Goal: Task Accomplishment & Management: Use online tool/utility

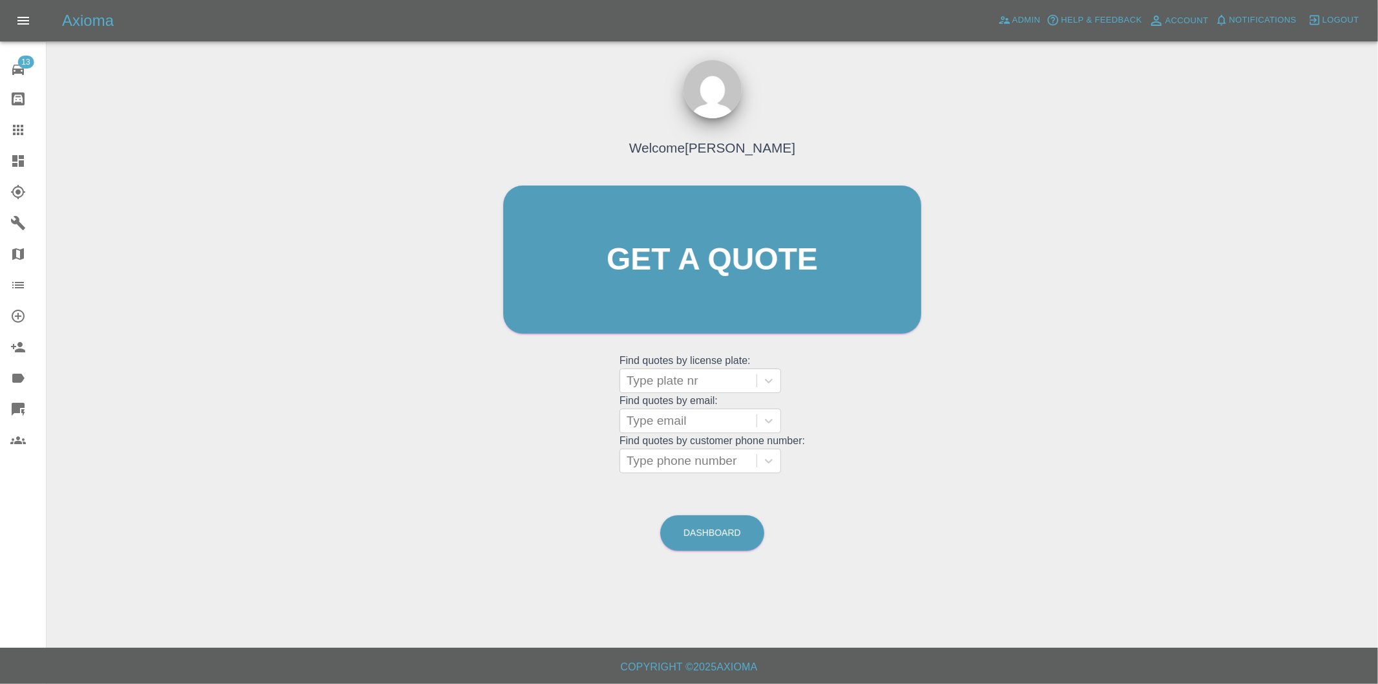
click at [16, 159] on icon at bounding box center [18, 161] width 12 height 12
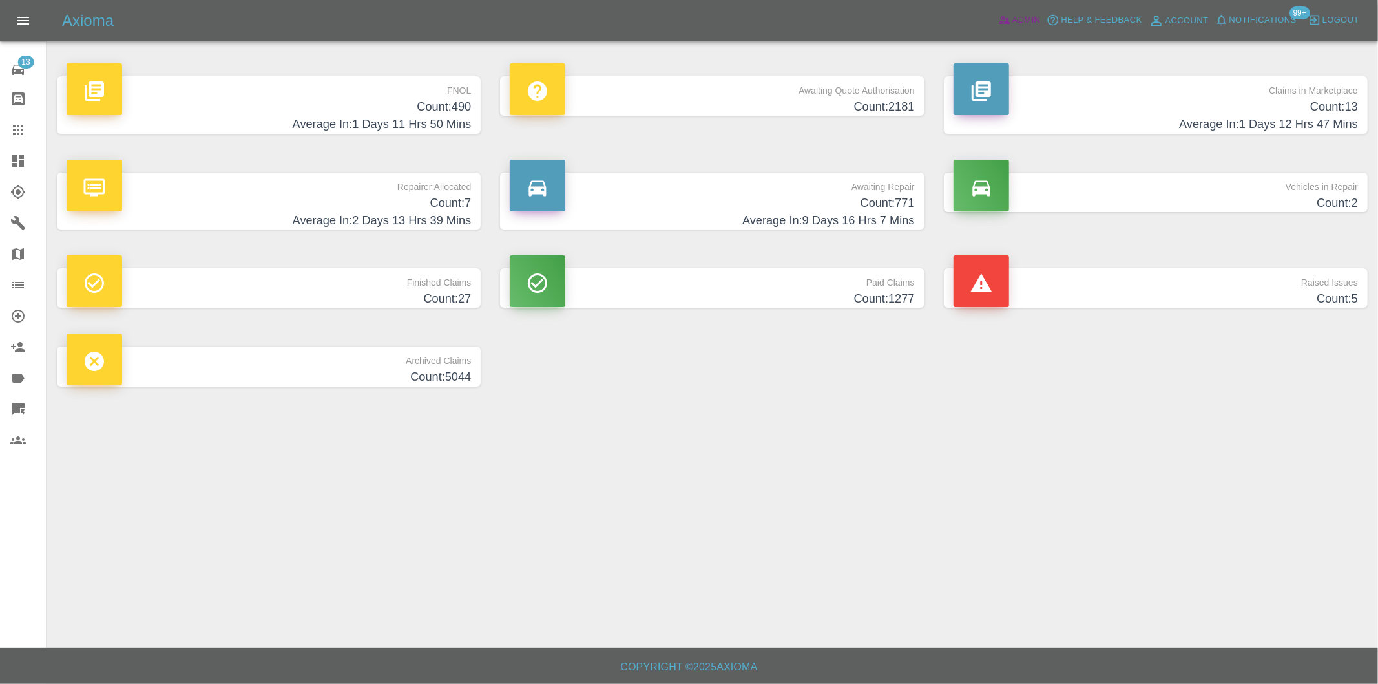
click at [1023, 21] on span "Admin" at bounding box center [1026, 20] width 28 height 15
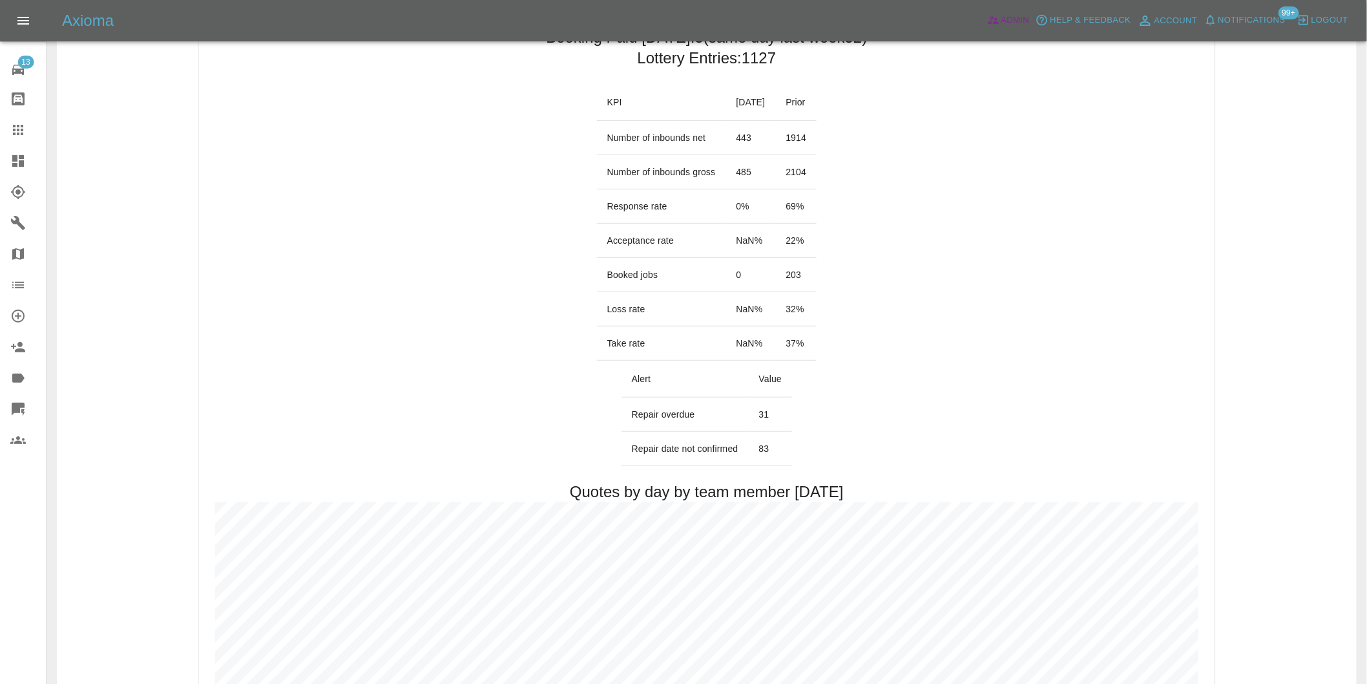
scroll to position [72, 0]
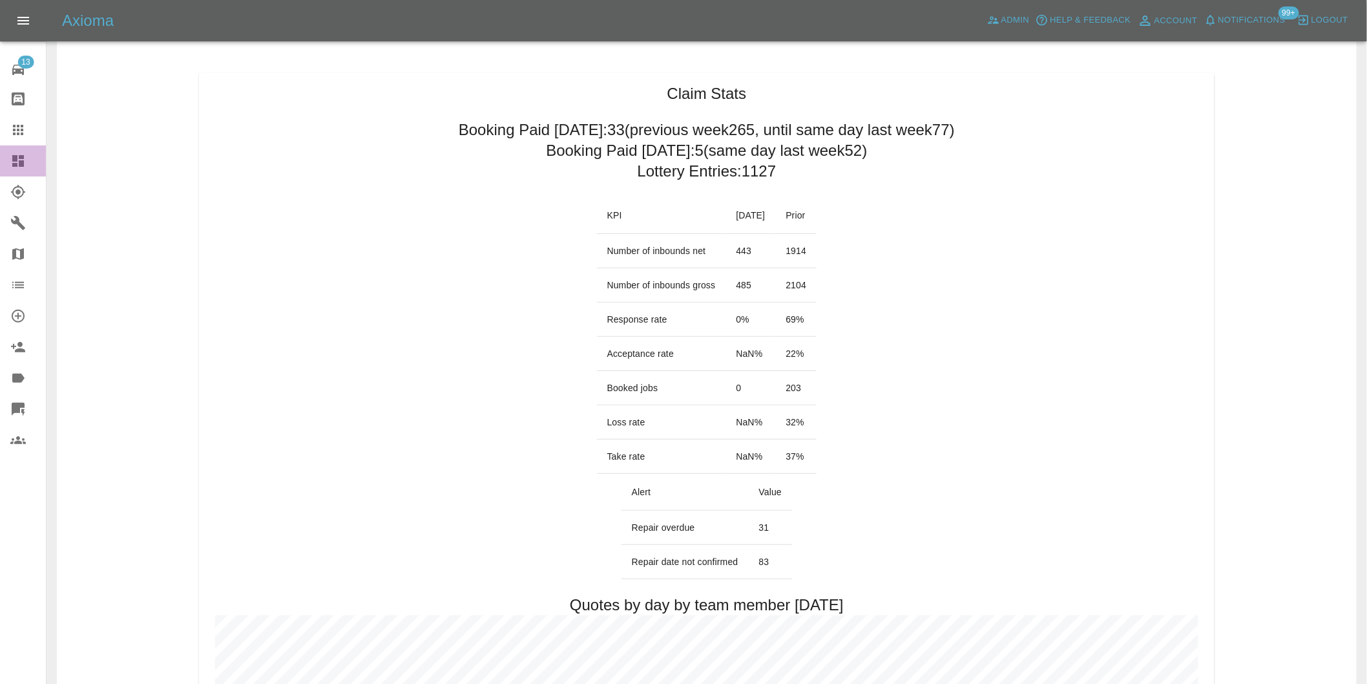
click at [16, 160] on icon at bounding box center [18, 161] width 12 height 12
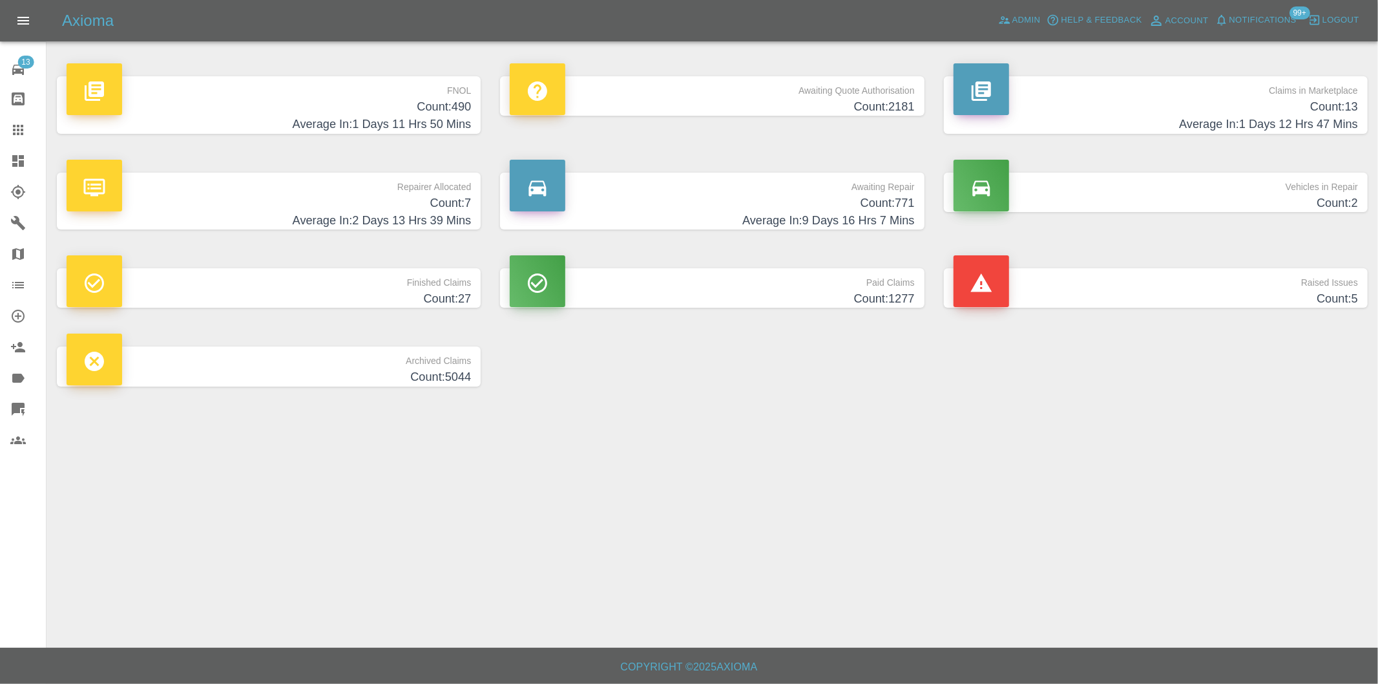
click at [463, 116] on h4 "Average In: 1 Days 11 Hrs 50 Mins" at bounding box center [269, 124] width 404 height 17
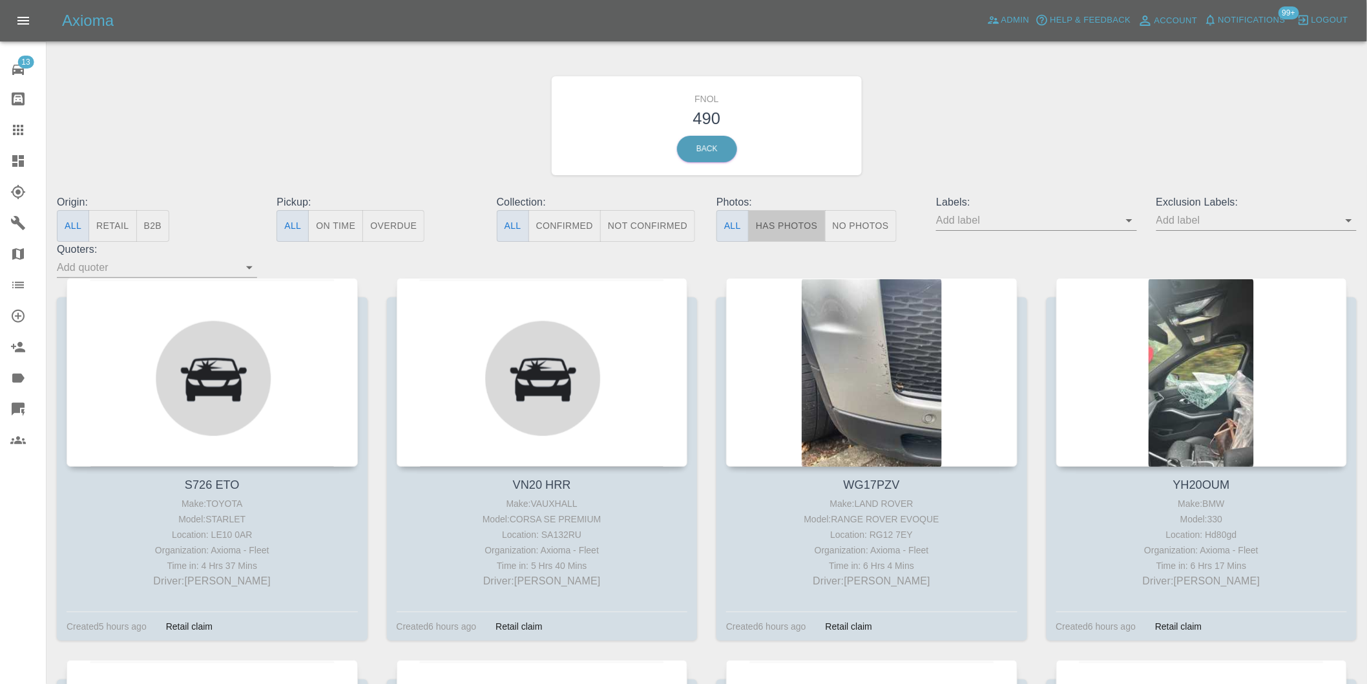
click at [798, 216] on button "Has Photos" at bounding box center [787, 226] width 78 height 32
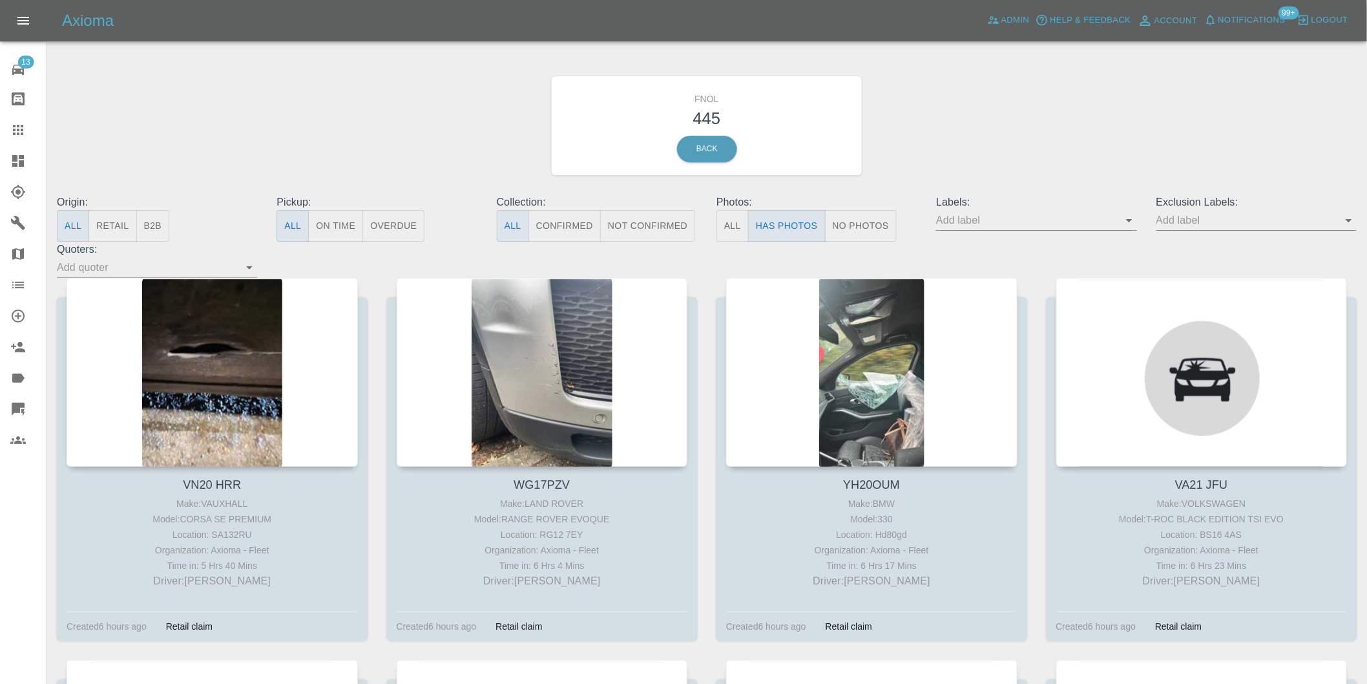
click at [1351, 220] on icon "Open" at bounding box center [1349, 220] width 6 height 3
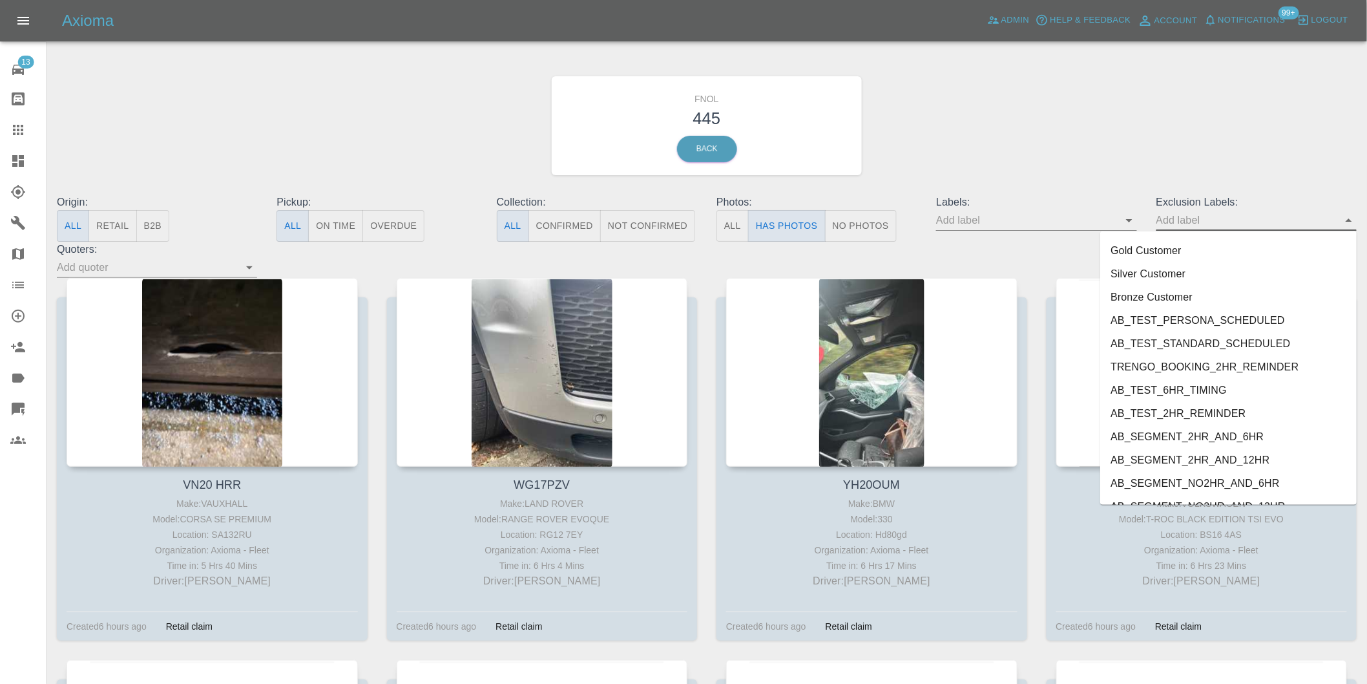
scroll to position [2806, 0]
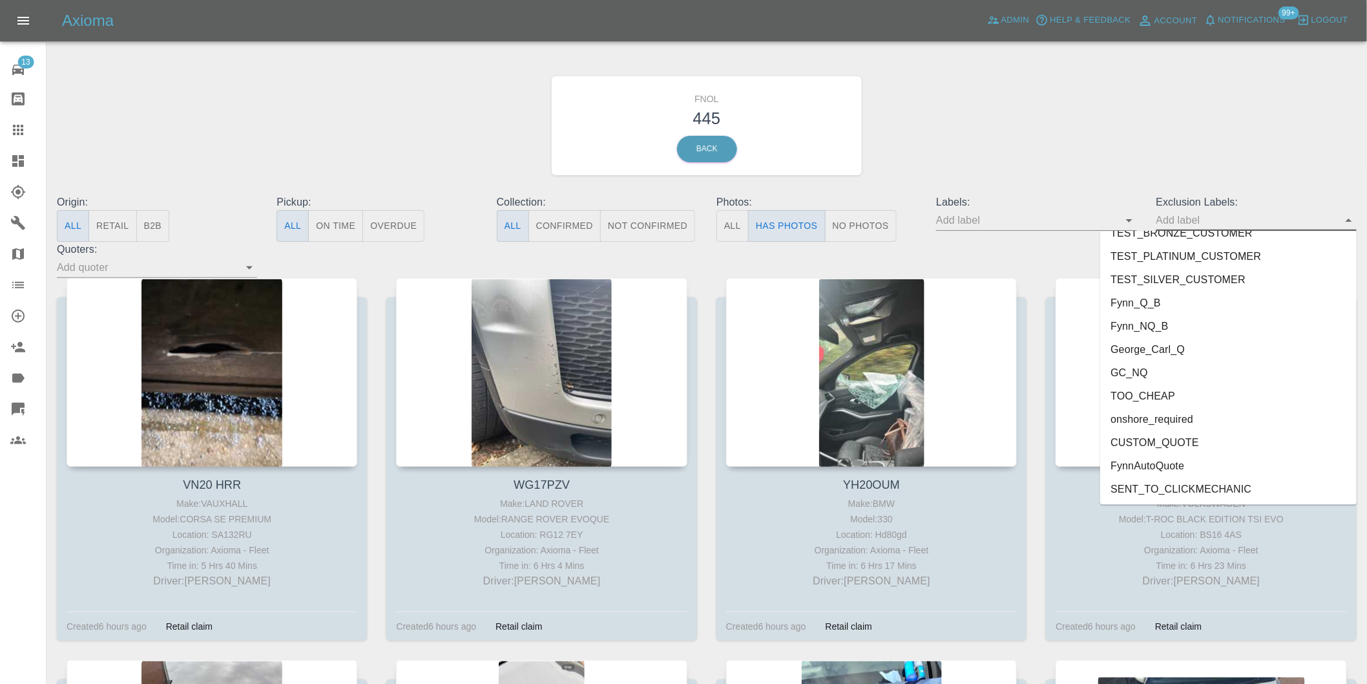
click at [1157, 412] on li "onshore_required" at bounding box center [1228, 419] width 256 height 23
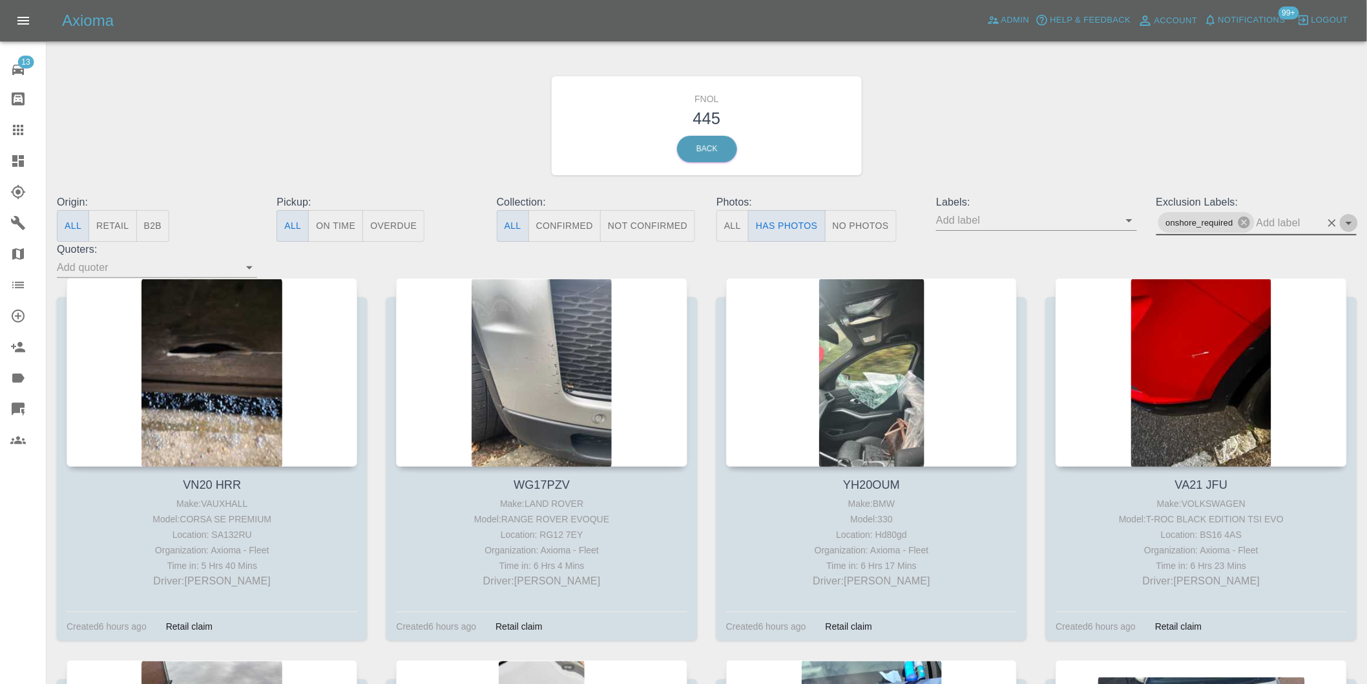
click at [1350, 222] on icon "Open" at bounding box center [1349, 223] width 6 height 3
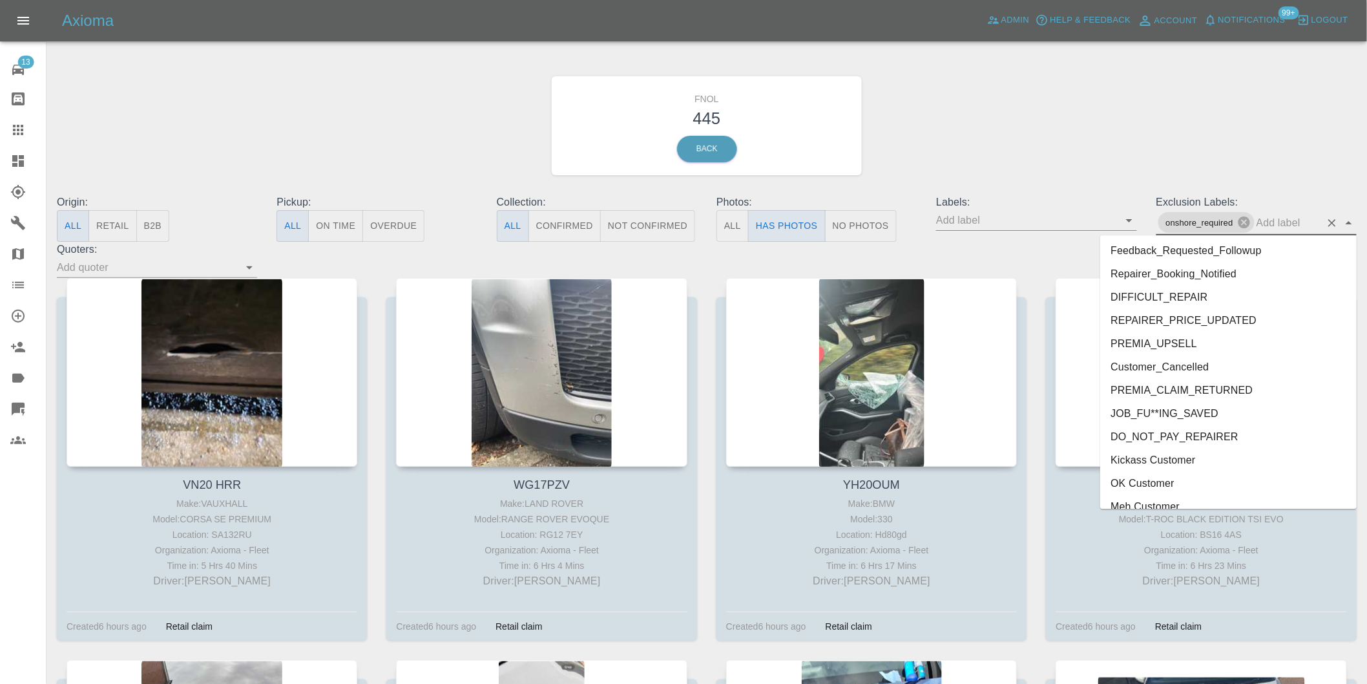
scroll to position [2783, 0]
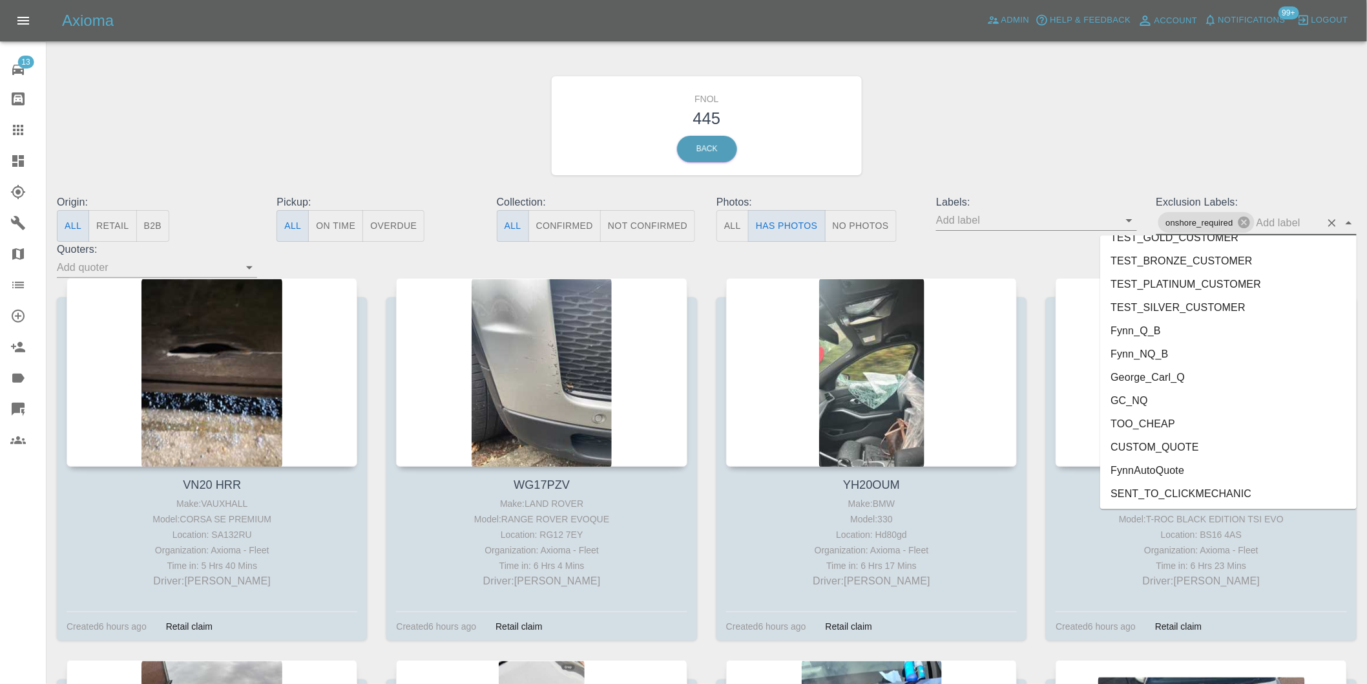
click at [1160, 370] on li "George_Carl_Q" at bounding box center [1228, 376] width 256 height 23
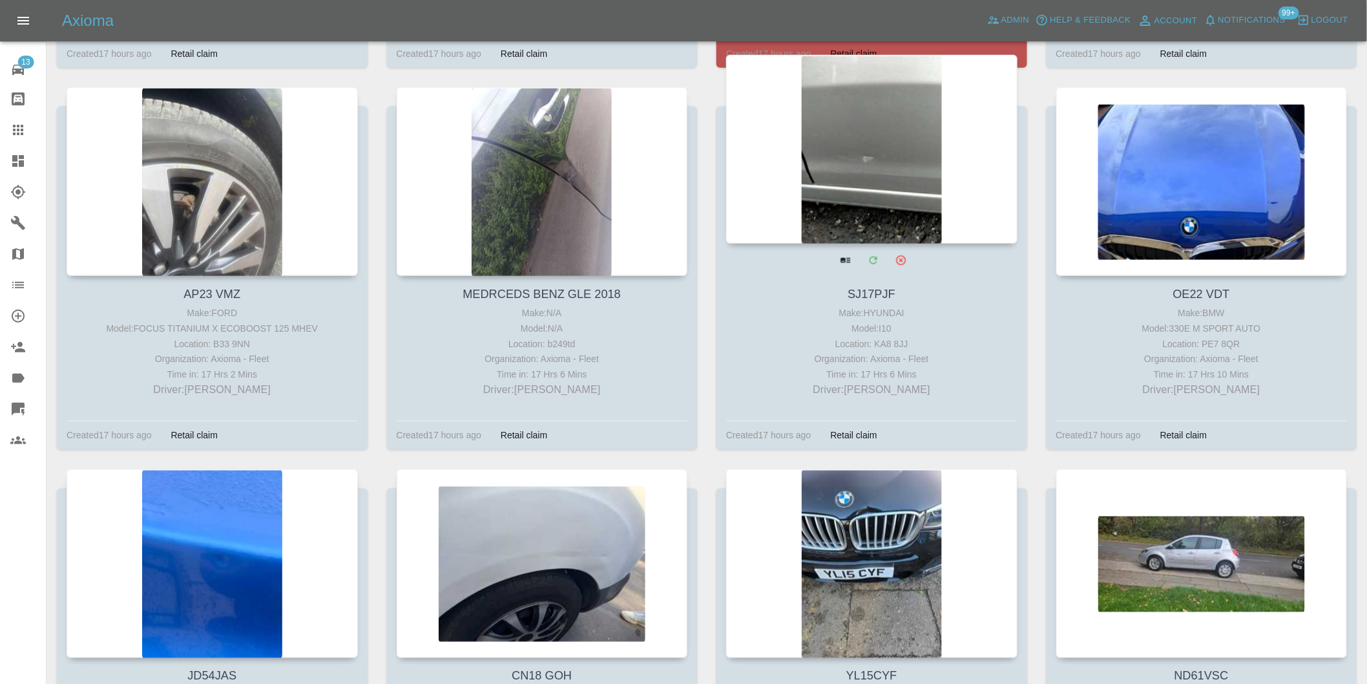
scroll to position [10767, 0]
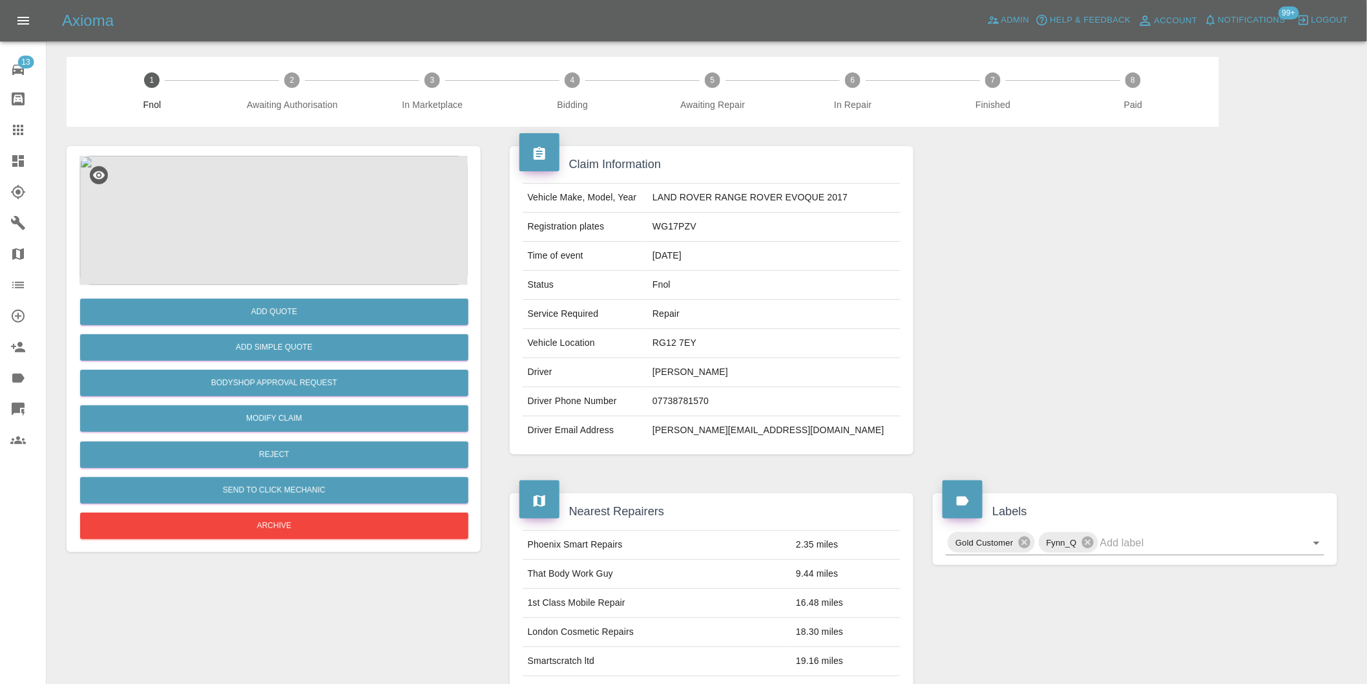
click at [277, 204] on img at bounding box center [273, 220] width 388 height 129
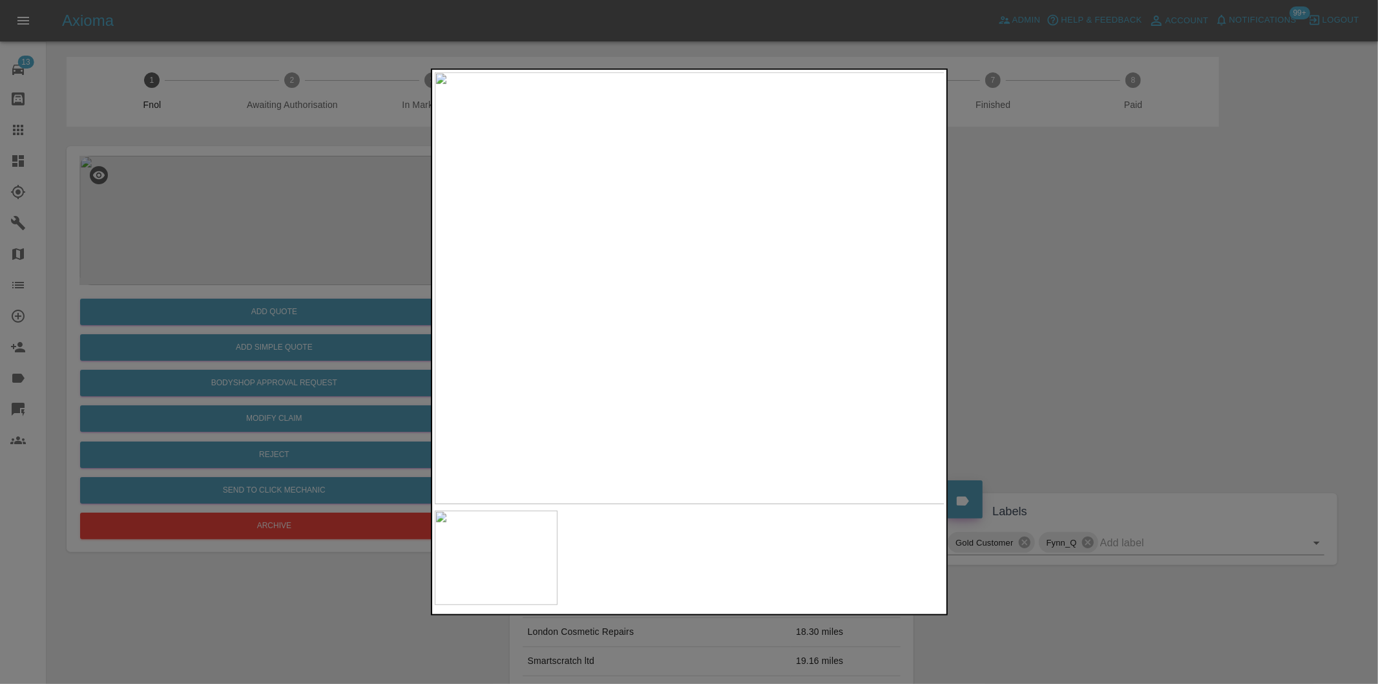
click at [1049, 347] on div at bounding box center [689, 342] width 1378 height 684
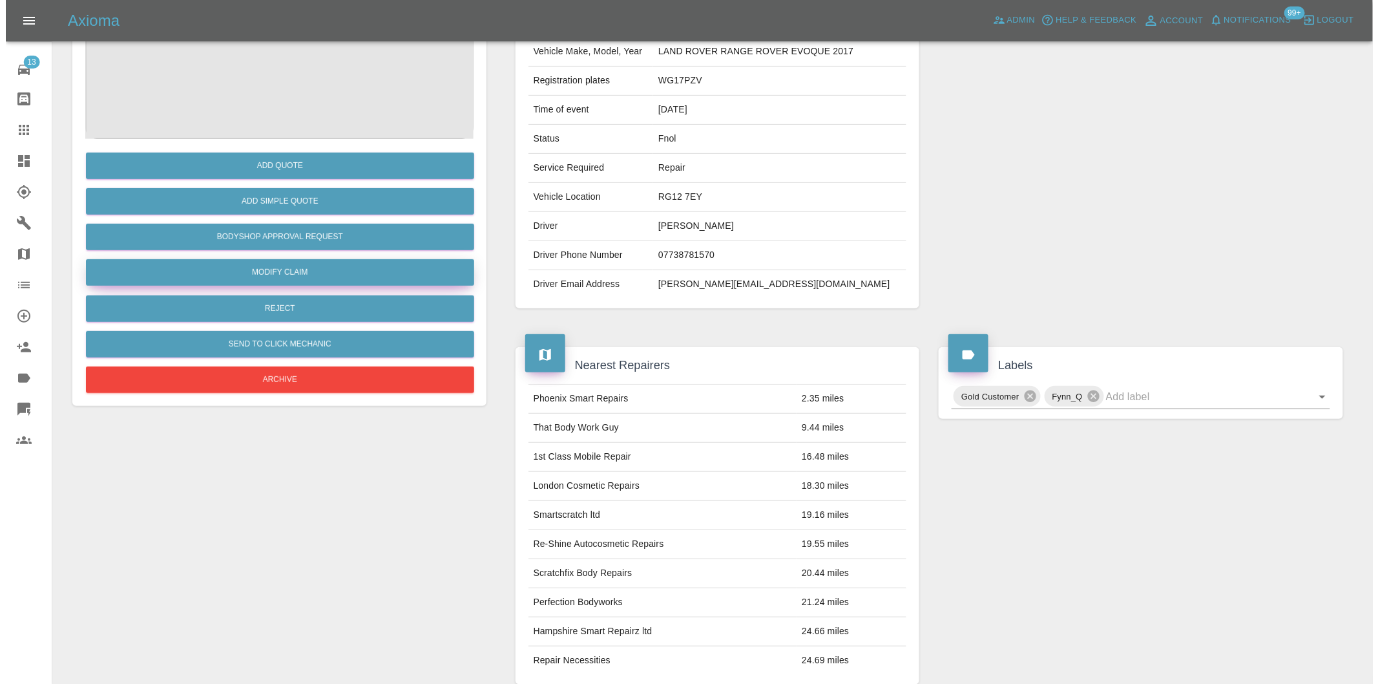
scroll to position [47, 0]
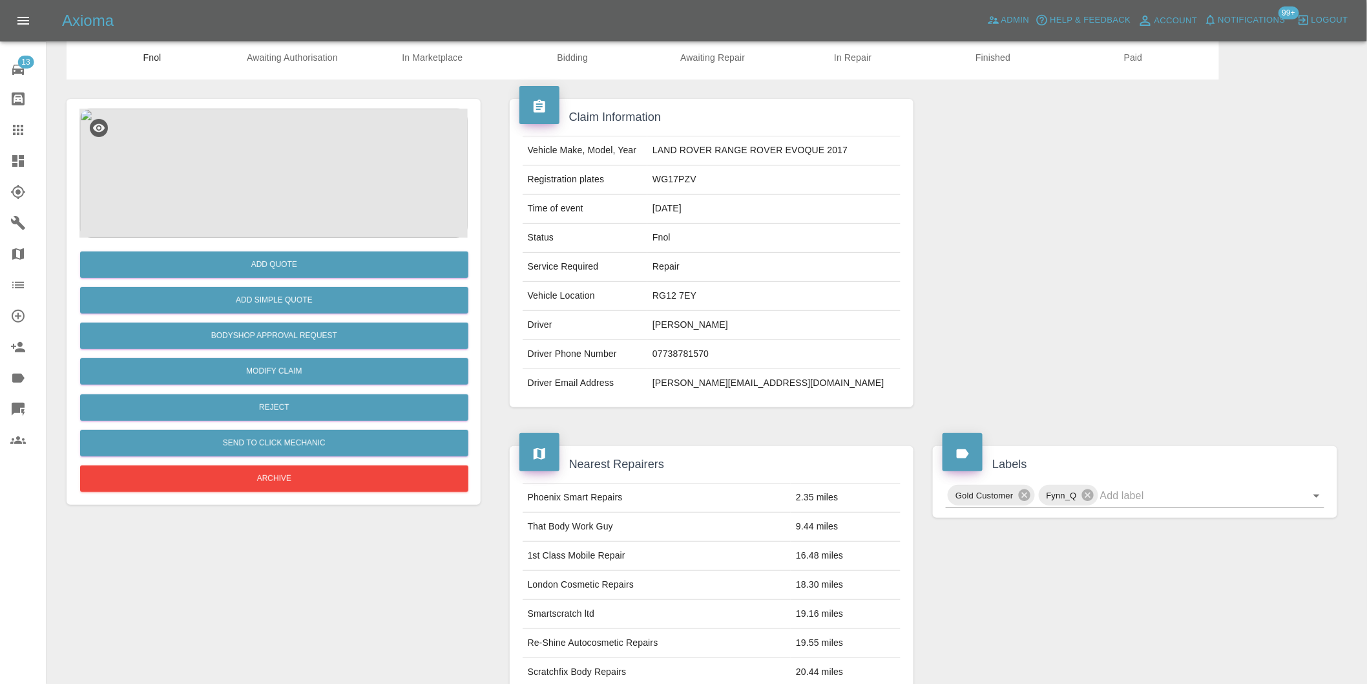
click at [260, 170] on img at bounding box center [273, 173] width 388 height 129
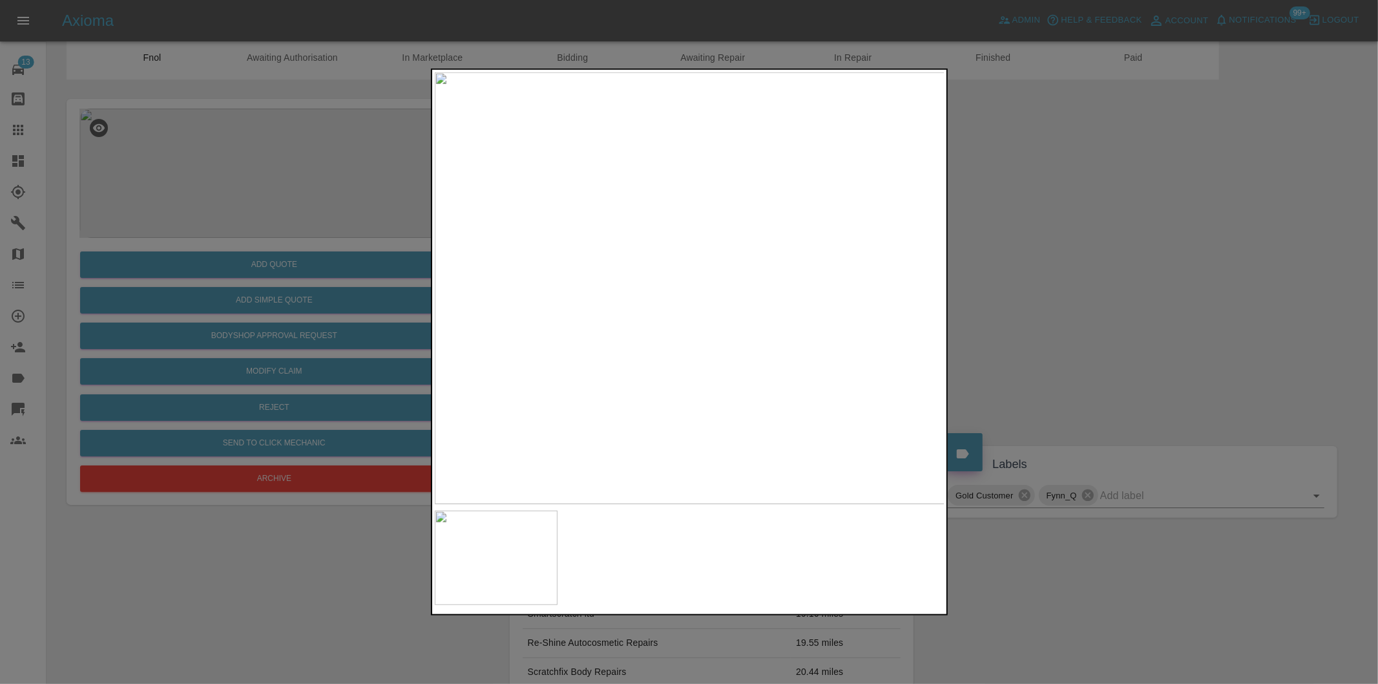
click at [1026, 319] on div at bounding box center [689, 342] width 1378 height 684
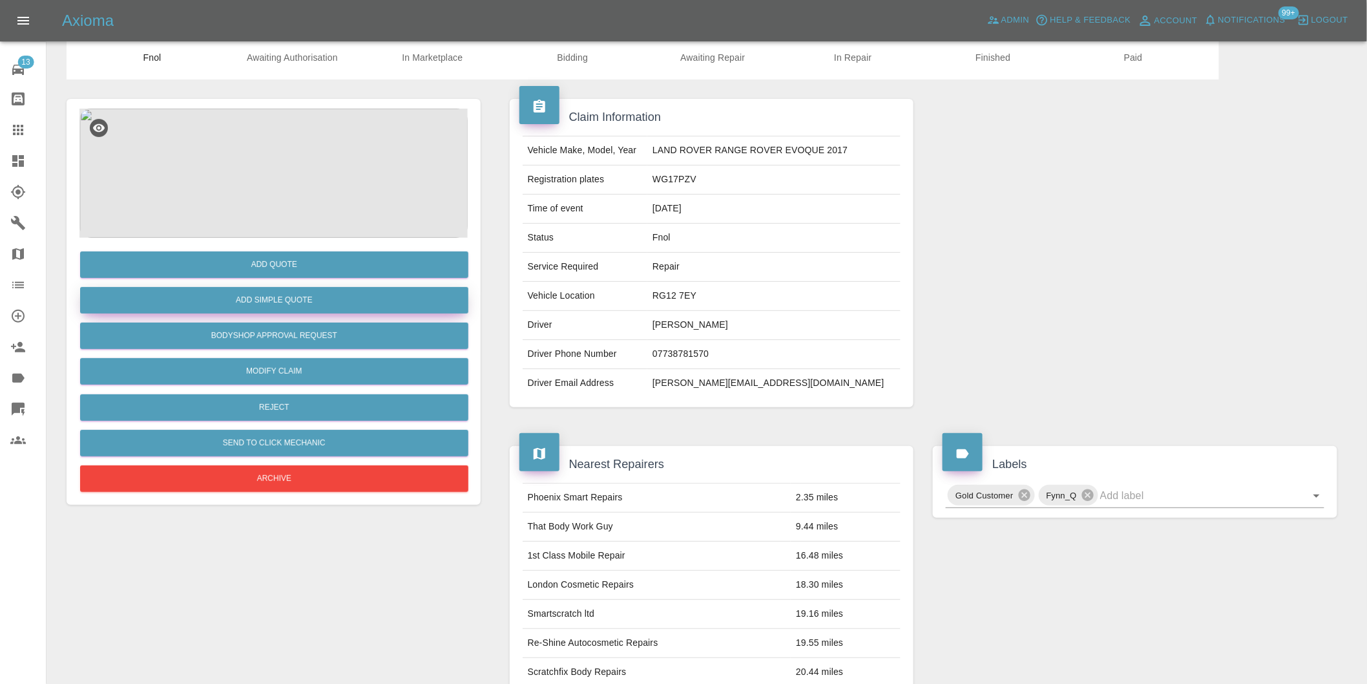
click at [253, 300] on button "Add Simple Quote" at bounding box center [274, 300] width 388 height 26
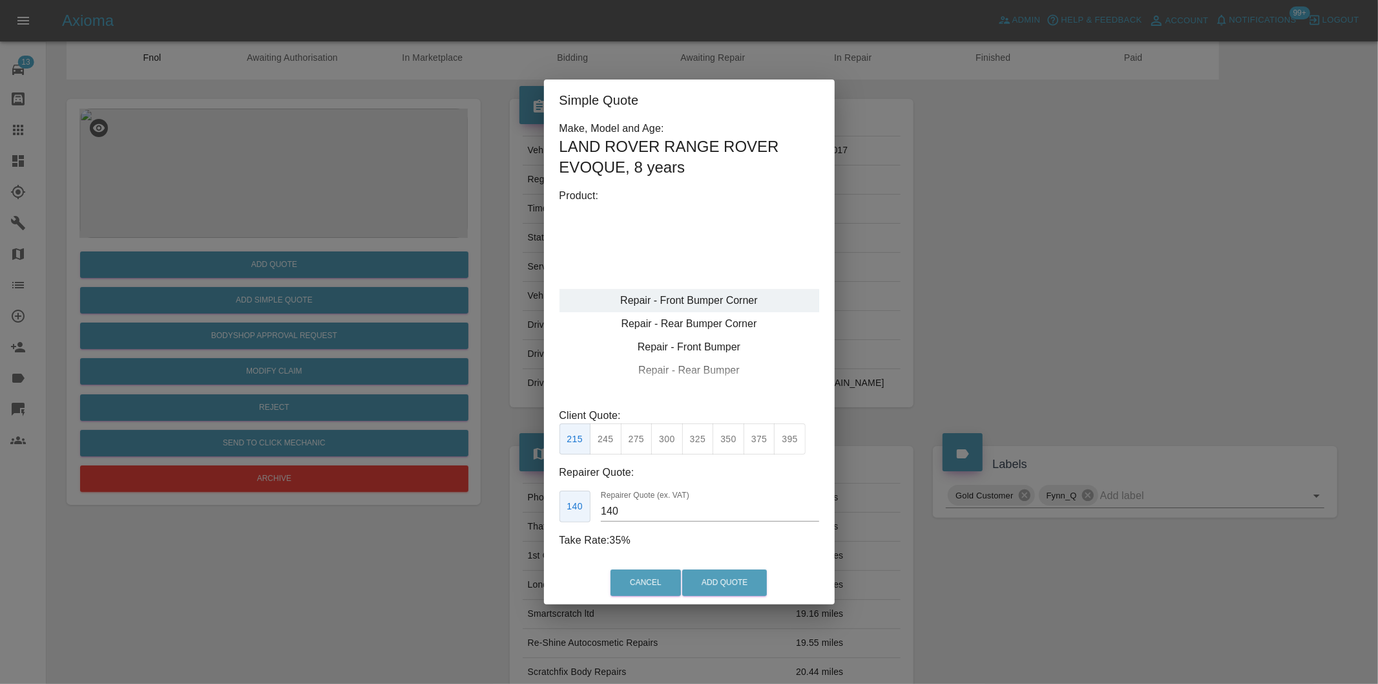
type input "120"
click at [609, 447] on button "199" at bounding box center [606, 439] width 32 height 32
click at [702, 587] on button "Add Quote" at bounding box center [724, 582] width 85 height 26
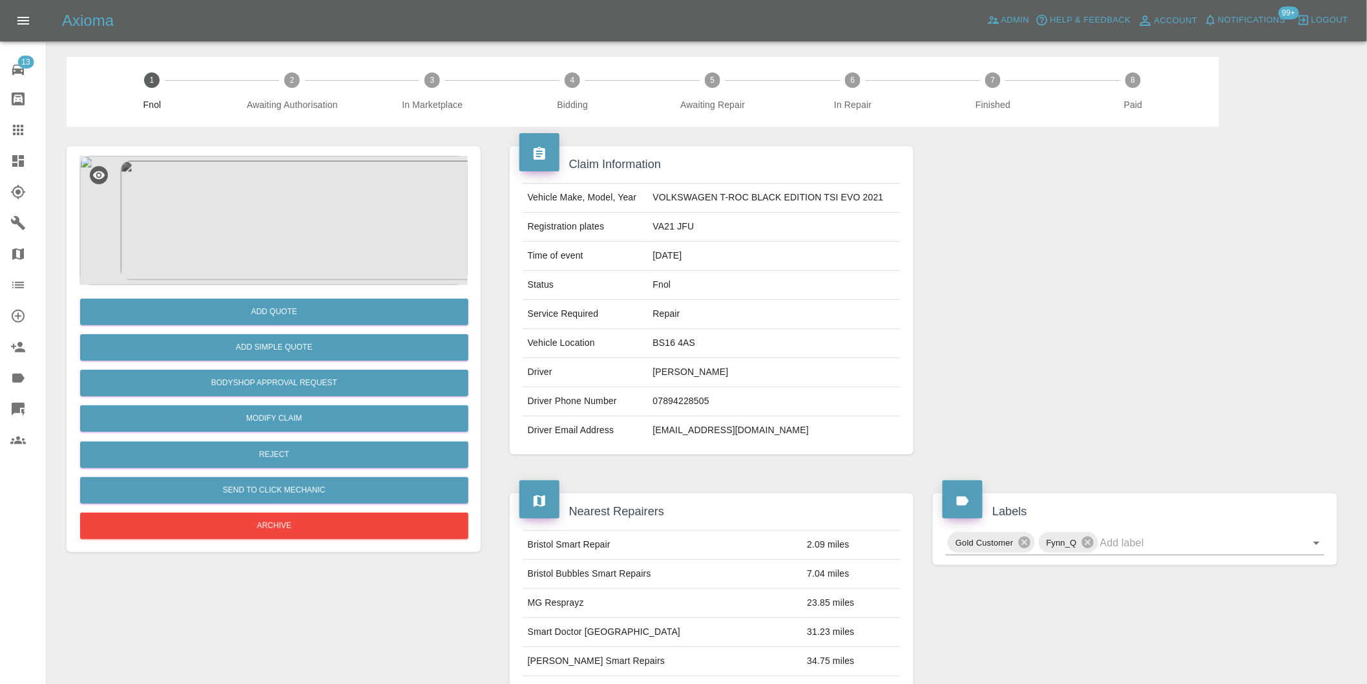
click at [275, 226] on img at bounding box center [273, 220] width 388 height 129
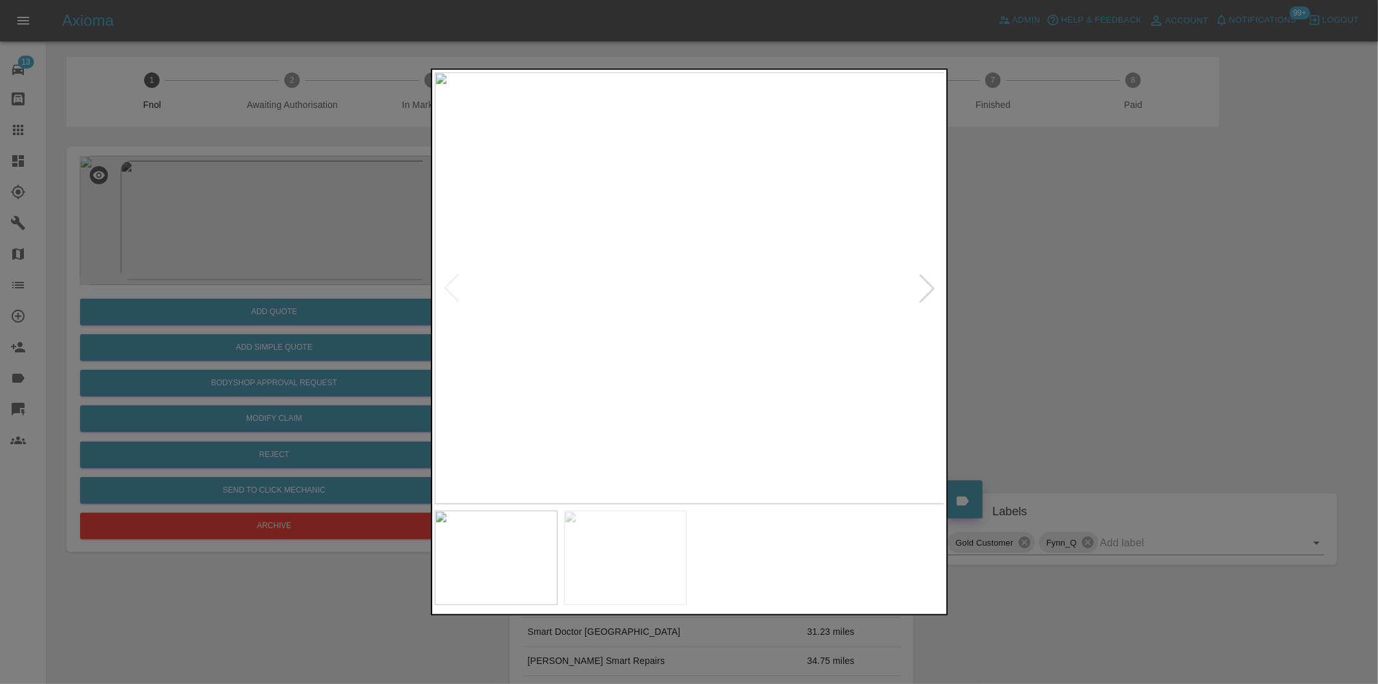
click at [930, 286] on div at bounding box center [927, 288] width 28 height 28
click at [930, 286] on img at bounding box center [690, 288] width 510 height 432
click at [448, 278] on div at bounding box center [451, 288] width 28 height 28
drag, startPoint x: 1037, startPoint y: 297, endPoint x: 1030, endPoint y: 294, distance: 7.2
click at [1038, 297] on div at bounding box center [689, 342] width 1378 height 684
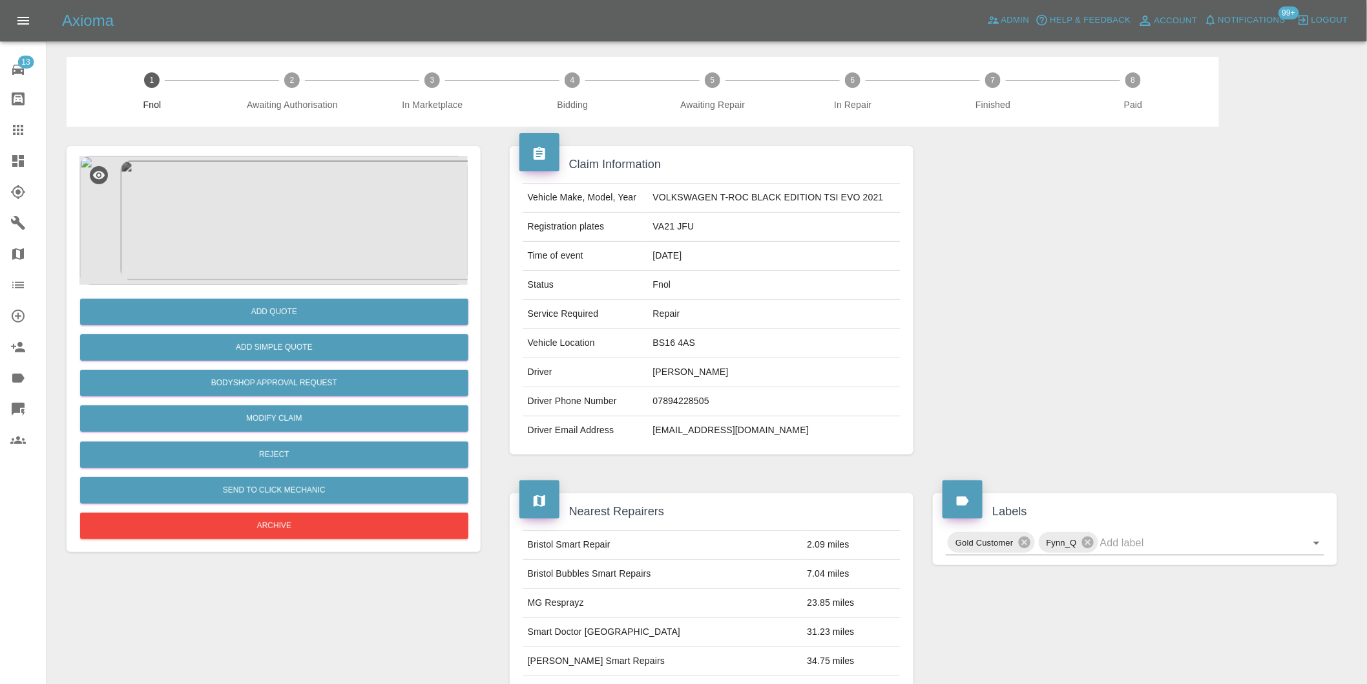
click at [298, 235] on img at bounding box center [273, 220] width 388 height 129
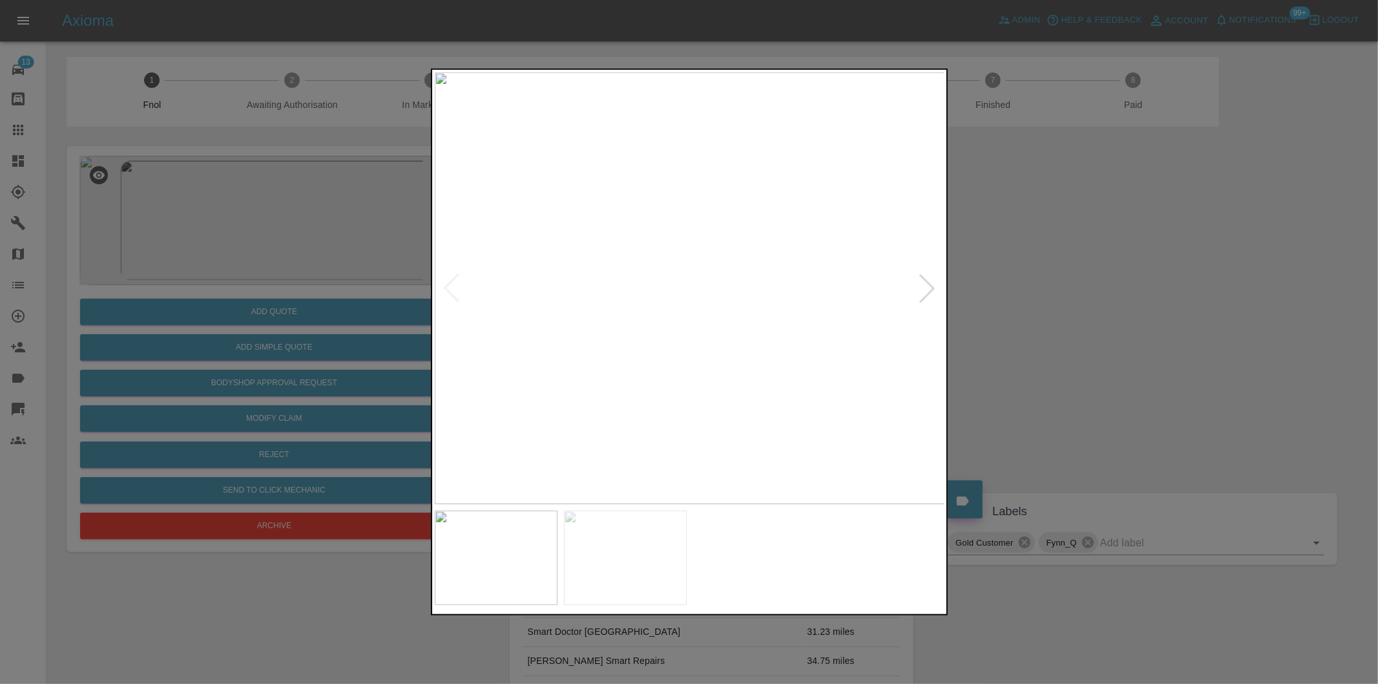
click at [931, 289] on div at bounding box center [927, 288] width 28 height 28
drag, startPoint x: 1250, startPoint y: 366, endPoint x: 966, endPoint y: 366, distance: 284.3
click at [1249, 366] on div at bounding box center [689, 342] width 1378 height 684
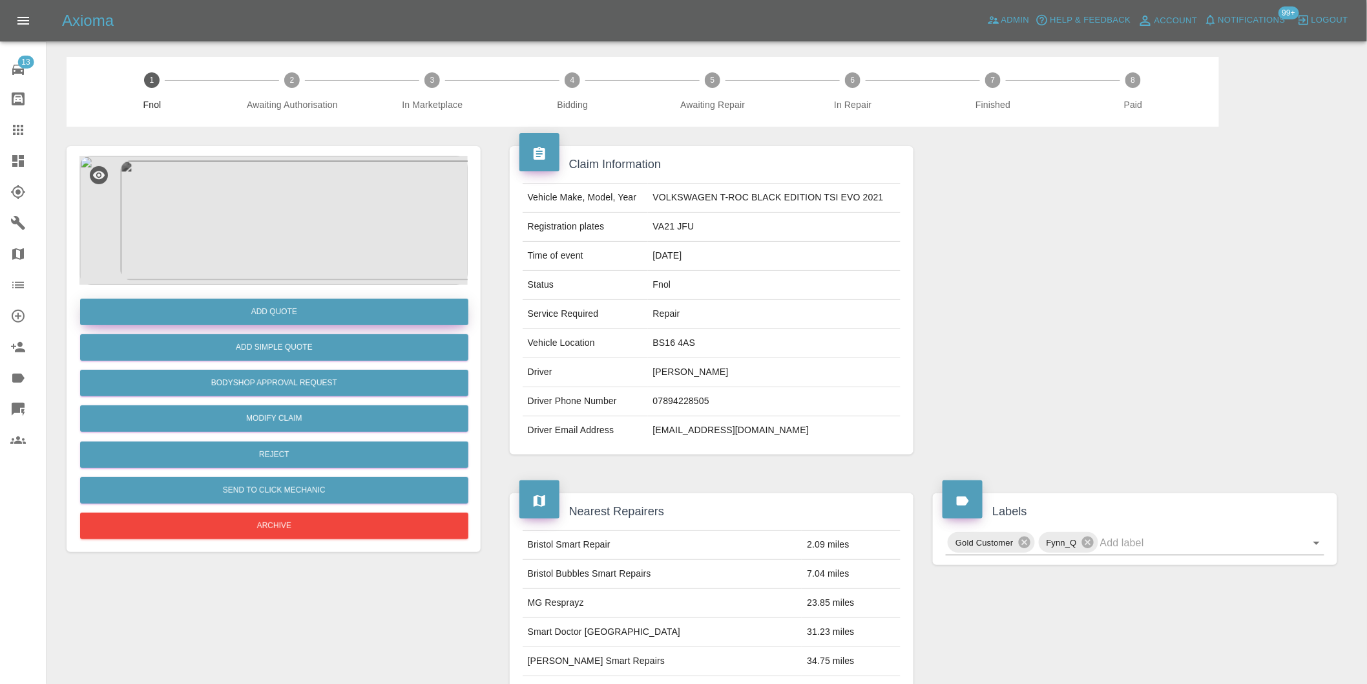
drag, startPoint x: 288, startPoint y: 328, endPoint x: 288, endPoint y: 315, distance: 12.9
click at [288, 315] on div "Add Quote" at bounding box center [273, 311] width 388 height 33
click at [288, 314] on button "Add Quote" at bounding box center [274, 311] width 388 height 26
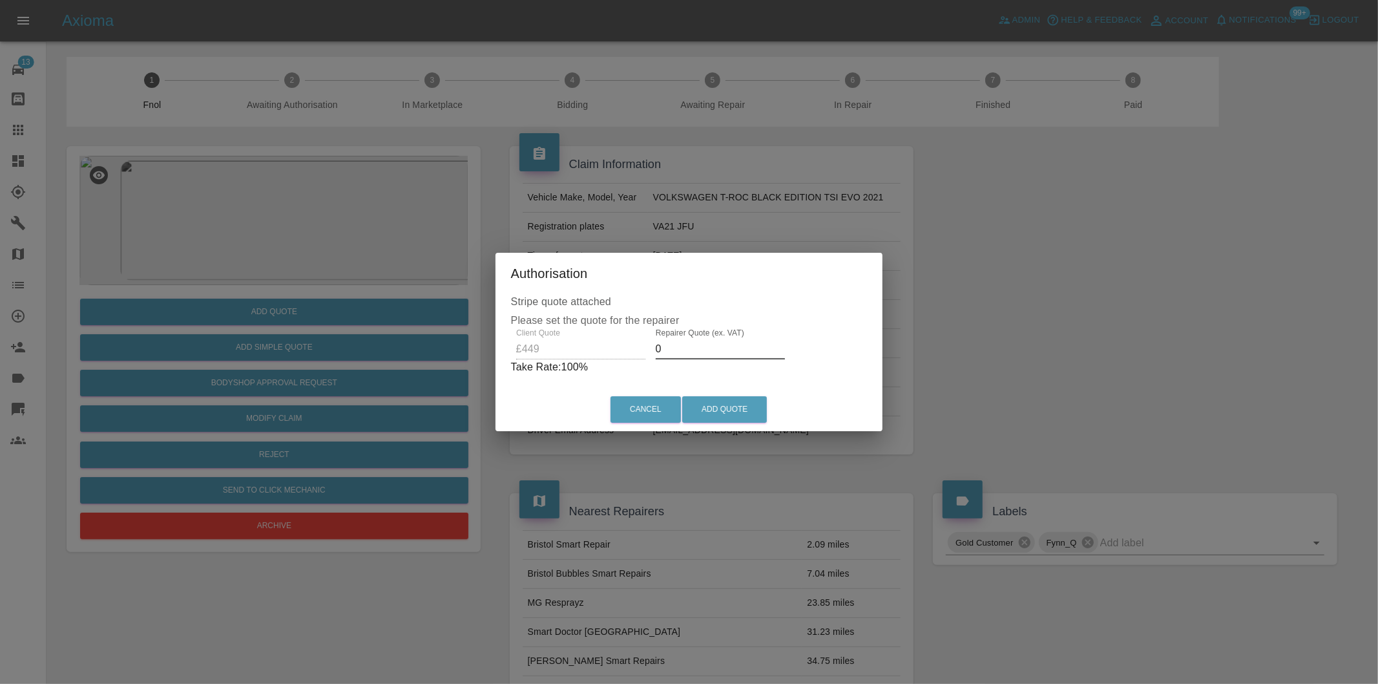
click at [694, 350] on input "0" at bounding box center [720, 349] width 129 height 21
type input "0285"
click at [747, 402] on button "Add Quote" at bounding box center [724, 409] width 85 height 26
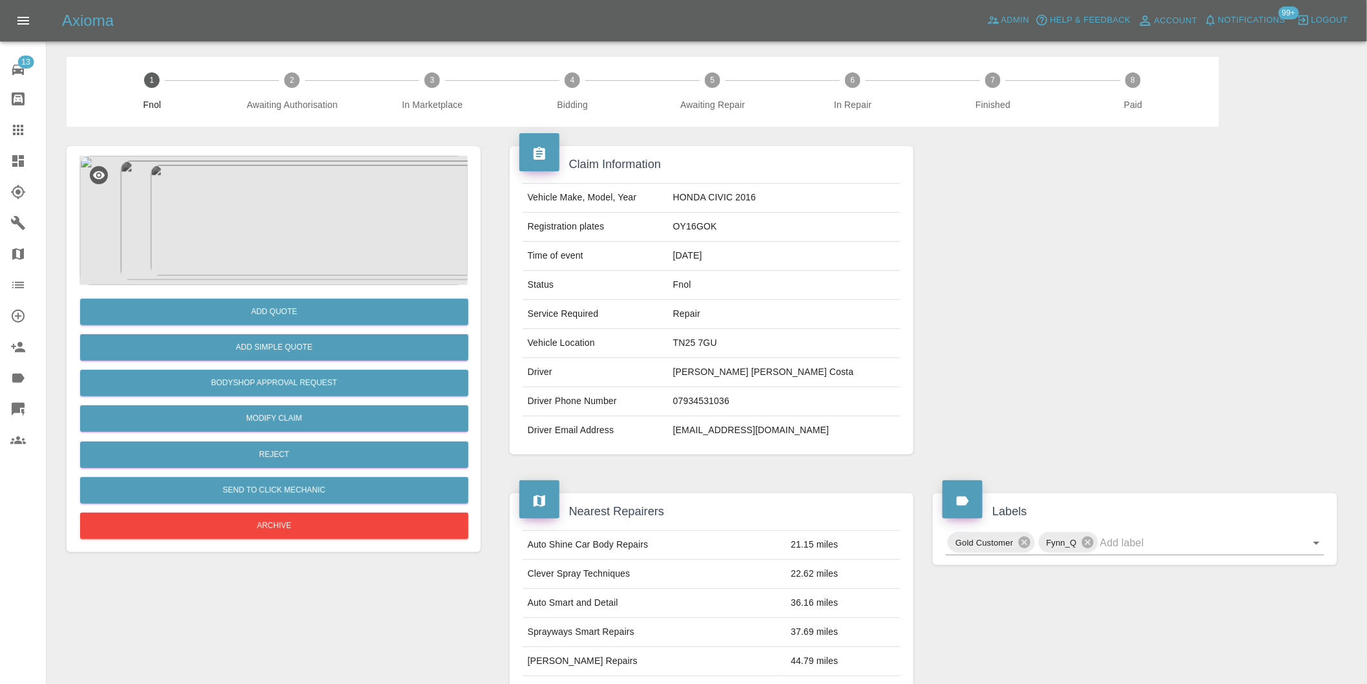
click at [275, 194] on img at bounding box center [273, 220] width 388 height 129
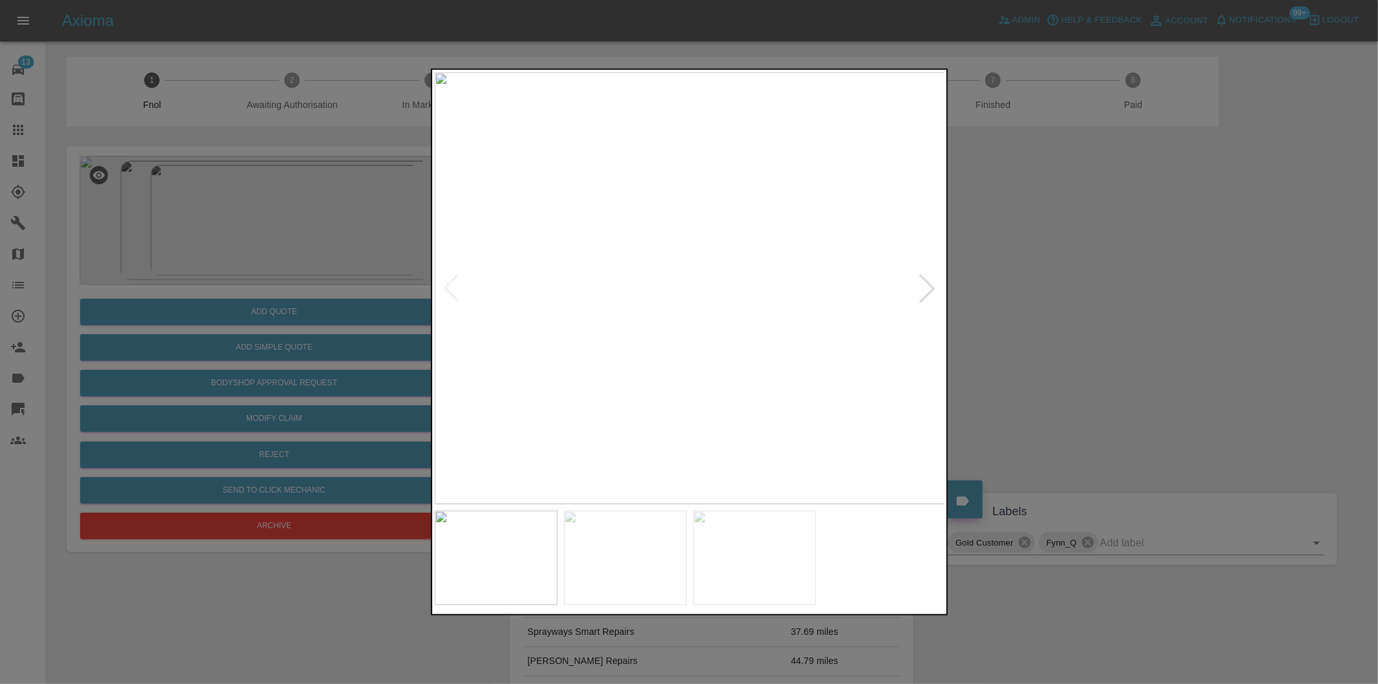
click at [928, 293] on div at bounding box center [927, 288] width 28 height 28
click at [928, 293] on img at bounding box center [690, 288] width 510 height 432
click at [758, 271] on img at bounding box center [690, 288] width 510 height 432
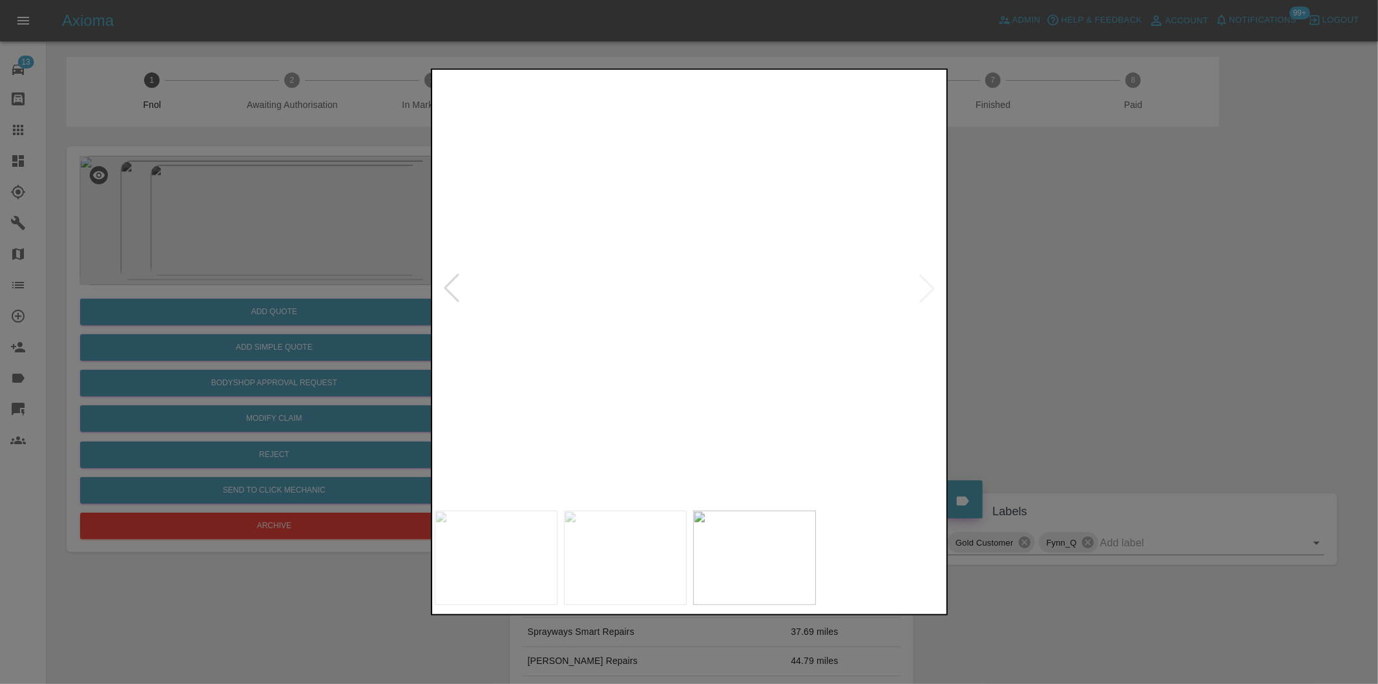
click at [758, 271] on img at bounding box center [483, 338] width 1531 height 1294
click at [920, 289] on img at bounding box center [690, 288] width 510 height 432
click at [449, 282] on div at bounding box center [451, 288] width 28 height 28
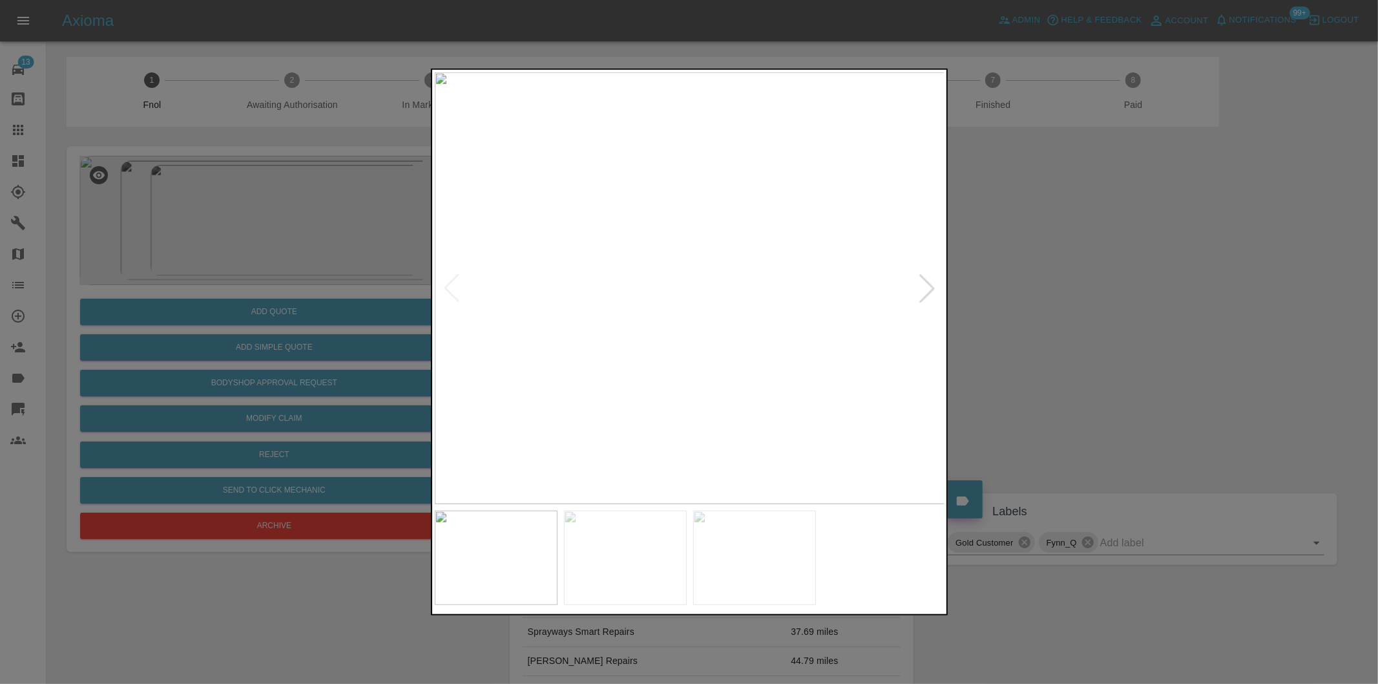
click at [909, 289] on img at bounding box center [690, 288] width 510 height 432
drag, startPoint x: 1162, startPoint y: 287, endPoint x: 806, endPoint y: 395, distance: 371.5
click at [1159, 287] on div at bounding box center [689, 342] width 1378 height 684
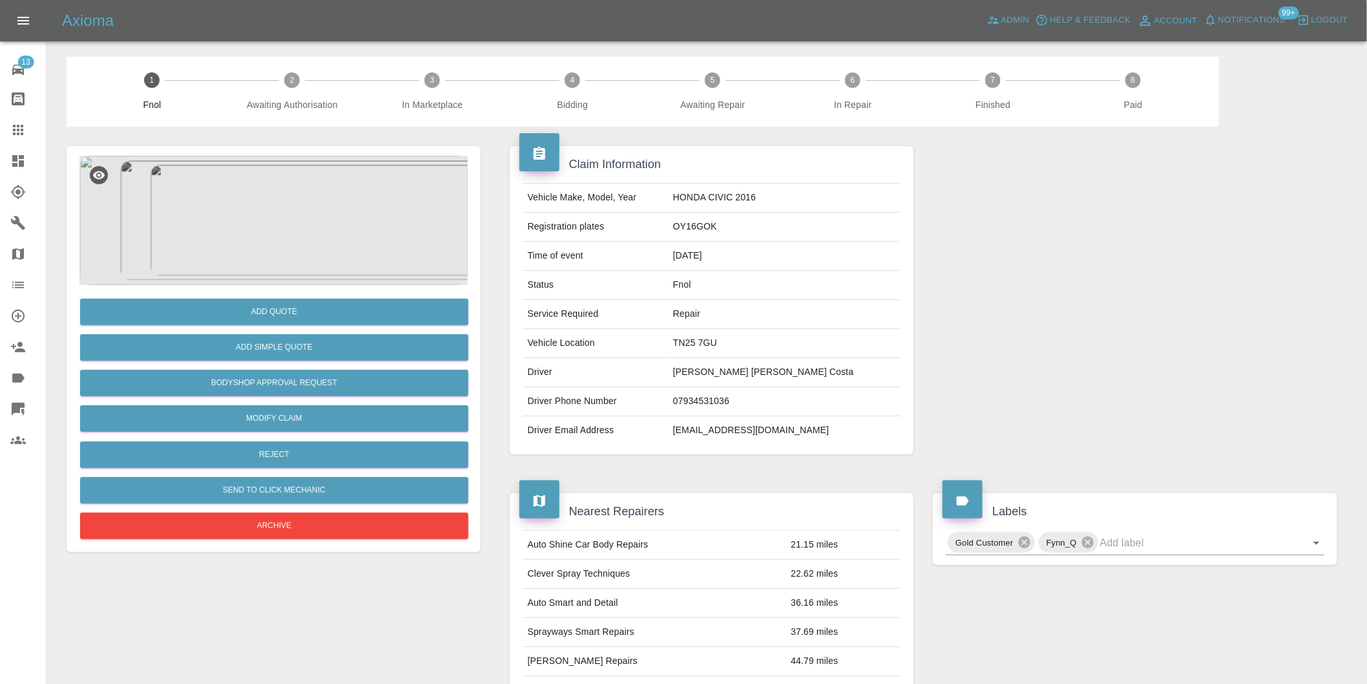
click at [273, 204] on img at bounding box center [273, 220] width 388 height 129
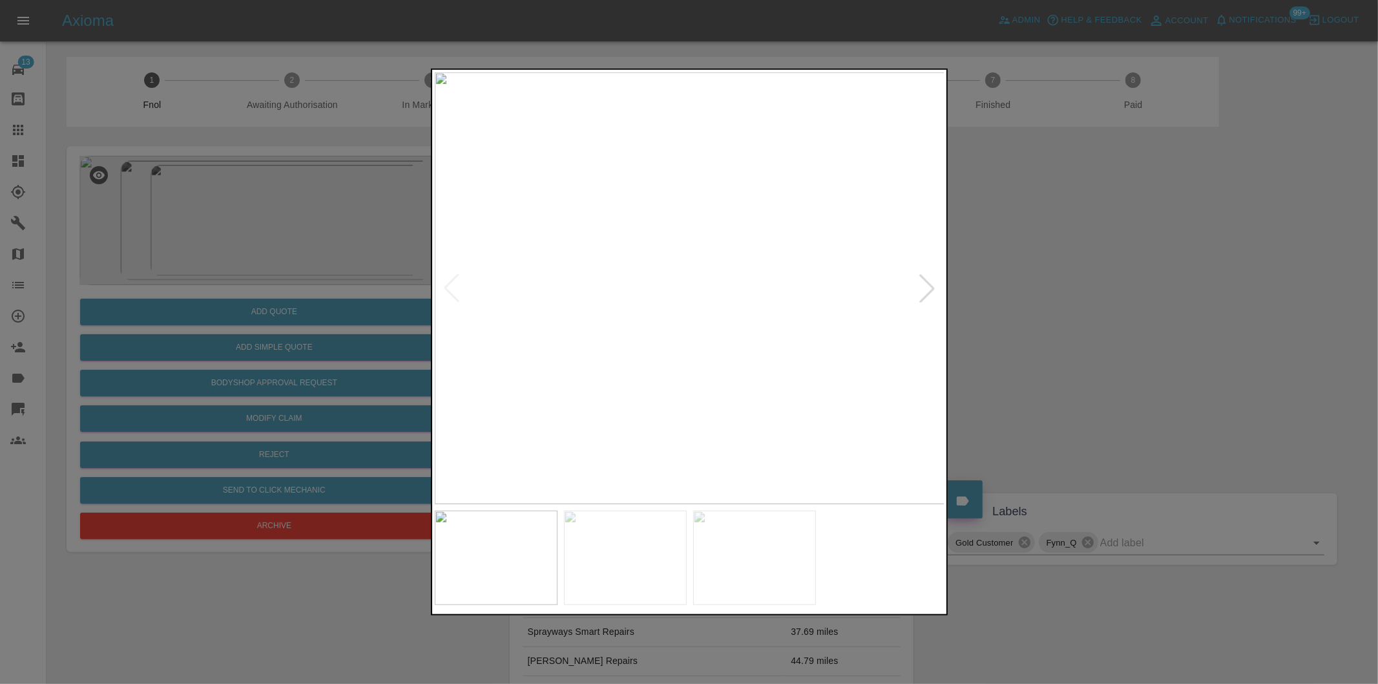
click at [928, 292] on div at bounding box center [927, 288] width 28 height 28
click at [1038, 312] on div at bounding box center [689, 342] width 1378 height 684
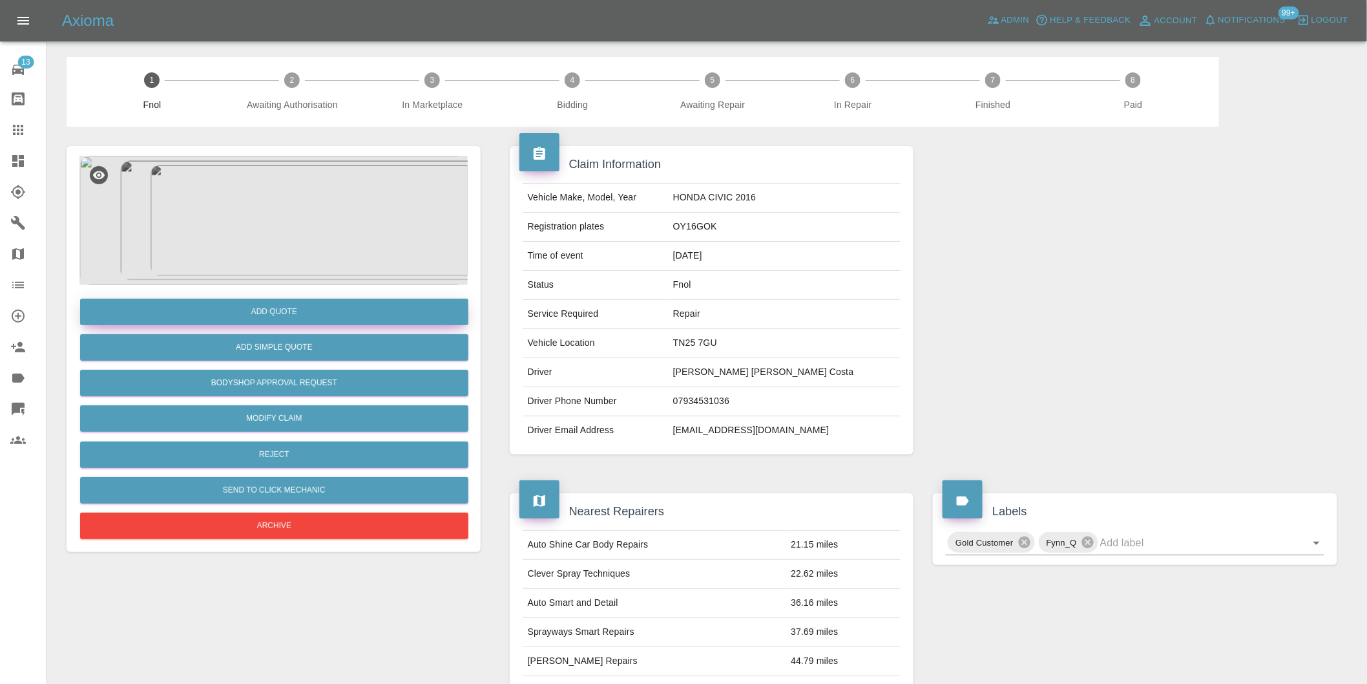
click at [287, 312] on button "Add Quote" at bounding box center [274, 311] width 388 height 26
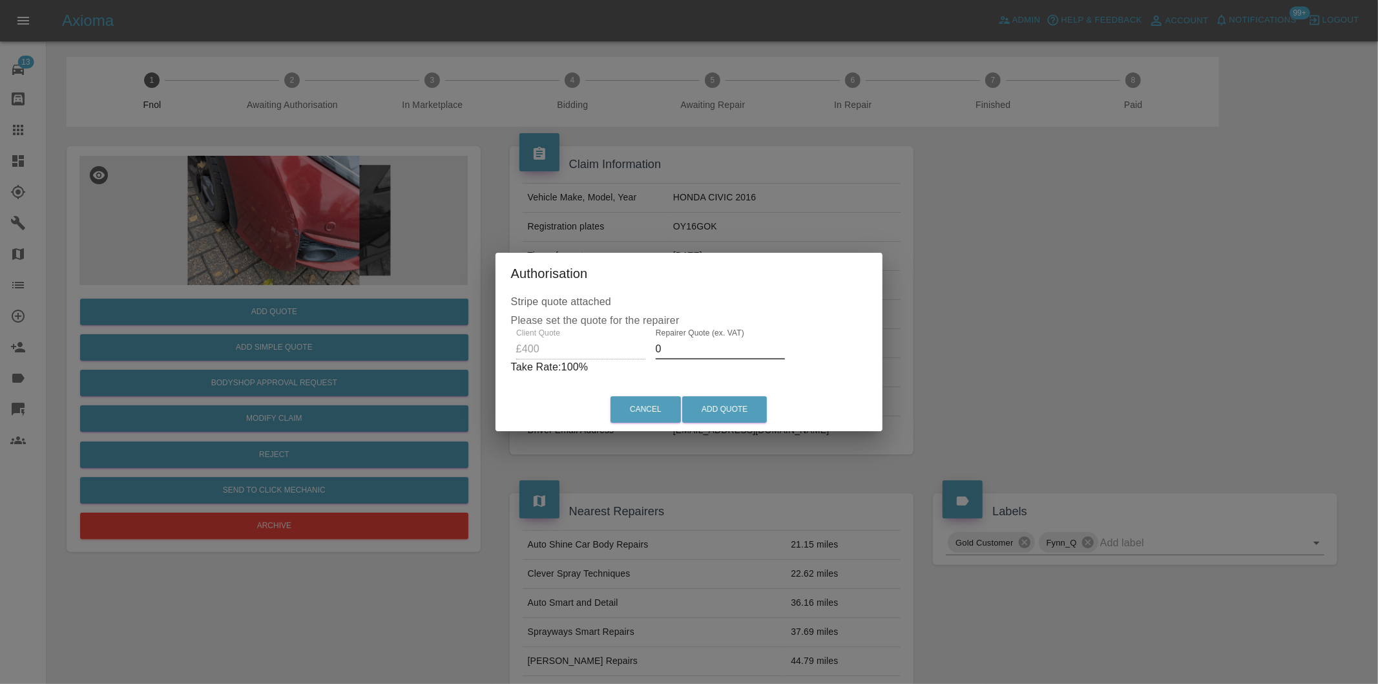
click at [713, 353] on input "0" at bounding box center [720, 349] width 129 height 21
type input "0255"
click at [716, 405] on button "Add Quote" at bounding box center [724, 409] width 85 height 26
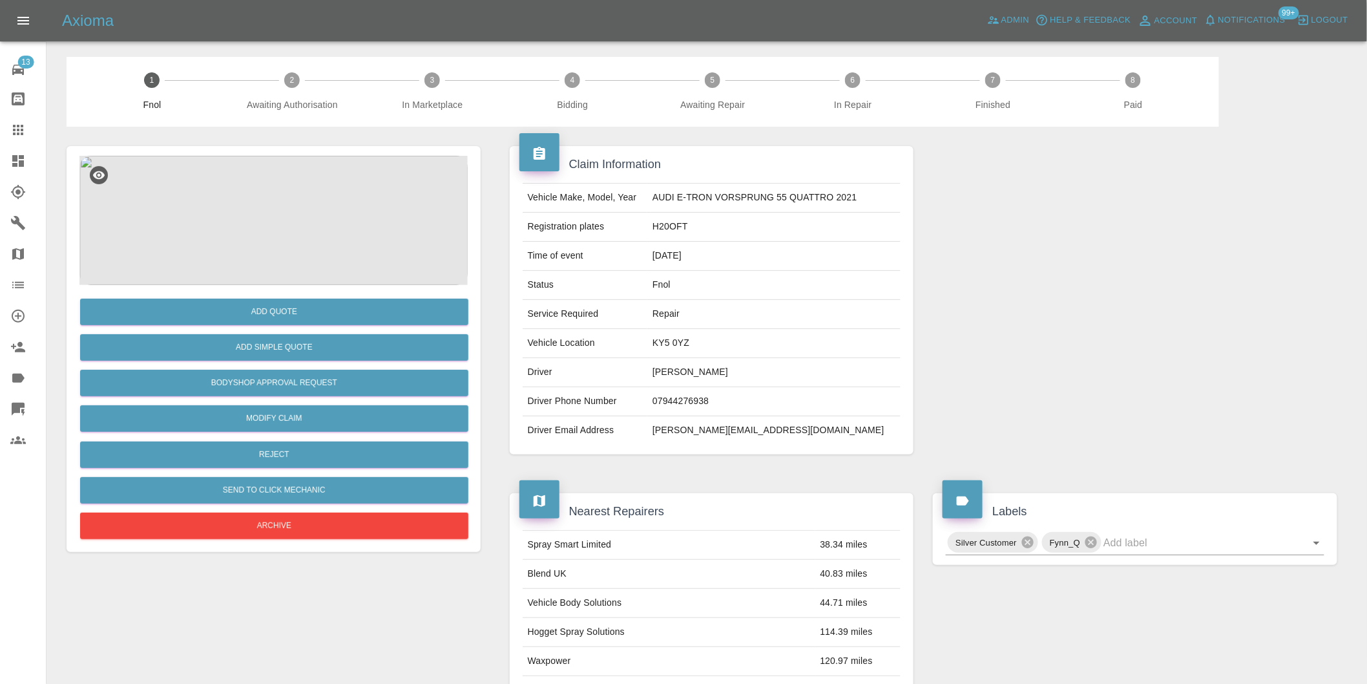
click at [281, 170] on img at bounding box center [273, 220] width 388 height 129
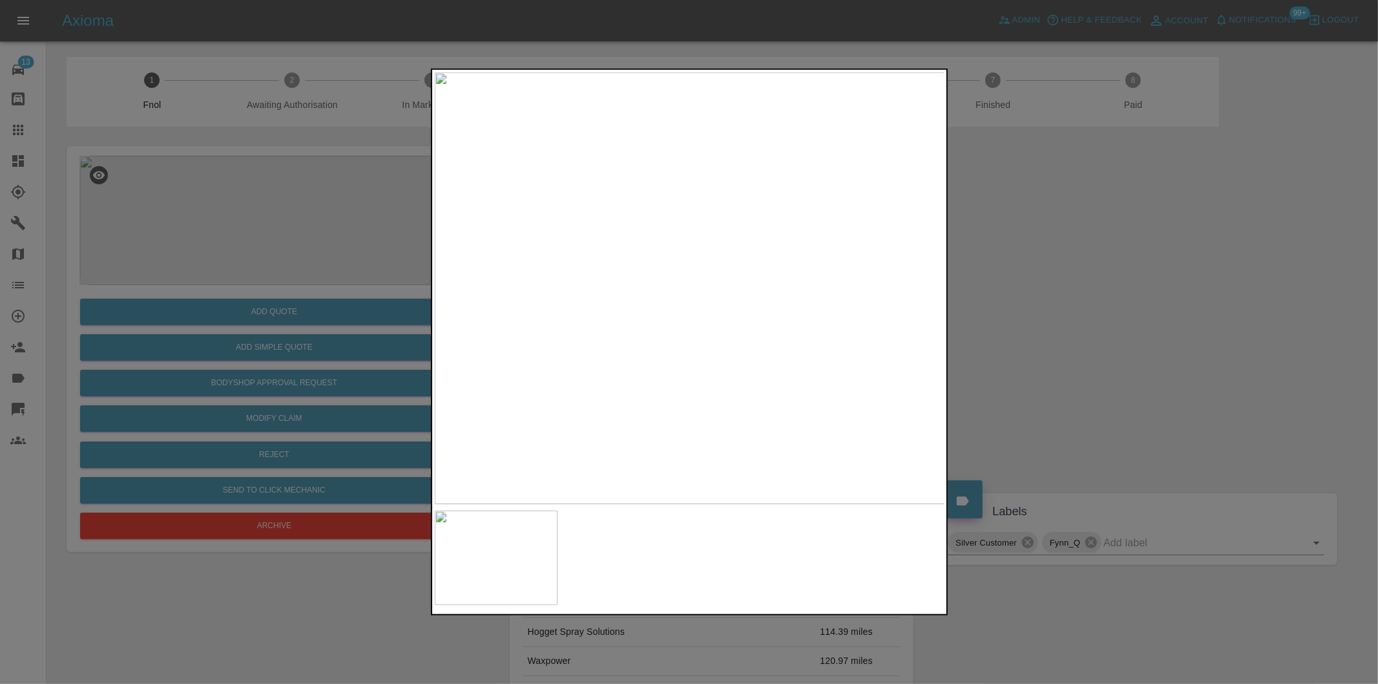
click at [1011, 283] on div at bounding box center [689, 342] width 1378 height 684
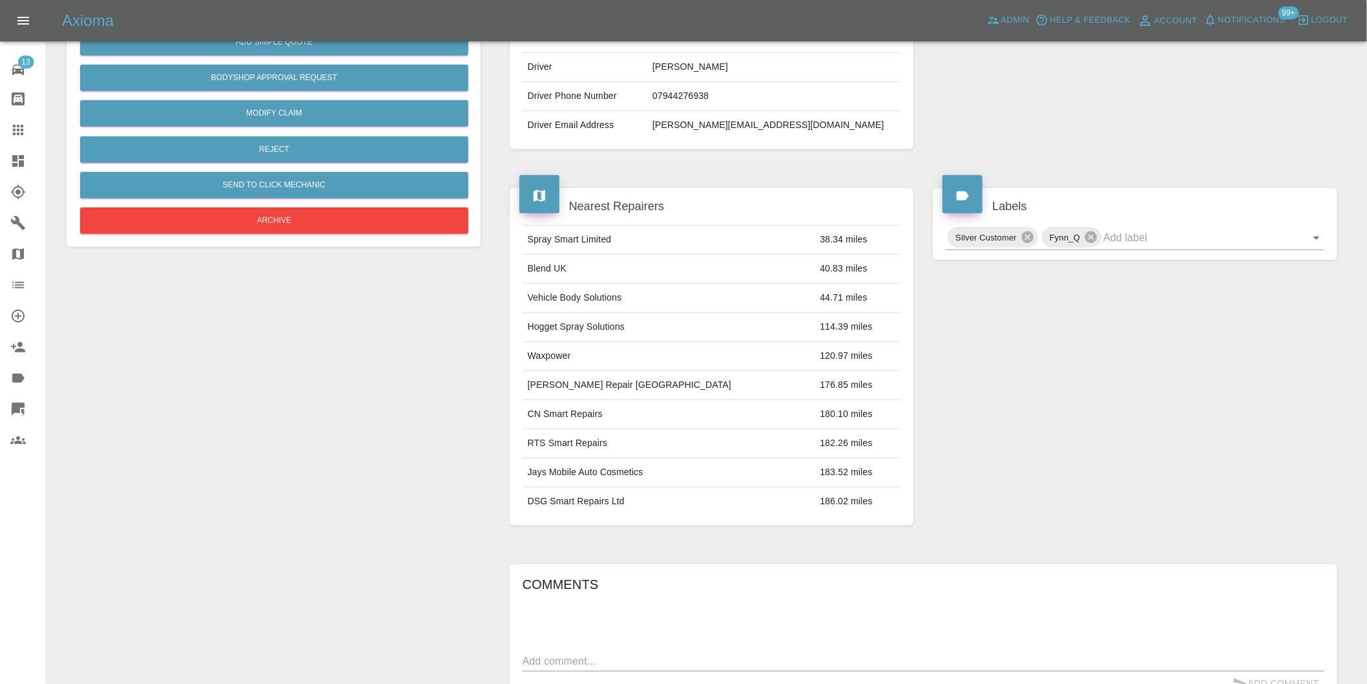
scroll to position [17, 0]
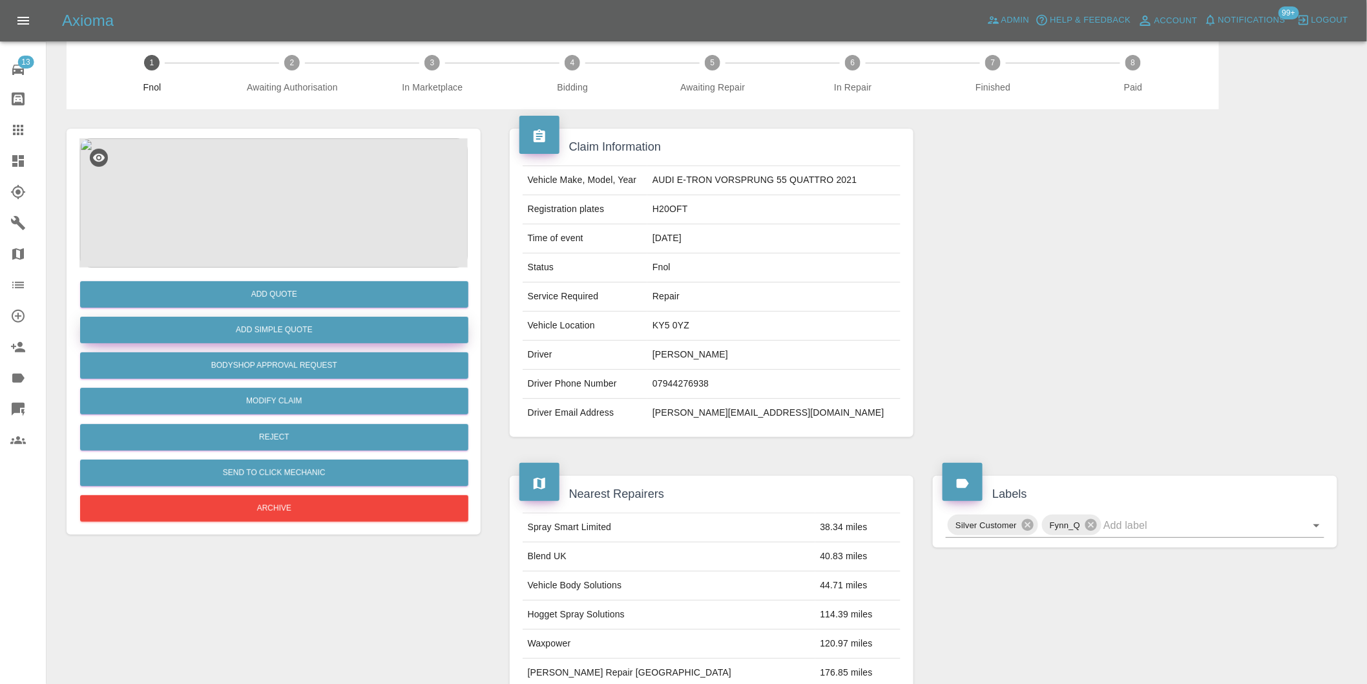
click at [298, 332] on button "Add Simple Quote" at bounding box center [274, 330] width 388 height 26
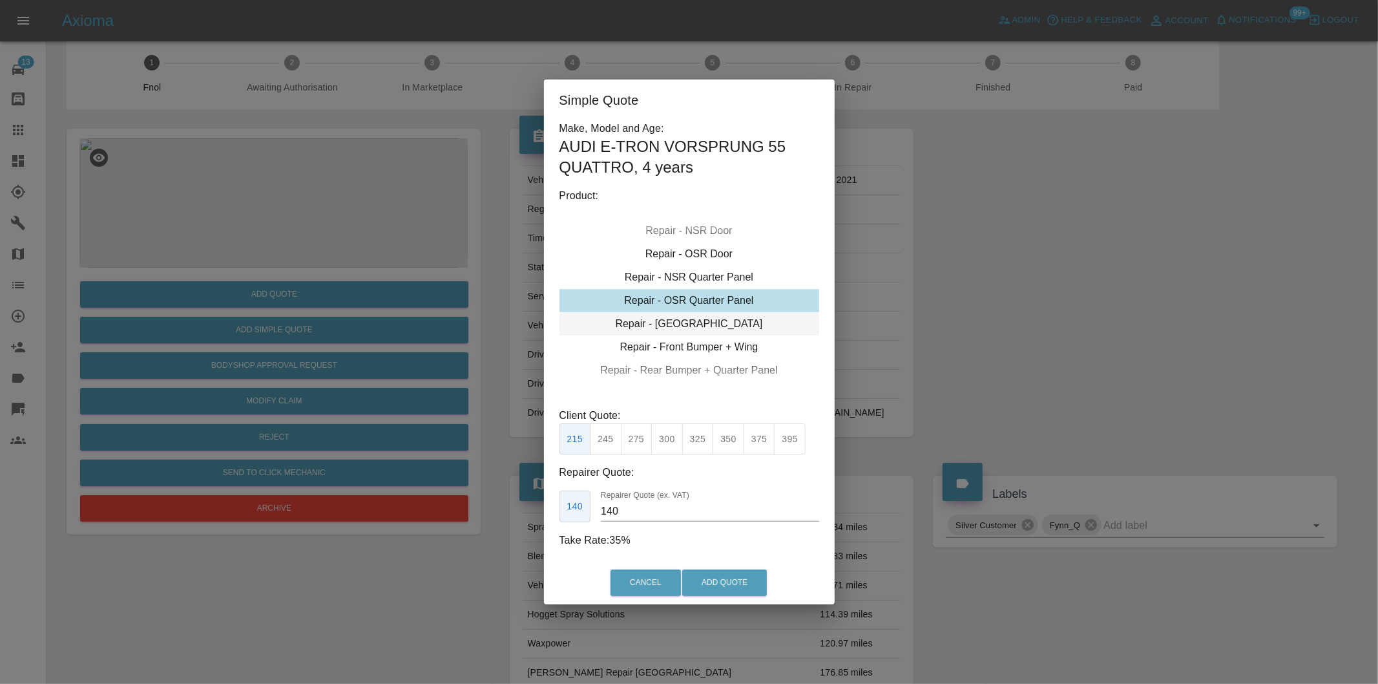
click at [705, 322] on div "Repair - [GEOGRAPHIC_DATA]" at bounding box center [689, 323] width 260 height 23
click at [668, 431] on button "300" at bounding box center [667, 439] width 32 height 32
type input "190"
click at [734, 571] on button "Add Quote" at bounding box center [724, 582] width 85 height 26
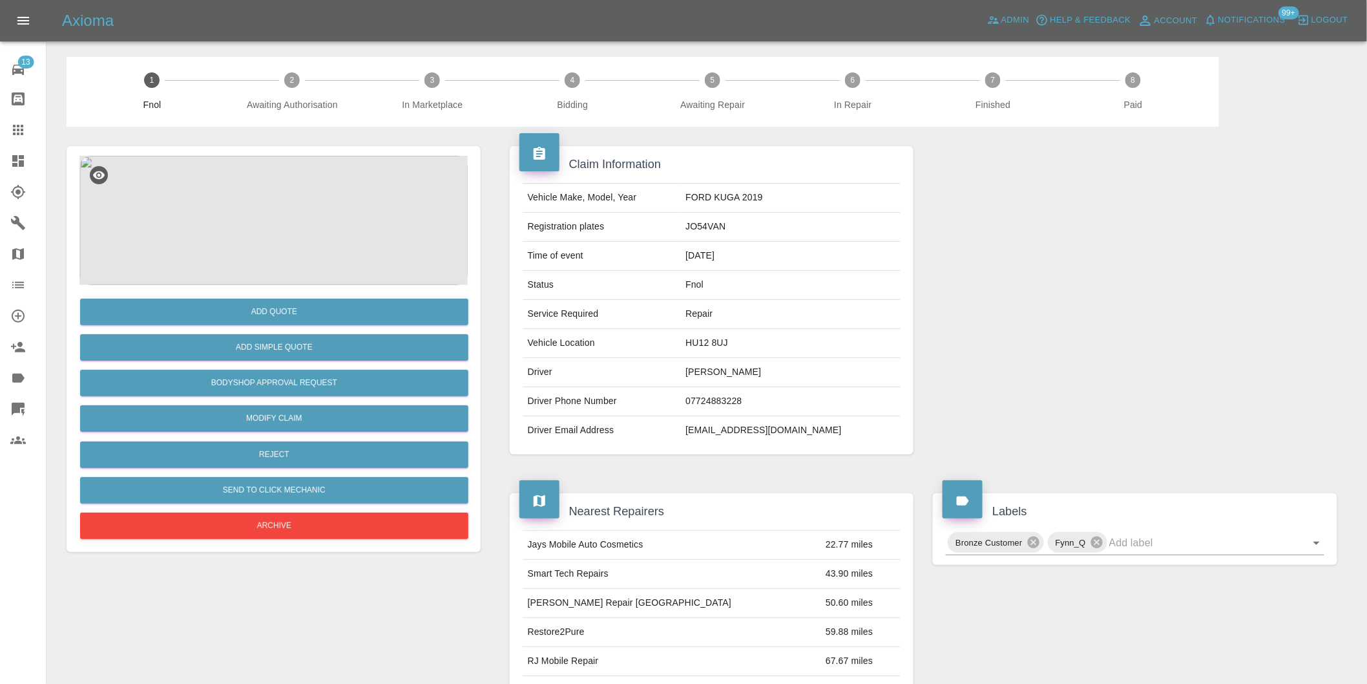
click at [276, 202] on img at bounding box center [273, 220] width 388 height 129
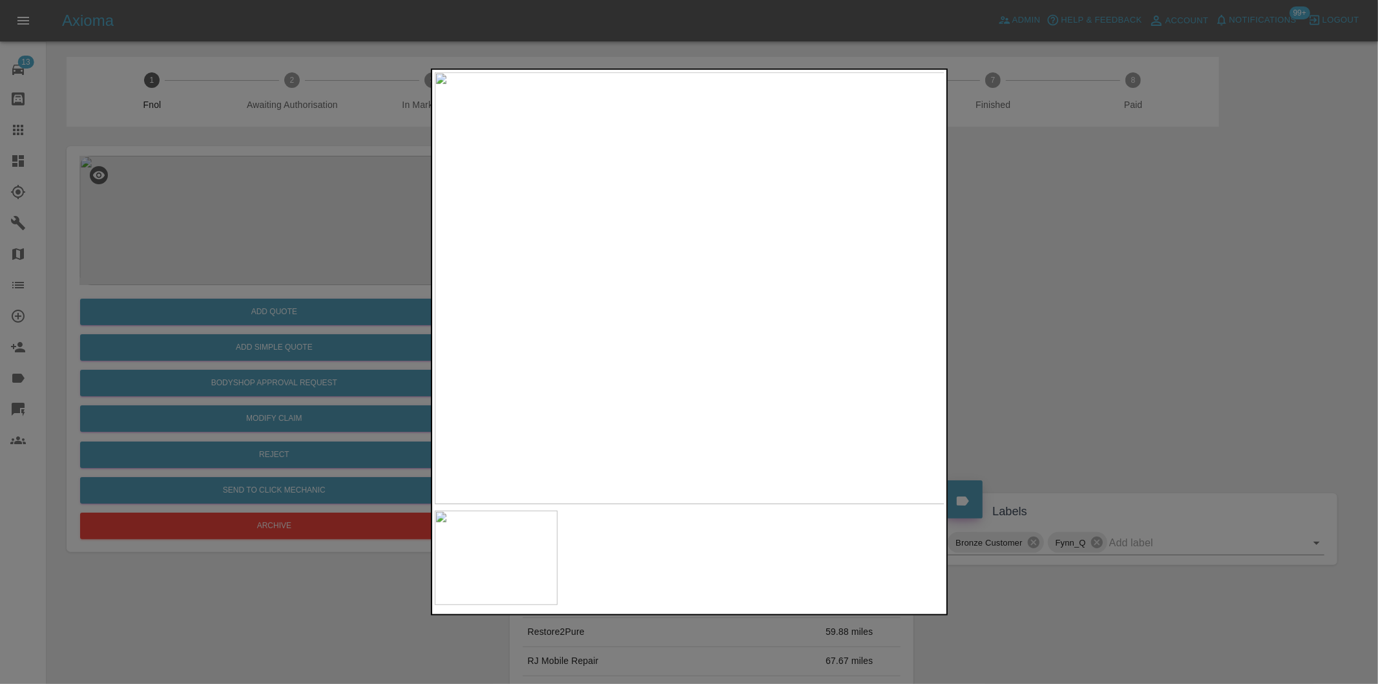
click at [1109, 357] on div at bounding box center [689, 342] width 1378 height 684
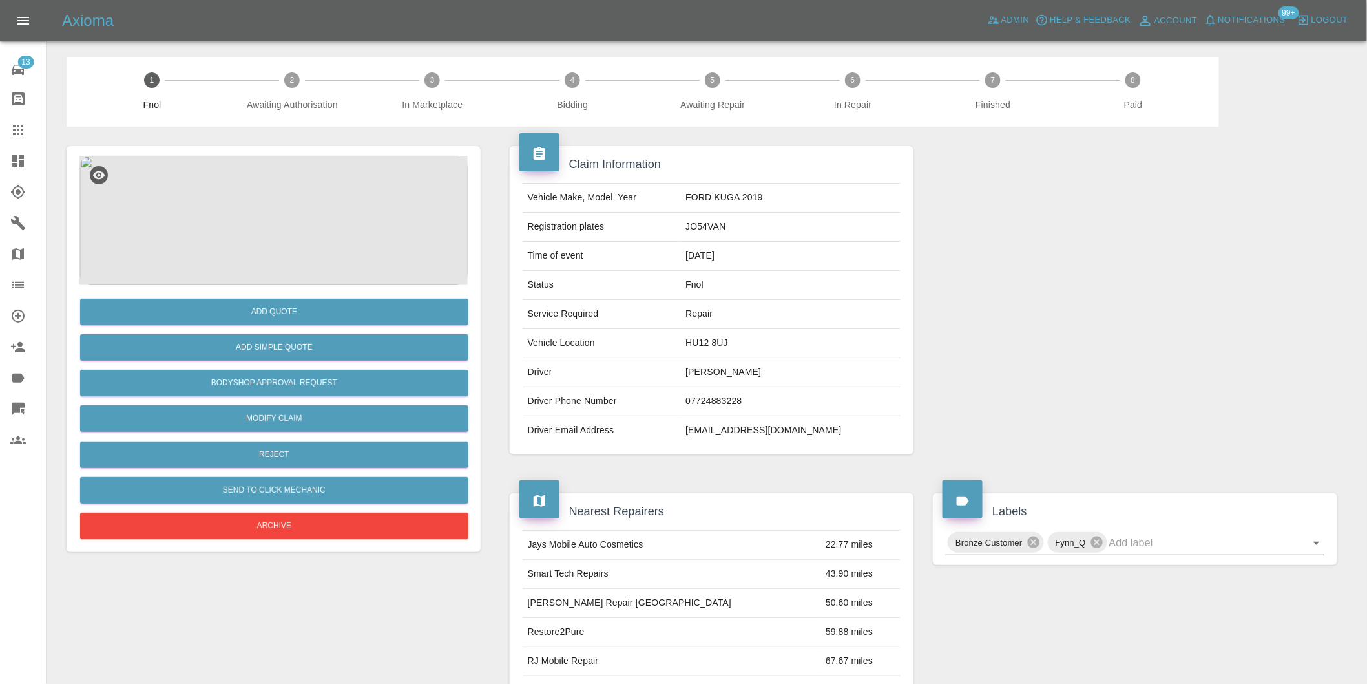
click at [279, 231] on img at bounding box center [273, 220] width 388 height 129
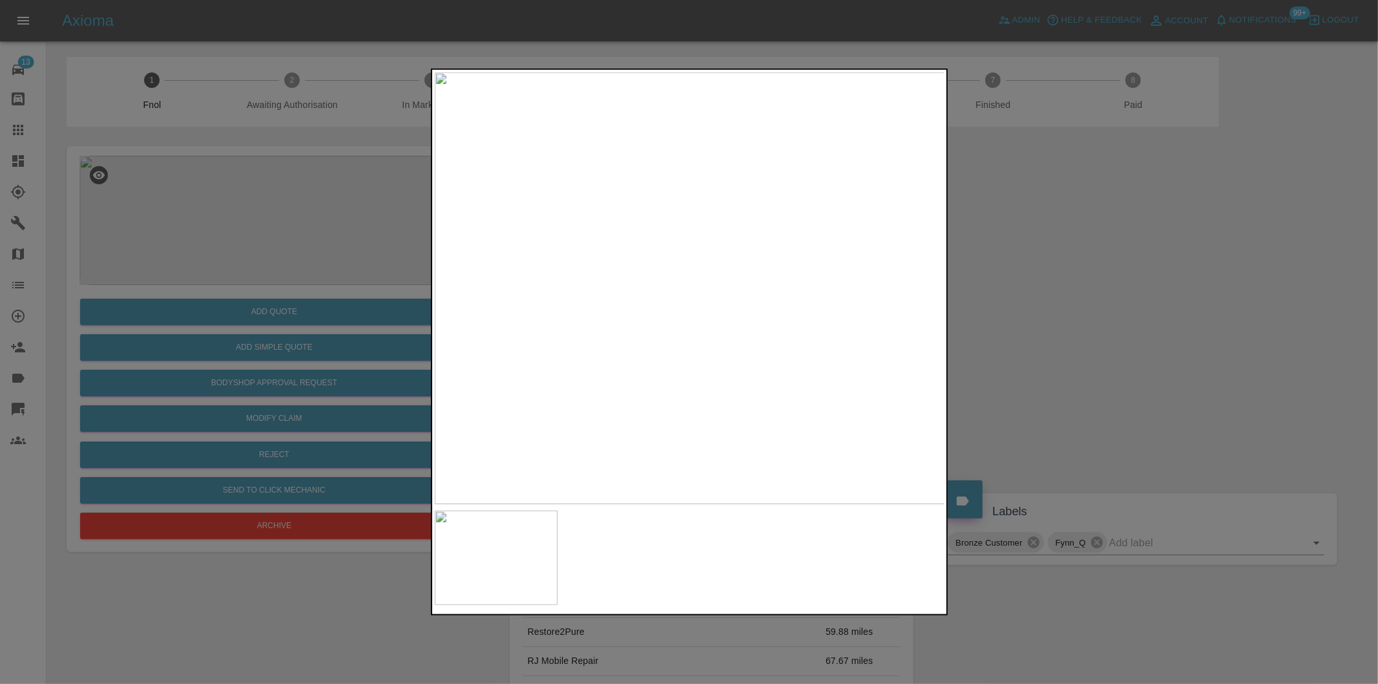
click at [1034, 309] on div at bounding box center [689, 342] width 1378 height 684
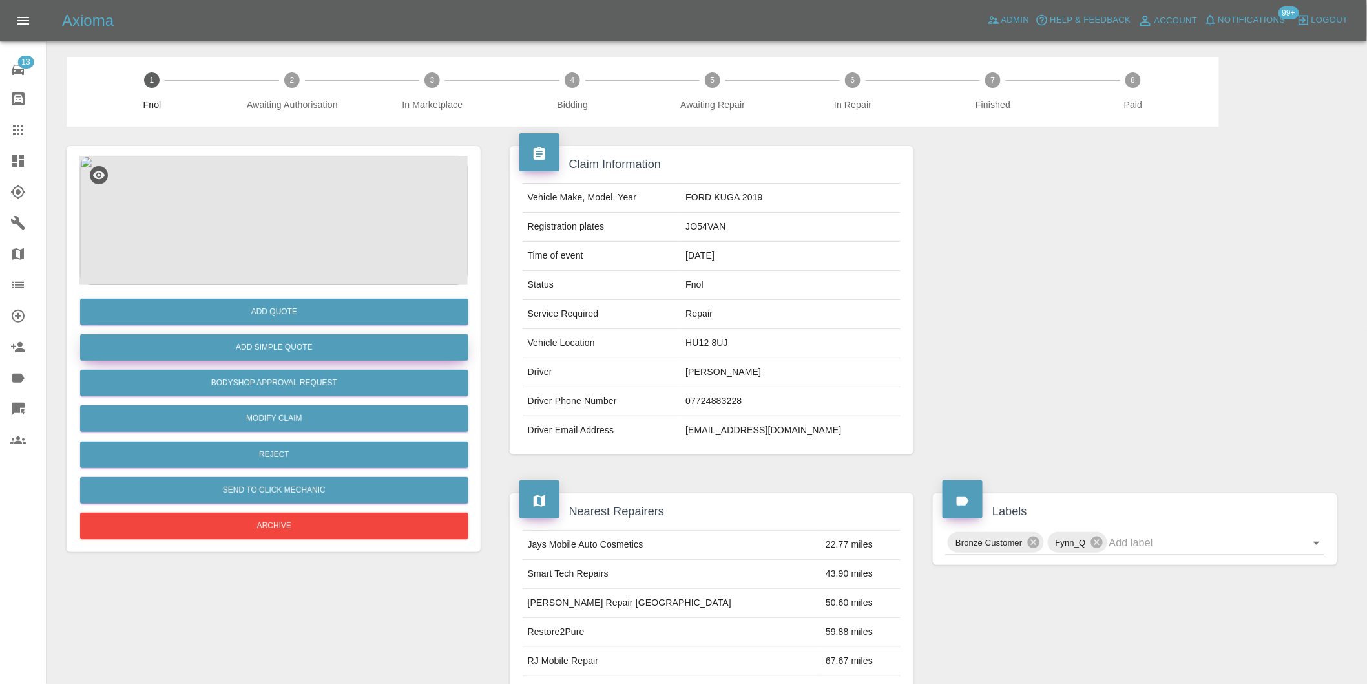
click at [302, 350] on button "Add Simple Quote" at bounding box center [274, 347] width 388 height 26
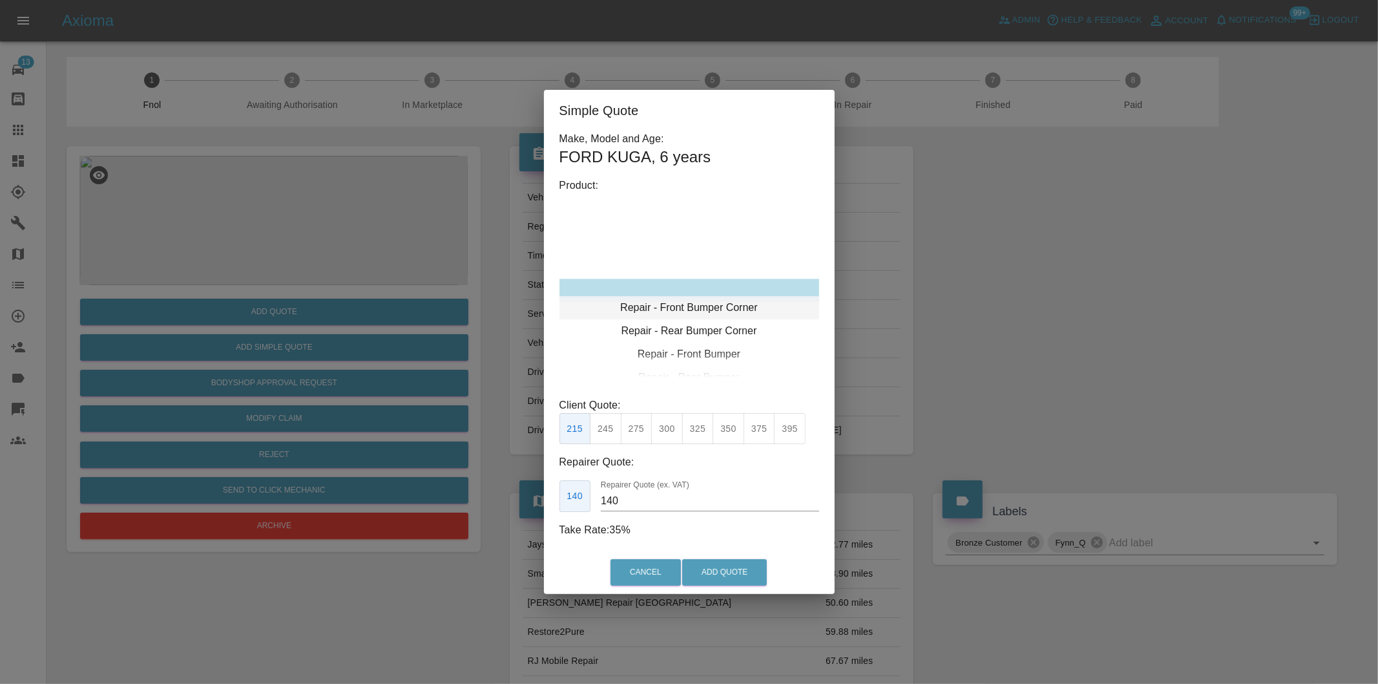
type input "120"
click at [705, 574] on button "Add Quote" at bounding box center [724, 572] width 85 height 26
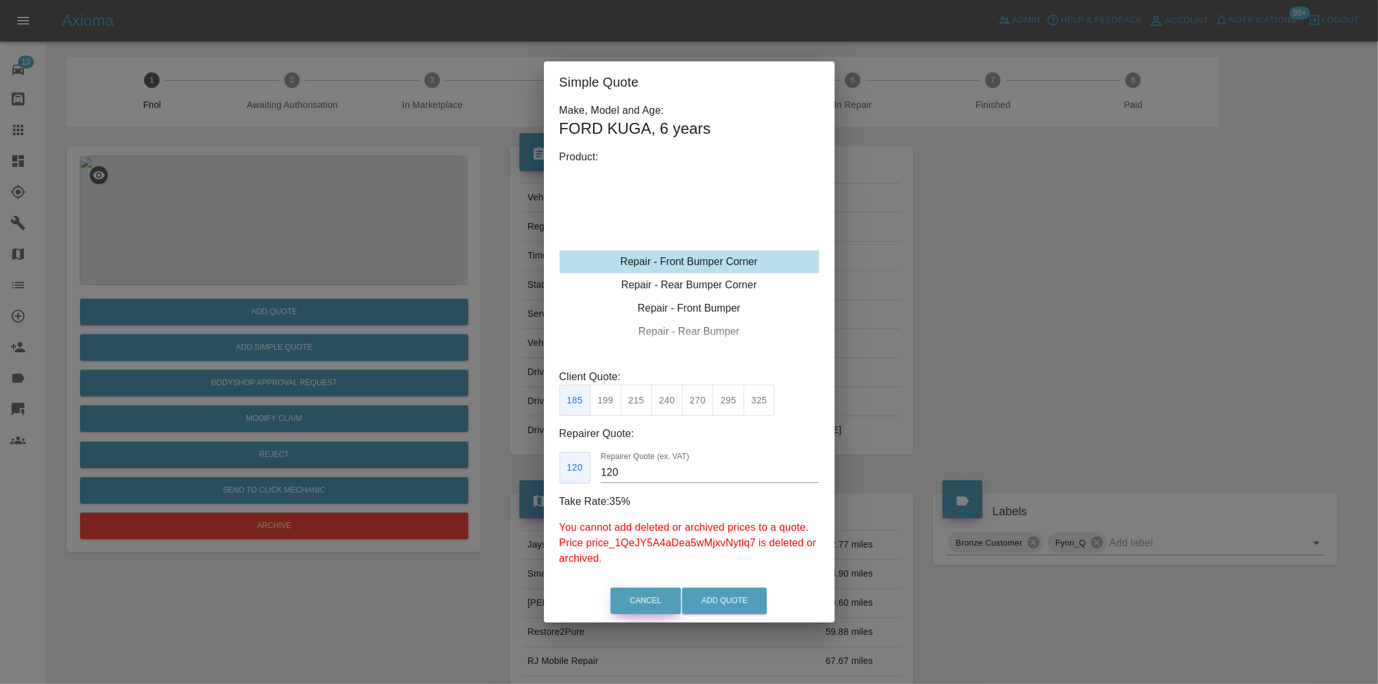
click at [646, 600] on button "Cancel" at bounding box center [646, 600] width 70 height 26
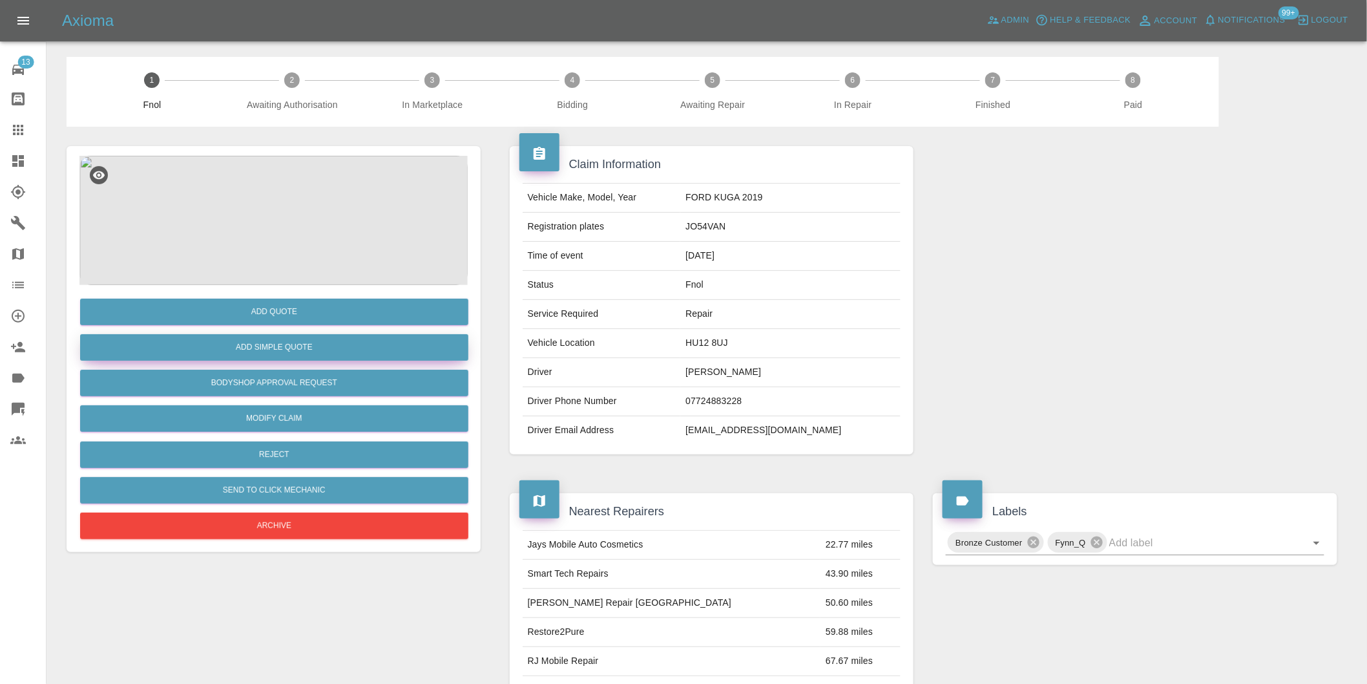
click at [280, 339] on button "Add Simple Quote" at bounding box center [274, 347] width 388 height 26
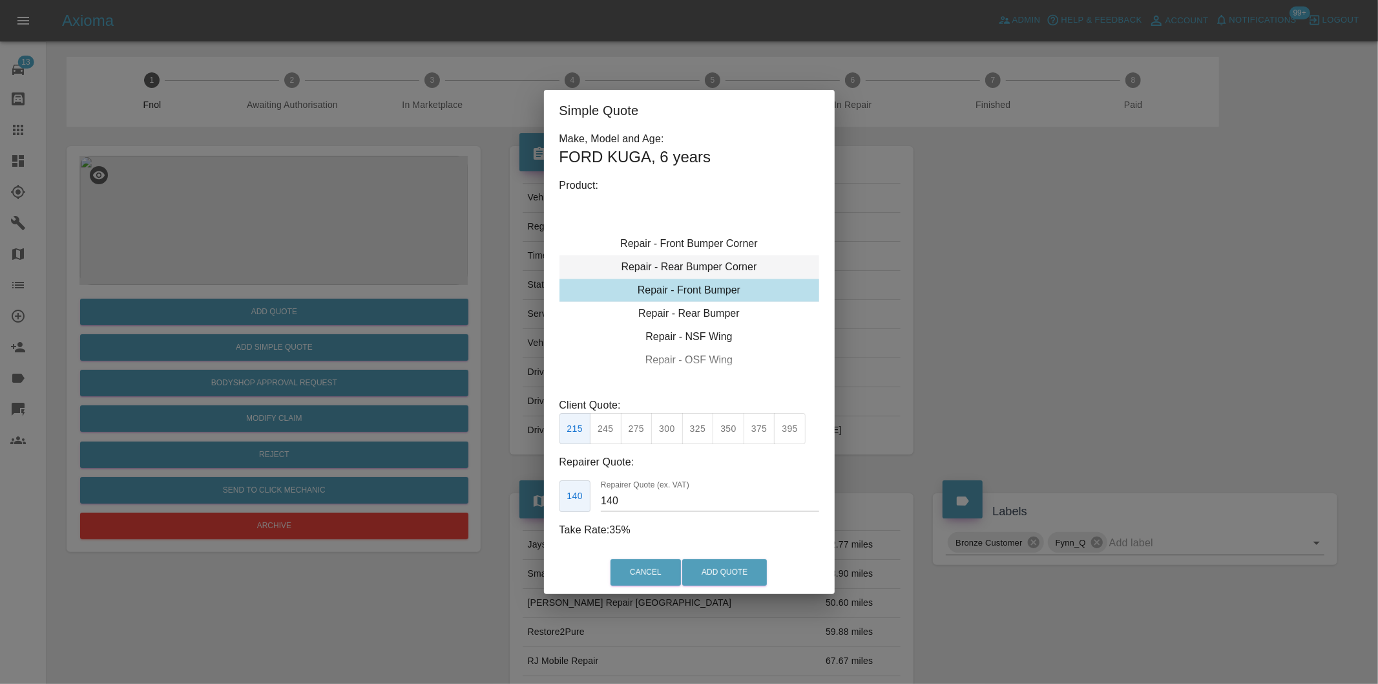
type input "120"
click at [733, 262] on div "Repair - Front Bumper Corner" at bounding box center [689, 266] width 260 height 23
click at [602, 434] on button "199" at bounding box center [606, 429] width 32 height 32
click at [720, 576] on button "Add Quote" at bounding box center [724, 572] width 85 height 26
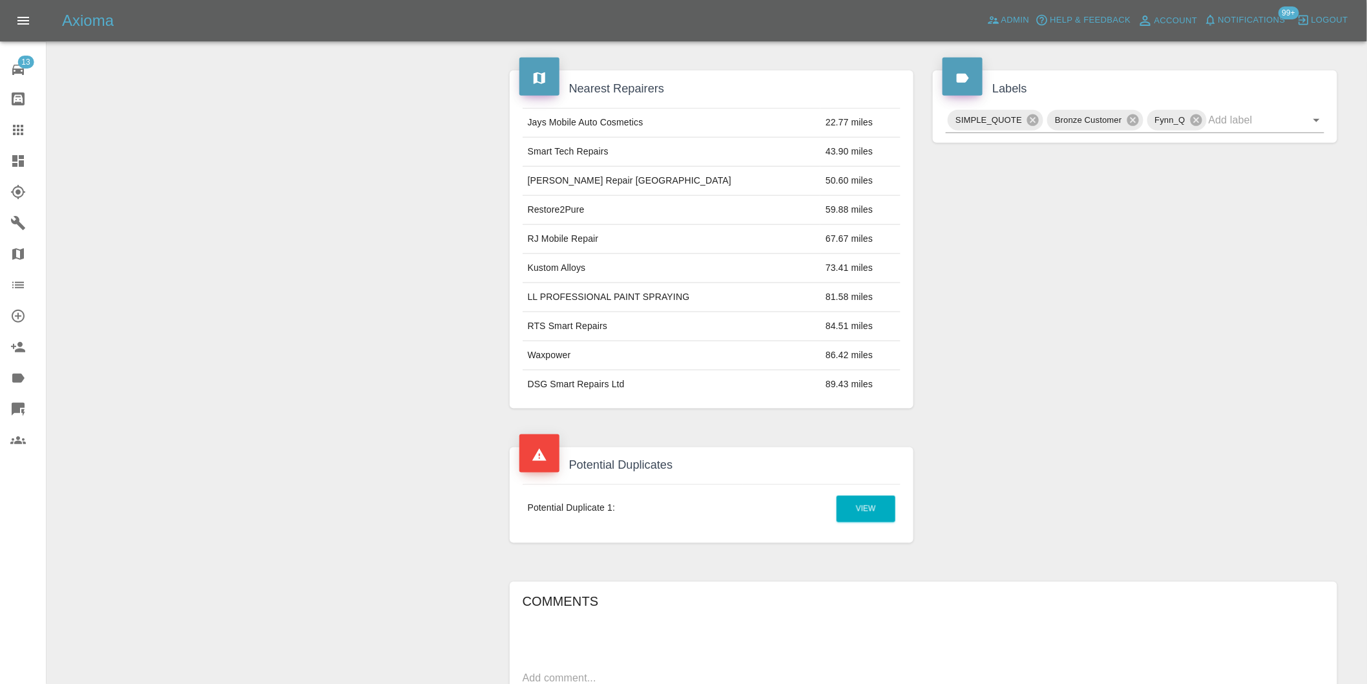
scroll to position [718, 0]
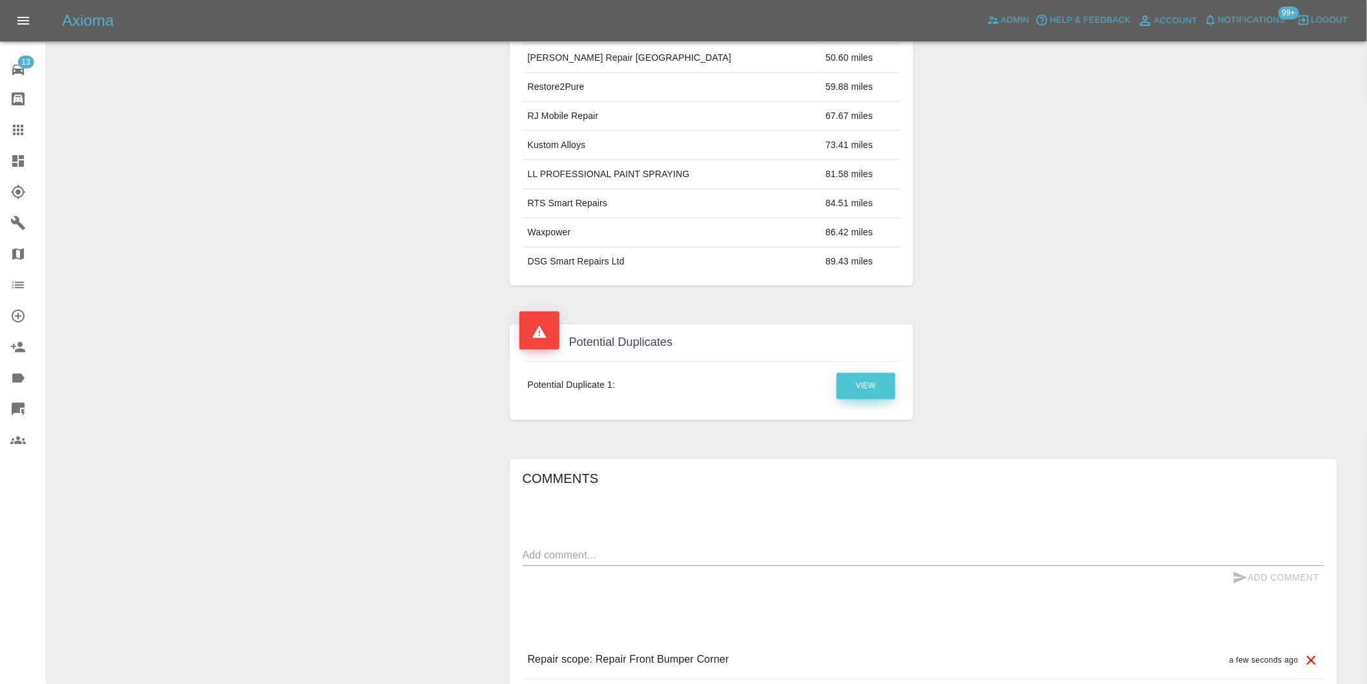
click at [879, 391] on link "View" at bounding box center [866, 386] width 59 height 26
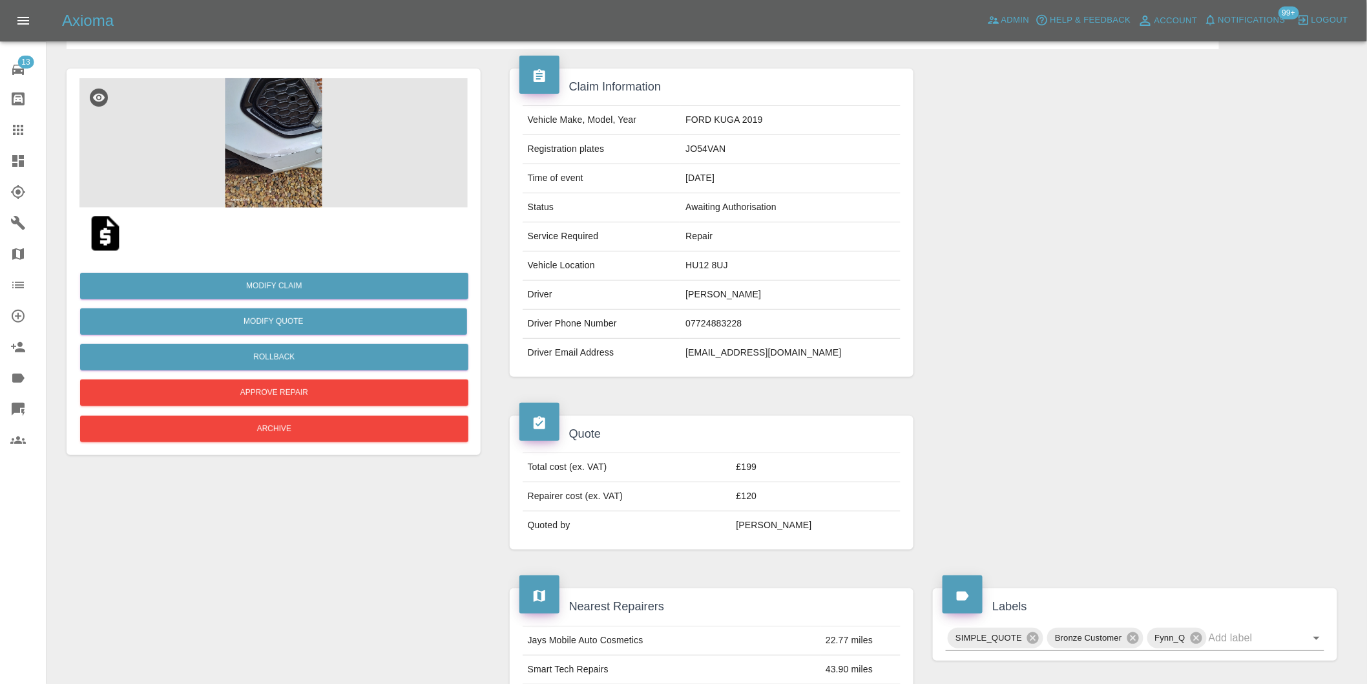
scroll to position [72, 0]
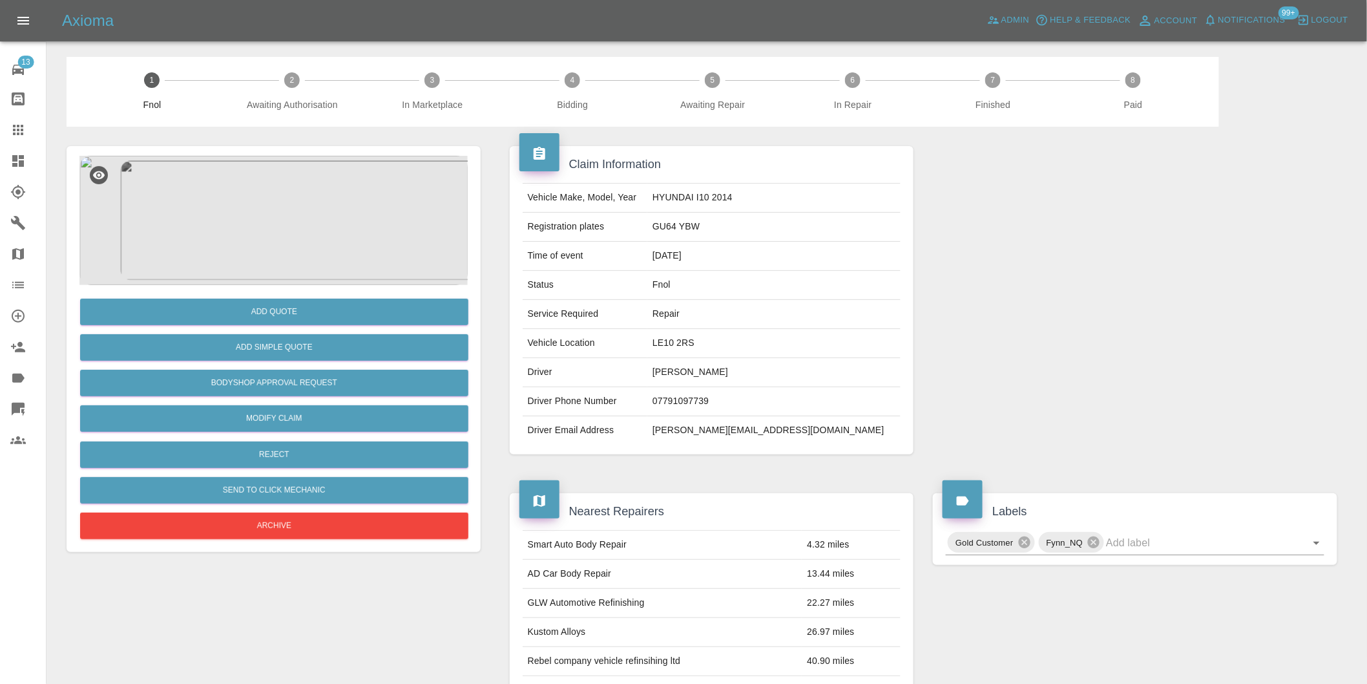
click at [262, 181] on img at bounding box center [273, 220] width 388 height 129
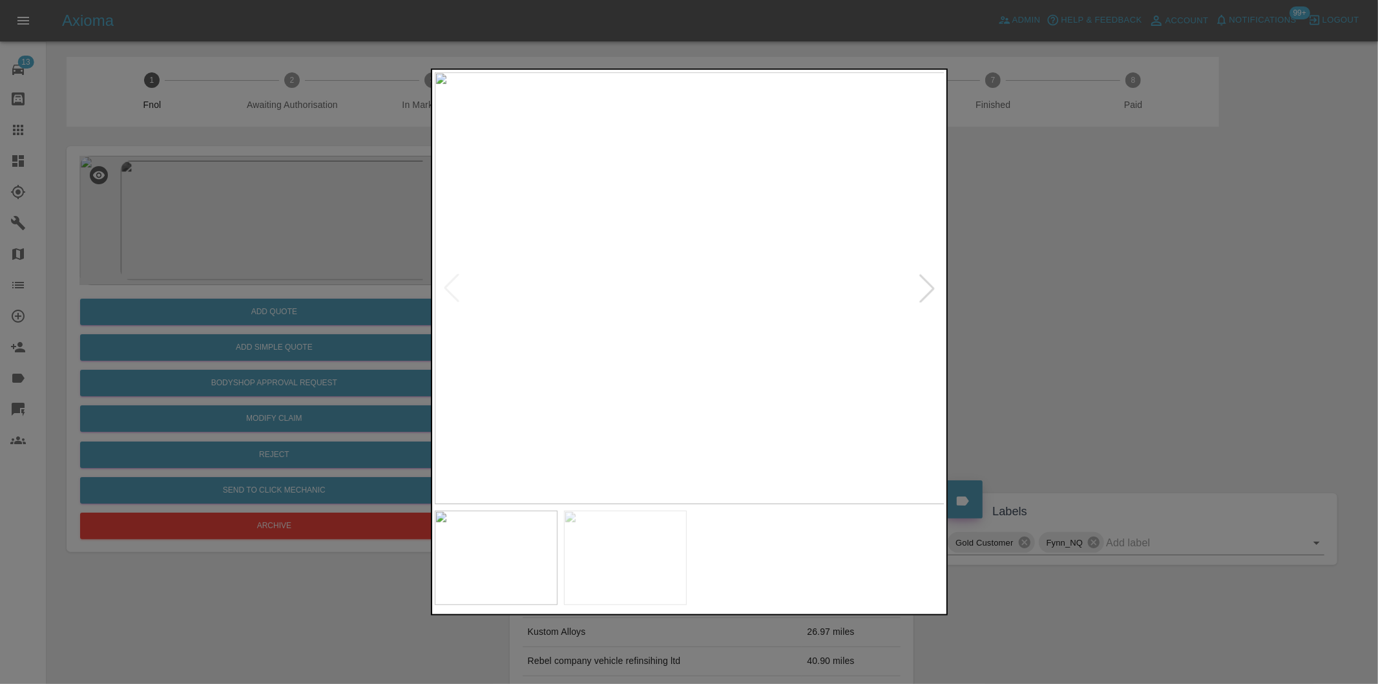
click at [926, 291] on div at bounding box center [927, 288] width 28 height 28
click at [926, 291] on img at bounding box center [690, 288] width 510 height 432
drag, startPoint x: 1119, startPoint y: 329, endPoint x: 921, endPoint y: 287, distance: 202.7
click at [1114, 330] on div at bounding box center [689, 342] width 1378 height 684
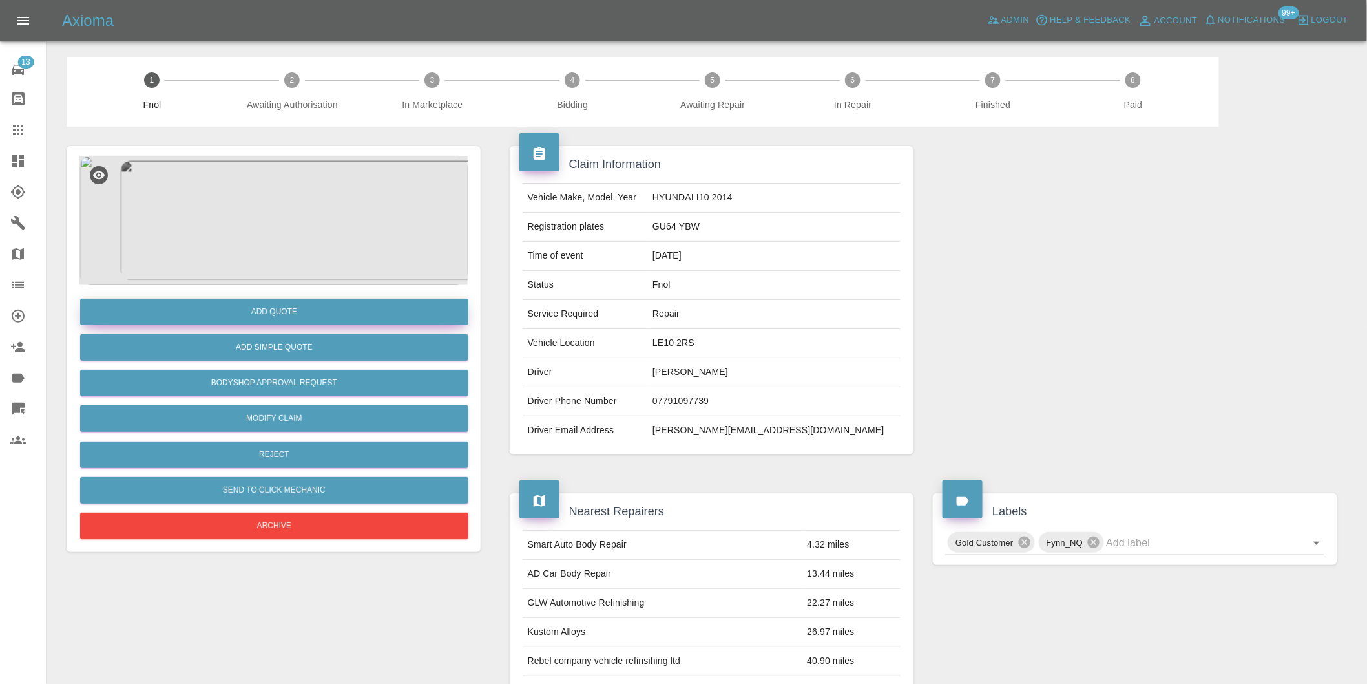
click at [309, 313] on button "Add Quote" at bounding box center [274, 311] width 388 height 26
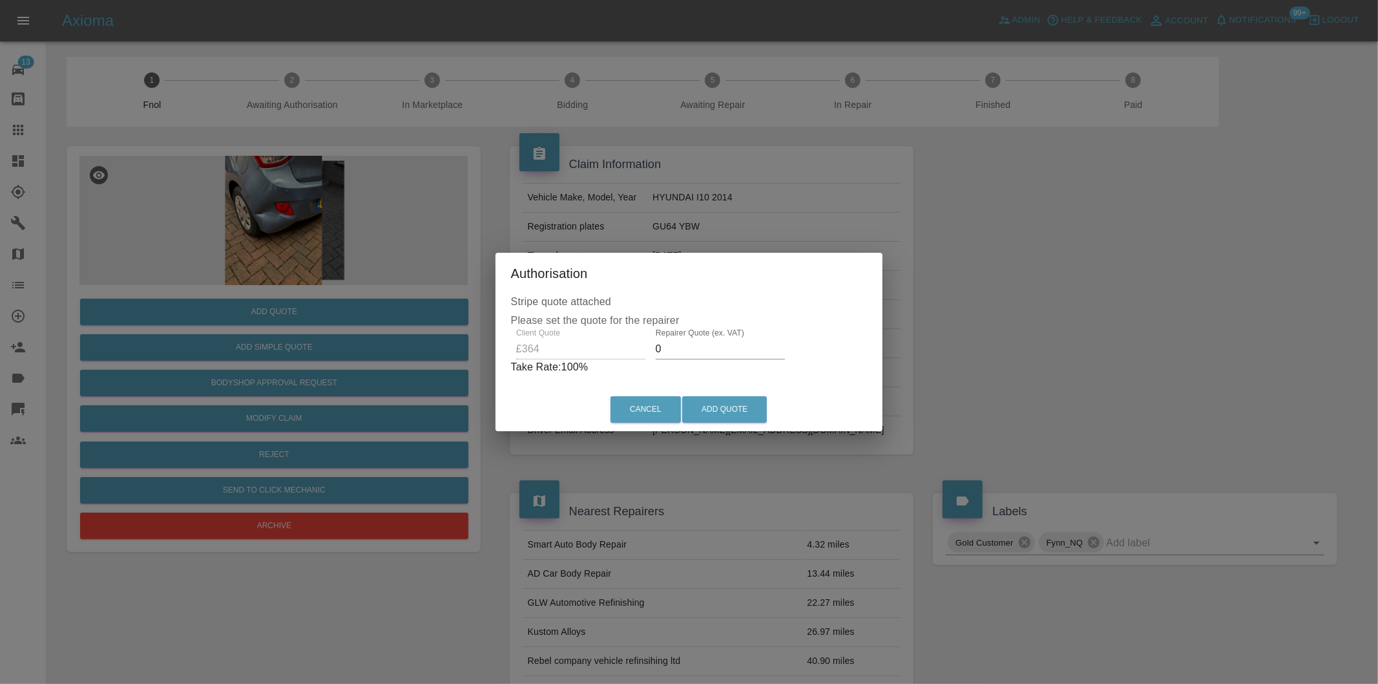
click at [701, 352] on input "0" at bounding box center [720, 349] width 129 height 21
type input "0230"
click at [746, 409] on button "Add Quote" at bounding box center [724, 409] width 85 height 26
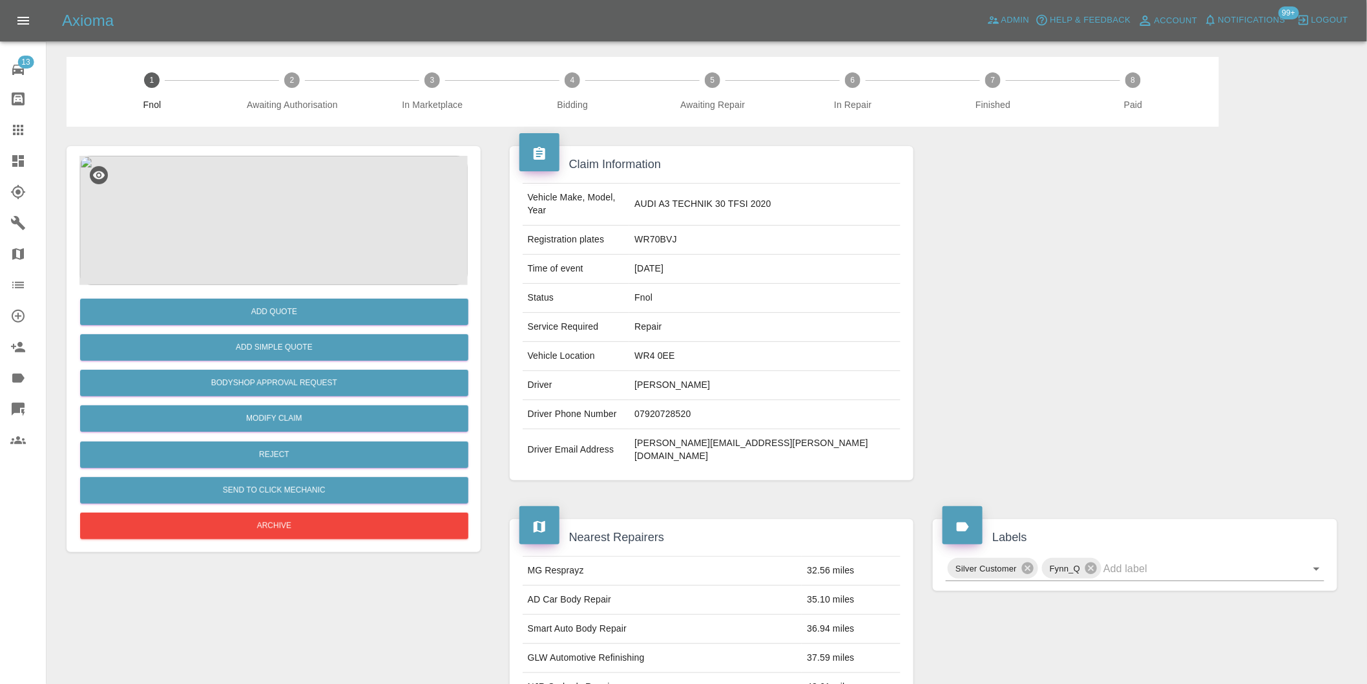
click at [257, 208] on img at bounding box center [273, 220] width 388 height 129
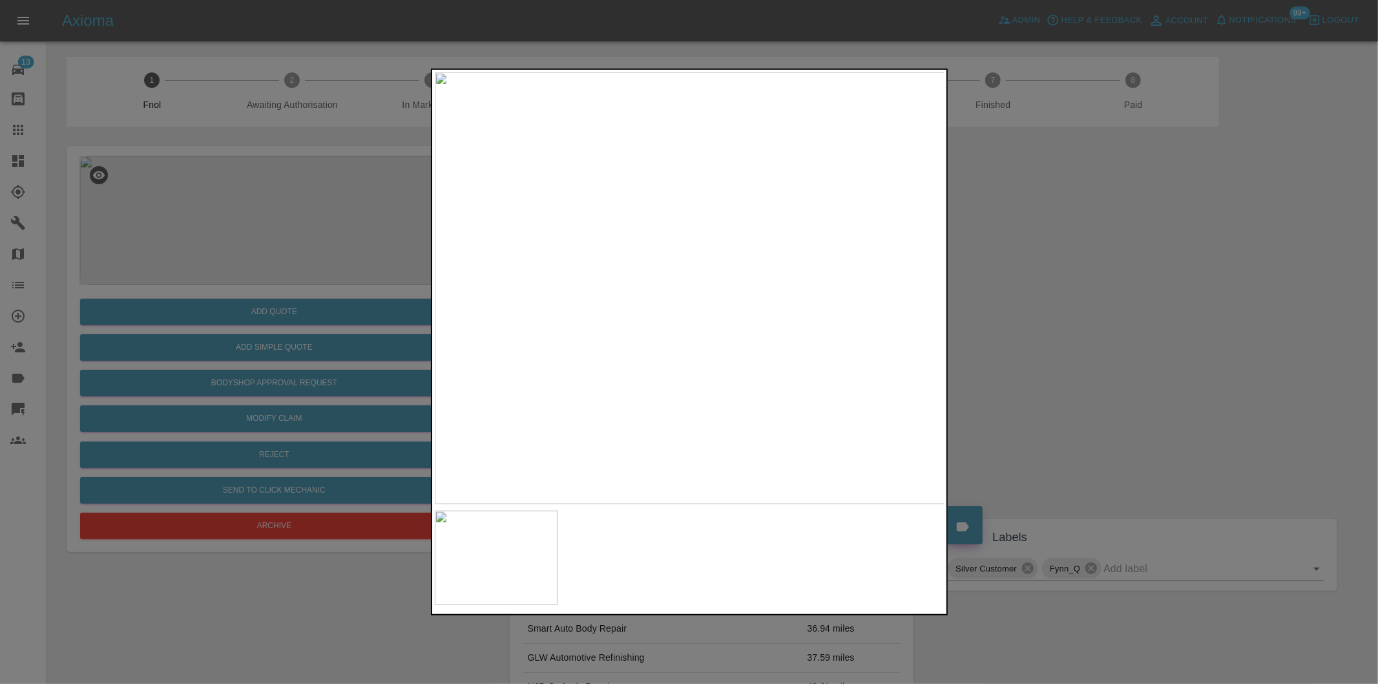
click at [1051, 352] on div at bounding box center [689, 342] width 1378 height 684
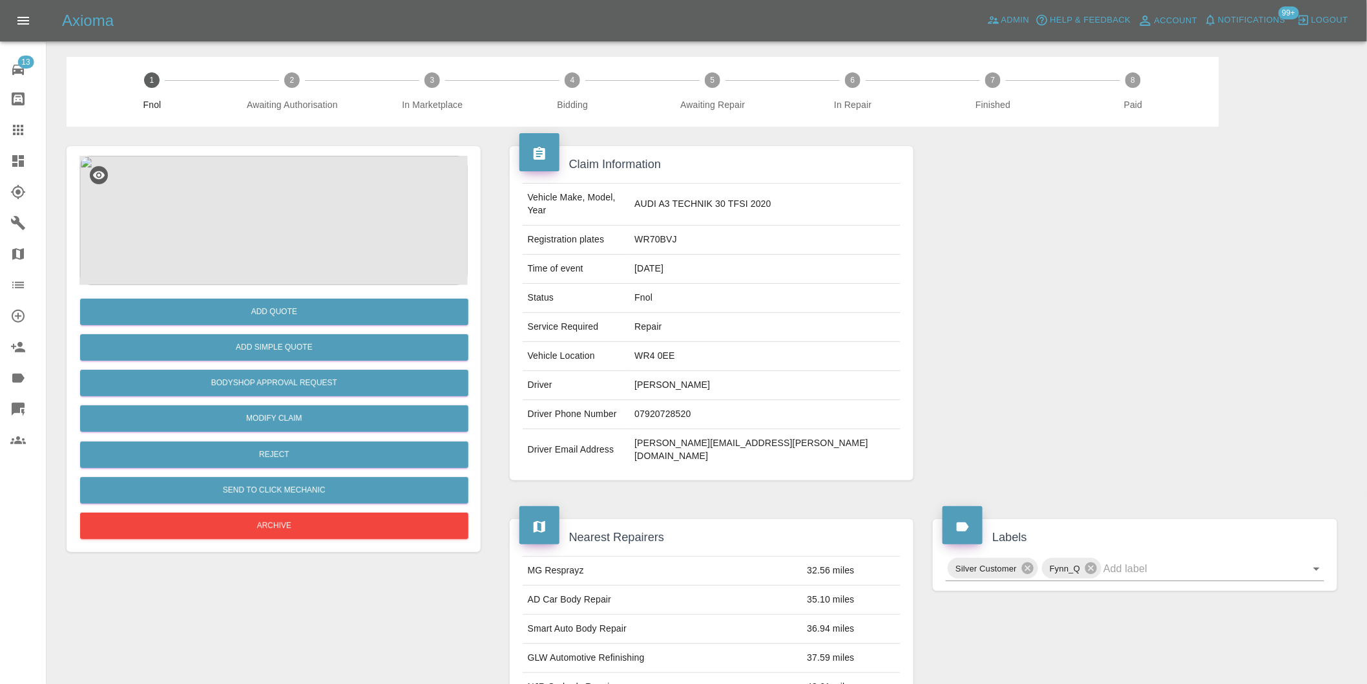
click at [268, 224] on img at bounding box center [273, 220] width 388 height 129
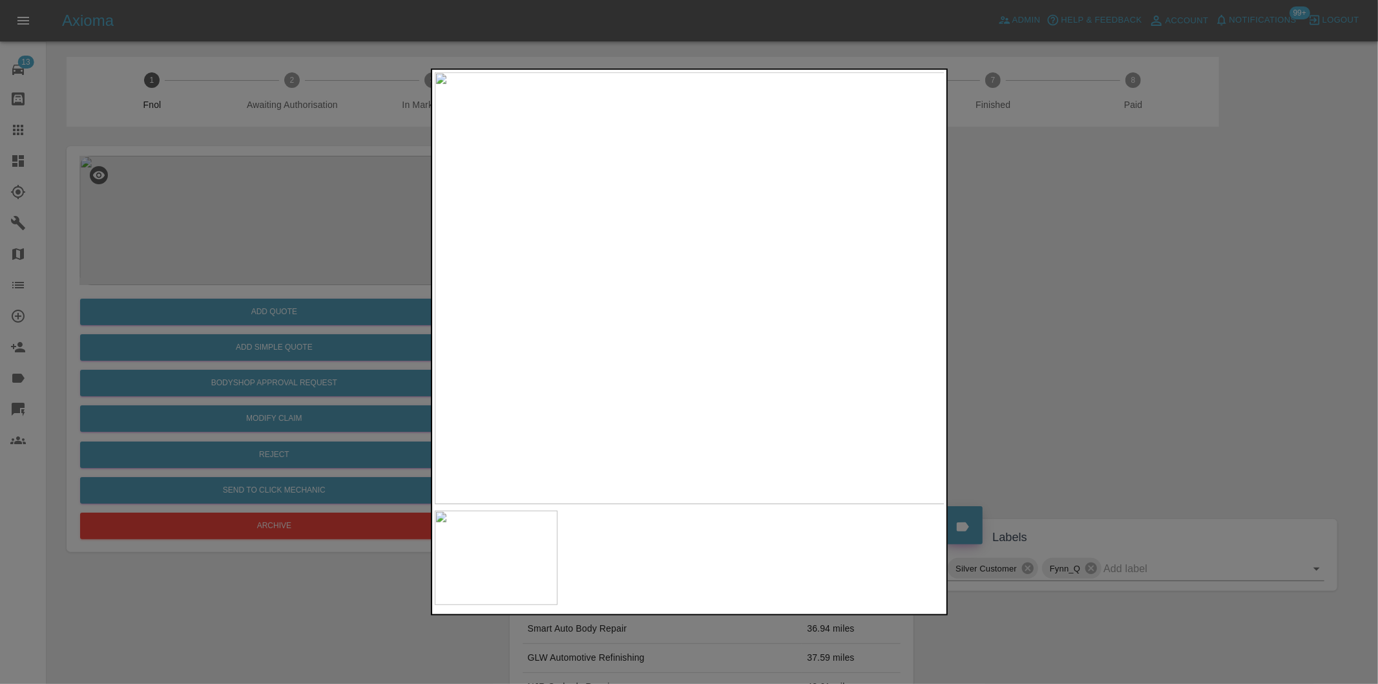
click at [1040, 348] on div at bounding box center [689, 342] width 1378 height 684
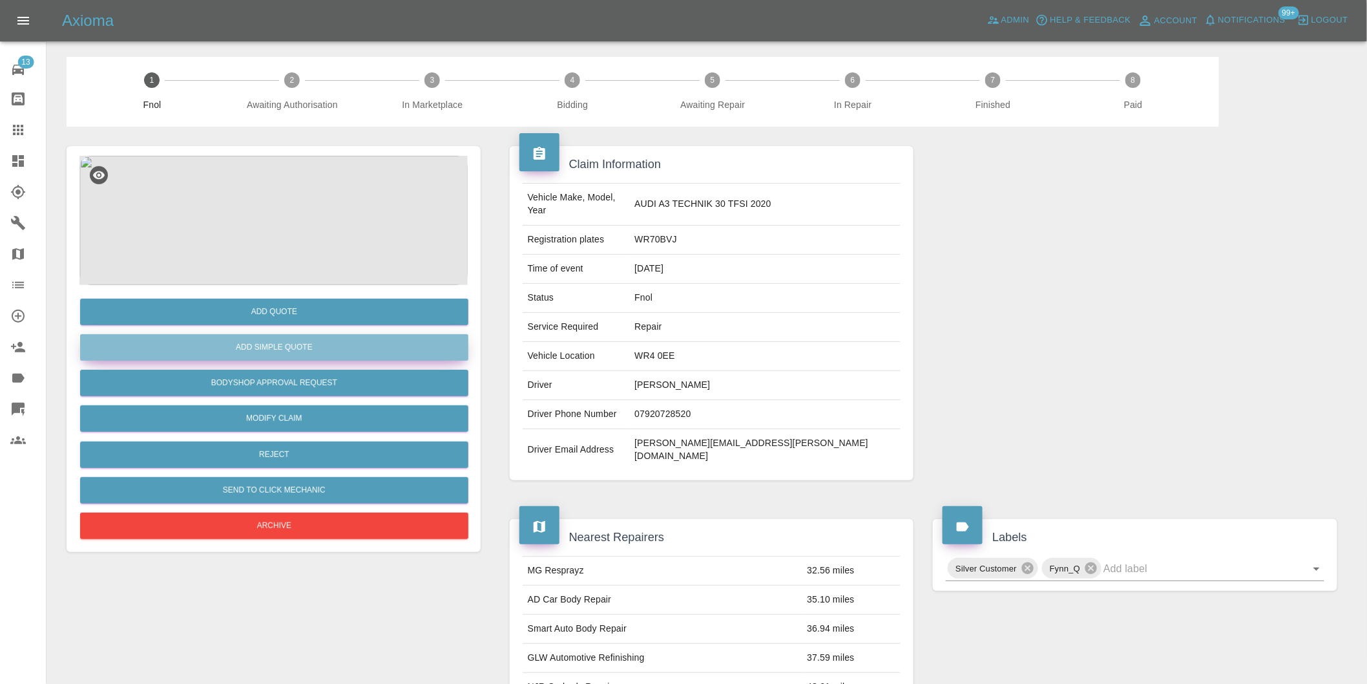
click at [280, 350] on button "Add Simple Quote" at bounding box center [274, 347] width 388 height 26
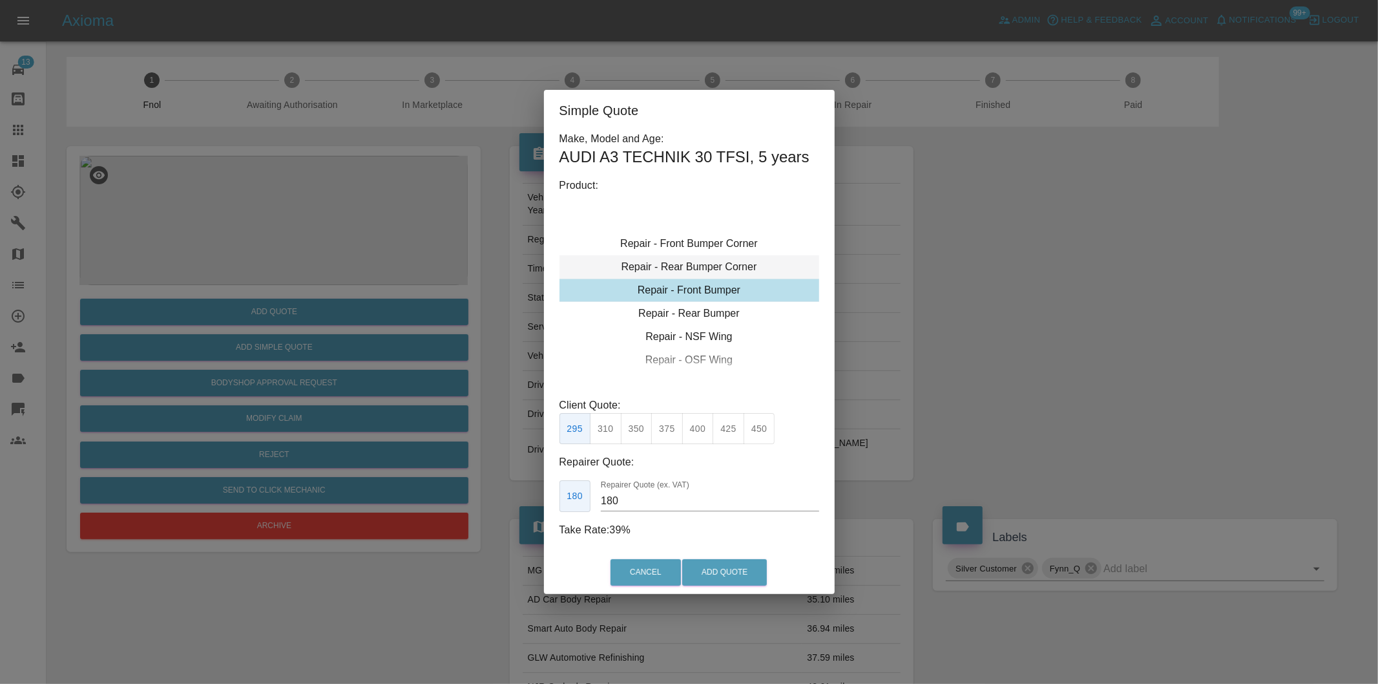
click at [713, 258] on div "Repair - Rear Bumper Corner" at bounding box center [689, 266] width 260 height 23
drag, startPoint x: 662, startPoint y: 428, endPoint x: 698, endPoint y: 486, distance: 68.5
click at [662, 429] on button "240" at bounding box center [667, 429] width 32 height 32
type input "150"
click at [728, 583] on button "Add Quote" at bounding box center [724, 572] width 85 height 26
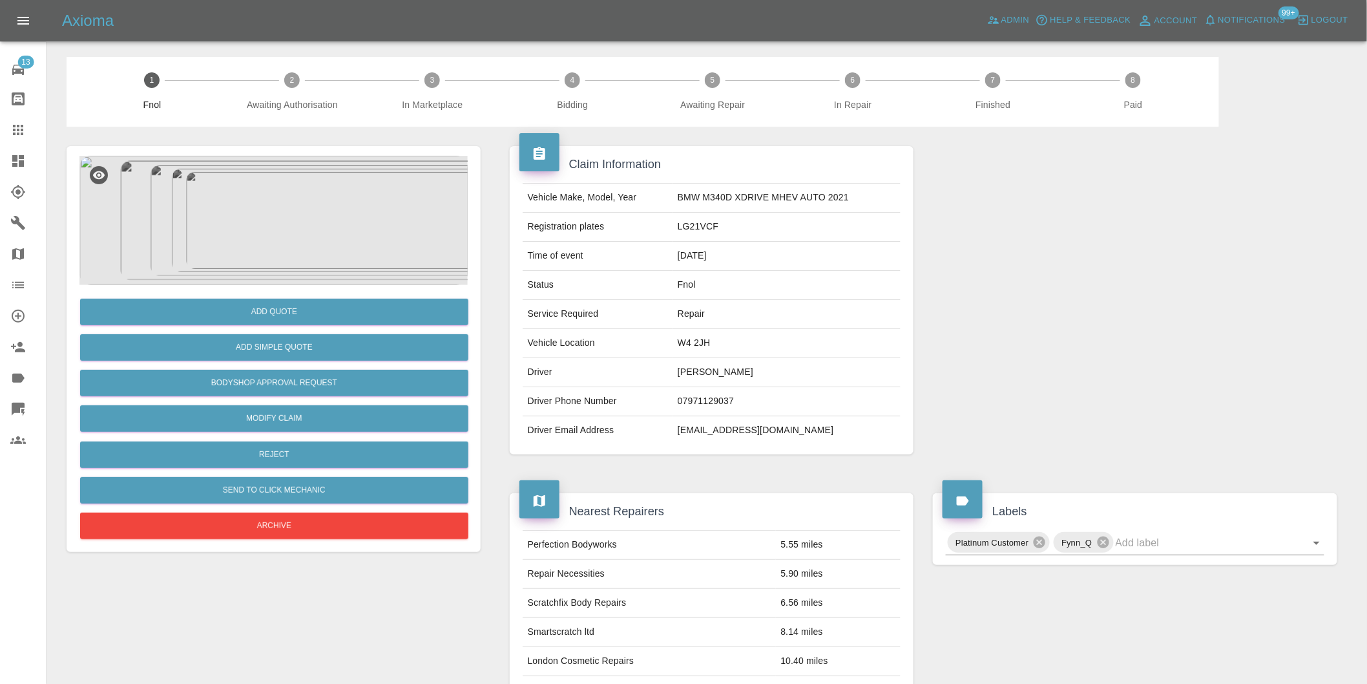
click at [228, 197] on img at bounding box center [273, 220] width 388 height 129
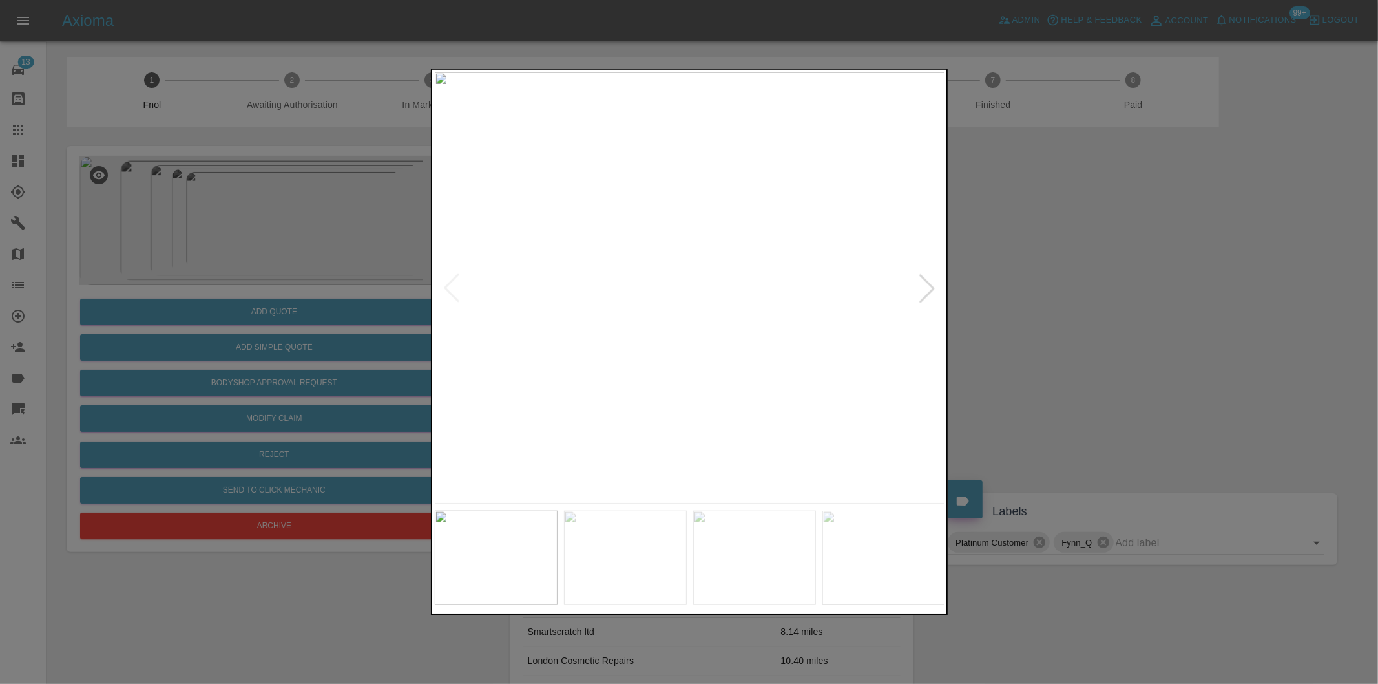
click at [926, 286] on div at bounding box center [927, 288] width 28 height 28
click at [930, 288] on div at bounding box center [927, 288] width 28 height 28
click at [928, 287] on img at bounding box center [690, 288] width 510 height 432
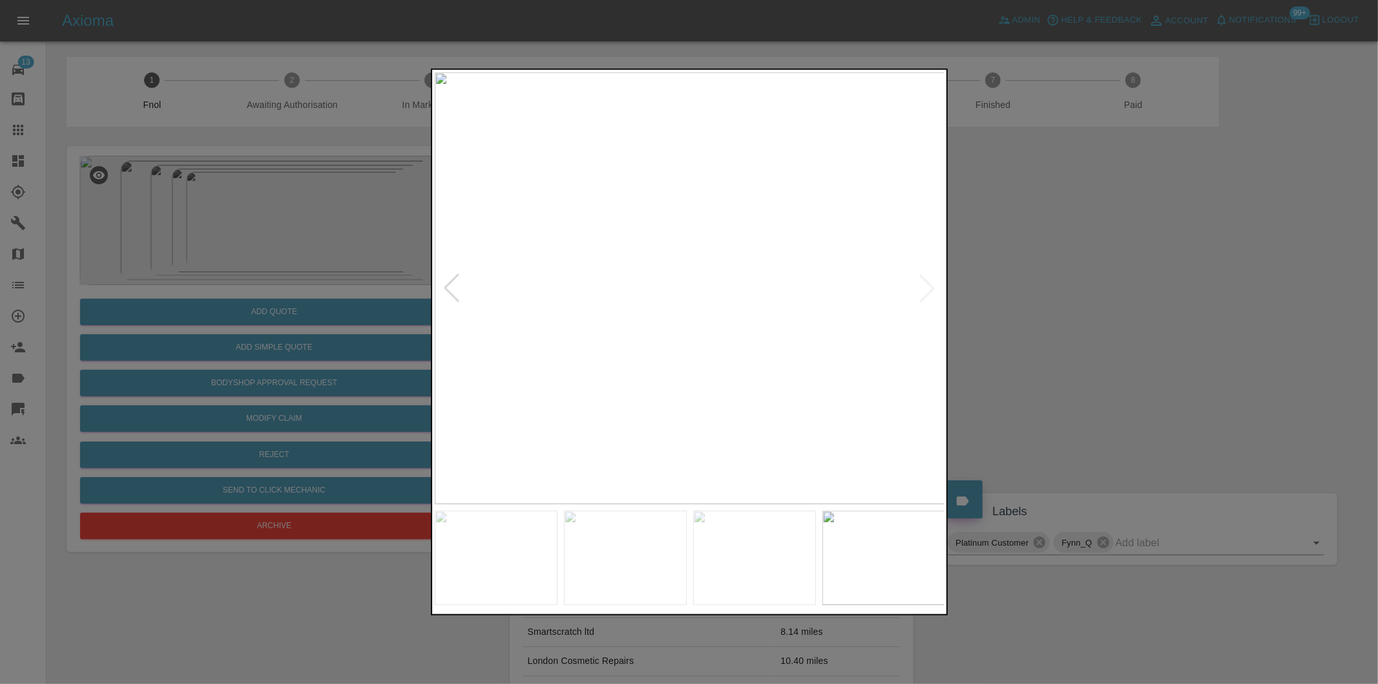
click at [928, 287] on img at bounding box center [690, 288] width 510 height 432
click at [1103, 320] on div at bounding box center [689, 342] width 1378 height 684
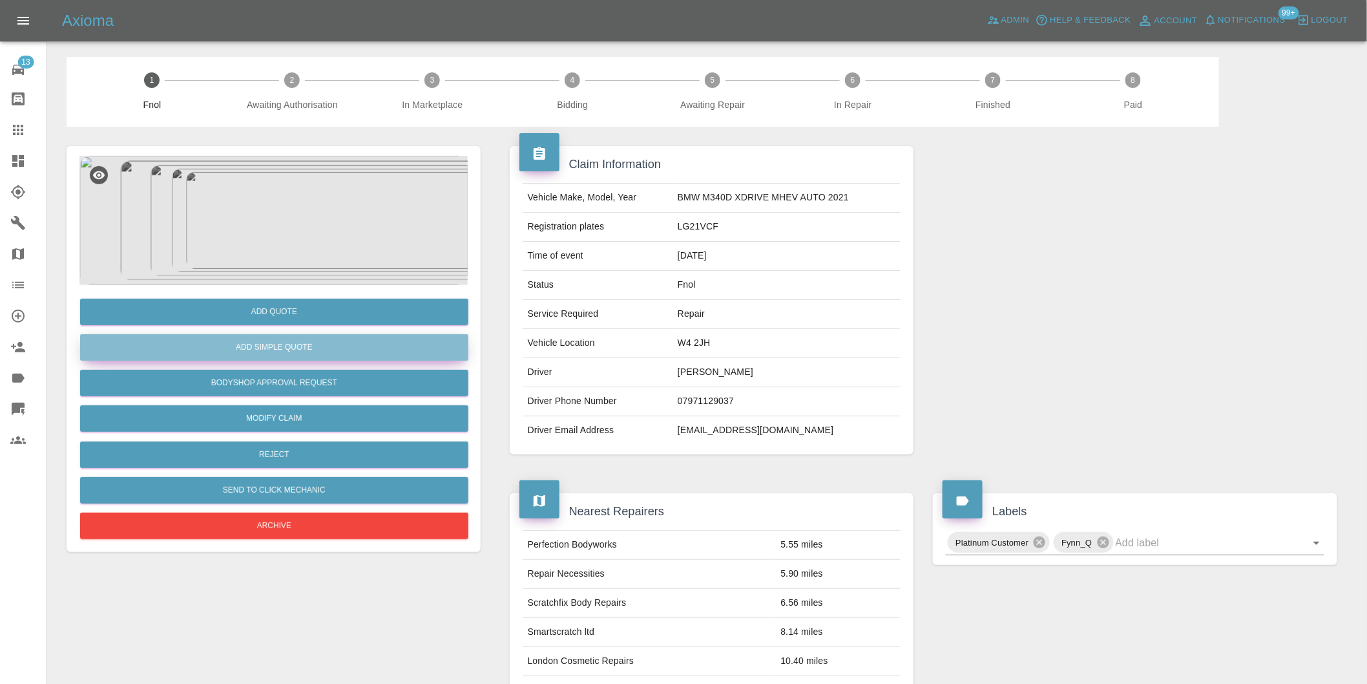
click at [315, 342] on button "Add Simple Quote" at bounding box center [274, 347] width 388 height 26
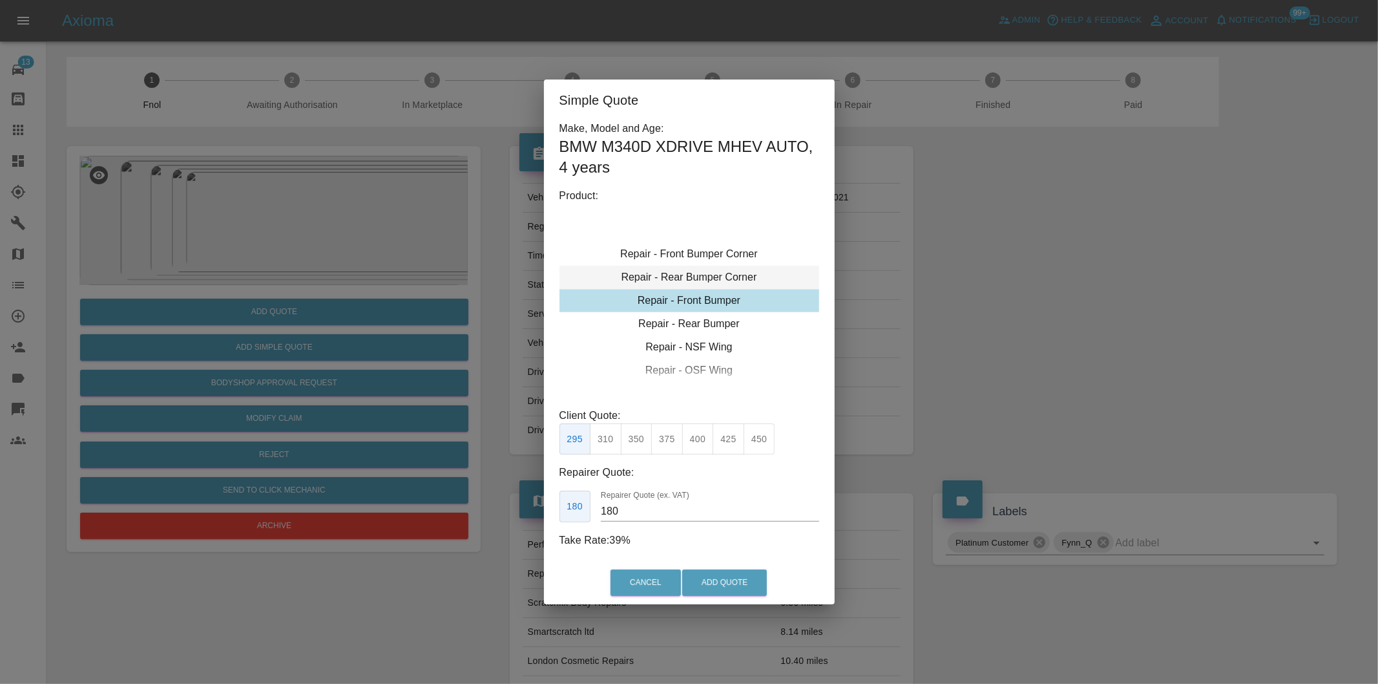
click at [702, 275] on div "Repair - Rear Bumper Corner" at bounding box center [689, 277] width 260 height 23
type input "120"
click at [728, 580] on button "Add Quote" at bounding box center [724, 582] width 85 height 26
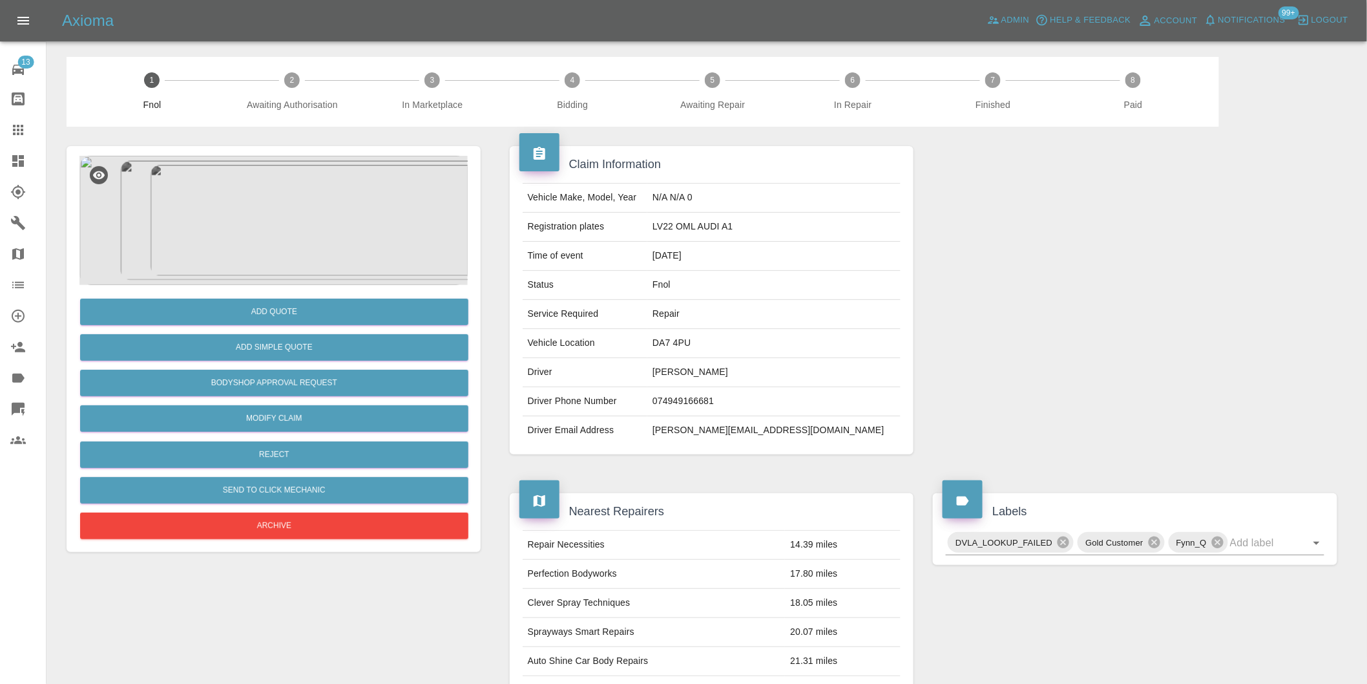
click at [296, 195] on img at bounding box center [273, 220] width 388 height 129
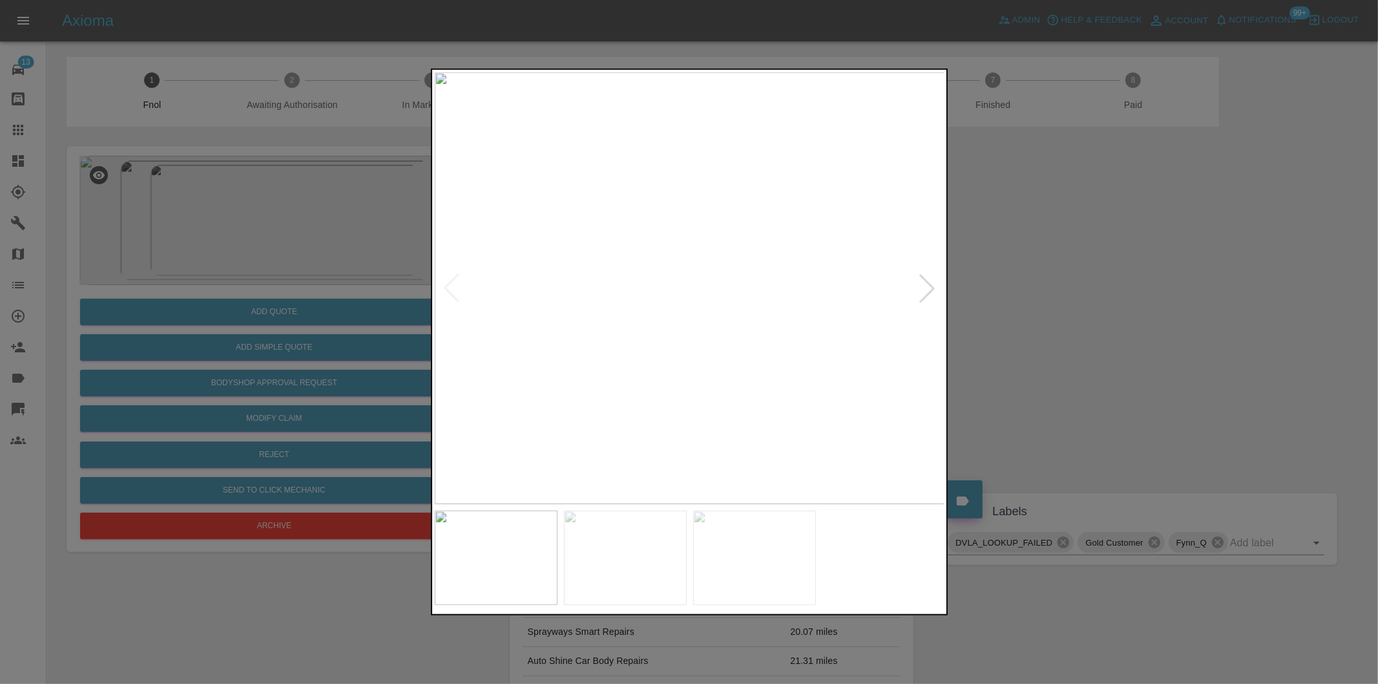
click at [921, 292] on div at bounding box center [927, 288] width 28 height 28
click at [920, 292] on div at bounding box center [927, 288] width 28 height 28
click at [920, 292] on img at bounding box center [690, 288] width 510 height 432
click at [1178, 345] on div at bounding box center [689, 342] width 1378 height 684
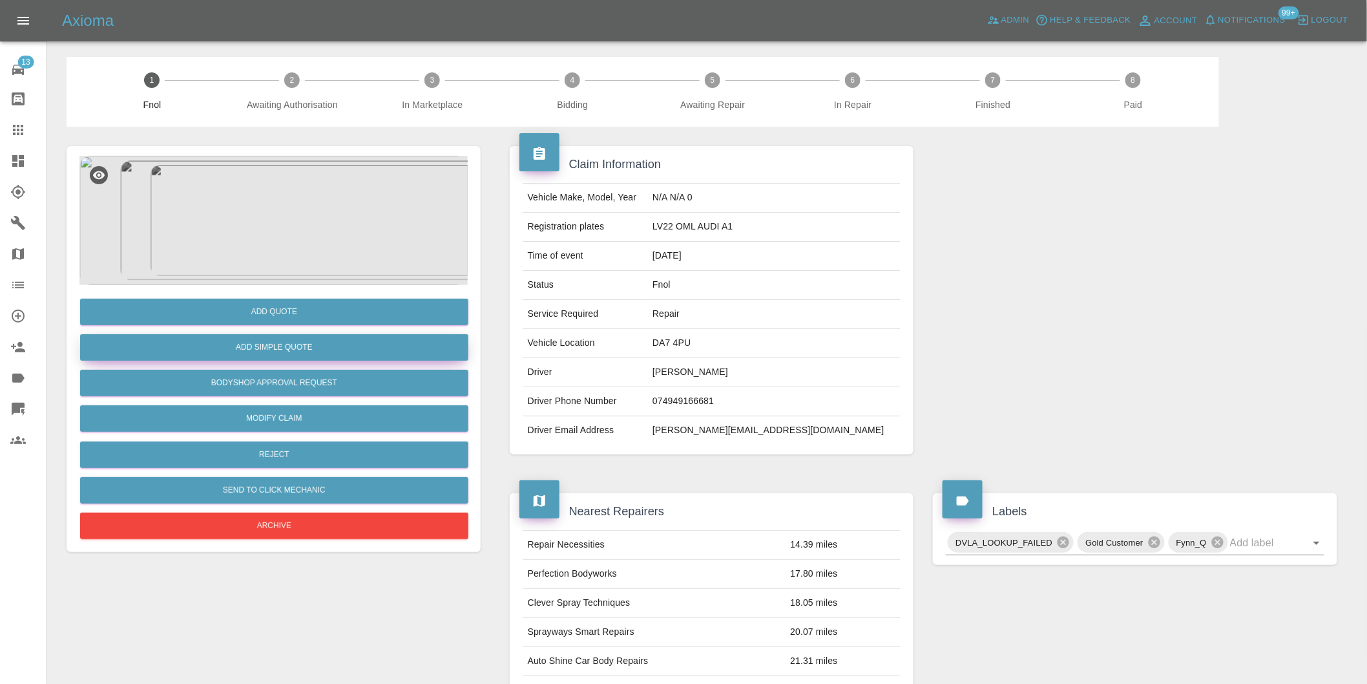
click at [291, 355] on button "Add Simple Quote" at bounding box center [274, 347] width 388 height 26
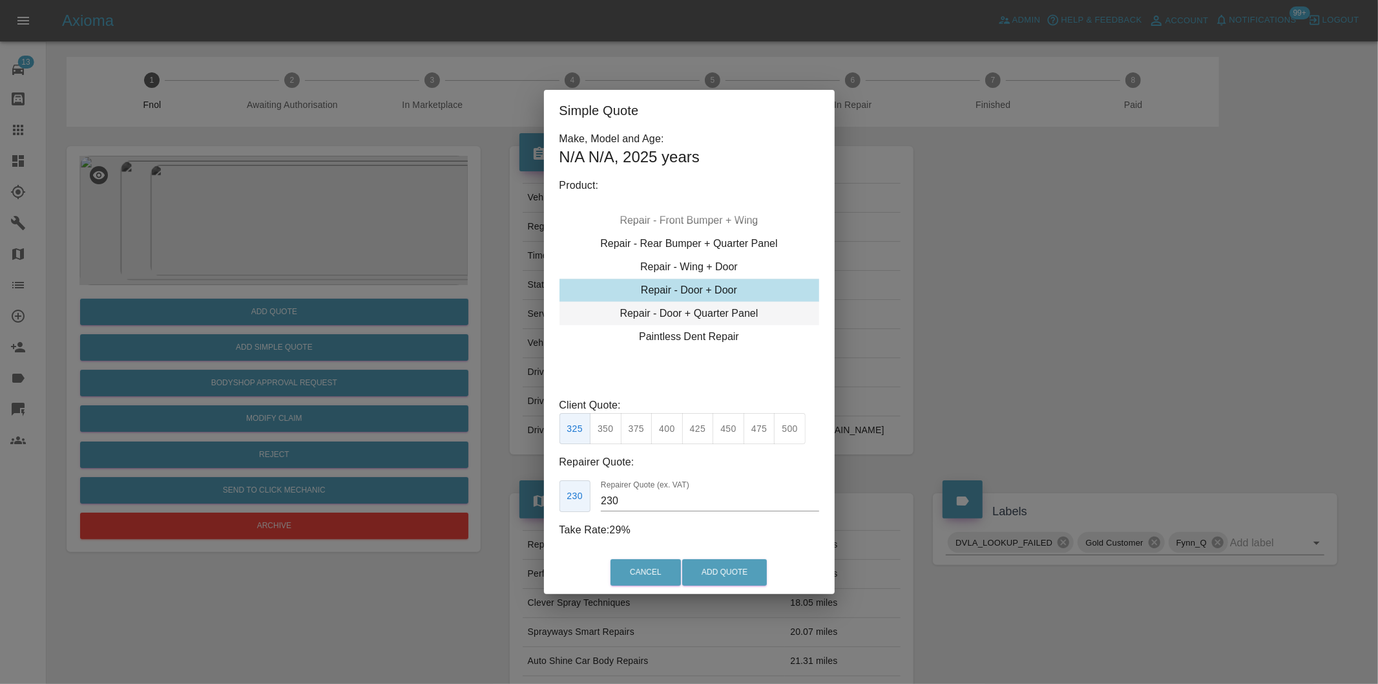
click at [715, 318] on div "Repair - Door + Quarter Panel" at bounding box center [689, 313] width 260 height 23
drag, startPoint x: 668, startPoint y: 431, endPoint x: 680, endPoint y: 432, distance: 12.3
click at [669, 430] on button "400" at bounding box center [667, 429] width 32 height 32
click at [634, 431] on button "375" at bounding box center [637, 429] width 32 height 32
click at [679, 434] on button "400" at bounding box center [667, 429] width 32 height 32
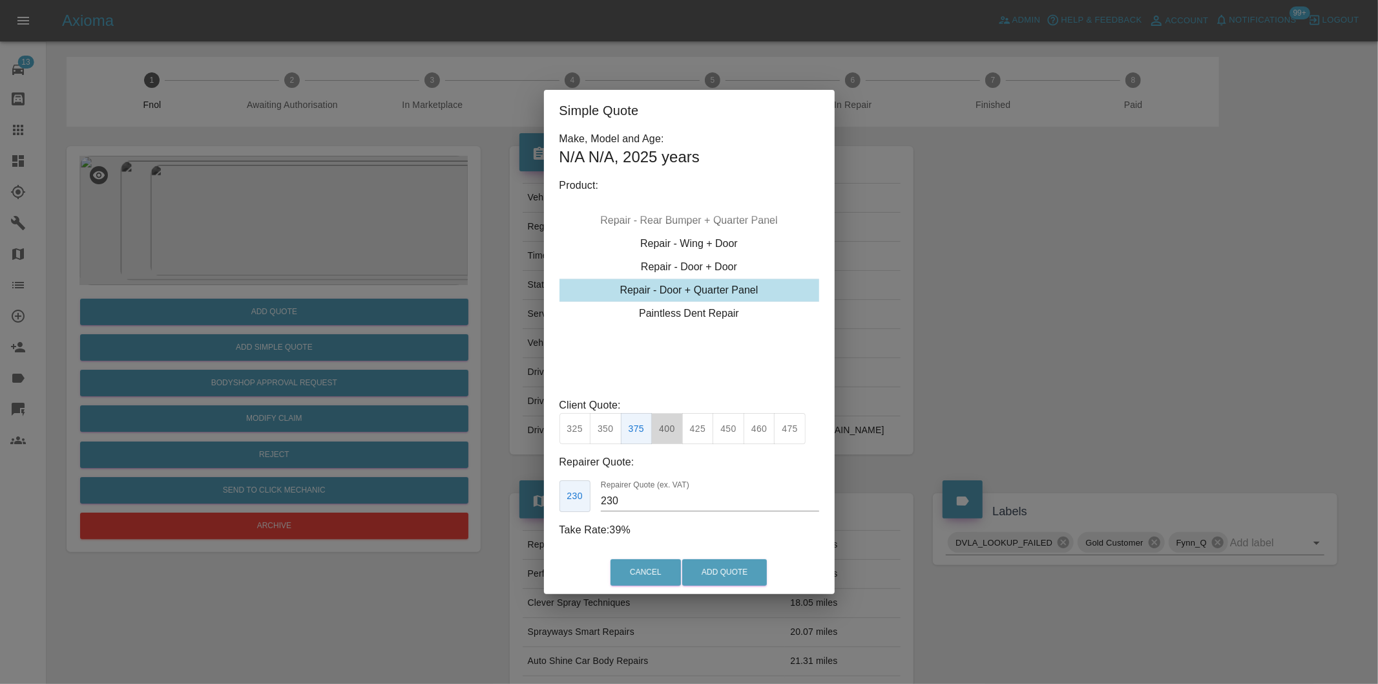
type input "250"
click at [713, 570] on button "Add Quote" at bounding box center [724, 572] width 85 height 26
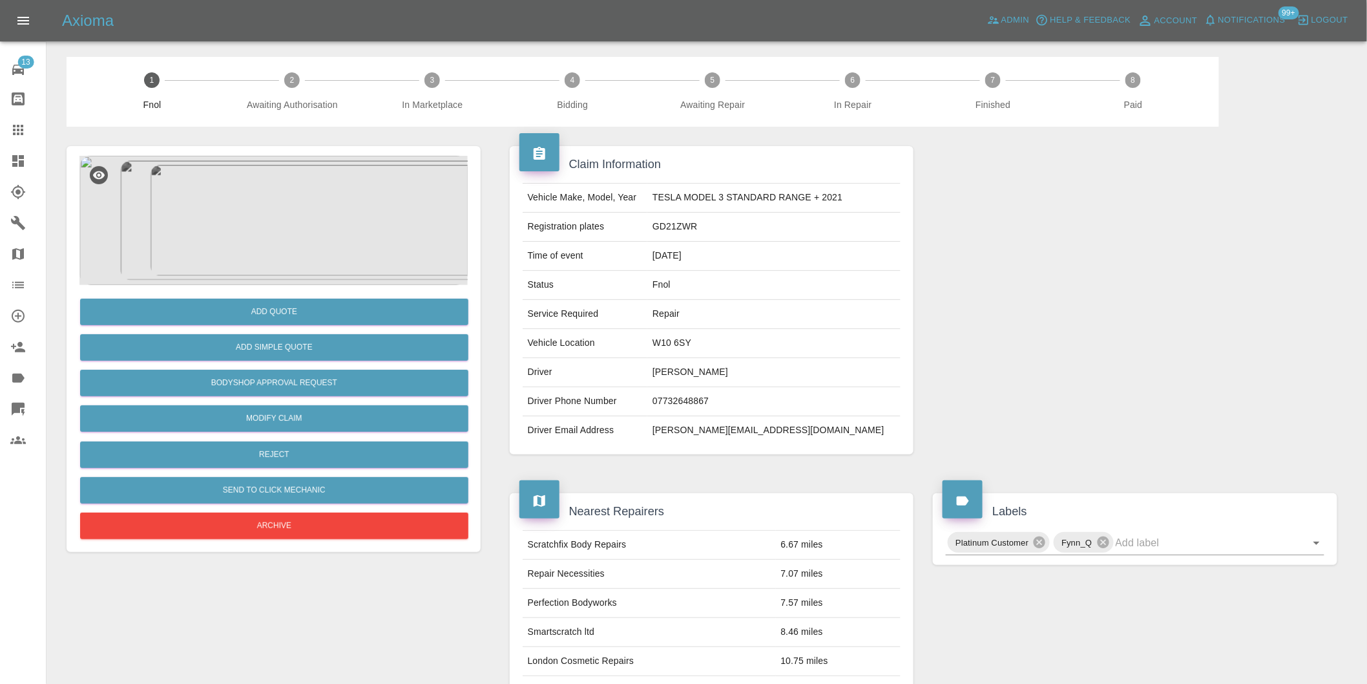
click at [272, 204] on img at bounding box center [273, 220] width 388 height 129
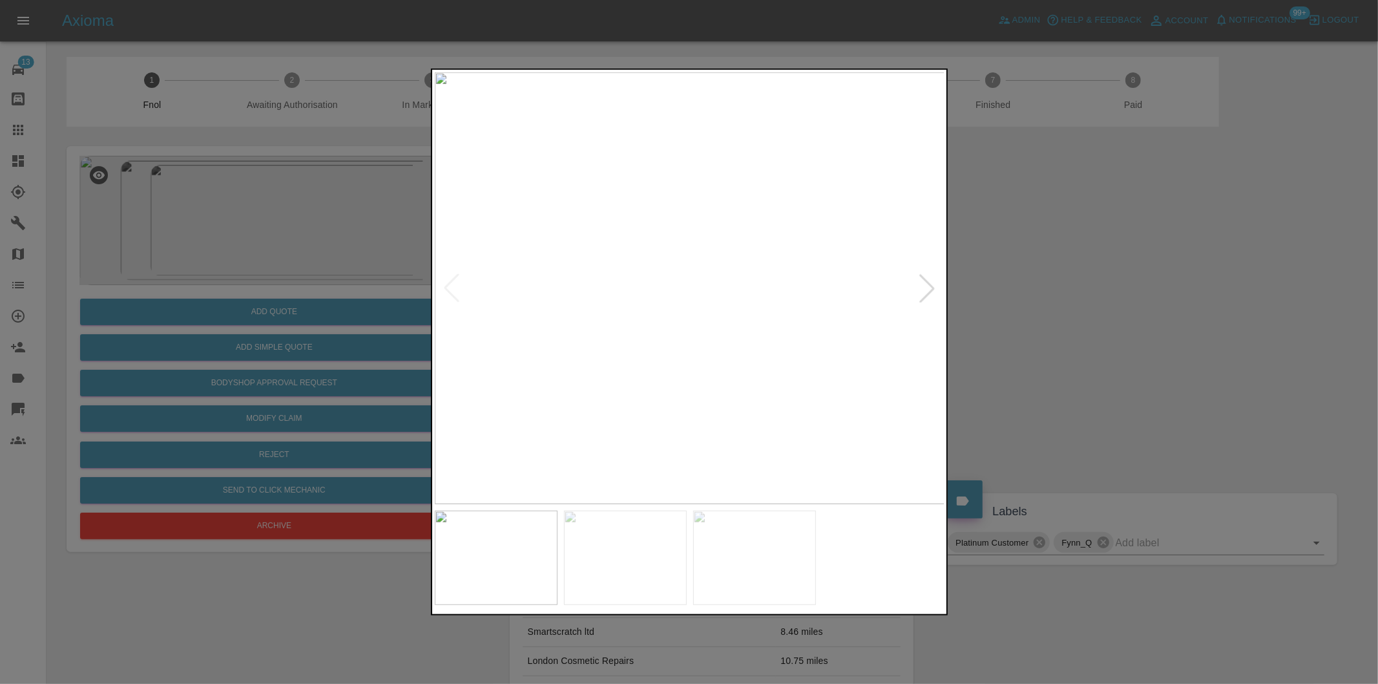
click at [926, 283] on div at bounding box center [927, 288] width 28 height 28
click at [926, 283] on img at bounding box center [690, 288] width 510 height 432
drag, startPoint x: 1065, startPoint y: 293, endPoint x: 738, endPoint y: 326, distance: 327.9
click at [1063, 293] on div at bounding box center [689, 342] width 1378 height 684
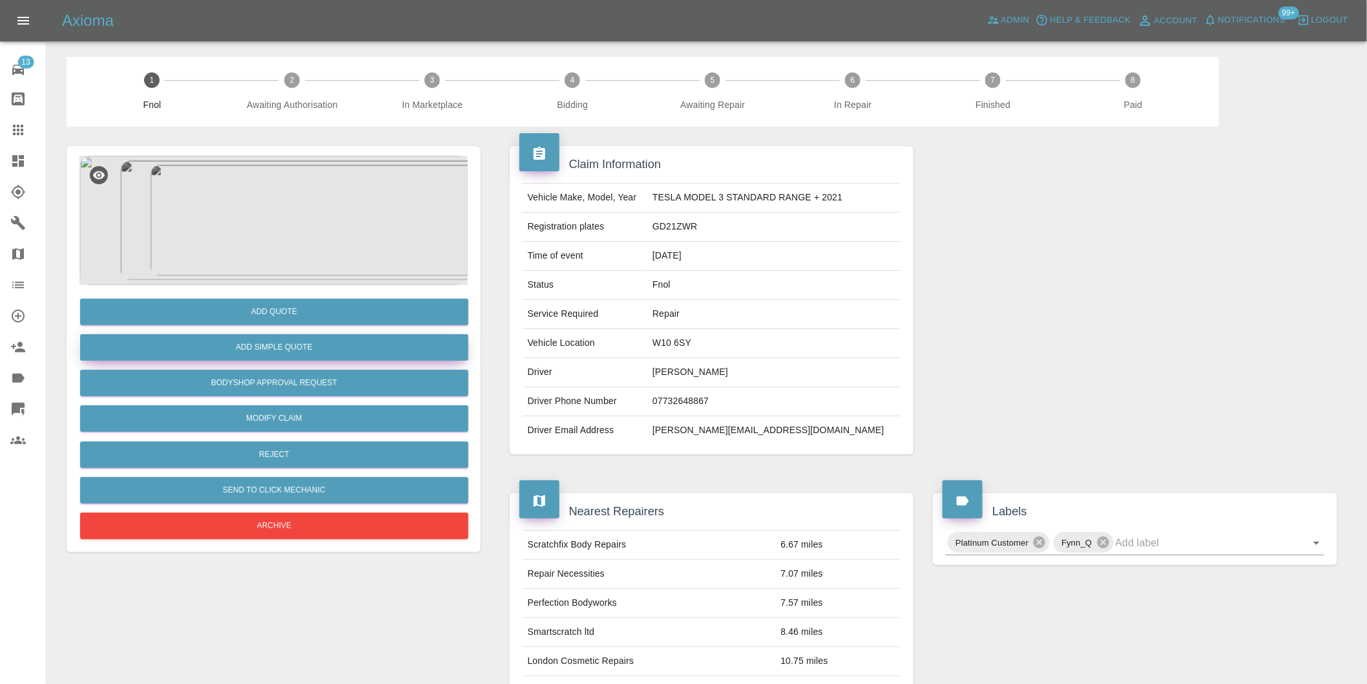
click at [333, 355] on button "Add Simple Quote" at bounding box center [274, 347] width 388 height 26
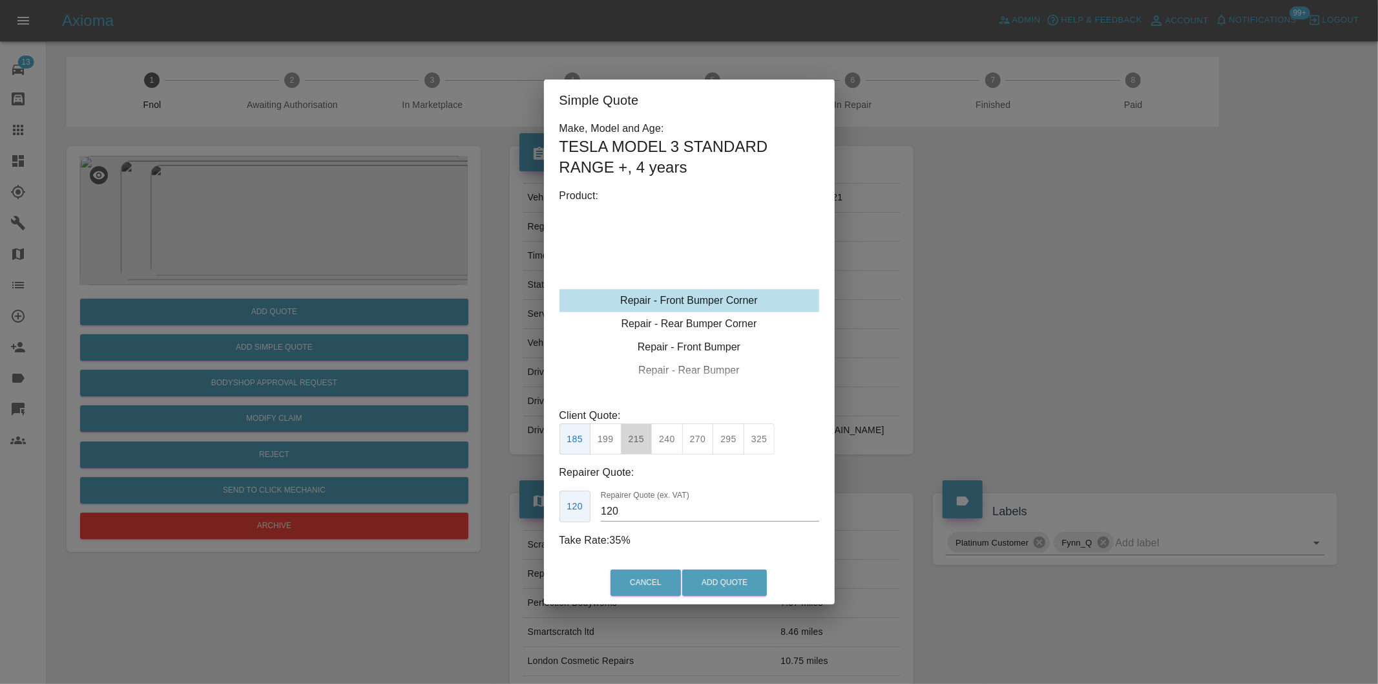
click at [640, 443] on button "215" at bounding box center [637, 439] width 32 height 32
type input "135"
click at [709, 587] on button "Add Quote" at bounding box center [724, 582] width 85 height 26
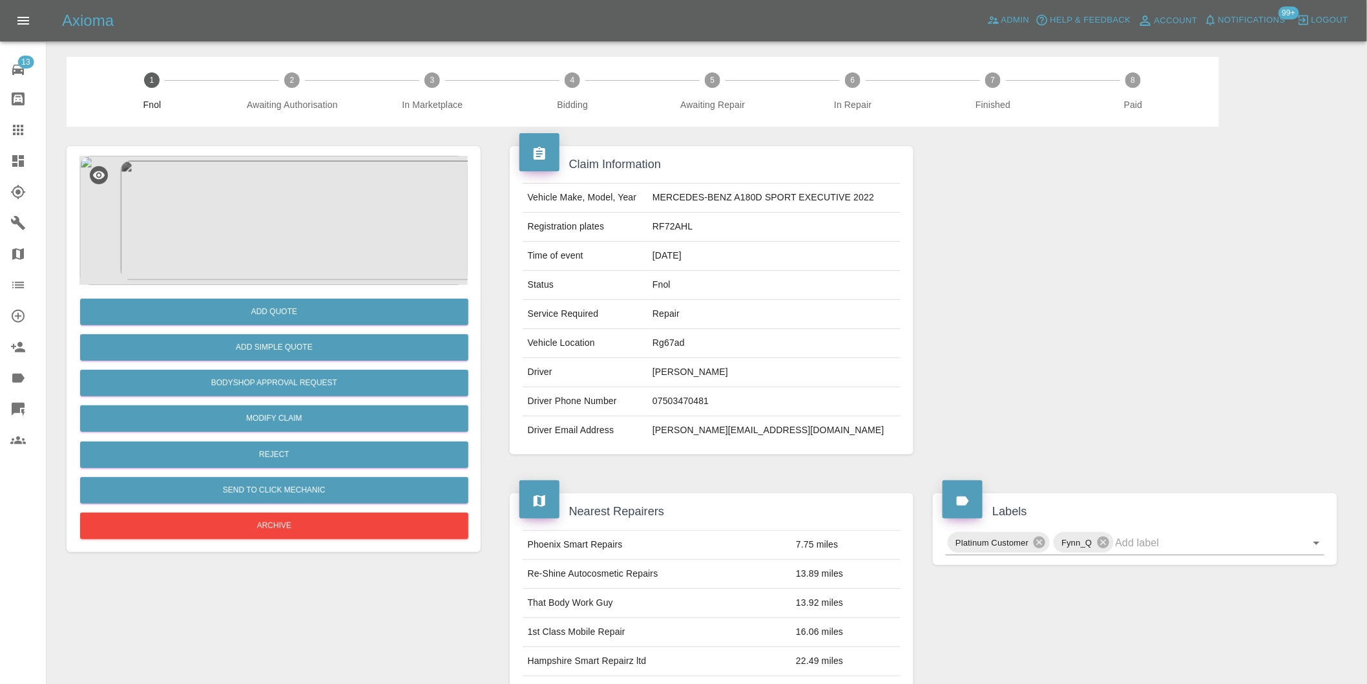
click at [266, 189] on img at bounding box center [273, 220] width 388 height 129
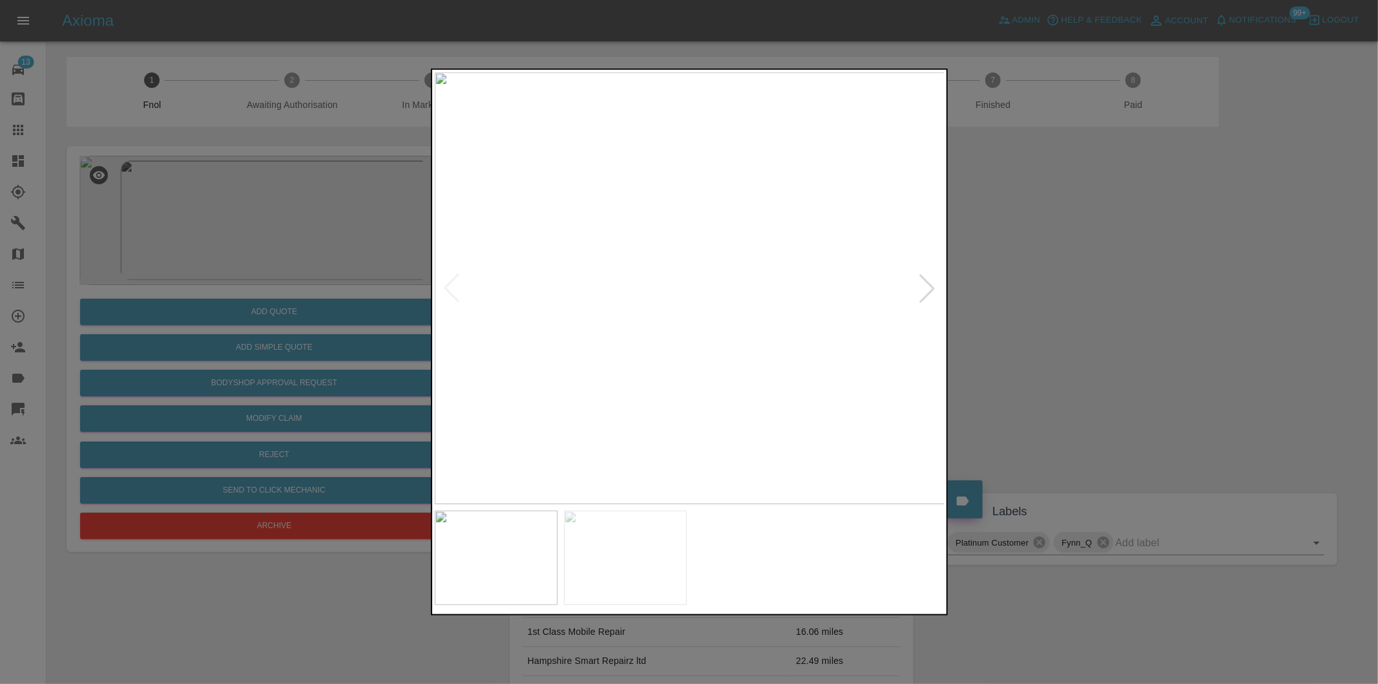
click at [928, 287] on div at bounding box center [927, 288] width 28 height 28
click at [928, 287] on img at bounding box center [690, 288] width 510 height 432
click at [448, 287] on div at bounding box center [451, 288] width 28 height 28
click at [634, 288] on img at bounding box center [690, 288] width 510 height 432
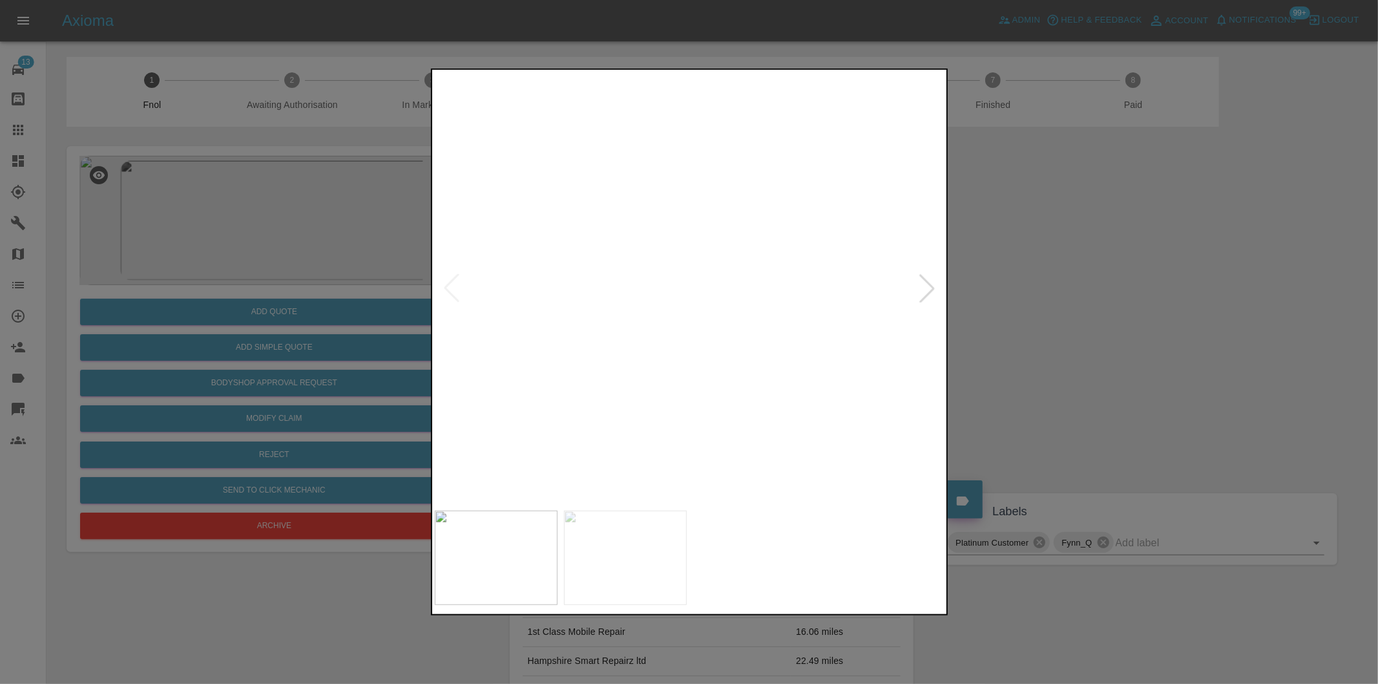
click at [638, 280] on img at bounding box center [855, 286] width 1531 height 1294
click at [1060, 339] on div at bounding box center [689, 342] width 1378 height 684
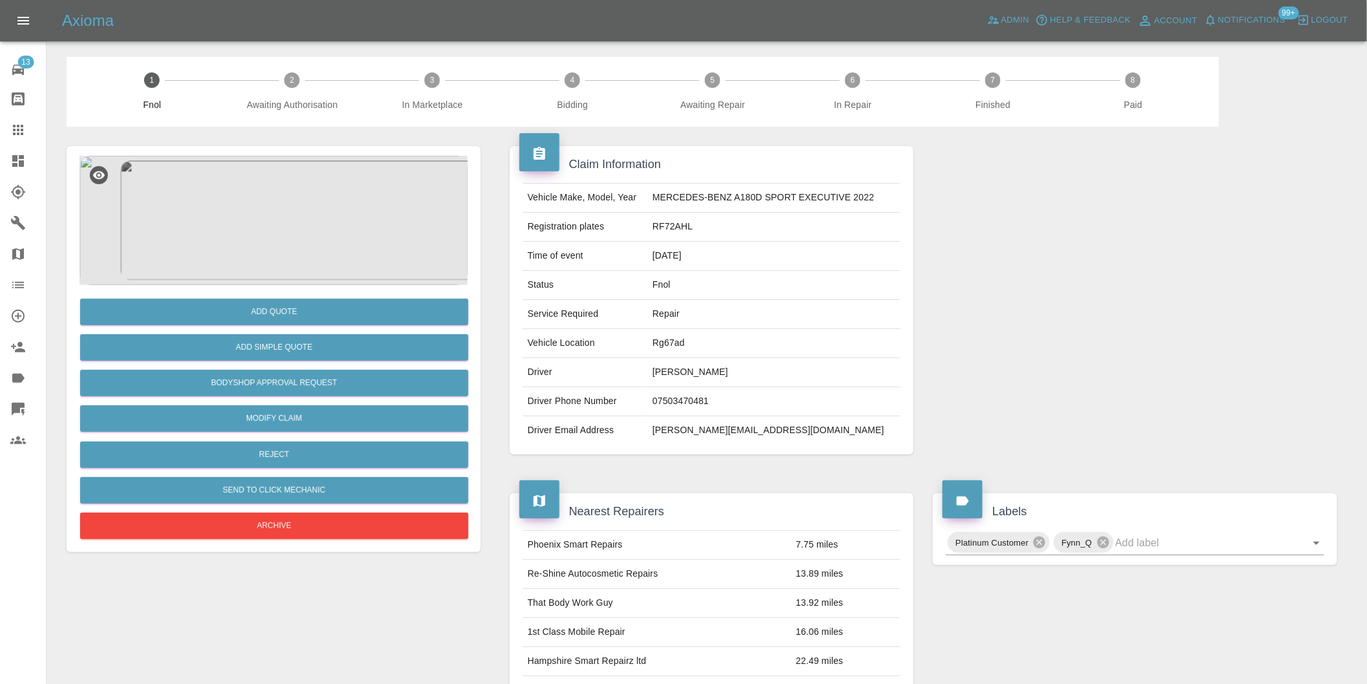
click at [359, 362] on div "Add Simple Quote" at bounding box center [273, 347] width 388 height 33
click at [358, 348] on button "Add Simple Quote" at bounding box center [274, 347] width 388 height 26
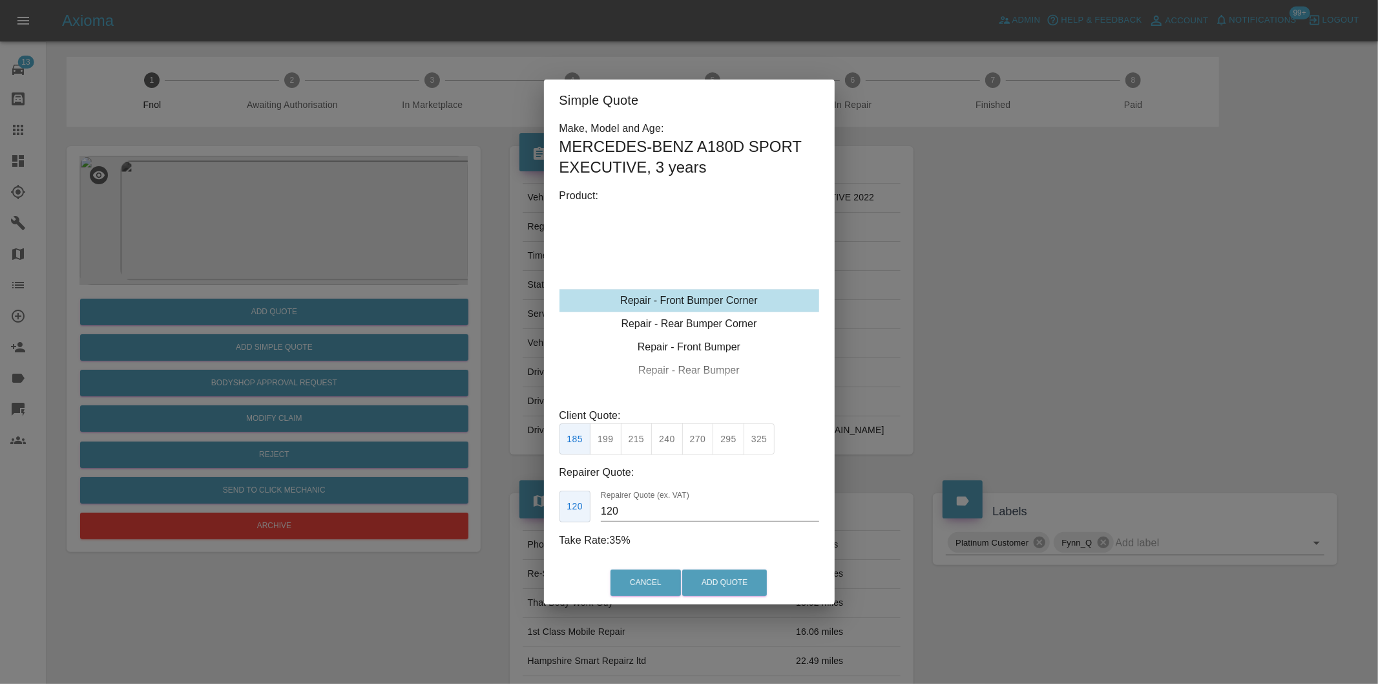
click at [702, 446] on button "270" at bounding box center [698, 439] width 32 height 32
type input "165"
click at [726, 581] on button "Add Quote" at bounding box center [724, 582] width 85 height 26
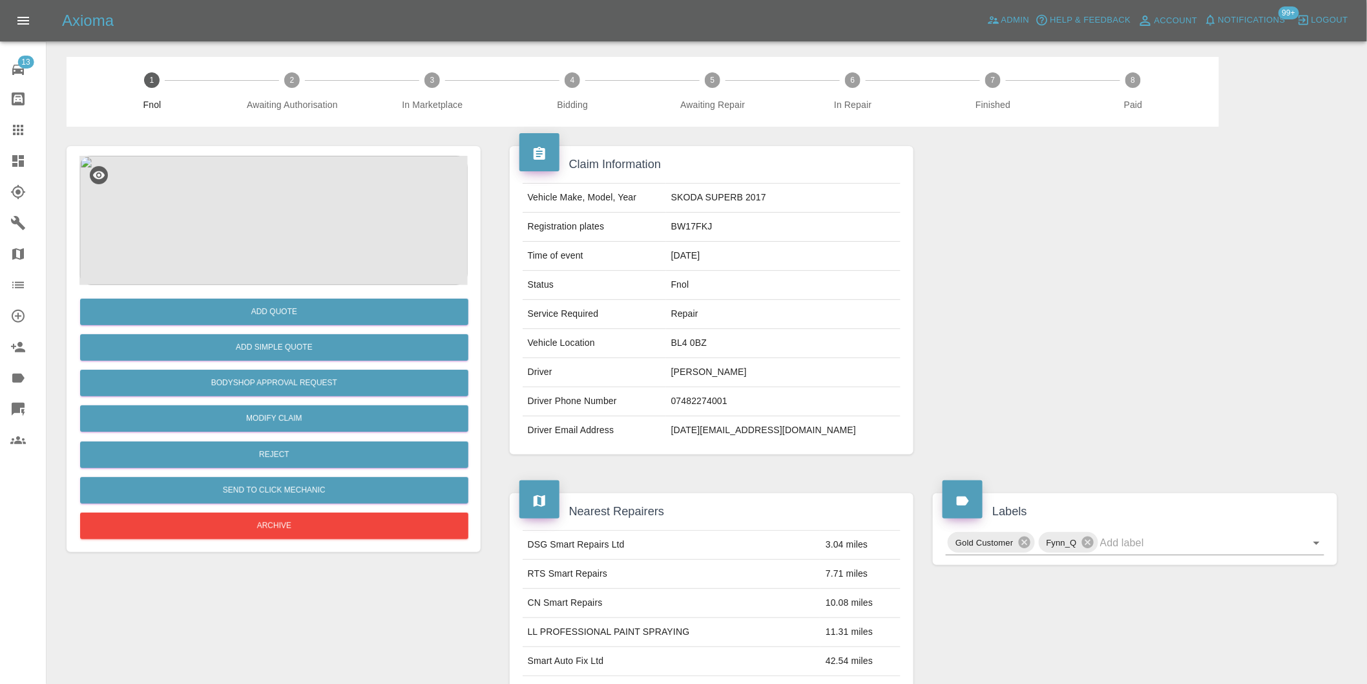
click at [259, 194] on img at bounding box center [273, 220] width 388 height 129
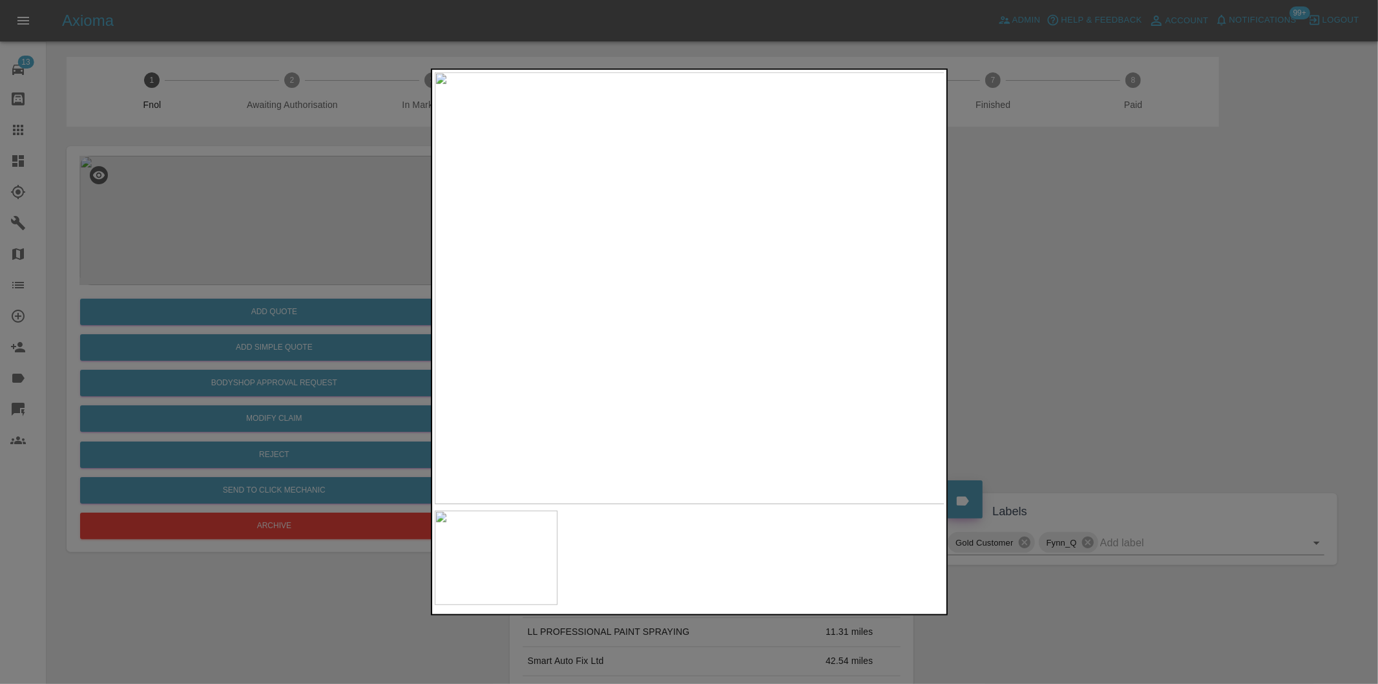
click at [980, 279] on div at bounding box center [689, 342] width 1378 height 684
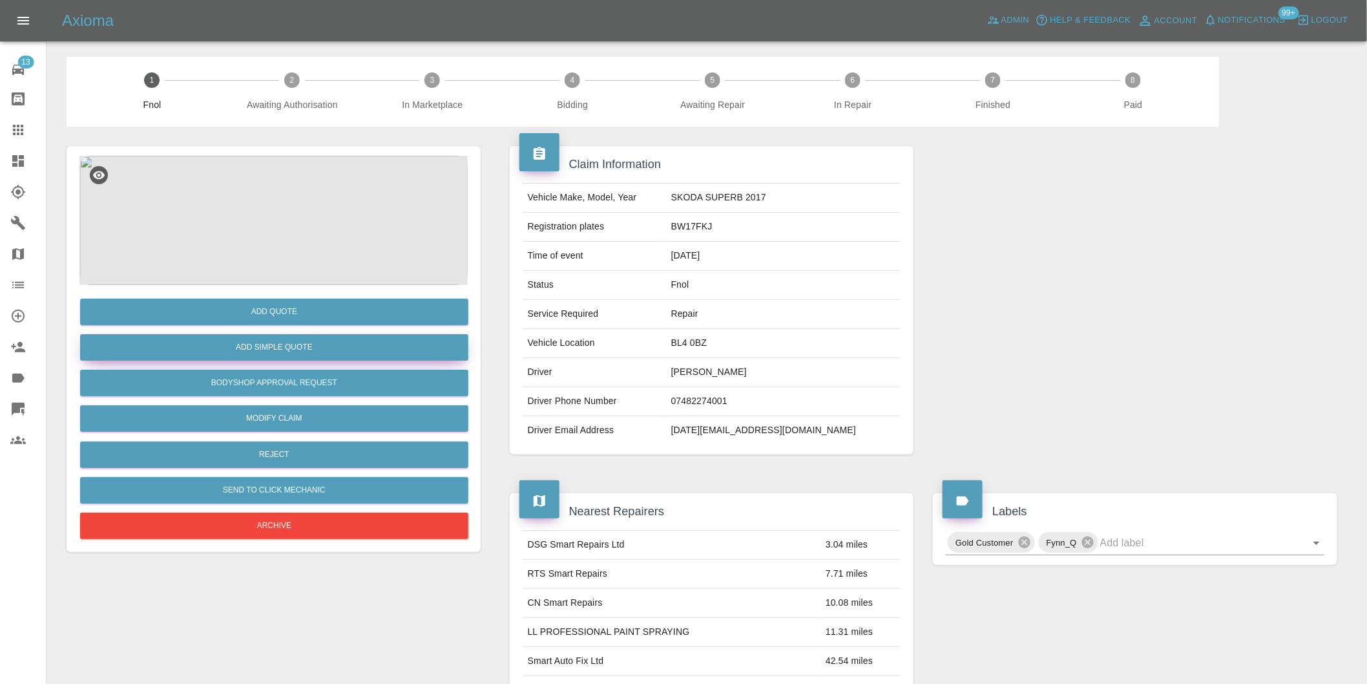
click at [378, 359] on button "Add Simple Quote" at bounding box center [274, 347] width 388 height 26
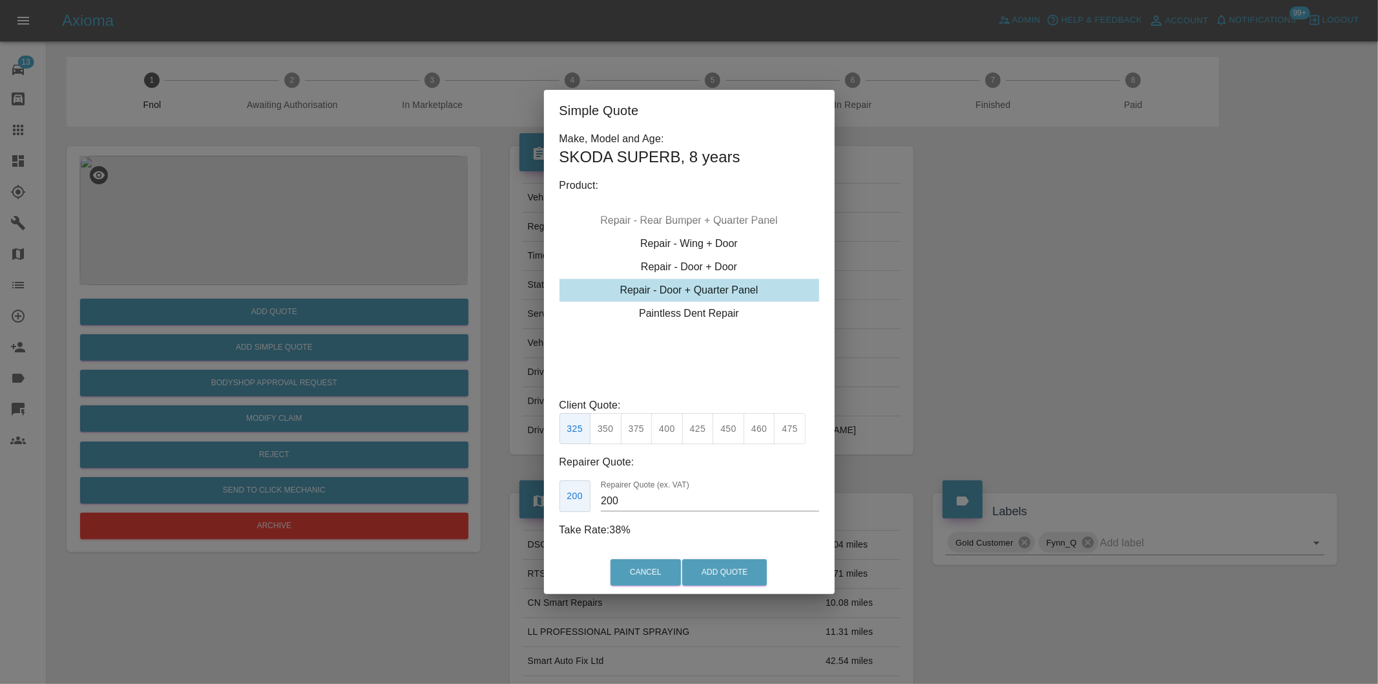
click at [748, 292] on div "Repair - Door + Quarter Panel" at bounding box center [689, 289] width 260 height 23
click at [638, 427] on button "375" at bounding box center [637, 429] width 32 height 32
type input "230"
click at [698, 572] on button "Add Quote" at bounding box center [724, 572] width 85 height 26
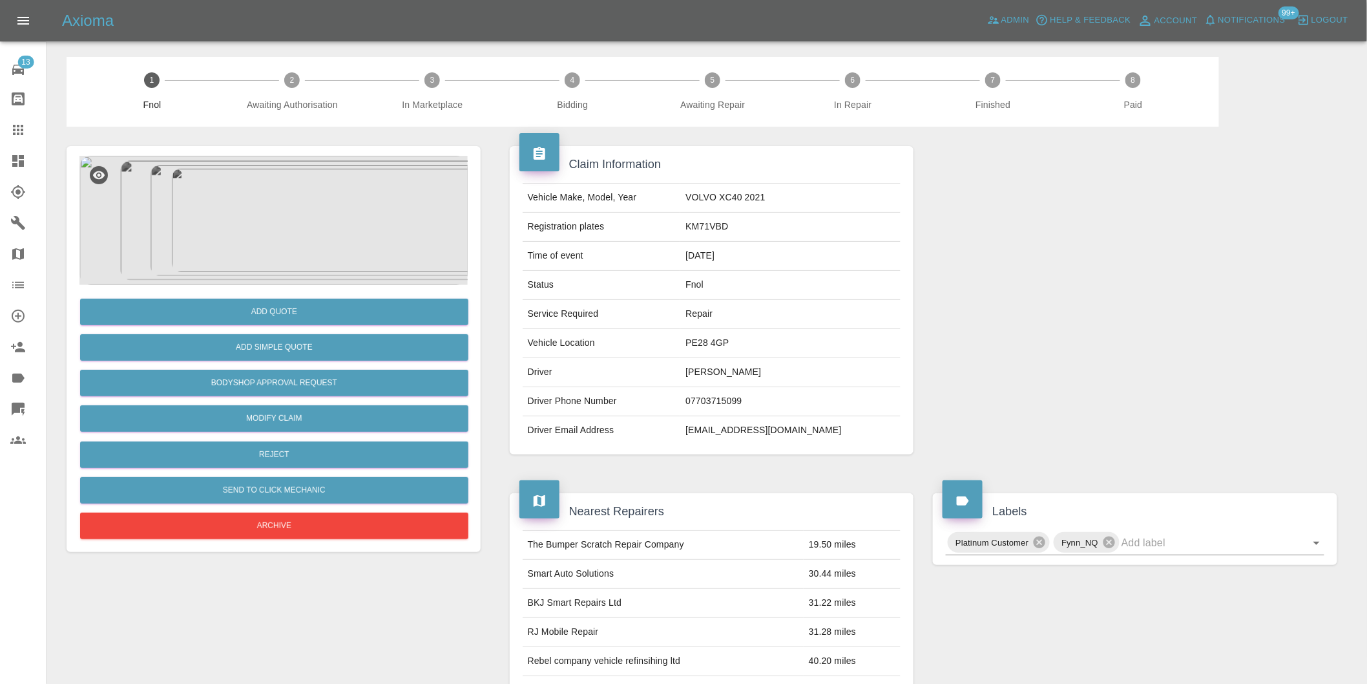
click at [262, 209] on img at bounding box center [273, 220] width 388 height 129
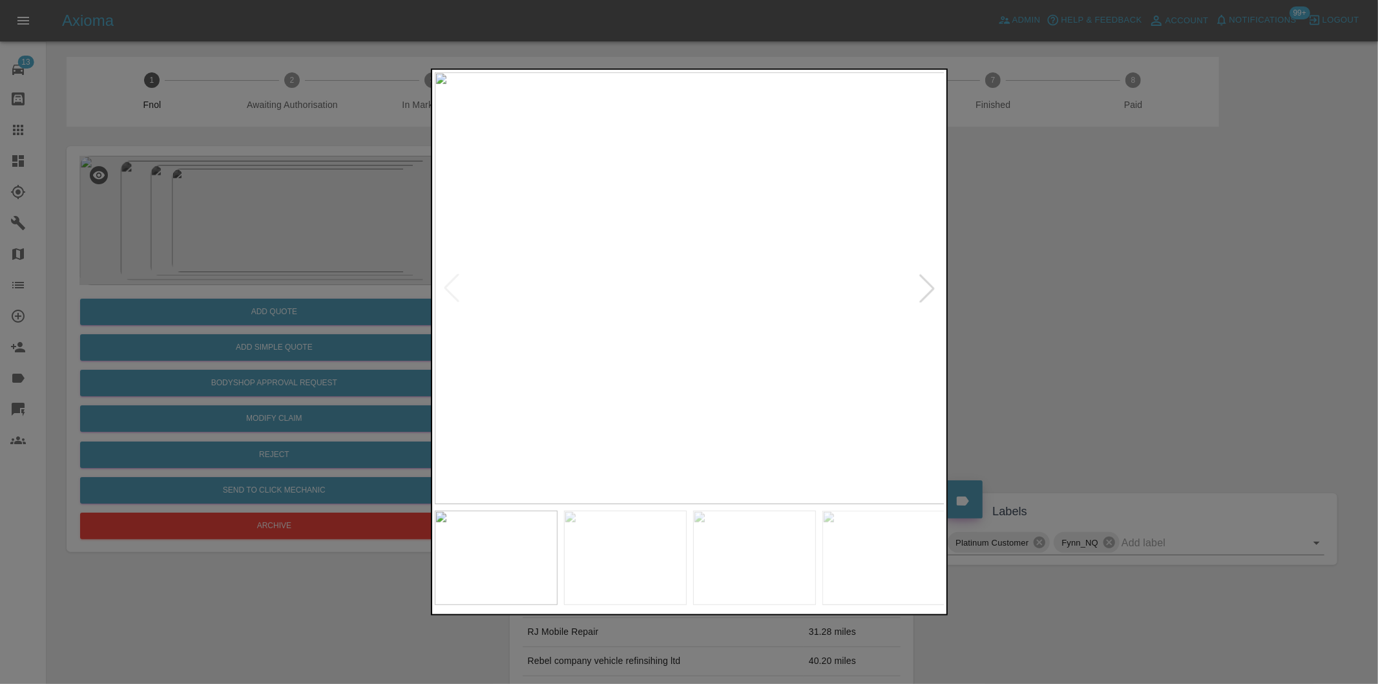
click at [921, 286] on div at bounding box center [927, 288] width 28 height 28
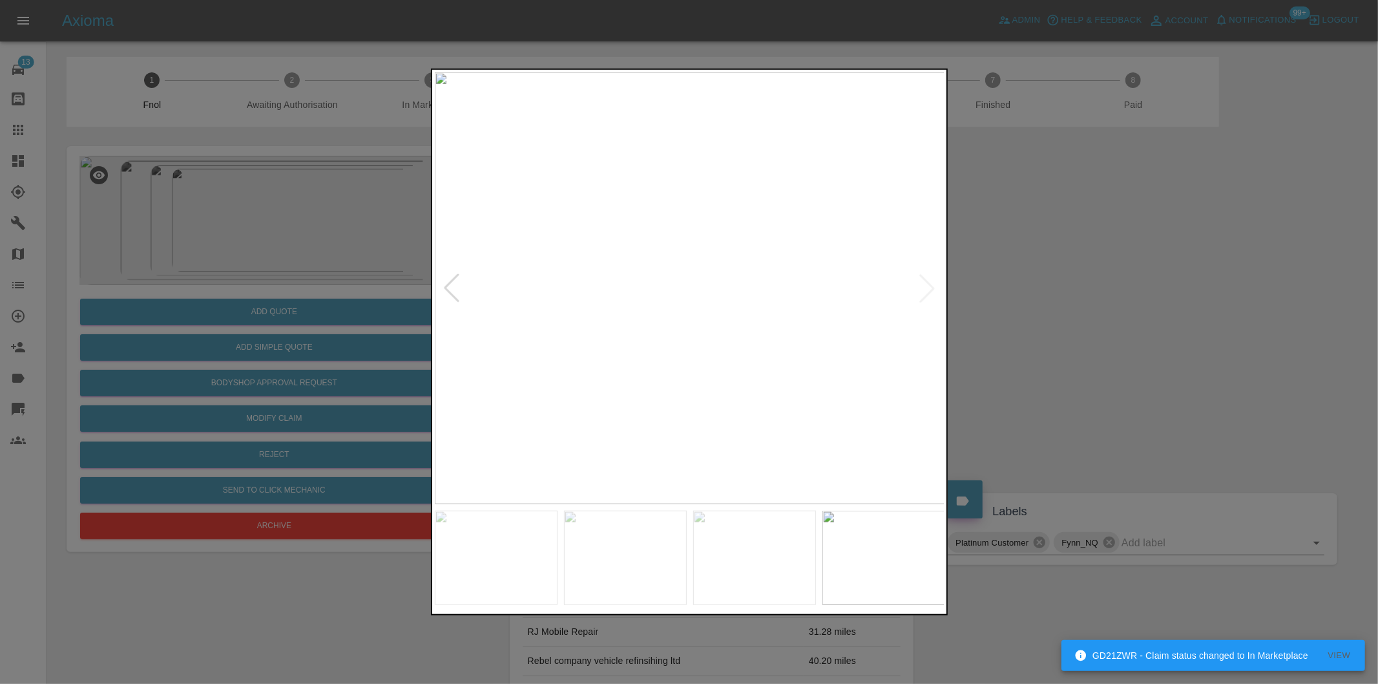
click at [921, 286] on img at bounding box center [690, 288] width 510 height 432
click at [452, 280] on div at bounding box center [451, 288] width 28 height 28
click at [1179, 322] on div at bounding box center [689, 342] width 1378 height 684
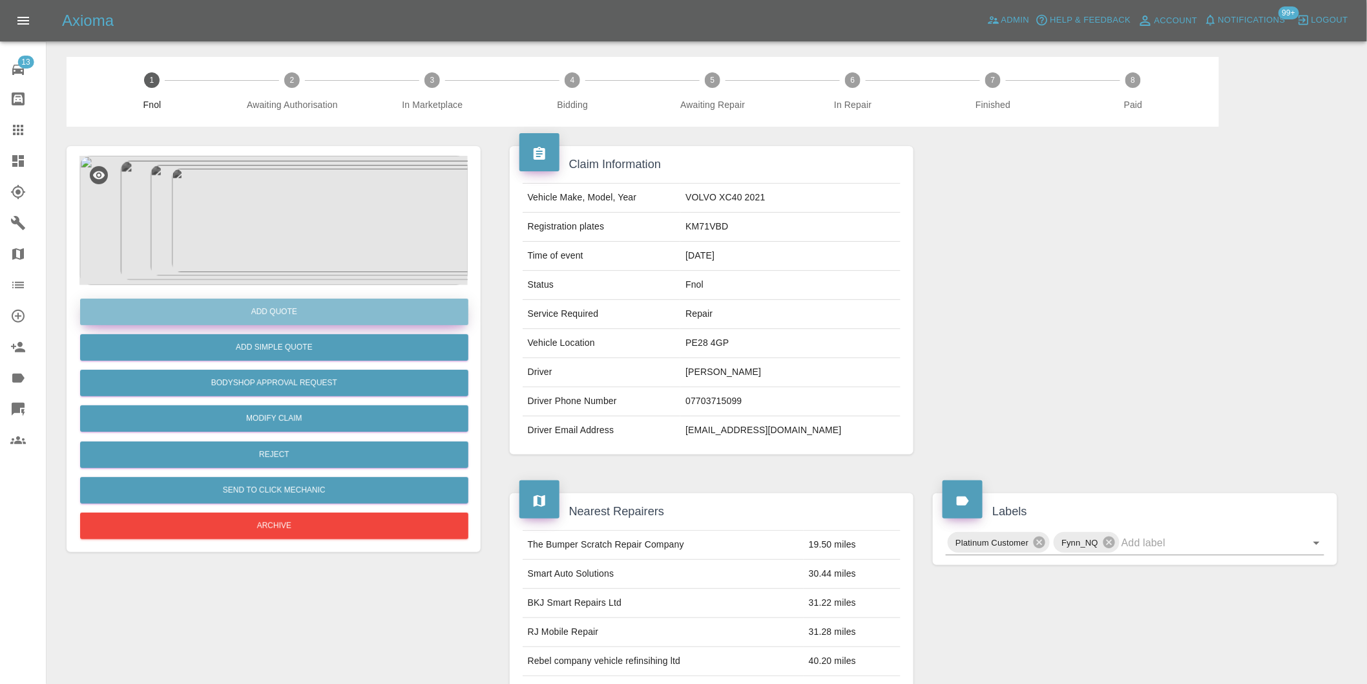
click at [289, 313] on button "Add Quote" at bounding box center [274, 311] width 388 height 26
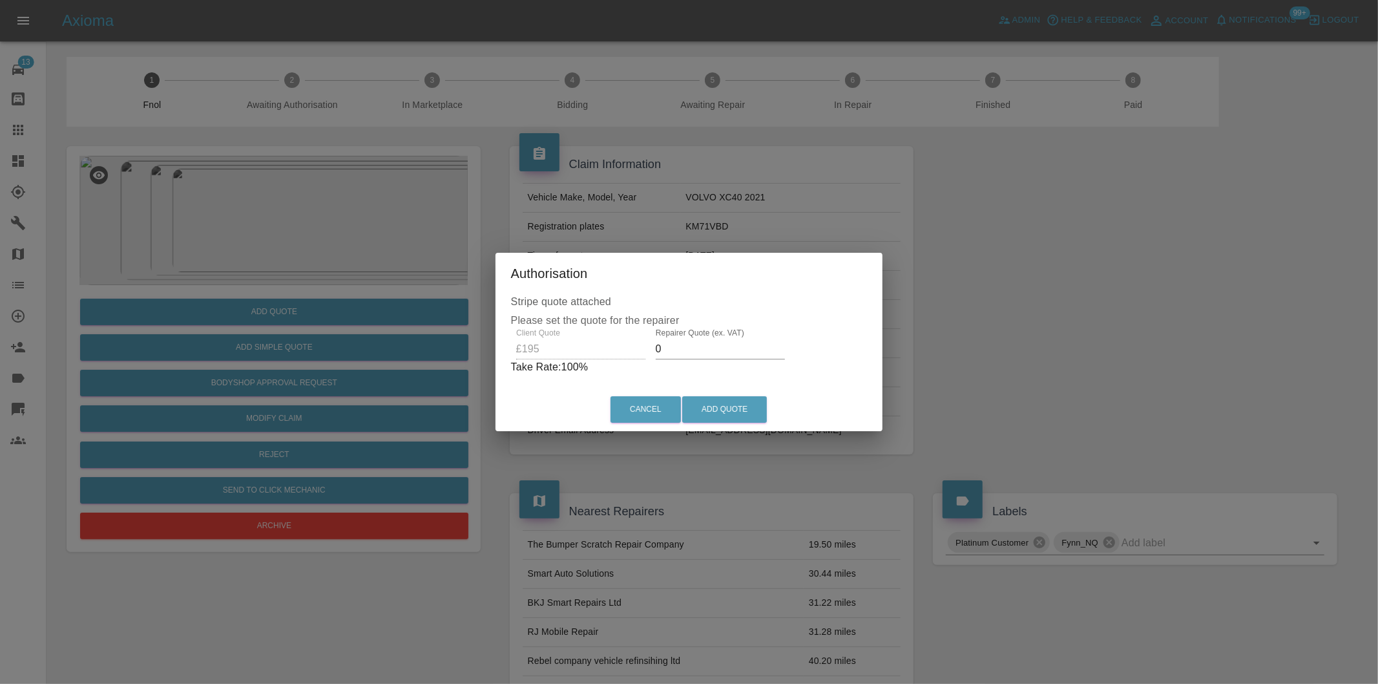
click at [674, 342] on input "0" at bounding box center [720, 349] width 129 height 21
type input "0125"
click at [713, 412] on button "Add Quote" at bounding box center [724, 409] width 85 height 26
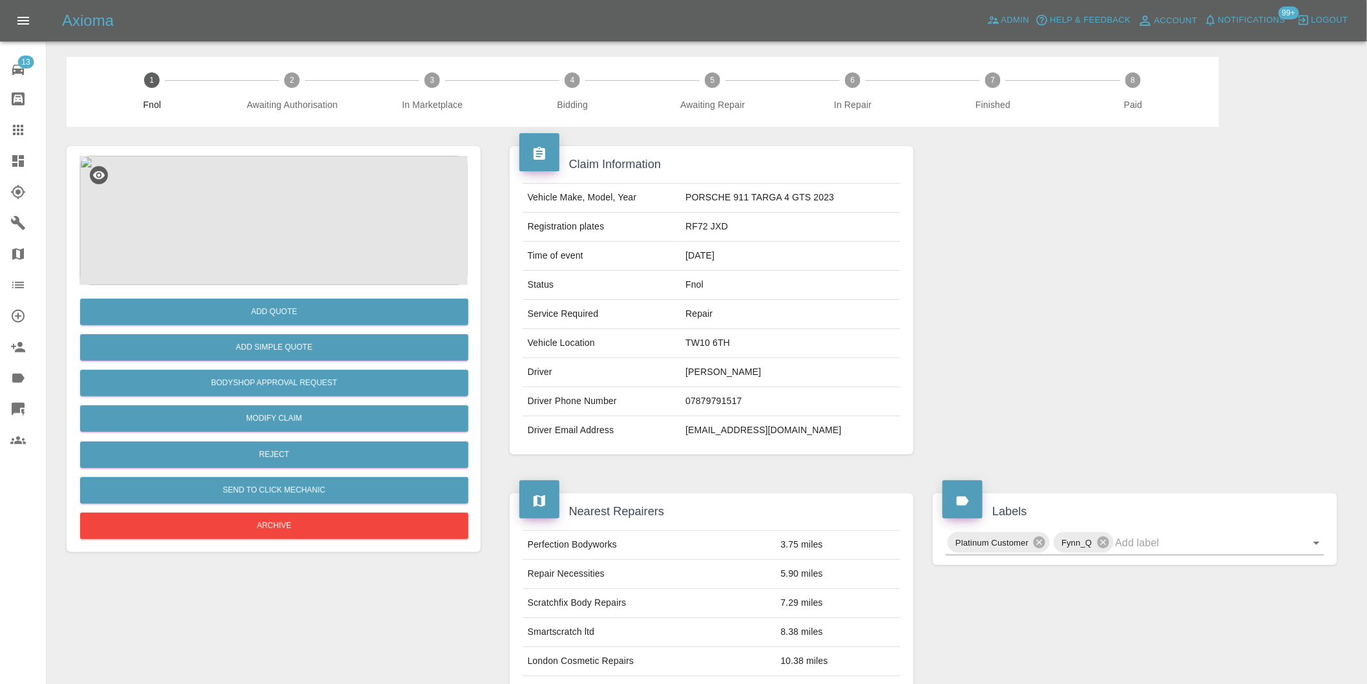
click at [247, 209] on img at bounding box center [273, 220] width 388 height 129
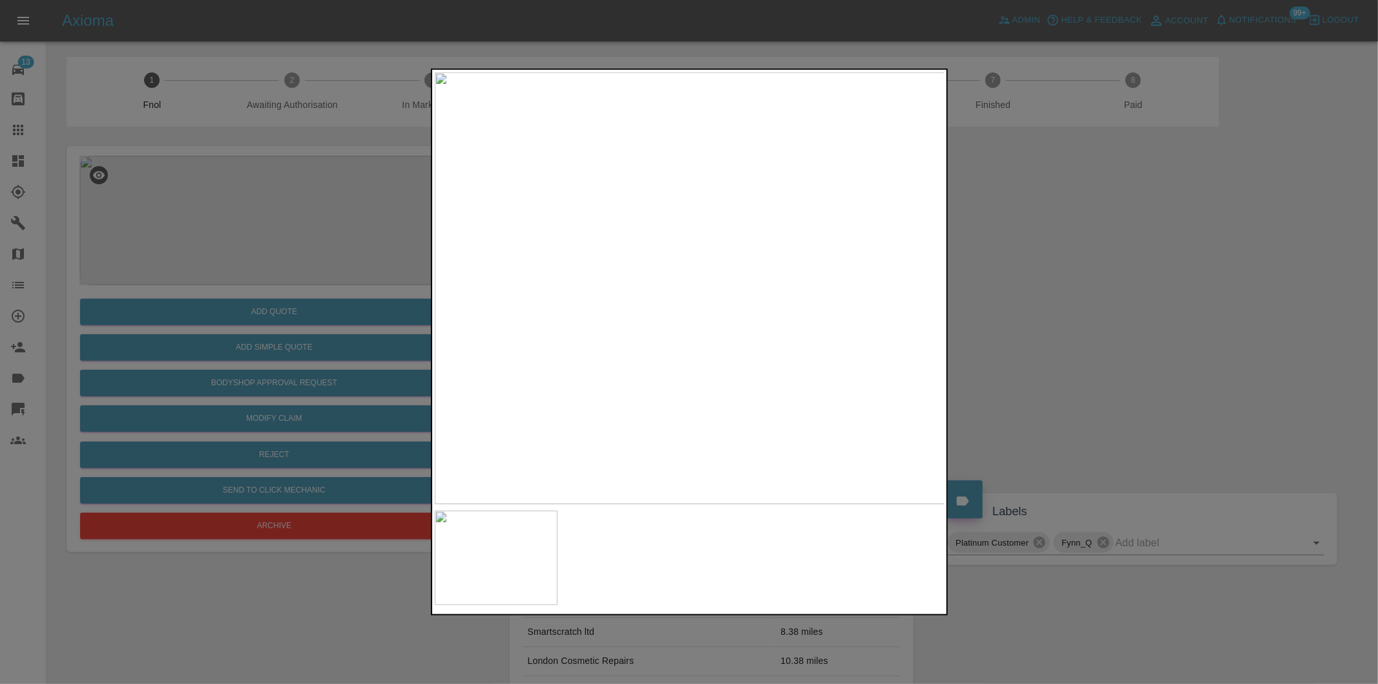
click at [1094, 253] on div at bounding box center [689, 342] width 1378 height 684
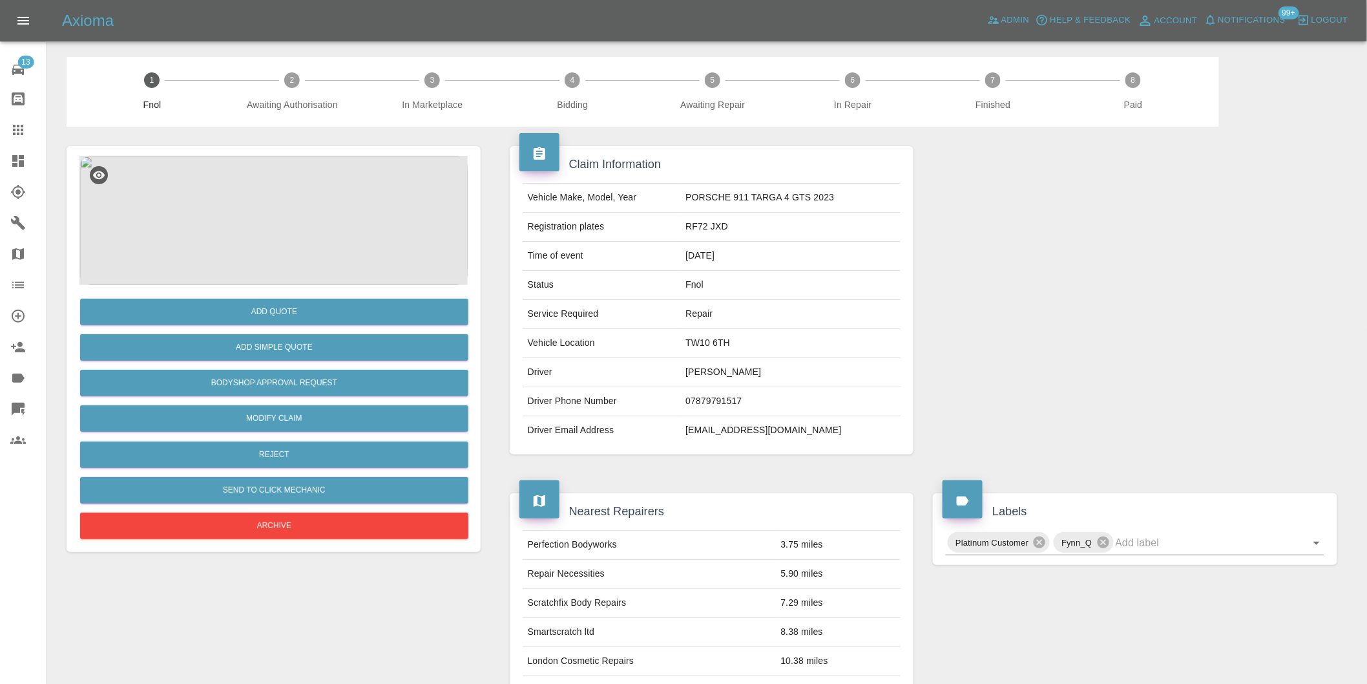
click at [291, 227] on img at bounding box center [273, 220] width 388 height 129
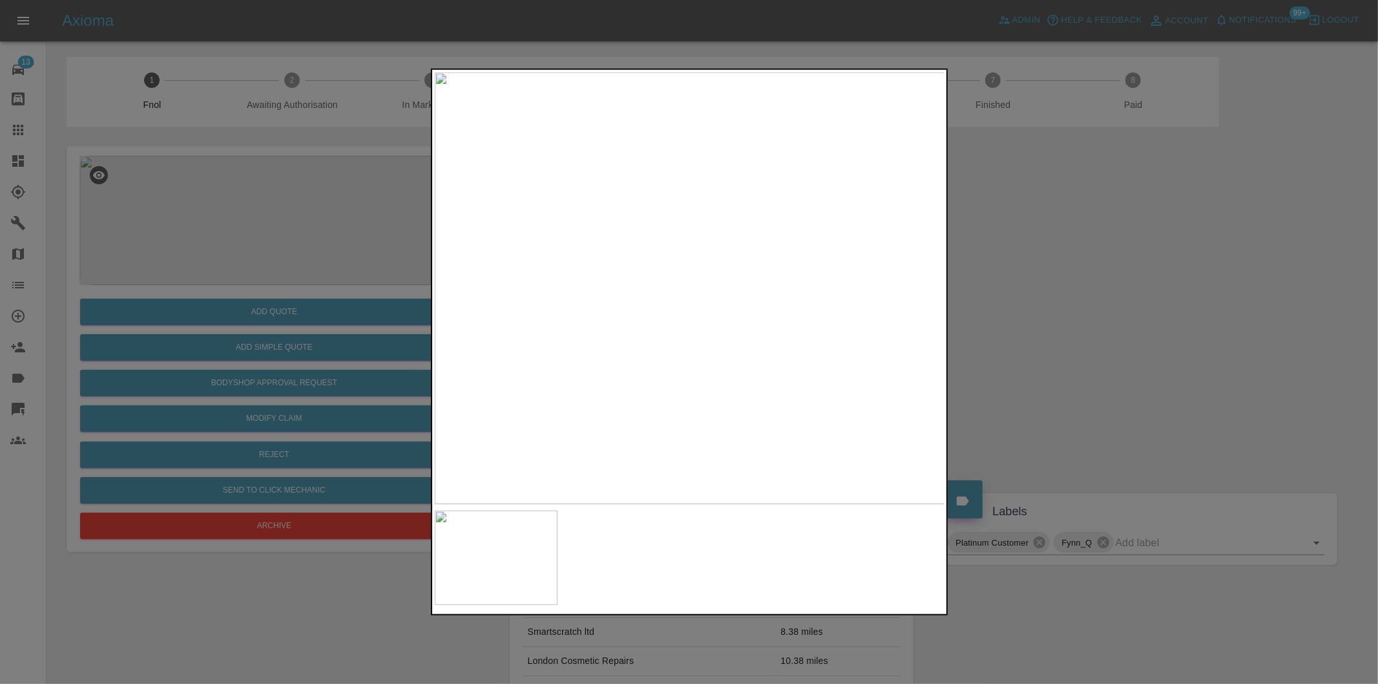
click at [990, 325] on div at bounding box center [689, 342] width 1378 height 684
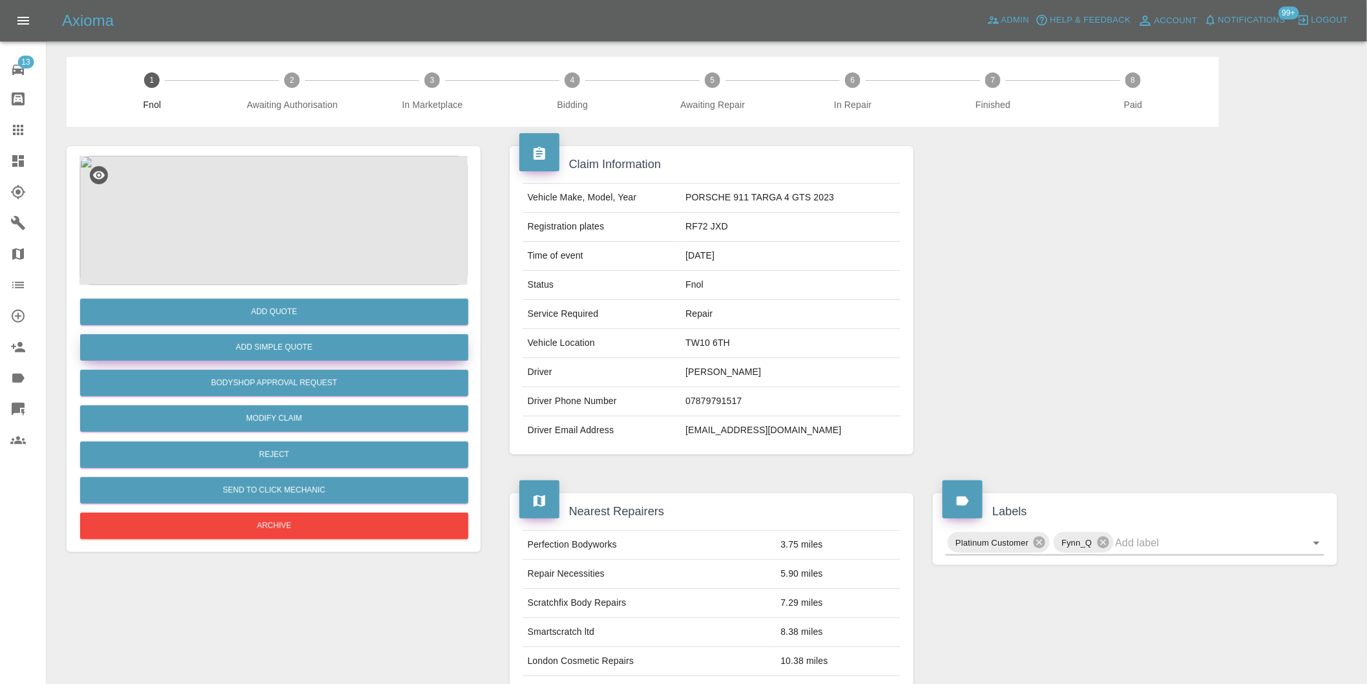
click at [310, 354] on button "Add Simple Quote" at bounding box center [274, 347] width 388 height 26
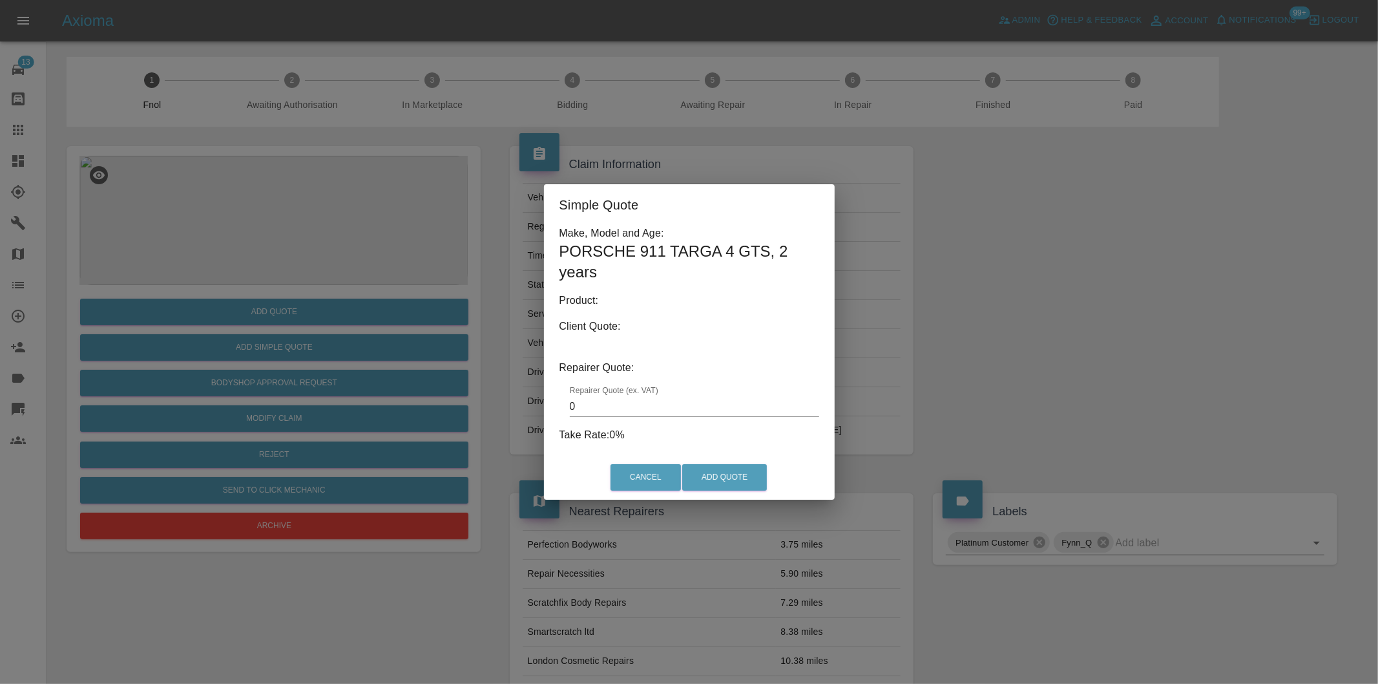
type input "140"
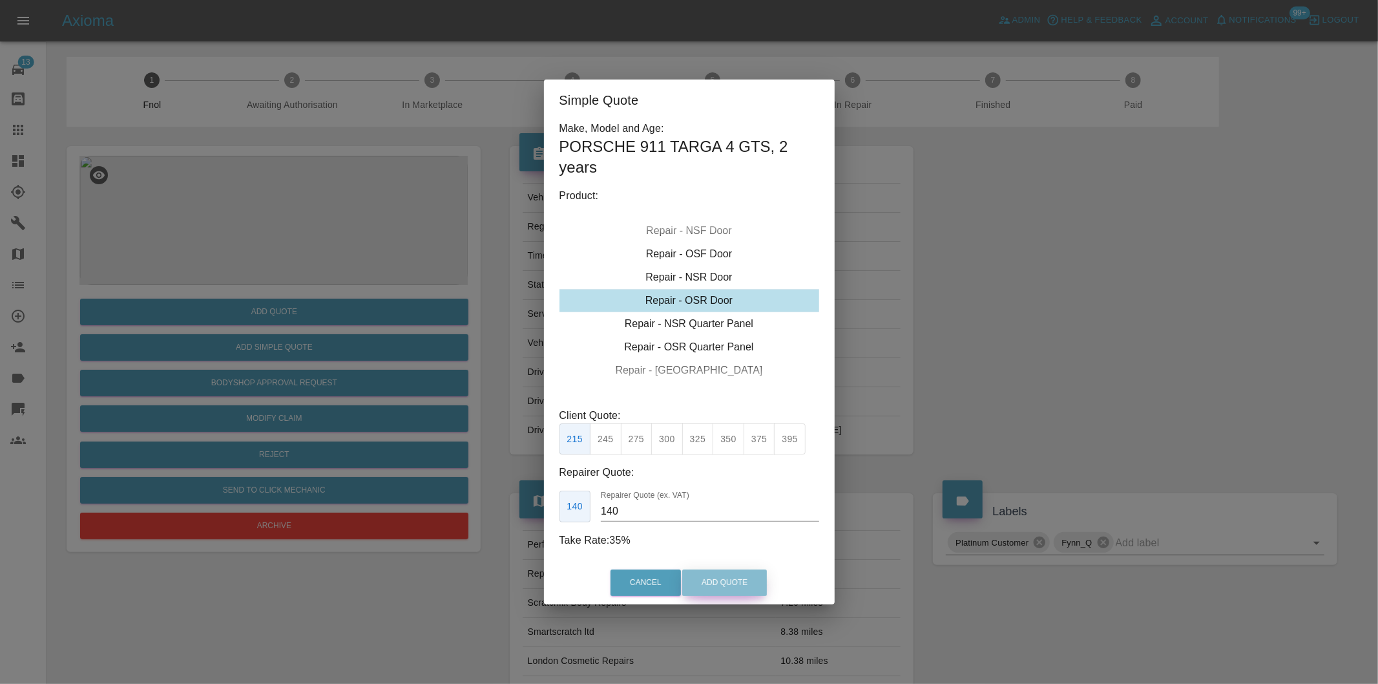
click at [722, 584] on button "Add Quote" at bounding box center [724, 582] width 85 height 26
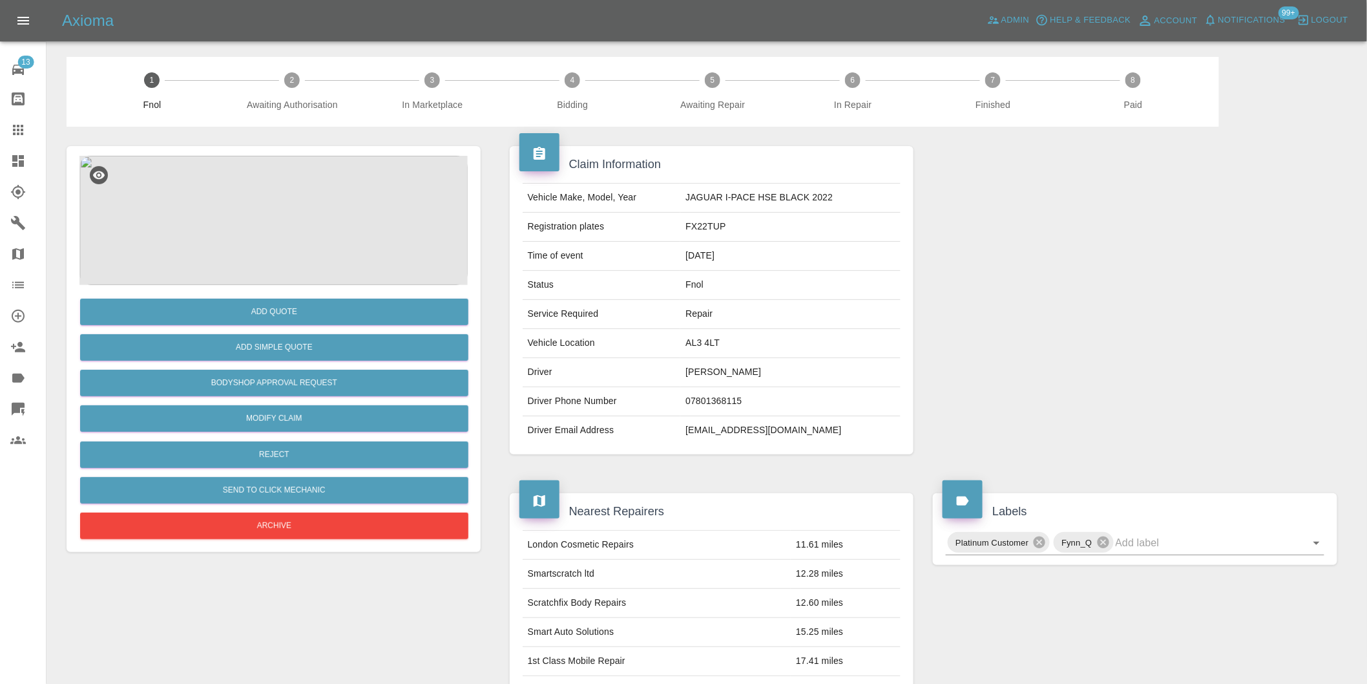
click at [254, 231] on img at bounding box center [273, 220] width 388 height 129
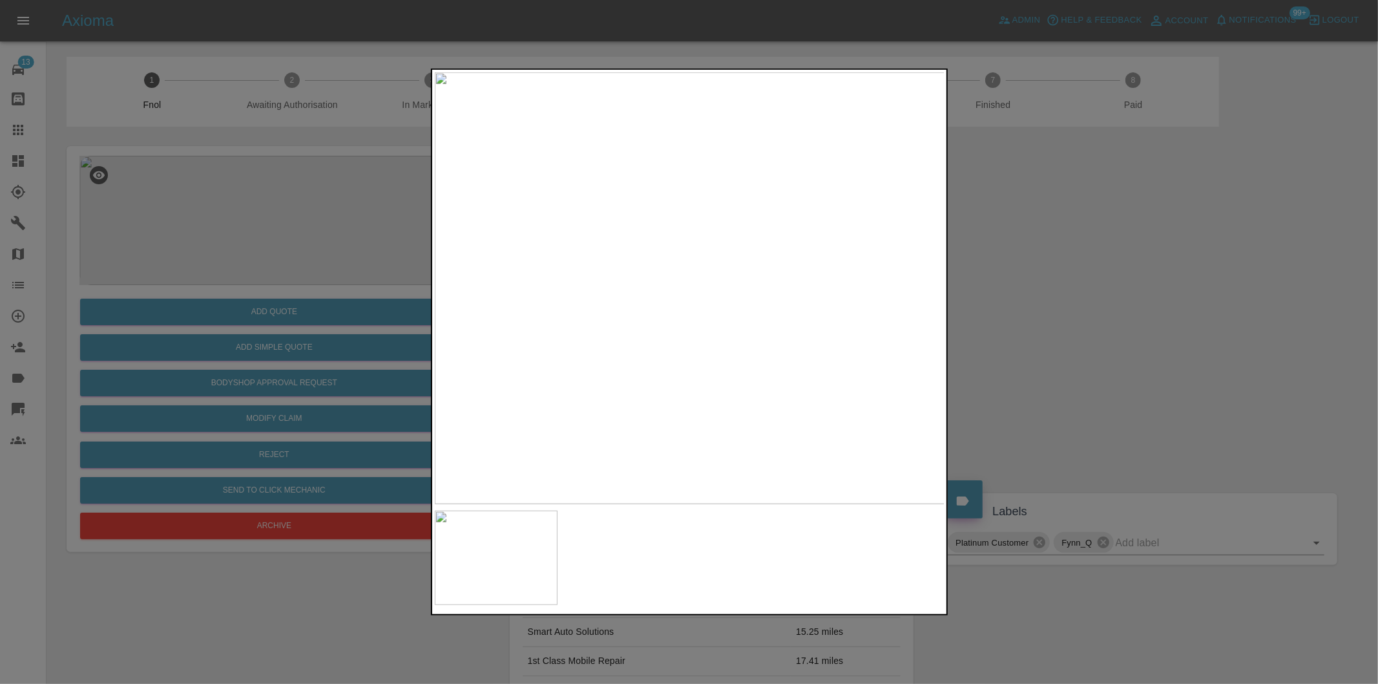
click at [1070, 329] on div at bounding box center [689, 342] width 1378 height 684
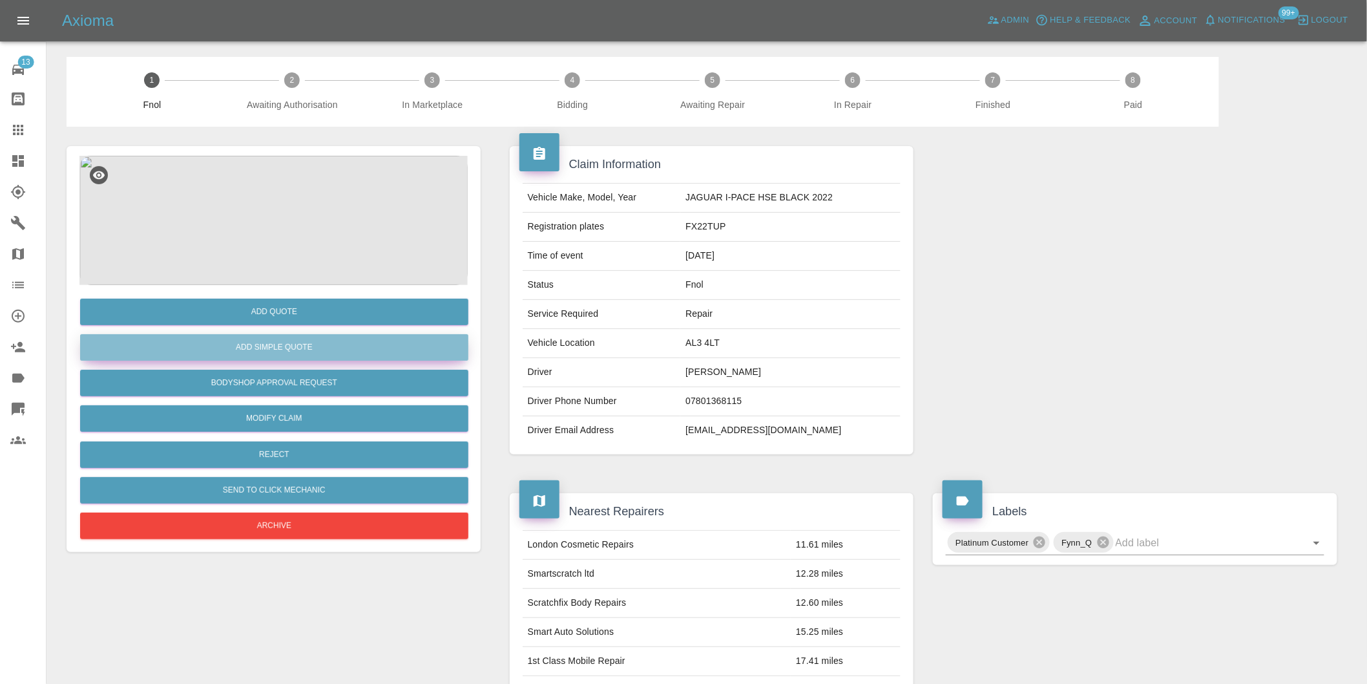
click at [309, 351] on button "Add Simple Quote" at bounding box center [274, 347] width 388 height 26
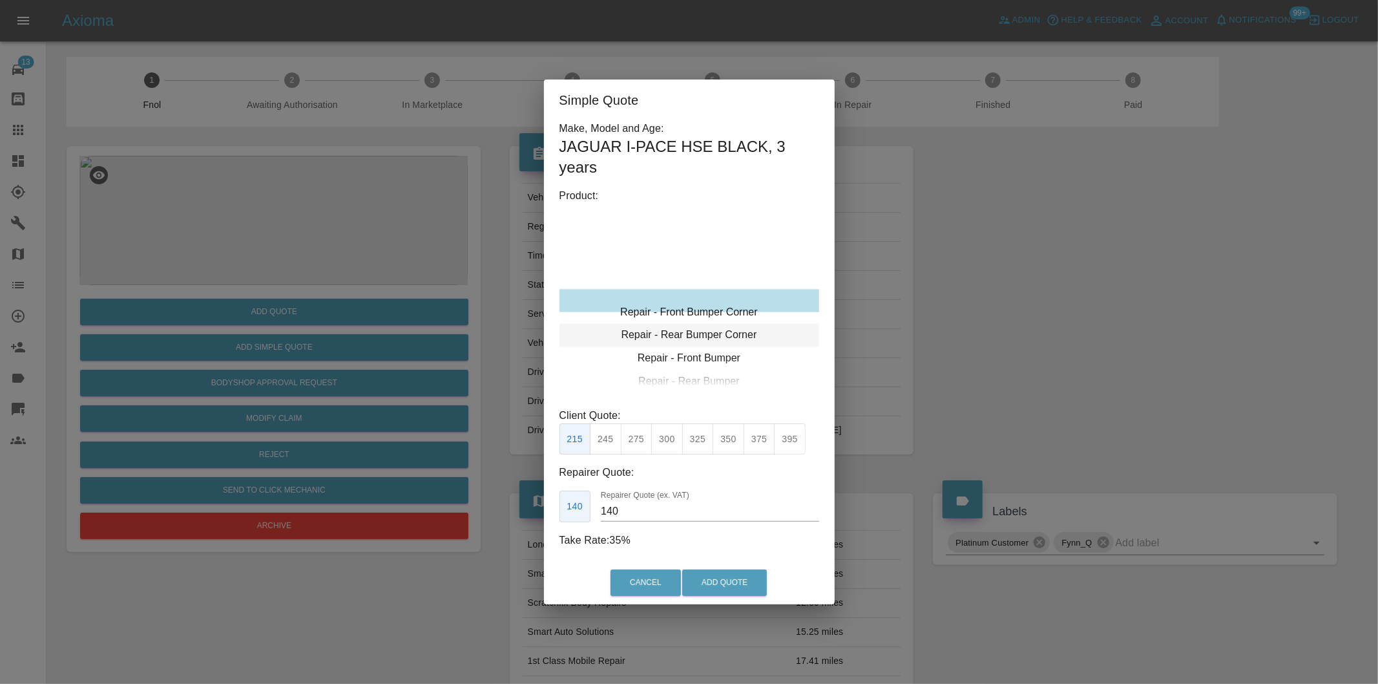
type input "120"
click at [606, 444] on button "199" at bounding box center [606, 439] width 32 height 32
click at [713, 588] on button "Add Quote" at bounding box center [724, 582] width 85 height 26
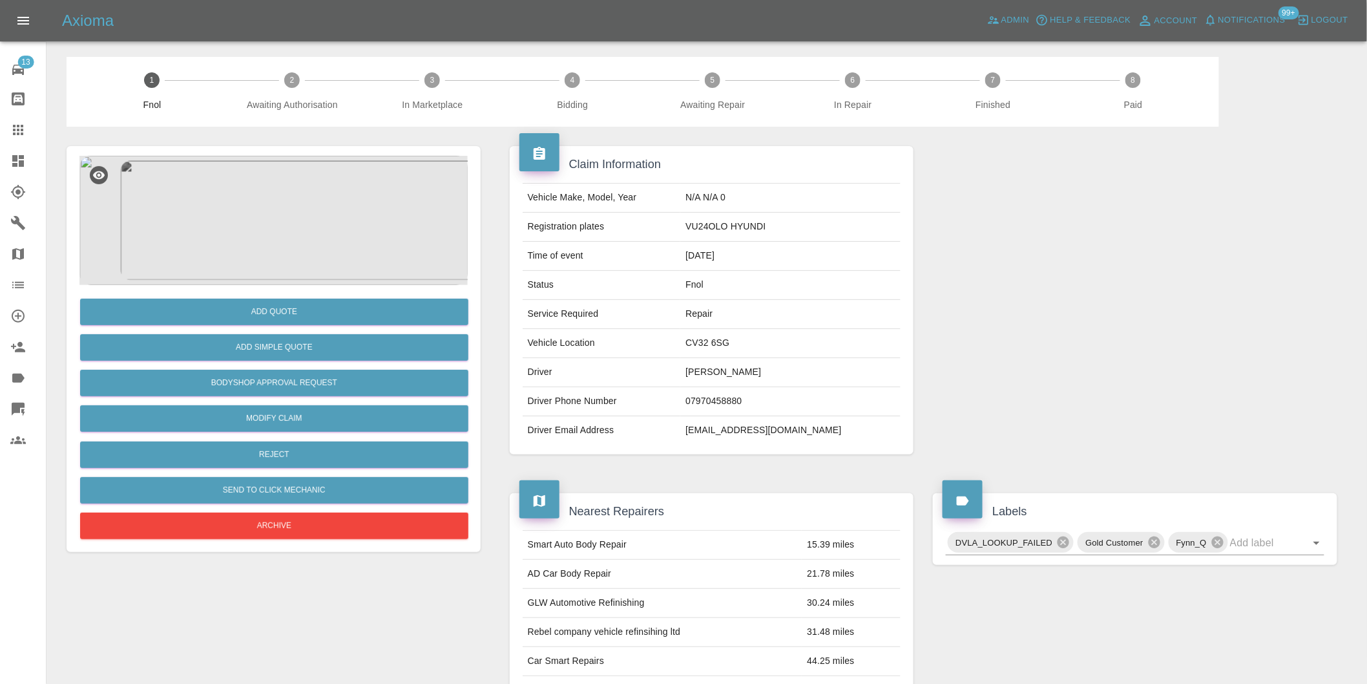
click at [299, 169] on img at bounding box center [273, 220] width 388 height 129
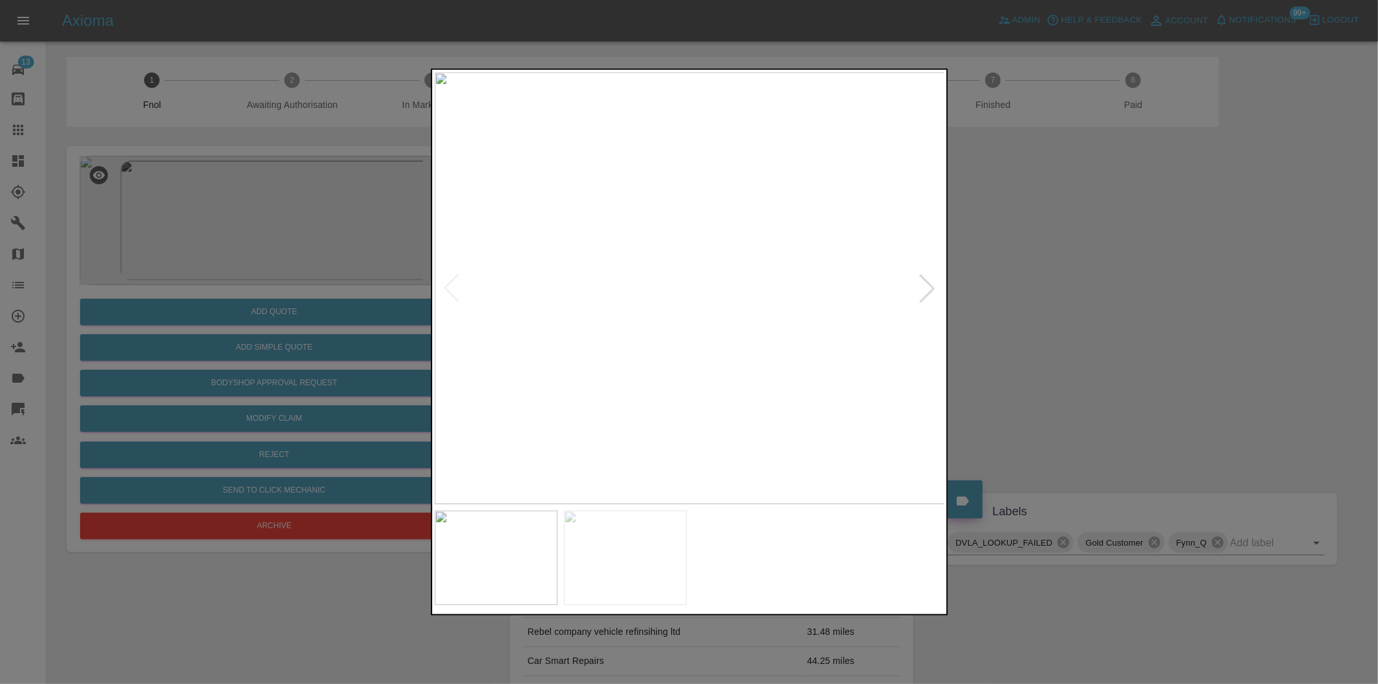
click at [933, 292] on div at bounding box center [927, 288] width 28 height 28
click at [933, 292] on img at bounding box center [690, 288] width 510 height 432
click at [915, 284] on img at bounding box center [690, 288] width 510 height 432
click at [448, 282] on div at bounding box center [451, 288] width 28 height 28
click at [448, 281] on img at bounding box center [690, 288] width 510 height 432
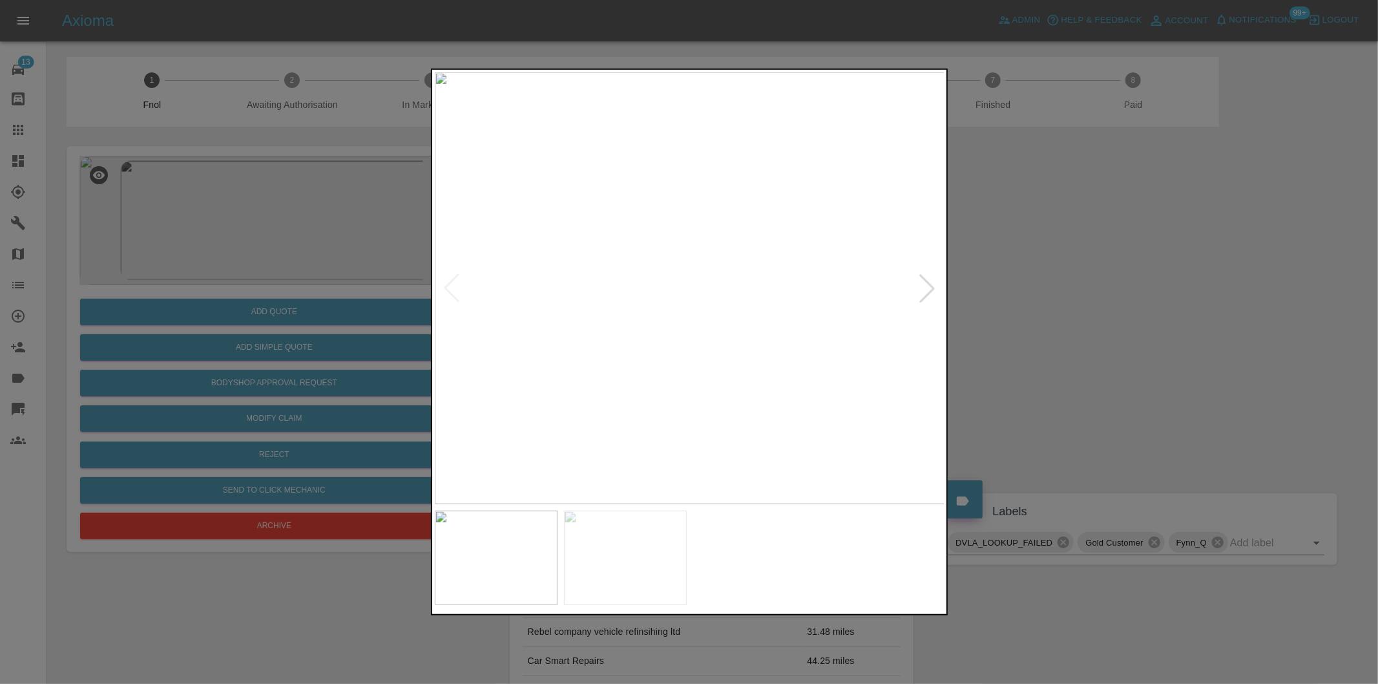
click at [1060, 283] on div at bounding box center [689, 342] width 1378 height 684
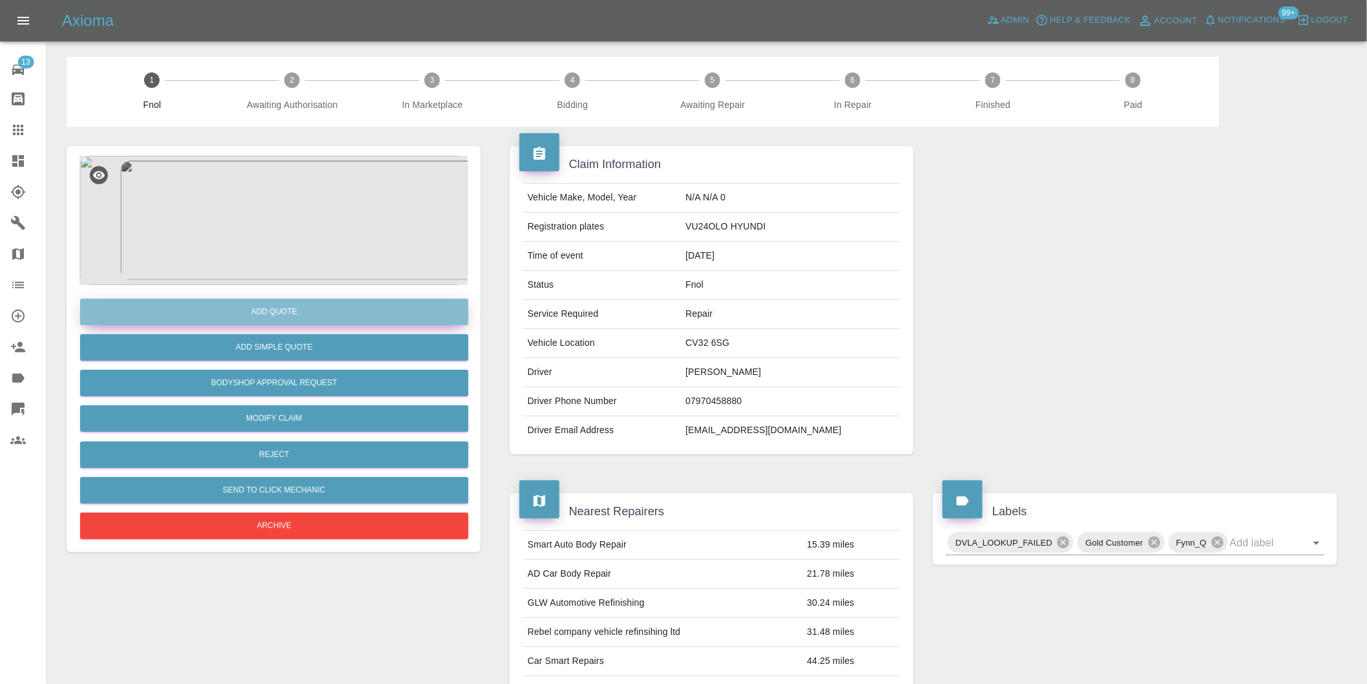
click at [251, 308] on button "Add Quote" at bounding box center [274, 311] width 388 height 26
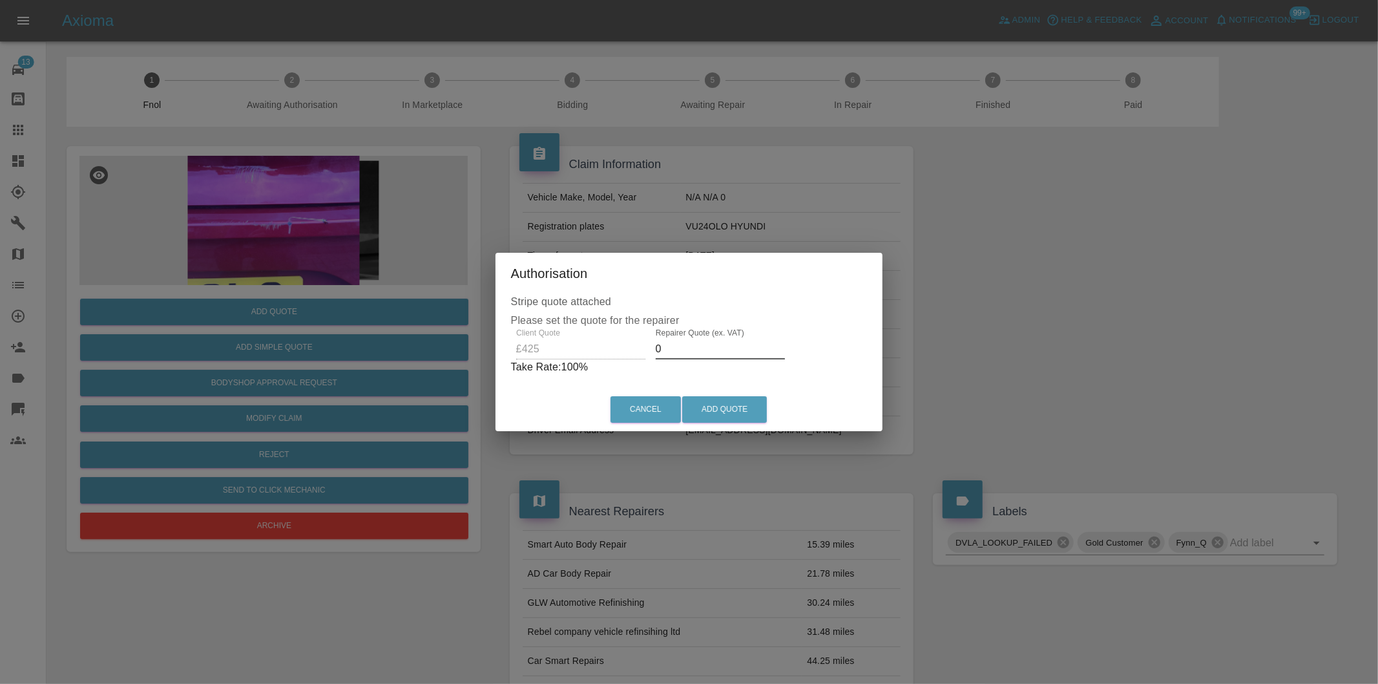
click at [680, 350] on input "0" at bounding box center [720, 349] width 129 height 21
type input "0275"
click at [720, 401] on button "Add Quote" at bounding box center [724, 409] width 85 height 26
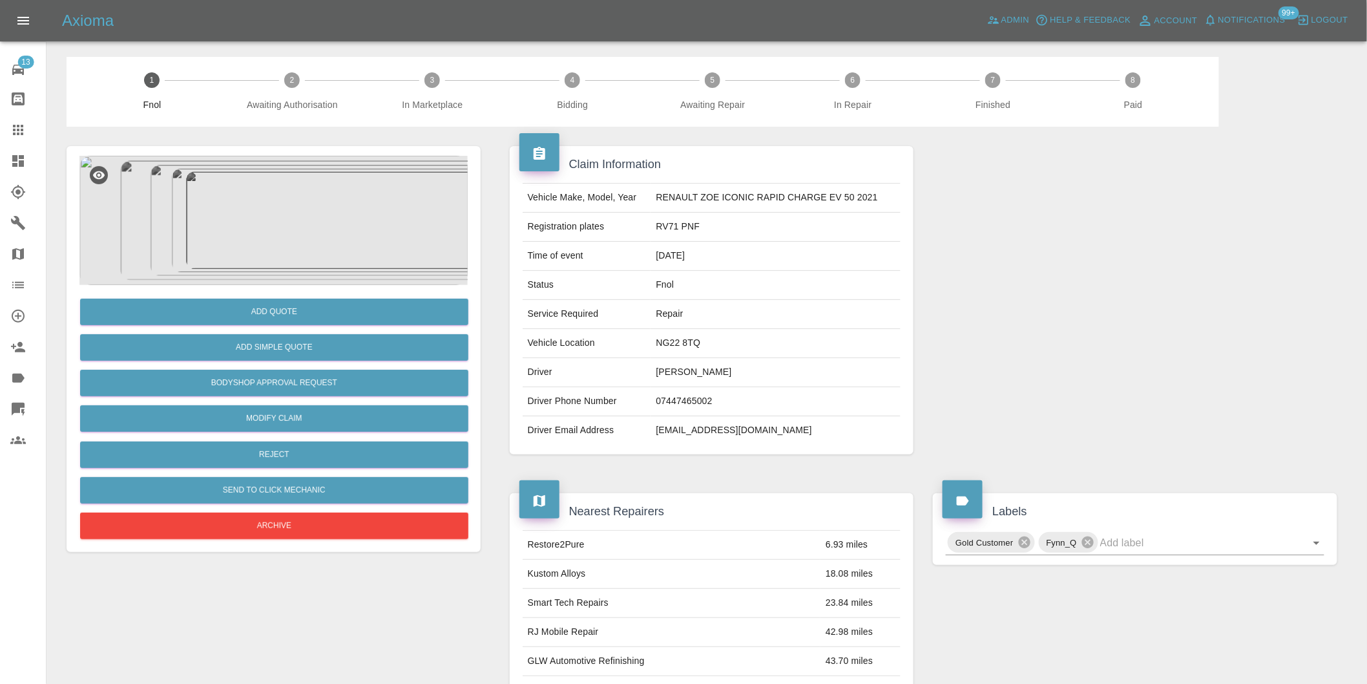
click at [286, 195] on img at bounding box center [273, 220] width 388 height 129
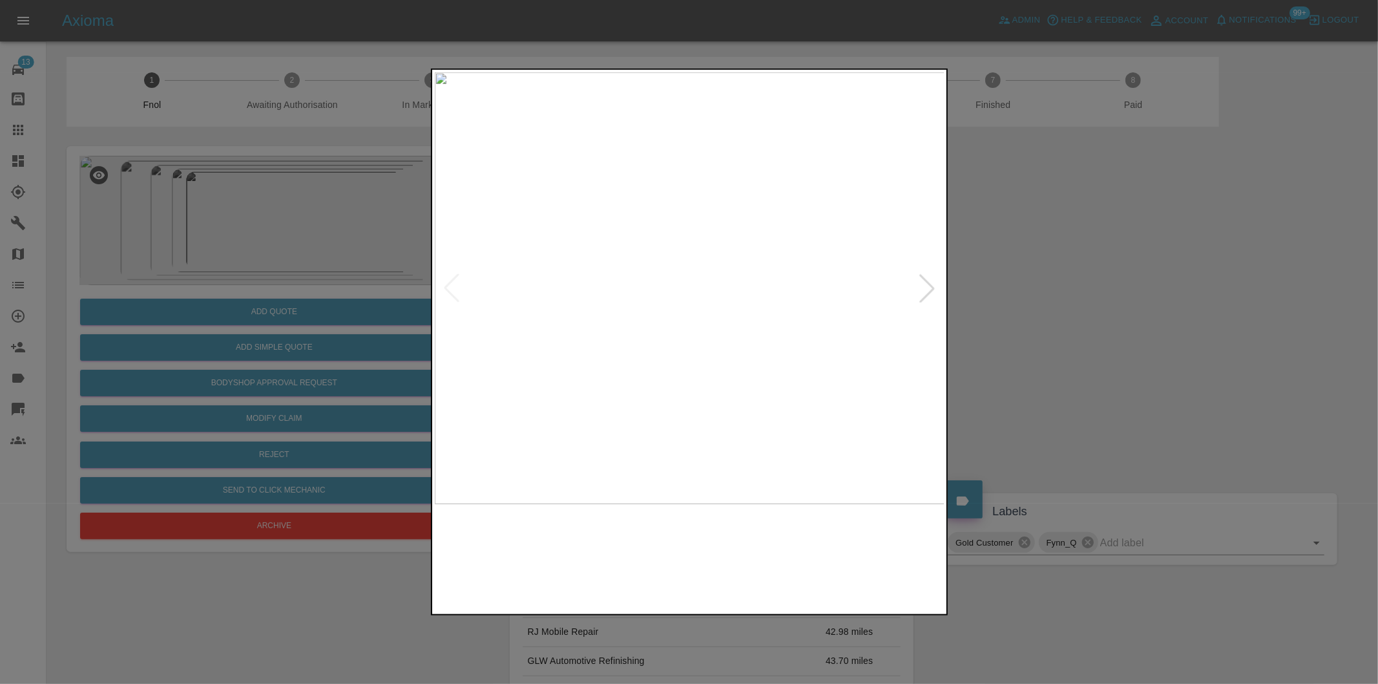
click at [911, 275] on img at bounding box center [690, 288] width 510 height 432
click at [921, 282] on div at bounding box center [927, 288] width 28 height 28
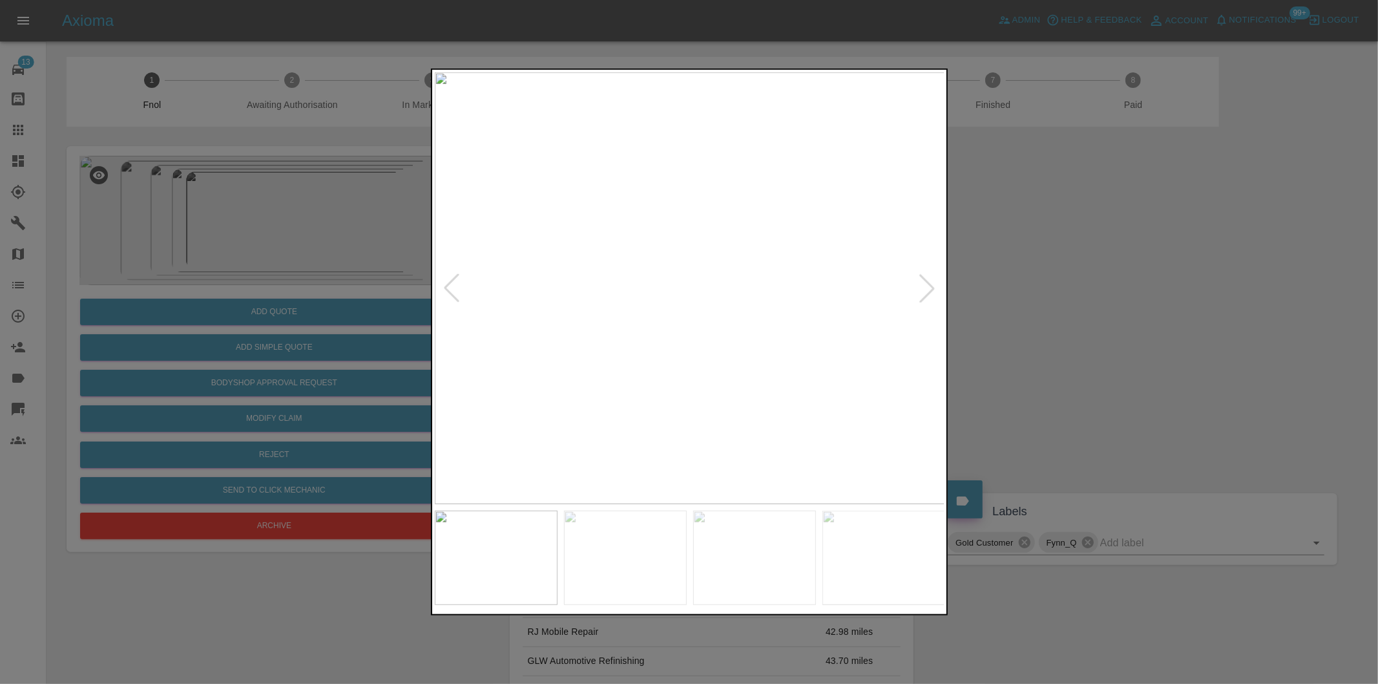
click at [925, 285] on div at bounding box center [927, 288] width 28 height 28
click at [1112, 300] on div at bounding box center [689, 342] width 1378 height 684
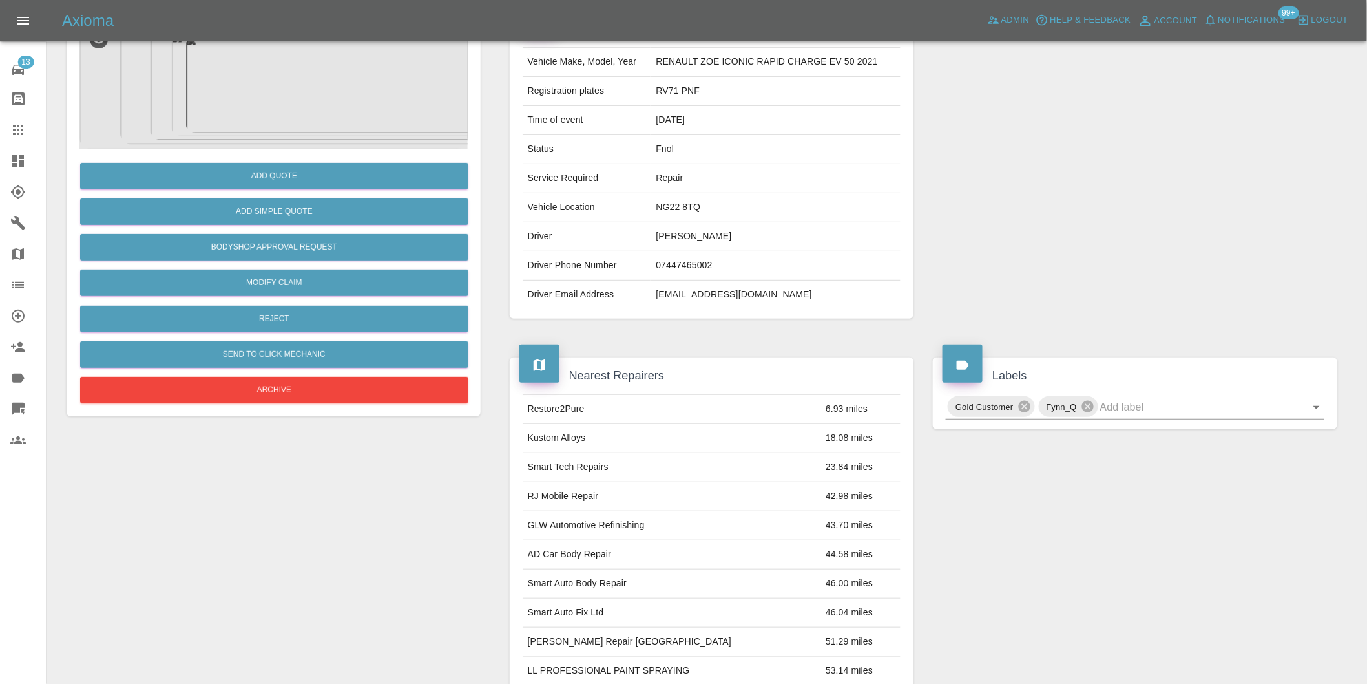
scroll to position [359, 0]
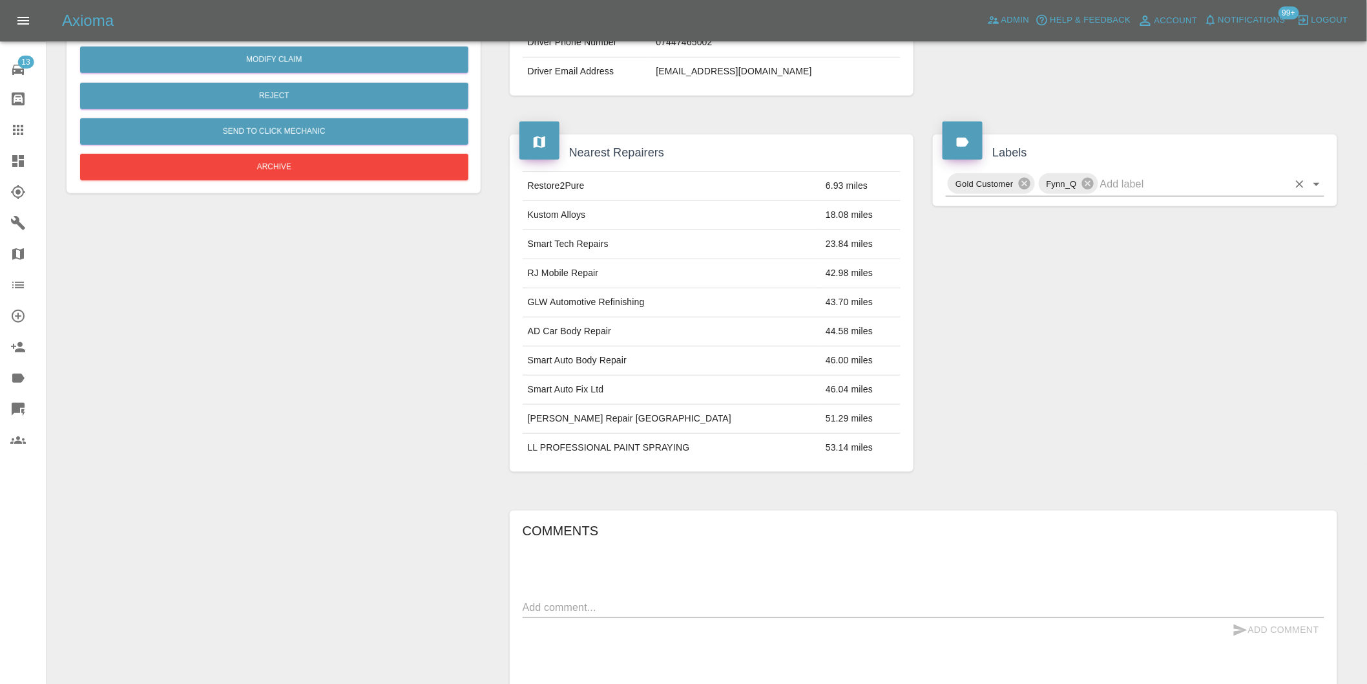
click at [1315, 181] on icon "Open" at bounding box center [1317, 184] width 16 height 16
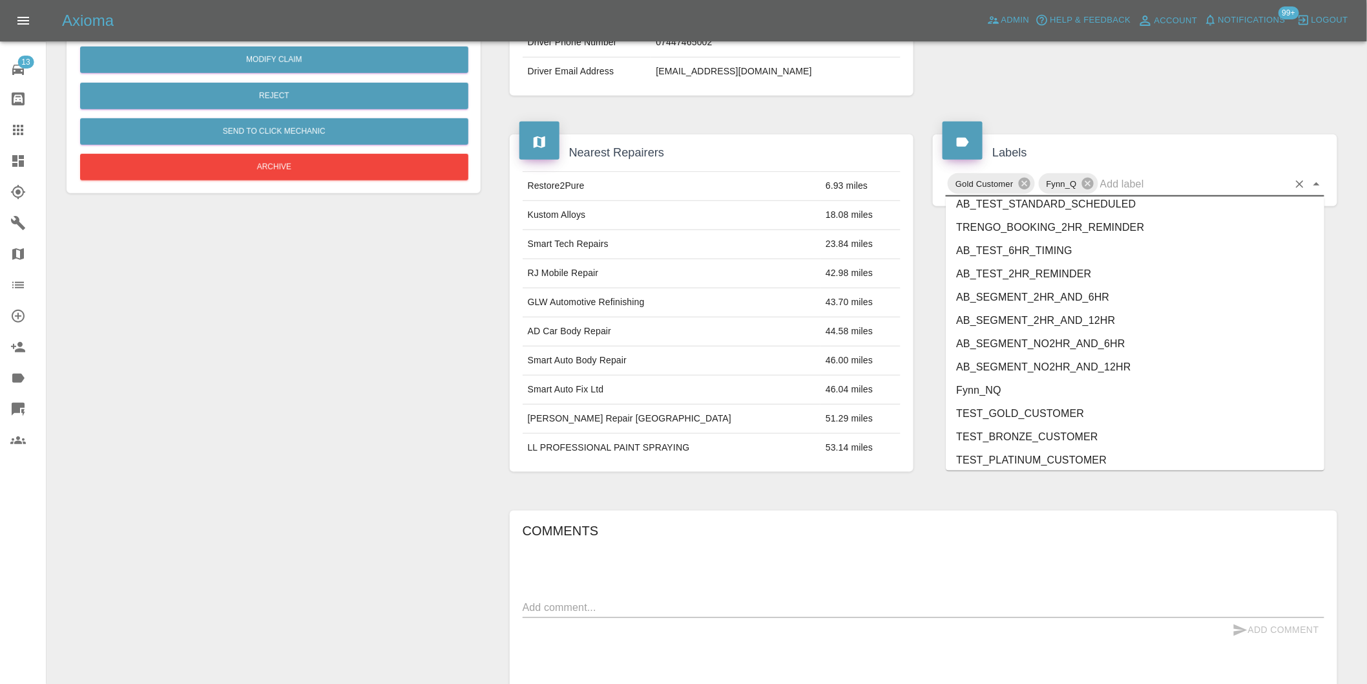
scroll to position [2759, 0]
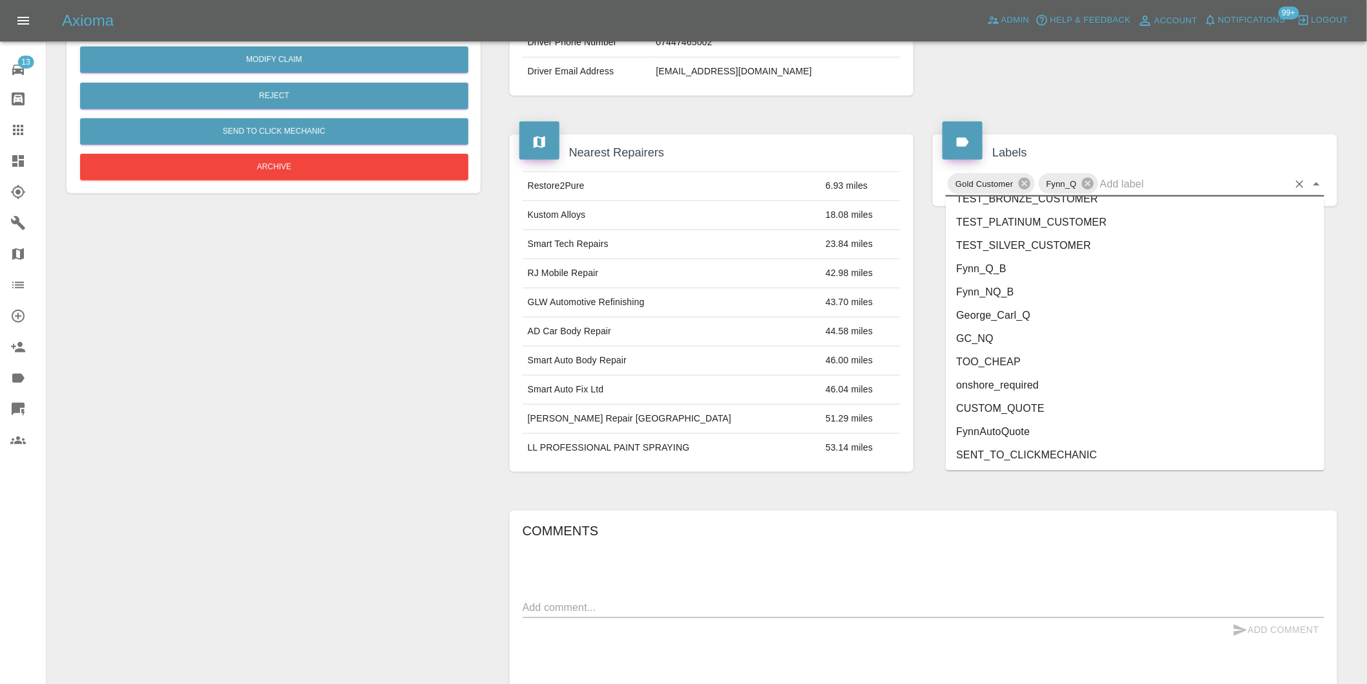
click at [1017, 390] on li "onshore_required" at bounding box center [1135, 384] width 379 height 23
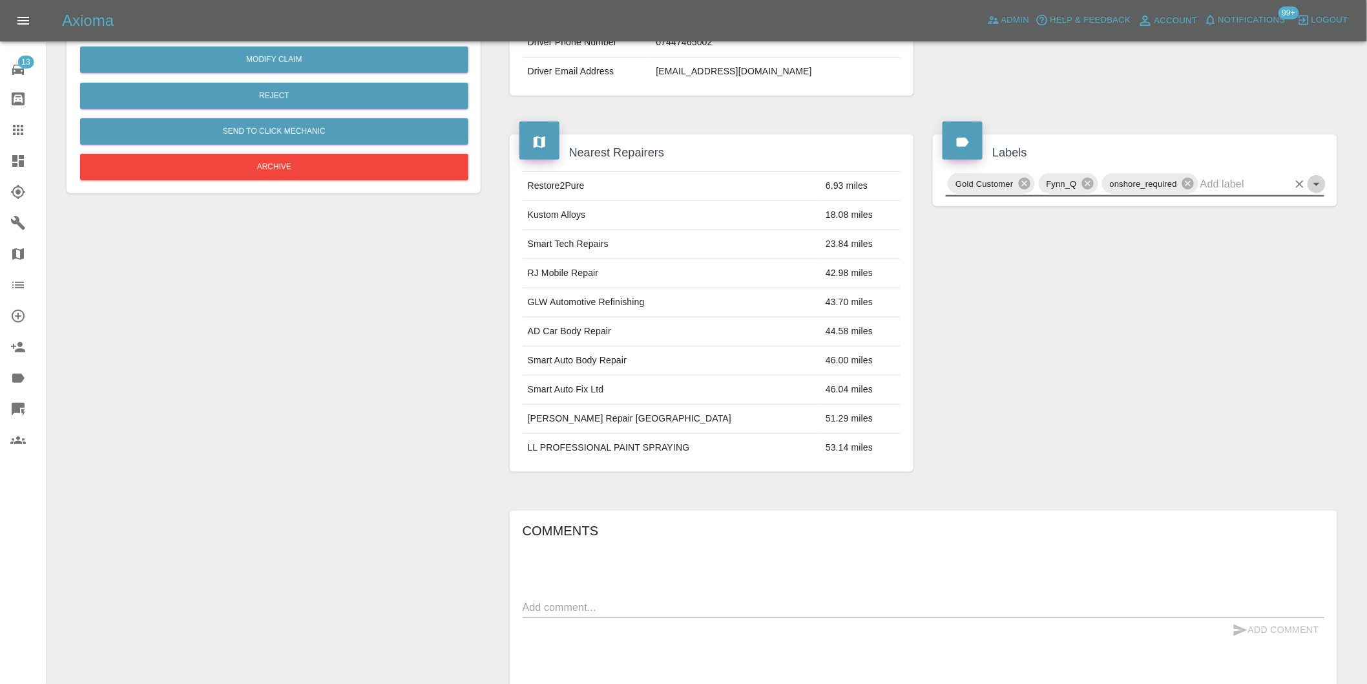
click at [1316, 187] on icon "Open" at bounding box center [1317, 184] width 16 height 16
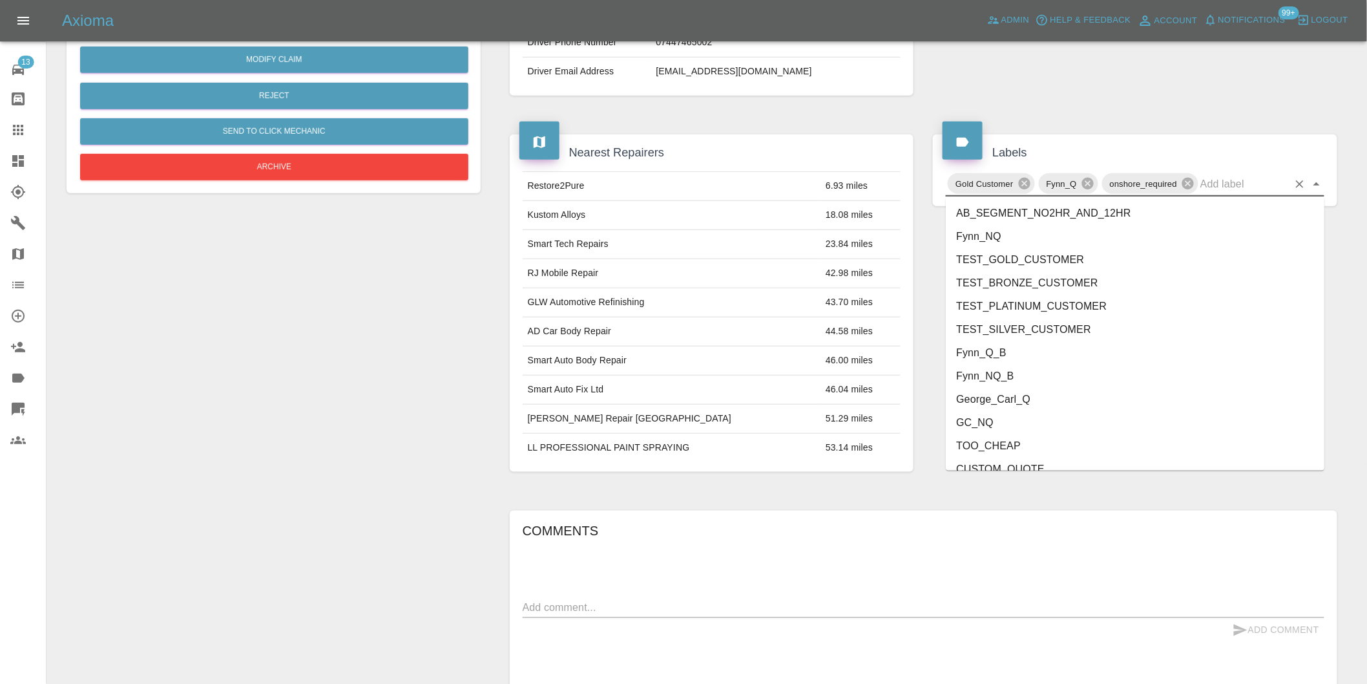
scroll to position [2736, 0]
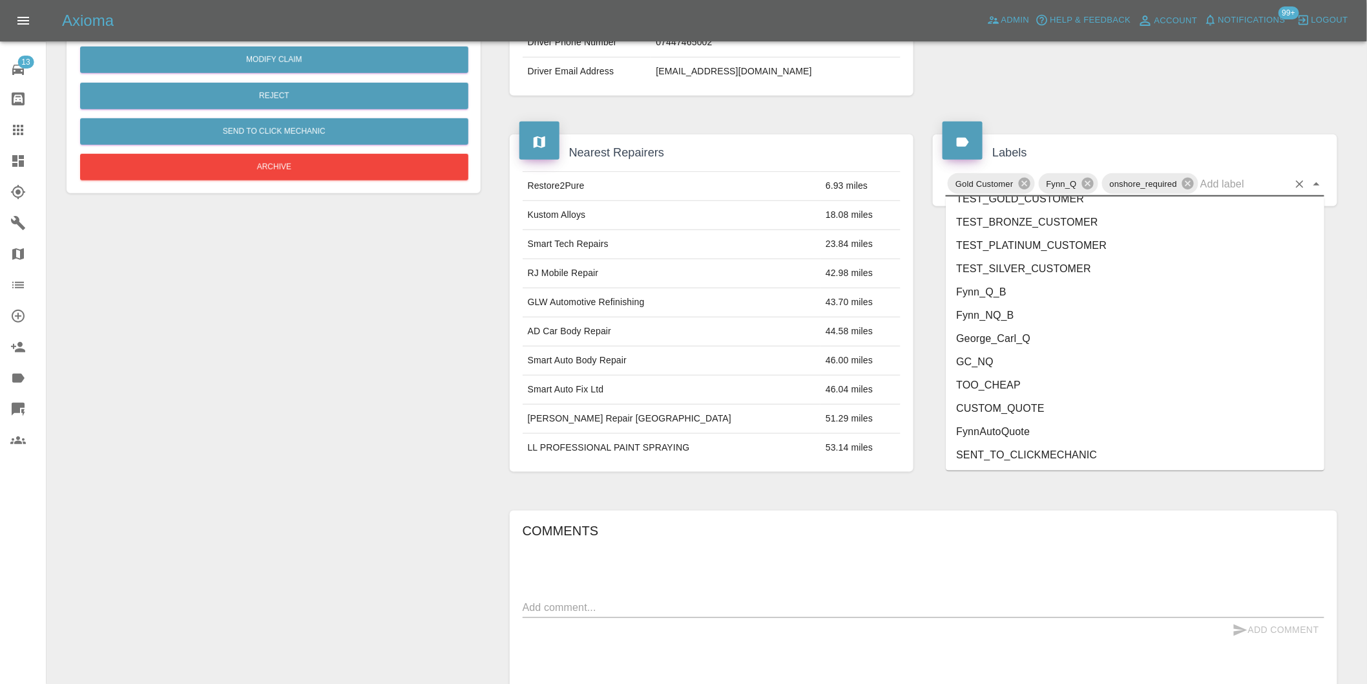
drag, startPoint x: 1028, startPoint y: 339, endPoint x: 908, endPoint y: 229, distance: 162.3
click at [1027, 339] on li "George_Carl_Q" at bounding box center [1135, 338] width 379 height 23
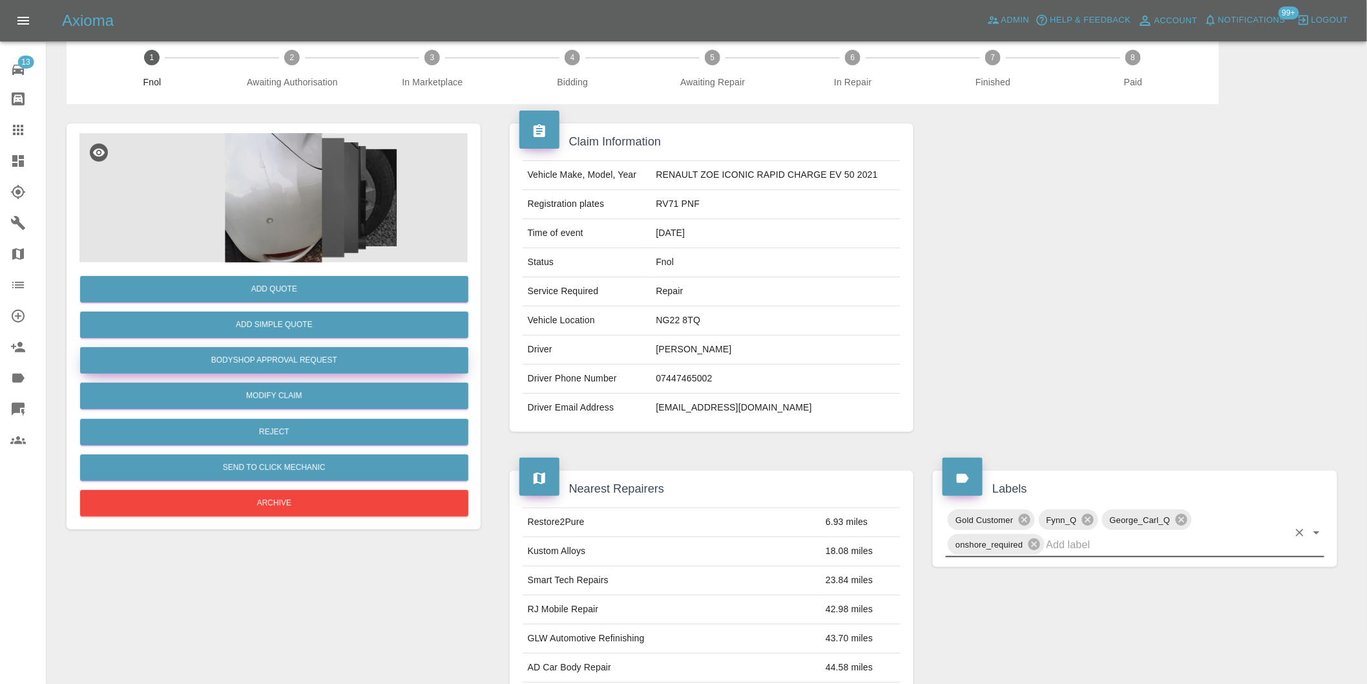
scroll to position [0, 0]
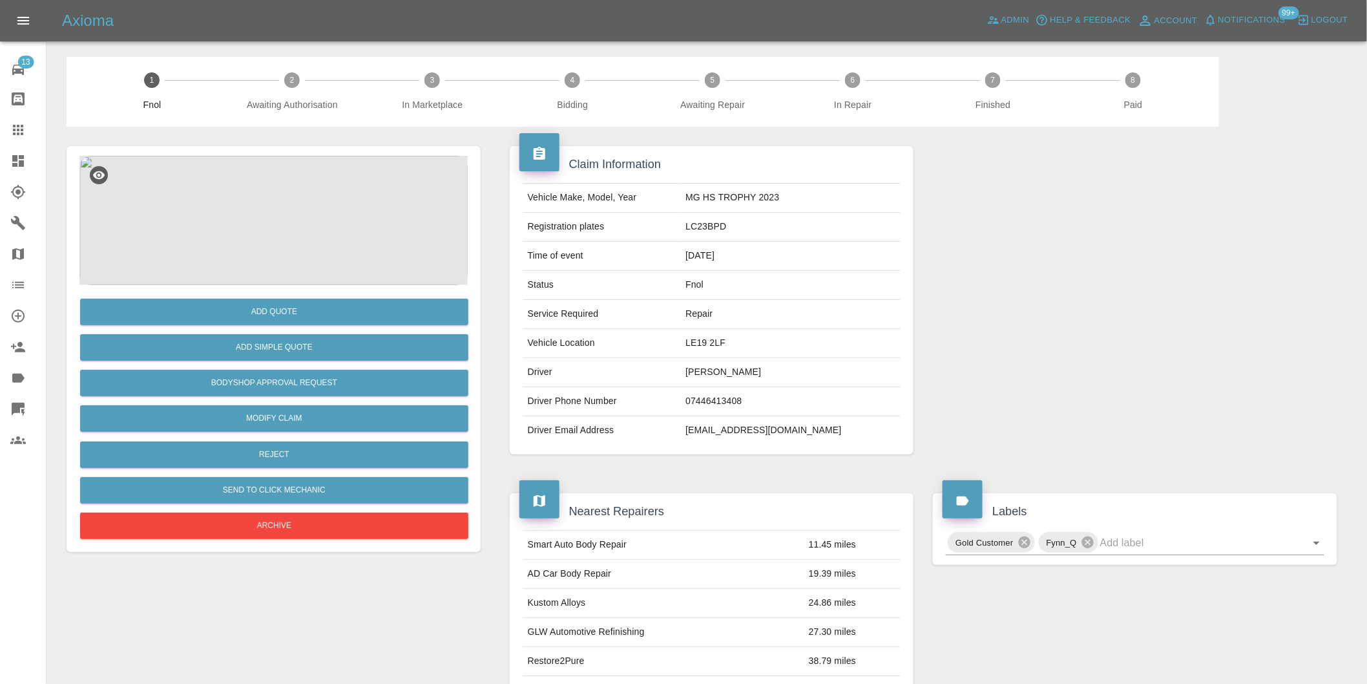
click at [280, 190] on img at bounding box center [273, 220] width 388 height 129
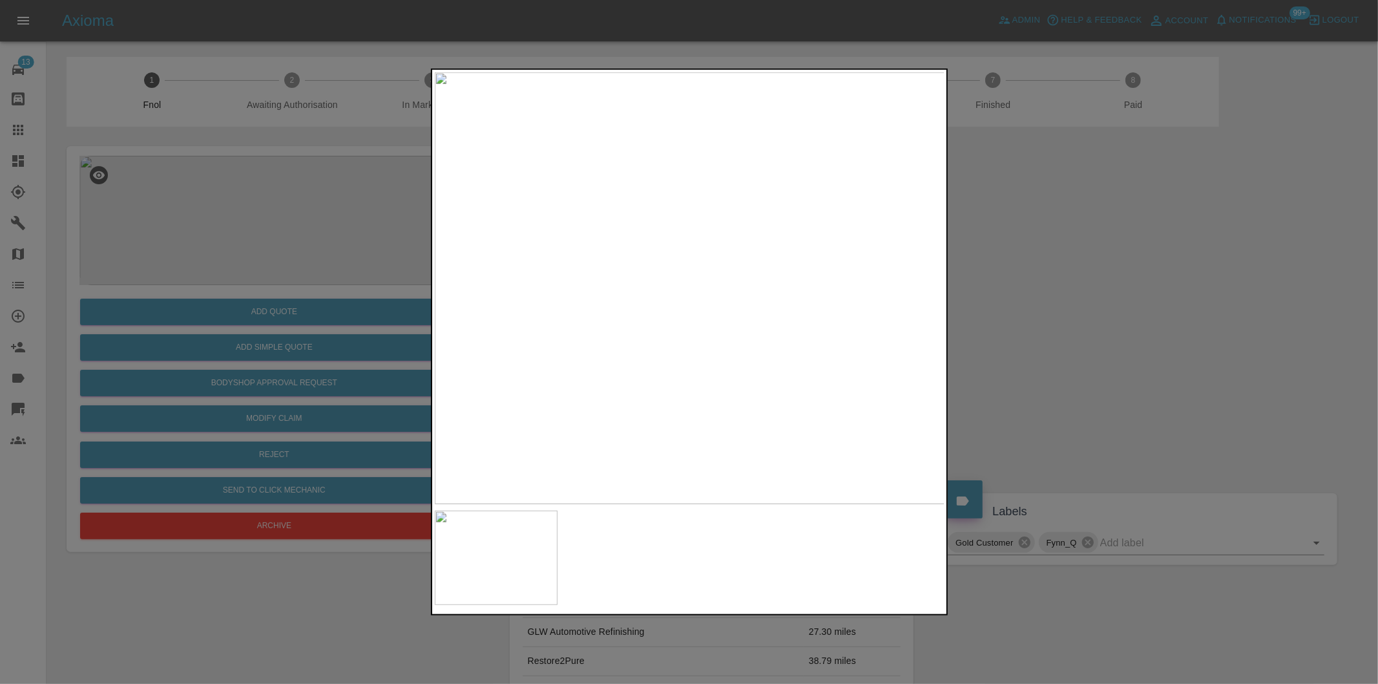
click at [751, 276] on img at bounding box center [690, 288] width 510 height 432
click at [748, 275] on img at bounding box center [504, 323] width 1531 height 1294
click at [1060, 299] on div at bounding box center [689, 342] width 1378 height 684
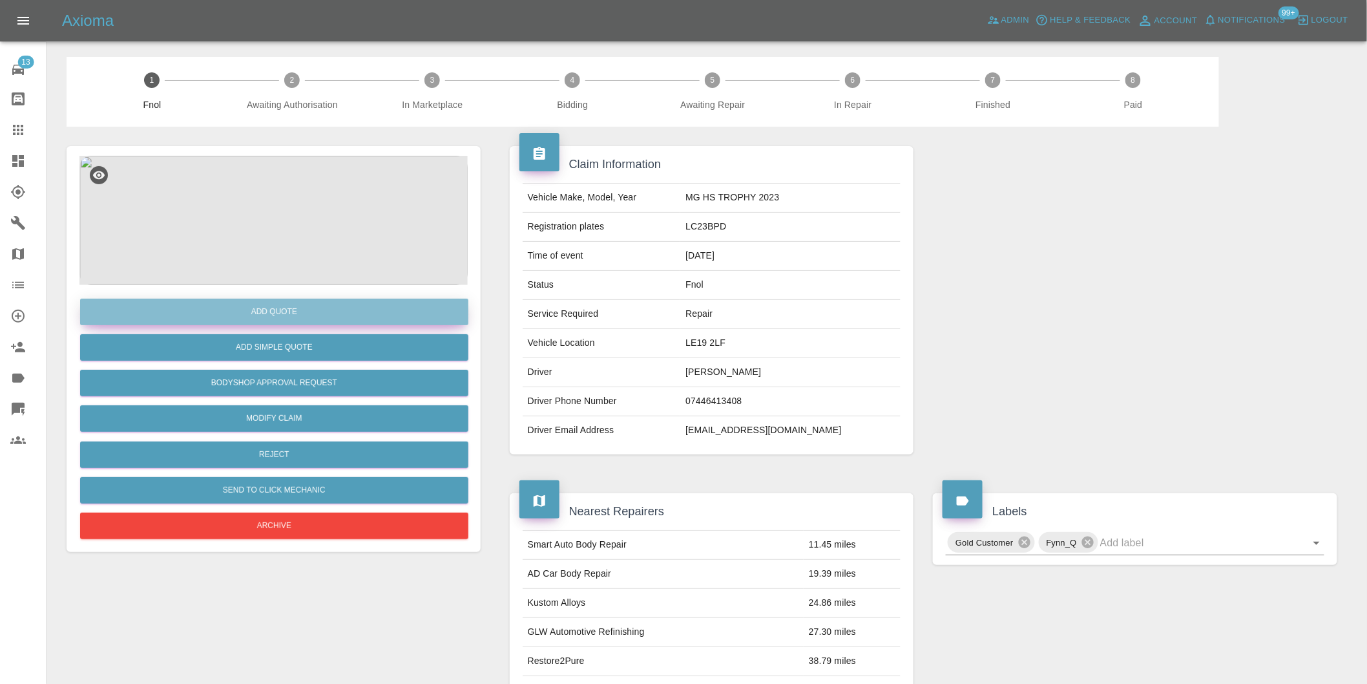
click at [275, 309] on button "Add Quote" at bounding box center [274, 311] width 388 height 26
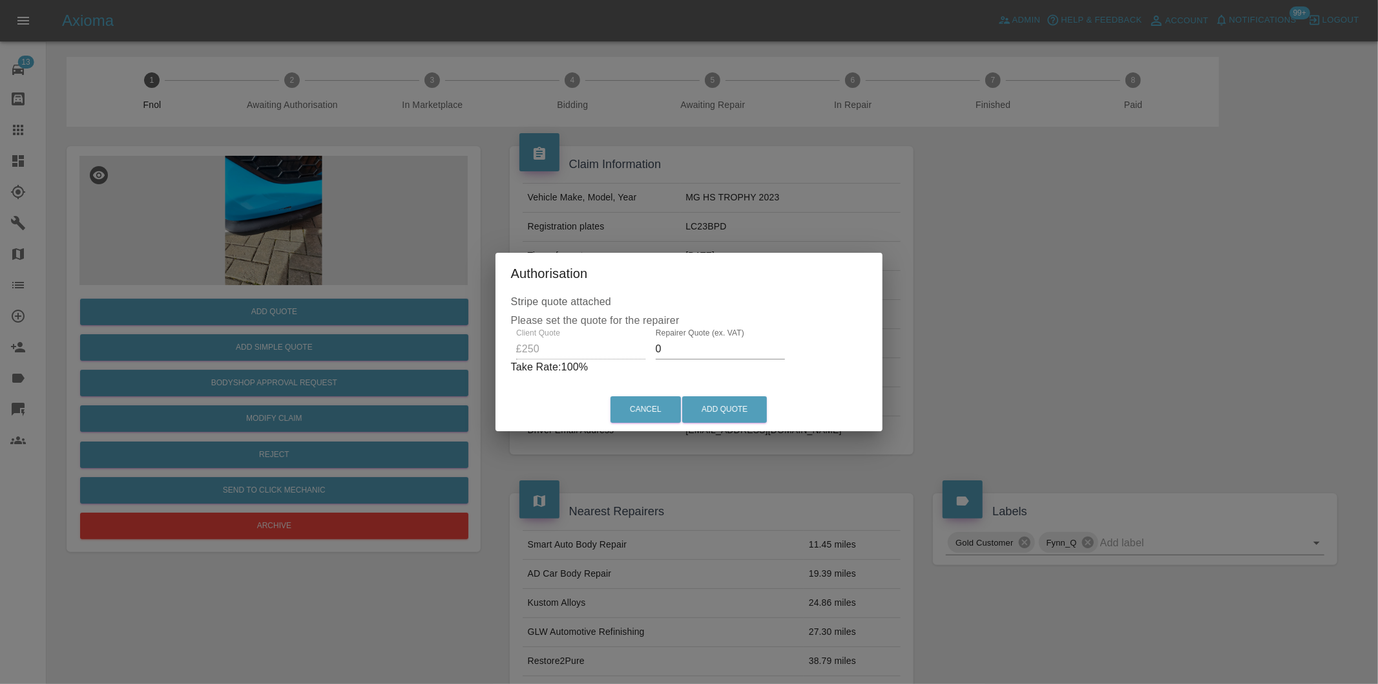
click at [682, 353] on input "0" at bounding box center [720, 349] width 129 height 21
type input "0155"
click at [728, 410] on button "Add Quote" at bounding box center [724, 409] width 85 height 26
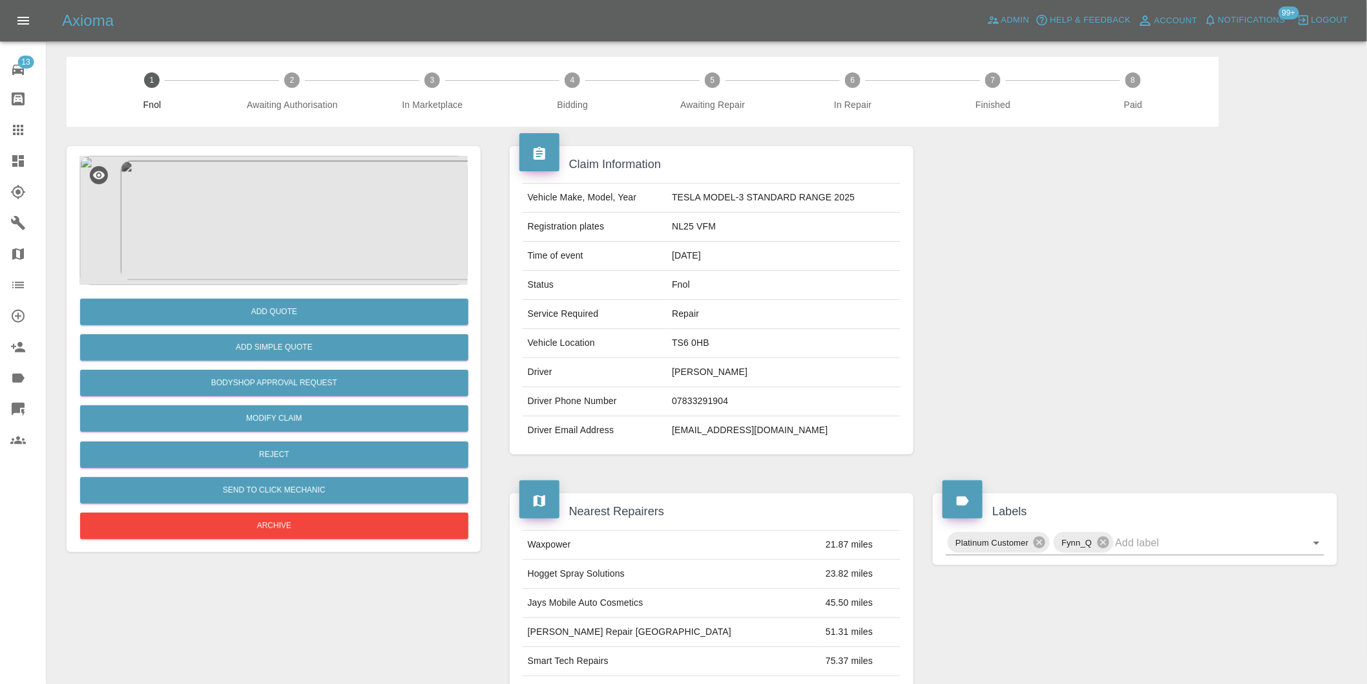
click at [278, 242] on img at bounding box center [273, 220] width 388 height 129
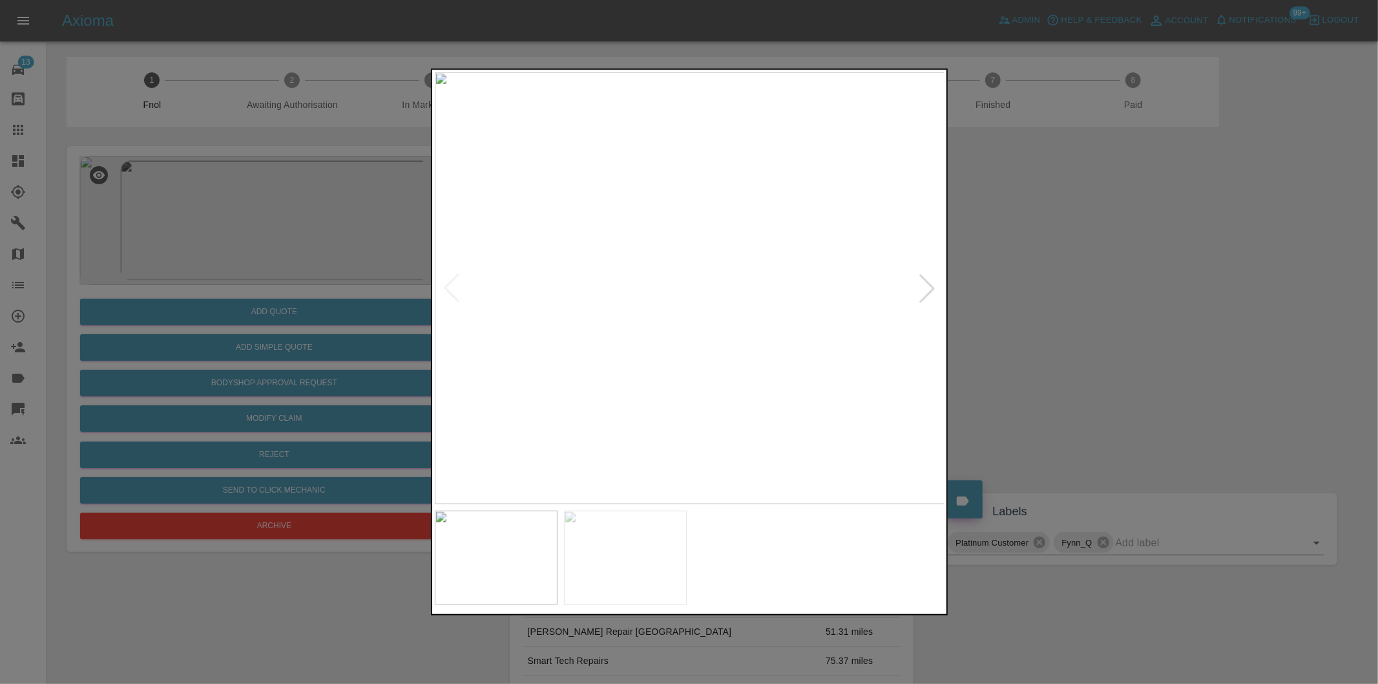
click at [925, 287] on div at bounding box center [927, 288] width 28 height 28
click at [925, 287] on img at bounding box center [690, 288] width 510 height 432
click at [795, 350] on img at bounding box center [690, 288] width 510 height 432
click at [791, 350] on img at bounding box center [690, 288] width 510 height 432
click at [842, 379] on img at bounding box center [690, 180] width 1531 height 1294
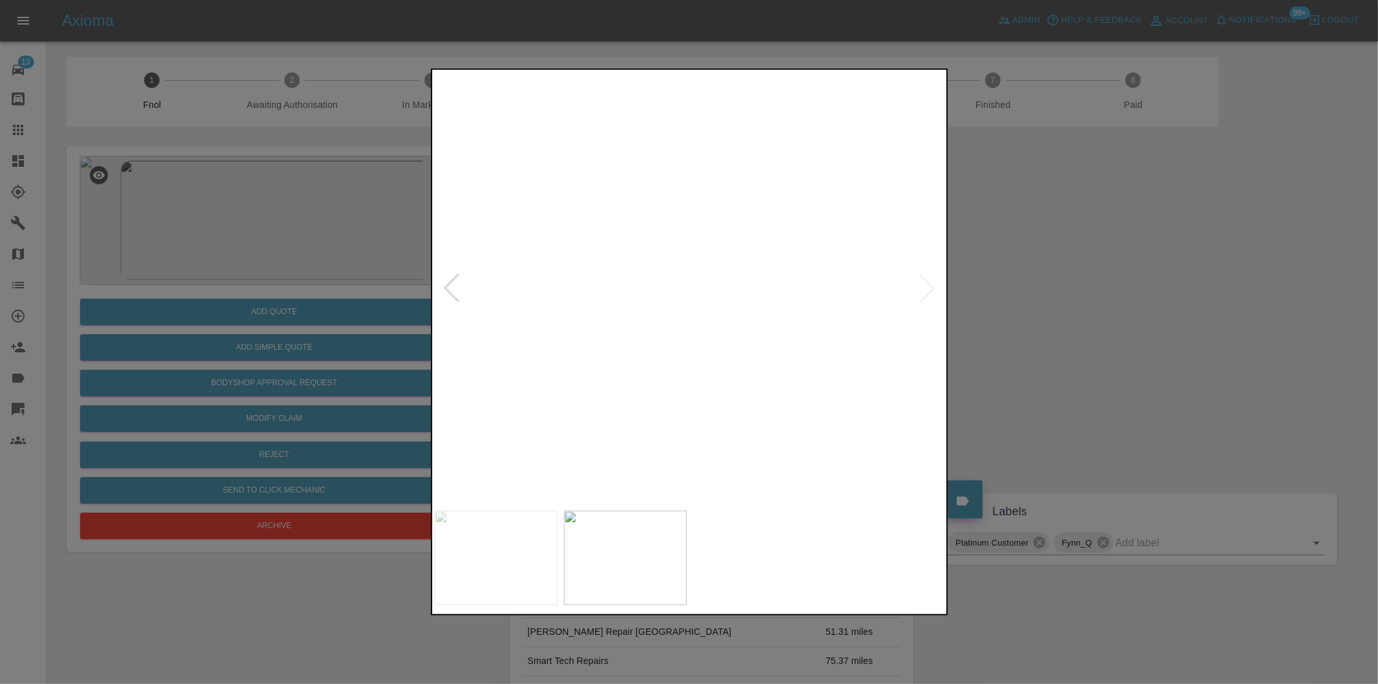
click at [1147, 313] on div at bounding box center [689, 342] width 1378 height 684
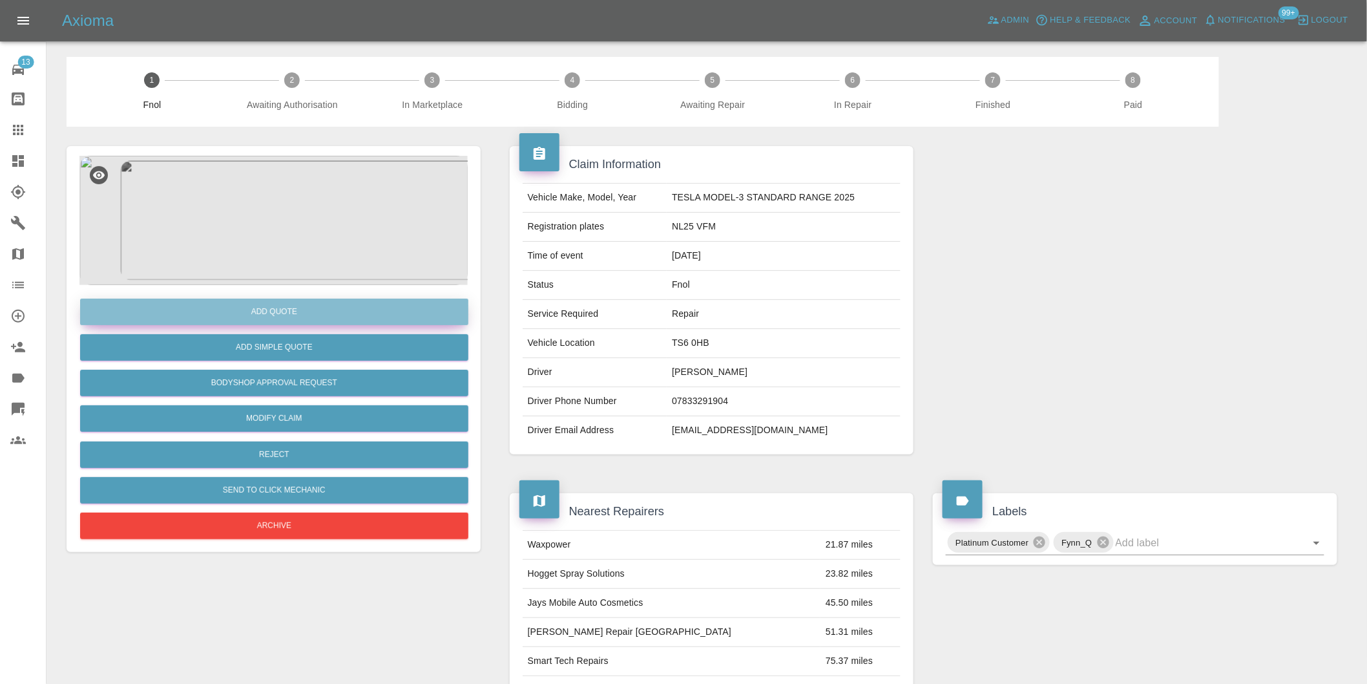
click at [302, 304] on button "Add Quote" at bounding box center [274, 311] width 388 height 26
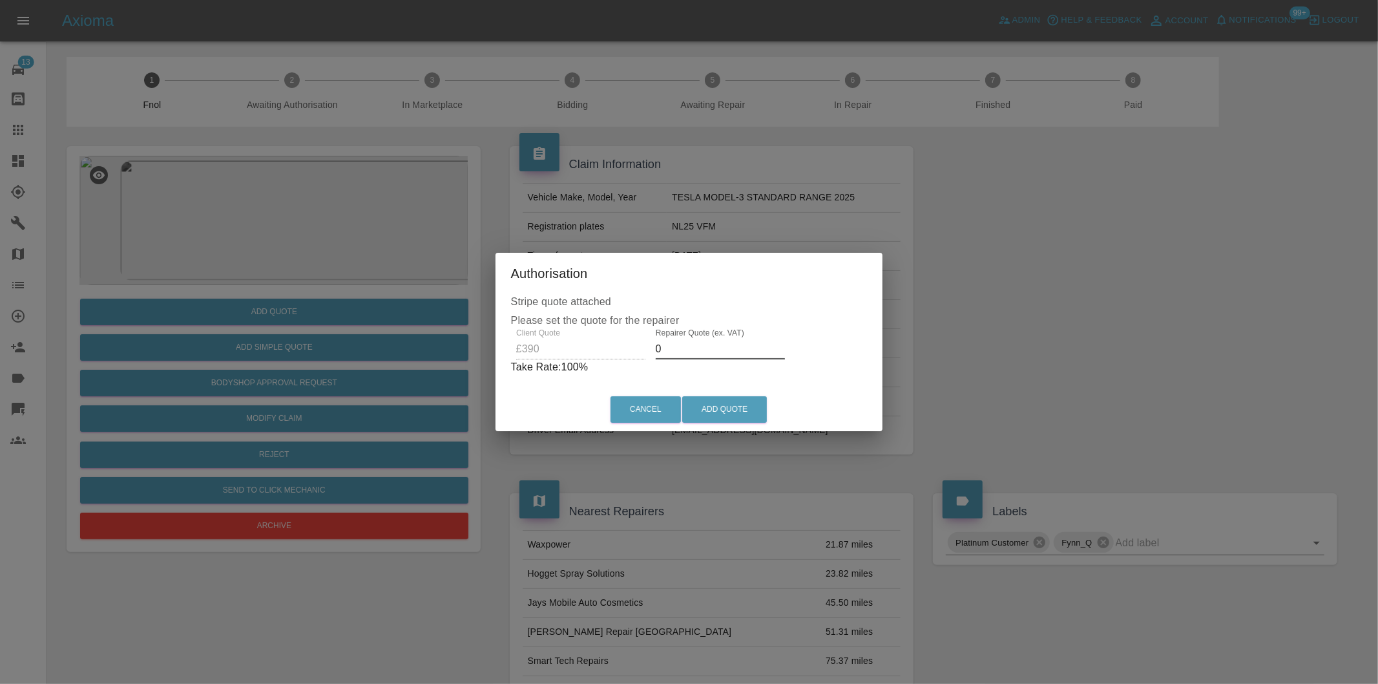
click at [665, 351] on input "0" at bounding box center [720, 349] width 129 height 21
type input "0250"
click at [706, 412] on button "Add Quote" at bounding box center [724, 409] width 85 height 26
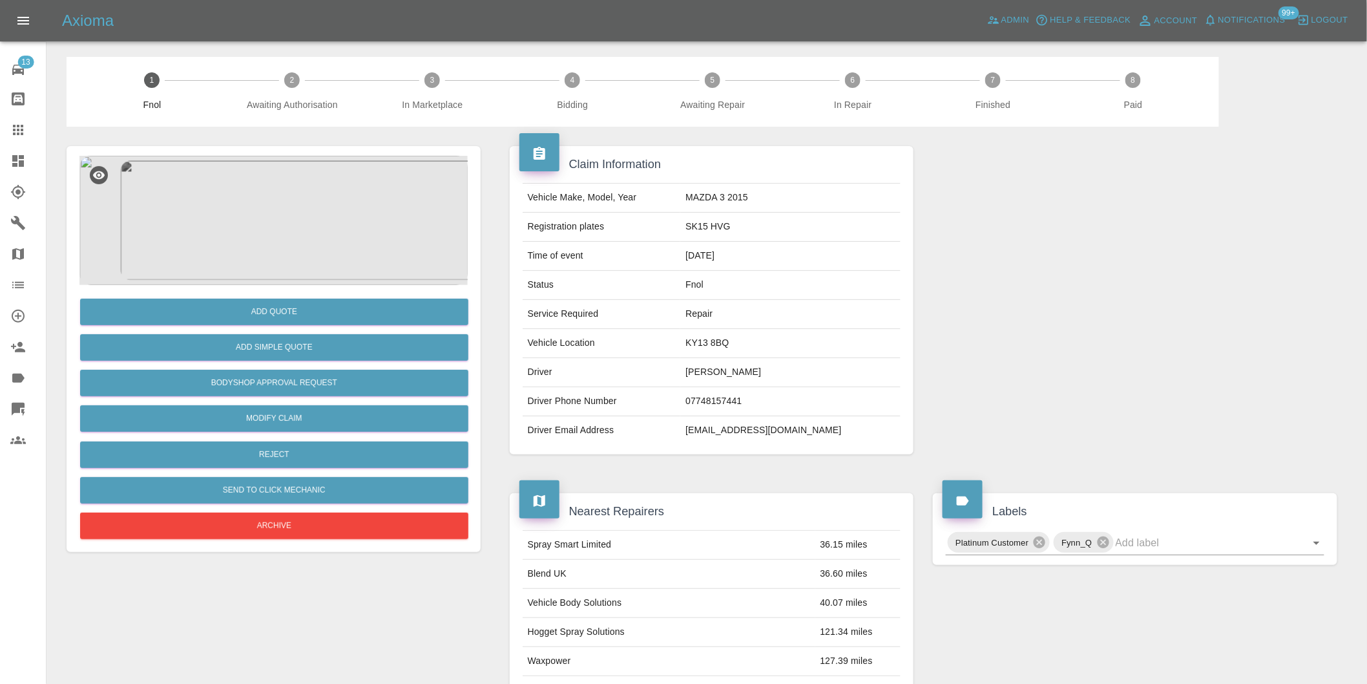
click at [258, 199] on img at bounding box center [273, 220] width 388 height 129
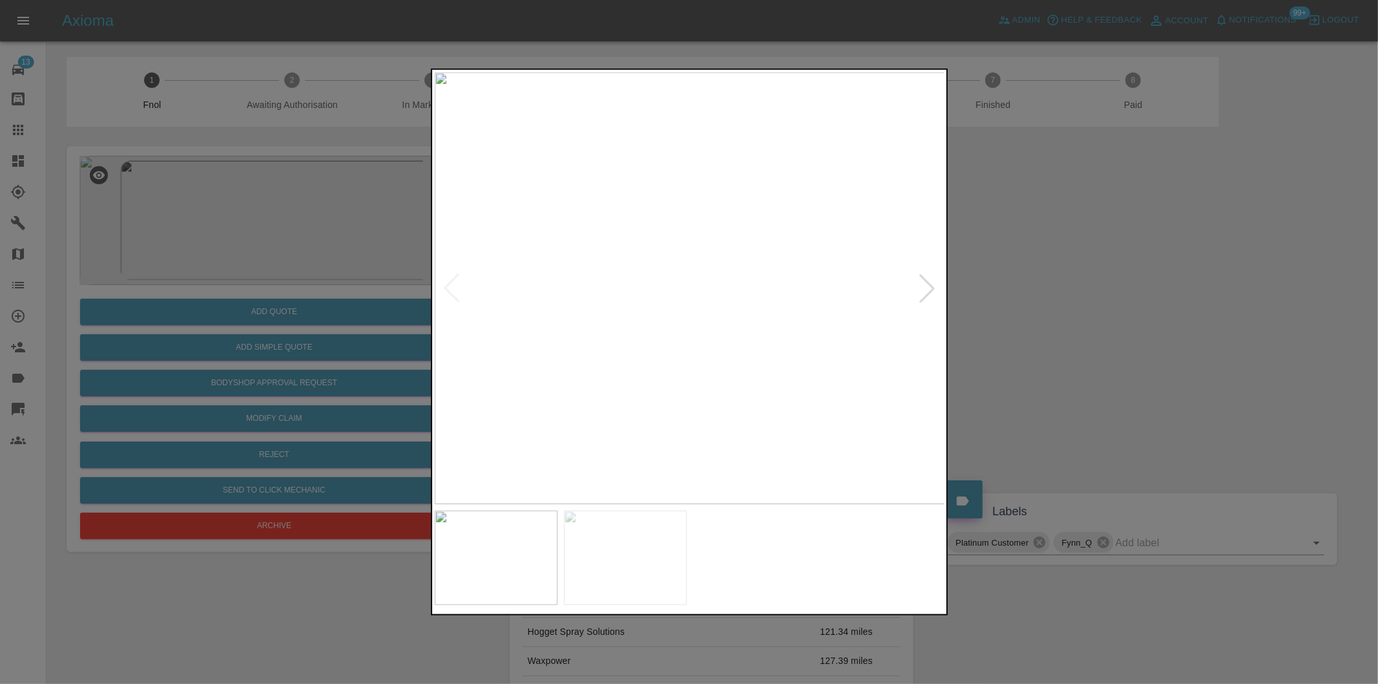
click at [934, 286] on div at bounding box center [927, 288] width 28 height 28
click at [934, 286] on img at bounding box center [690, 288] width 510 height 432
drag, startPoint x: 1071, startPoint y: 313, endPoint x: 693, endPoint y: 313, distance: 377.3
click at [1067, 313] on div at bounding box center [689, 342] width 1378 height 684
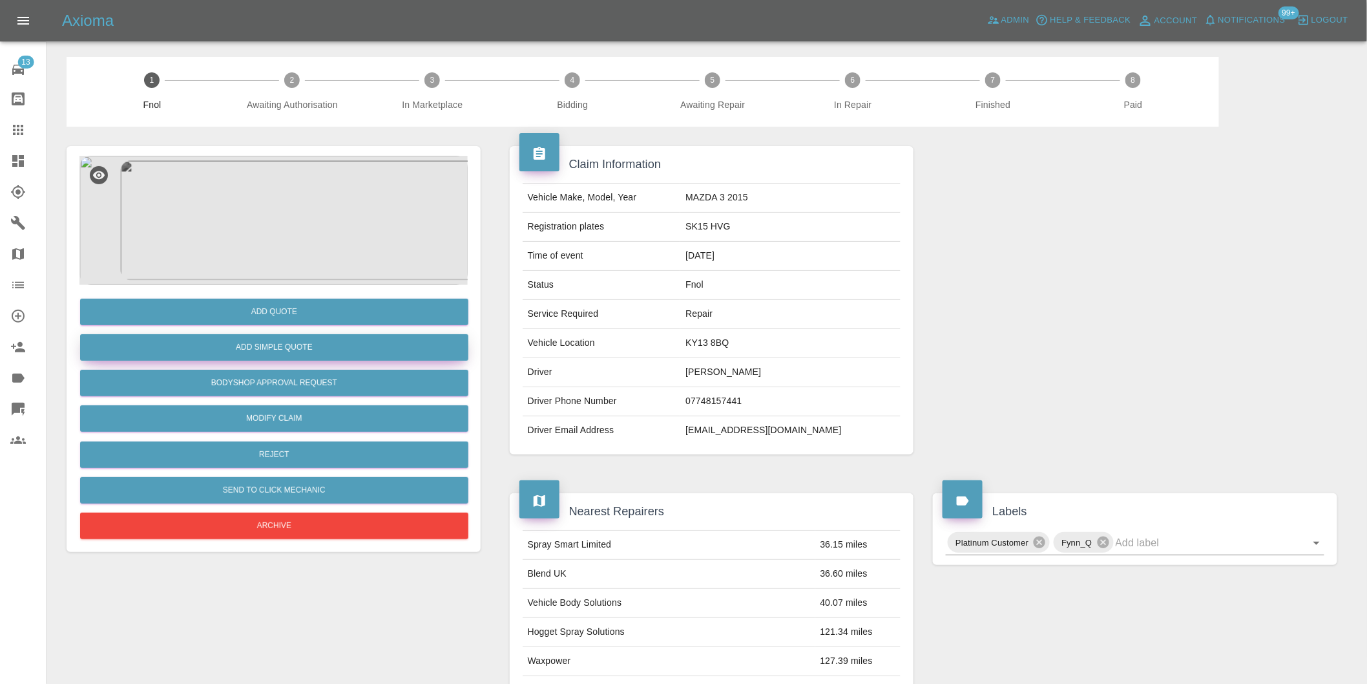
click at [361, 341] on button "Add Simple Quote" at bounding box center [274, 347] width 388 height 26
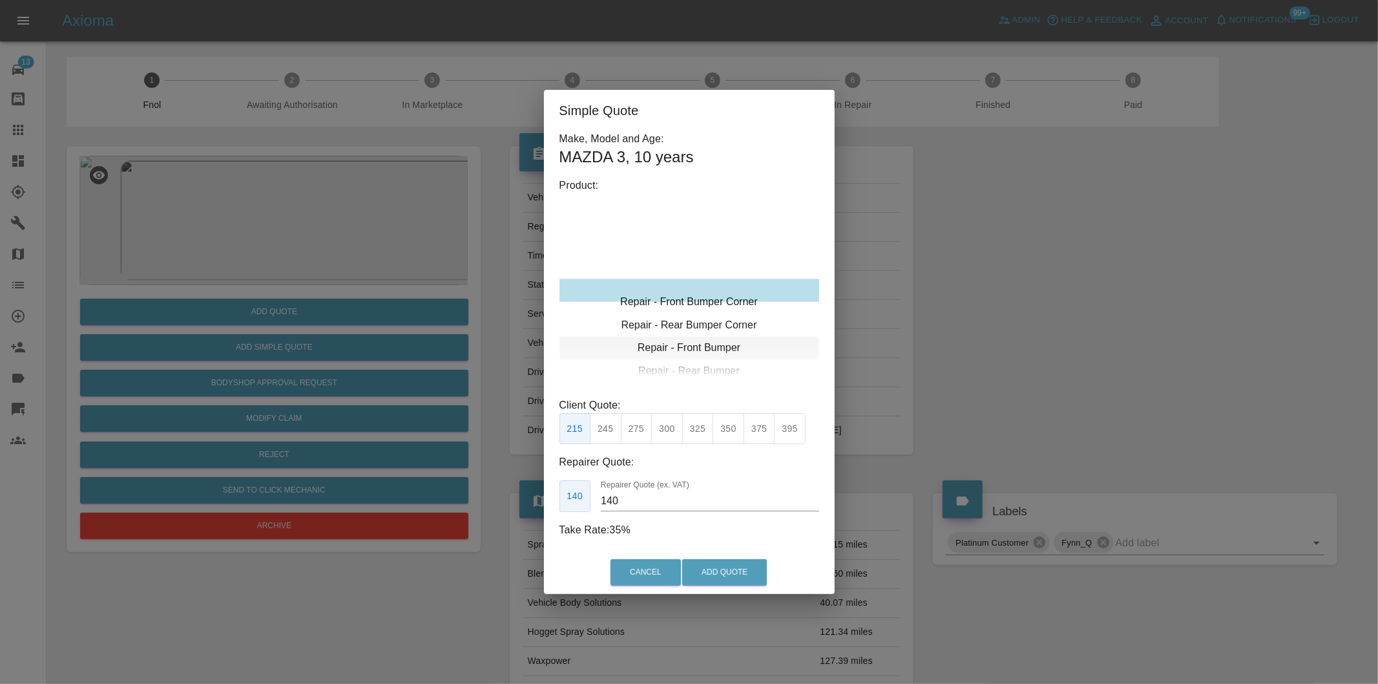
type input "120"
click at [605, 419] on button "199" at bounding box center [606, 429] width 32 height 32
click at [709, 559] on button "Add Quote" at bounding box center [724, 572] width 85 height 26
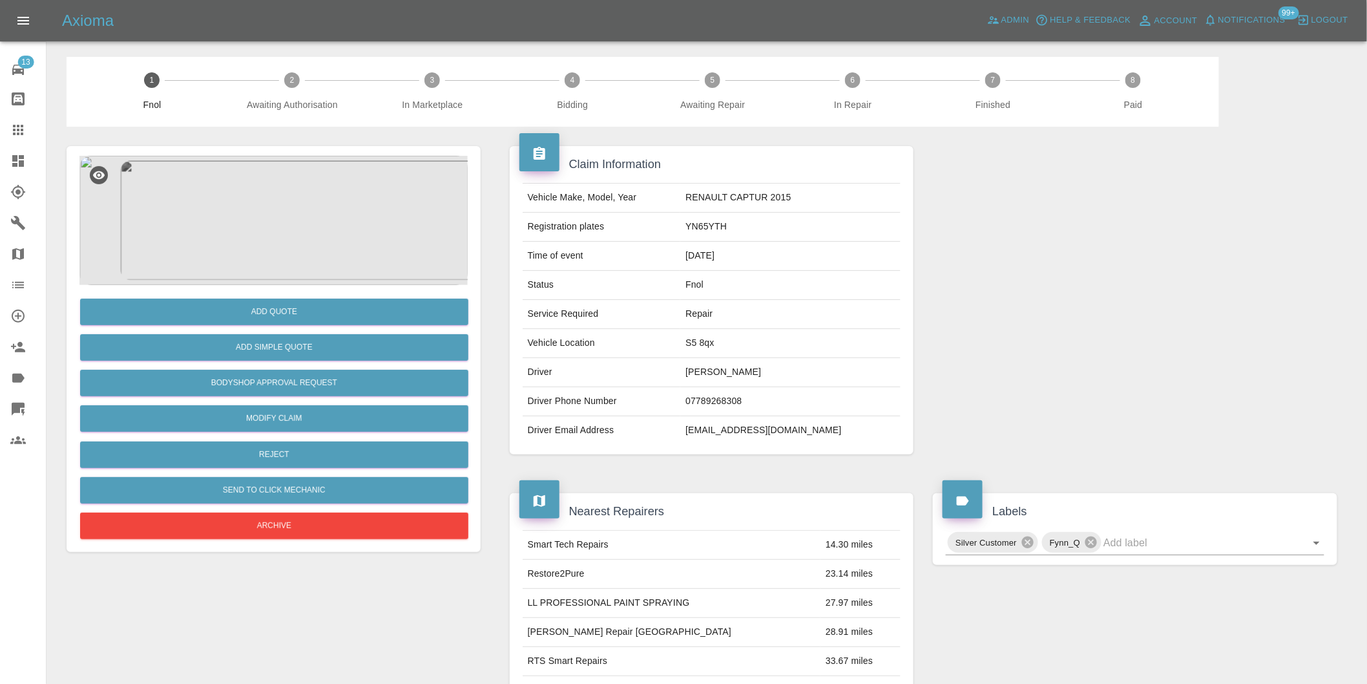
click at [284, 216] on img at bounding box center [273, 220] width 388 height 129
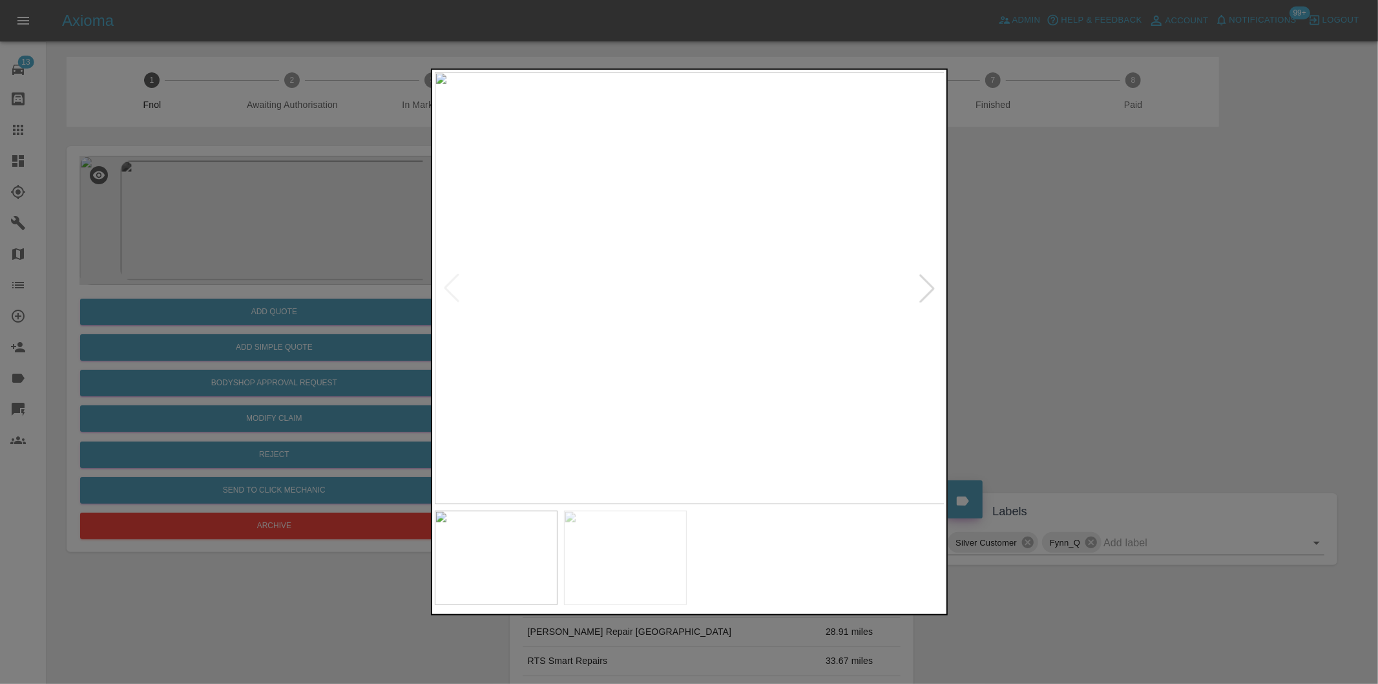
click at [926, 295] on div at bounding box center [927, 288] width 28 height 28
click at [926, 295] on img at bounding box center [690, 288] width 510 height 432
click at [451, 289] on div at bounding box center [451, 288] width 28 height 28
click at [929, 282] on div at bounding box center [927, 288] width 28 height 28
click at [929, 282] on img at bounding box center [690, 288] width 510 height 432
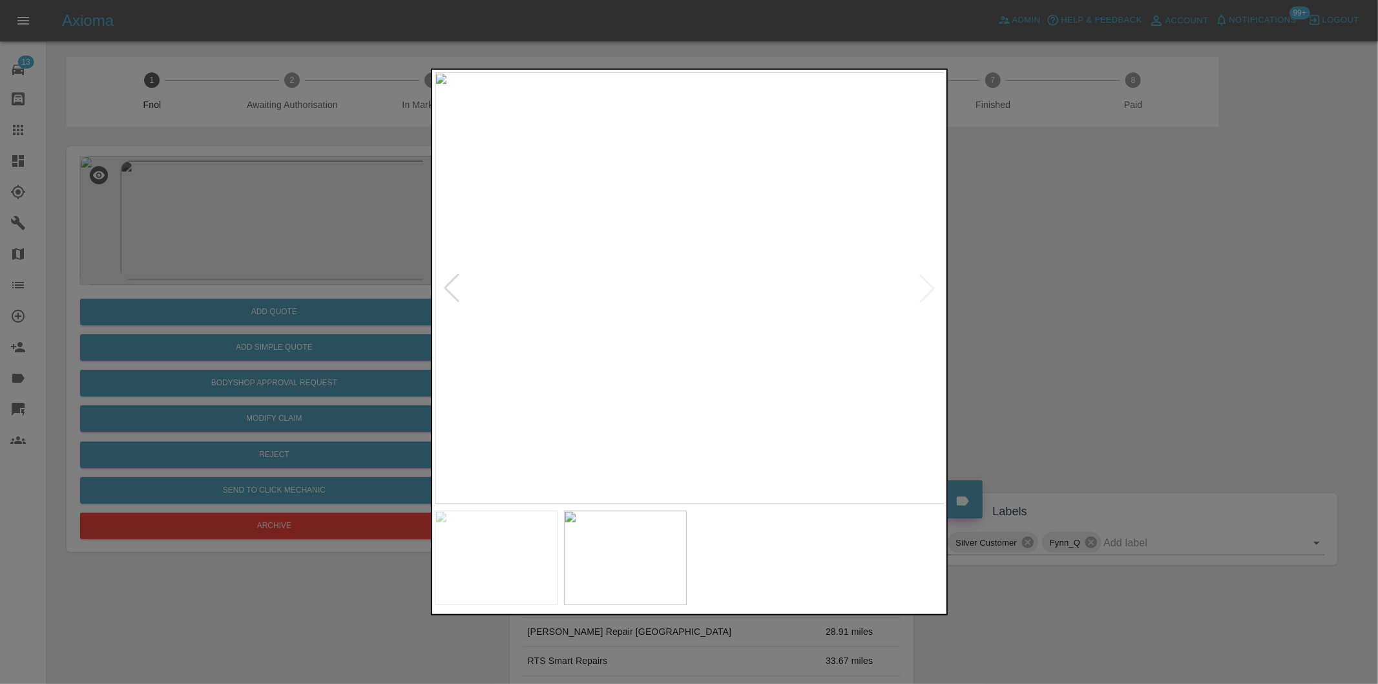
drag, startPoint x: 1081, startPoint y: 311, endPoint x: 964, endPoint y: 311, distance: 116.9
click at [1080, 311] on div at bounding box center [689, 342] width 1378 height 684
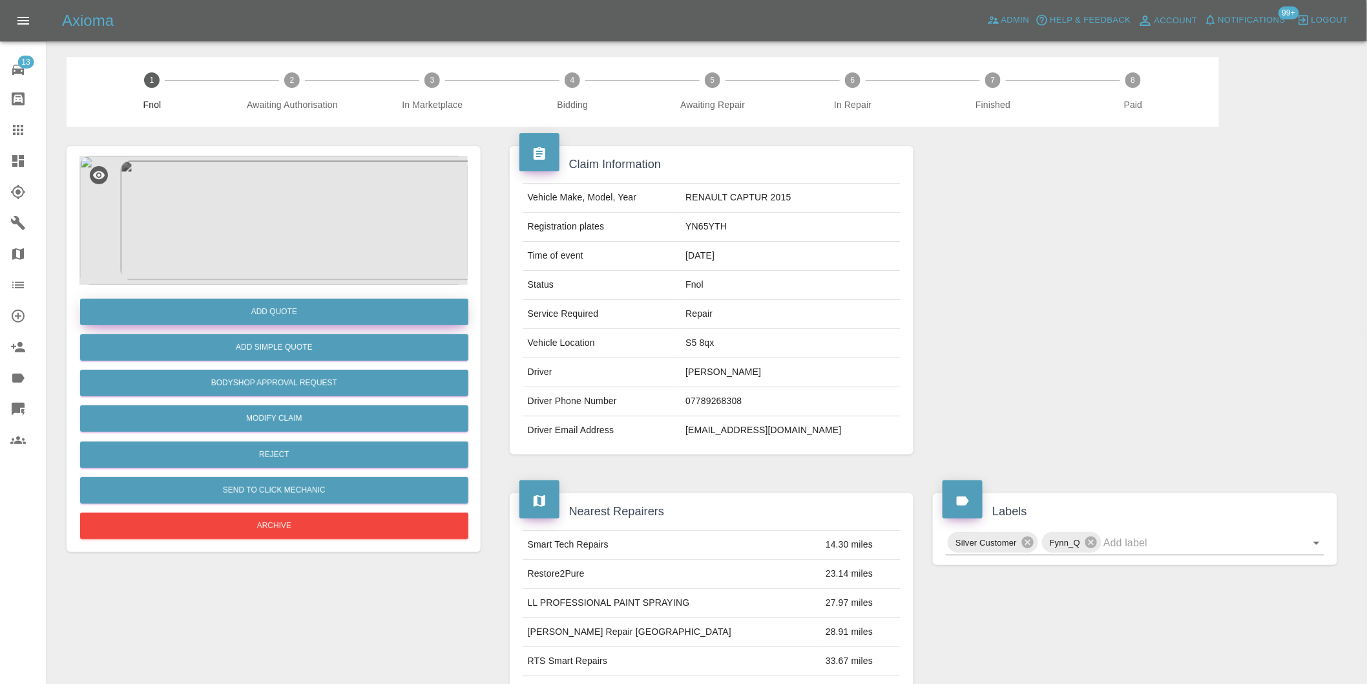
click at [298, 311] on button "Add Quote" at bounding box center [274, 311] width 388 height 26
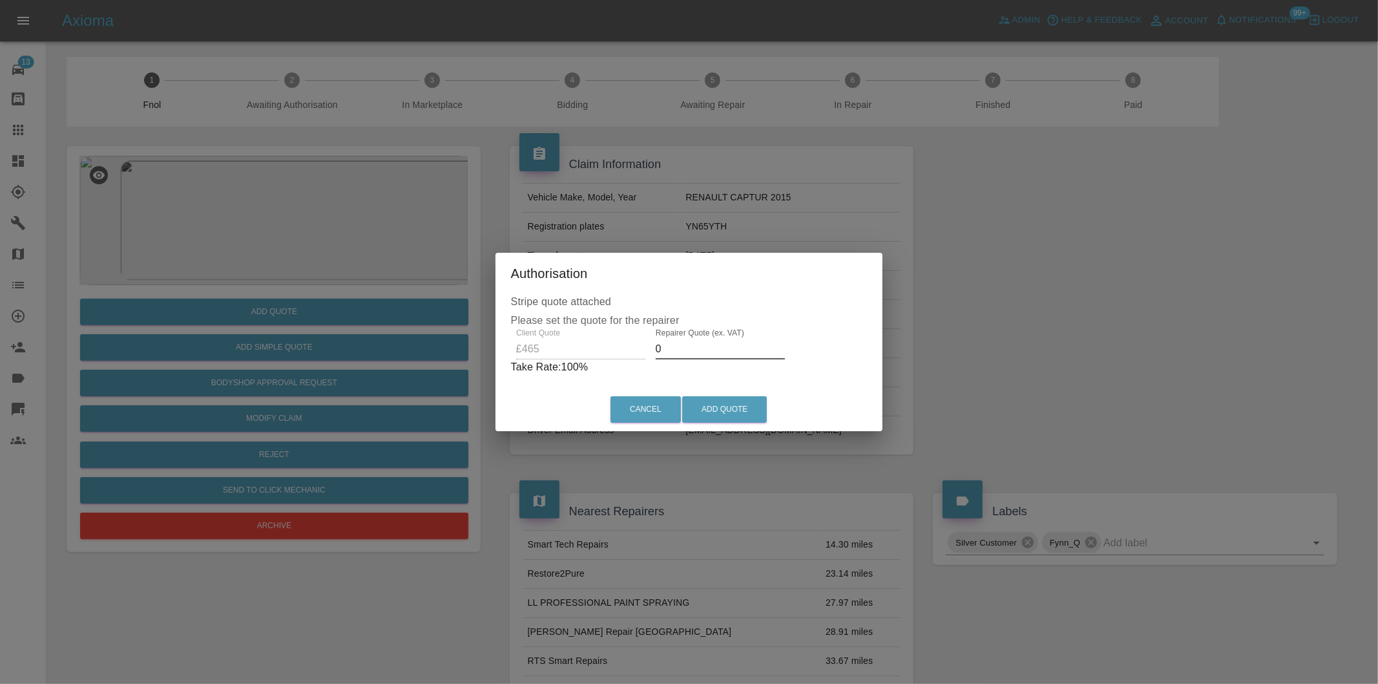
click at [682, 348] on input "0" at bounding box center [720, 349] width 129 height 21
type input "0300"
click at [721, 404] on button "Add Quote" at bounding box center [724, 409] width 85 height 26
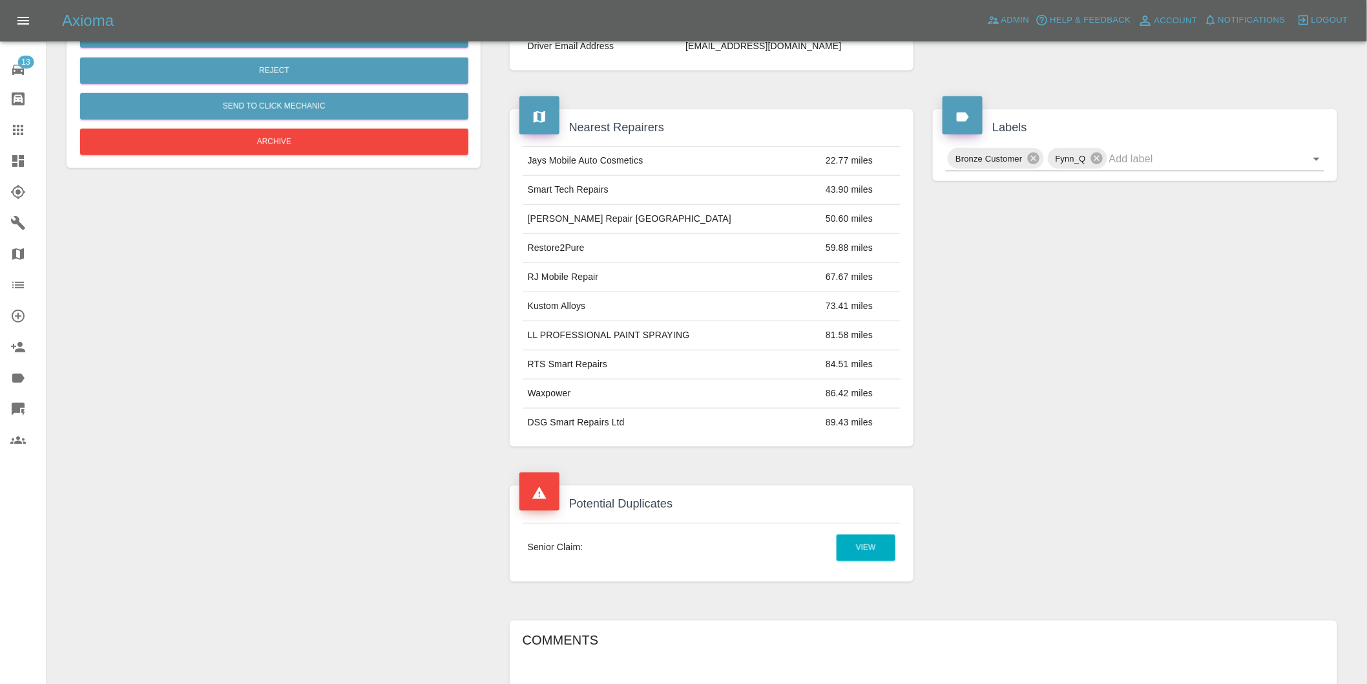
scroll to position [574, 0]
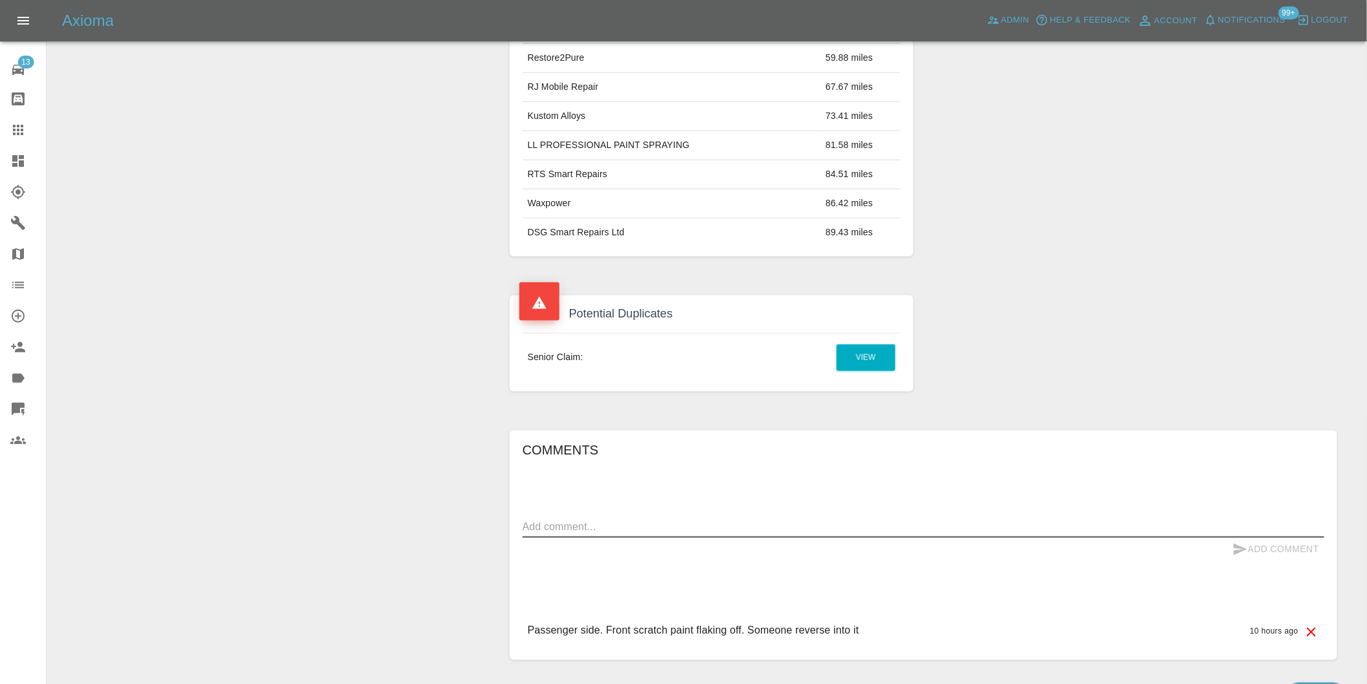
click at [607, 526] on textarea at bounding box center [924, 526] width 802 height 15
type textarea "duplicate claim"
click at [1270, 546] on button "Add Comment" at bounding box center [1276, 550] width 97 height 24
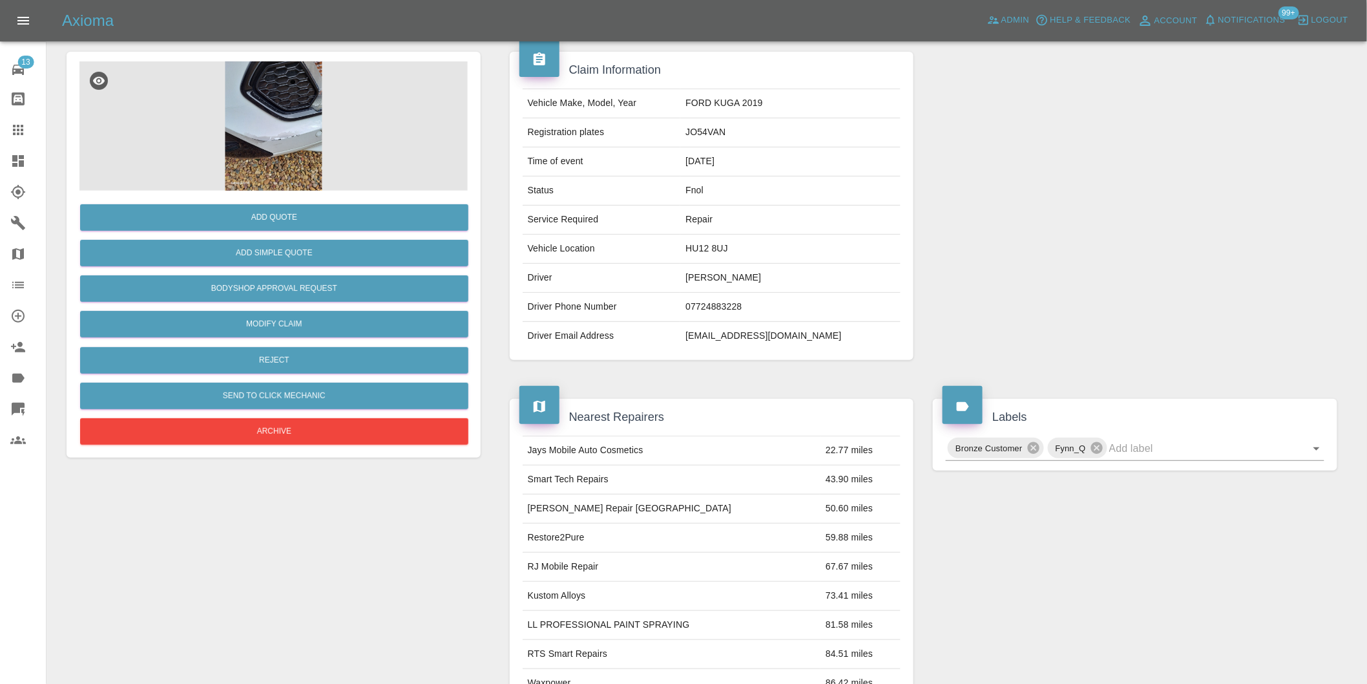
scroll to position [0, 0]
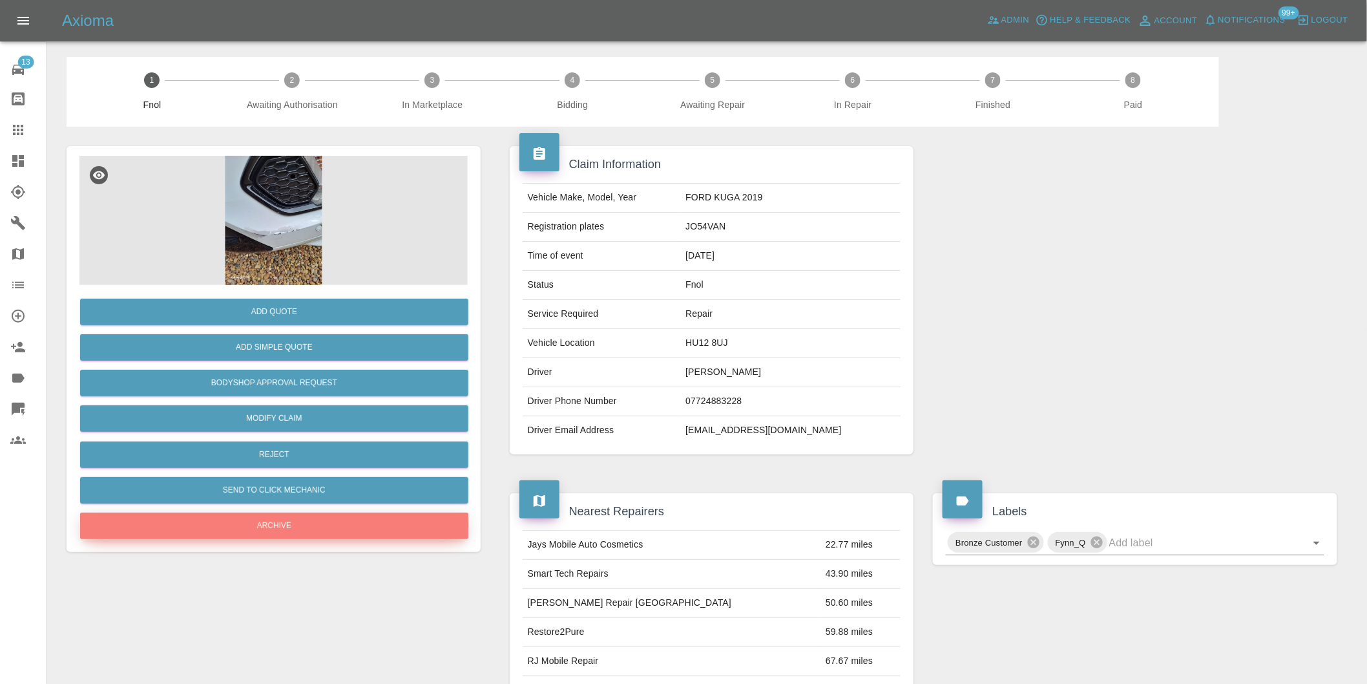
click at [295, 528] on button "Archive" at bounding box center [274, 525] width 388 height 26
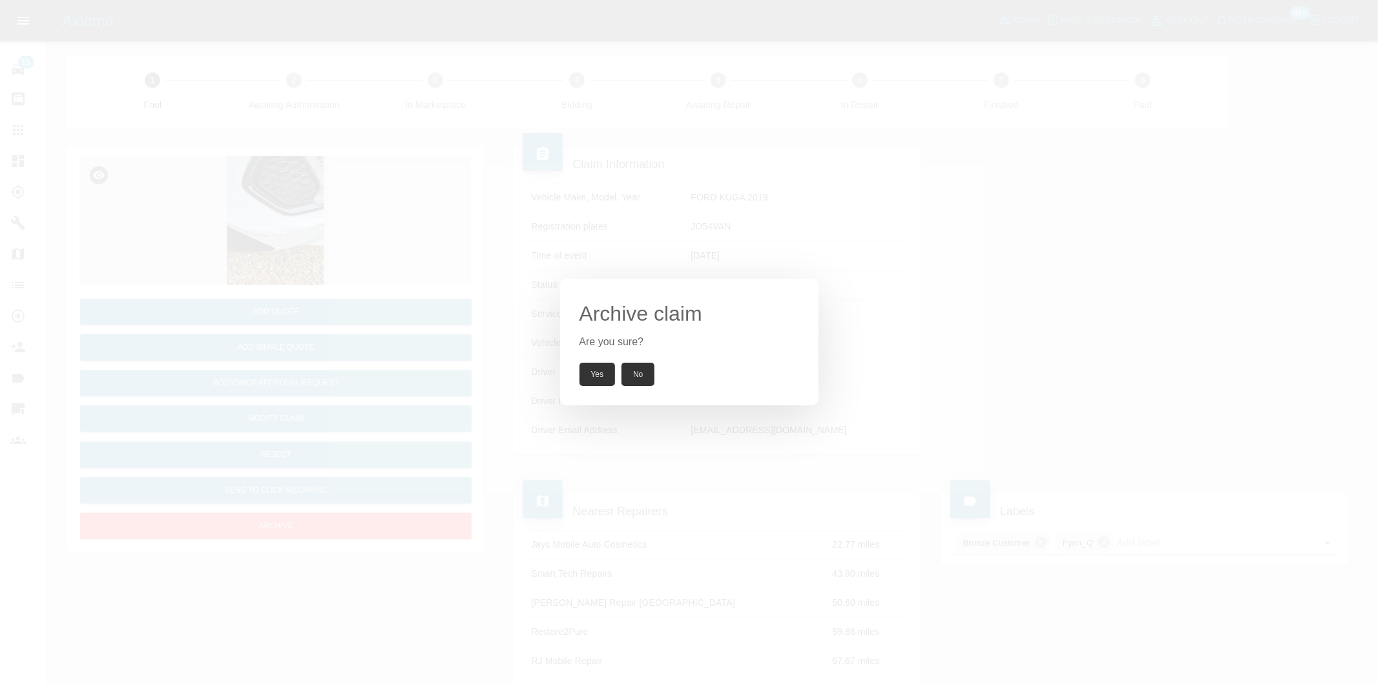
drag, startPoint x: 606, startPoint y: 383, endPoint x: 530, endPoint y: 285, distance: 124.3
click at [606, 382] on button "Yes" at bounding box center [598, 373] width 36 height 23
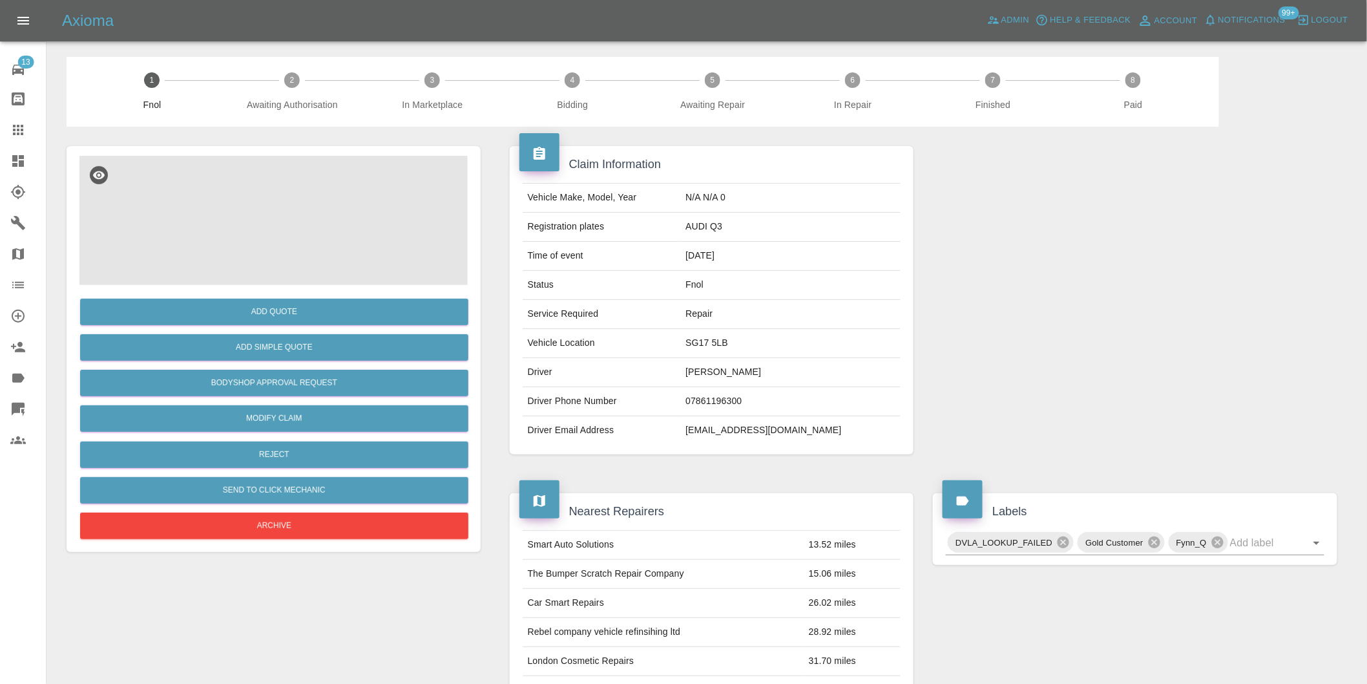
click at [299, 202] on img at bounding box center [273, 220] width 388 height 129
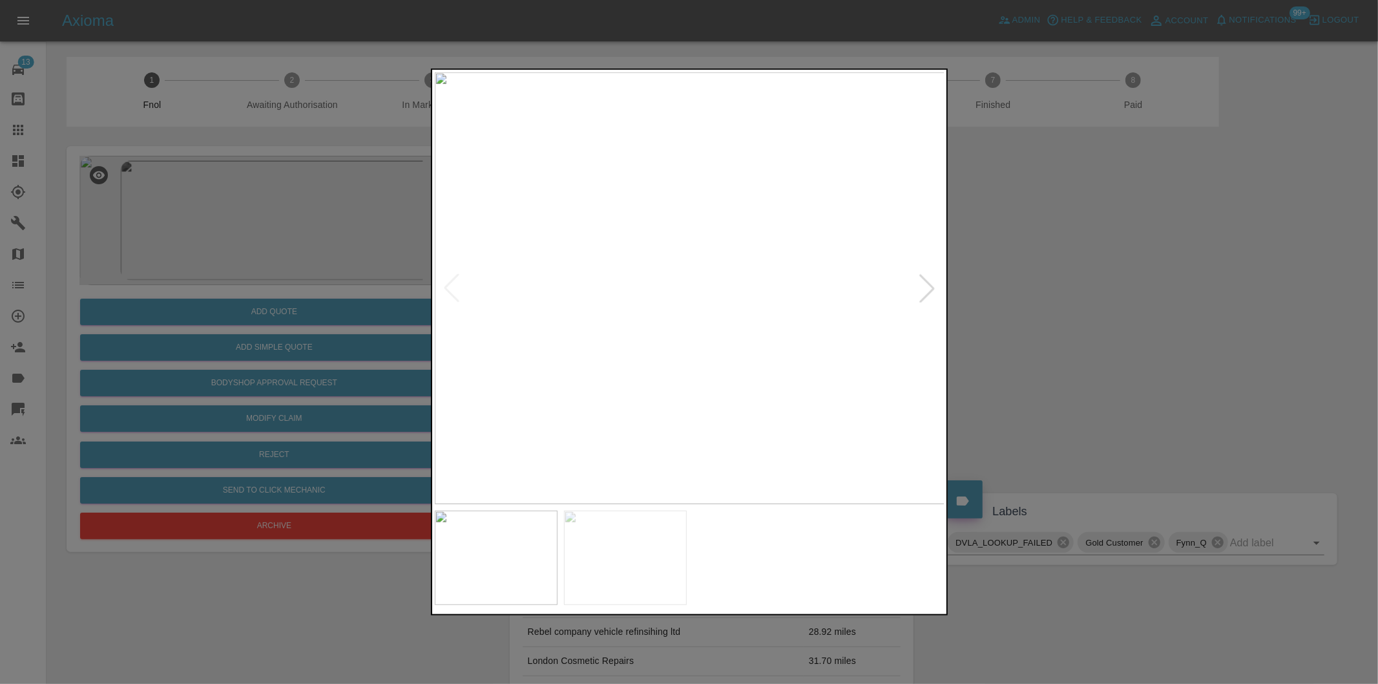
click at [923, 284] on div at bounding box center [927, 288] width 28 height 28
click at [923, 284] on img at bounding box center [690, 288] width 510 height 432
click at [1067, 311] on div at bounding box center [689, 342] width 1378 height 684
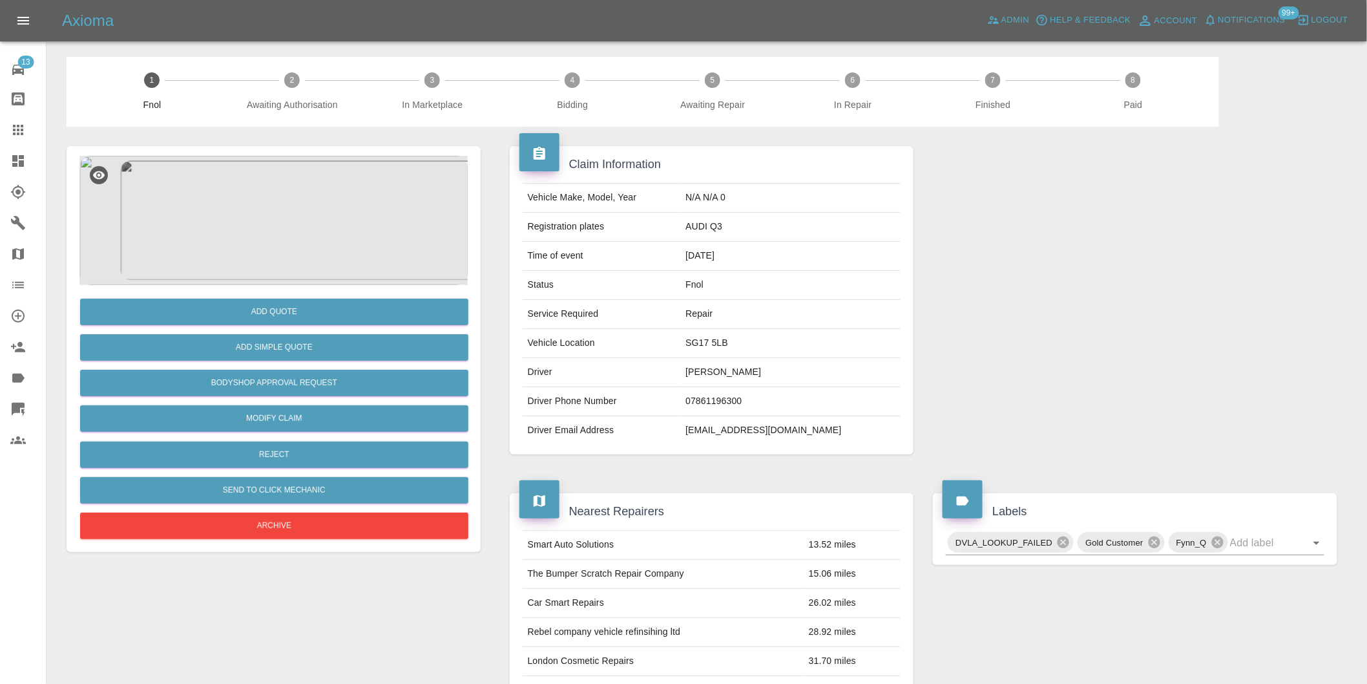
click at [266, 229] on img at bounding box center [273, 220] width 388 height 129
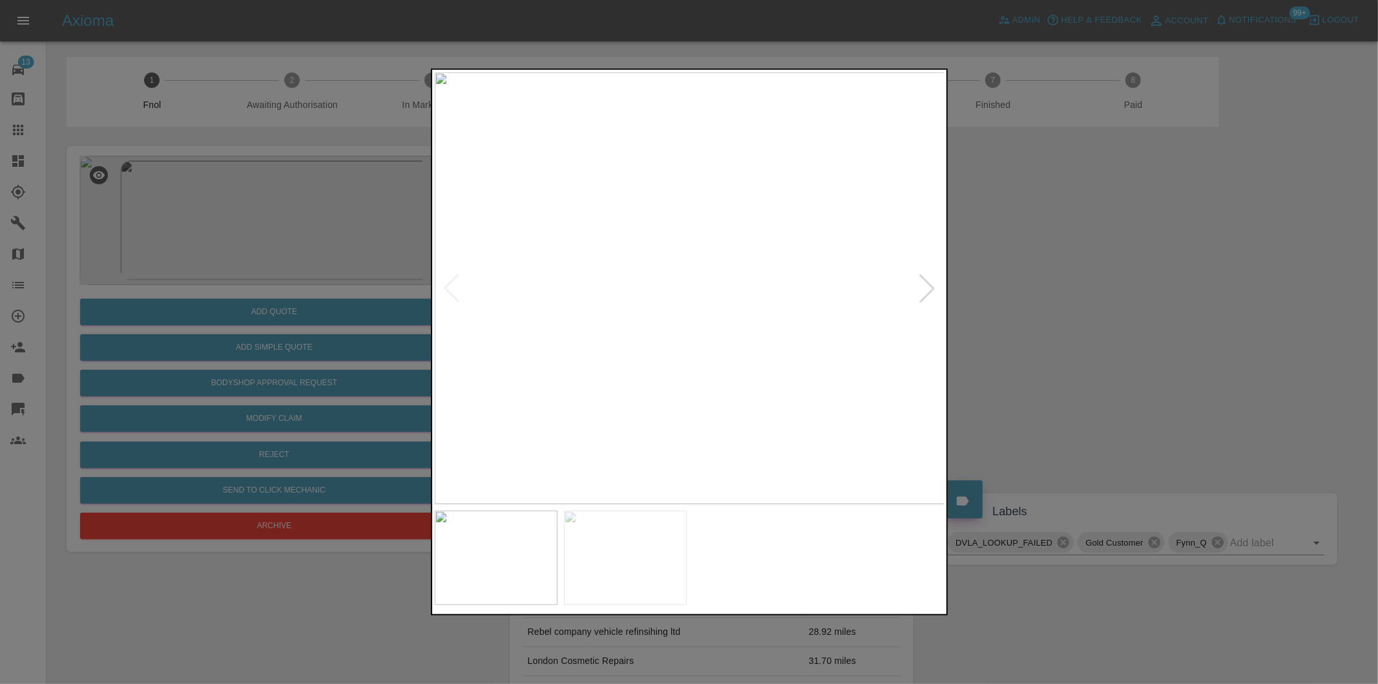
click at [928, 286] on div at bounding box center [927, 288] width 28 height 28
click at [695, 314] on img at bounding box center [690, 288] width 510 height 432
click at [695, 314] on img at bounding box center [672, 209] width 1531 height 1294
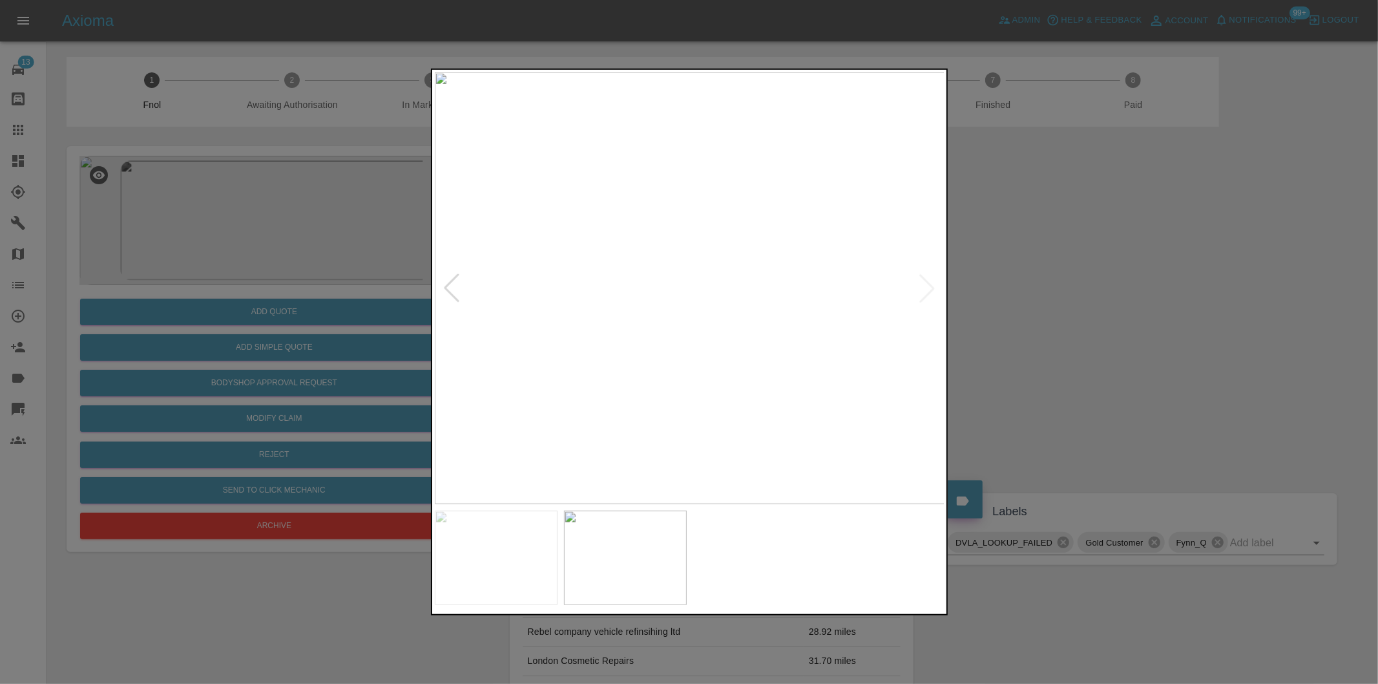
click at [1071, 308] on div at bounding box center [689, 342] width 1378 height 684
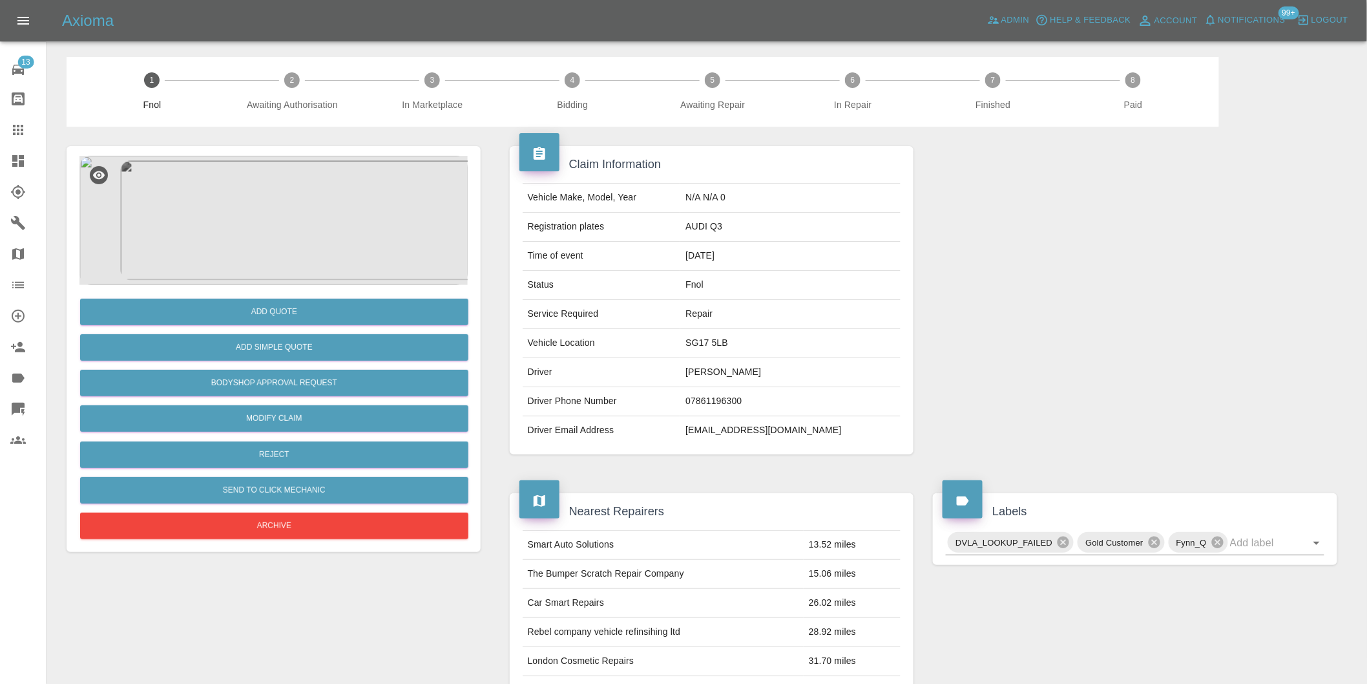
click at [302, 208] on img at bounding box center [273, 220] width 388 height 129
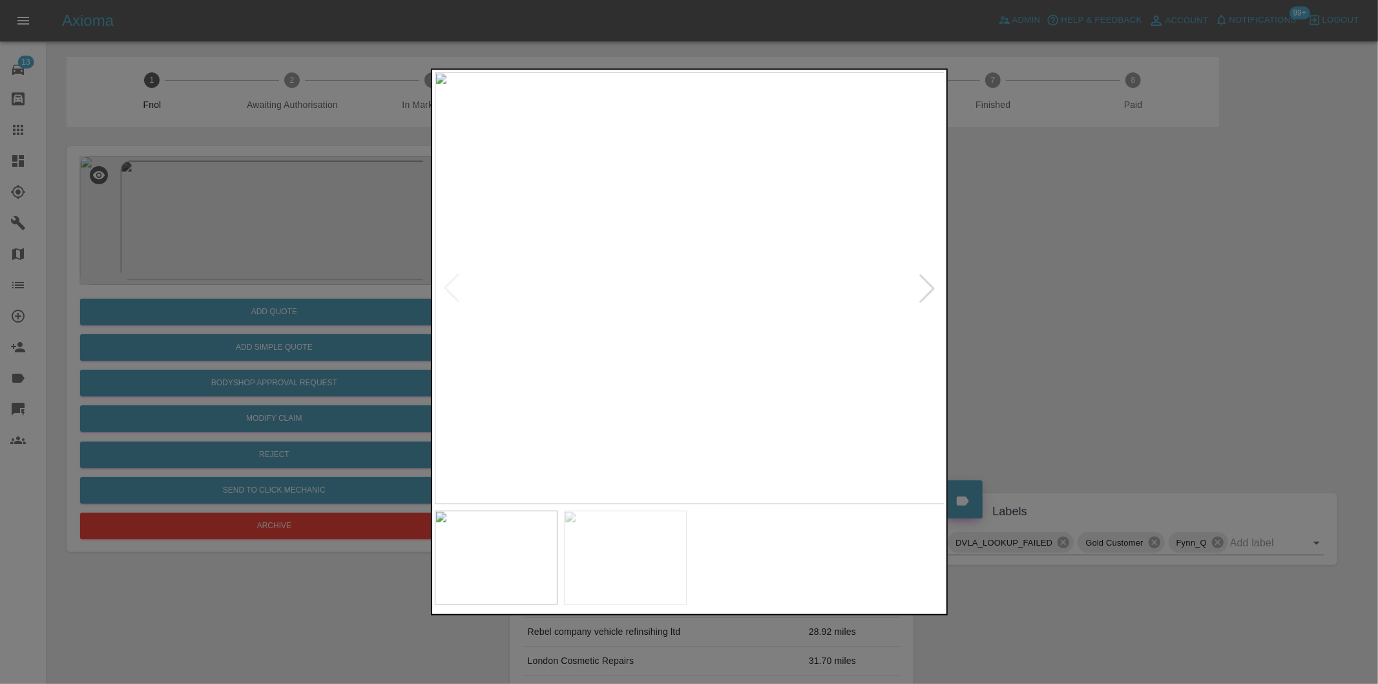
click at [923, 289] on div at bounding box center [927, 288] width 28 height 28
click at [694, 324] on img at bounding box center [690, 288] width 510 height 432
click at [692, 547] on div at bounding box center [689, 341] width 517 height 547
click at [658, 196] on img at bounding box center [689, 476] width 1531 height 1294
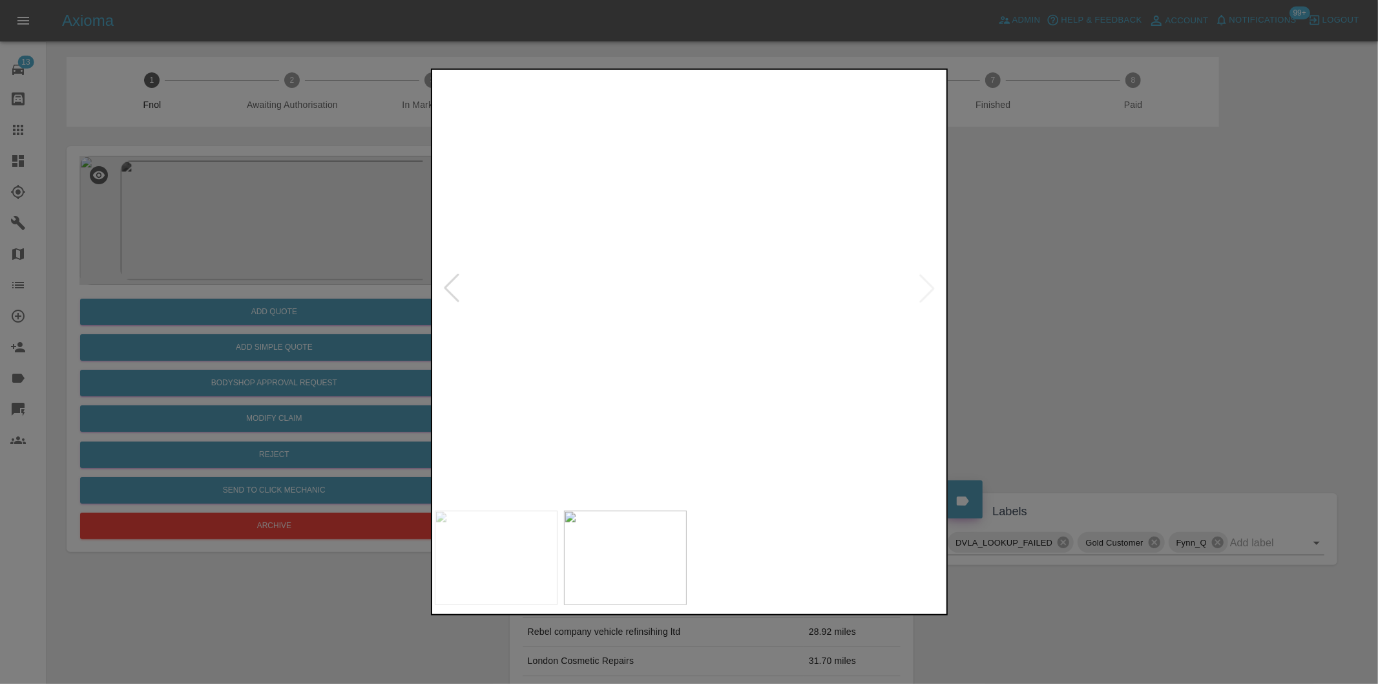
click at [1206, 289] on div at bounding box center [689, 342] width 1378 height 684
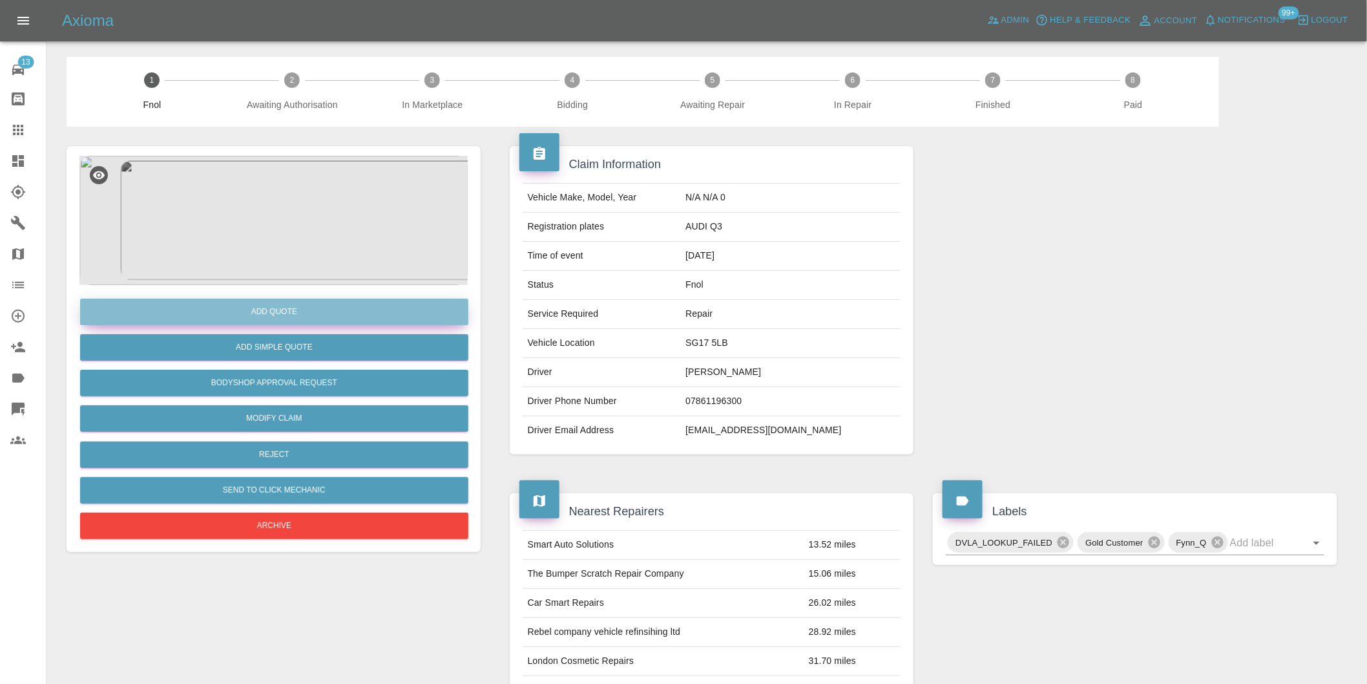
click at [265, 317] on button "Add Quote" at bounding box center [274, 311] width 388 height 26
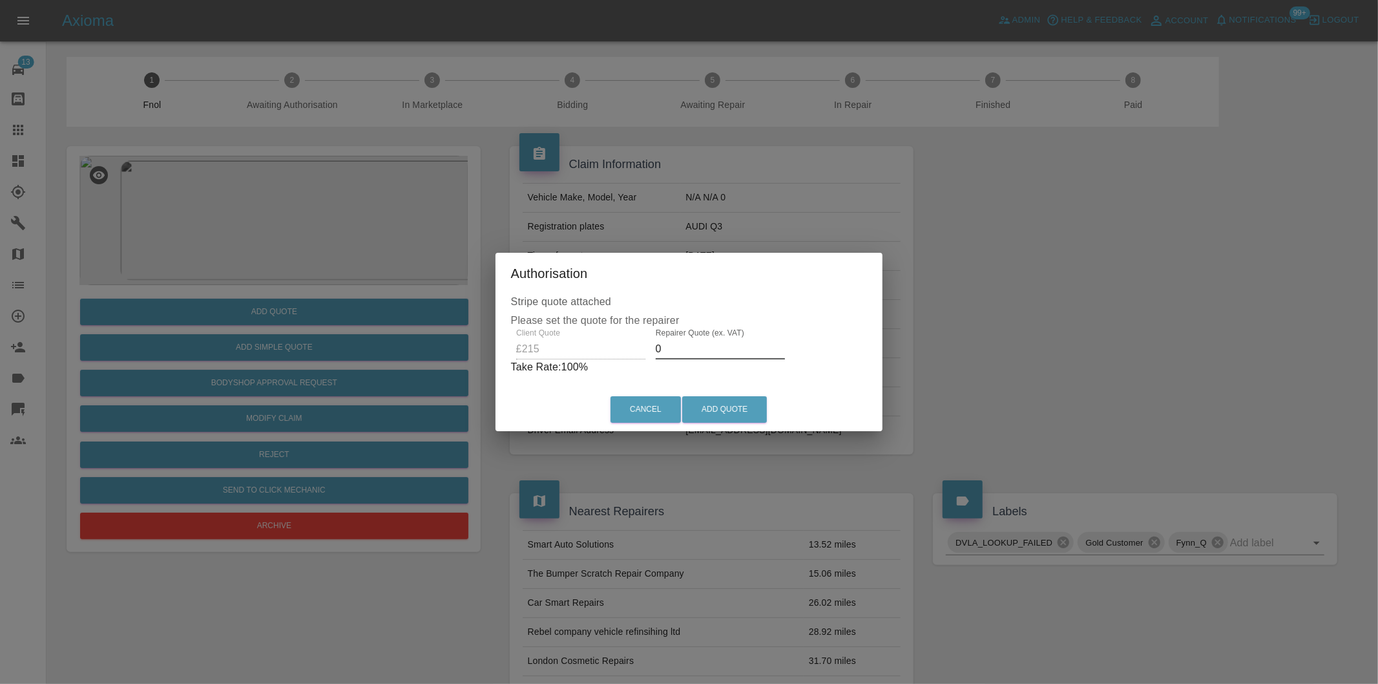
click at [680, 350] on input "0" at bounding box center [720, 349] width 129 height 21
type input "0140"
click at [734, 409] on button "Add Quote" at bounding box center [724, 409] width 85 height 26
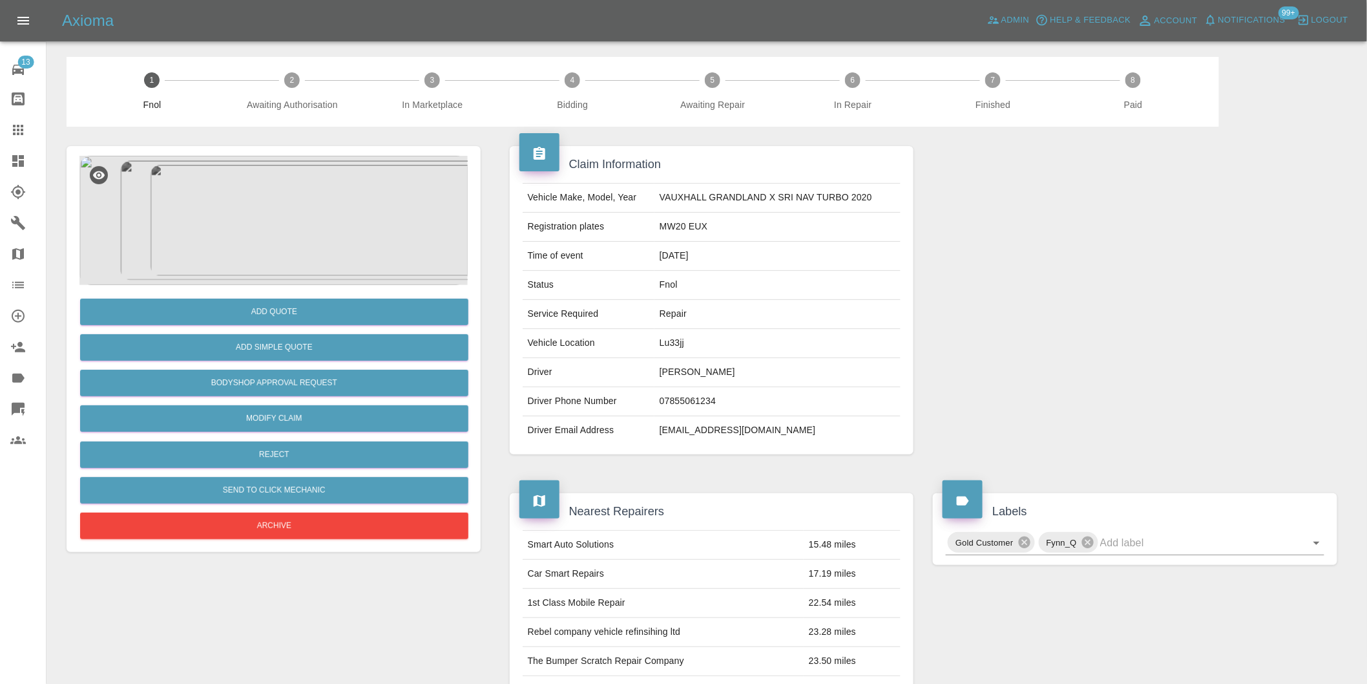
click at [270, 172] on img at bounding box center [273, 220] width 388 height 129
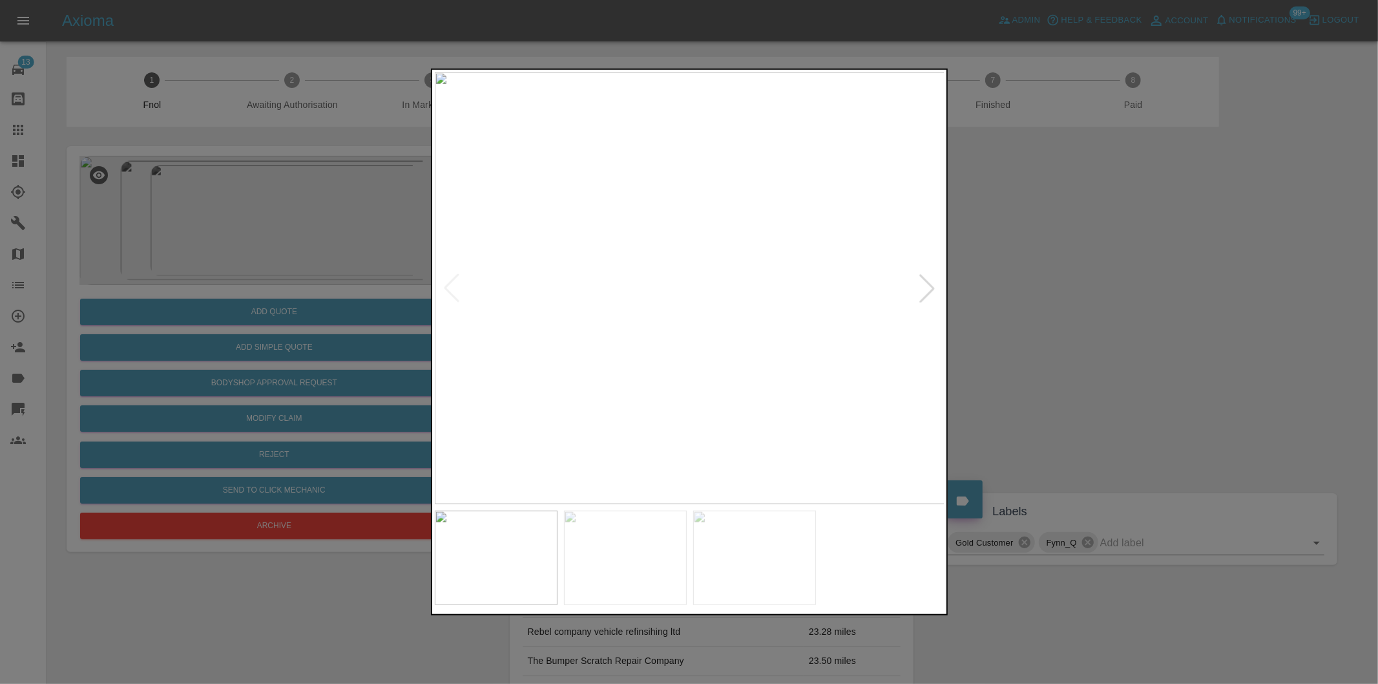
click at [934, 289] on div at bounding box center [927, 288] width 28 height 28
click at [934, 289] on img at bounding box center [690, 288] width 510 height 432
drag, startPoint x: 1107, startPoint y: 319, endPoint x: 1090, endPoint y: 317, distance: 16.9
click at [1103, 319] on div at bounding box center [689, 342] width 1378 height 684
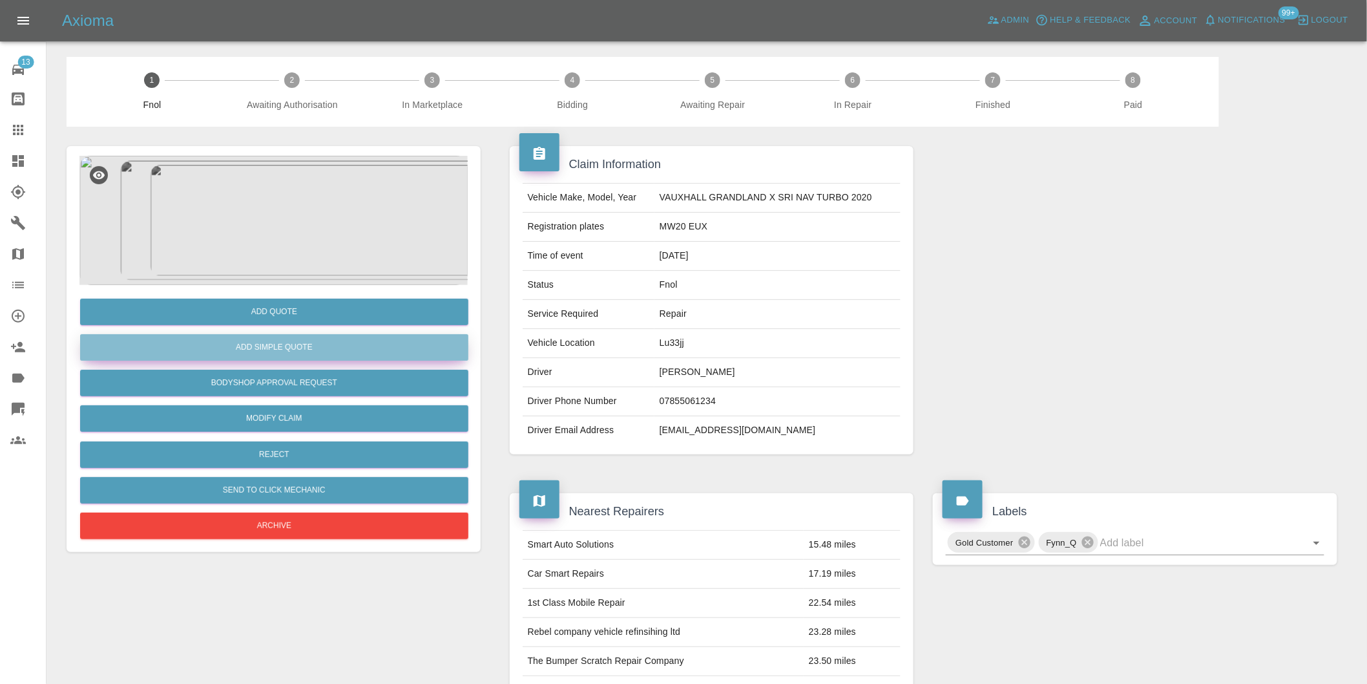
click at [250, 350] on button "Add Simple Quote" at bounding box center [274, 347] width 388 height 26
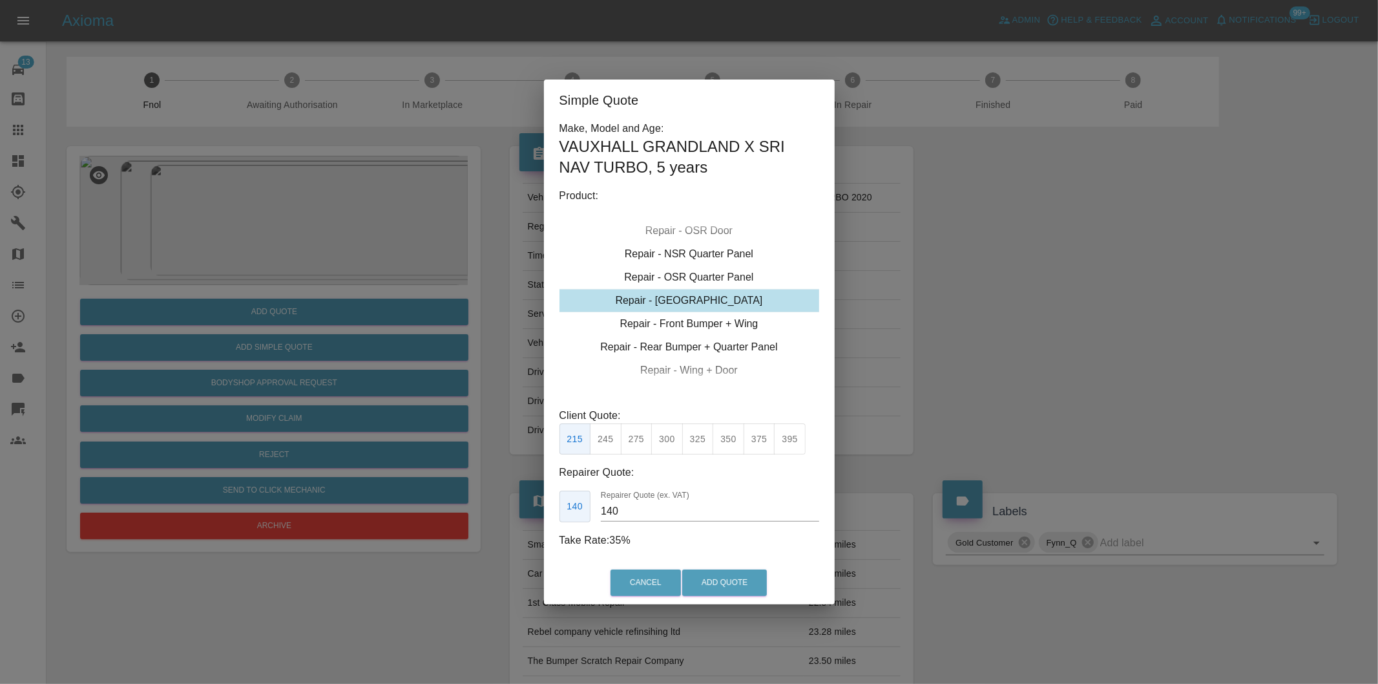
click at [660, 437] on button "300" at bounding box center [667, 439] width 32 height 32
type input "190"
click at [733, 581] on button "Add Quote" at bounding box center [724, 582] width 85 height 26
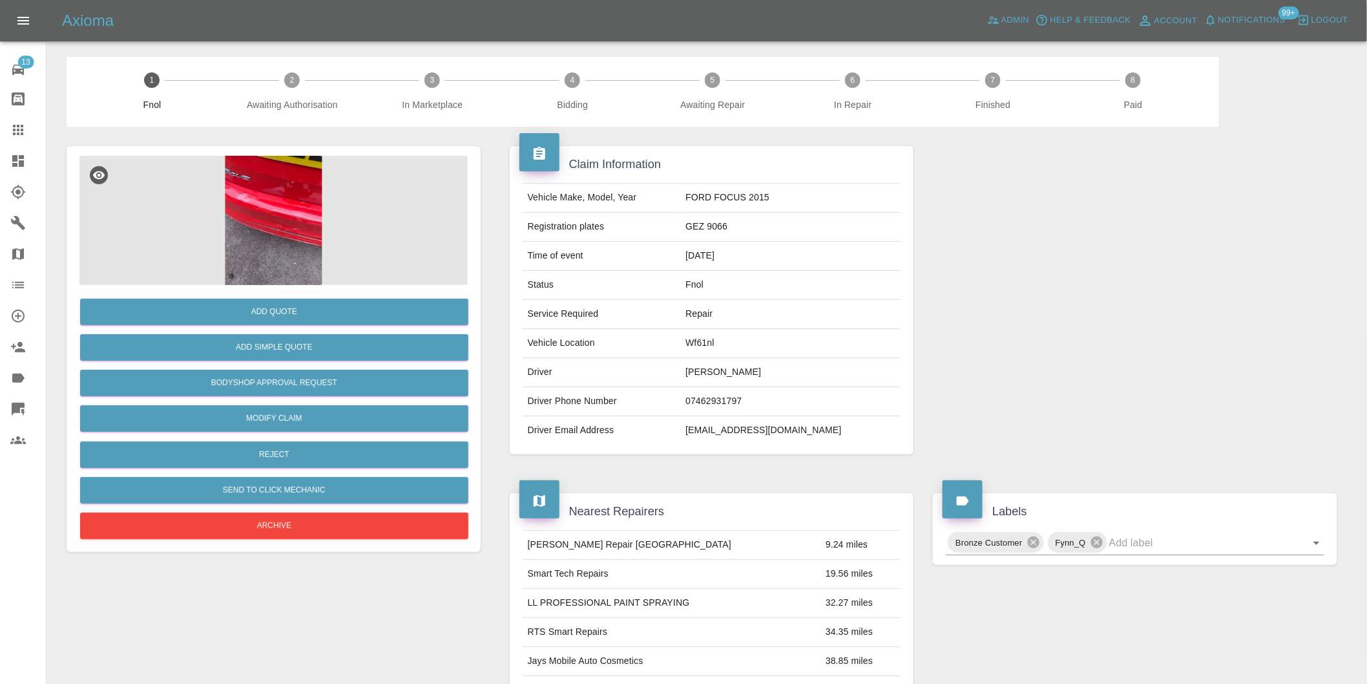
click at [275, 175] on img at bounding box center [273, 220] width 388 height 129
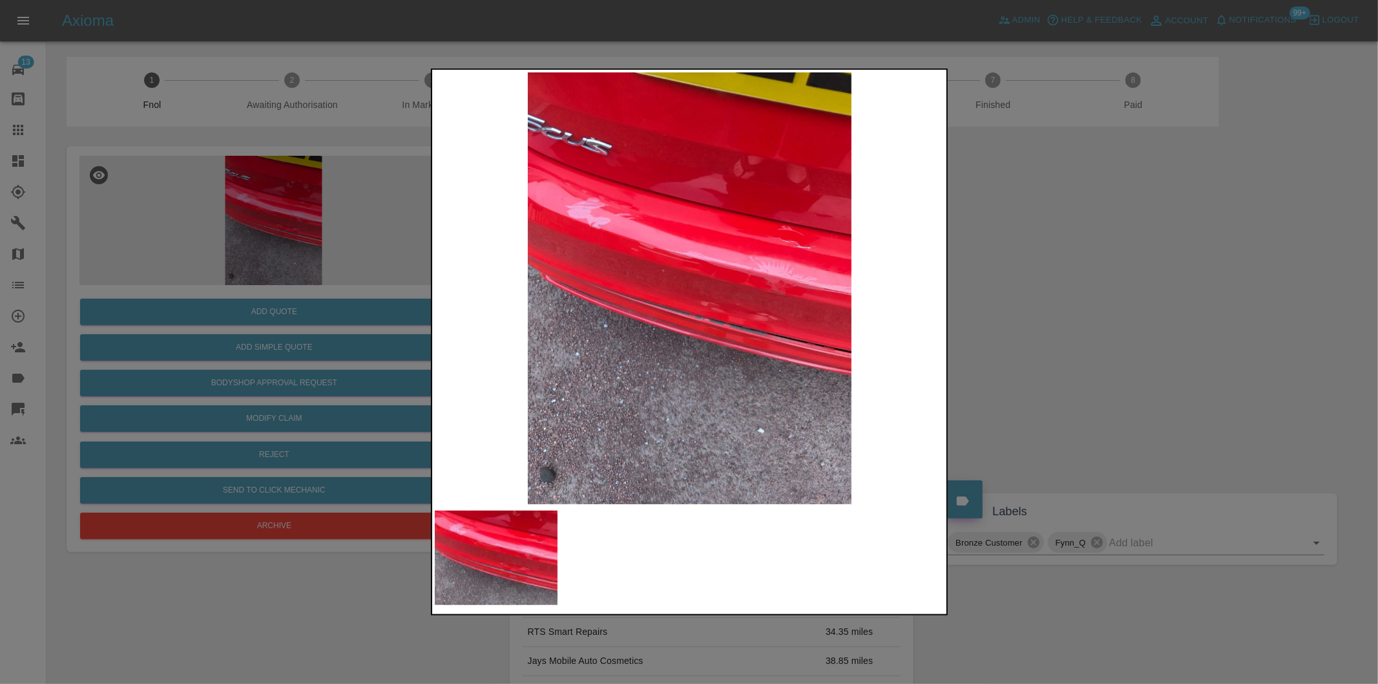
click at [1094, 322] on div at bounding box center [689, 342] width 1378 height 684
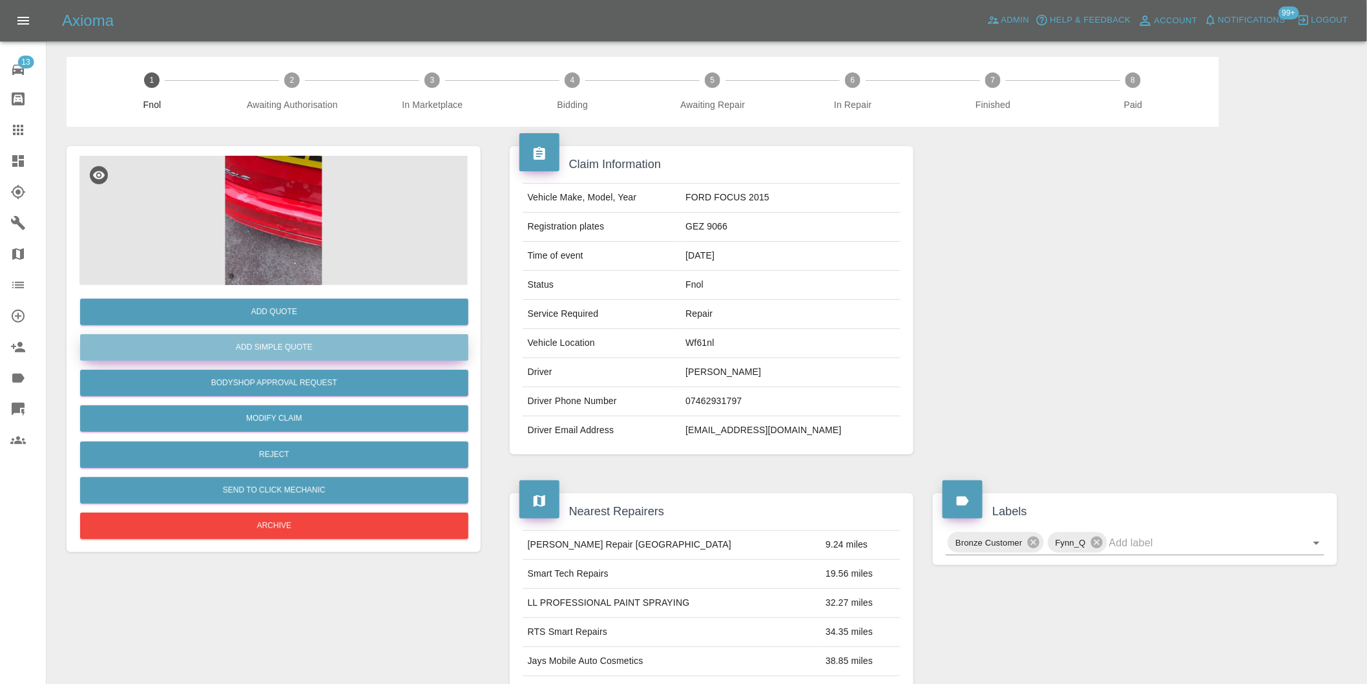
click at [318, 351] on button "Add Simple Quote" at bounding box center [274, 347] width 388 height 26
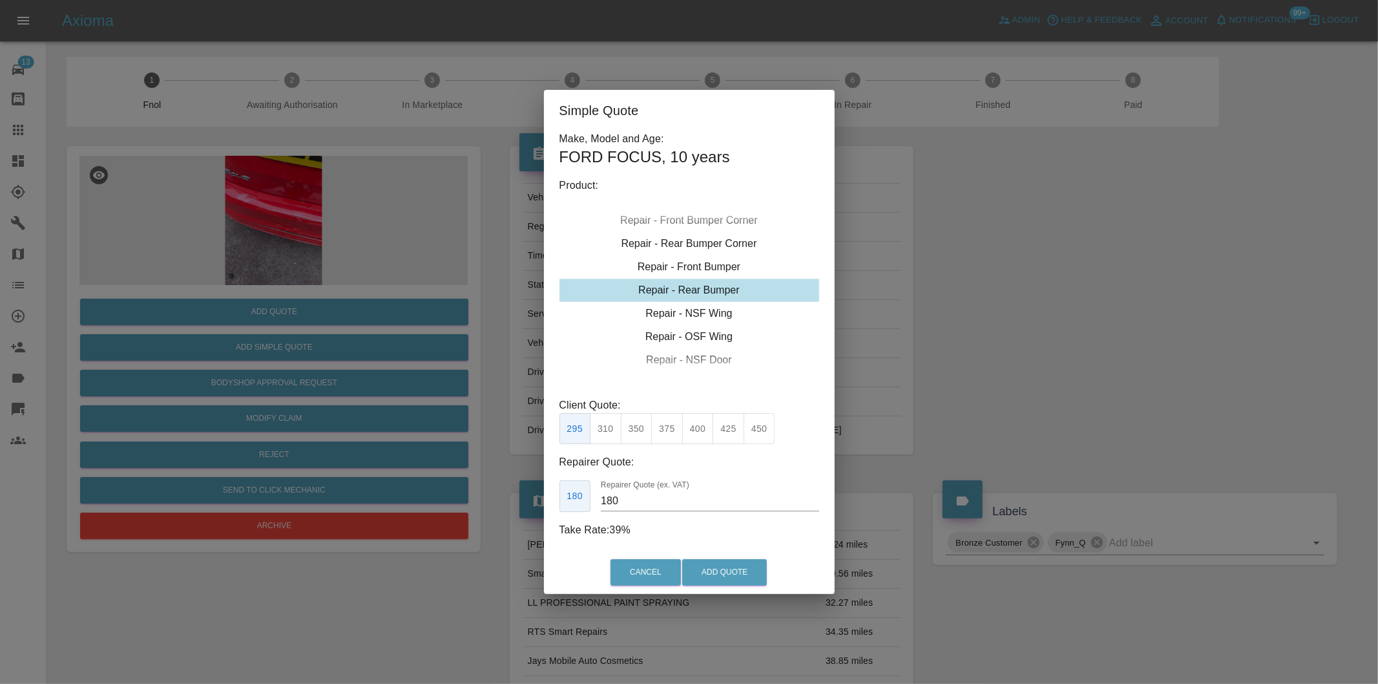
click at [634, 423] on button "350" at bounding box center [637, 429] width 32 height 32
type input "210"
click at [713, 565] on button "Add Quote" at bounding box center [724, 572] width 85 height 26
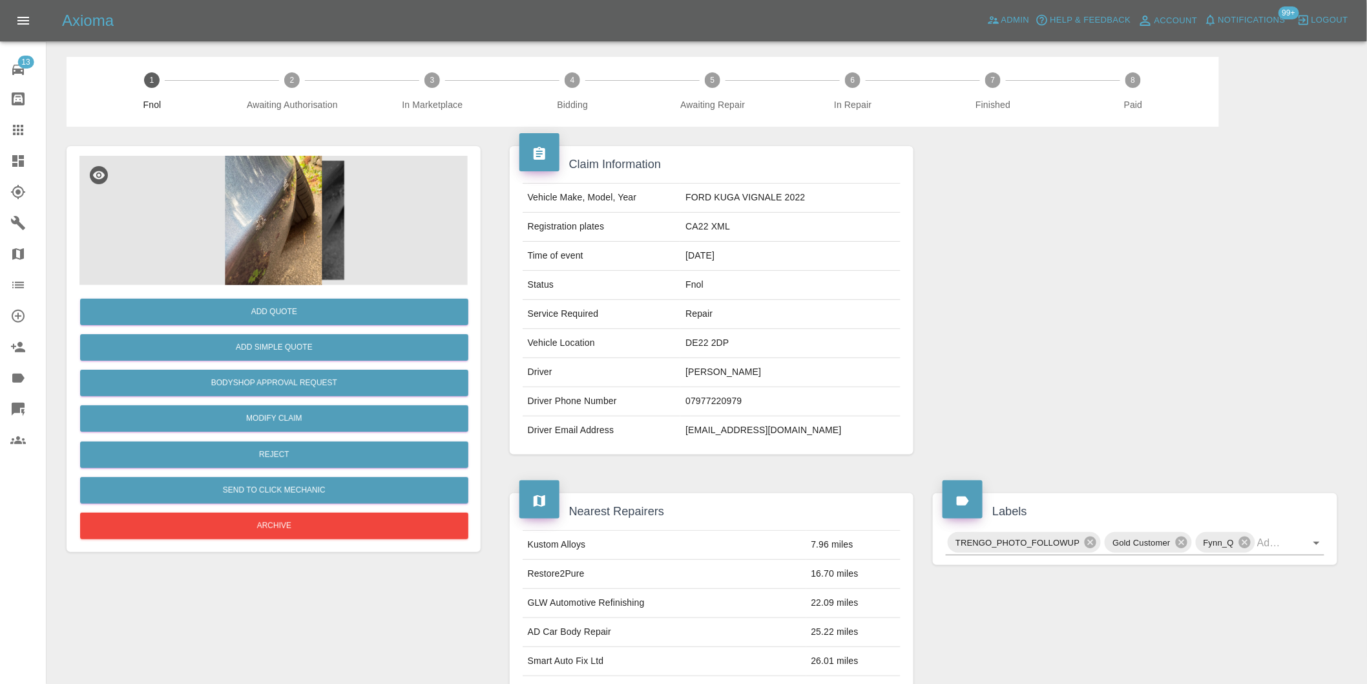
click at [255, 197] on img at bounding box center [273, 220] width 388 height 129
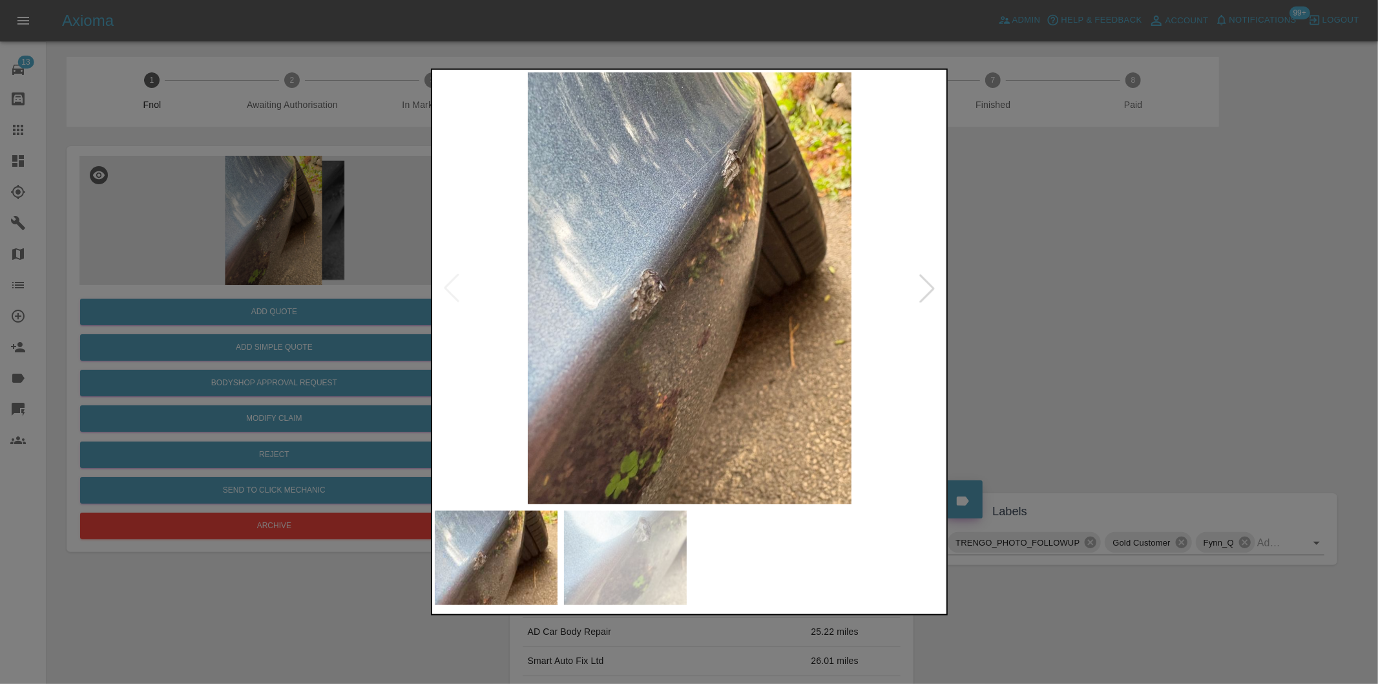
click at [934, 293] on div at bounding box center [927, 288] width 28 height 28
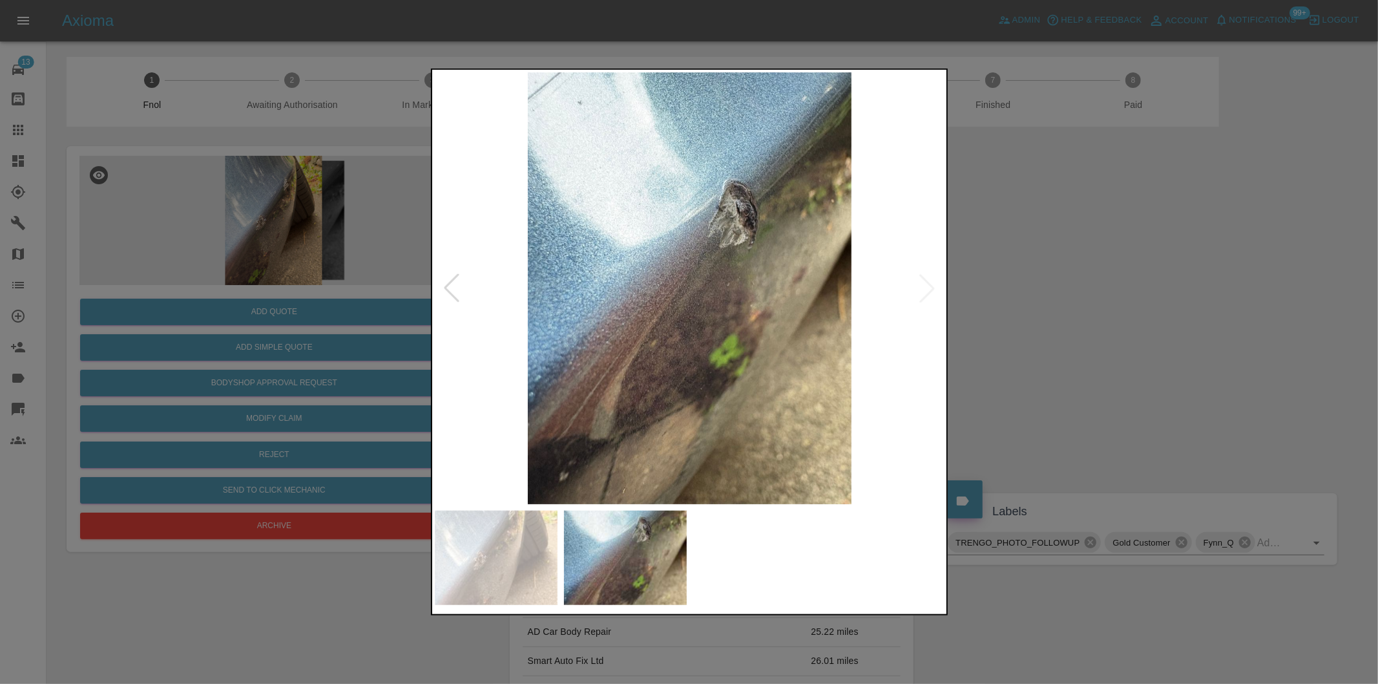
click at [930, 287] on img at bounding box center [690, 288] width 510 height 432
drag, startPoint x: 1132, startPoint y: 289, endPoint x: 1083, endPoint y: 280, distance: 49.9
click at [1114, 285] on div at bounding box center [689, 342] width 1378 height 684
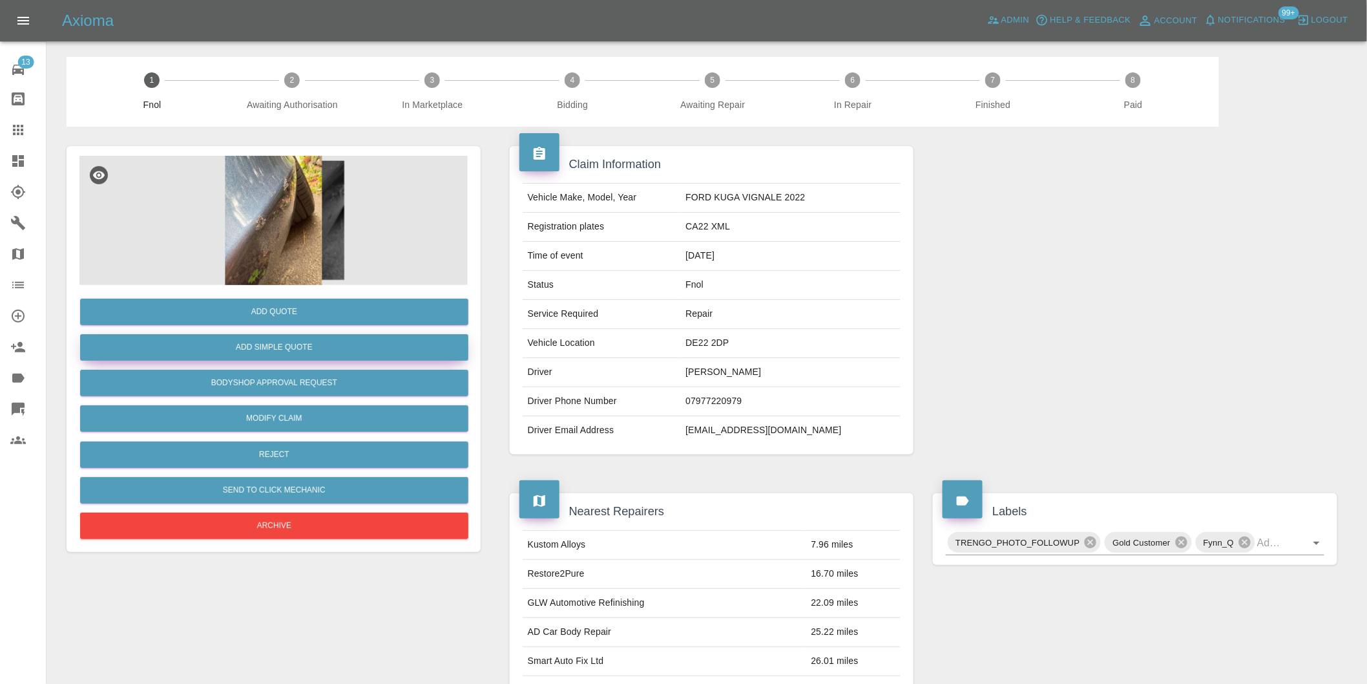
click at [287, 345] on button "Add Simple Quote" at bounding box center [274, 347] width 388 height 26
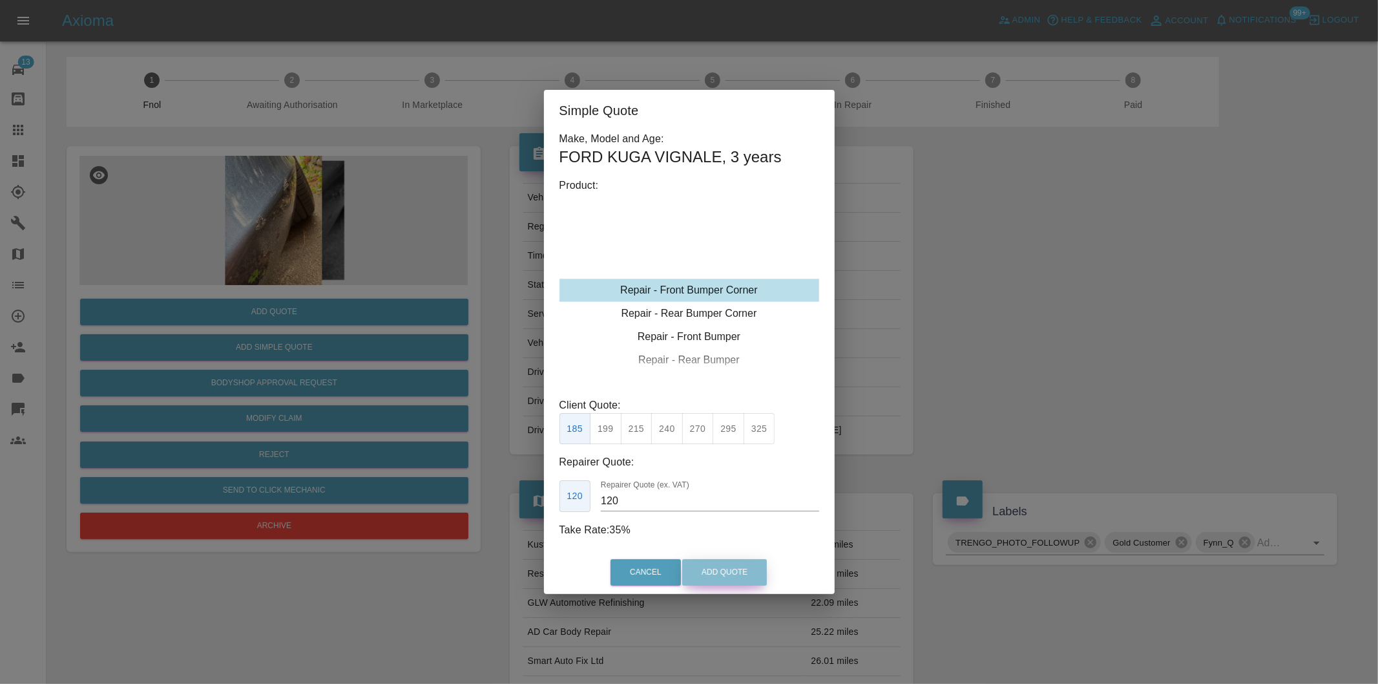
click at [724, 567] on button "Add Quote" at bounding box center [724, 572] width 85 height 26
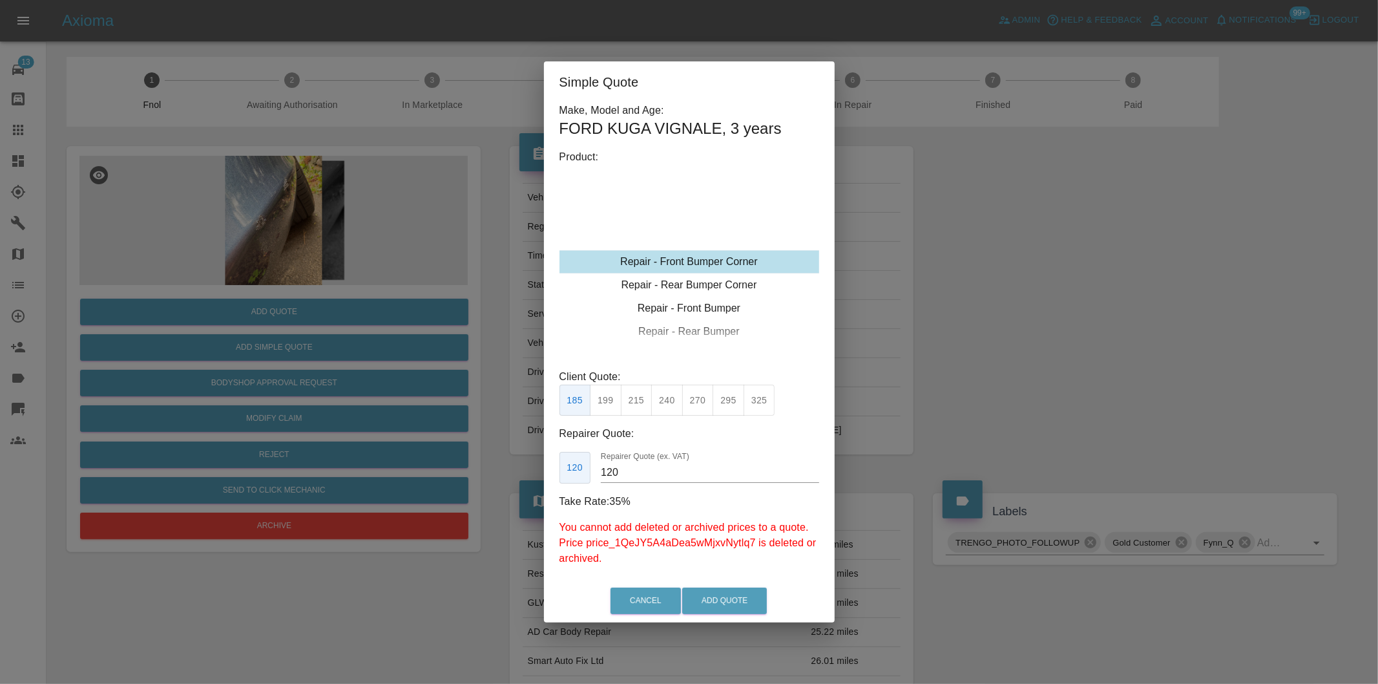
click at [622, 403] on button "215" at bounding box center [637, 400] width 32 height 32
click at [603, 397] on button "199" at bounding box center [606, 400] width 32 height 32
type input "120"
drag, startPoint x: 722, startPoint y: 595, endPoint x: 720, endPoint y: 578, distance: 16.9
click at [722, 594] on button "Add Quote" at bounding box center [724, 600] width 85 height 26
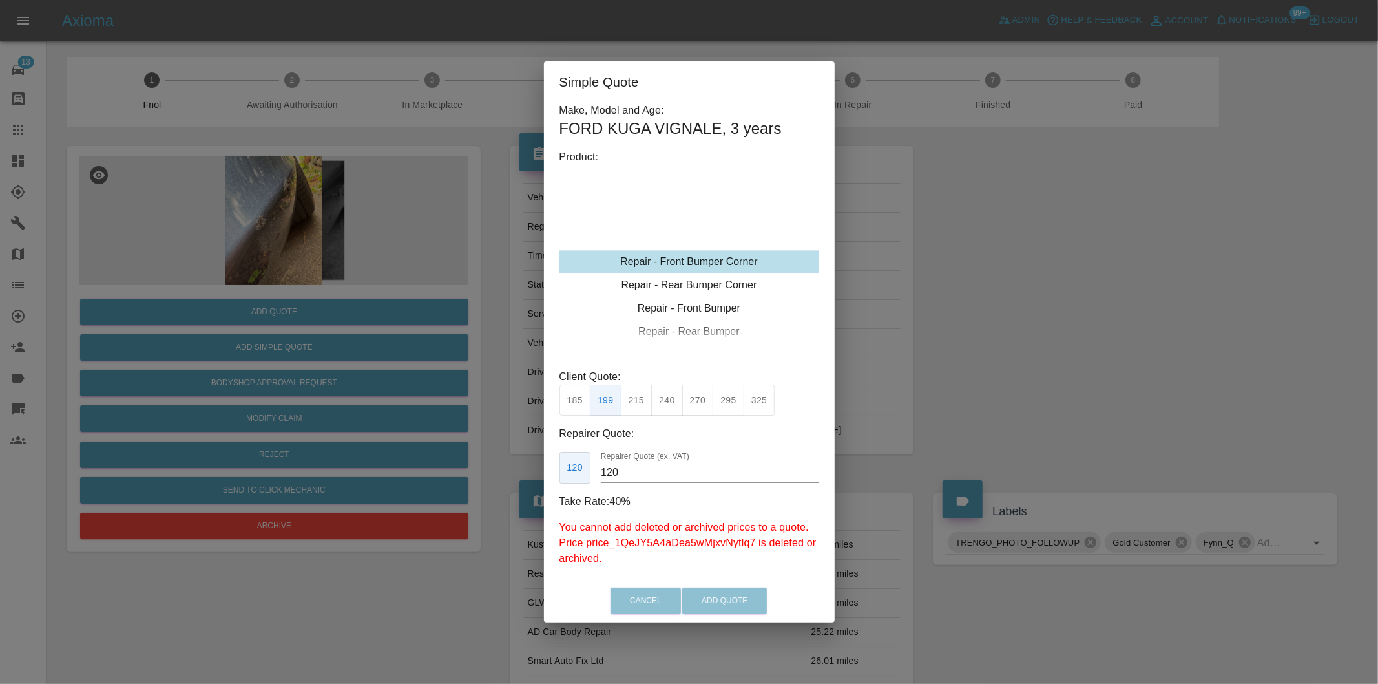
click at [651, 597] on div "Cancel Add Quote" at bounding box center [689, 600] width 291 height 43
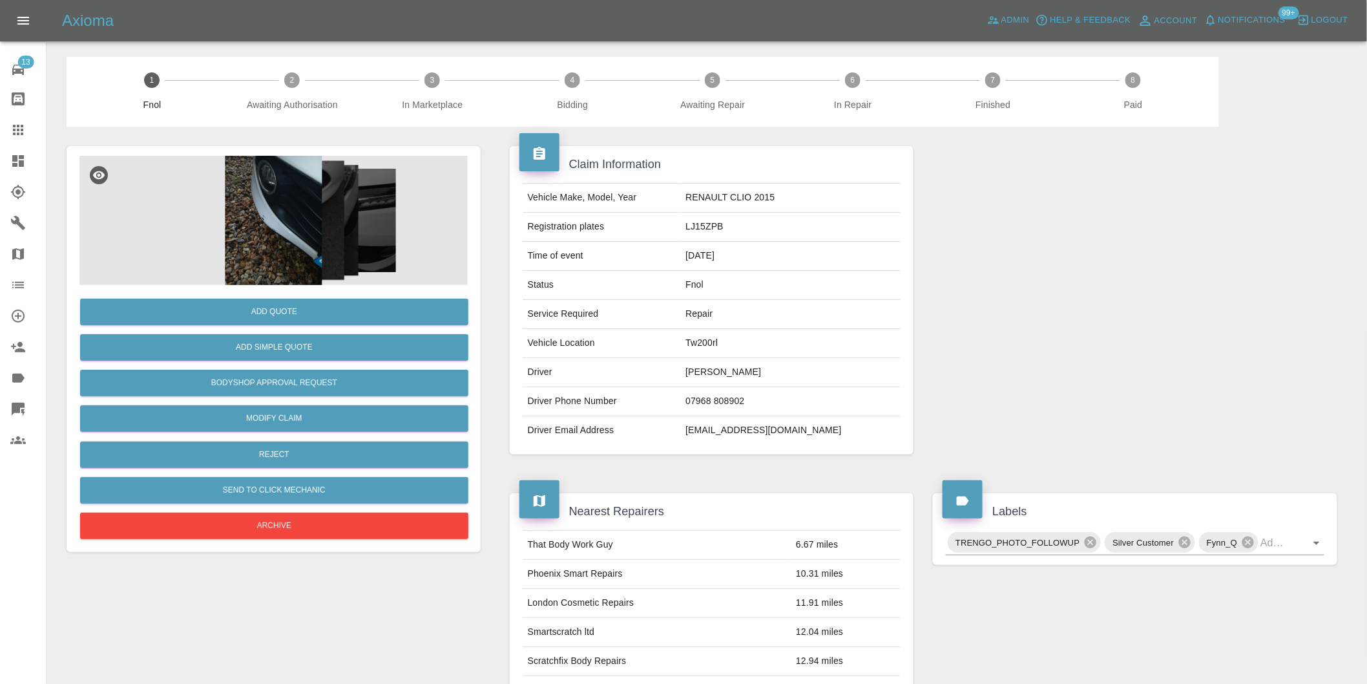
click at [275, 196] on img at bounding box center [273, 220] width 388 height 129
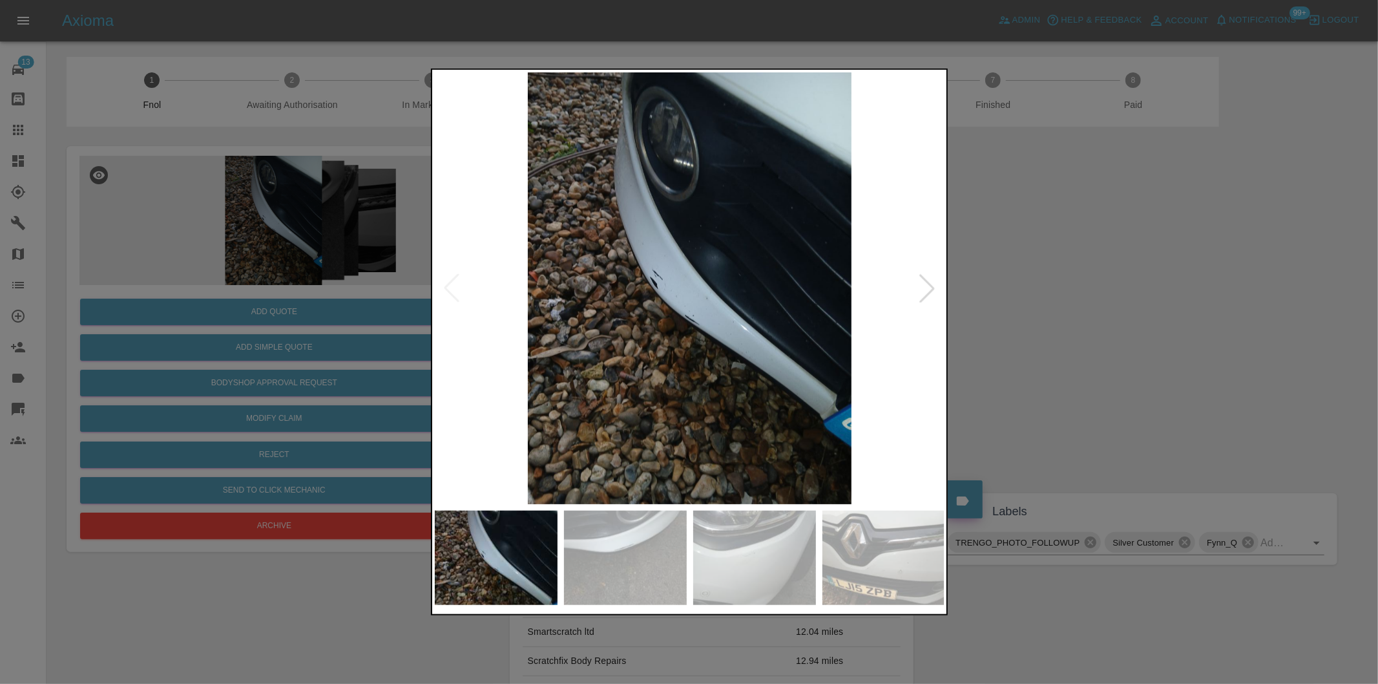
drag, startPoint x: 914, startPoint y: 280, endPoint x: 935, endPoint y: 288, distance: 22.7
click at [917, 281] on div at bounding box center [927, 288] width 28 height 28
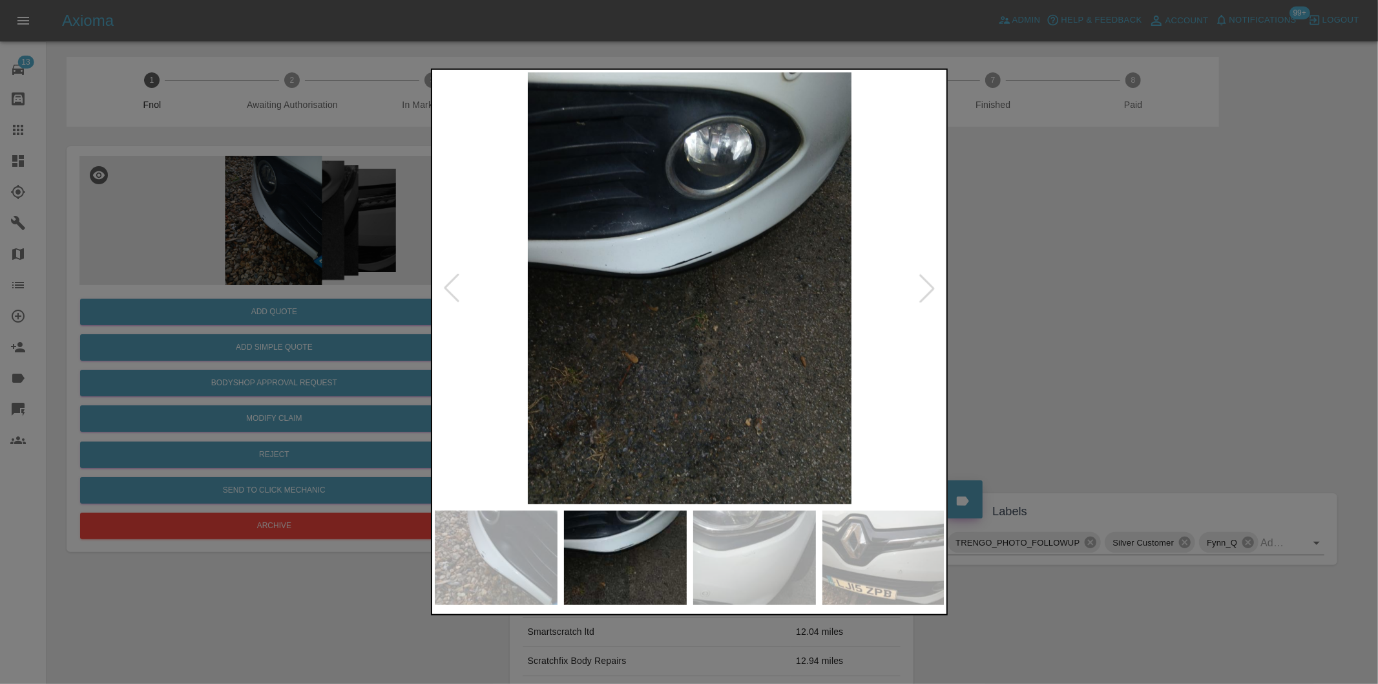
click at [927, 289] on div at bounding box center [927, 288] width 28 height 28
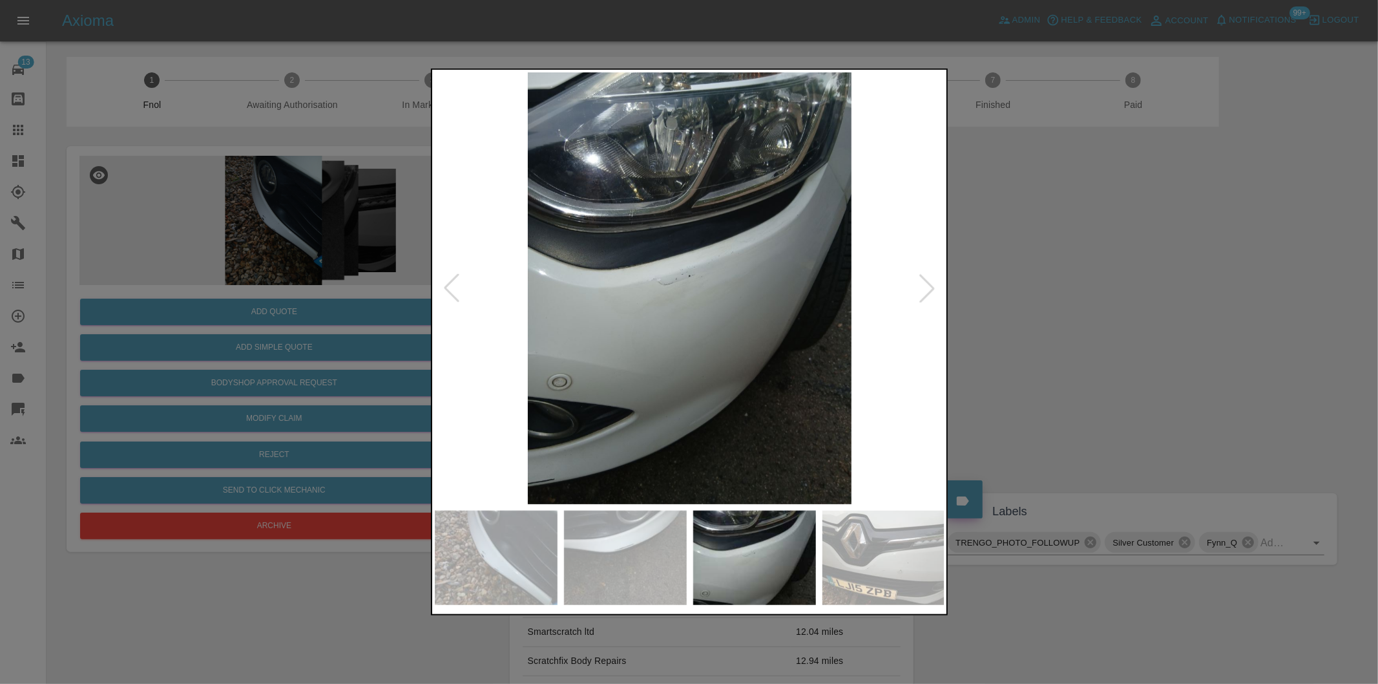
click at [926, 287] on div at bounding box center [927, 288] width 28 height 28
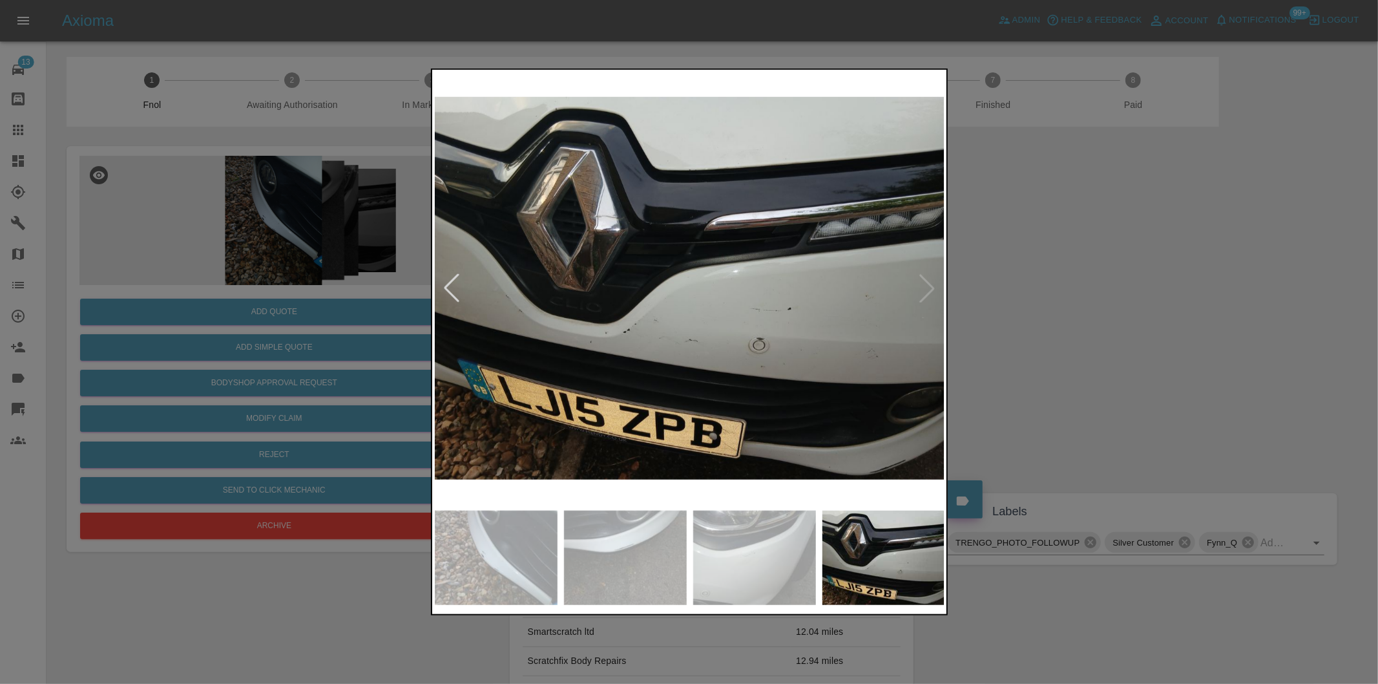
click at [921, 276] on img at bounding box center [690, 288] width 510 height 432
click at [928, 287] on img at bounding box center [690, 288] width 510 height 432
click at [451, 289] on div at bounding box center [451, 288] width 28 height 28
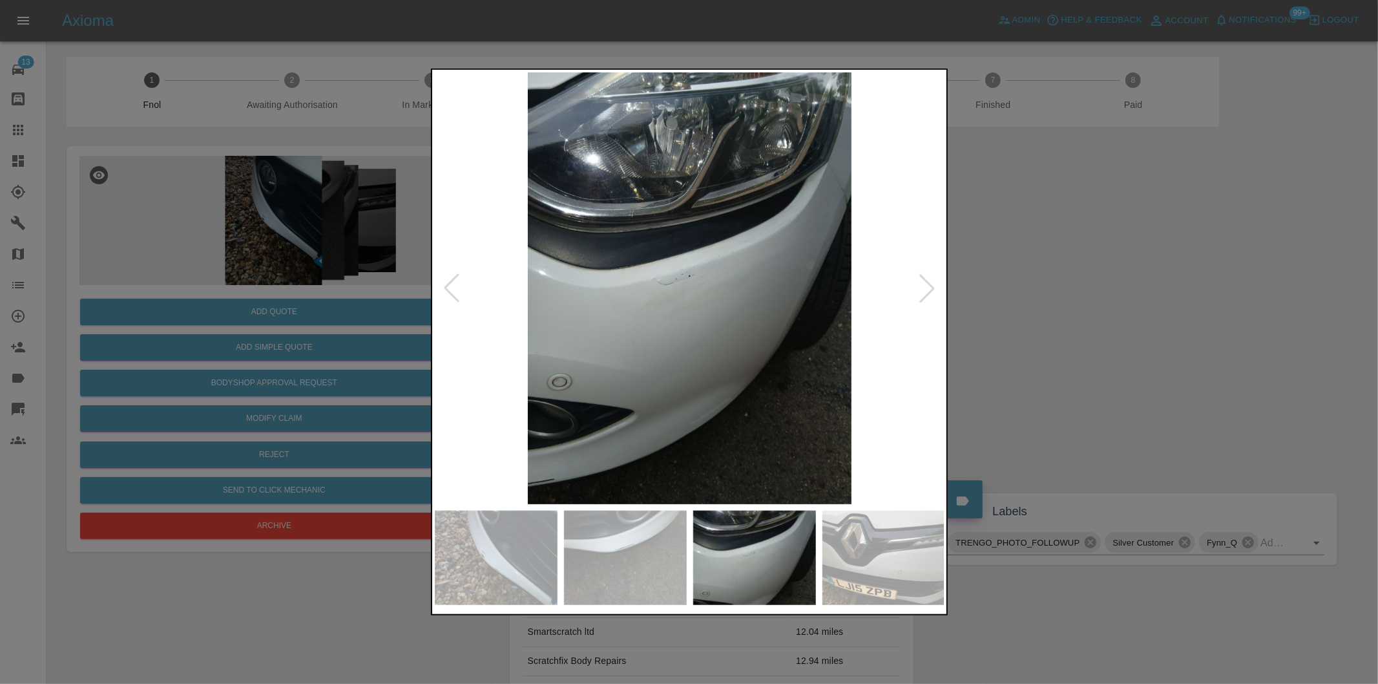
click at [451, 289] on div at bounding box center [451, 288] width 28 height 28
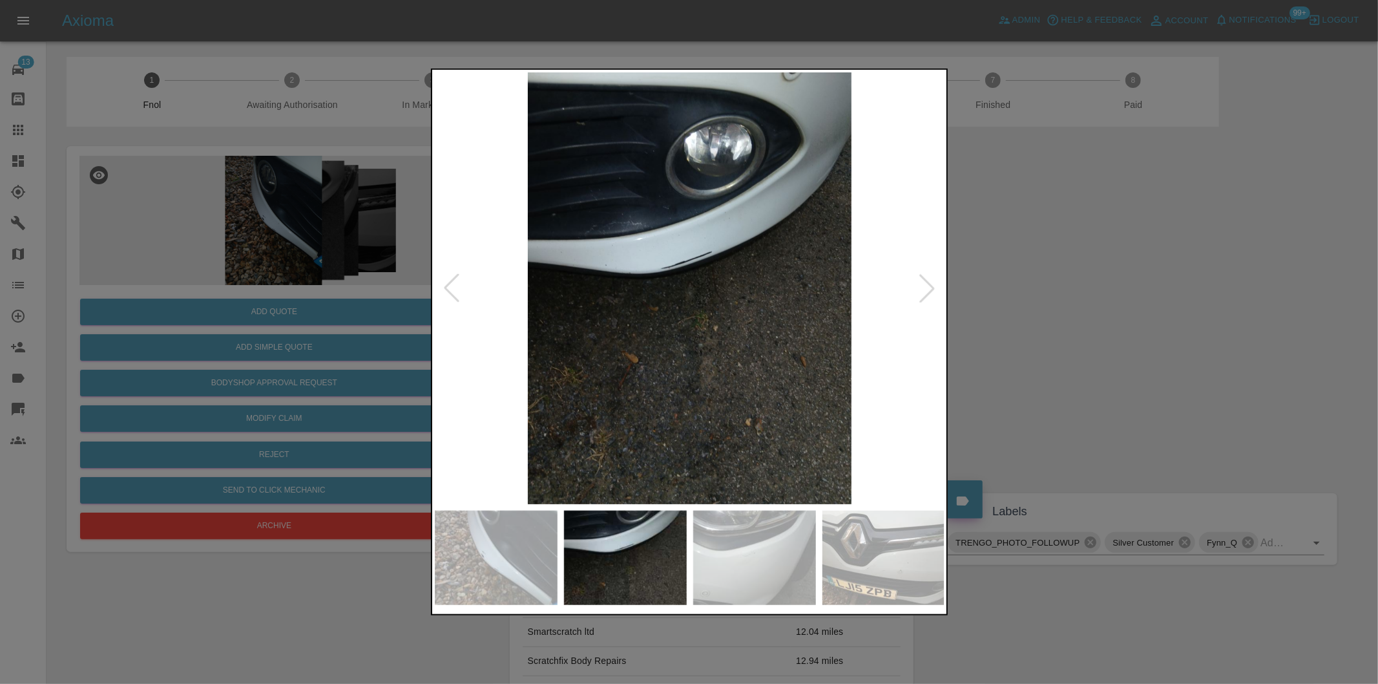
click at [451, 289] on div at bounding box center [451, 288] width 28 height 28
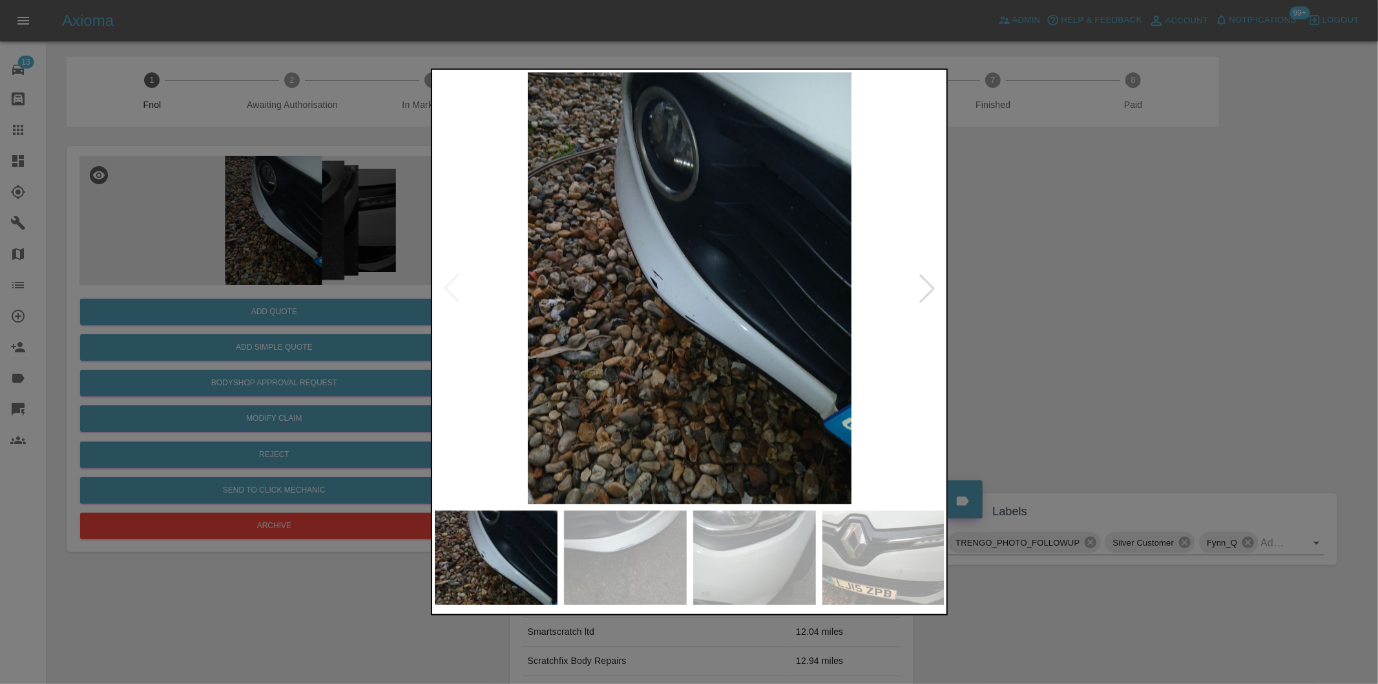
click at [451, 289] on img at bounding box center [690, 288] width 510 height 432
click at [1196, 328] on div at bounding box center [689, 342] width 1378 height 684
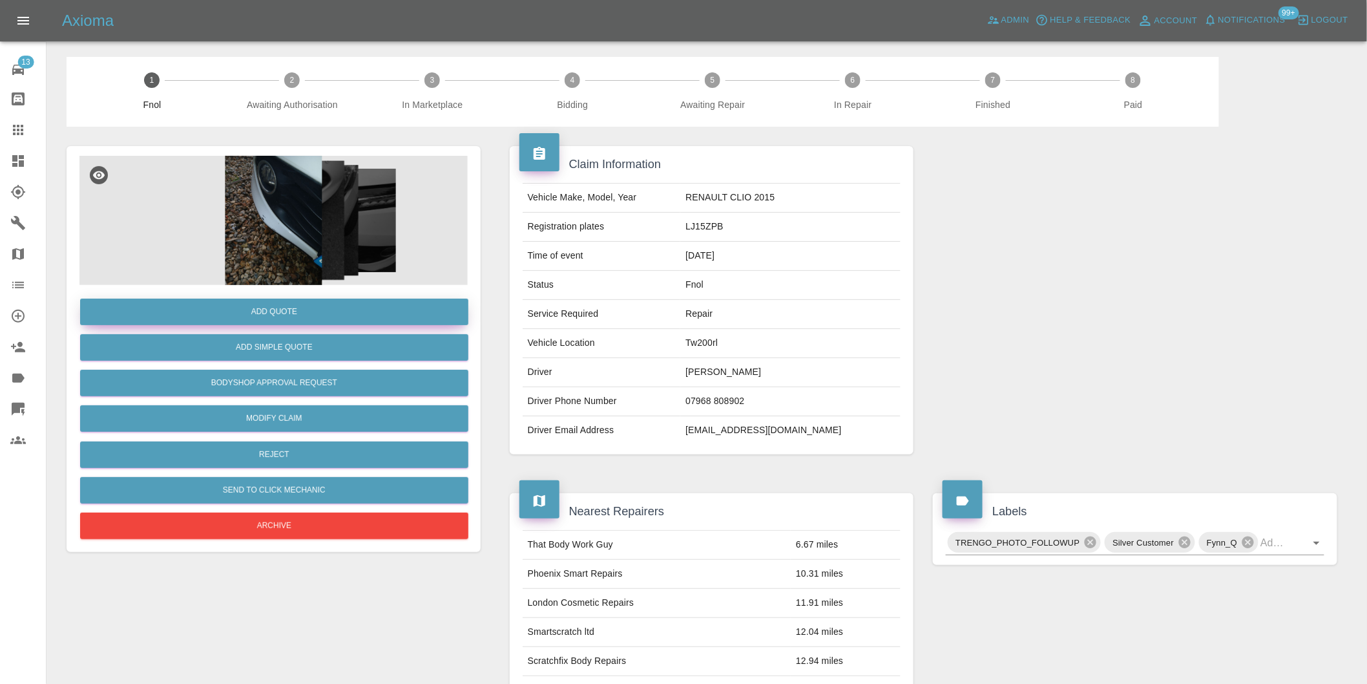
click at [298, 315] on button "Add Quote" at bounding box center [274, 311] width 388 height 26
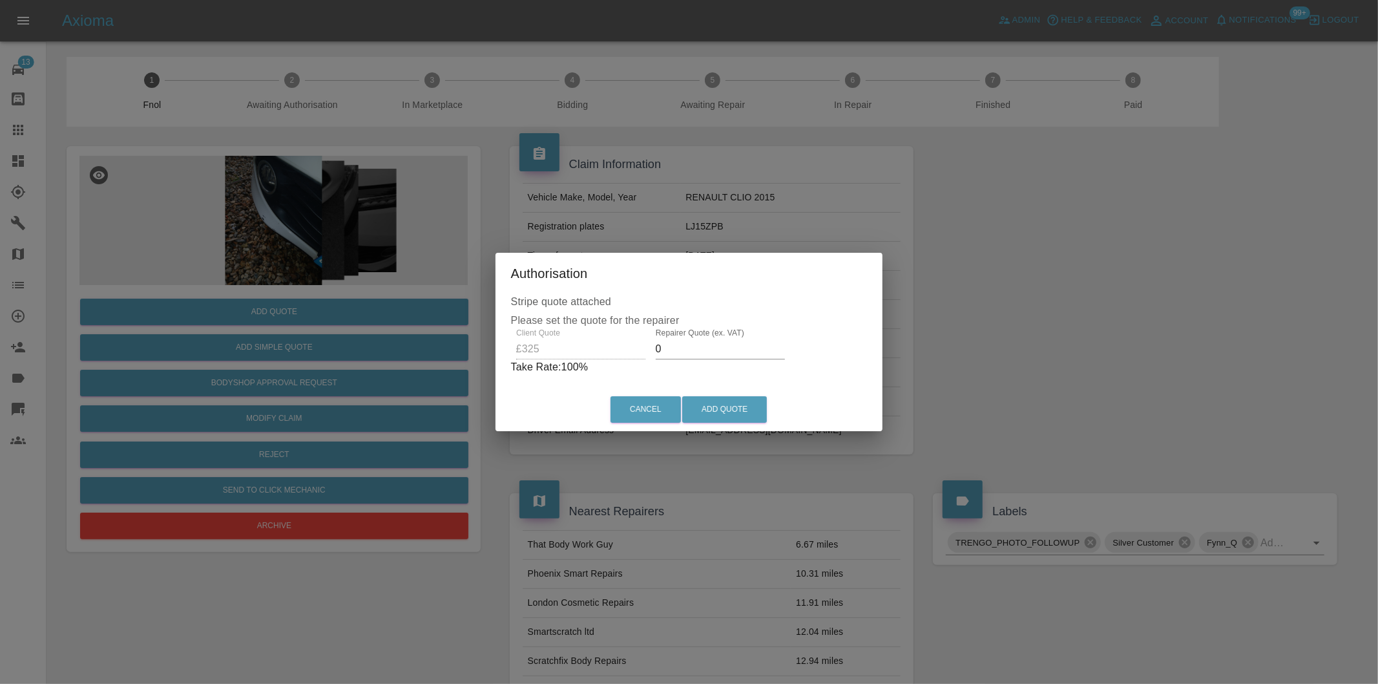
click at [670, 344] on input "0" at bounding box center [720, 349] width 129 height 21
type input "0210"
click at [733, 395] on div "Cancel Add Quote" at bounding box center [689, 409] width 382 height 43
click at [733, 407] on button "Add Quote" at bounding box center [724, 409] width 85 height 26
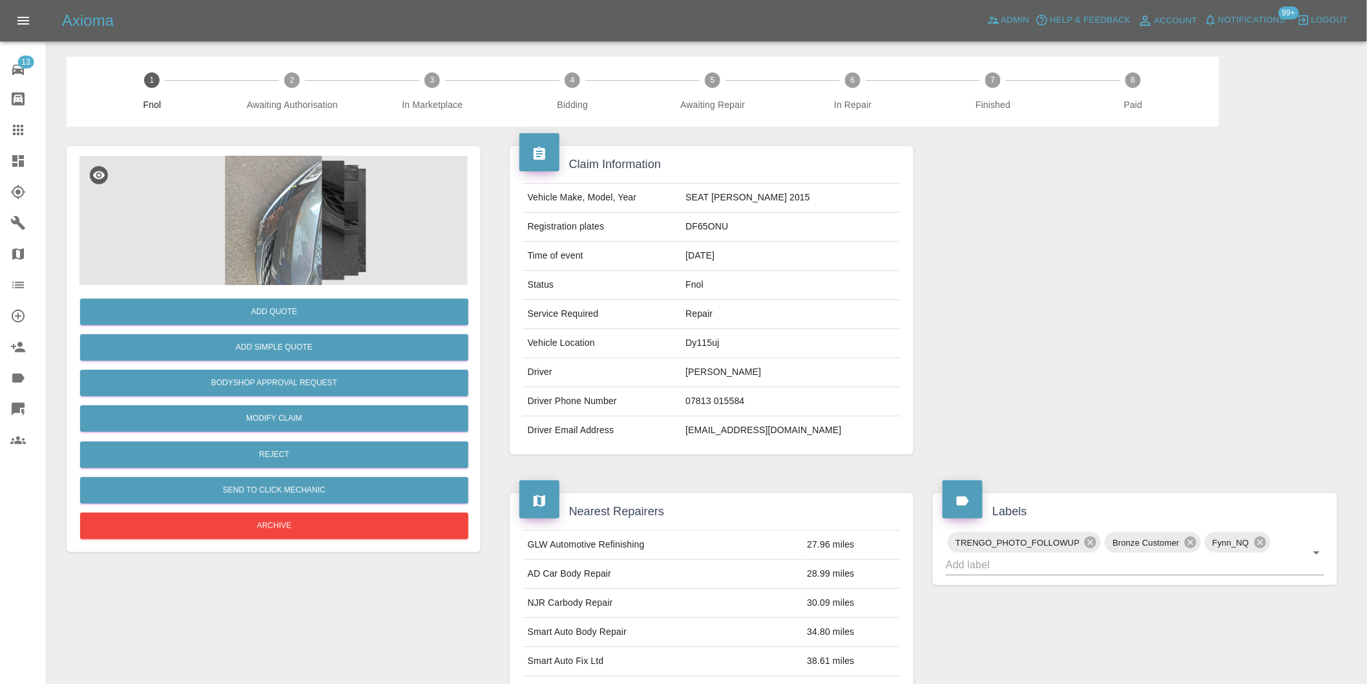
click at [291, 227] on img at bounding box center [273, 220] width 388 height 129
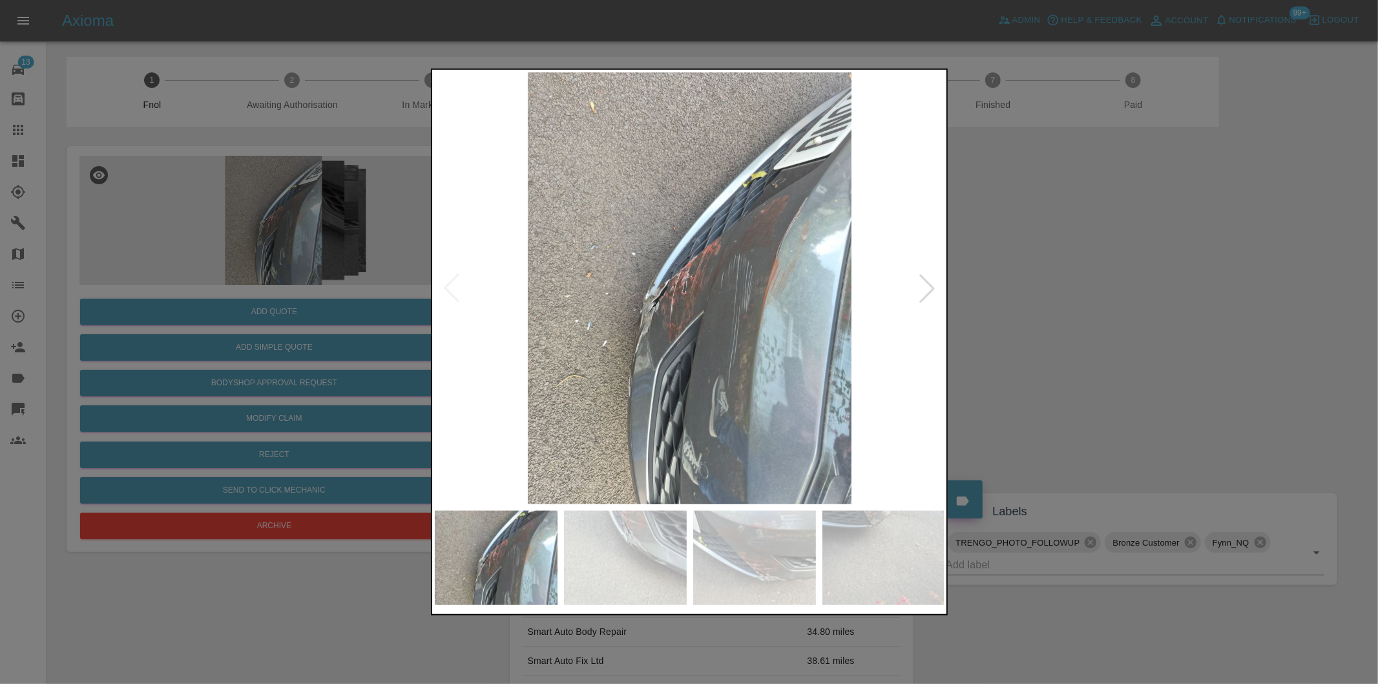
click at [627, 326] on img at bounding box center [690, 288] width 510 height 432
click at [627, 324] on img at bounding box center [690, 288] width 510 height 432
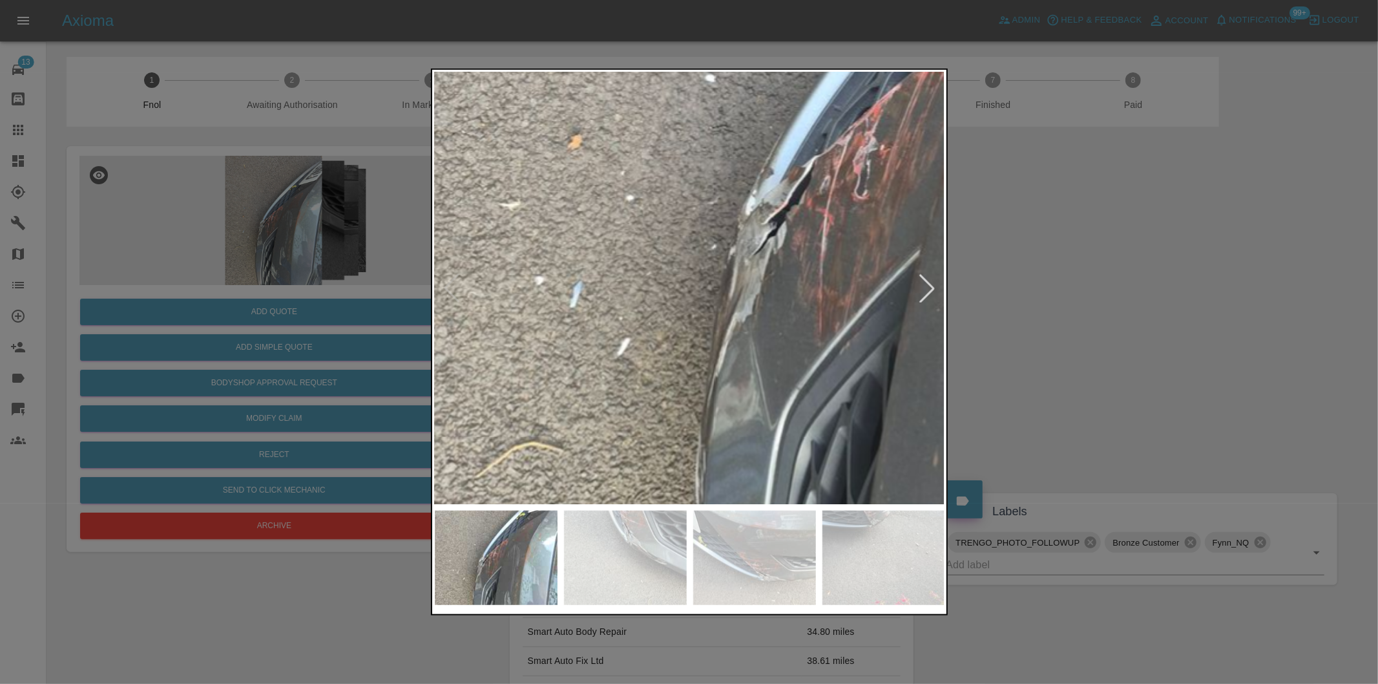
click at [749, 264] on img at bounding box center [877, 181] width 1531 height 1294
click at [749, 262] on img at bounding box center [877, 181] width 1531 height 1294
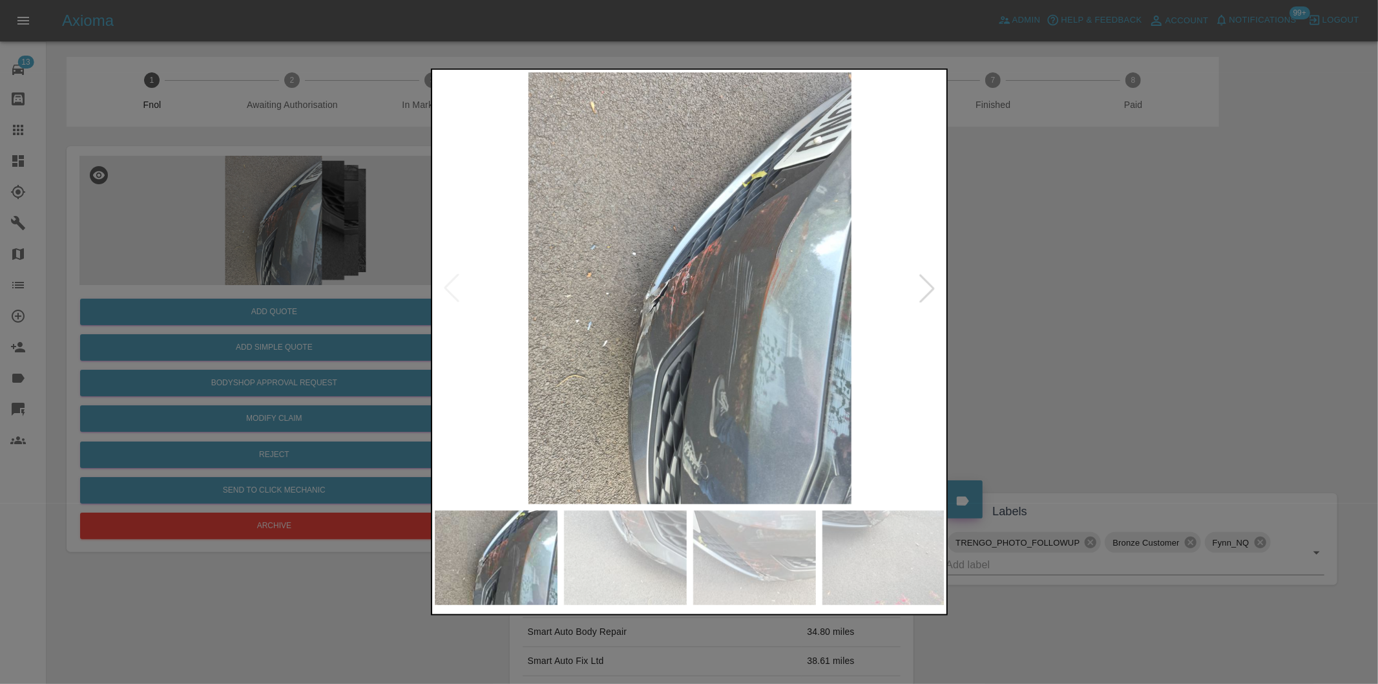
click at [1044, 273] on div at bounding box center [689, 342] width 1378 height 684
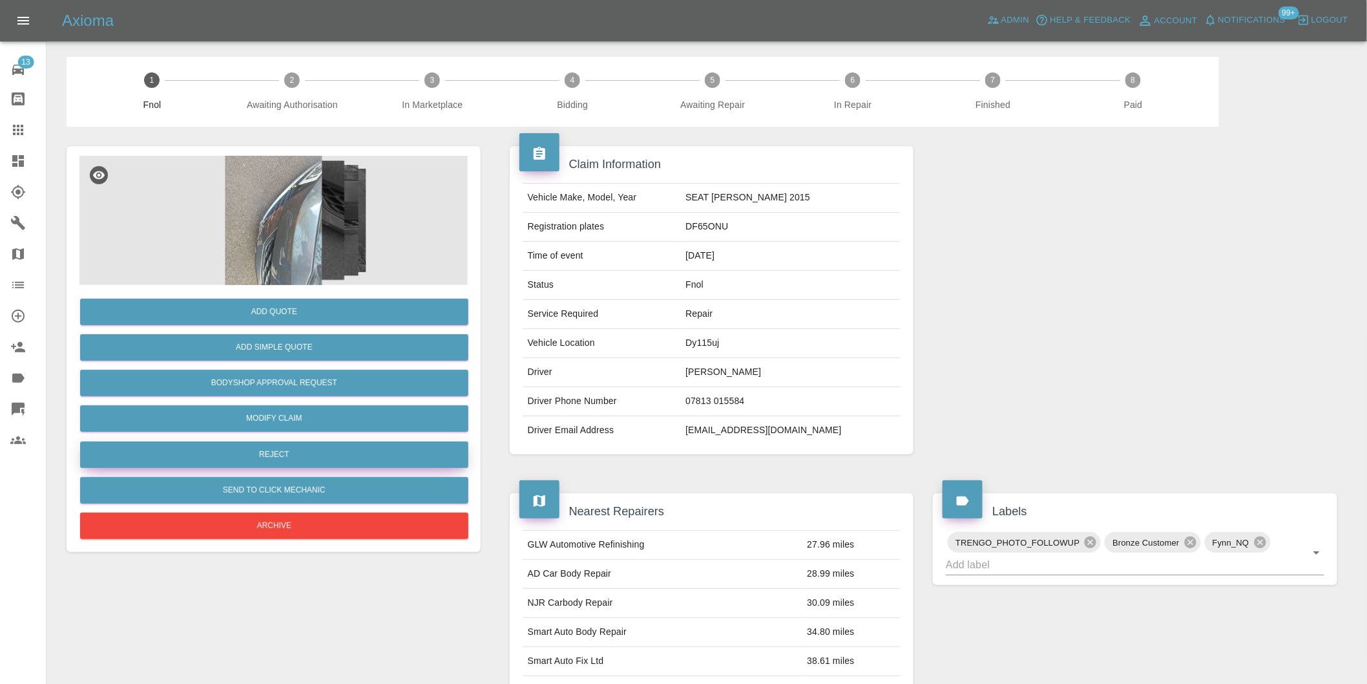
click at [275, 454] on button "Reject" at bounding box center [274, 454] width 388 height 26
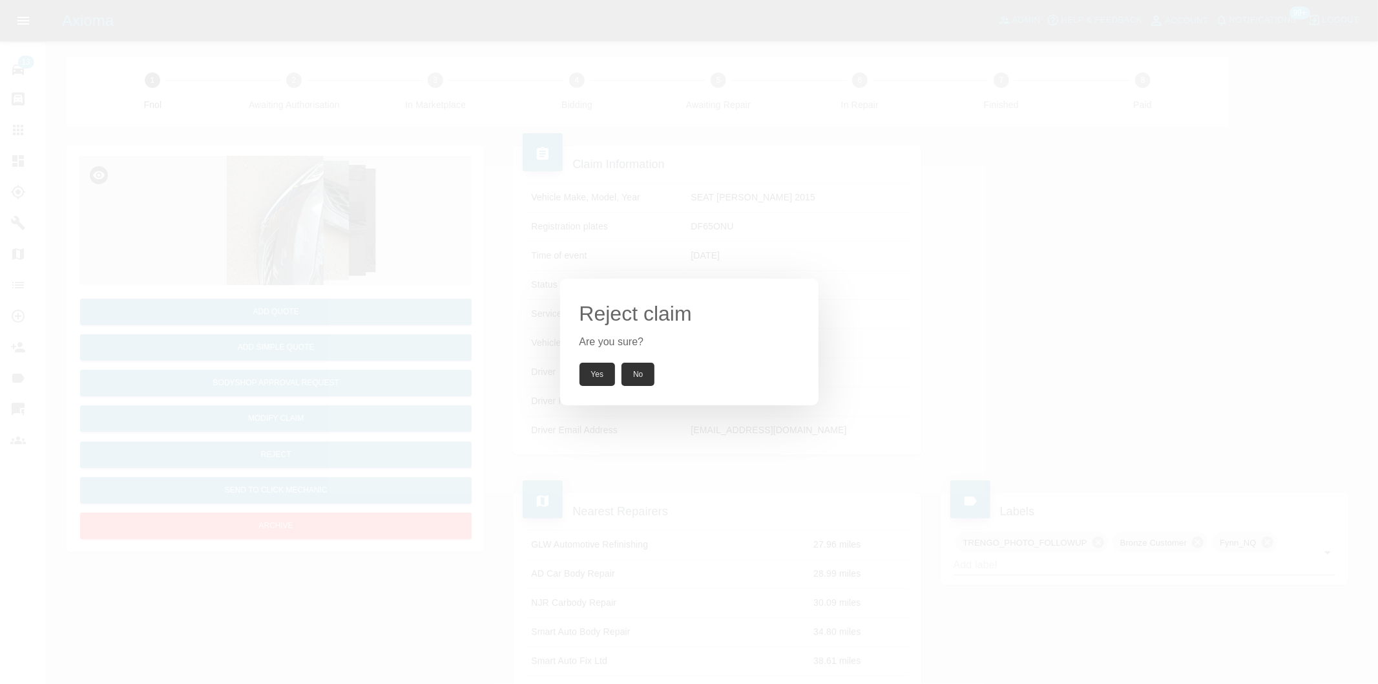
click at [589, 369] on button "Yes" at bounding box center [598, 373] width 36 height 23
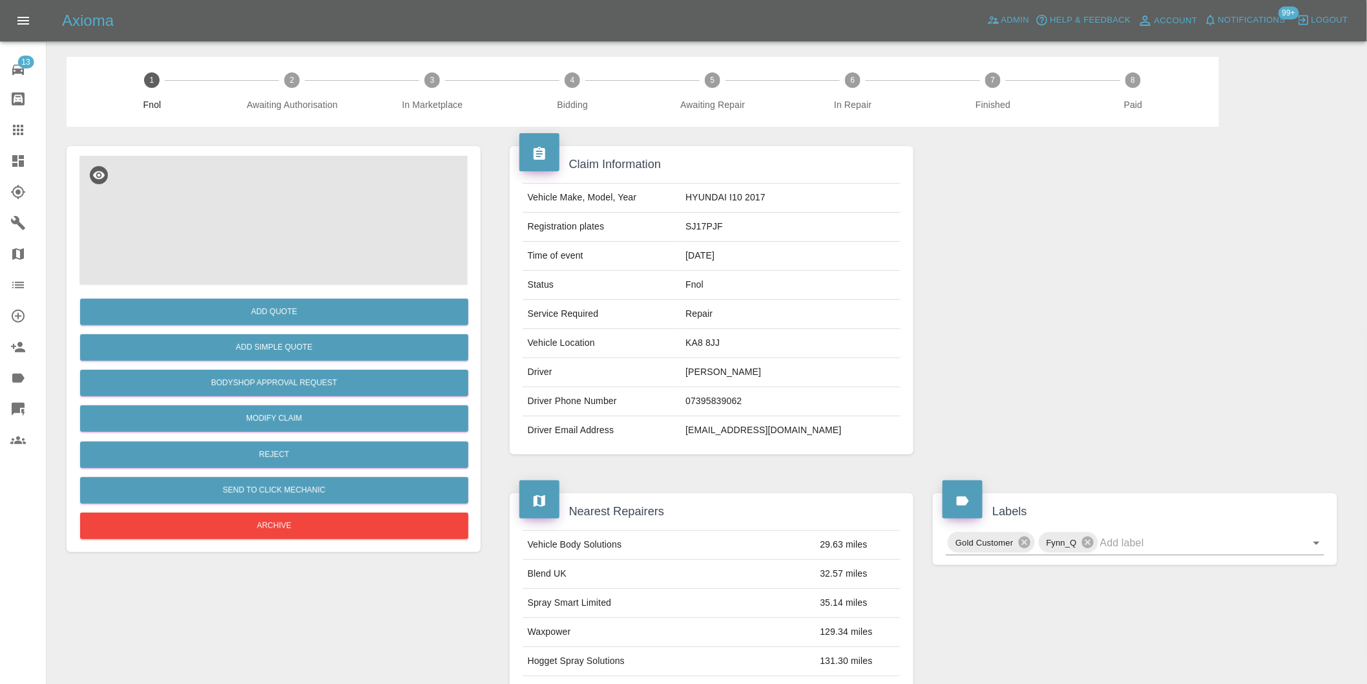
click at [291, 200] on img at bounding box center [273, 220] width 388 height 129
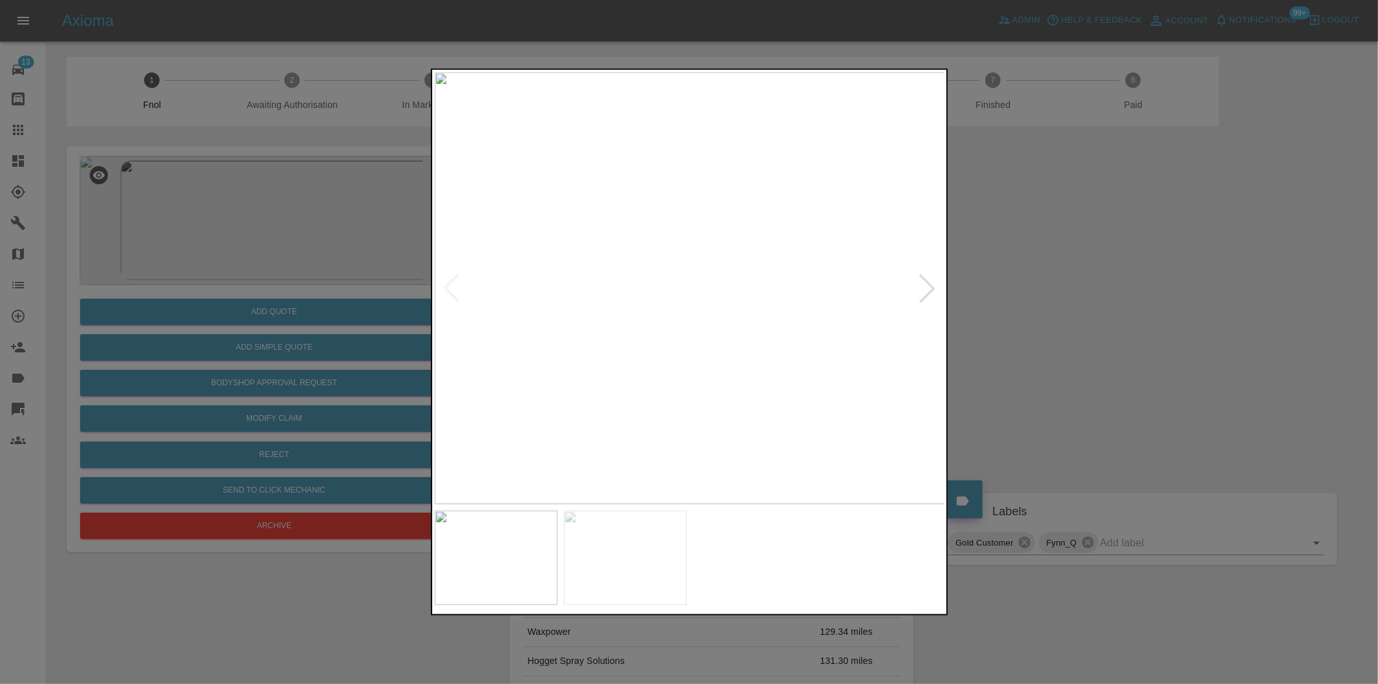
click at [926, 289] on div at bounding box center [927, 288] width 28 height 28
click at [926, 289] on img at bounding box center [690, 288] width 510 height 432
click at [1106, 307] on div at bounding box center [689, 342] width 1378 height 684
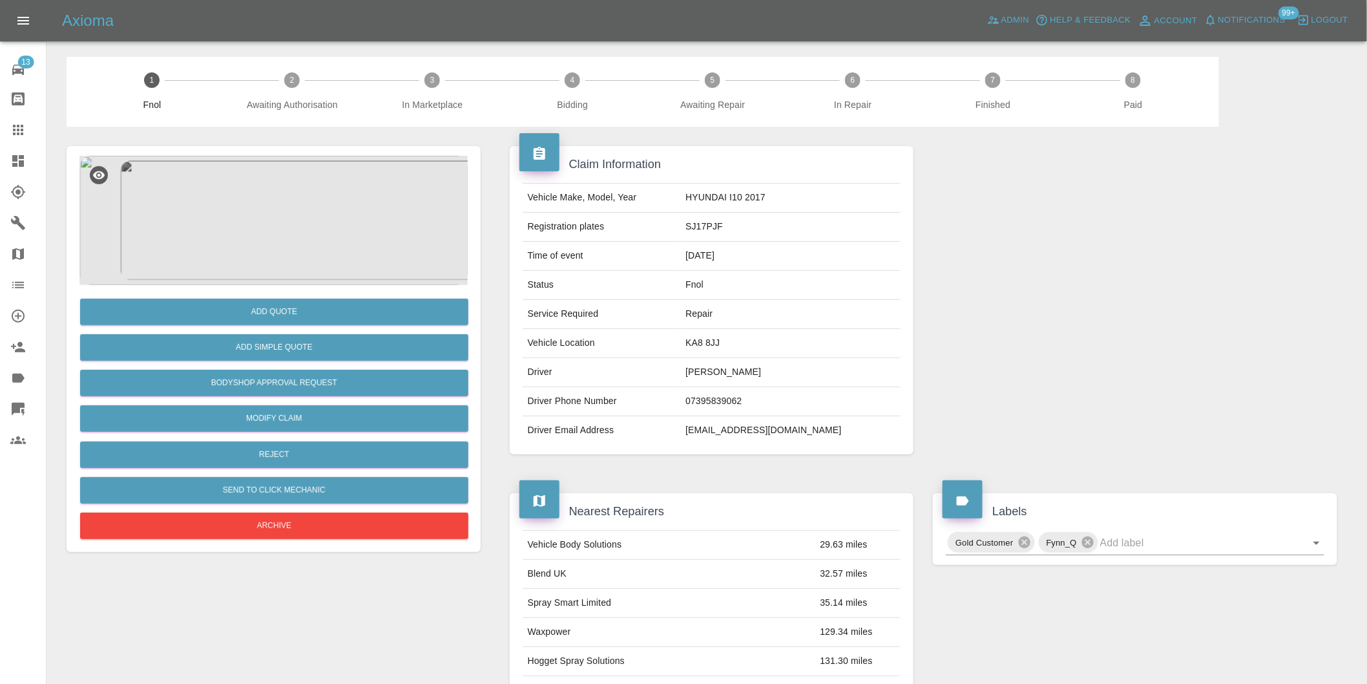
click at [270, 215] on img at bounding box center [273, 220] width 388 height 129
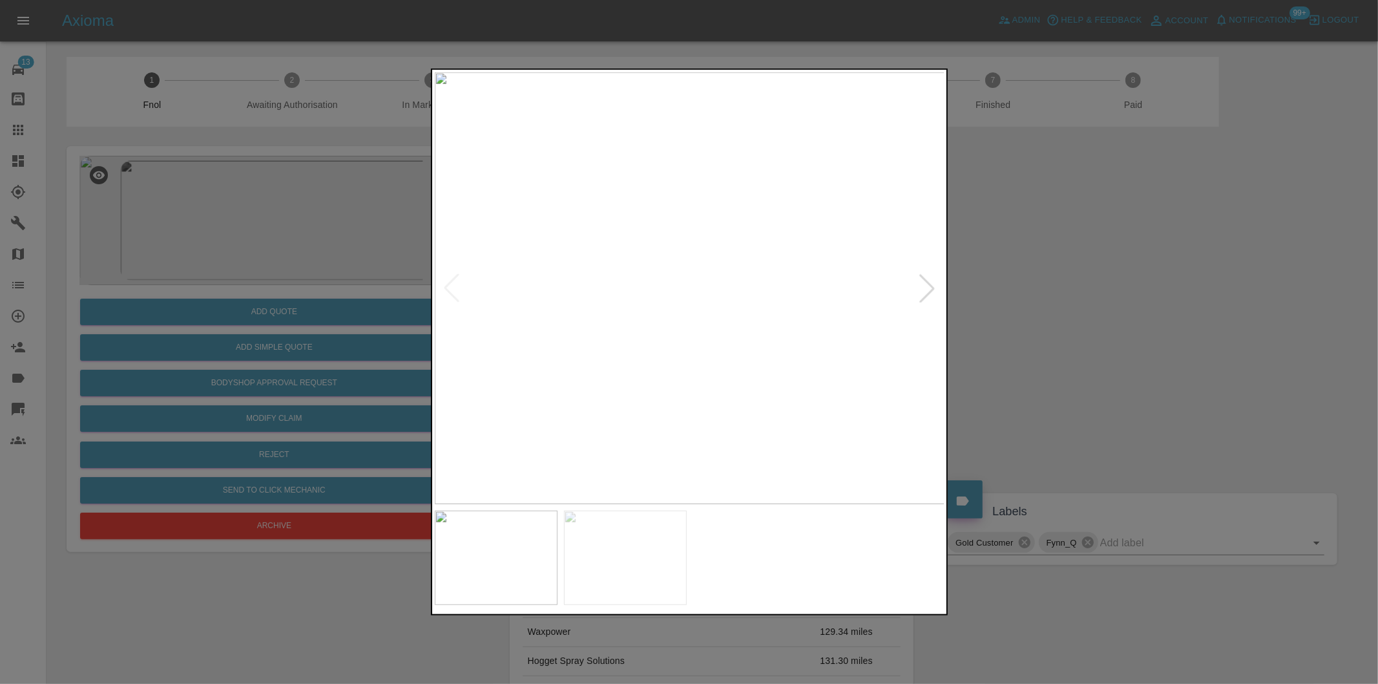
click at [927, 282] on div at bounding box center [927, 288] width 28 height 28
drag, startPoint x: 1116, startPoint y: 311, endPoint x: 590, endPoint y: 355, distance: 527.1
click at [1107, 313] on div at bounding box center [689, 342] width 1378 height 684
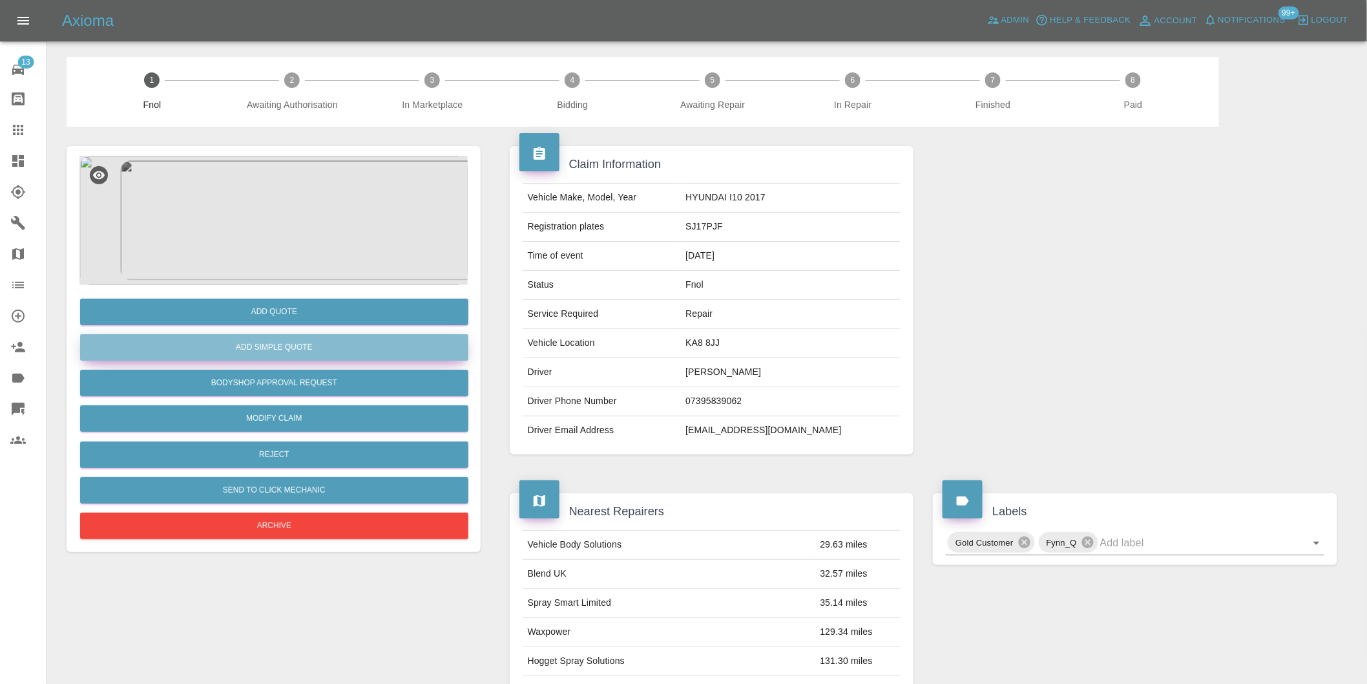
click at [315, 346] on button "Add Simple Quote" at bounding box center [274, 347] width 388 height 26
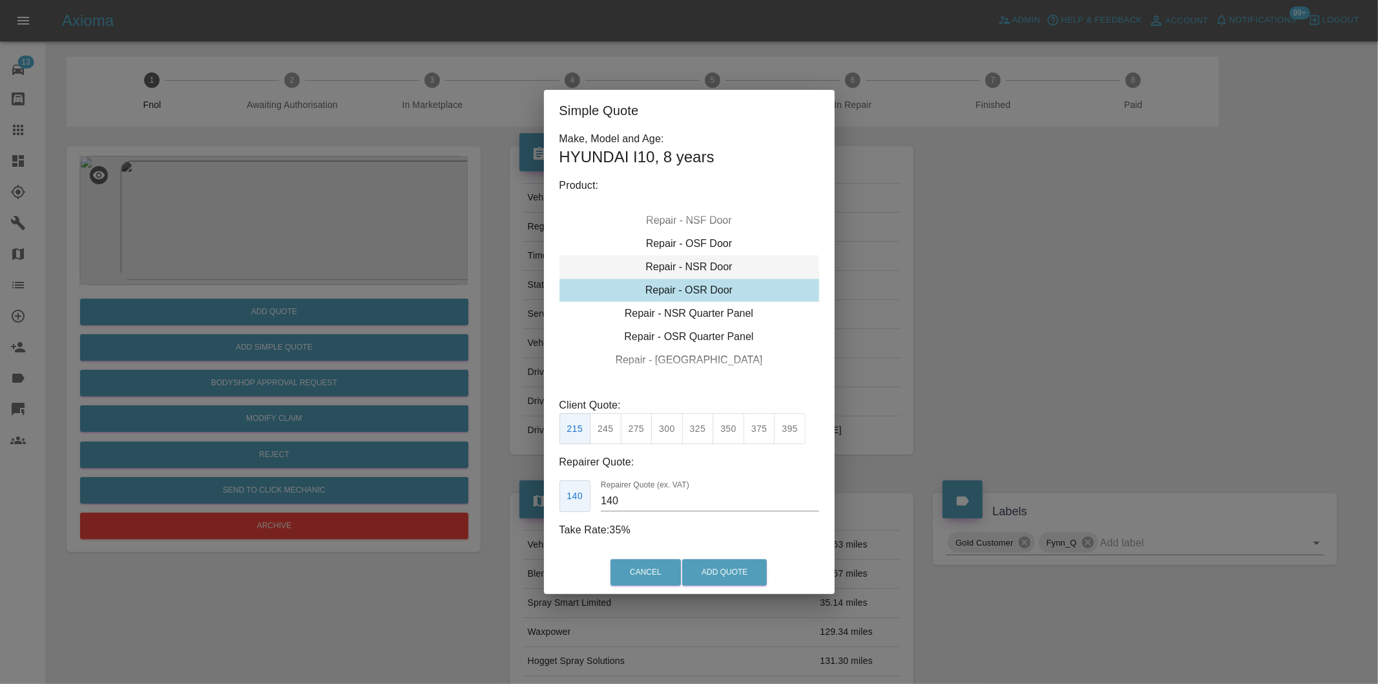
click at [715, 267] on div "Repair - NSR Door" at bounding box center [689, 266] width 260 height 23
click at [634, 428] on button "270" at bounding box center [637, 429] width 32 height 32
type input "180"
click at [735, 572] on button "Add Quote" at bounding box center [724, 572] width 85 height 26
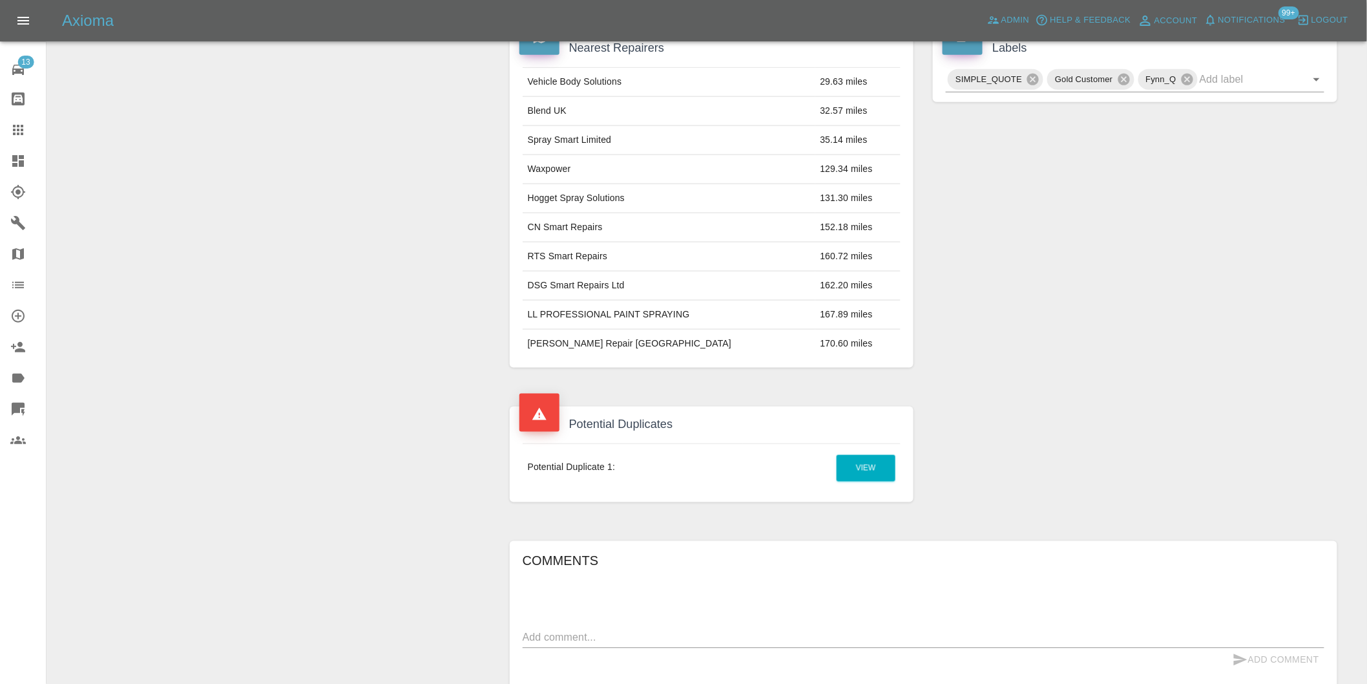
scroll to position [718, 0]
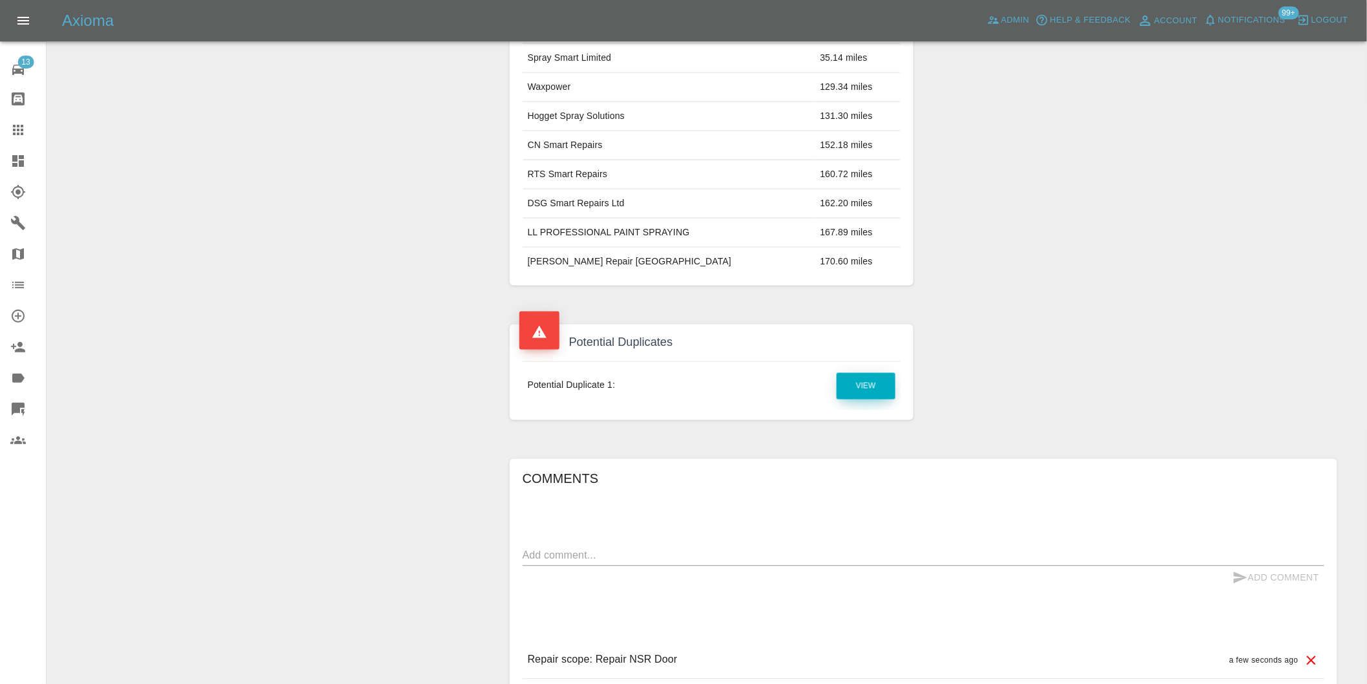
click at [861, 390] on link "View" at bounding box center [866, 386] width 59 height 26
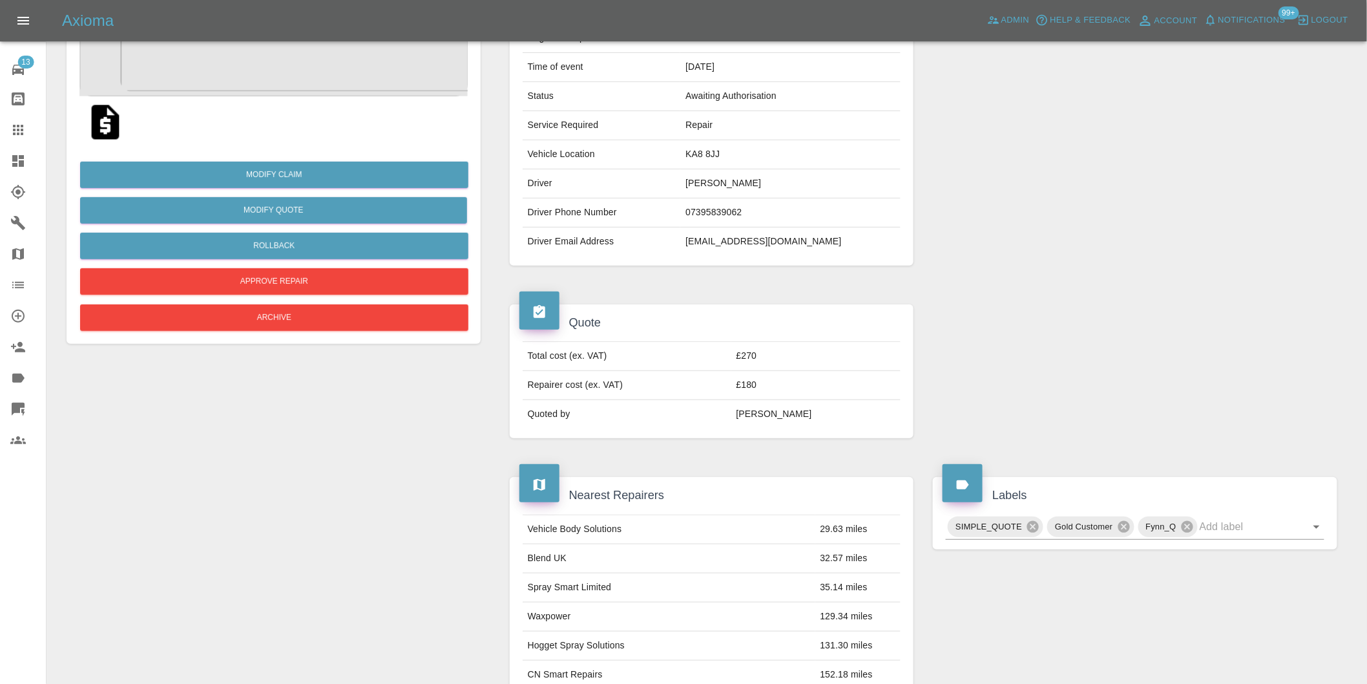
scroll to position [0, 0]
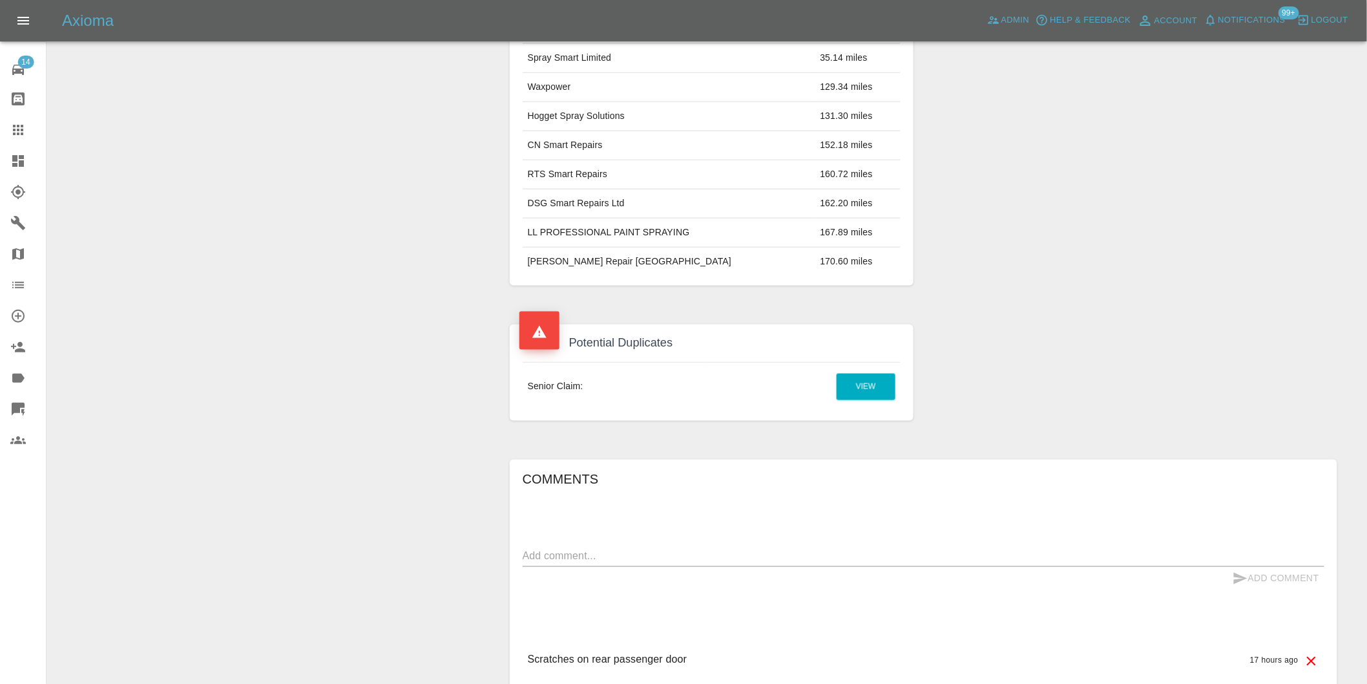
scroll to position [654, 0]
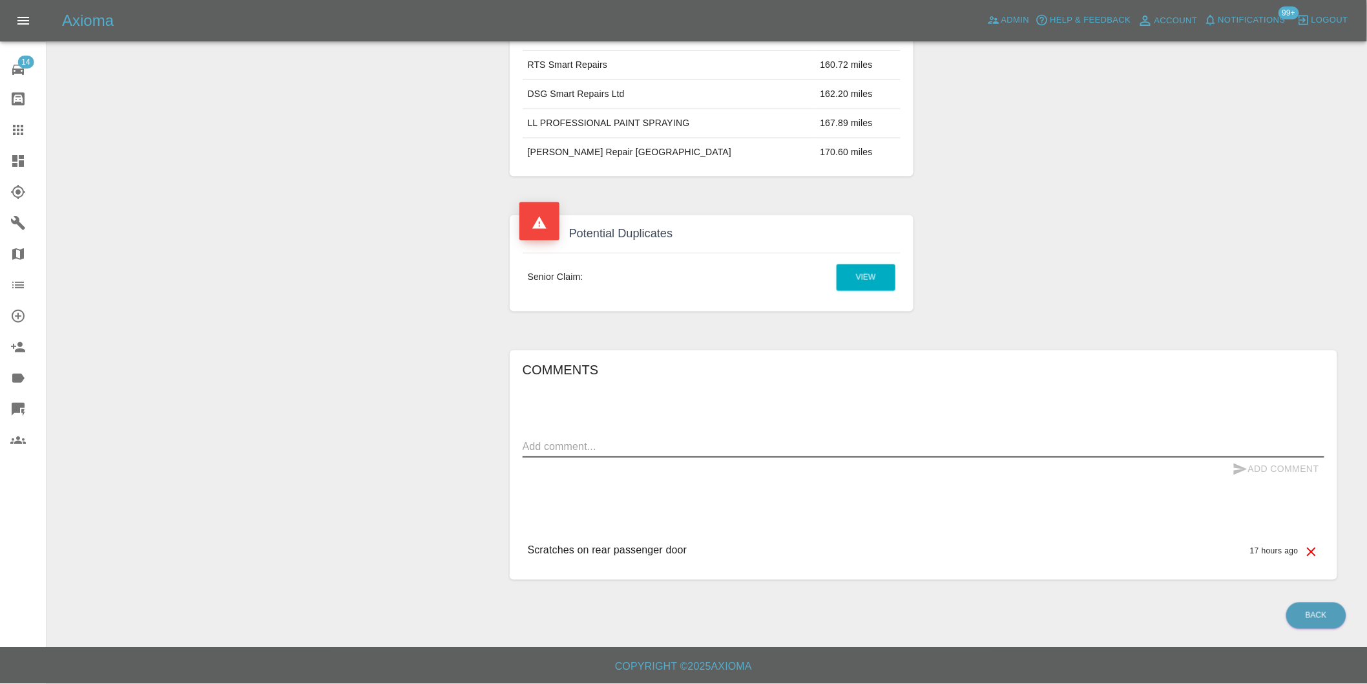
click at [588, 446] on textarea at bounding box center [924, 446] width 802 height 15
type textarea "duplicate claim"
click at [1276, 468] on button "Add Comment" at bounding box center [1276, 469] width 97 height 24
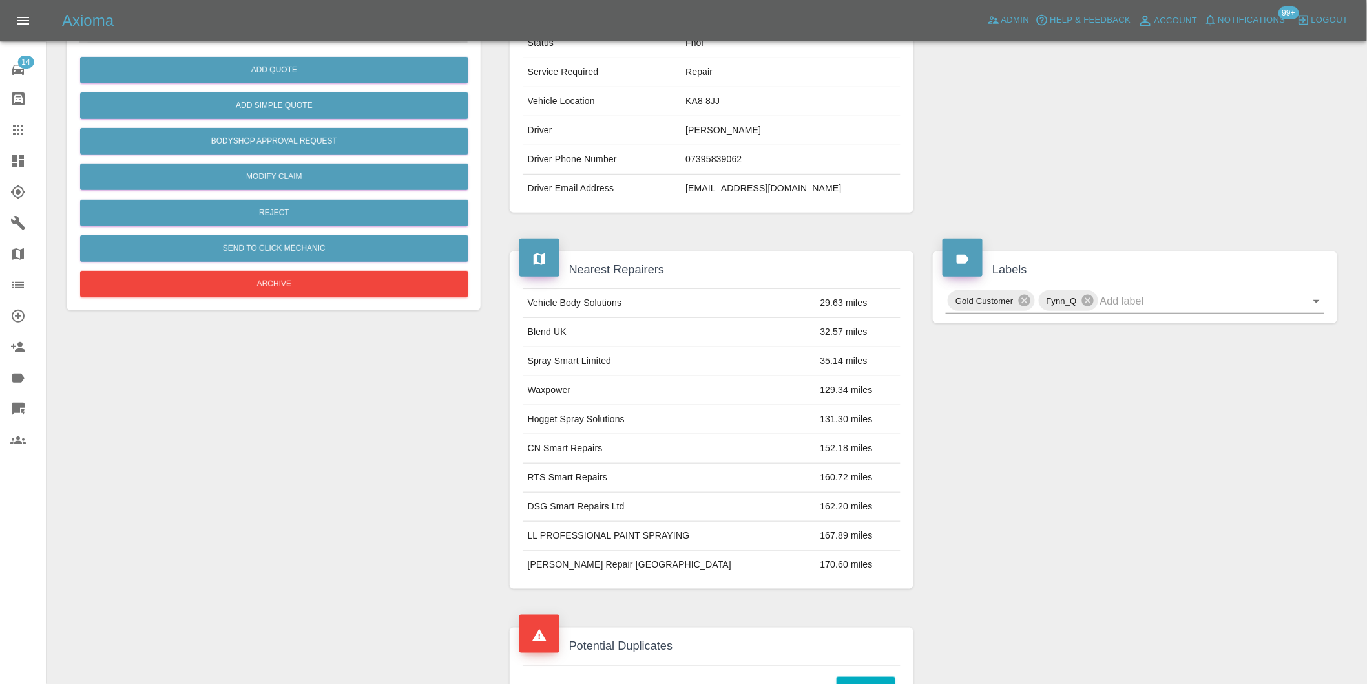
scroll to position [80, 0]
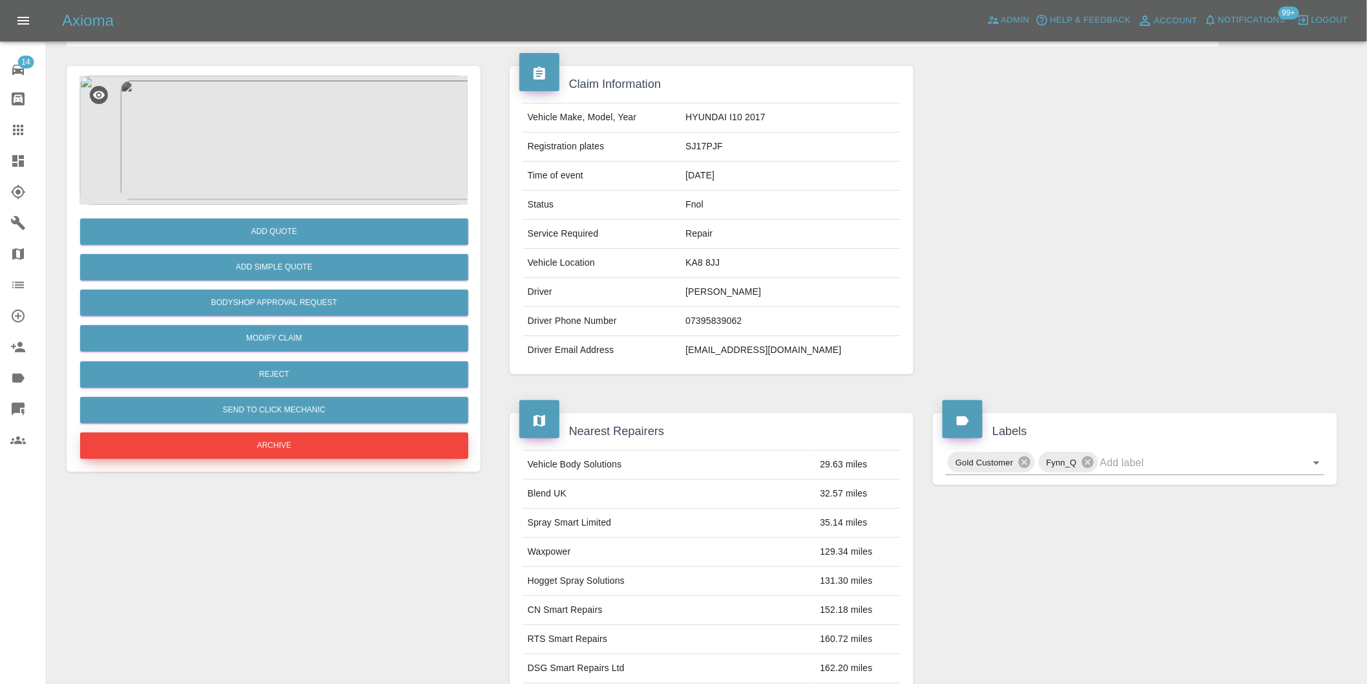
click at [288, 446] on button "Archive" at bounding box center [274, 445] width 388 height 26
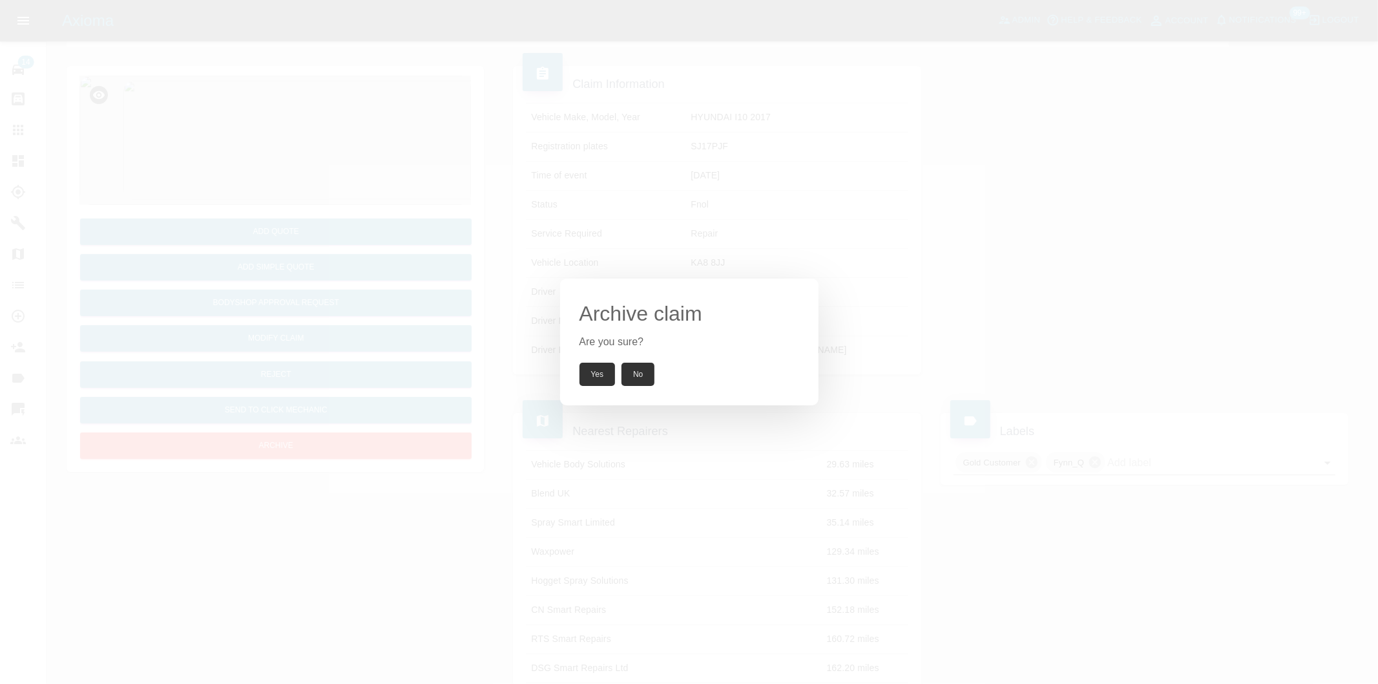
click at [590, 375] on button "Yes" at bounding box center [598, 373] width 36 height 23
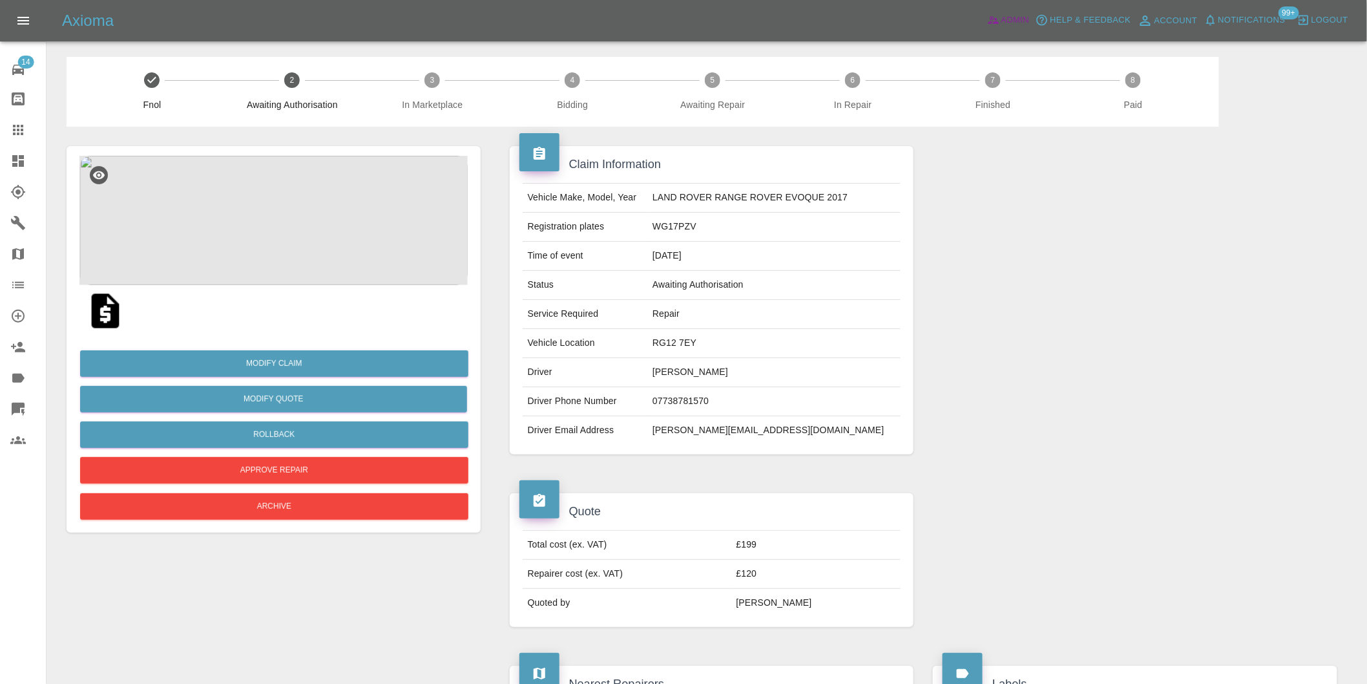
click at [1009, 20] on span "Admin" at bounding box center [1015, 20] width 28 height 15
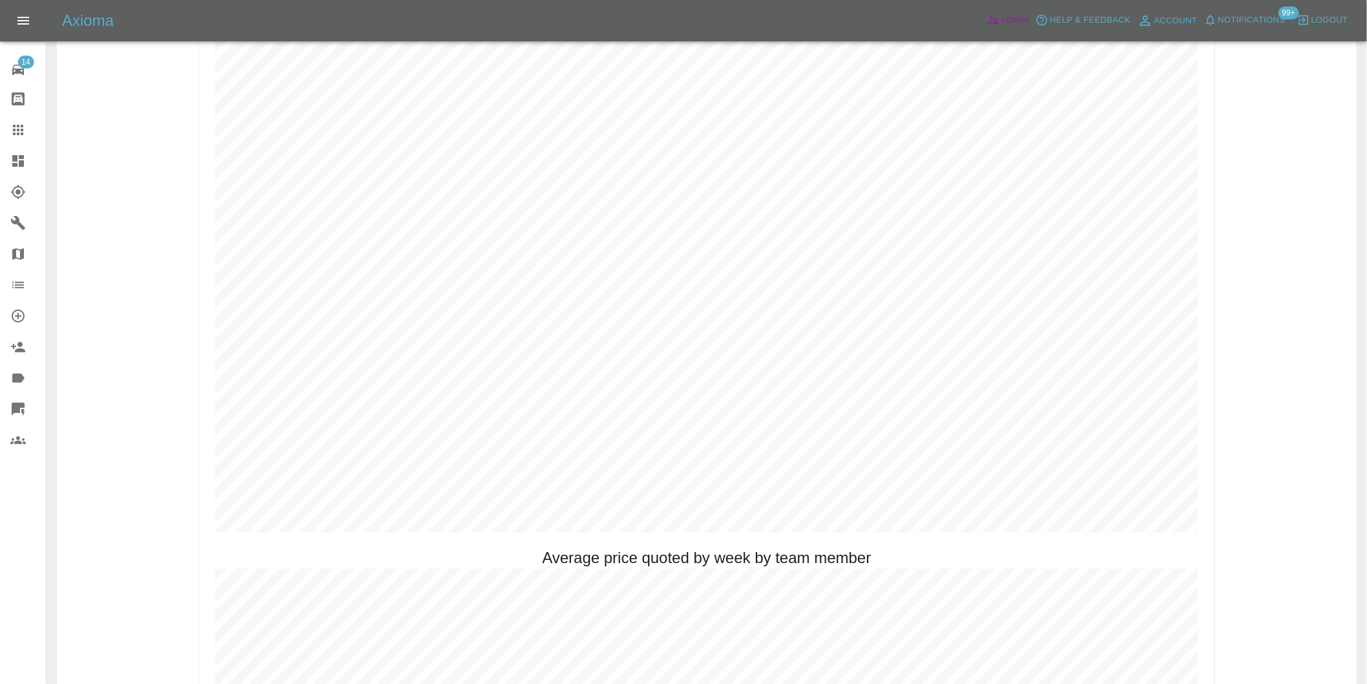
scroll to position [502, 0]
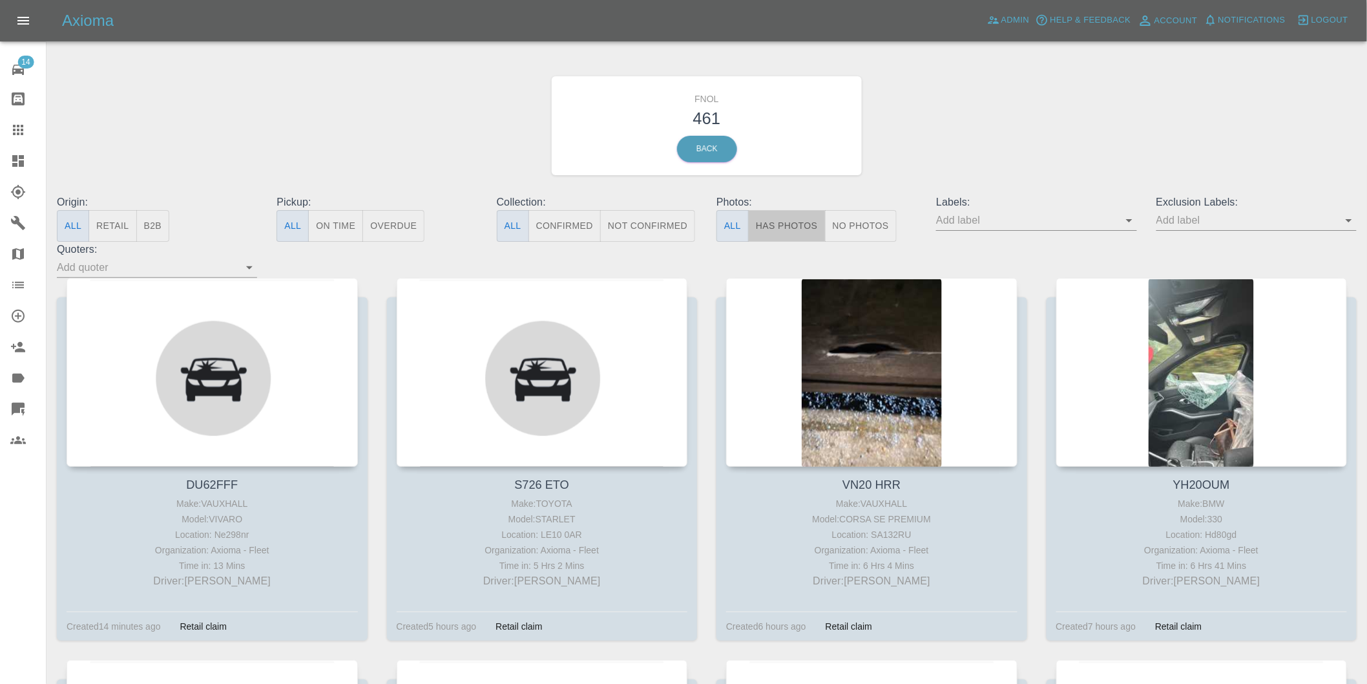
click at [791, 227] on button "Has Photos" at bounding box center [787, 226] width 78 height 32
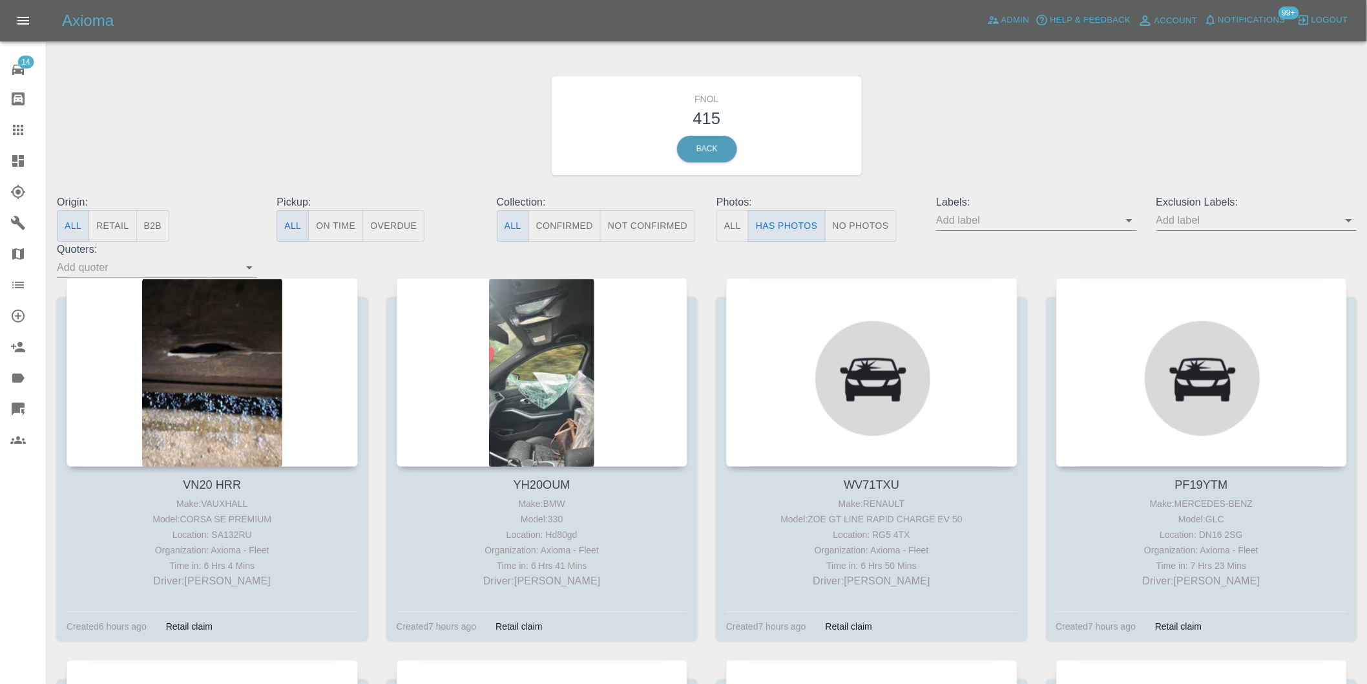
click at [1352, 223] on icon "Open" at bounding box center [1349, 221] width 16 height 16
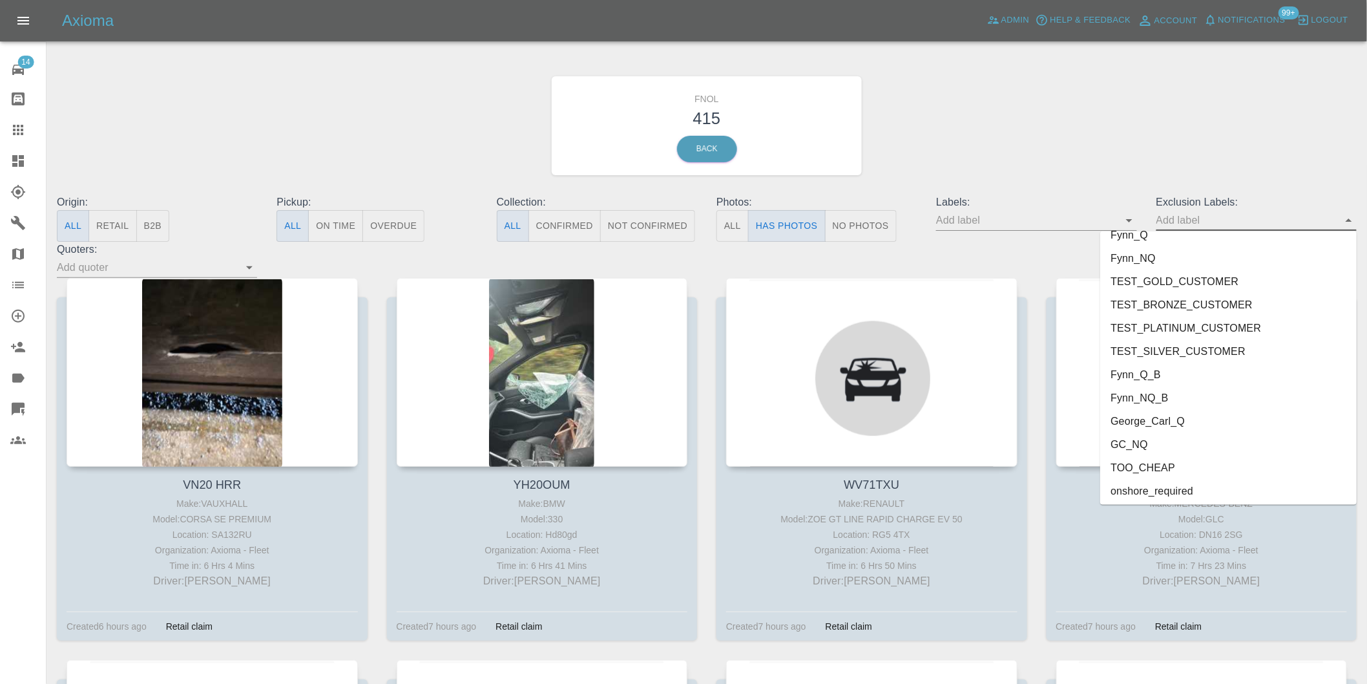
scroll to position [2806, 0]
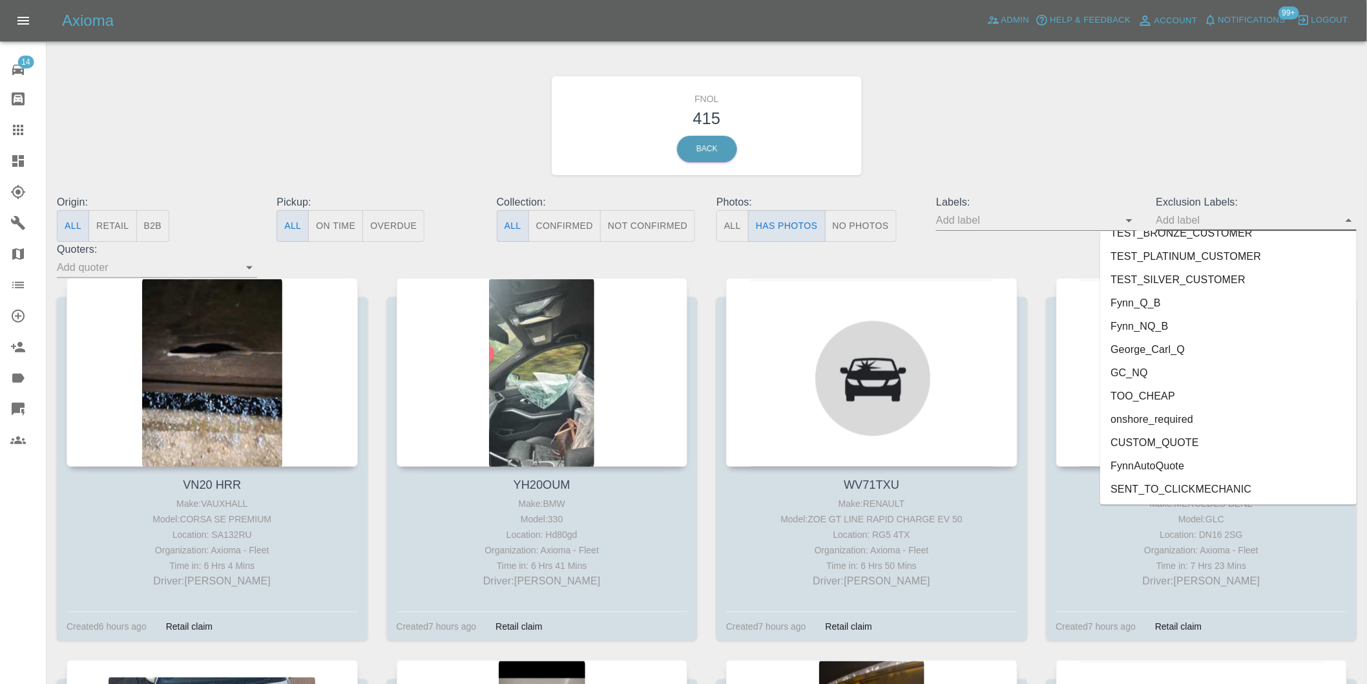
click at [1187, 421] on li "onshore_required" at bounding box center [1228, 419] width 256 height 23
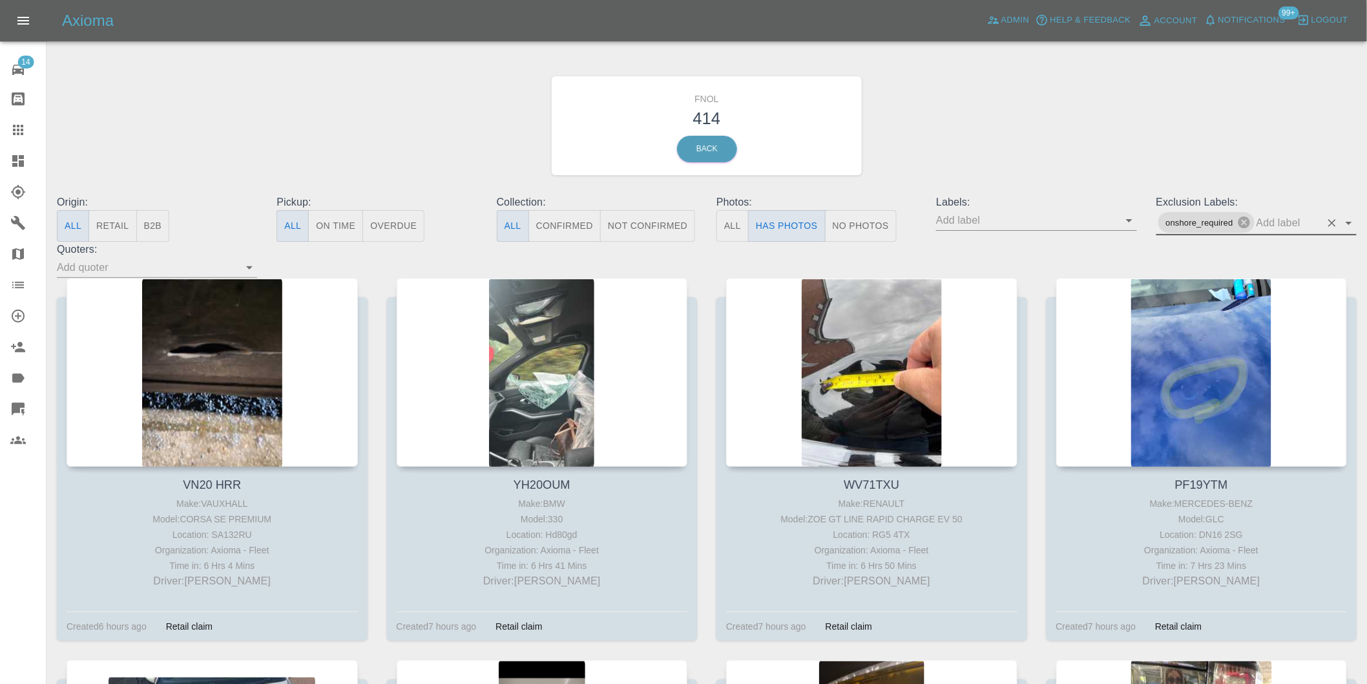
click at [1350, 221] on icon "Open" at bounding box center [1349, 223] width 16 height 16
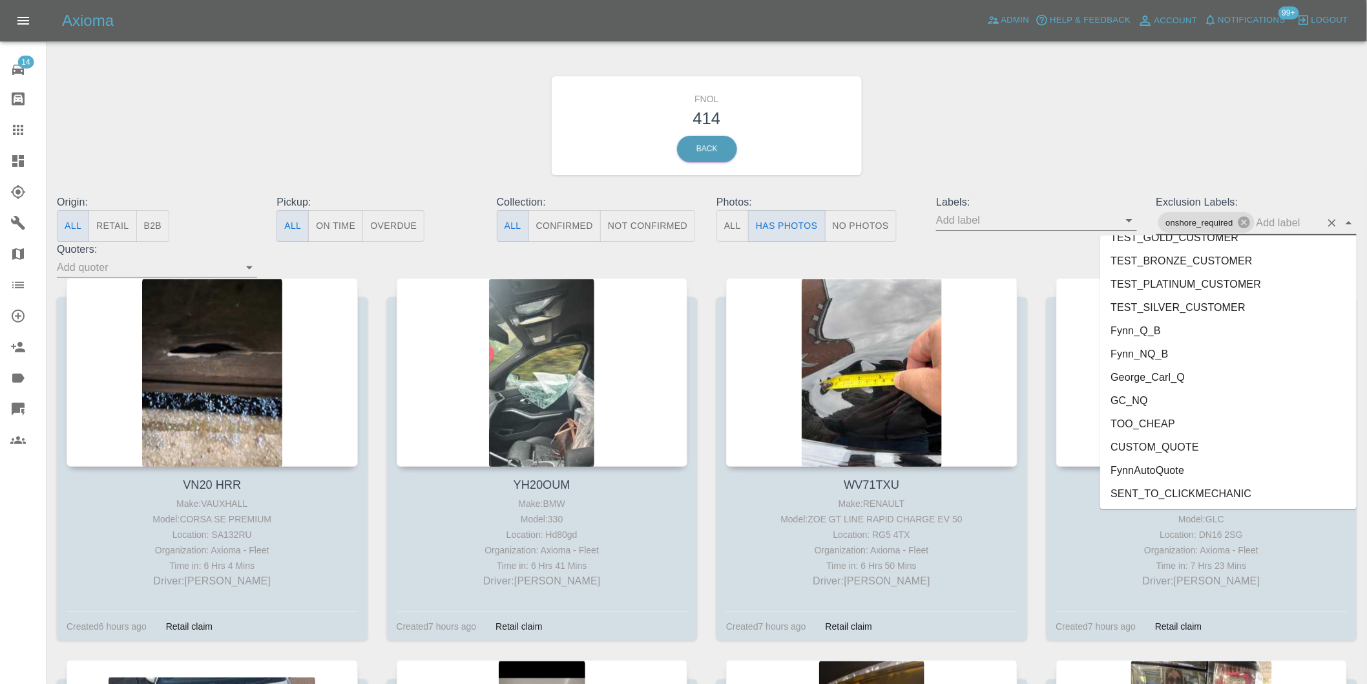
scroll to position [72, 0]
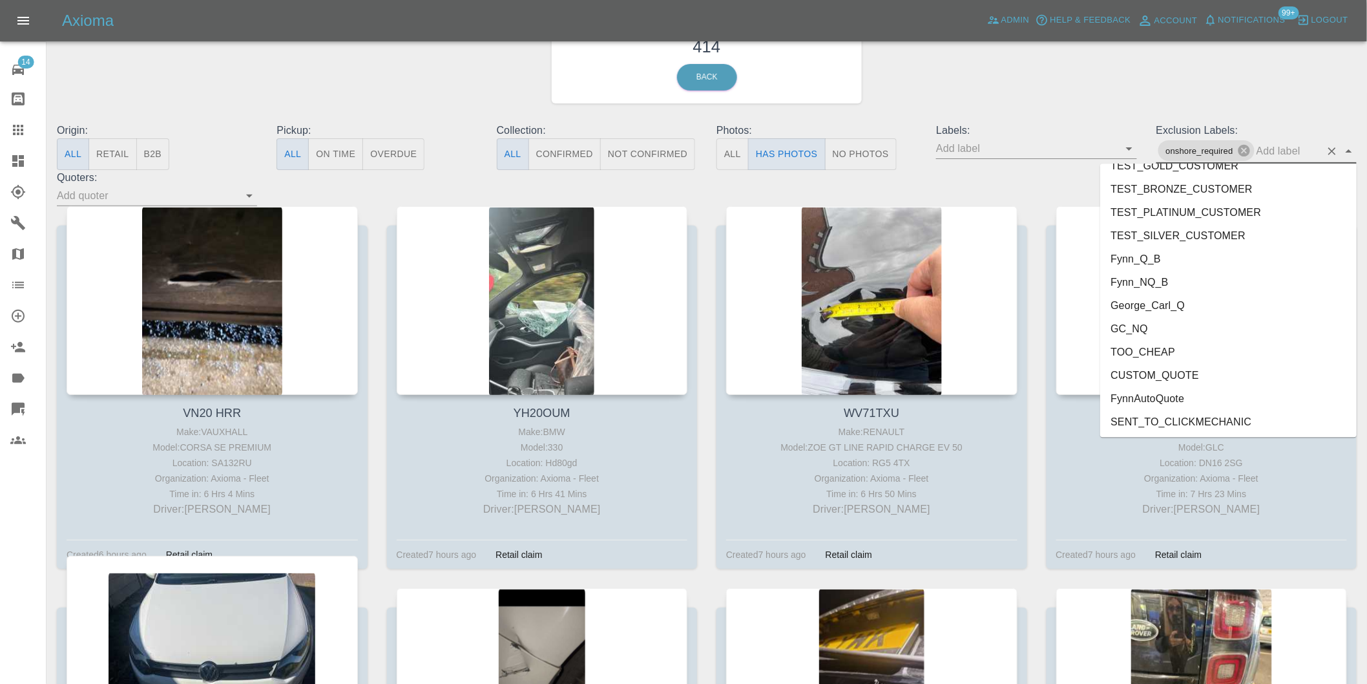
click at [1177, 306] on li "George_Carl_Q" at bounding box center [1228, 304] width 256 height 23
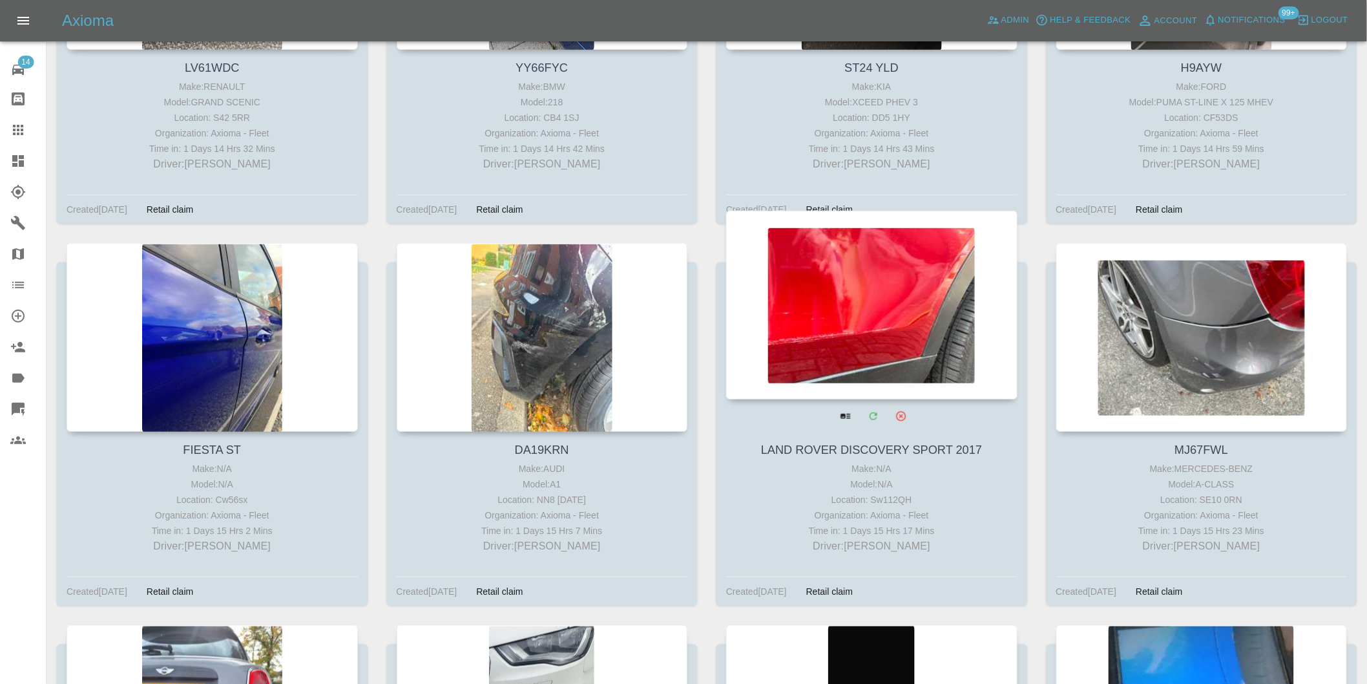
scroll to position [18760, 0]
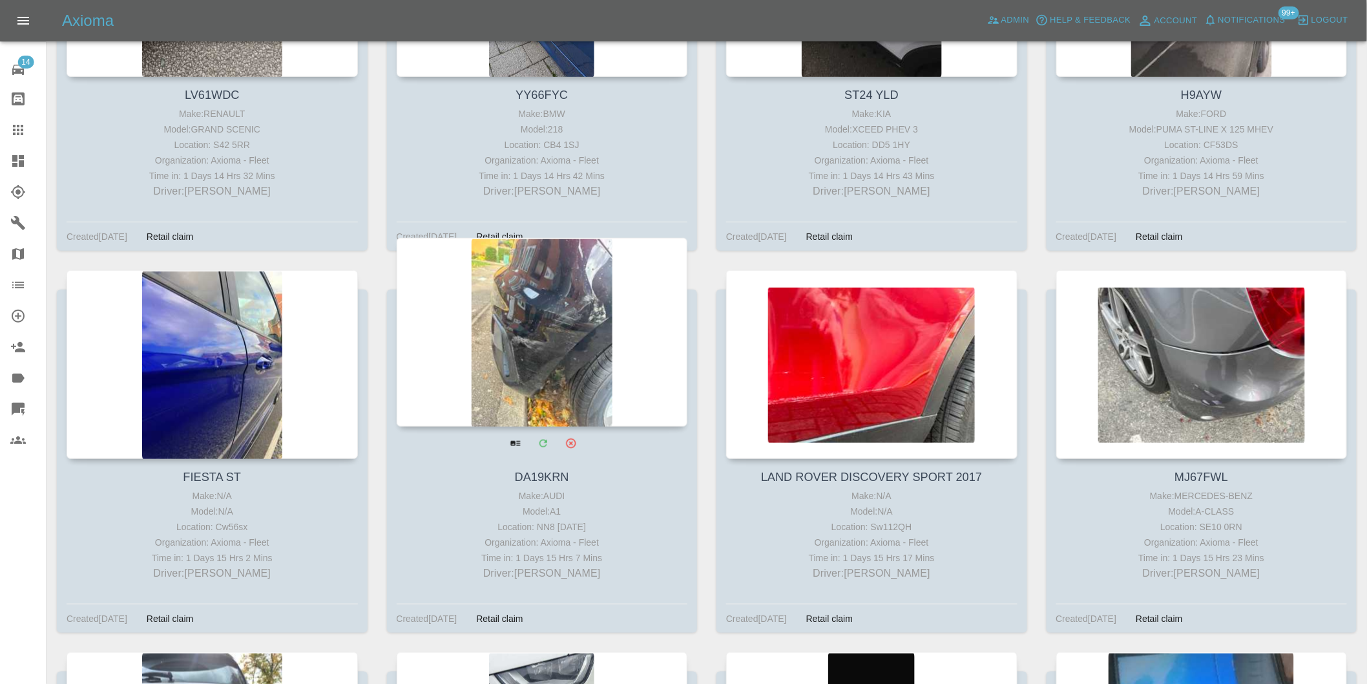
drag, startPoint x: 519, startPoint y: 262, endPoint x: 512, endPoint y: 262, distance: 7.1
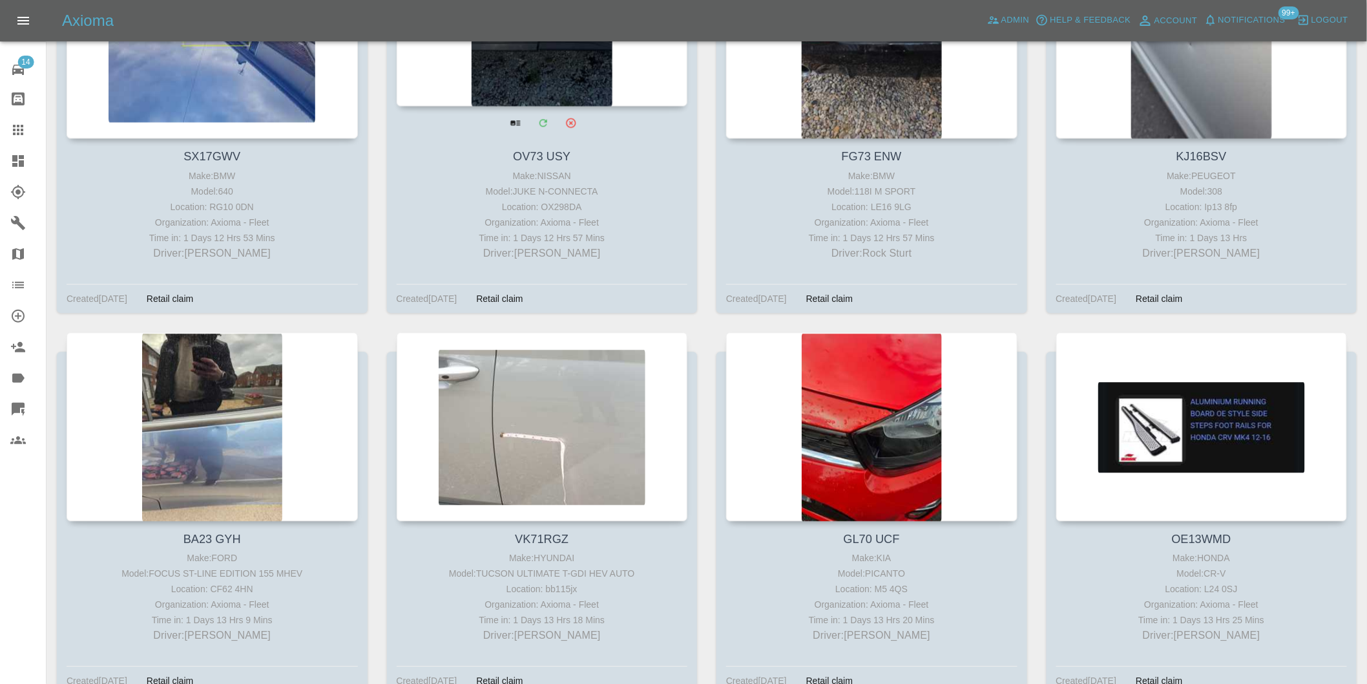
scroll to position [15530, 0]
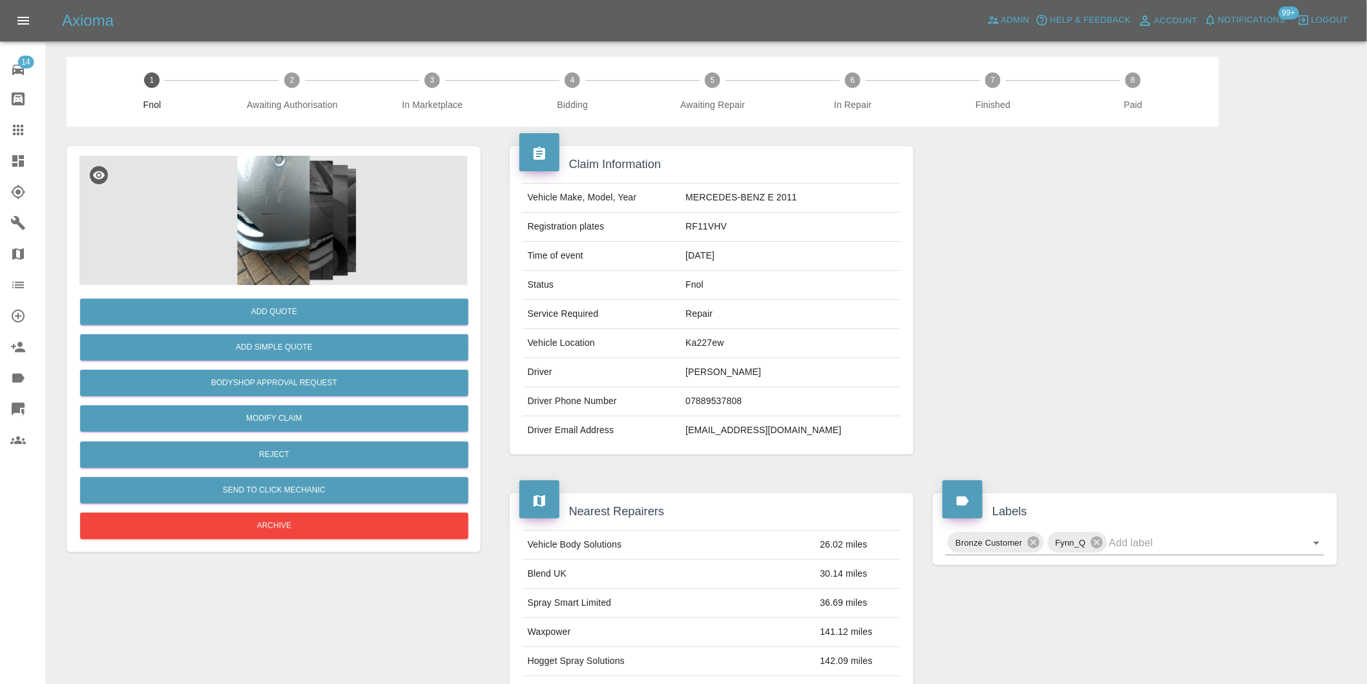
click at [283, 252] on img at bounding box center [273, 220] width 388 height 129
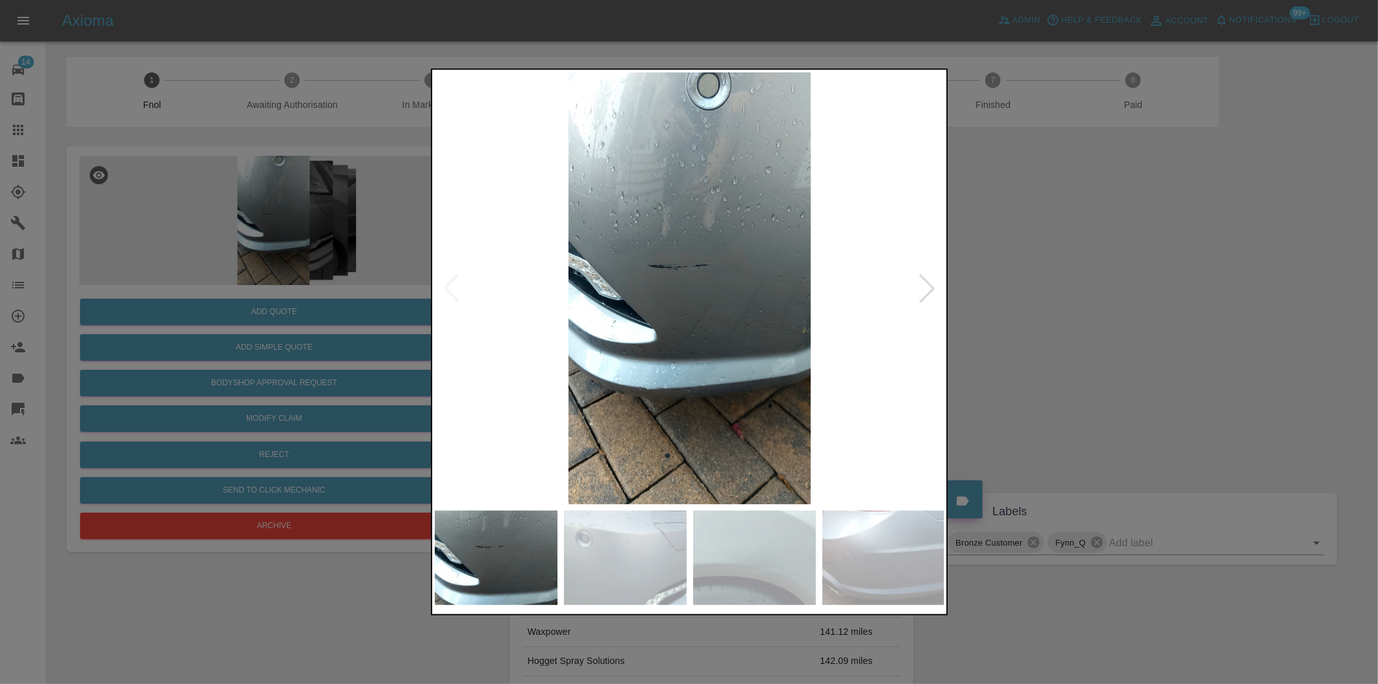
click at [934, 293] on div at bounding box center [927, 288] width 28 height 28
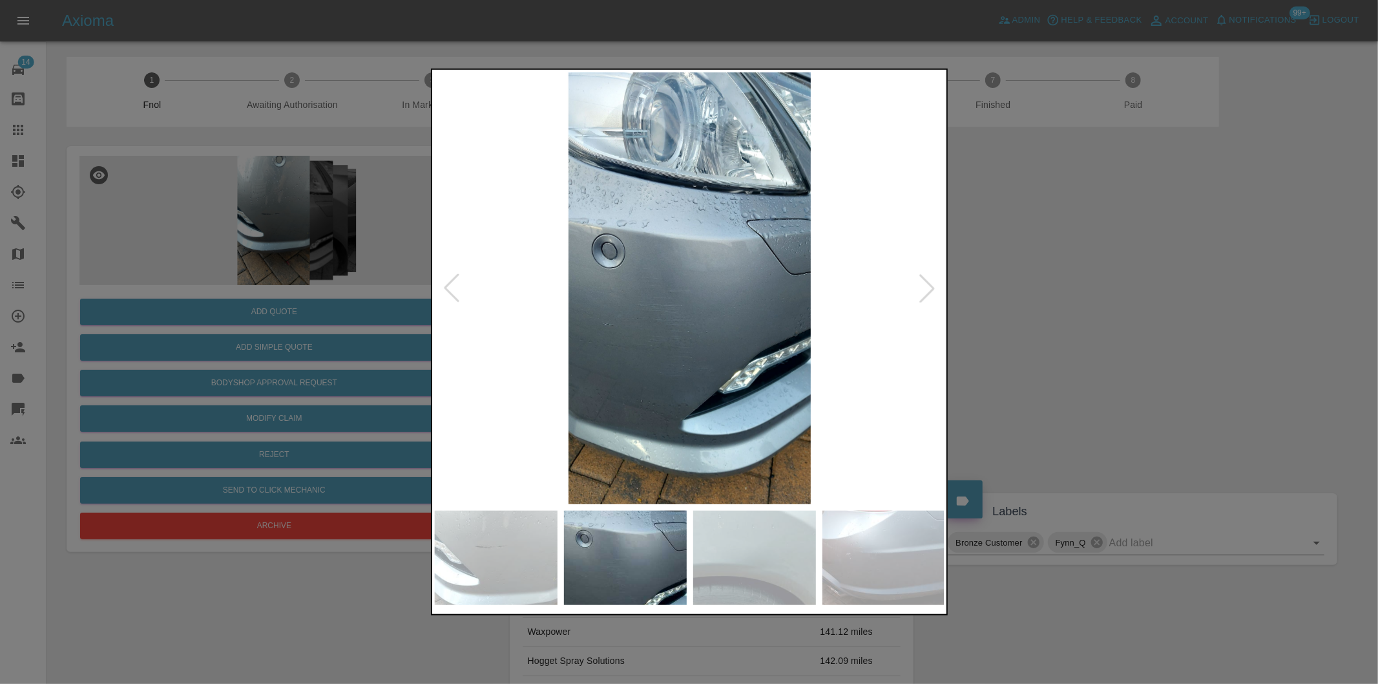
click at [927, 288] on div at bounding box center [927, 288] width 28 height 28
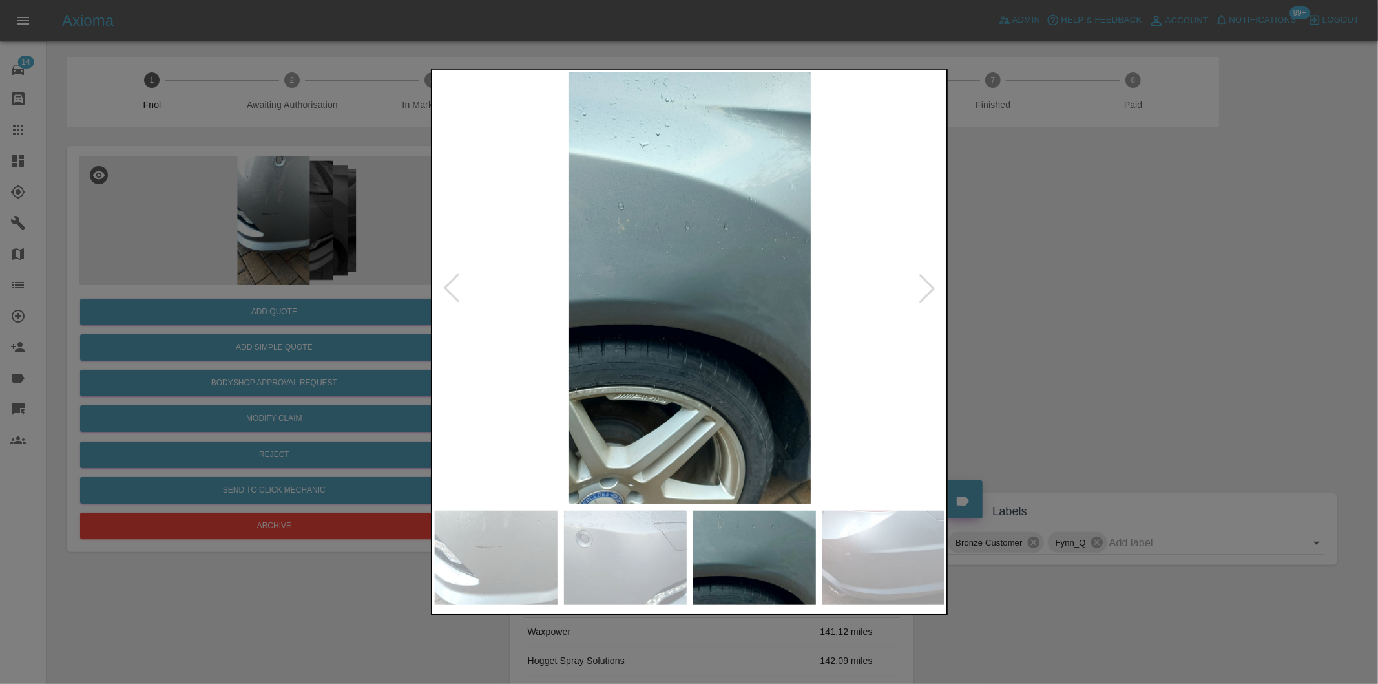
click at [927, 288] on div at bounding box center [927, 288] width 28 height 28
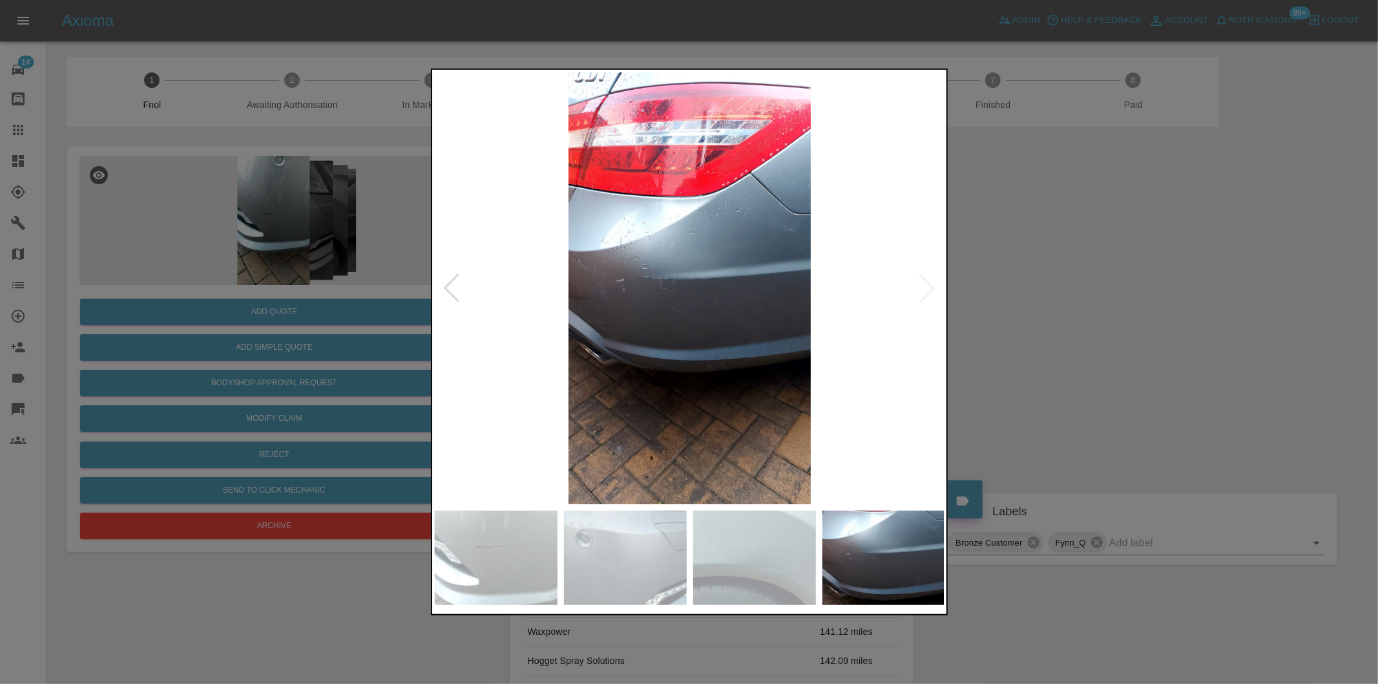
click at [927, 288] on img at bounding box center [690, 288] width 510 height 432
click at [449, 287] on div at bounding box center [451, 288] width 28 height 28
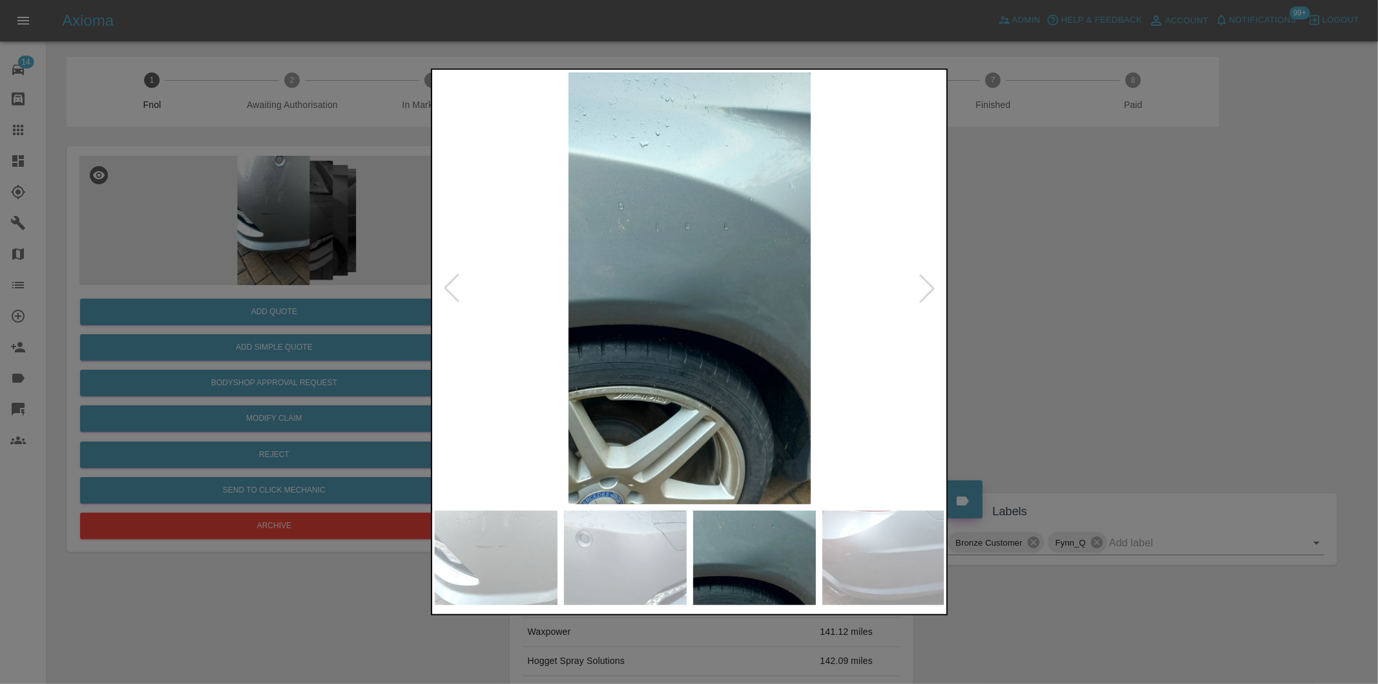
click at [928, 288] on div at bounding box center [927, 288] width 28 height 28
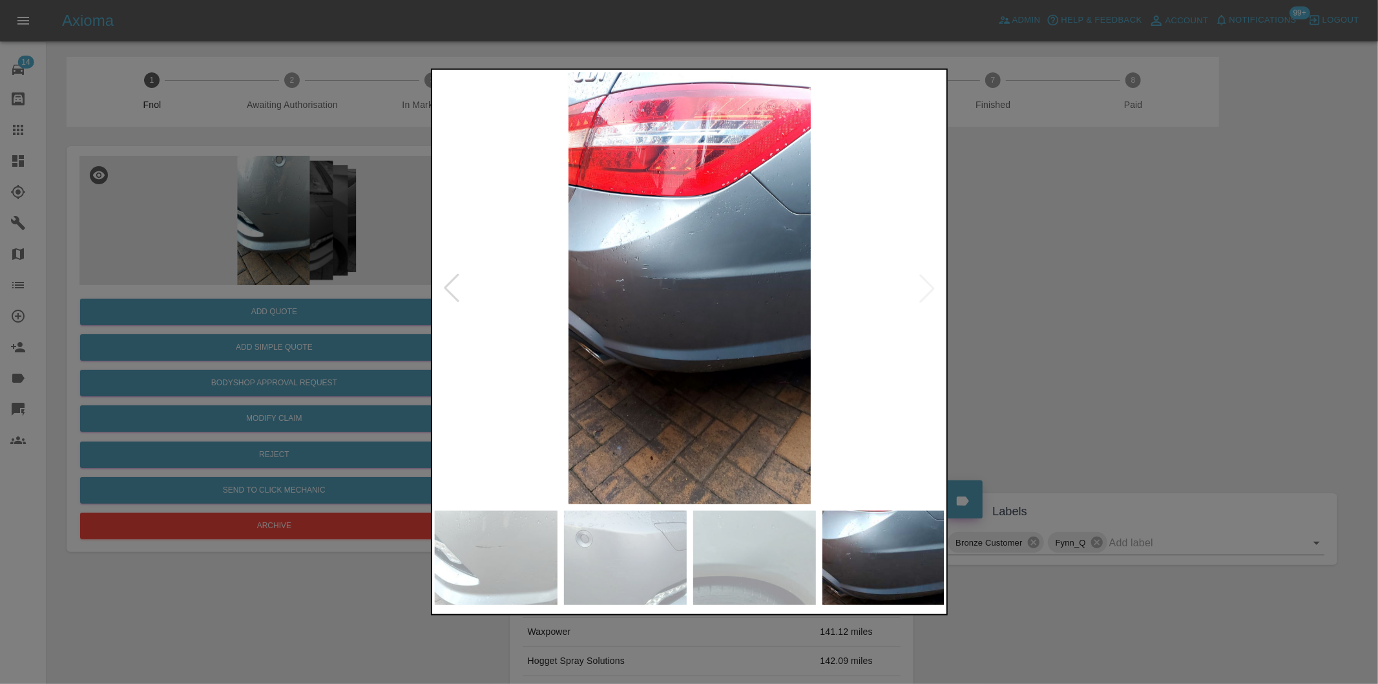
click at [928, 288] on img at bounding box center [690, 288] width 510 height 432
click at [456, 285] on div at bounding box center [451, 288] width 28 height 28
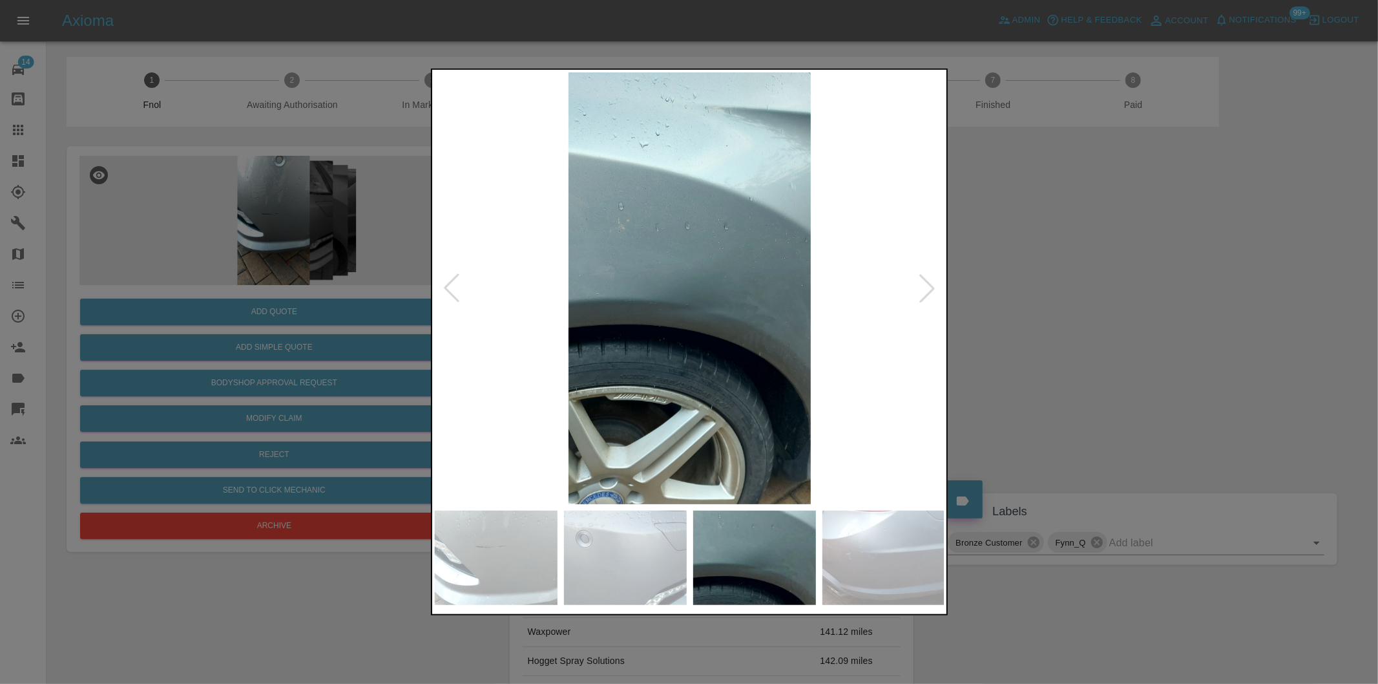
click at [456, 285] on div at bounding box center [451, 288] width 28 height 28
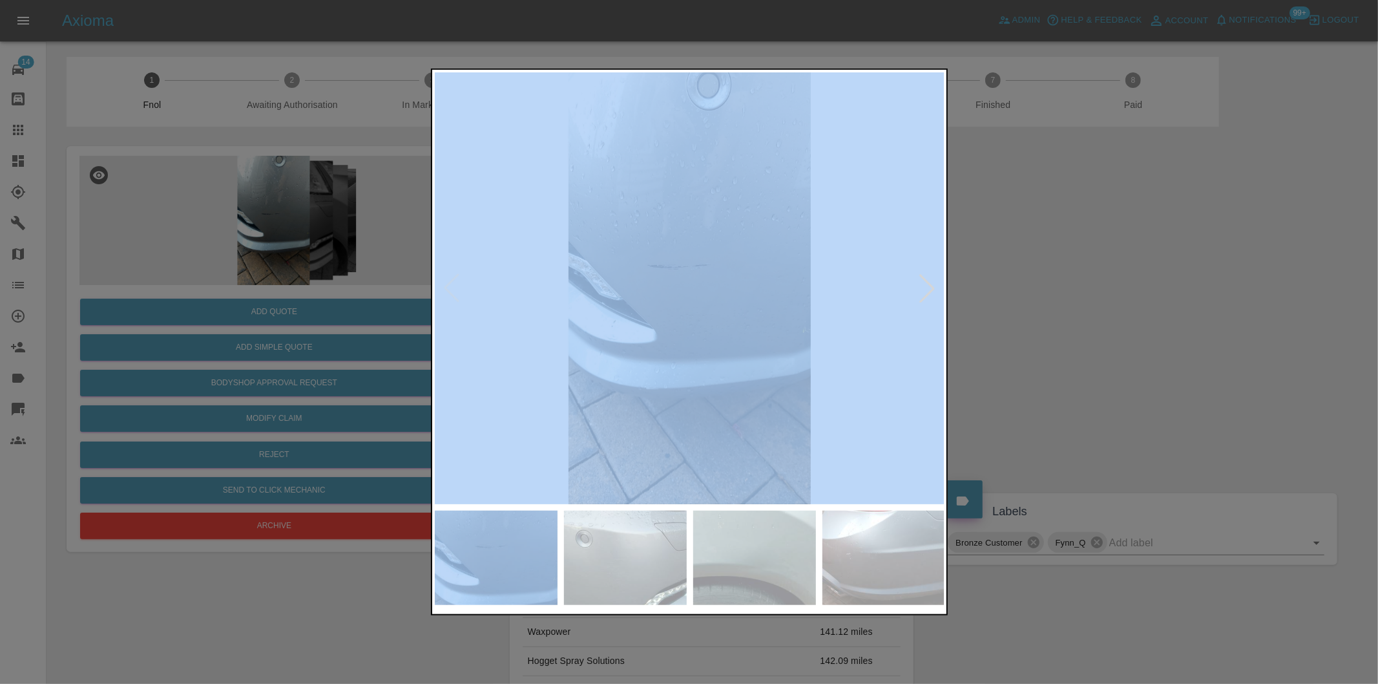
click at [925, 286] on div at bounding box center [927, 288] width 28 height 28
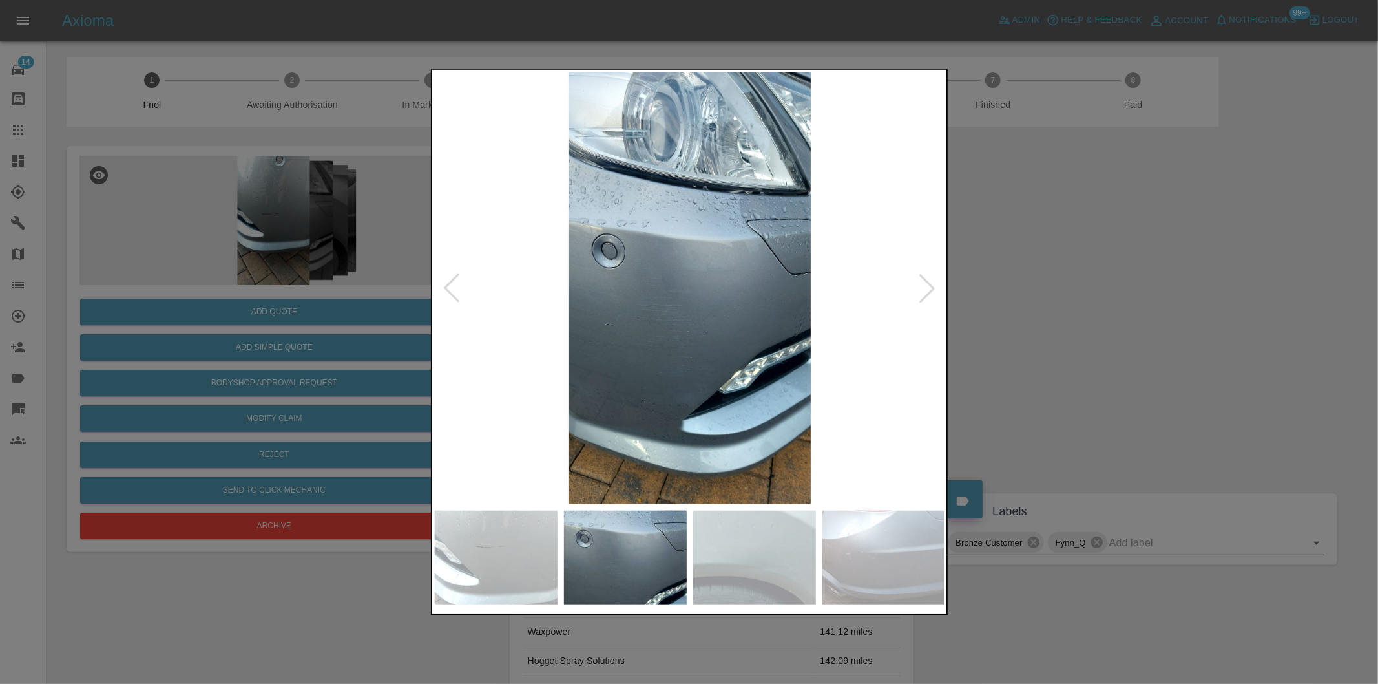
click at [925, 288] on div at bounding box center [927, 288] width 28 height 28
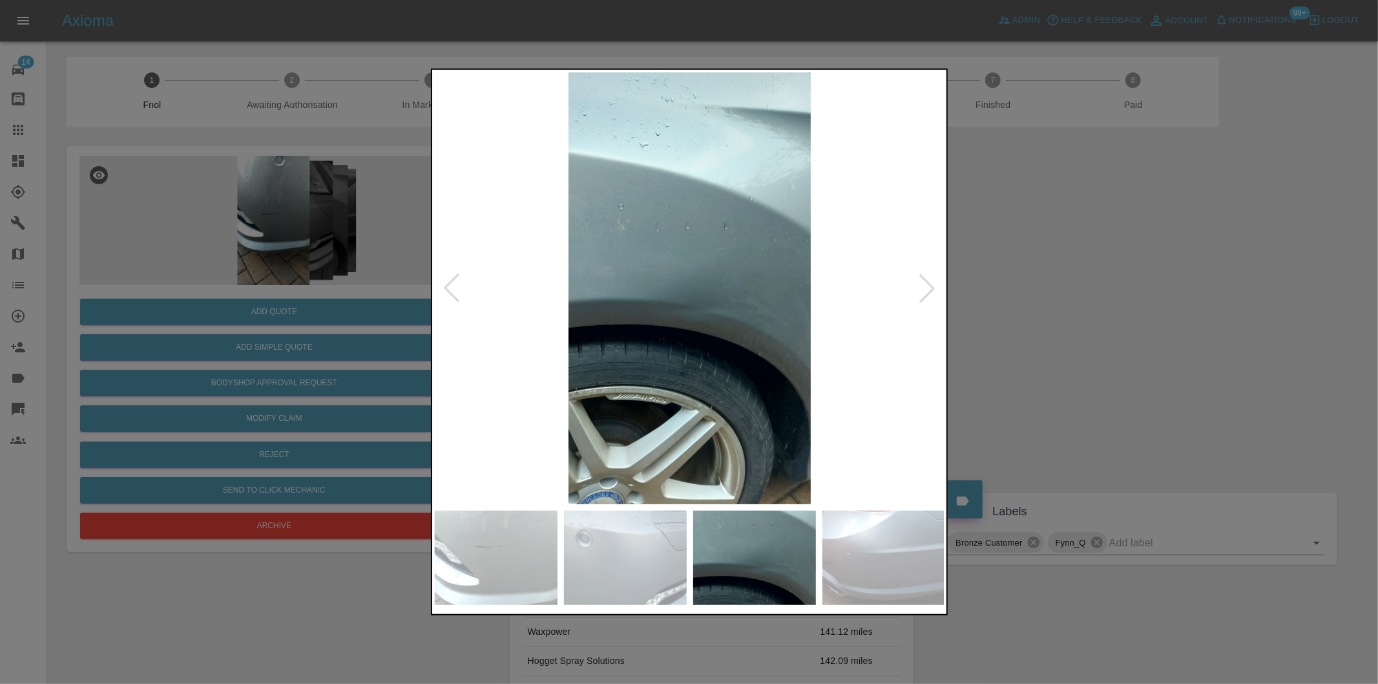
click at [925, 288] on div at bounding box center [927, 288] width 28 height 28
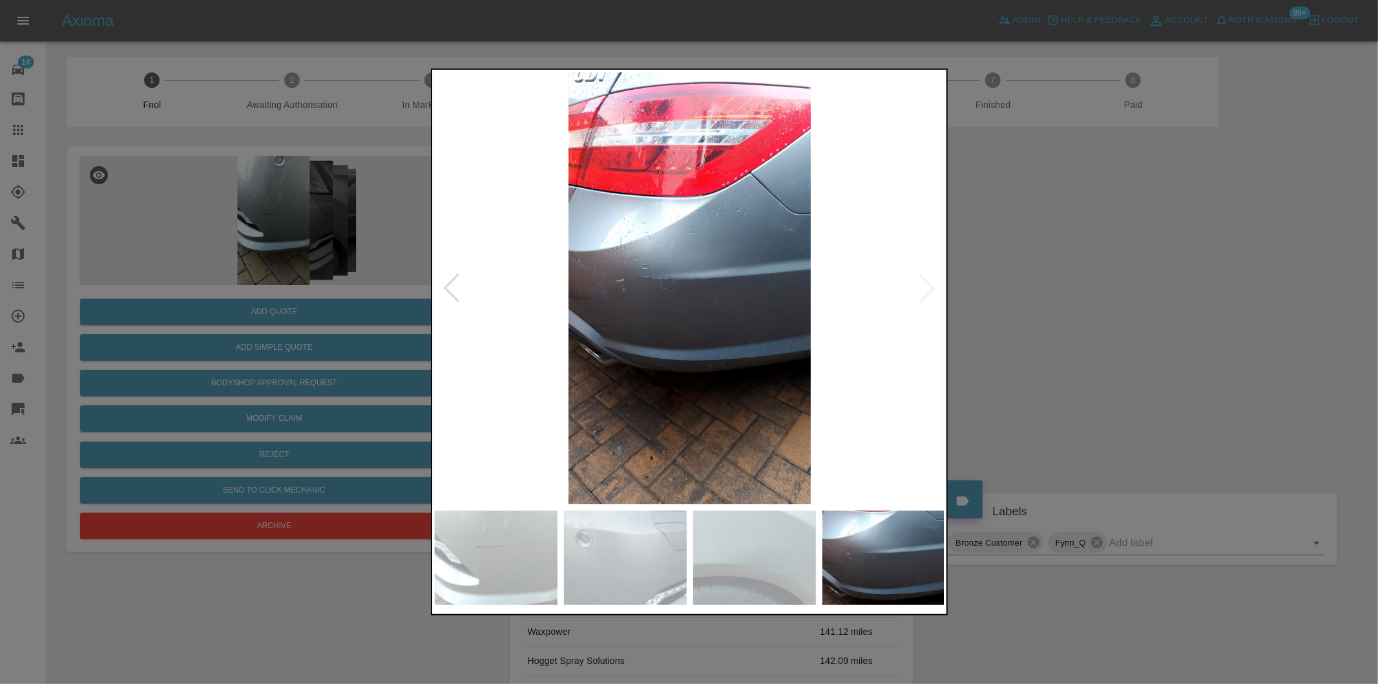
click at [925, 288] on img at bounding box center [690, 288] width 510 height 432
click at [1142, 306] on div at bounding box center [689, 342] width 1378 height 684
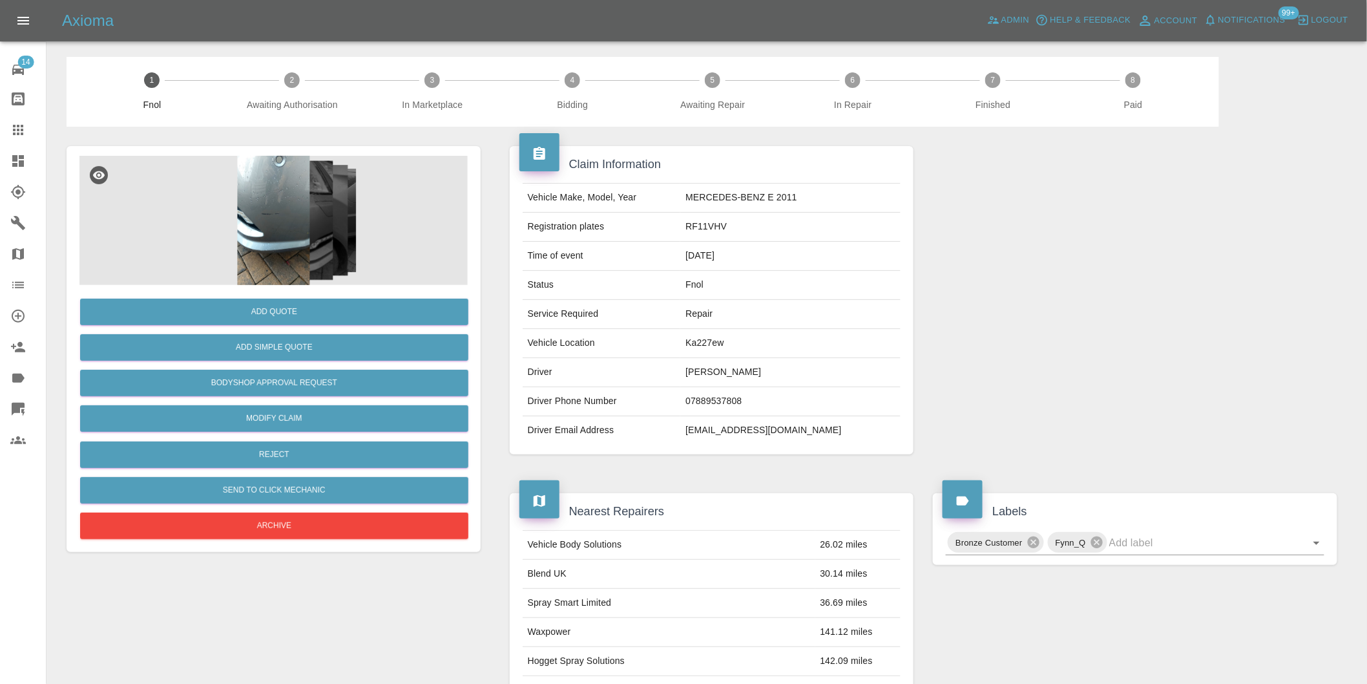
click at [253, 200] on img at bounding box center [273, 220] width 388 height 129
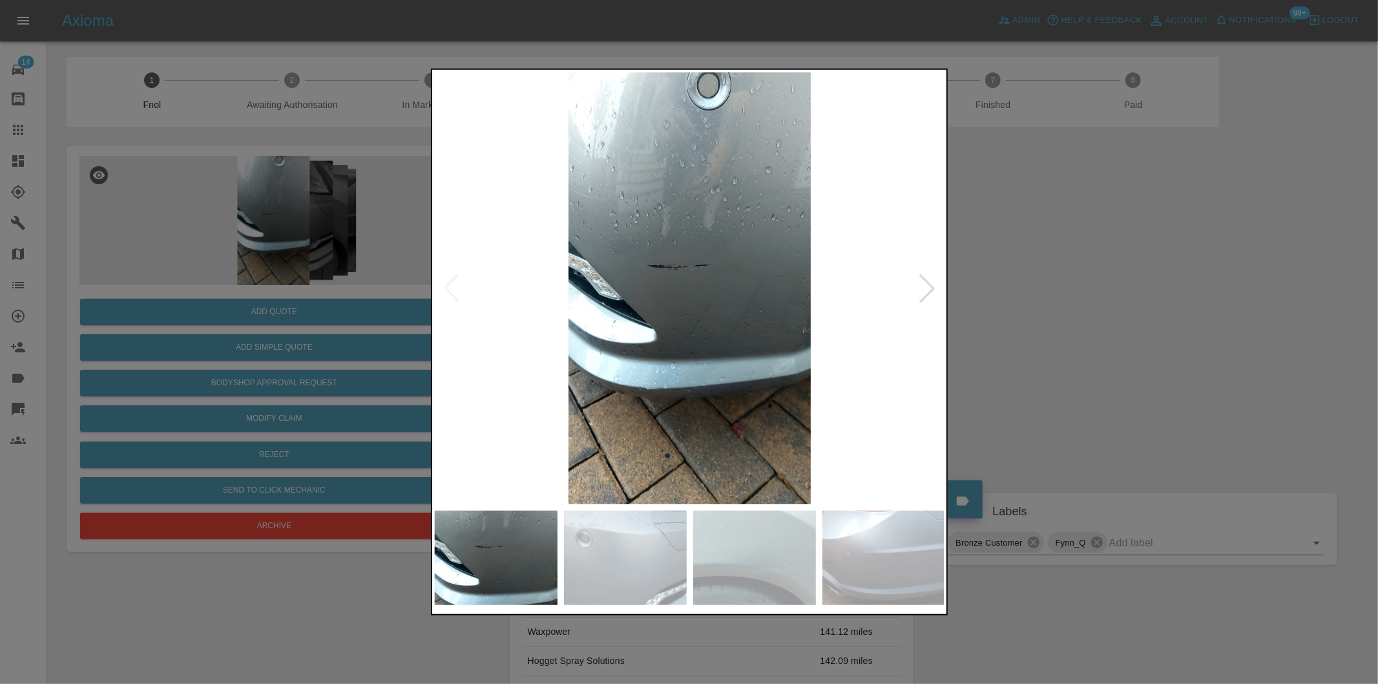
click at [925, 289] on div at bounding box center [927, 288] width 28 height 28
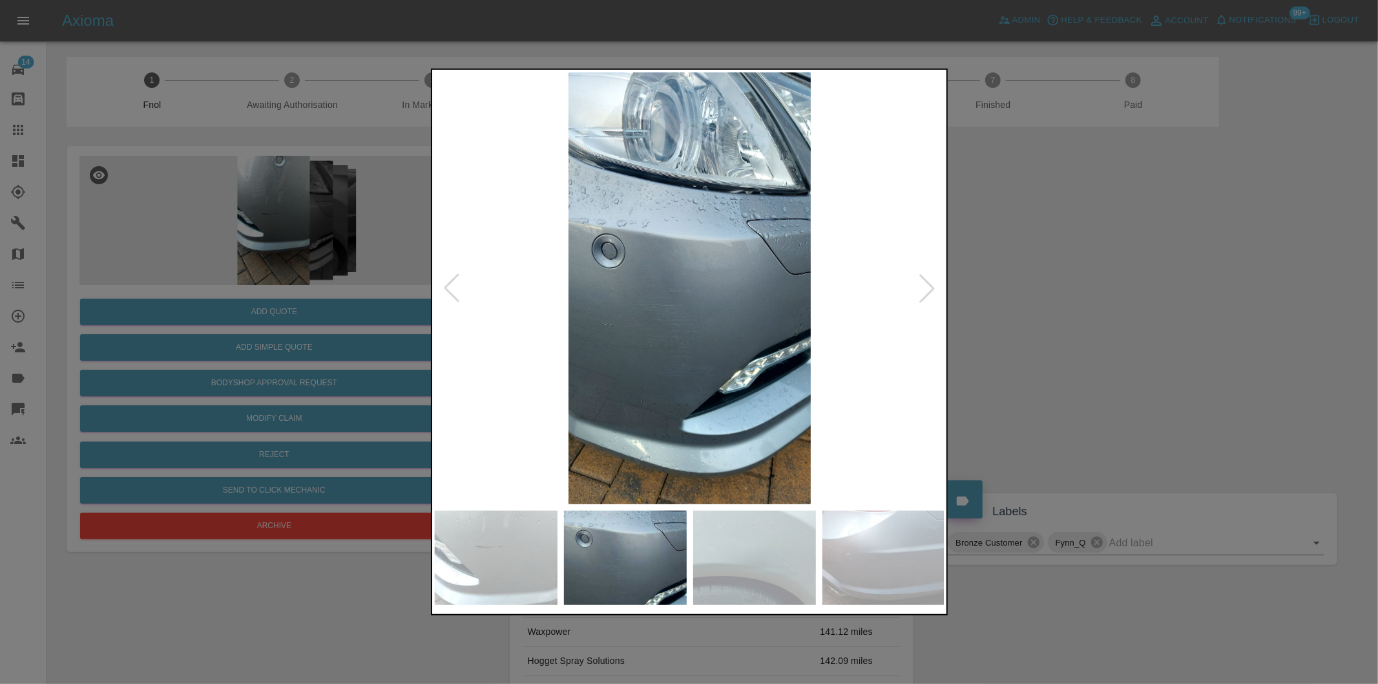
click at [925, 289] on div at bounding box center [927, 288] width 28 height 28
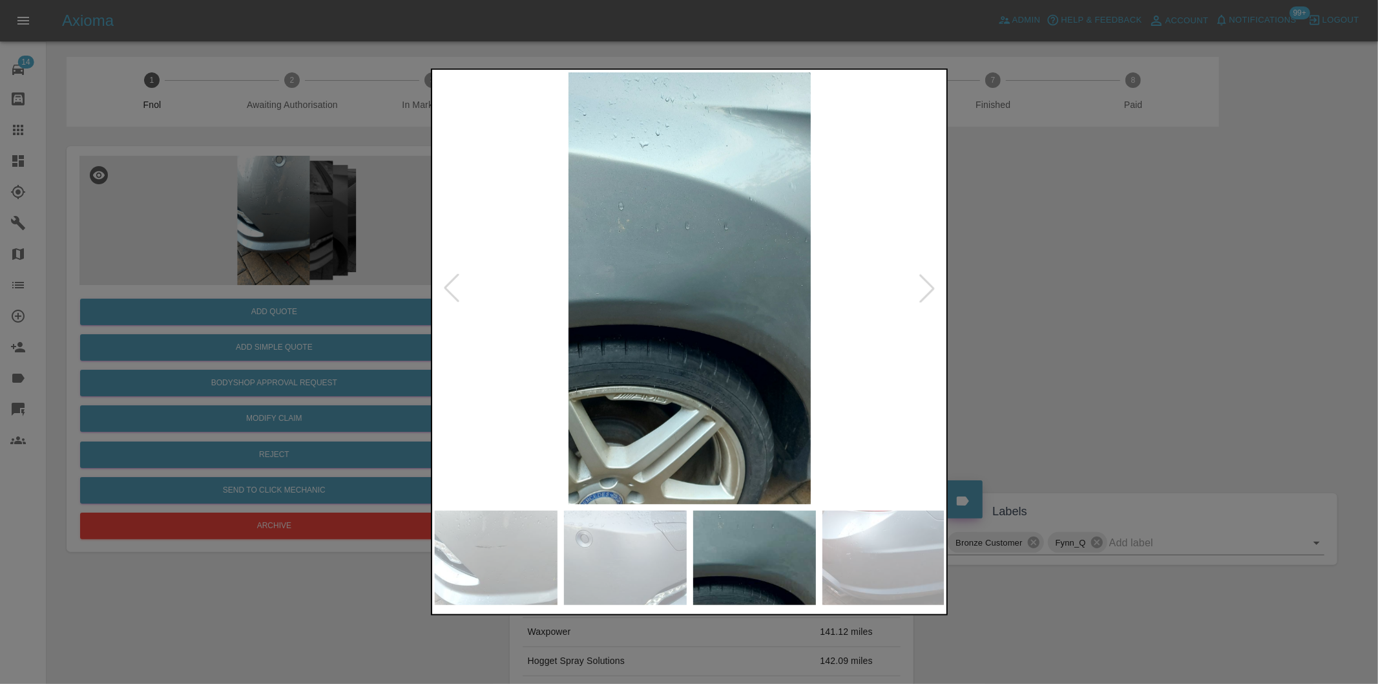
click at [925, 289] on div at bounding box center [927, 288] width 28 height 28
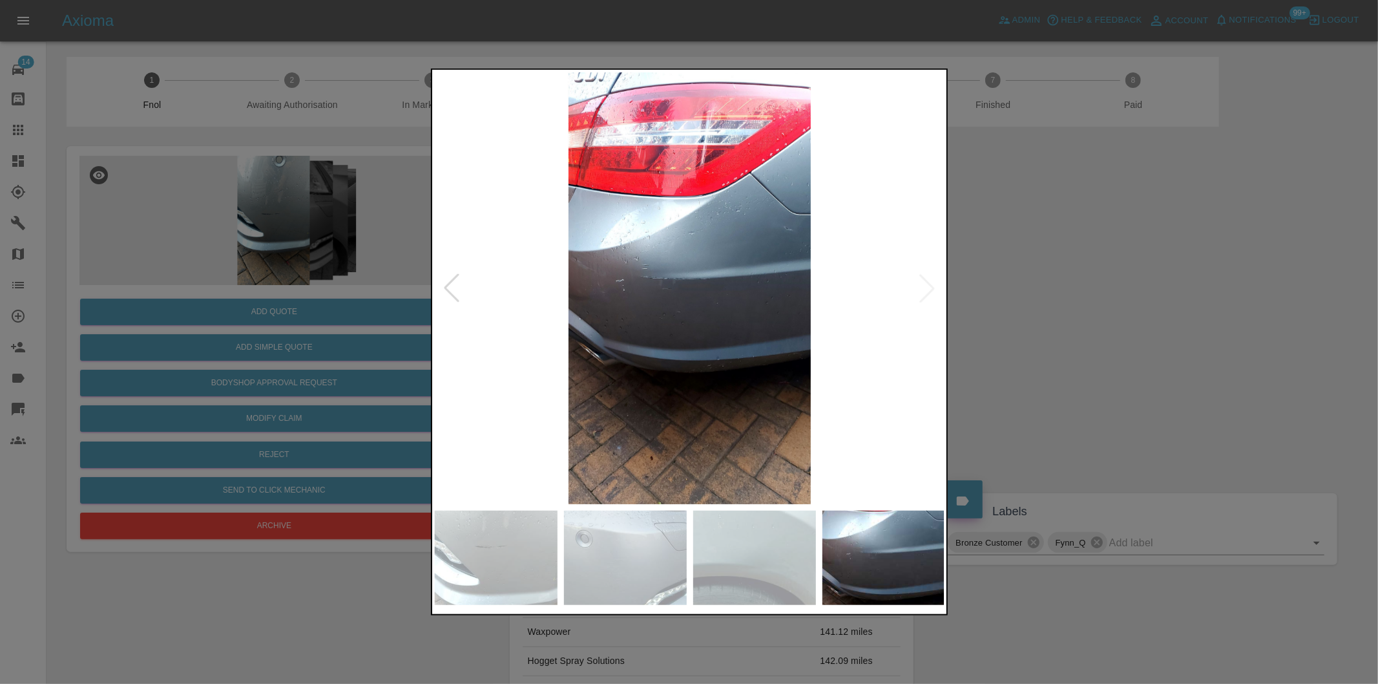
click at [454, 284] on div at bounding box center [451, 288] width 28 height 28
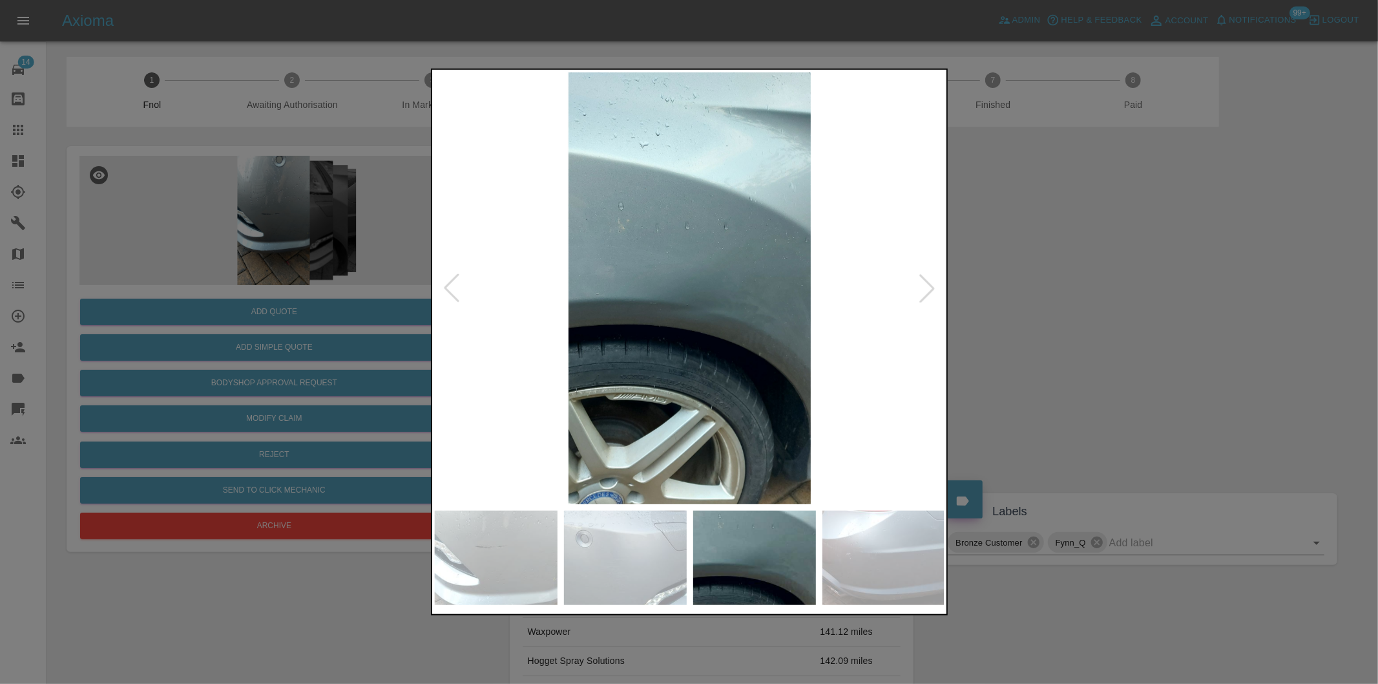
click at [767, 256] on img at bounding box center [690, 288] width 510 height 432
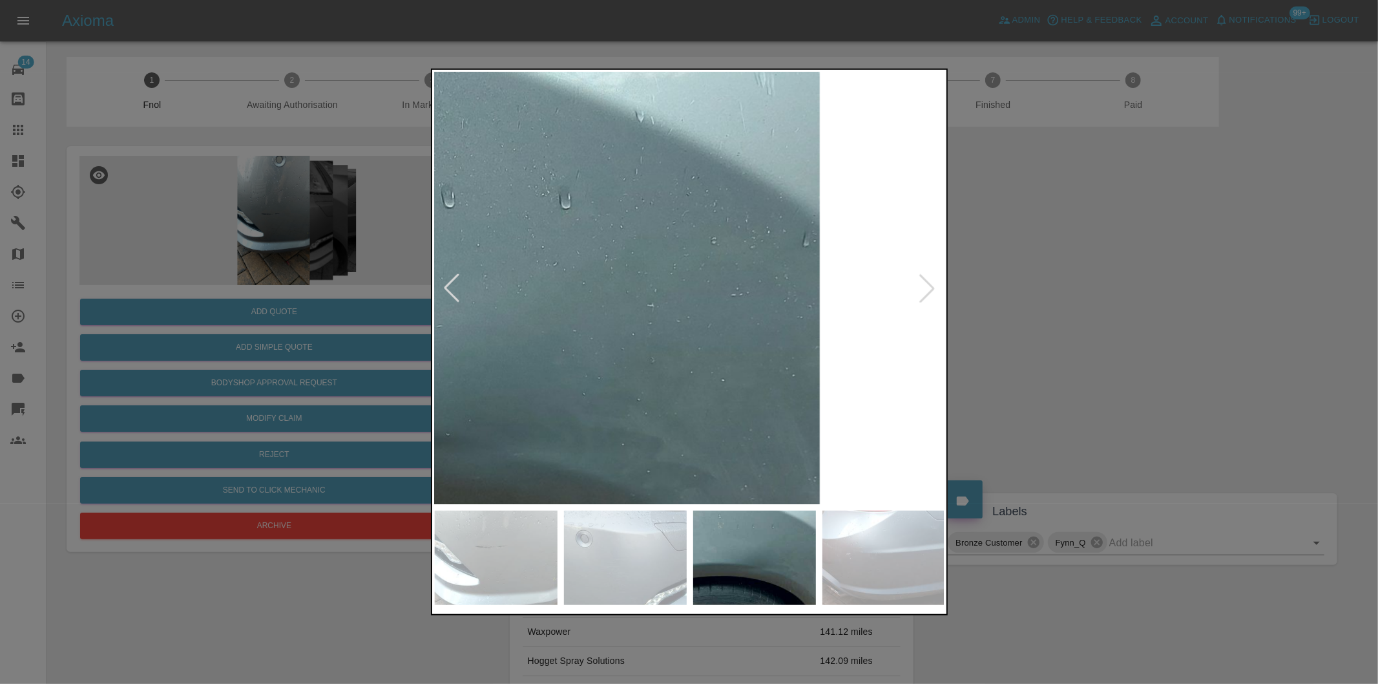
click at [690, 269] on img at bounding box center [454, 383] width 1531 height 1294
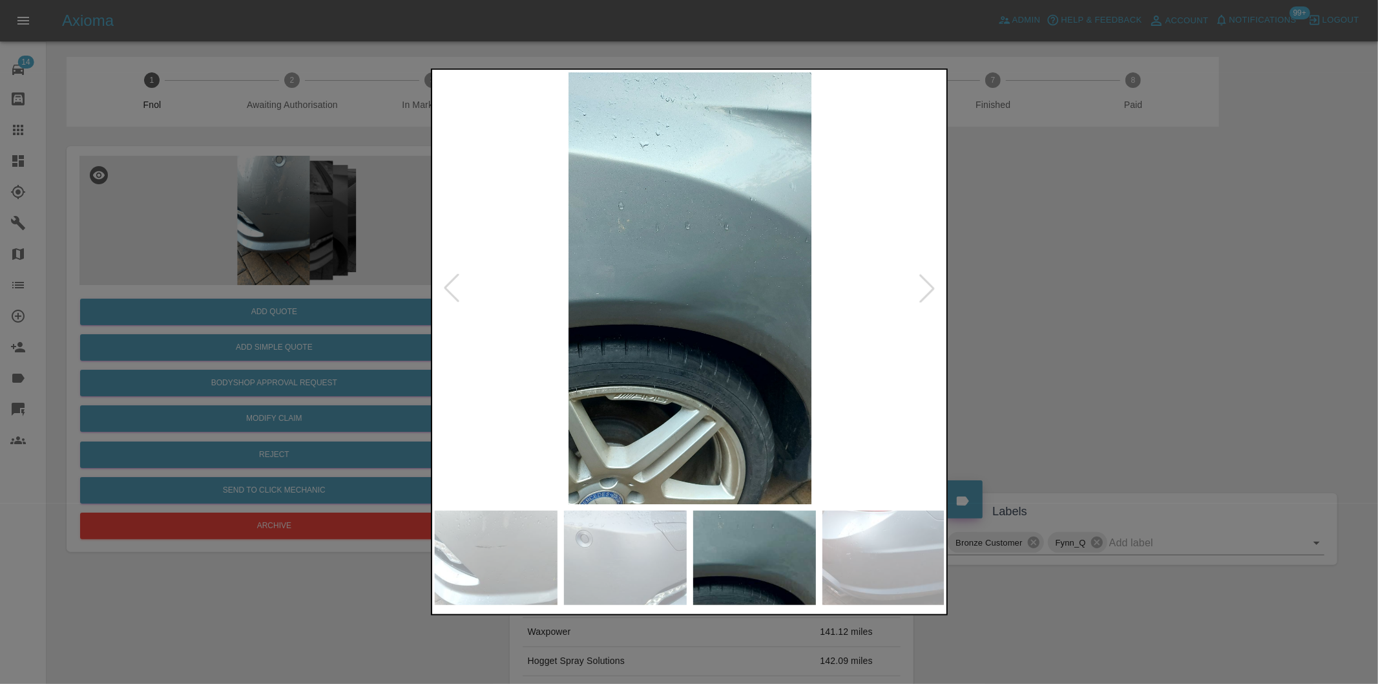
click at [1047, 300] on div at bounding box center [689, 342] width 1378 height 684
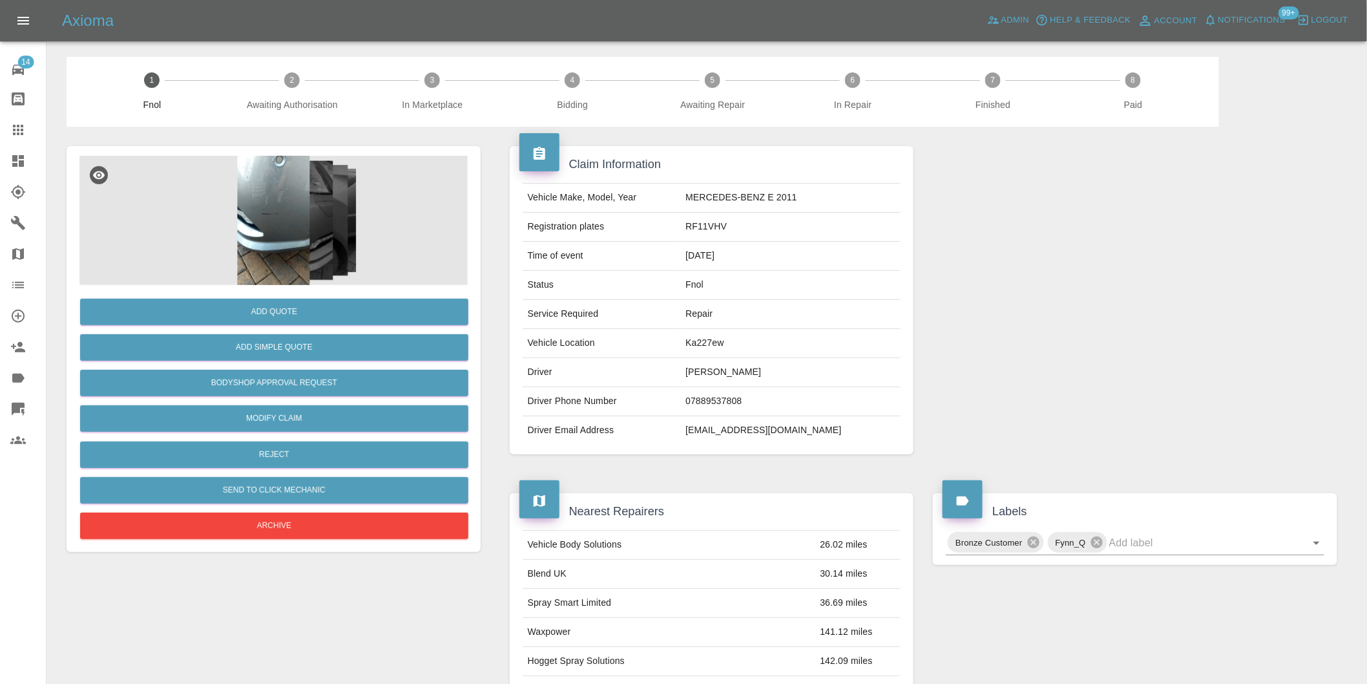
click at [278, 216] on img at bounding box center [273, 220] width 388 height 129
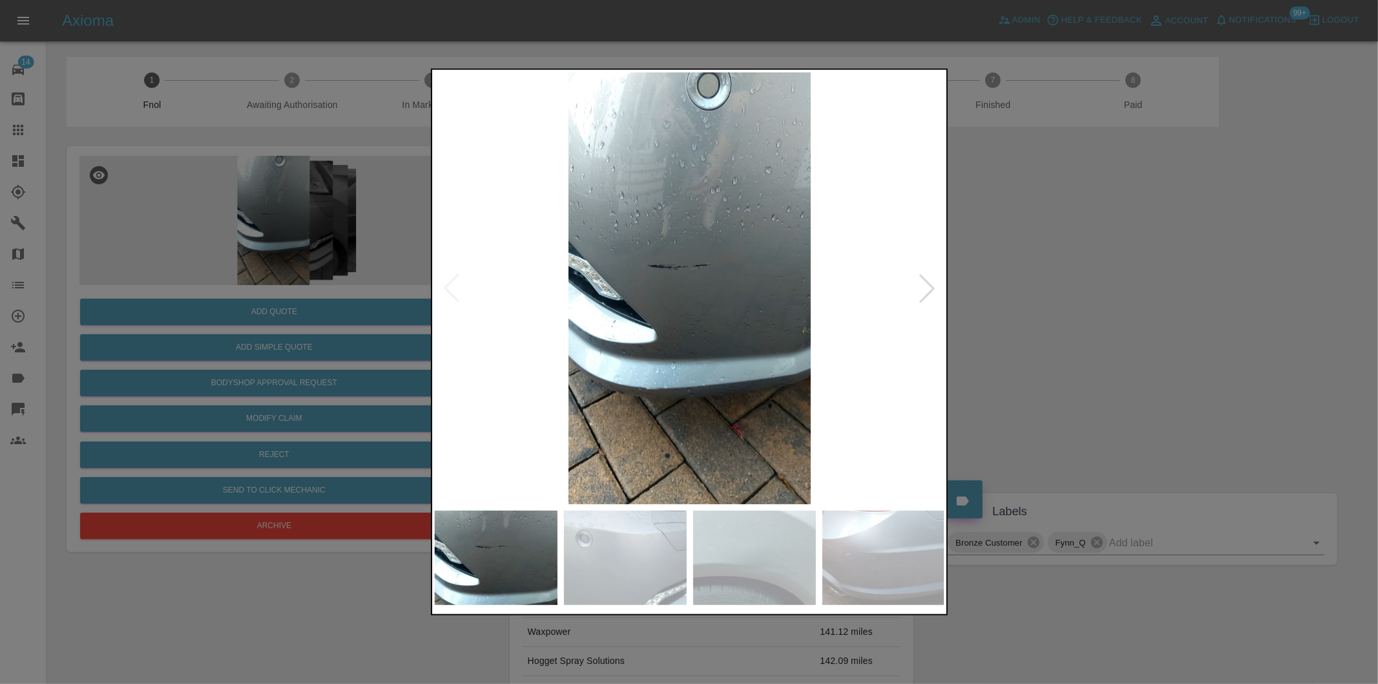
click at [923, 288] on div at bounding box center [927, 288] width 28 height 28
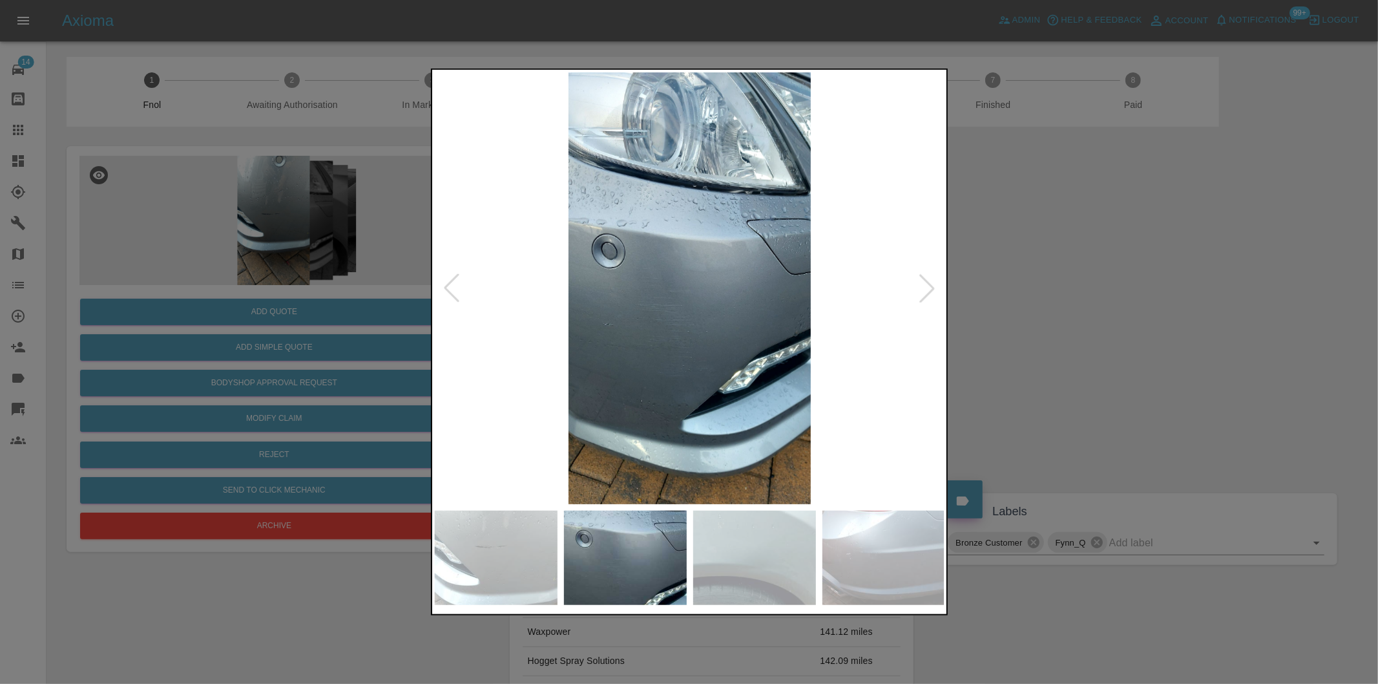
click at [923, 288] on div at bounding box center [927, 288] width 28 height 28
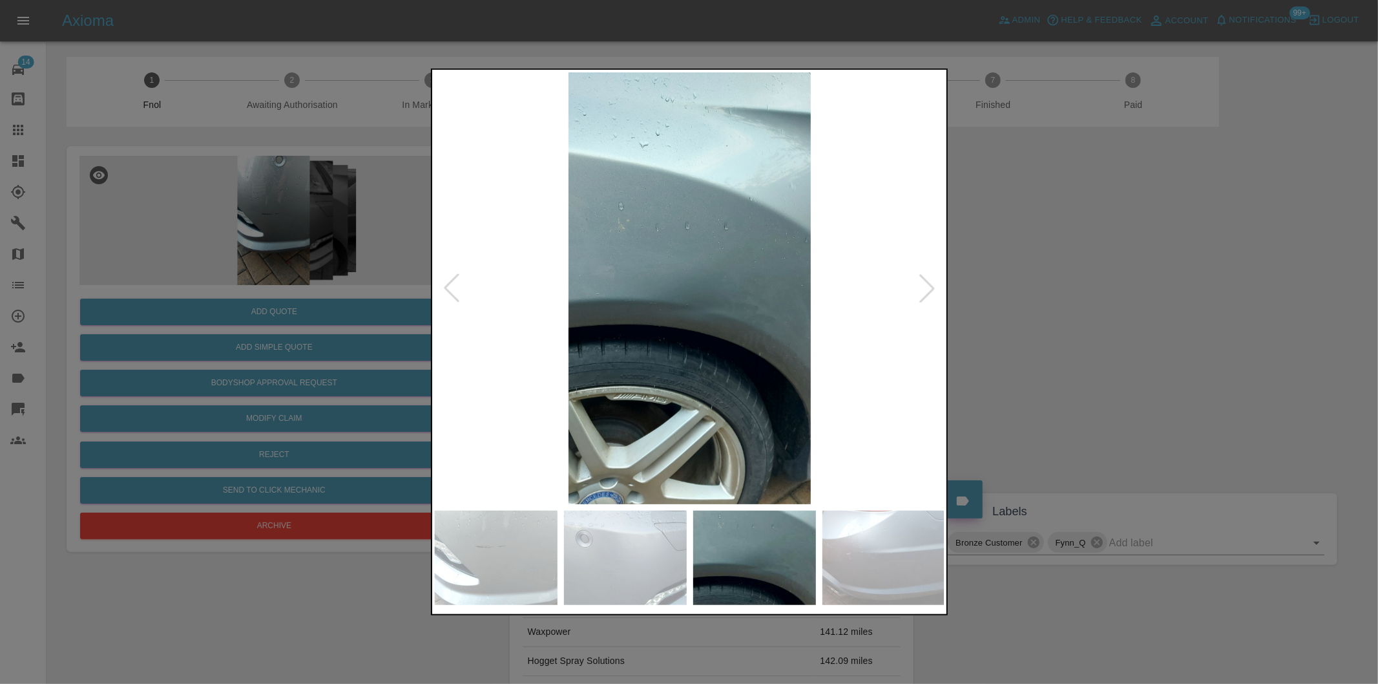
click at [923, 288] on div at bounding box center [927, 288] width 28 height 28
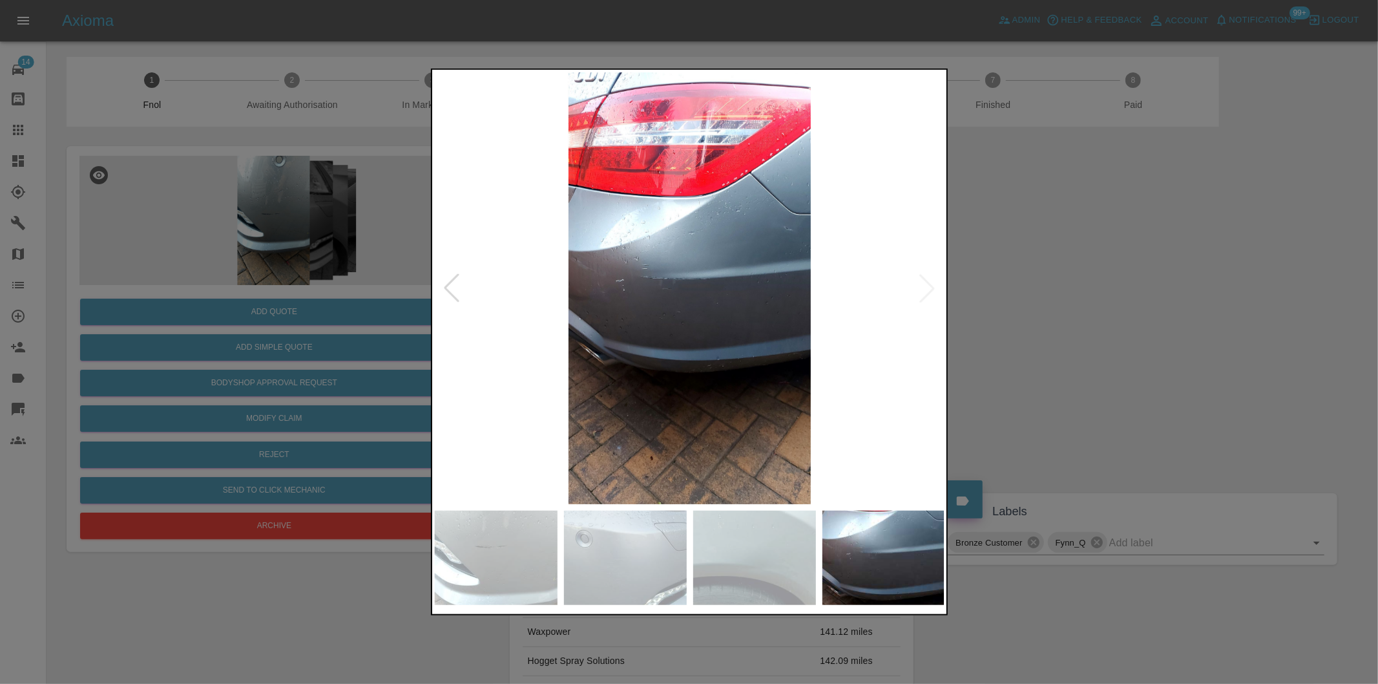
click at [261, 308] on div at bounding box center [689, 342] width 1378 height 684
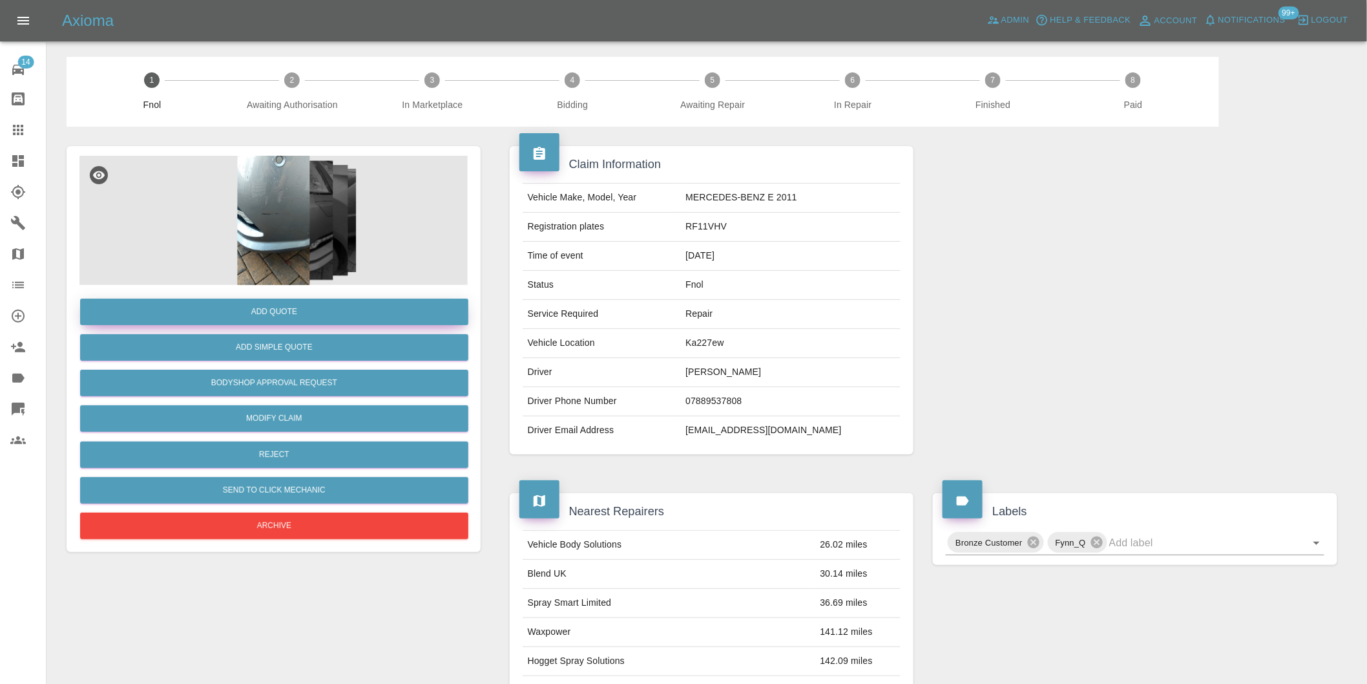
click at [275, 307] on button "Add Quote" at bounding box center [274, 311] width 388 height 26
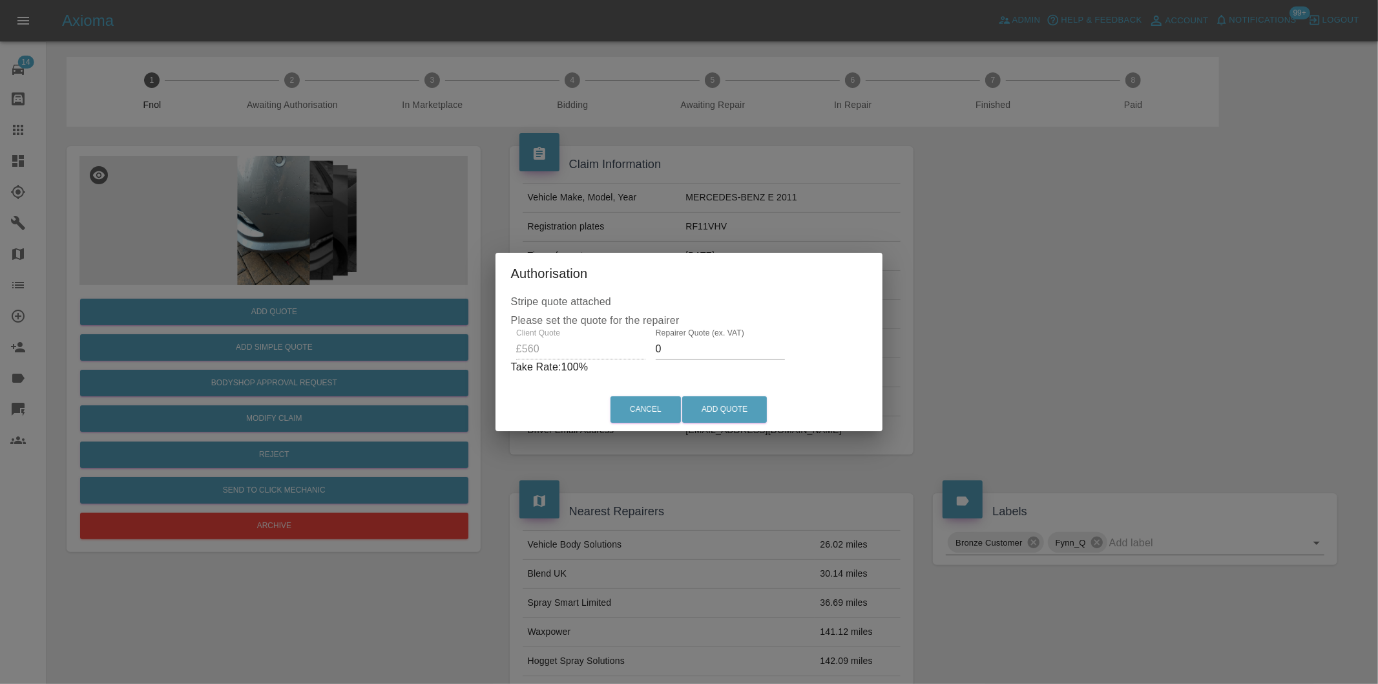
click at [689, 350] on input "0" at bounding box center [720, 349] width 129 height 21
type input "0350"
click at [698, 396] on button "Add Quote" at bounding box center [724, 409] width 85 height 26
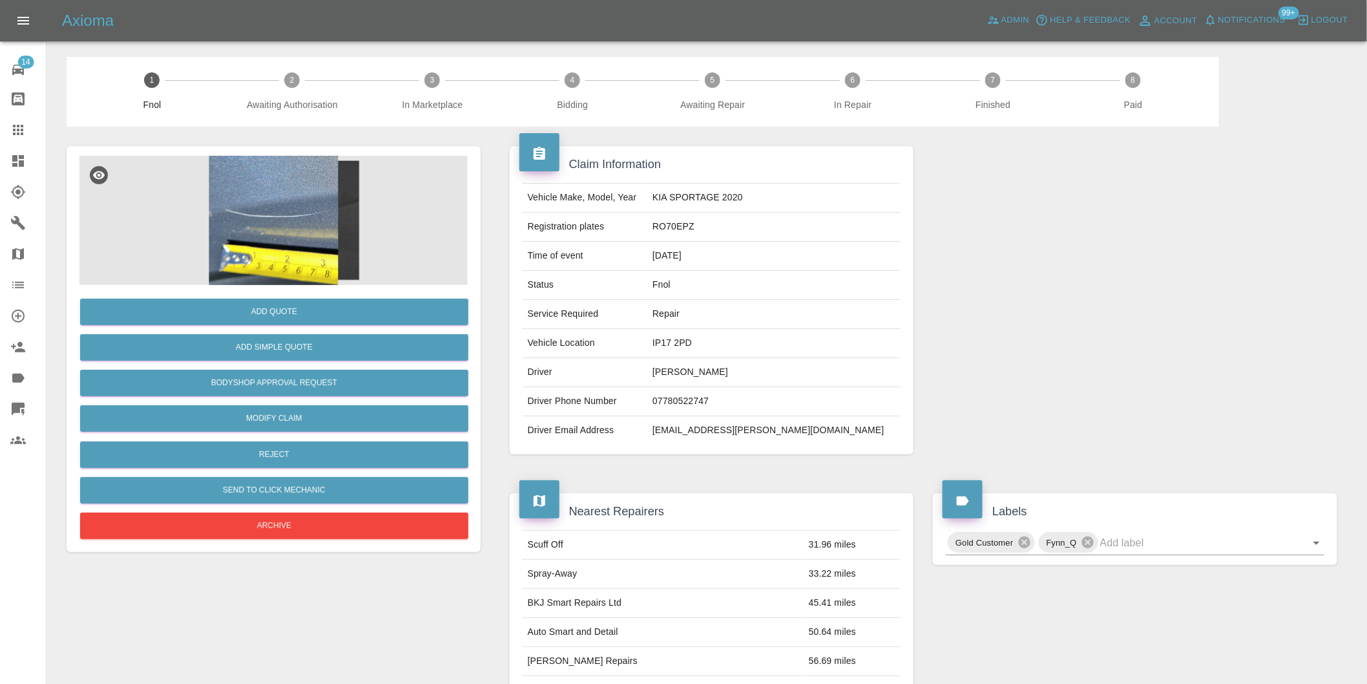
click at [294, 194] on img at bounding box center [273, 220] width 388 height 129
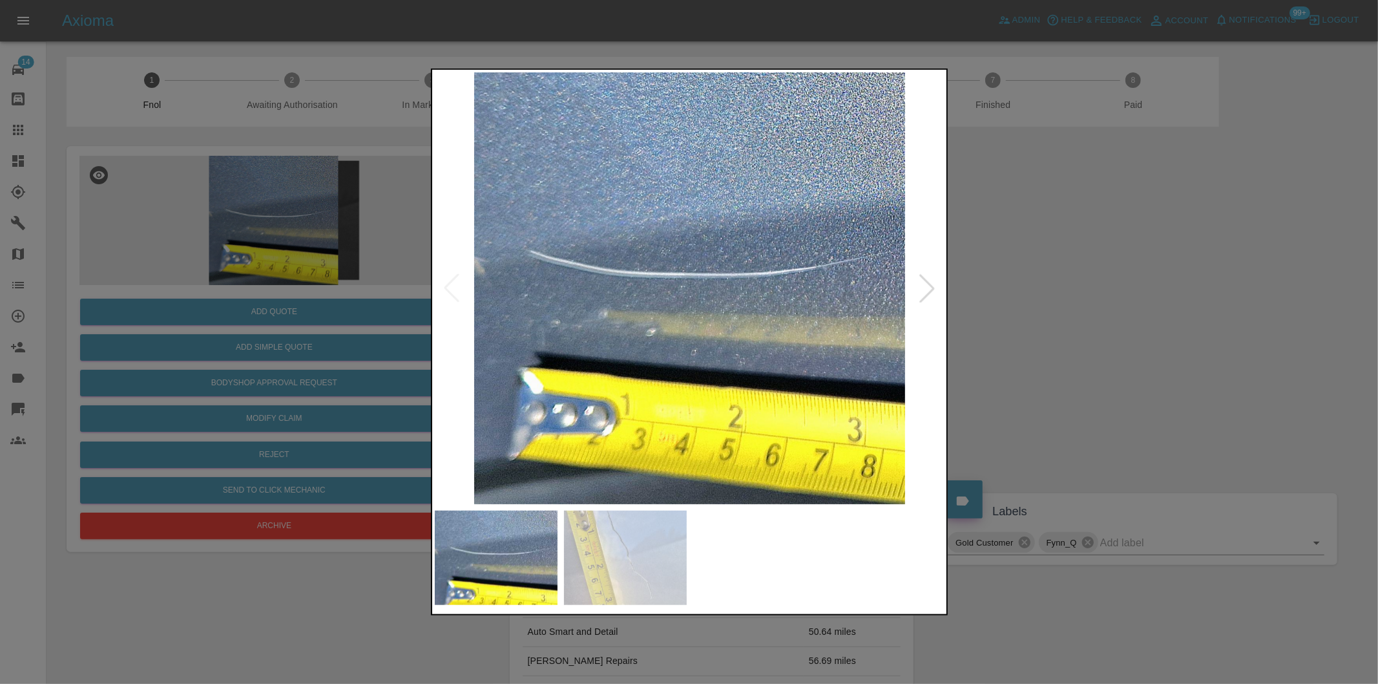
click at [934, 293] on div at bounding box center [927, 288] width 28 height 28
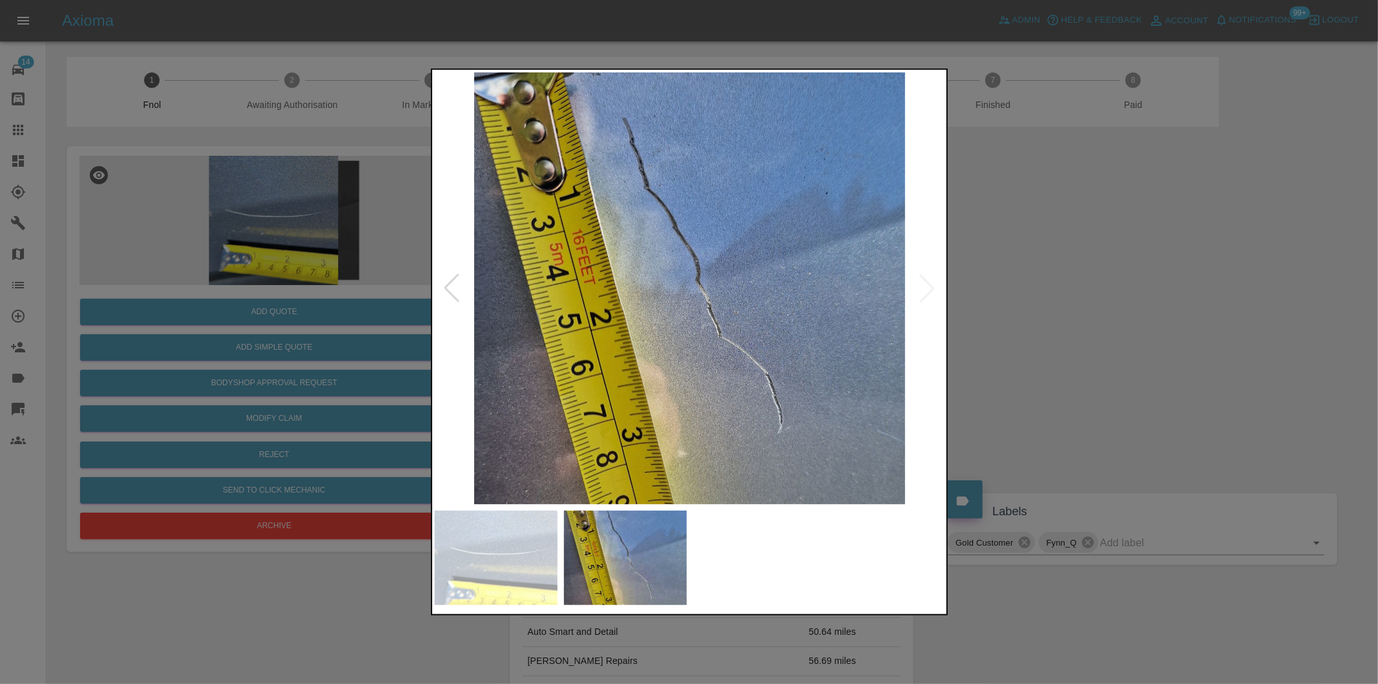
drag, startPoint x: 1070, startPoint y: 295, endPoint x: 629, endPoint y: 354, distance: 444.5
click at [1068, 295] on div at bounding box center [689, 342] width 1378 height 684
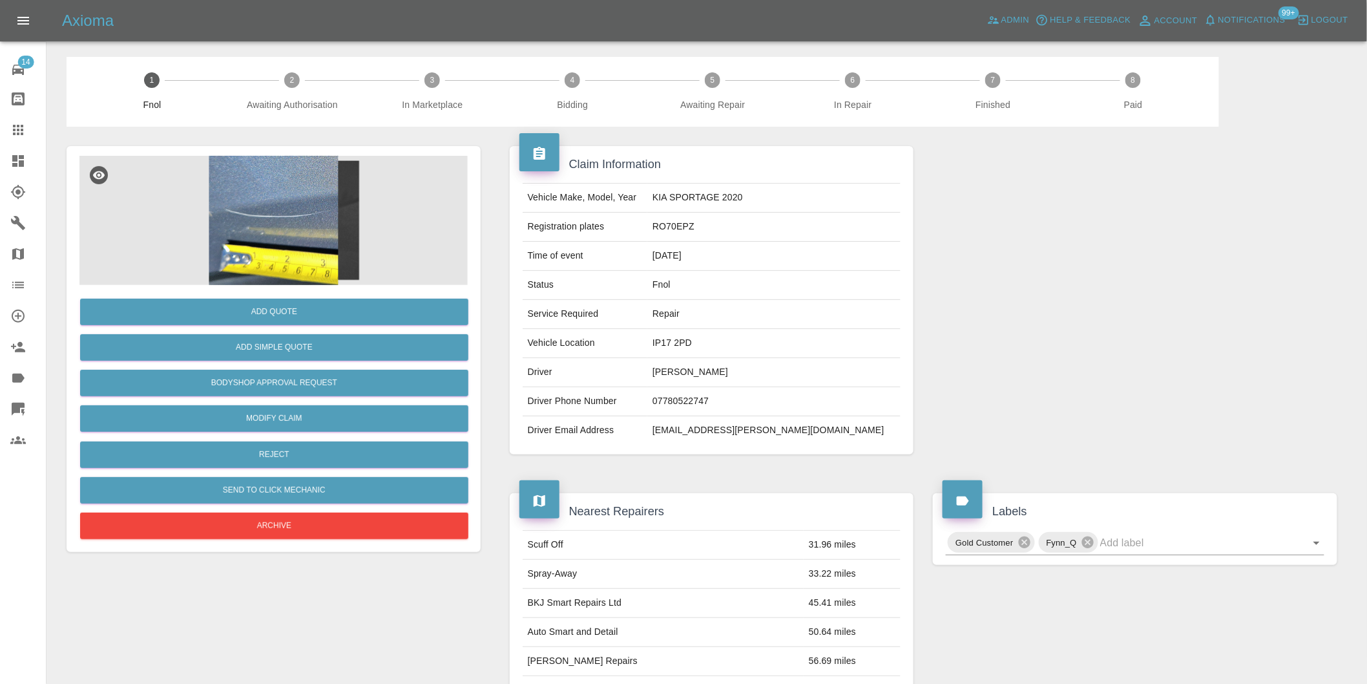
click at [308, 198] on img at bounding box center [273, 220] width 388 height 129
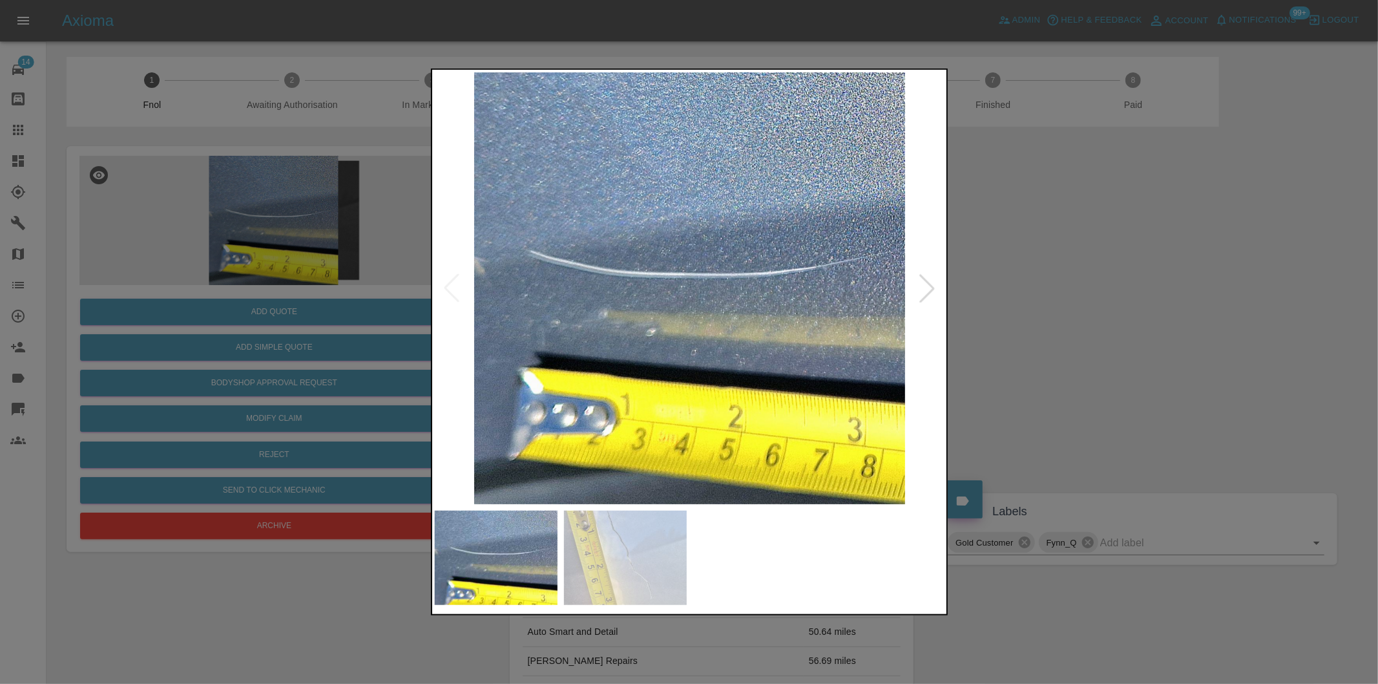
click at [923, 291] on div at bounding box center [927, 288] width 28 height 28
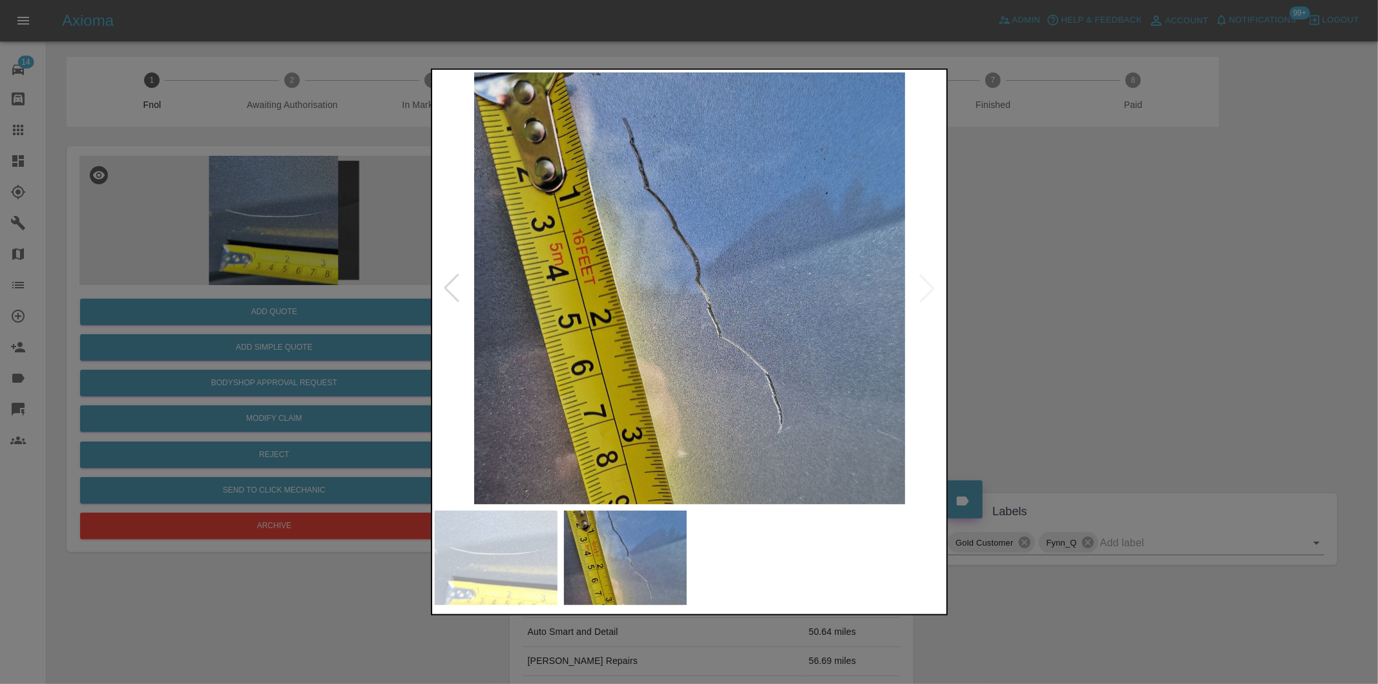
click at [763, 315] on img at bounding box center [690, 288] width 510 height 432
click at [762, 315] on img at bounding box center [690, 288] width 510 height 432
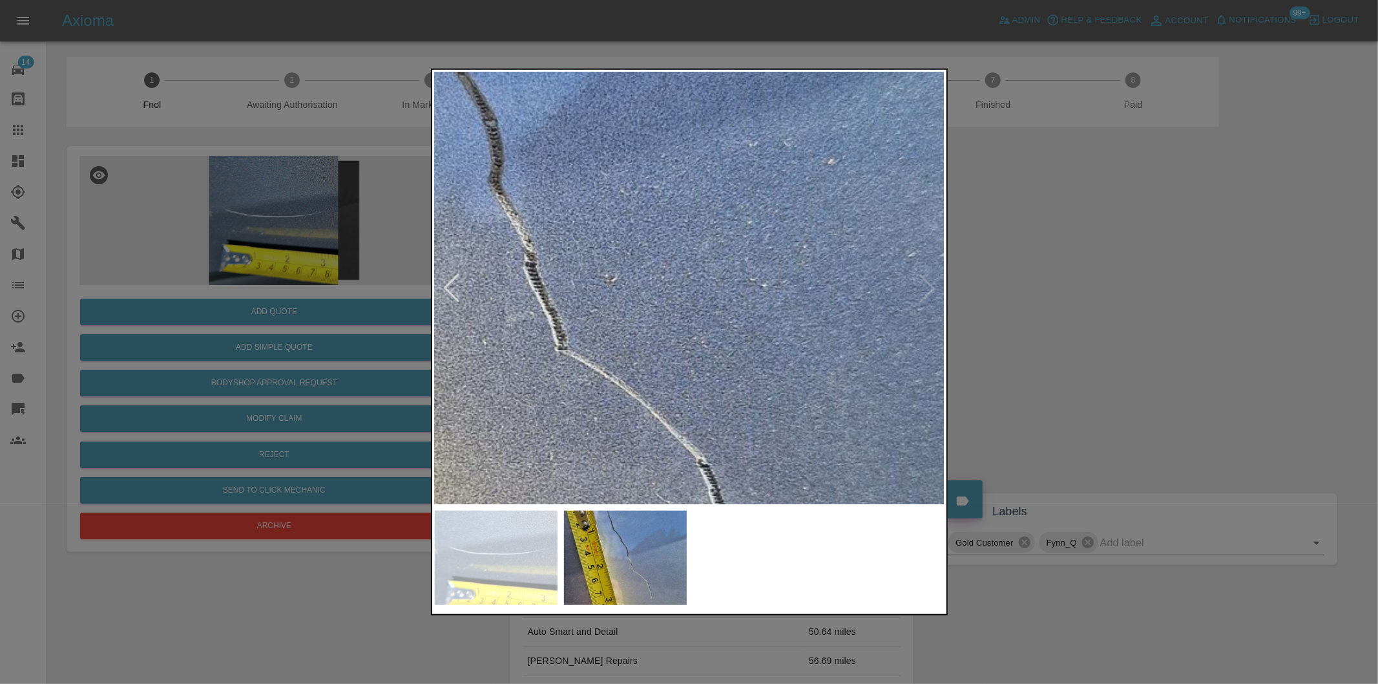
click at [623, 315] on img at bounding box center [470, 205] width 1531 height 1294
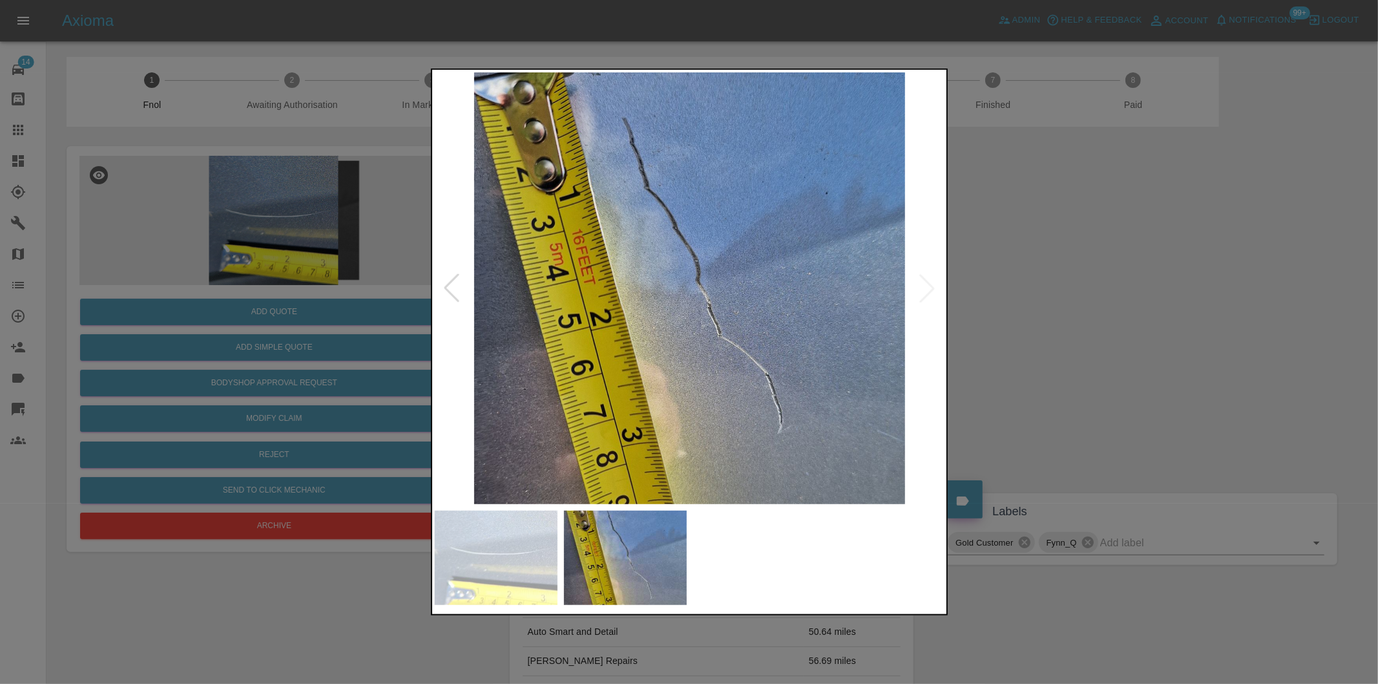
click at [965, 326] on div at bounding box center [689, 342] width 1378 height 684
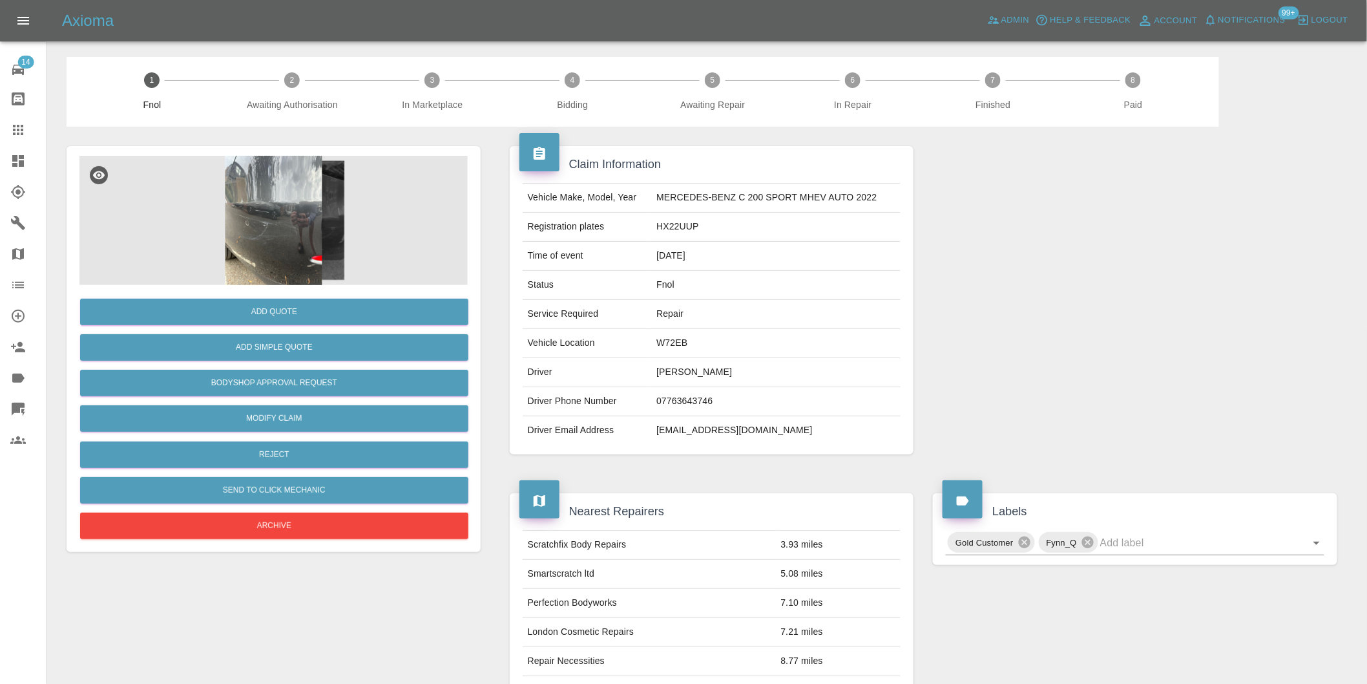
click at [253, 243] on img at bounding box center [273, 220] width 388 height 129
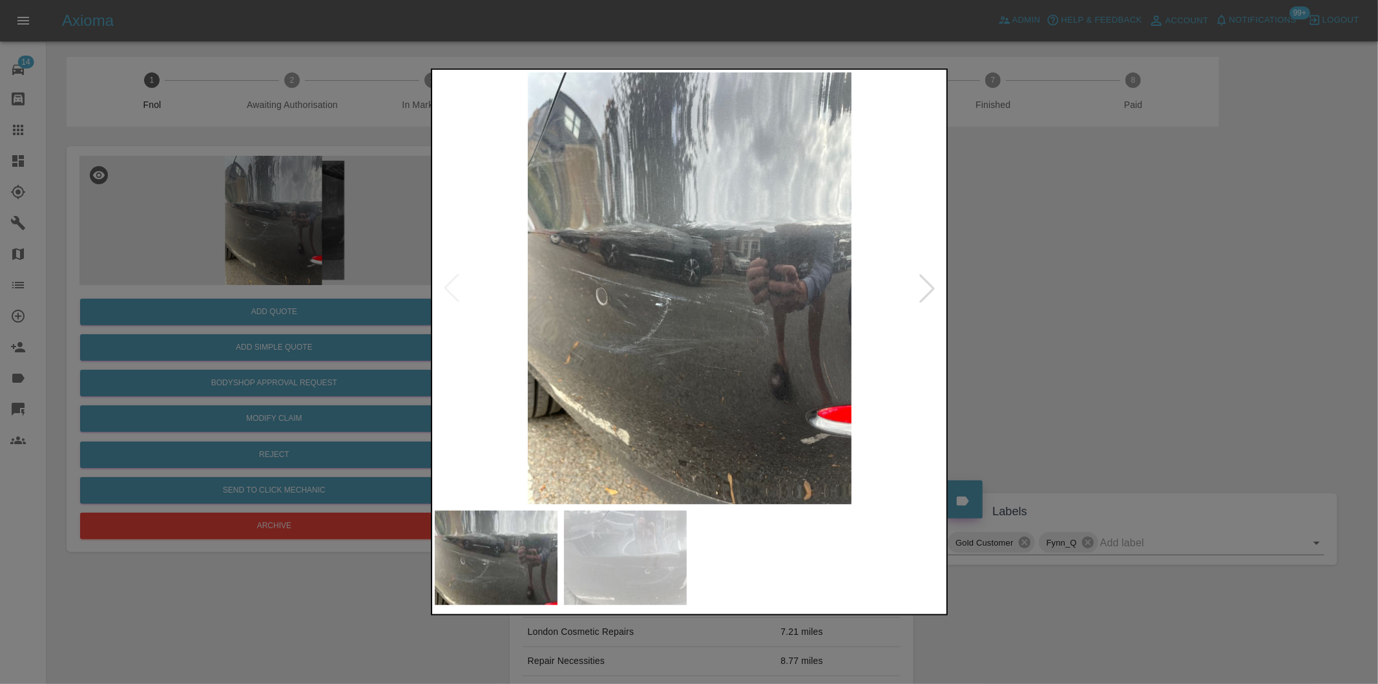
click at [926, 282] on div at bounding box center [927, 288] width 28 height 28
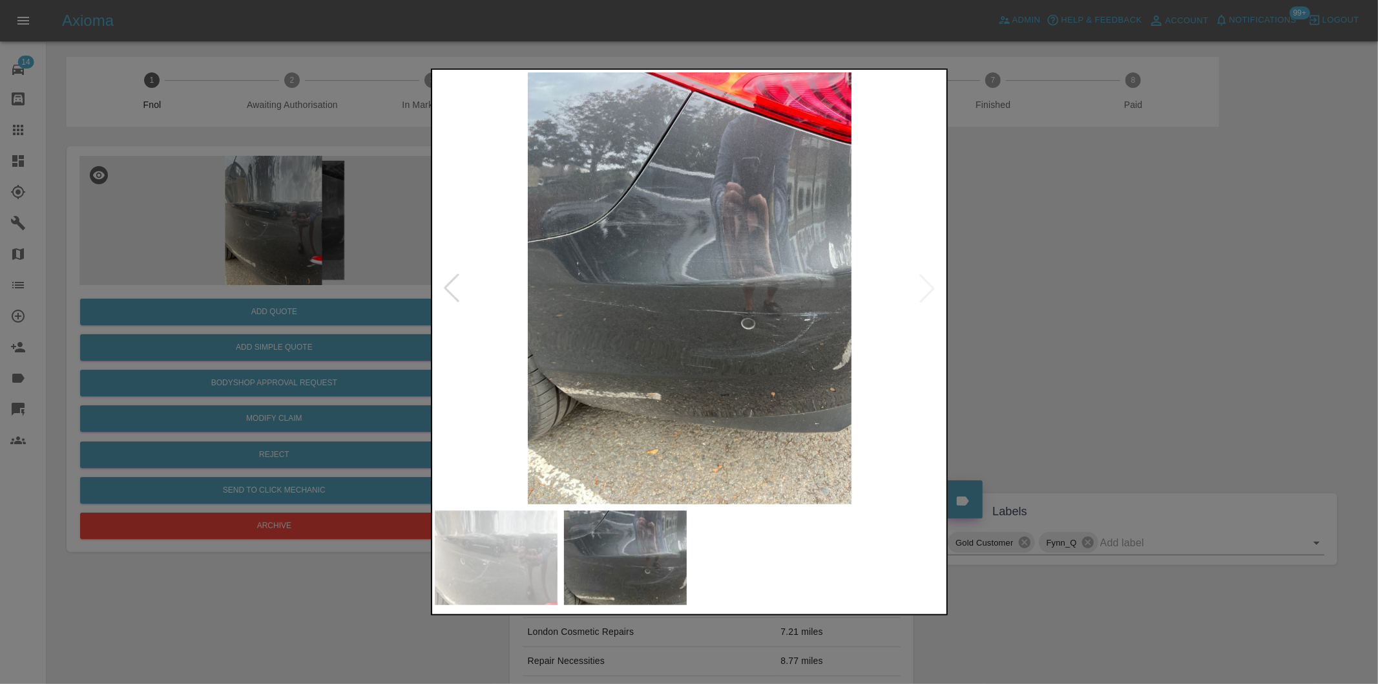
click at [926, 282] on img at bounding box center [690, 288] width 510 height 432
drag, startPoint x: 1092, startPoint y: 315, endPoint x: 924, endPoint y: 312, distance: 168.6
click at [1088, 315] on div at bounding box center [689, 342] width 1378 height 684
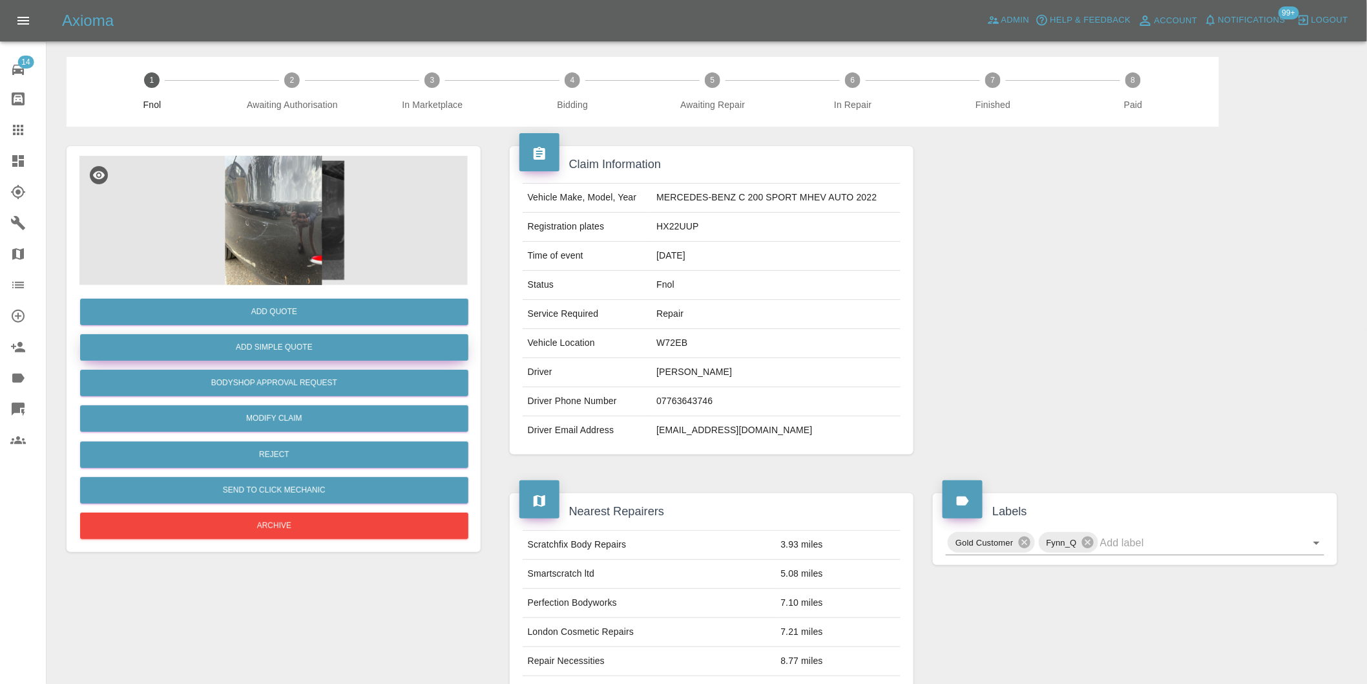
click at [276, 354] on button "Add Simple Quote" at bounding box center [274, 347] width 388 height 26
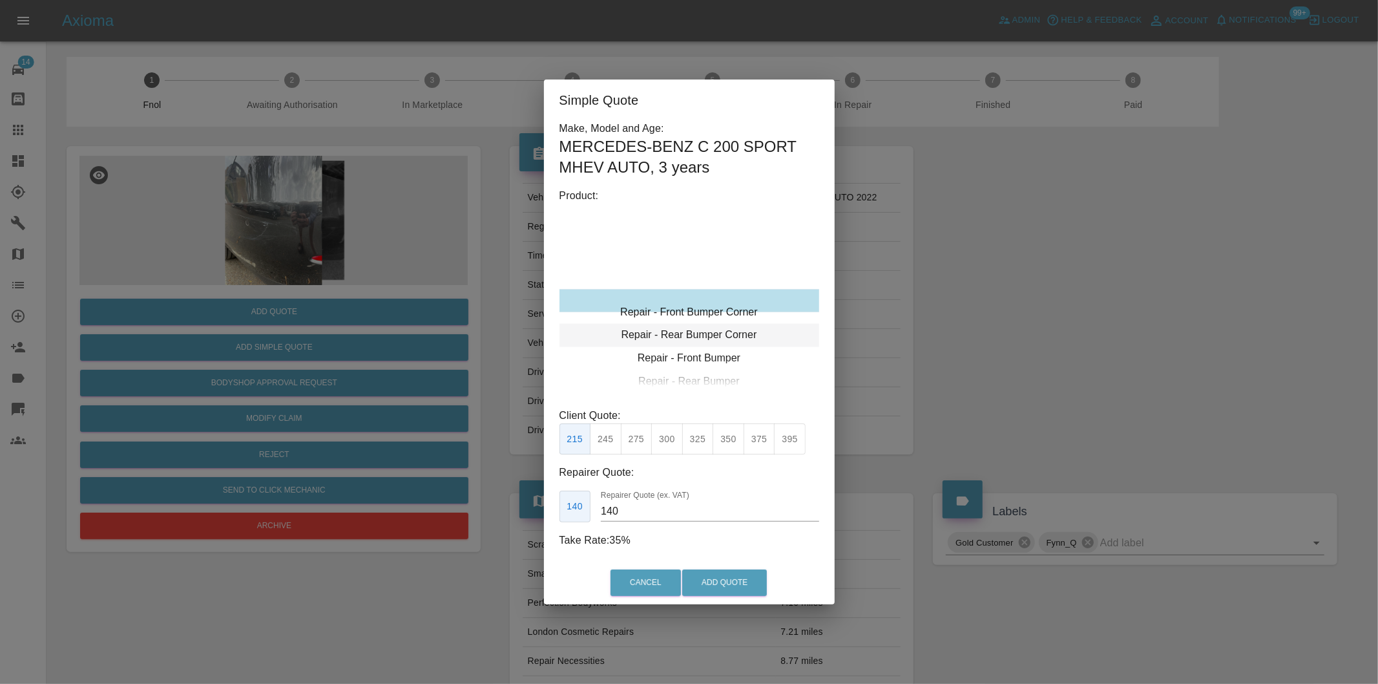
type input "120"
click at [742, 322] on div "Repair - Rear Bumper Corner" at bounding box center [689, 323] width 260 height 23
drag, startPoint x: 609, startPoint y: 444, endPoint x: 614, endPoint y: 451, distance: 8.8
click at [609, 444] on button "199" at bounding box center [606, 439] width 32 height 32
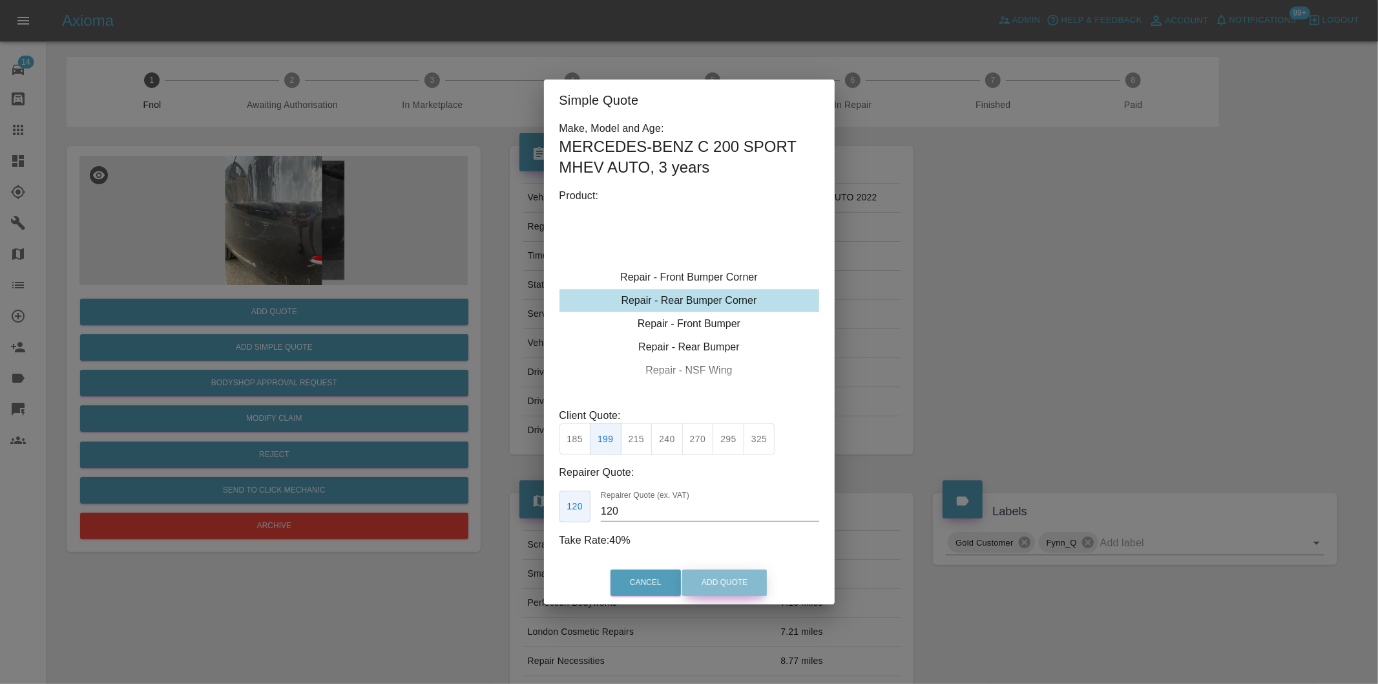
click at [706, 578] on button "Add Quote" at bounding box center [724, 582] width 85 height 26
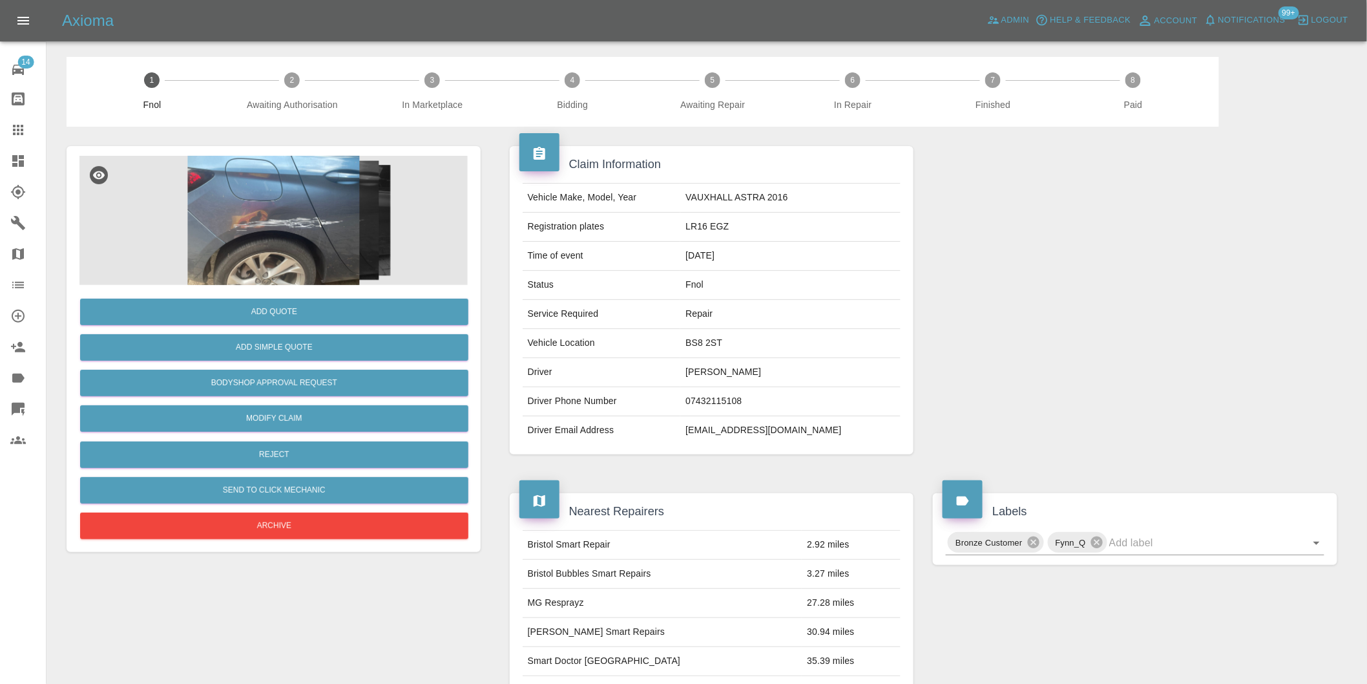
click at [247, 209] on img at bounding box center [273, 220] width 388 height 129
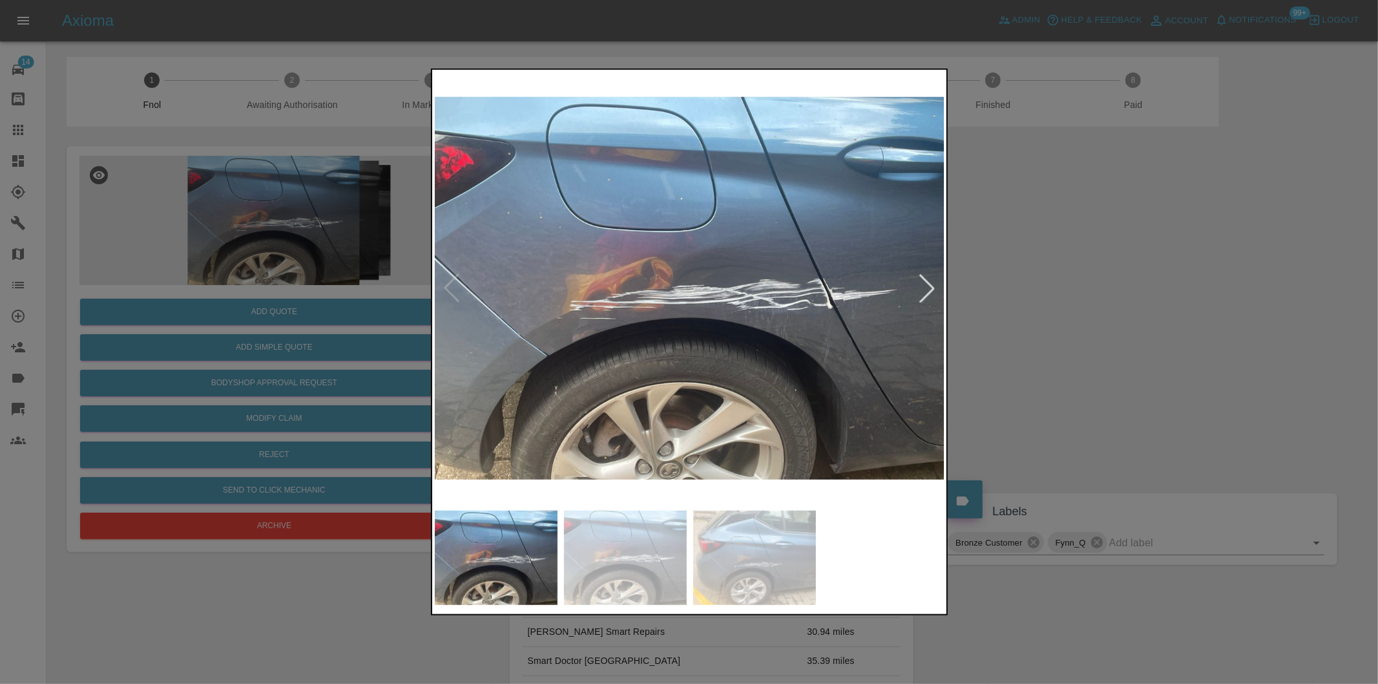
click at [920, 284] on div at bounding box center [927, 288] width 28 height 28
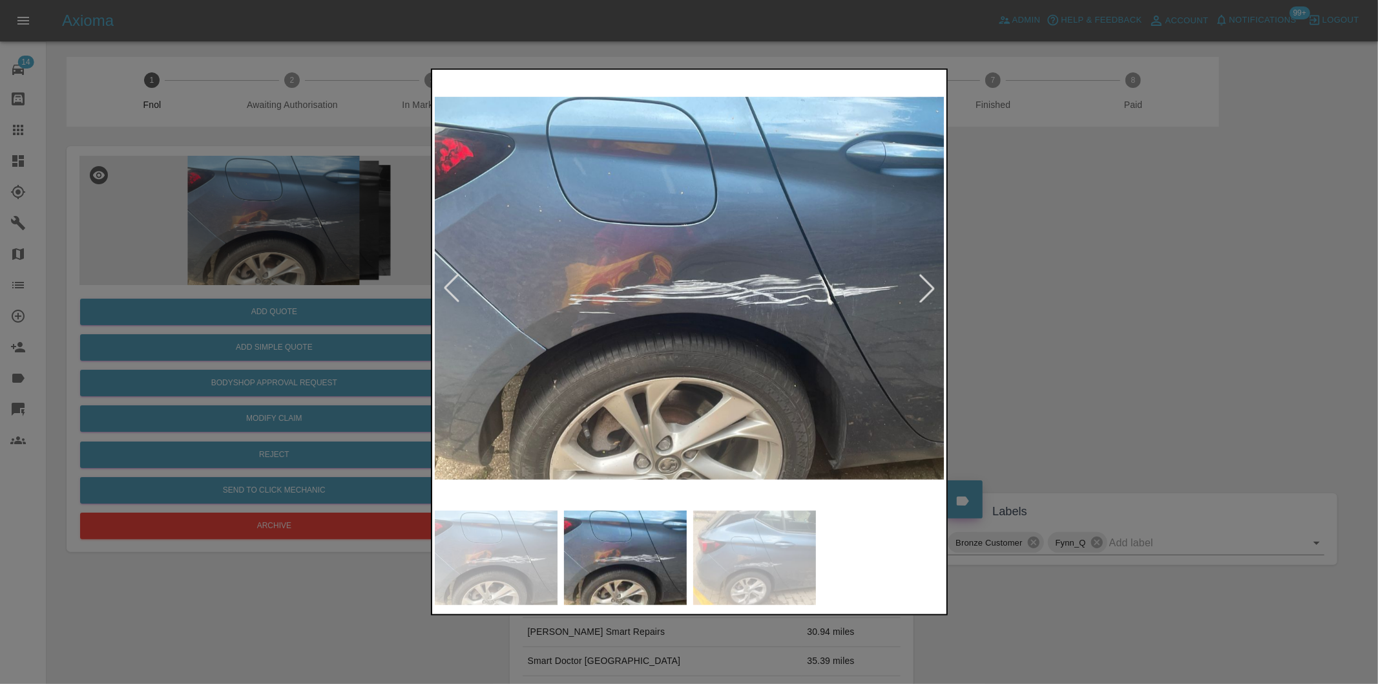
click at [920, 284] on div at bounding box center [927, 288] width 28 height 28
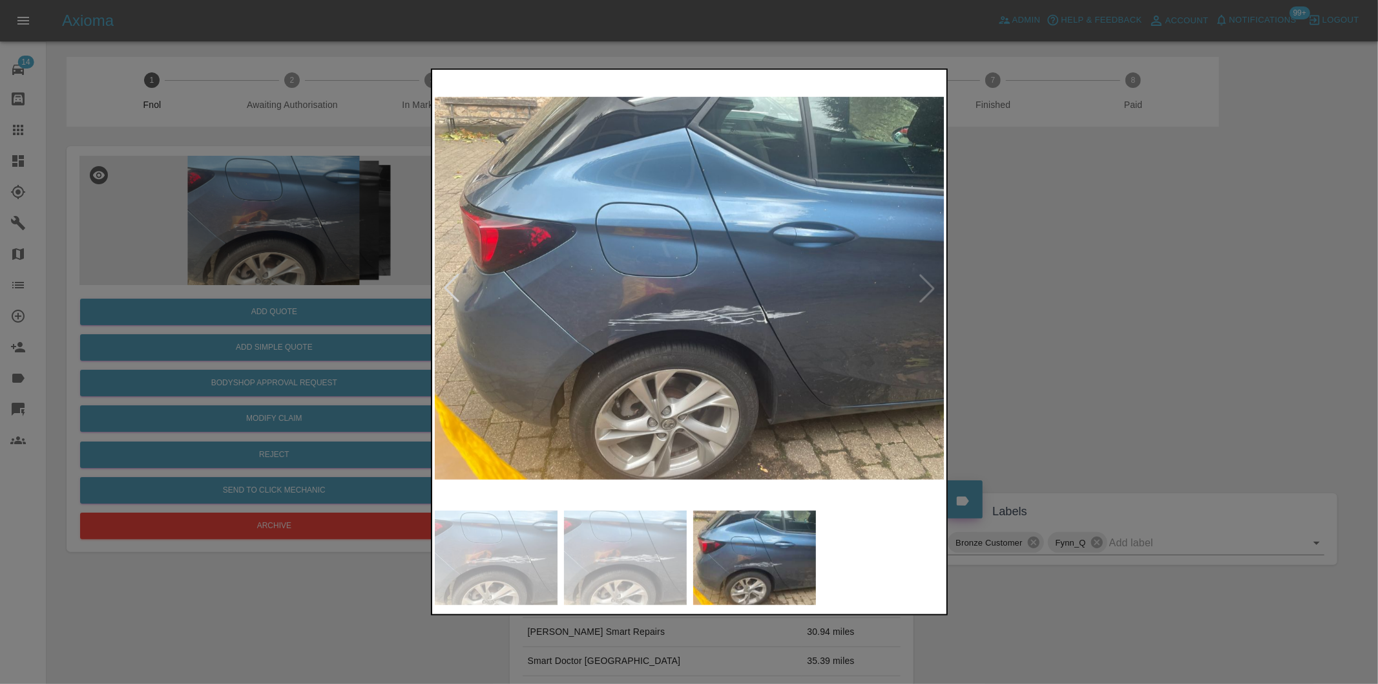
click at [920, 284] on img at bounding box center [690, 288] width 510 height 432
click at [1032, 307] on div at bounding box center [689, 342] width 1378 height 684
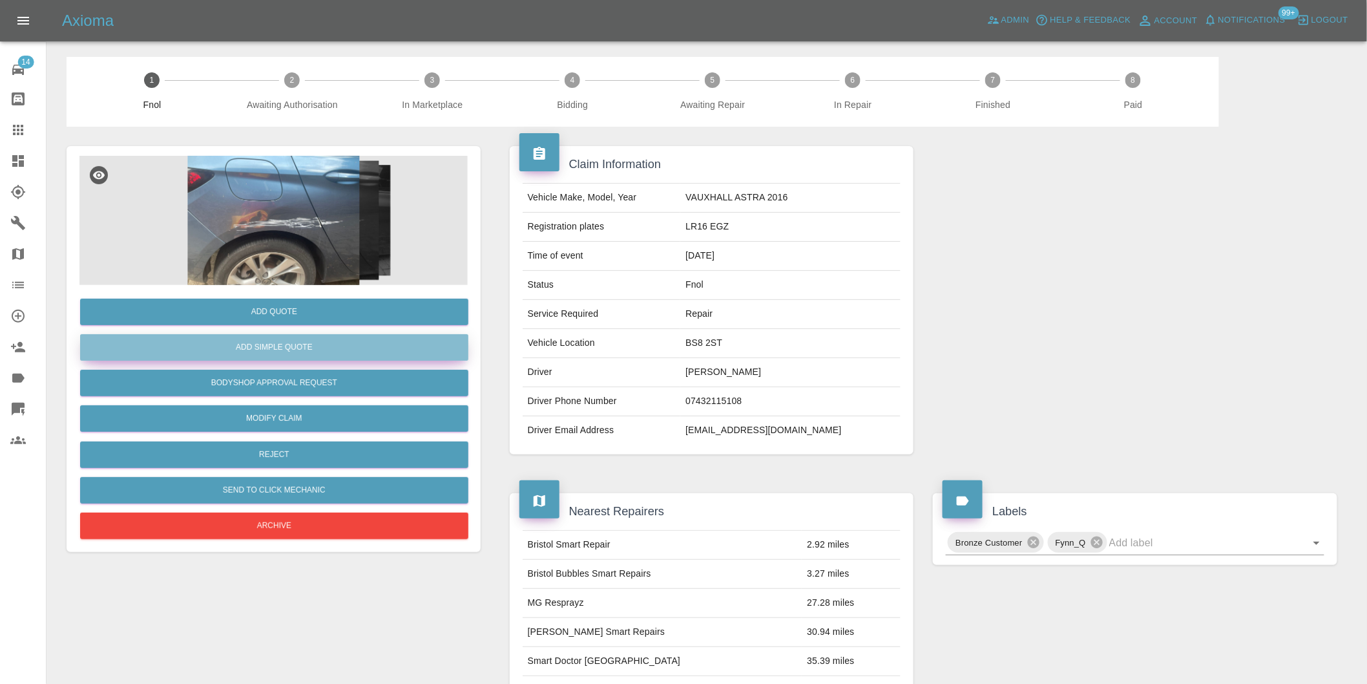
click at [326, 351] on button "Add Simple Quote" at bounding box center [274, 347] width 388 height 26
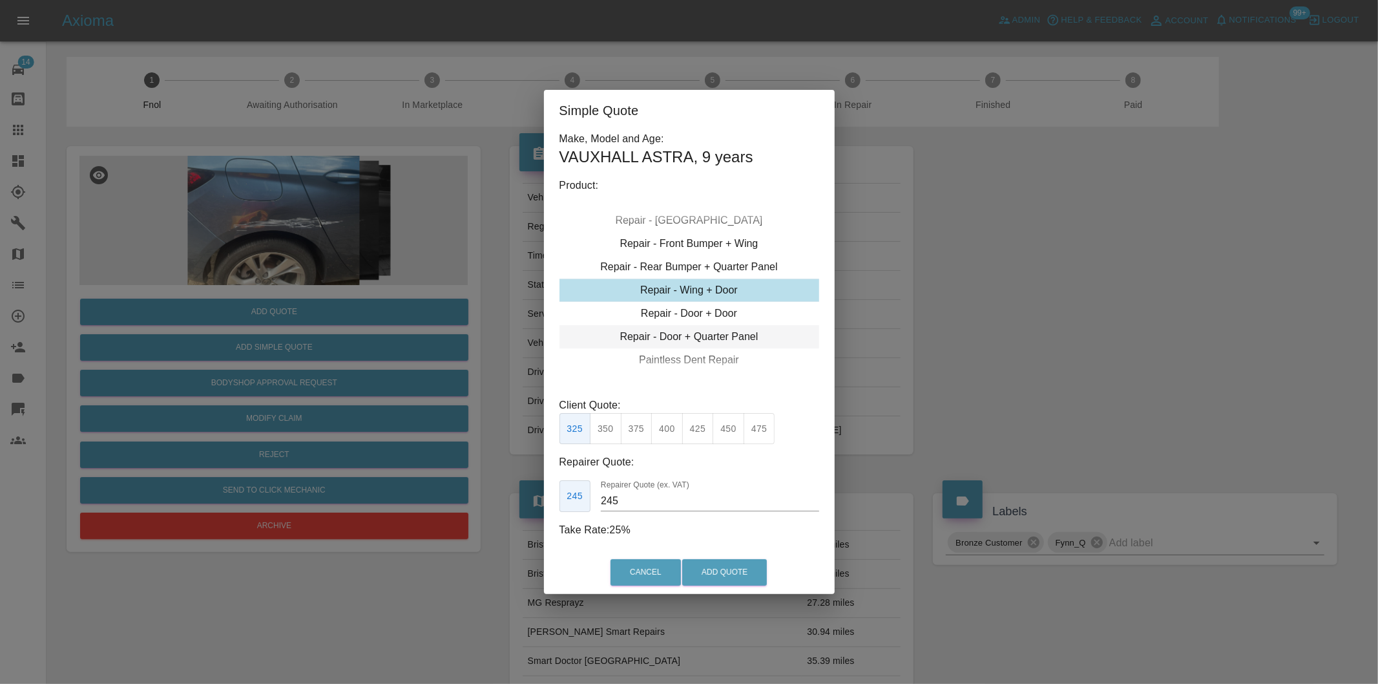
click at [728, 336] on div "Repair - Door + Quarter Panel" at bounding box center [689, 336] width 260 height 23
click at [640, 427] on button "375" at bounding box center [637, 429] width 32 height 32
type input "230"
click at [740, 565] on button "Add Quote" at bounding box center [724, 572] width 85 height 26
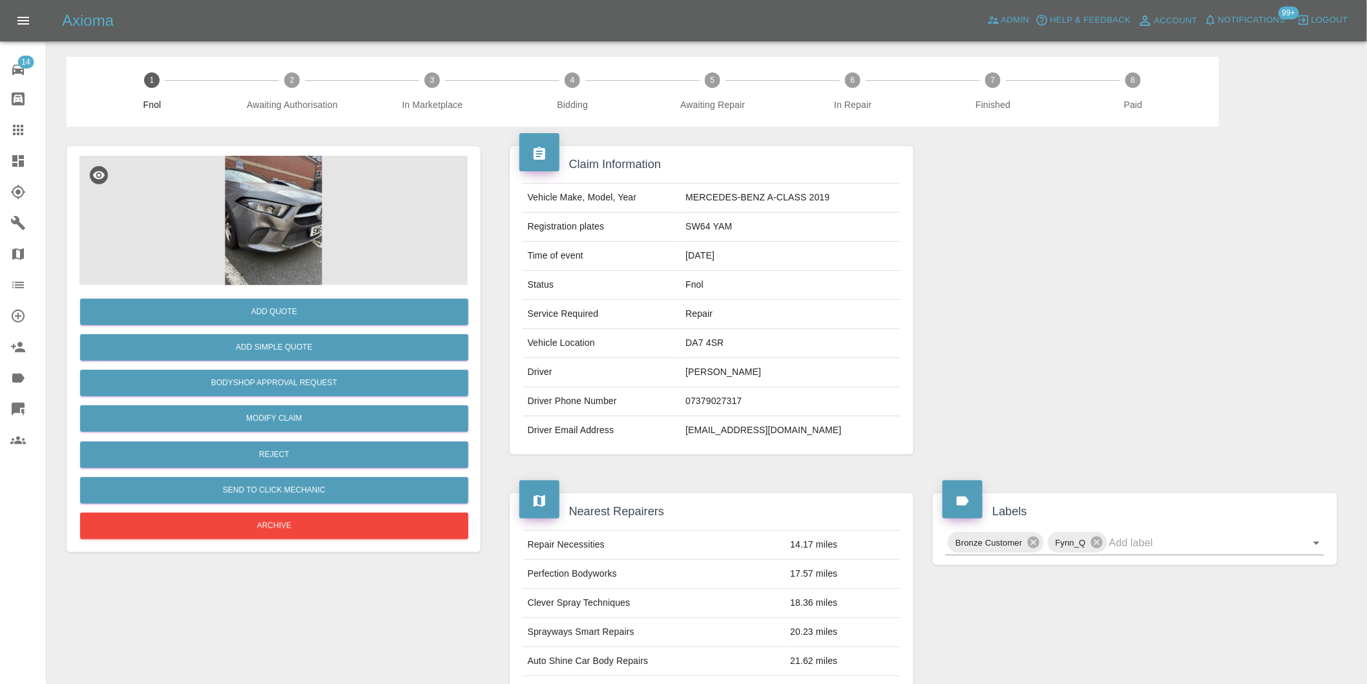
click at [289, 183] on img at bounding box center [273, 220] width 388 height 129
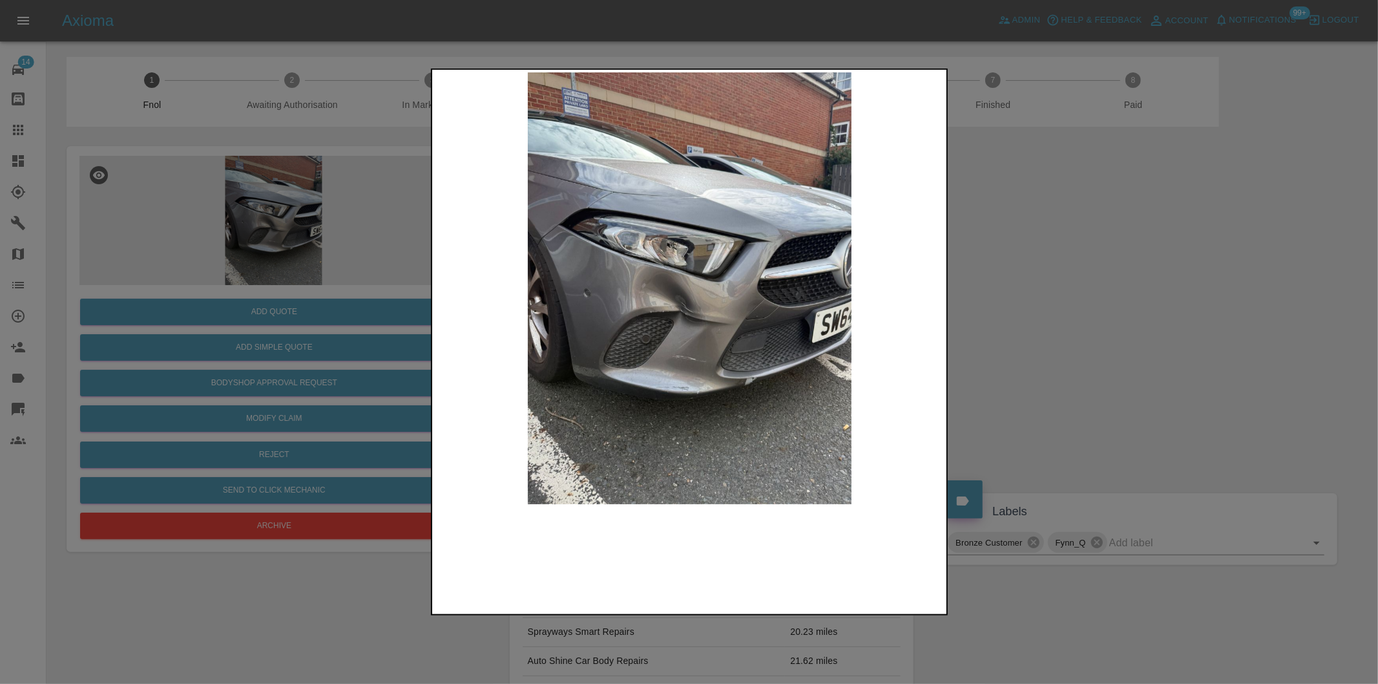
click at [654, 293] on img at bounding box center [690, 288] width 510 height 432
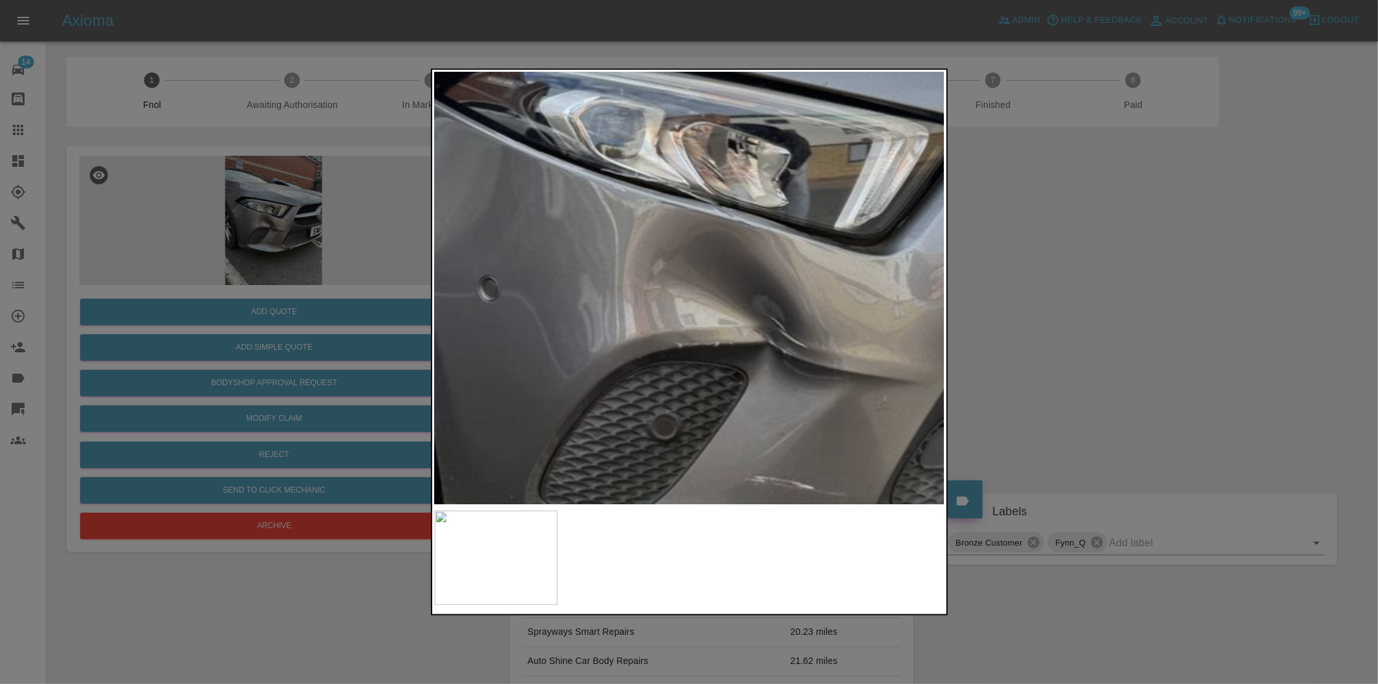
click at [654, 293] on img at bounding box center [795, 274] width 1531 height 1294
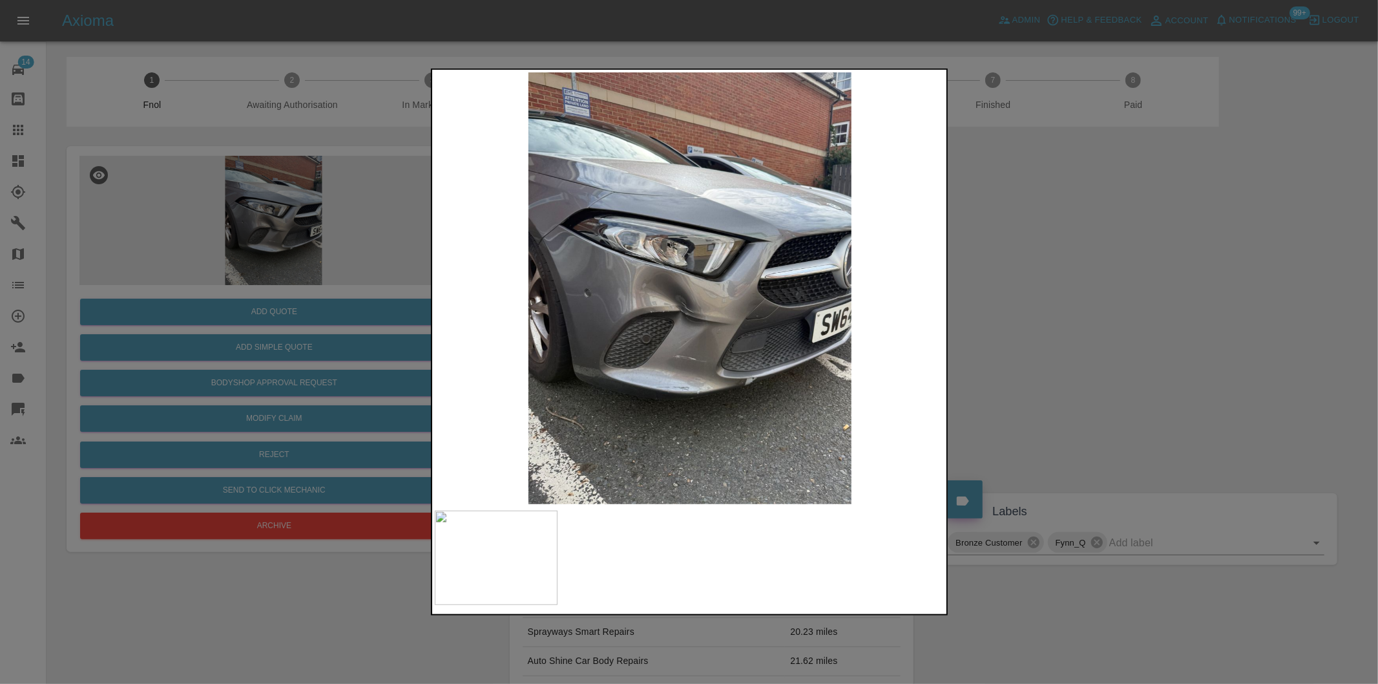
click at [1107, 363] on div at bounding box center [689, 342] width 1378 height 684
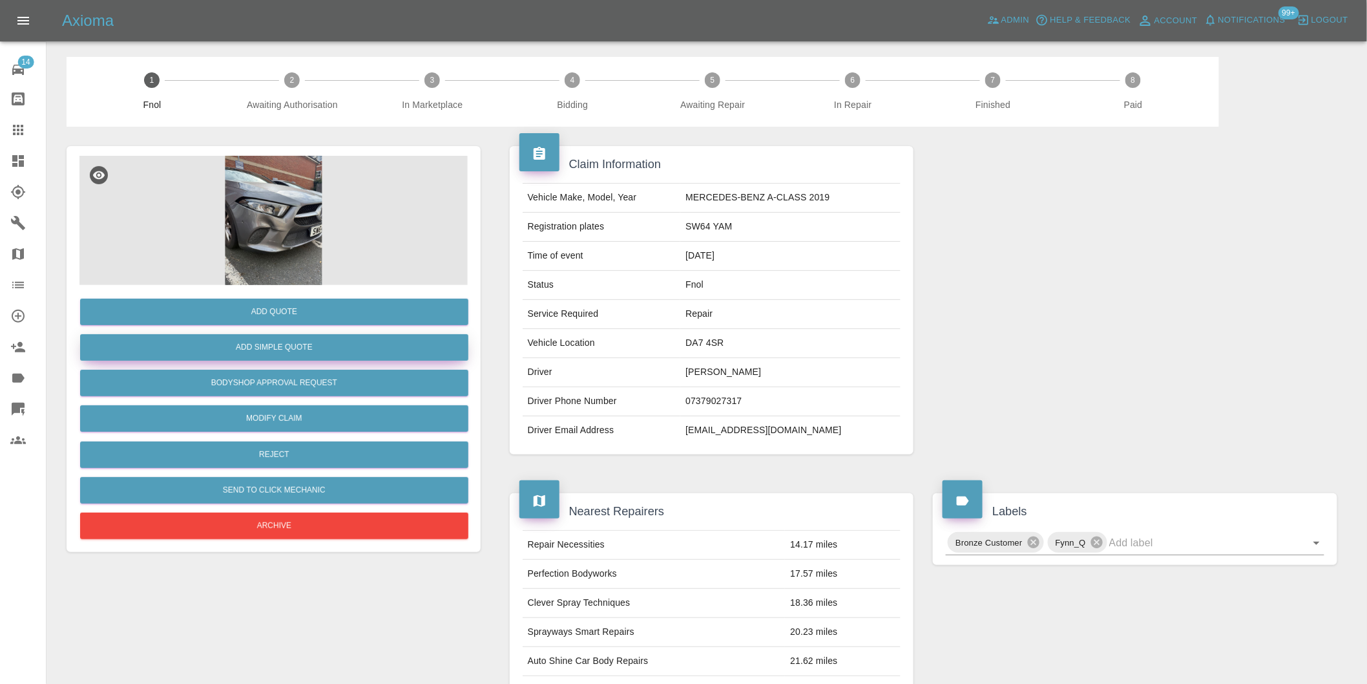
click at [332, 357] on button "Add Simple Quote" at bounding box center [274, 347] width 388 height 26
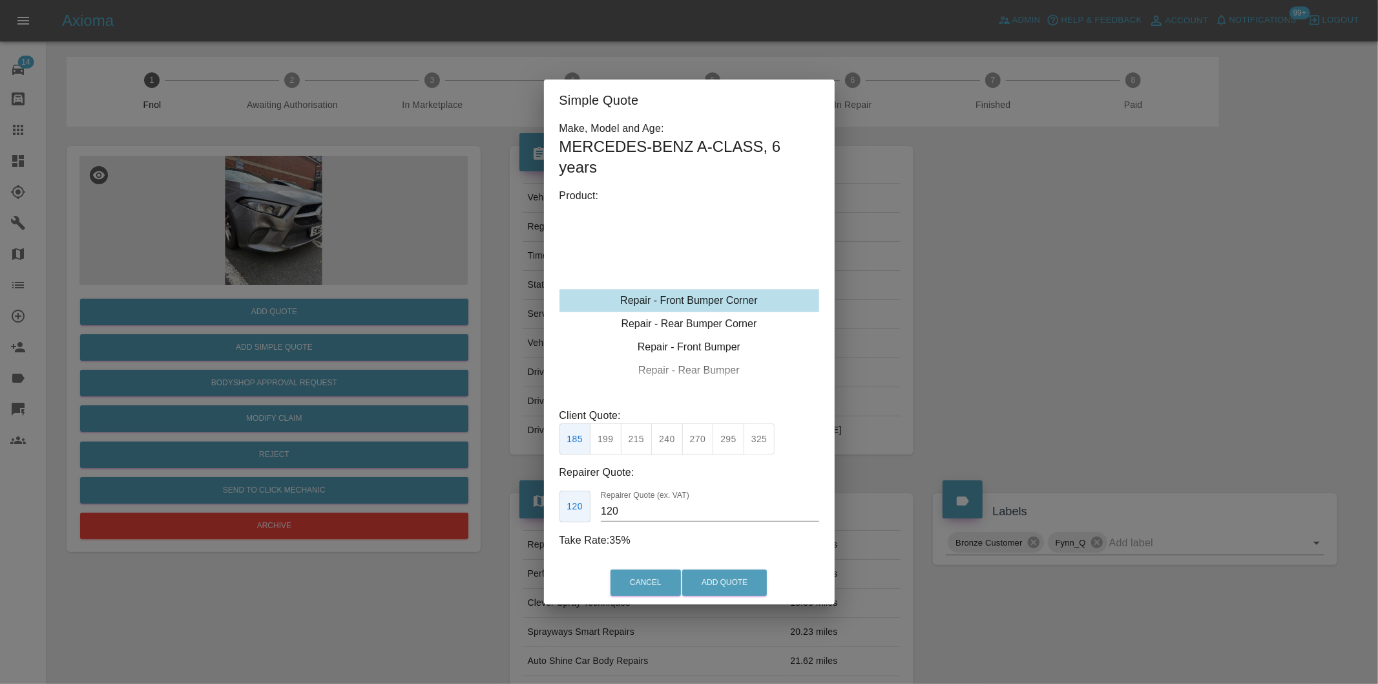
click at [760, 441] on button "325" at bounding box center [760, 439] width 32 height 32
type input "200"
click at [715, 585] on button "Add Quote" at bounding box center [724, 582] width 85 height 26
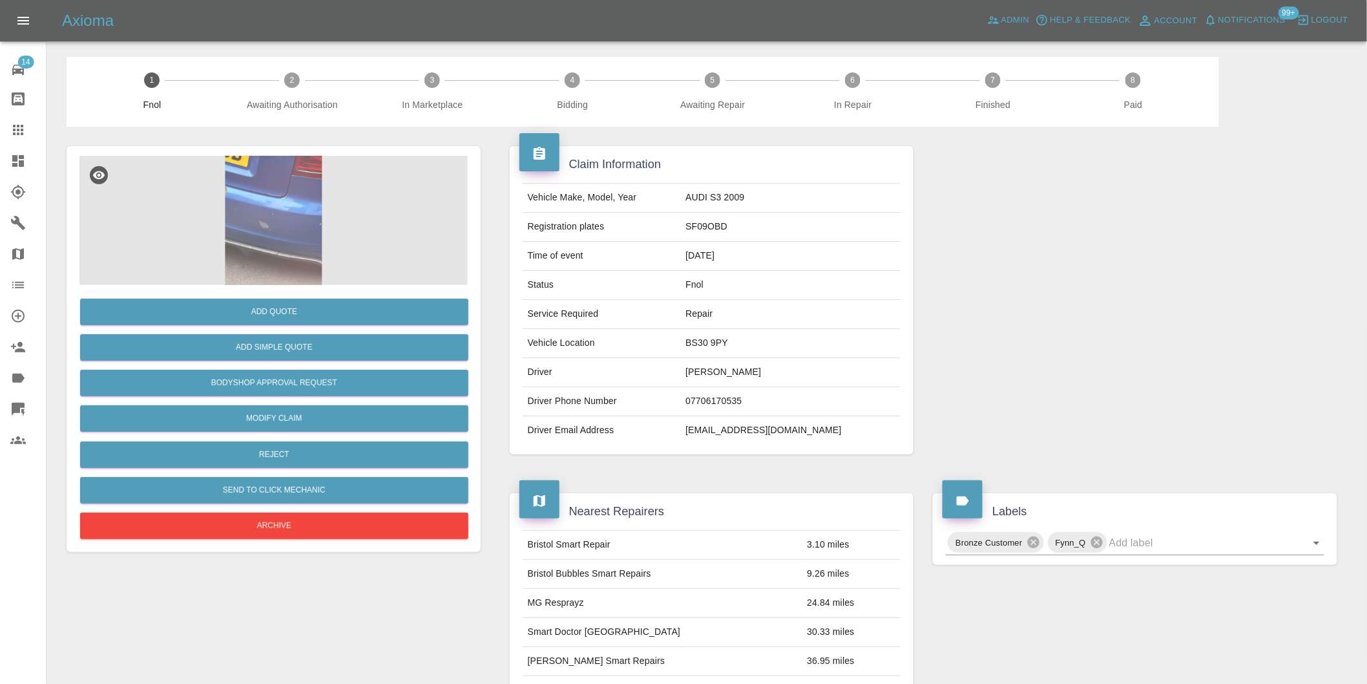
click at [279, 202] on img at bounding box center [273, 220] width 388 height 129
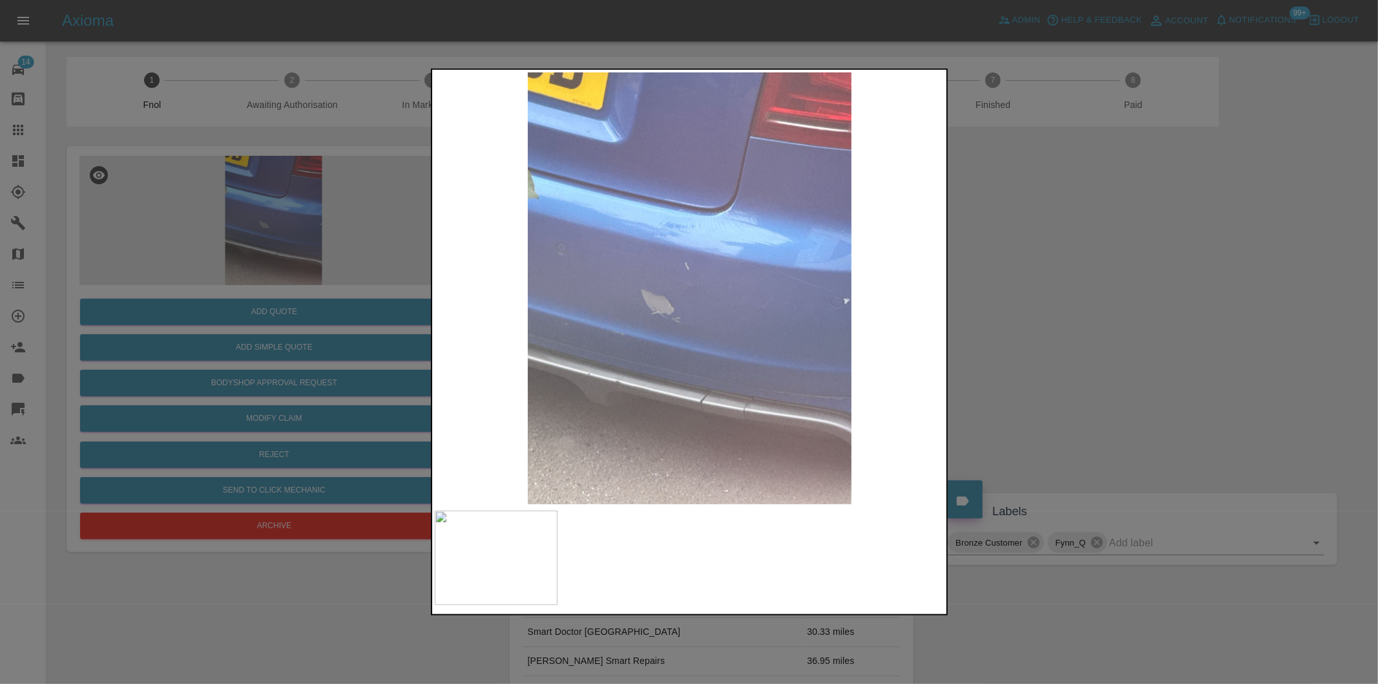
drag, startPoint x: 1144, startPoint y: 339, endPoint x: 780, endPoint y: 355, distance: 364.7
click at [1138, 339] on div at bounding box center [689, 342] width 1378 height 684
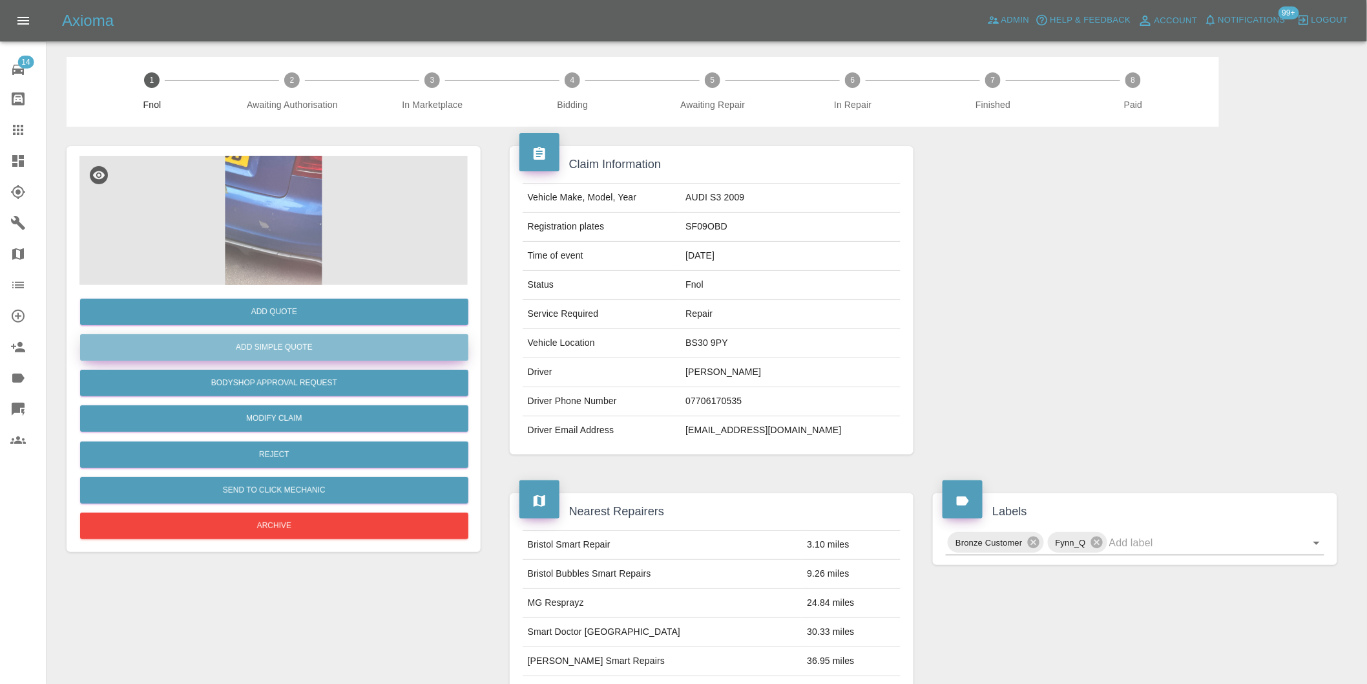
click at [320, 343] on button "Add Simple Quote" at bounding box center [274, 347] width 388 height 26
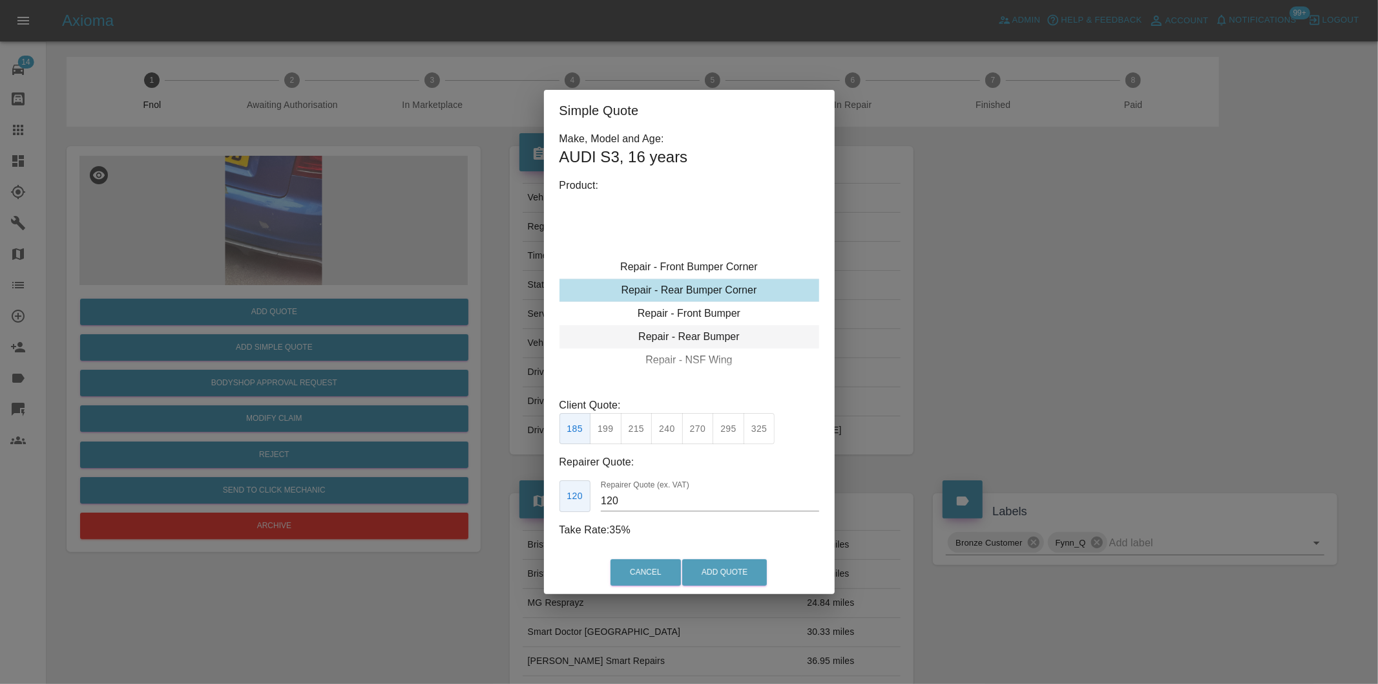
click at [722, 334] on div "Repair - Rear Bumper" at bounding box center [689, 336] width 260 height 23
click at [606, 428] on button "310" at bounding box center [606, 429] width 32 height 32
type input "200"
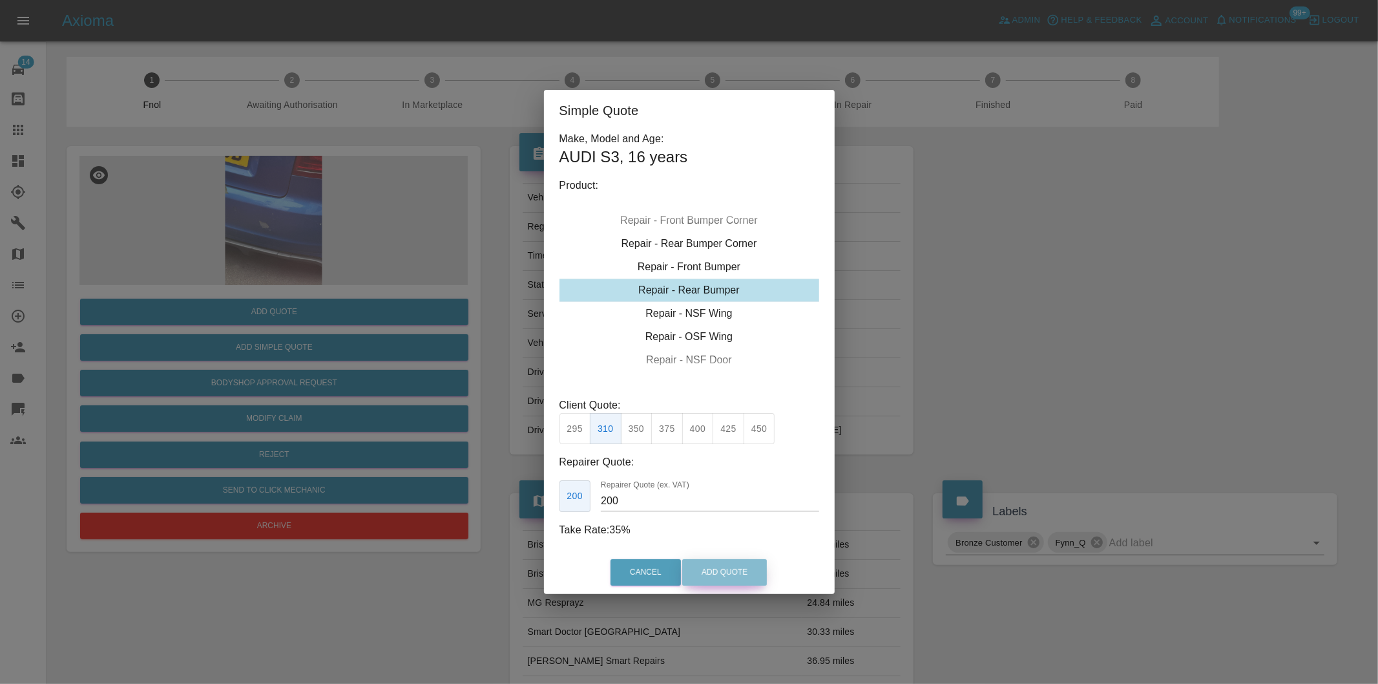
click at [714, 562] on button "Add Quote" at bounding box center [724, 572] width 85 height 26
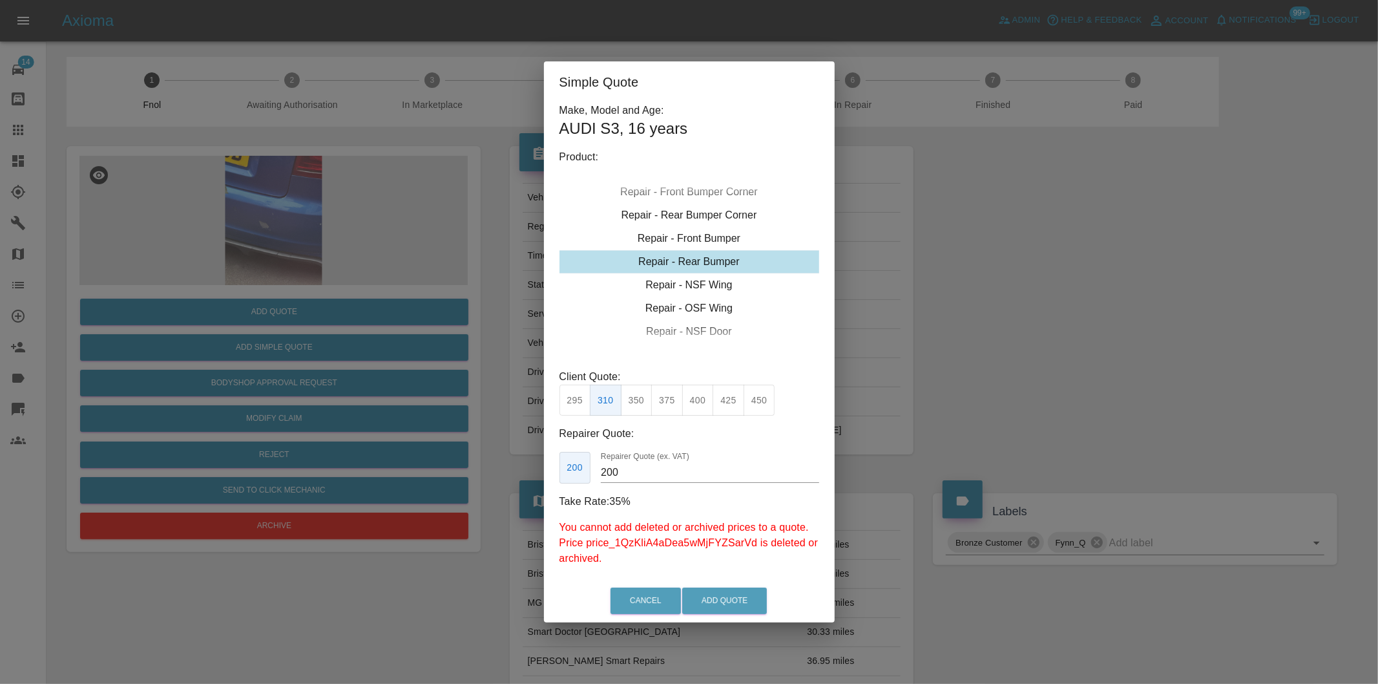
click at [1058, 370] on div "Simple Quote Make, Model and Age: AUDI S3 , 16 years Product: Repair - Front Bu…" at bounding box center [689, 342] width 1378 height 684
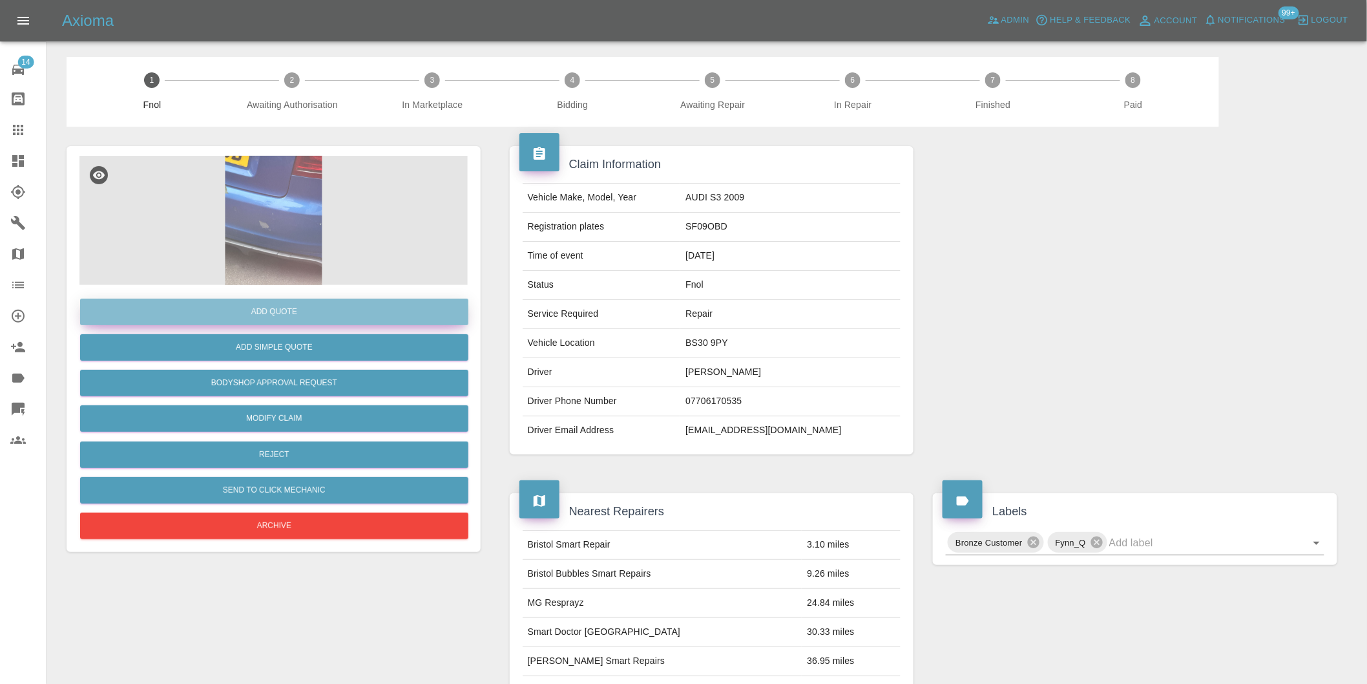
click at [285, 313] on button "Add Quote" at bounding box center [274, 311] width 388 height 26
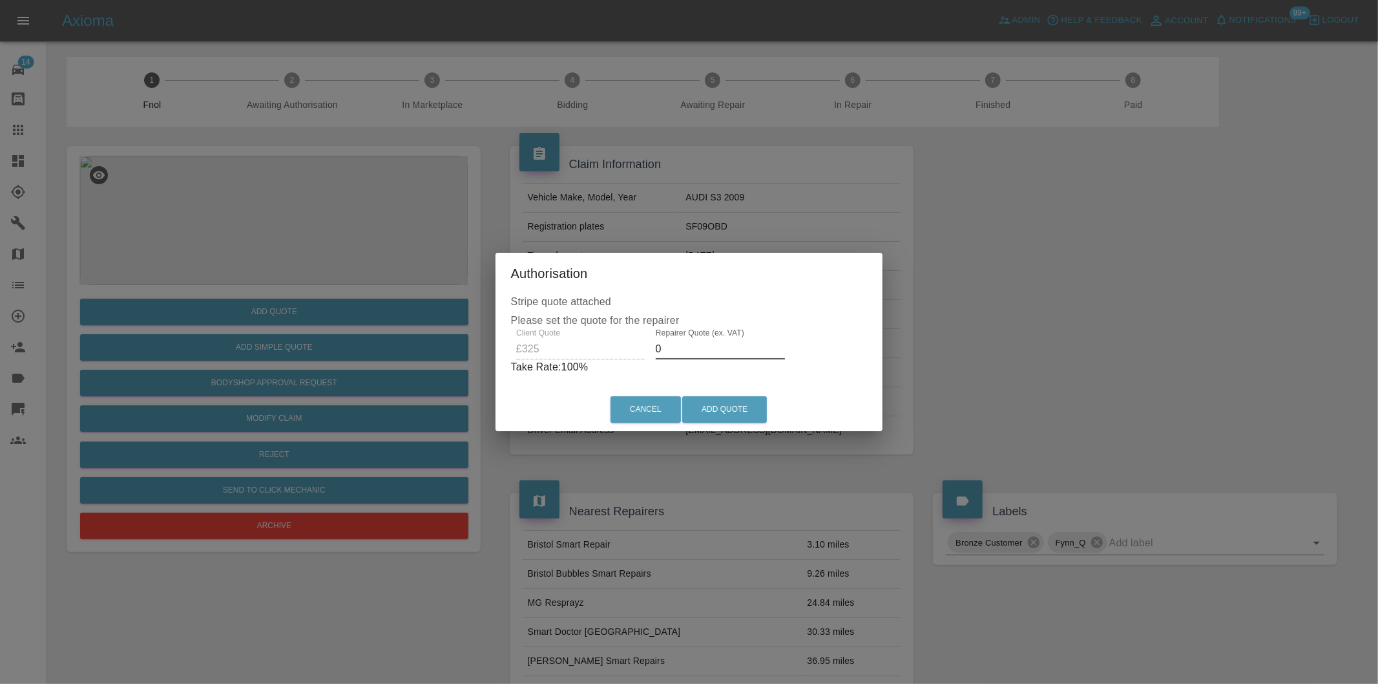
click at [706, 353] on input "0" at bounding box center [720, 349] width 129 height 21
type input "0210"
click at [753, 408] on button "Add Quote" at bounding box center [724, 409] width 85 height 26
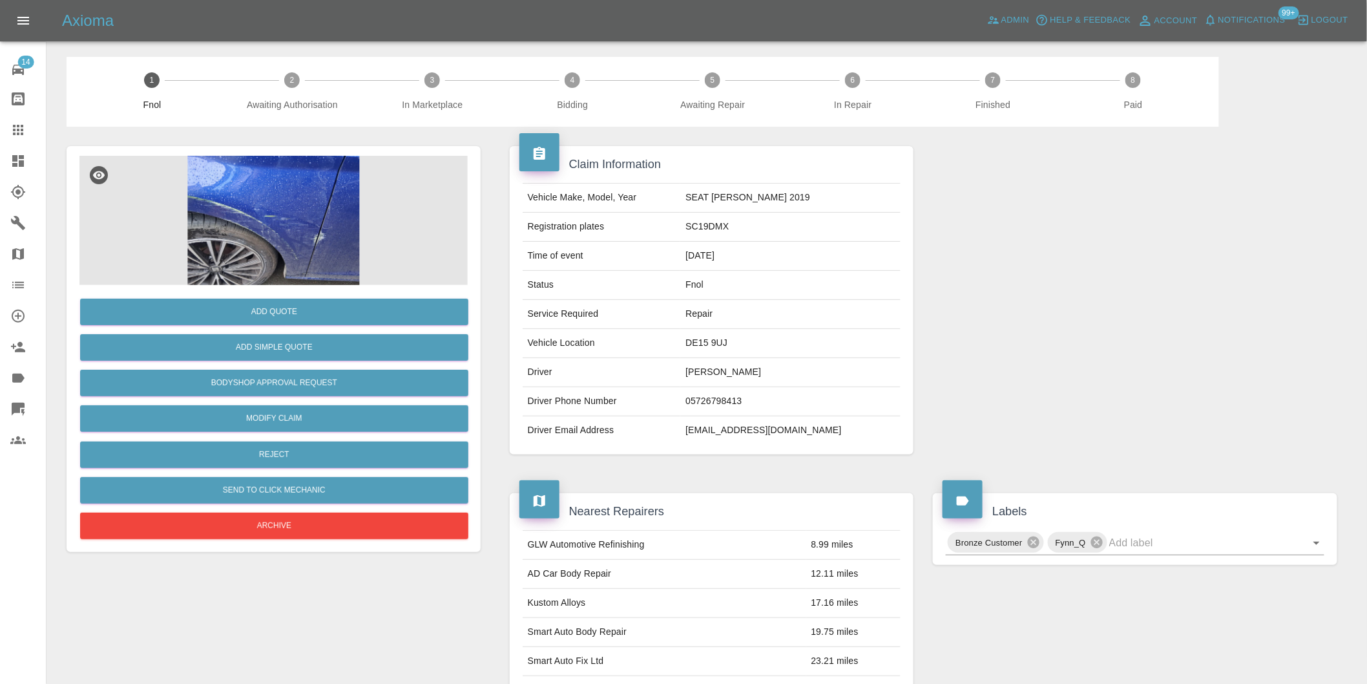
click at [351, 198] on img at bounding box center [273, 220] width 388 height 129
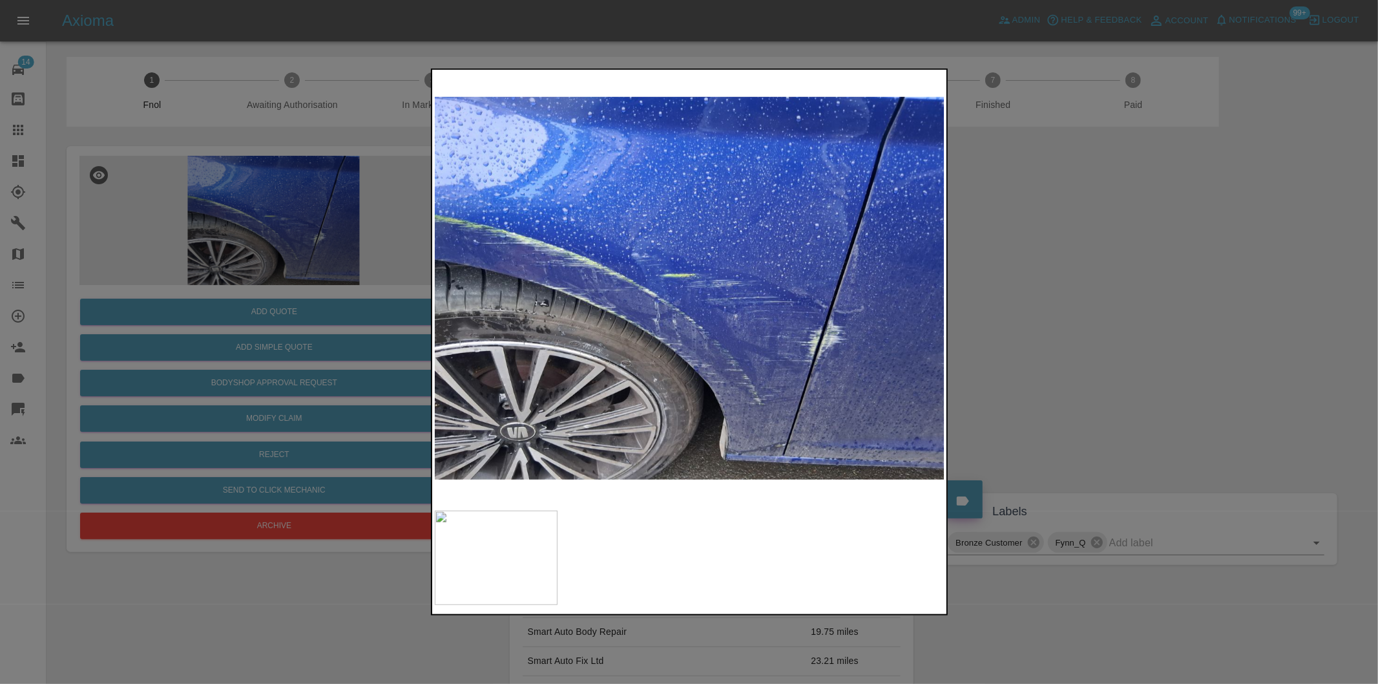
click at [1041, 338] on div at bounding box center [689, 342] width 1378 height 684
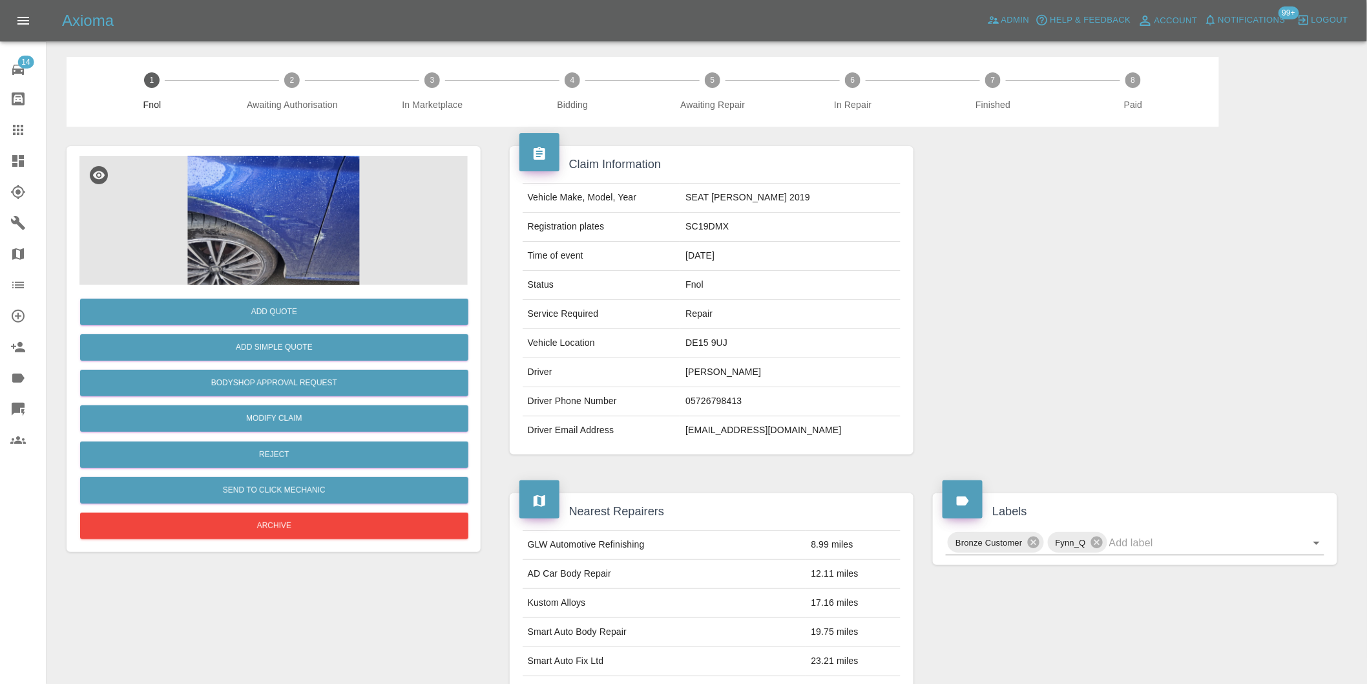
click at [246, 208] on img at bounding box center [273, 220] width 388 height 129
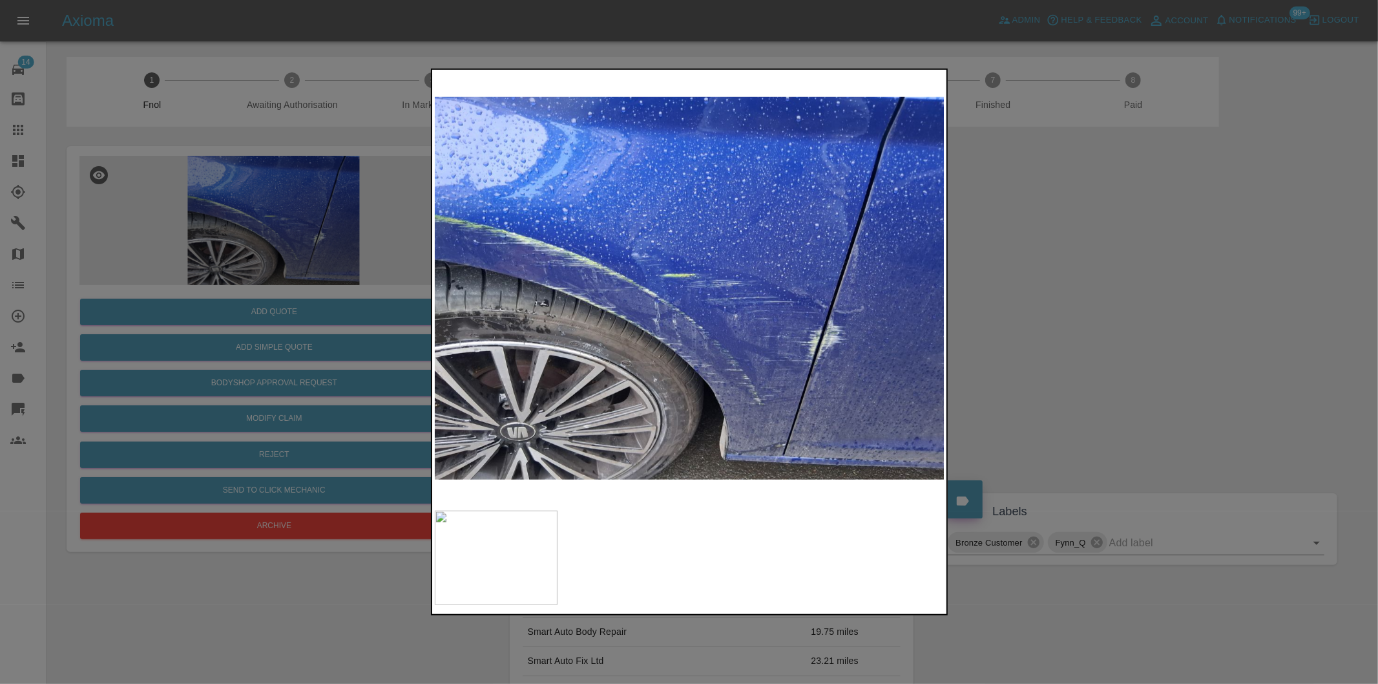
click at [1073, 351] on div at bounding box center [689, 342] width 1378 height 684
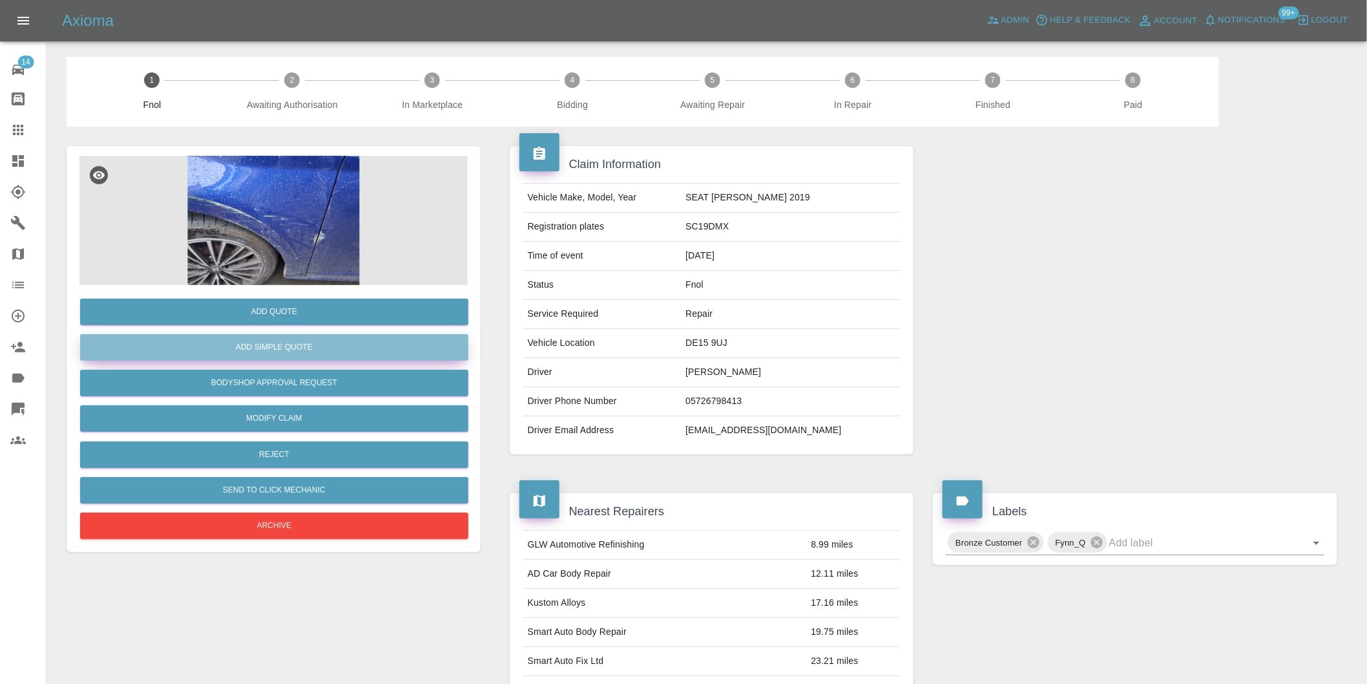
click at [347, 346] on button "Add Simple Quote" at bounding box center [274, 347] width 388 height 26
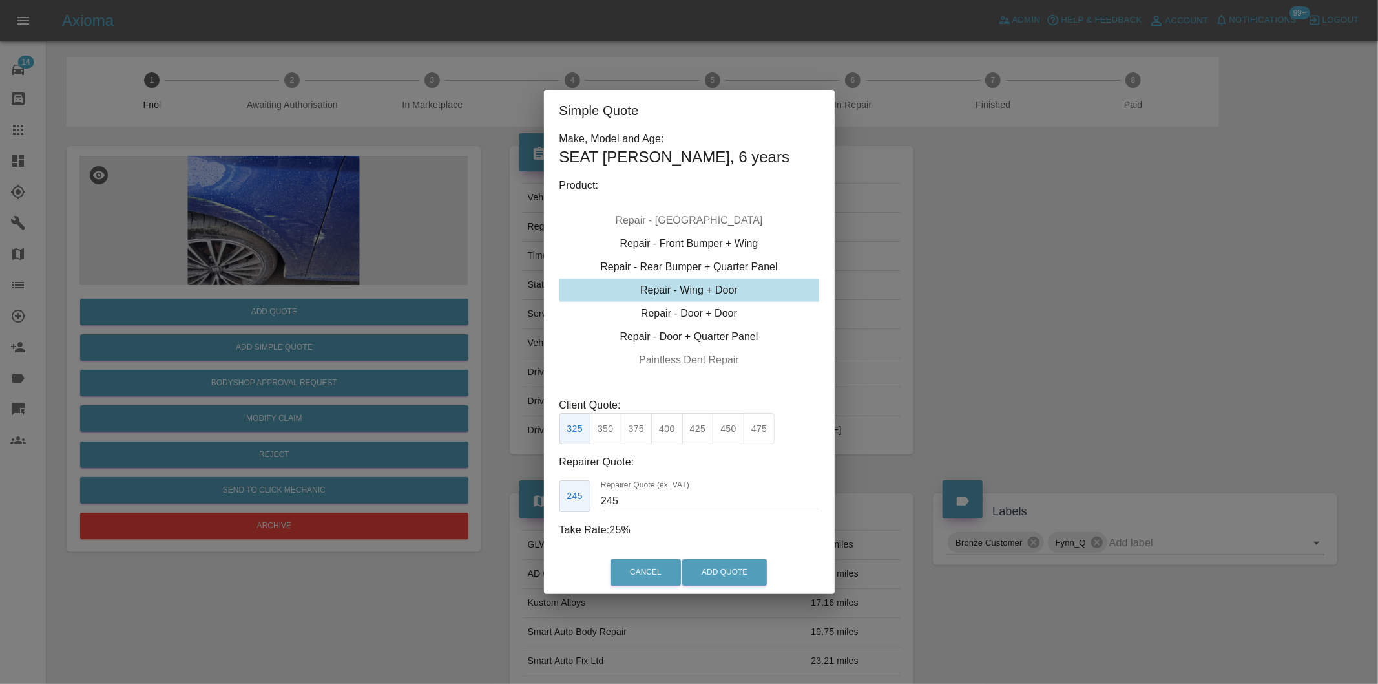
click at [715, 293] on div "Repair - Wing + Door" at bounding box center [689, 289] width 260 height 23
click at [669, 429] on button "400" at bounding box center [667, 429] width 32 height 32
type input "285"
click at [722, 565] on button "Add Quote" at bounding box center [724, 572] width 85 height 26
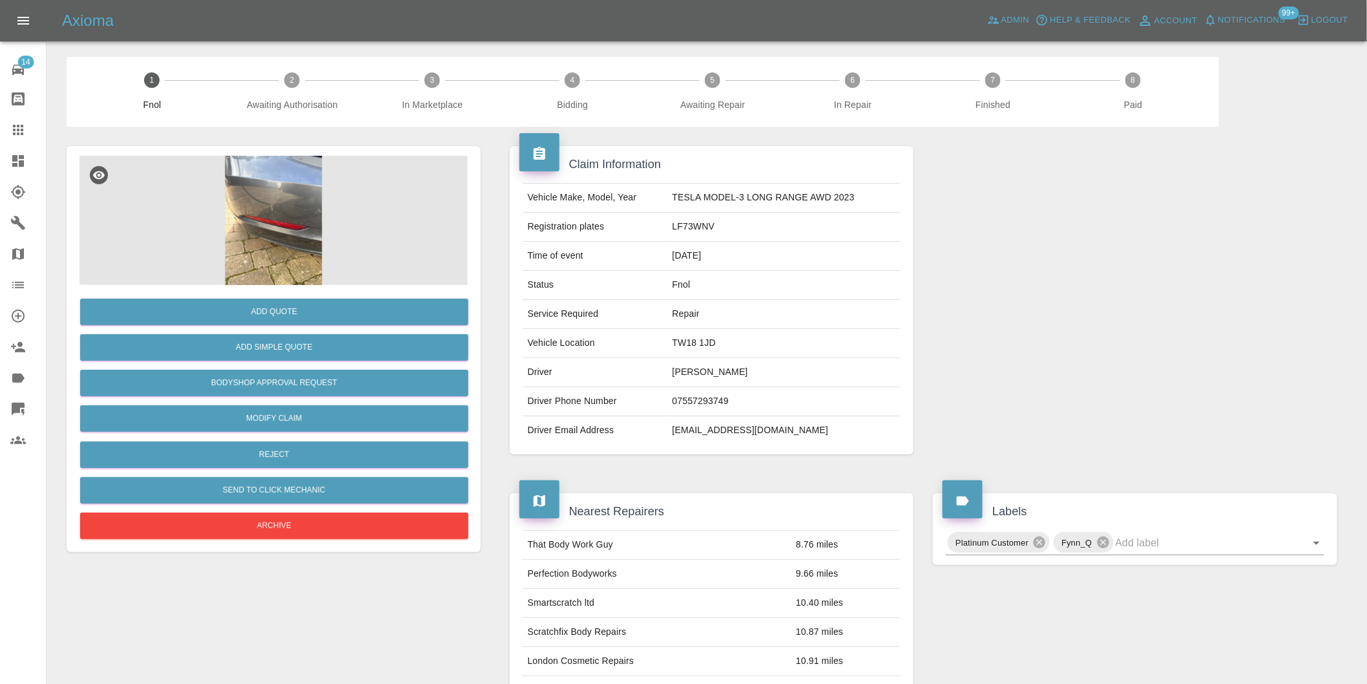
click at [304, 218] on img at bounding box center [273, 220] width 388 height 129
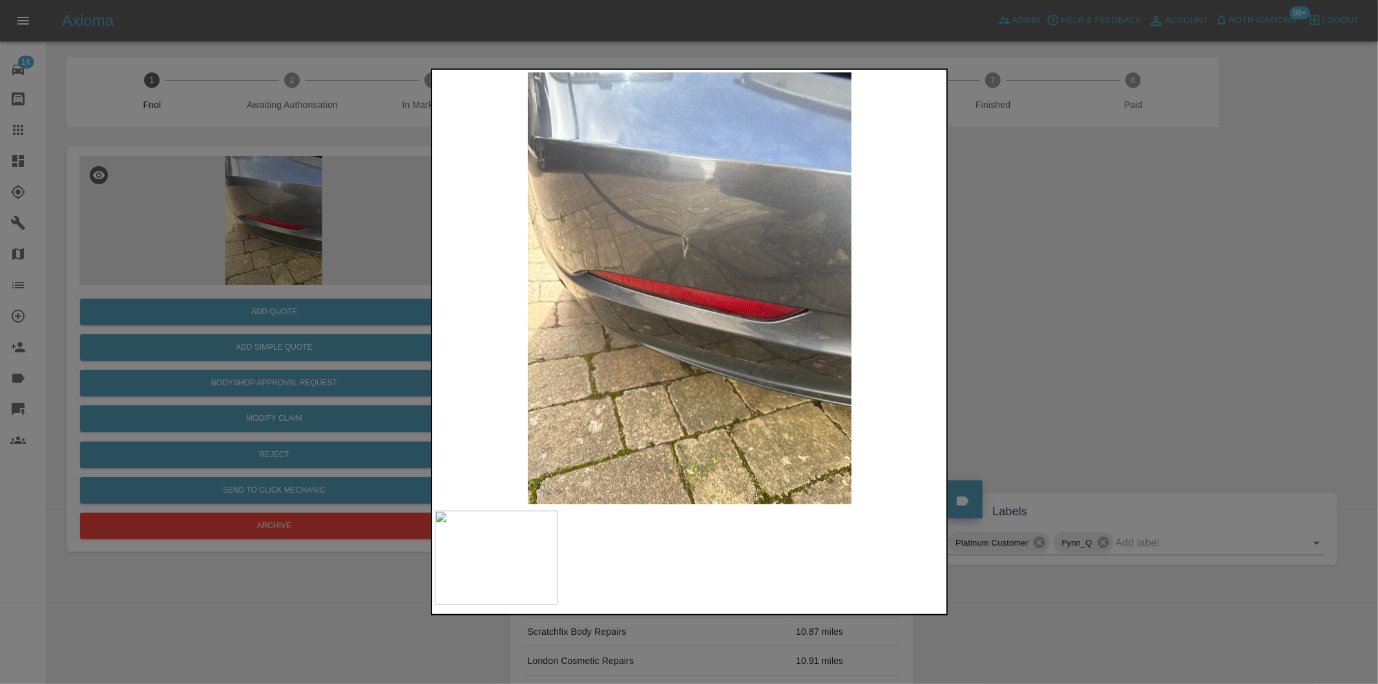
click at [1086, 300] on div at bounding box center [689, 342] width 1378 height 684
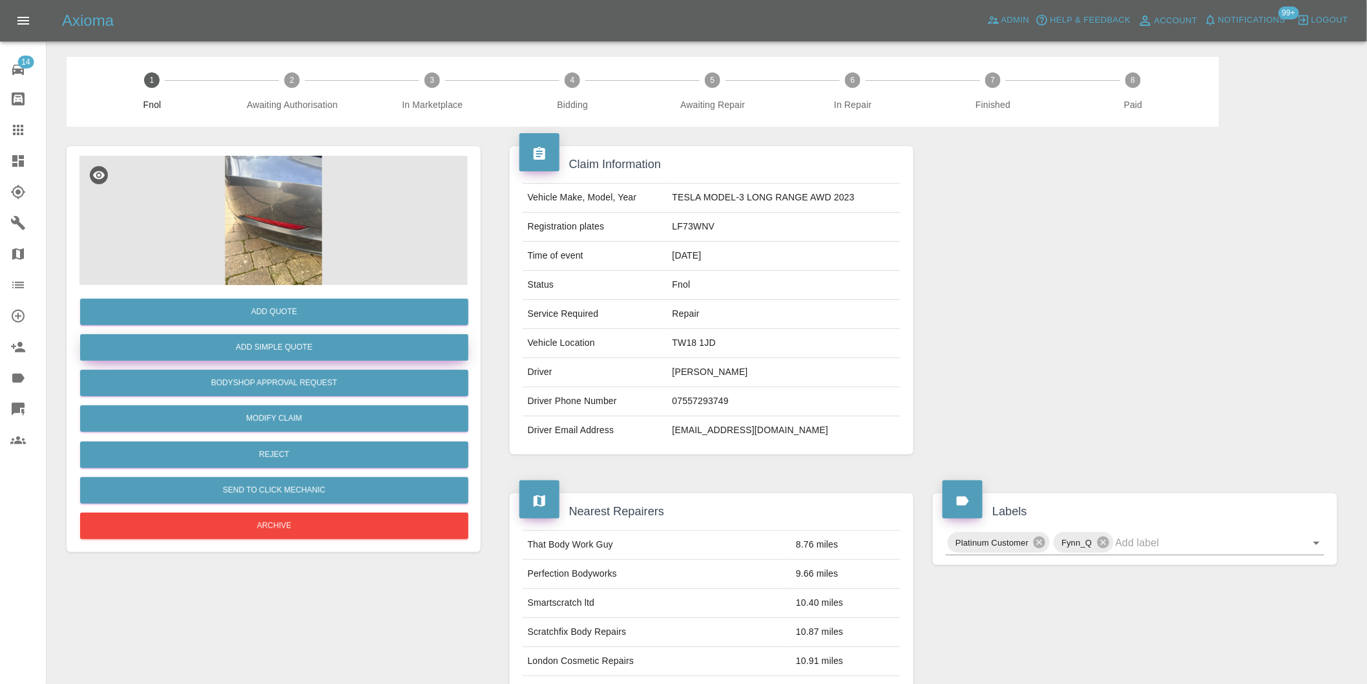
click at [276, 350] on button "Add Simple Quote" at bounding box center [274, 347] width 388 height 26
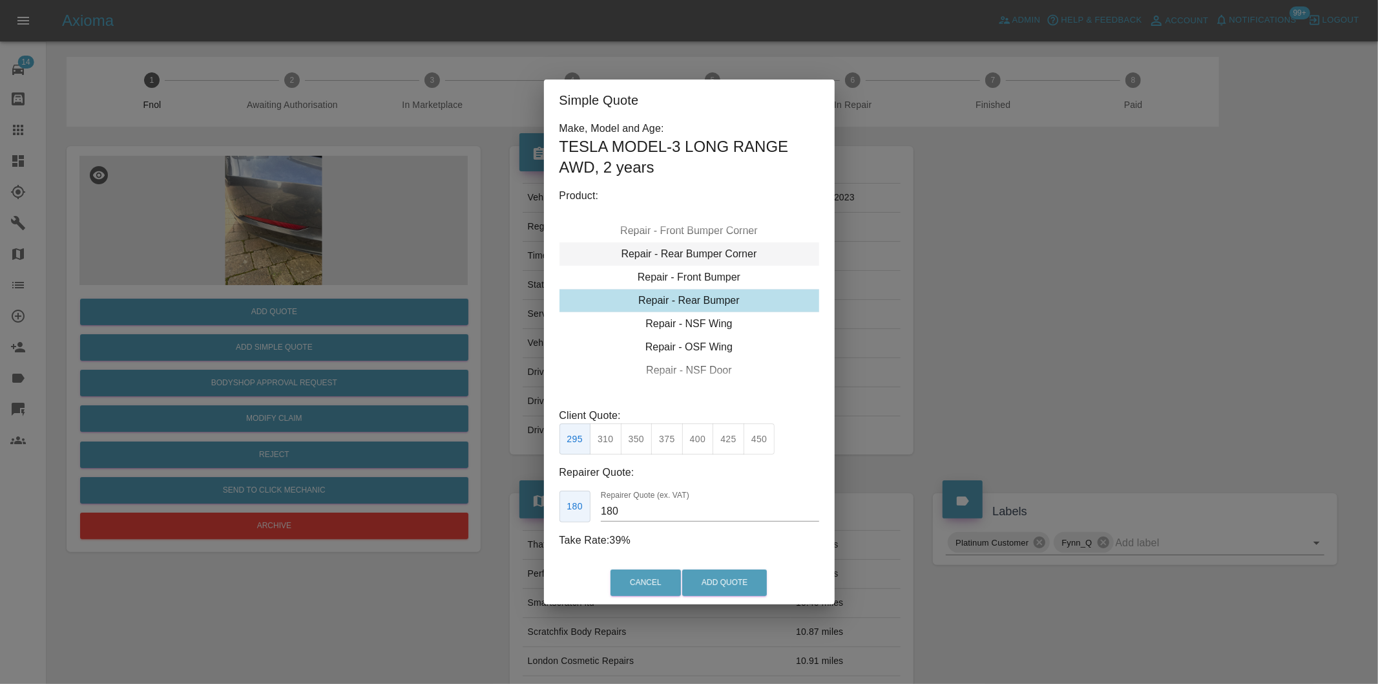
click at [727, 255] on div "Repair - Rear Bumper Corner" at bounding box center [689, 253] width 260 height 23
click at [634, 441] on button "215" at bounding box center [637, 439] width 32 height 32
click at [606, 443] on button "199" at bounding box center [606, 439] width 32 height 32
type input "120"
click at [726, 582] on button "Add Quote" at bounding box center [724, 582] width 85 height 26
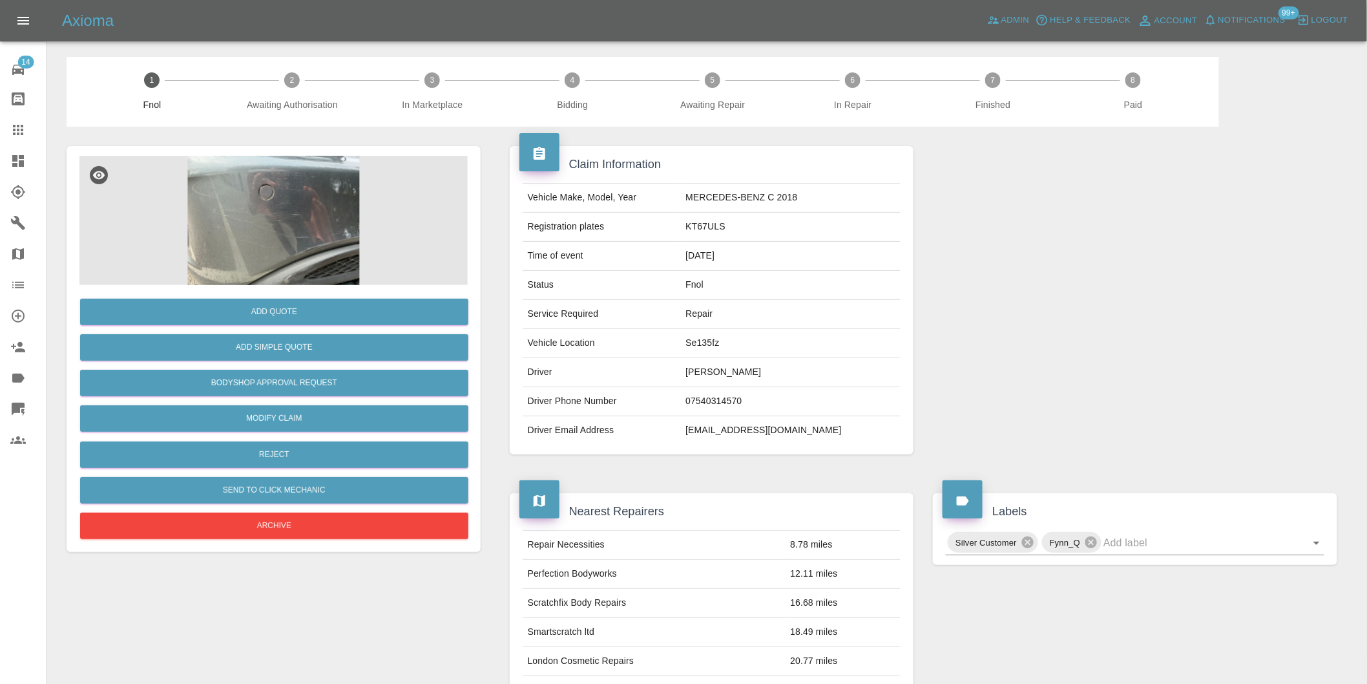
click at [280, 218] on img at bounding box center [273, 220] width 388 height 129
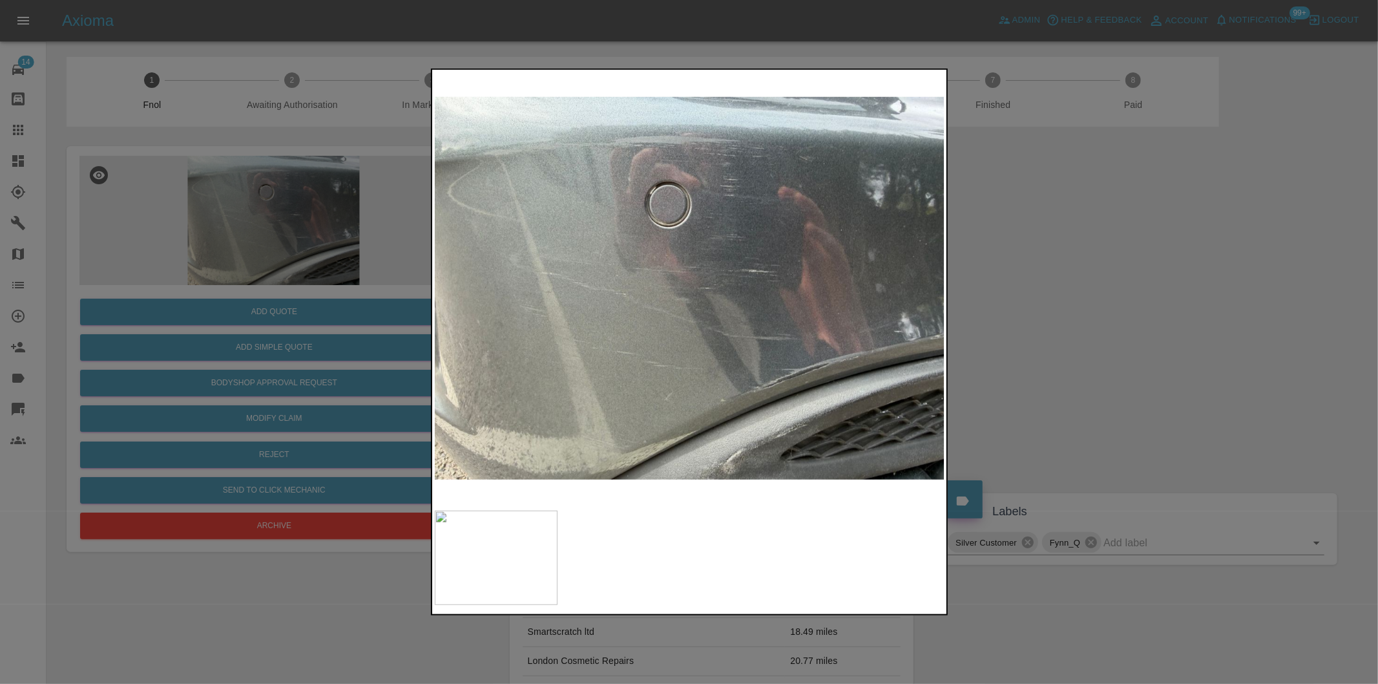
click at [1109, 339] on div at bounding box center [689, 342] width 1378 height 684
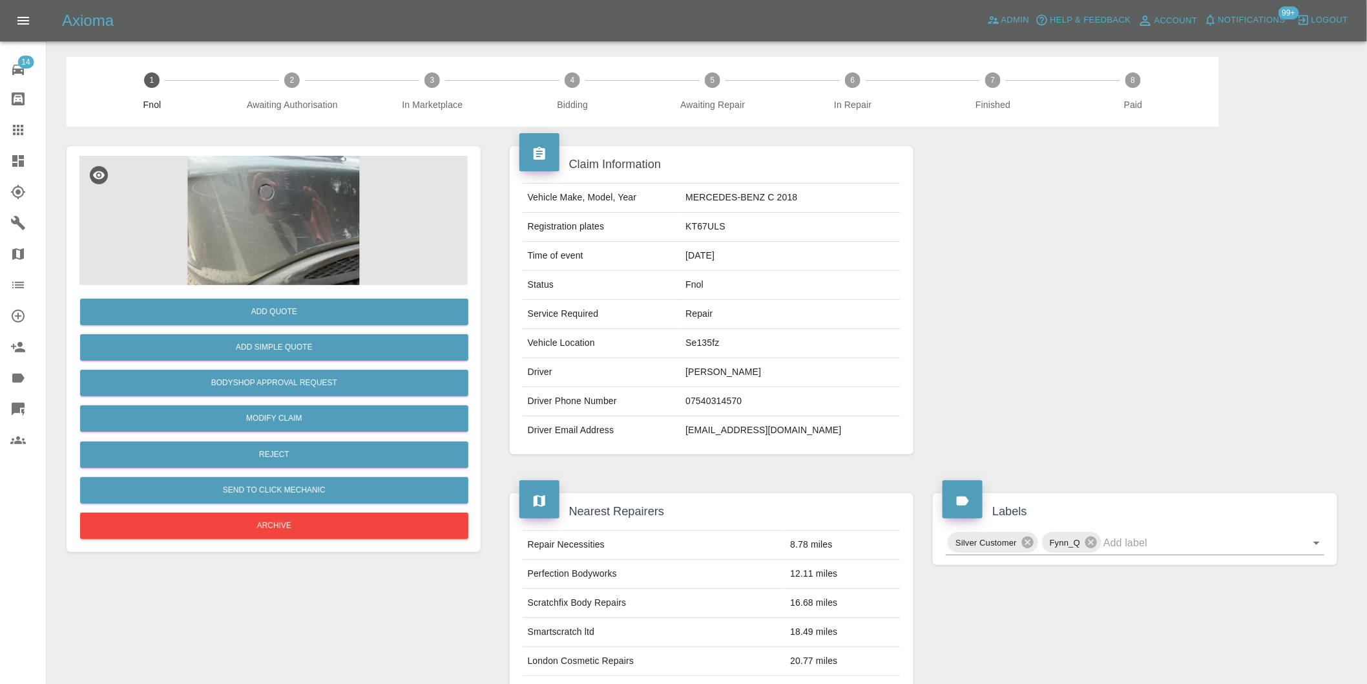
click at [310, 222] on img at bounding box center [273, 220] width 388 height 129
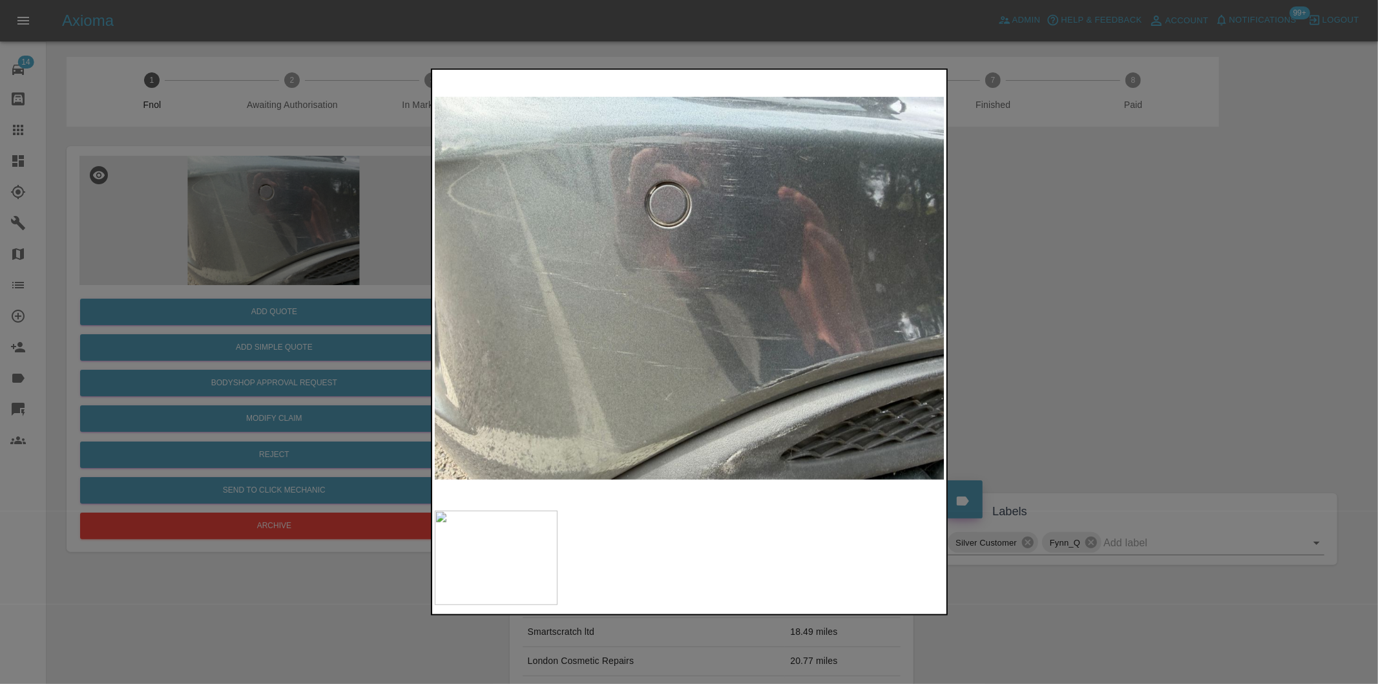
click at [1070, 334] on div at bounding box center [689, 342] width 1378 height 684
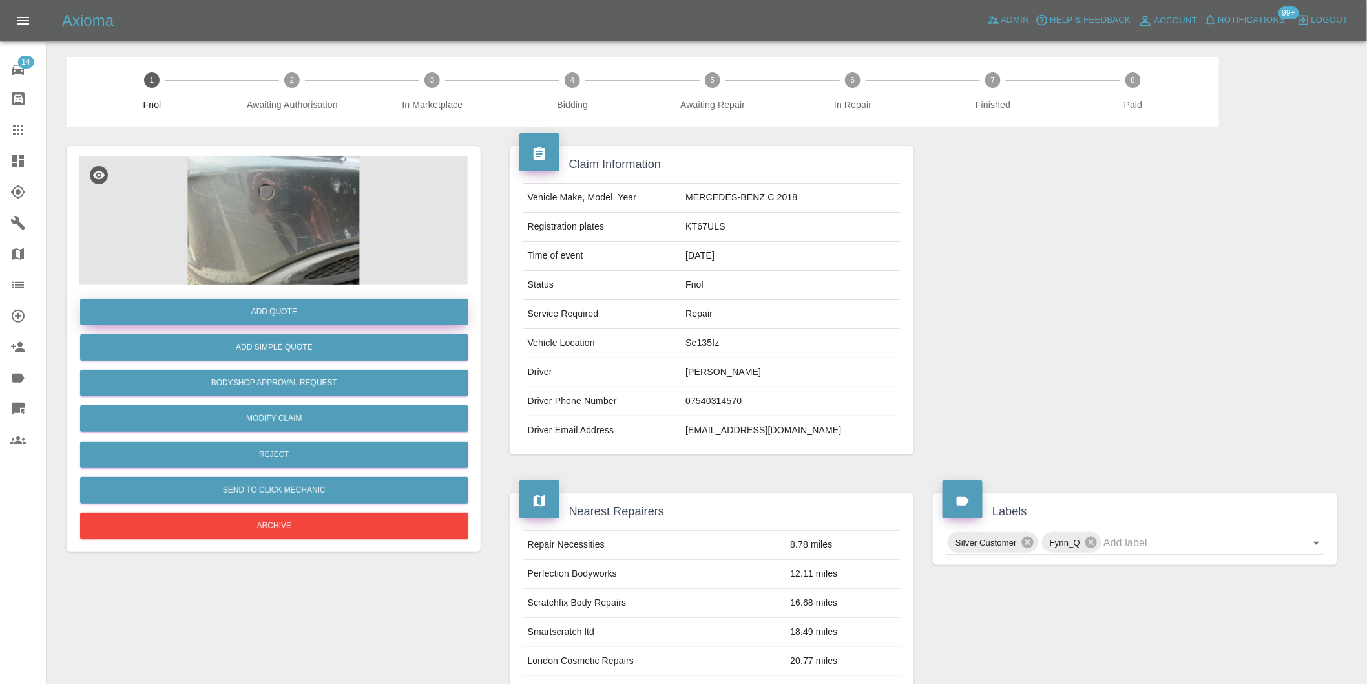
click at [294, 312] on button "Add Quote" at bounding box center [274, 311] width 388 height 26
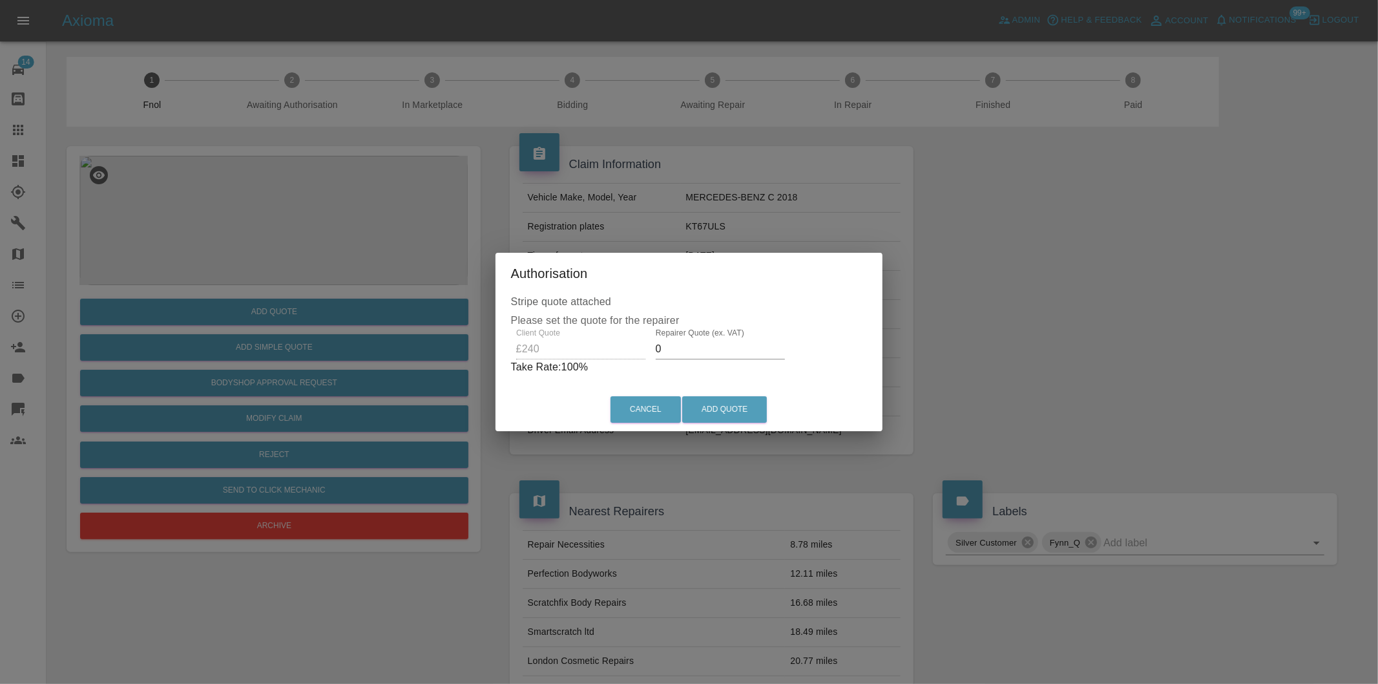
click at [703, 352] on input "0" at bounding box center [720, 349] width 129 height 21
type input "0150"
click at [753, 407] on button "Add Quote" at bounding box center [724, 409] width 85 height 26
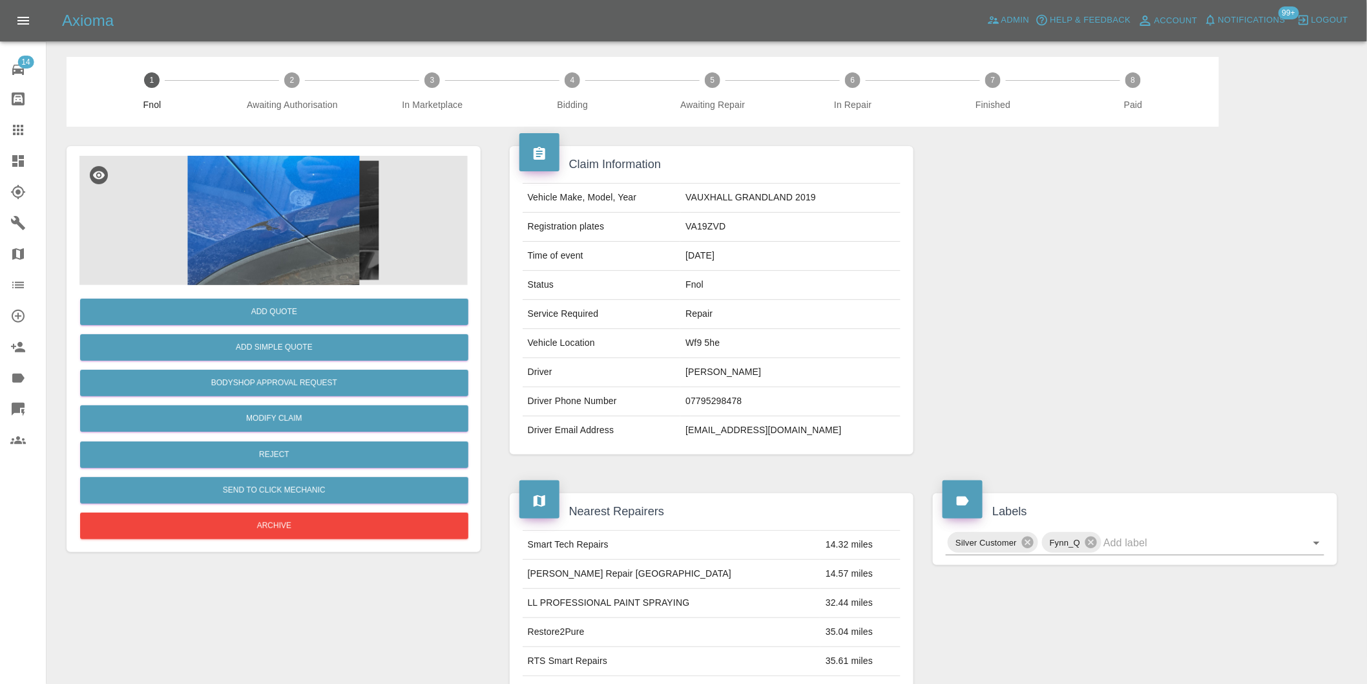
click at [282, 185] on img at bounding box center [273, 220] width 388 height 129
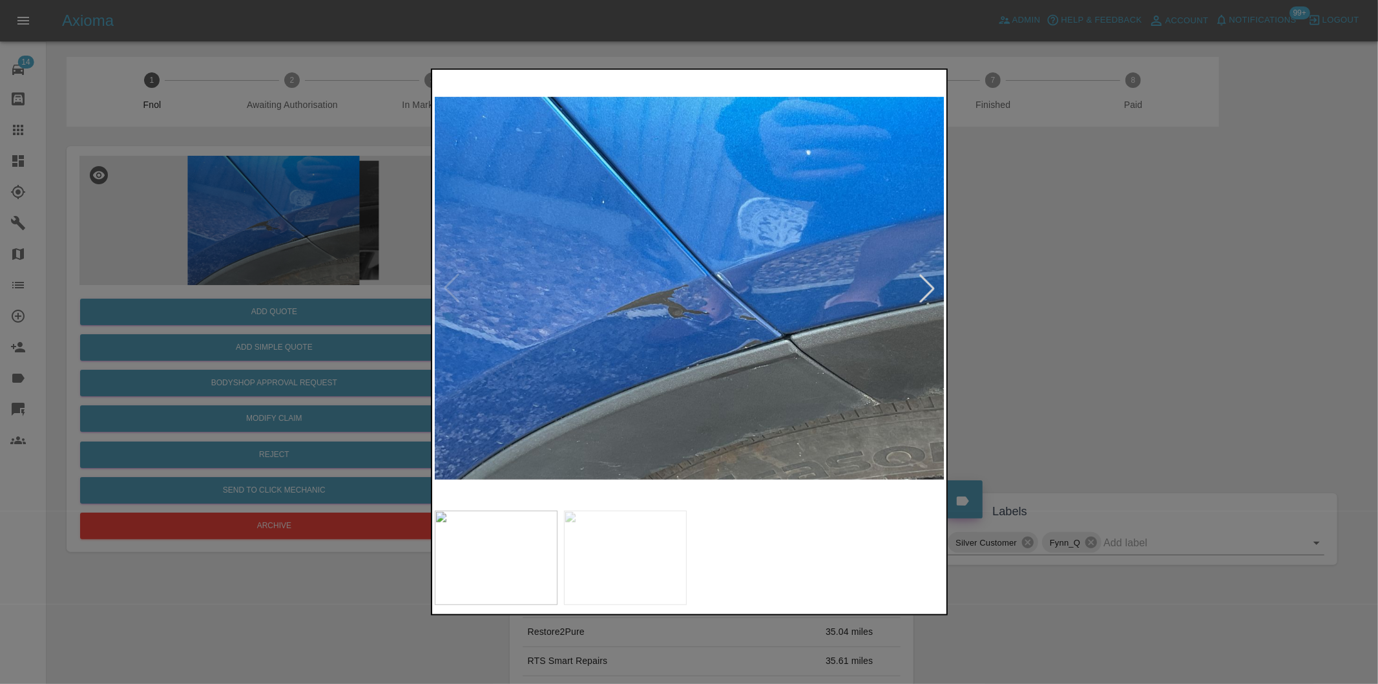
click at [928, 284] on div at bounding box center [927, 288] width 28 height 28
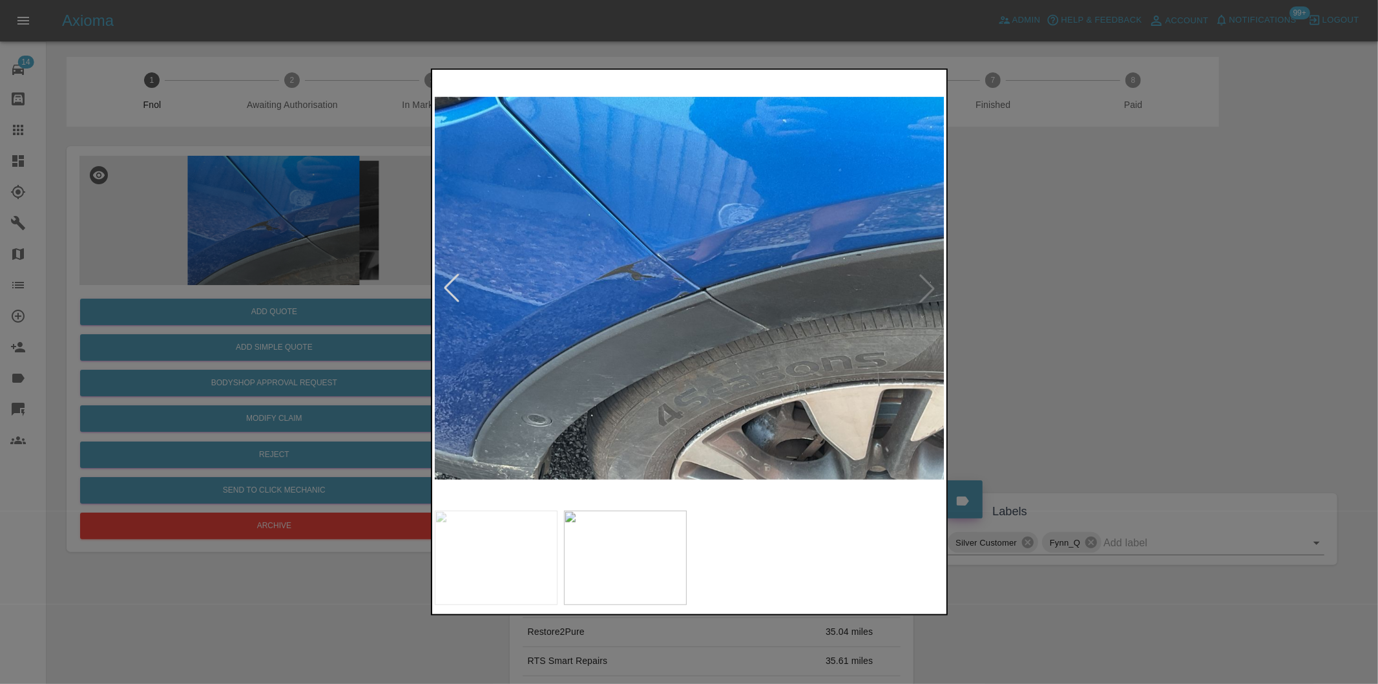
click at [448, 291] on div at bounding box center [451, 288] width 28 height 28
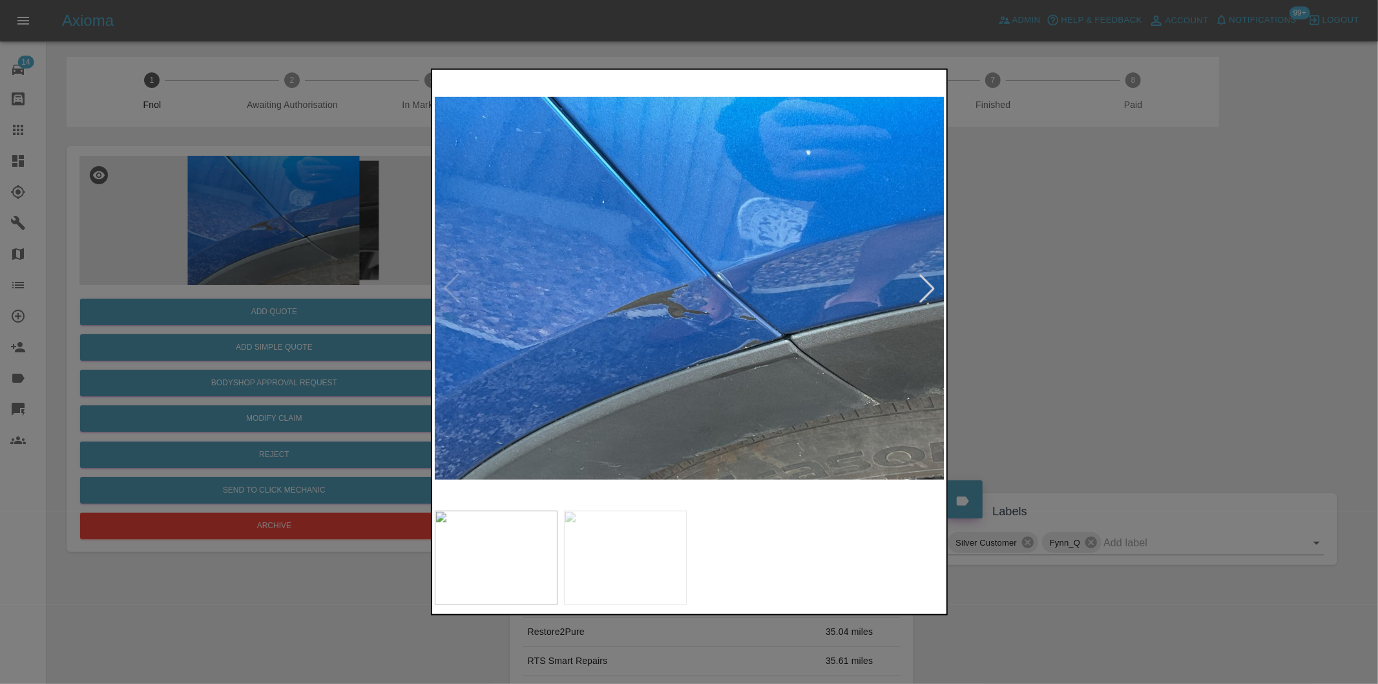
click at [926, 284] on div at bounding box center [927, 288] width 28 height 28
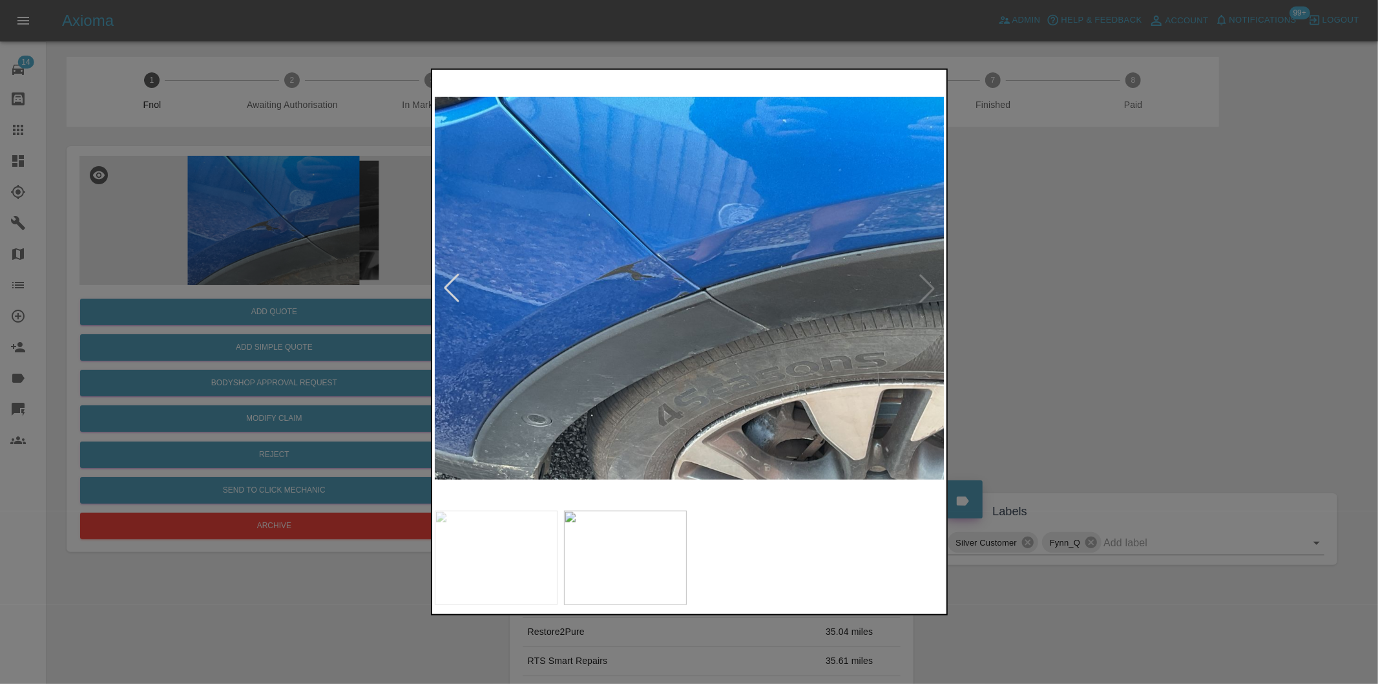
click at [926, 284] on img at bounding box center [690, 288] width 510 height 432
click at [1080, 284] on div at bounding box center [689, 342] width 1378 height 684
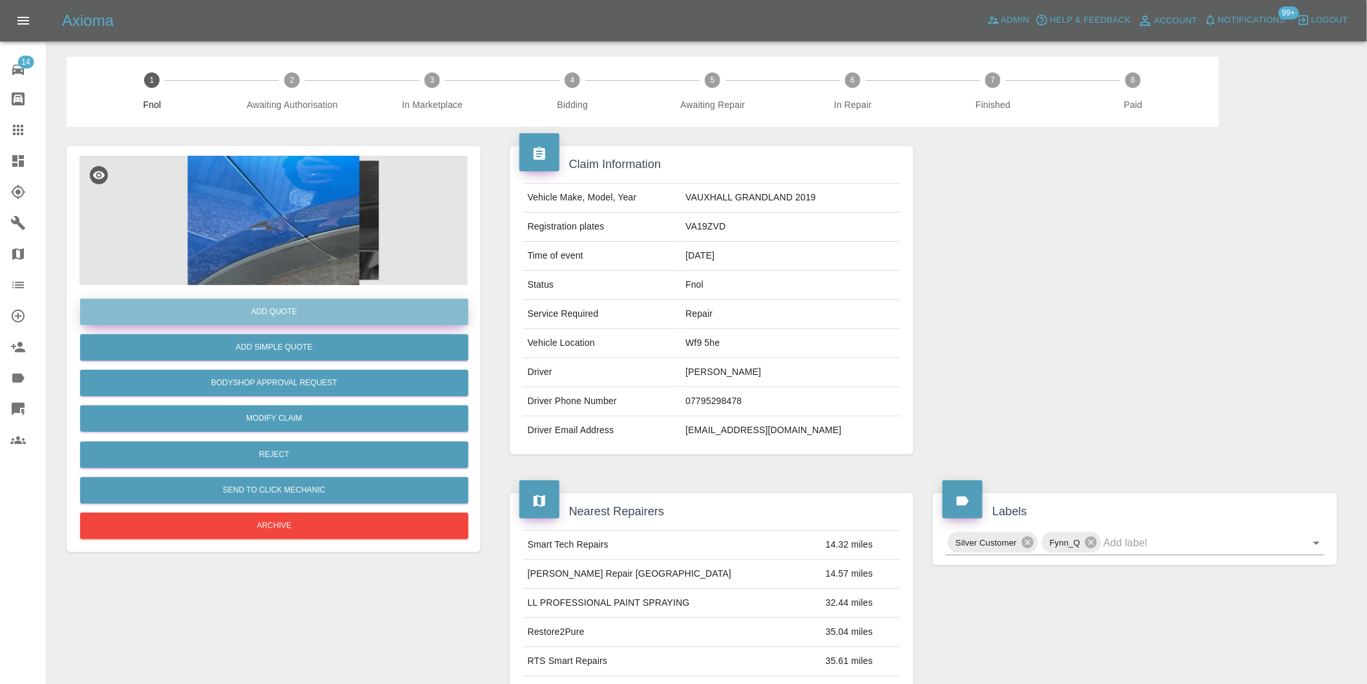
click at [317, 318] on button "Add Quote" at bounding box center [274, 311] width 388 height 26
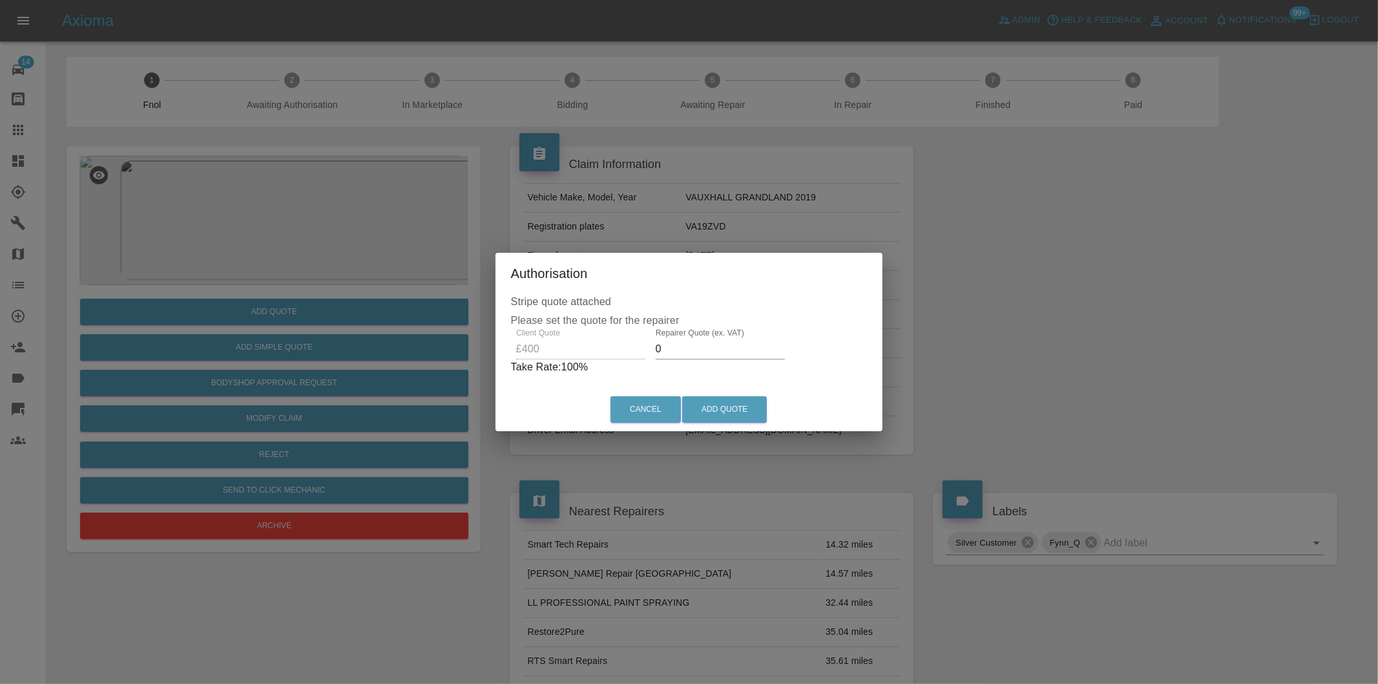
click at [693, 353] on input "0" at bounding box center [720, 349] width 129 height 21
type input "0250"
click at [737, 412] on button "Add Quote" at bounding box center [724, 409] width 85 height 26
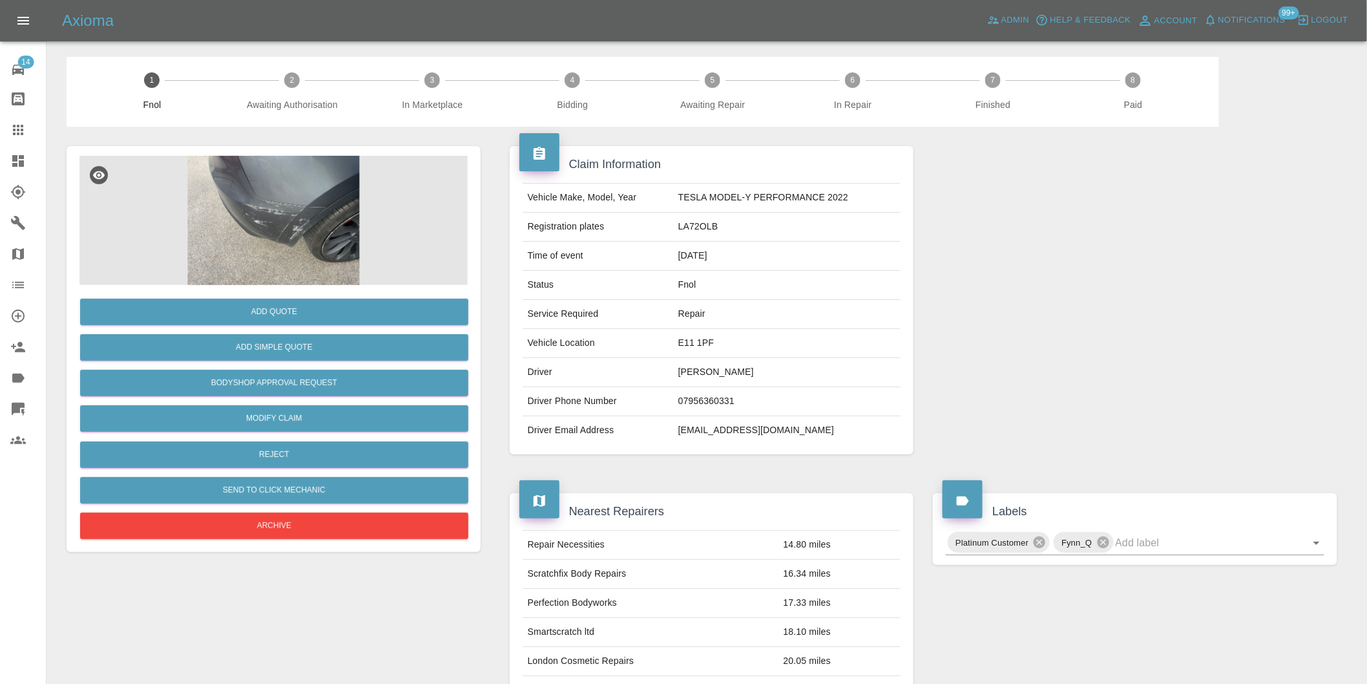
click at [322, 222] on img at bounding box center [273, 220] width 388 height 129
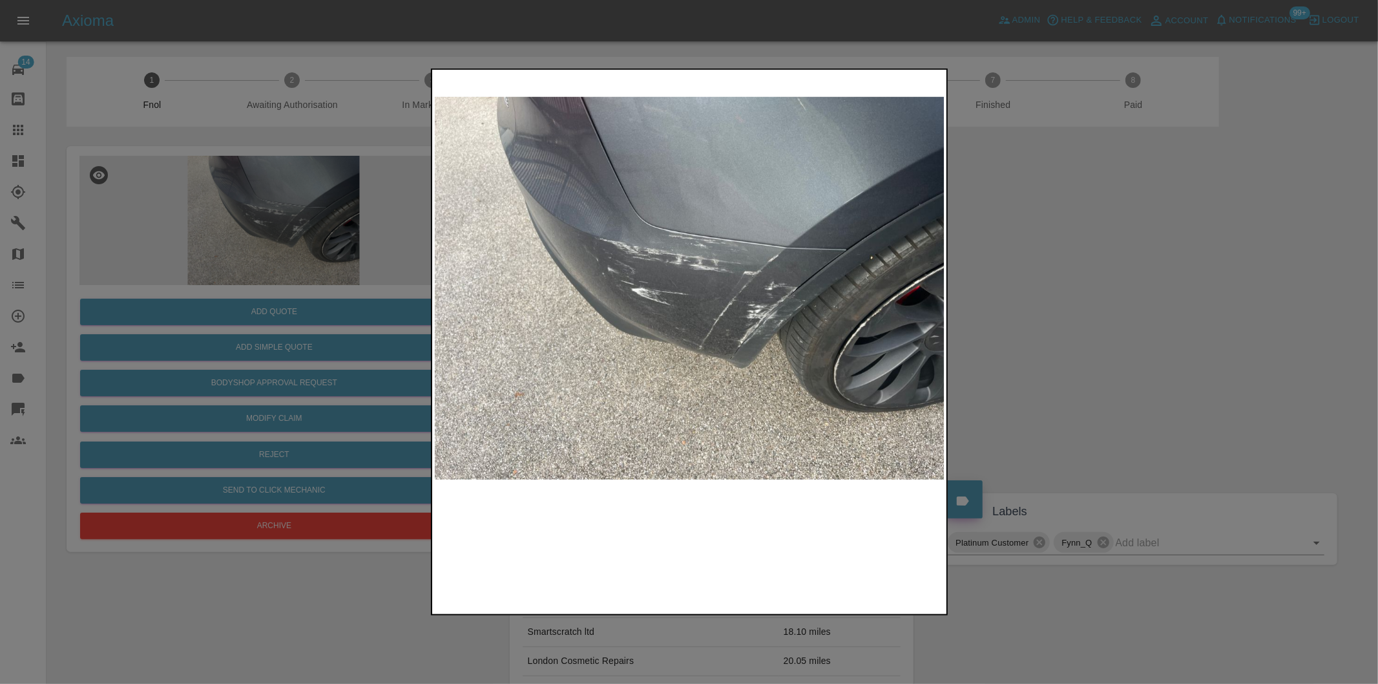
click at [676, 228] on img at bounding box center [690, 288] width 510 height 432
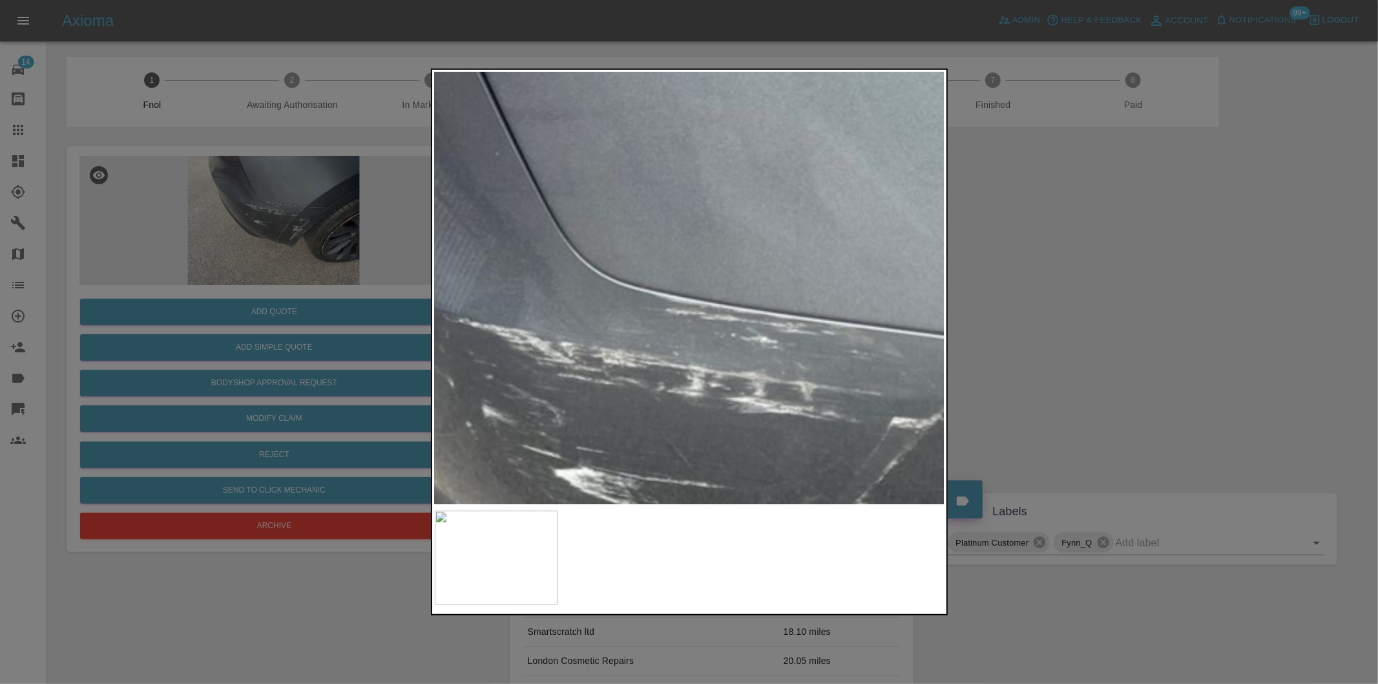
click at [805, 256] on img at bounding box center [728, 467] width 1531 height 1294
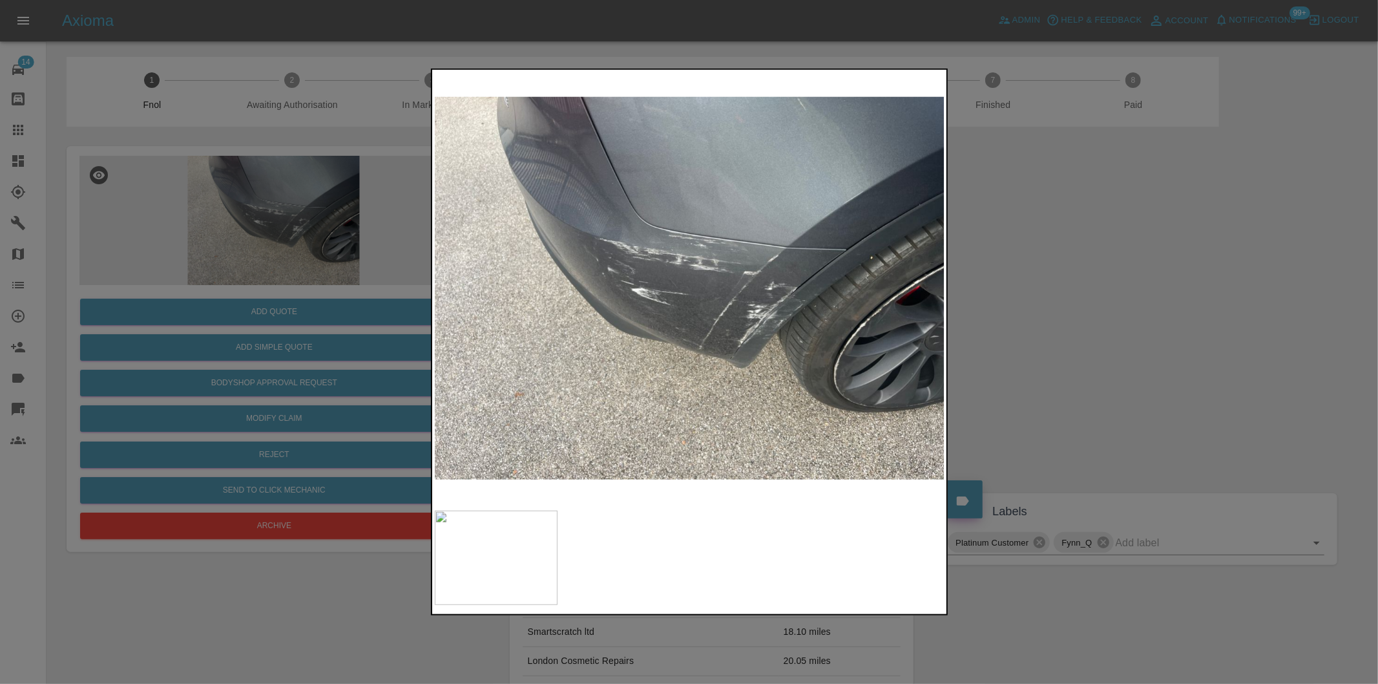
click at [1132, 269] on div at bounding box center [689, 342] width 1378 height 684
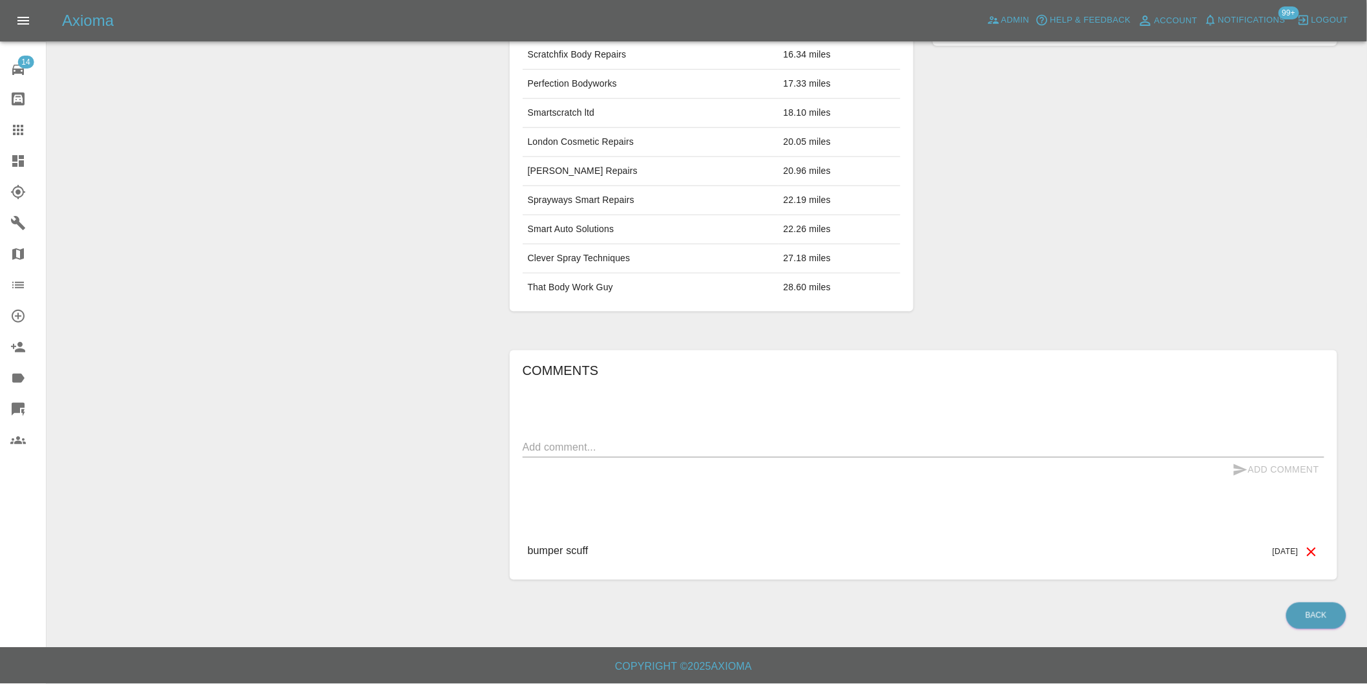
scroll to position [89, 0]
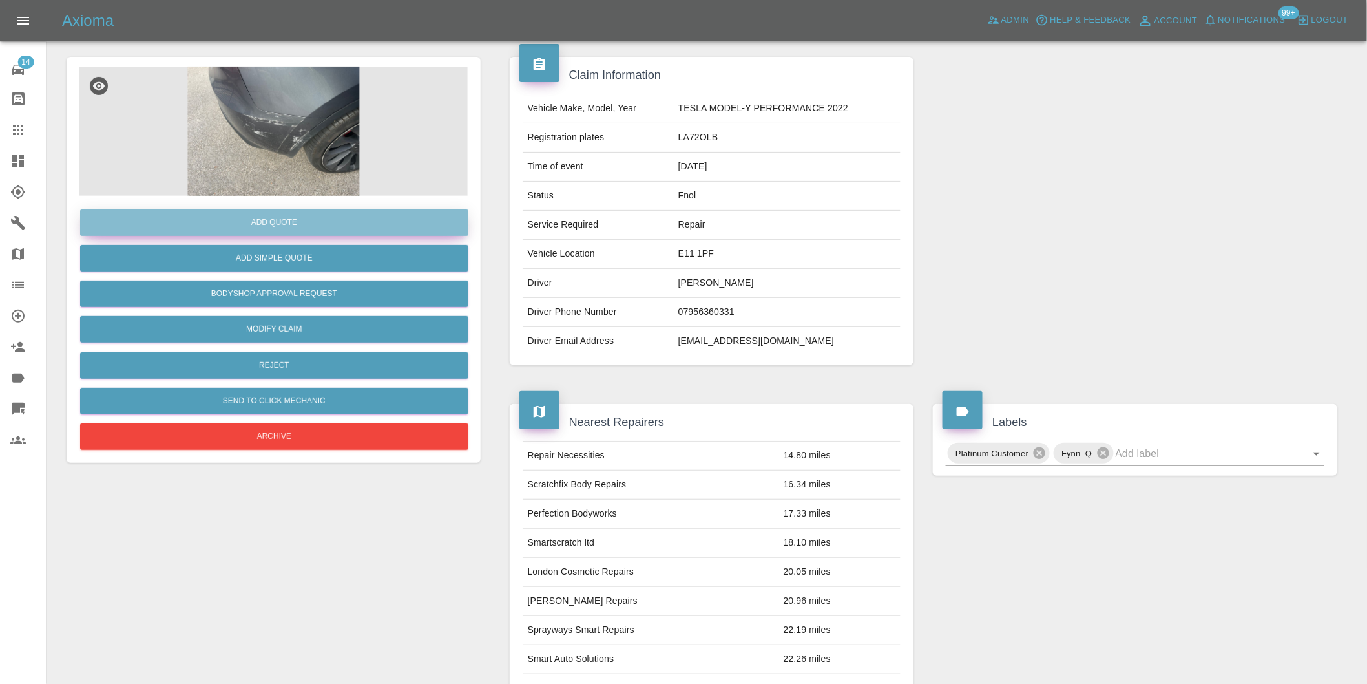
click at [283, 218] on button "Add Quote" at bounding box center [274, 222] width 388 height 26
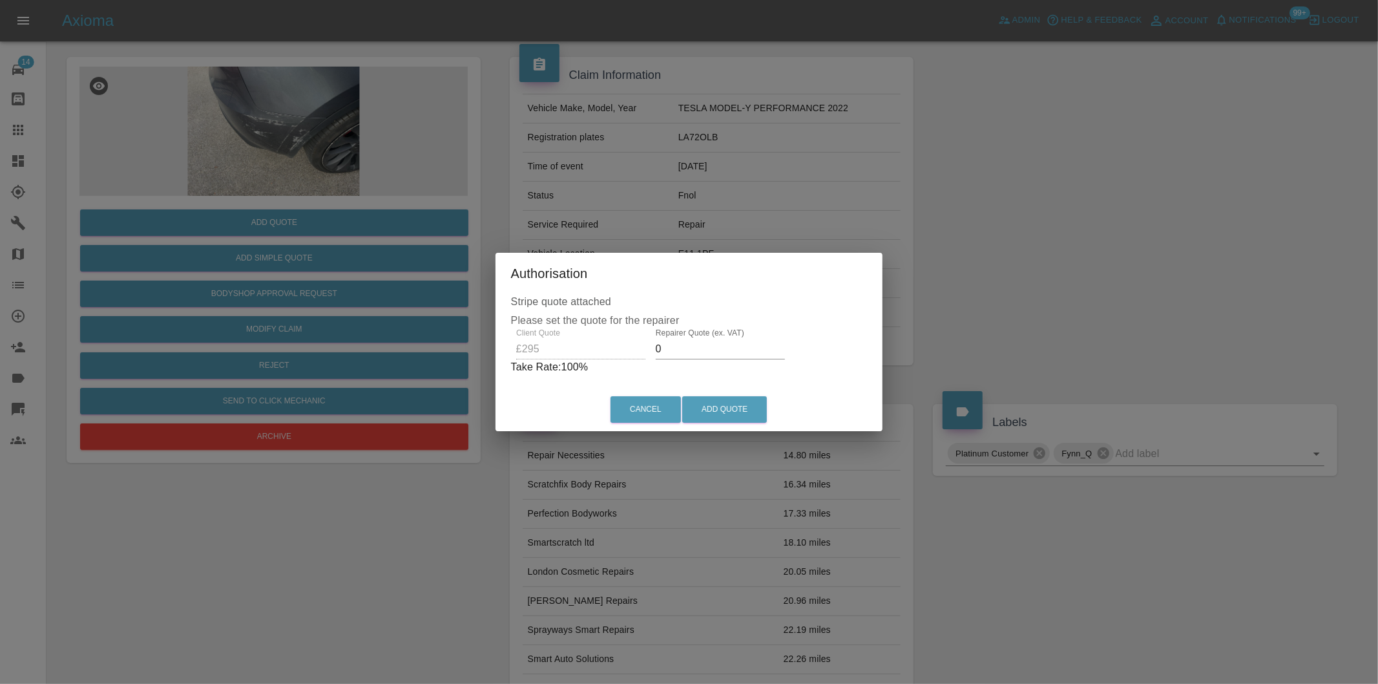
click at [698, 346] on input "0" at bounding box center [720, 349] width 129 height 21
type input "0185"
click at [733, 415] on button "Add Quote" at bounding box center [724, 409] width 85 height 26
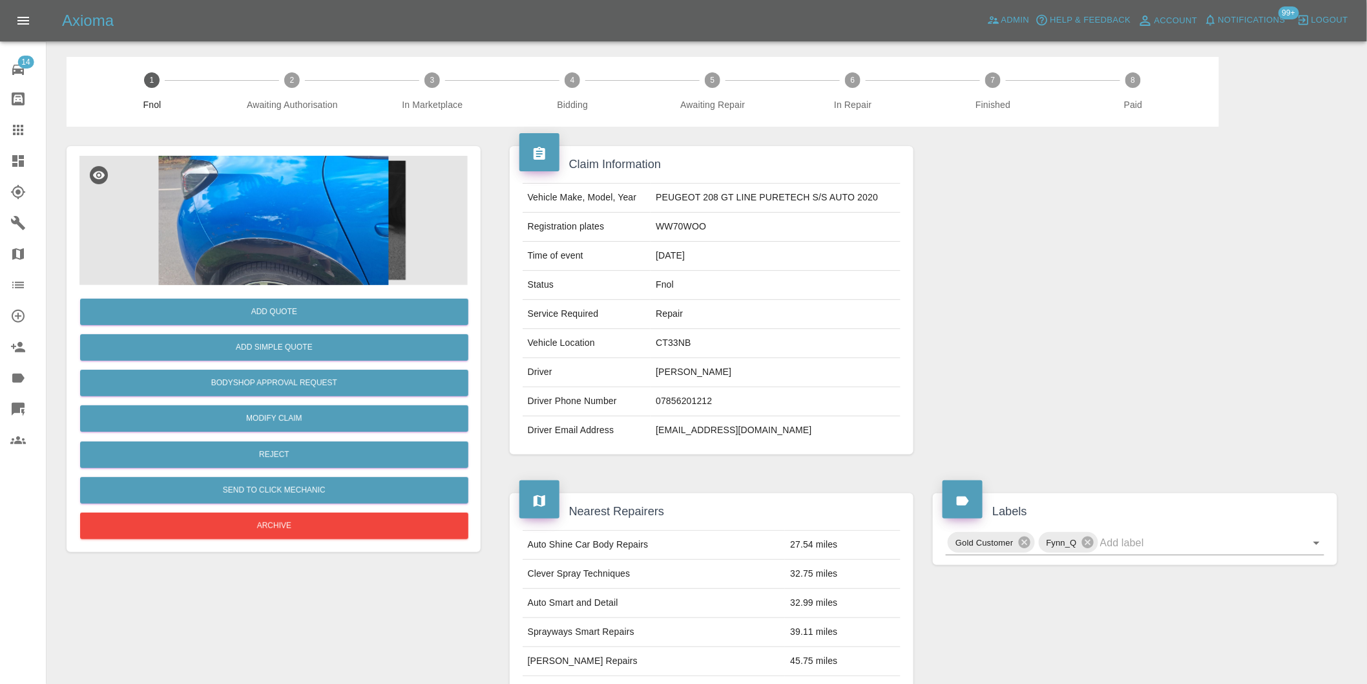
click at [283, 186] on img at bounding box center [273, 220] width 388 height 129
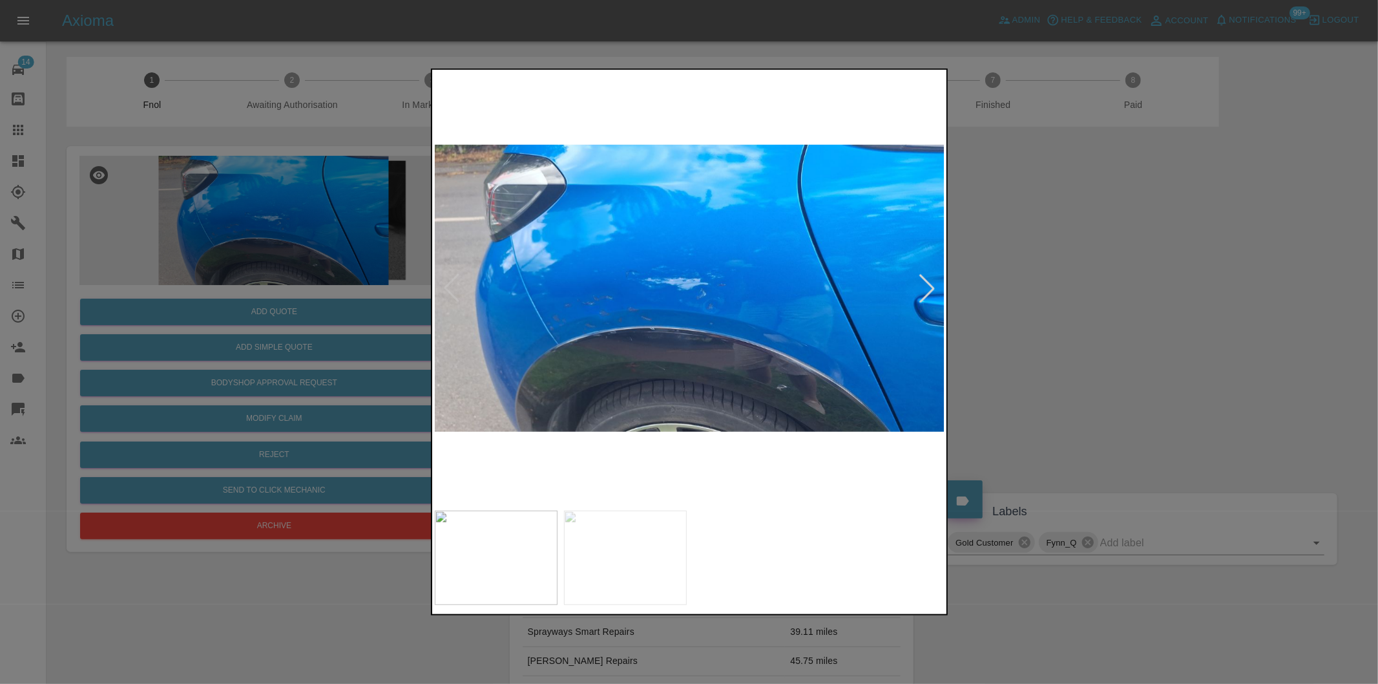
click at [929, 286] on div at bounding box center [927, 288] width 28 height 28
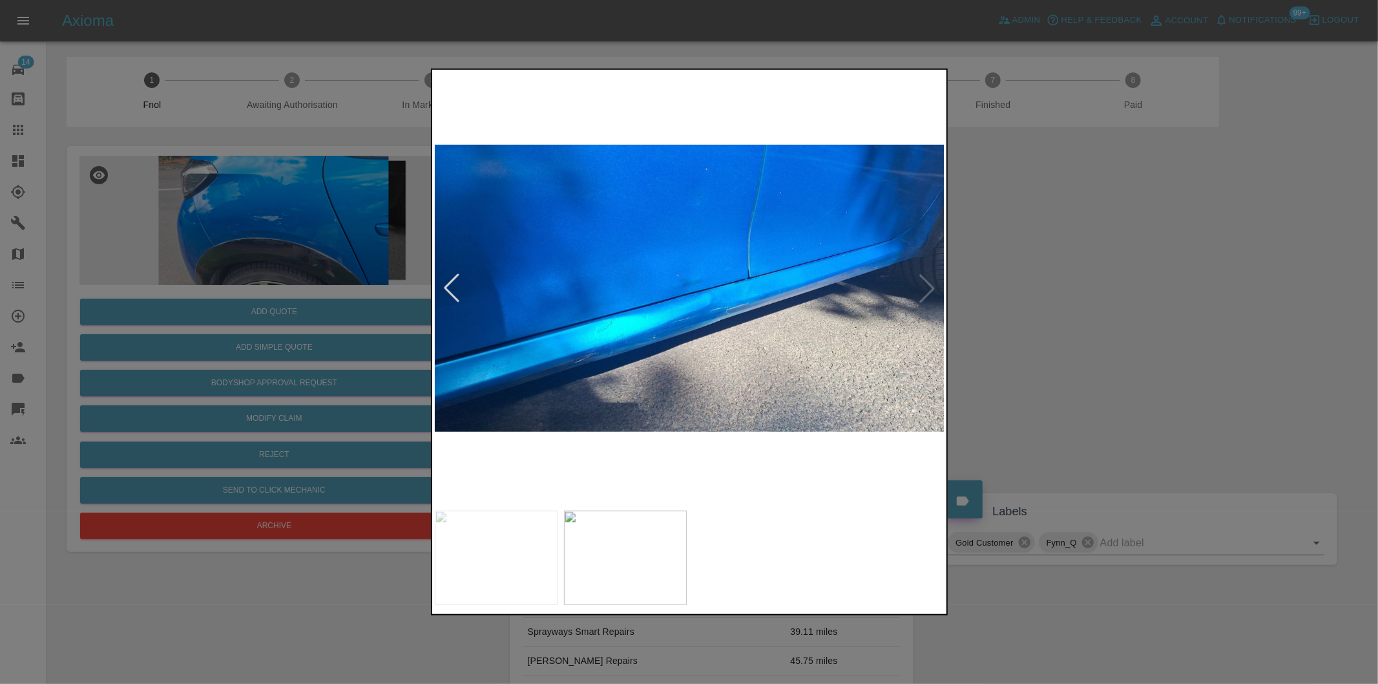
click at [929, 286] on img at bounding box center [690, 288] width 510 height 432
click at [1089, 286] on div at bounding box center [689, 342] width 1378 height 684
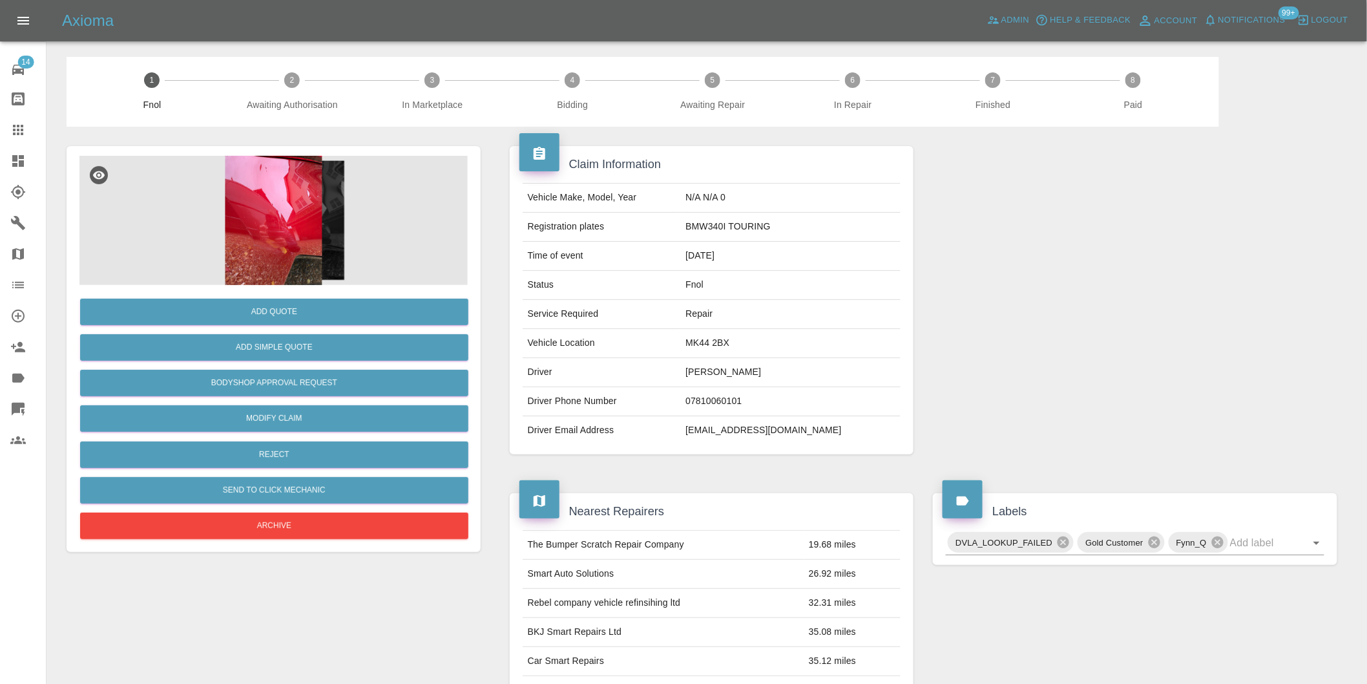
click at [309, 194] on img at bounding box center [273, 220] width 388 height 129
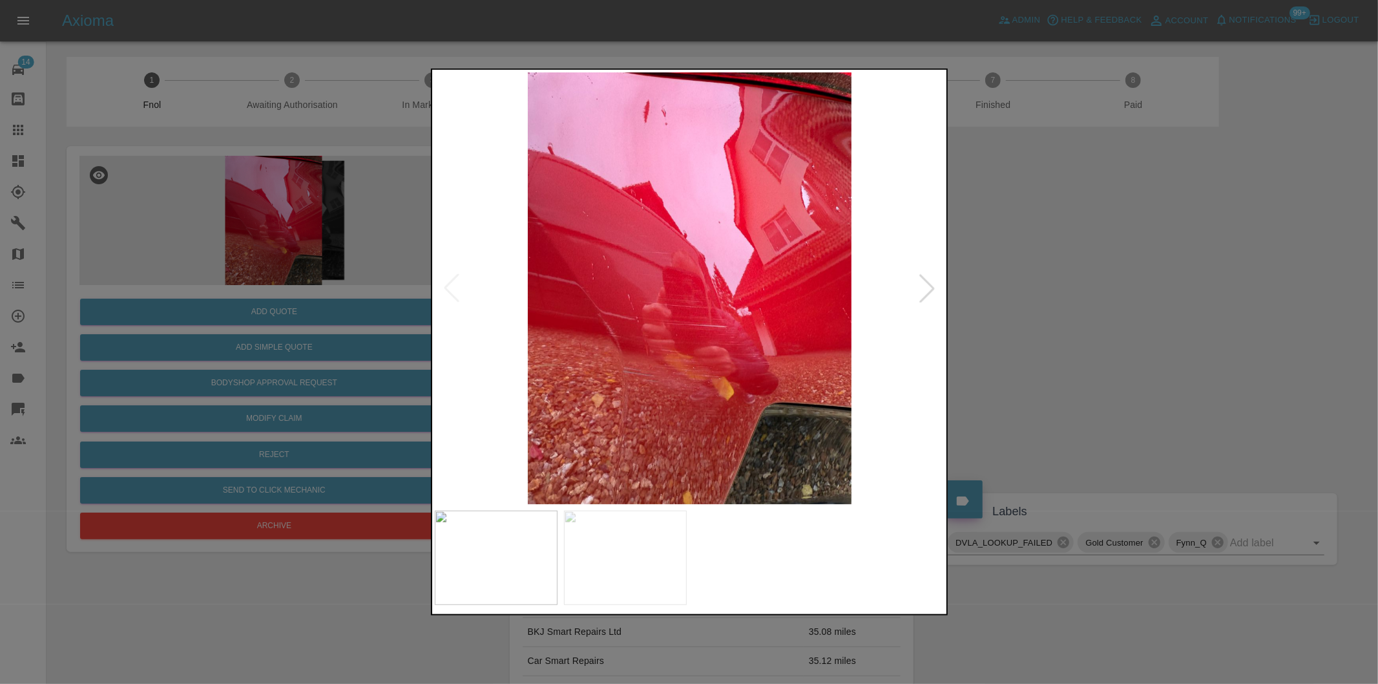
click at [930, 286] on div at bounding box center [927, 288] width 28 height 28
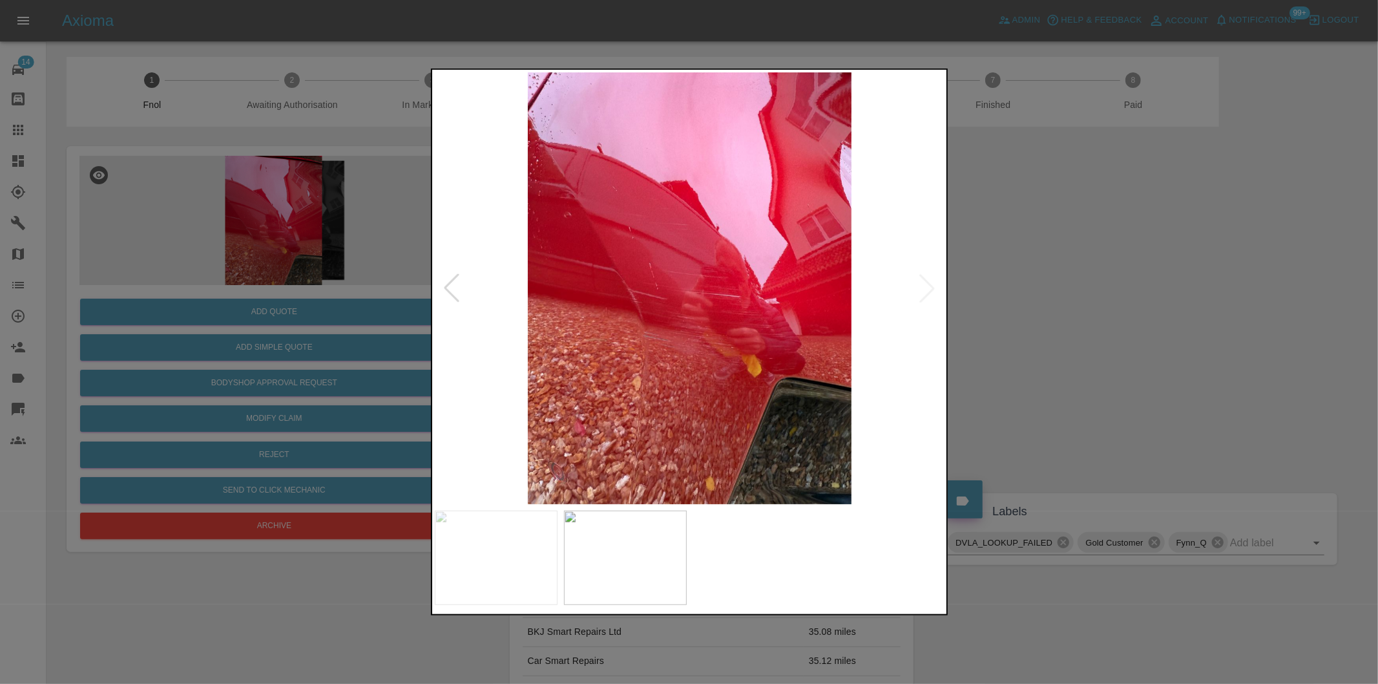
click at [930, 285] on img at bounding box center [690, 288] width 510 height 432
drag, startPoint x: 1158, startPoint y: 311, endPoint x: 1145, endPoint y: 311, distance: 13.6
click at [1155, 311] on div at bounding box center [689, 342] width 1378 height 684
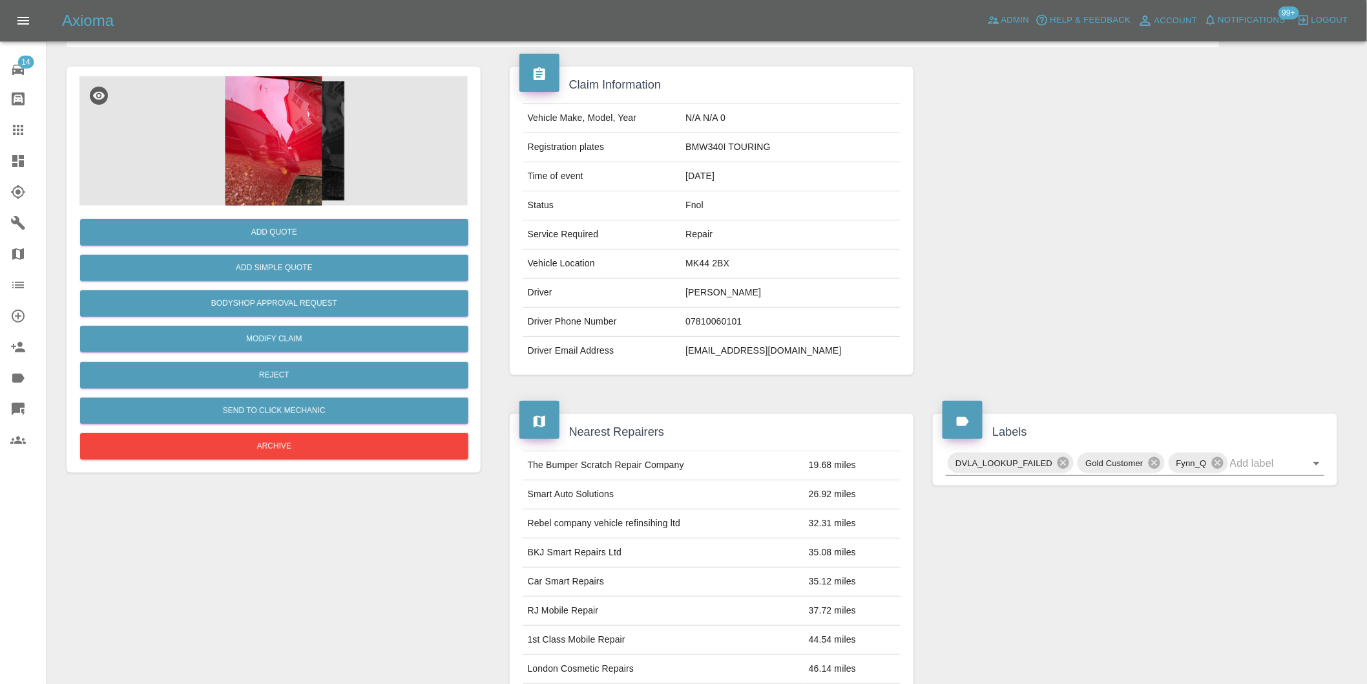
scroll to position [17, 0]
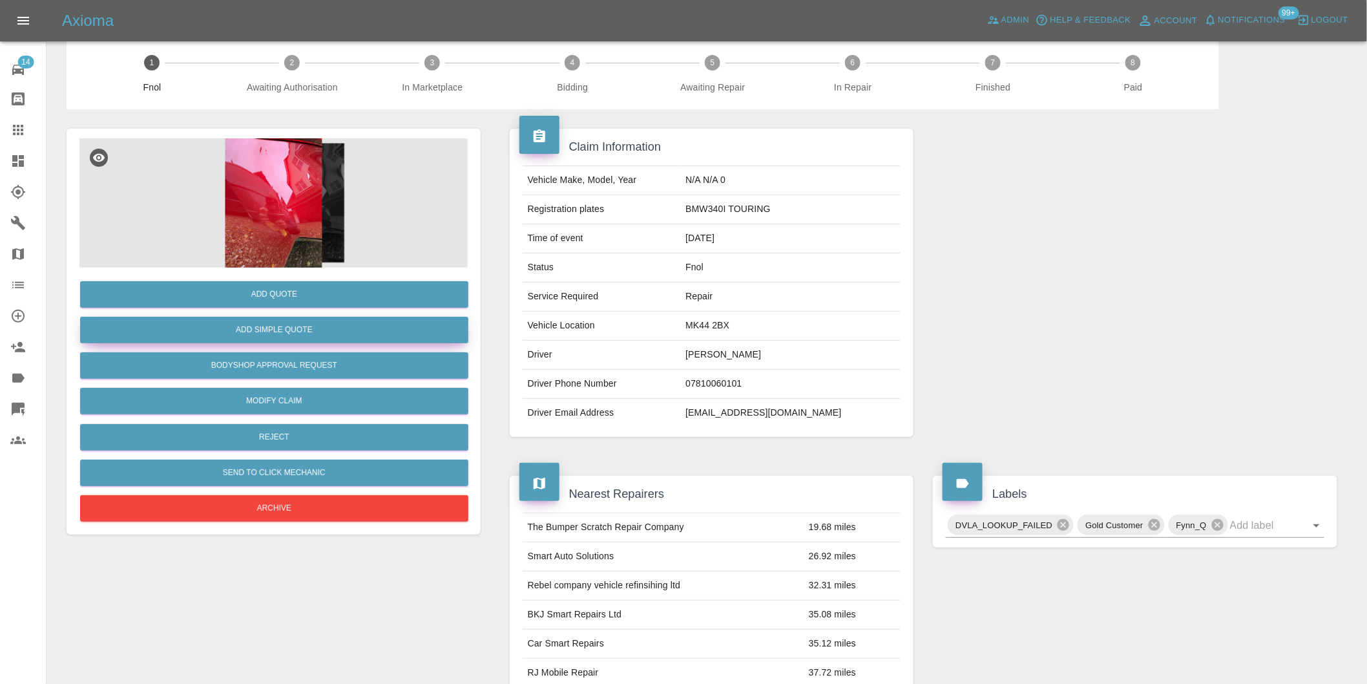
click at [318, 329] on button "Add Simple Quote" at bounding box center [274, 330] width 388 height 26
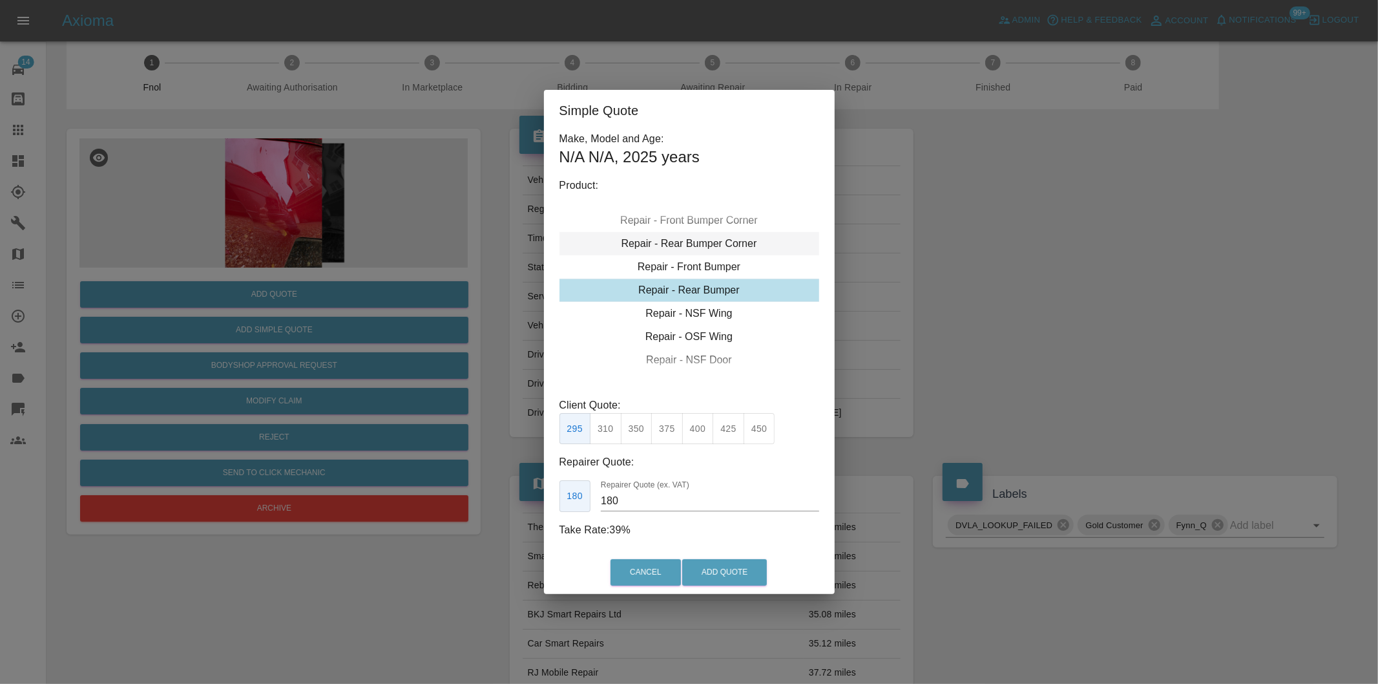
click at [722, 247] on div "Repair - Rear Bumper Corner" at bounding box center [689, 243] width 260 height 23
type input "120"
click at [717, 585] on button "Add Quote" at bounding box center [724, 572] width 85 height 26
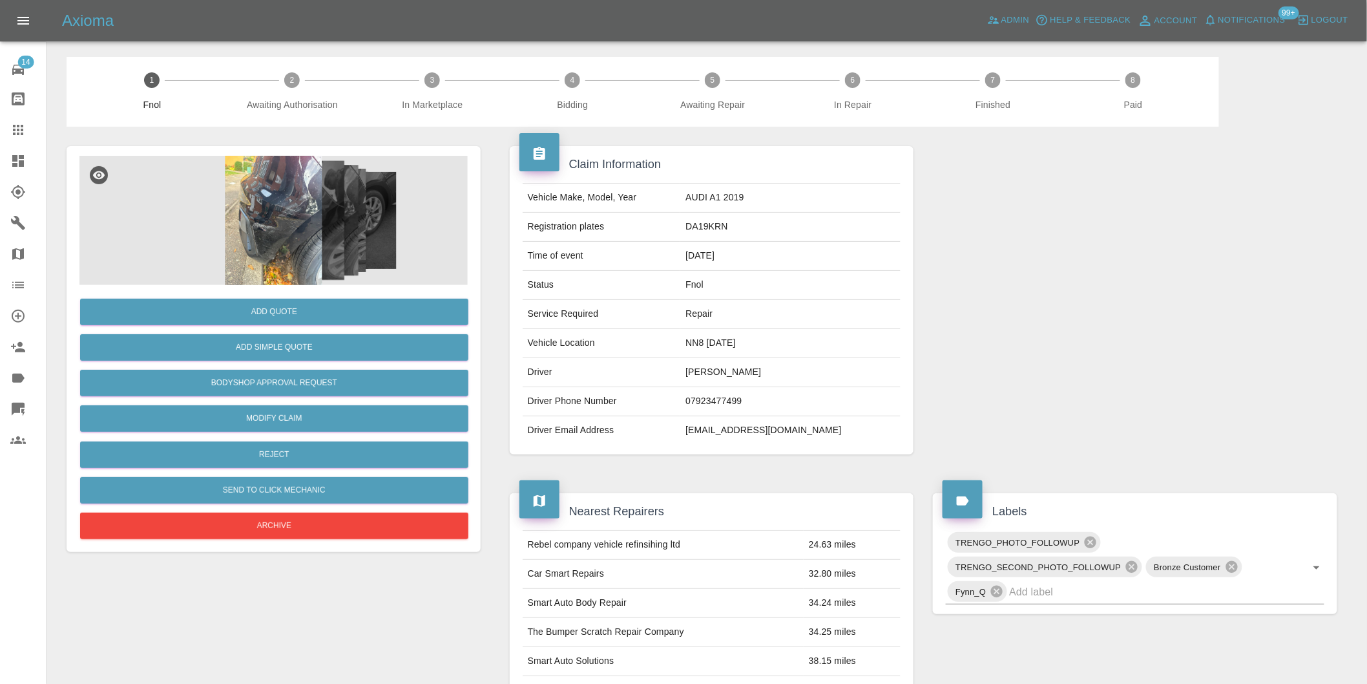
click at [254, 194] on img at bounding box center [273, 220] width 388 height 129
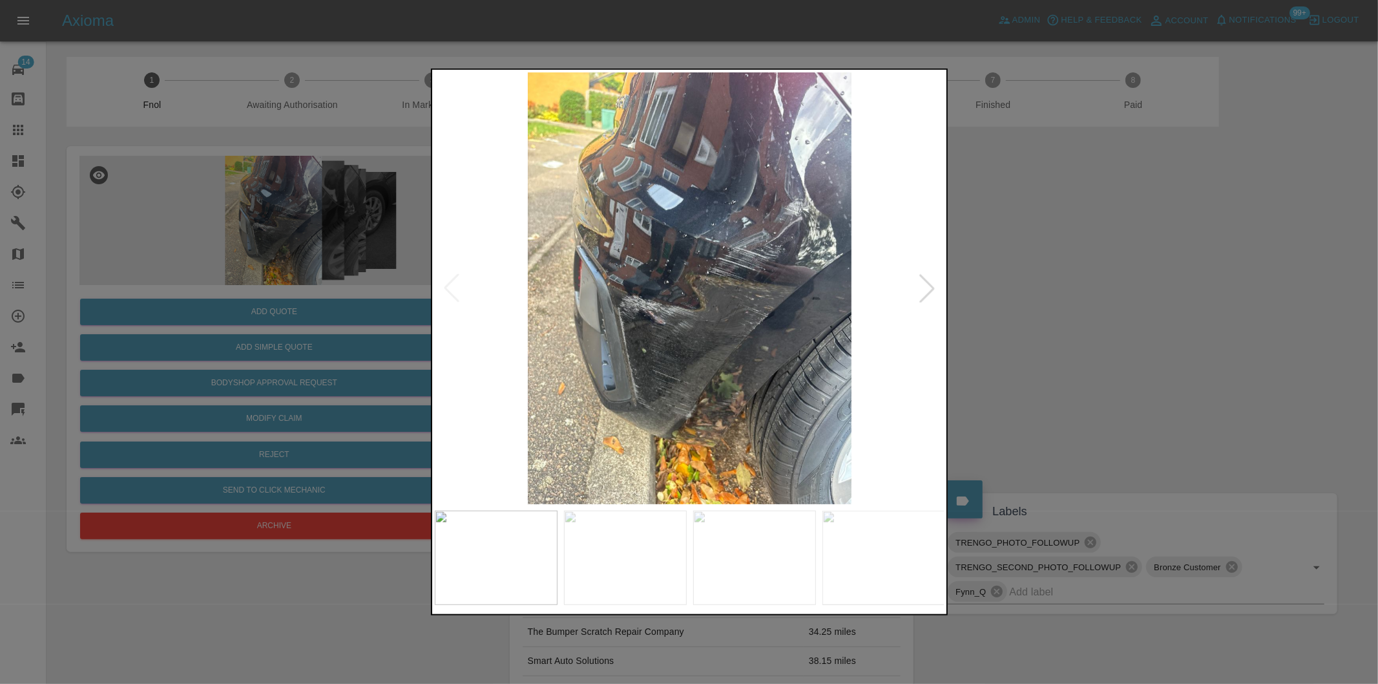
click at [932, 293] on div at bounding box center [927, 288] width 28 height 28
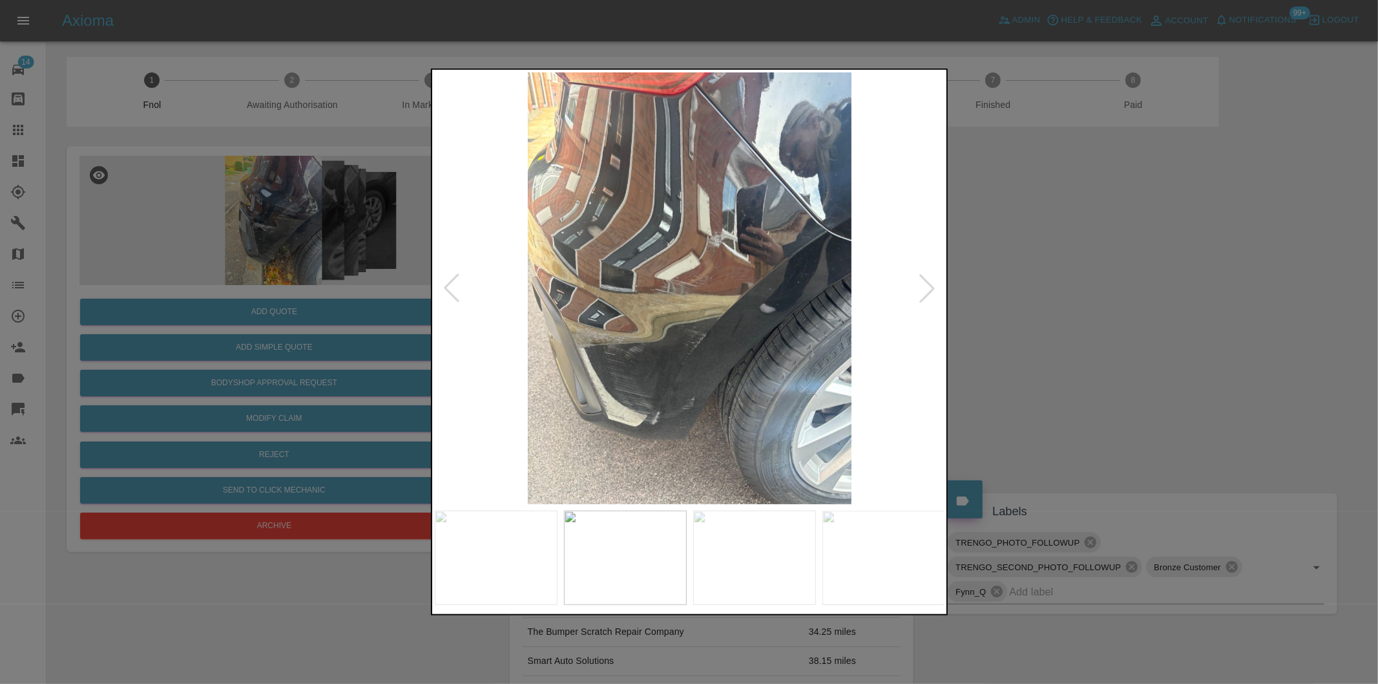
click at [932, 293] on div at bounding box center [927, 288] width 28 height 28
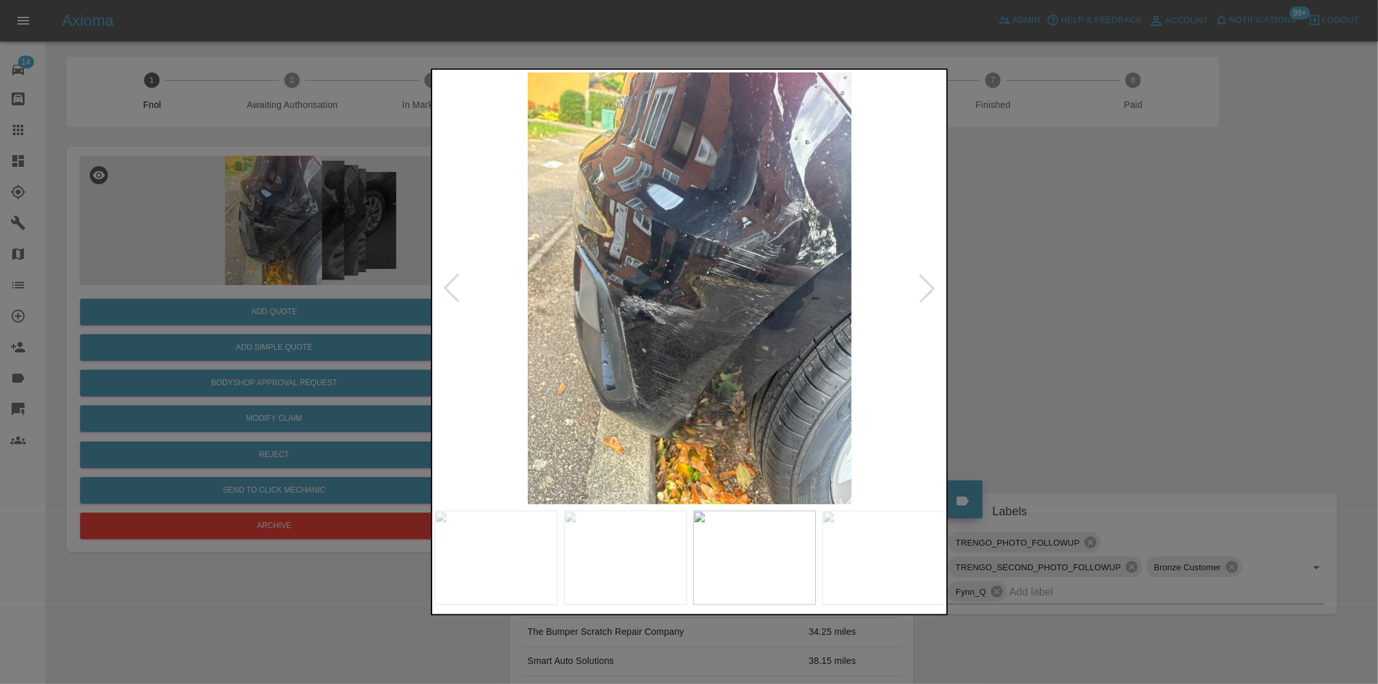
click at [932, 293] on div at bounding box center [927, 288] width 28 height 28
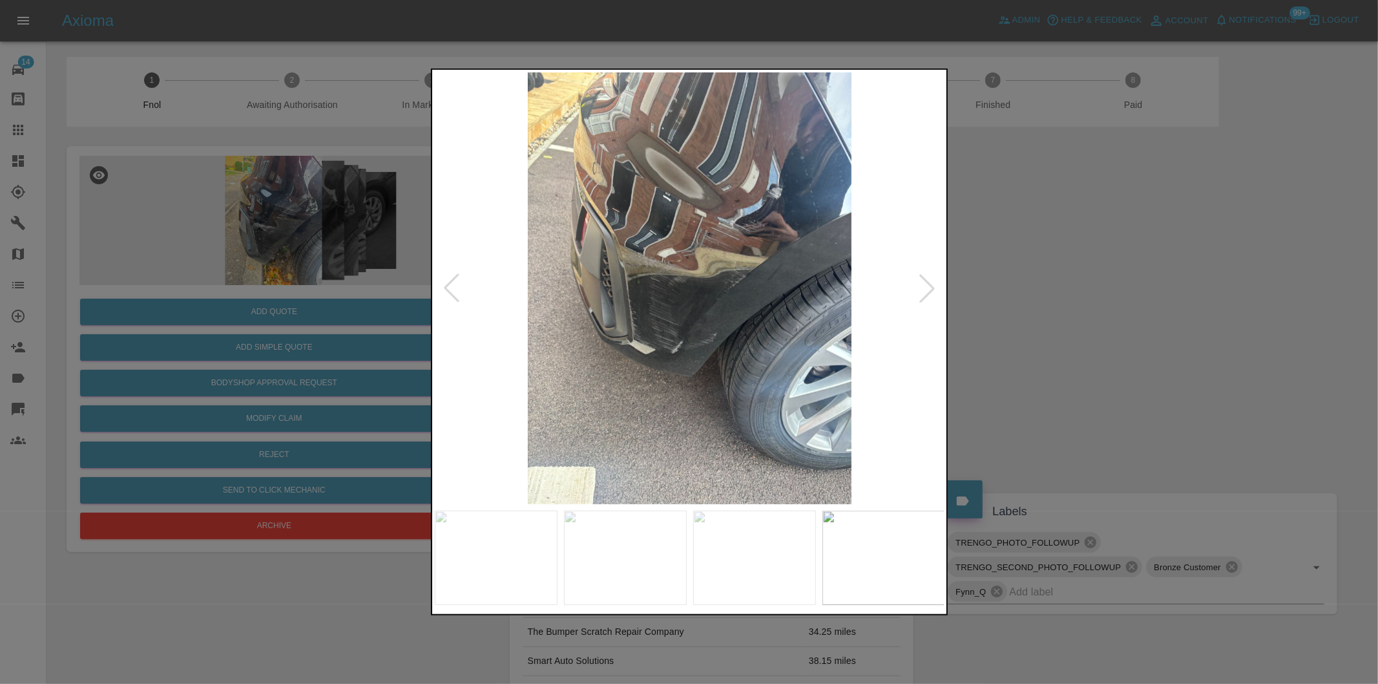
click at [932, 293] on div at bounding box center [927, 288] width 28 height 28
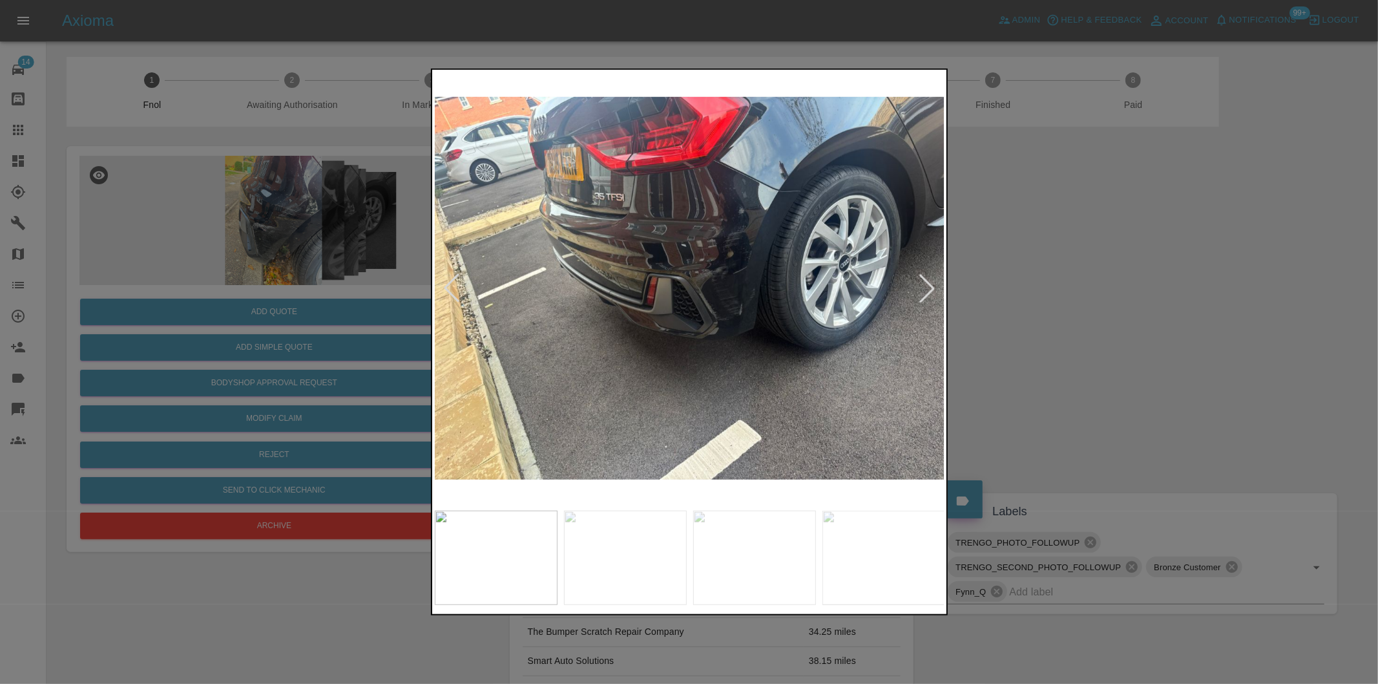
drag, startPoint x: 1113, startPoint y: 306, endPoint x: 915, endPoint y: 286, distance: 198.7
click at [1113, 306] on div at bounding box center [689, 342] width 1378 height 684
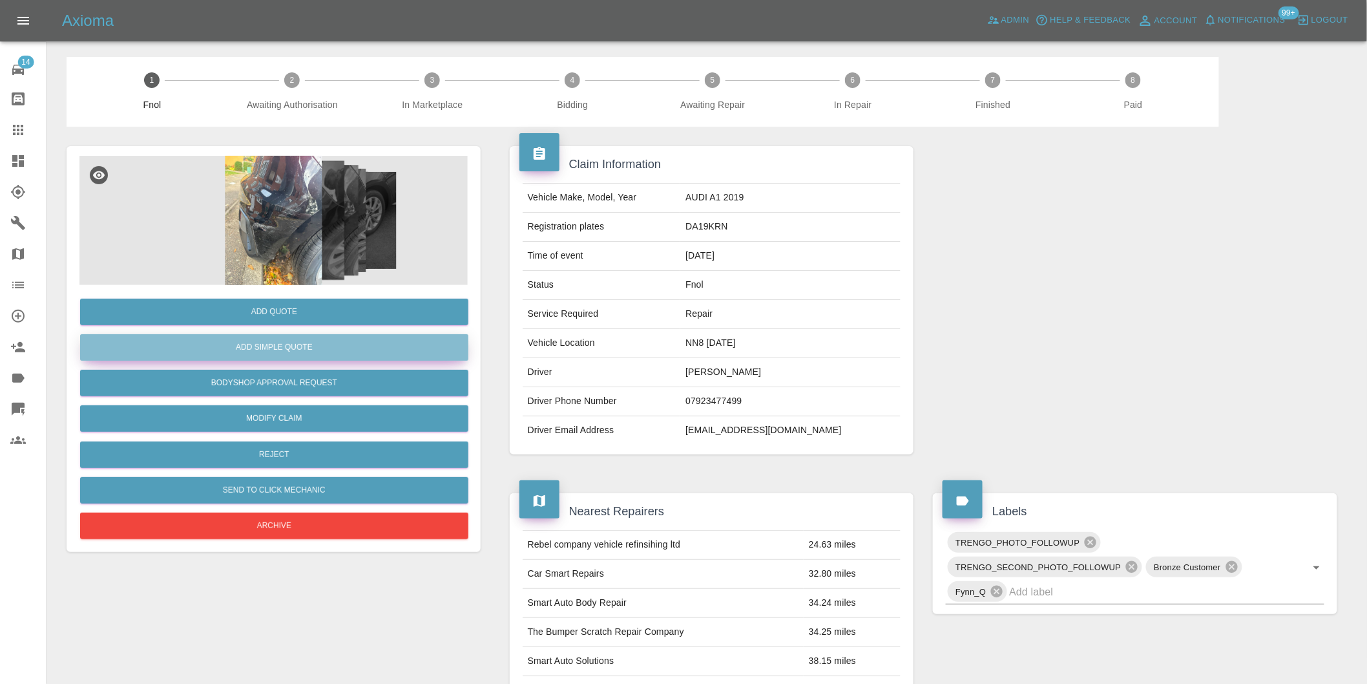
click at [341, 347] on button "Add Simple Quote" at bounding box center [274, 347] width 388 height 26
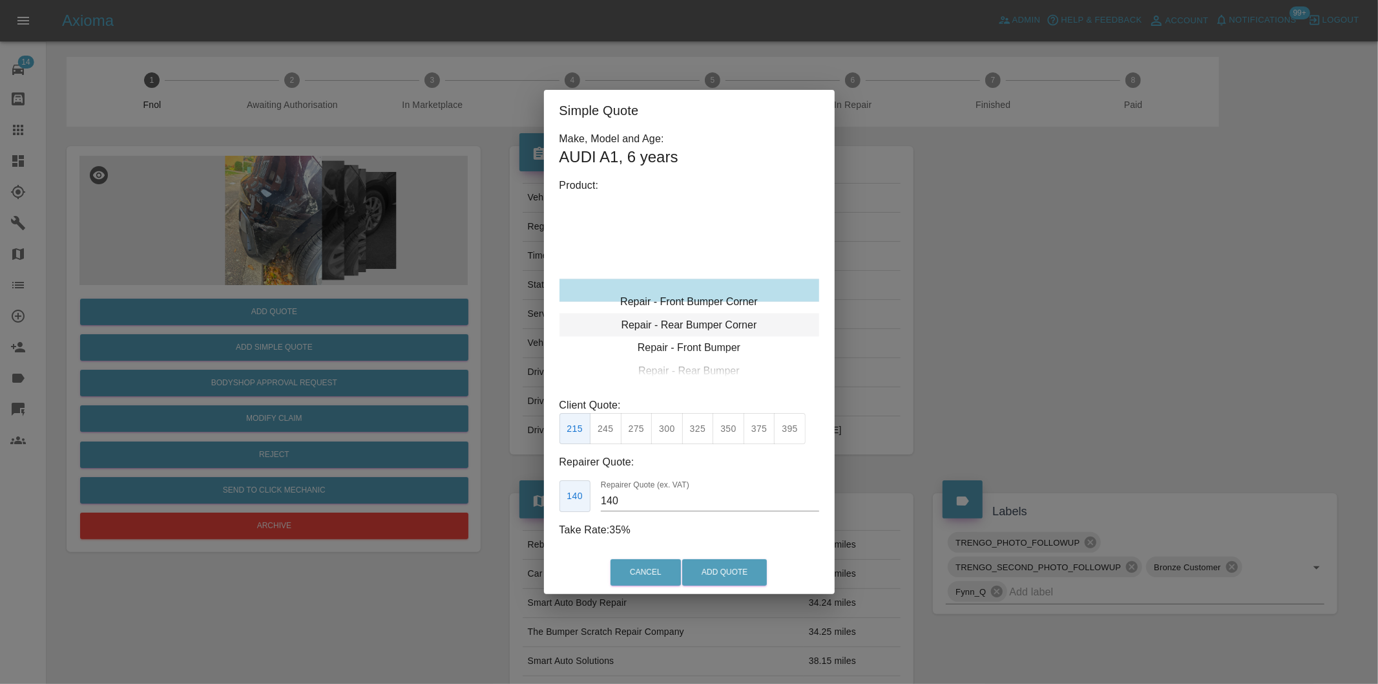
type input "120"
click at [739, 313] on div "Repair - Rear Bumper Corner" at bounding box center [689, 313] width 260 height 23
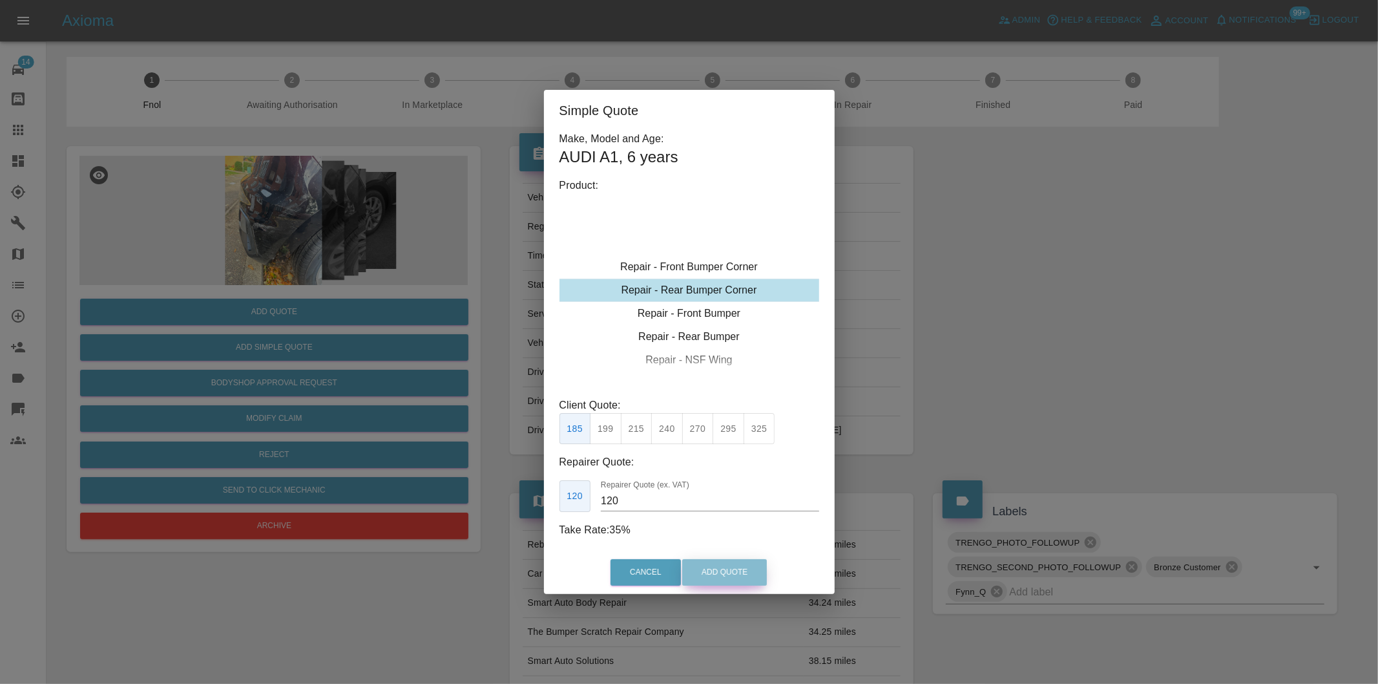
click at [703, 580] on button "Add Quote" at bounding box center [724, 572] width 85 height 26
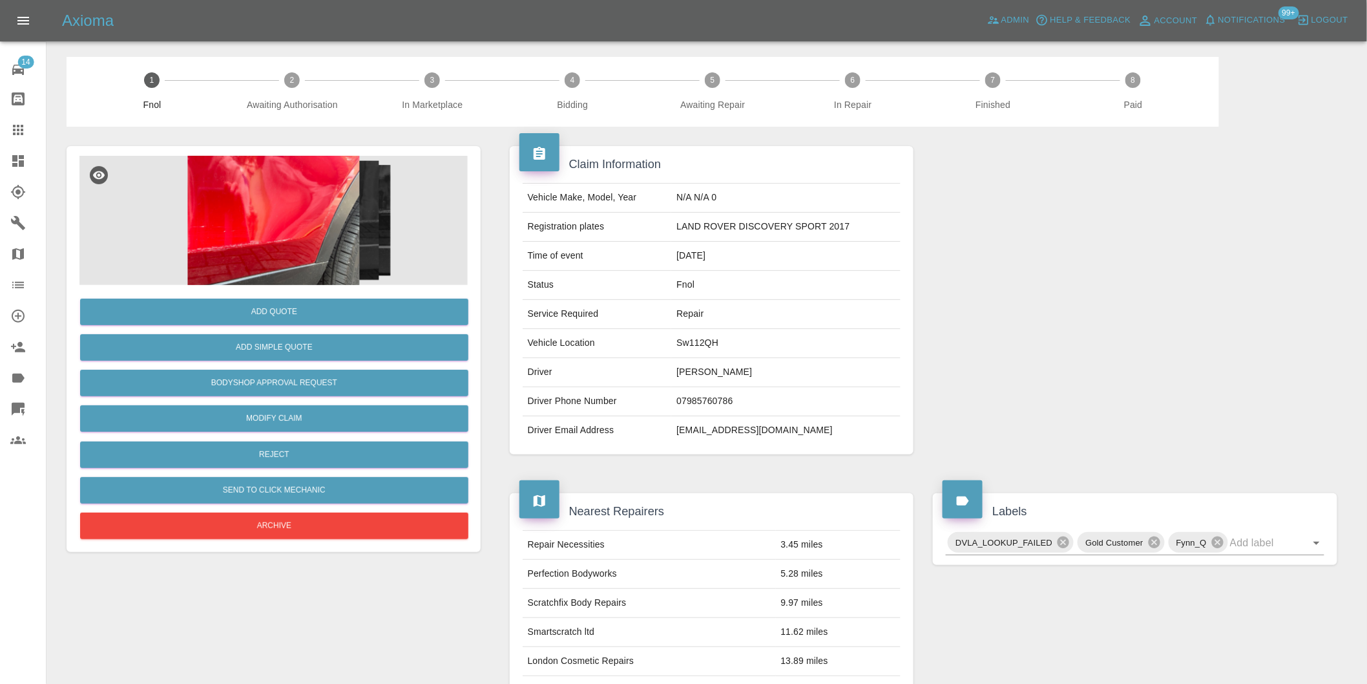
click at [309, 186] on img at bounding box center [273, 220] width 388 height 129
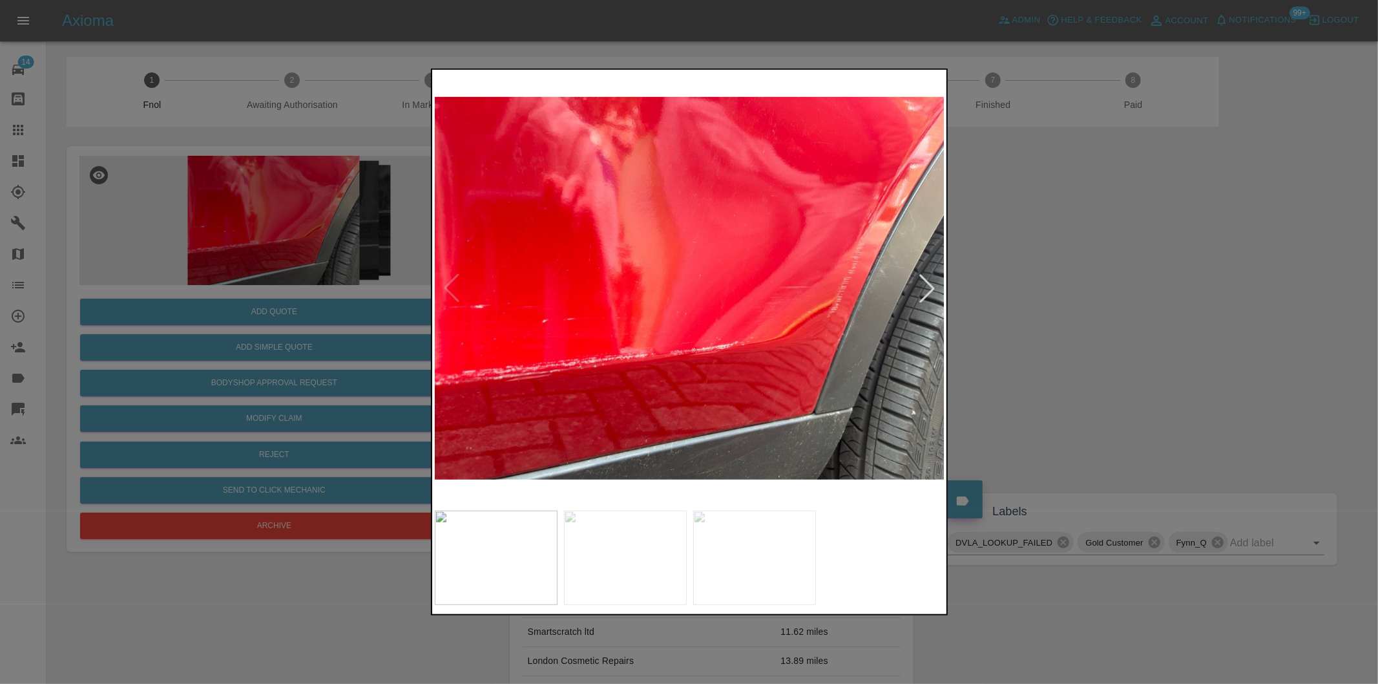
click at [924, 288] on div at bounding box center [927, 288] width 28 height 28
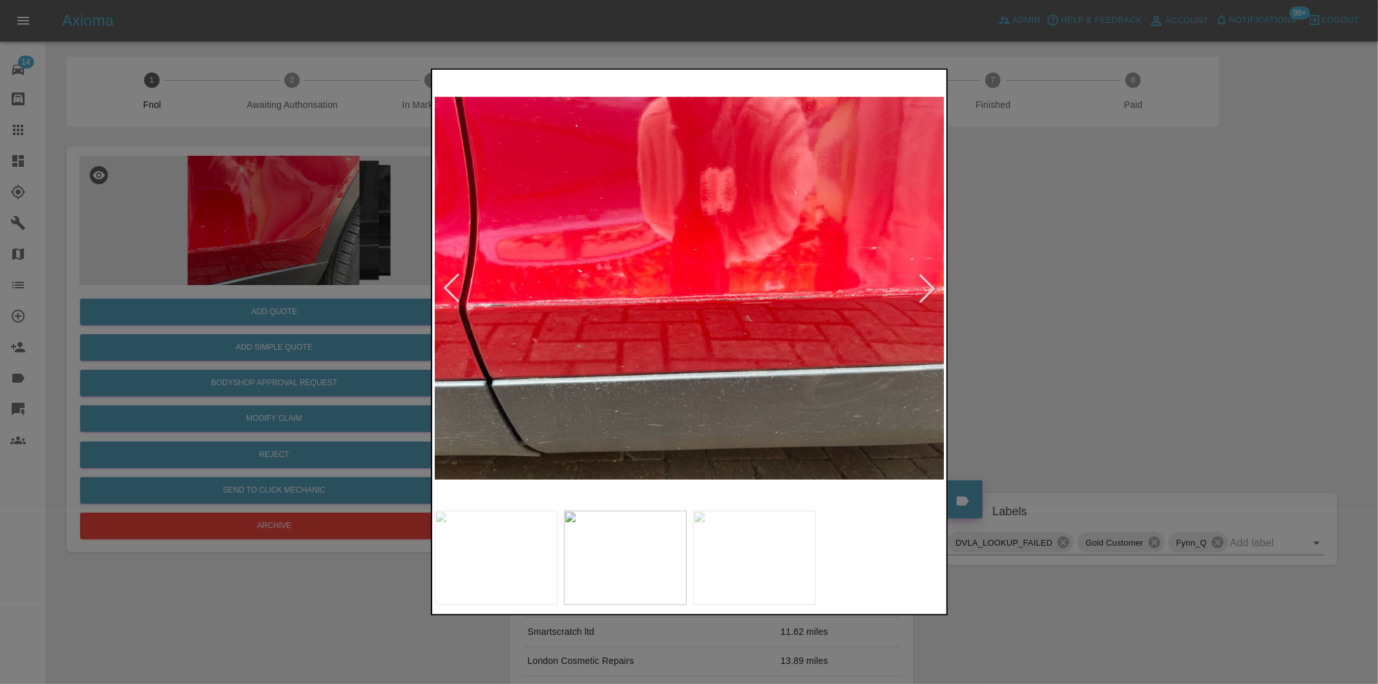
click at [924, 288] on div at bounding box center [927, 288] width 28 height 28
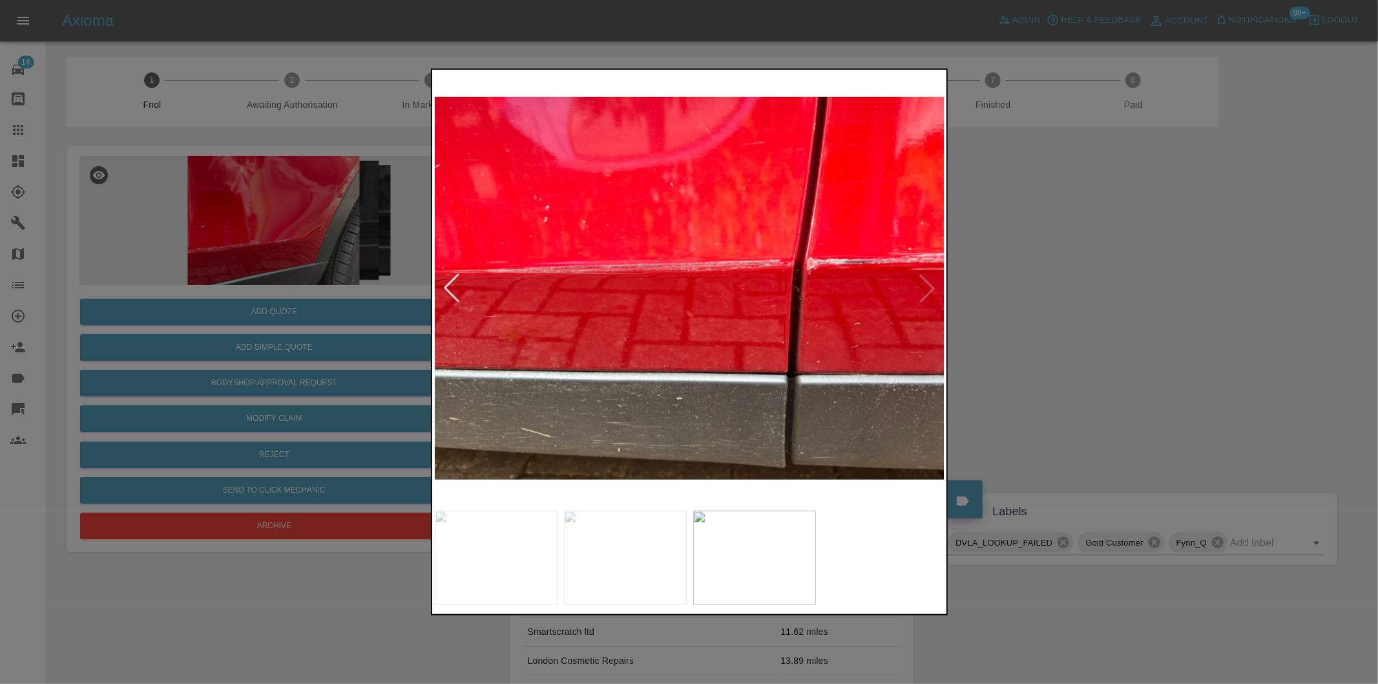
click at [924, 288] on img at bounding box center [690, 288] width 510 height 432
click at [448, 291] on div at bounding box center [451, 288] width 28 height 28
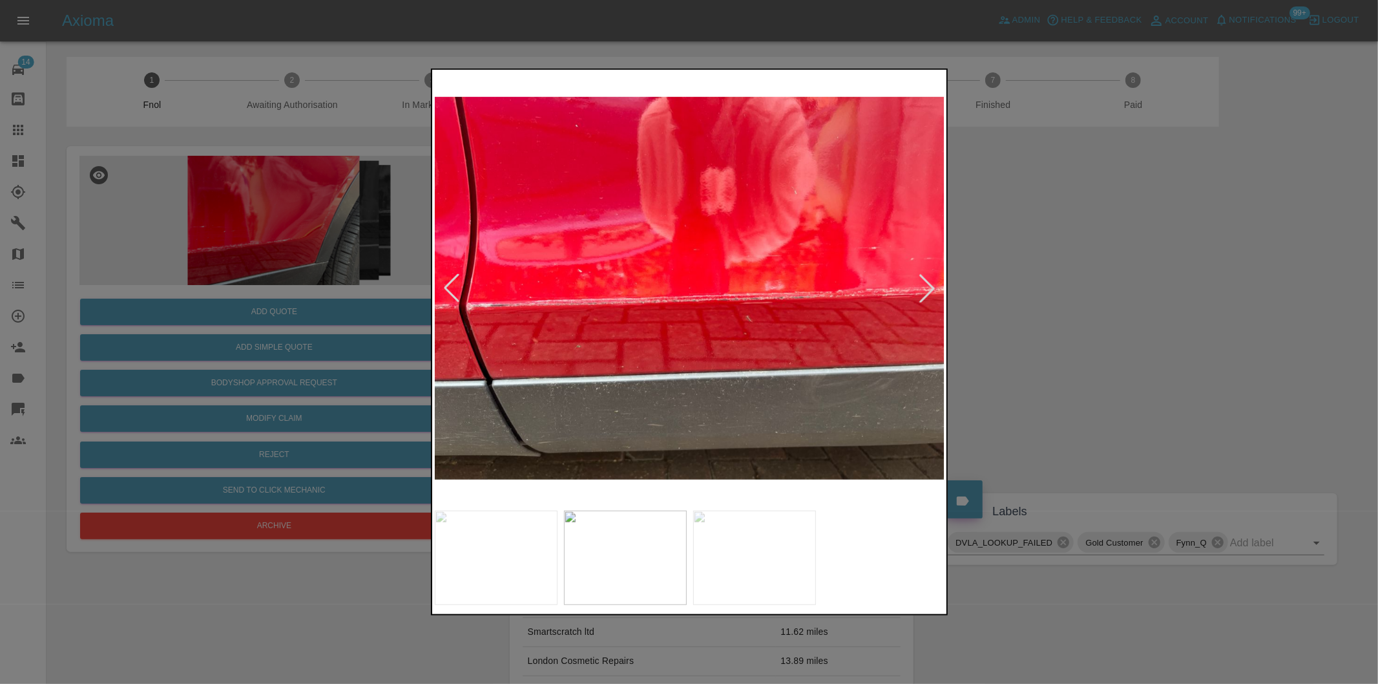
click at [448, 289] on div at bounding box center [451, 288] width 28 height 28
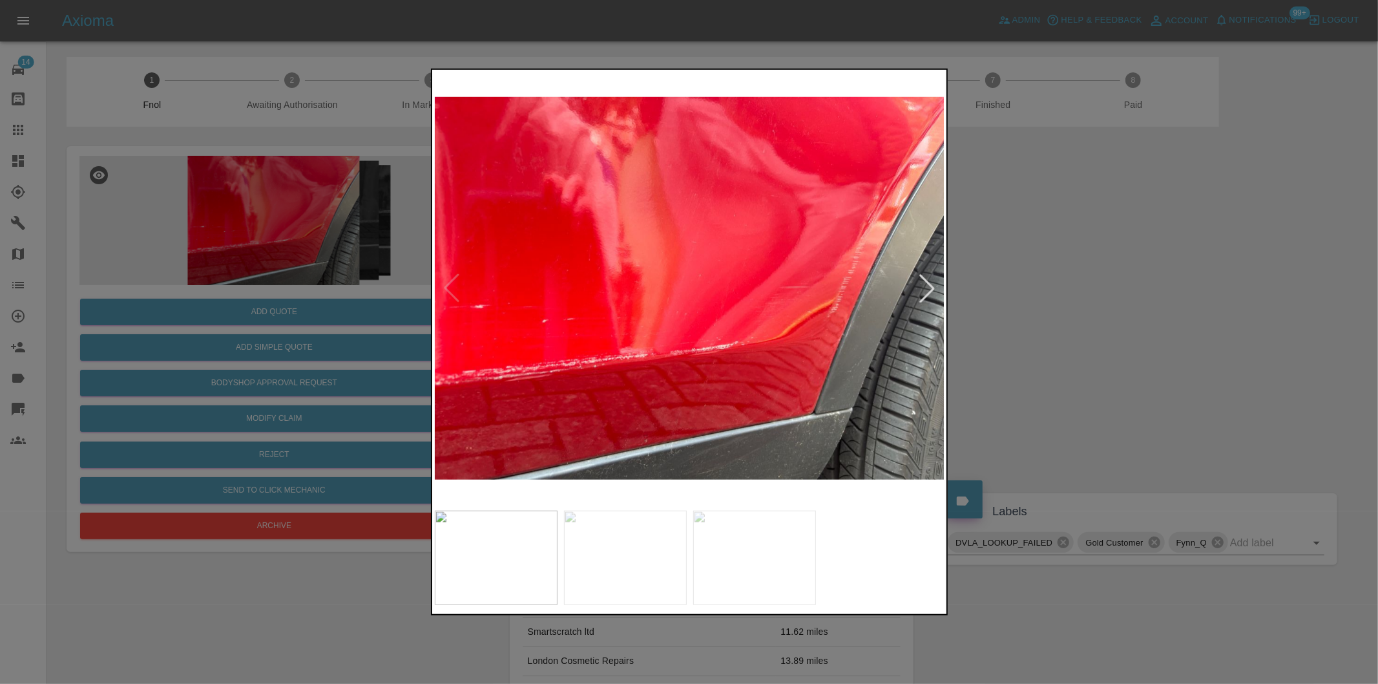
drag, startPoint x: 1025, startPoint y: 298, endPoint x: 603, endPoint y: 293, distance: 422.6
click at [1025, 298] on div at bounding box center [689, 342] width 1378 height 684
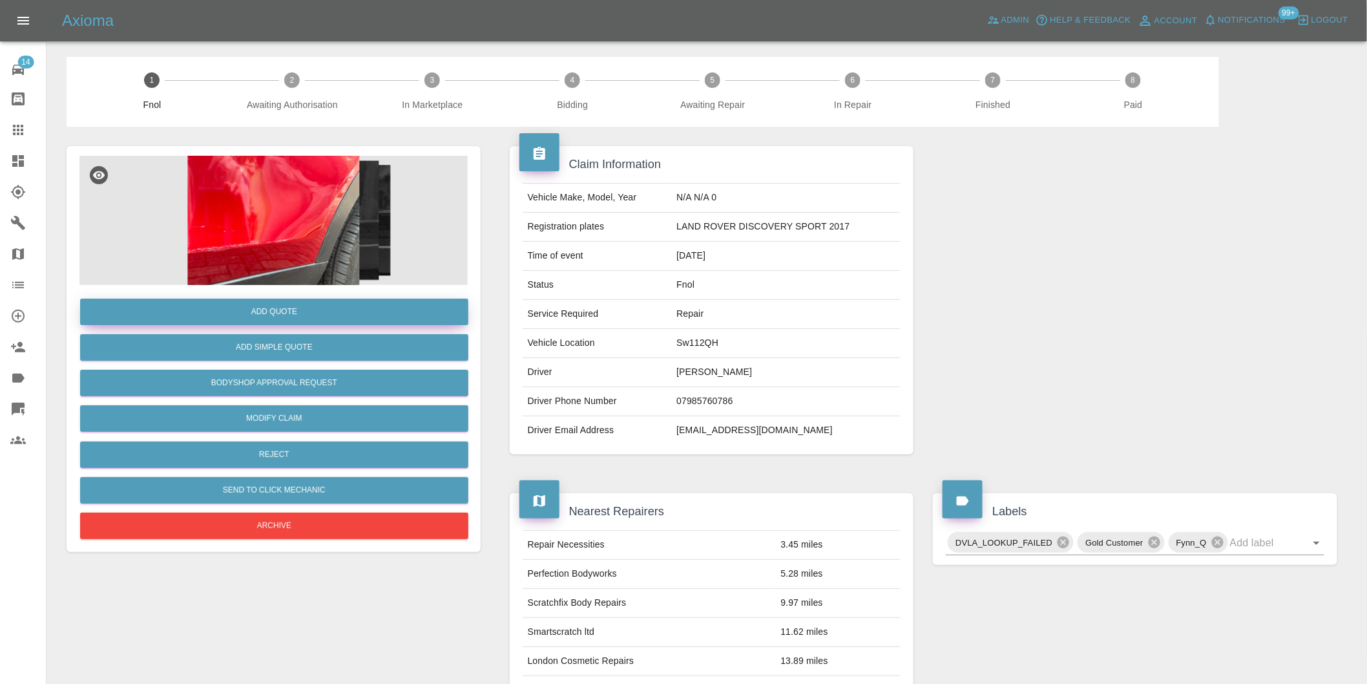
click at [314, 318] on button "Add Quote" at bounding box center [274, 311] width 388 height 26
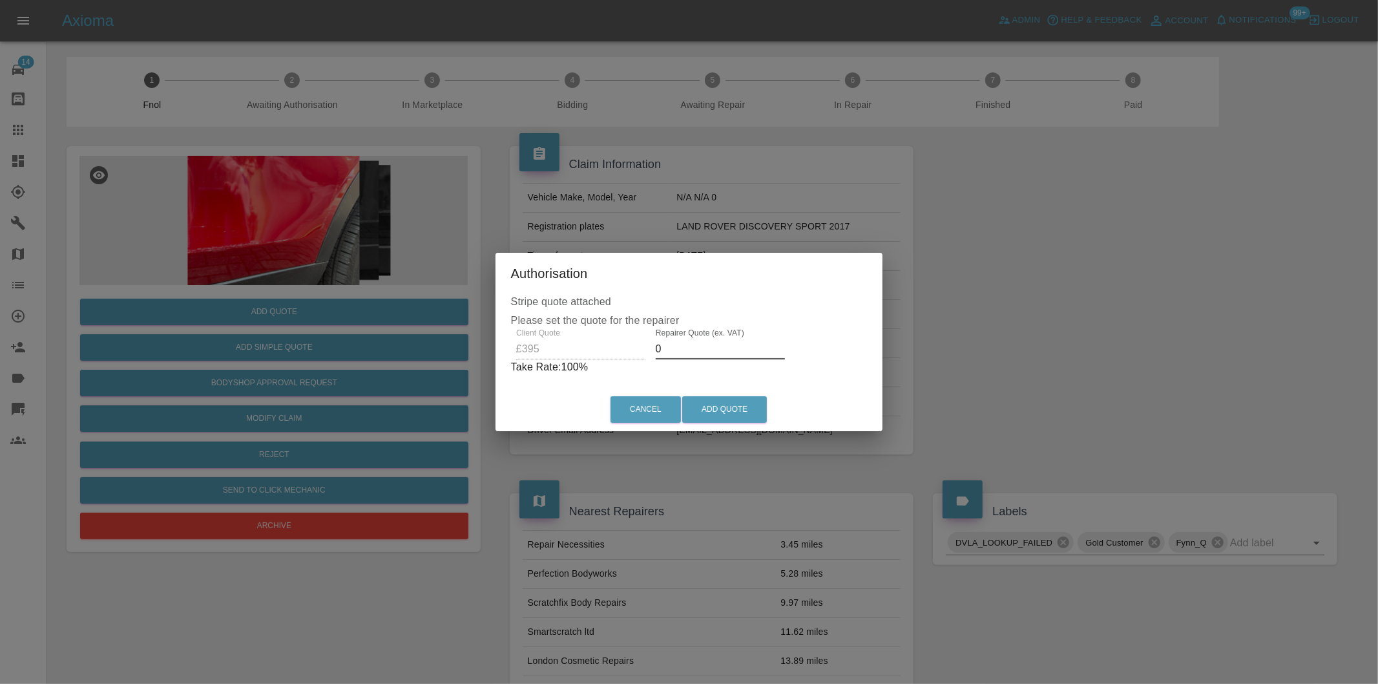
click at [685, 349] on input "0" at bounding box center [720, 349] width 129 height 21
type input "0250"
click at [724, 409] on button "Add Quote" at bounding box center [724, 409] width 85 height 26
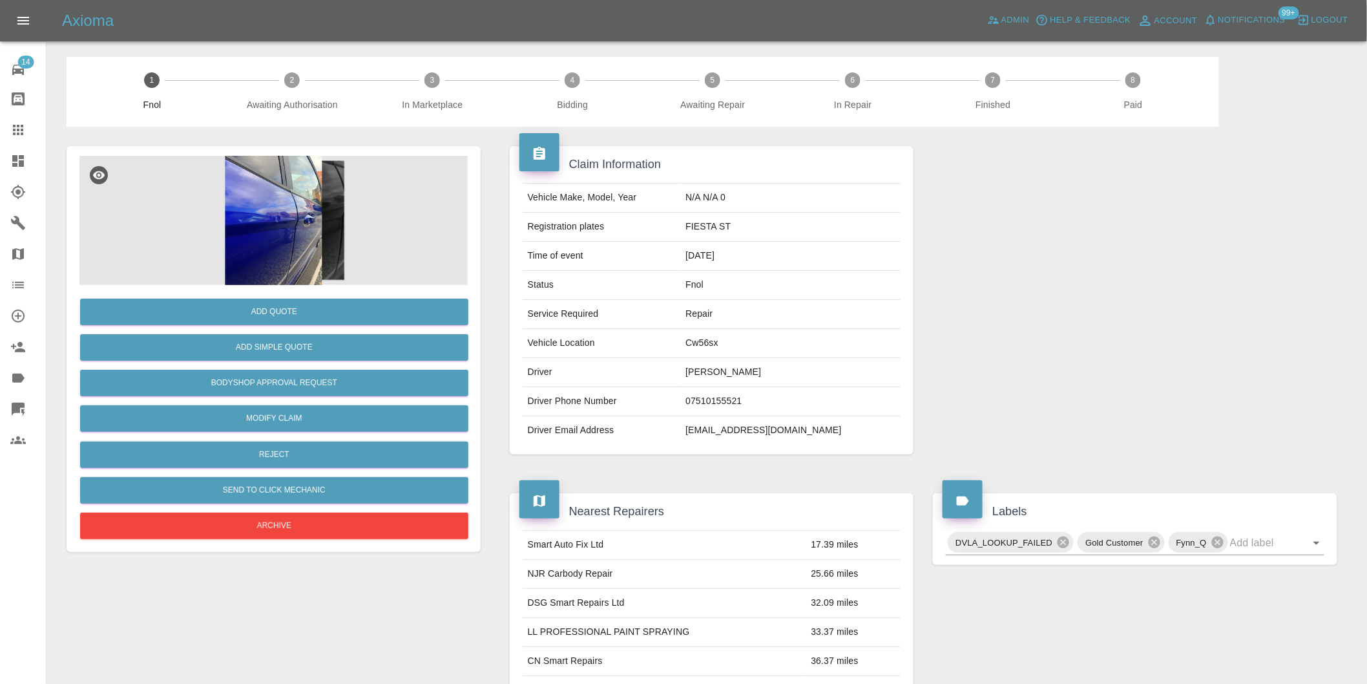
click at [279, 207] on img at bounding box center [273, 220] width 388 height 129
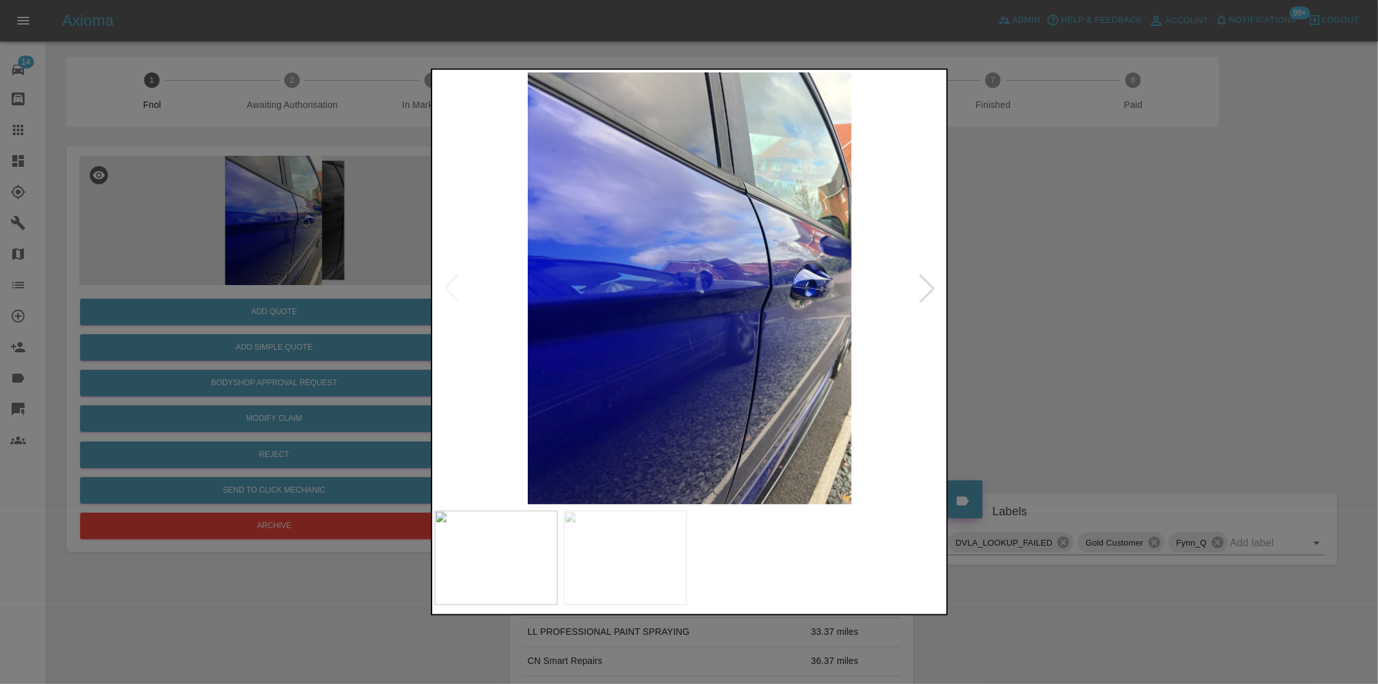
click at [928, 287] on div at bounding box center [927, 288] width 28 height 28
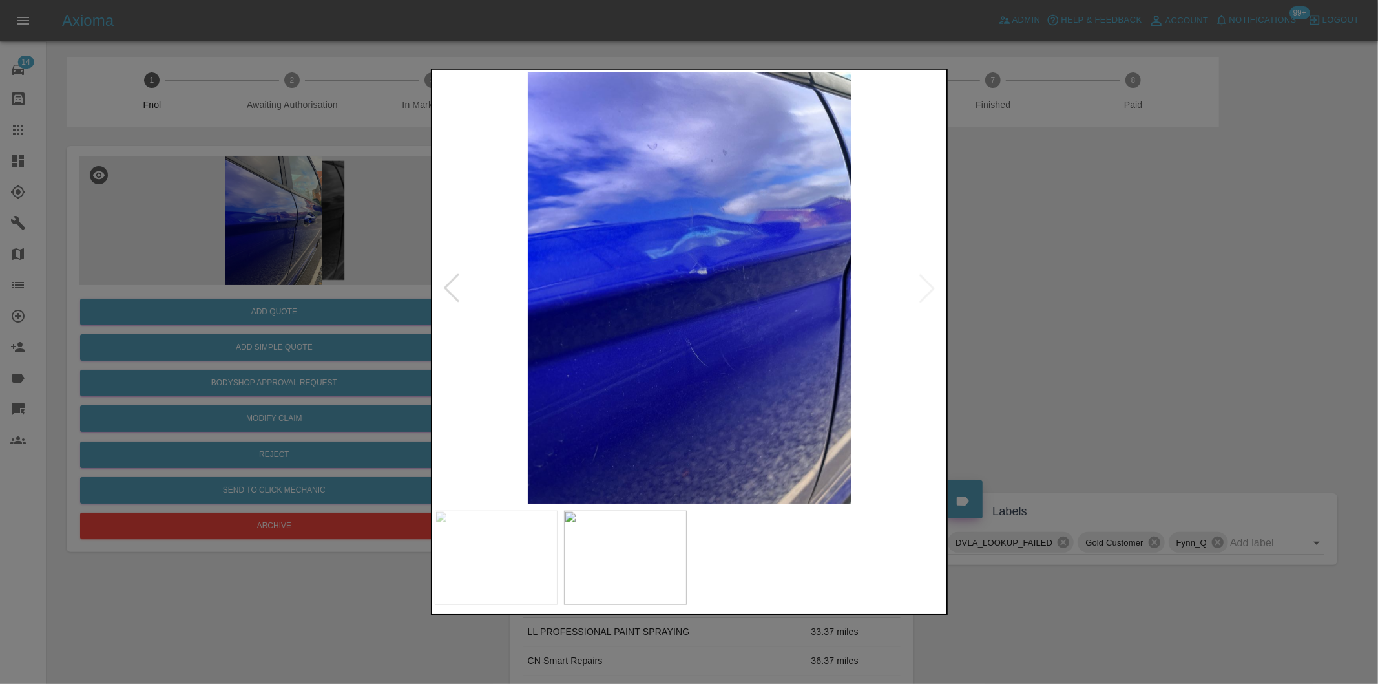
click at [928, 287] on img at bounding box center [690, 288] width 510 height 432
click at [1142, 312] on div at bounding box center [689, 342] width 1378 height 684
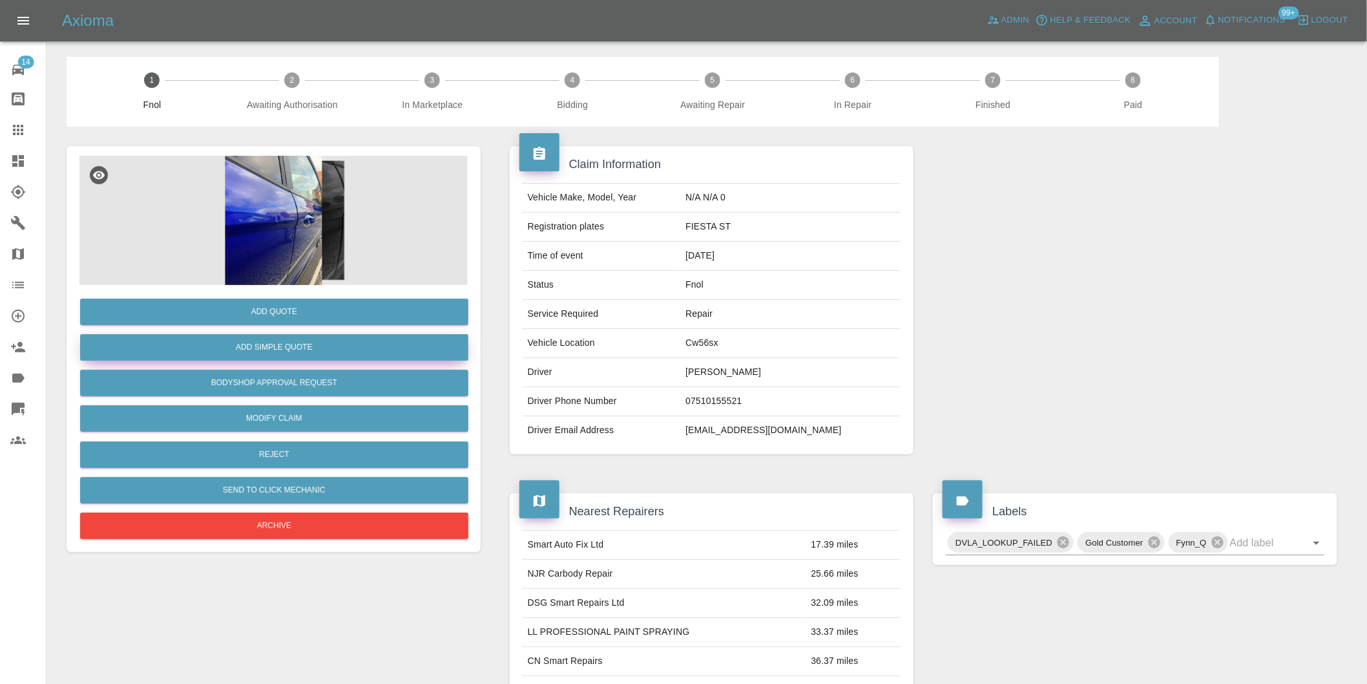
click at [296, 350] on button "Add Simple Quote" at bounding box center [274, 347] width 388 height 26
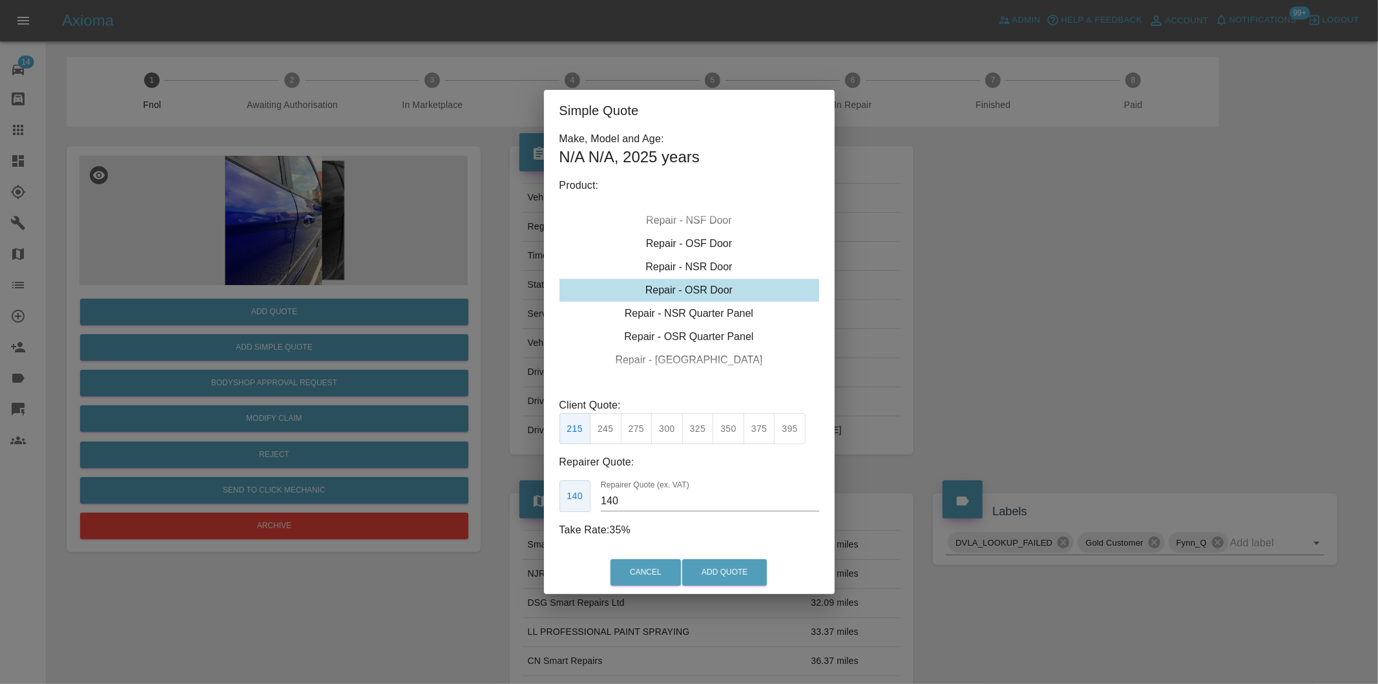
click at [633, 428] on button "275" at bounding box center [637, 429] width 32 height 32
type input "180"
click at [731, 563] on button "Add Quote" at bounding box center [724, 572] width 85 height 26
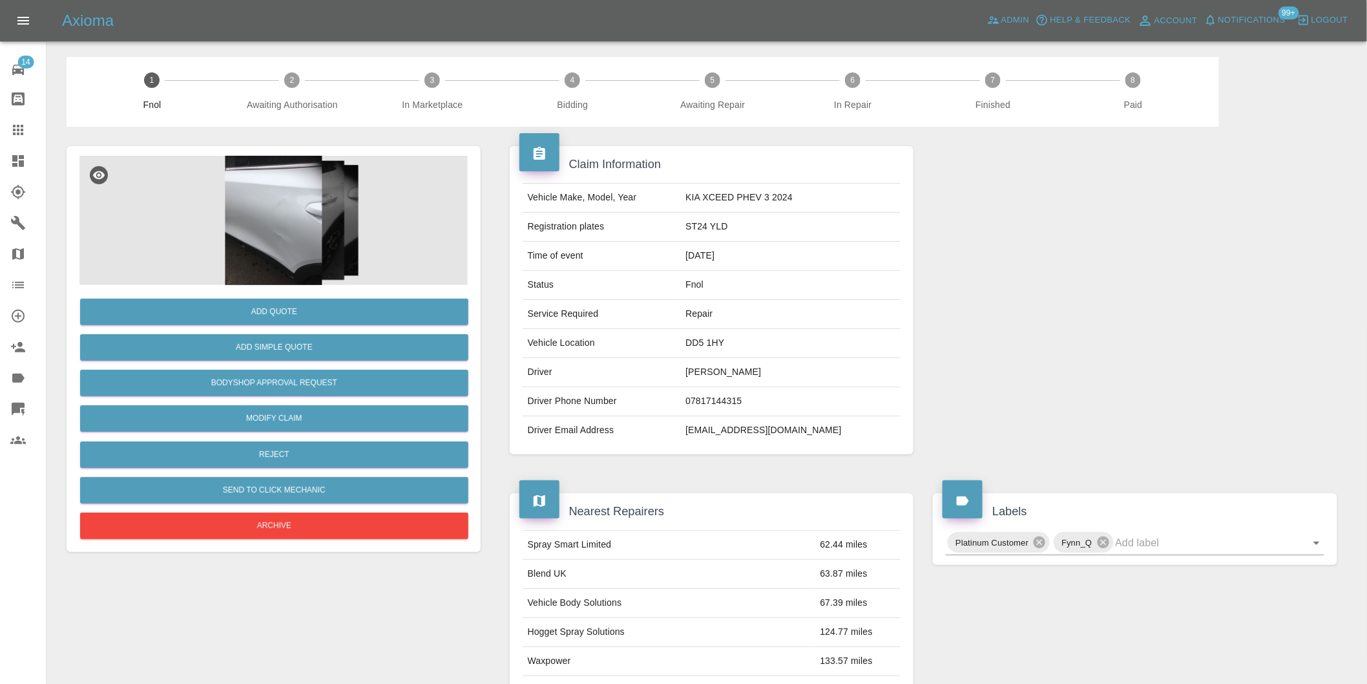
click at [293, 171] on img at bounding box center [273, 220] width 388 height 129
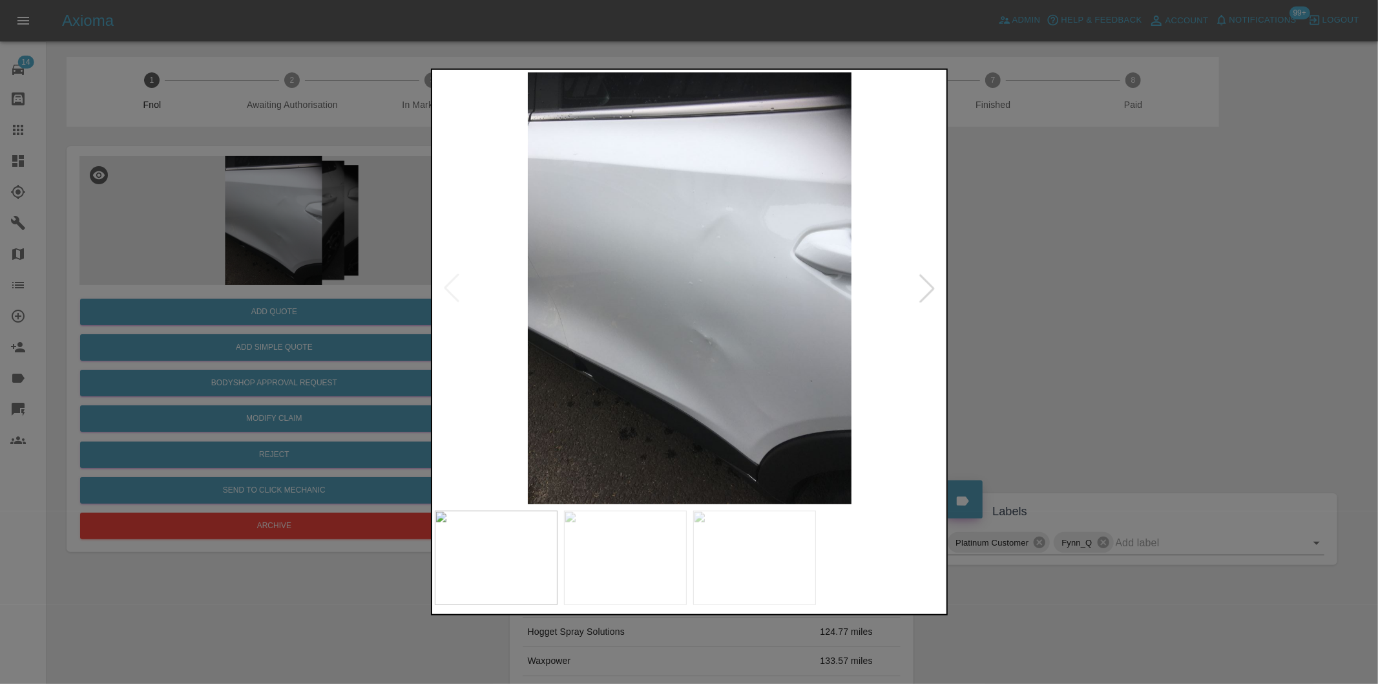
drag, startPoint x: 916, startPoint y: 286, endPoint x: 929, endPoint y: 286, distance: 12.9
click at [919, 286] on div at bounding box center [927, 288] width 28 height 28
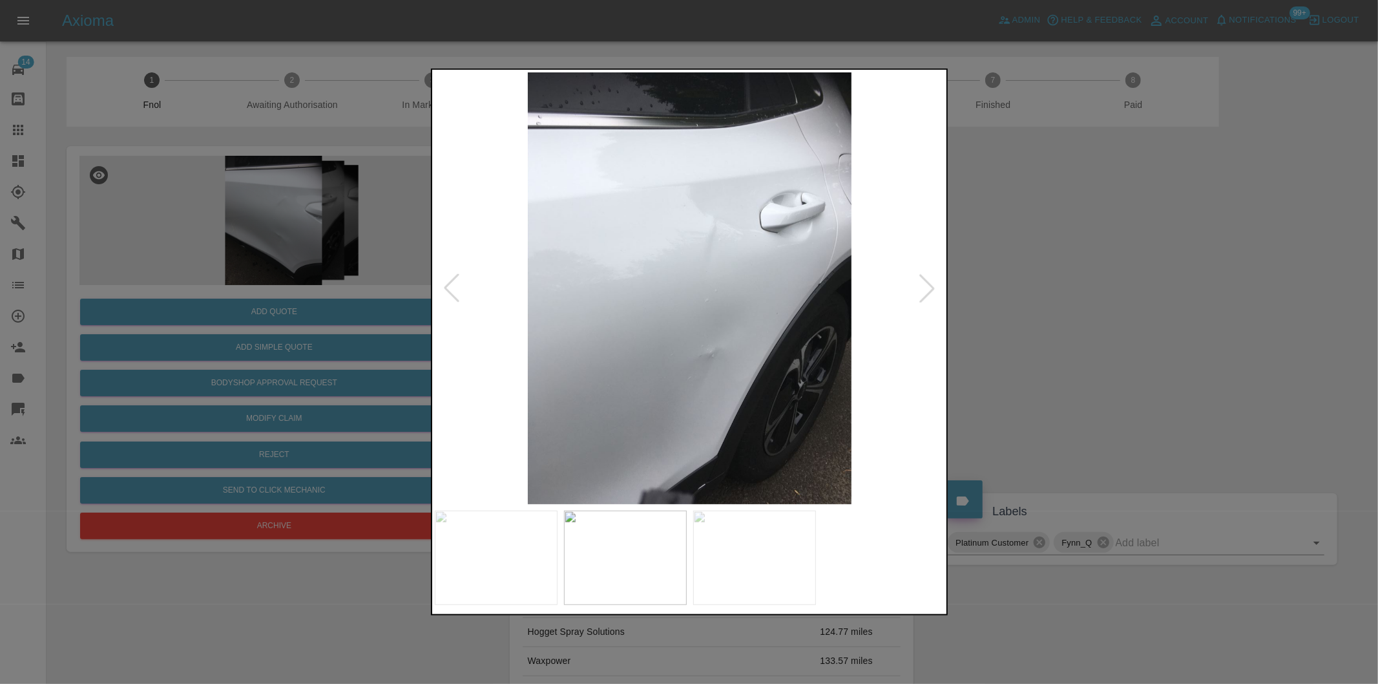
click at [925, 289] on div at bounding box center [927, 288] width 28 height 28
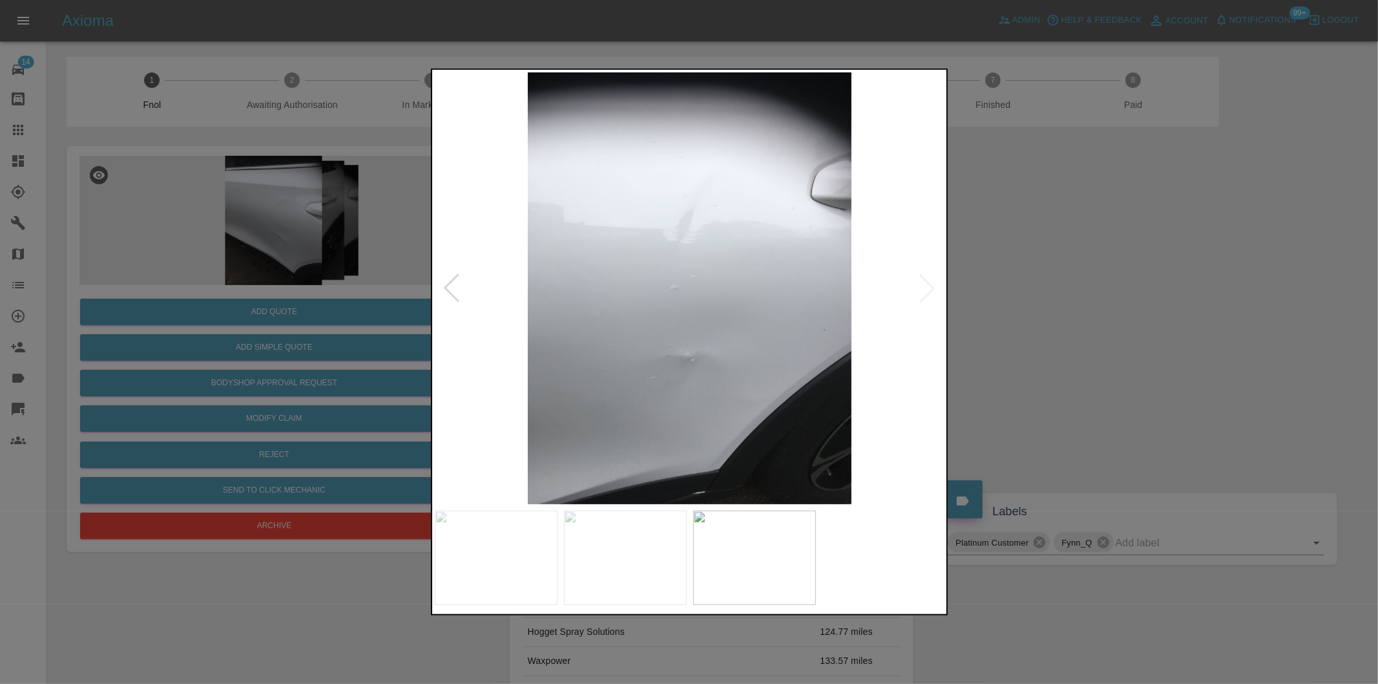
click at [925, 289] on img at bounding box center [690, 288] width 510 height 432
click at [1176, 331] on div at bounding box center [689, 342] width 1378 height 684
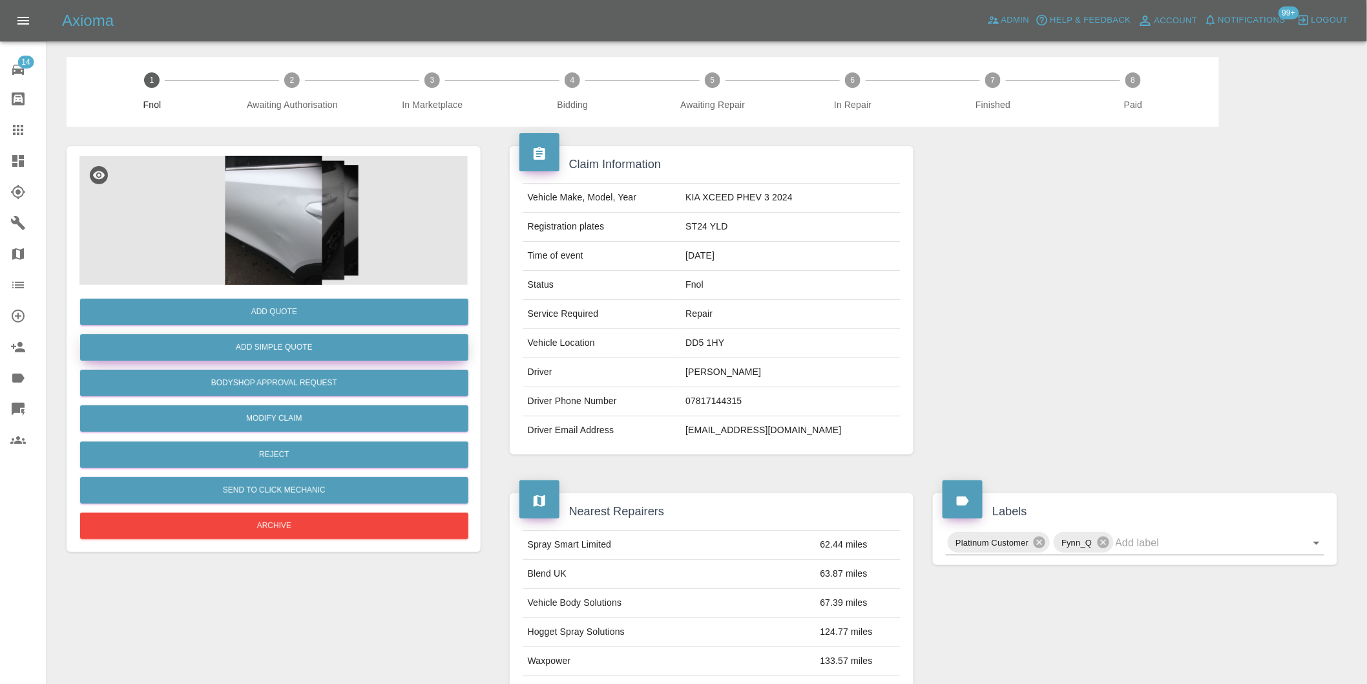
click at [368, 345] on button "Add Simple Quote" at bounding box center [274, 347] width 388 height 26
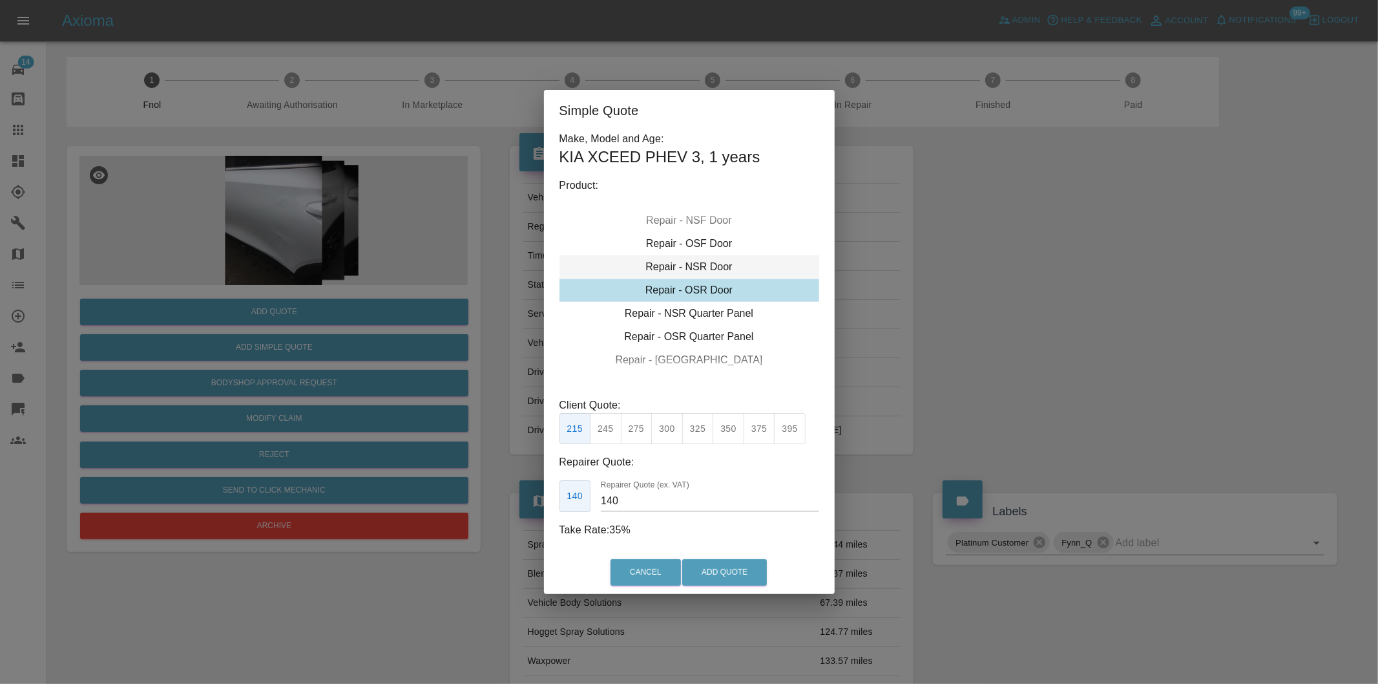
click at [698, 266] on div "Repair - NSR Door" at bounding box center [689, 266] width 260 height 23
click at [703, 434] on button "325" at bounding box center [698, 429] width 32 height 32
type input "210"
click at [715, 574] on button "Add Quote" at bounding box center [724, 572] width 85 height 26
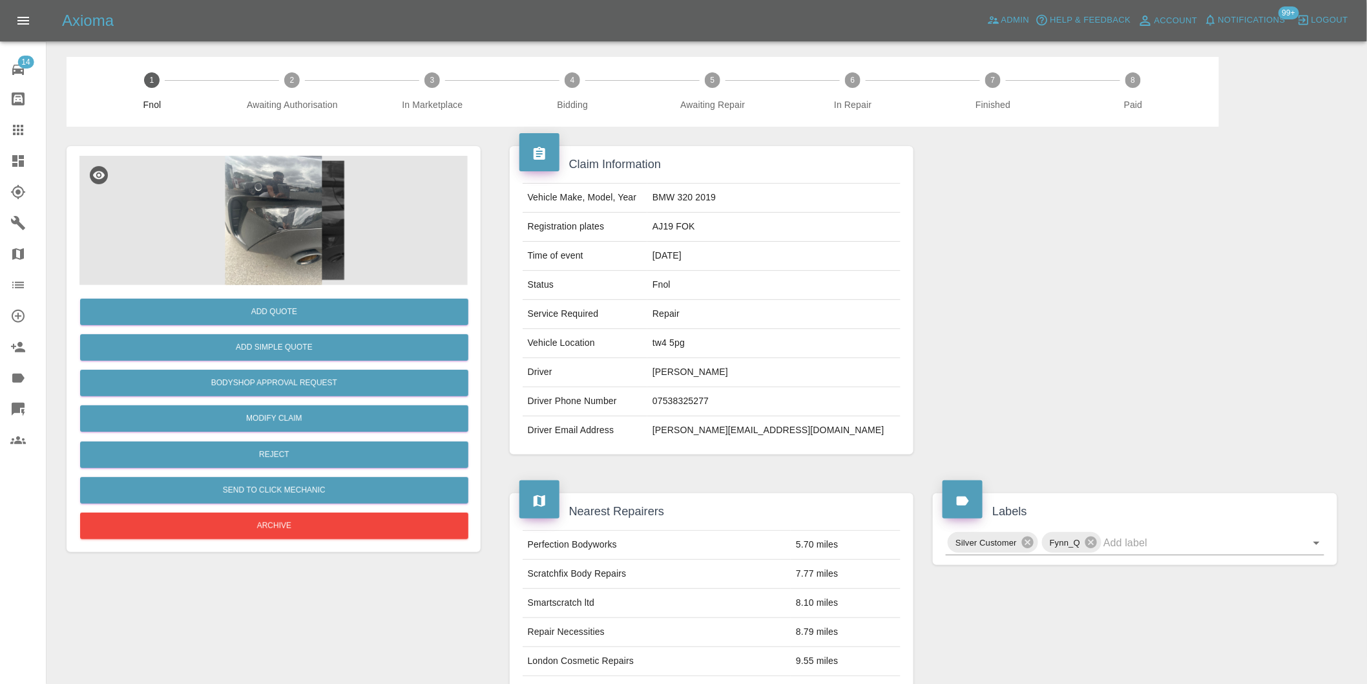
click at [302, 196] on img at bounding box center [273, 220] width 388 height 129
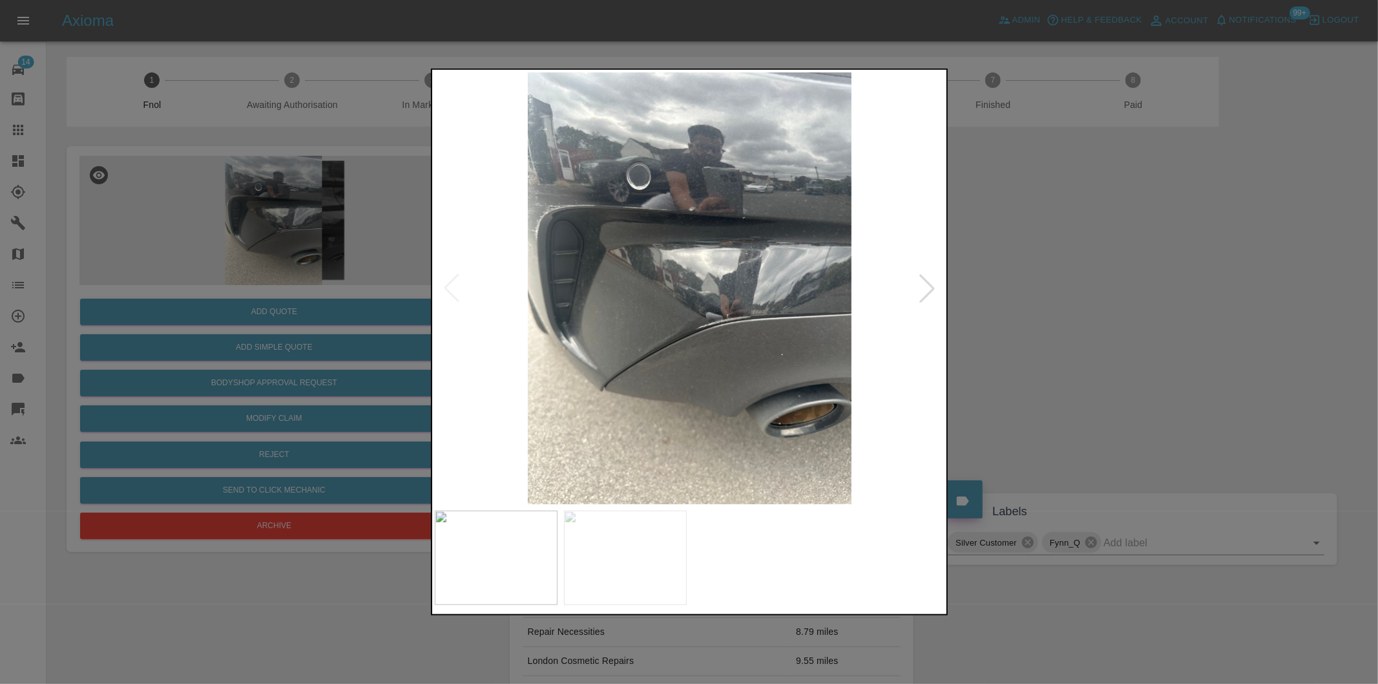
click at [919, 287] on div at bounding box center [927, 288] width 28 height 28
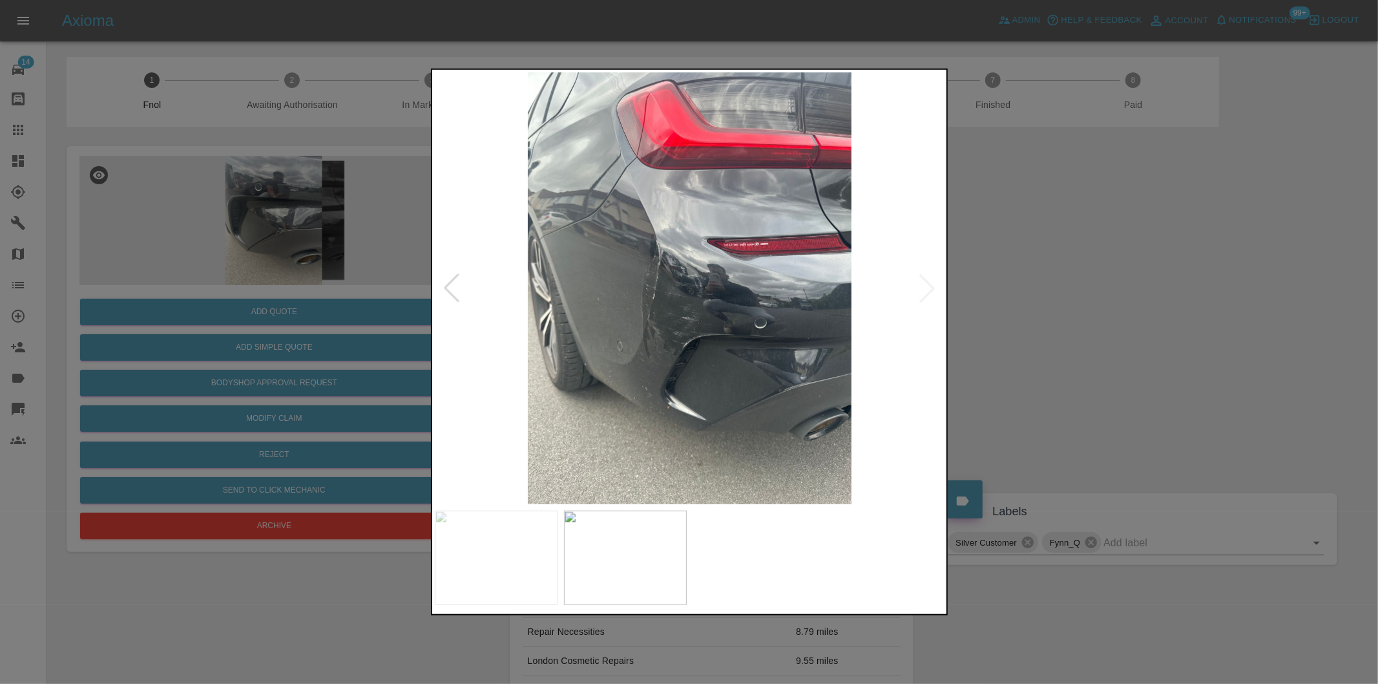
click at [919, 287] on img at bounding box center [690, 288] width 510 height 432
click at [1084, 328] on div at bounding box center [689, 342] width 1378 height 684
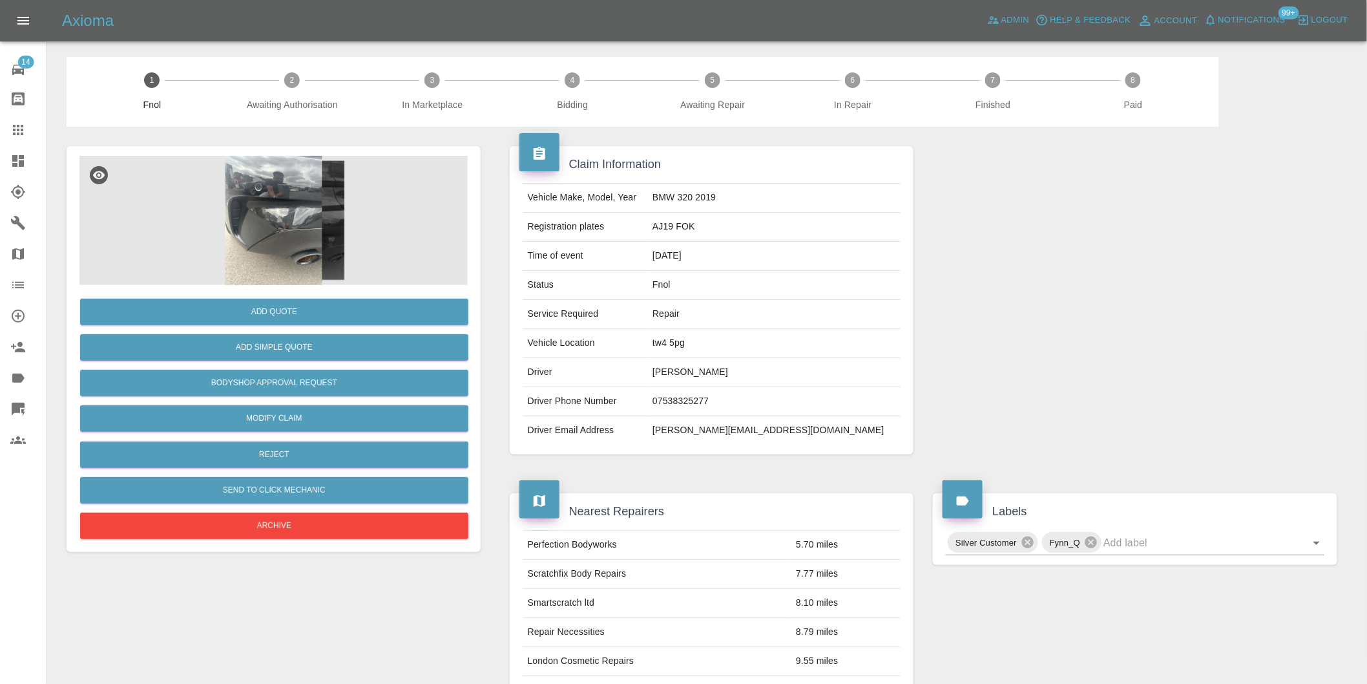
click at [298, 243] on img at bounding box center [273, 220] width 388 height 129
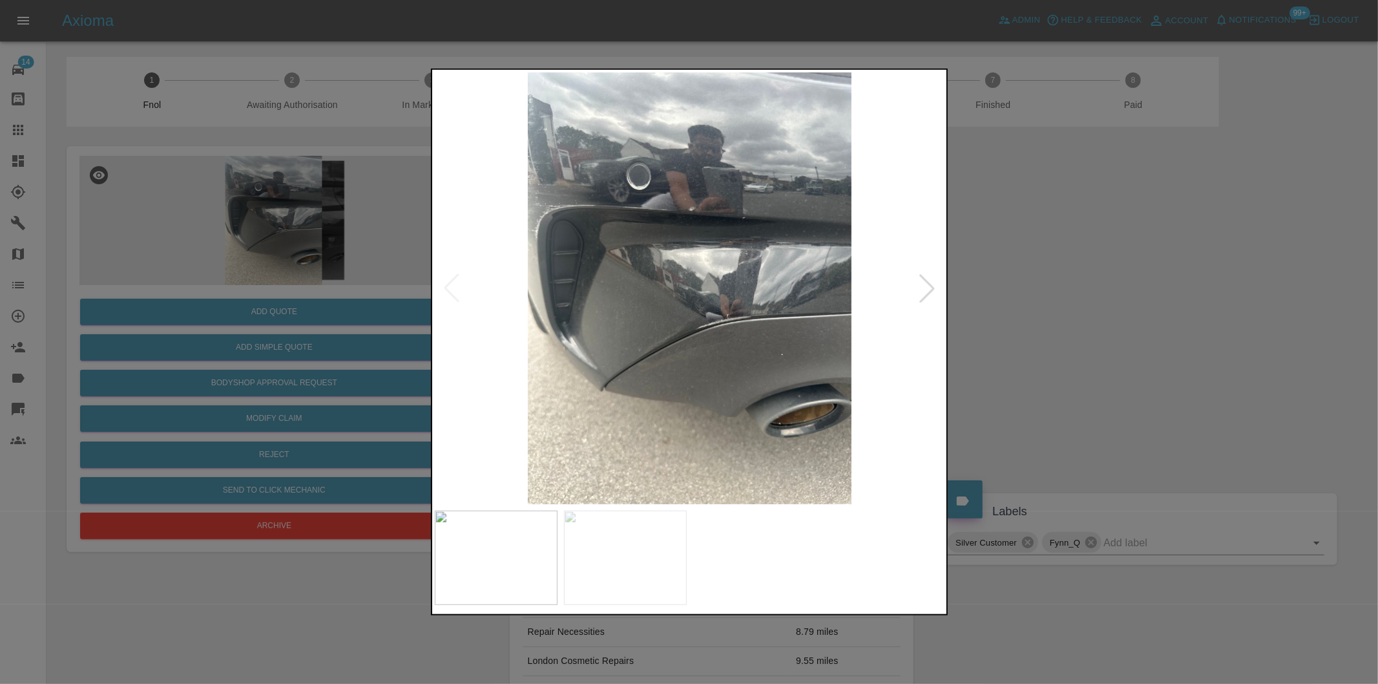
click at [709, 293] on img at bounding box center [690, 288] width 510 height 432
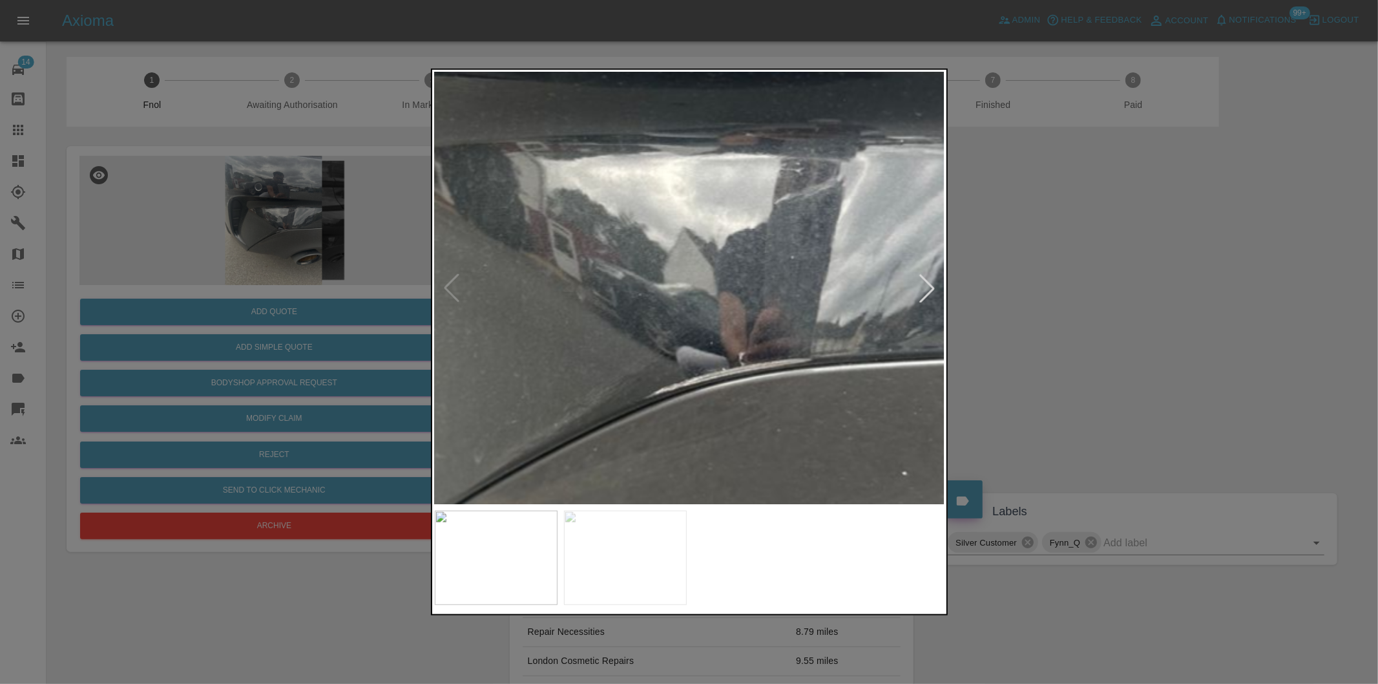
click at [1169, 293] on div at bounding box center [689, 342] width 1378 height 684
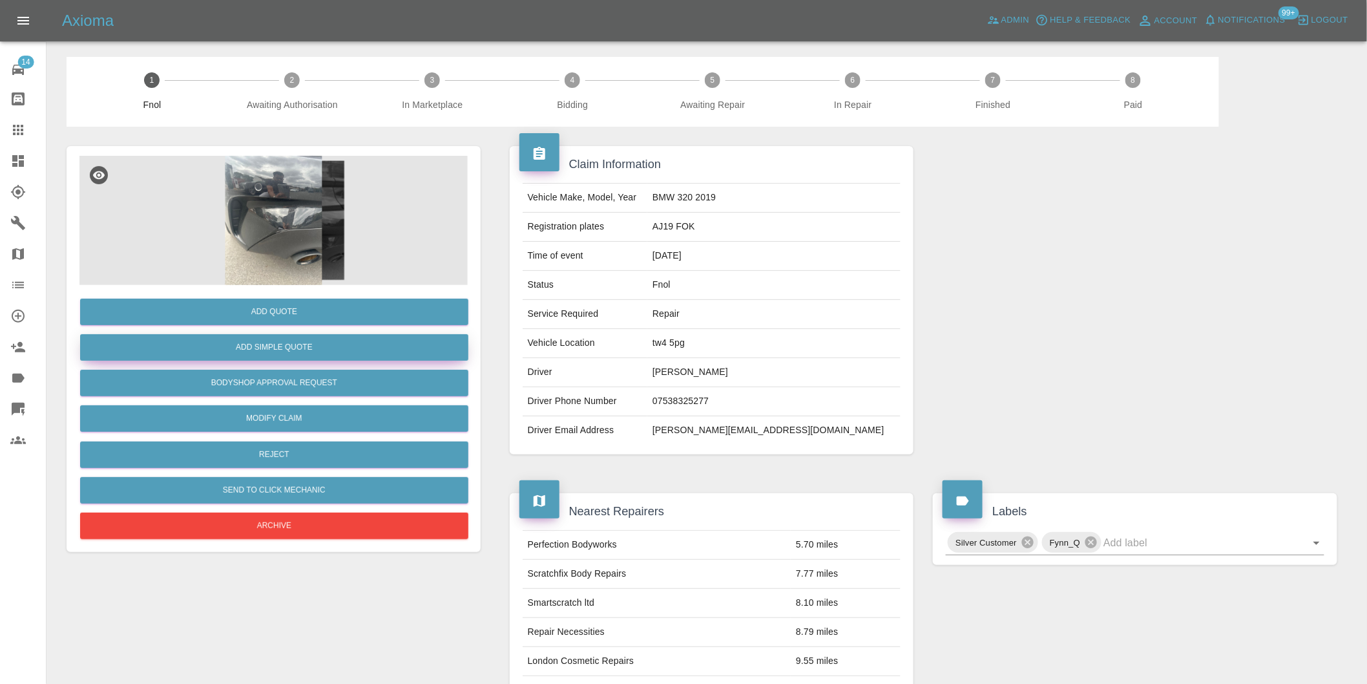
click at [313, 353] on button "Add Simple Quote" at bounding box center [274, 347] width 388 height 26
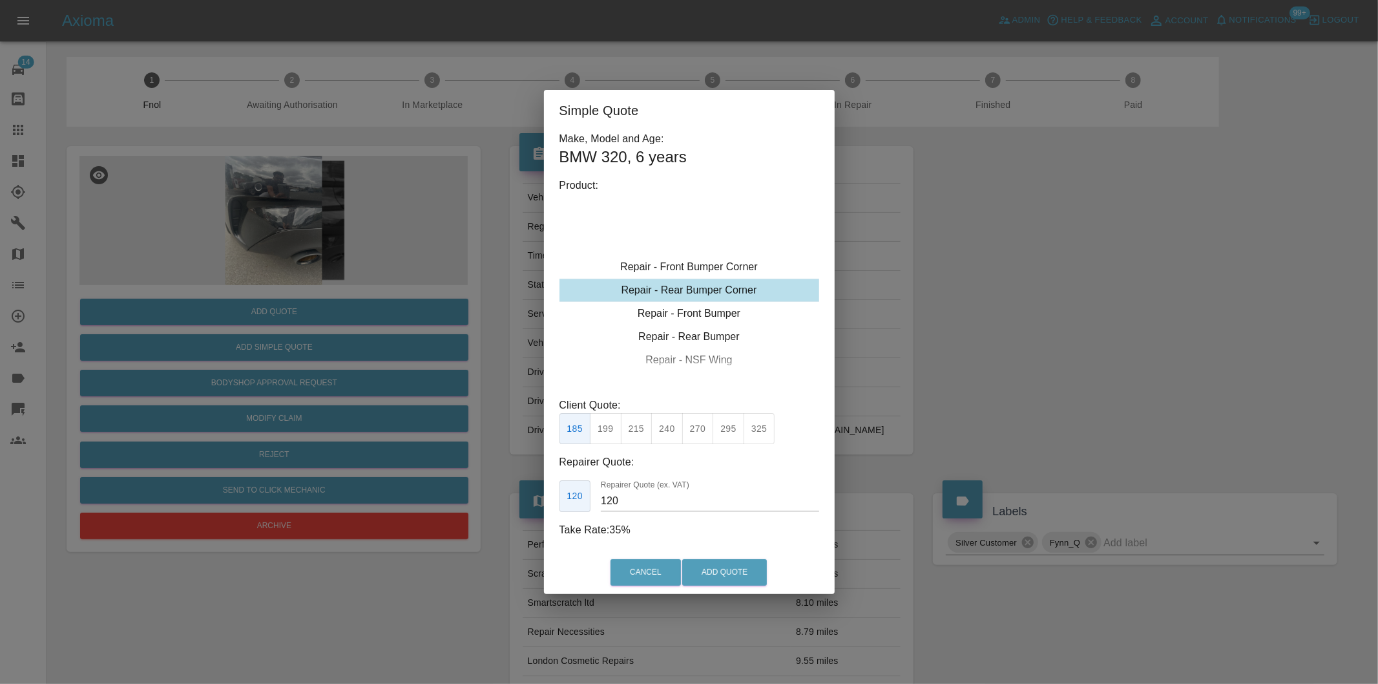
click at [643, 424] on button "215" at bounding box center [637, 429] width 32 height 32
type input "135"
click at [708, 573] on button "Add Quote" at bounding box center [724, 572] width 85 height 26
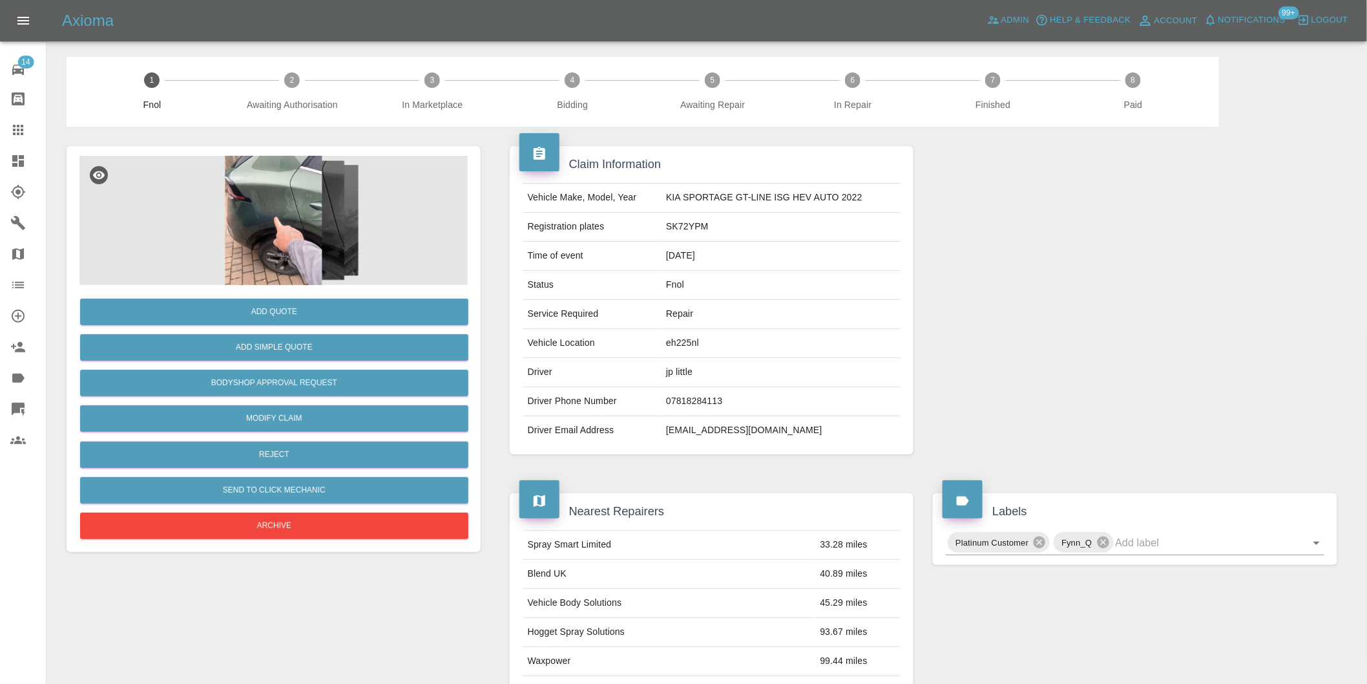
click at [272, 202] on img at bounding box center [273, 220] width 388 height 129
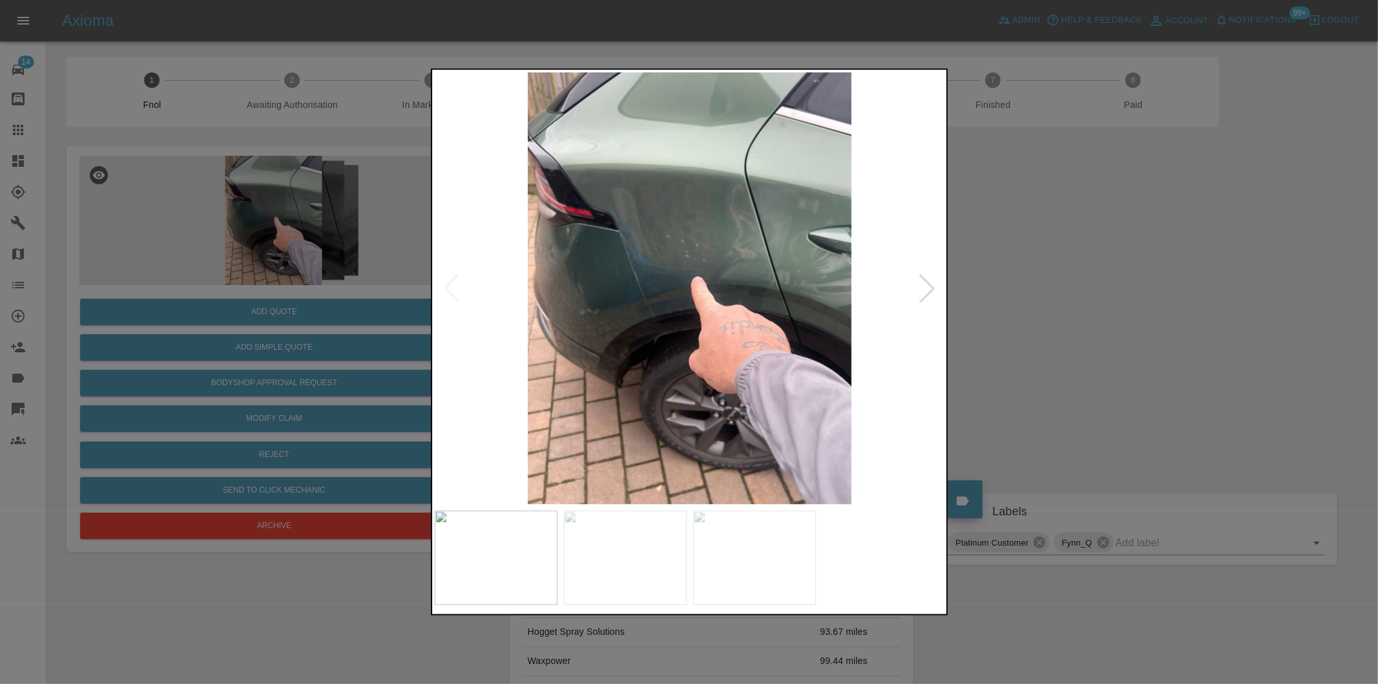
click at [932, 291] on div at bounding box center [927, 288] width 28 height 28
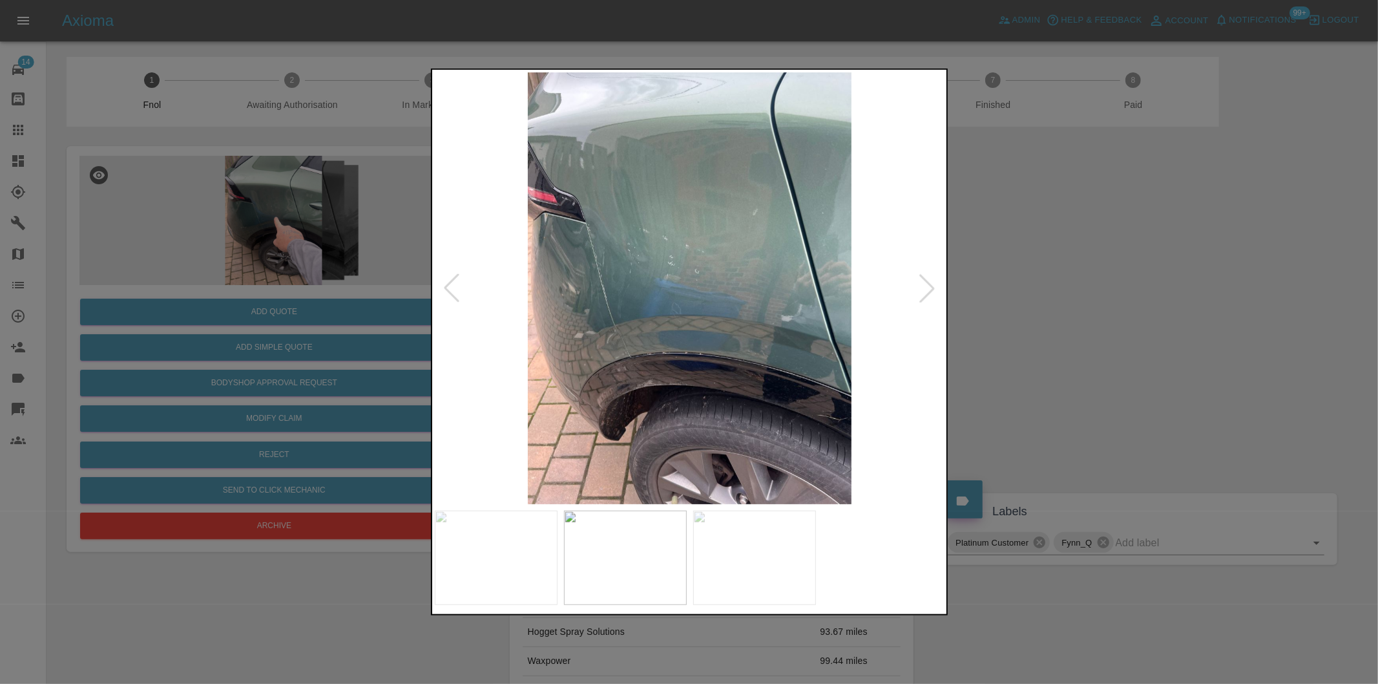
click at [930, 289] on div at bounding box center [927, 288] width 28 height 28
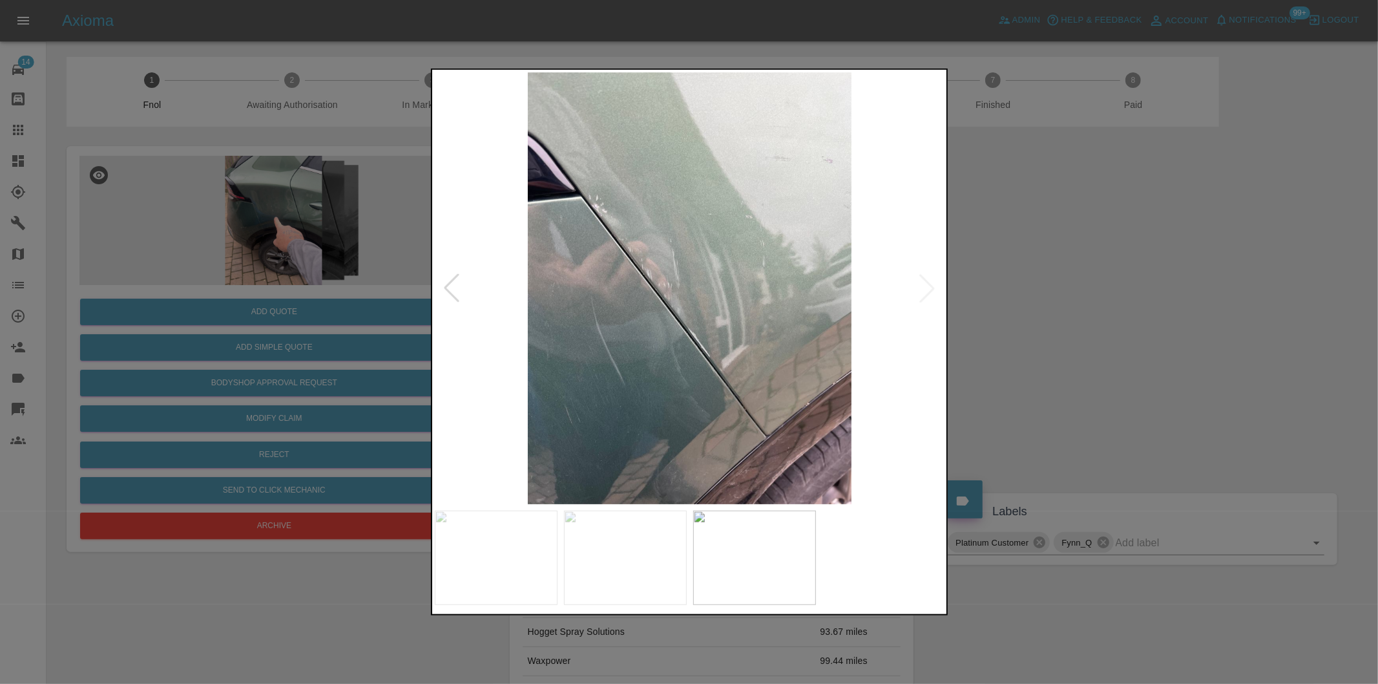
click at [930, 289] on img at bounding box center [690, 288] width 510 height 432
click at [1036, 313] on div at bounding box center [689, 342] width 1378 height 684
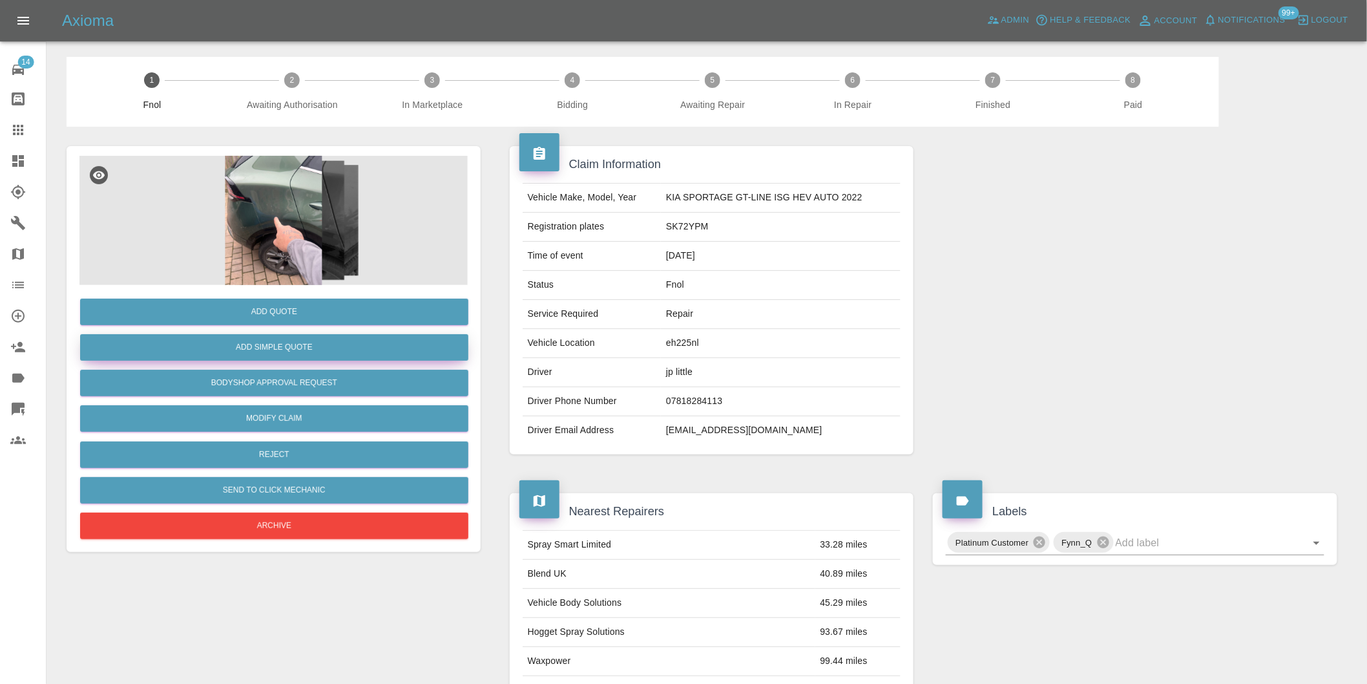
click at [289, 345] on button "Add Simple Quote" at bounding box center [274, 347] width 388 height 26
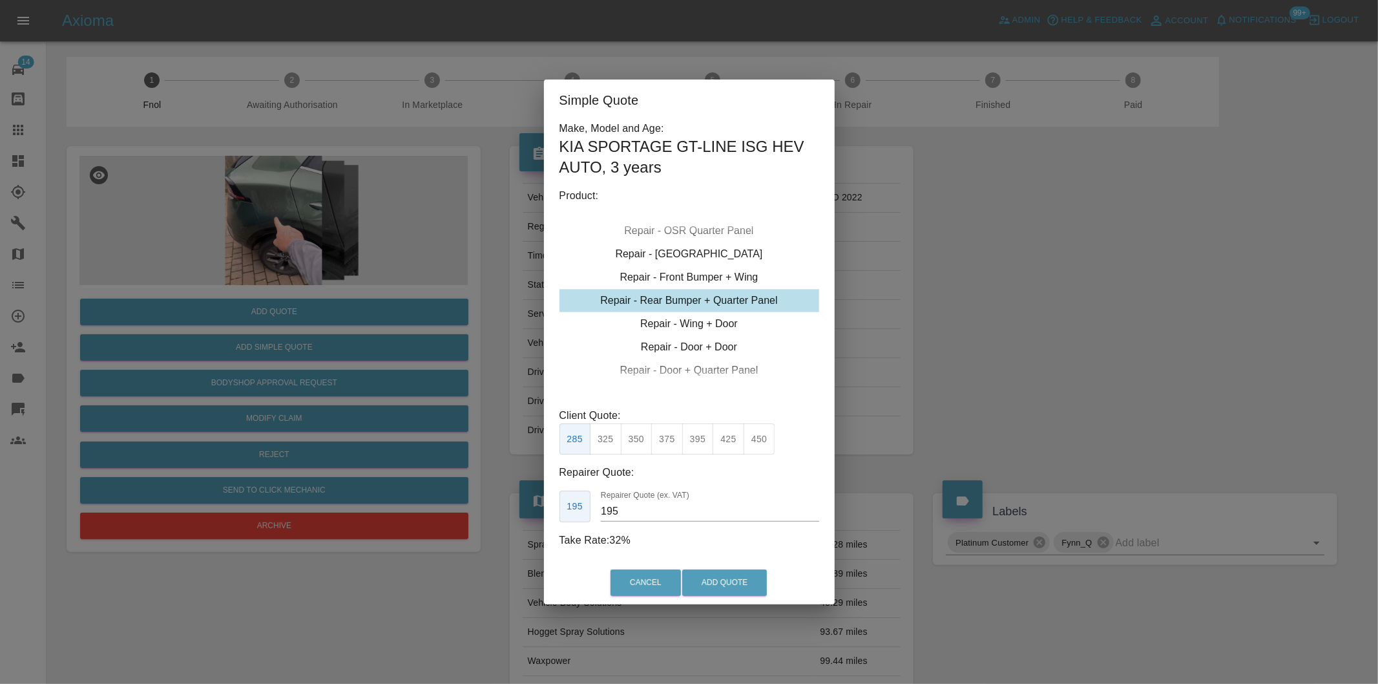
click at [637, 434] on button "350" at bounding box center [637, 439] width 32 height 32
type input "210"
click at [715, 583] on button "Add Quote" at bounding box center [724, 582] width 85 height 26
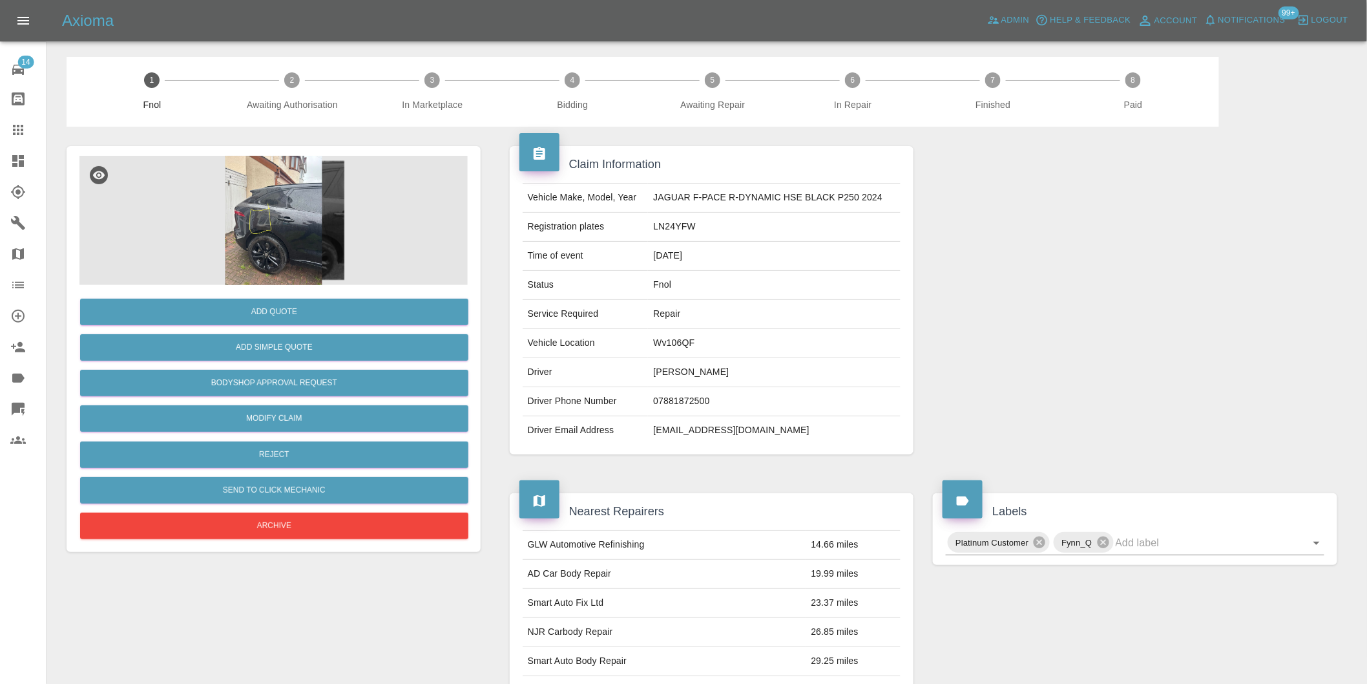
click at [266, 218] on img at bounding box center [273, 220] width 388 height 129
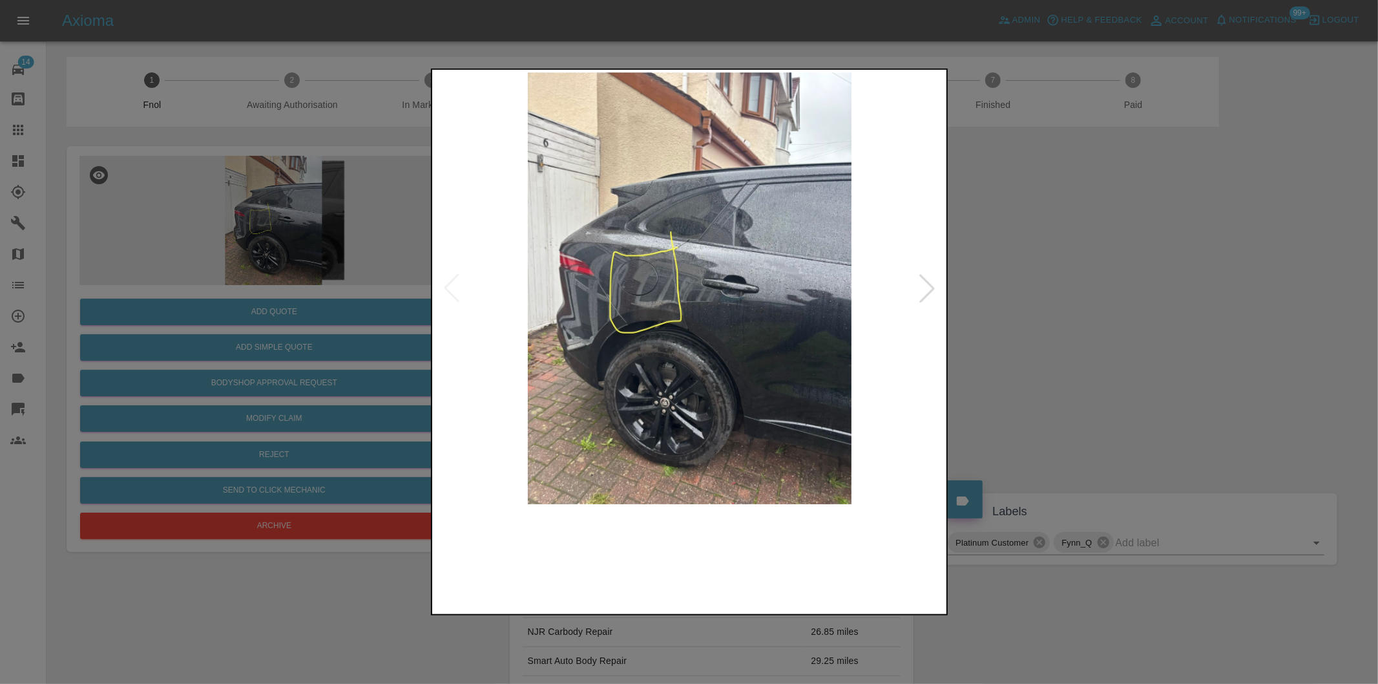
click at [633, 275] on img at bounding box center [690, 288] width 510 height 432
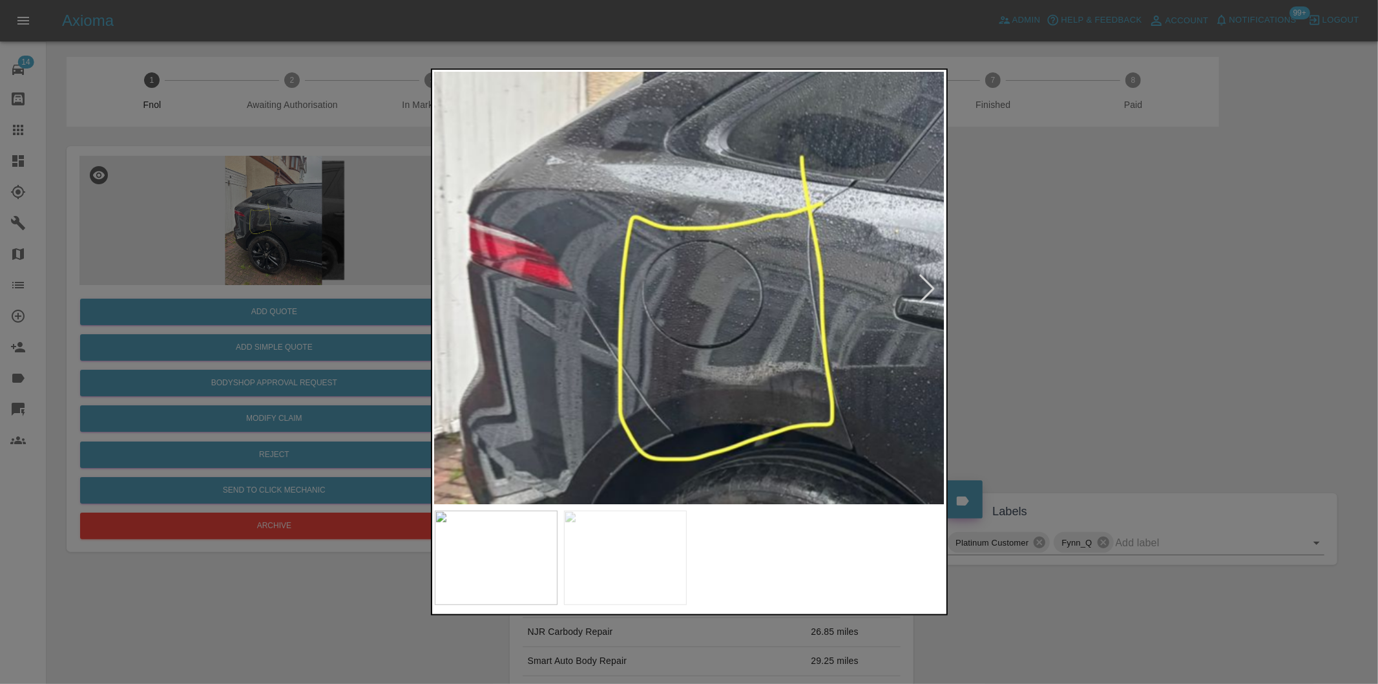
click at [633, 275] on img at bounding box center [857, 325] width 1531 height 1294
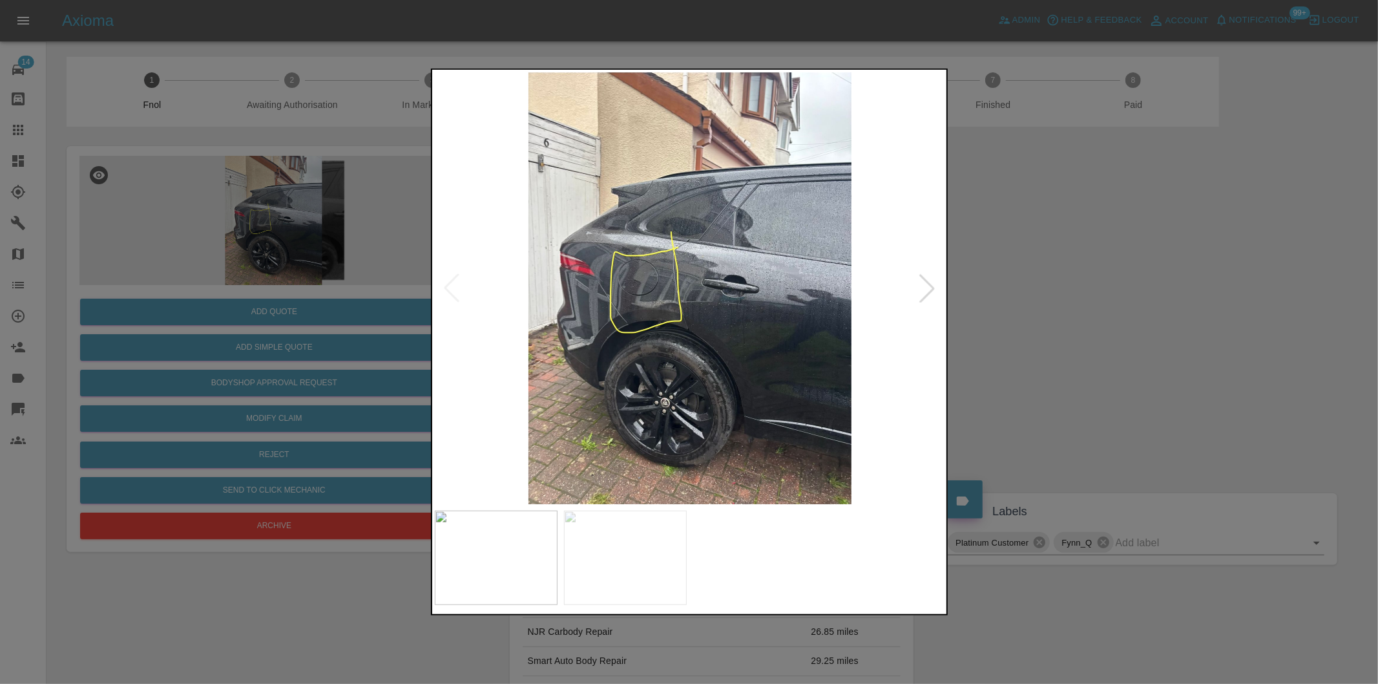
click at [937, 286] on div at bounding box center [927, 288] width 28 height 28
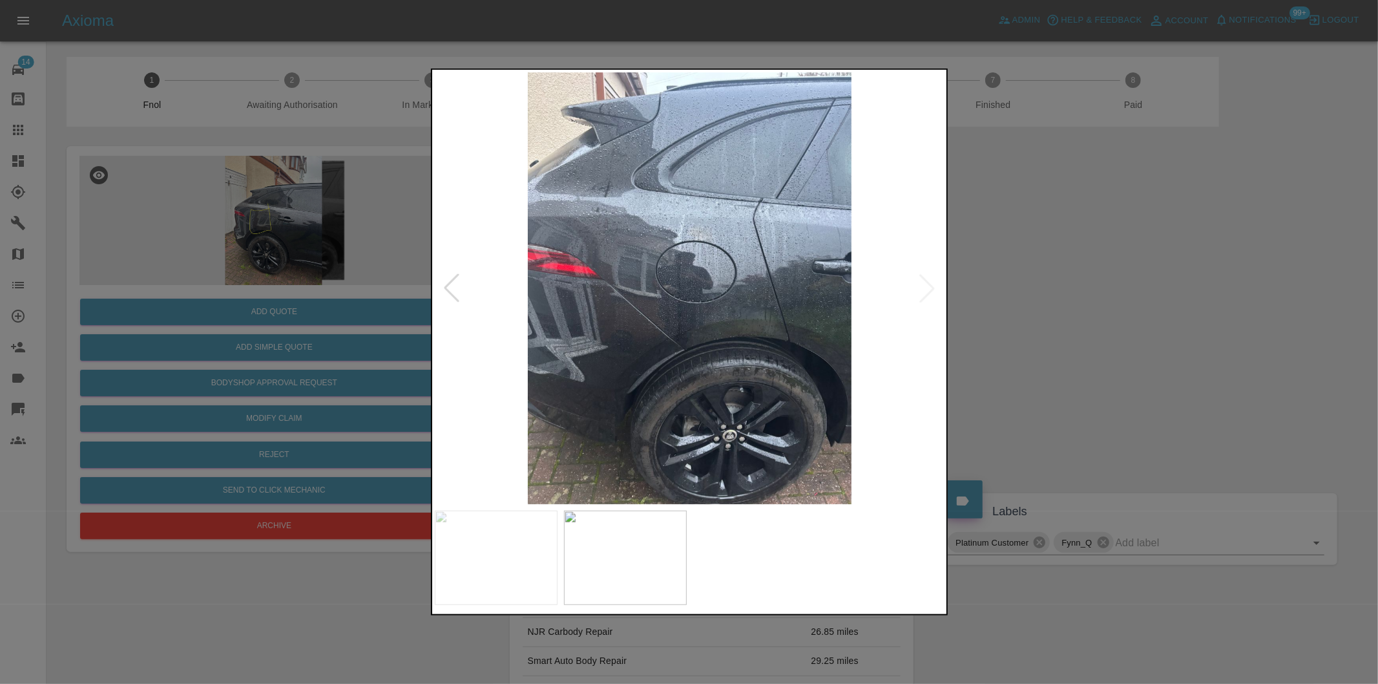
click at [937, 286] on img at bounding box center [690, 288] width 510 height 432
click at [452, 287] on div at bounding box center [451, 288] width 28 height 28
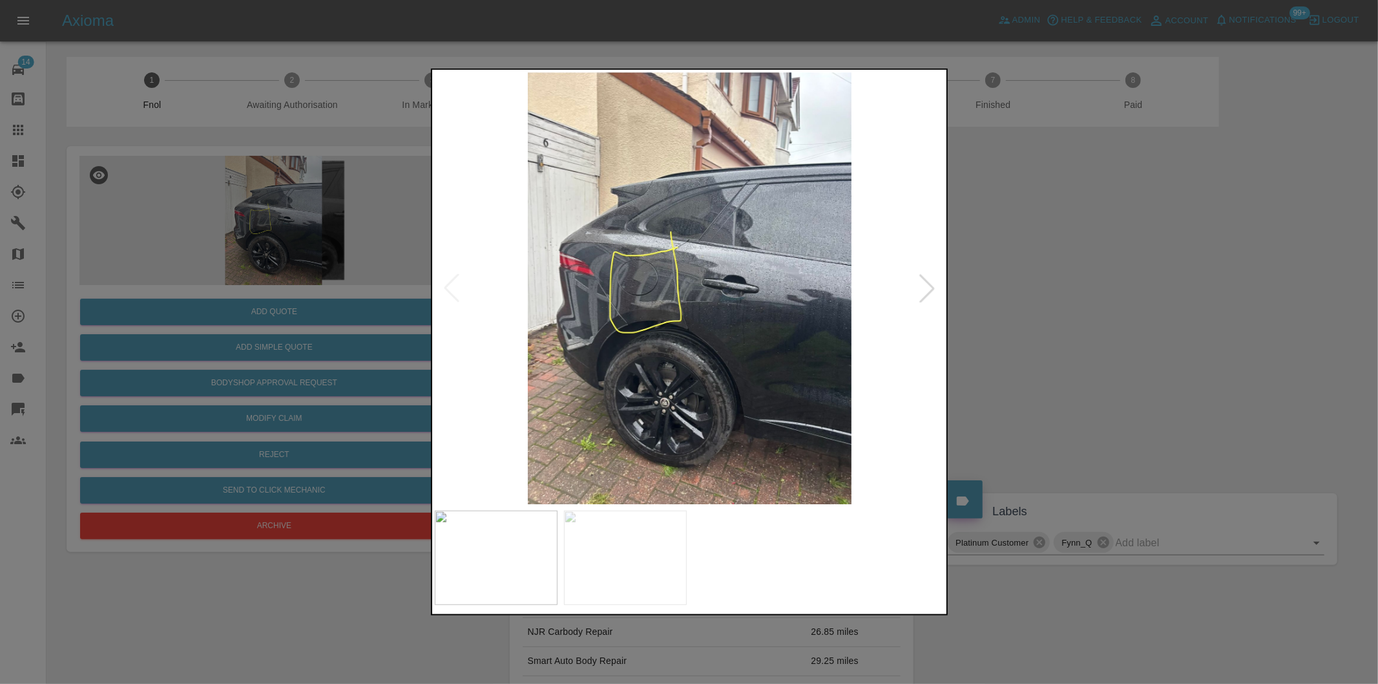
drag, startPoint x: 1032, startPoint y: 326, endPoint x: 844, endPoint y: 321, distance: 188.1
click at [1032, 324] on div at bounding box center [689, 342] width 1378 height 684
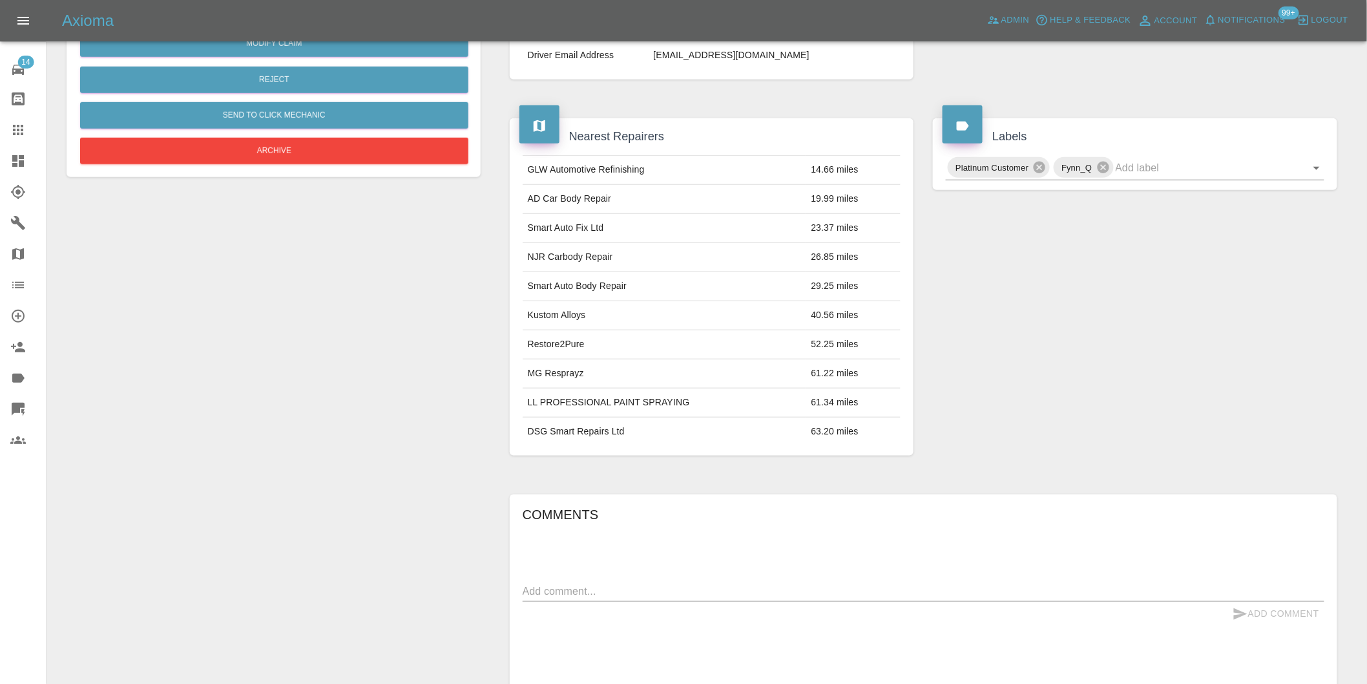
scroll to position [233, 0]
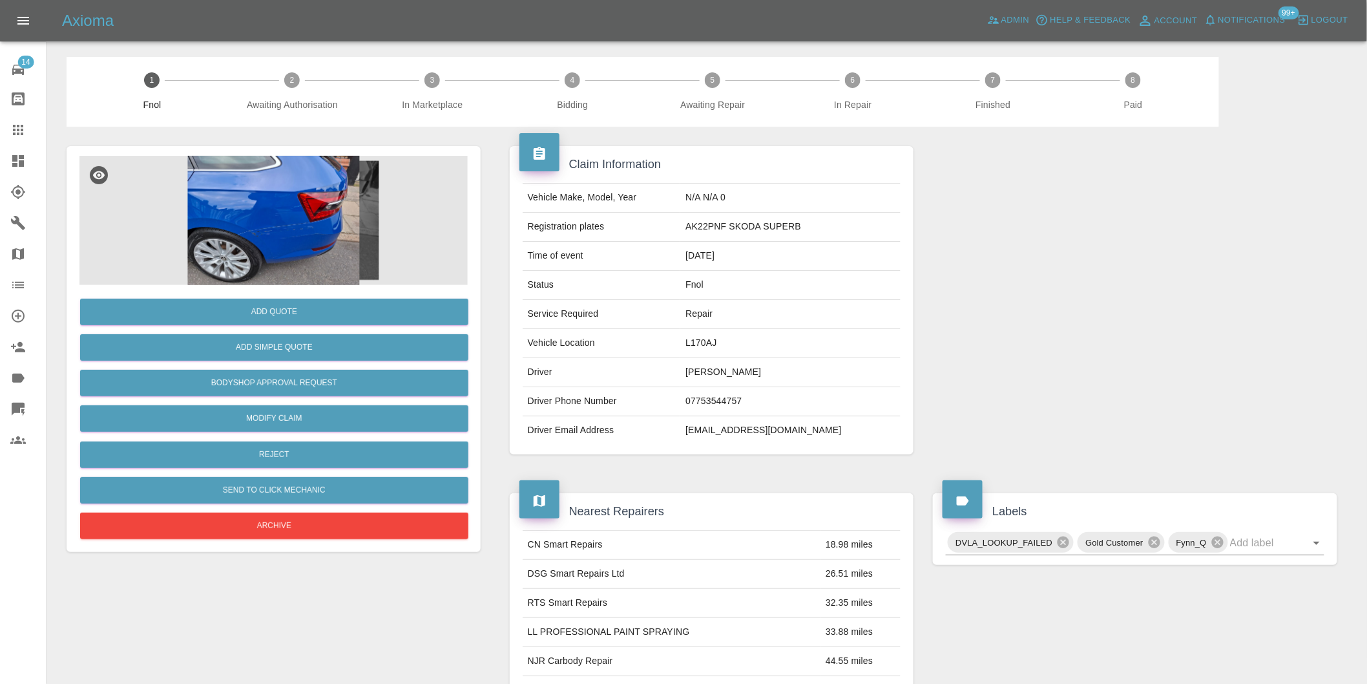
click at [281, 172] on img at bounding box center [273, 220] width 388 height 129
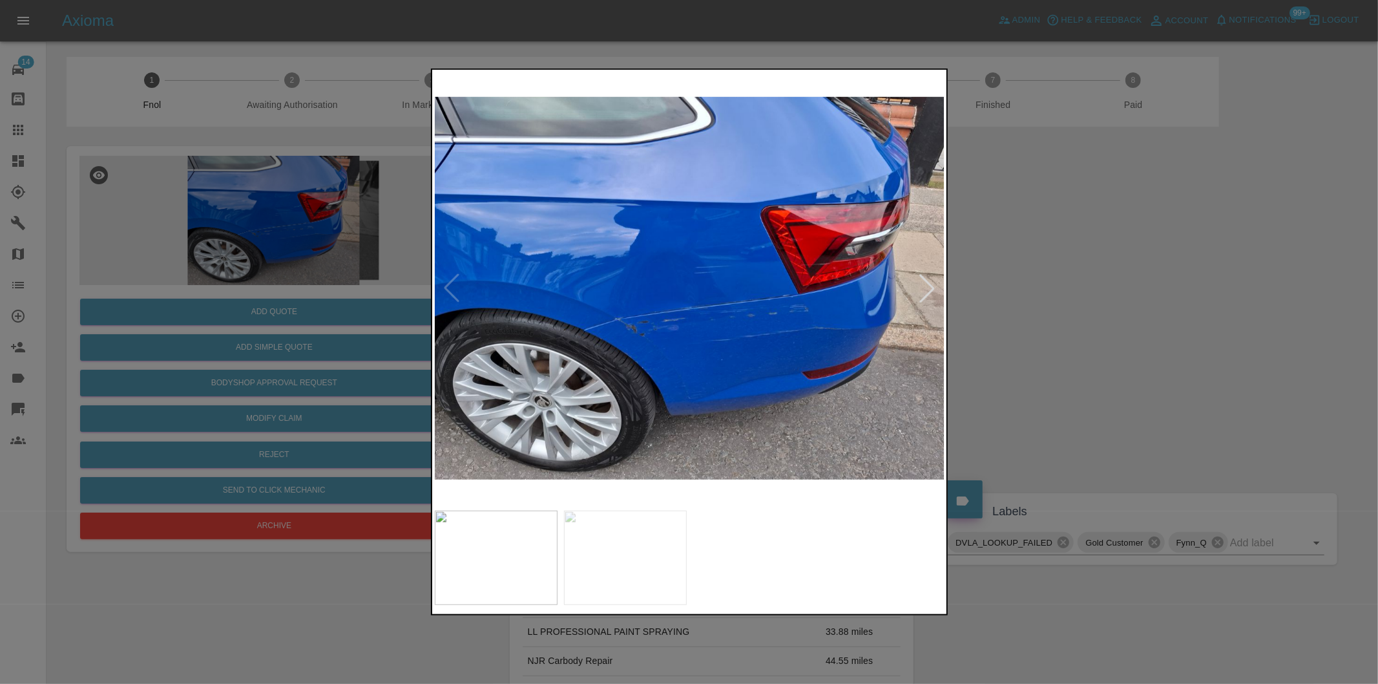
click at [934, 286] on div at bounding box center [927, 288] width 28 height 28
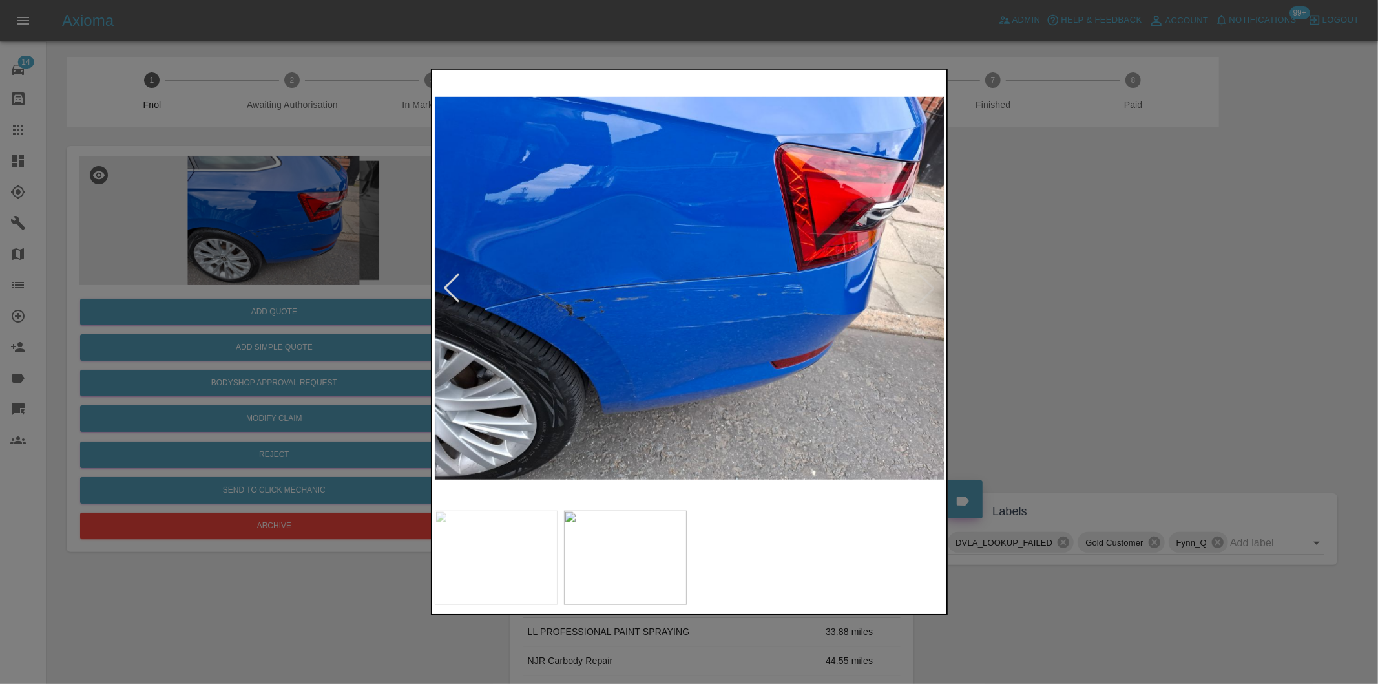
click at [1018, 306] on div at bounding box center [689, 342] width 1378 height 684
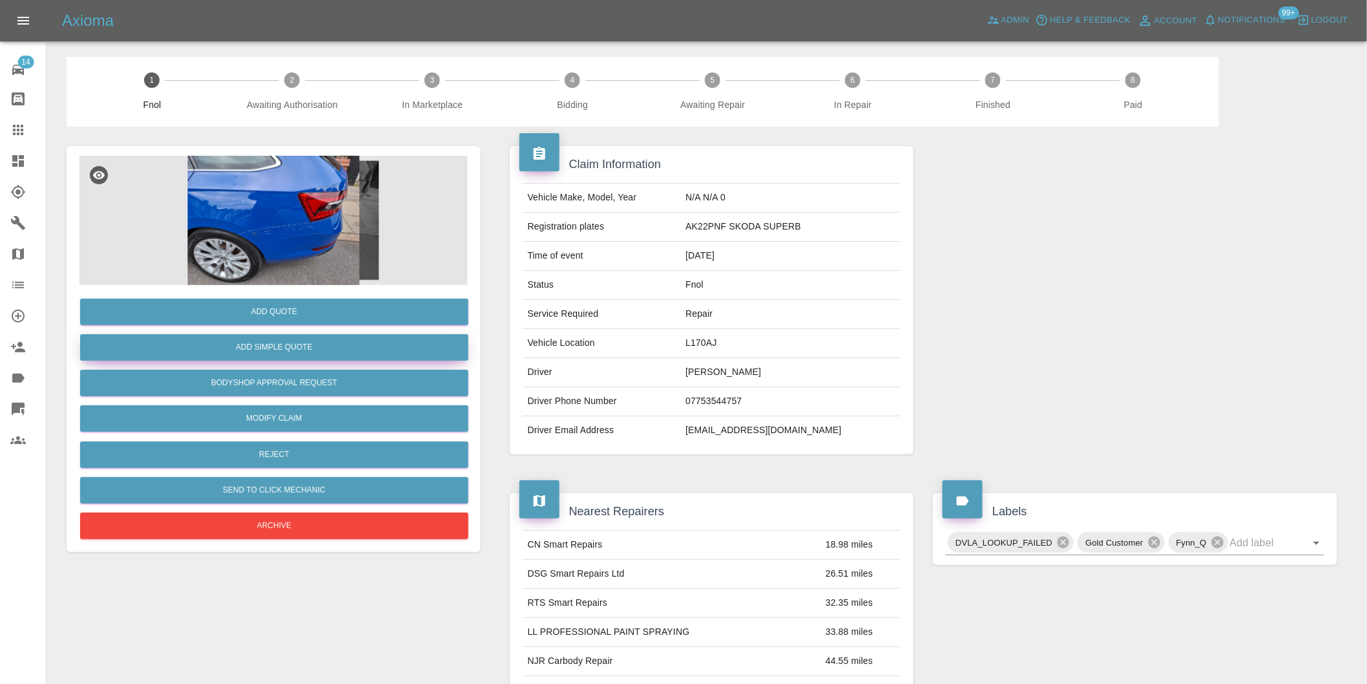
click at [289, 343] on button "Add Simple Quote" at bounding box center [274, 347] width 388 height 26
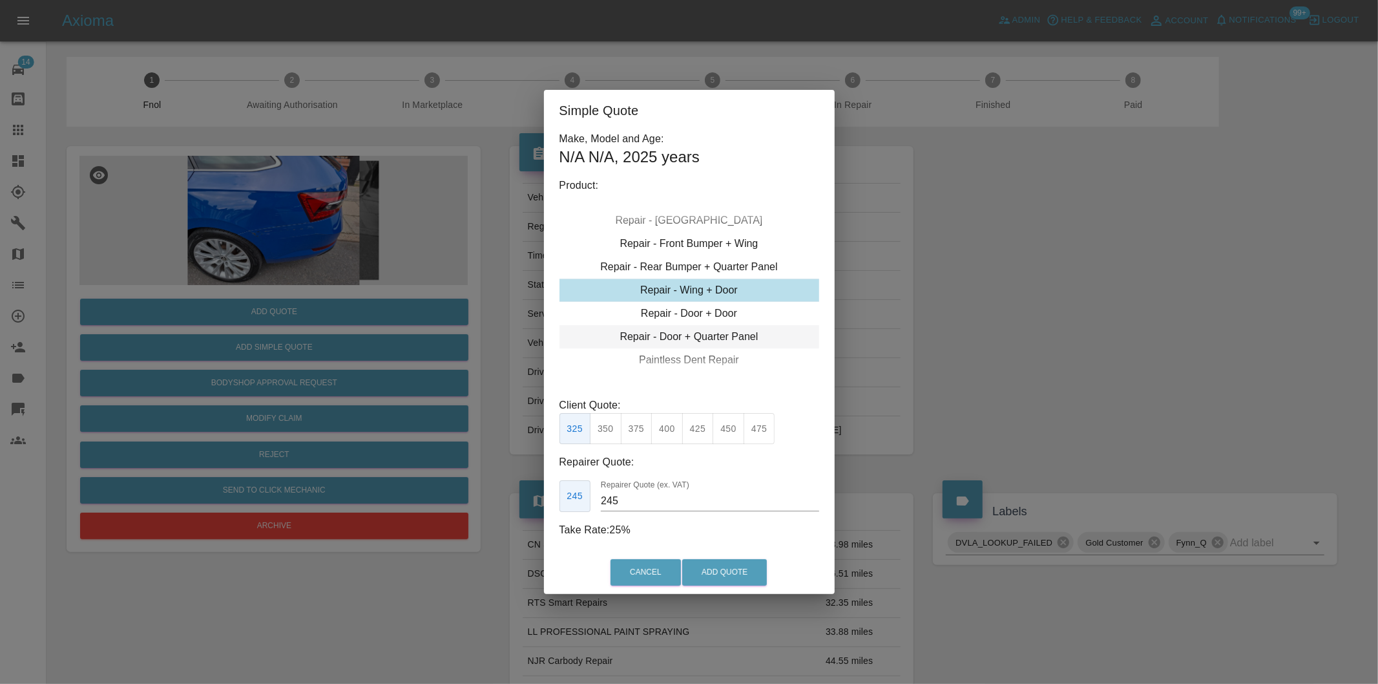
click at [739, 331] on div "Repair - Door + Quarter Panel" at bounding box center [689, 336] width 260 height 23
click at [634, 430] on button "375" at bounding box center [637, 429] width 32 height 32
type input "230"
click at [702, 563] on button "Add Quote" at bounding box center [724, 572] width 85 height 26
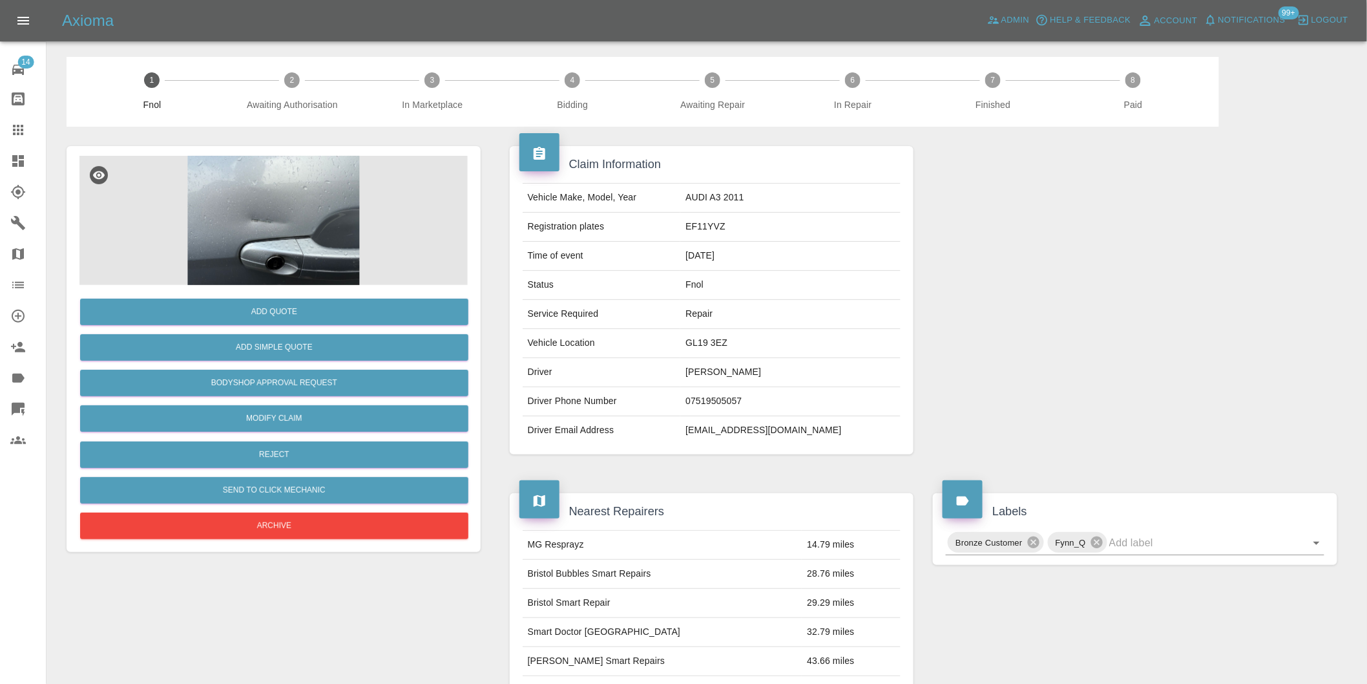
click at [308, 215] on img at bounding box center [273, 220] width 388 height 129
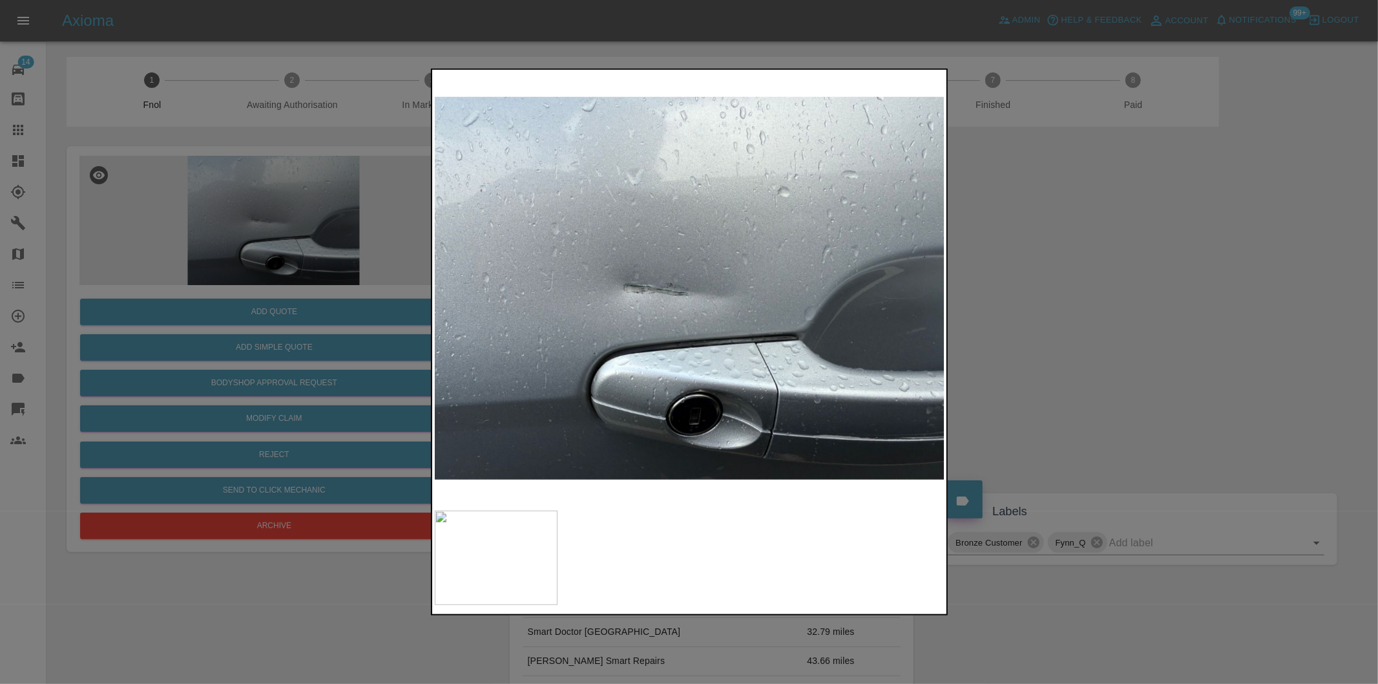
click at [1102, 320] on div at bounding box center [689, 342] width 1378 height 684
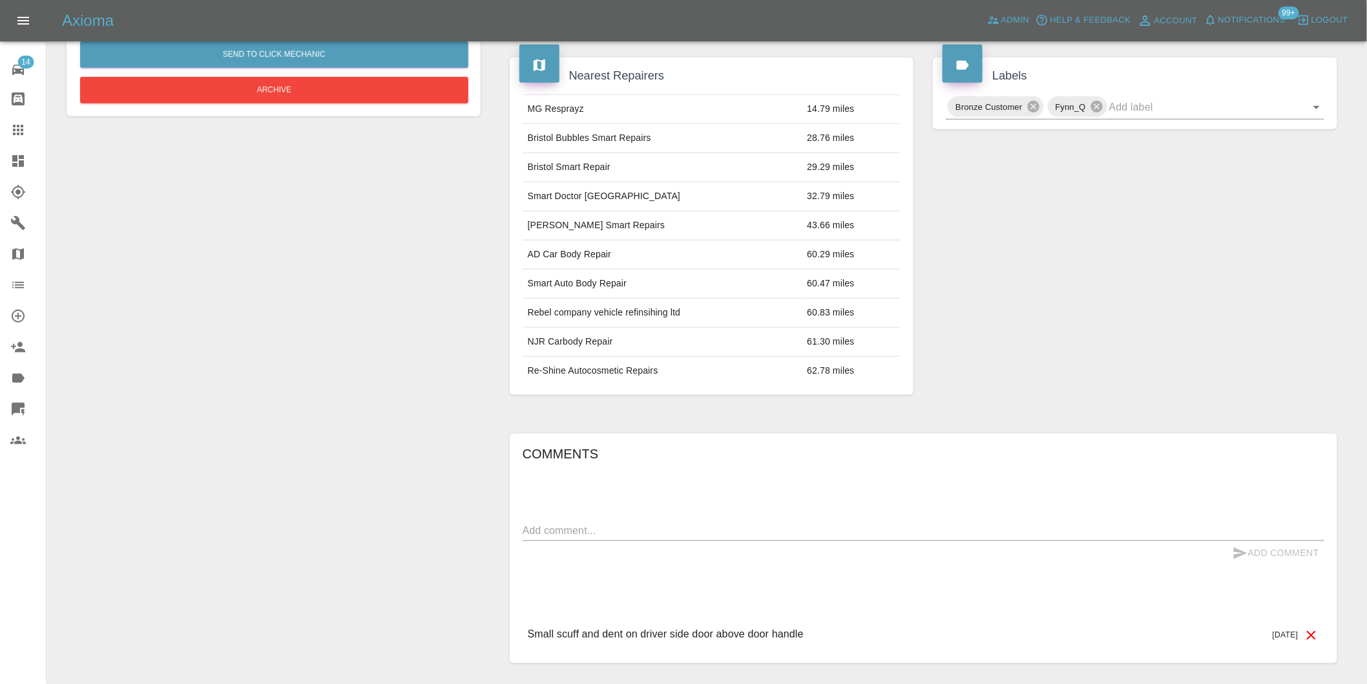
scroll to position [162, 0]
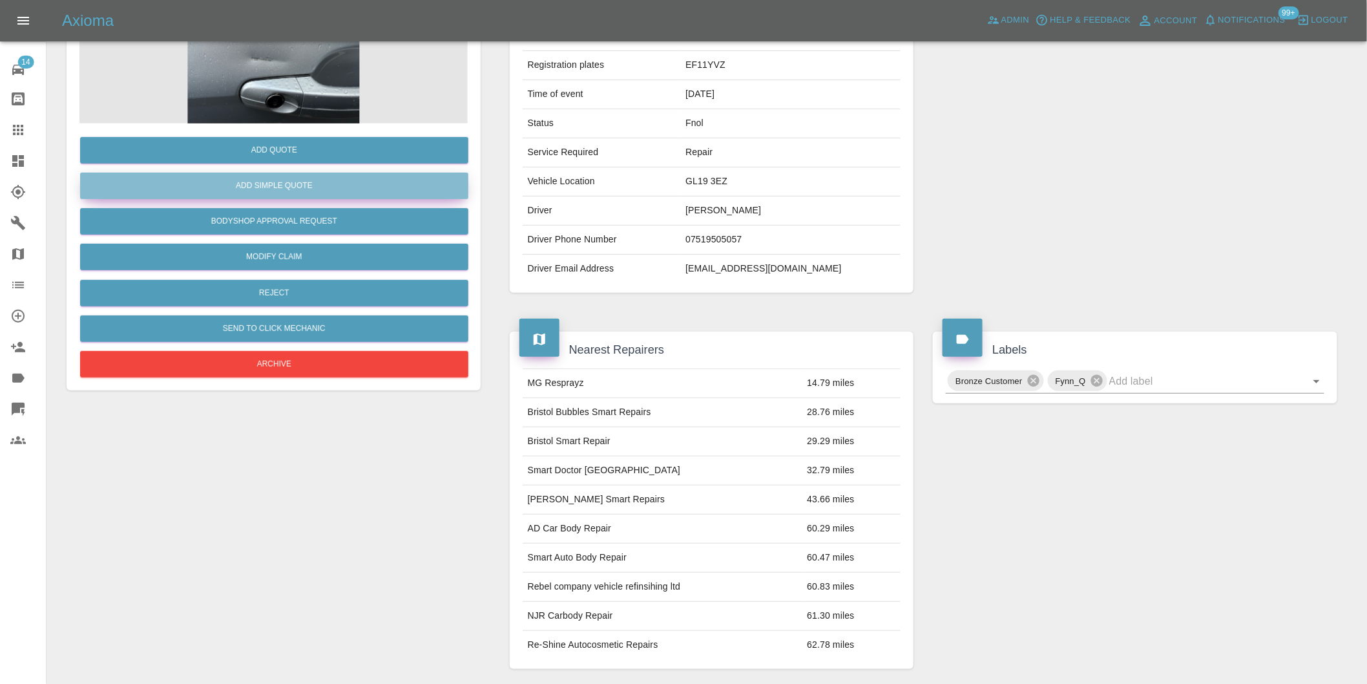
click at [278, 183] on button "Add Simple Quote" at bounding box center [274, 185] width 388 height 26
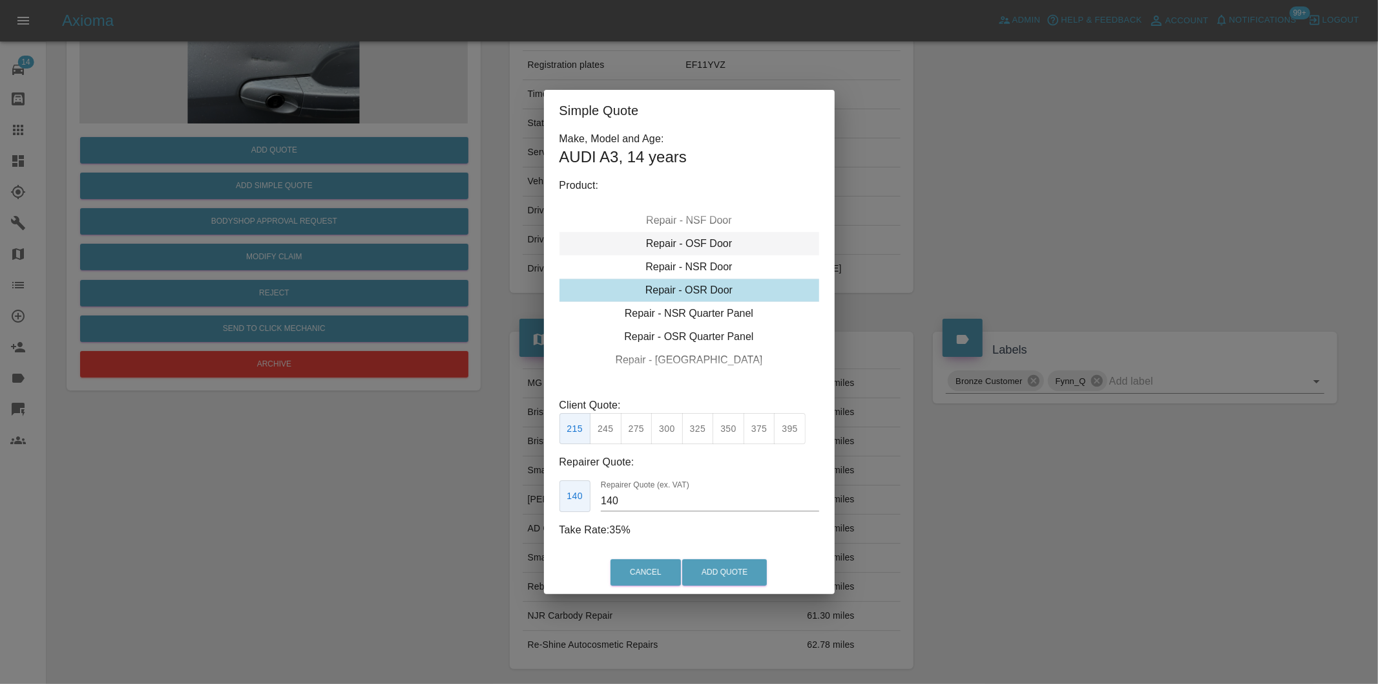
click at [709, 244] on div "Repair - OSF Door" at bounding box center [689, 243] width 260 height 23
click at [636, 428] on button "275" at bounding box center [637, 429] width 32 height 32
type input "185"
drag, startPoint x: 698, startPoint y: 570, endPoint x: 740, endPoint y: 479, distance: 100.3
click at [699, 570] on button "Add Quote" at bounding box center [724, 572] width 85 height 26
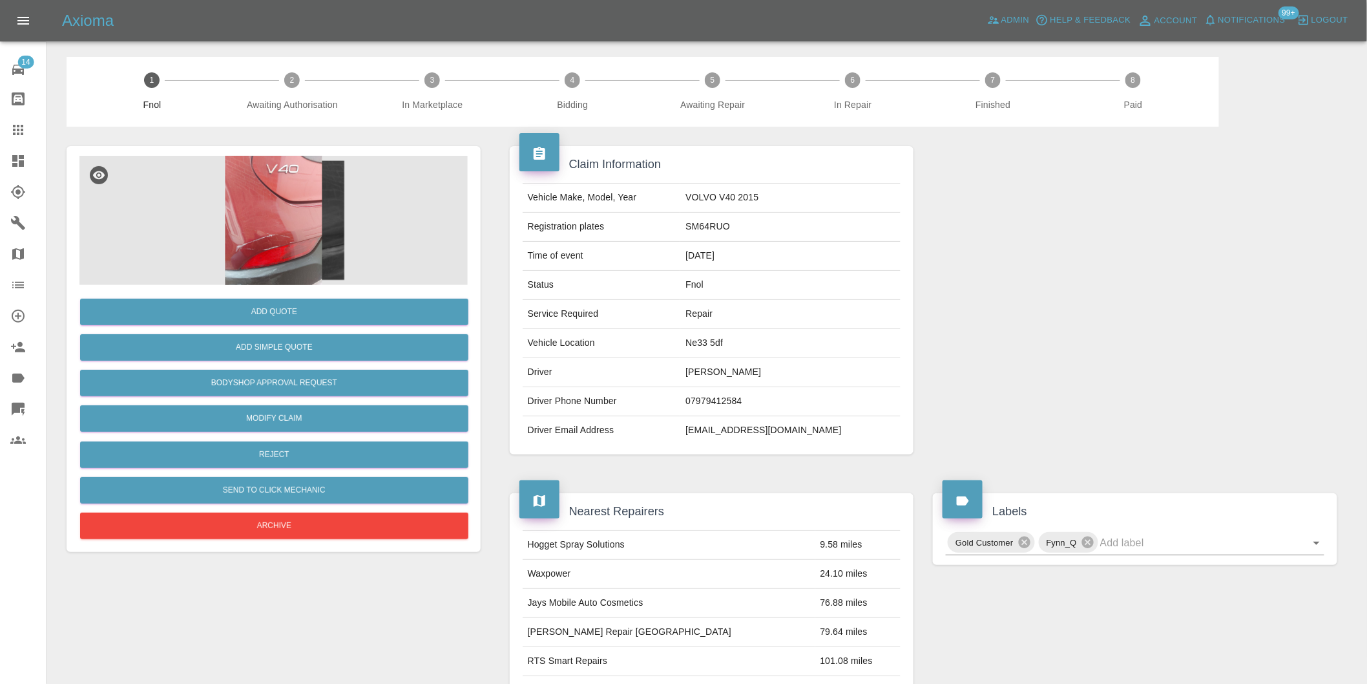
click at [263, 163] on img at bounding box center [273, 220] width 388 height 129
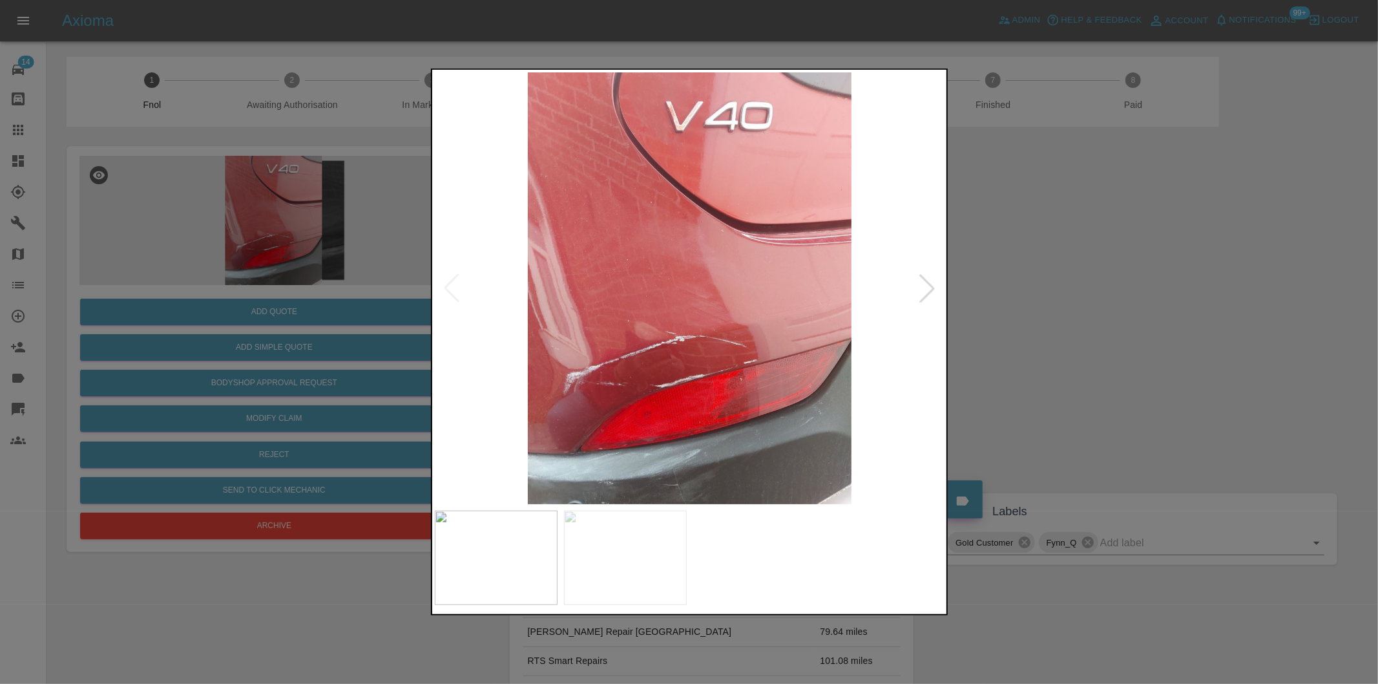
click at [915, 297] on div at bounding box center [927, 288] width 28 height 28
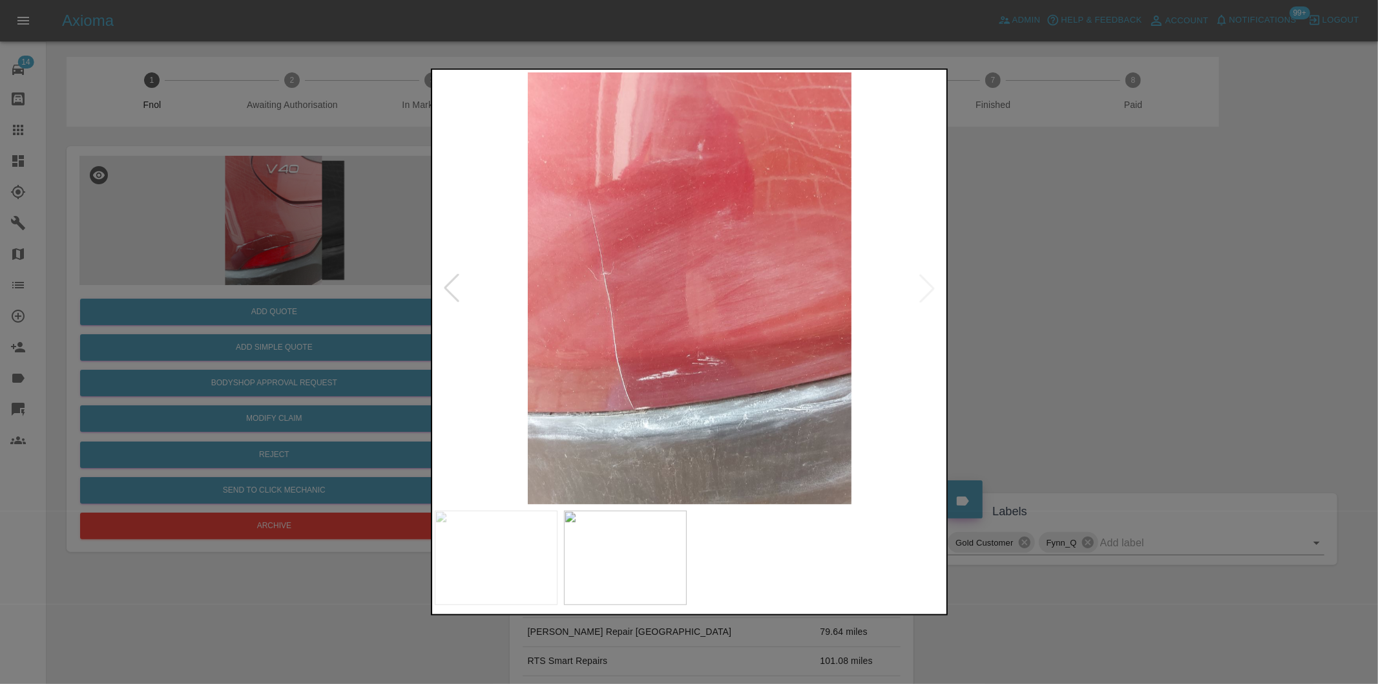
click at [928, 296] on img at bounding box center [690, 288] width 510 height 432
click at [629, 275] on img at bounding box center [690, 288] width 510 height 432
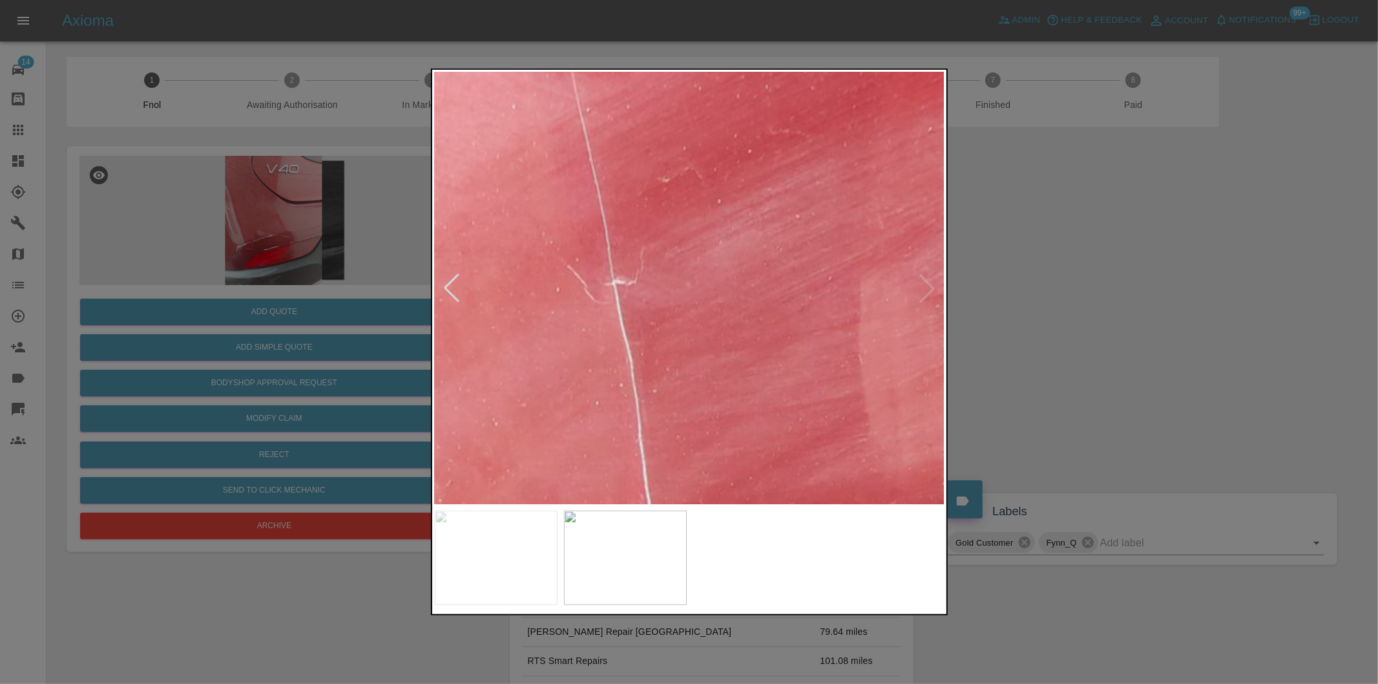
click at [629, 275] on img at bounding box center [870, 325] width 1531 height 1294
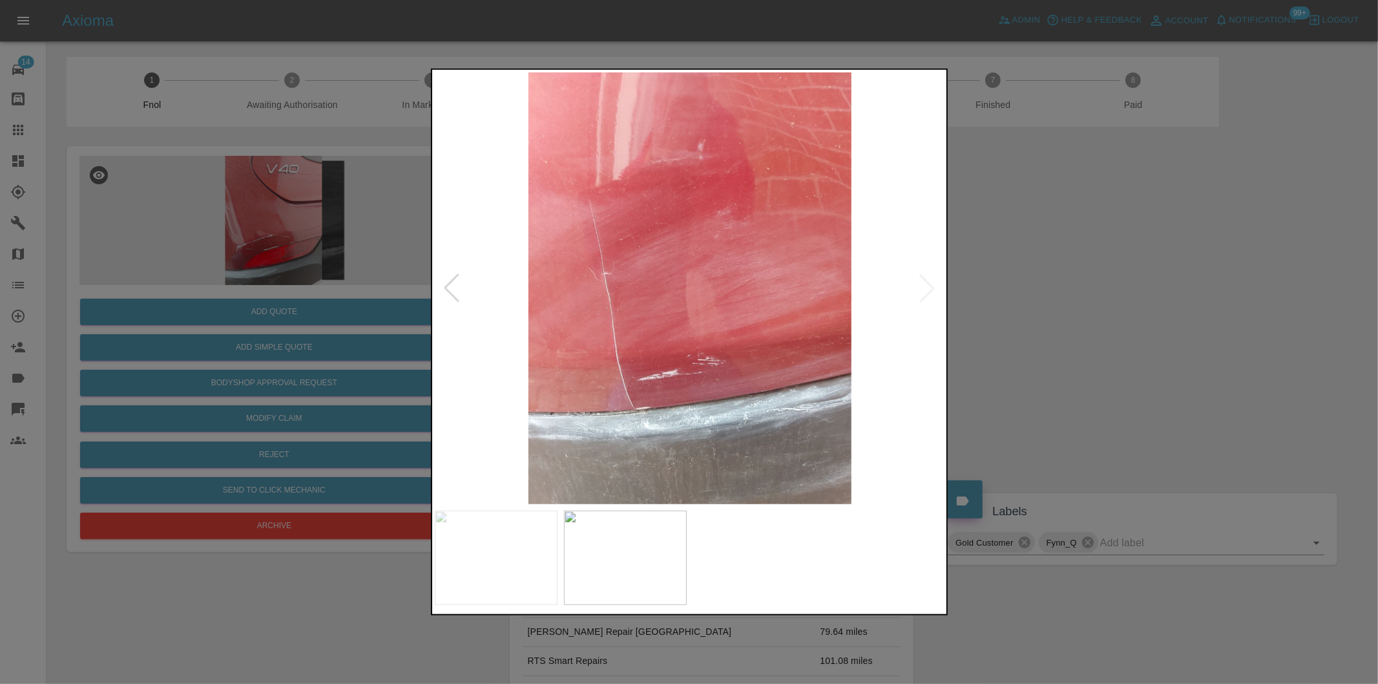
click at [1086, 311] on div at bounding box center [689, 342] width 1378 height 684
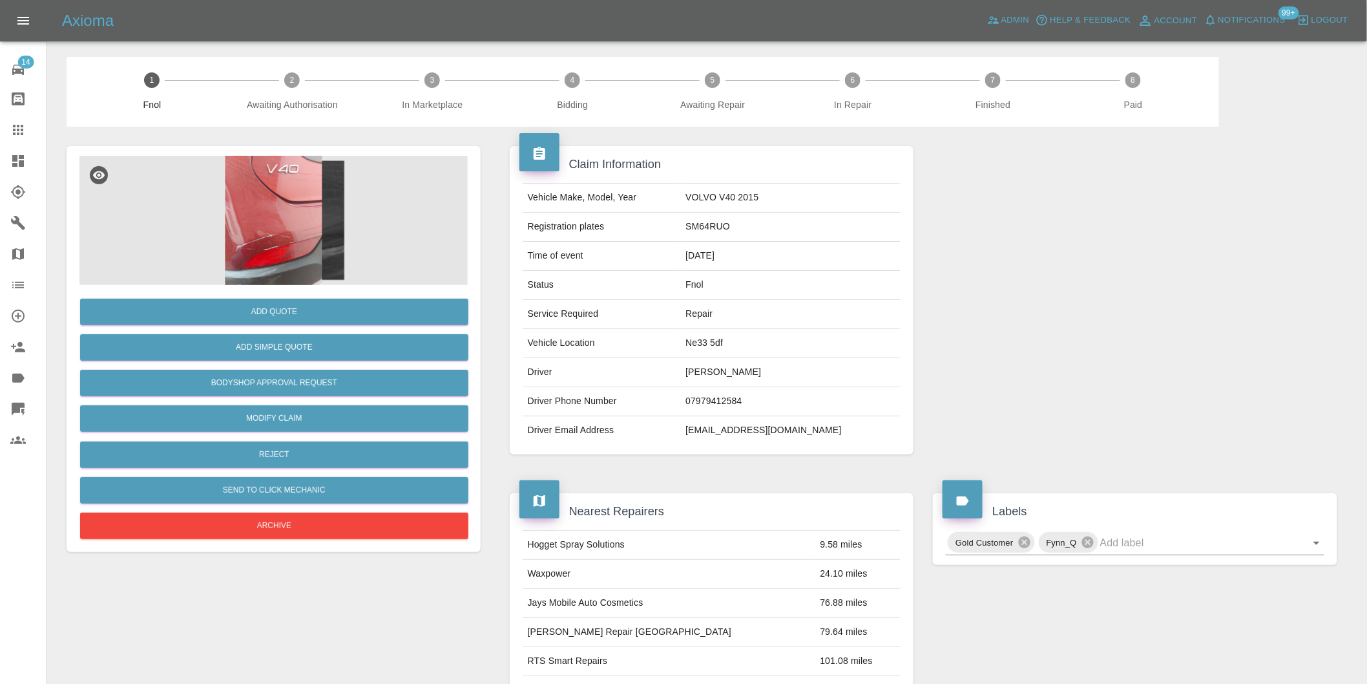
click at [266, 204] on img at bounding box center [273, 220] width 388 height 129
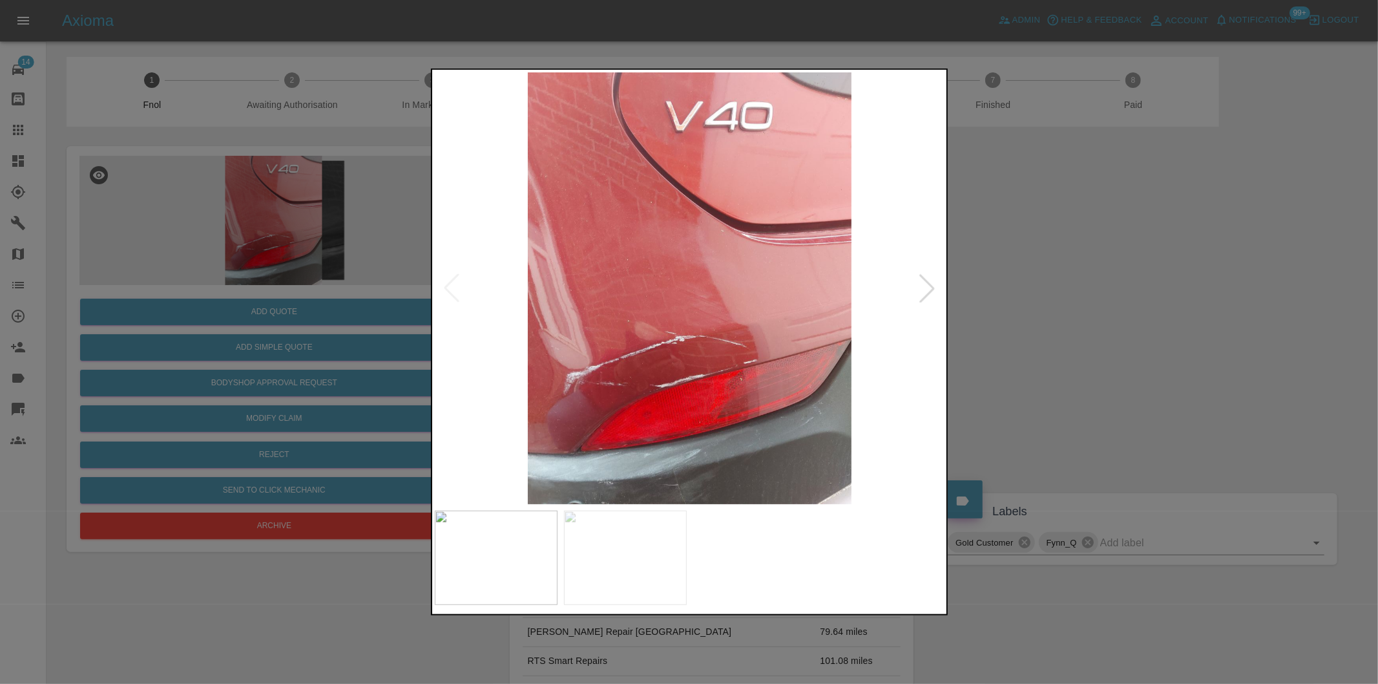
click at [934, 289] on div at bounding box center [927, 288] width 28 height 28
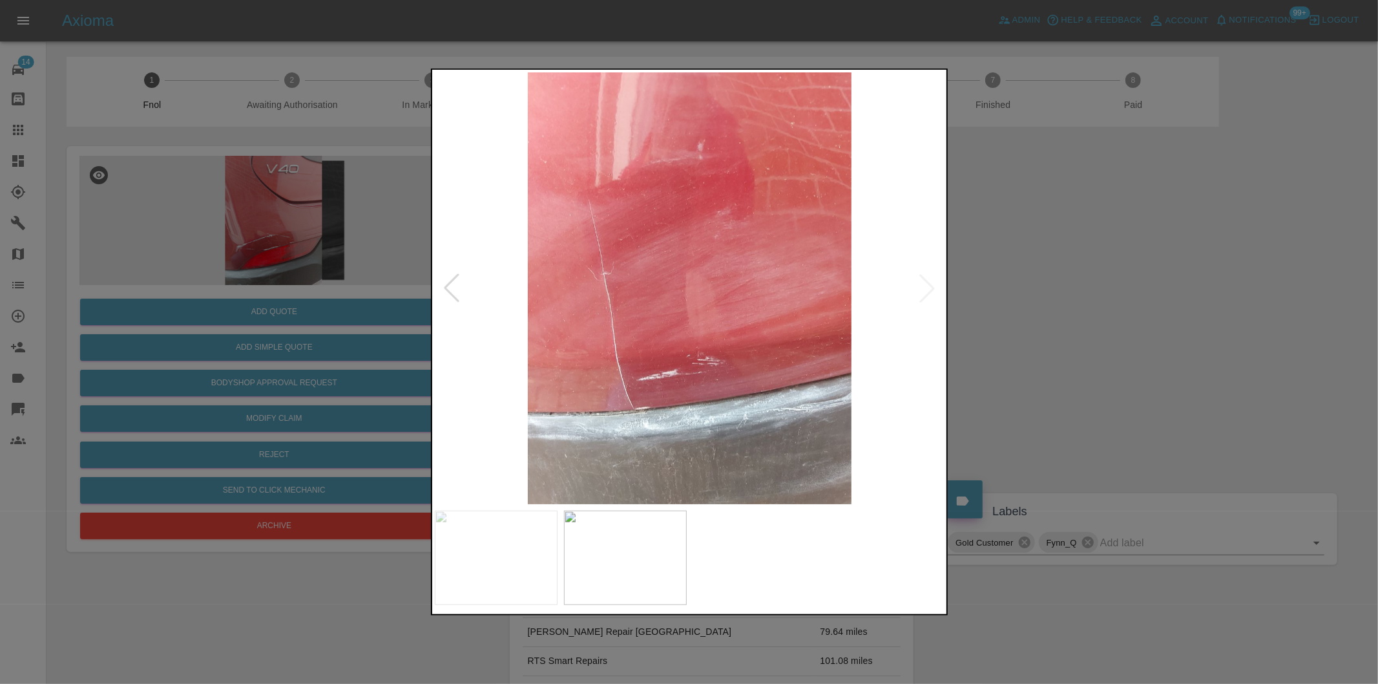
click at [934, 289] on img at bounding box center [690, 288] width 510 height 432
click at [1077, 313] on div at bounding box center [689, 342] width 1378 height 684
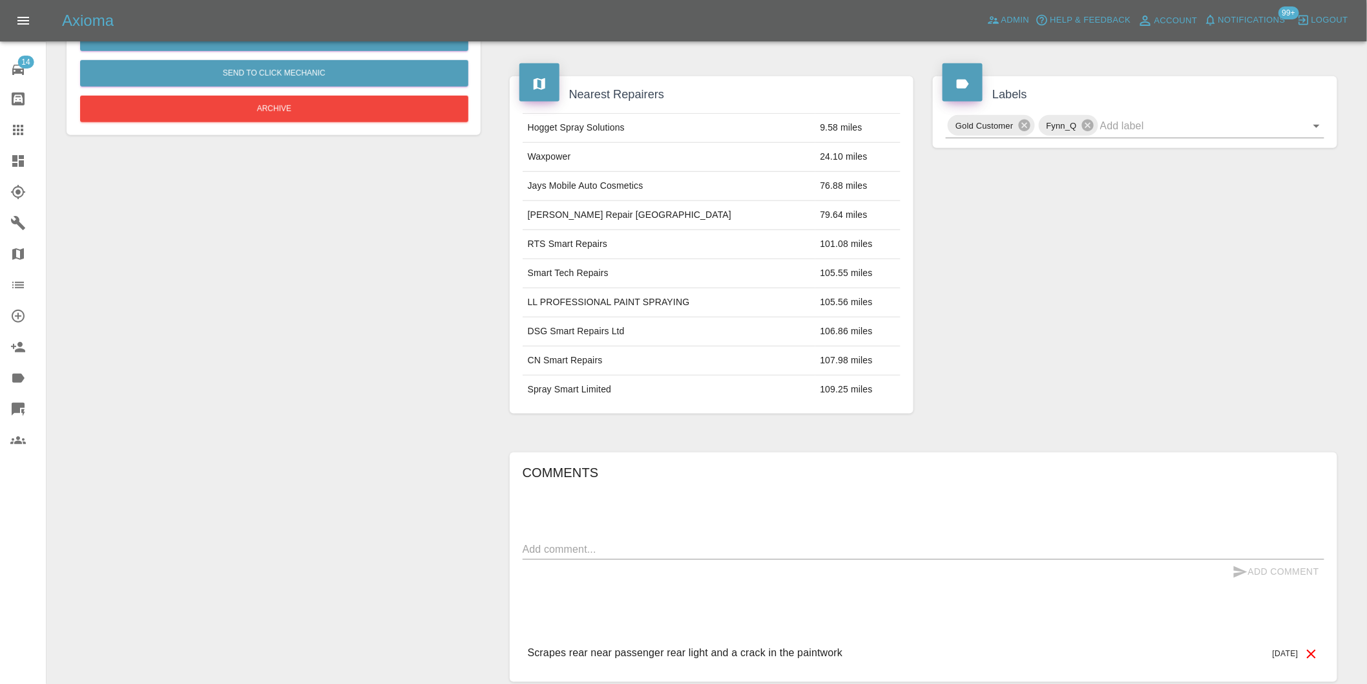
scroll to position [520, 0]
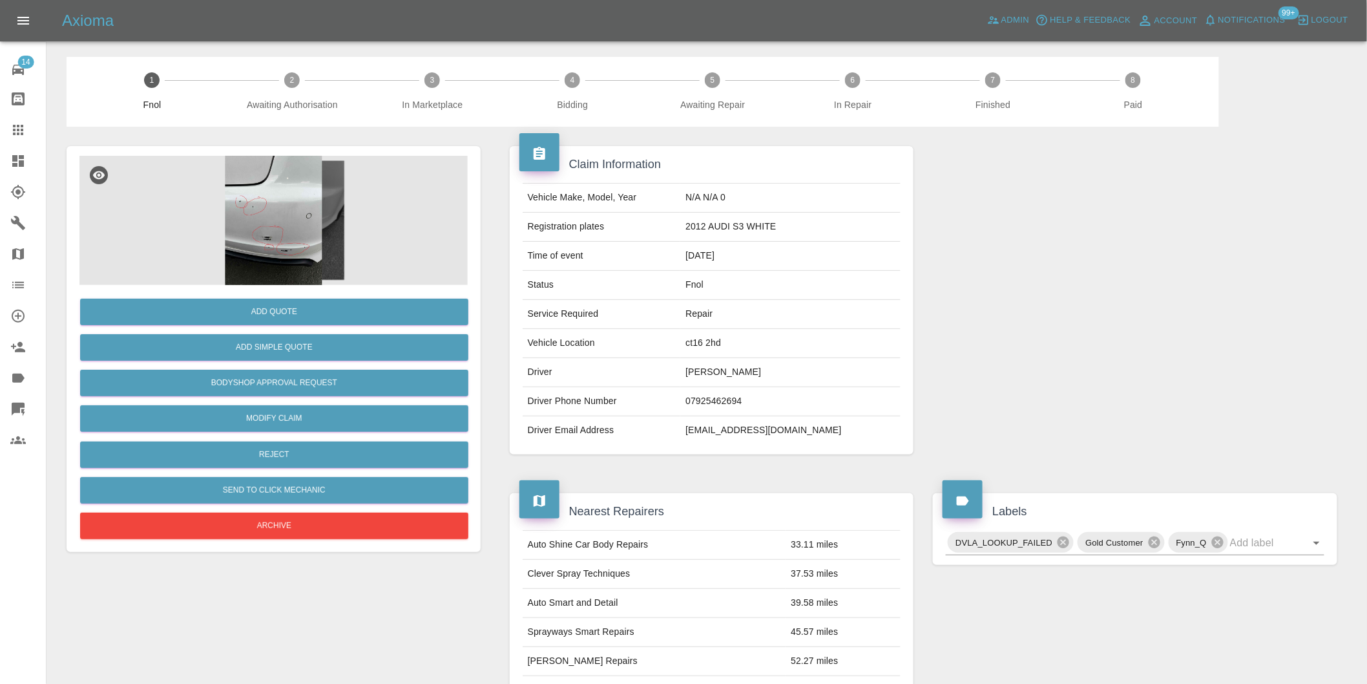
click at [294, 216] on img at bounding box center [273, 220] width 388 height 129
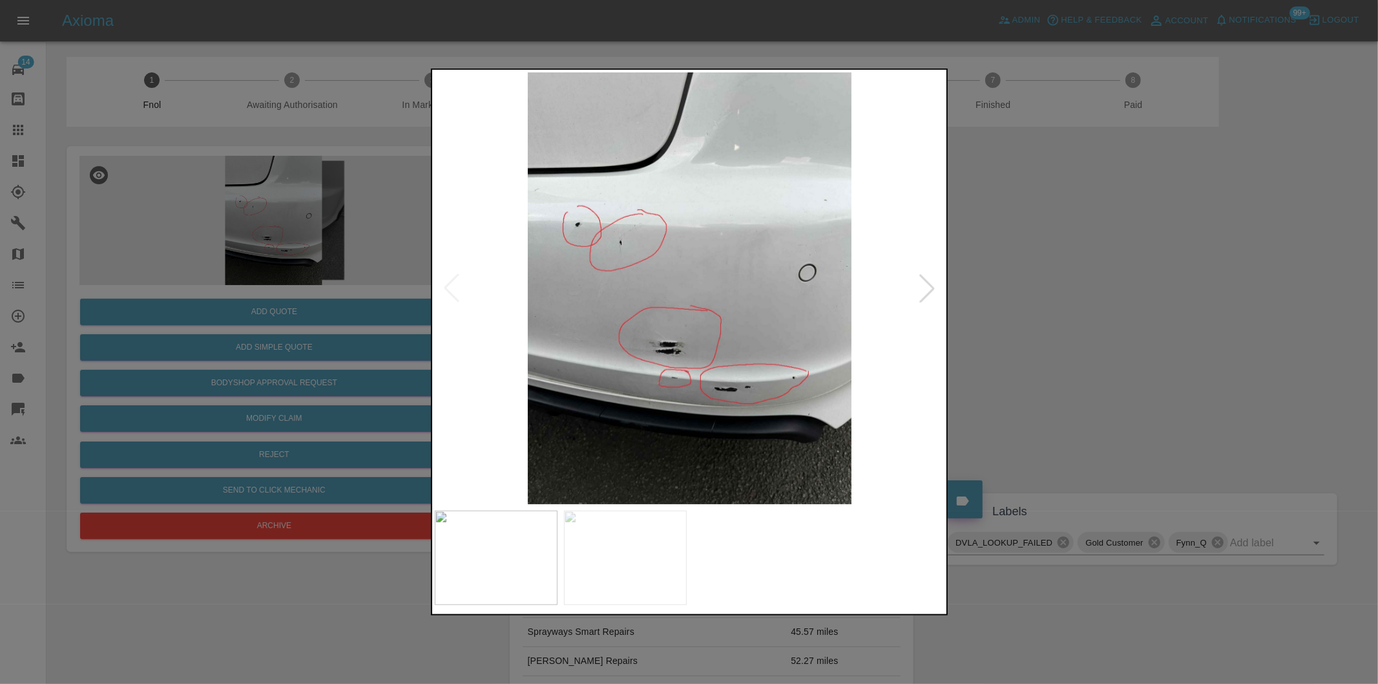
click at [925, 287] on div at bounding box center [927, 288] width 28 height 28
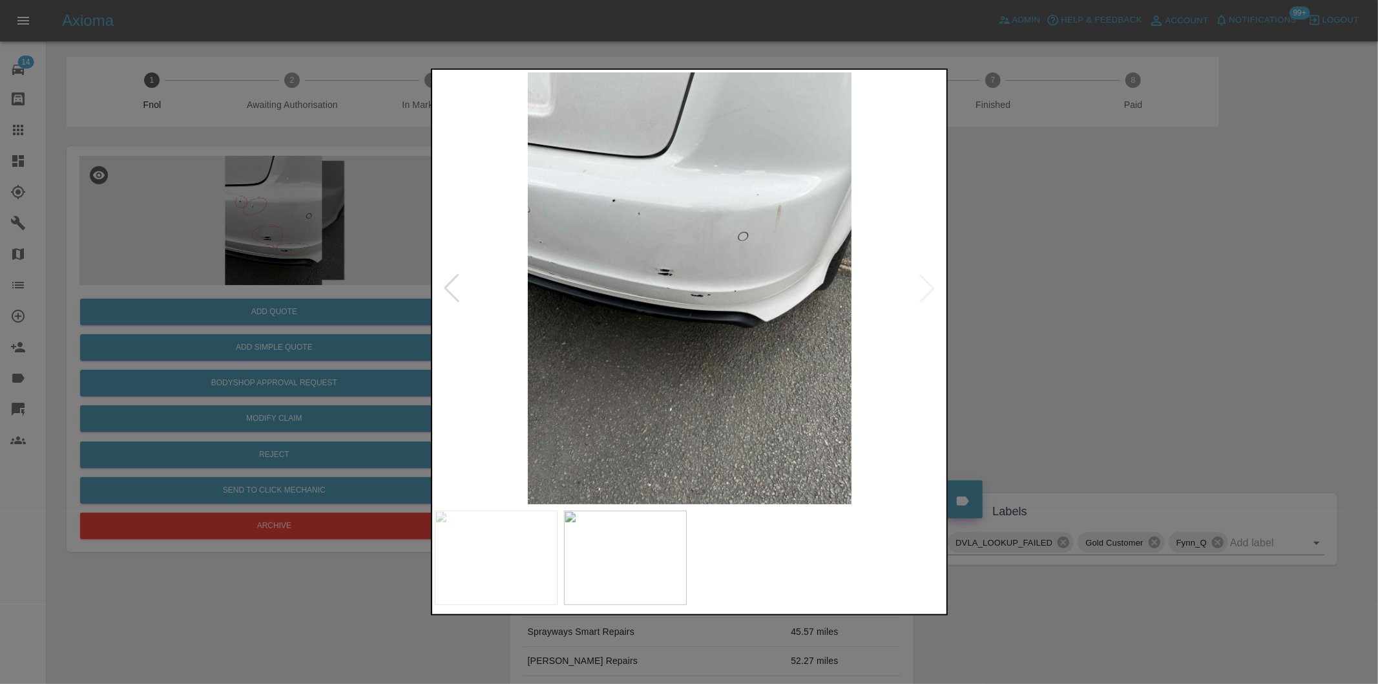
click at [925, 287] on img at bounding box center [690, 288] width 510 height 432
click at [1105, 320] on div at bounding box center [689, 342] width 1378 height 684
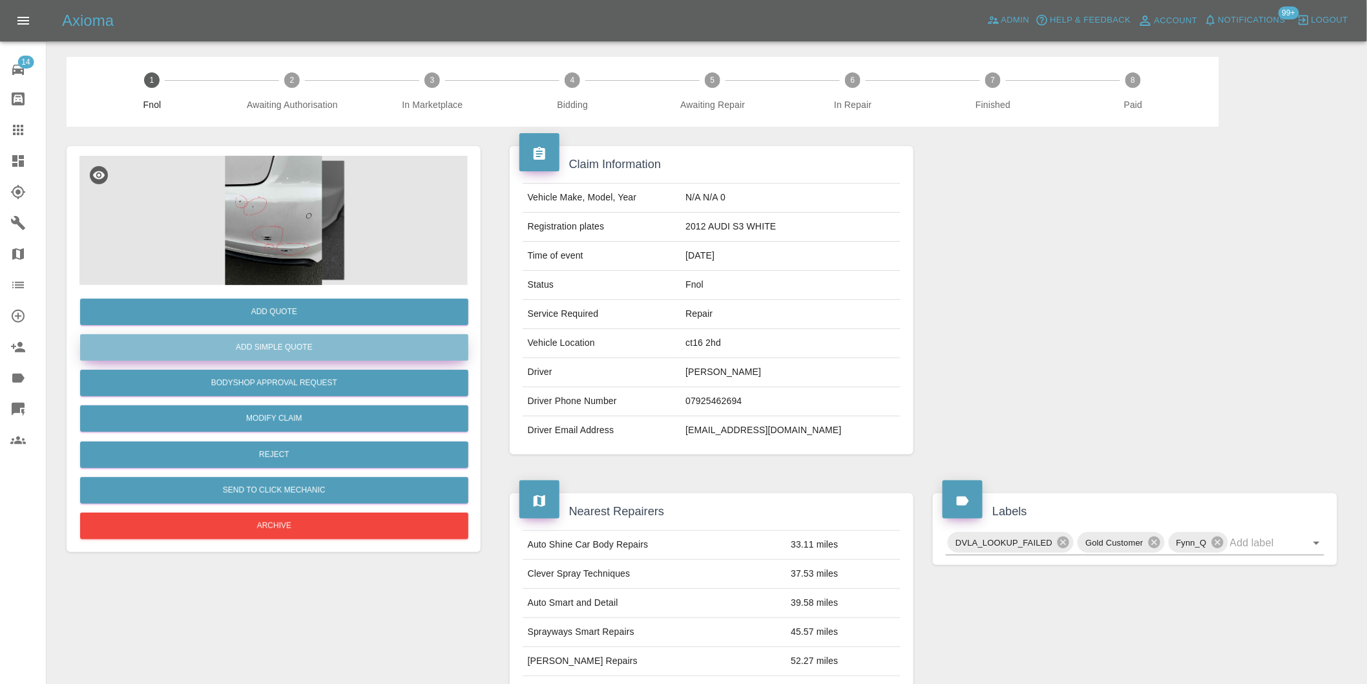
click at [333, 343] on button "Add Simple Quote" at bounding box center [274, 347] width 388 height 26
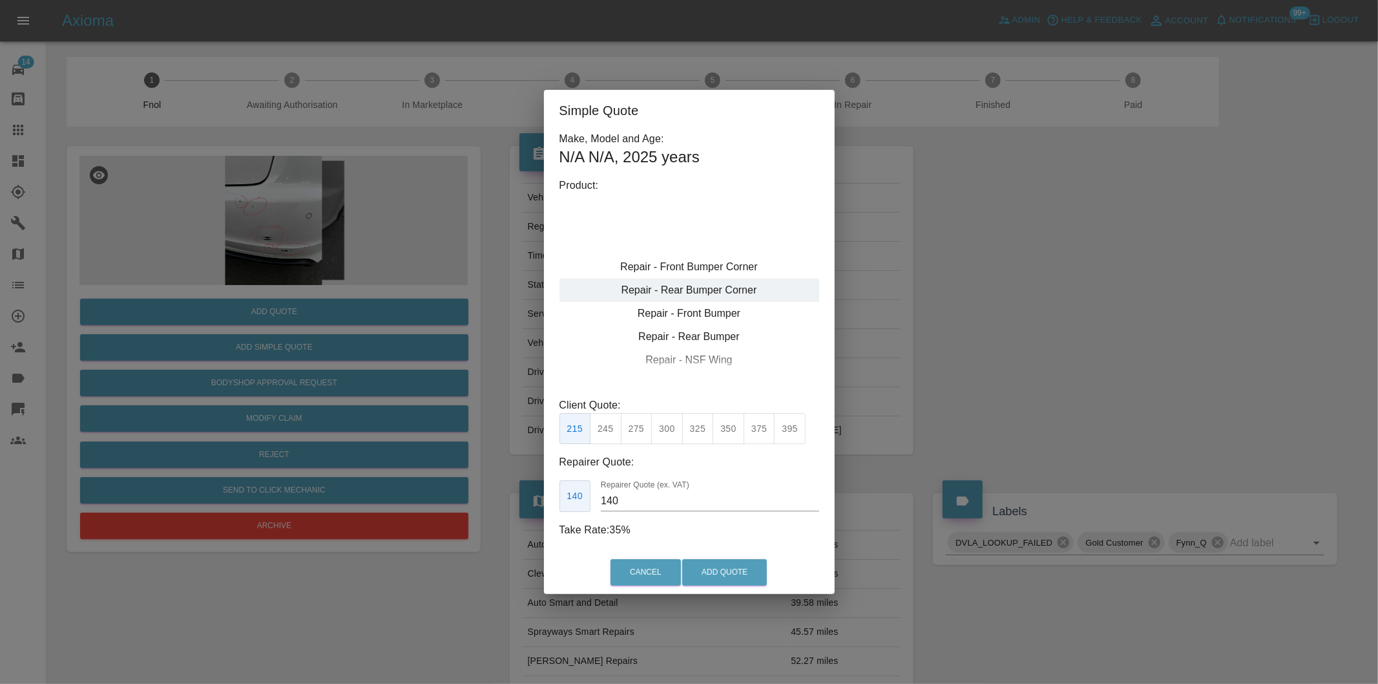
type input "120"
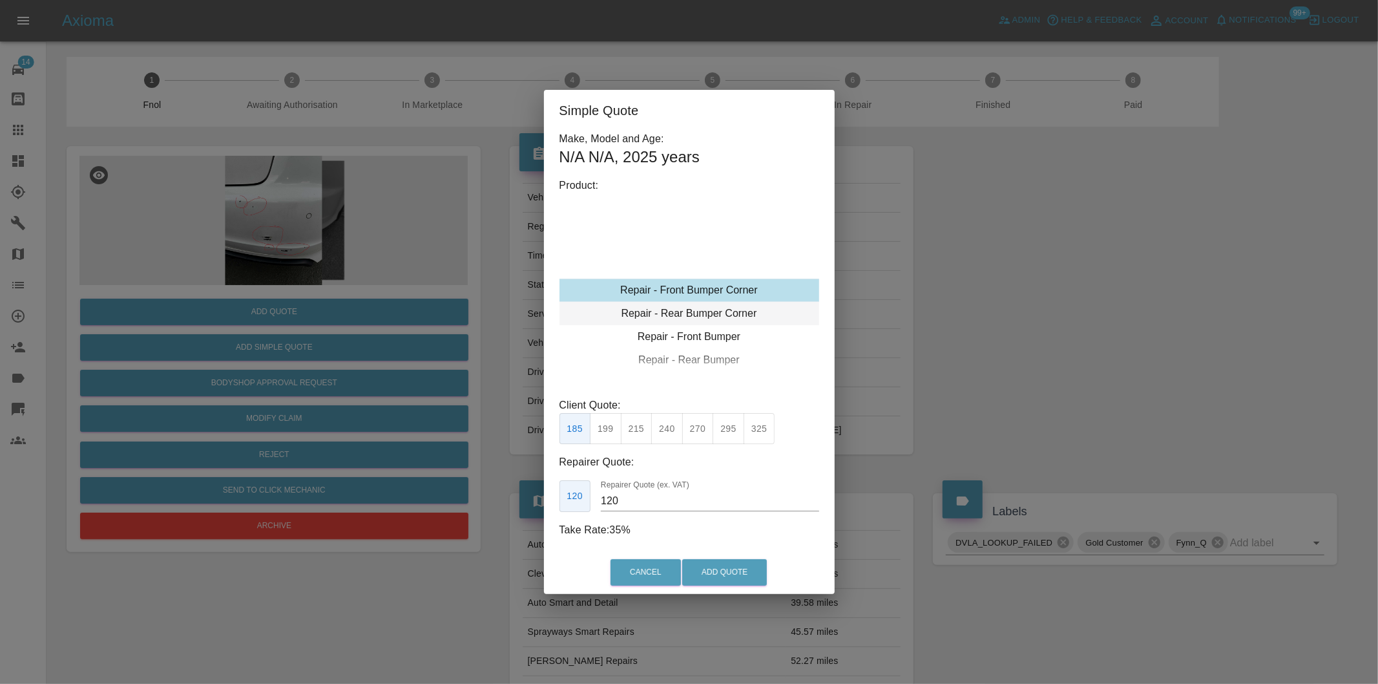
click at [751, 313] on div "Repair - Rear Bumper Corner" at bounding box center [689, 313] width 260 height 23
click at [611, 430] on button "199" at bounding box center [606, 429] width 32 height 32
drag, startPoint x: 703, startPoint y: 570, endPoint x: 705, endPoint y: 468, distance: 102.1
click at [704, 570] on button "Add Quote" at bounding box center [724, 572] width 85 height 26
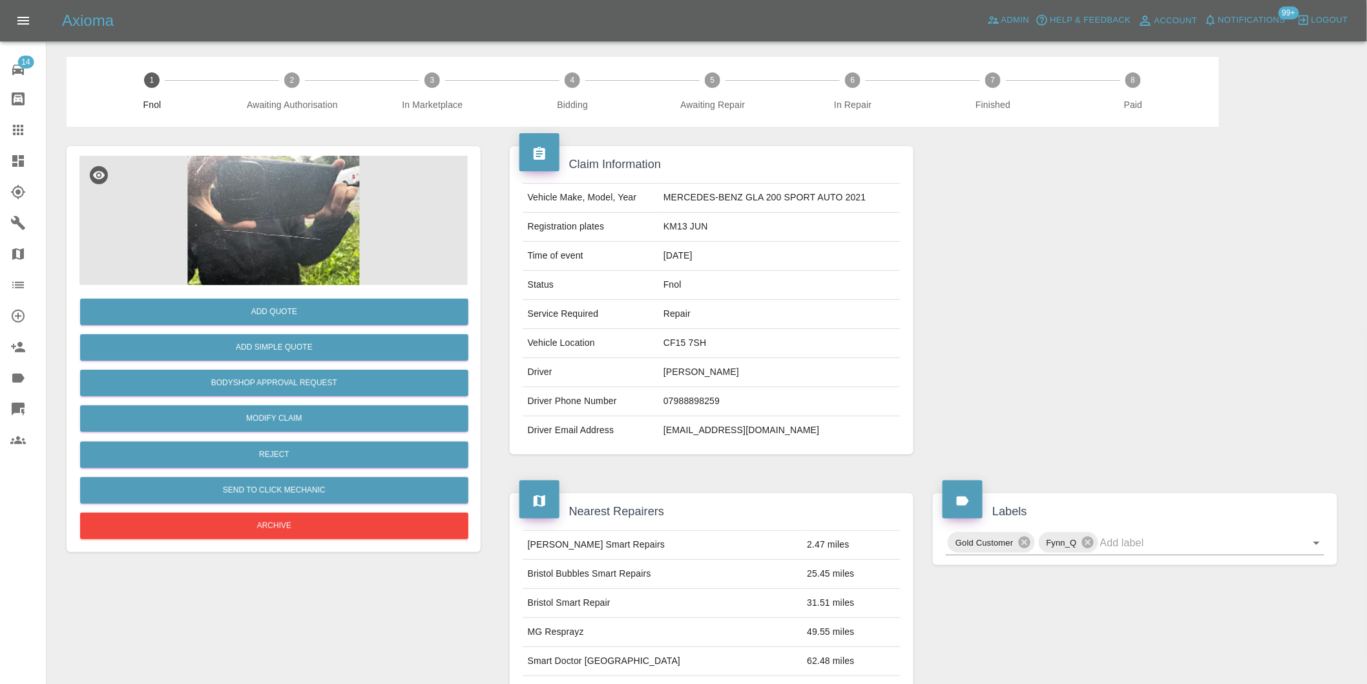
click at [311, 190] on img at bounding box center [273, 220] width 388 height 129
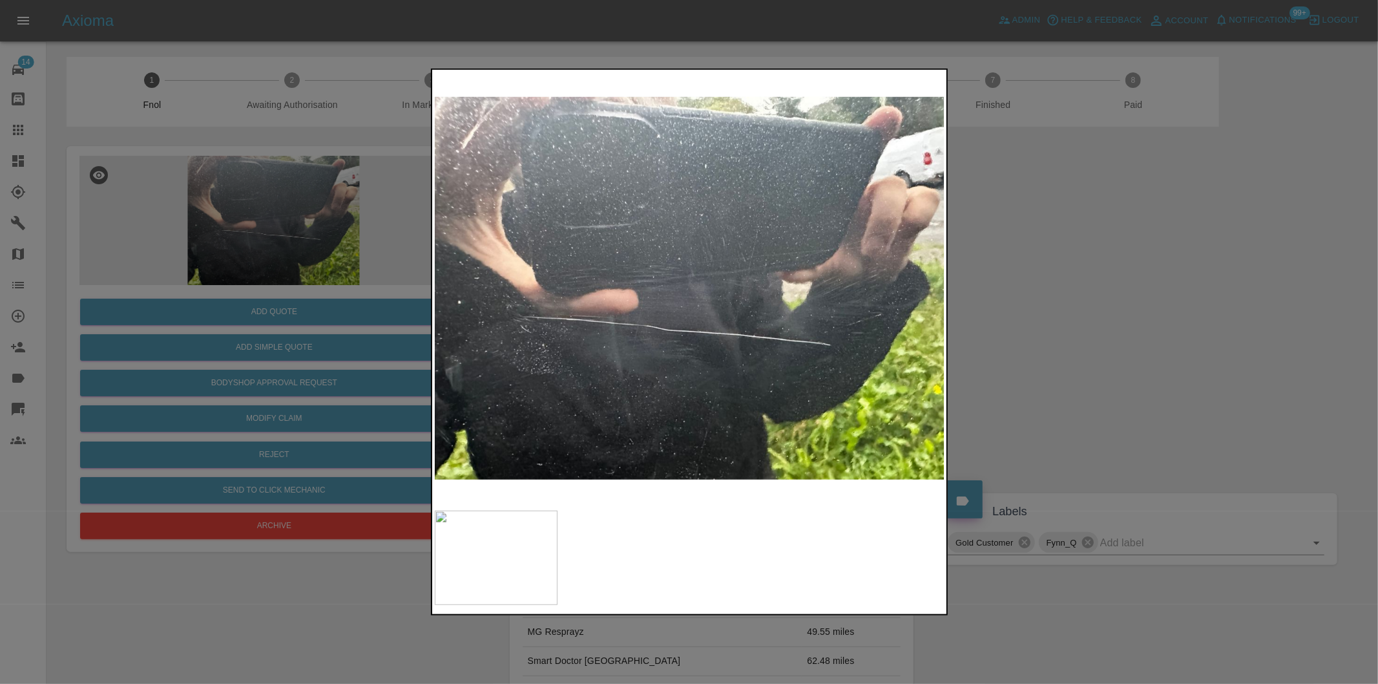
click at [1094, 275] on div at bounding box center [689, 342] width 1378 height 684
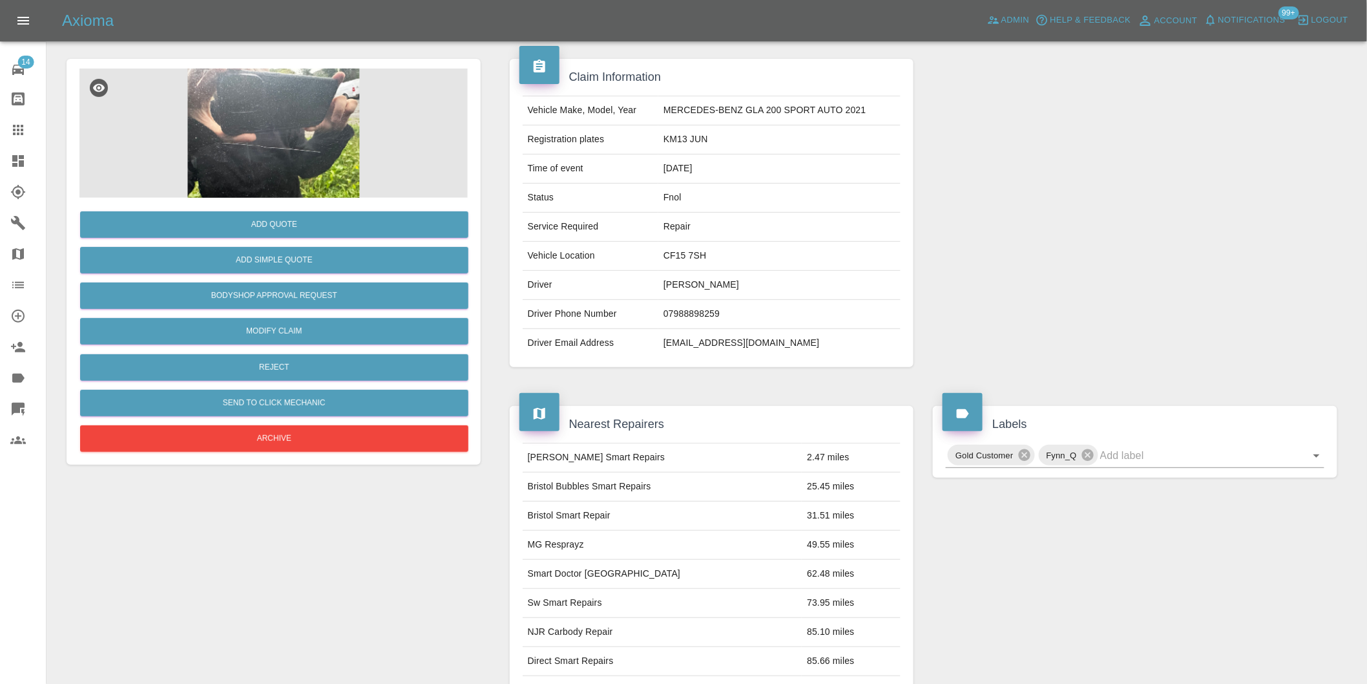
scroll to position [17, 0]
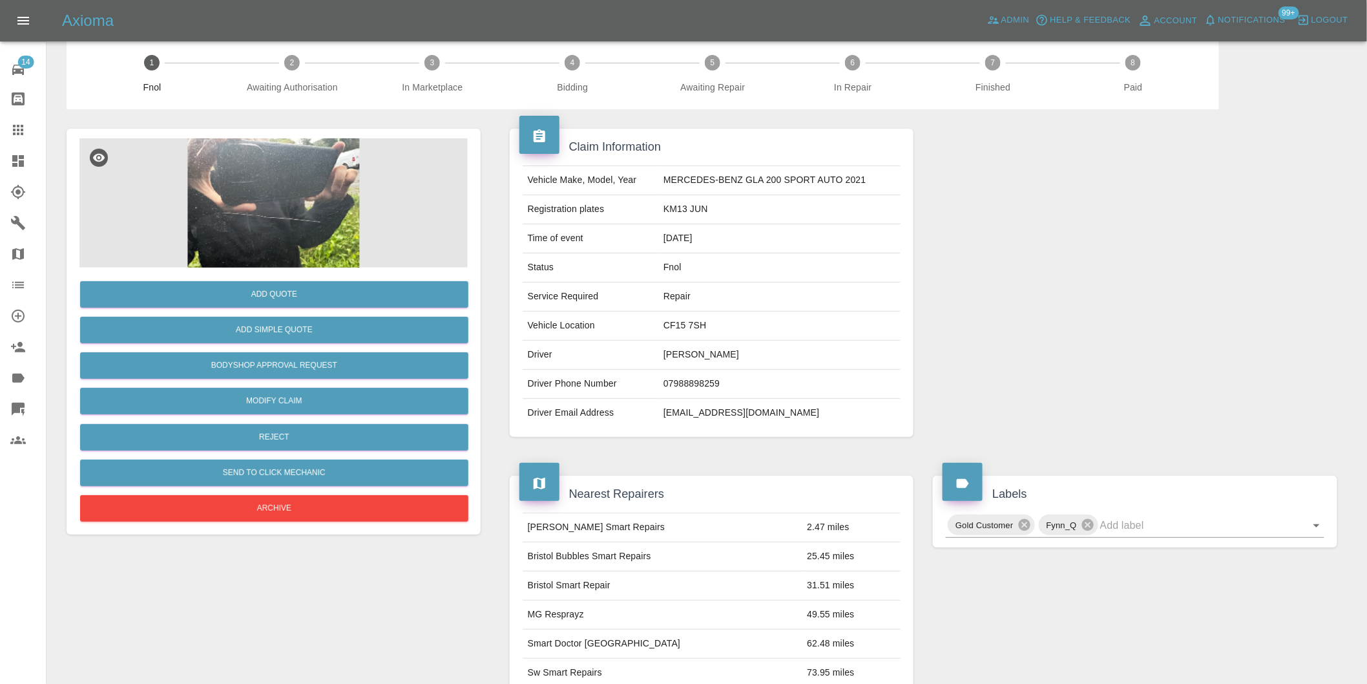
click at [295, 196] on img at bounding box center [273, 202] width 388 height 129
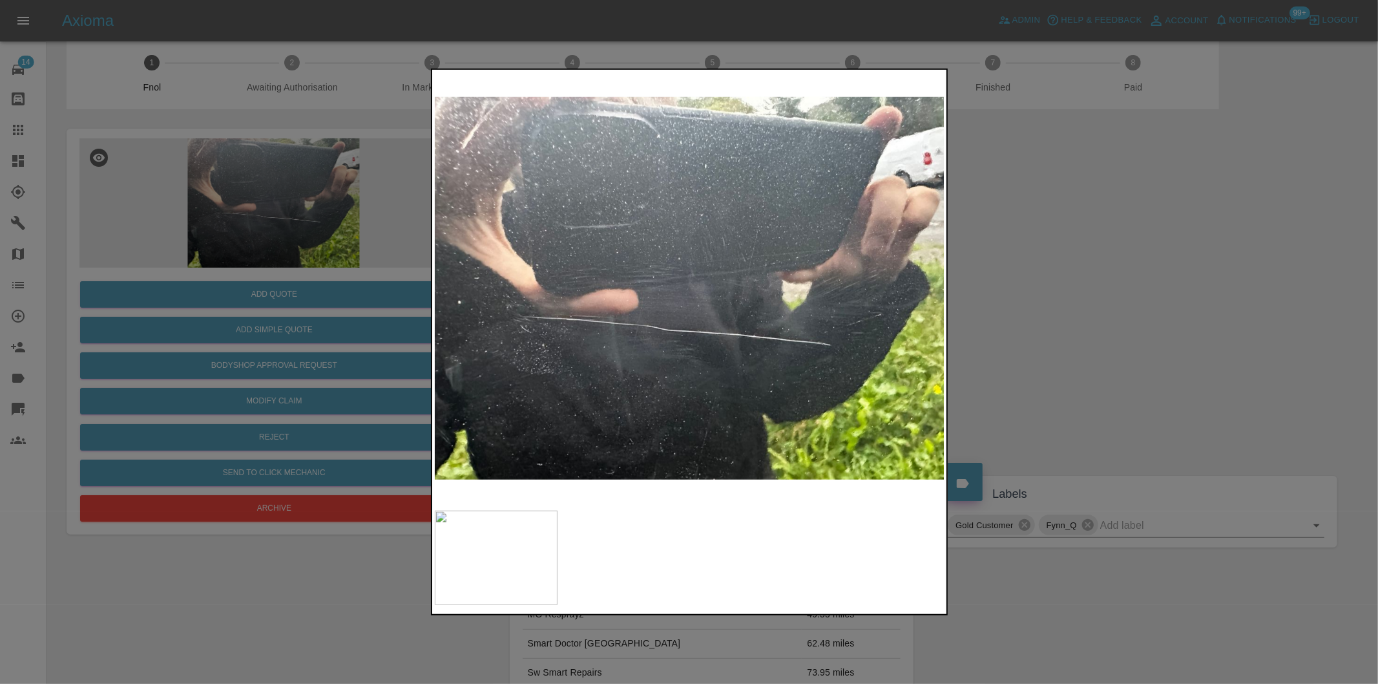
click at [1107, 247] on div at bounding box center [689, 342] width 1378 height 684
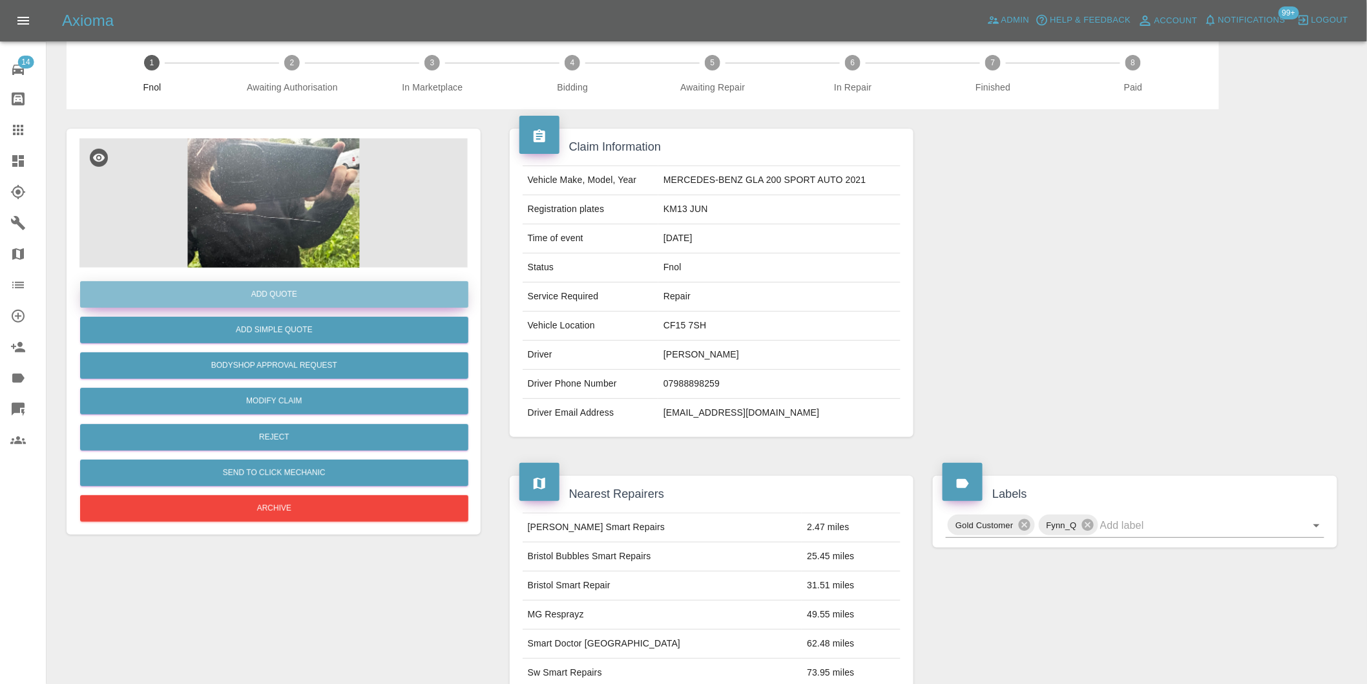
click at [292, 293] on button "Add Quote" at bounding box center [274, 294] width 388 height 26
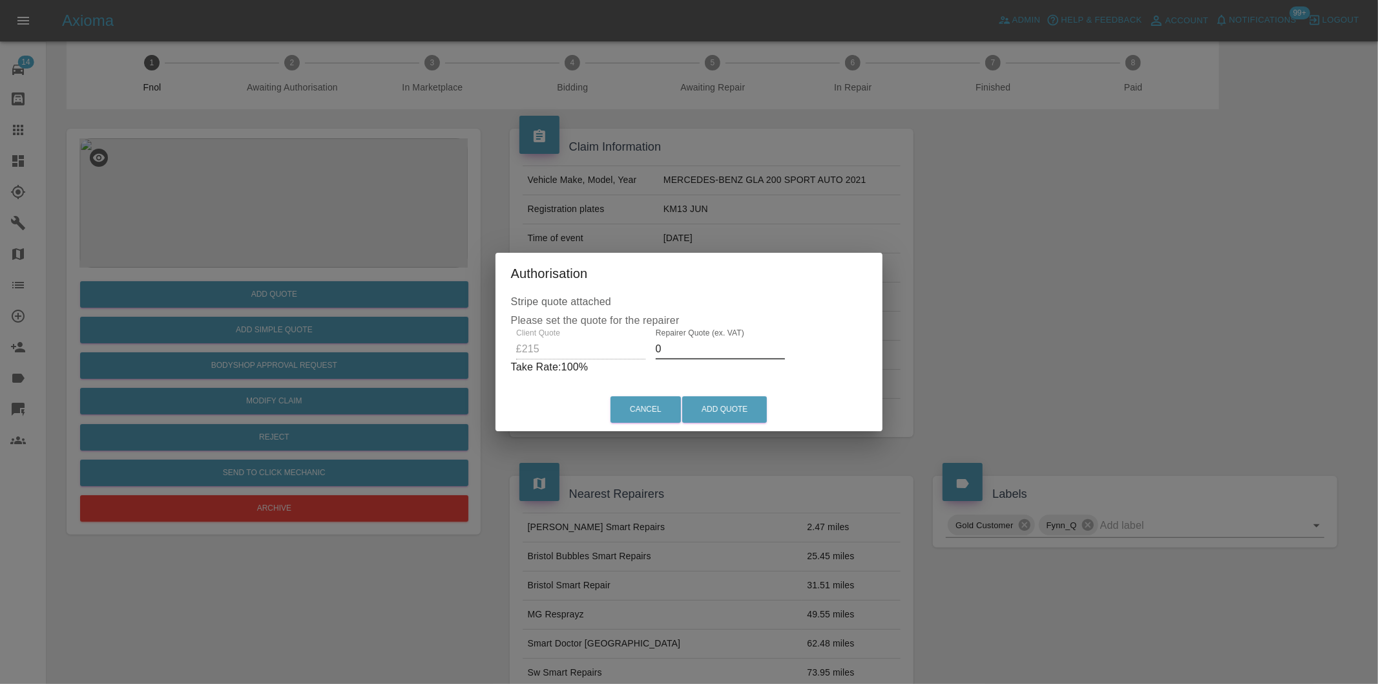
click at [701, 352] on input "0" at bounding box center [720, 349] width 129 height 21
type input "0135"
click at [746, 409] on button "Add Quote" at bounding box center [724, 409] width 85 height 26
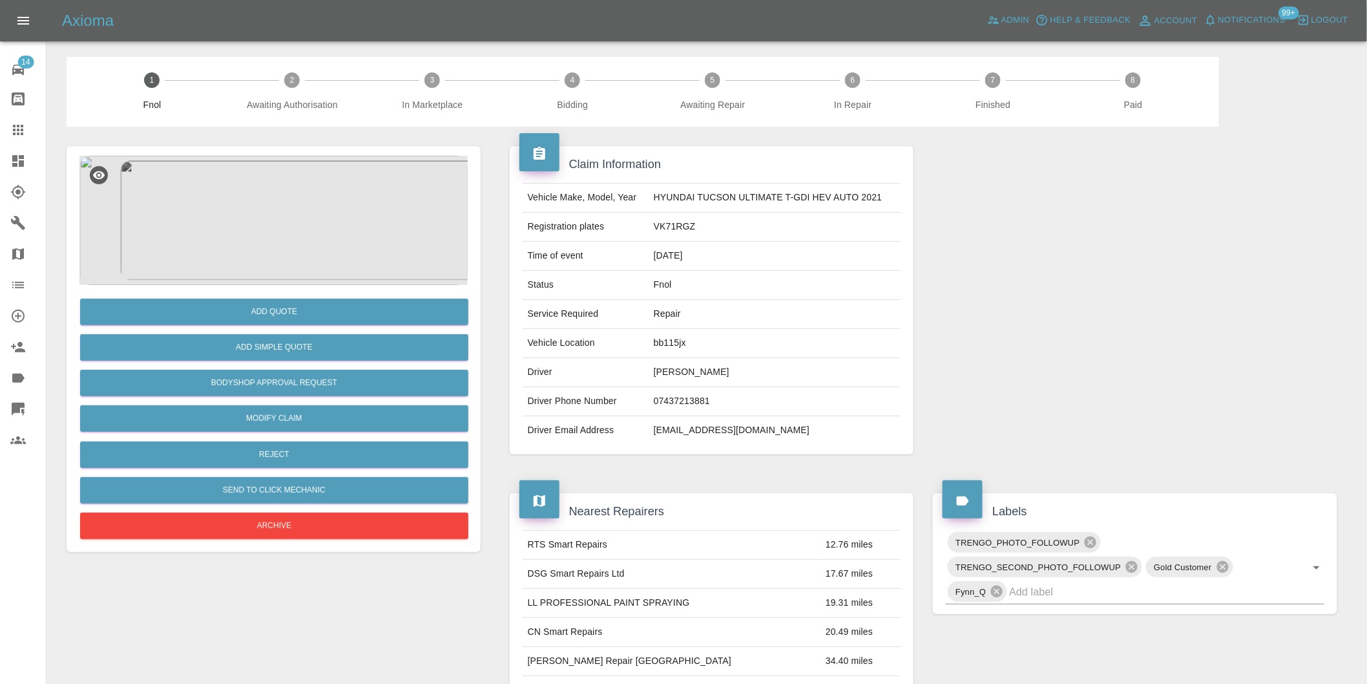
click at [281, 216] on img at bounding box center [273, 220] width 388 height 129
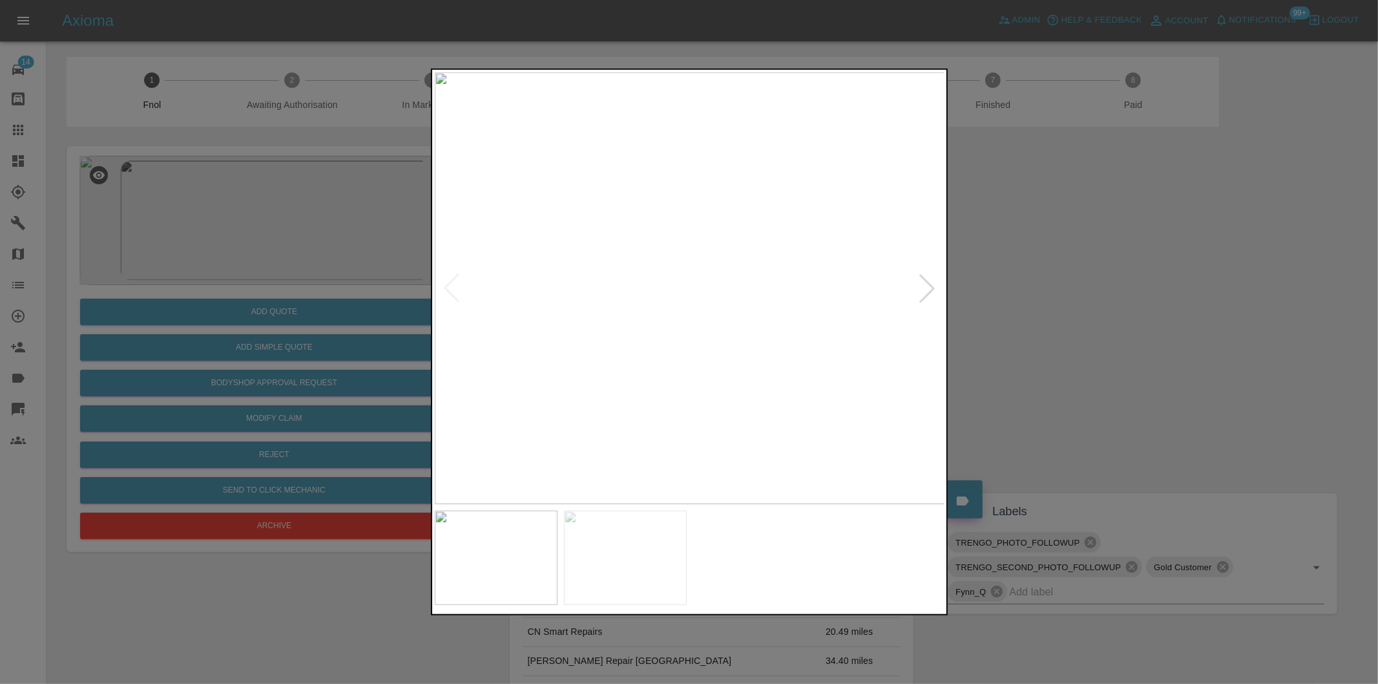
click at [928, 289] on div at bounding box center [927, 288] width 28 height 28
click at [928, 288] on img at bounding box center [690, 288] width 510 height 432
drag, startPoint x: 1080, startPoint y: 286, endPoint x: 1063, endPoint y: 291, distance: 18.0
click at [1076, 288] on div at bounding box center [689, 342] width 1378 height 684
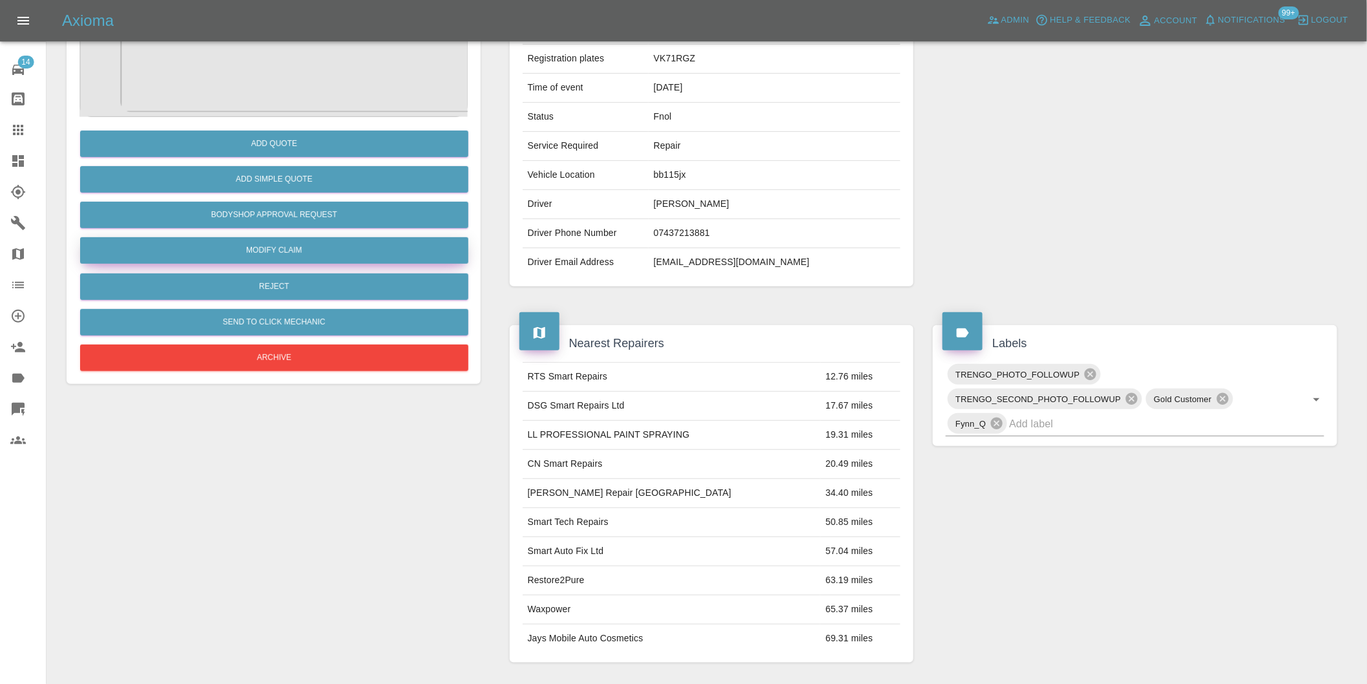
scroll to position [89, 0]
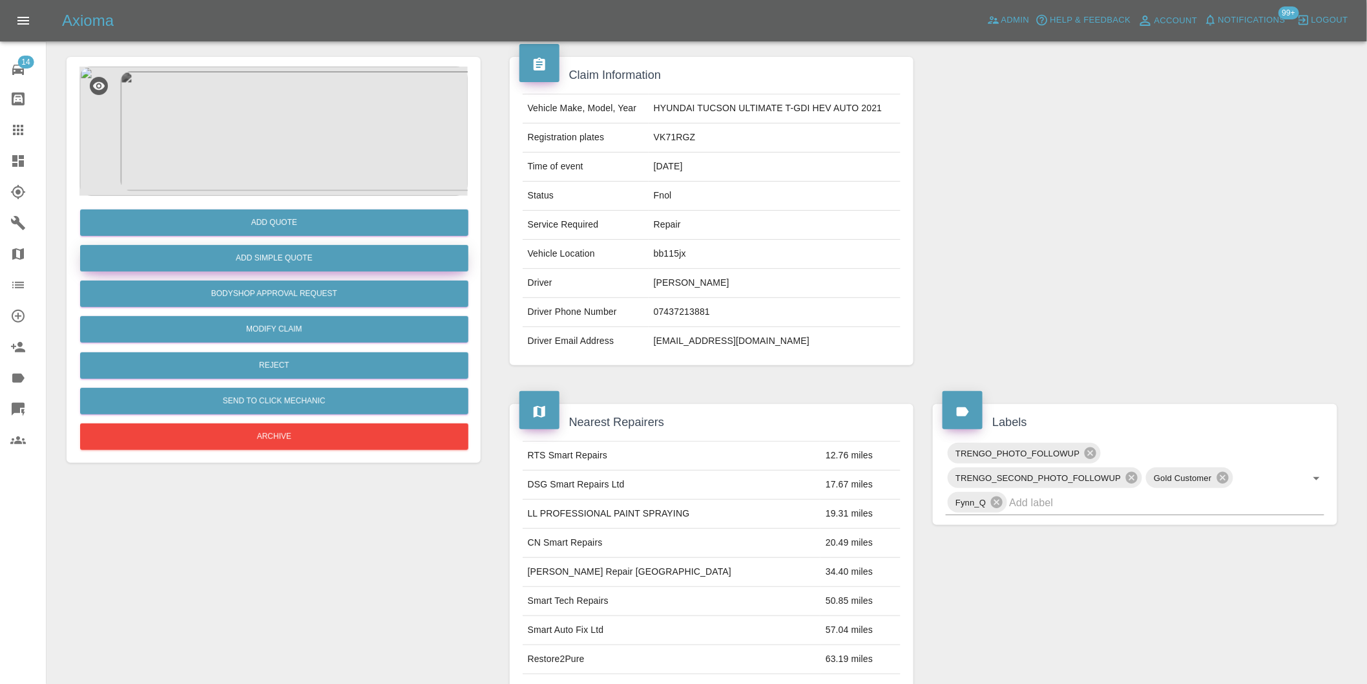
click at [302, 260] on button "Add Simple Quote" at bounding box center [274, 258] width 388 height 26
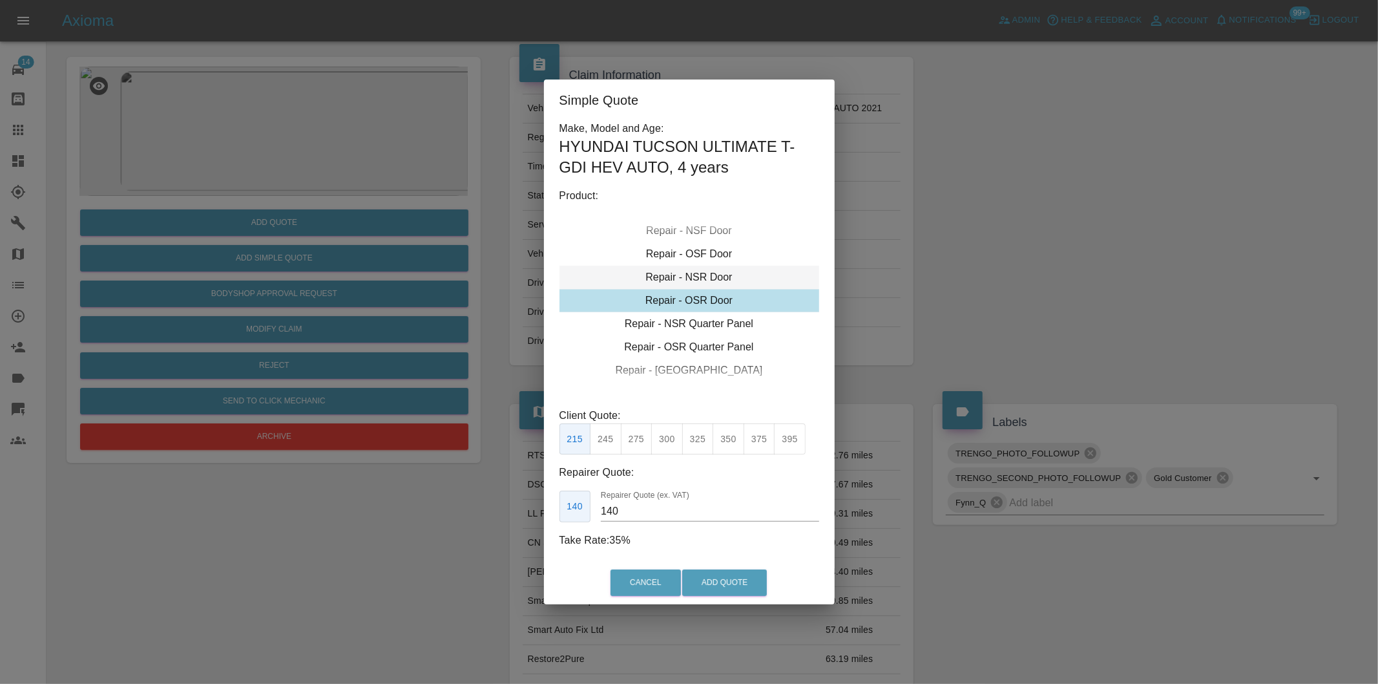
click at [707, 273] on div "Repair - NSR Door" at bounding box center [689, 277] width 260 height 23
click at [606, 439] on button "245" at bounding box center [606, 439] width 32 height 32
type input "160"
click at [715, 577] on button "Add Quote" at bounding box center [724, 582] width 85 height 26
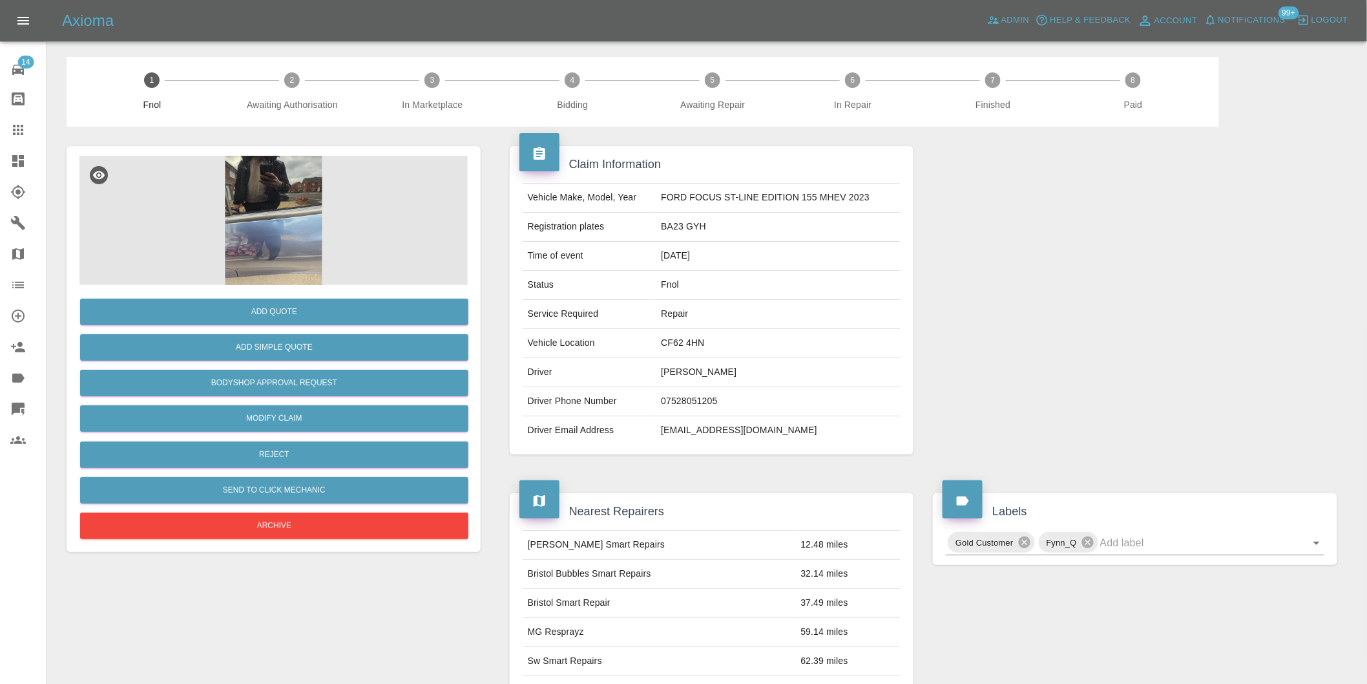
click at [271, 197] on img at bounding box center [273, 220] width 388 height 129
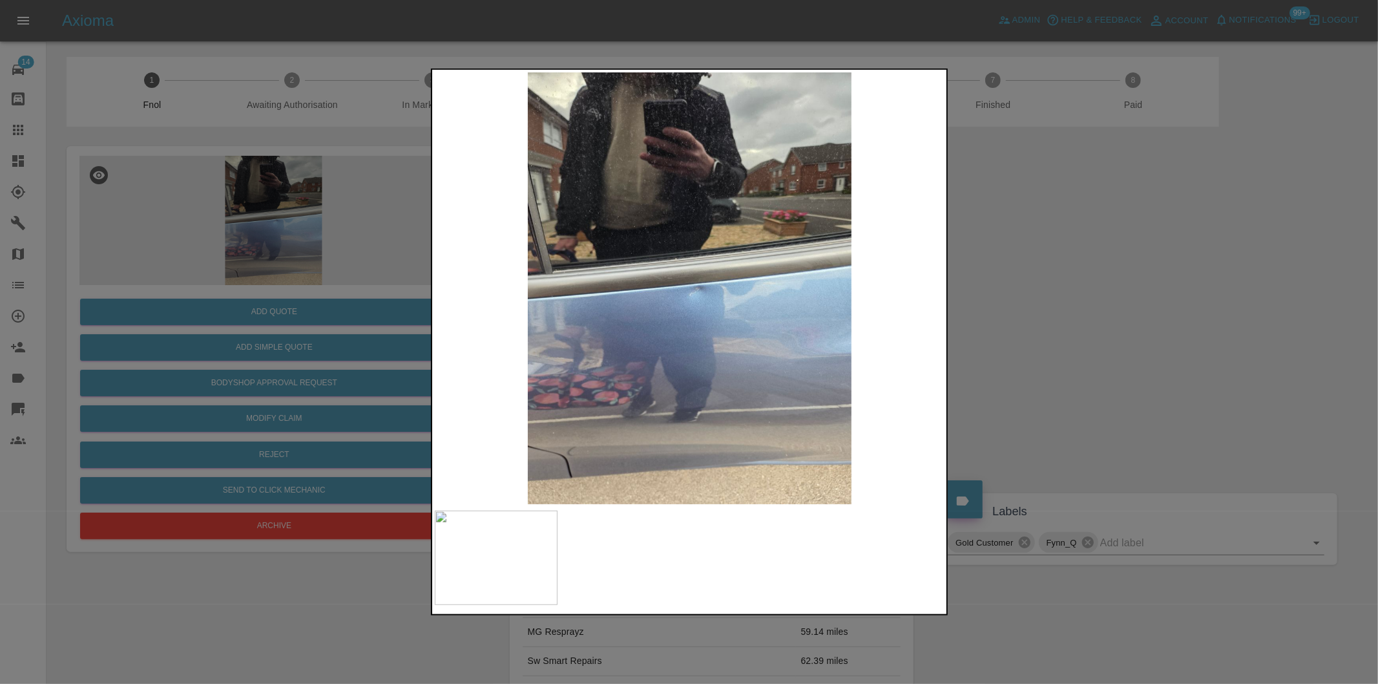
drag, startPoint x: 1187, startPoint y: 370, endPoint x: 1155, endPoint y: 365, distance: 32.0
click at [1187, 371] on div at bounding box center [689, 342] width 1378 height 684
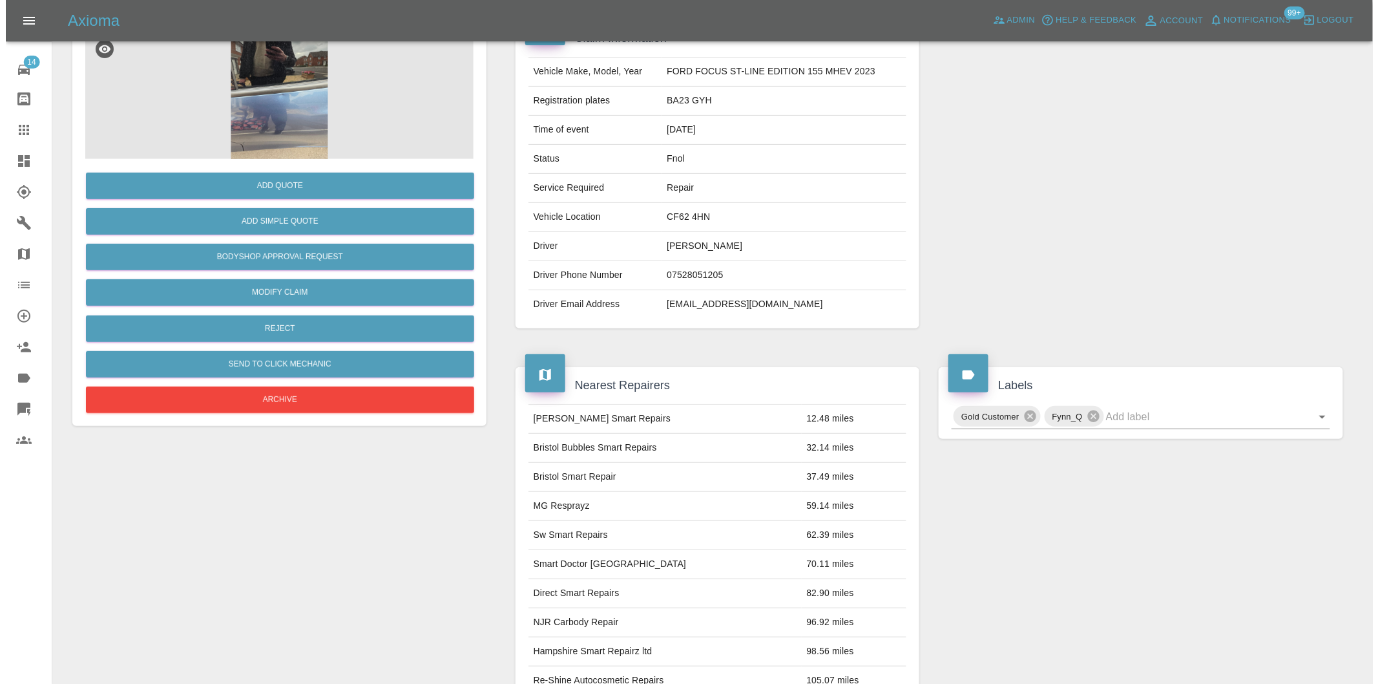
scroll to position [17, 0]
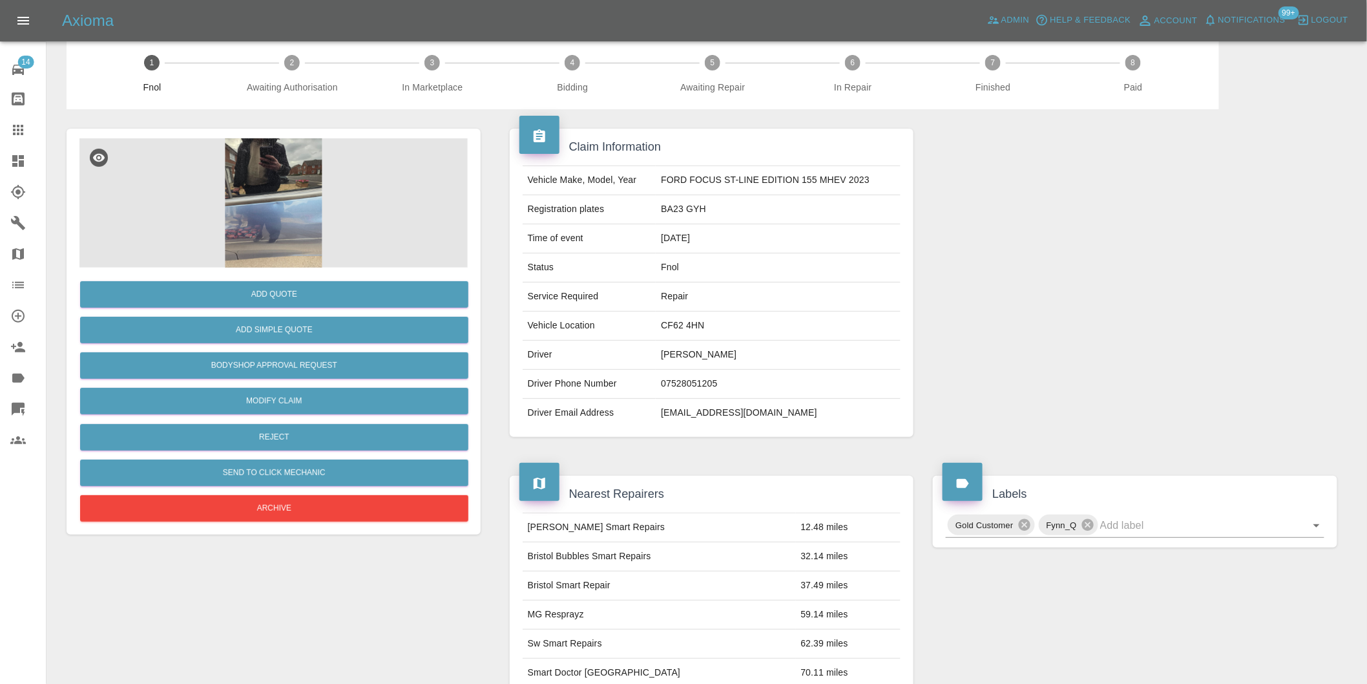
click at [275, 204] on img at bounding box center [273, 202] width 388 height 129
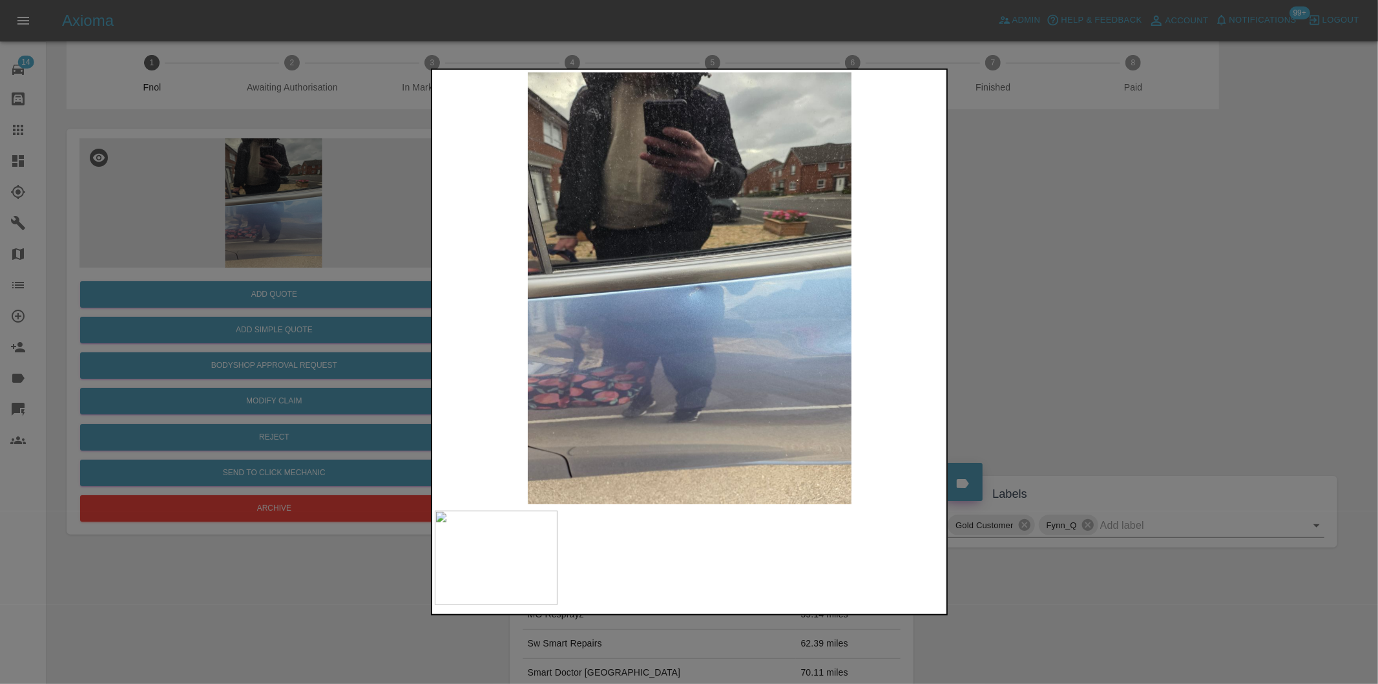
drag, startPoint x: 1076, startPoint y: 339, endPoint x: 727, endPoint y: 330, distance: 349.0
click at [1074, 338] on div at bounding box center [689, 342] width 1378 height 684
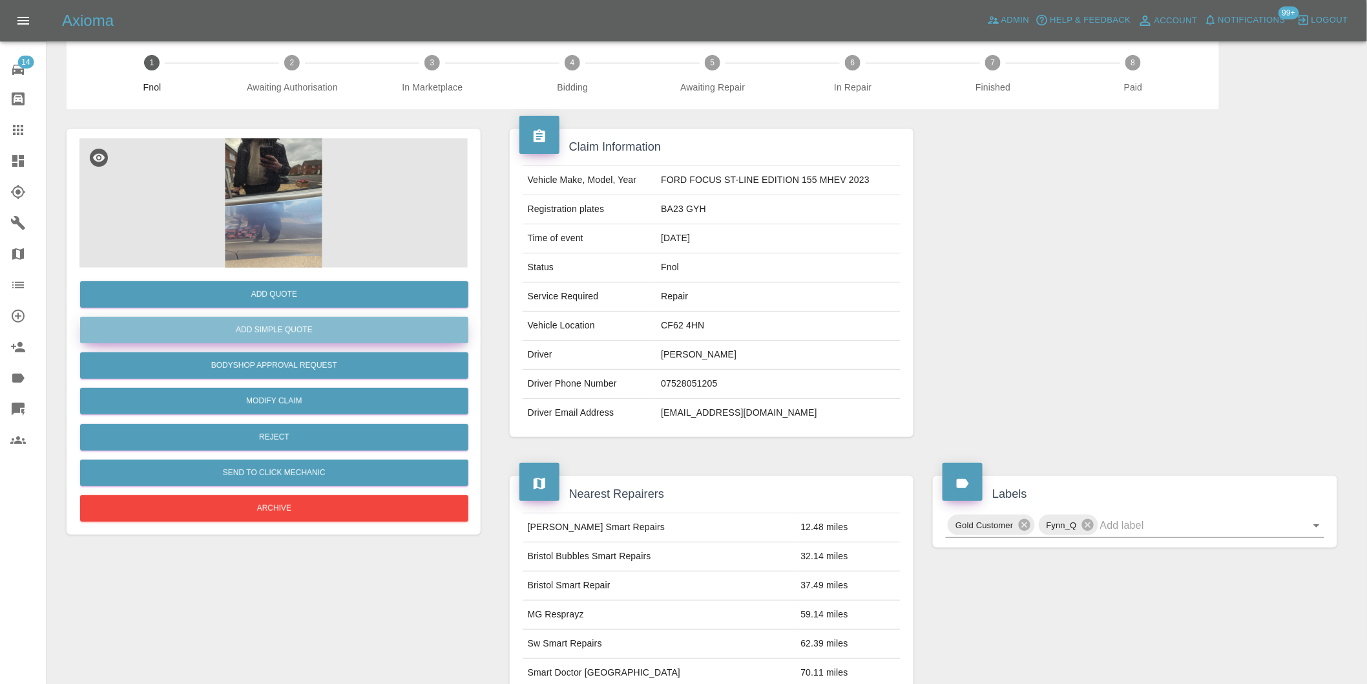
click at [286, 328] on button "Add Simple Quote" at bounding box center [274, 330] width 388 height 26
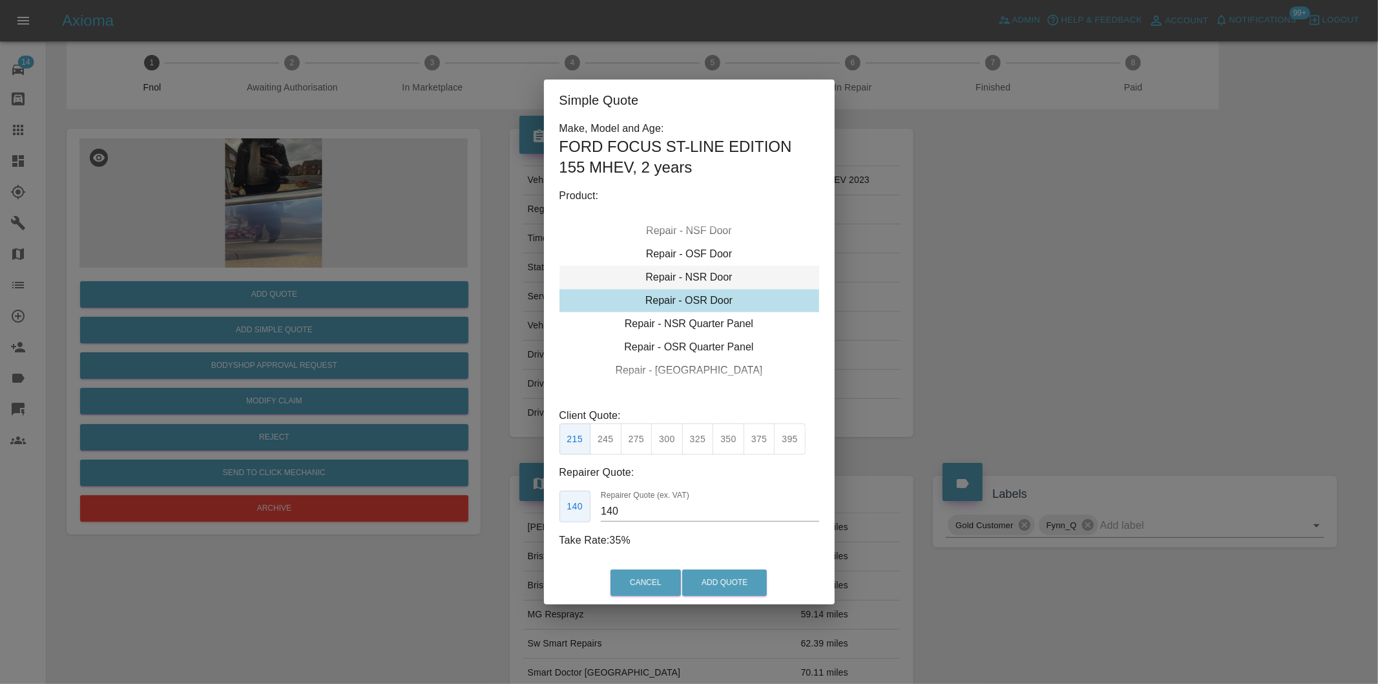
click at [724, 278] on div "Repair - NSR Door" at bounding box center [689, 277] width 260 height 23
drag, startPoint x: 633, startPoint y: 441, endPoint x: 672, endPoint y: 501, distance: 72.0
click at [634, 441] on button "270" at bounding box center [637, 439] width 32 height 32
type input "180"
click at [713, 570] on button "Add Quote" at bounding box center [724, 582] width 85 height 26
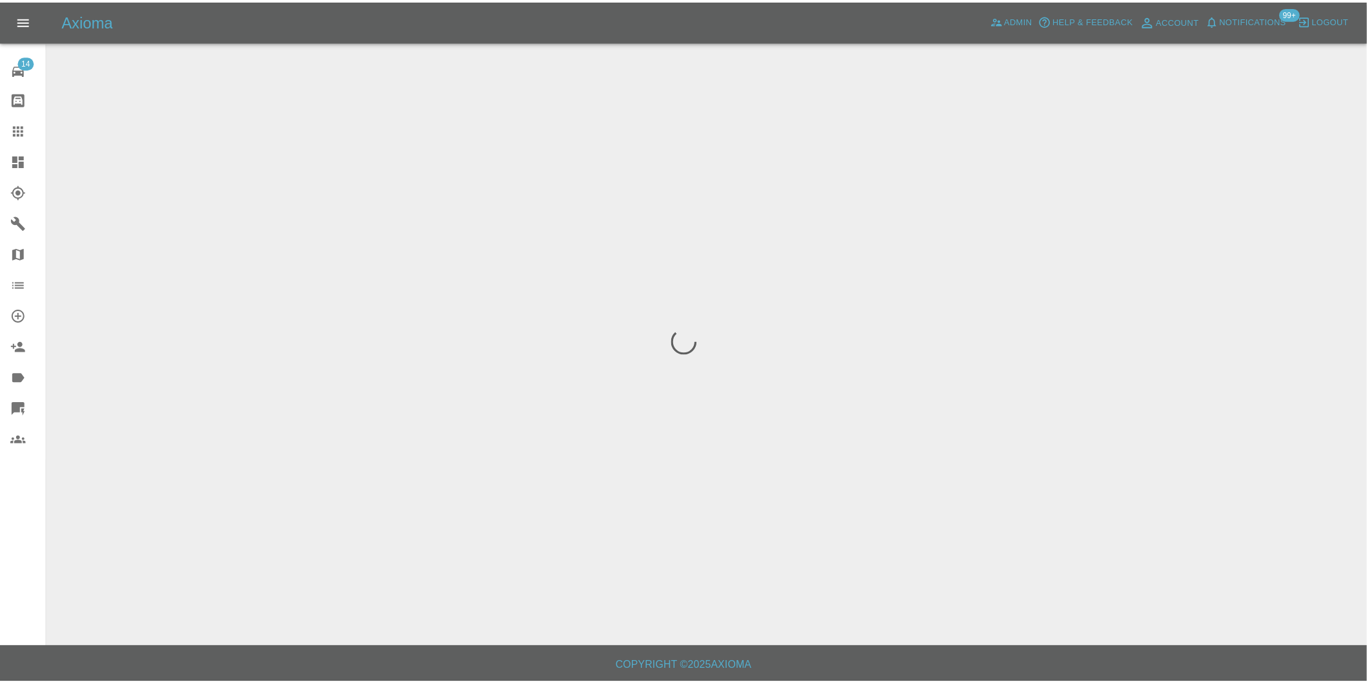
scroll to position [0, 0]
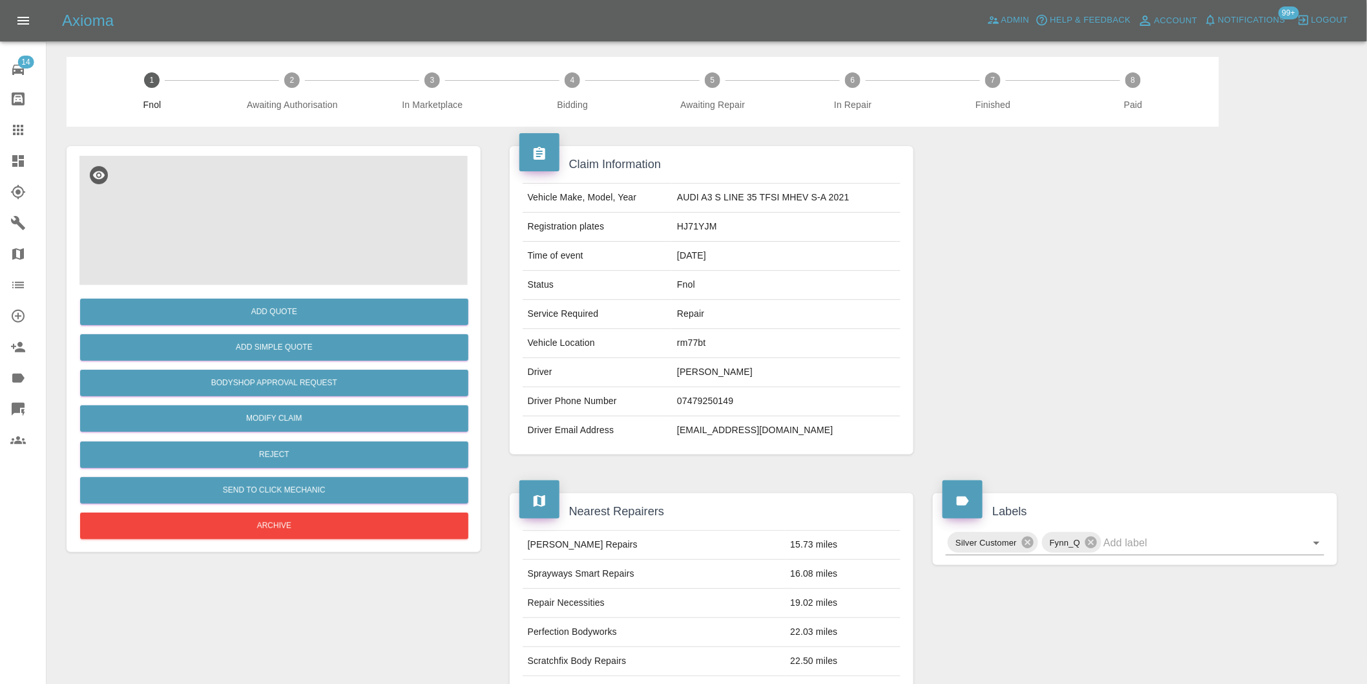
click at [261, 198] on img at bounding box center [273, 220] width 388 height 129
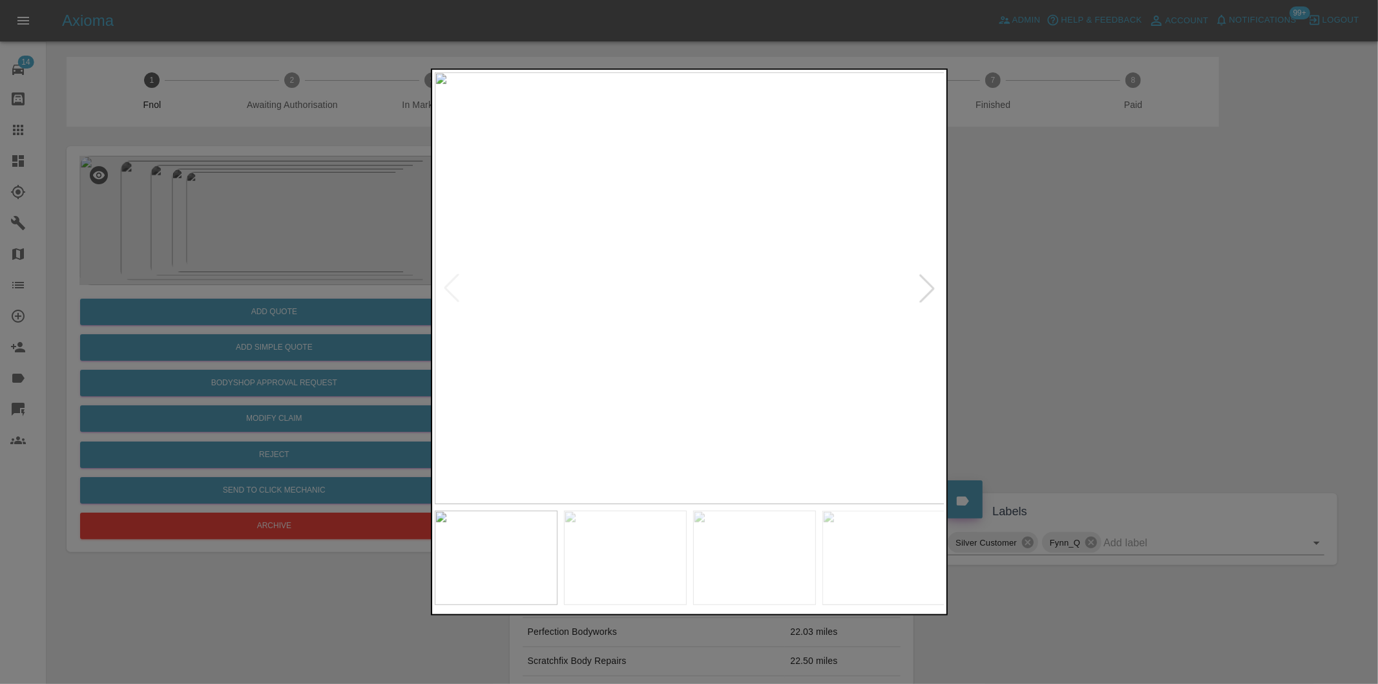
click at [934, 287] on div at bounding box center [927, 288] width 28 height 28
click at [934, 287] on img at bounding box center [690, 288] width 510 height 432
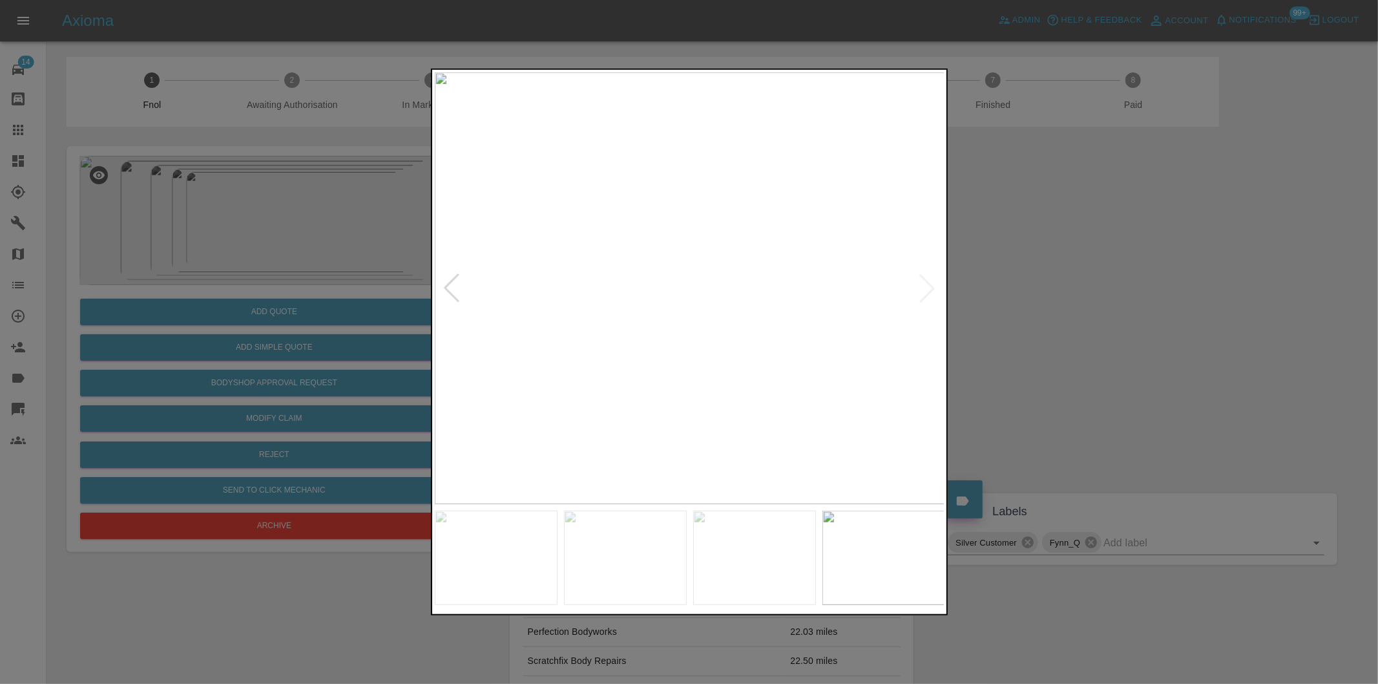
click at [934, 287] on img at bounding box center [690, 288] width 510 height 432
click at [1076, 295] on div at bounding box center [689, 342] width 1378 height 684
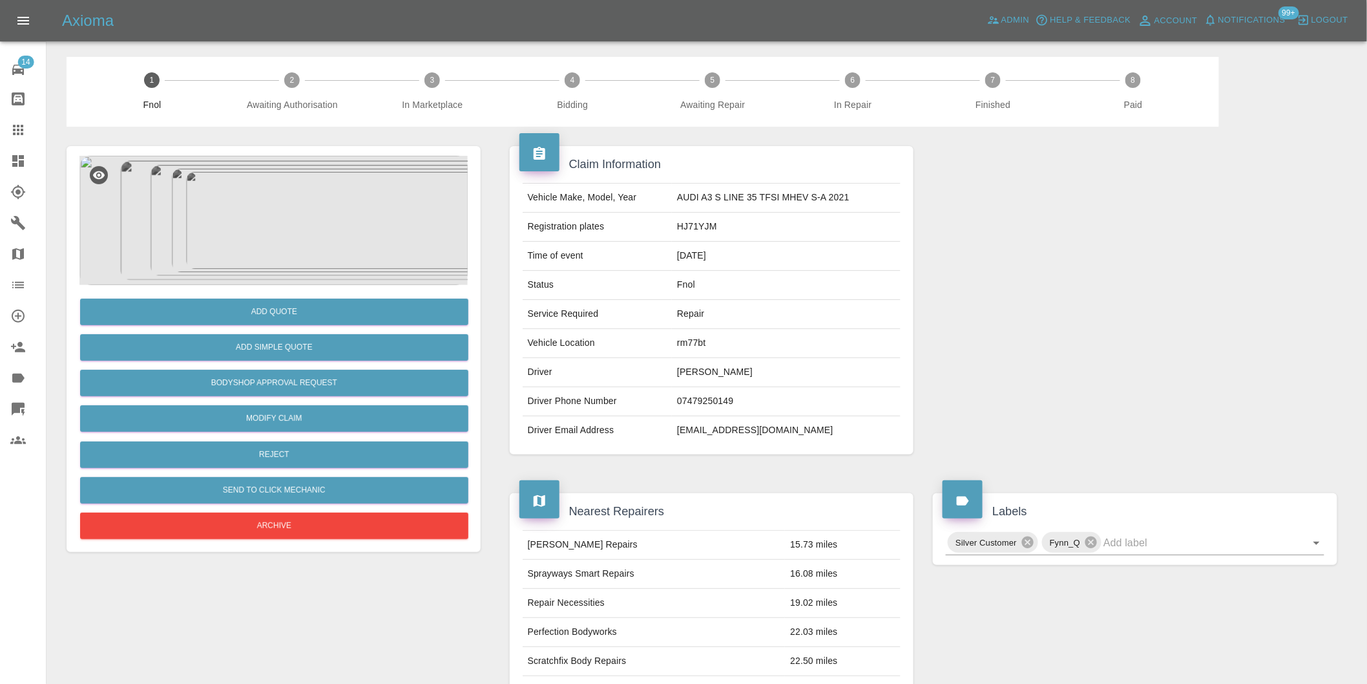
click at [280, 207] on img at bounding box center [273, 220] width 388 height 129
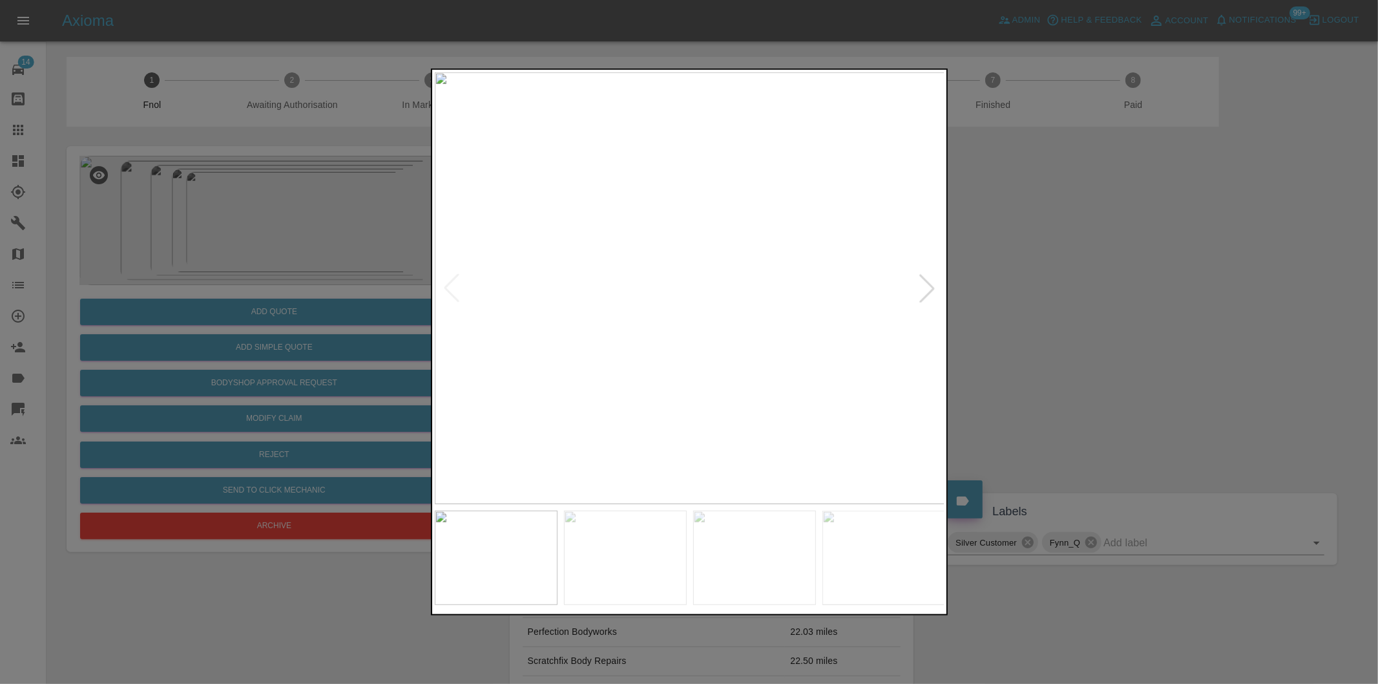
click at [923, 289] on div at bounding box center [927, 288] width 28 height 28
click at [923, 288] on div at bounding box center [927, 288] width 28 height 28
click at [970, 288] on div at bounding box center [689, 342] width 1378 height 684
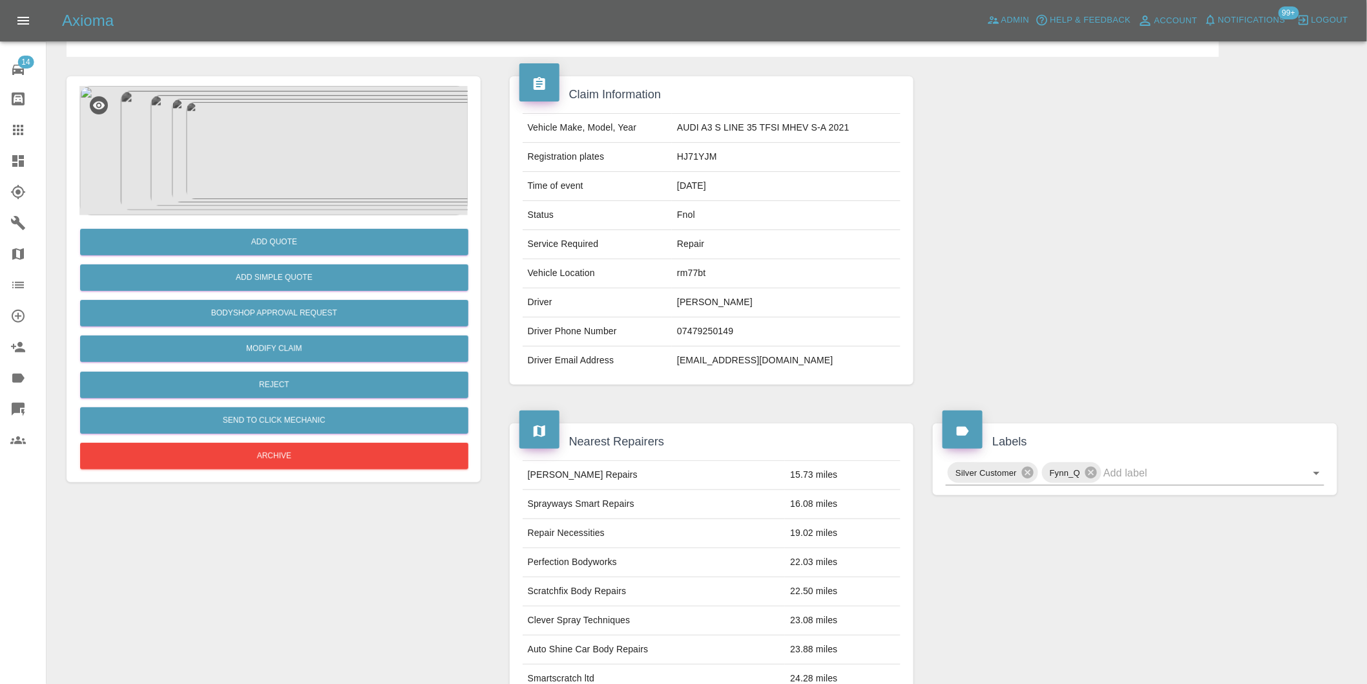
scroll to position [17, 0]
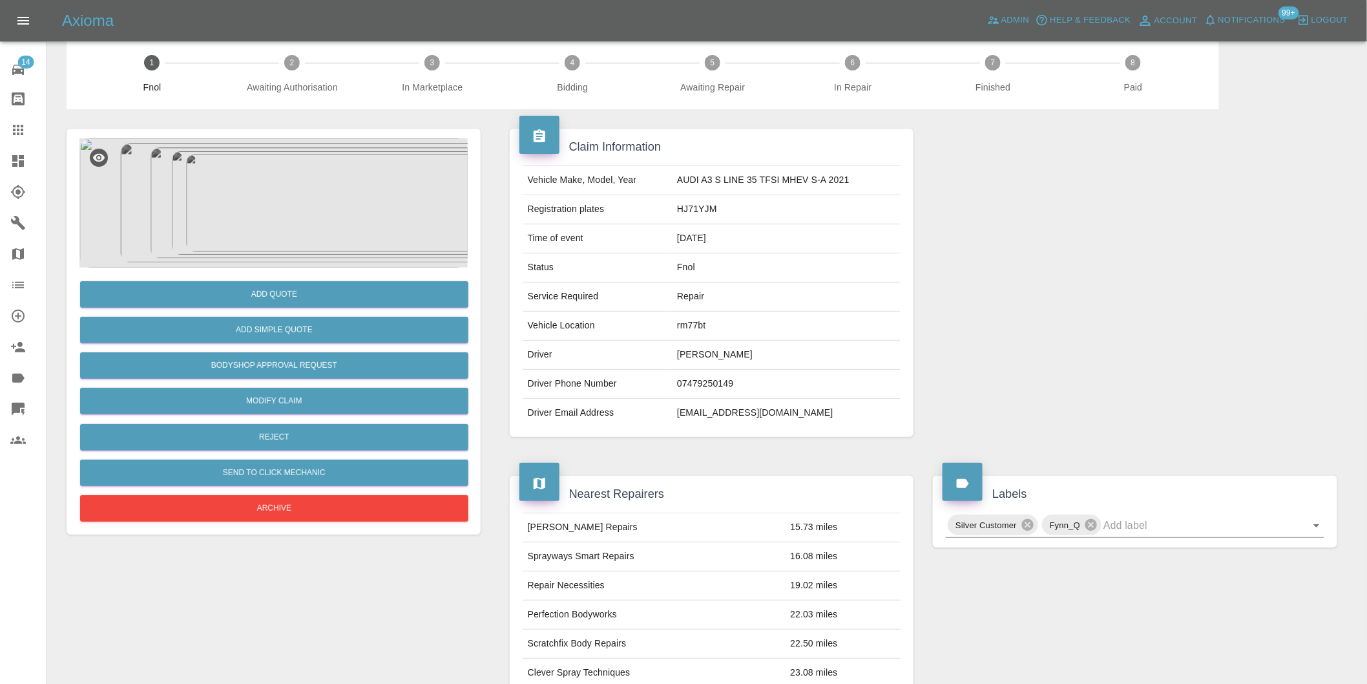
click at [319, 160] on img at bounding box center [273, 202] width 388 height 129
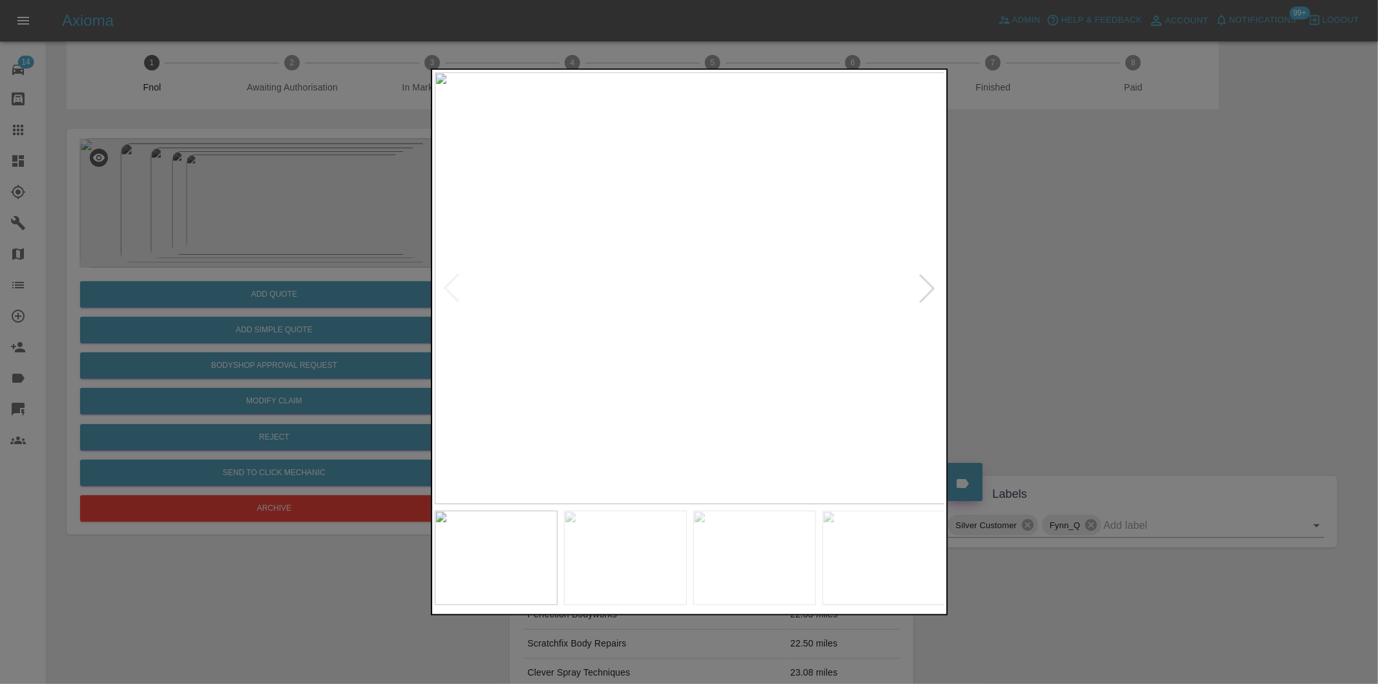
click at [929, 291] on div at bounding box center [927, 288] width 28 height 28
click at [731, 327] on img at bounding box center [690, 288] width 510 height 432
click at [655, 314] on img at bounding box center [690, 288] width 510 height 432
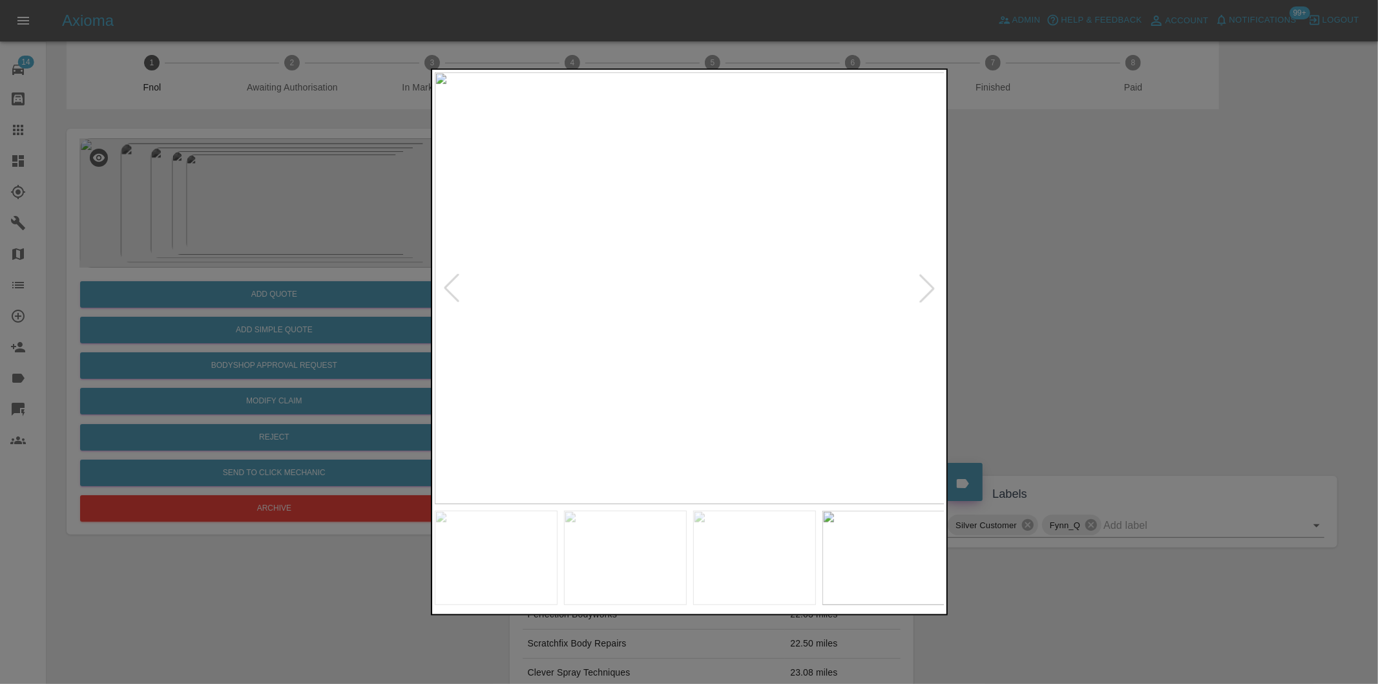
click at [655, 314] on img at bounding box center [690, 288] width 510 height 432
click at [647, 313] on img at bounding box center [790, 209] width 1531 height 1294
click at [649, 313] on img at bounding box center [790, 209] width 1531 height 1294
click at [928, 291] on div at bounding box center [927, 288] width 28 height 28
click at [928, 291] on img at bounding box center [690, 288] width 510 height 432
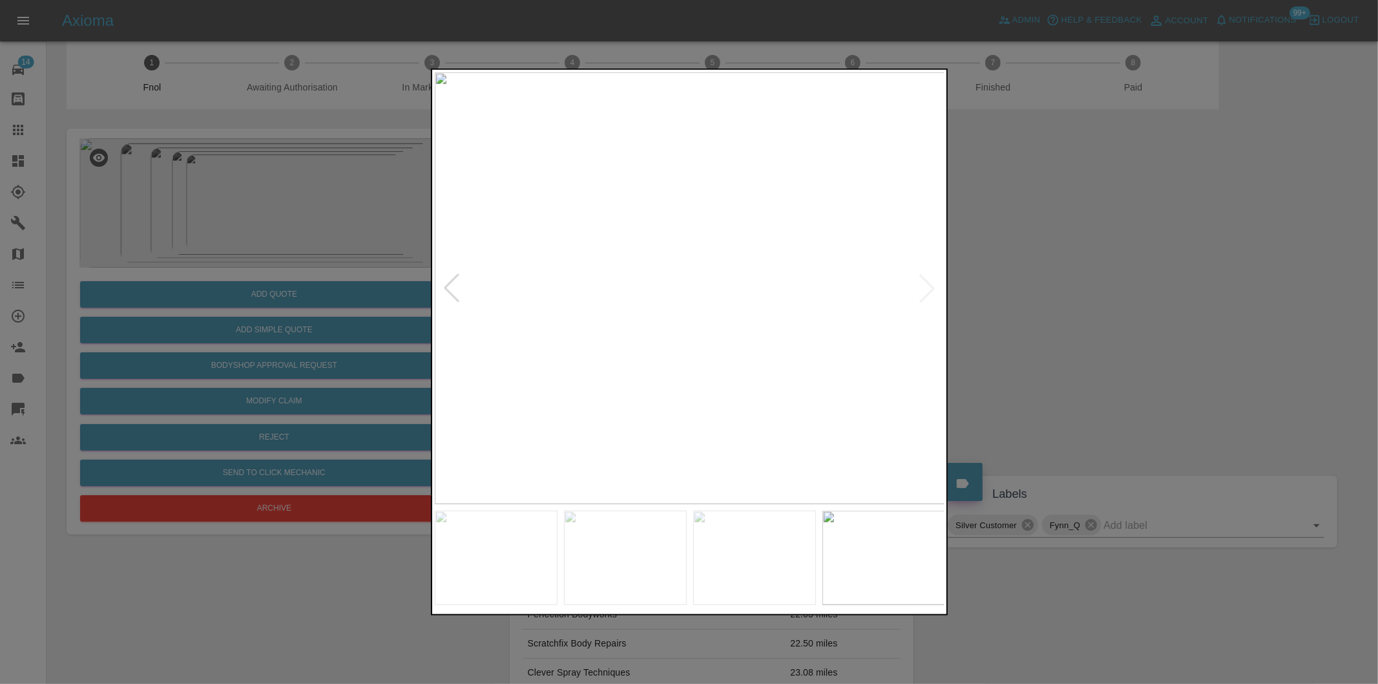
click at [1039, 287] on div at bounding box center [689, 342] width 1378 height 684
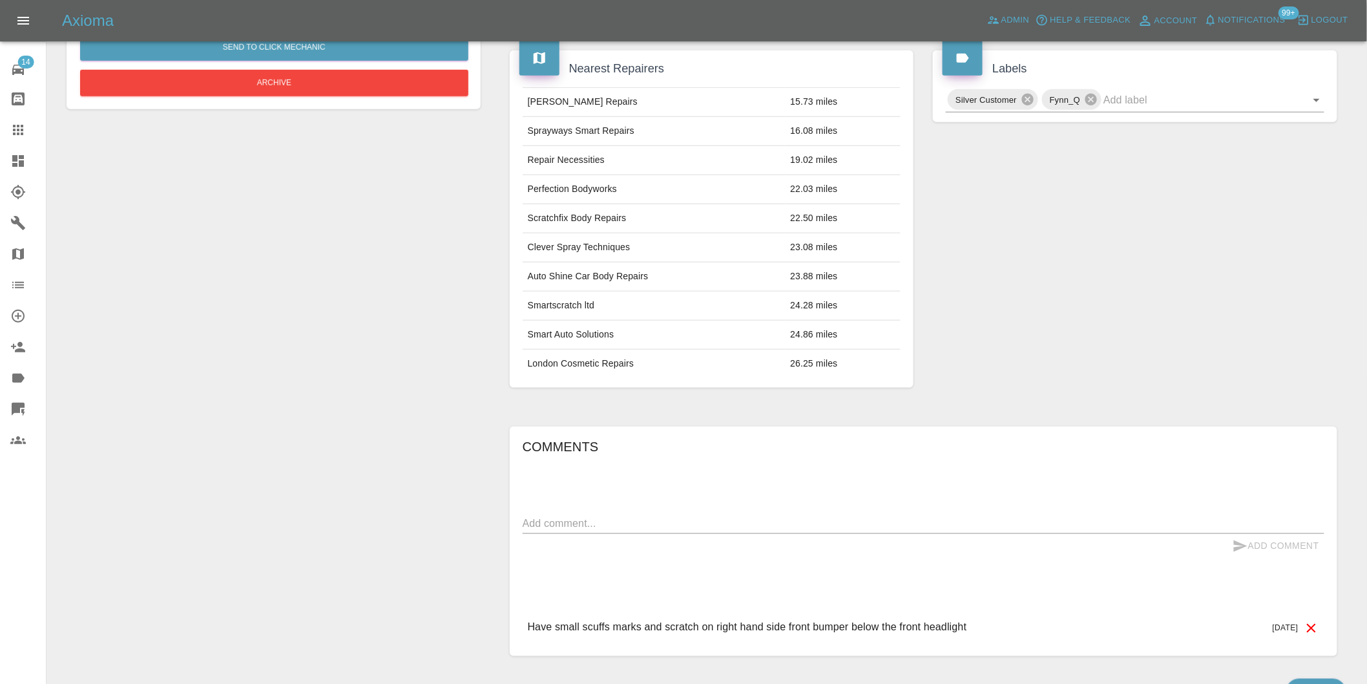
scroll to position [520, 0]
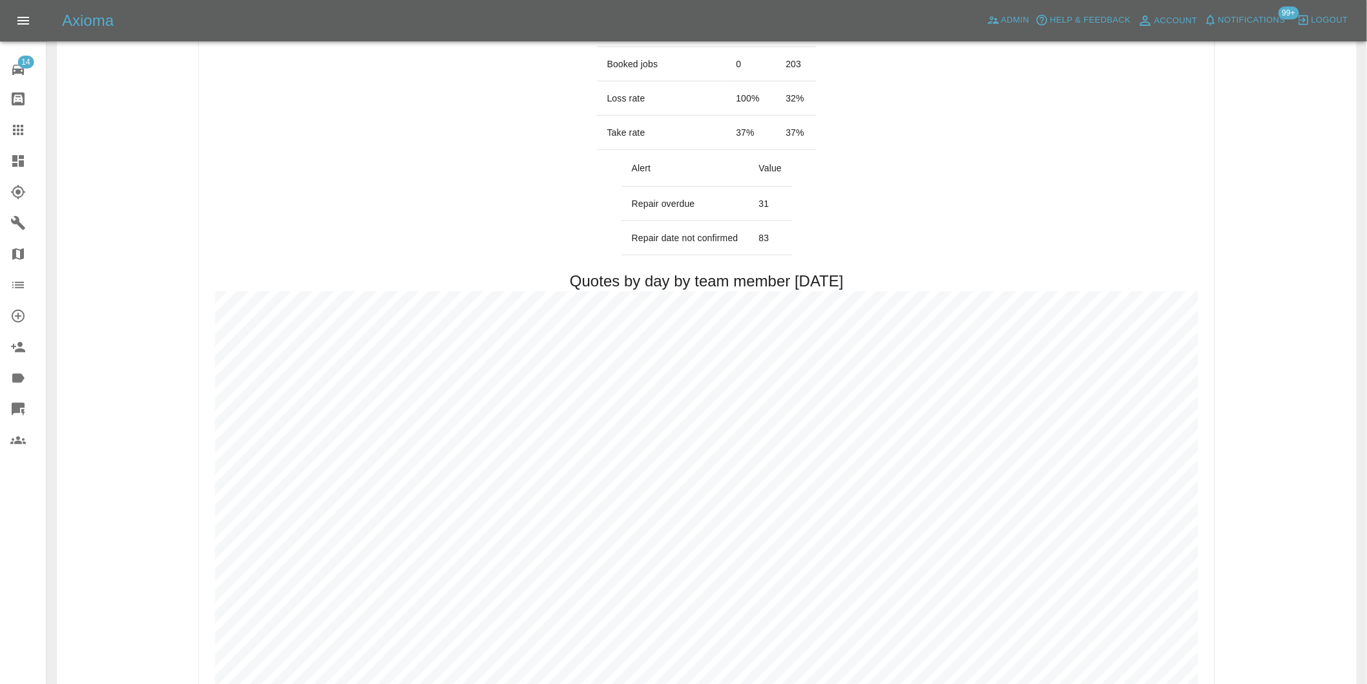
scroll to position [502, 0]
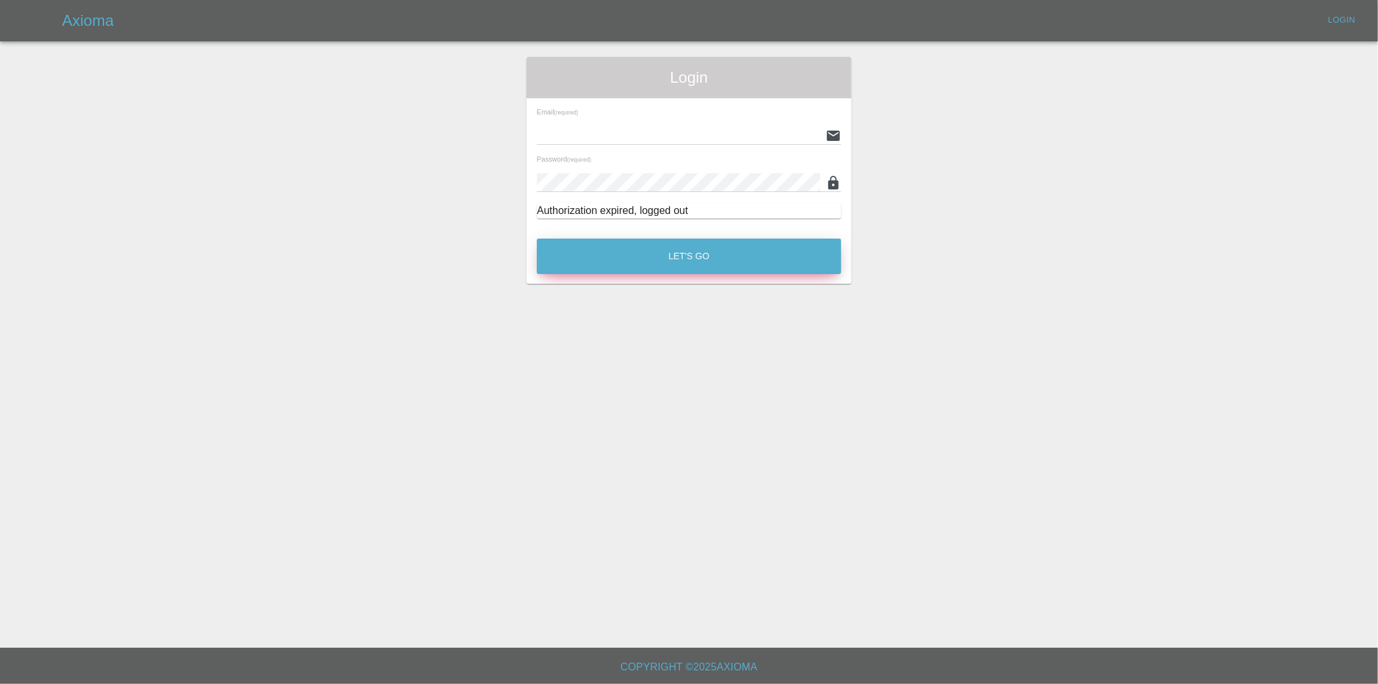
type input "[PERSON_NAME][EMAIL_ADDRESS][DOMAIN_NAME]"
click at [671, 254] on button "Let's Go" at bounding box center [689, 256] width 304 height 36
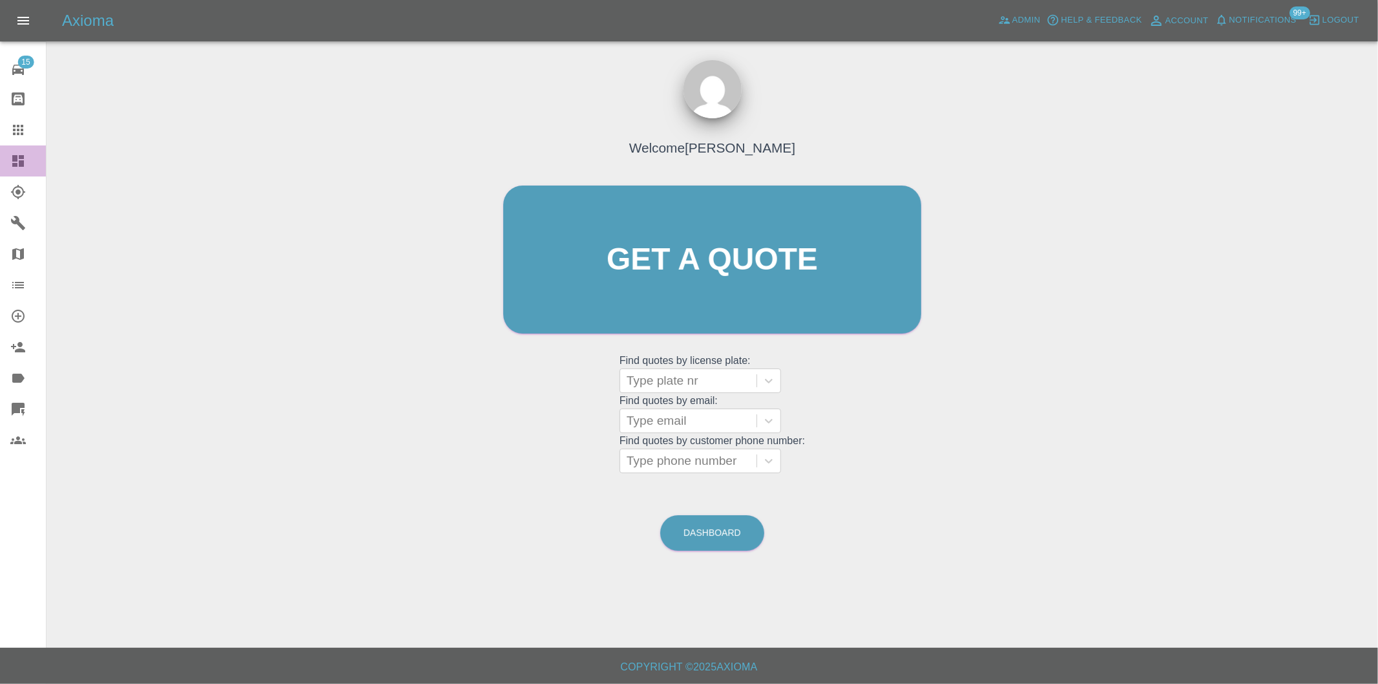
click at [17, 160] on icon at bounding box center [18, 161] width 16 height 16
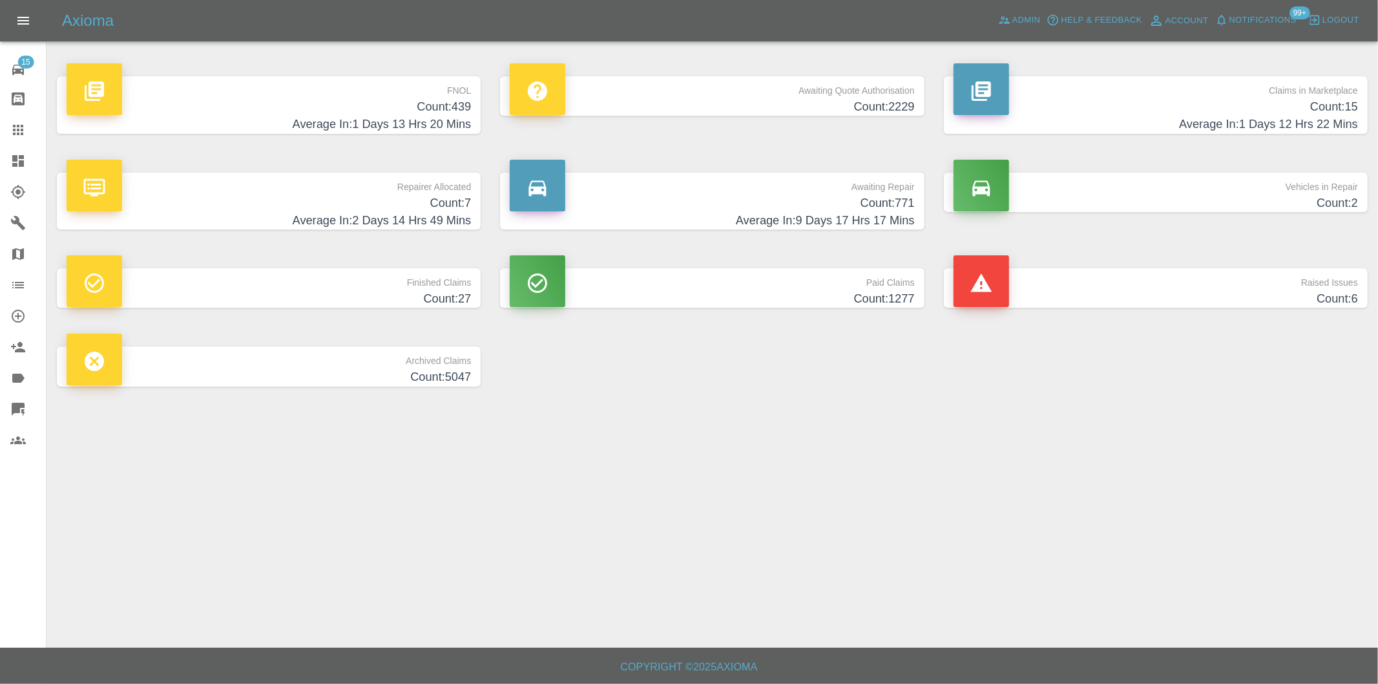
click at [455, 110] on h4 "Count: 439" at bounding box center [269, 106] width 404 height 17
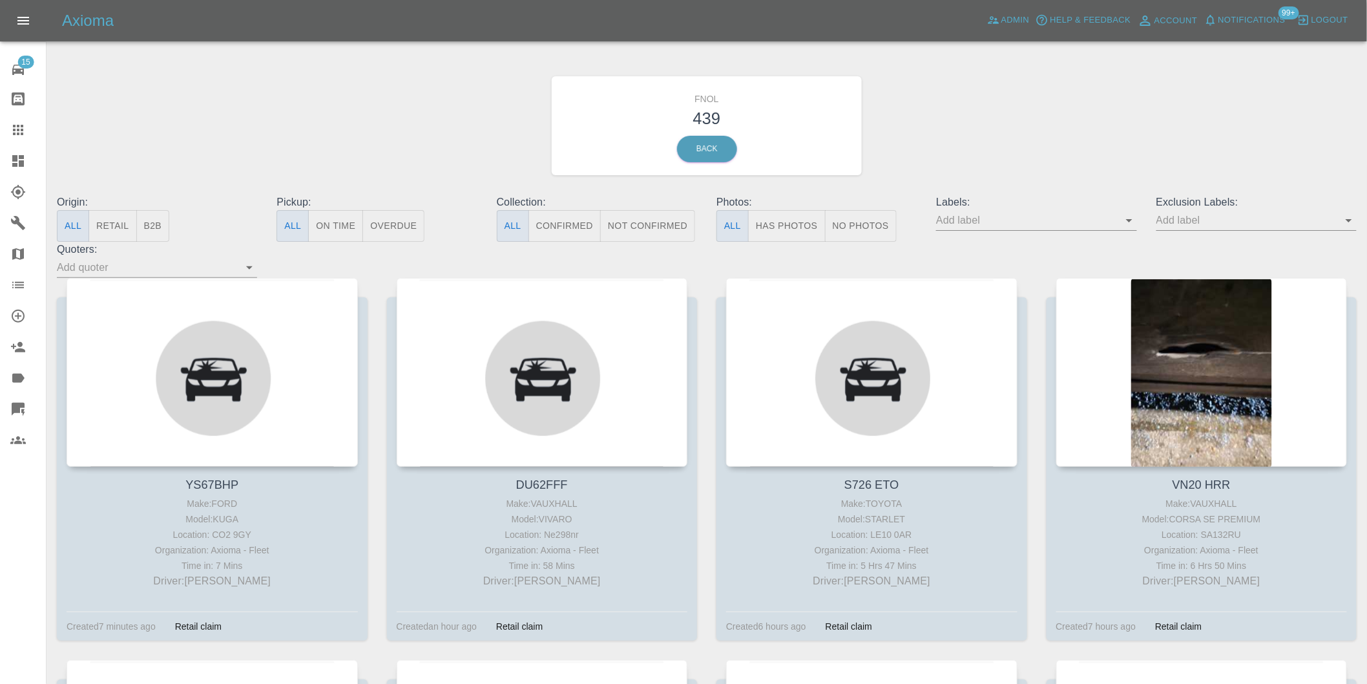
click at [791, 231] on button "Has Photos" at bounding box center [787, 226] width 78 height 32
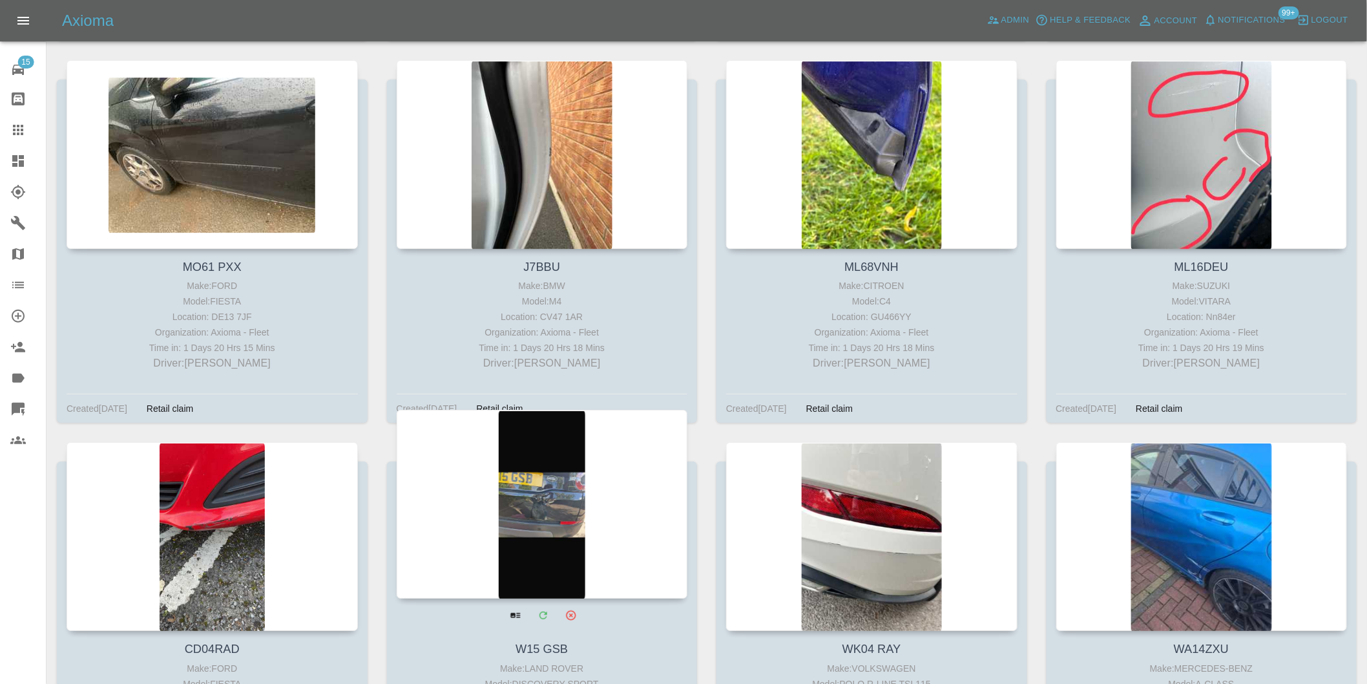
scroll to position [28543, 0]
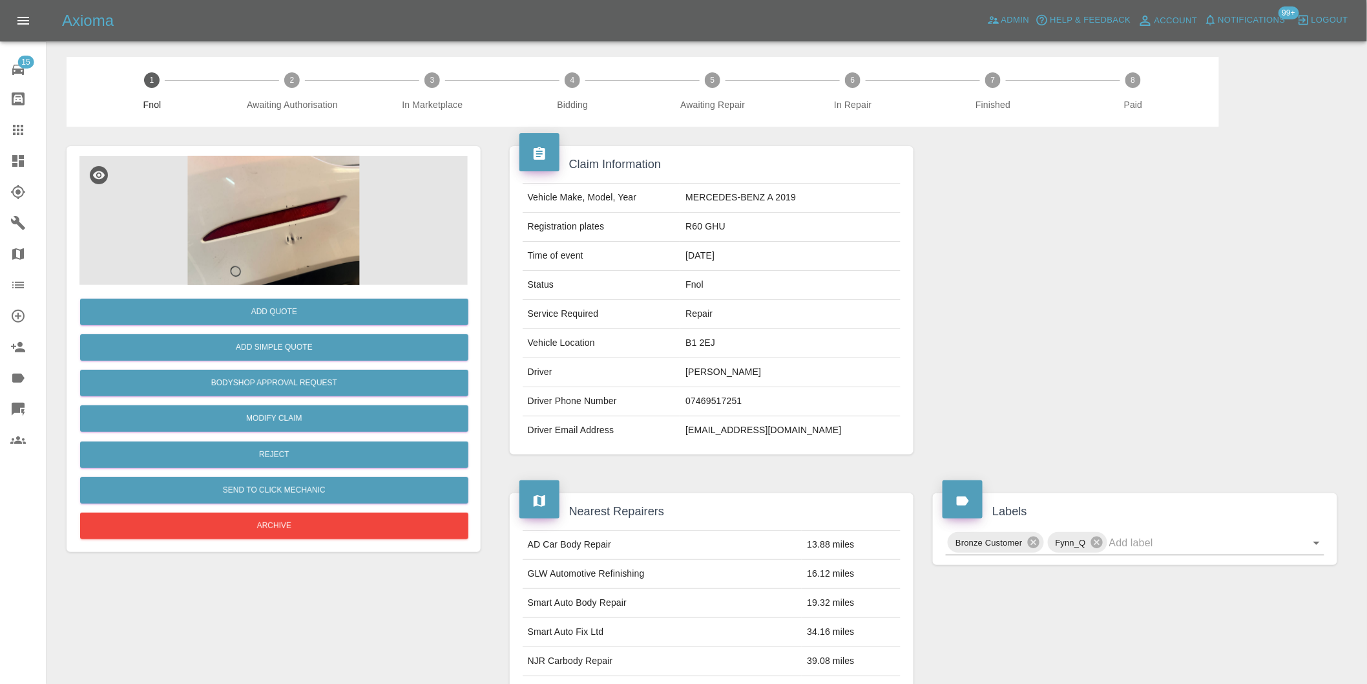
click at [280, 189] on img at bounding box center [273, 220] width 388 height 129
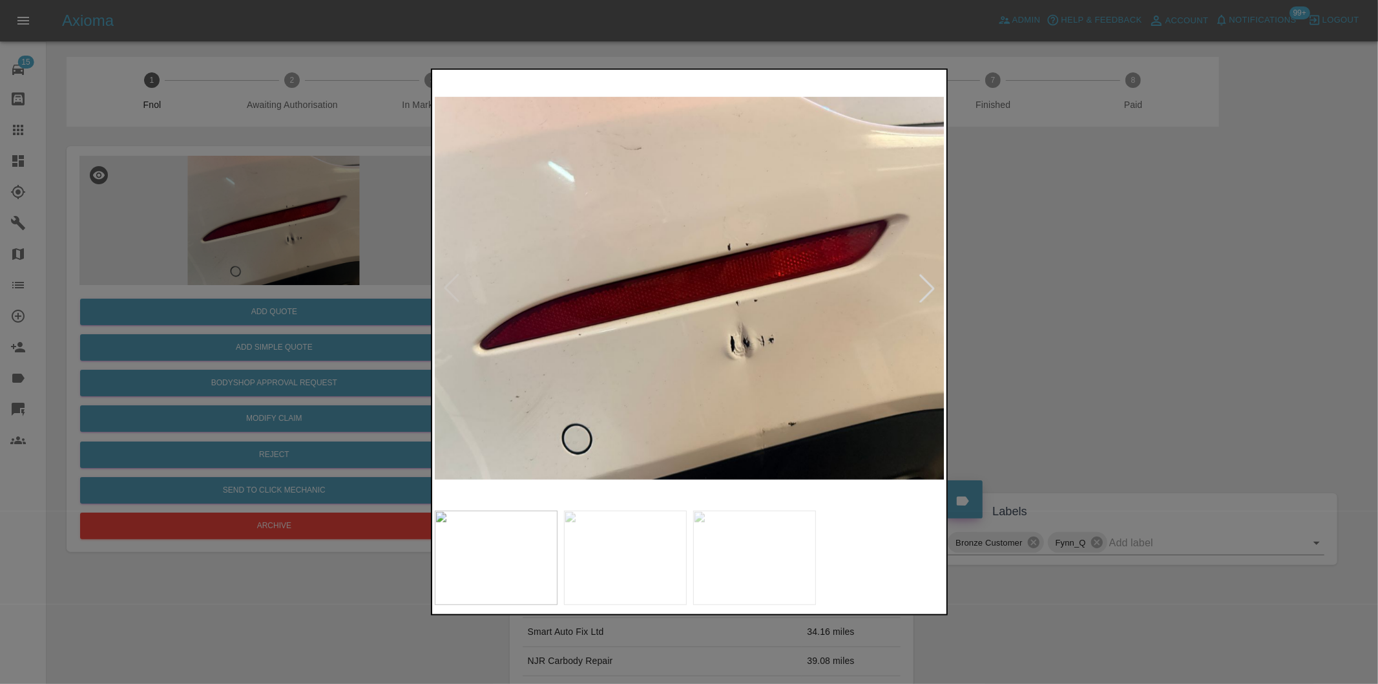
click at [932, 286] on div at bounding box center [927, 288] width 28 height 28
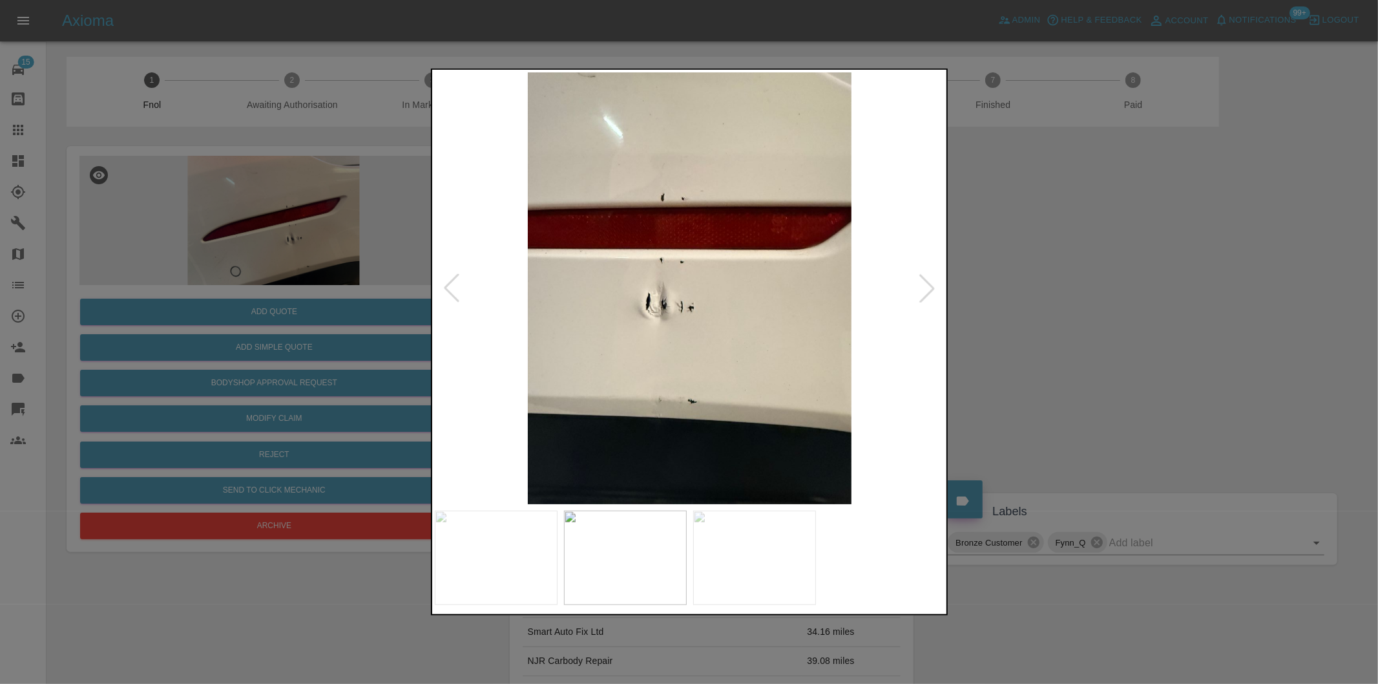
click at [932, 286] on div at bounding box center [927, 288] width 28 height 28
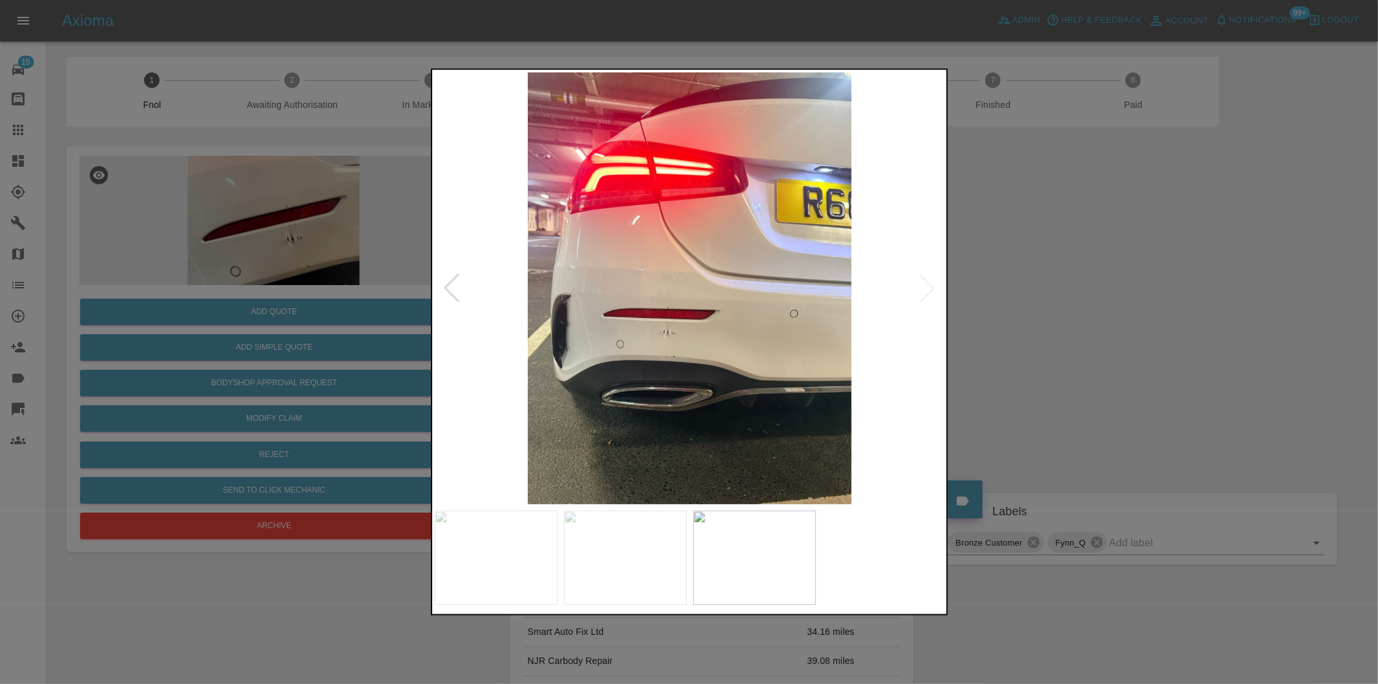
click at [1029, 312] on div at bounding box center [689, 342] width 1378 height 684
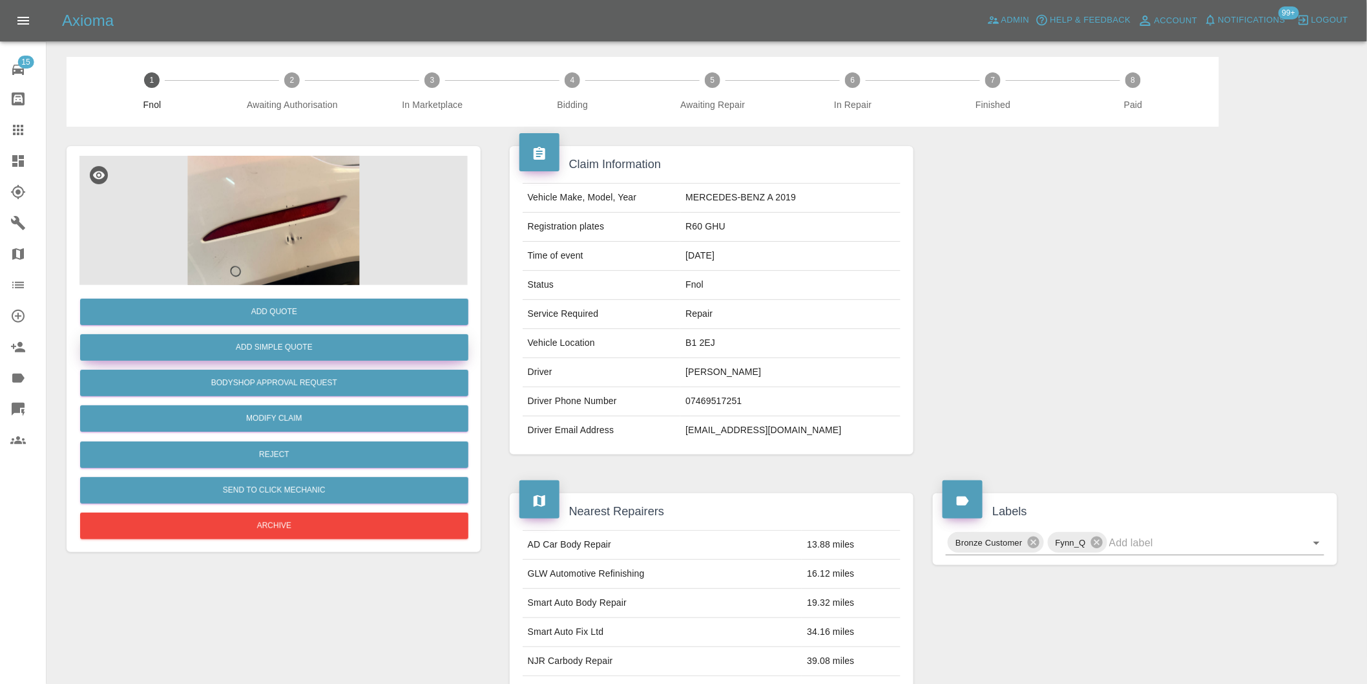
click at [360, 347] on button "Add Simple Quote" at bounding box center [274, 347] width 388 height 26
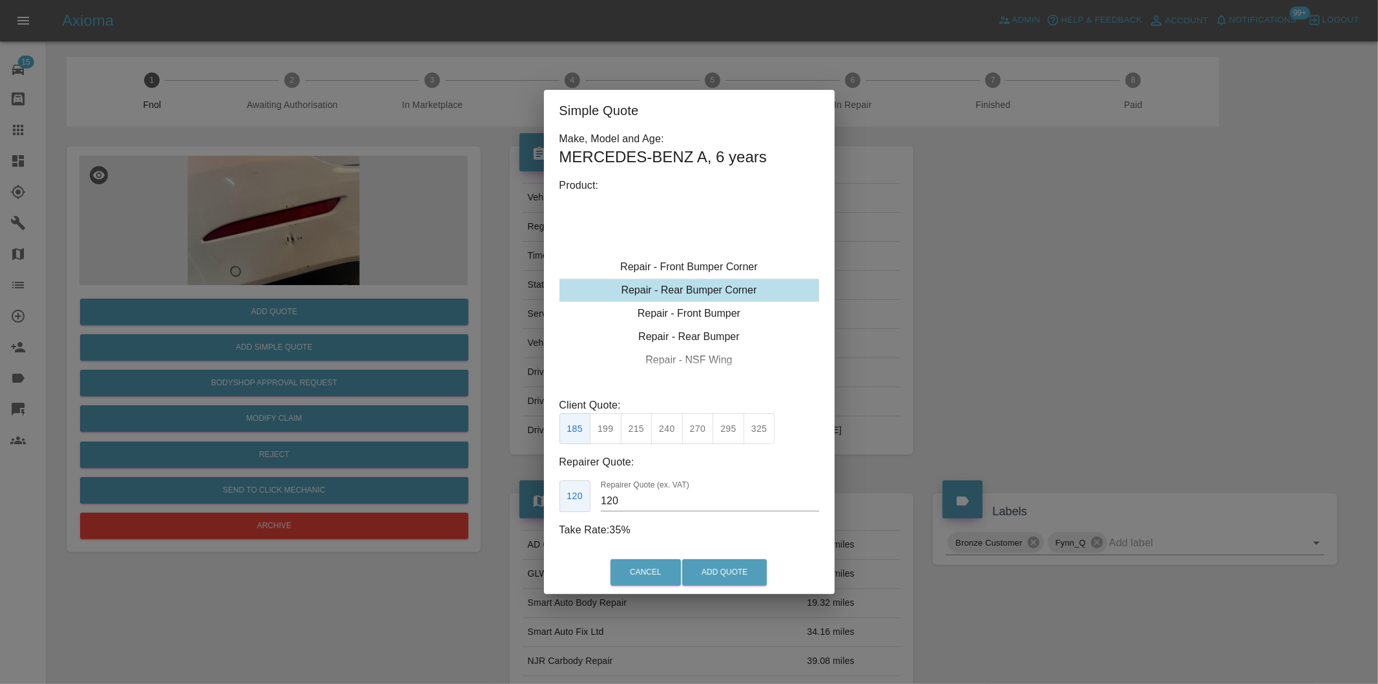
click at [665, 429] on button "240" at bounding box center [667, 429] width 32 height 32
type input "150"
click at [715, 582] on button "Add Quote" at bounding box center [724, 572] width 85 height 26
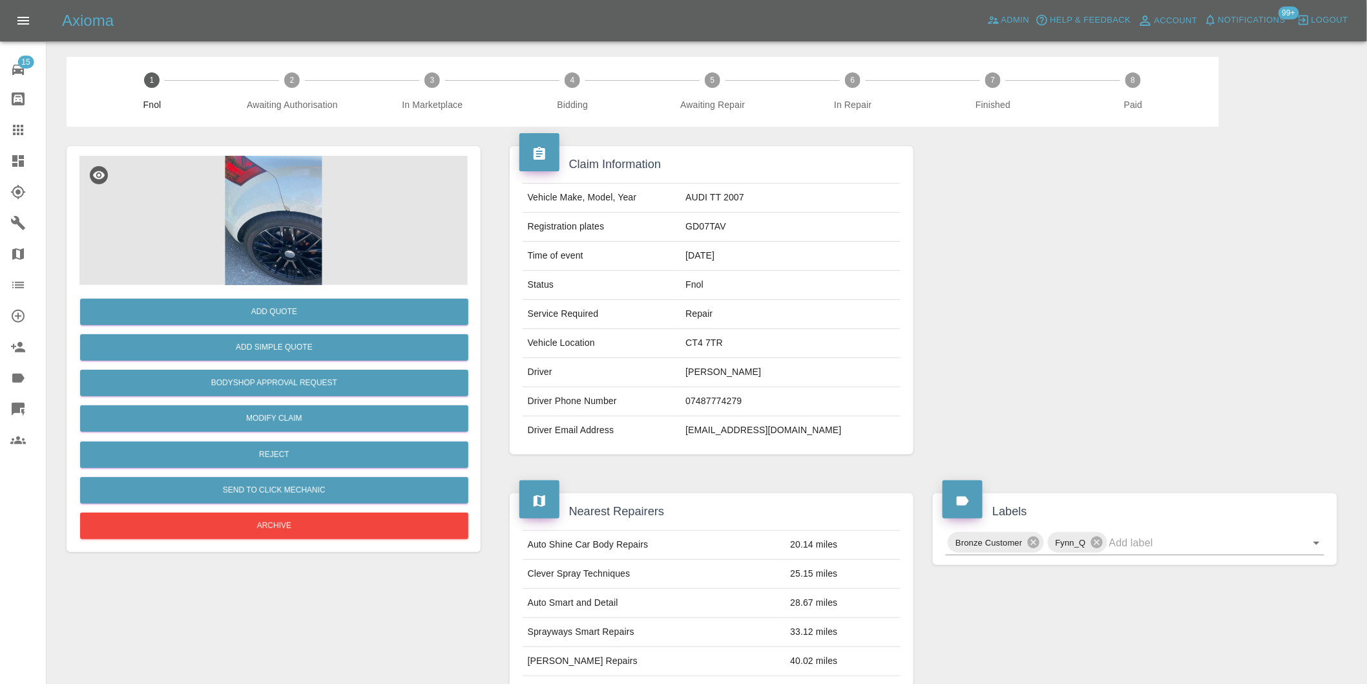
click at [287, 185] on img at bounding box center [273, 220] width 388 height 129
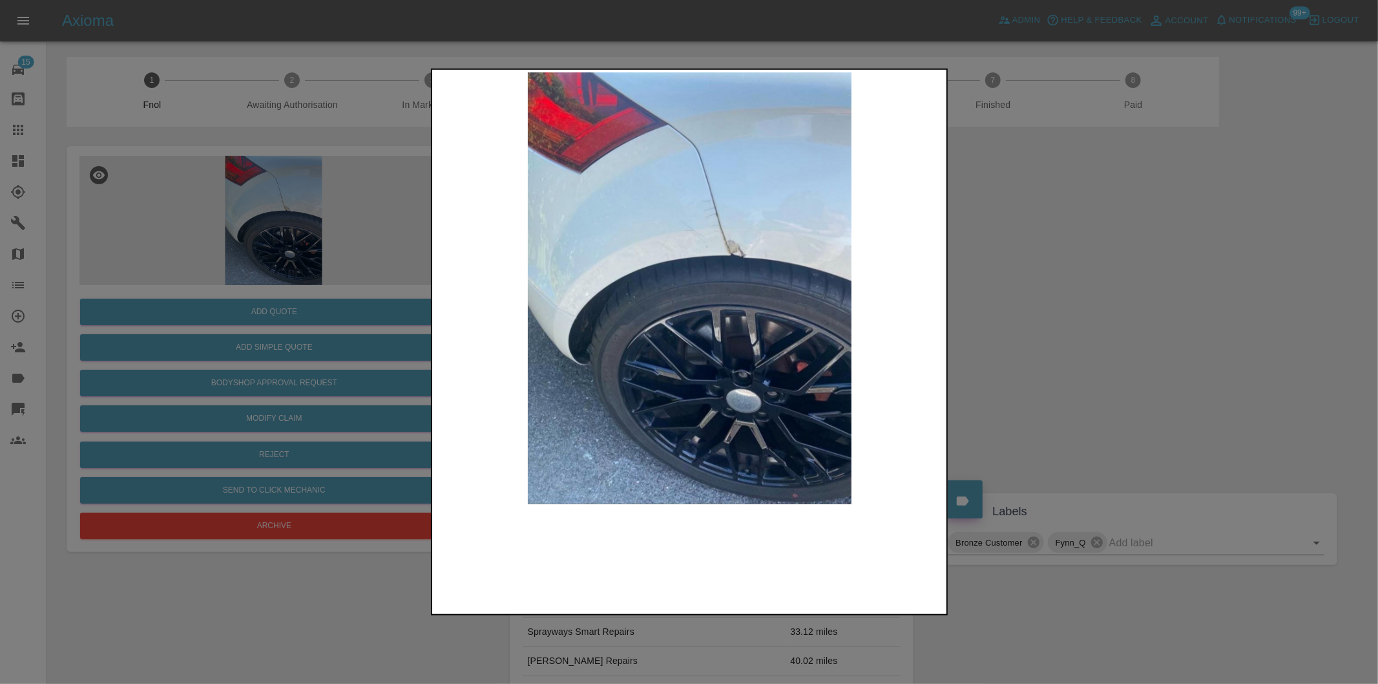
click at [705, 236] on img at bounding box center [690, 288] width 510 height 432
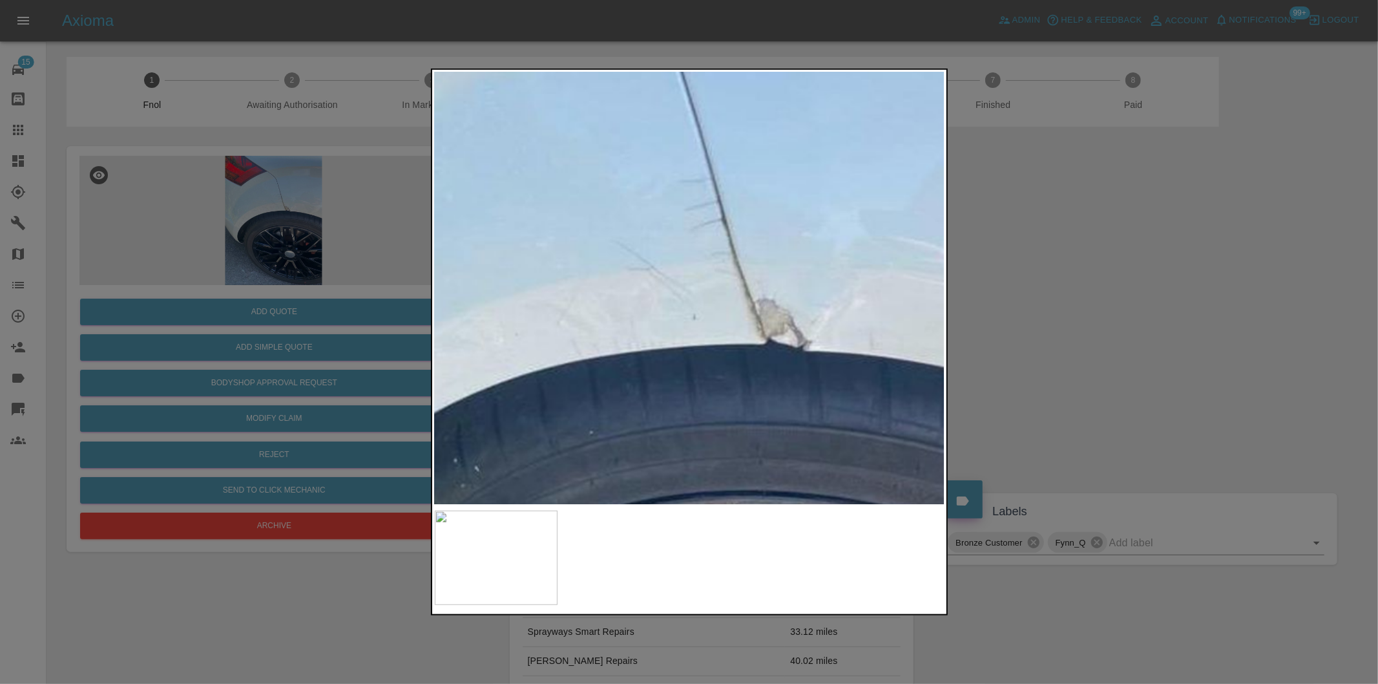
click at [1040, 250] on div at bounding box center [689, 342] width 1378 height 684
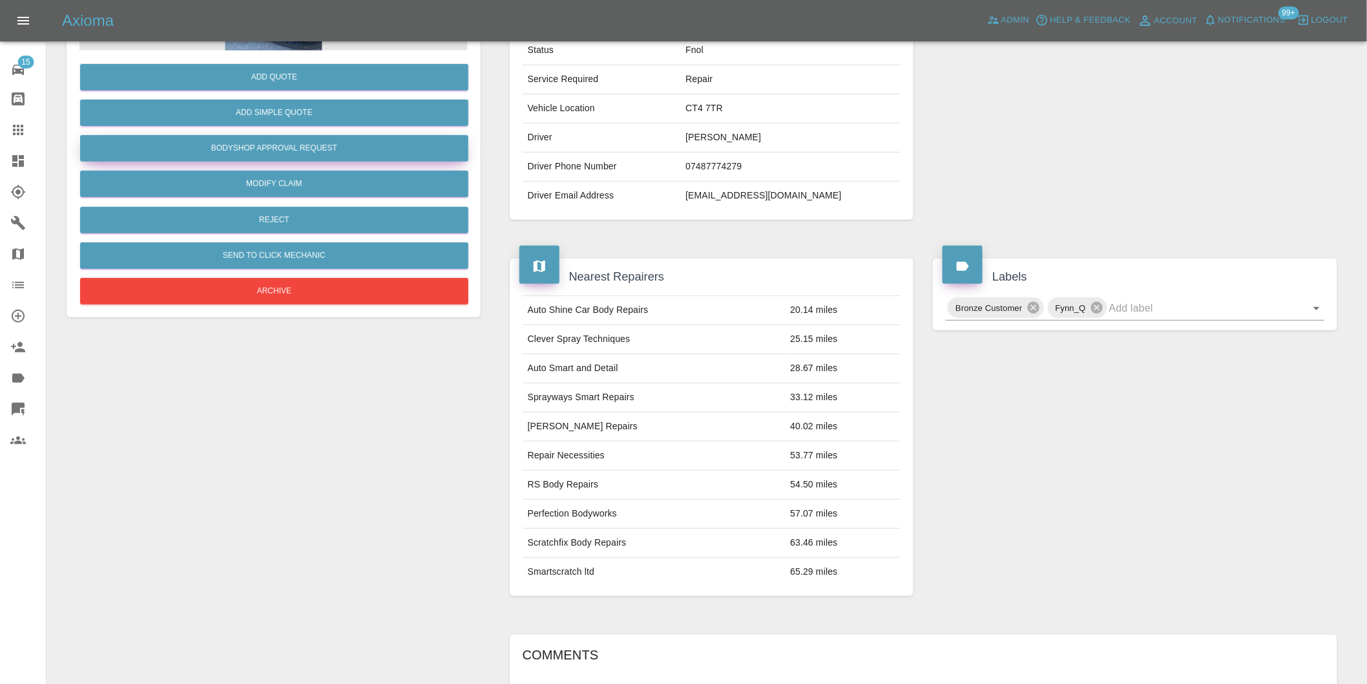
scroll to position [31, 0]
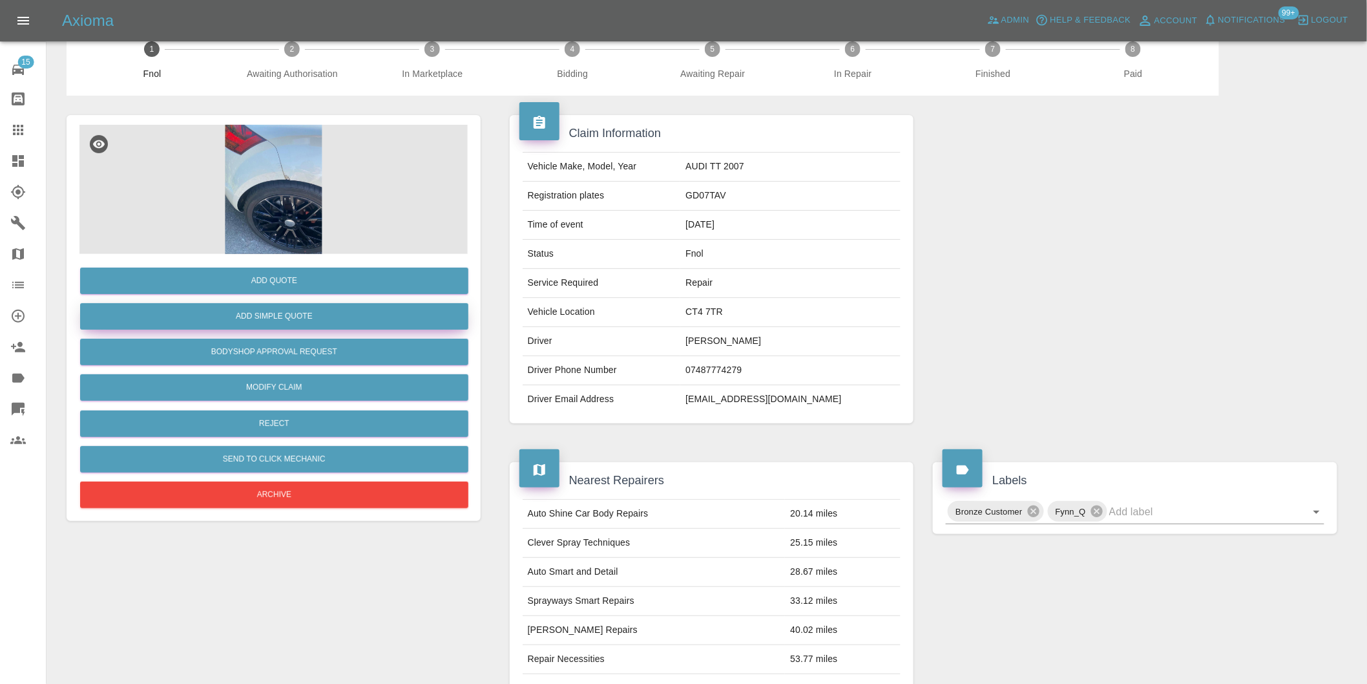
click at [292, 317] on button "Add Simple Quote" at bounding box center [274, 316] width 388 height 26
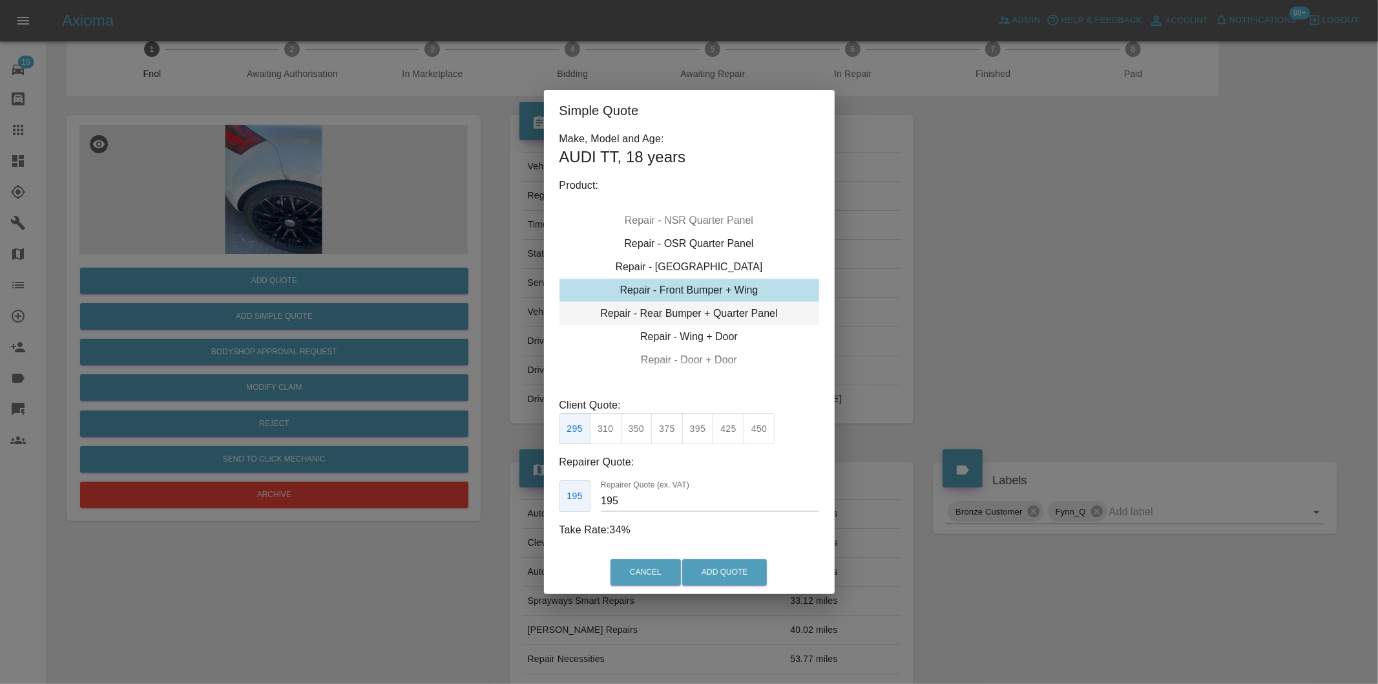
click at [730, 314] on div "Repair - Rear Bumper + Quarter Panel" at bounding box center [689, 313] width 260 height 23
click at [722, 304] on div "Repair - Rear Bumper + Quarter Panel" at bounding box center [689, 313] width 260 height 23
click at [609, 430] on button "325" at bounding box center [606, 429] width 32 height 32
click at [641, 434] on button "350" at bounding box center [637, 429] width 32 height 32
type input "210"
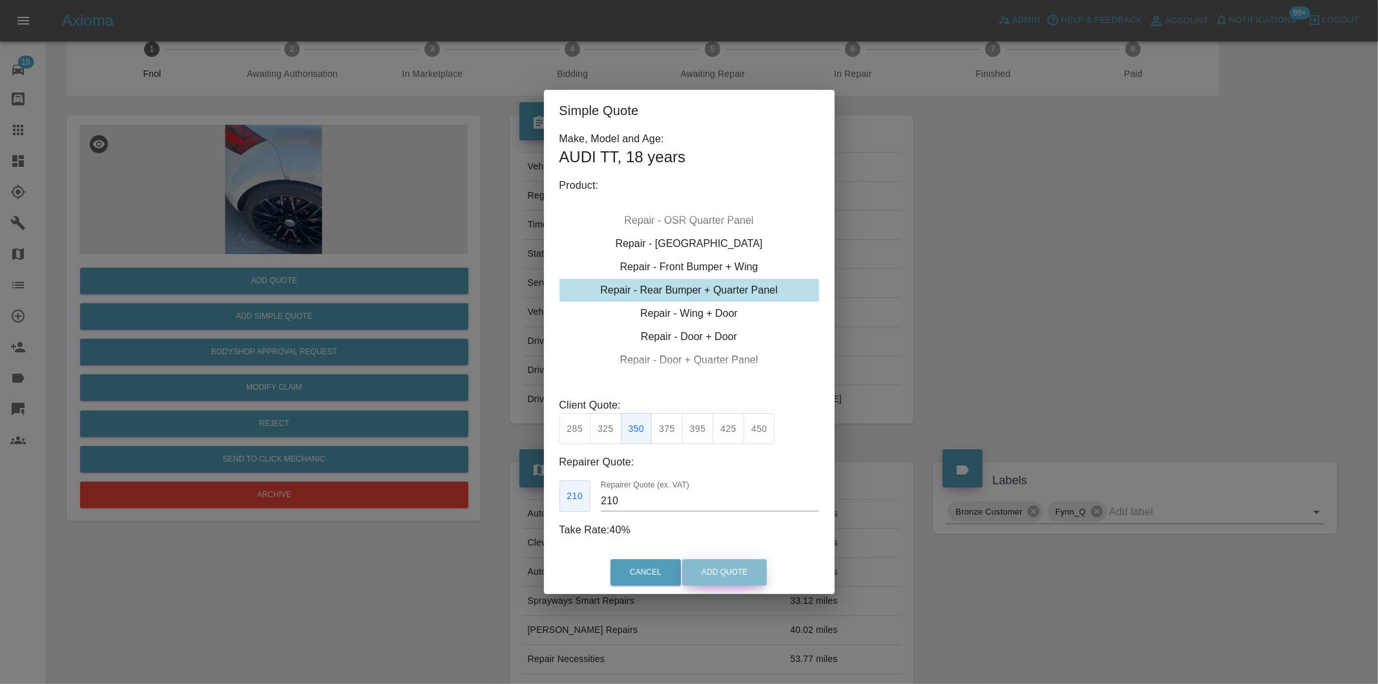
click at [709, 559] on button "Add Quote" at bounding box center [724, 572] width 85 height 26
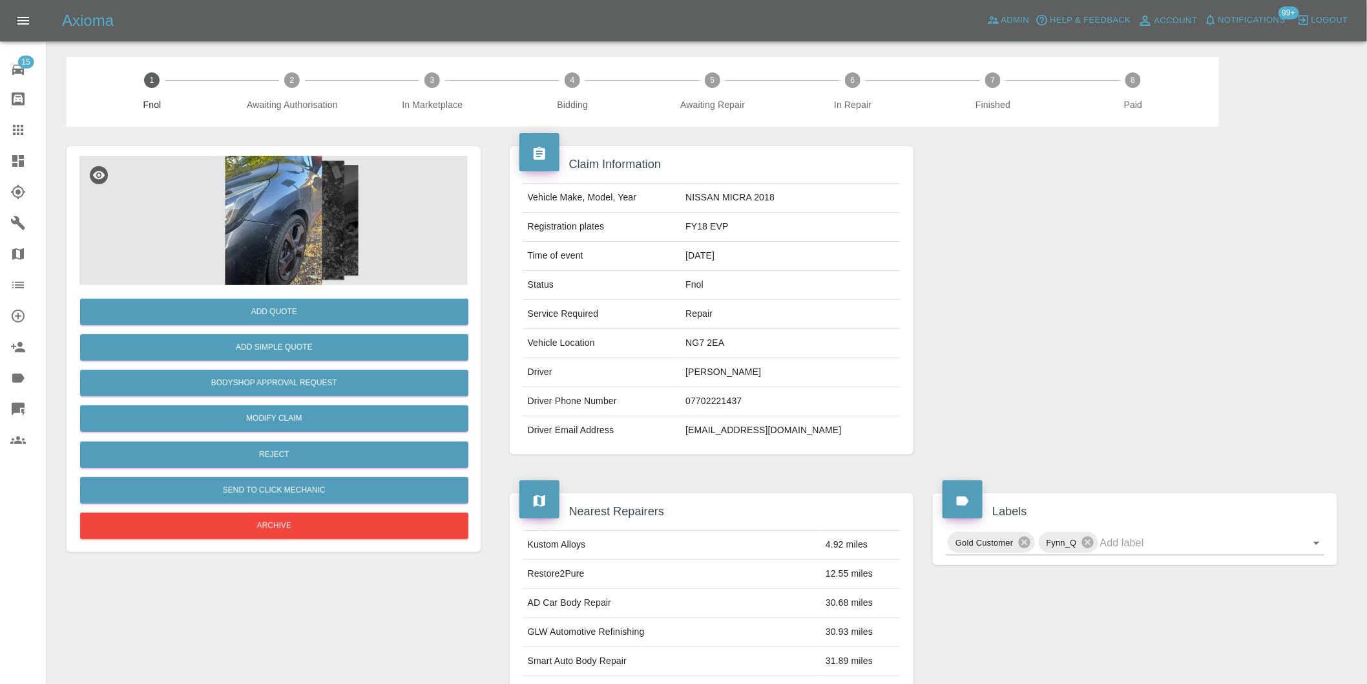
click at [285, 192] on img at bounding box center [273, 220] width 388 height 129
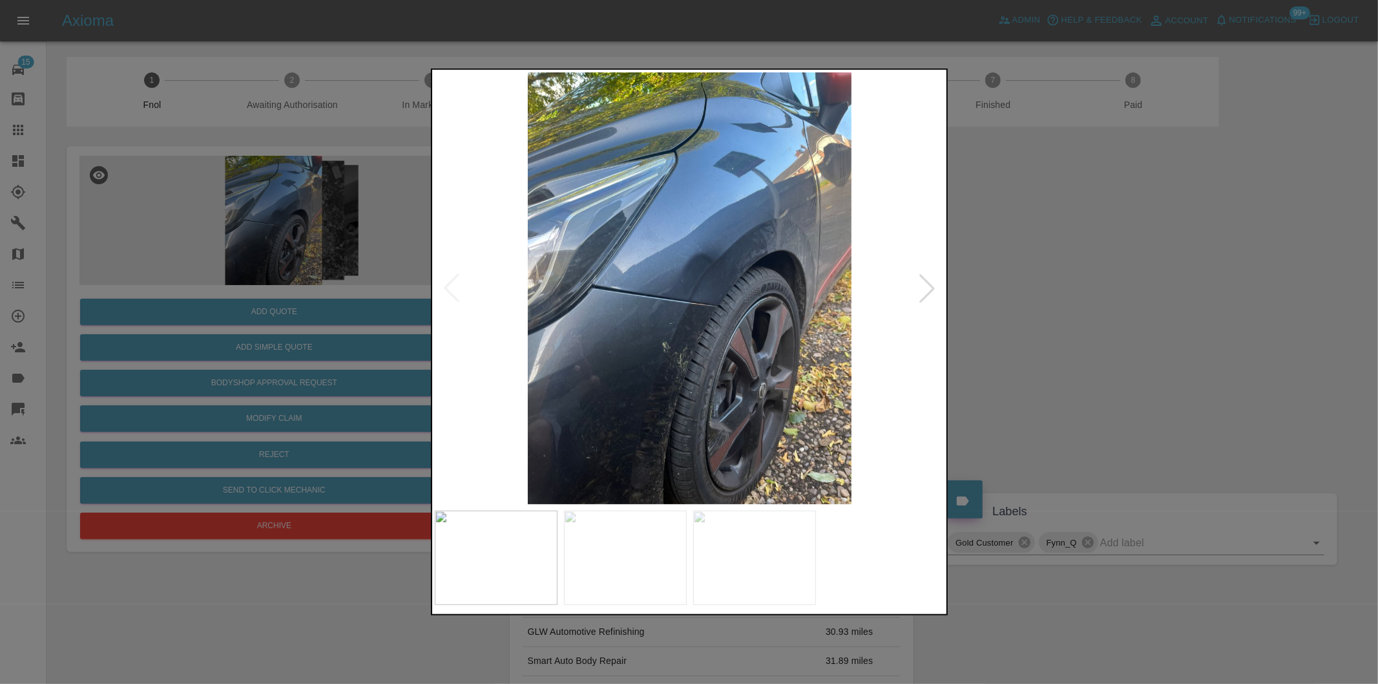
click at [918, 289] on div at bounding box center [927, 288] width 28 height 28
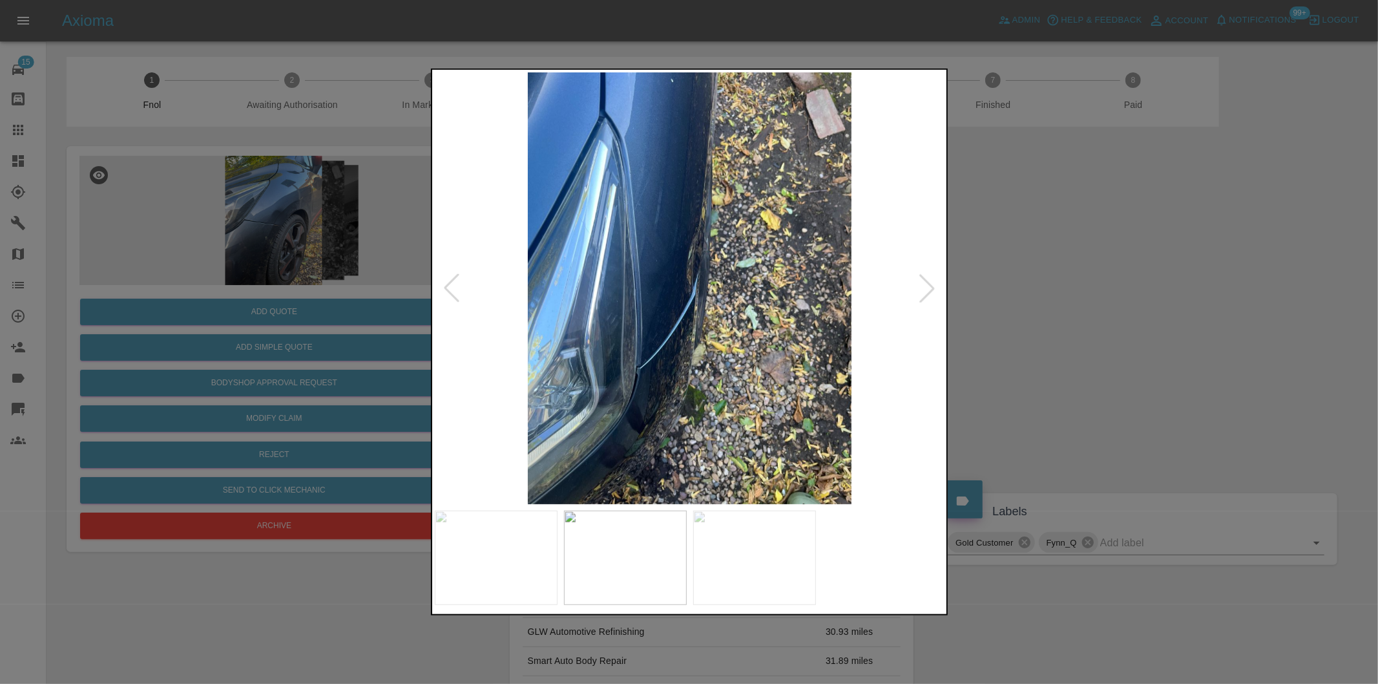
click at [923, 289] on div at bounding box center [927, 288] width 28 height 28
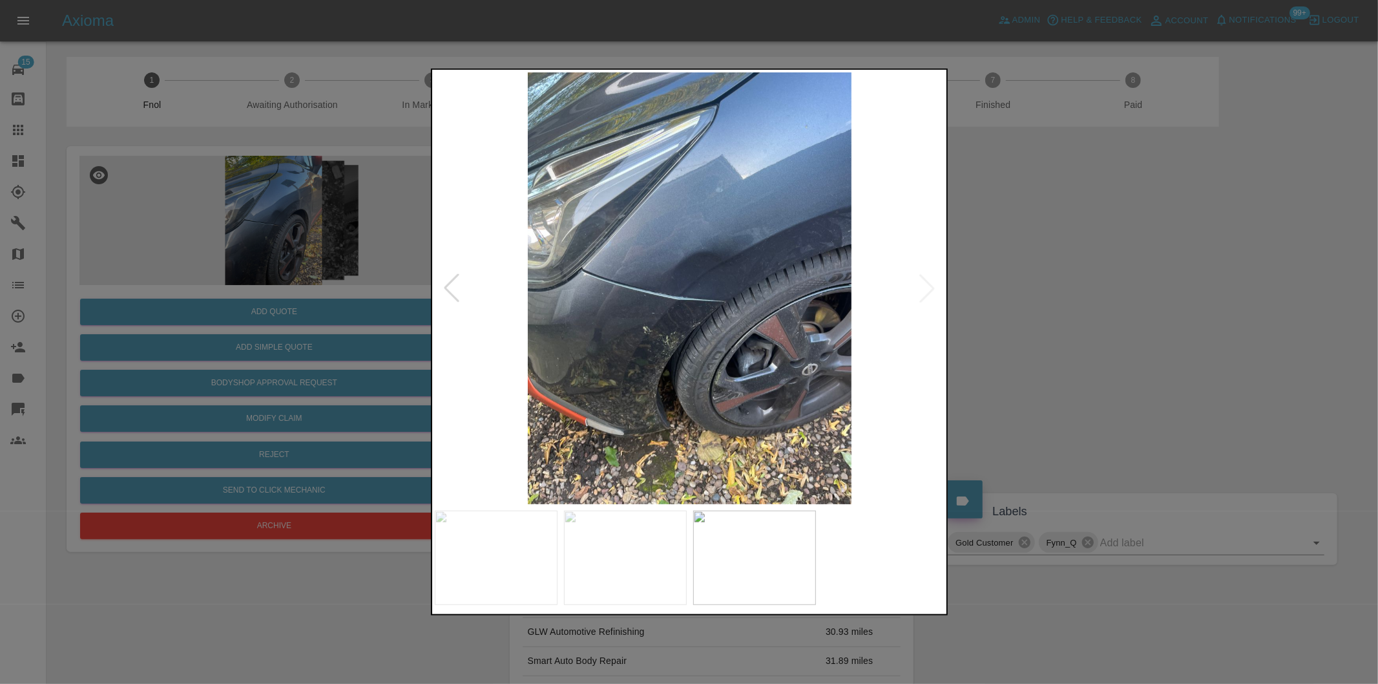
click at [637, 291] on img at bounding box center [690, 288] width 510 height 432
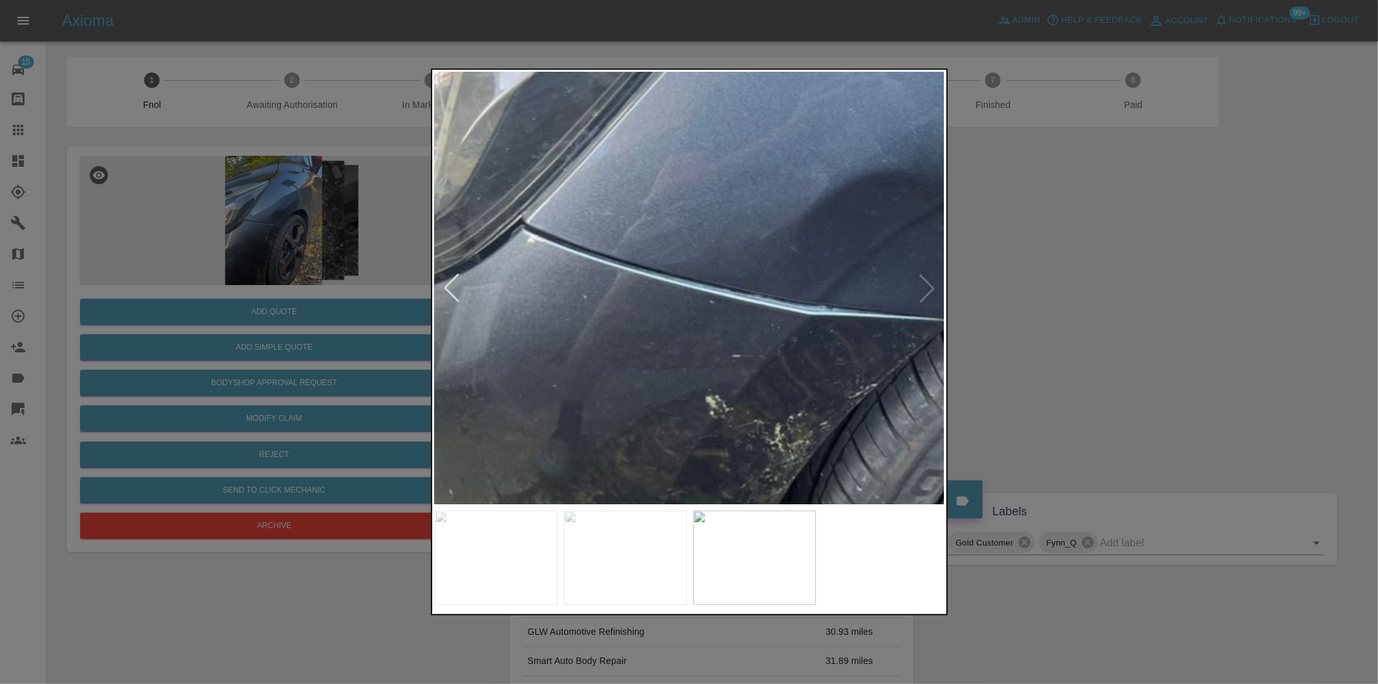
click at [1169, 301] on div at bounding box center [689, 342] width 1378 height 684
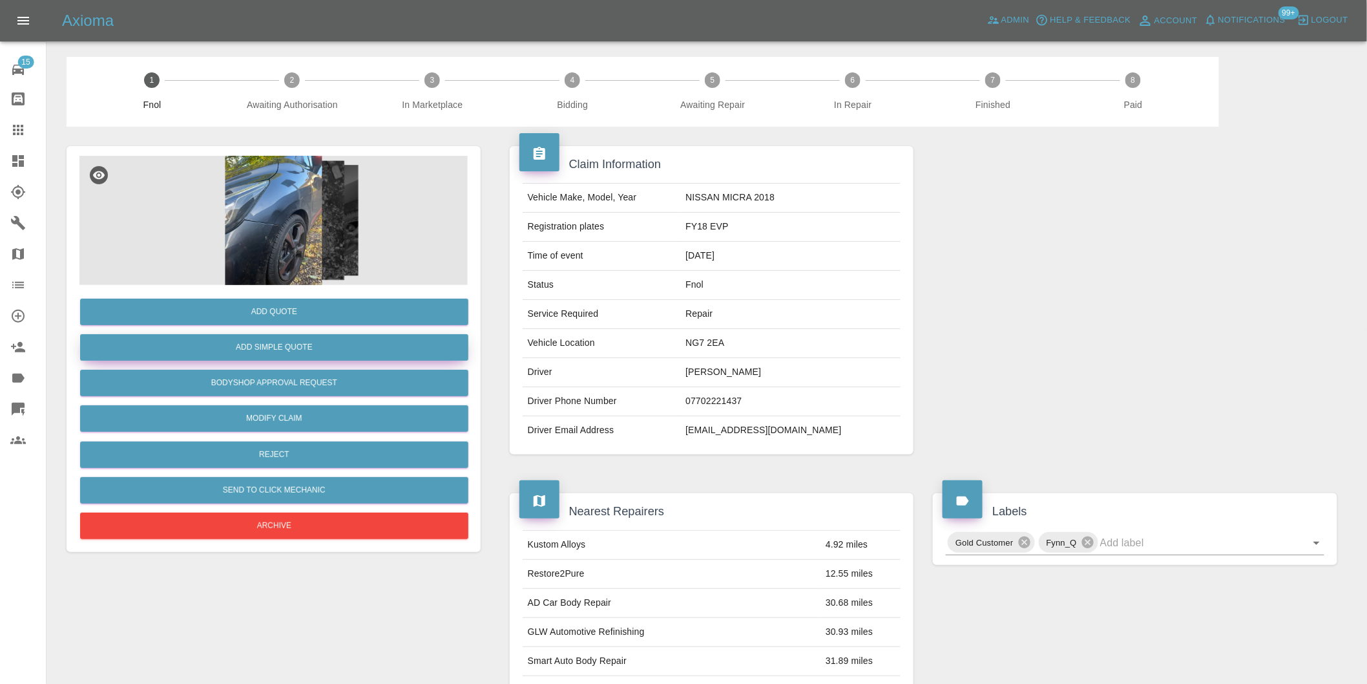
click at [269, 349] on button "Add Simple Quote" at bounding box center [274, 347] width 388 height 26
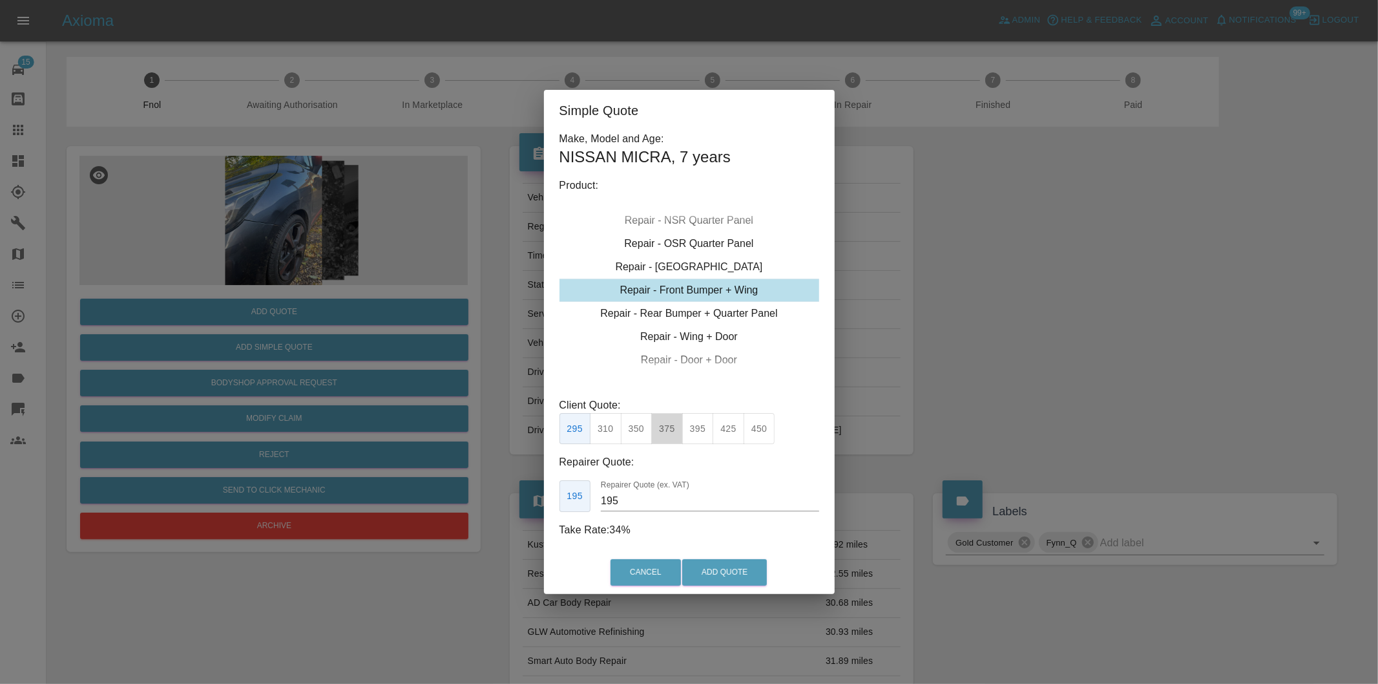
drag, startPoint x: 666, startPoint y: 428, endPoint x: 715, endPoint y: 522, distance: 106.0
click at [667, 429] on button "375" at bounding box center [667, 429] width 32 height 32
type input "230"
click at [718, 576] on button "Add Quote" at bounding box center [724, 572] width 85 height 26
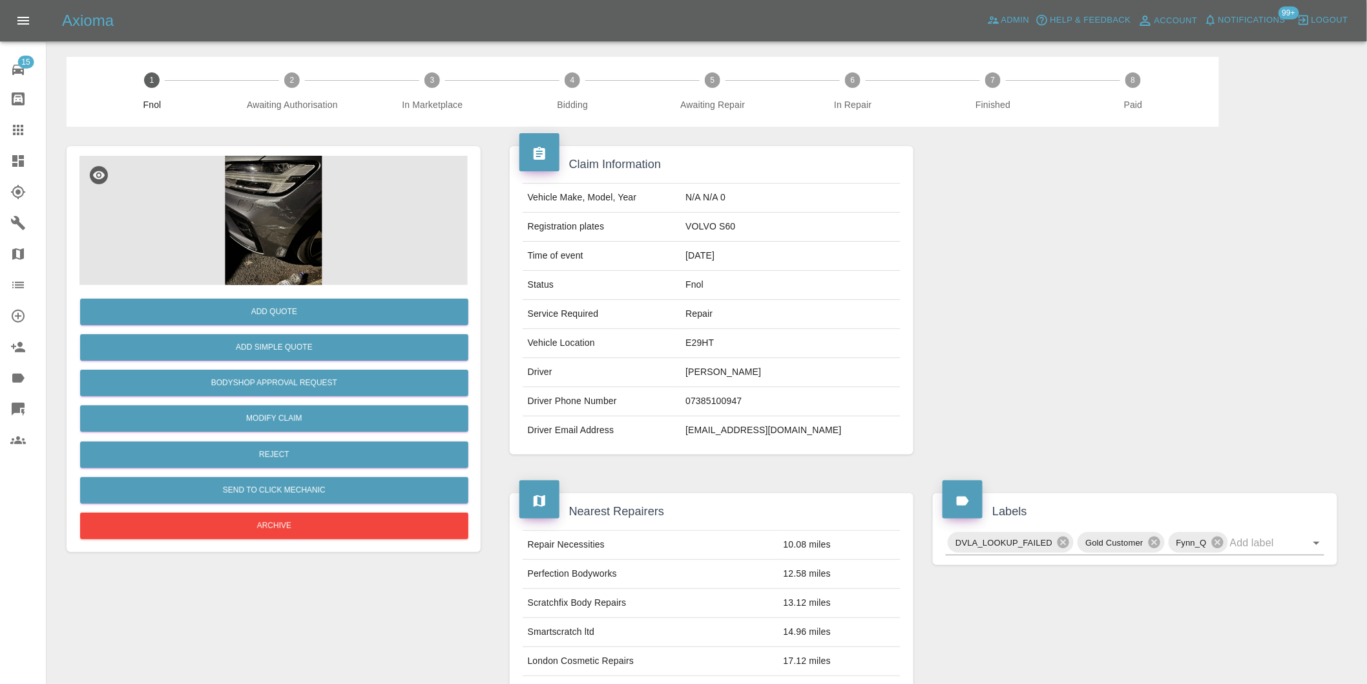
click at [256, 213] on img at bounding box center [273, 220] width 388 height 129
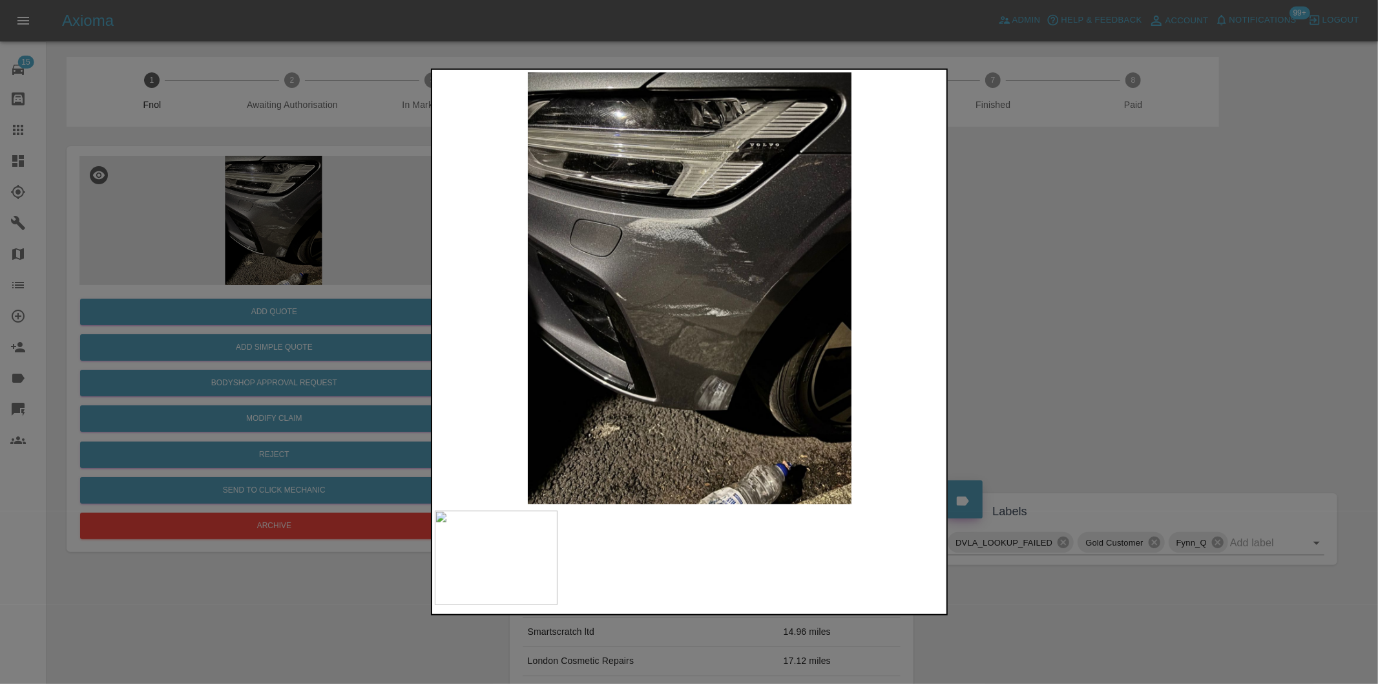
click at [1074, 336] on div at bounding box center [689, 342] width 1378 height 684
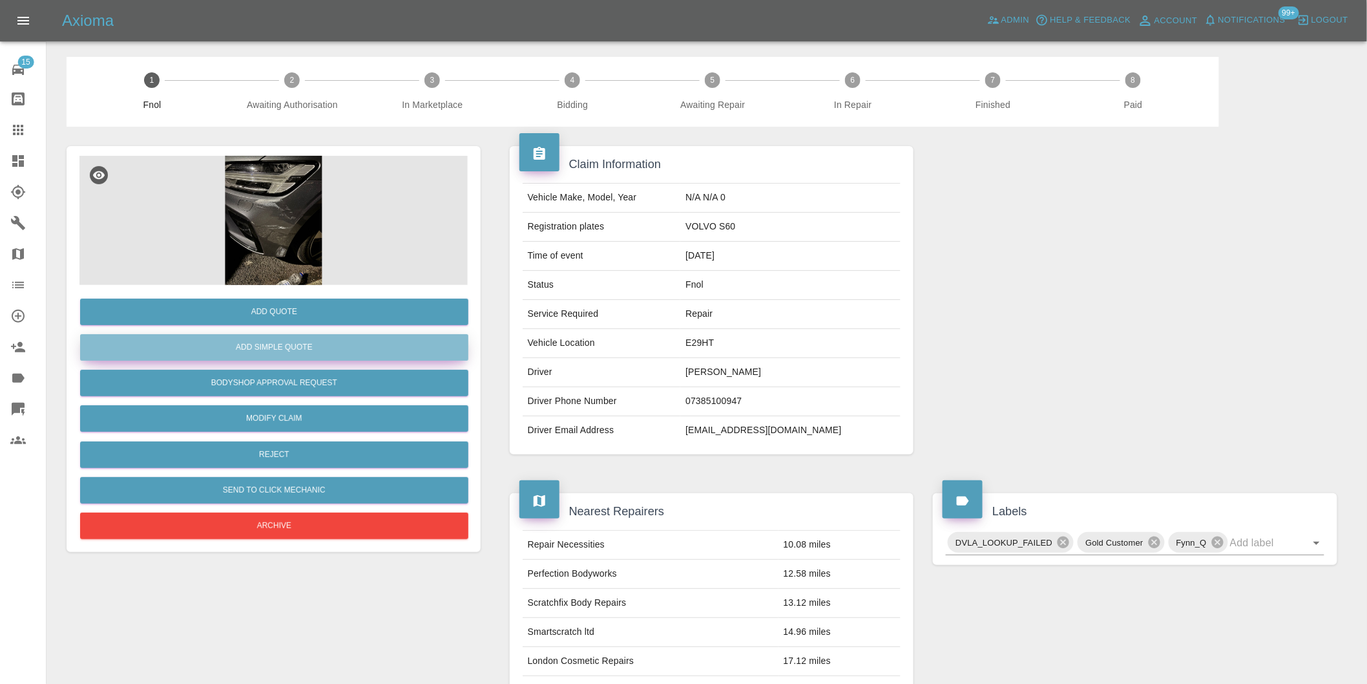
click at [257, 351] on button "Add Simple Quote" at bounding box center [274, 347] width 388 height 26
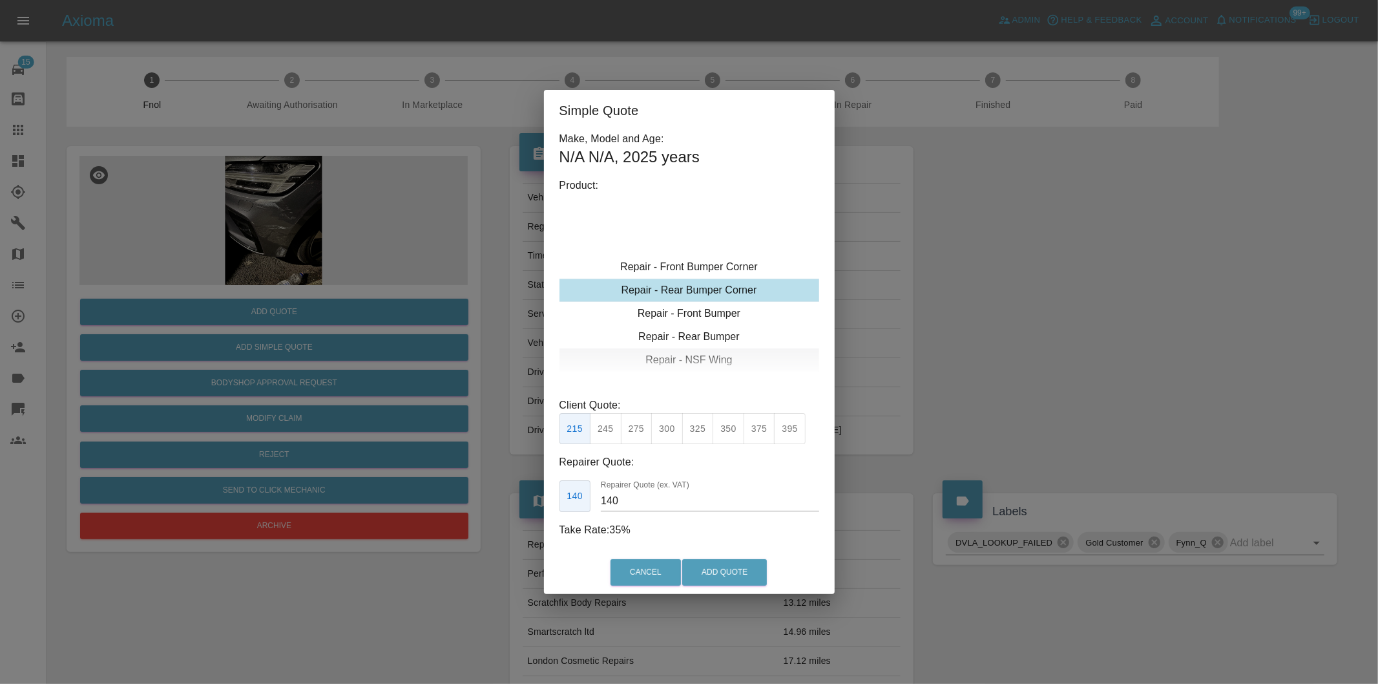
type input "120"
drag, startPoint x: 616, startPoint y: 424, endPoint x: 709, endPoint y: 533, distance: 143.0
click at [617, 424] on button "199" at bounding box center [606, 429] width 32 height 32
click at [726, 565] on button "Add Quote" at bounding box center [724, 572] width 85 height 26
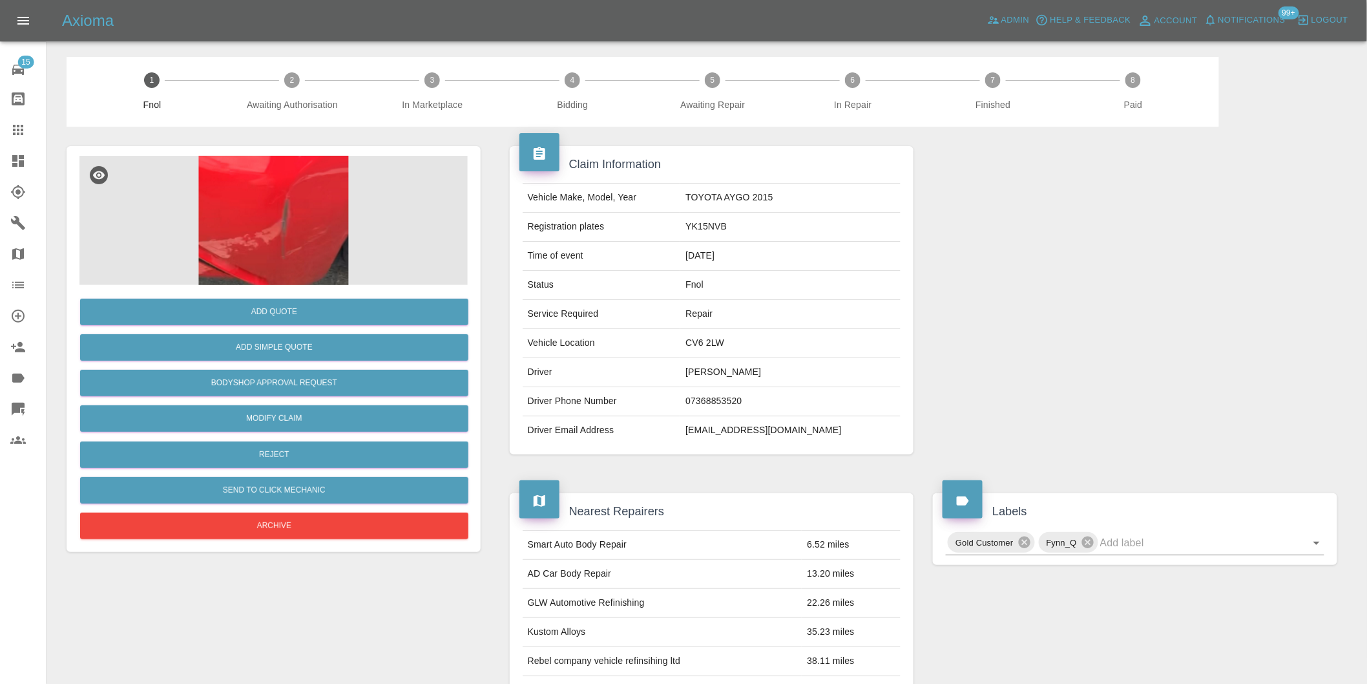
click at [286, 185] on img at bounding box center [273, 220] width 388 height 129
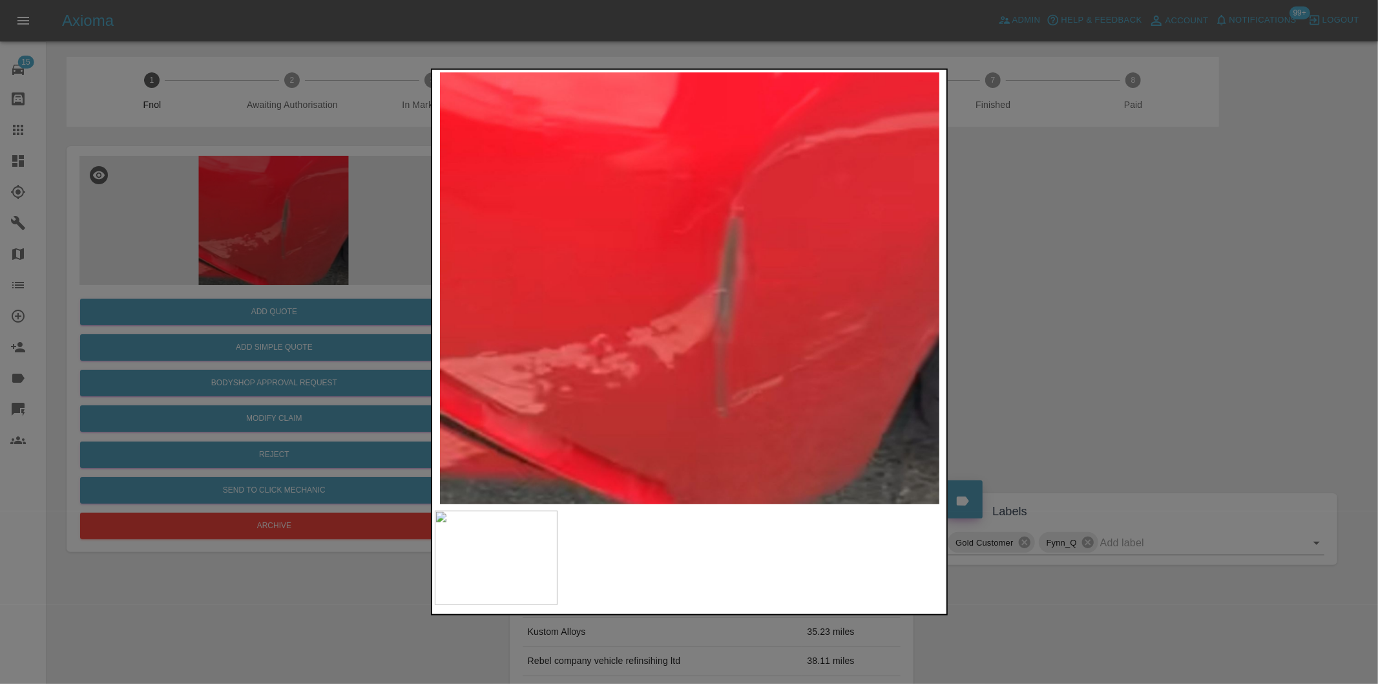
drag, startPoint x: 1103, startPoint y: 308, endPoint x: 798, endPoint y: 328, distance: 305.6
click at [1103, 305] on div at bounding box center [689, 342] width 1378 height 684
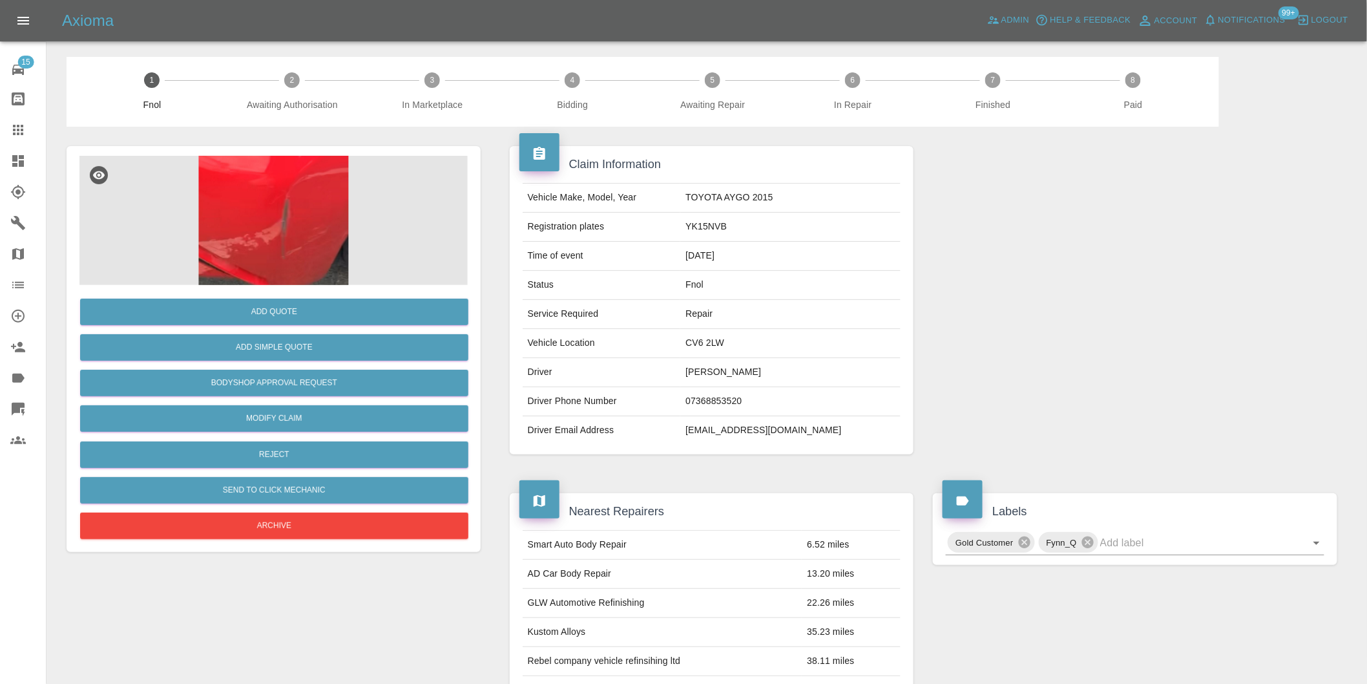
click at [294, 211] on img at bounding box center [273, 220] width 388 height 129
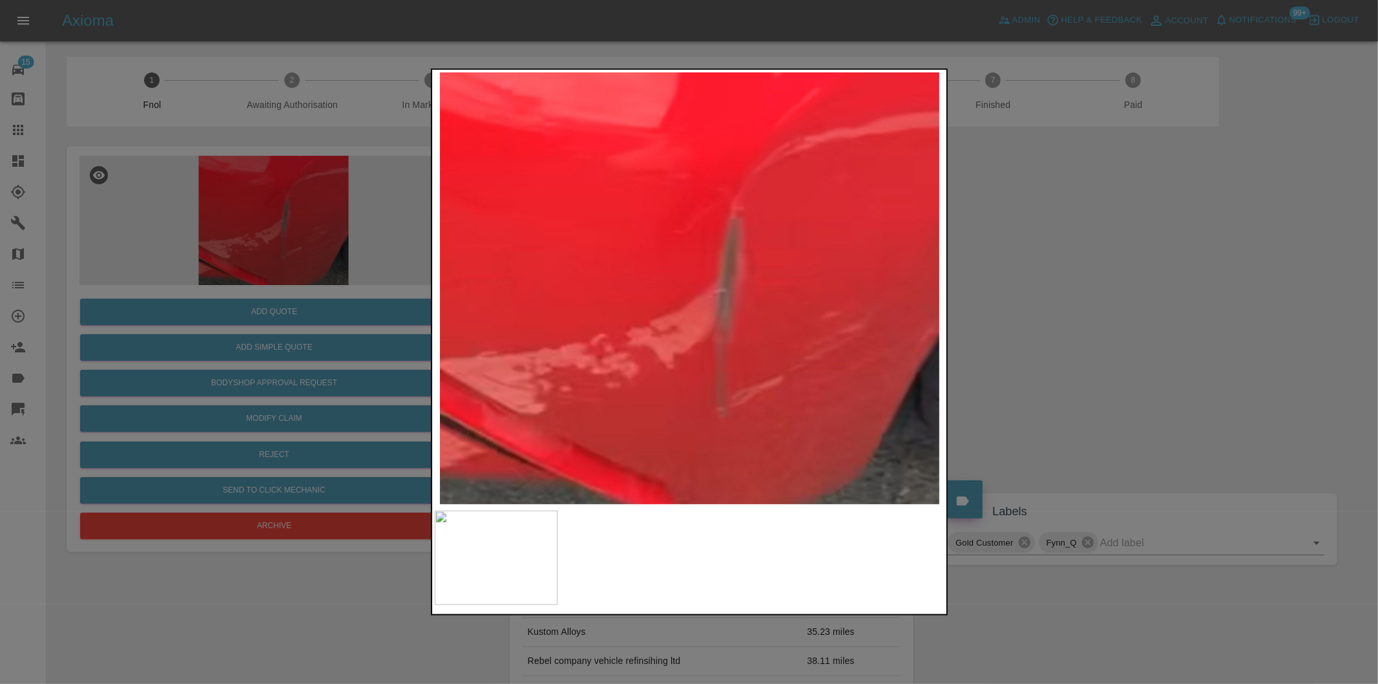
drag, startPoint x: 1079, startPoint y: 326, endPoint x: 1047, endPoint y: 326, distance: 32.3
click at [1080, 325] on div at bounding box center [689, 342] width 1378 height 684
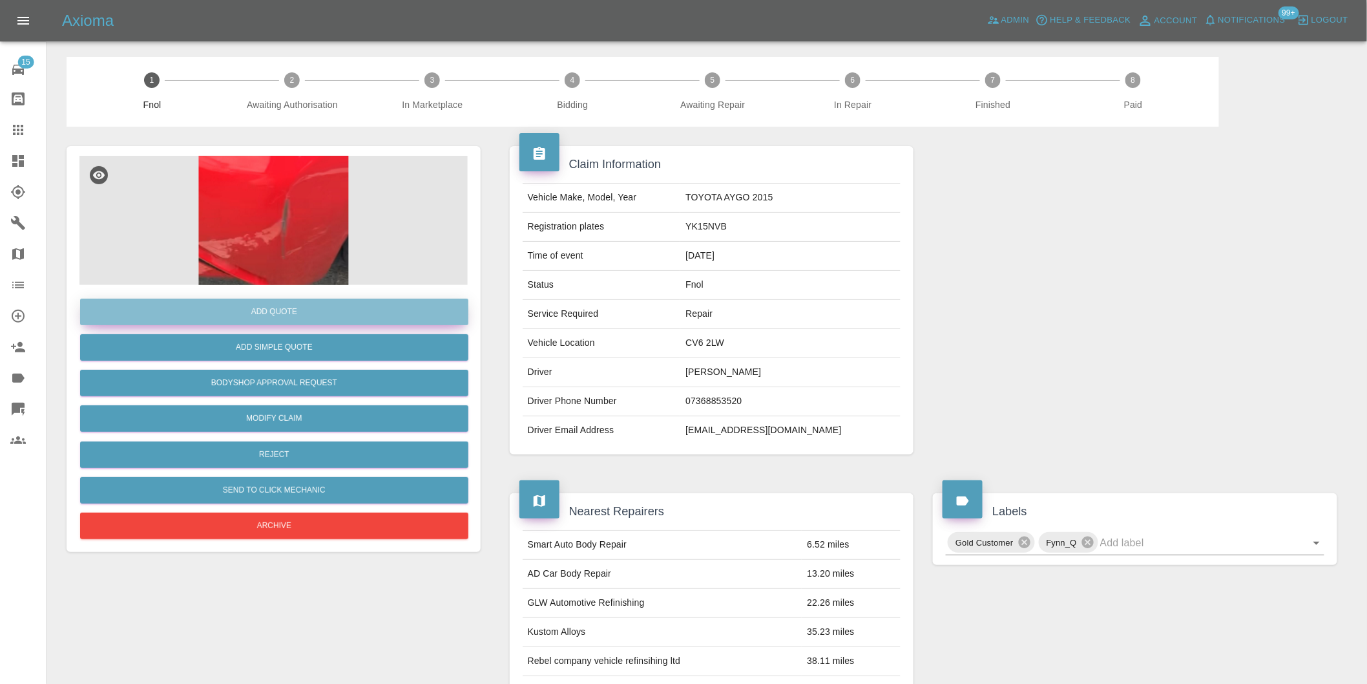
click at [289, 320] on button "Add Quote" at bounding box center [274, 311] width 388 height 26
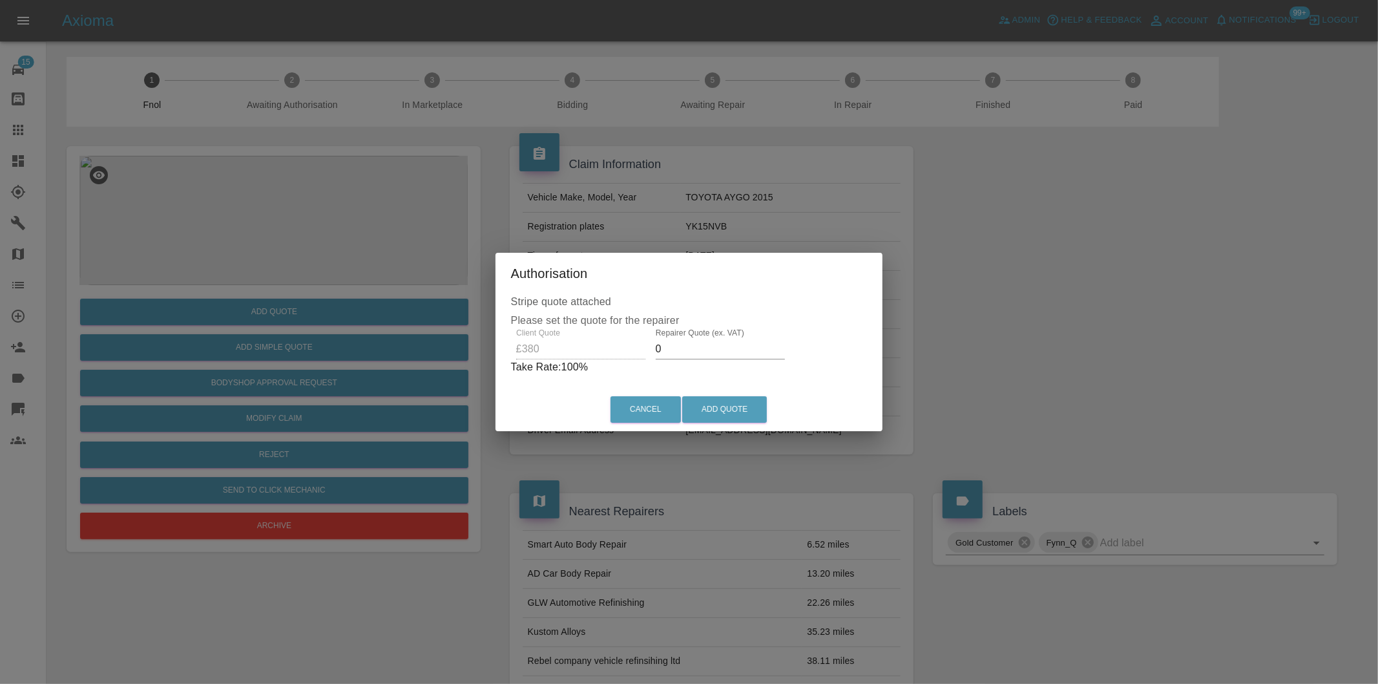
click at [693, 342] on input "0" at bounding box center [720, 349] width 129 height 21
type input "0240"
click at [722, 402] on button "Add Quote" at bounding box center [724, 409] width 85 height 26
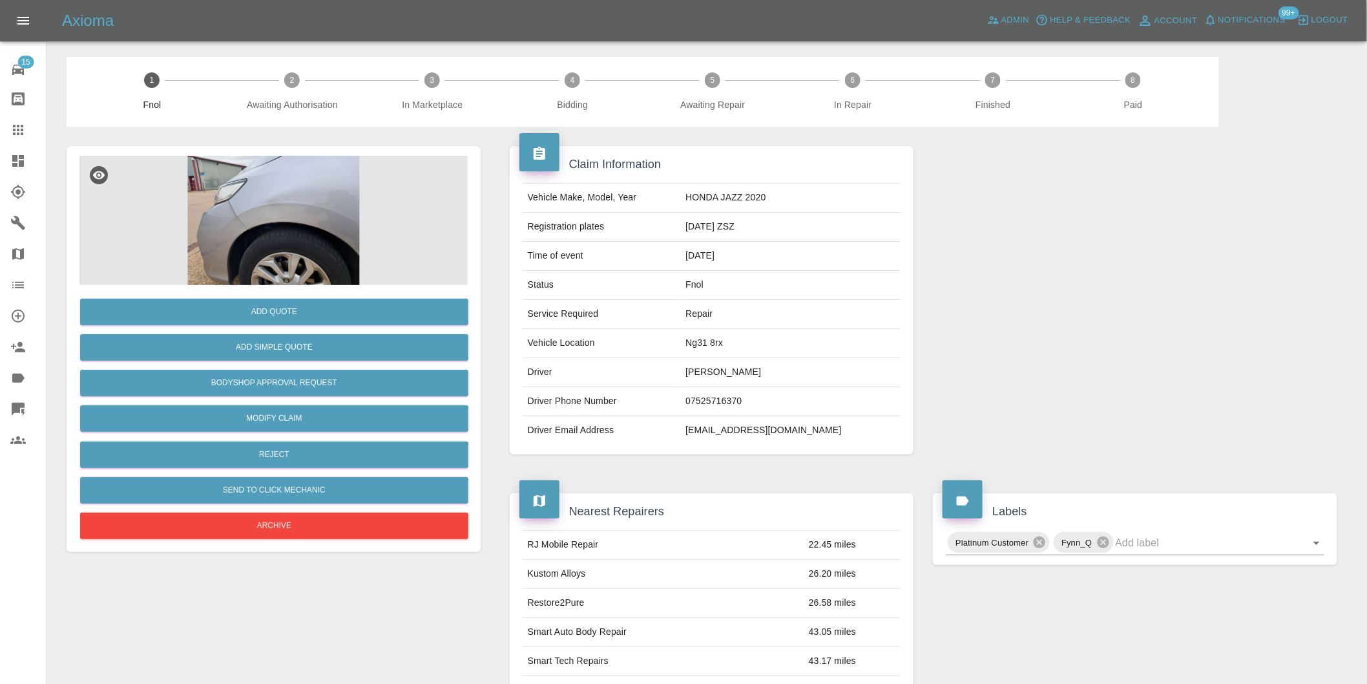
click at [249, 193] on img at bounding box center [273, 220] width 388 height 129
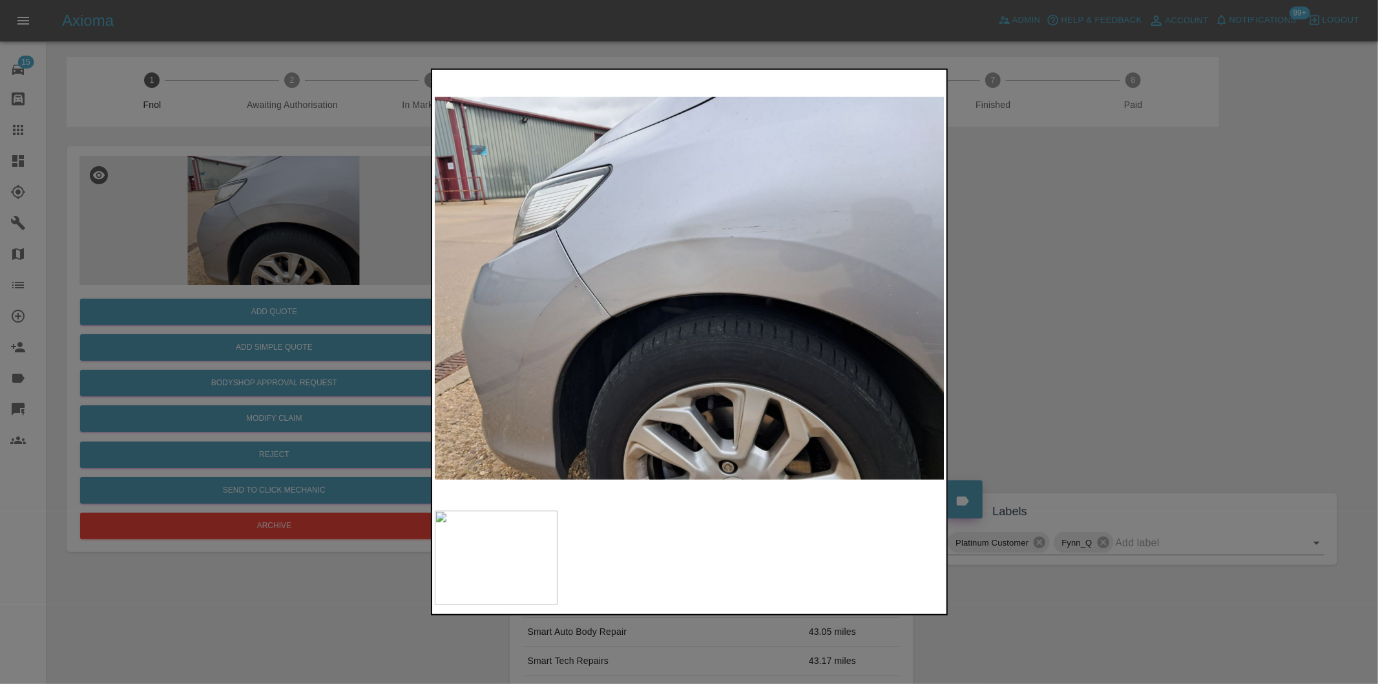
click at [1080, 314] on div at bounding box center [689, 342] width 1378 height 684
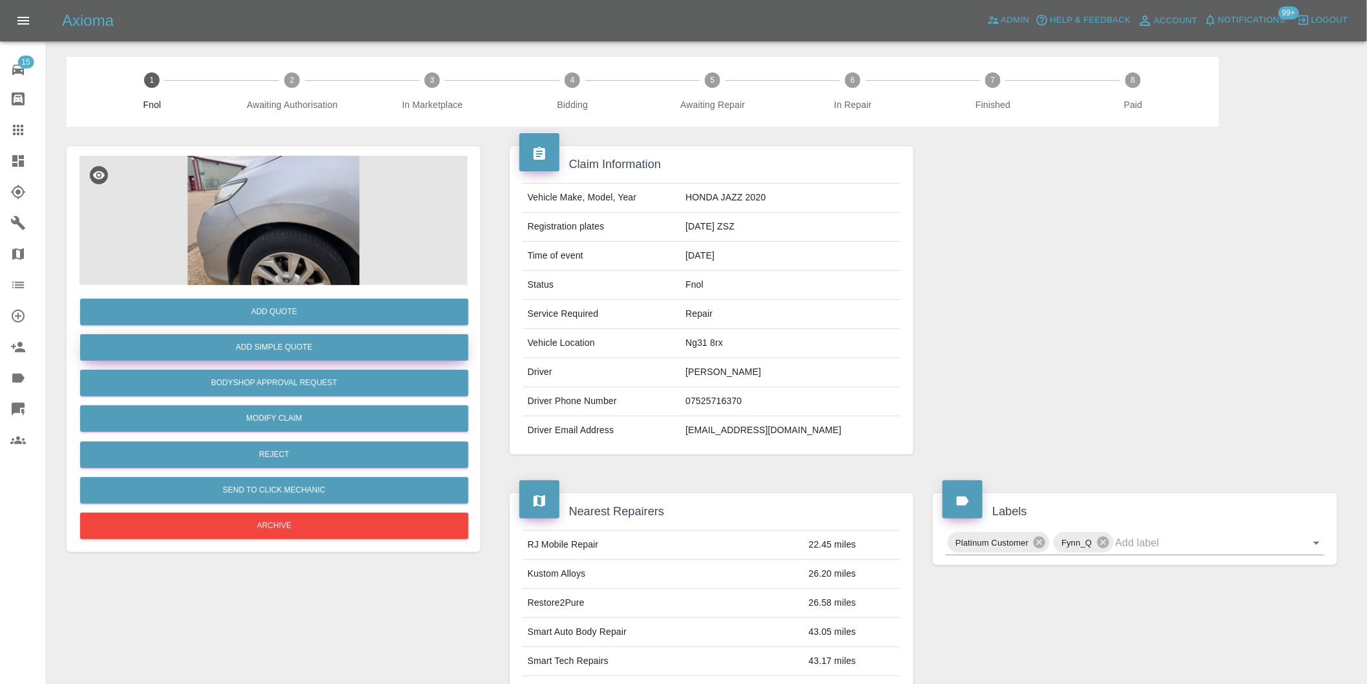
click at [291, 357] on button "Add Simple Quote" at bounding box center [274, 347] width 388 height 26
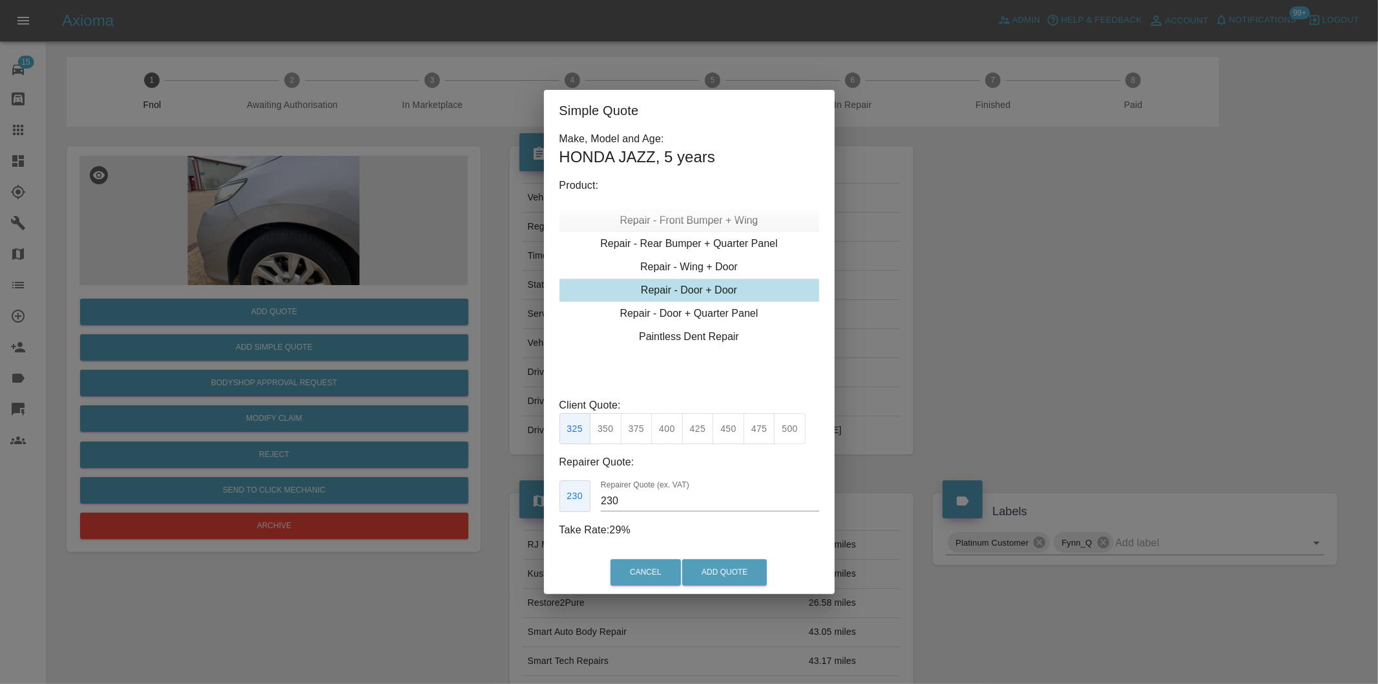
click at [724, 222] on div "Repair - Front Bumper + Wing" at bounding box center [689, 220] width 260 height 23
click at [636, 431] on button "350" at bounding box center [637, 429] width 32 height 32
type input "210"
click at [718, 572] on button "Add Quote" at bounding box center [724, 572] width 85 height 26
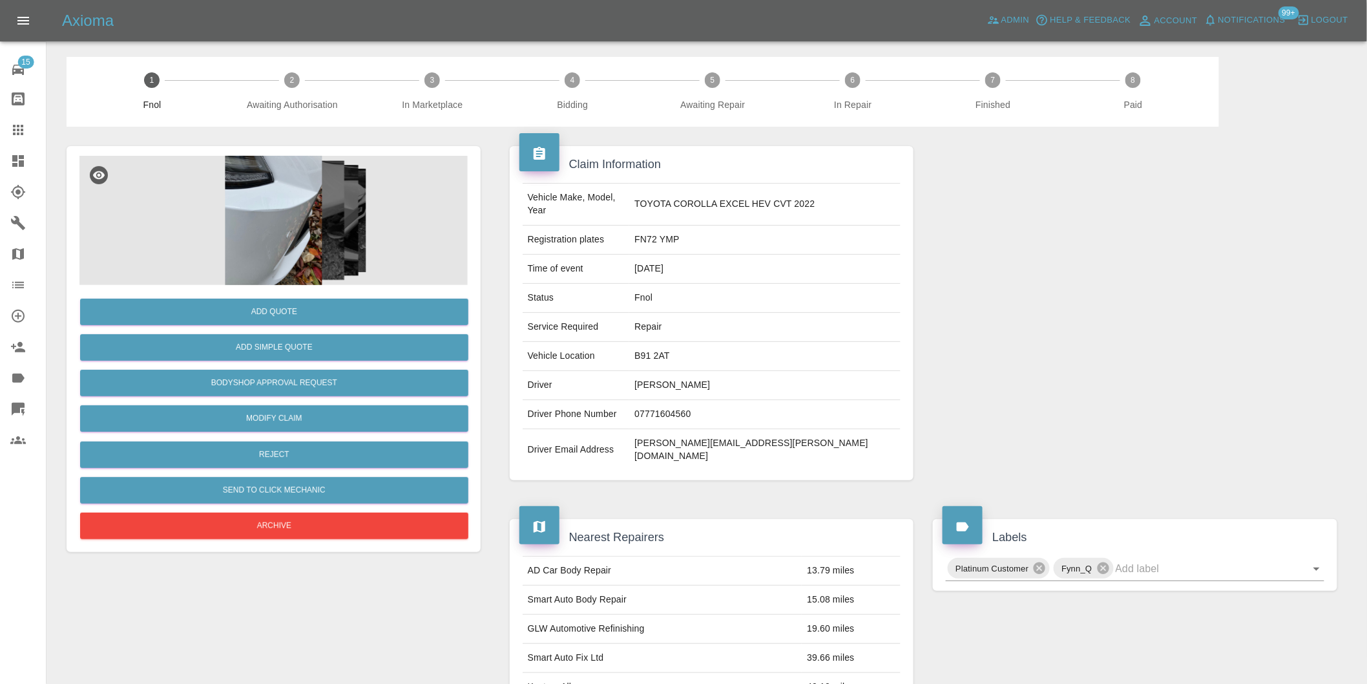
click at [280, 183] on img at bounding box center [273, 220] width 388 height 129
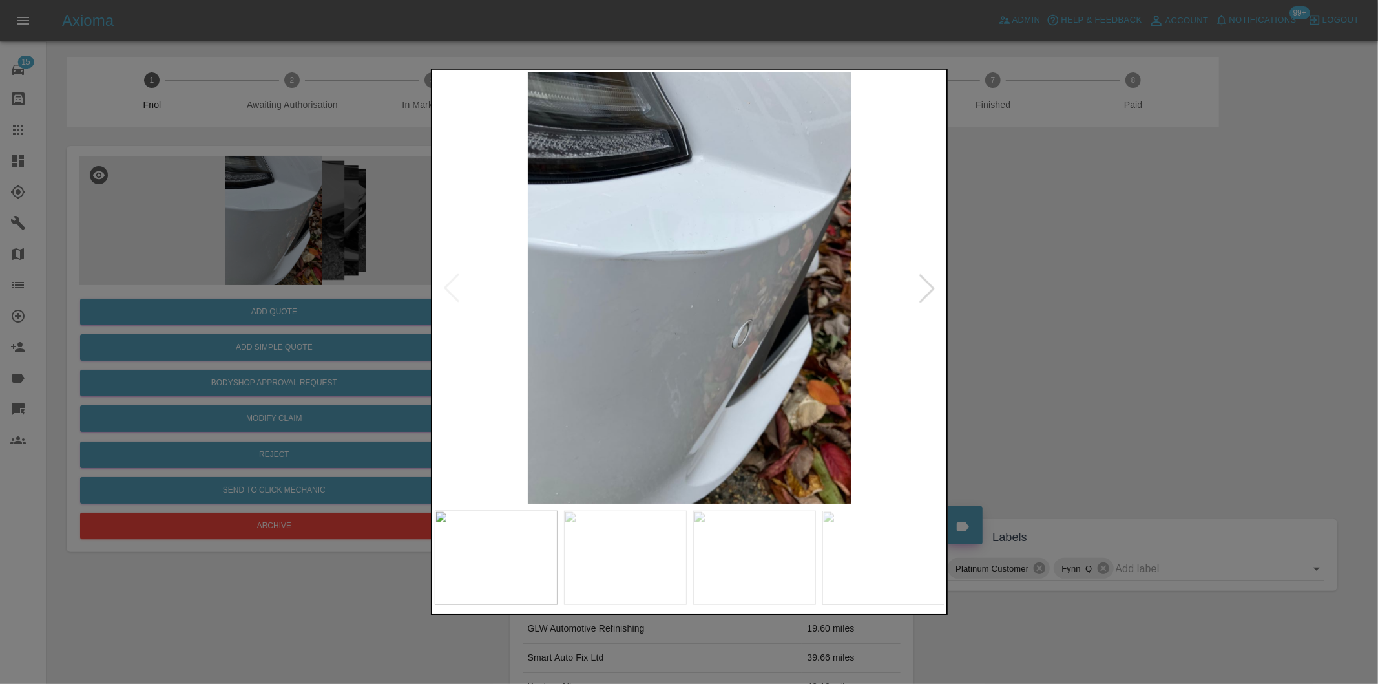
click at [924, 288] on div at bounding box center [927, 288] width 28 height 28
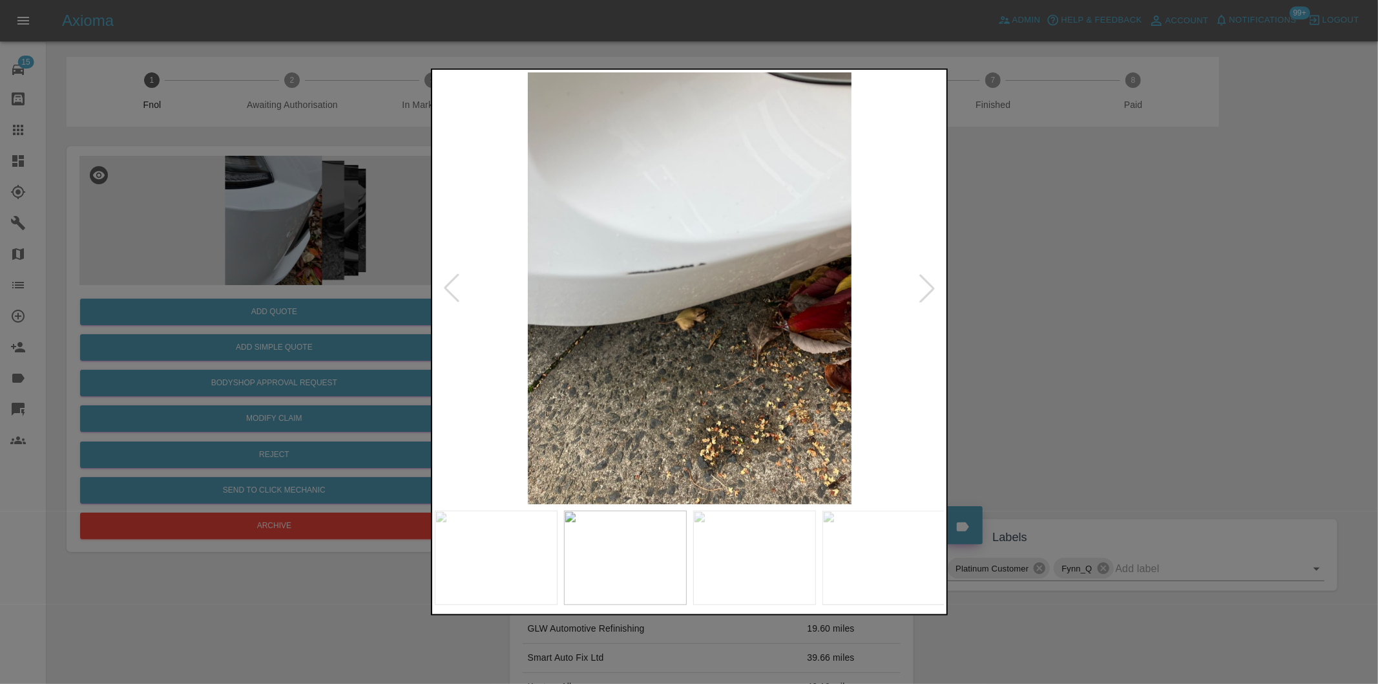
click at [924, 288] on div at bounding box center [927, 288] width 28 height 28
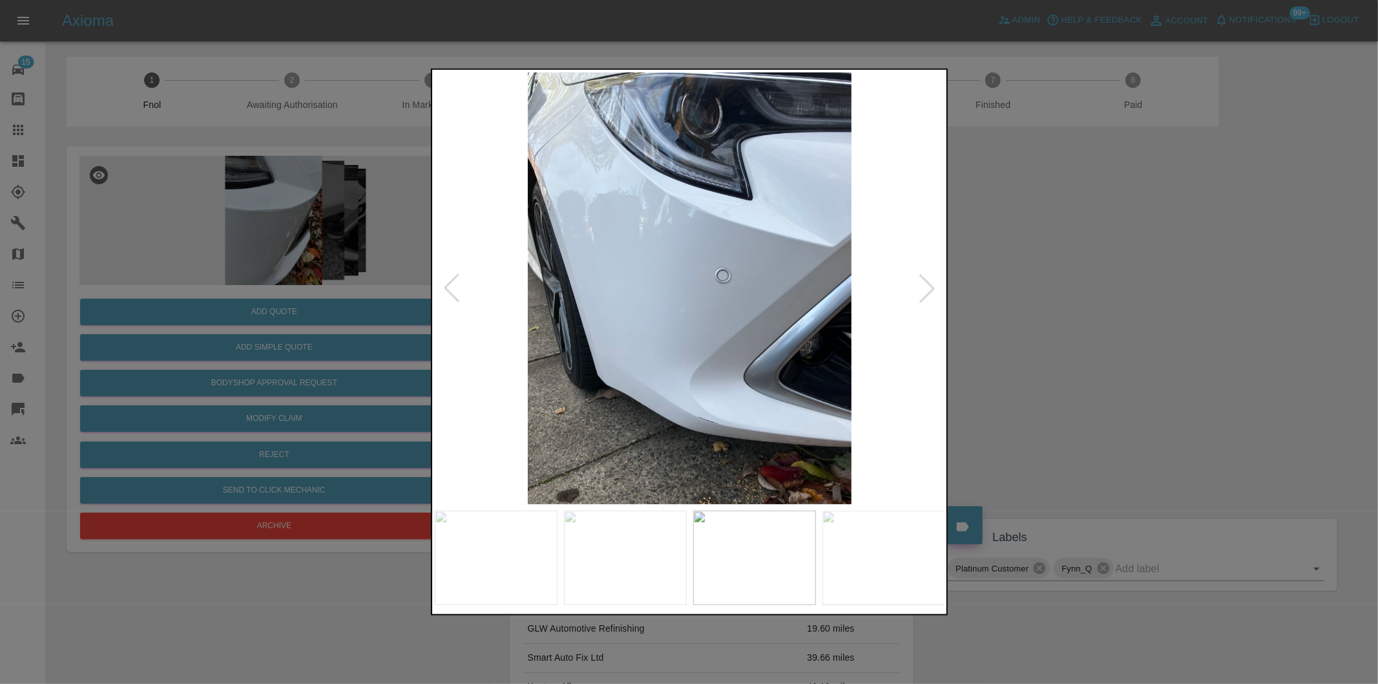
click at [924, 288] on div at bounding box center [927, 288] width 28 height 28
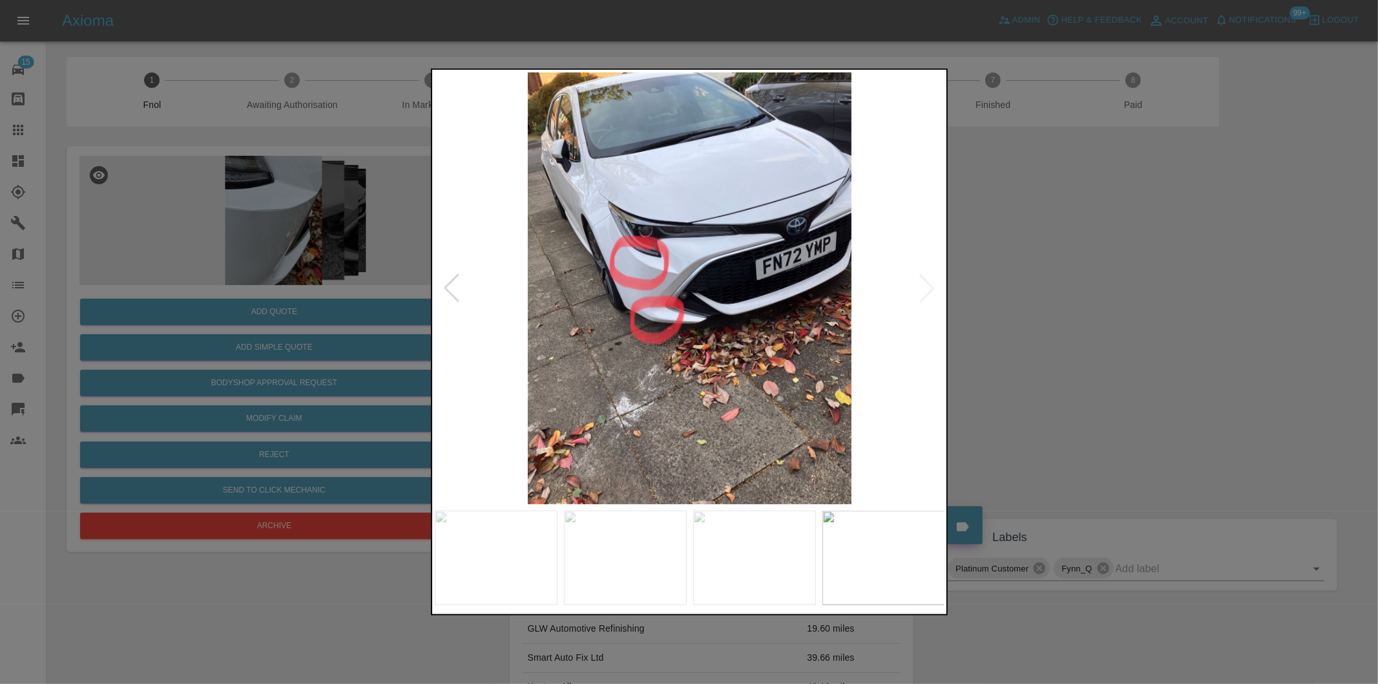
click at [924, 288] on img at bounding box center [690, 288] width 510 height 432
drag, startPoint x: 1118, startPoint y: 310, endPoint x: 1111, endPoint y: 313, distance: 7.0
click at [1118, 311] on div at bounding box center [689, 342] width 1378 height 684
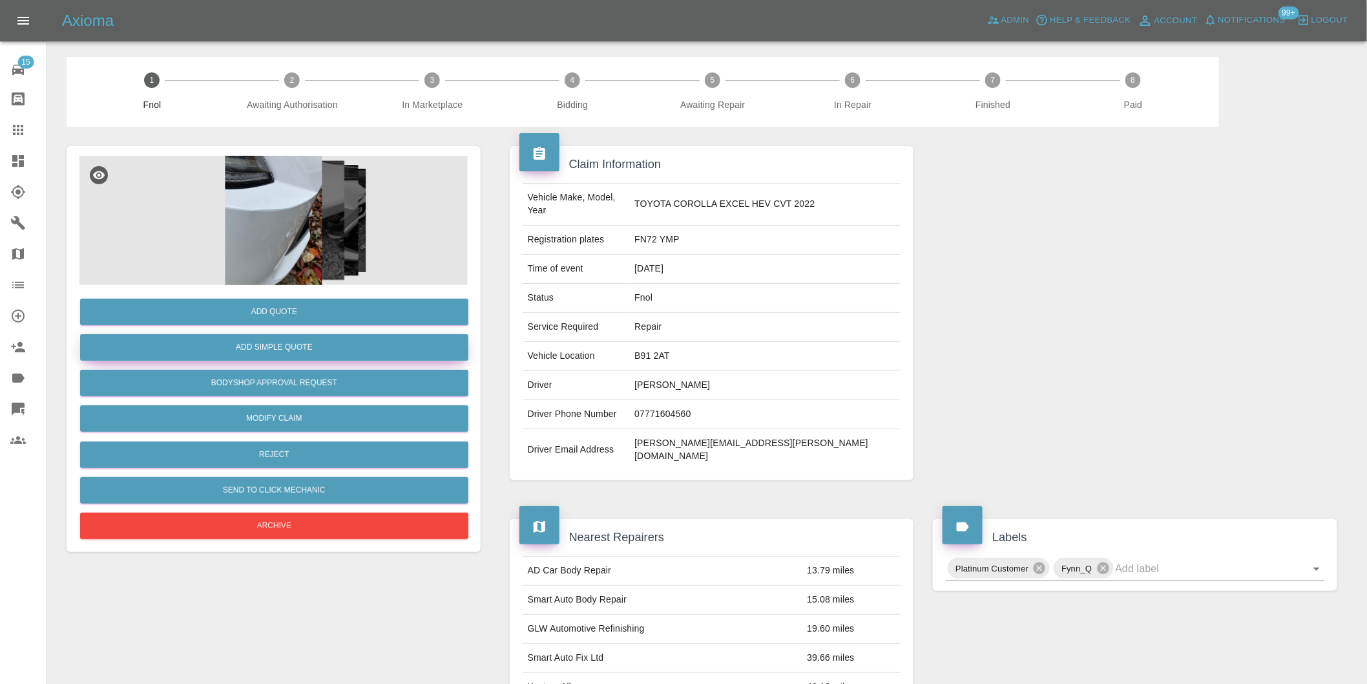
click at [347, 352] on button "Add Simple Quote" at bounding box center [274, 347] width 388 height 26
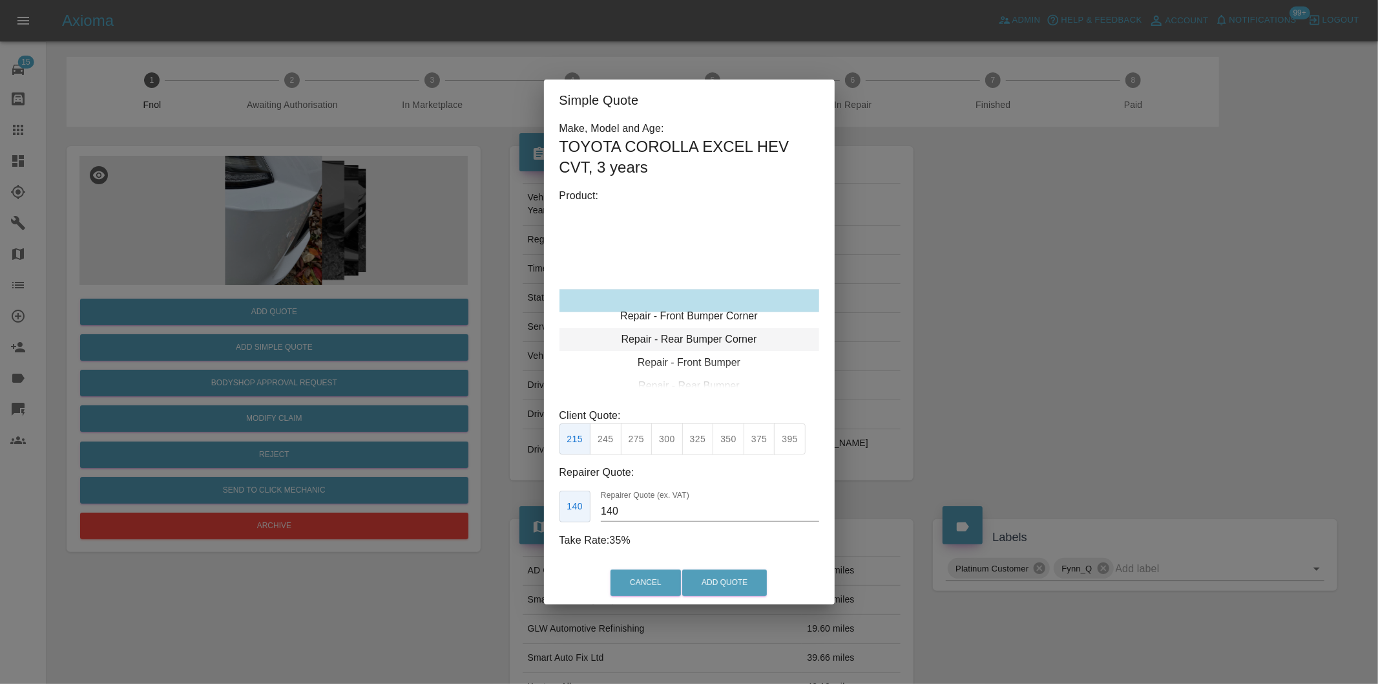
type input "120"
click at [608, 439] on button "199" at bounding box center [606, 439] width 32 height 32
click at [724, 576] on button "Add Quote" at bounding box center [724, 582] width 85 height 26
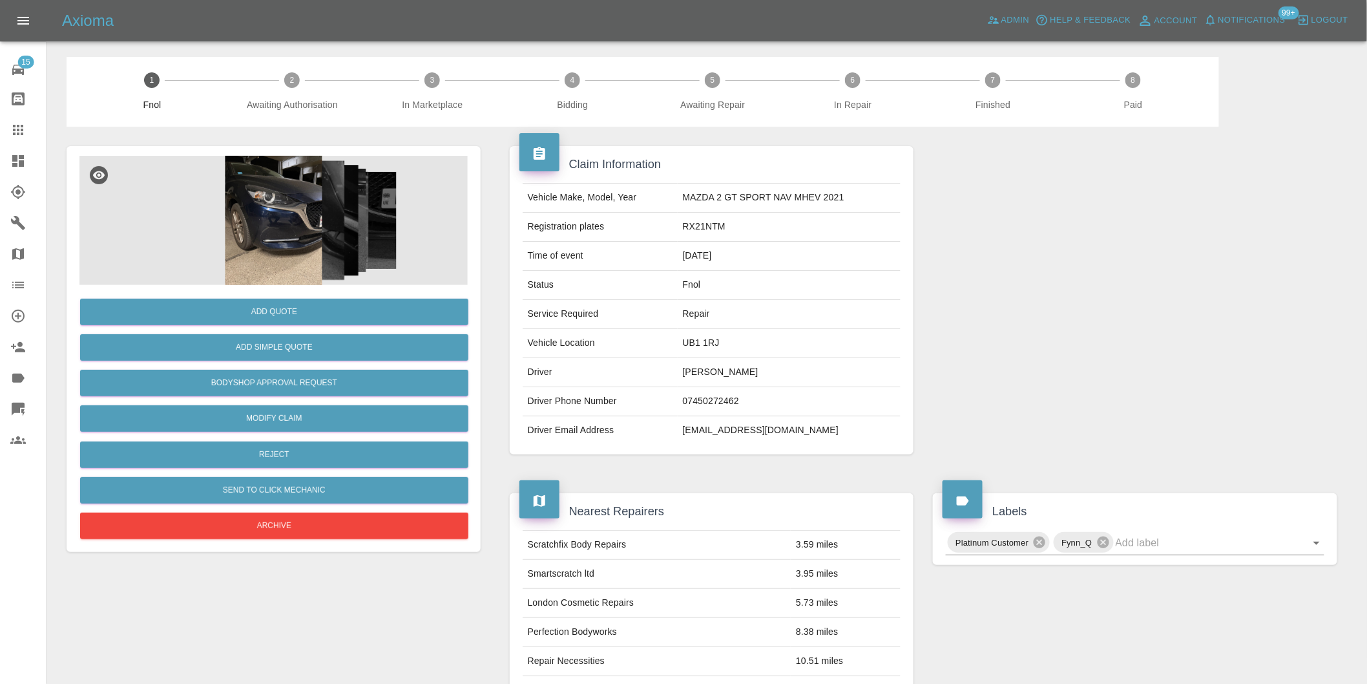
click at [254, 227] on img at bounding box center [273, 220] width 388 height 129
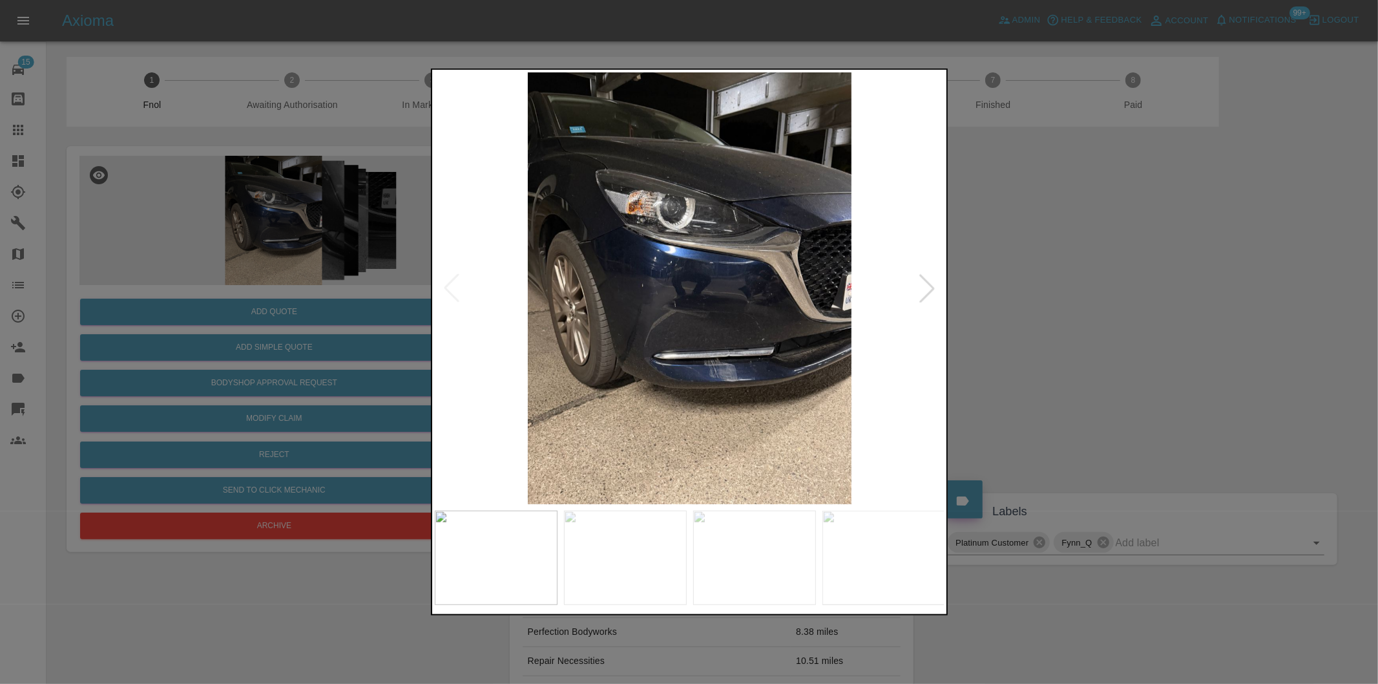
click at [915, 287] on div at bounding box center [927, 288] width 28 height 28
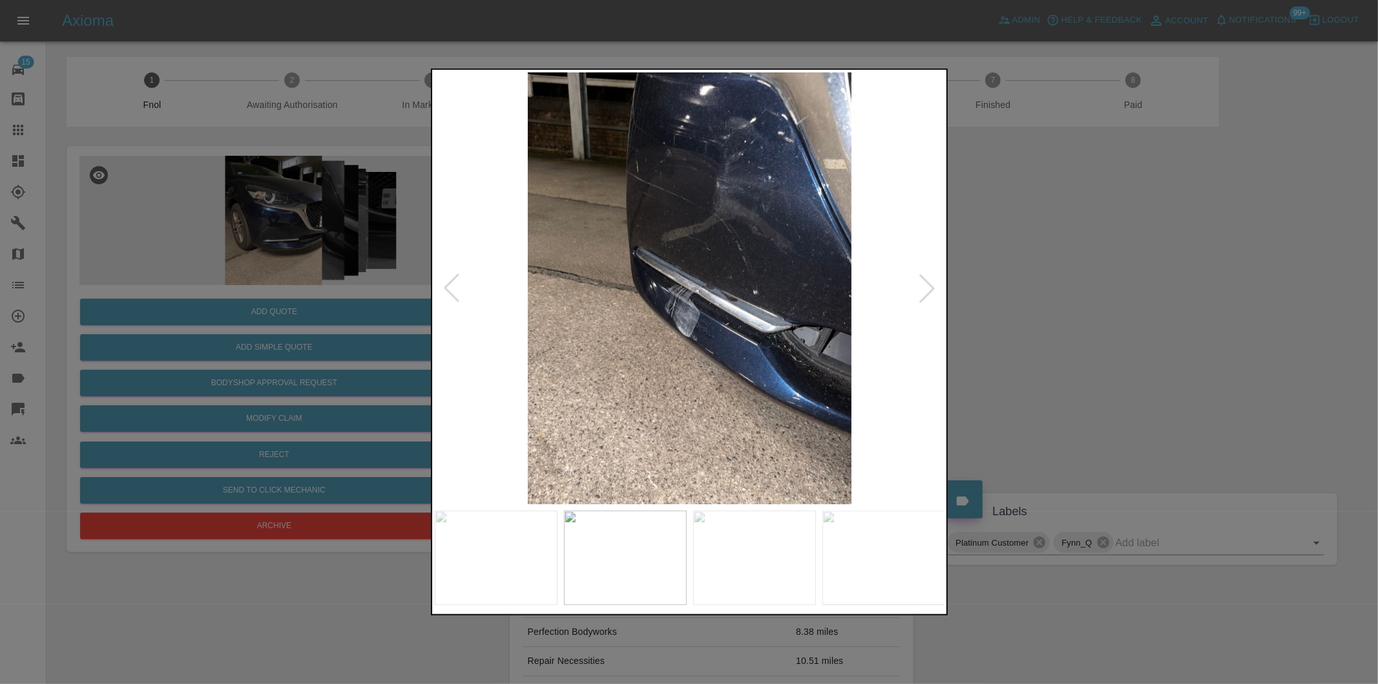
click at [921, 288] on div at bounding box center [927, 288] width 28 height 28
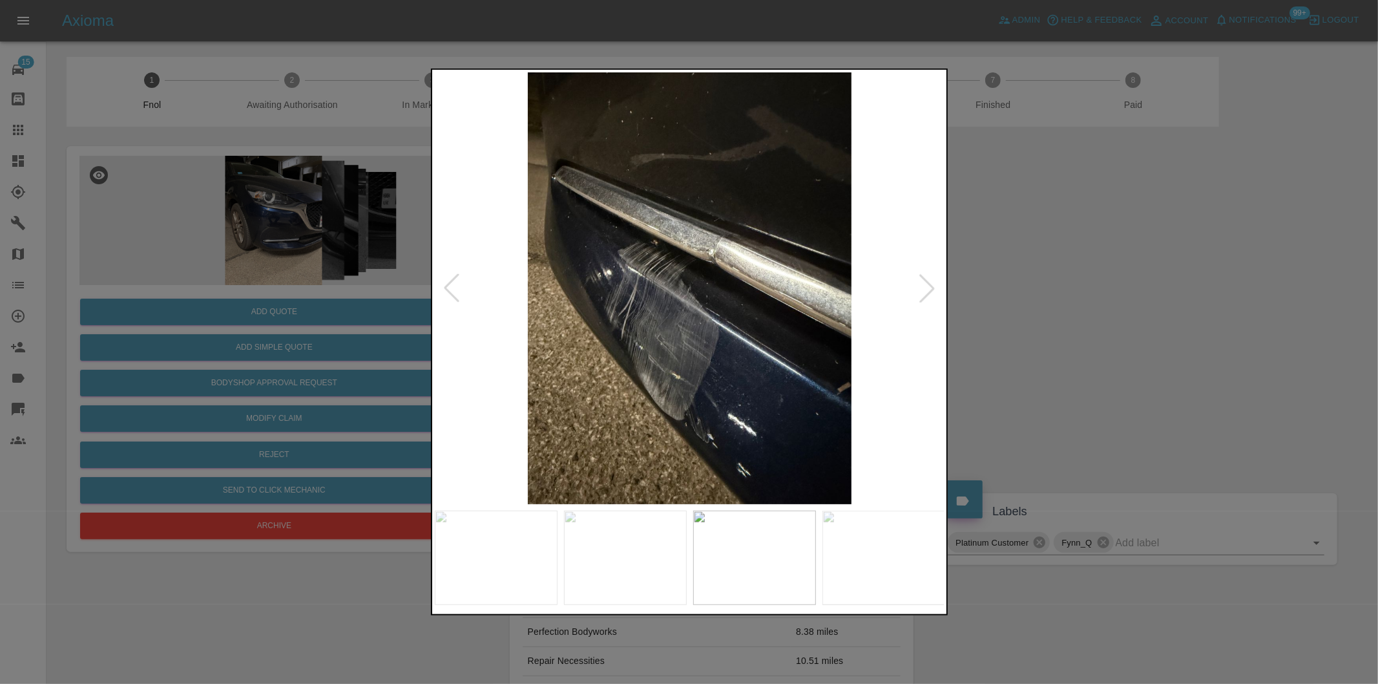
click at [921, 288] on div at bounding box center [927, 288] width 28 height 28
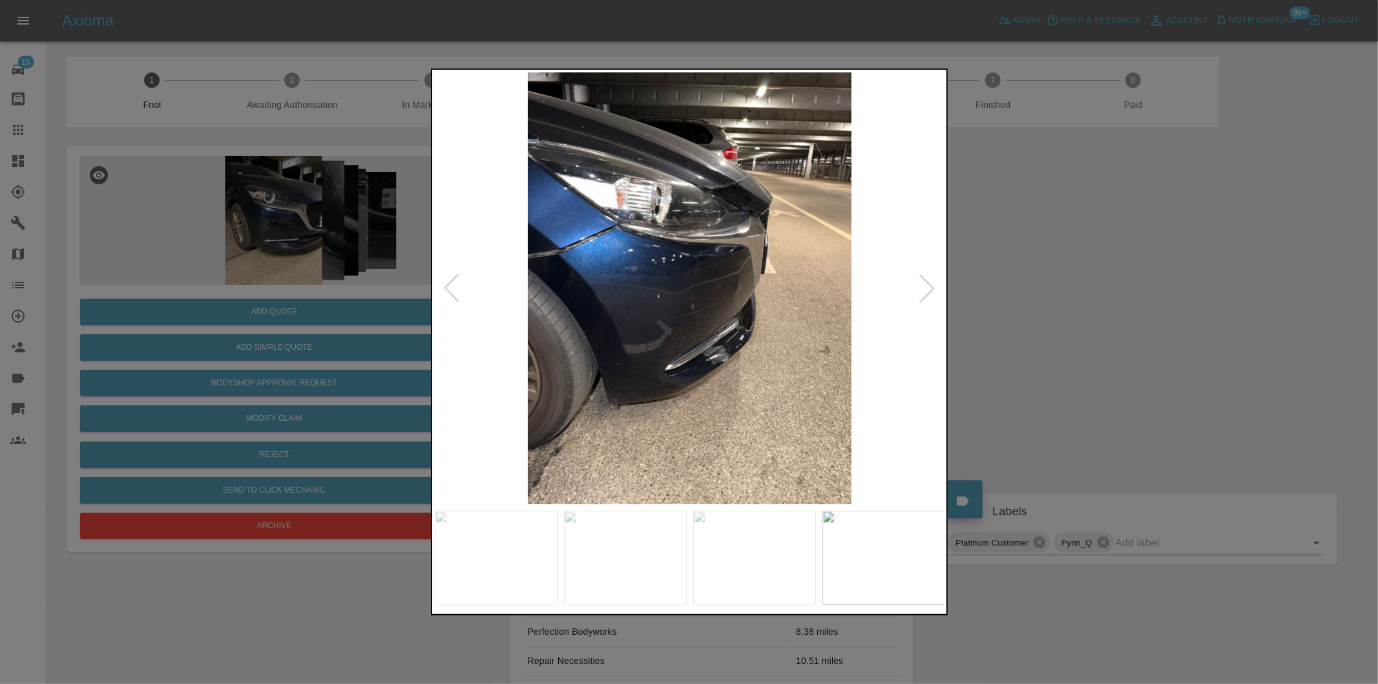
click at [921, 288] on div at bounding box center [927, 288] width 28 height 28
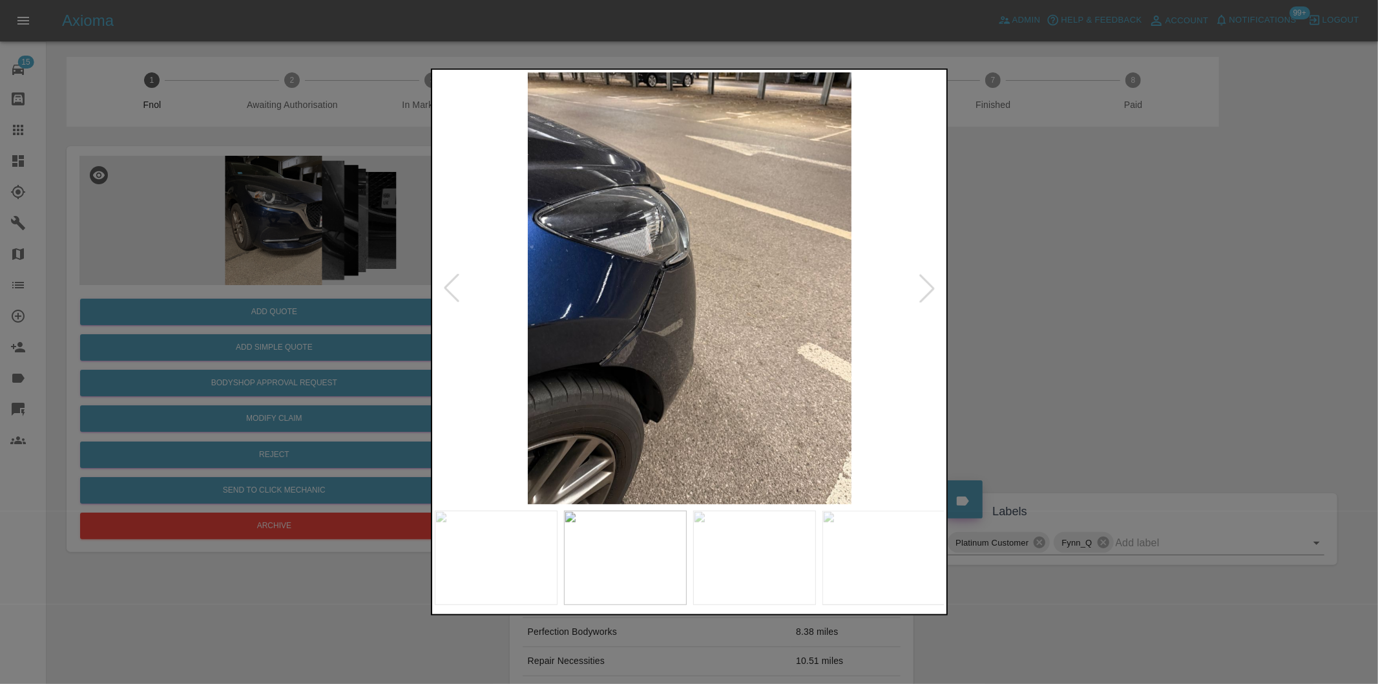
click at [617, 330] on img at bounding box center [690, 288] width 510 height 432
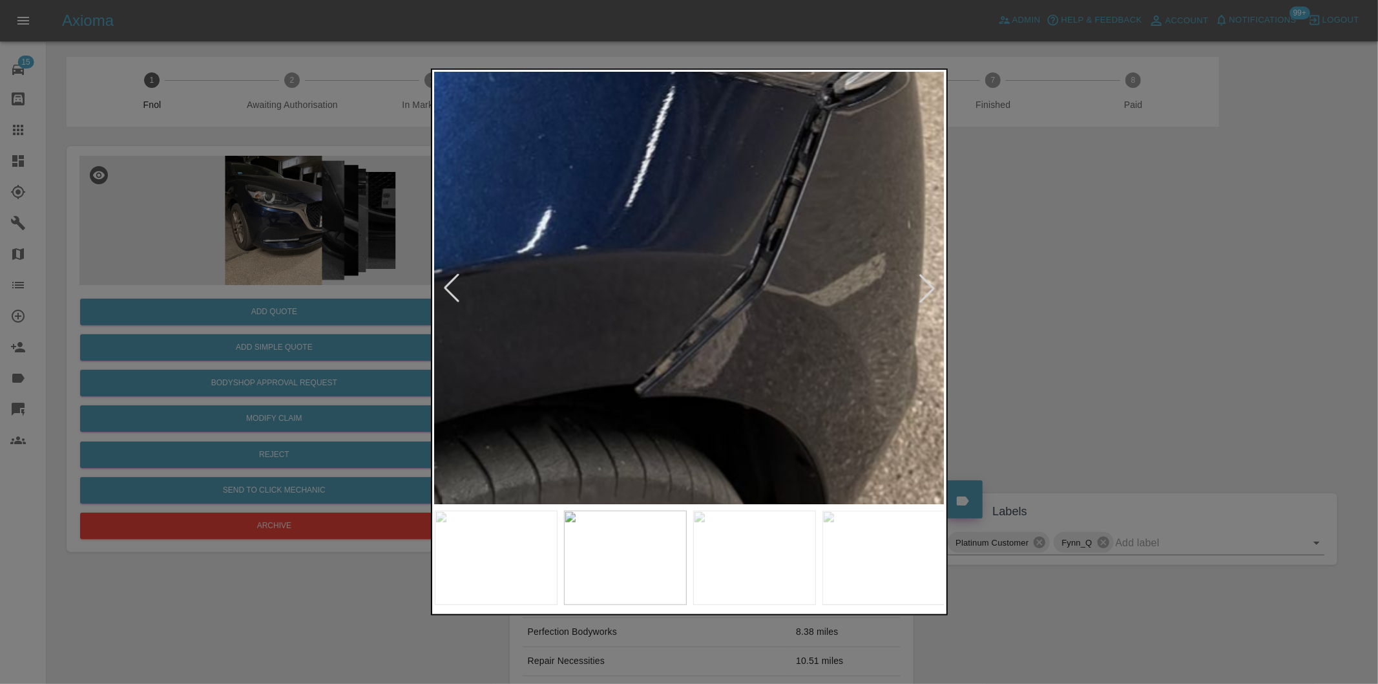
click at [1076, 322] on div at bounding box center [689, 342] width 1378 height 684
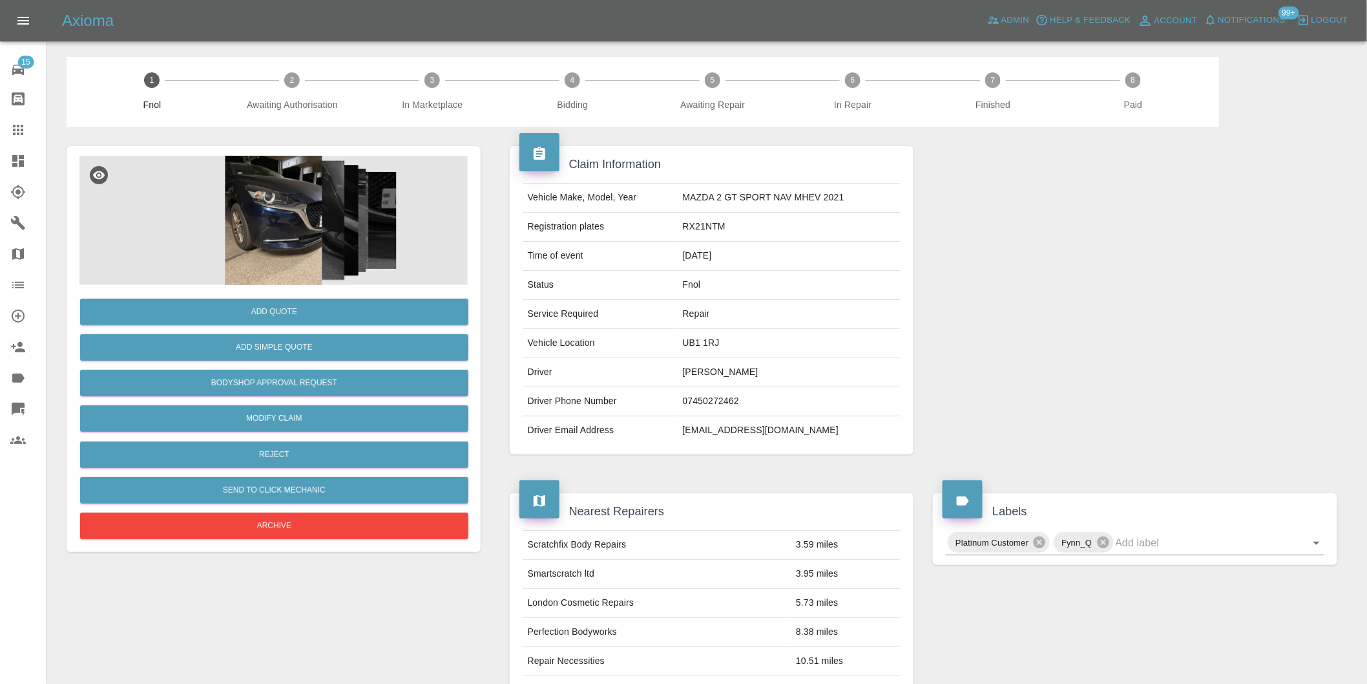
click at [294, 230] on img at bounding box center [273, 220] width 388 height 129
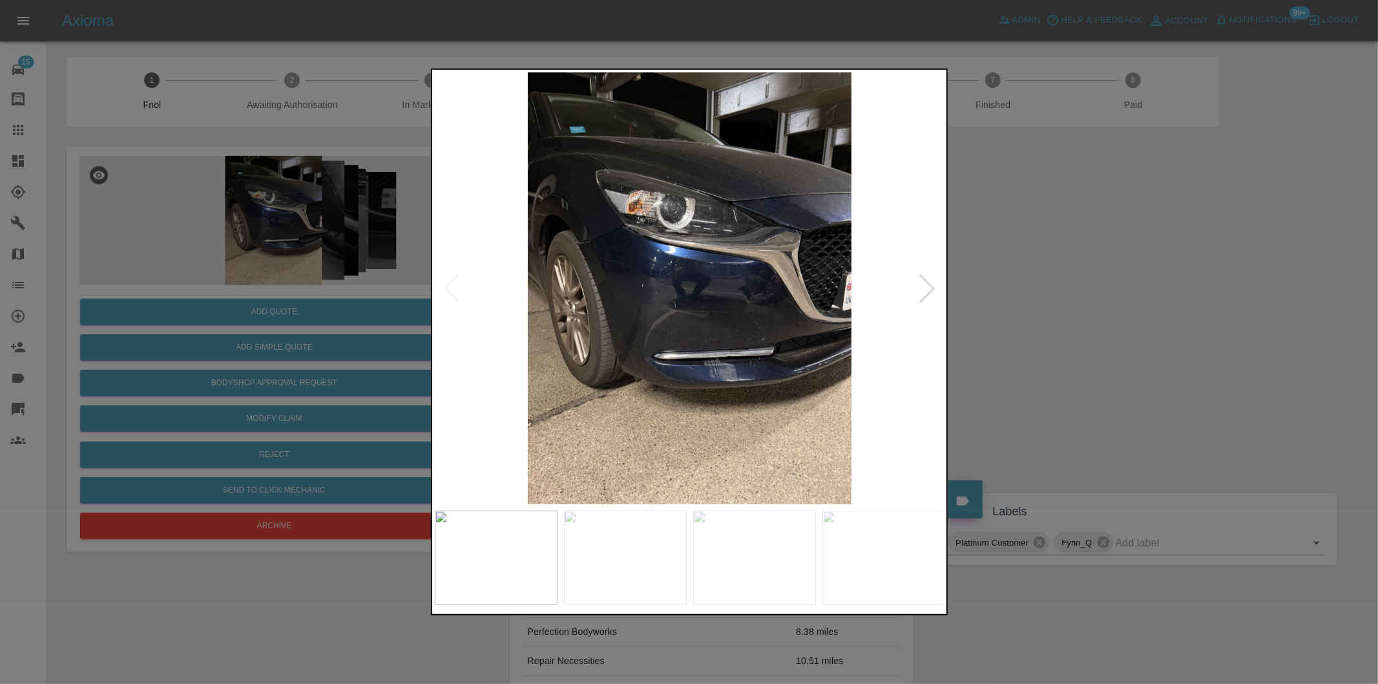
click at [925, 286] on div at bounding box center [927, 288] width 28 height 28
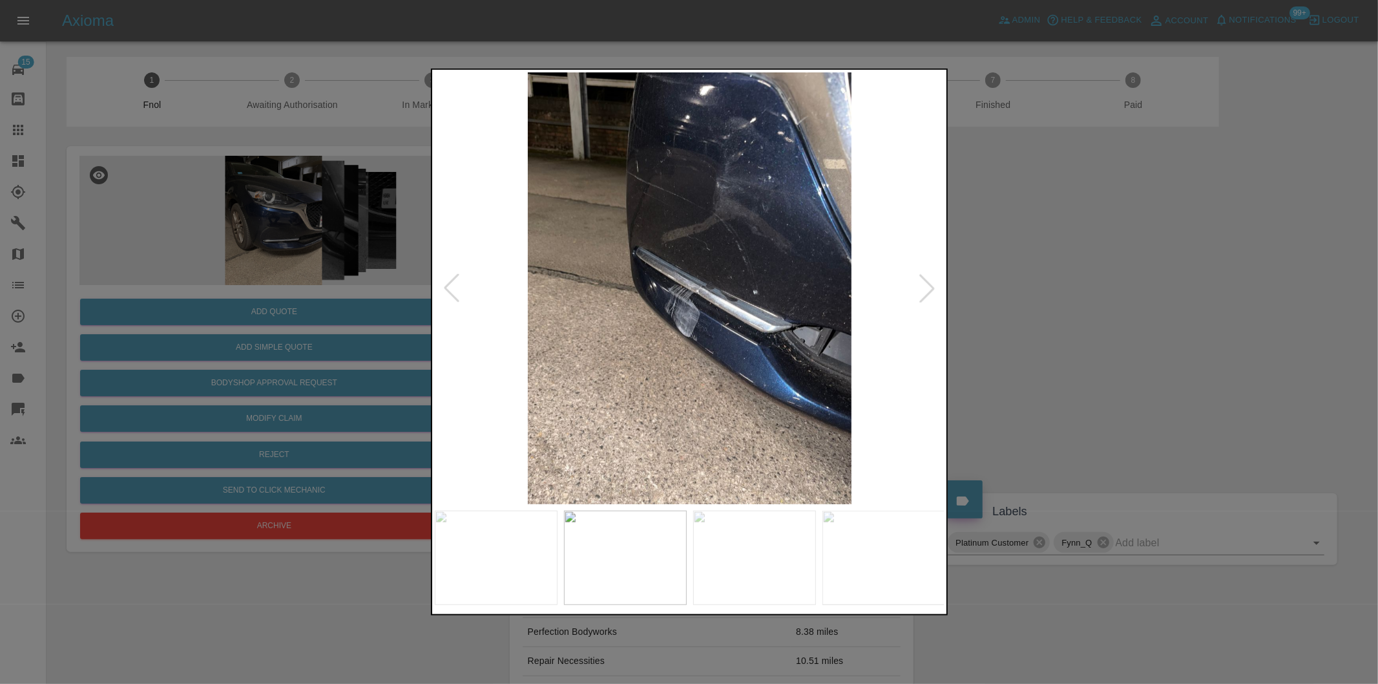
click at [926, 285] on div at bounding box center [927, 288] width 28 height 28
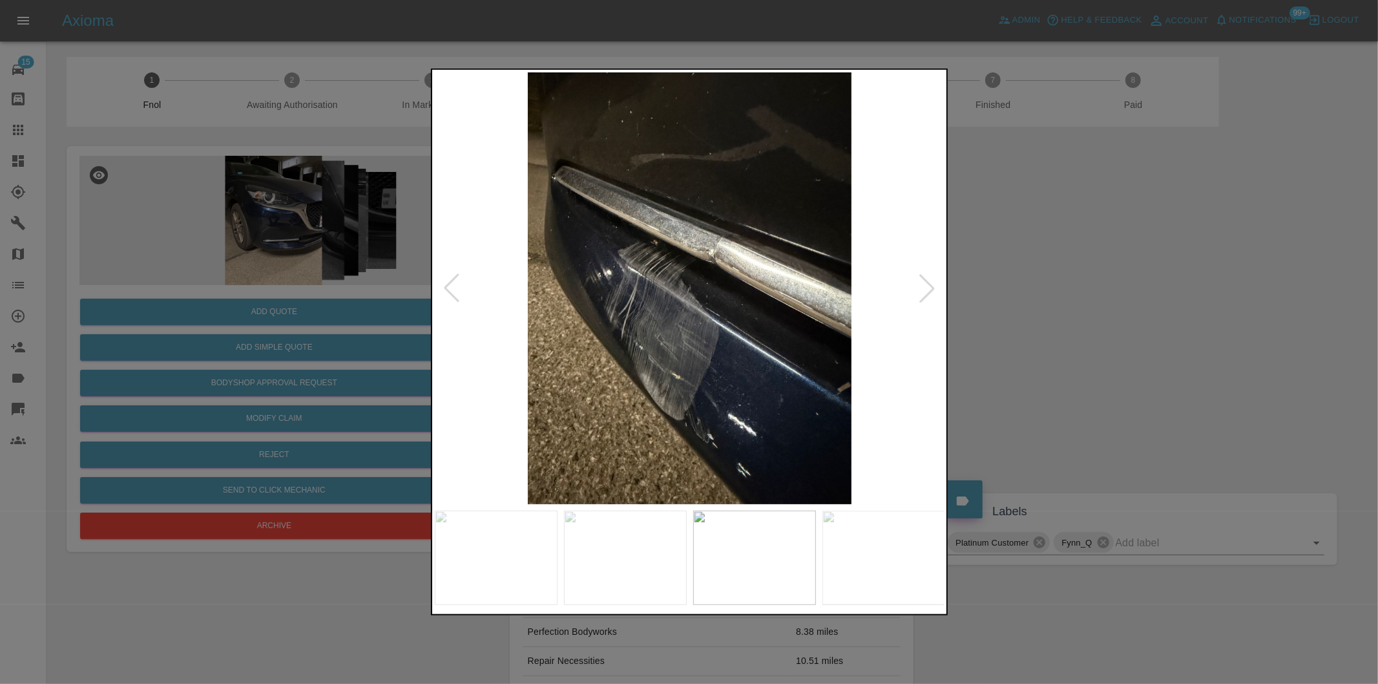
click at [1118, 299] on div at bounding box center [689, 342] width 1378 height 684
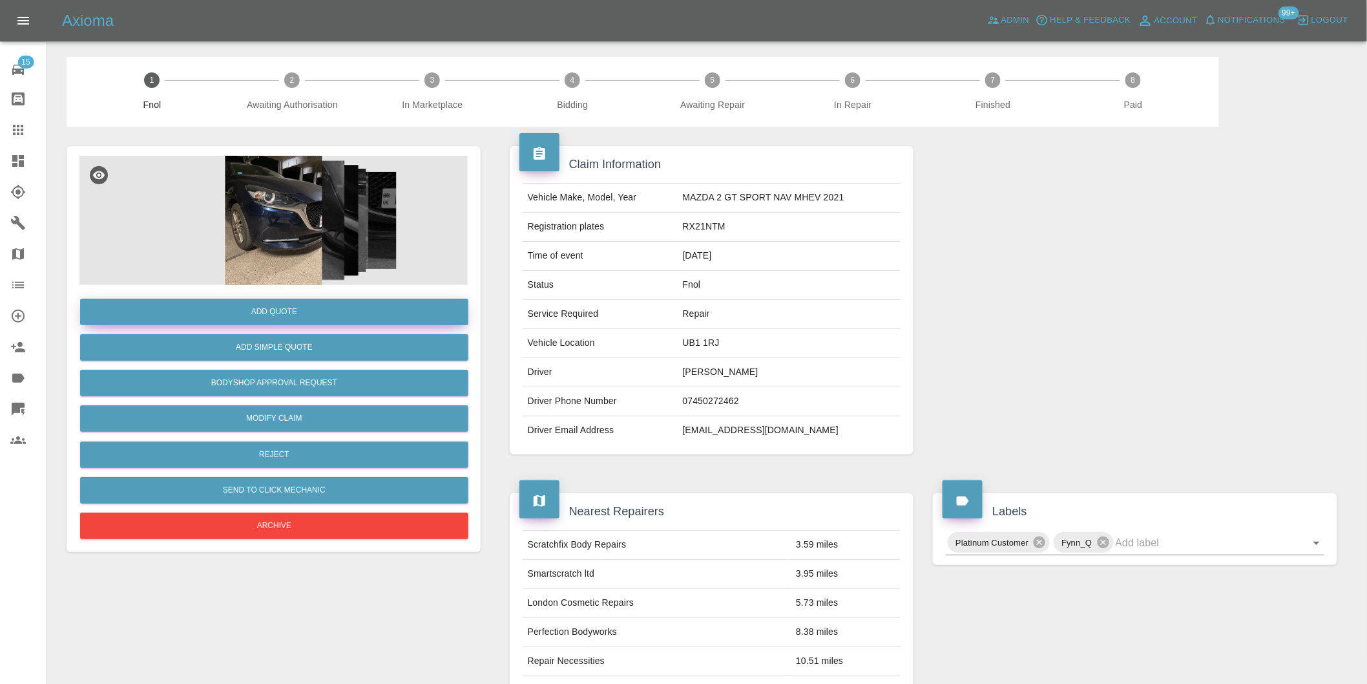
click at [286, 313] on button "Add Quote" at bounding box center [274, 311] width 388 height 26
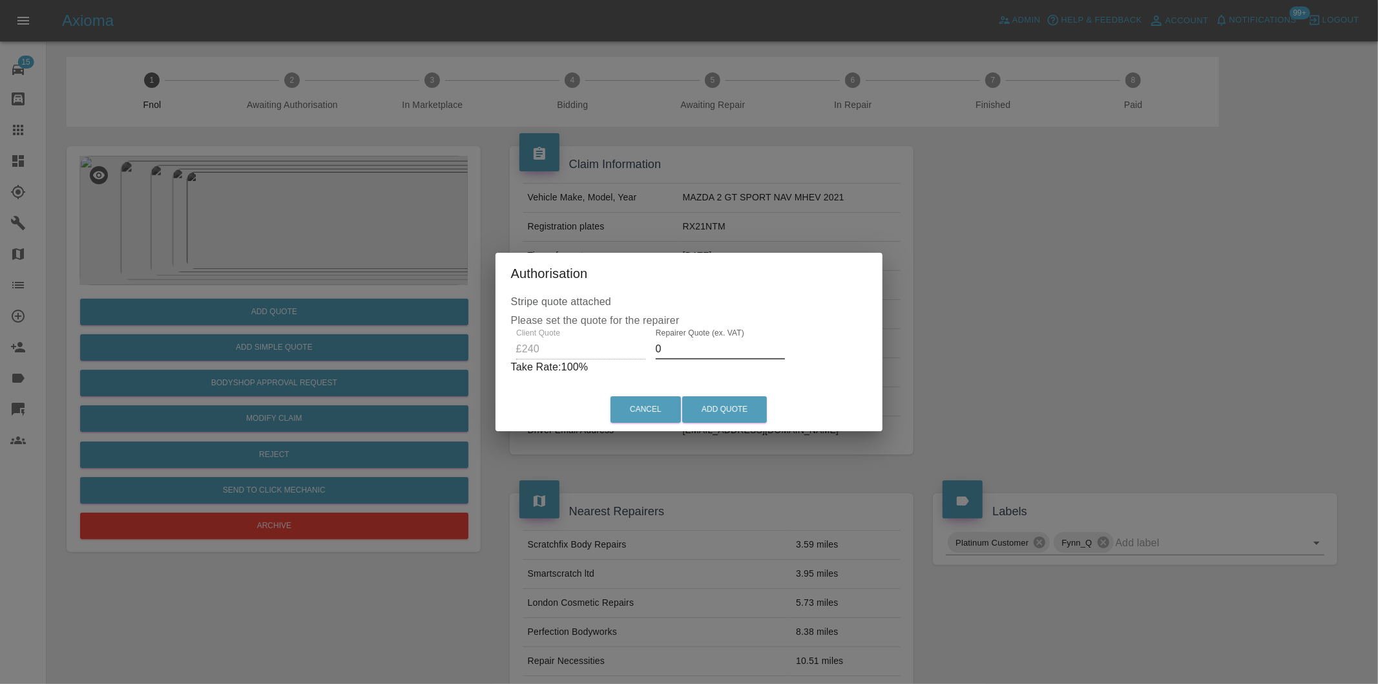
click at [676, 345] on input "0" at bounding box center [720, 349] width 129 height 21
type input "0150"
click at [729, 408] on button "Add Quote" at bounding box center [724, 409] width 85 height 26
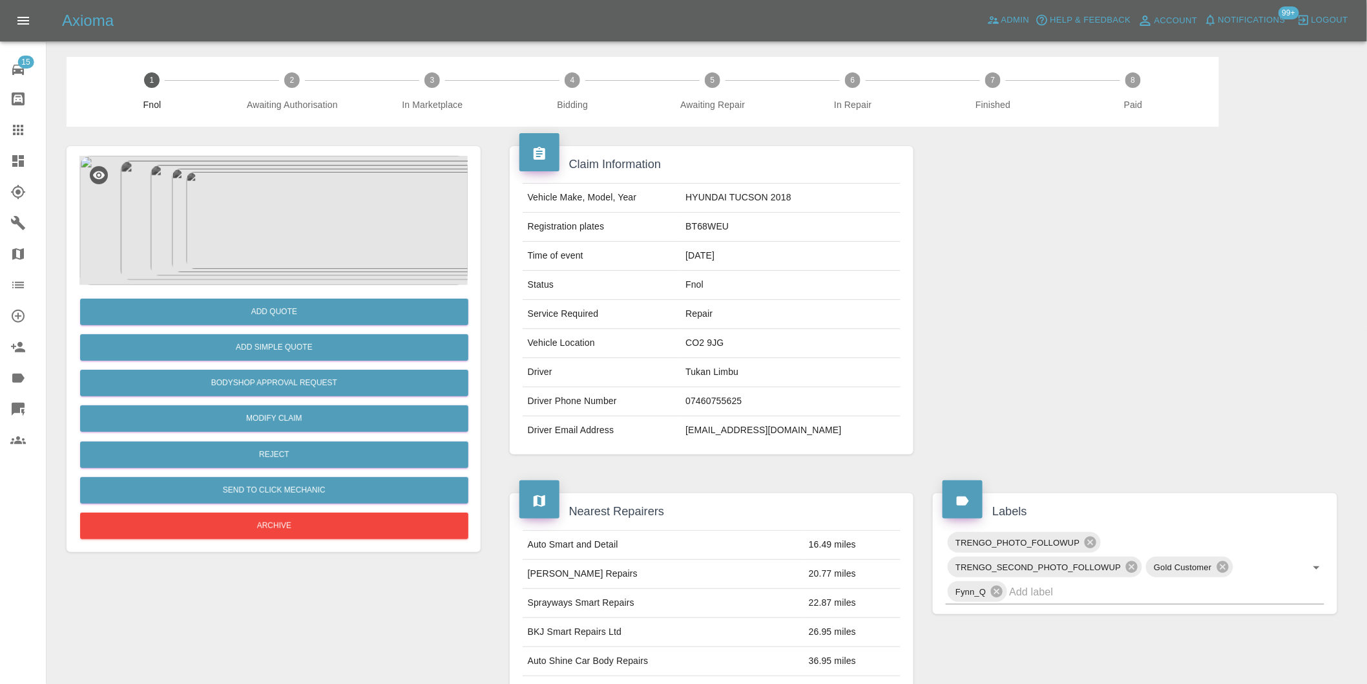
click at [273, 215] on img at bounding box center [273, 220] width 388 height 129
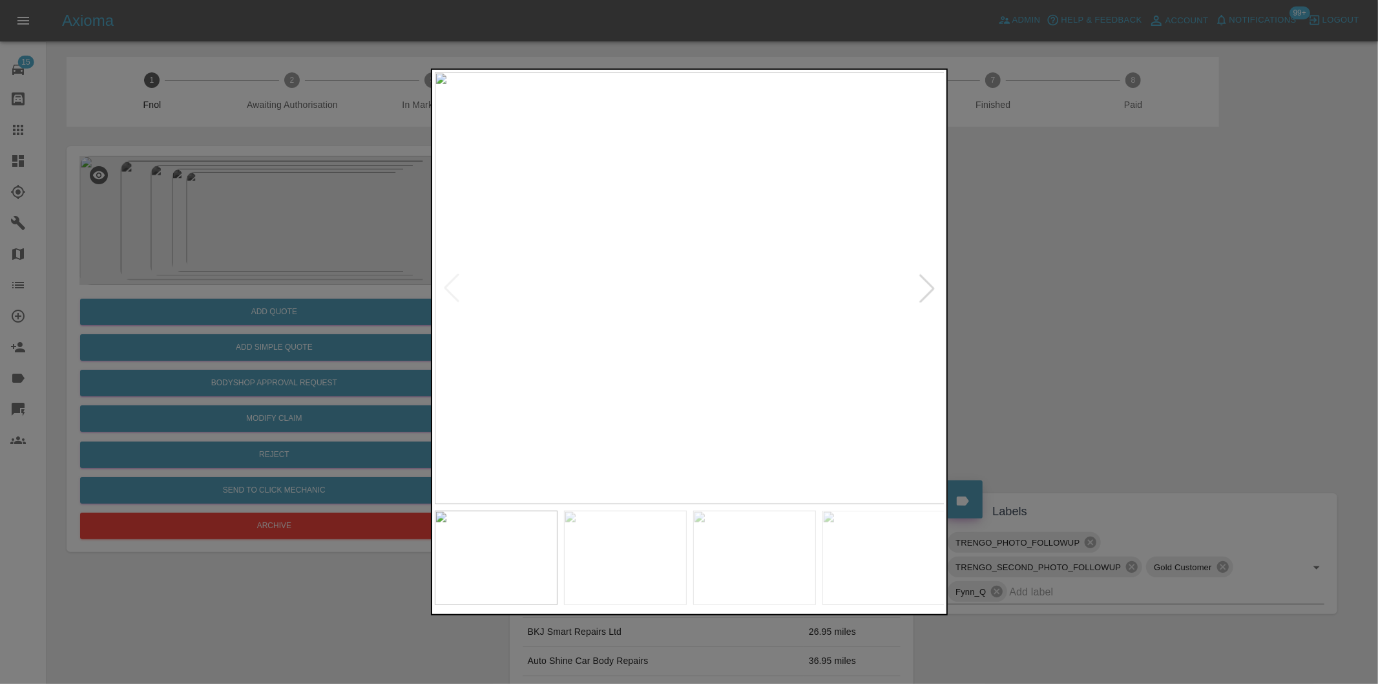
click at [924, 282] on div at bounding box center [927, 288] width 28 height 28
click at [1112, 284] on div at bounding box center [689, 342] width 1378 height 684
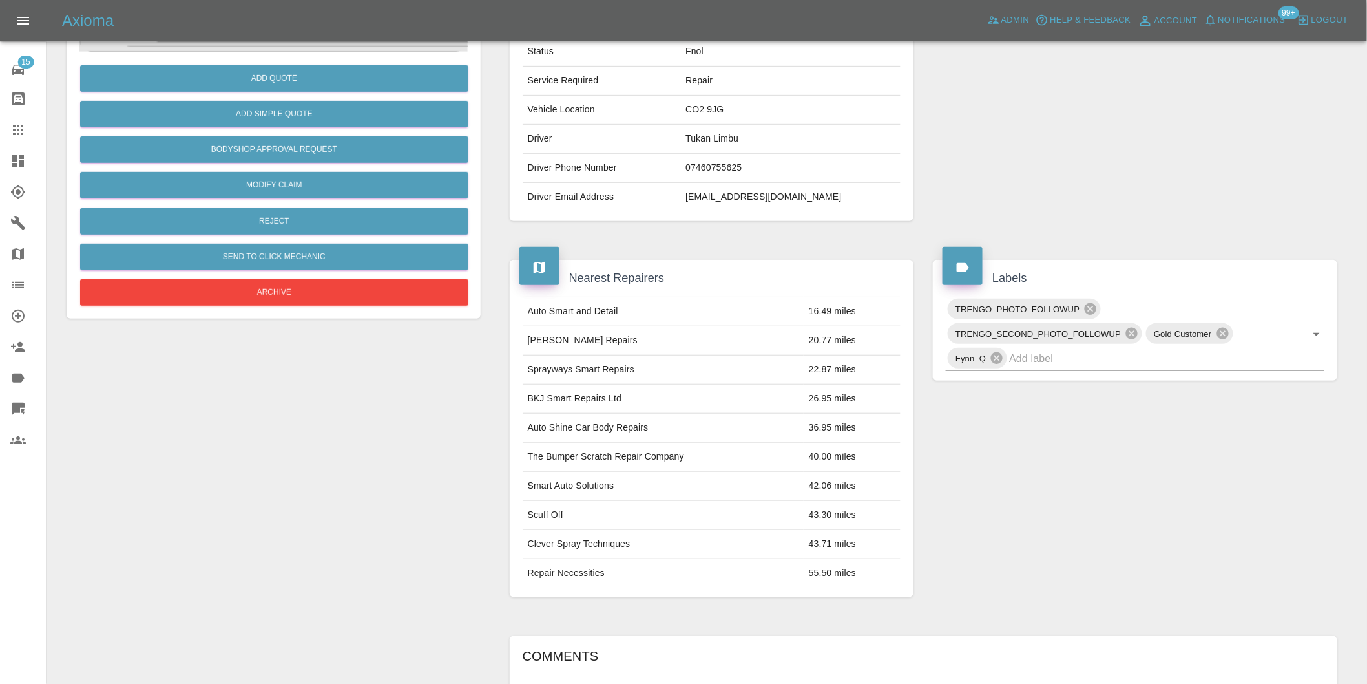
scroll to position [17, 0]
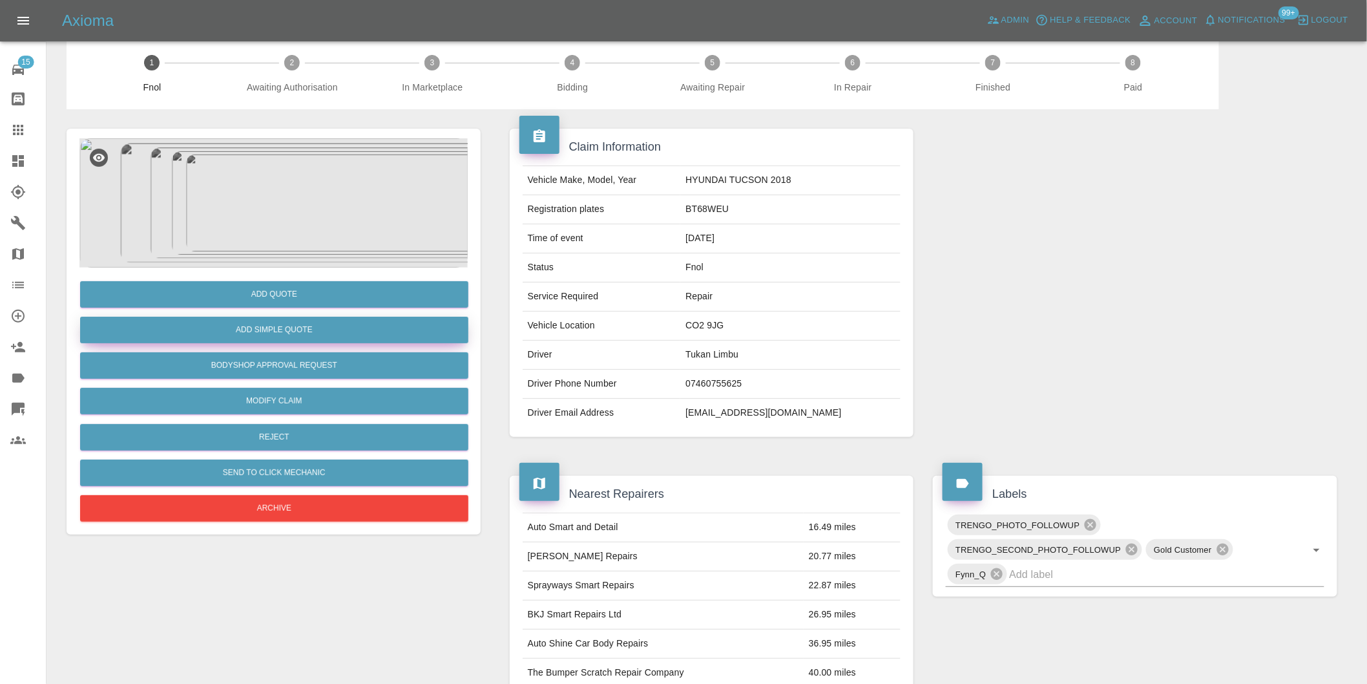
click at [315, 331] on button "Add Simple Quote" at bounding box center [274, 330] width 388 height 26
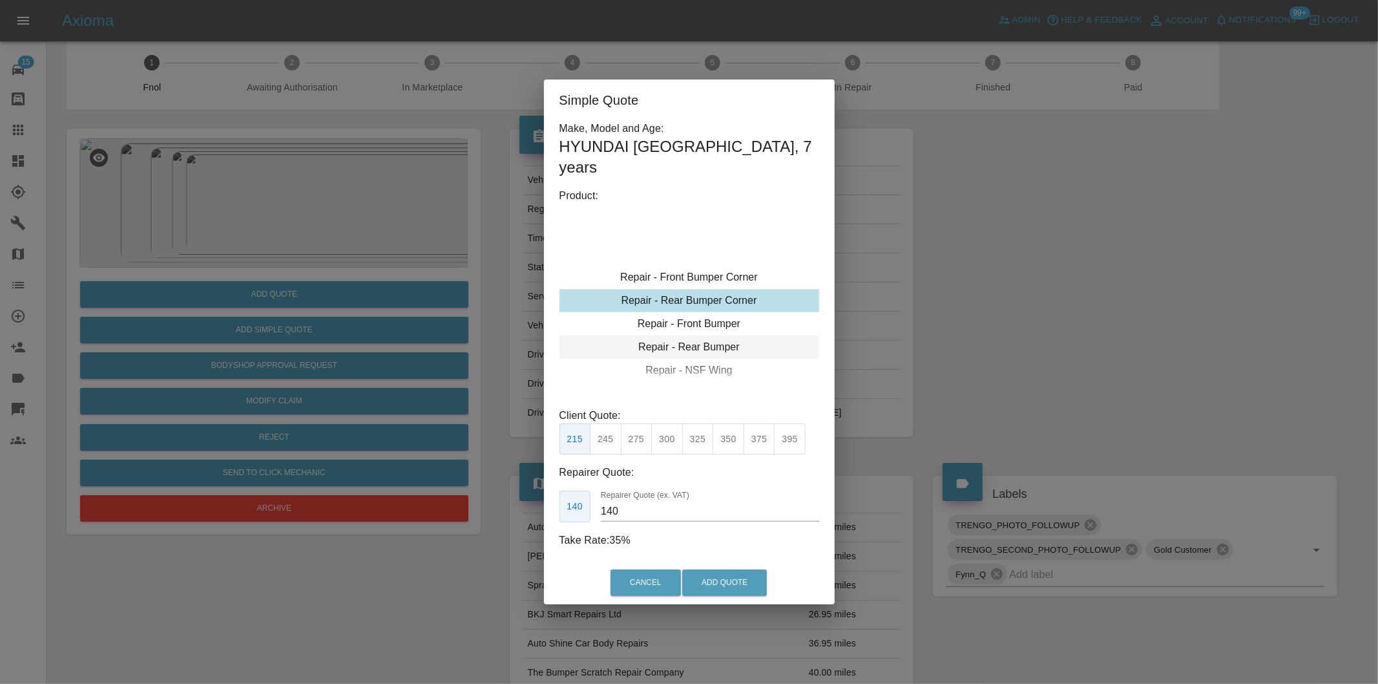
type input "120"
drag, startPoint x: 607, startPoint y: 431, endPoint x: 661, endPoint y: 496, distance: 84.0
click at [609, 431] on button "199" at bounding box center [606, 439] width 32 height 32
drag, startPoint x: 705, startPoint y: 570, endPoint x: 686, endPoint y: 438, distance: 133.1
click at [705, 570] on button "Add Quote" at bounding box center [724, 582] width 85 height 26
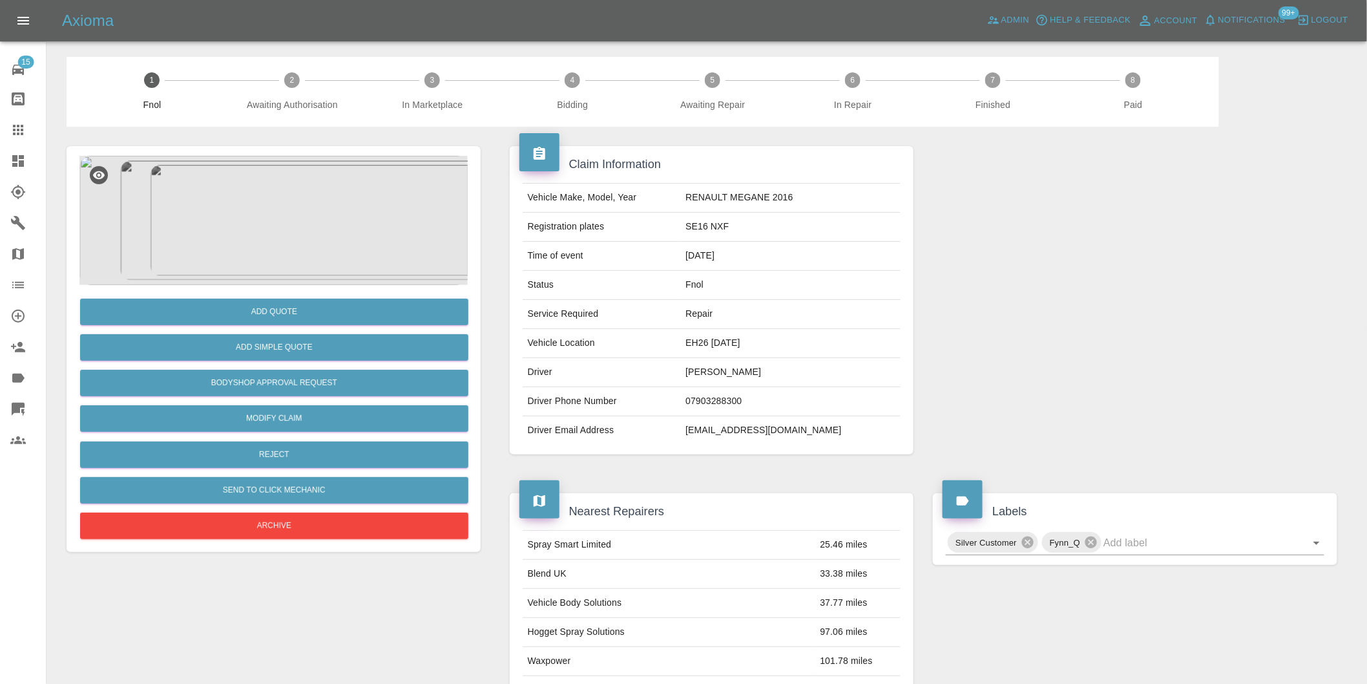
click at [272, 187] on img at bounding box center [273, 220] width 388 height 129
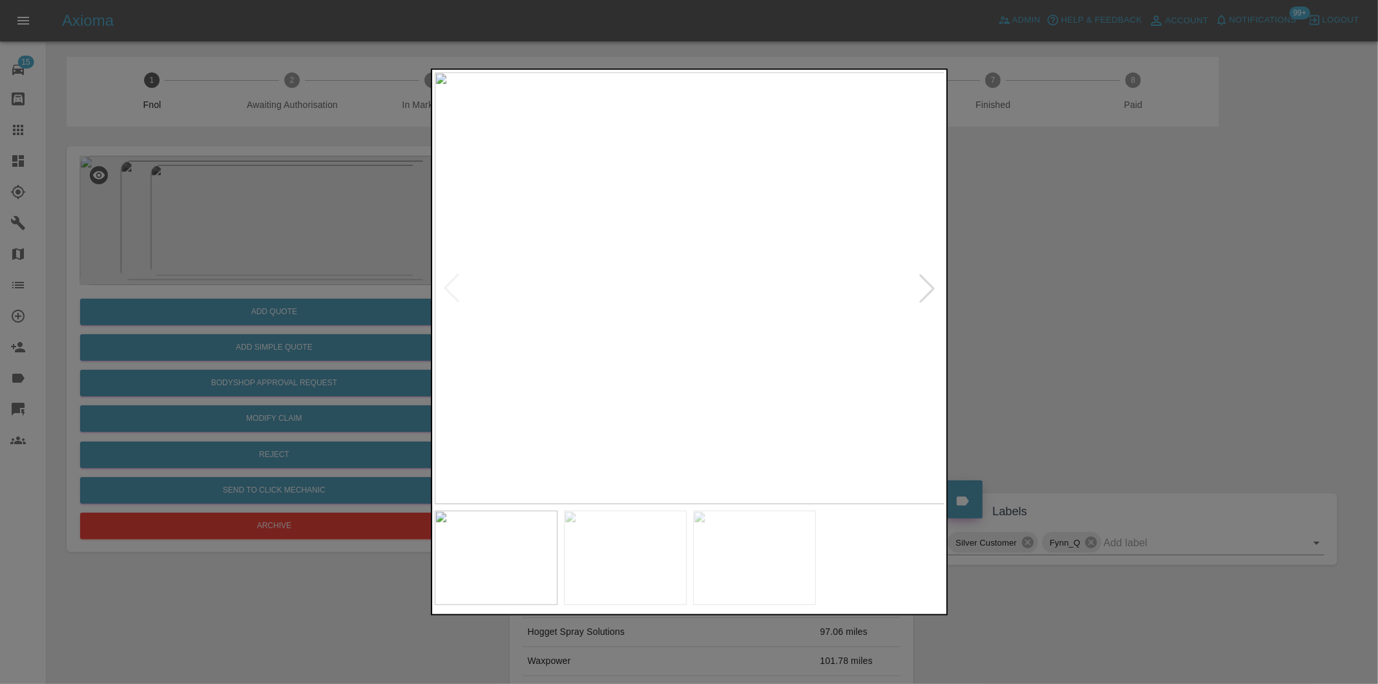
click at [918, 277] on div at bounding box center [927, 288] width 28 height 28
click at [926, 283] on div at bounding box center [927, 288] width 28 height 28
click at [926, 283] on img at bounding box center [690, 288] width 510 height 432
click at [1083, 308] on div at bounding box center [689, 342] width 1378 height 684
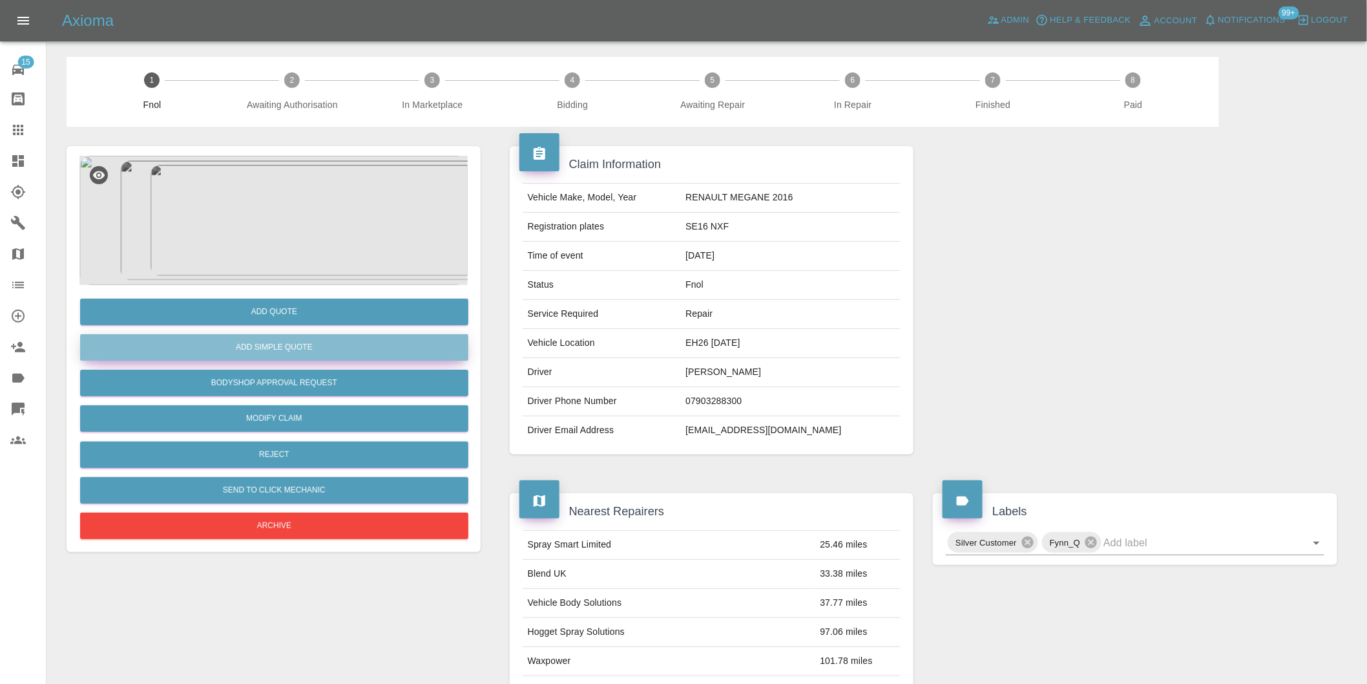
click at [307, 355] on button "Add Simple Quote" at bounding box center [274, 347] width 388 height 26
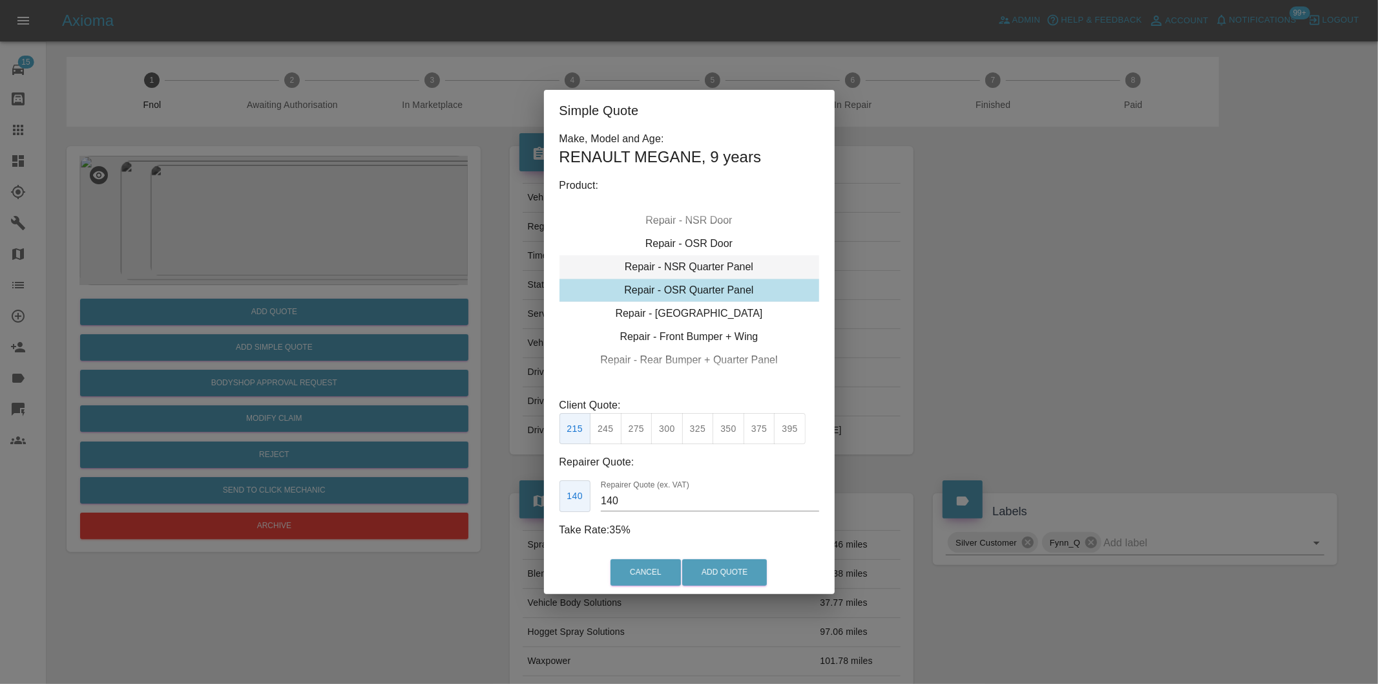
click at [744, 268] on div "Repair - NSR Quarter Panel" at bounding box center [689, 266] width 260 height 23
click at [695, 435] on button "325" at bounding box center [698, 429] width 32 height 32
type input "210"
click at [720, 569] on button "Add Quote" at bounding box center [724, 572] width 85 height 26
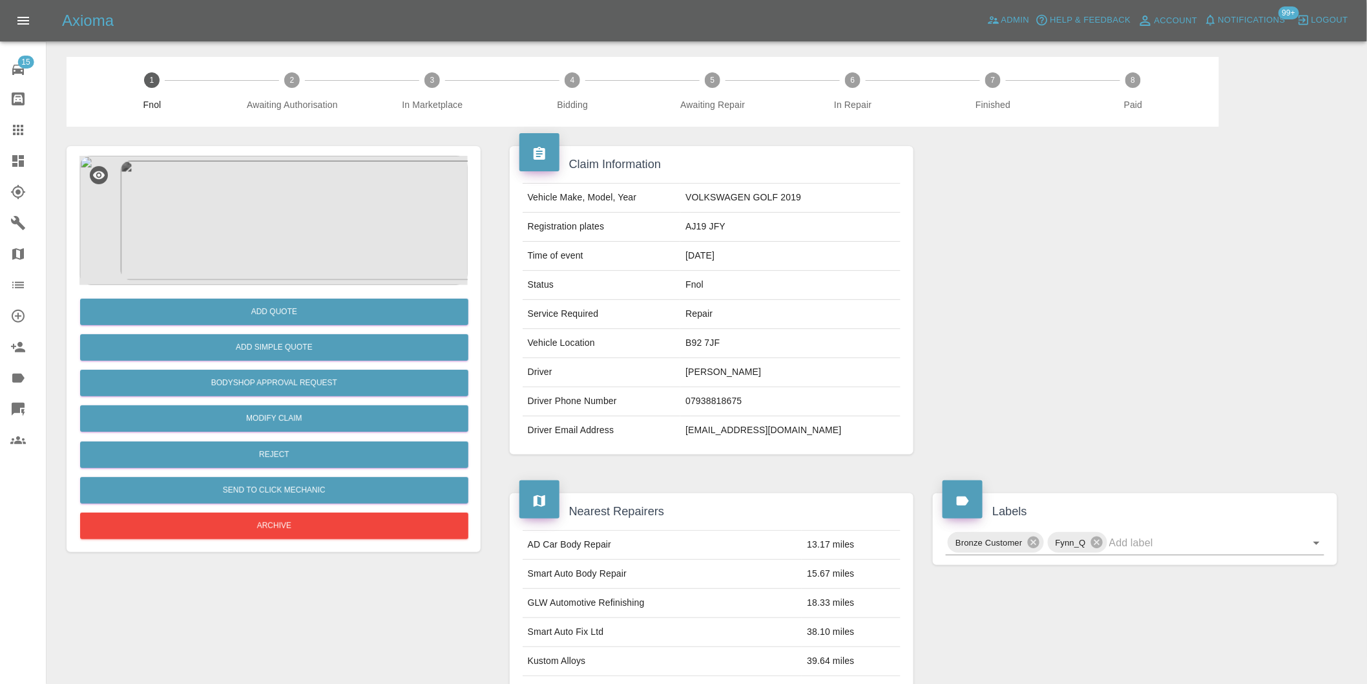
click at [281, 266] on img at bounding box center [273, 220] width 388 height 129
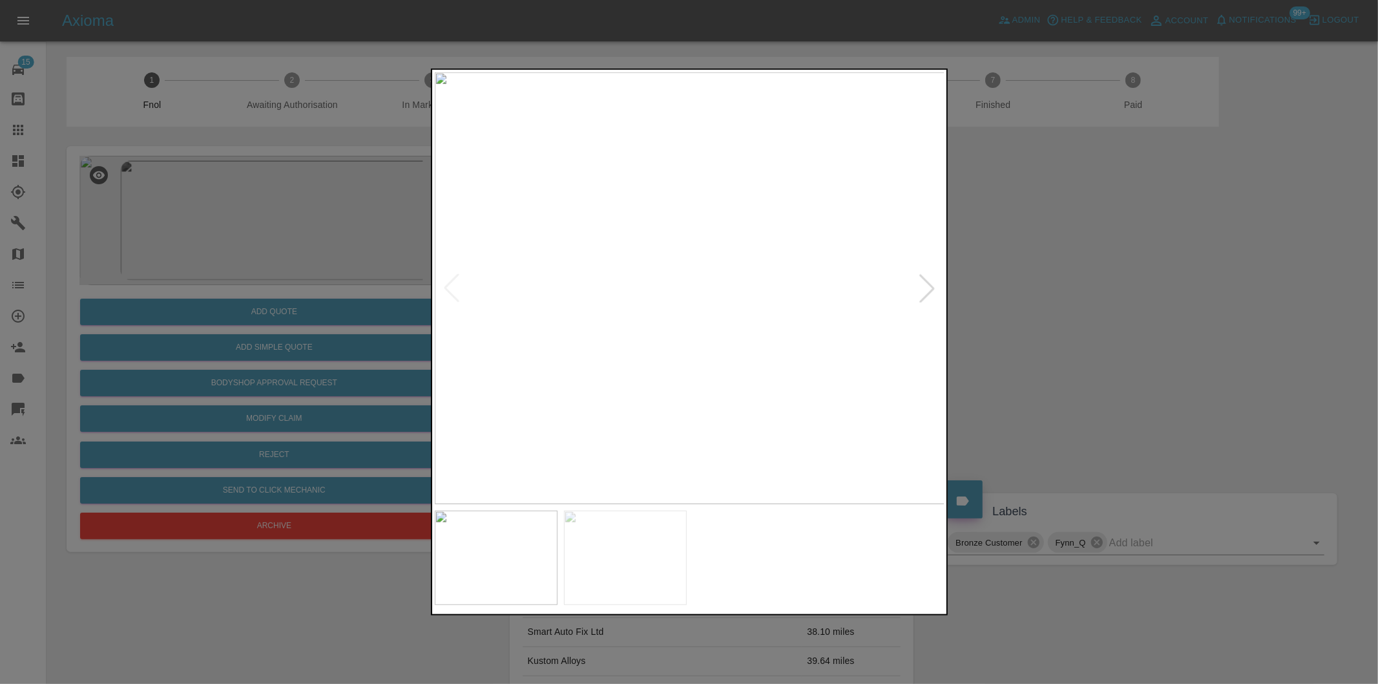
click at [928, 284] on div at bounding box center [927, 288] width 28 height 28
click at [928, 284] on img at bounding box center [690, 288] width 510 height 432
click at [1129, 291] on div at bounding box center [689, 342] width 1378 height 684
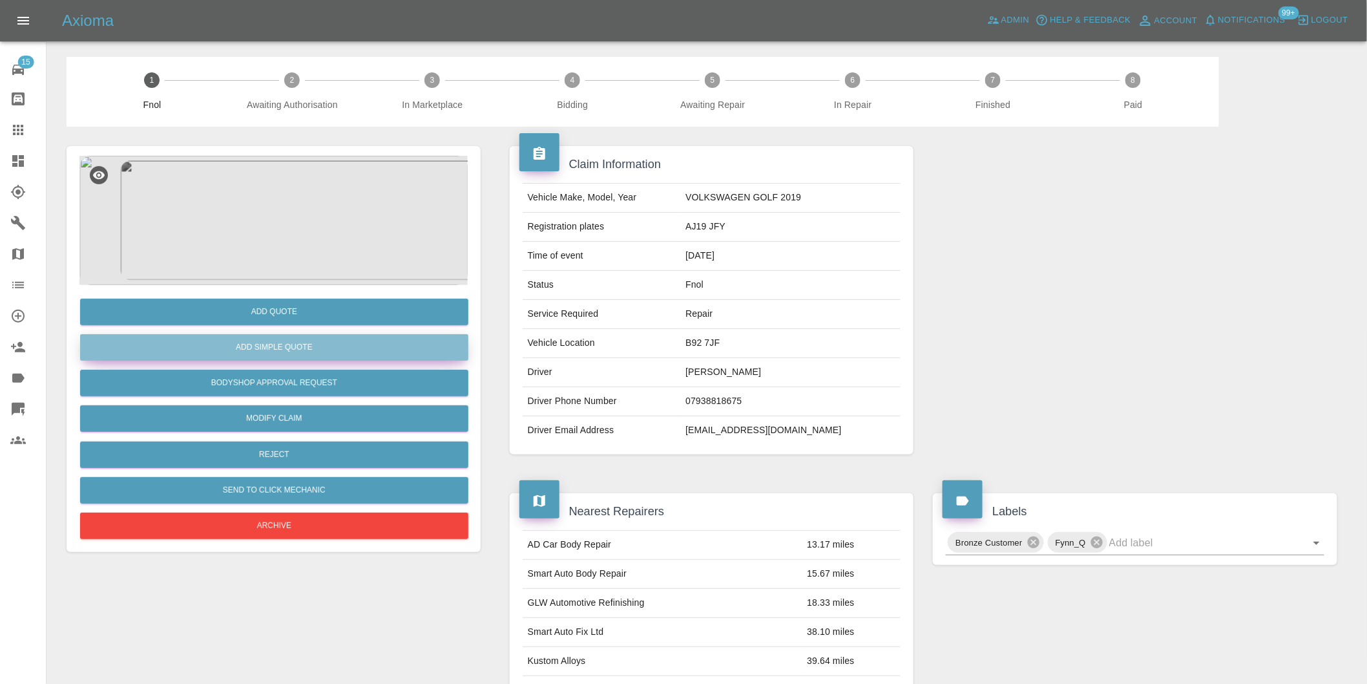
click at [327, 350] on button "Add Simple Quote" at bounding box center [274, 347] width 388 height 26
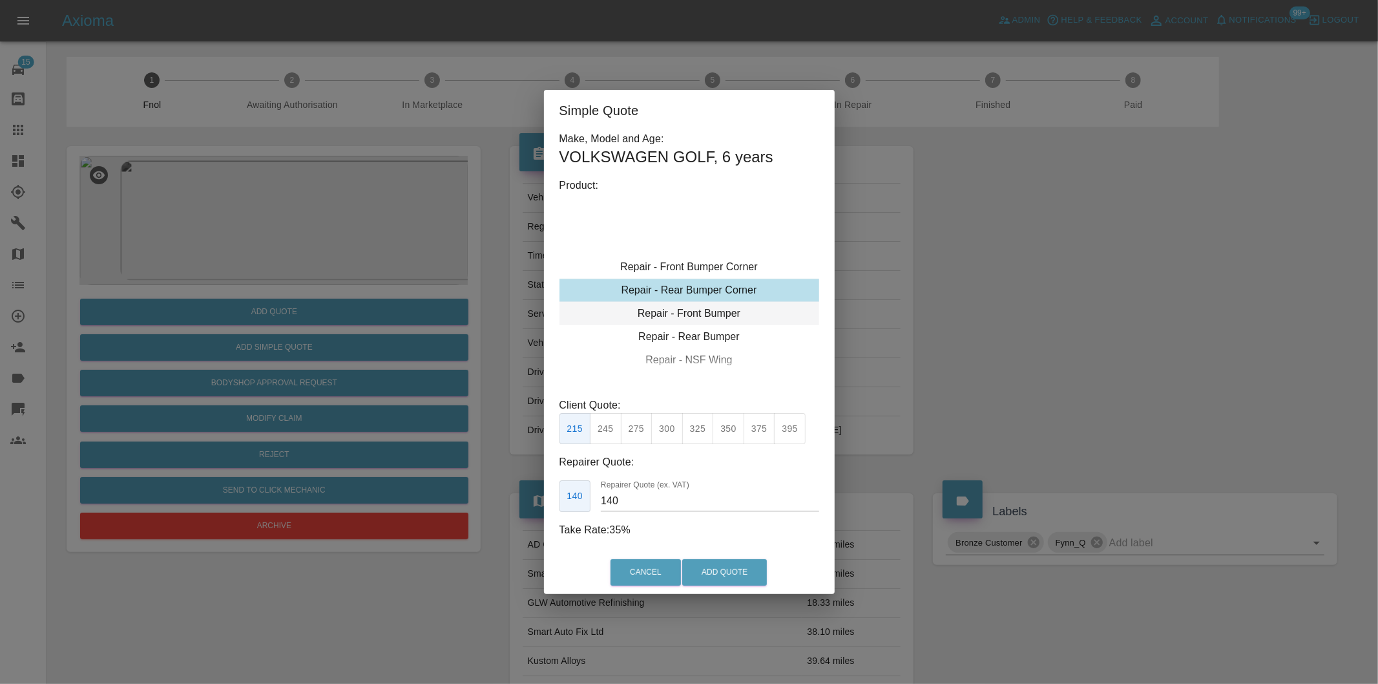
type input "120"
drag, startPoint x: 605, startPoint y: 433, endPoint x: 681, endPoint y: 528, distance: 122.3
click at [605, 435] on button "199" at bounding box center [606, 429] width 32 height 32
drag, startPoint x: 713, startPoint y: 570, endPoint x: 714, endPoint y: 530, distance: 40.7
click at [713, 570] on button "Add Quote" at bounding box center [724, 572] width 85 height 26
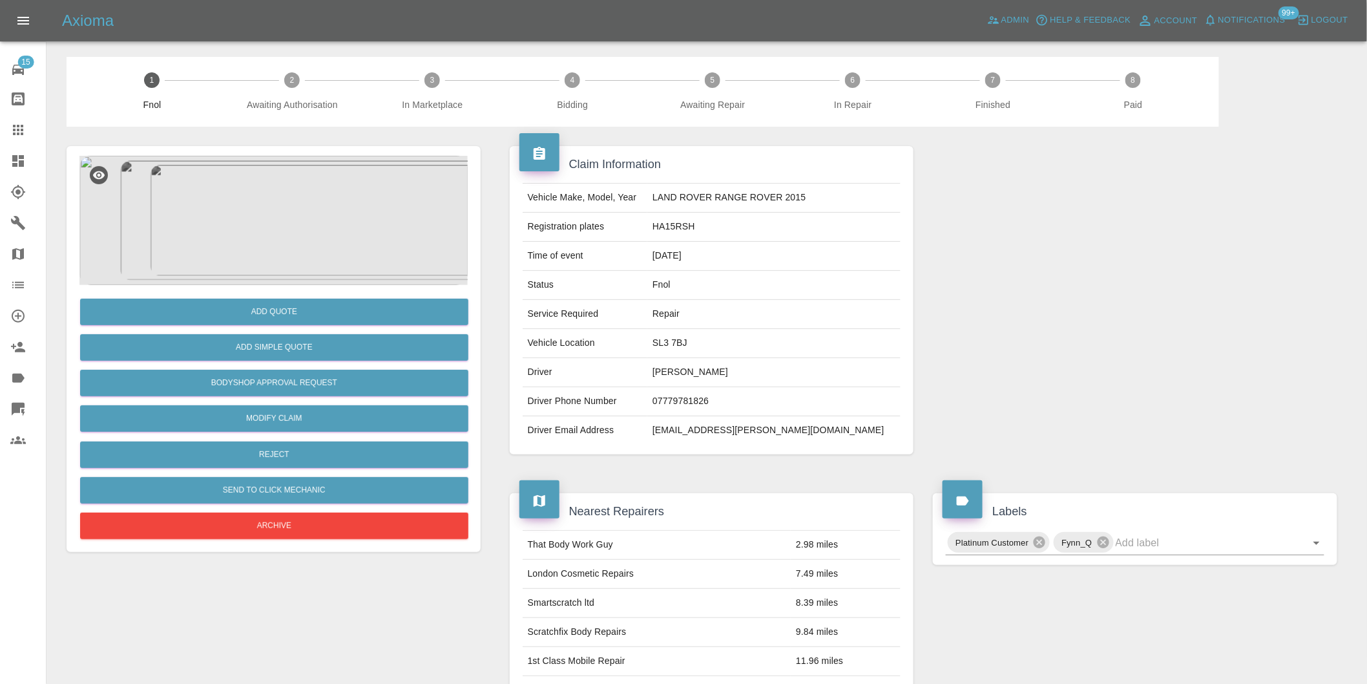
click at [261, 194] on img at bounding box center [273, 220] width 388 height 129
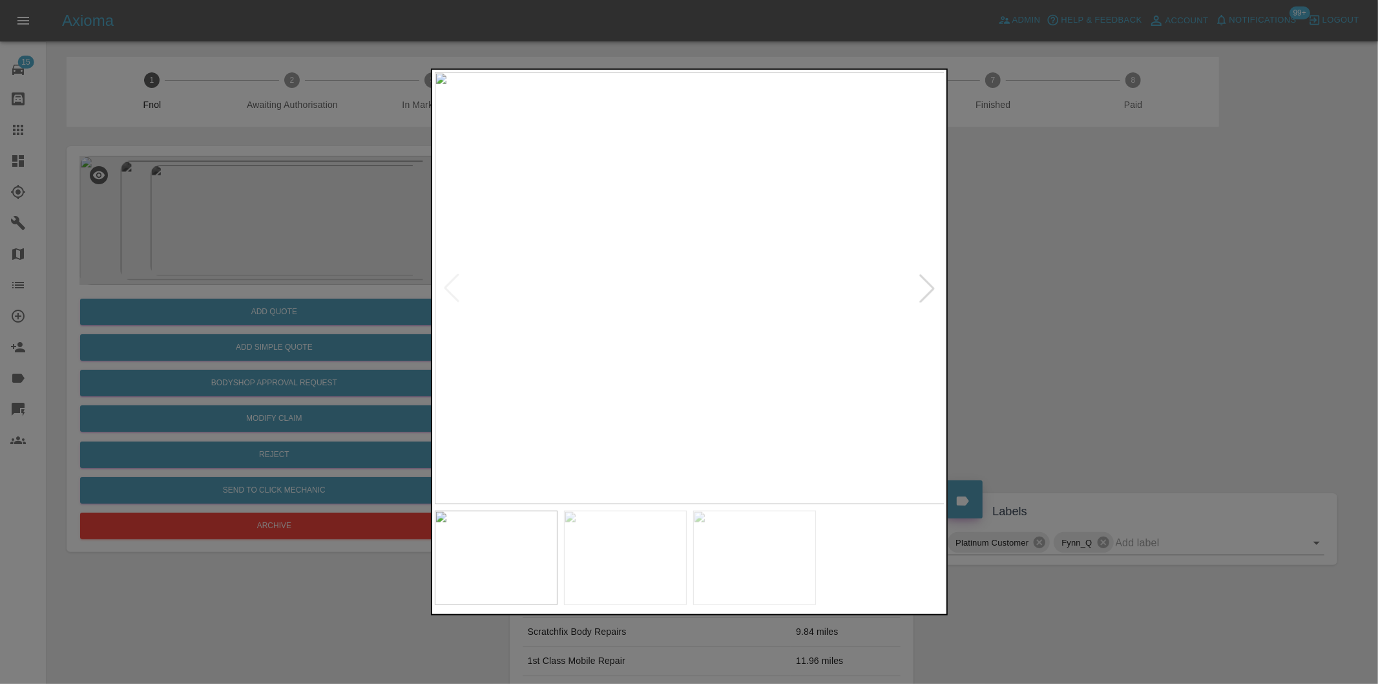
click at [929, 286] on div at bounding box center [927, 288] width 28 height 28
click at [1076, 282] on div at bounding box center [689, 342] width 1378 height 684
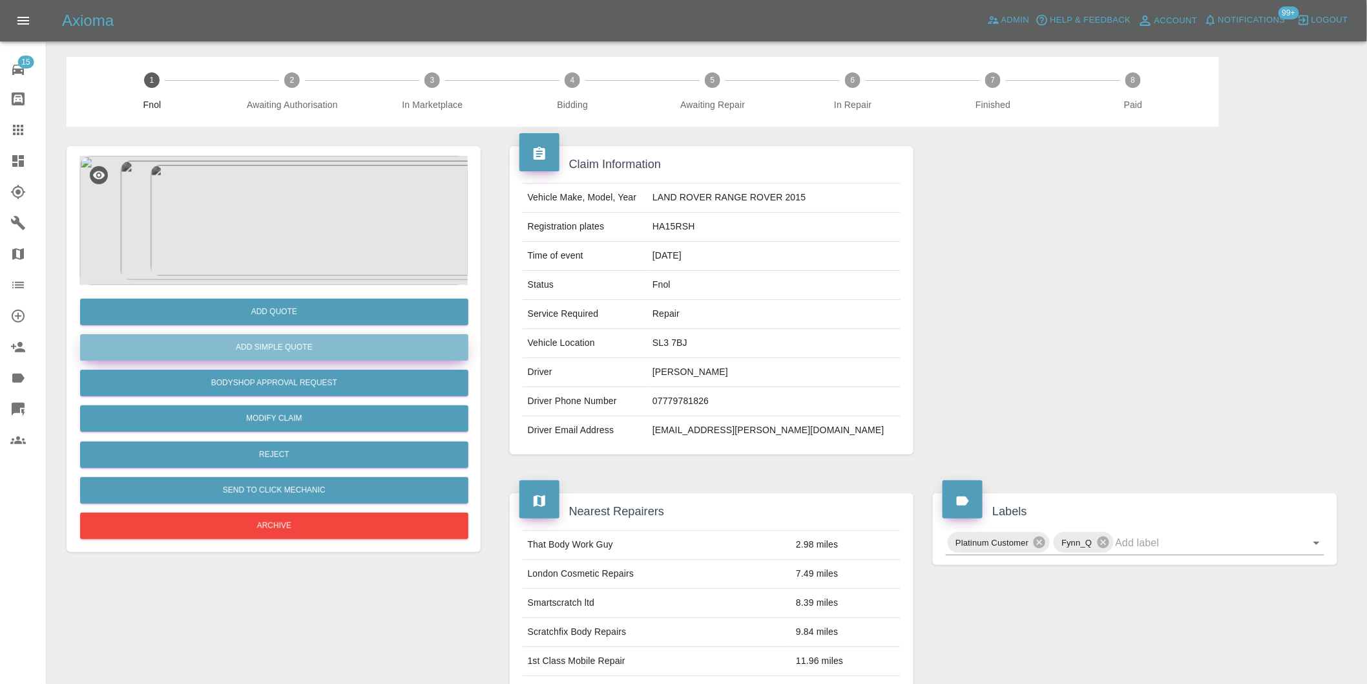
click at [300, 344] on button "Add Simple Quote" at bounding box center [274, 347] width 388 height 26
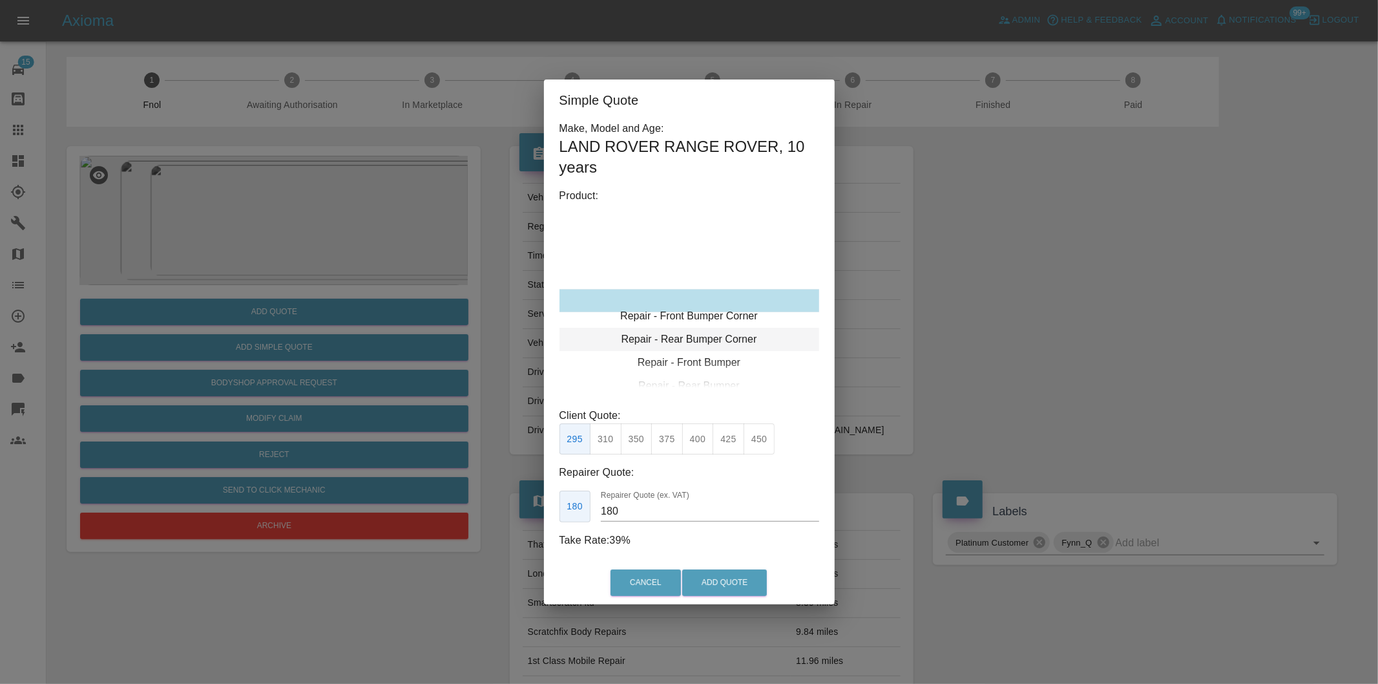
type input "120"
click at [611, 443] on button "199" at bounding box center [606, 439] width 32 height 32
click at [699, 578] on button "Add Quote" at bounding box center [724, 582] width 85 height 26
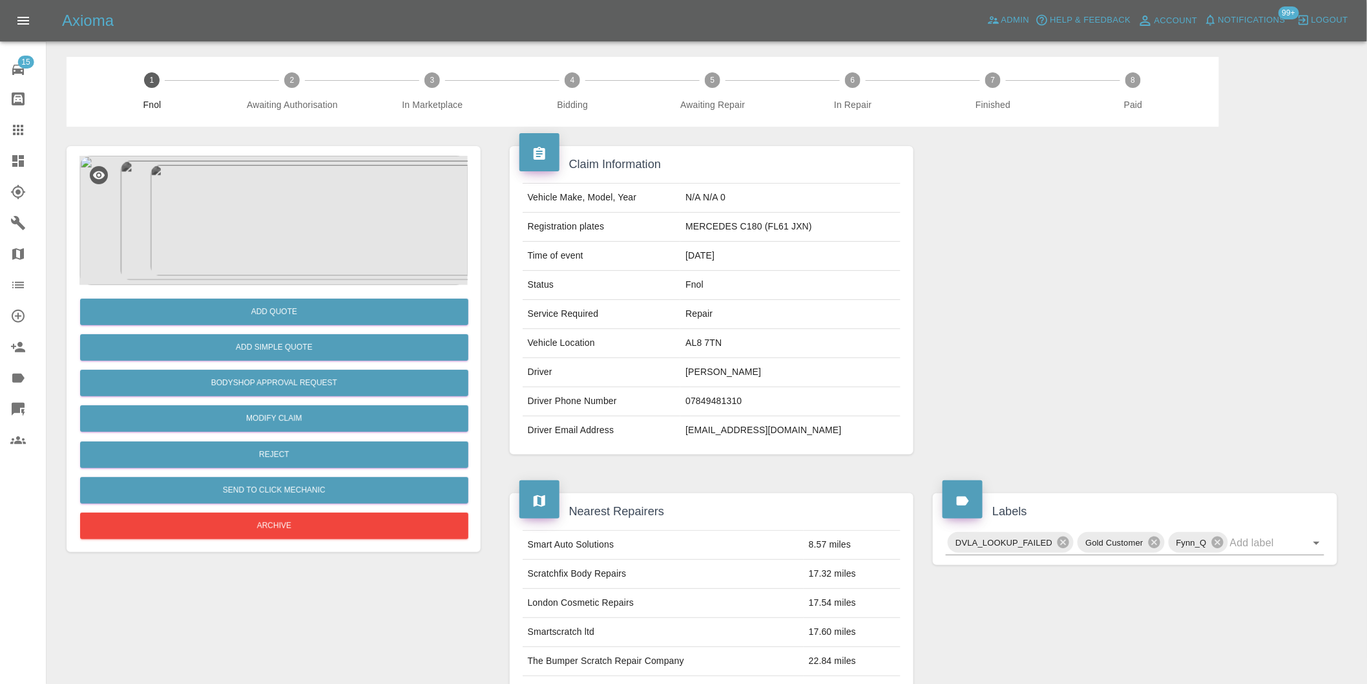
click at [277, 202] on img at bounding box center [273, 220] width 388 height 129
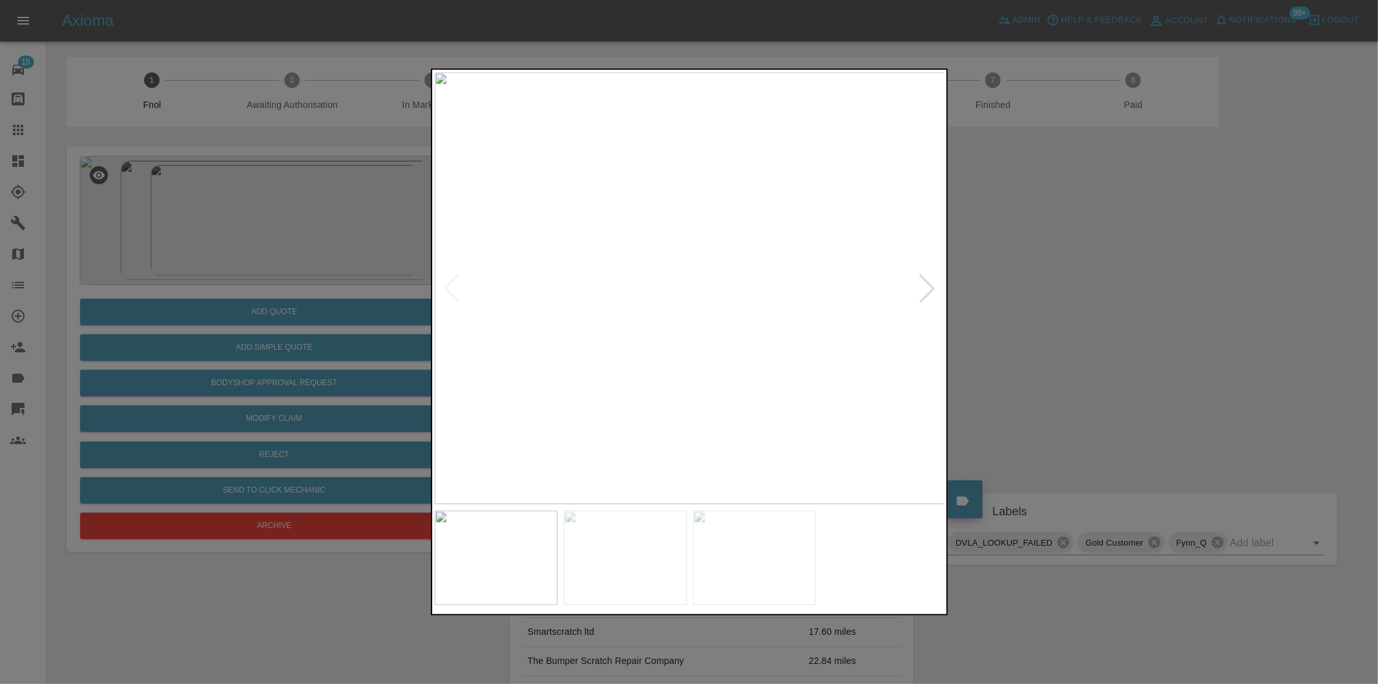
click at [932, 279] on div at bounding box center [927, 288] width 28 height 28
click at [932, 279] on img at bounding box center [690, 288] width 510 height 432
drag, startPoint x: 1096, startPoint y: 285, endPoint x: 1074, endPoint y: 285, distance: 22.0
click at [1096, 285] on div at bounding box center [689, 342] width 1378 height 684
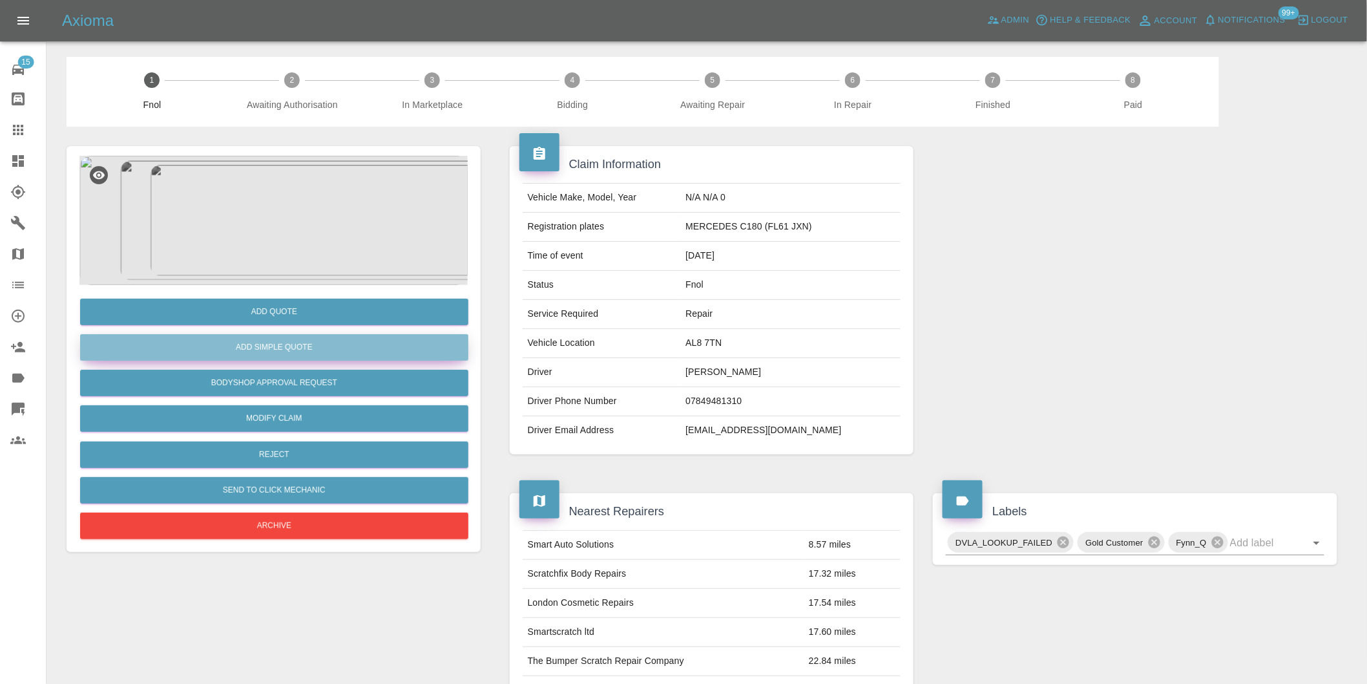
click at [286, 350] on button "Add Simple Quote" at bounding box center [274, 347] width 388 height 26
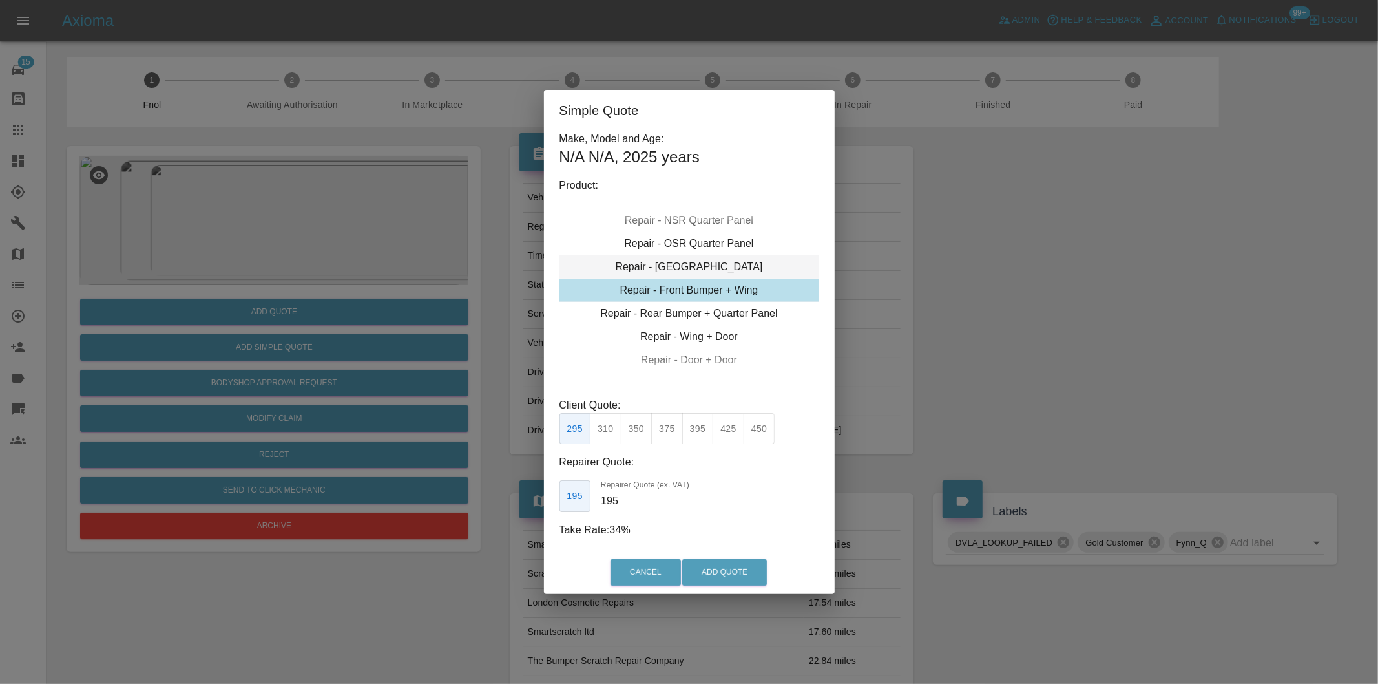
click at [724, 266] on div "Repair - [GEOGRAPHIC_DATA]" at bounding box center [689, 266] width 260 height 23
click at [692, 423] on button "325" at bounding box center [698, 429] width 32 height 32
type input "210"
click at [721, 570] on button "Add Quote" at bounding box center [724, 572] width 85 height 26
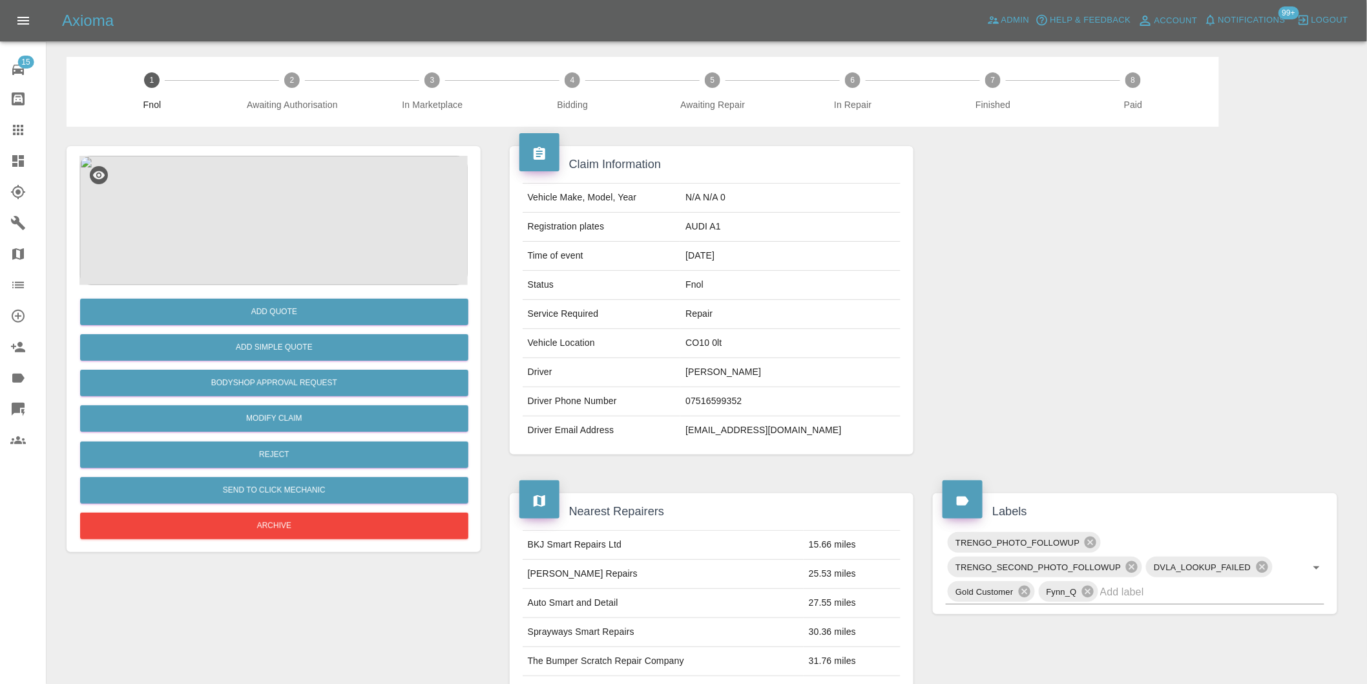
click at [266, 199] on img at bounding box center [273, 220] width 388 height 129
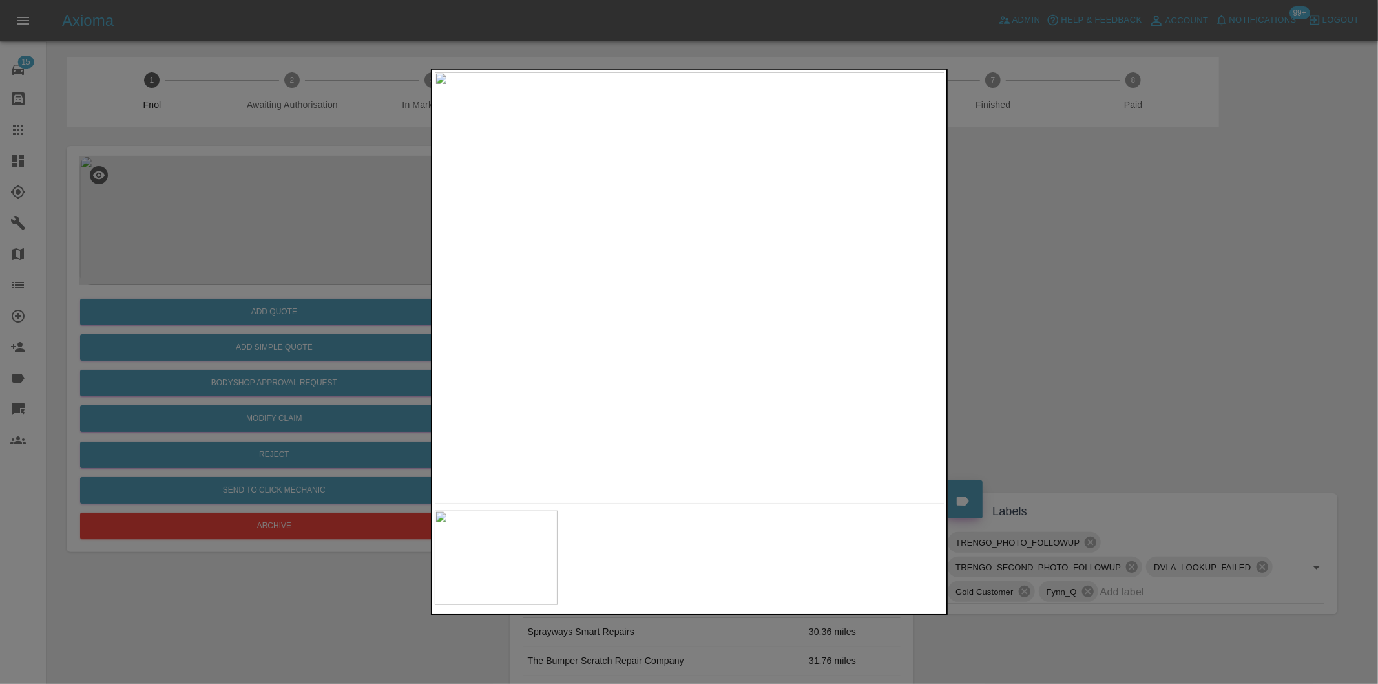
click at [1102, 300] on div at bounding box center [689, 342] width 1378 height 684
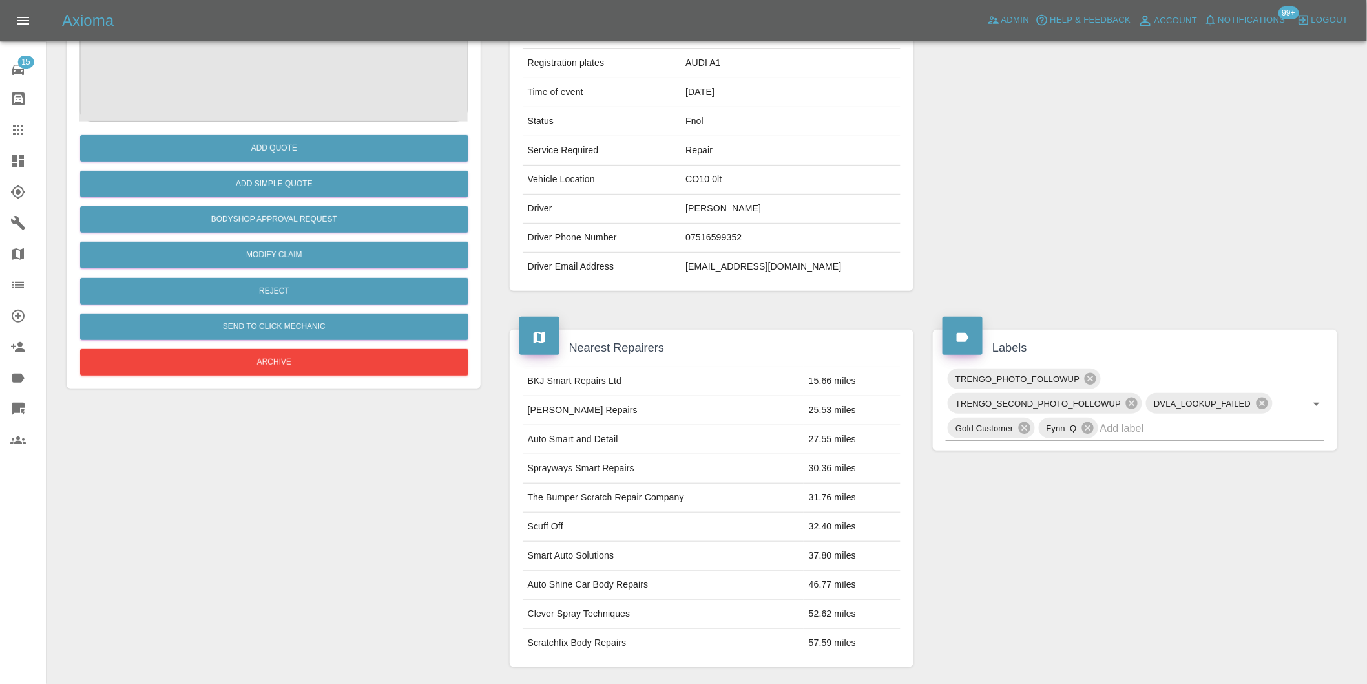
scroll to position [162, 0]
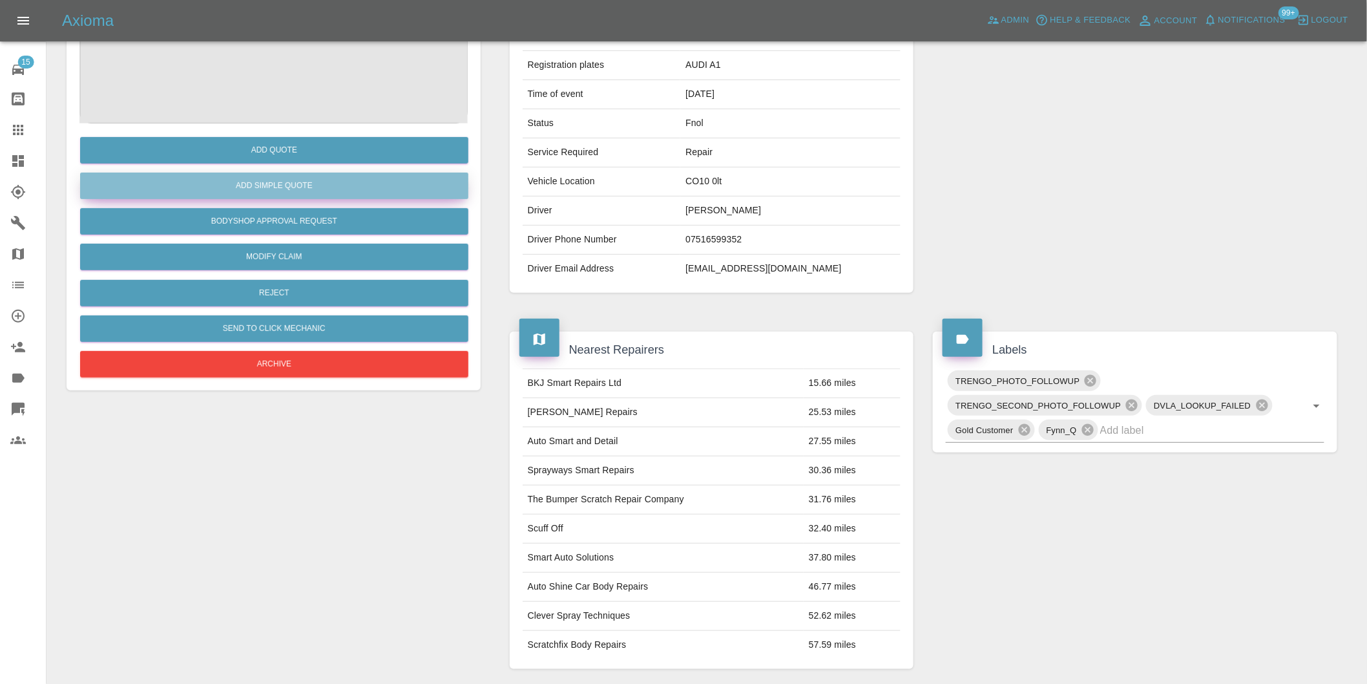
click at [299, 190] on button "Add Simple Quote" at bounding box center [274, 185] width 388 height 26
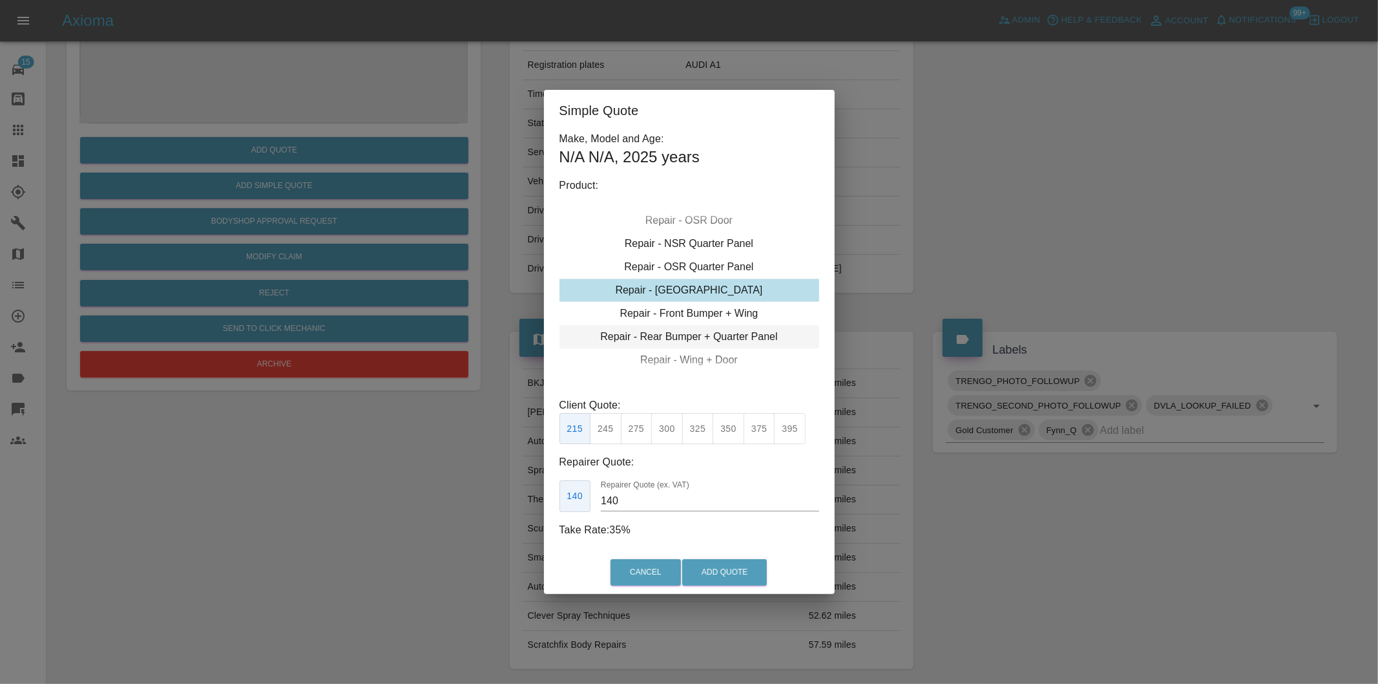
click at [726, 334] on div "Repair - Rear Bumper + Quarter Panel" at bounding box center [689, 336] width 260 height 23
drag, startPoint x: 606, startPoint y: 427, endPoint x: 661, endPoint y: 469, distance: 69.1
click at [608, 427] on button "325" at bounding box center [606, 429] width 32 height 32
type input "200"
click at [708, 582] on button "Add Quote" at bounding box center [724, 572] width 85 height 26
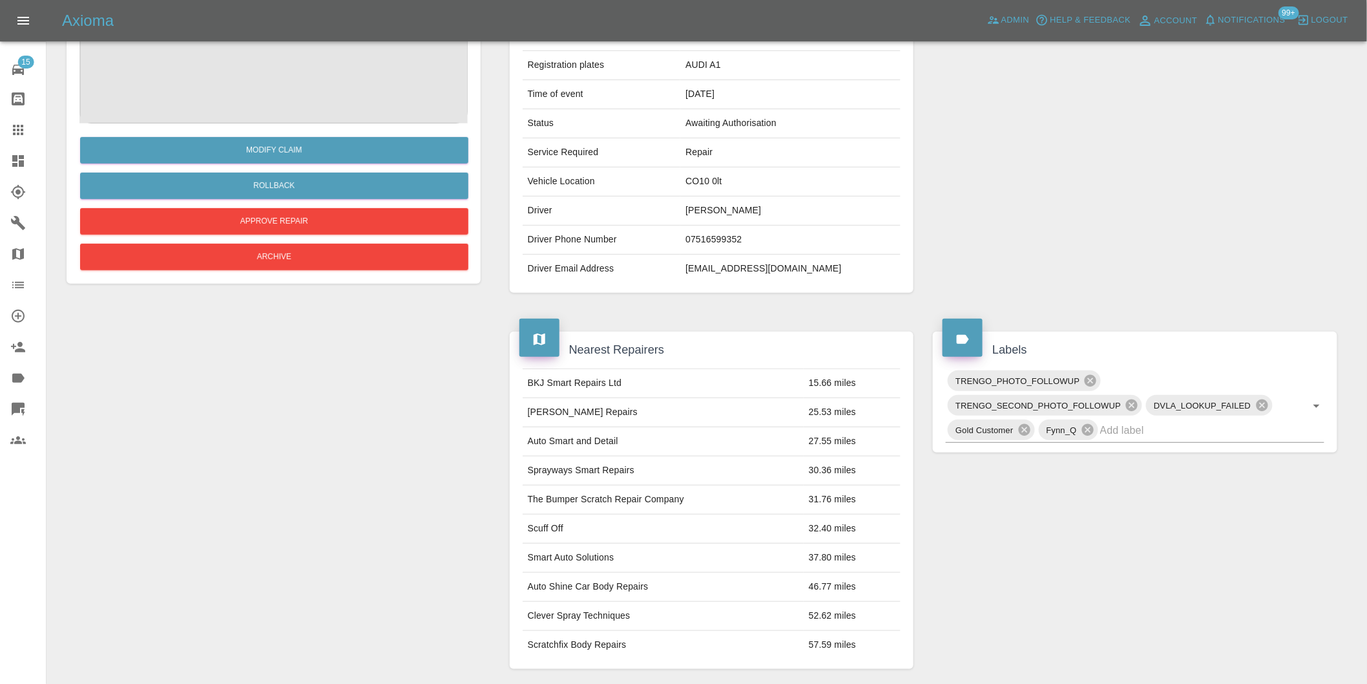
scroll to position [0, 0]
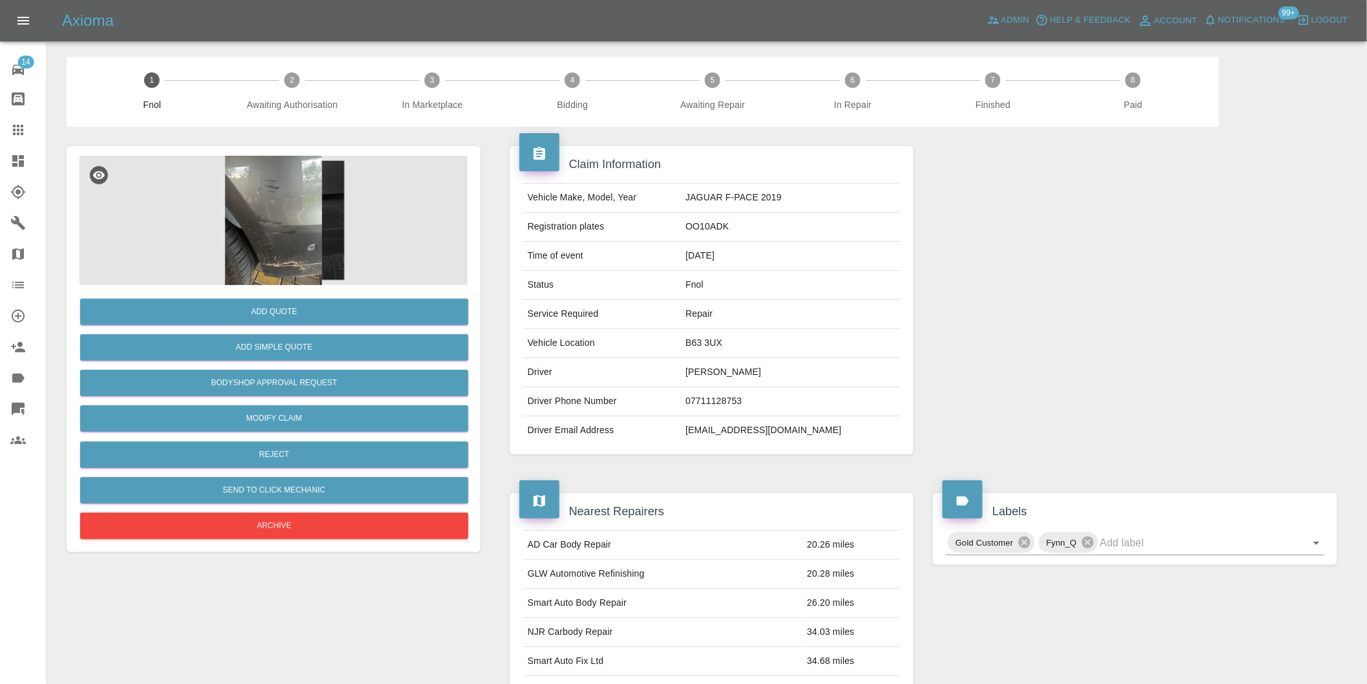
click at [223, 166] on img at bounding box center [273, 220] width 388 height 129
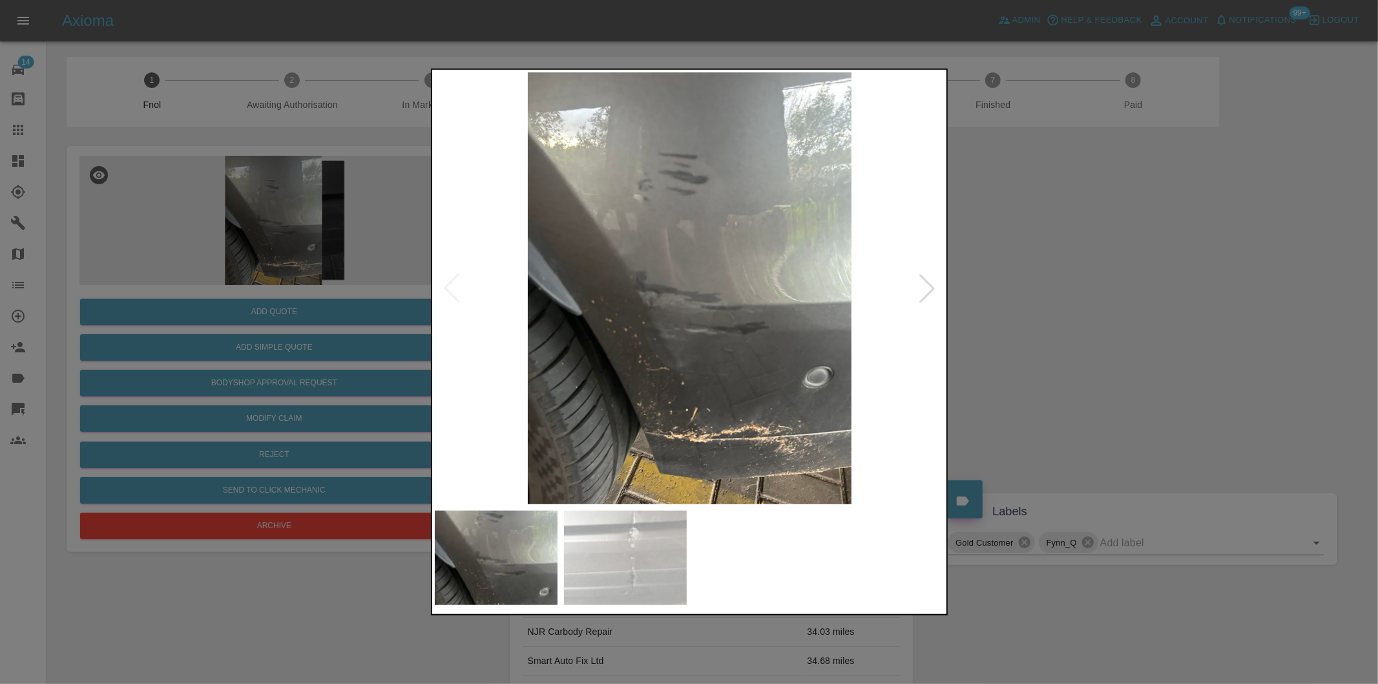
click at [932, 288] on div at bounding box center [927, 288] width 28 height 28
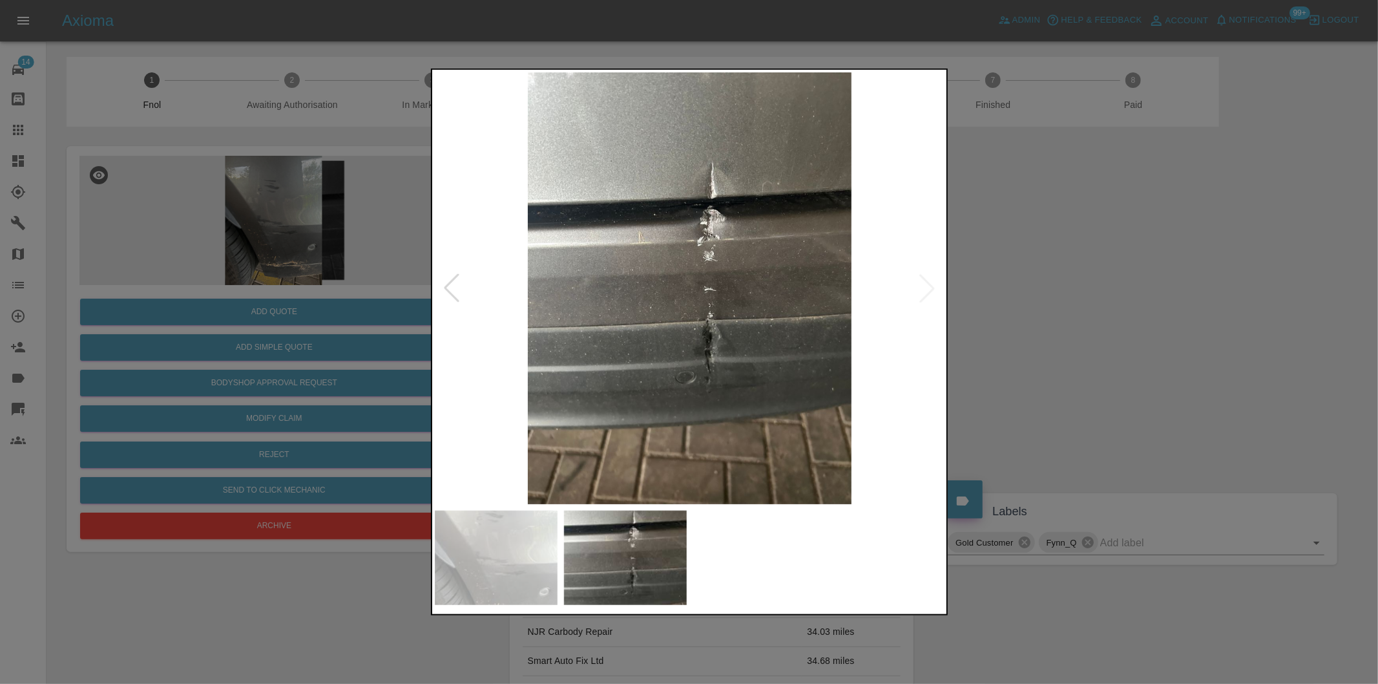
click at [932, 288] on img at bounding box center [690, 288] width 510 height 432
click at [753, 249] on img at bounding box center [690, 288] width 510 height 432
click at [746, 247] on img at bounding box center [690, 288] width 510 height 432
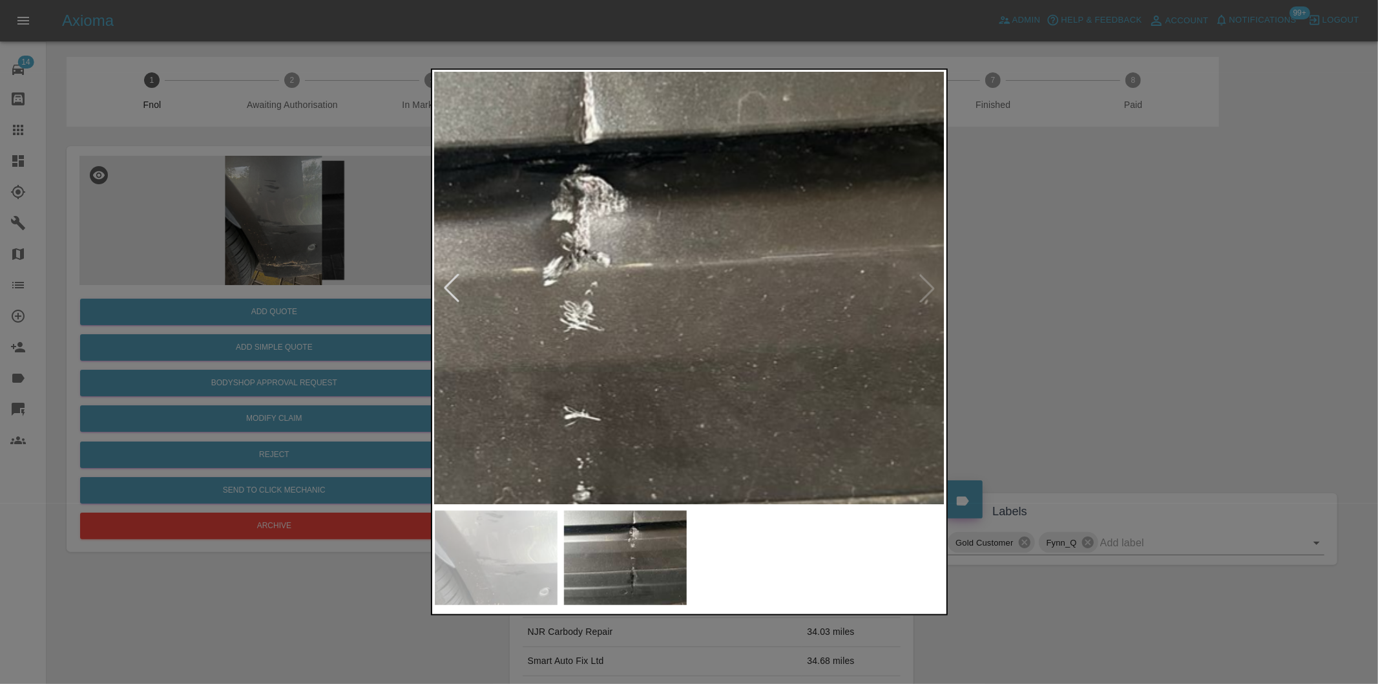
click at [746, 244] on img at bounding box center [519, 412] width 1531 height 1294
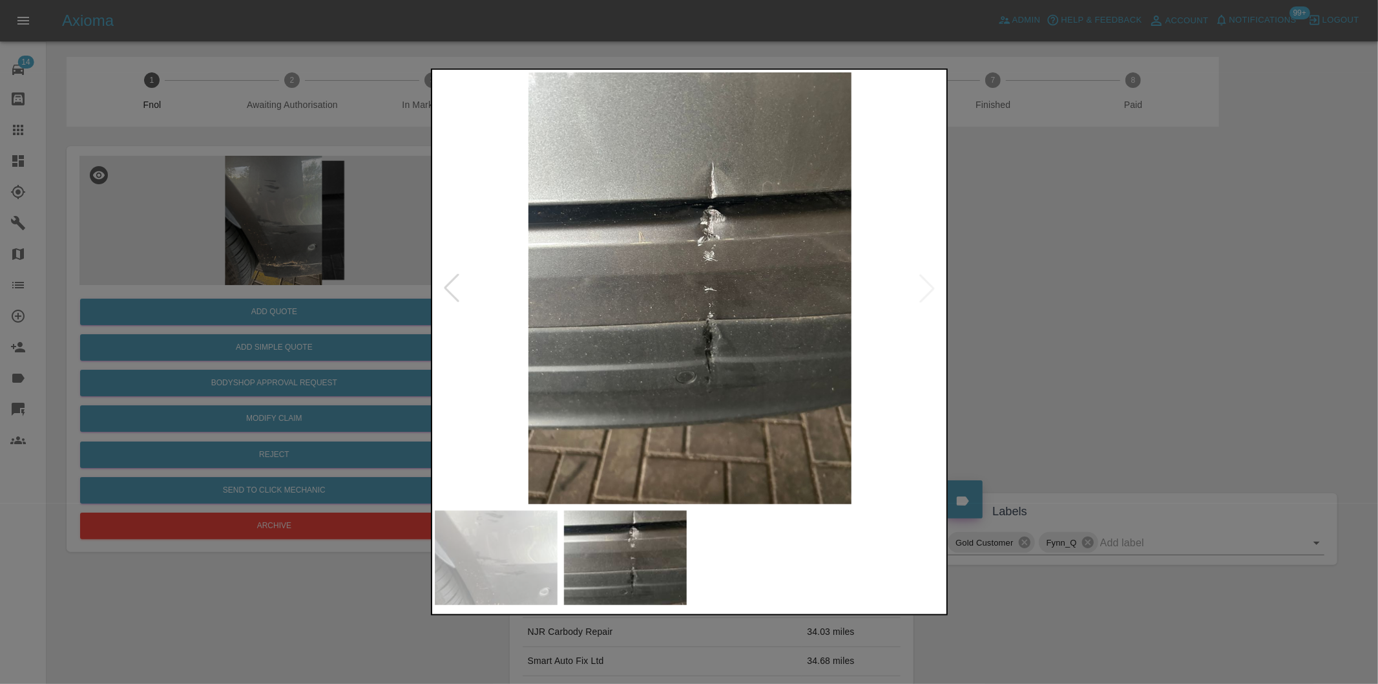
click at [1062, 233] on div at bounding box center [689, 342] width 1378 height 684
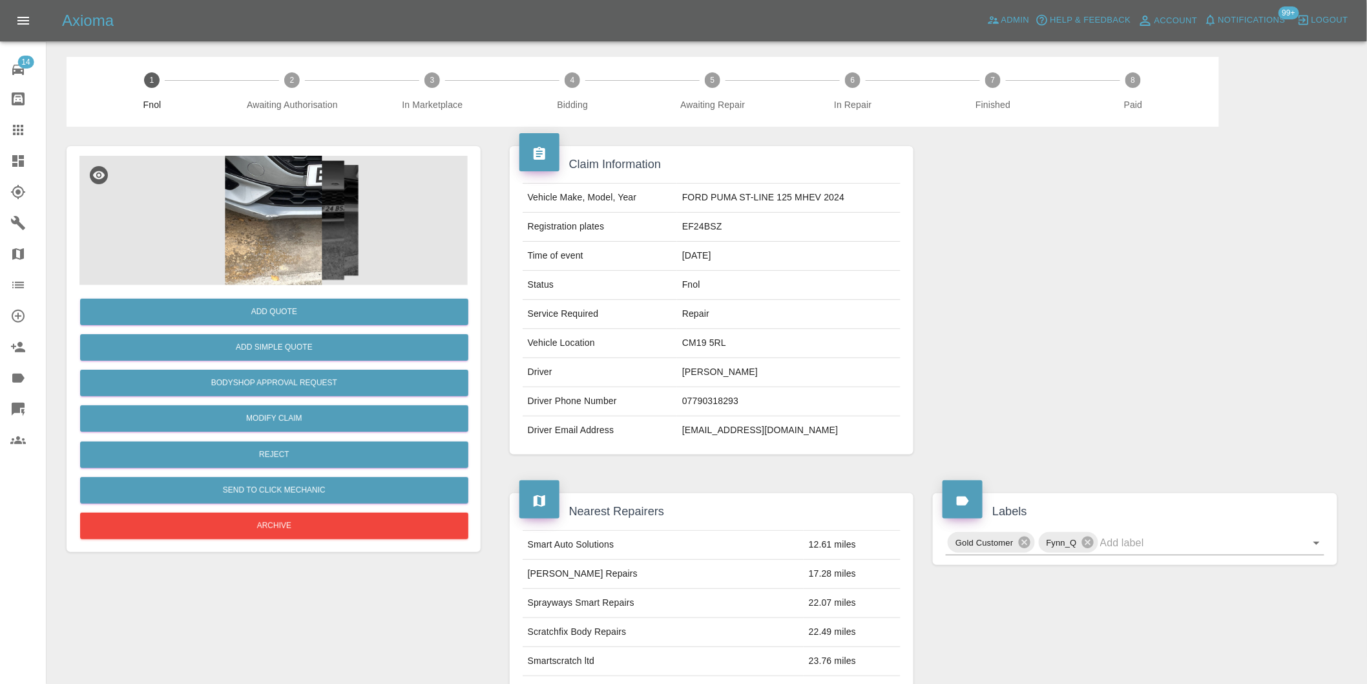
click at [263, 205] on img at bounding box center [273, 220] width 388 height 129
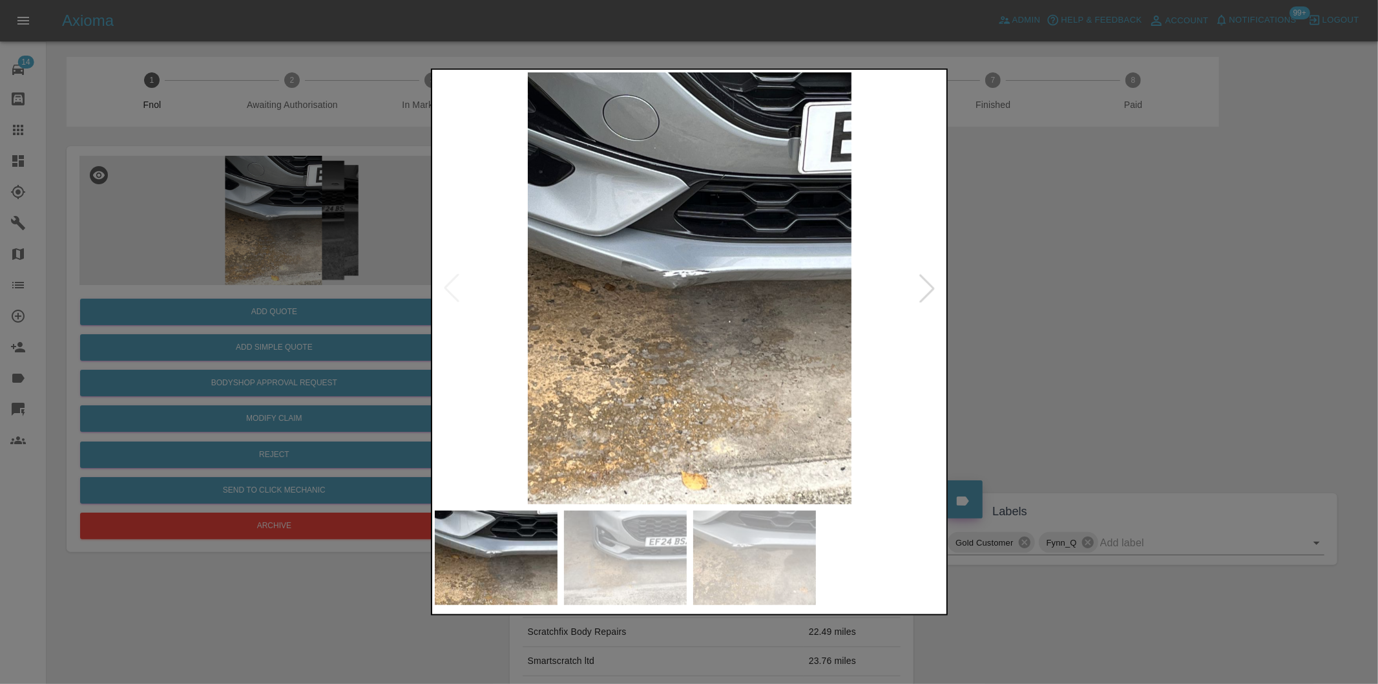
click at [922, 282] on div at bounding box center [927, 288] width 28 height 28
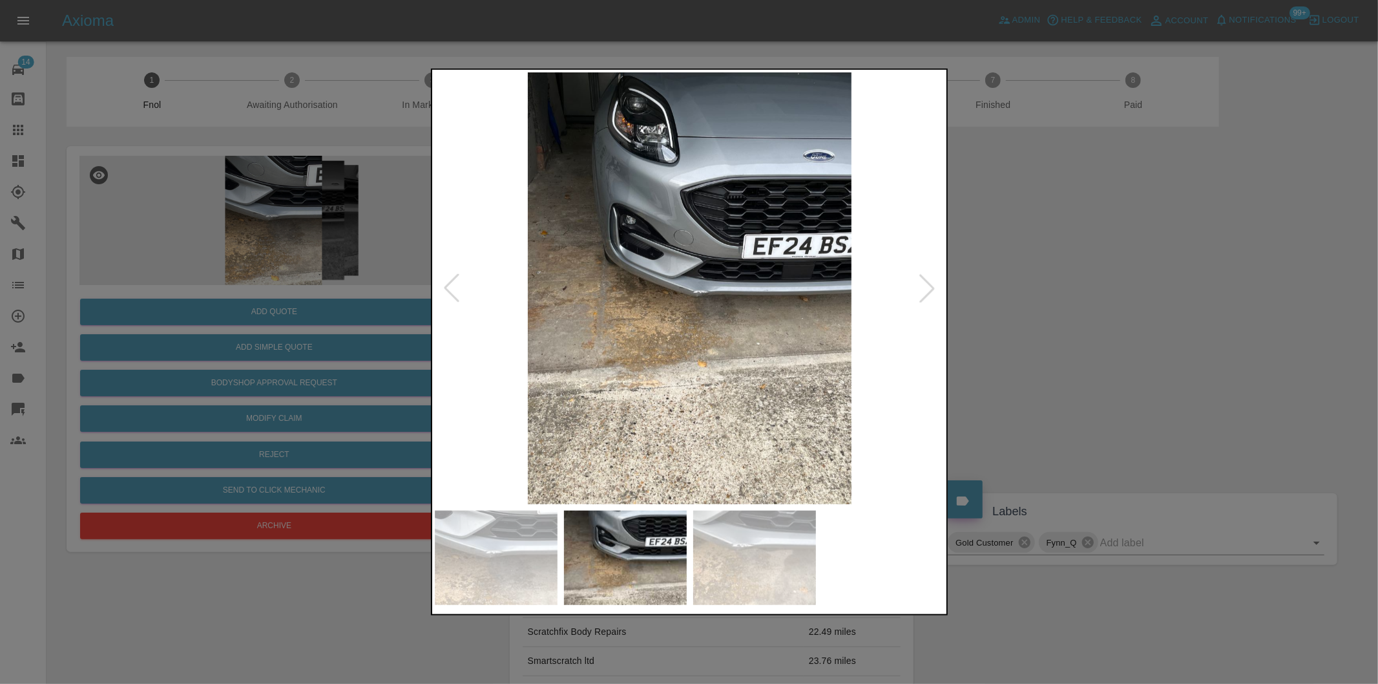
click at [922, 282] on div at bounding box center [927, 288] width 28 height 28
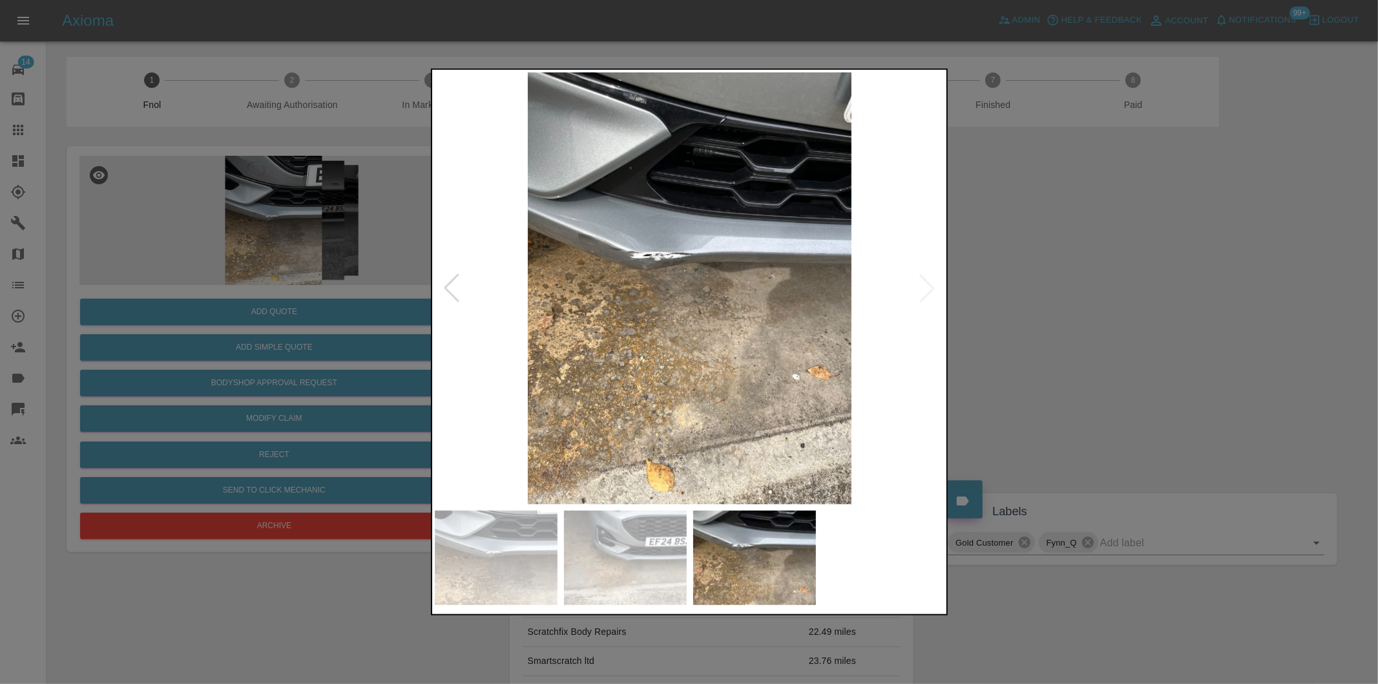
click at [922, 282] on img at bounding box center [690, 288] width 510 height 432
drag, startPoint x: 1072, startPoint y: 315, endPoint x: 1030, endPoint y: 310, distance: 42.3
click at [1049, 313] on div at bounding box center [689, 342] width 1378 height 684
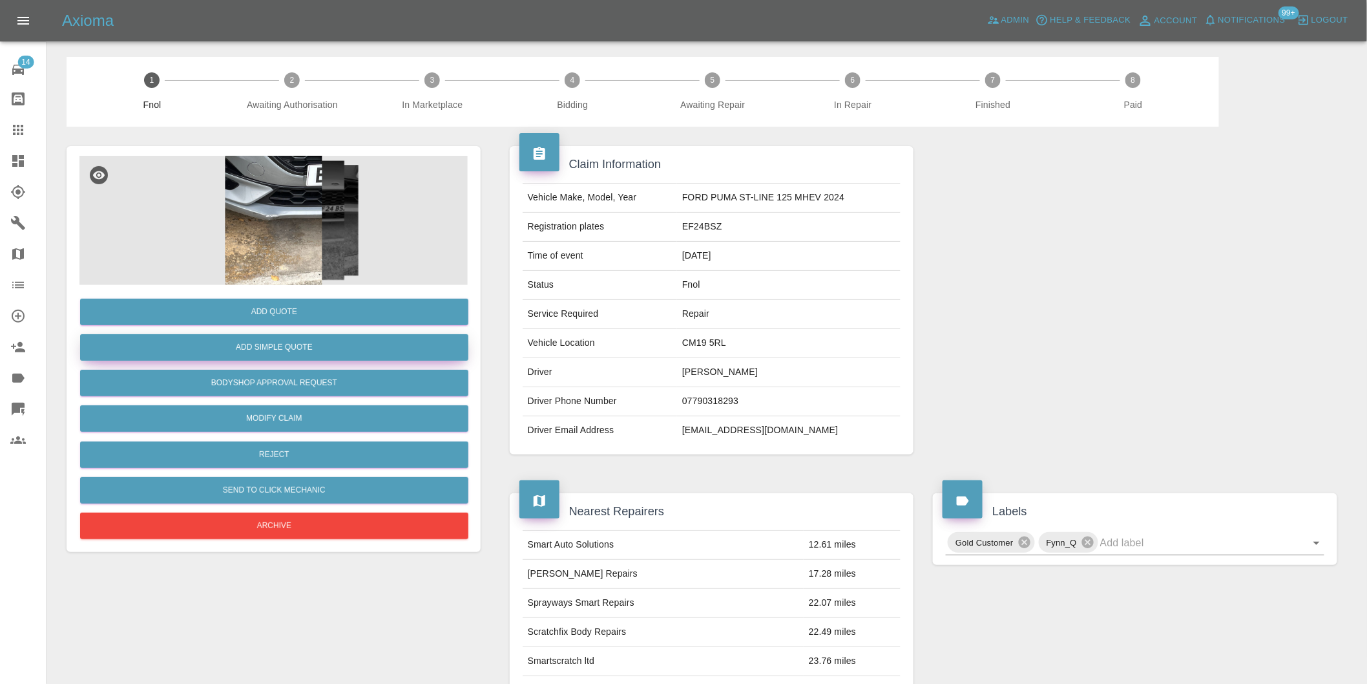
click at [307, 353] on button "Add Simple Quote" at bounding box center [274, 347] width 388 height 26
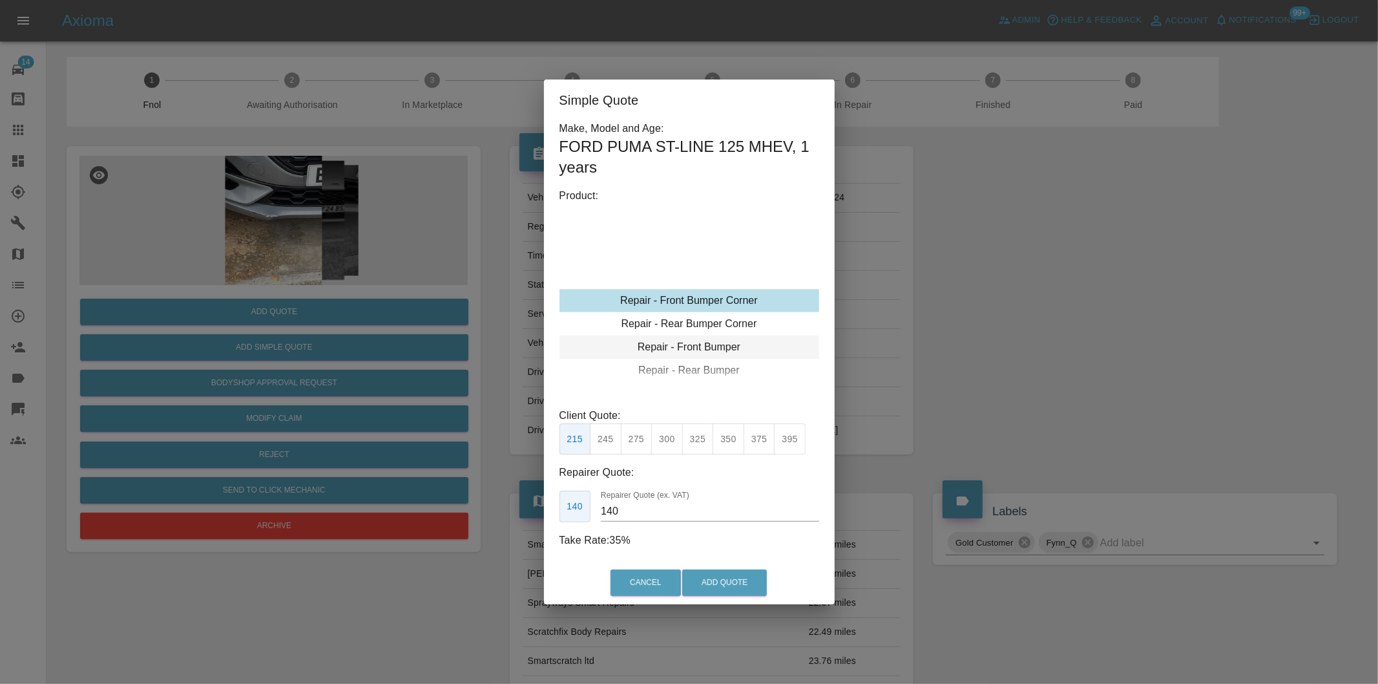
type input "120"
drag, startPoint x: 611, startPoint y: 446, endPoint x: 689, endPoint y: 513, distance: 102.7
click at [612, 446] on button "199" at bounding box center [606, 439] width 32 height 32
click at [720, 576] on button "Add Quote" at bounding box center [724, 582] width 85 height 26
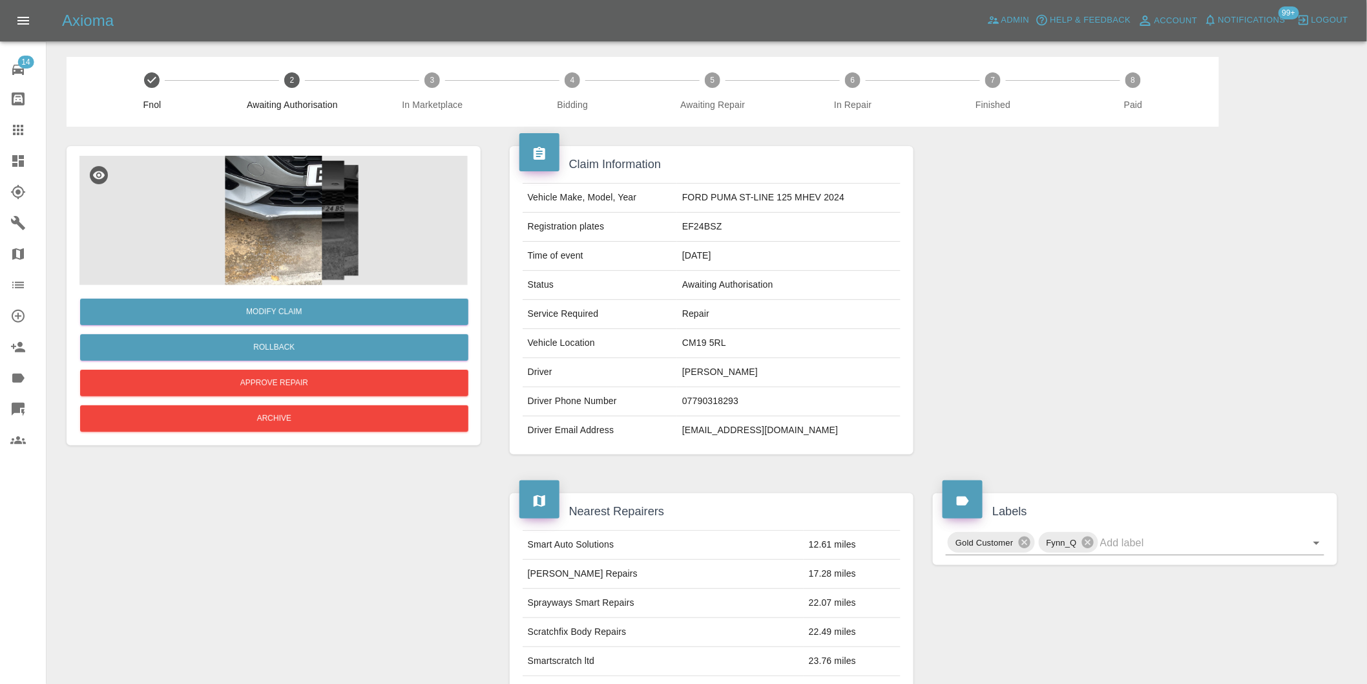
click at [275, 201] on img at bounding box center [273, 220] width 388 height 129
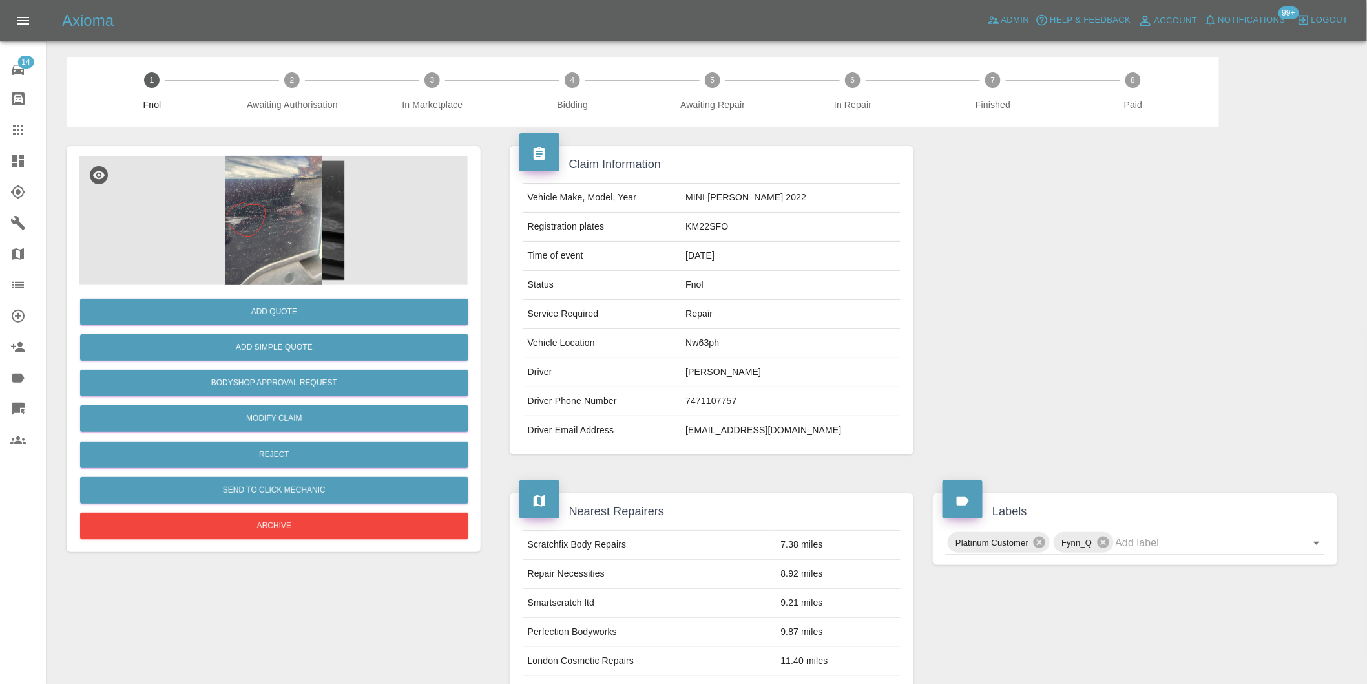
click at [263, 172] on img at bounding box center [273, 220] width 388 height 129
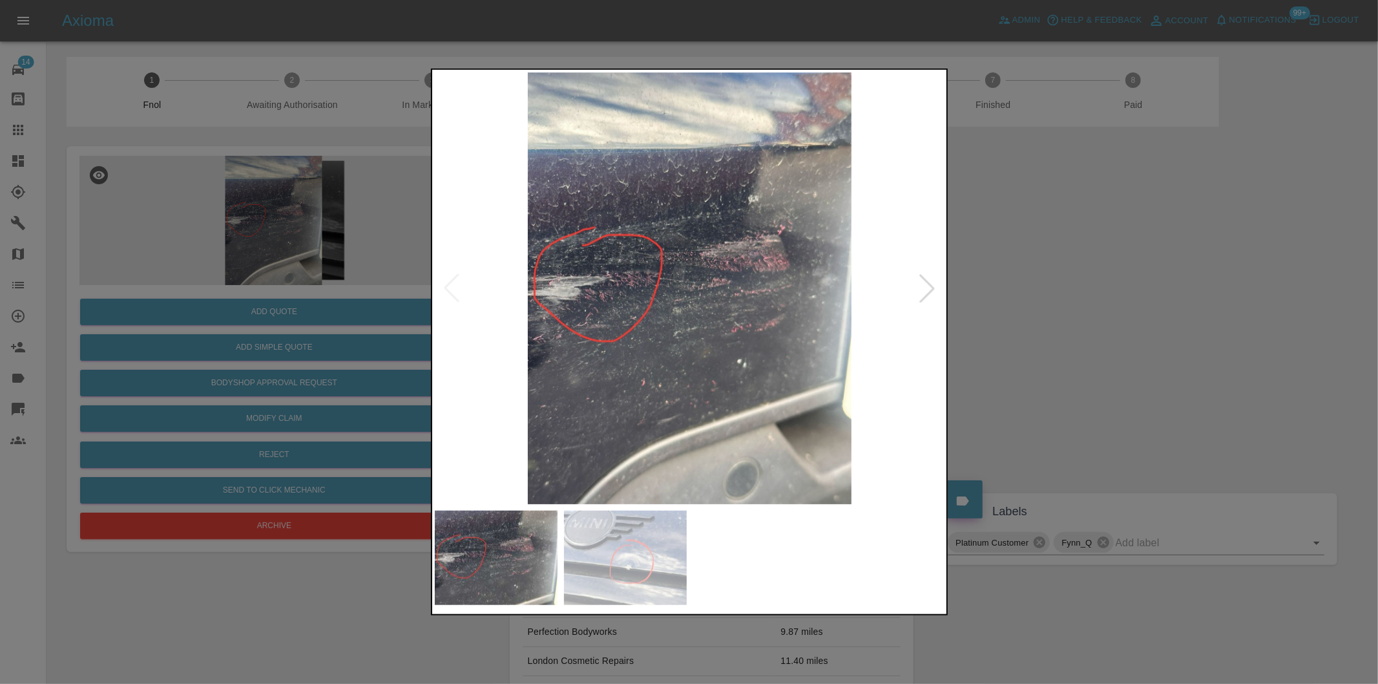
click at [924, 293] on div at bounding box center [927, 288] width 28 height 28
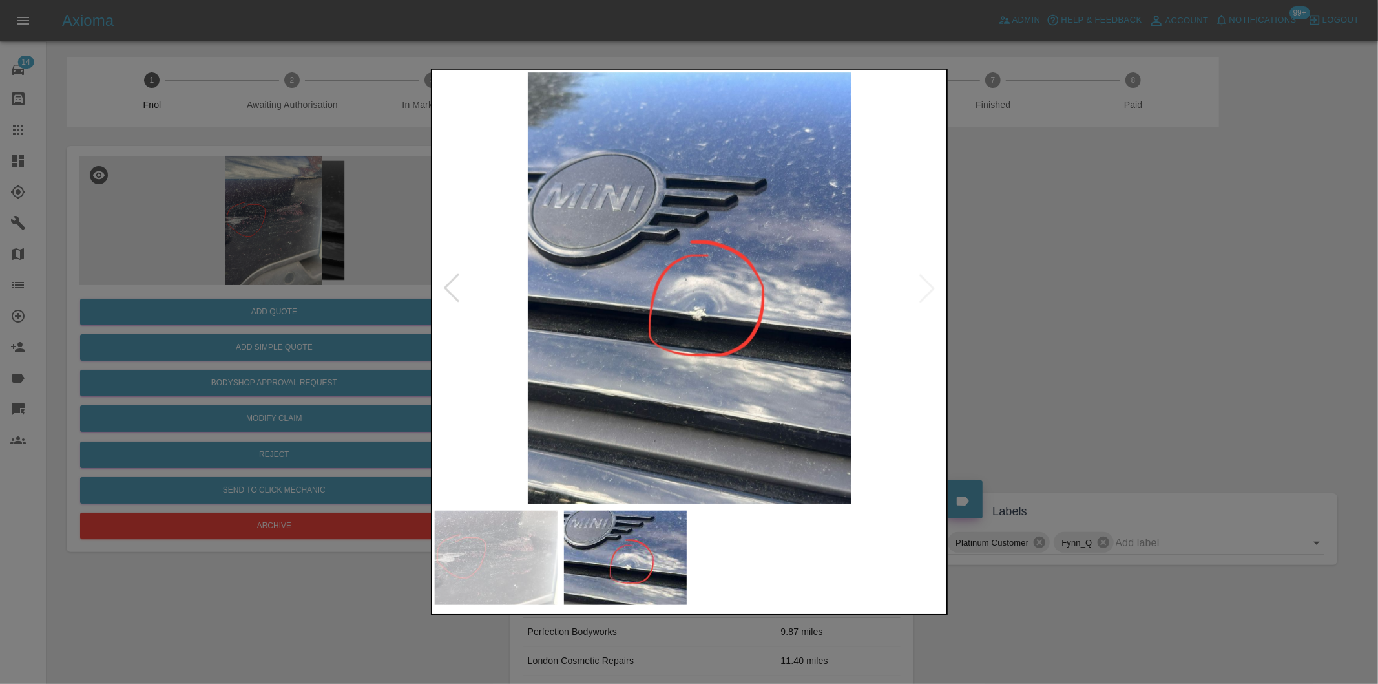
click at [924, 293] on img at bounding box center [690, 288] width 510 height 432
click at [450, 280] on div at bounding box center [451, 288] width 28 height 28
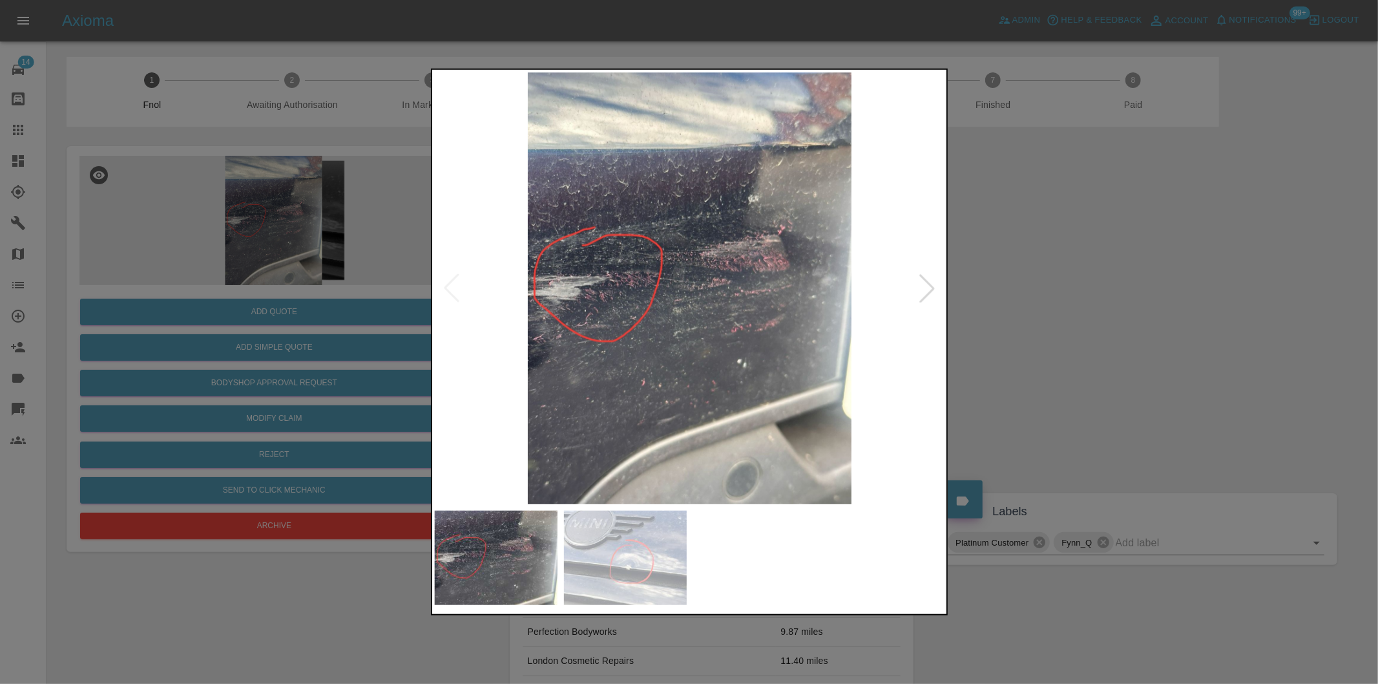
click at [1138, 266] on div at bounding box center [689, 342] width 1378 height 684
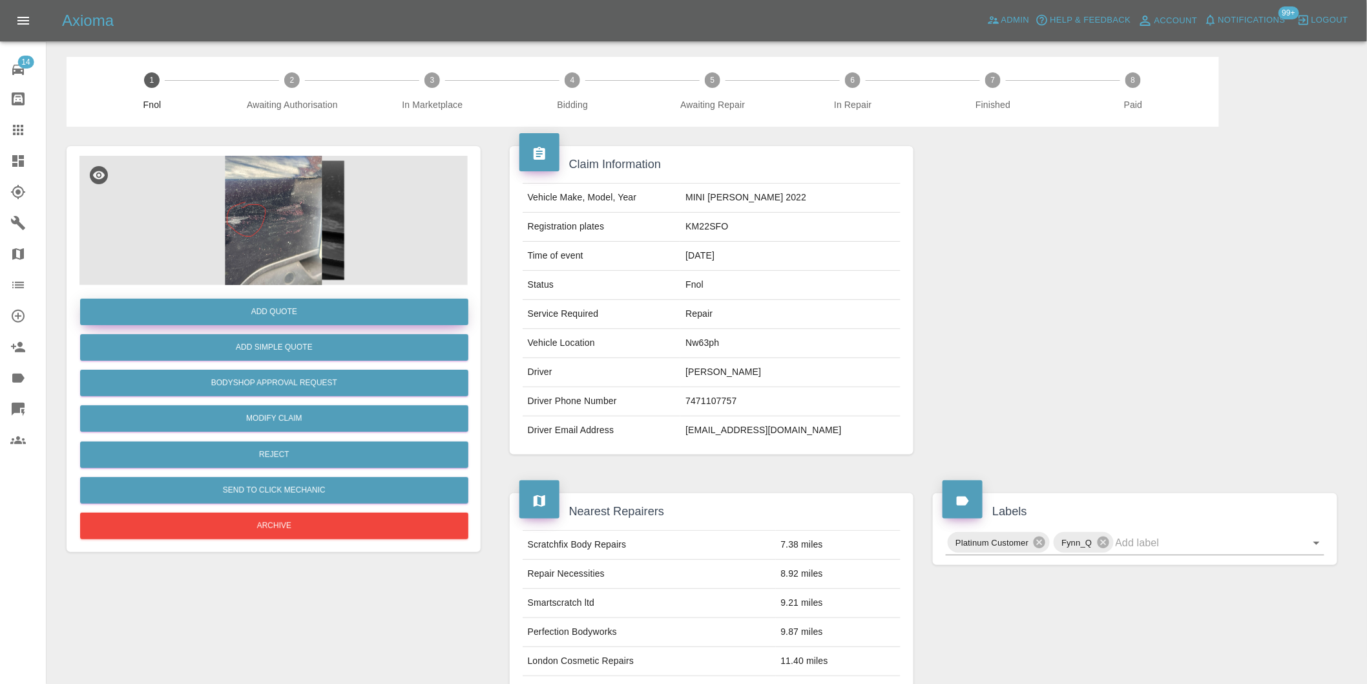
click at [275, 315] on button "Add Quote" at bounding box center [274, 311] width 388 height 26
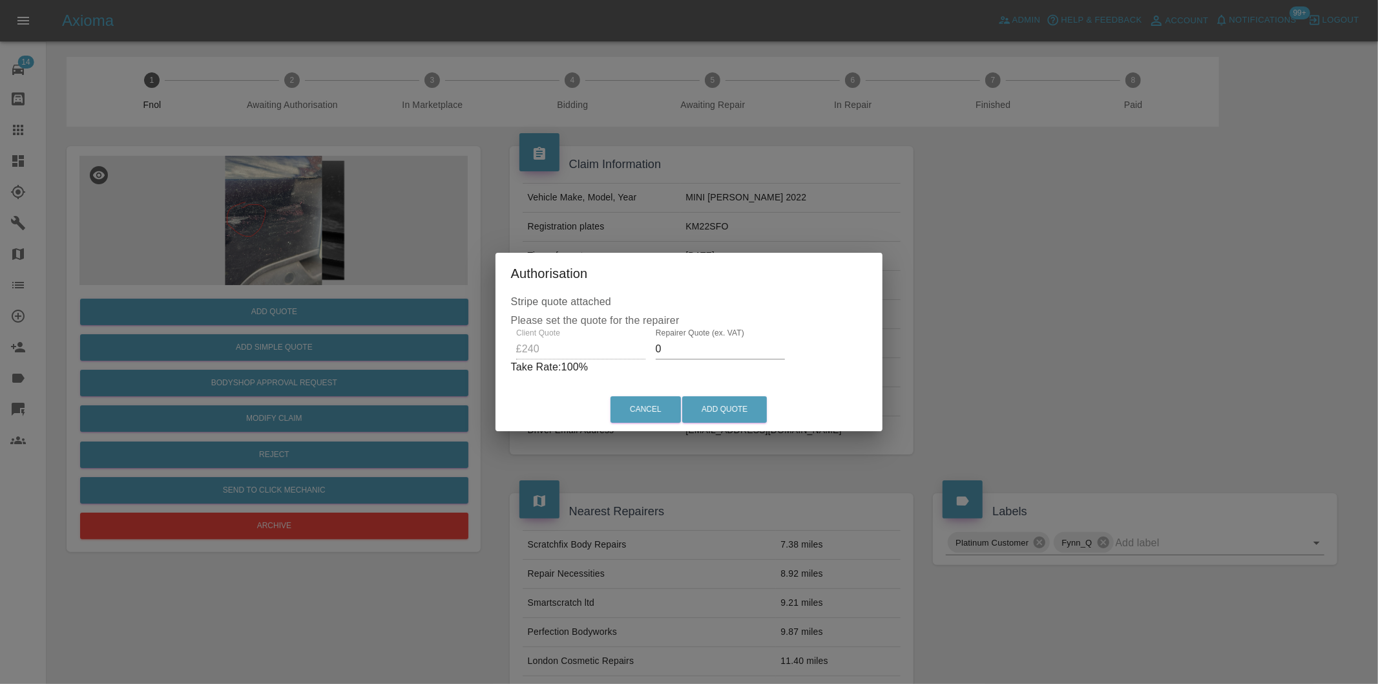
click at [706, 349] on input "0" at bounding box center [720, 349] width 129 height 21
type input "0150"
click at [713, 403] on button "Add Quote" at bounding box center [724, 409] width 85 height 26
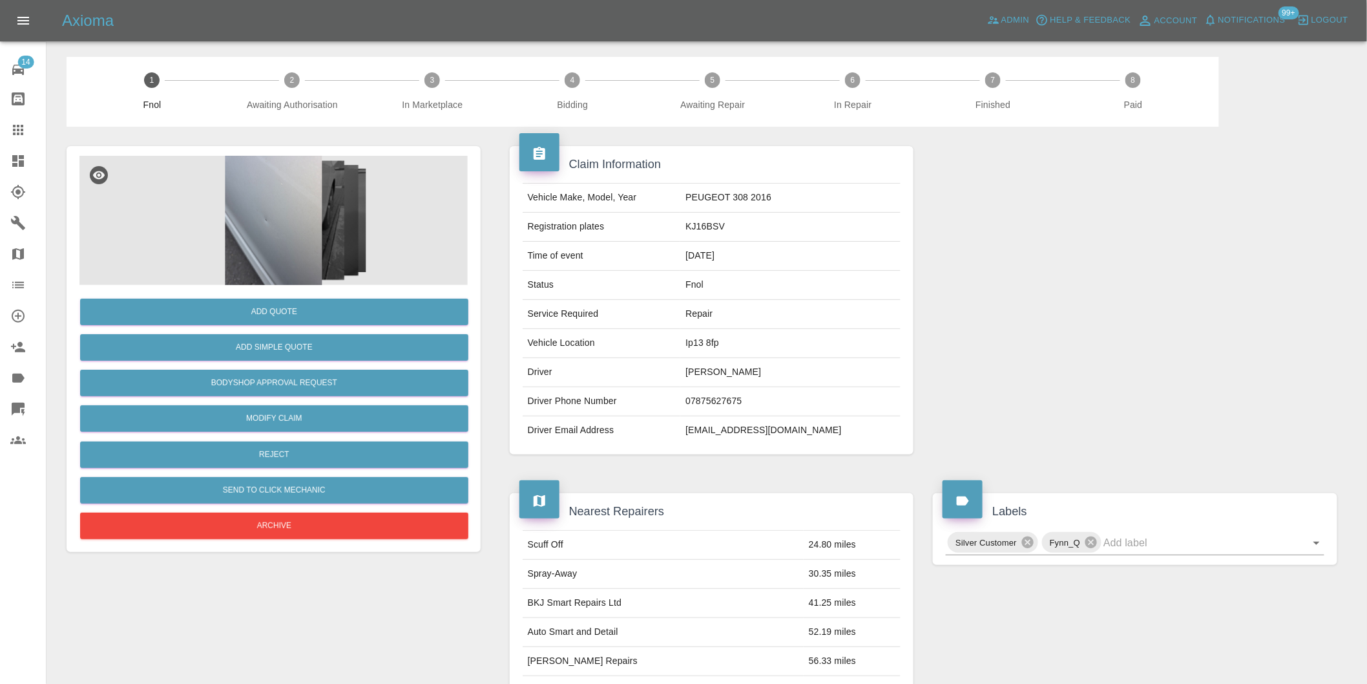
click at [291, 202] on img at bounding box center [273, 220] width 388 height 129
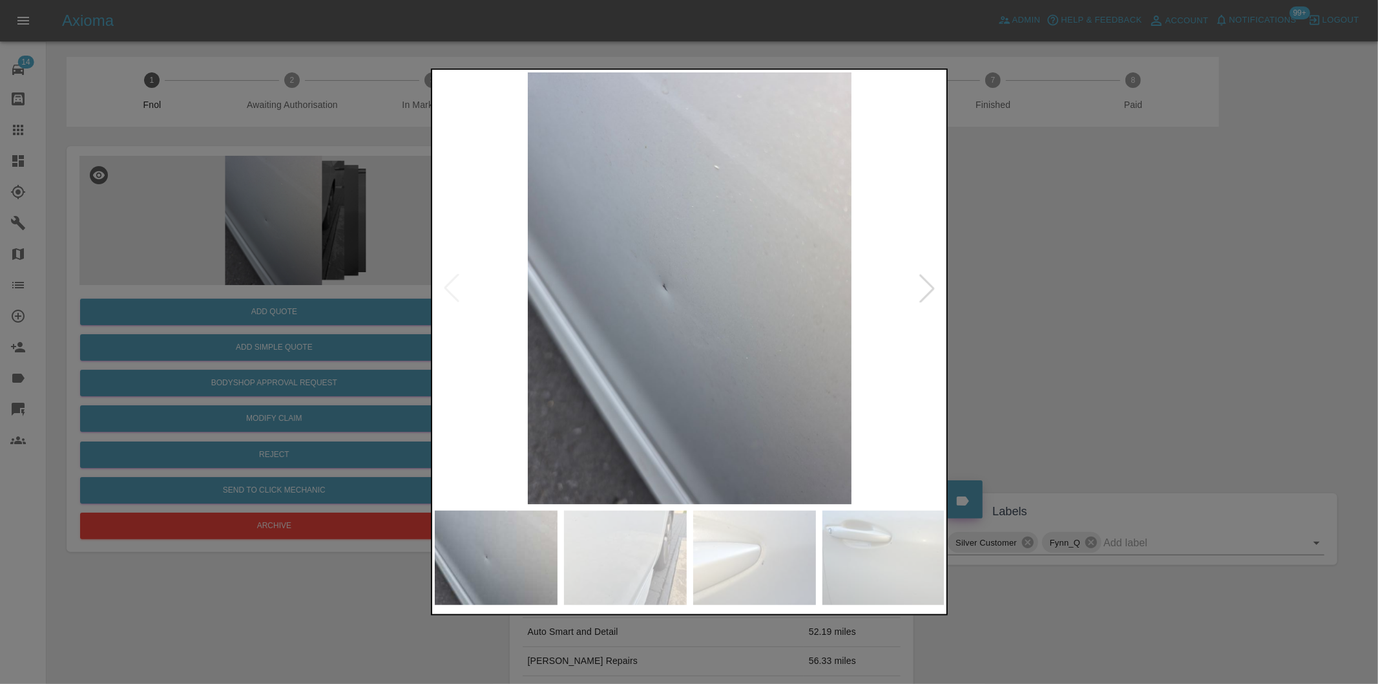
click at [934, 281] on div at bounding box center [927, 288] width 28 height 28
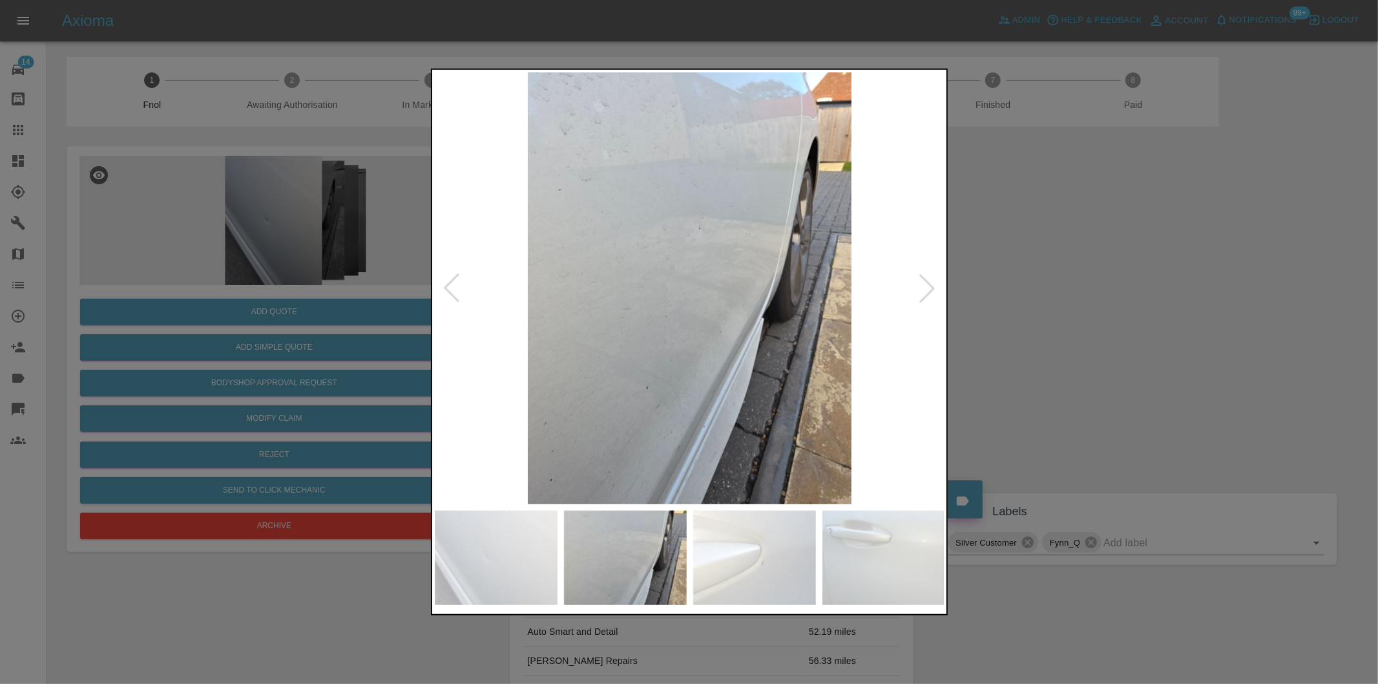
click at [927, 287] on div at bounding box center [927, 288] width 28 height 28
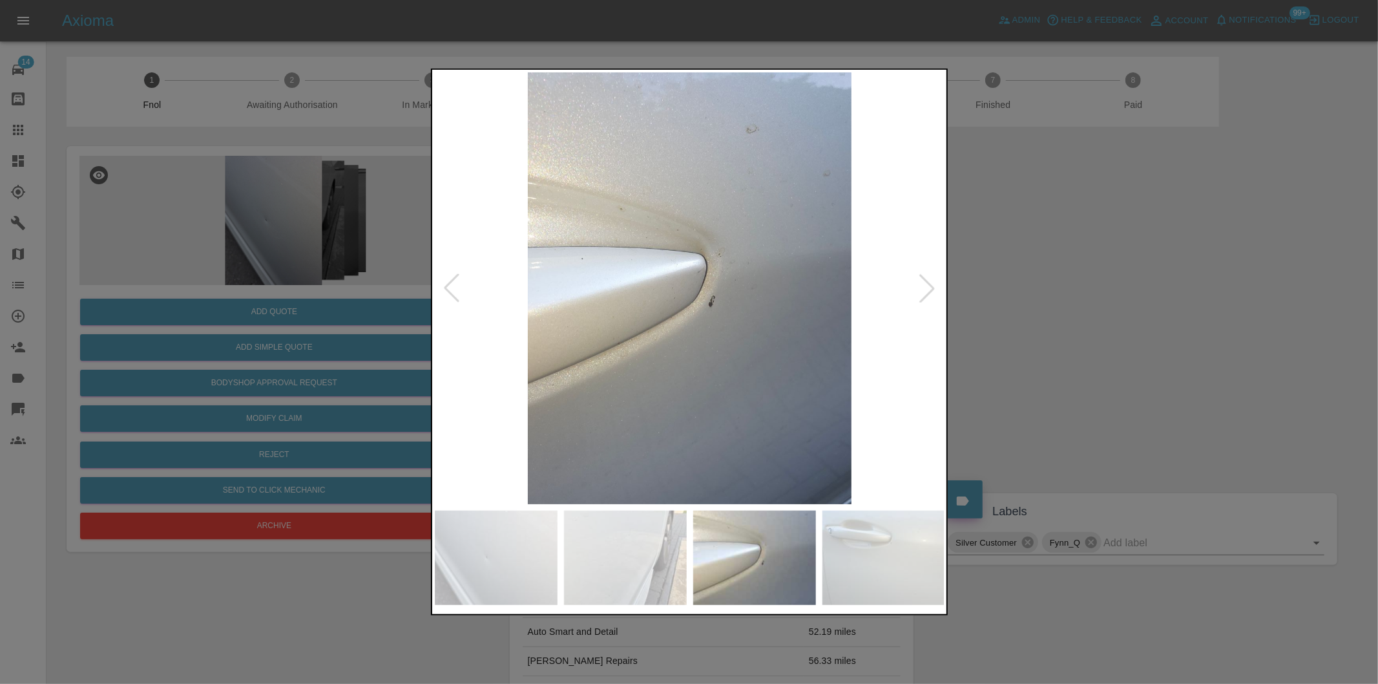
click at [927, 287] on div at bounding box center [927, 288] width 28 height 28
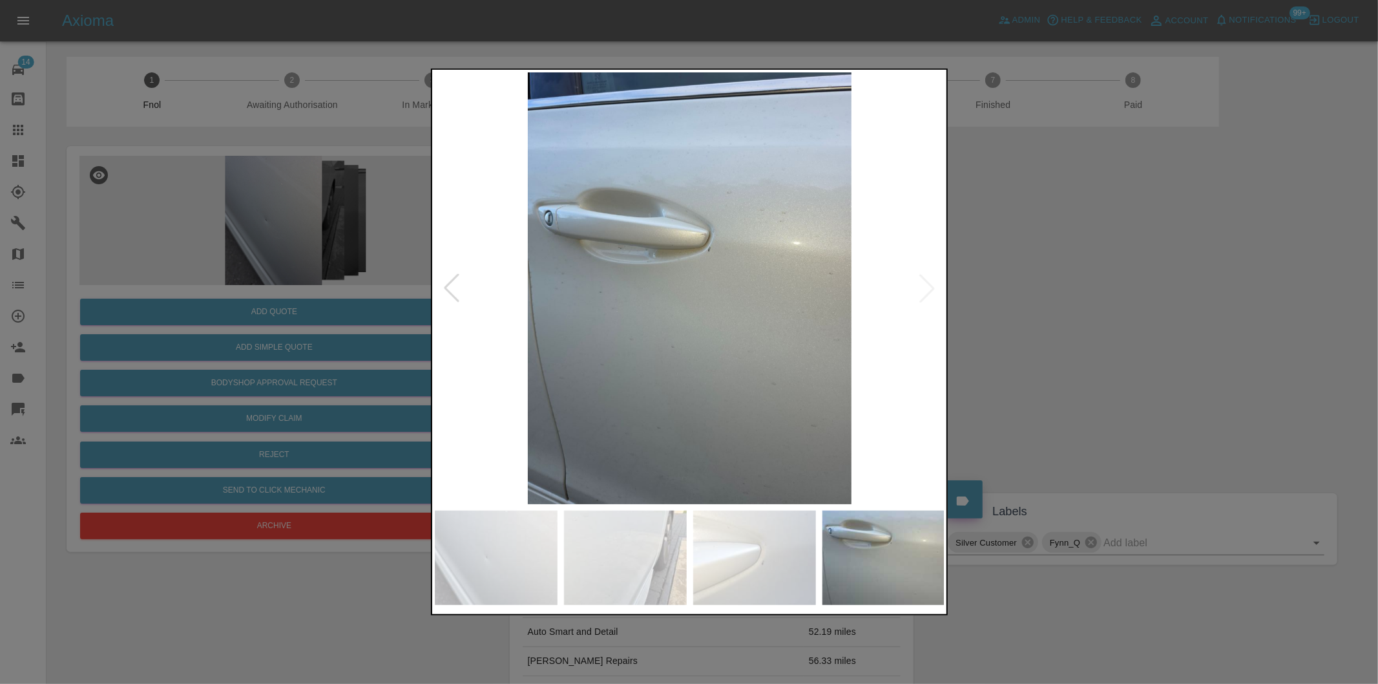
click at [927, 287] on img at bounding box center [690, 288] width 510 height 432
click at [443, 286] on div at bounding box center [451, 288] width 28 height 28
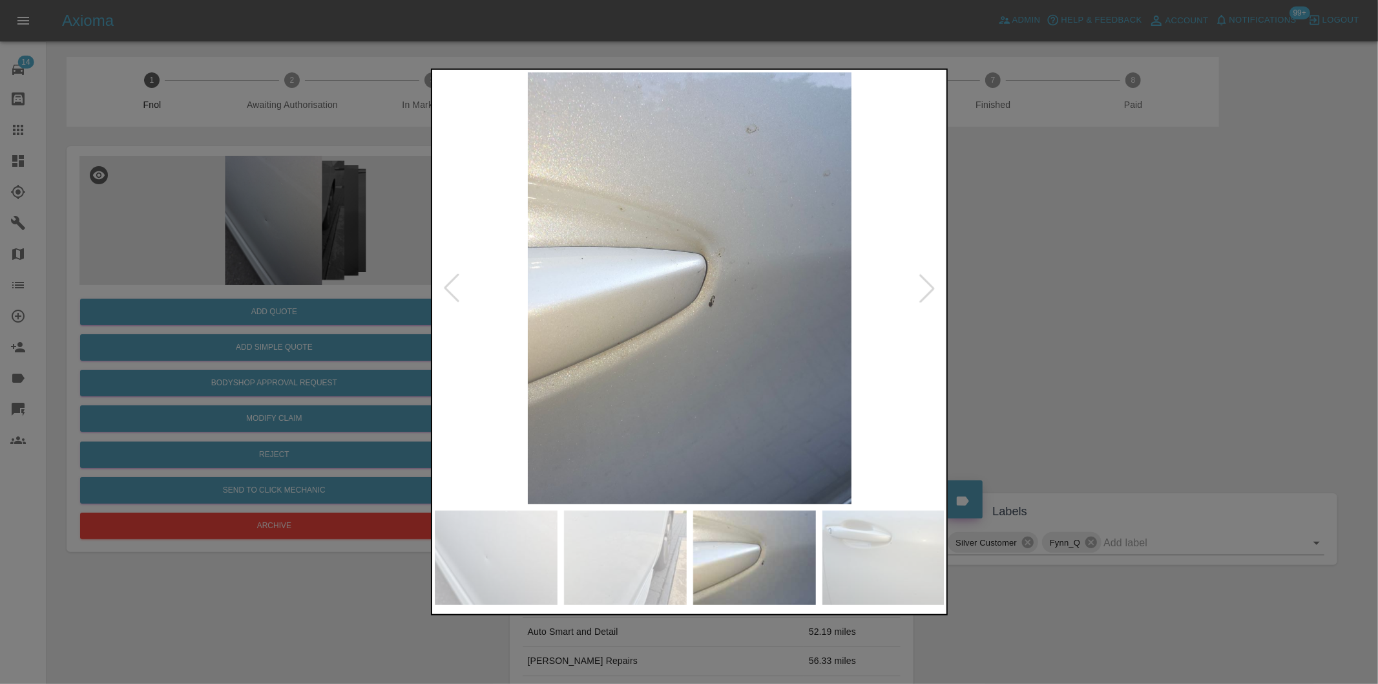
click at [443, 286] on div at bounding box center [451, 288] width 28 height 28
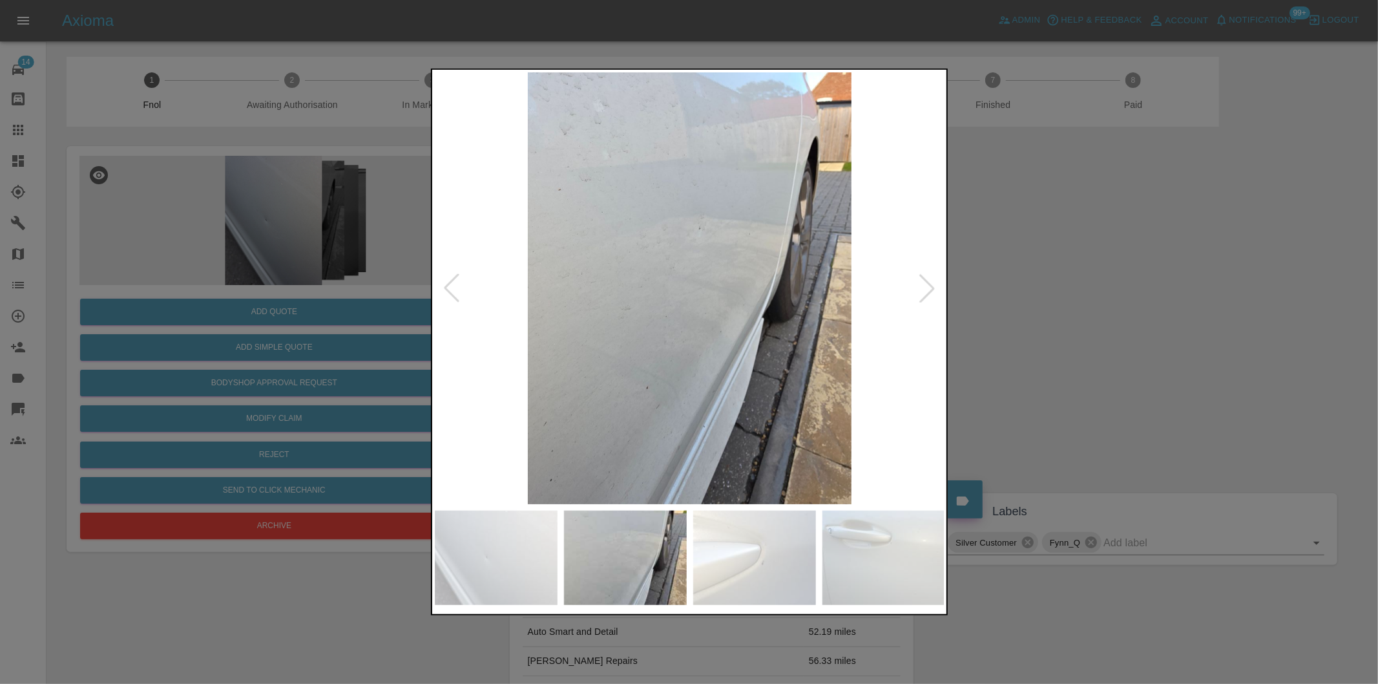
click at [443, 286] on div at bounding box center [451, 288] width 28 height 28
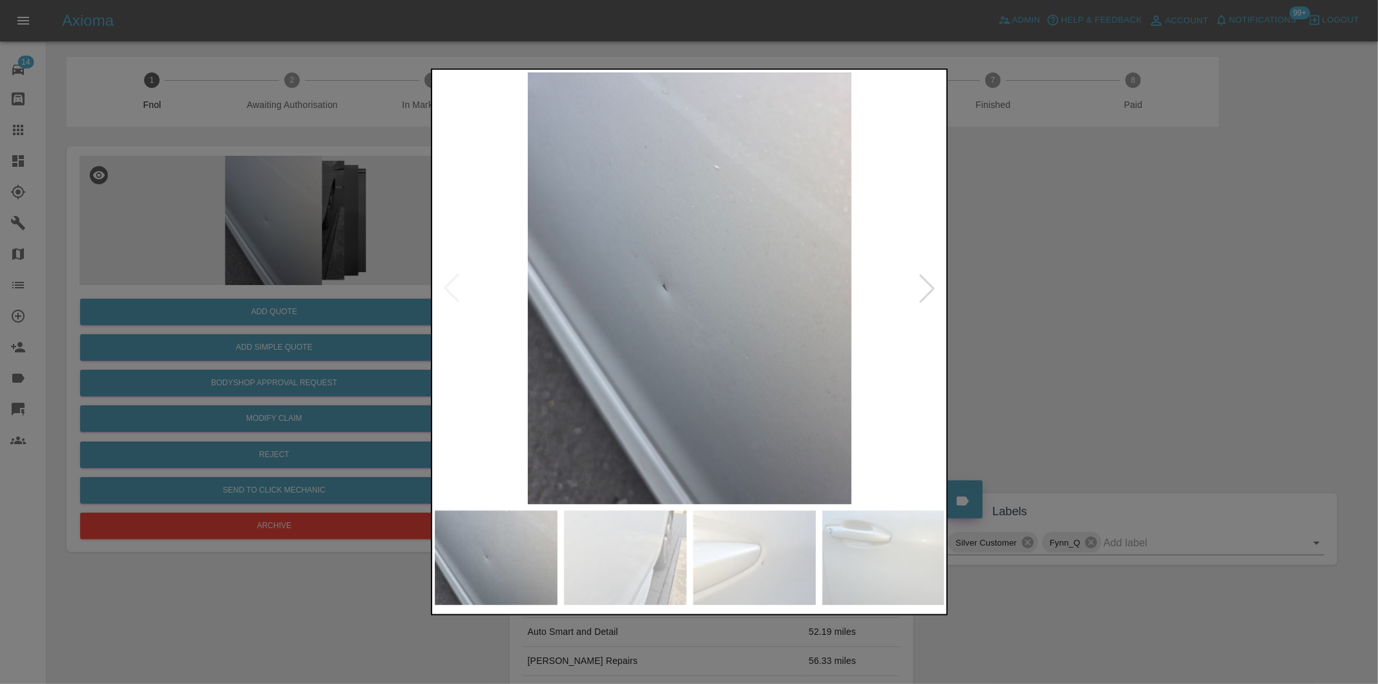
drag, startPoint x: 1067, startPoint y: 291, endPoint x: 1057, endPoint y: 289, distance: 9.9
click at [1062, 289] on div at bounding box center [689, 342] width 1378 height 684
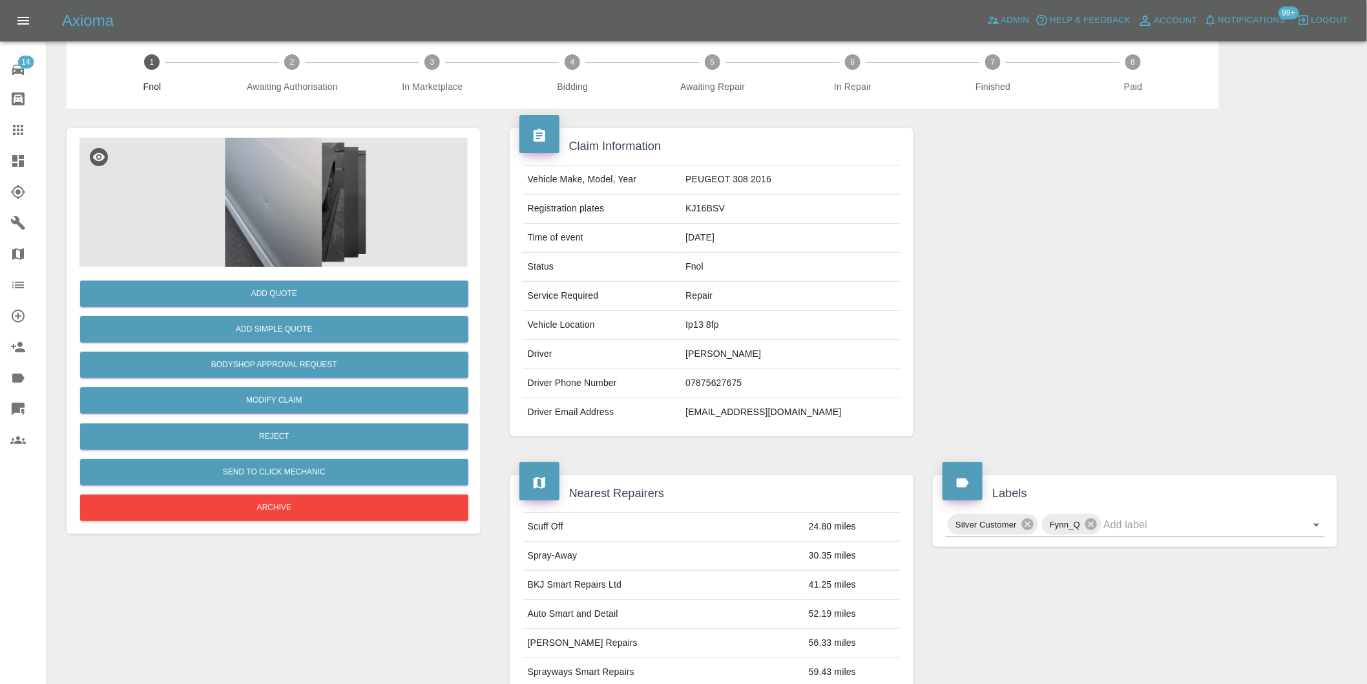
scroll to position [17, 0]
click at [289, 331] on button "Add Simple Quote" at bounding box center [274, 330] width 388 height 26
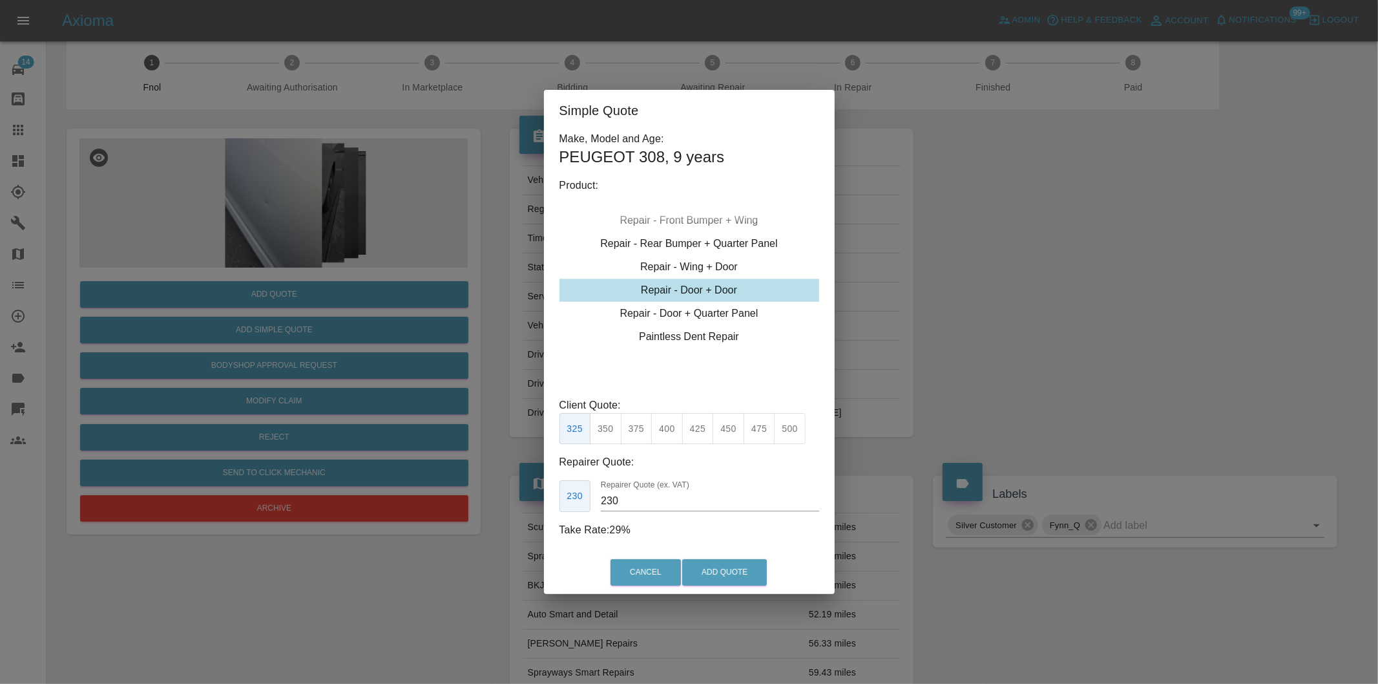
drag, startPoint x: 608, startPoint y: 430, endPoint x: 615, endPoint y: 436, distance: 9.2
click at [609, 431] on button "350" at bounding box center [606, 429] width 32 height 32
type input "245"
click at [702, 567] on button "Add Quote" at bounding box center [724, 572] width 85 height 26
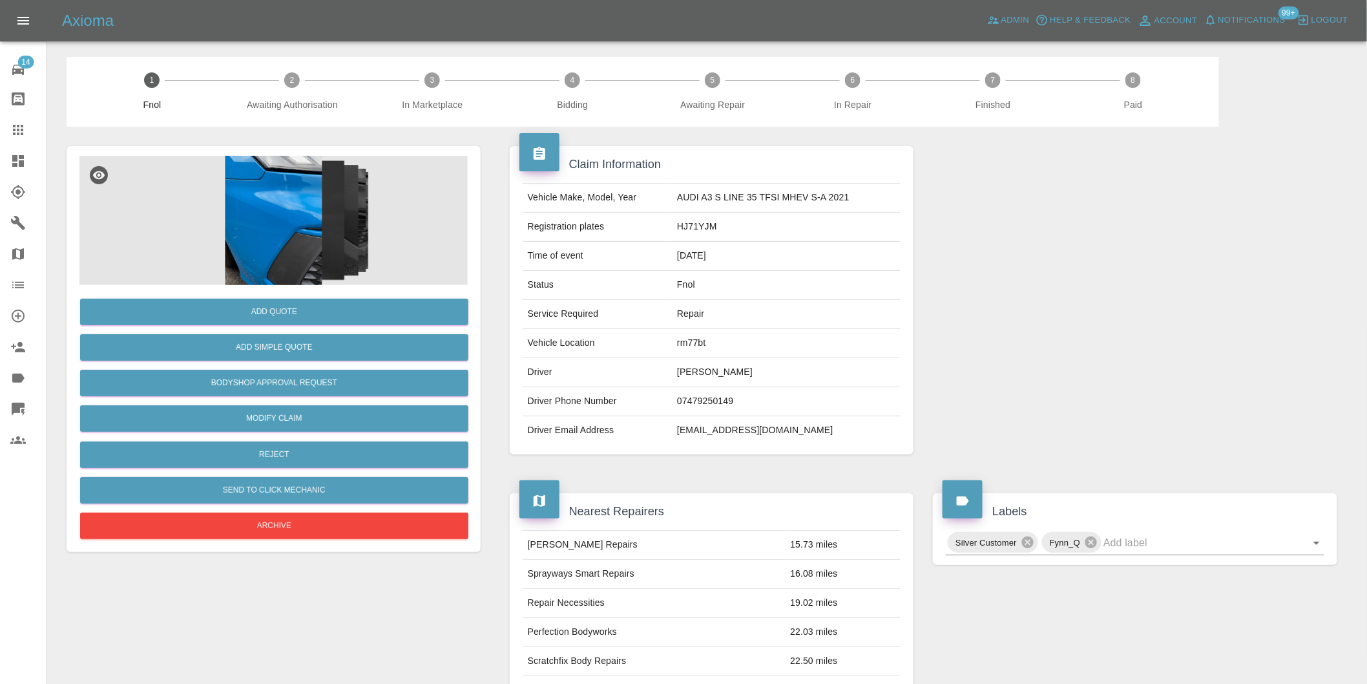
click at [286, 231] on img at bounding box center [273, 220] width 388 height 129
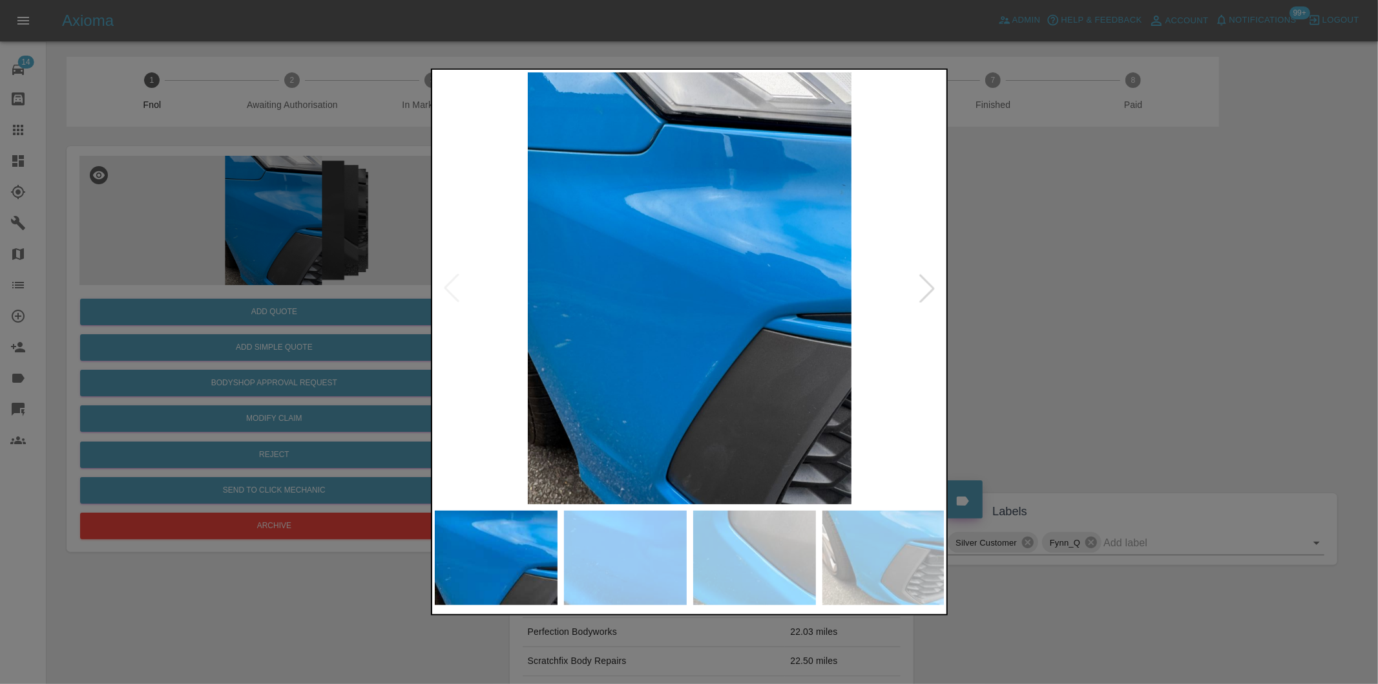
click at [917, 291] on div at bounding box center [927, 288] width 28 height 28
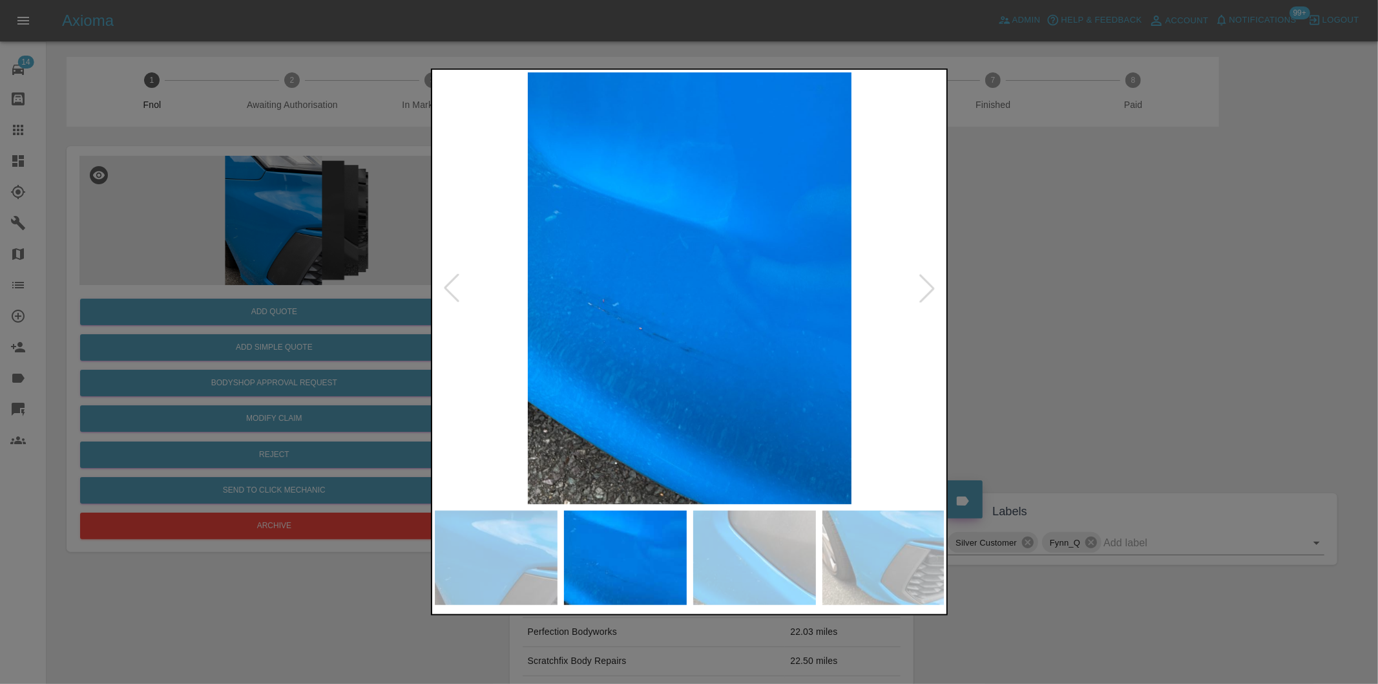
click at [917, 291] on div at bounding box center [927, 288] width 28 height 28
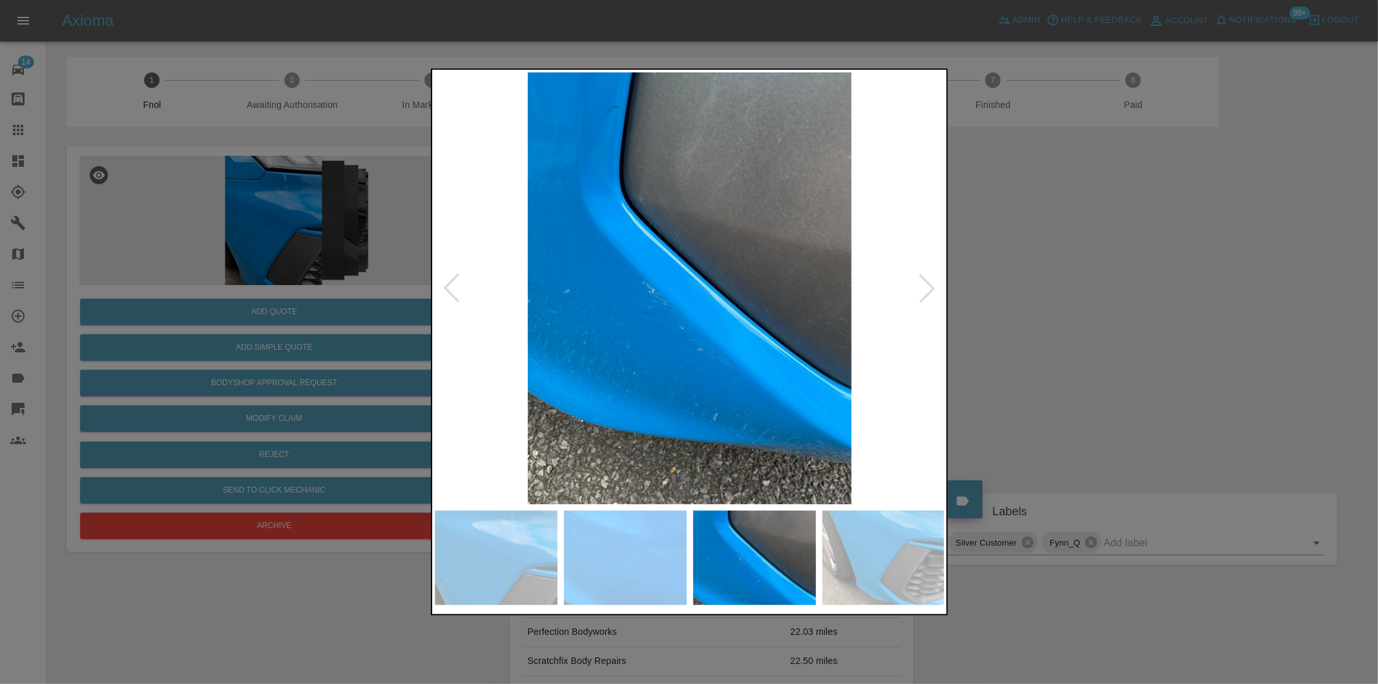
click at [917, 291] on div at bounding box center [927, 288] width 28 height 28
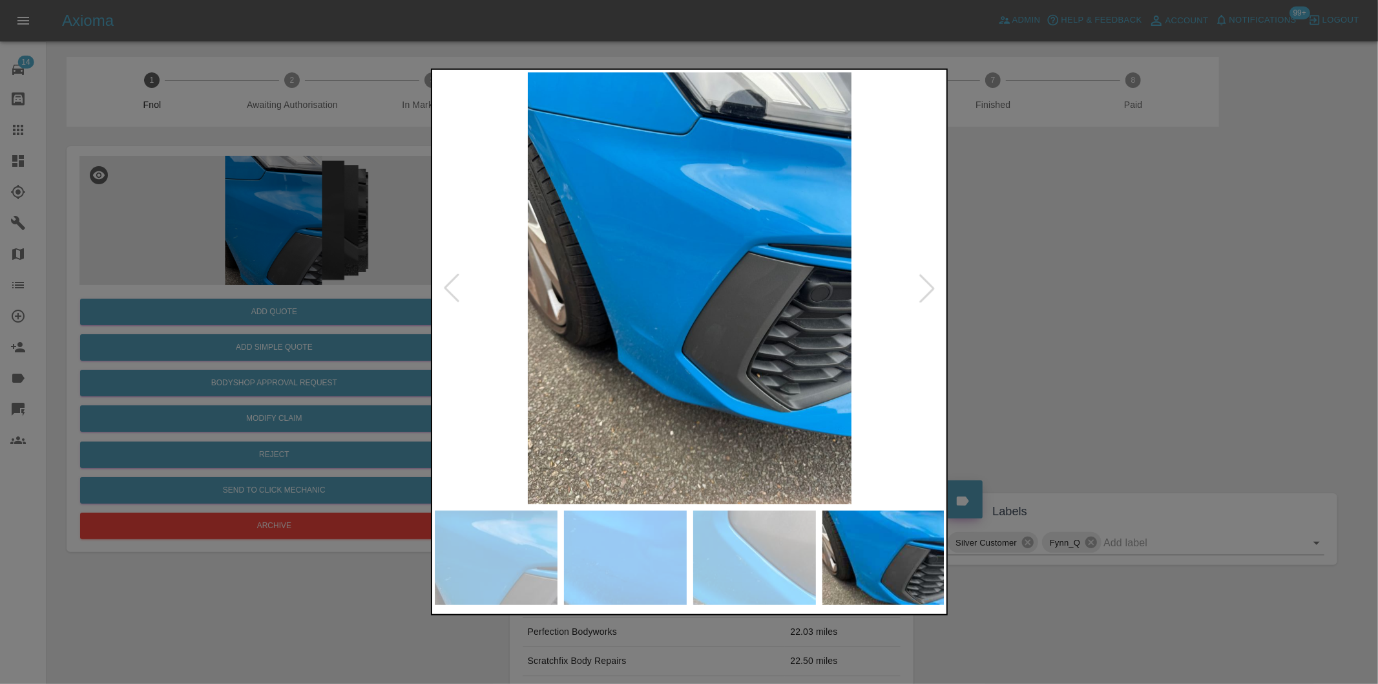
click at [917, 291] on div at bounding box center [927, 288] width 28 height 28
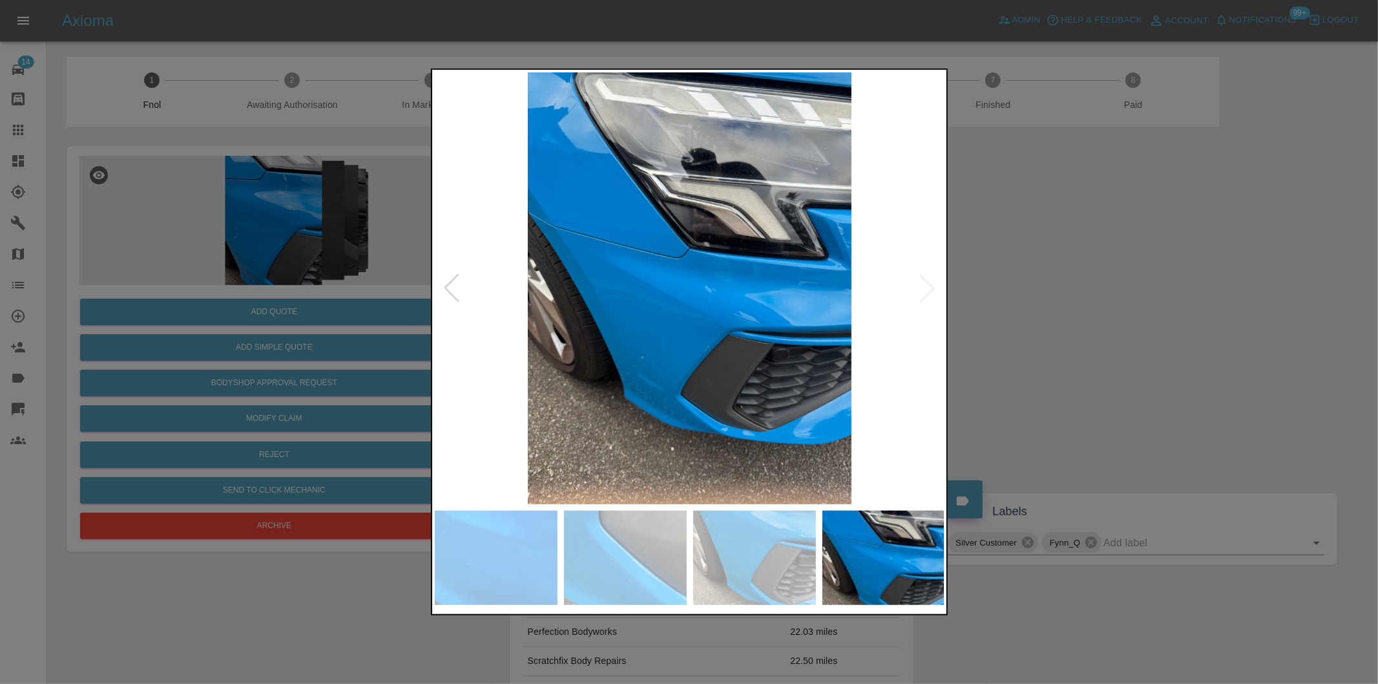
click at [917, 291] on img at bounding box center [690, 288] width 510 height 432
drag, startPoint x: 1147, startPoint y: 304, endPoint x: 815, endPoint y: 438, distance: 358.0
click at [1146, 305] on div at bounding box center [689, 342] width 1378 height 684
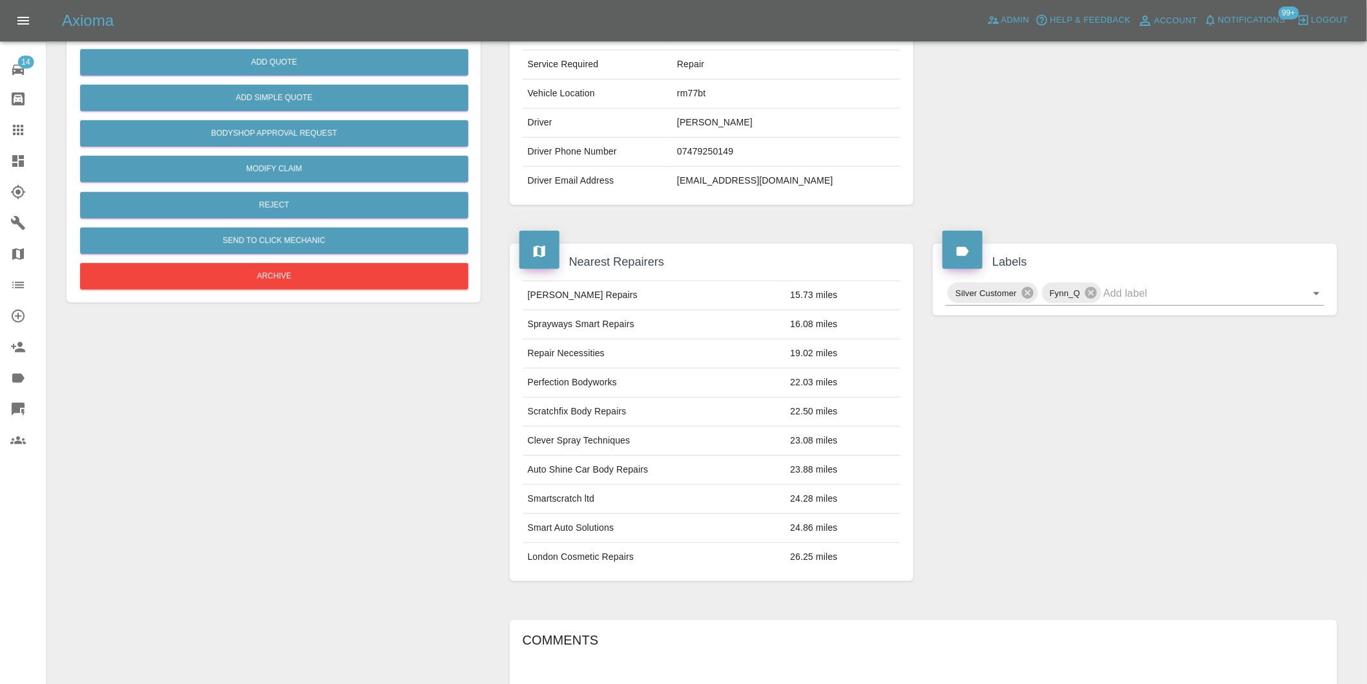
scroll to position [89, 0]
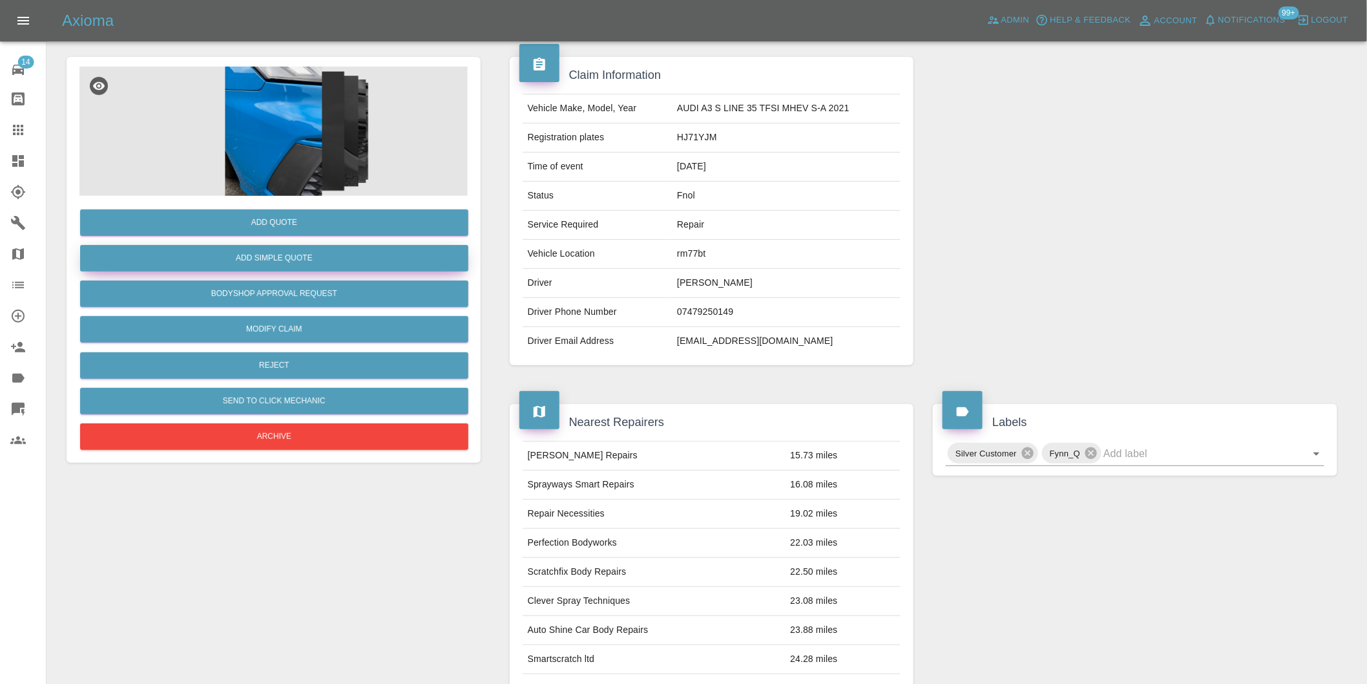
click at [293, 256] on button "Add Simple Quote" at bounding box center [274, 258] width 388 height 26
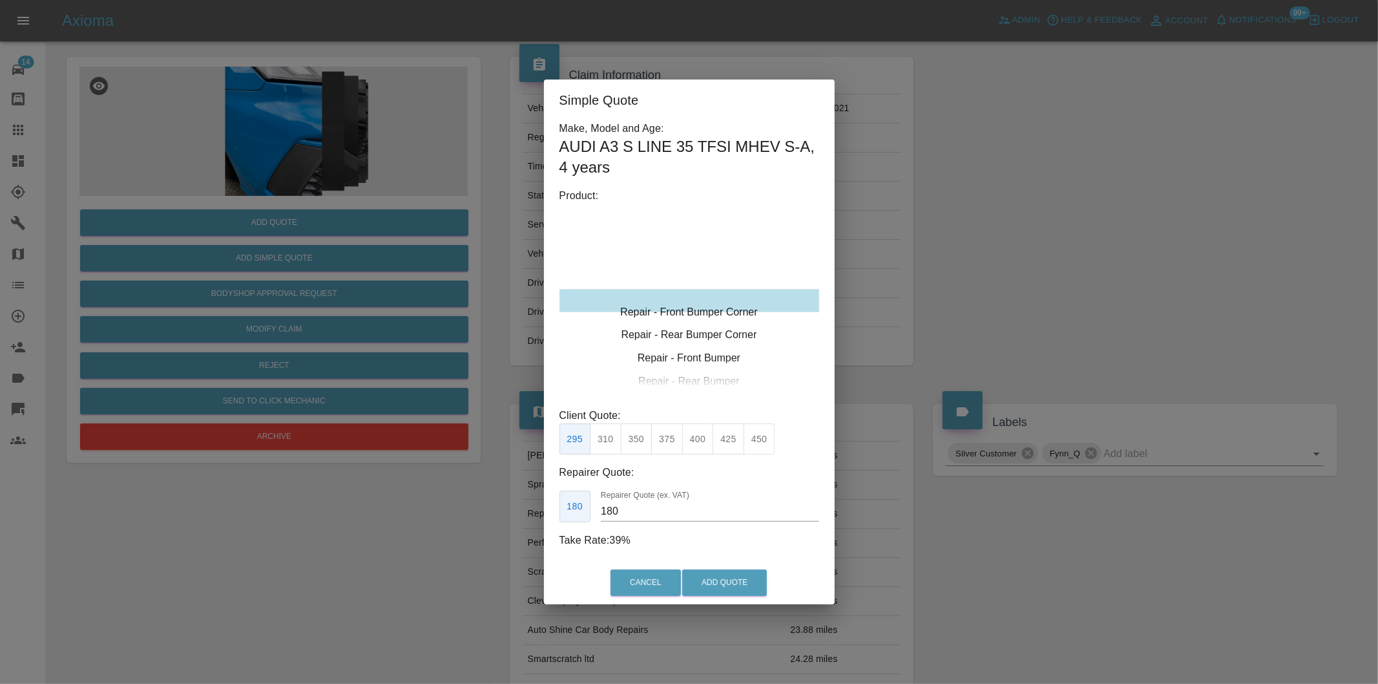
type input "120"
click at [731, 581] on button "Add Quote" at bounding box center [724, 582] width 85 height 26
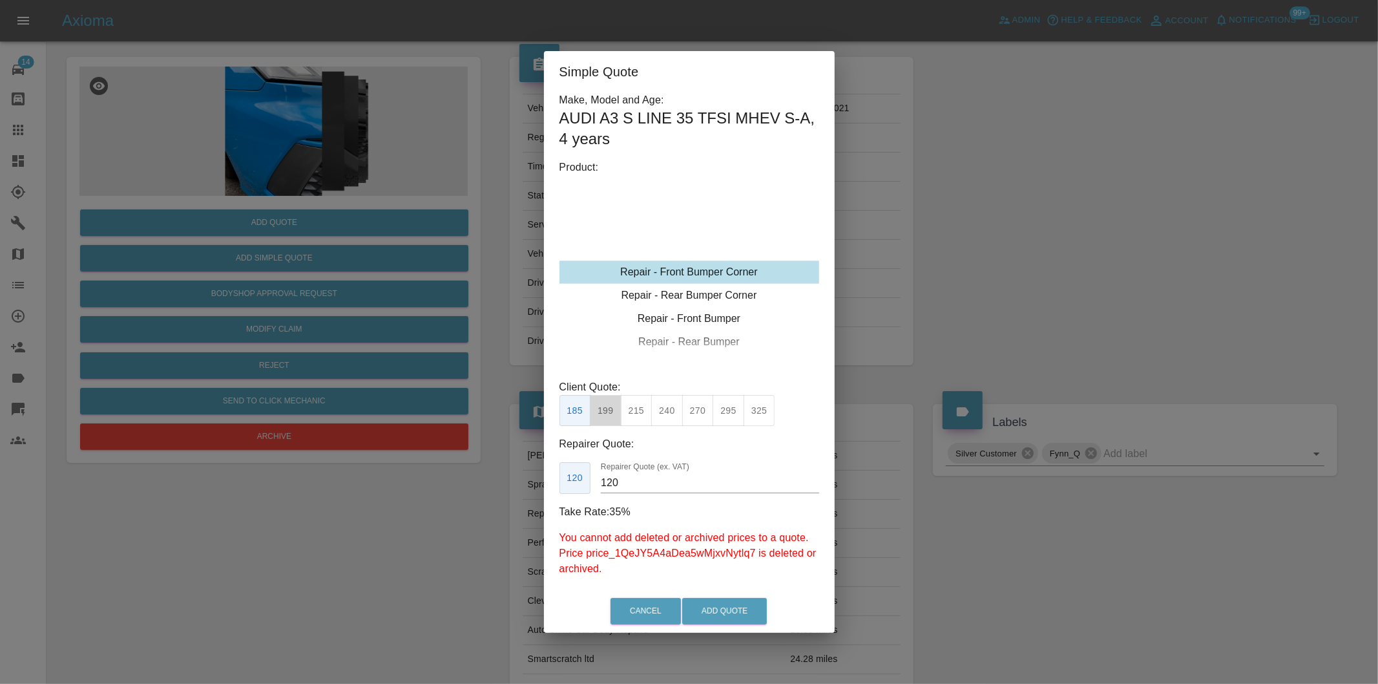
drag, startPoint x: 610, startPoint y: 407, endPoint x: 624, endPoint y: 429, distance: 26.2
click at [612, 409] on button "199" at bounding box center [606, 411] width 32 height 32
drag, startPoint x: 735, startPoint y: 607, endPoint x: 720, endPoint y: 580, distance: 31.3
click at [735, 608] on button "Add Quote" at bounding box center [724, 611] width 85 height 26
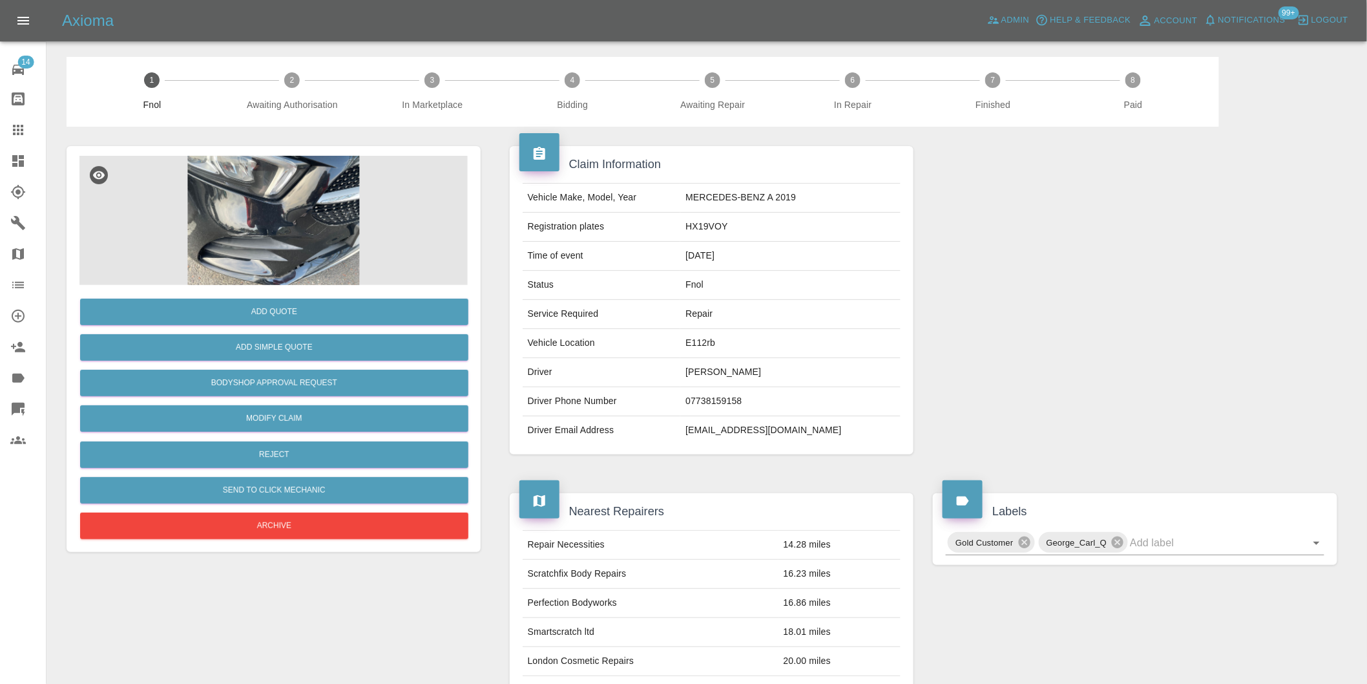
click at [305, 215] on img at bounding box center [273, 220] width 388 height 129
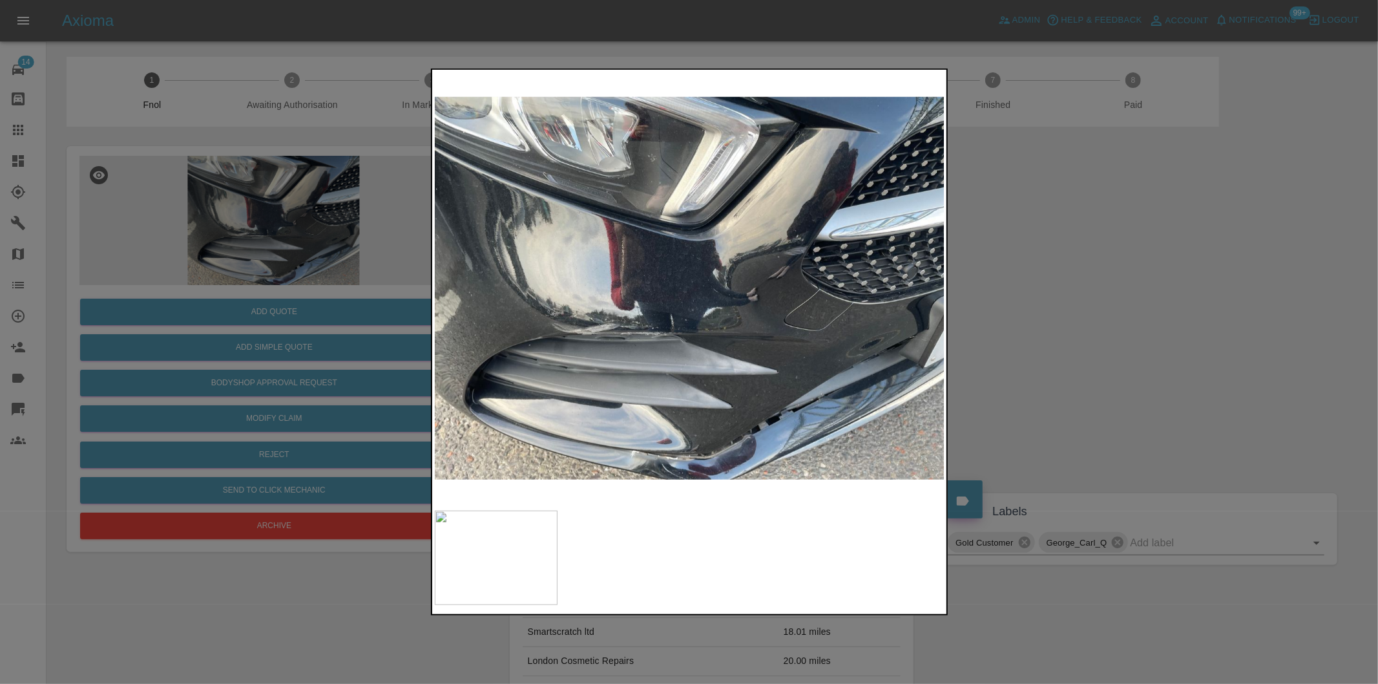
click at [1030, 327] on div at bounding box center [689, 342] width 1378 height 684
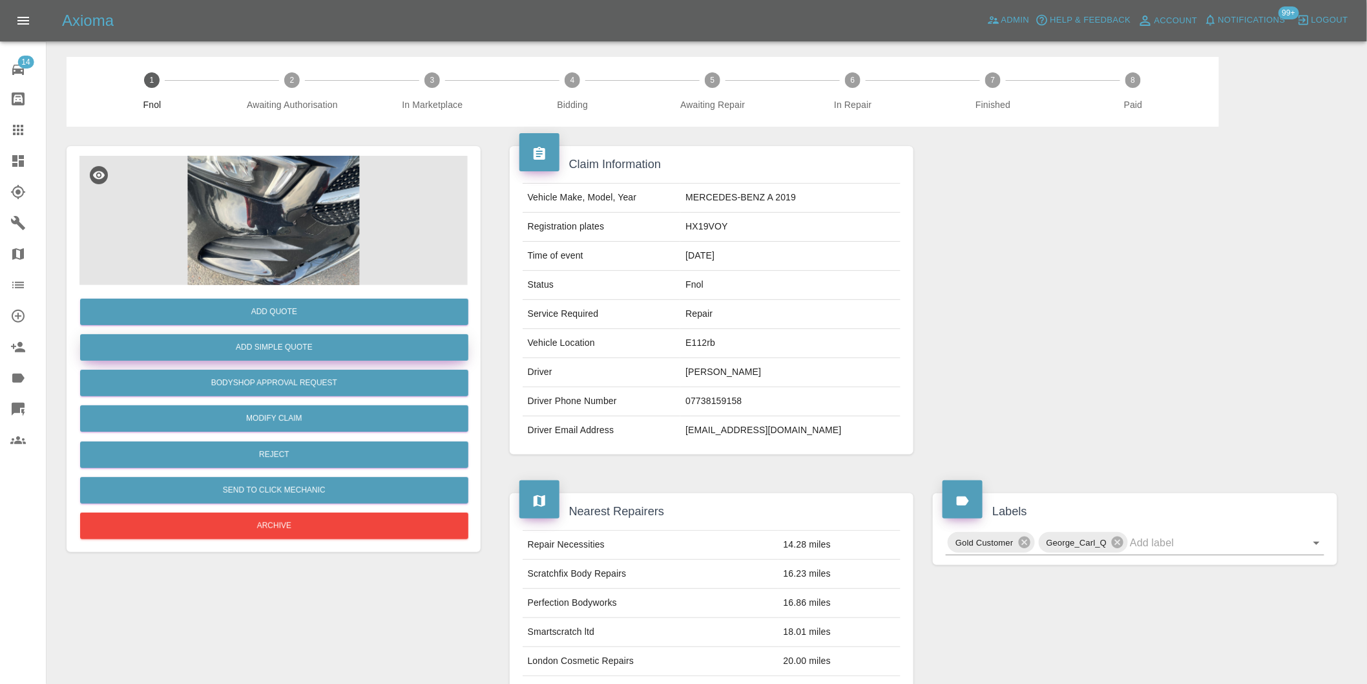
click at [300, 351] on button "Add Simple Quote" at bounding box center [274, 347] width 388 height 26
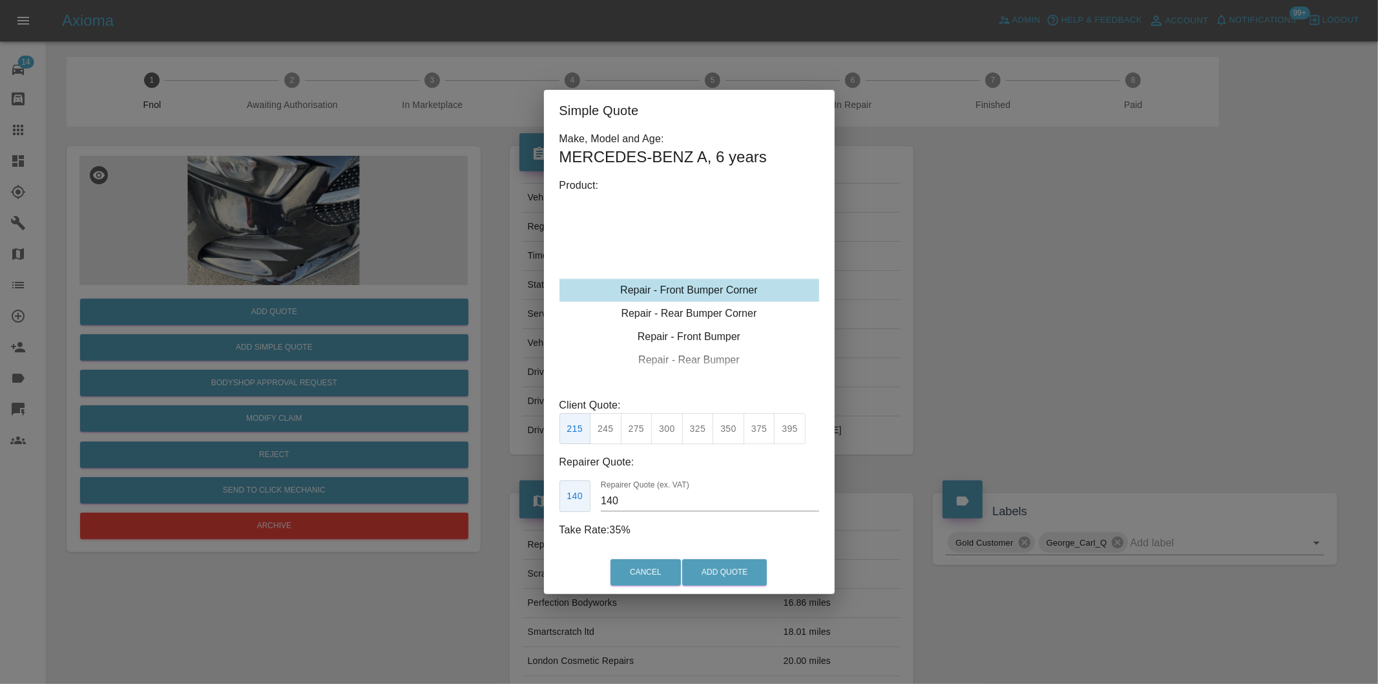
type input "120"
drag, startPoint x: 752, startPoint y: 577, endPoint x: 753, endPoint y: 562, distance: 14.9
click at [753, 576] on button "Add Quote" at bounding box center [724, 572] width 85 height 26
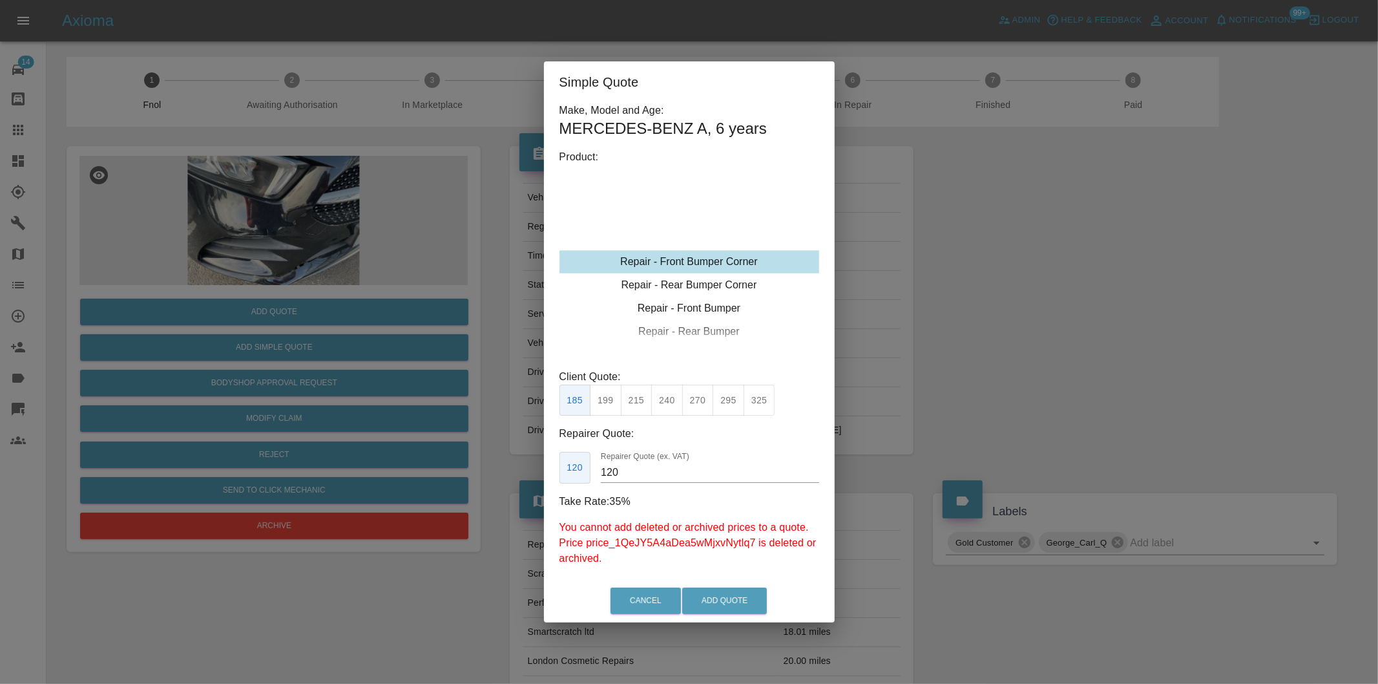
click at [602, 401] on button "199" at bounding box center [606, 400] width 32 height 32
click at [740, 610] on button "Add Quote" at bounding box center [724, 600] width 85 height 26
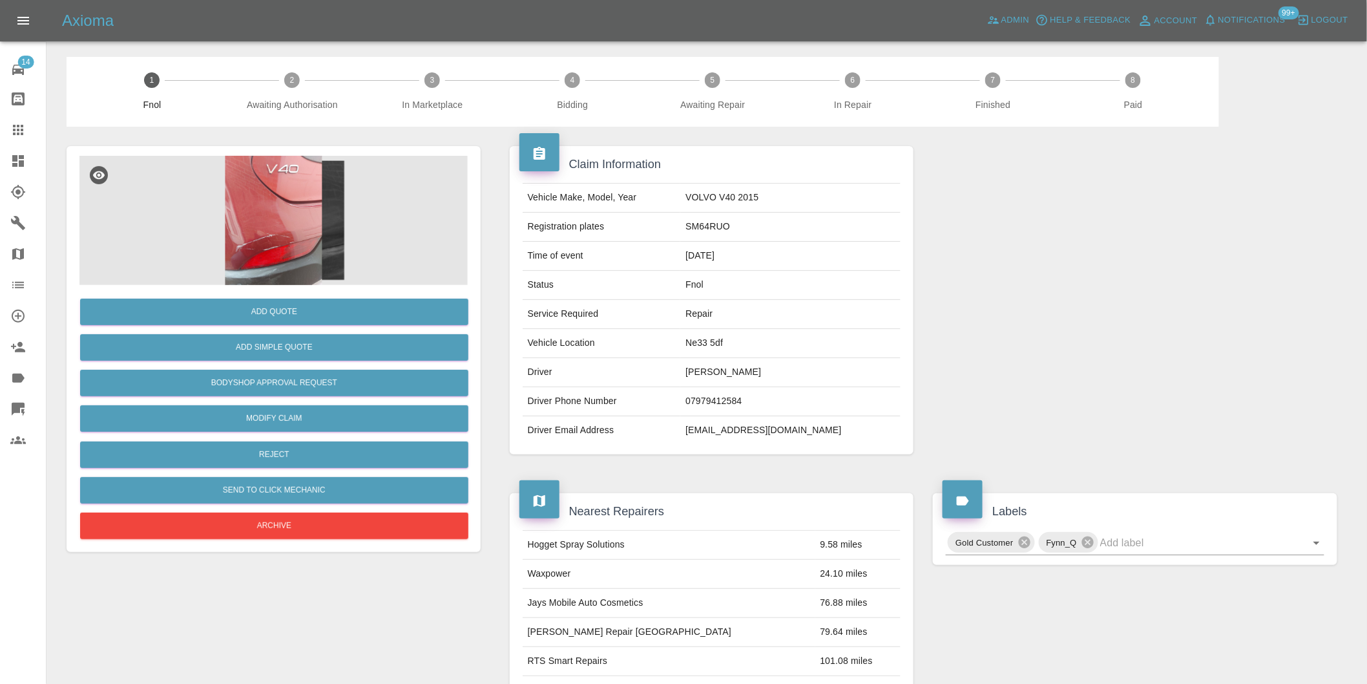
click at [287, 233] on img at bounding box center [273, 220] width 388 height 129
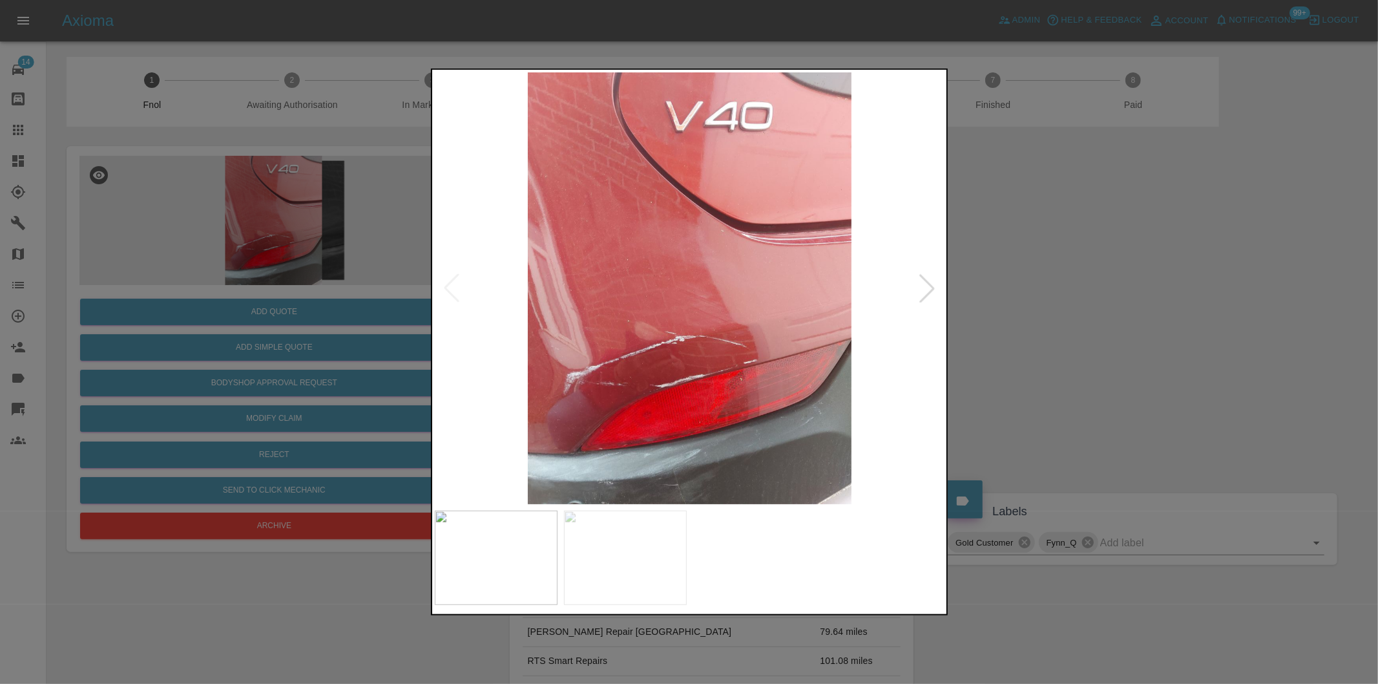
click at [925, 287] on div at bounding box center [927, 288] width 28 height 28
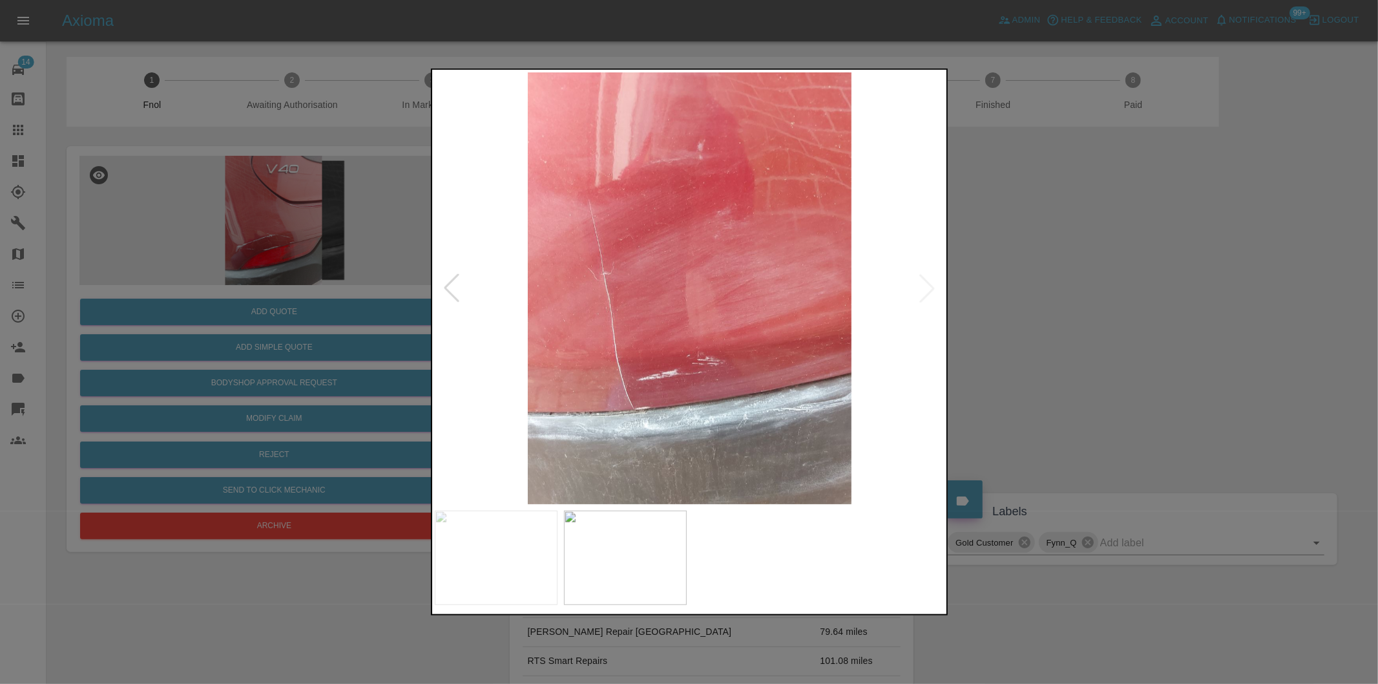
click at [925, 287] on img at bounding box center [690, 288] width 510 height 432
click at [454, 295] on div at bounding box center [451, 288] width 28 height 28
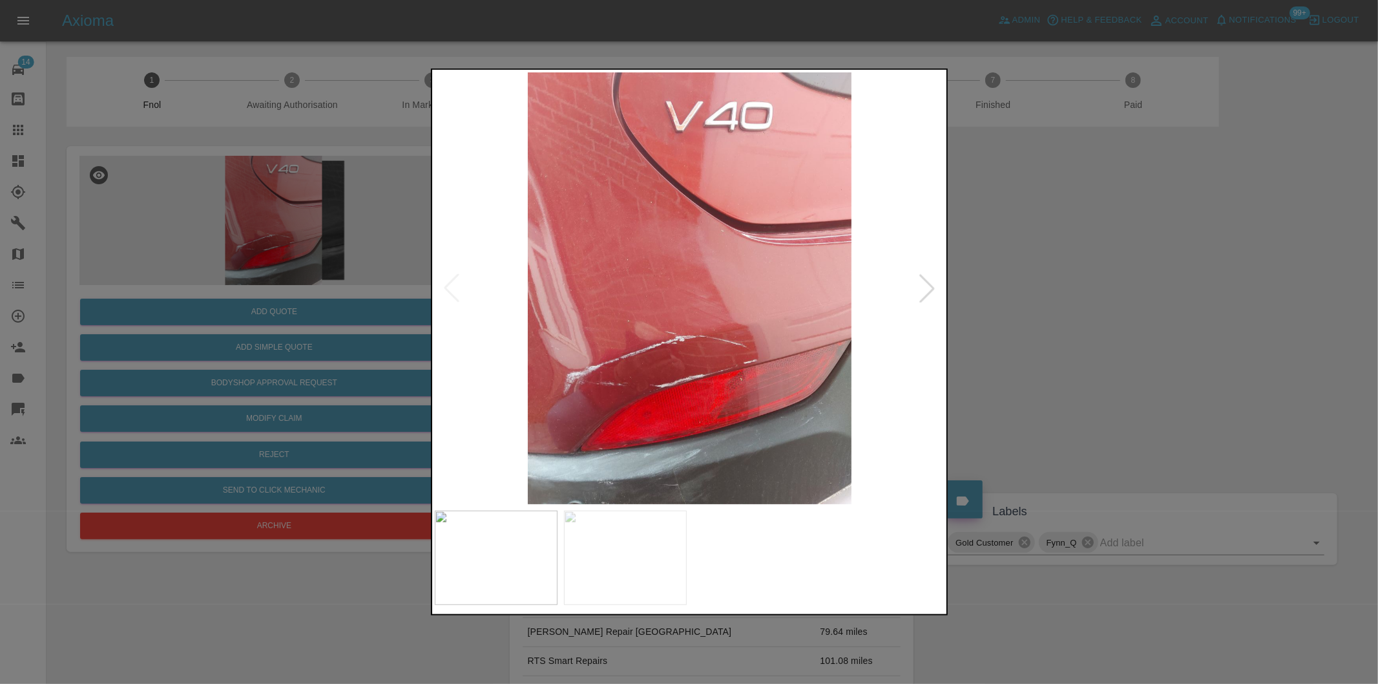
click at [1100, 294] on div at bounding box center [689, 342] width 1378 height 684
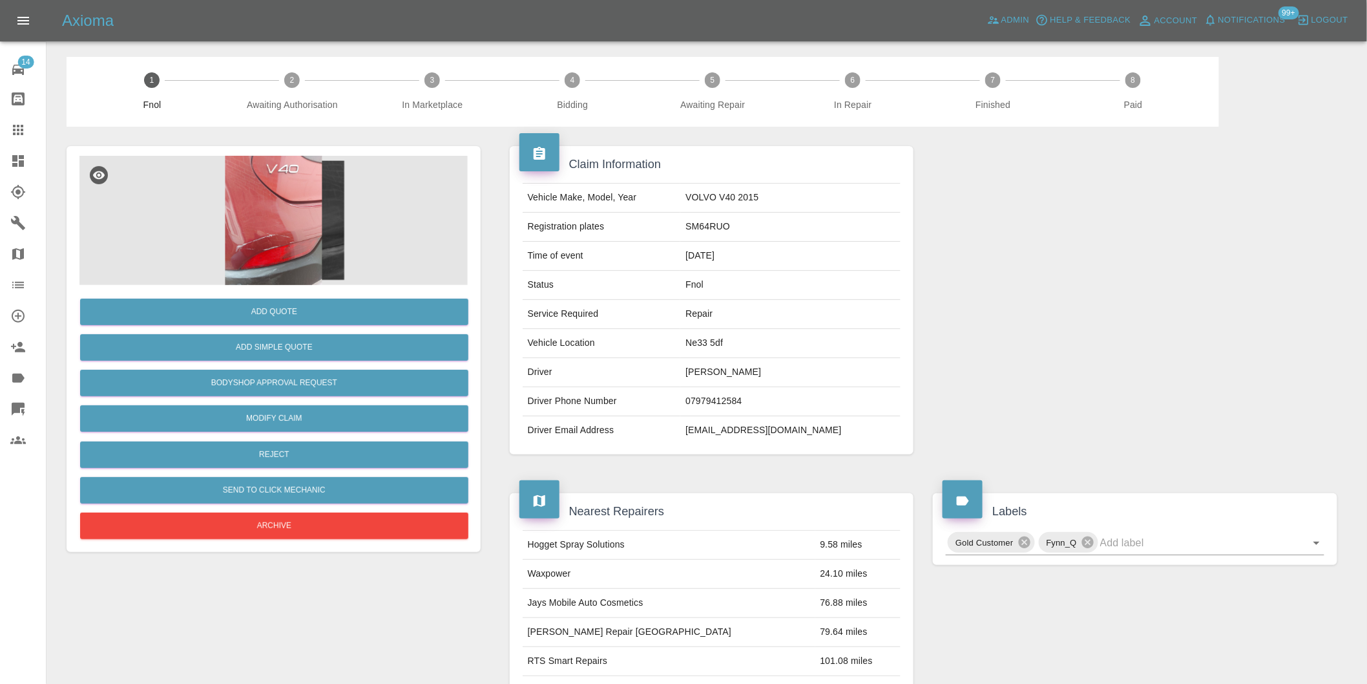
click at [291, 225] on img at bounding box center [273, 220] width 388 height 129
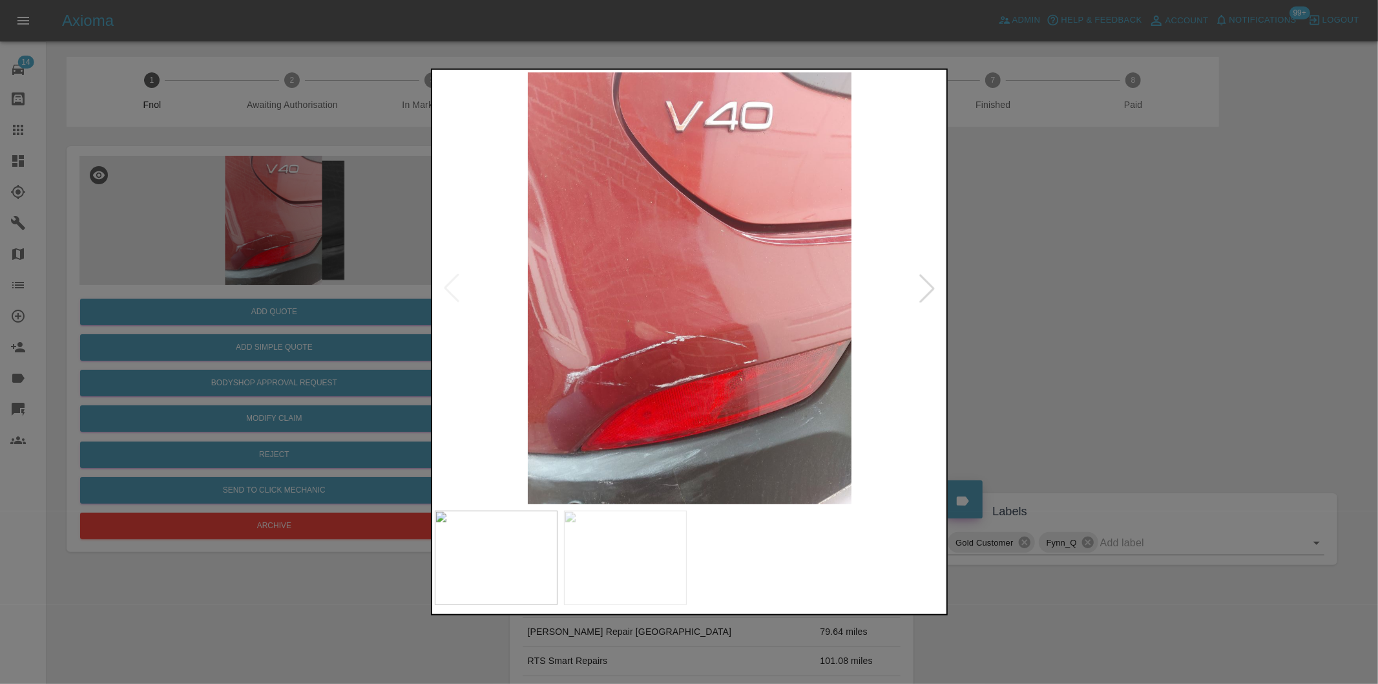
click at [921, 289] on div at bounding box center [927, 288] width 28 height 28
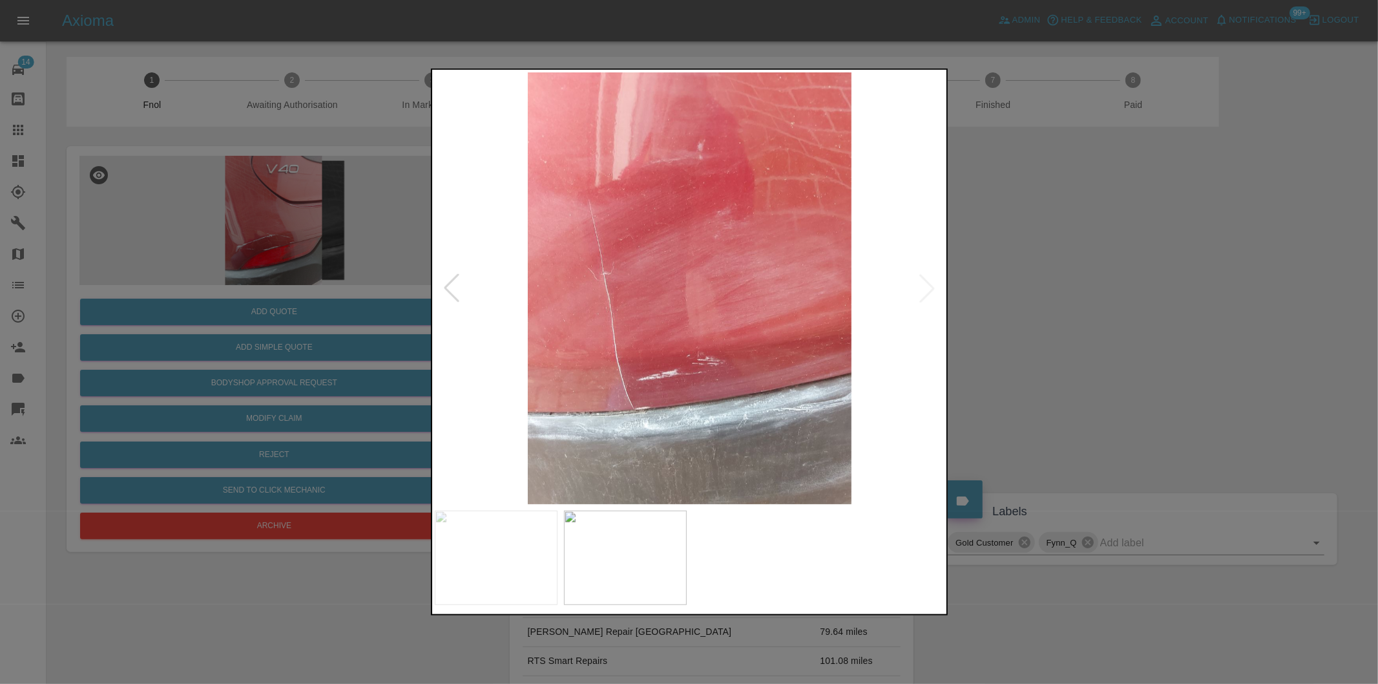
click at [615, 296] on img at bounding box center [690, 288] width 510 height 432
click at [615, 295] on img at bounding box center [690, 288] width 510 height 432
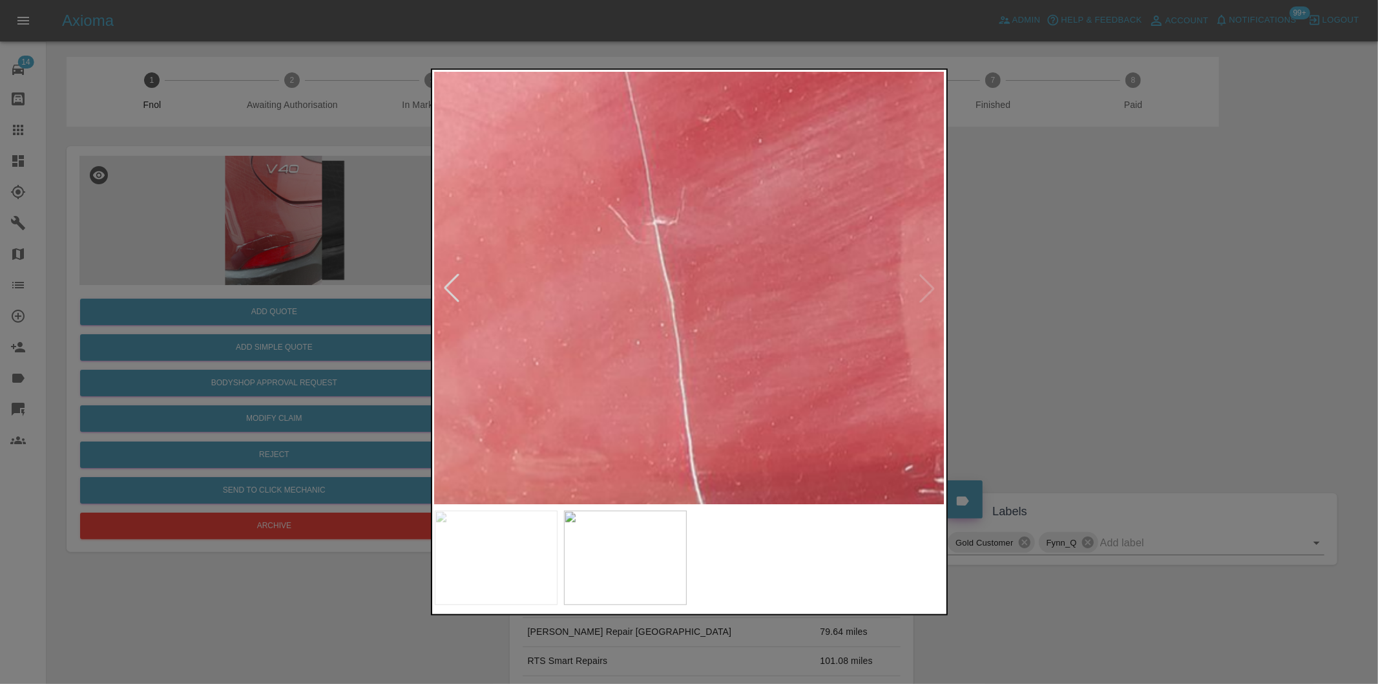
click at [635, 304] on img at bounding box center [911, 265] width 1531 height 1294
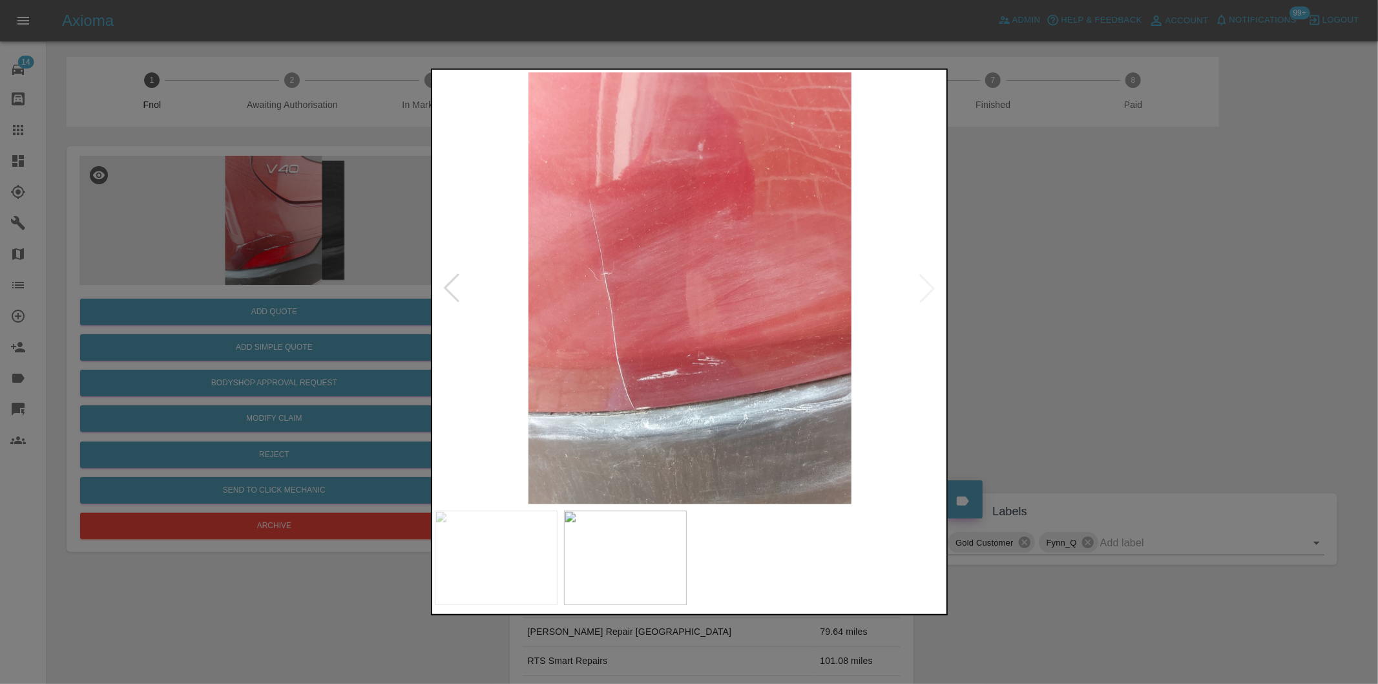
drag, startPoint x: 1144, startPoint y: 311, endPoint x: 578, endPoint y: 357, distance: 568.5
click at [1141, 311] on div at bounding box center [689, 342] width 1378 height 684
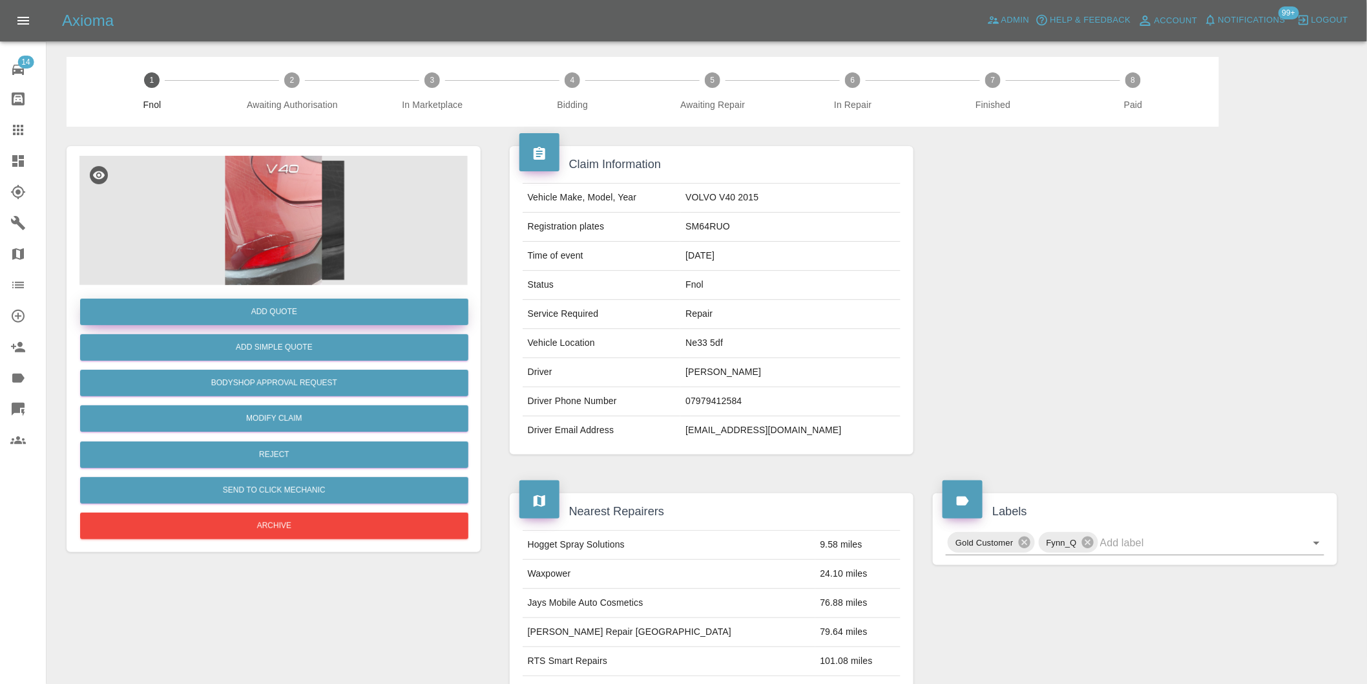
click at [294, 311] on button "Add Quote" at bounding box center [274, 311] width 388 height 26
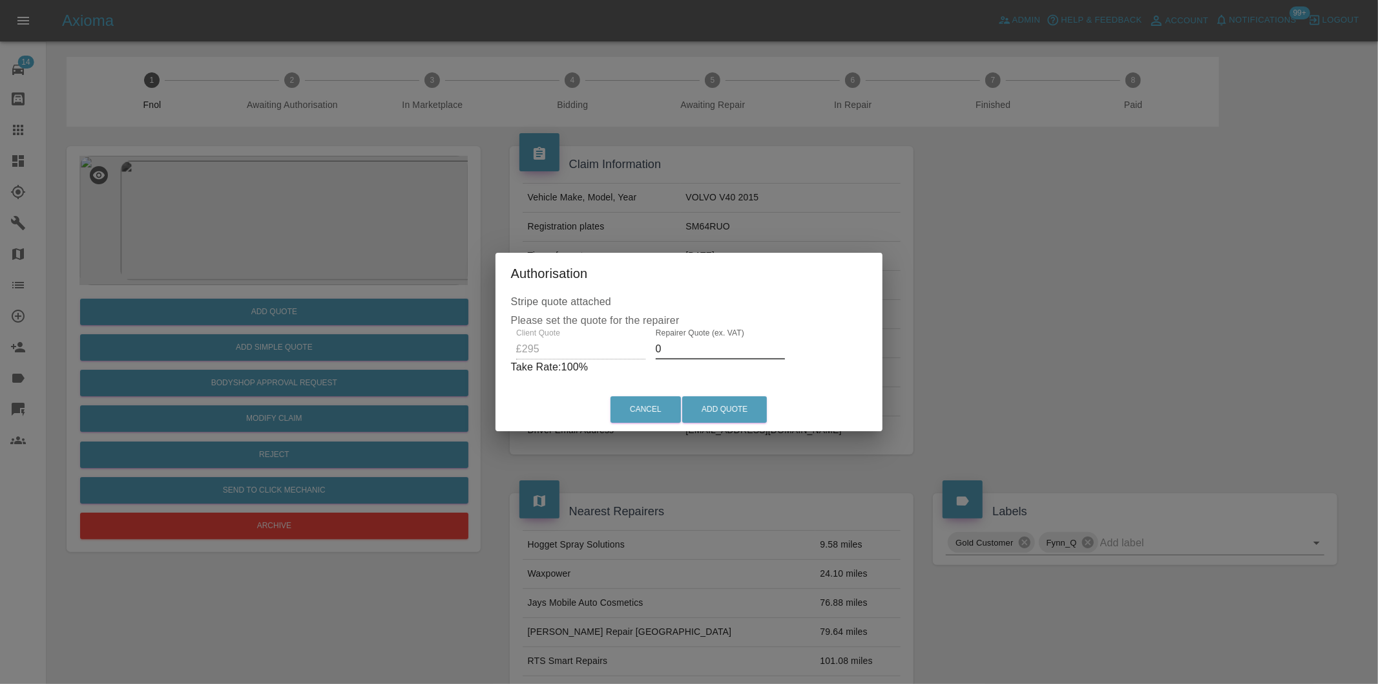
drag, startPoint x: 689, startPoint y: 350, endPoint x: 683, endPoint y: 344, distance: 8.2
click at [689, 349] on input "0" at bounding box center [720, 349] width 129 height 21
type input "0185"
click at [713, 412] on button "Add Quote" at bounding box center [724, 409] width 85 height 26
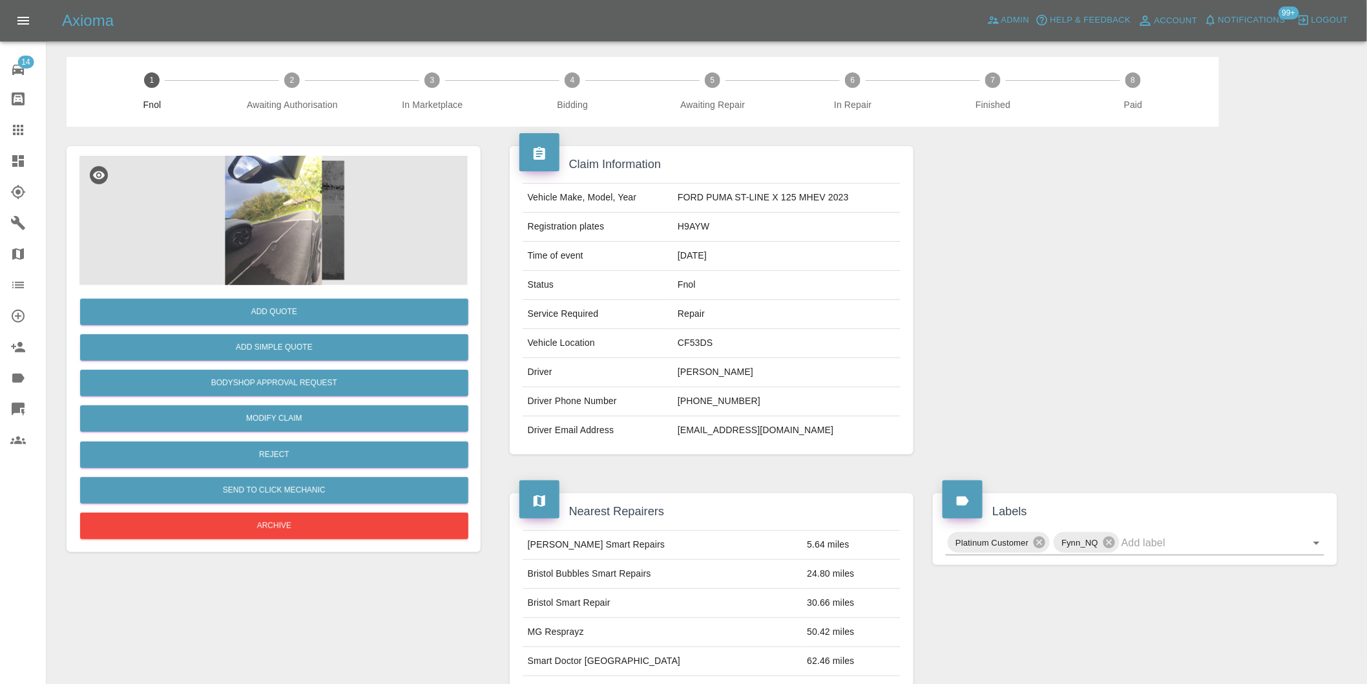
click at [311, 215] on img at bounding box center [273, 220] width 388 height 129
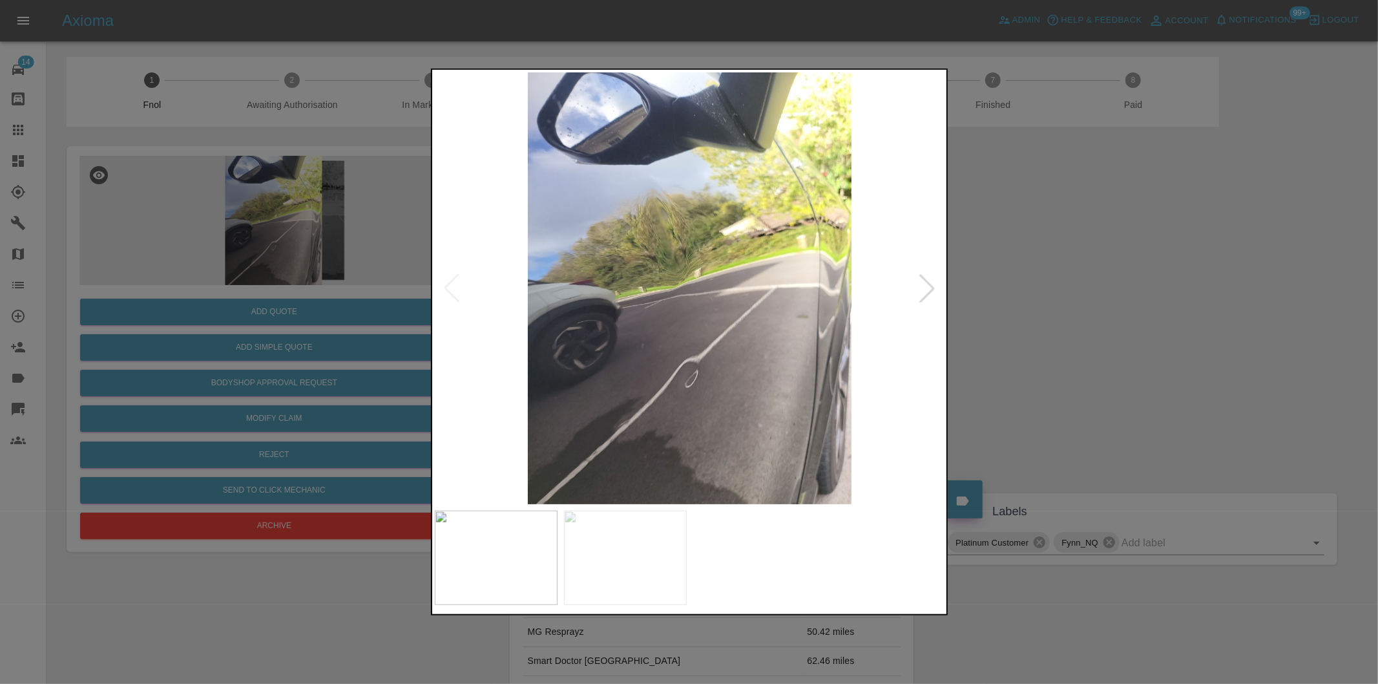
click at [928, 293] on div at bounding box center [927, 288] width 28 height 28
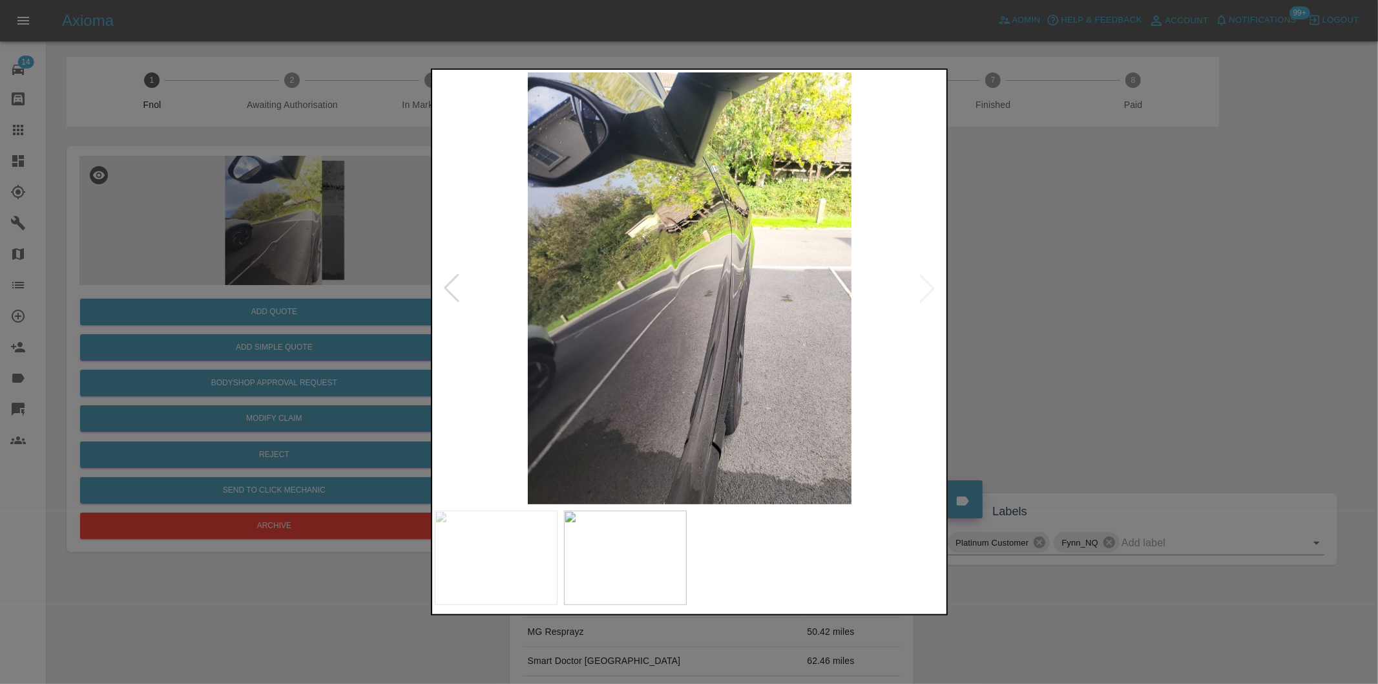
click at [928, 293] on img at bounding box center [690, 288] width 510 height 432
drag, startPoint x: 1076, startPoint y: 317, endPoint x: 886, endPoint y: 344, distance: 191.1
click at [1071, 318] on div at bounding box center [689, 342] width 1378 height 684
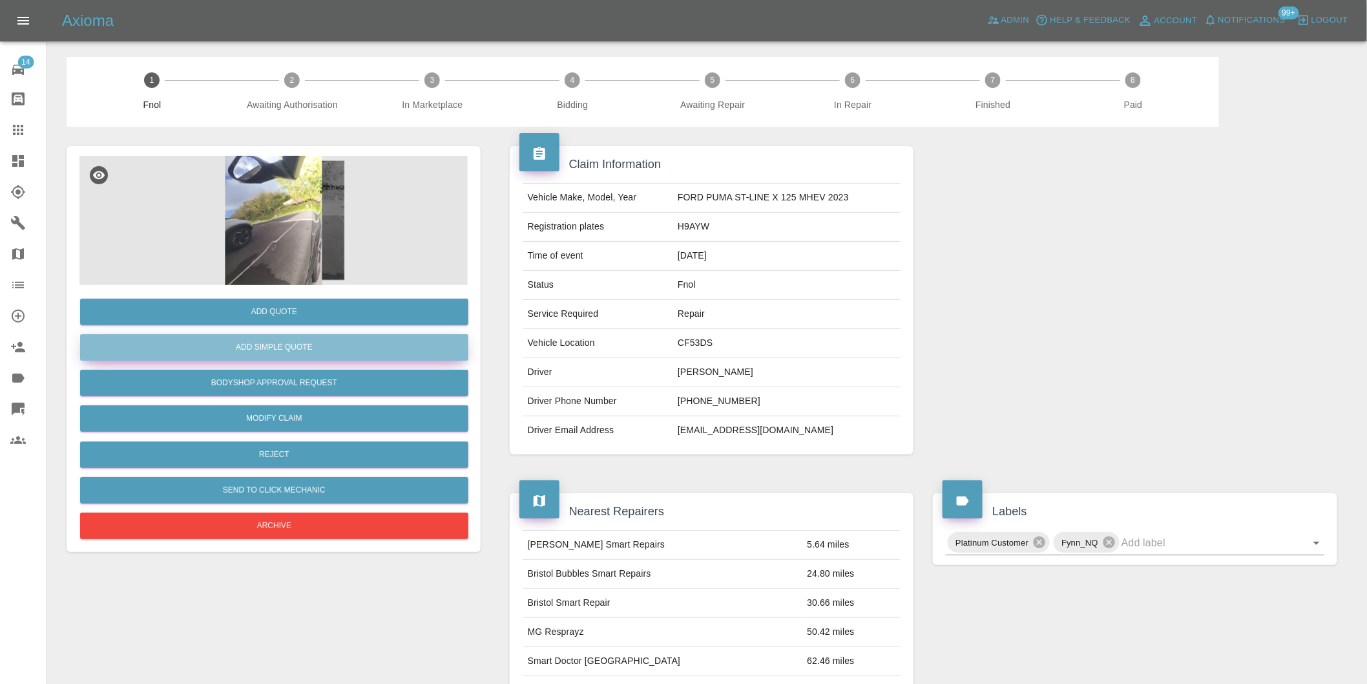
click at [331, 344] on button "Add Simple Quote" at bounding box center [274, 347] width 388 height 26
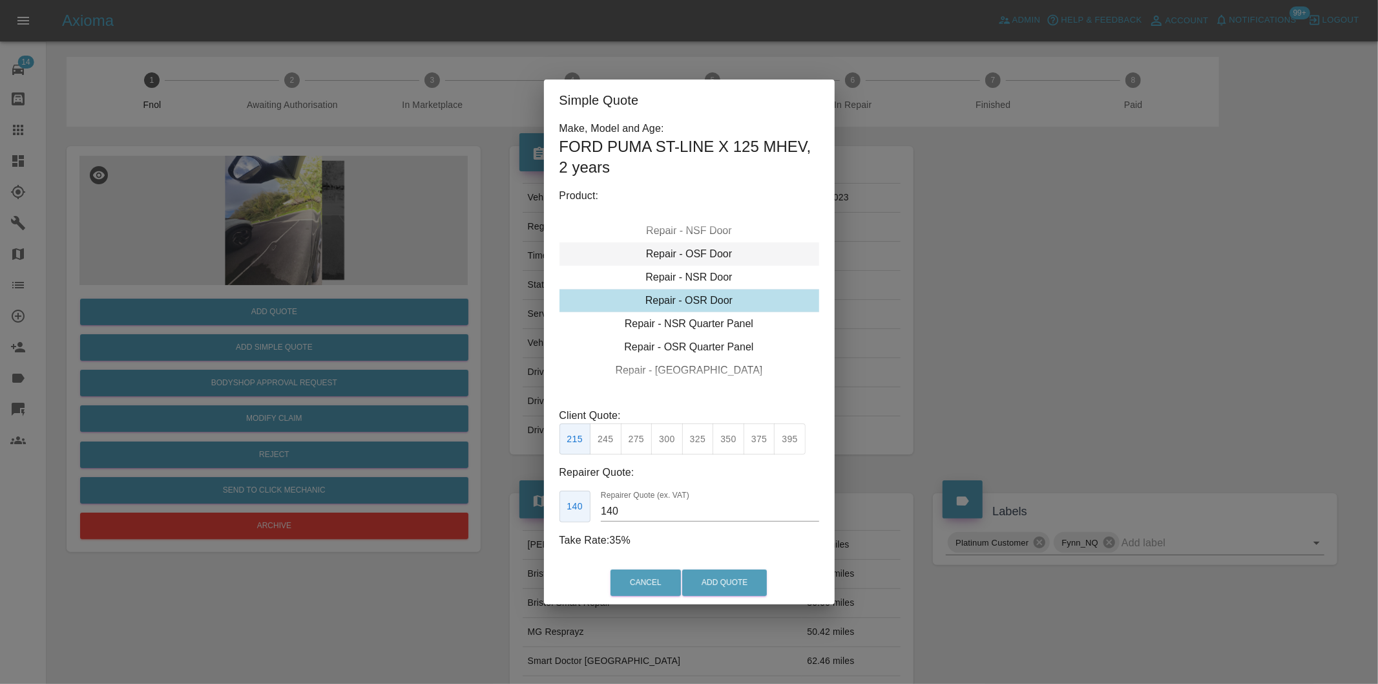
click at [711, 253] on div "Repair - OSF Door" at bounding box center [689, 253] width 260 height 23
click at [616, 439] on button "245" at bounding box center [606, 439] width 32 height 32
type input "160"
click at [733, 579] on button "Add Quote" at bounding box center [724, 582] width 85 height 26
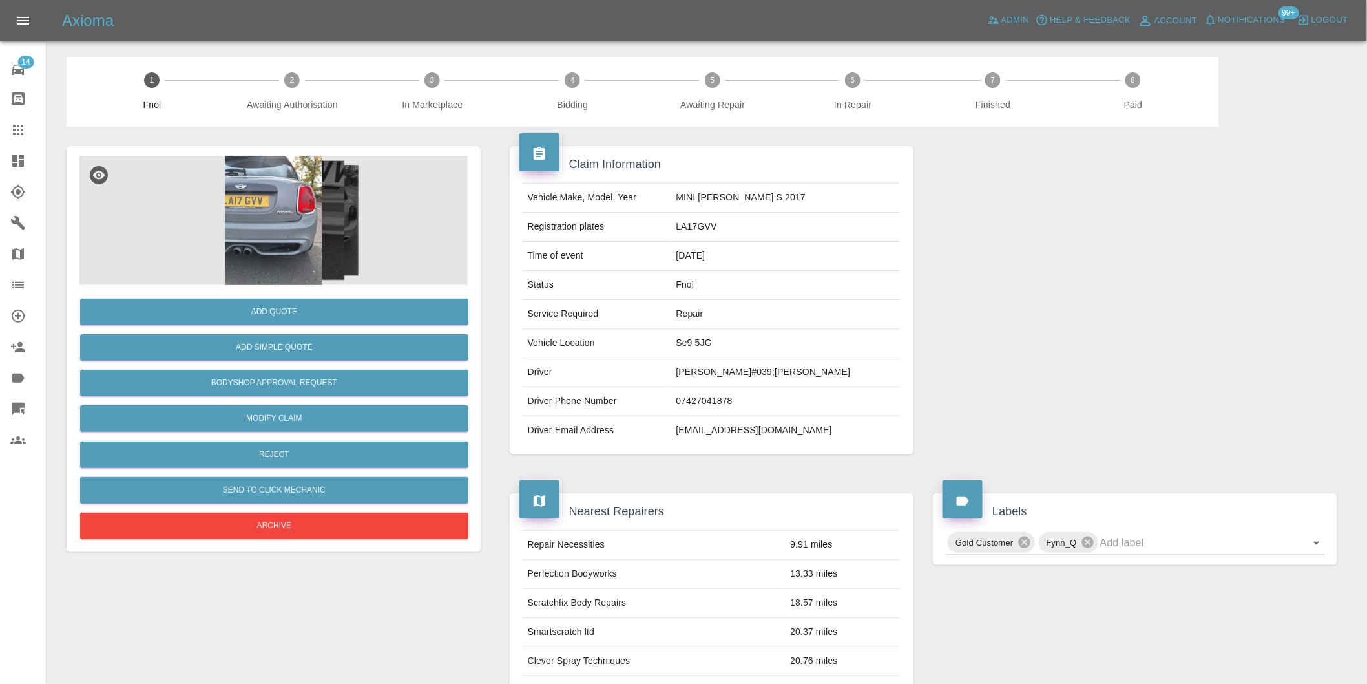
click at [258, 177] on img at bounding box center [273, 220] width 388 height 129
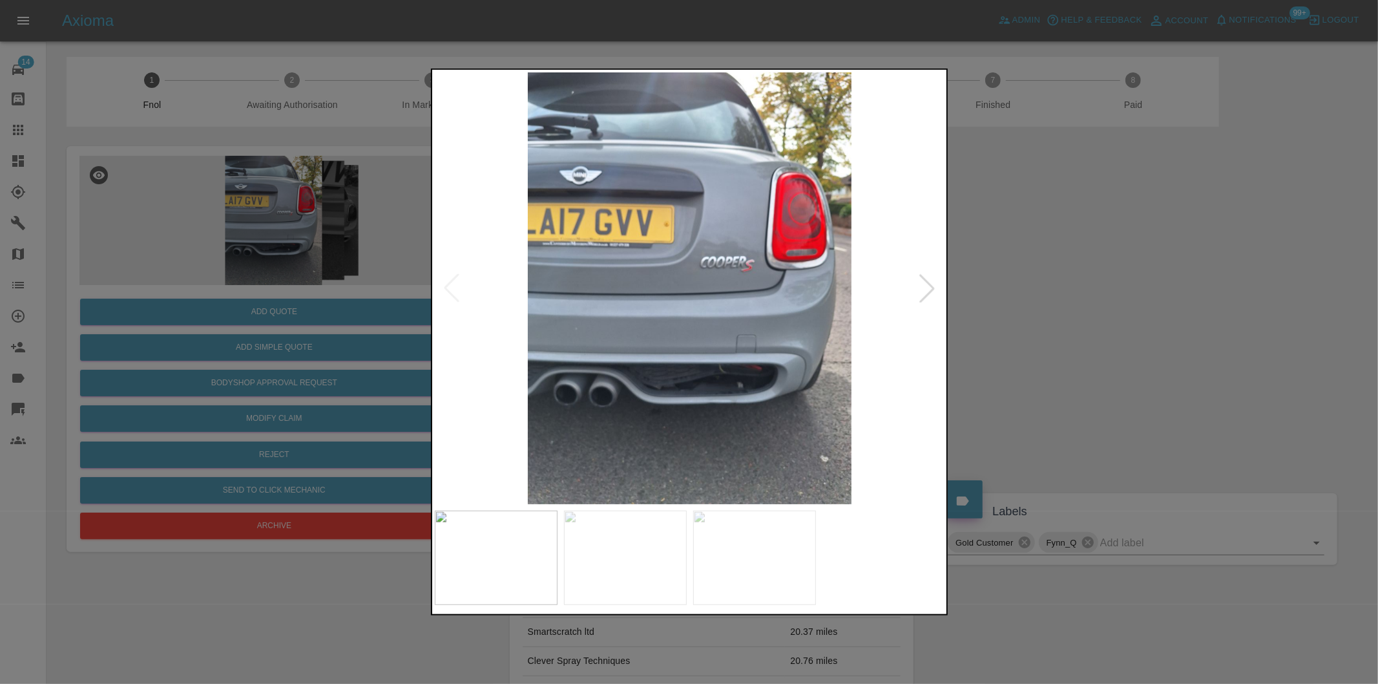
click at [932, 287] on div at bounding box center [927, 288] width 28 height 28
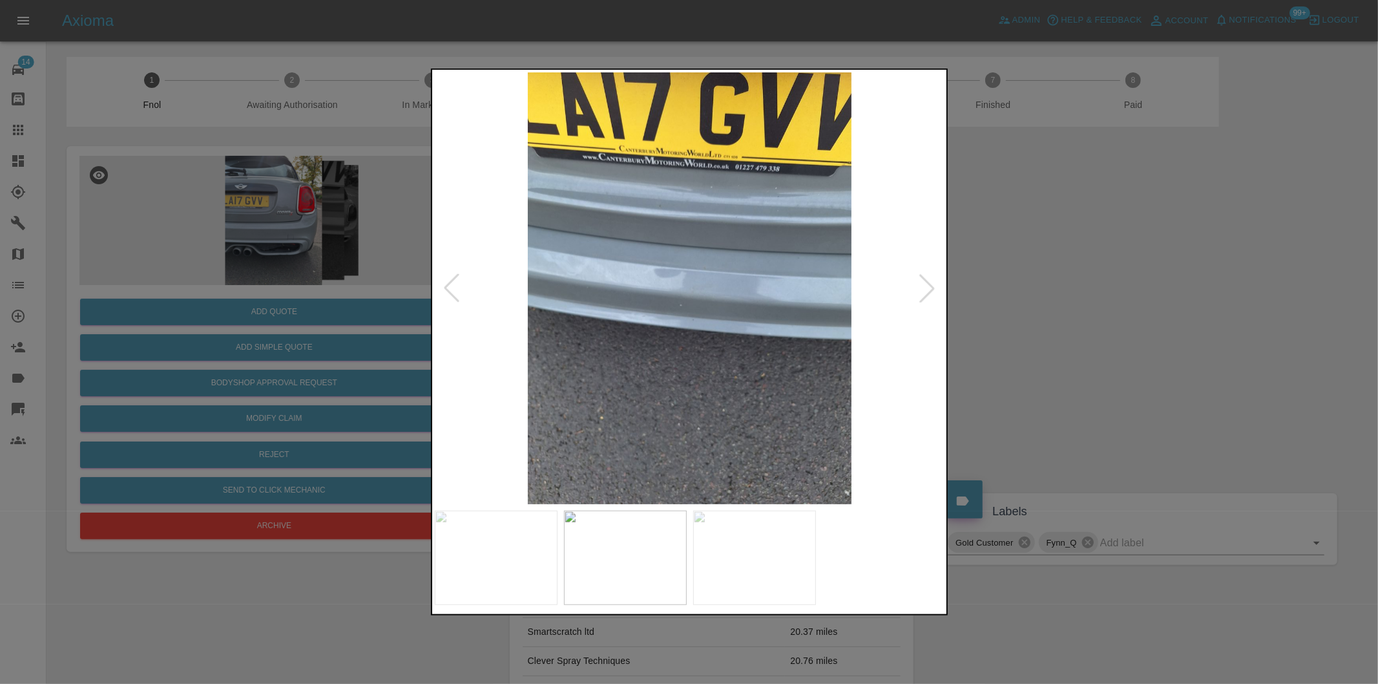
click at [932, 287] on div at bounding box center [927, 288] width 28 height 28
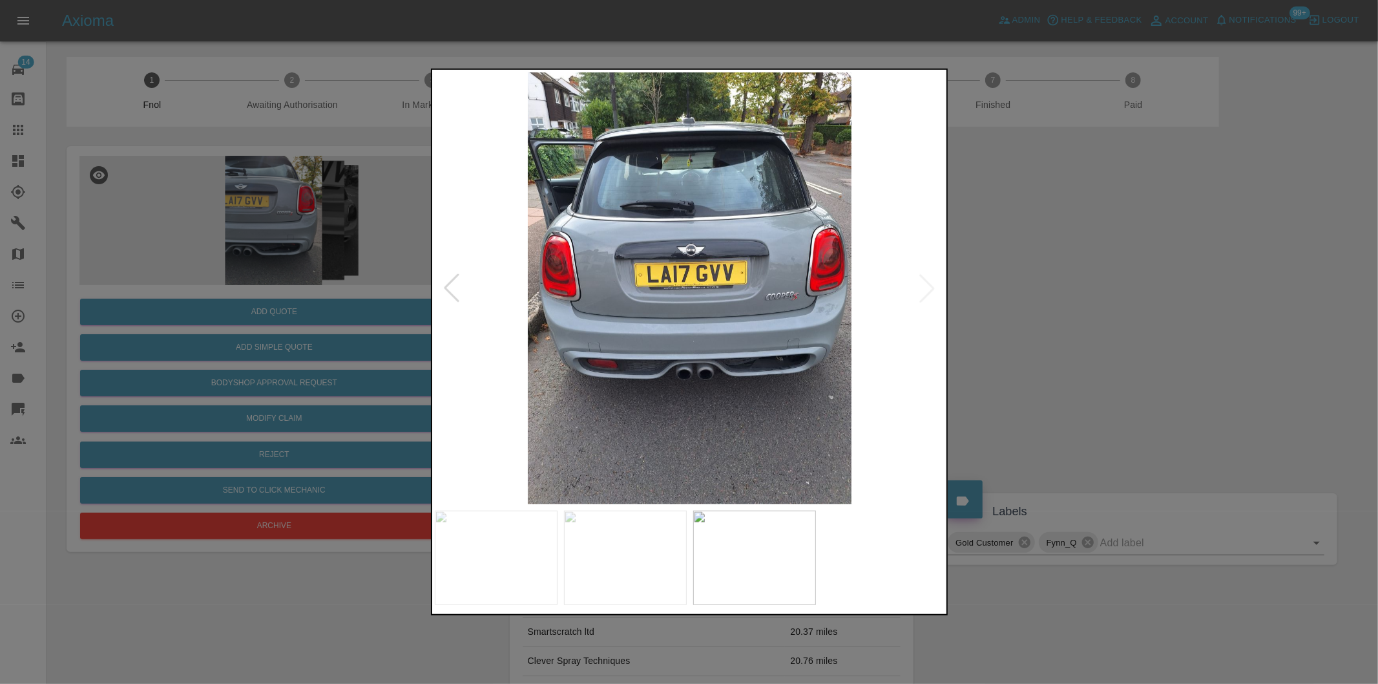
click at [932, 287] on img at bounding box center [690, 288] width 510 height 432
click at [447, 286] on div at bounding box center [451, 288] width 28 height 28
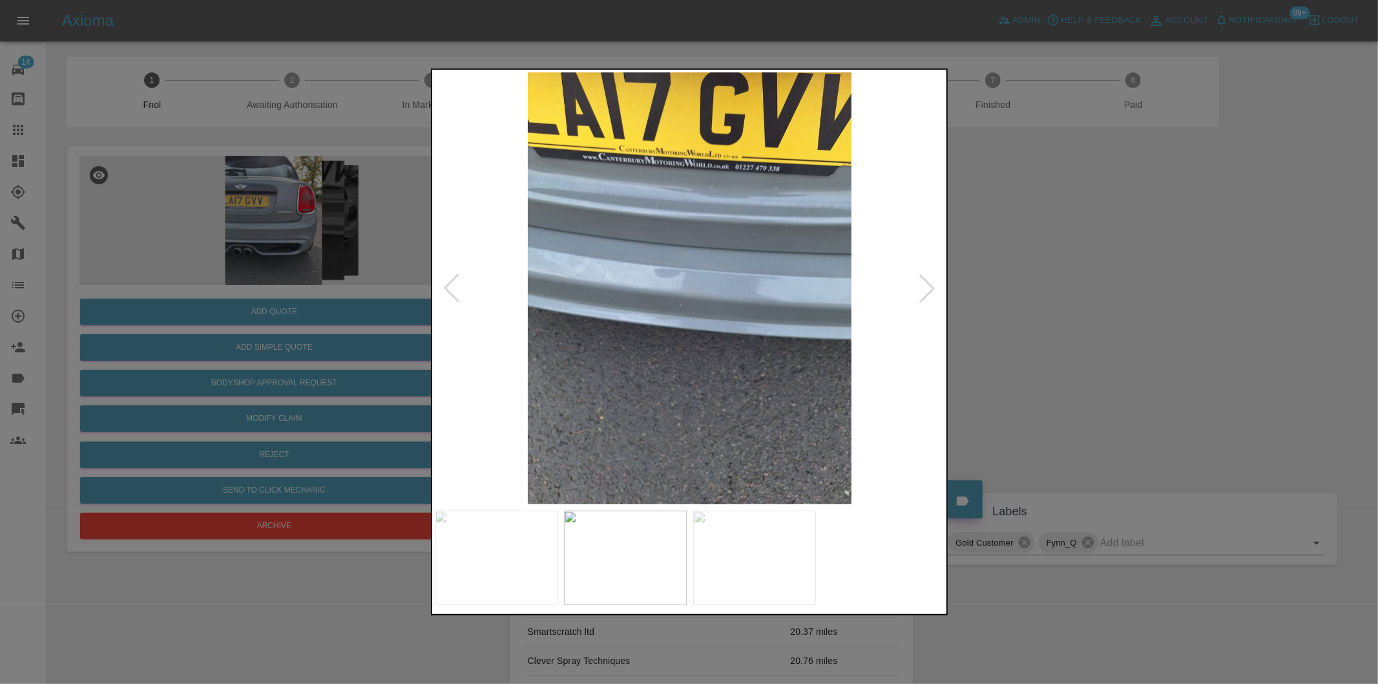
click at [447, 286] on div at bounding box center [451, 288] width 28 height 28
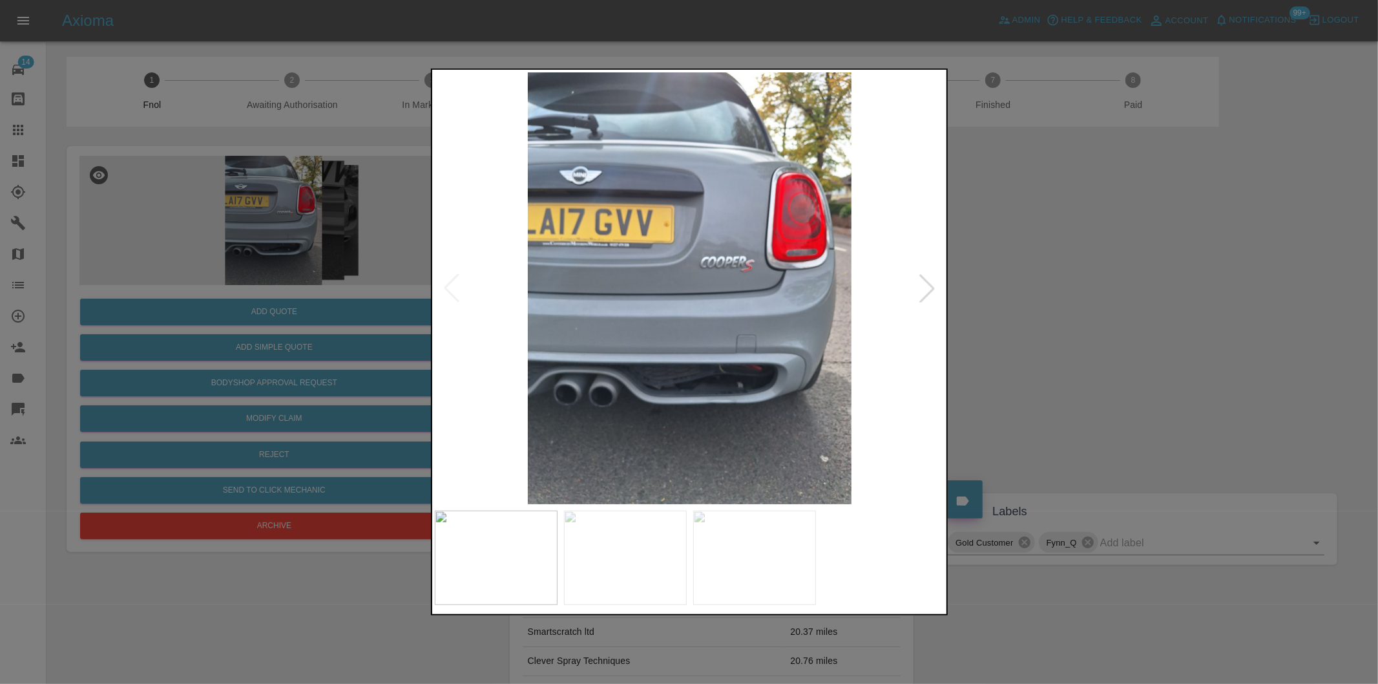
click at [447, 286] on img at bounding box center [690, 288] width 510 height 432
click at [1103, 353] on div at bounding box center [689, 342] width 1378 height 684
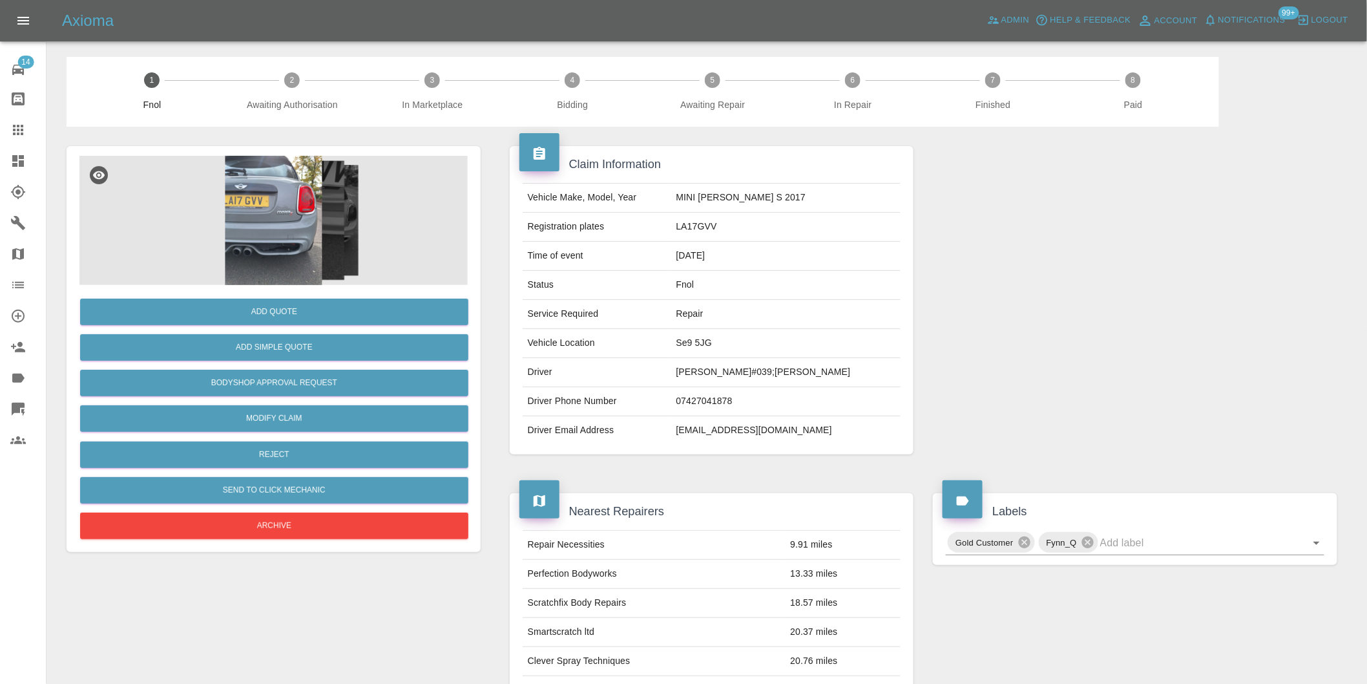
click at [275, 234] on img at bounding box center [273, 220] width 388 height 129
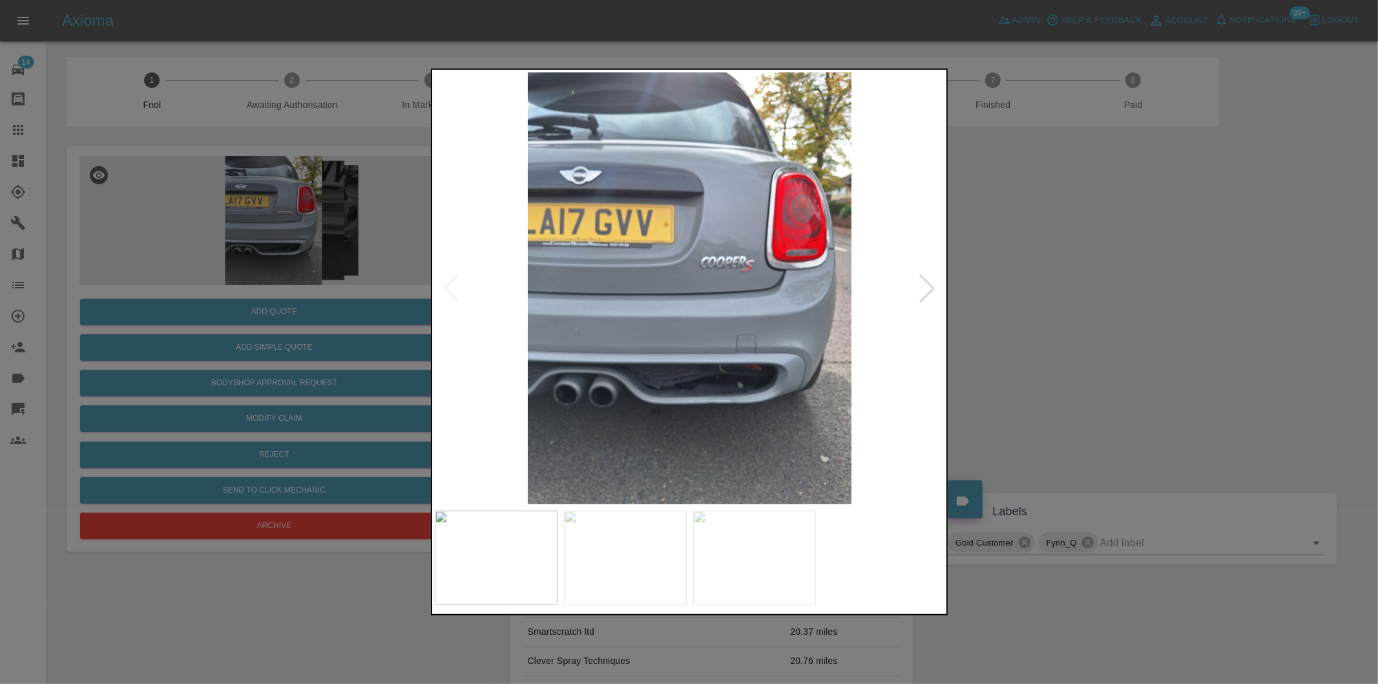
click at [709, 318] on img at bounding box center [690, 288] width 510 height 432
click at [711, 318] on img at bounding box center [690, 288] width 510 height 432
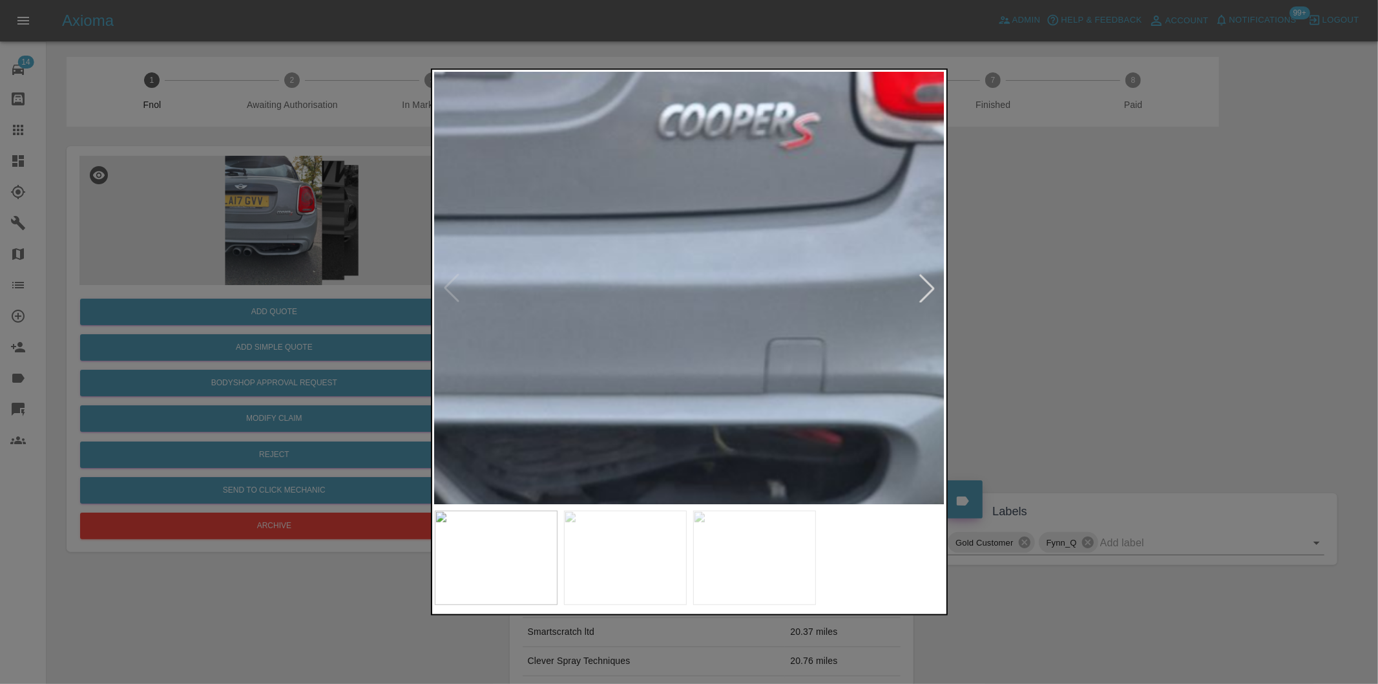
click at [1084, 366] on div at bounding box center [689, 342] width 1378 height 684
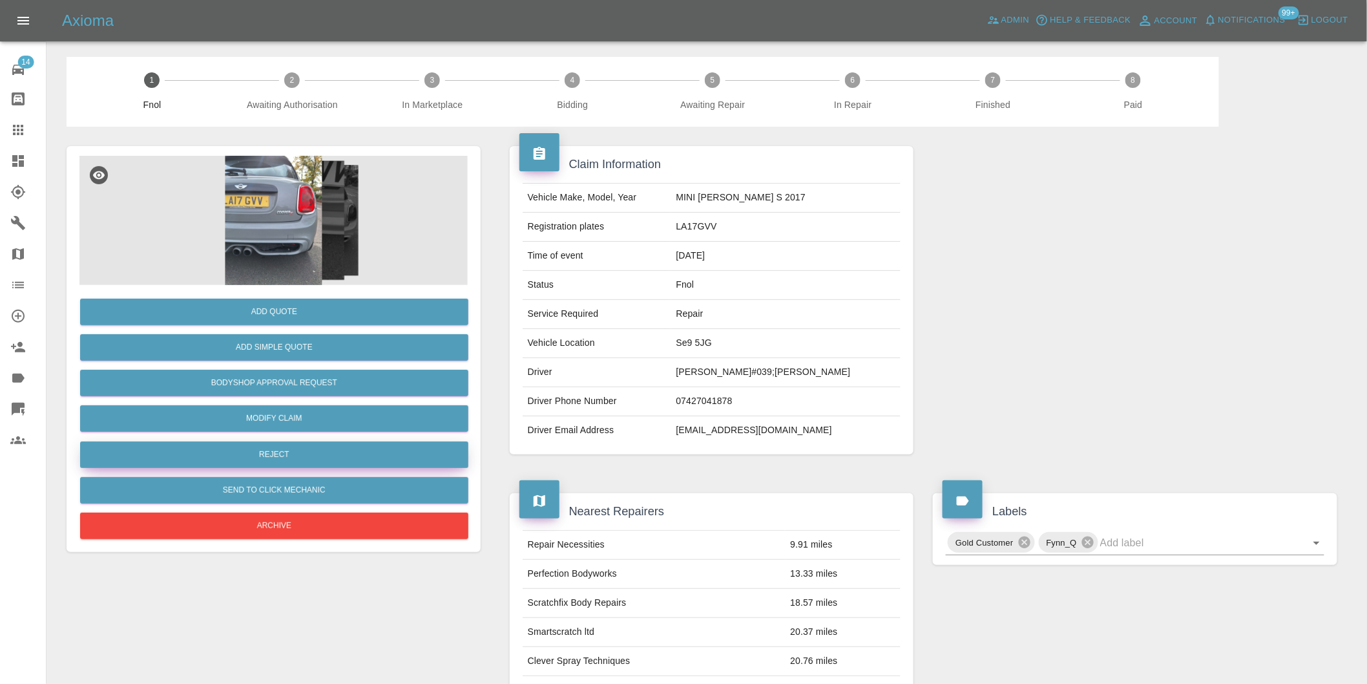
click at [289, 455] on button "Reject" at bounding box center [274, 454] width 388 height 26
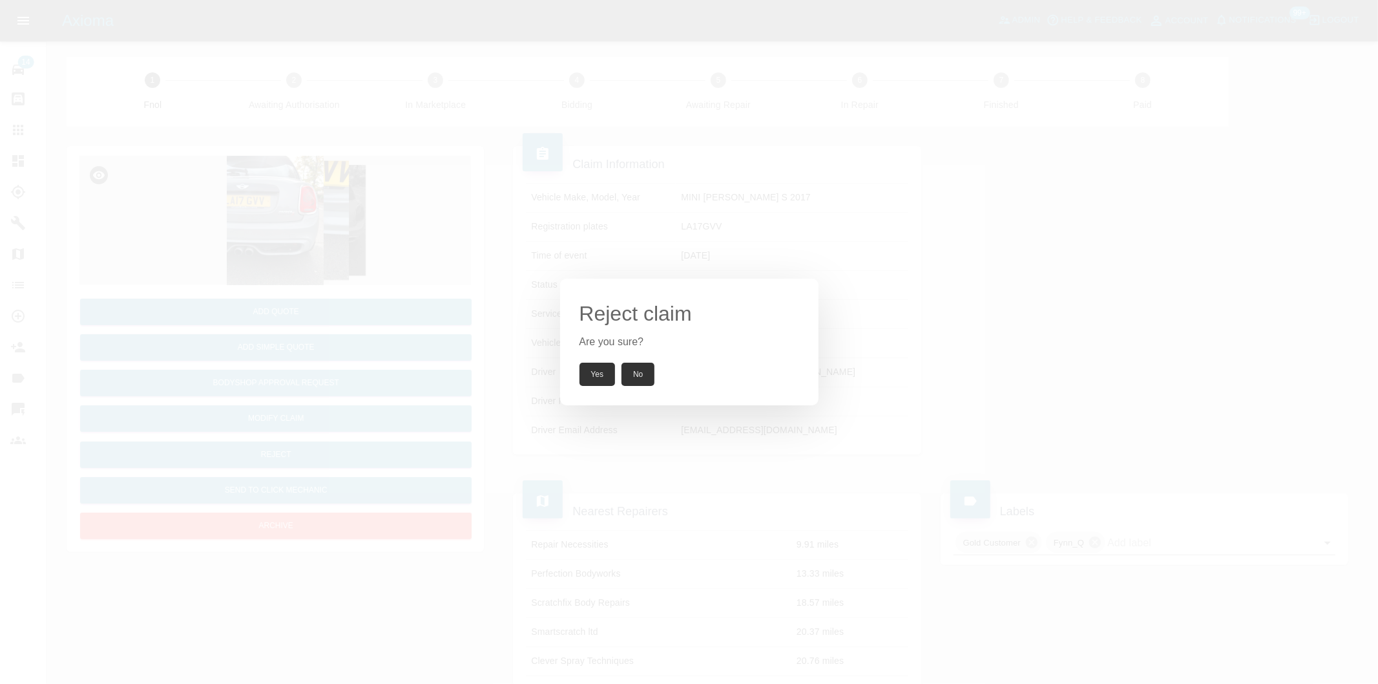
click at [603, 379] on button "Yes" at bounding box center [598, 373] width 36 height 23
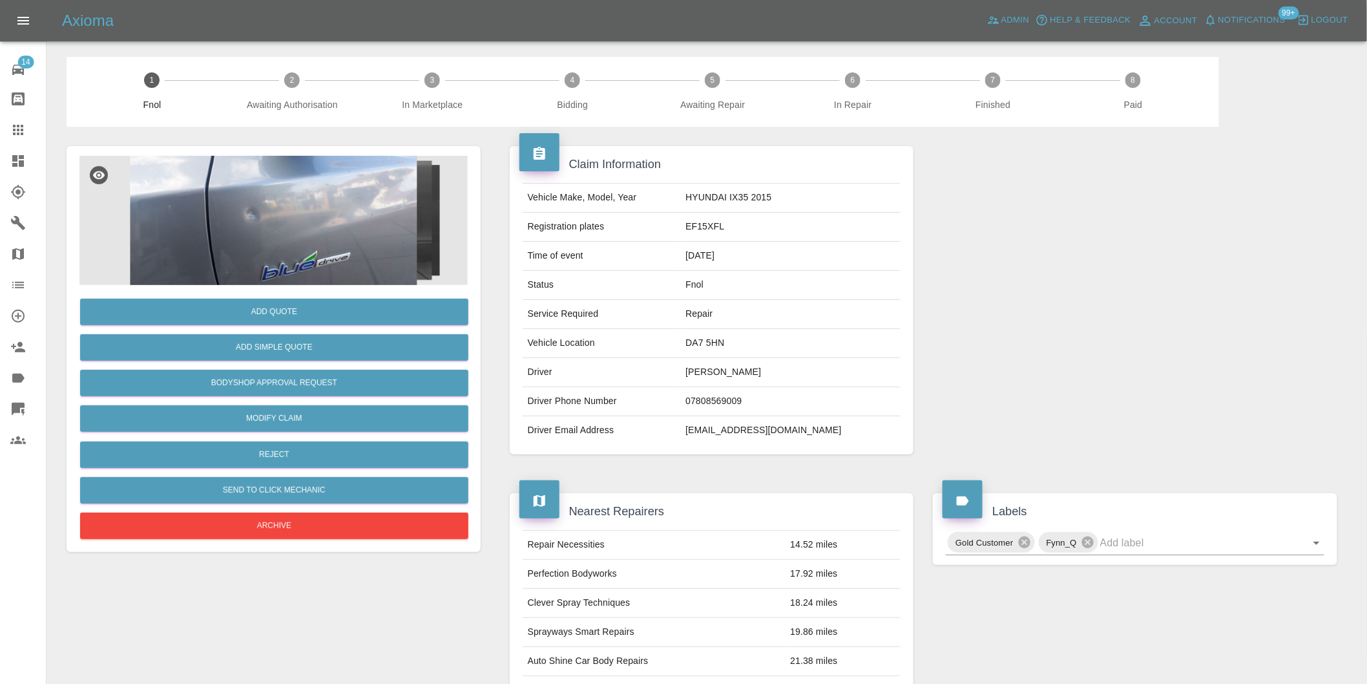
click at [291, 247] on img at bounding box center [273, 220] width 388 height 129
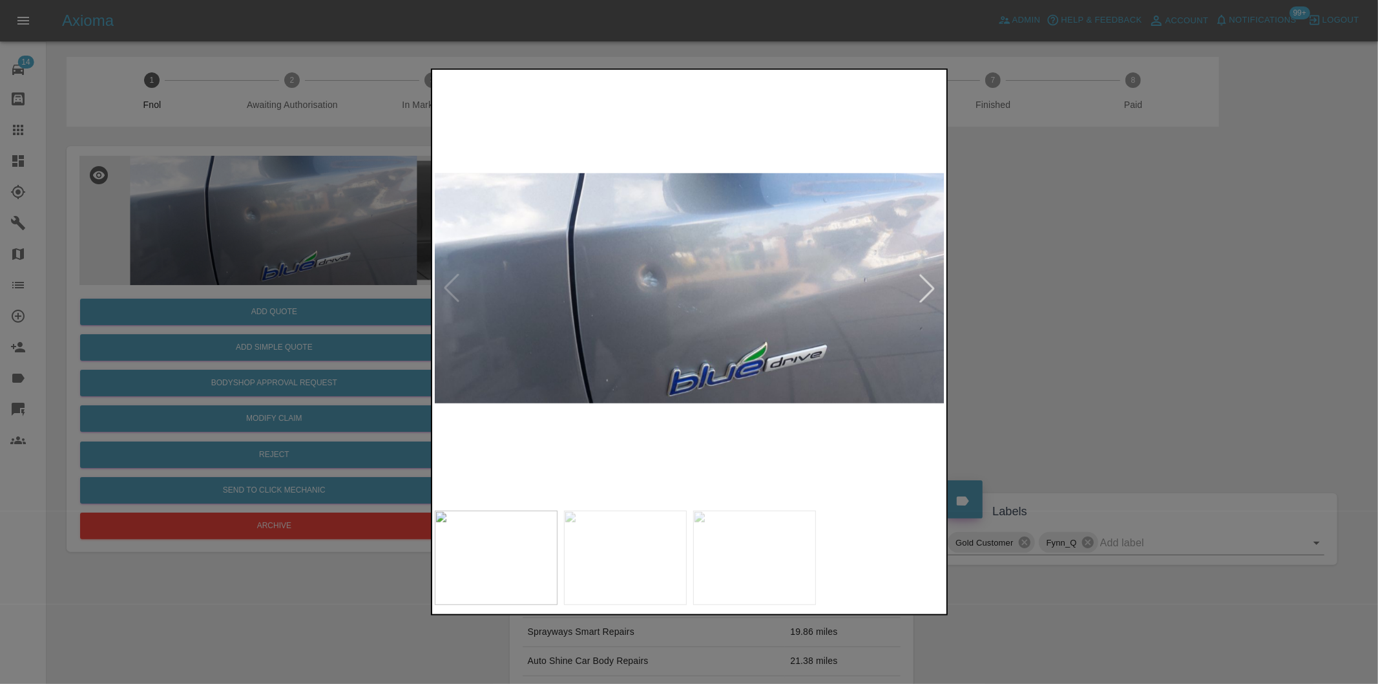
click at [937, 286] on div at bounding box center [927, 288] width 28 height 28
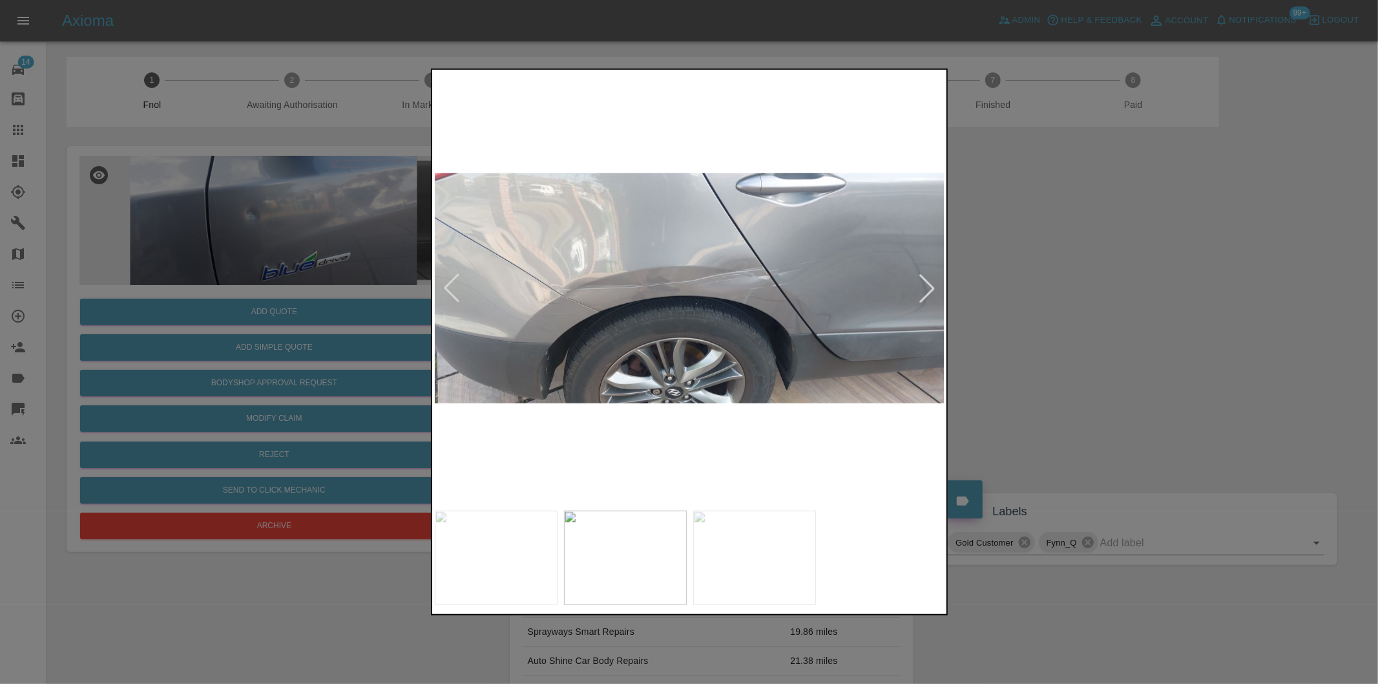
click at [937, 286] on div at bounding box center [927, 288] width 28 height 28
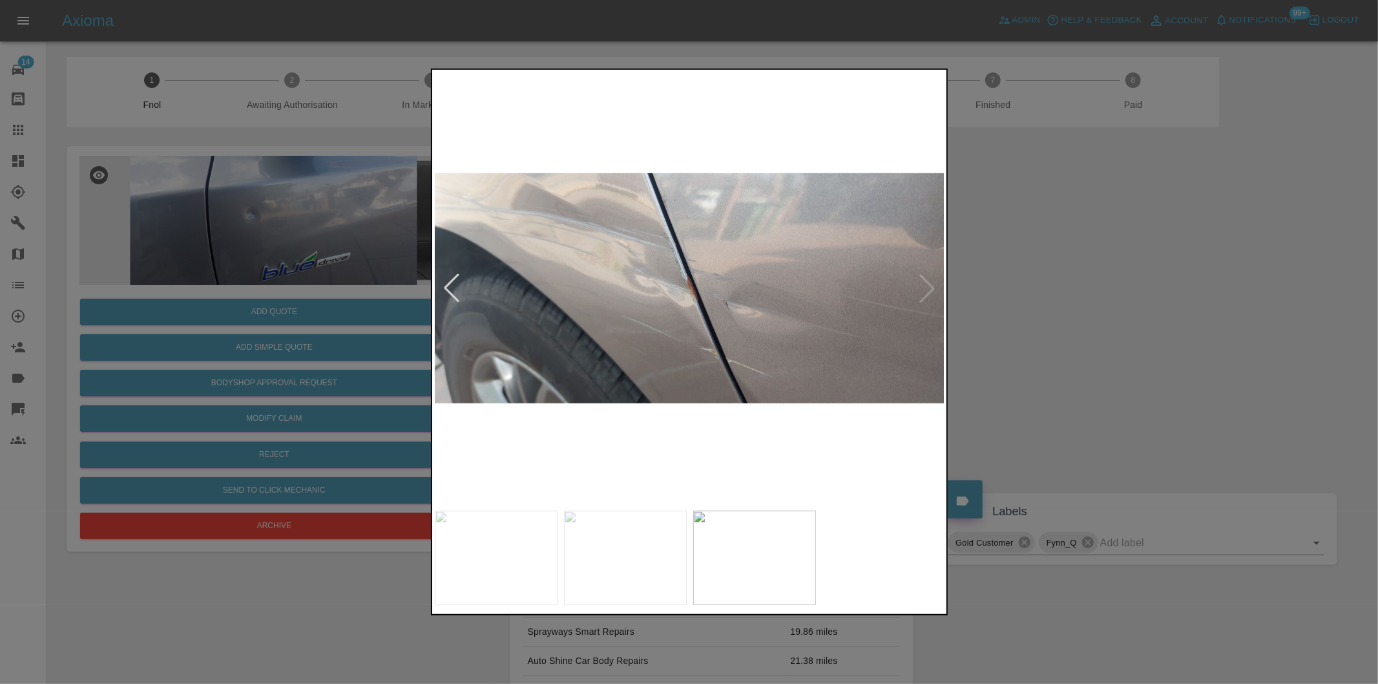
click at [937, 286] on img at bounding box center [690, 288] width 510 height 432
click at [1138, 286] on div at bounding box center [689, 342] width 1378 height 684
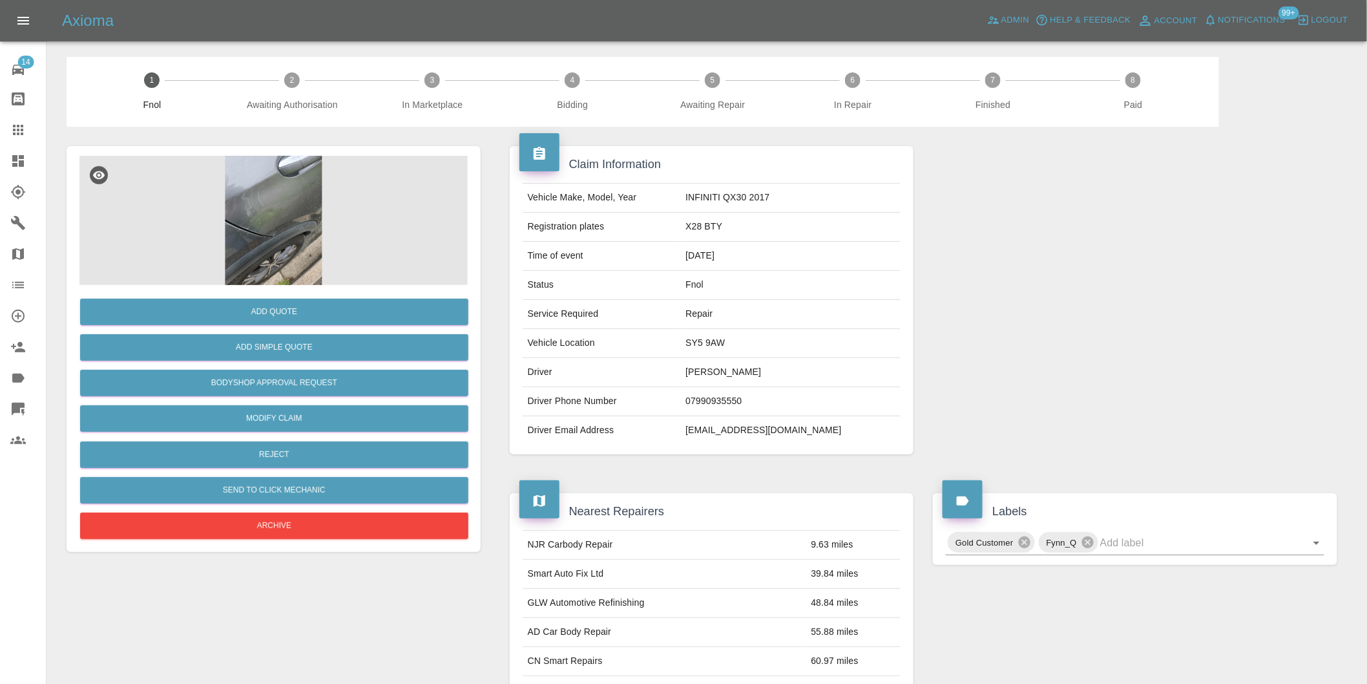
click at [281, 208] on img at bounding box center [273, 220] width 388 height 129
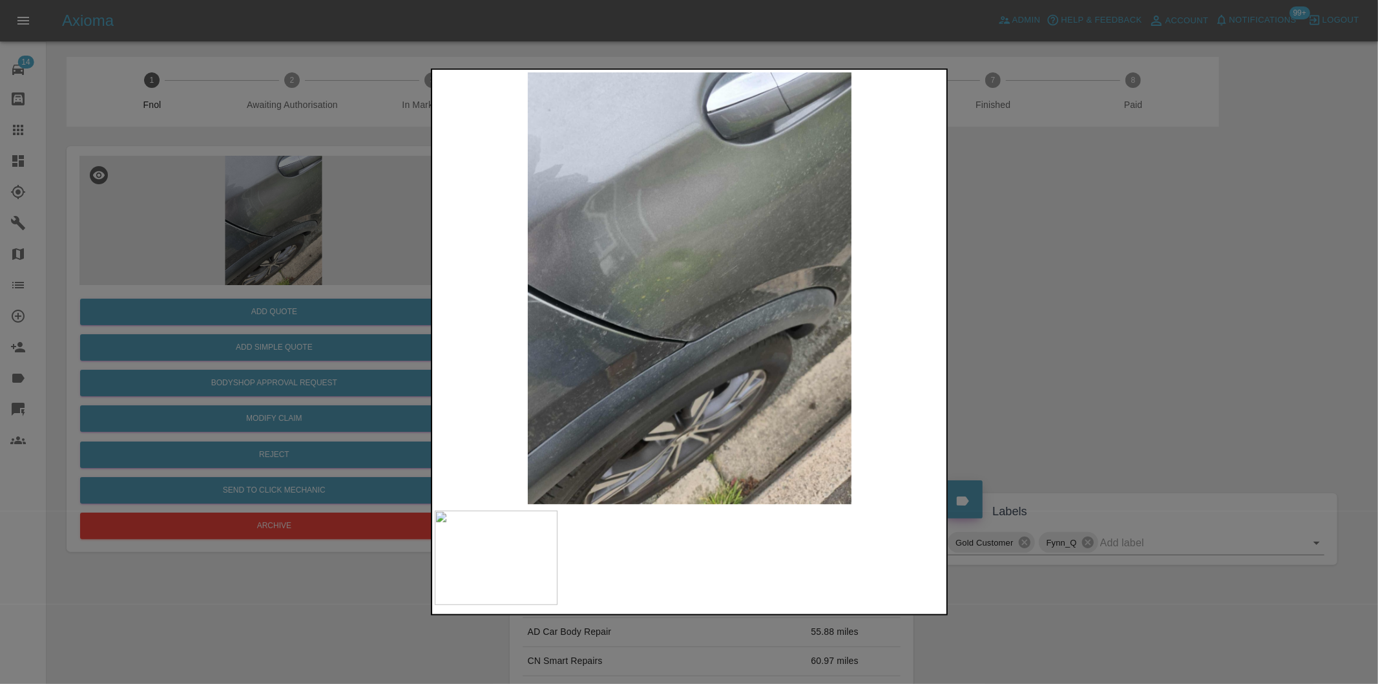
drag, startPoint x: 1034, startPoint y: 328, endPoint x: 746, endPoint y: 405, distance: 298.4
click at [1034, 328] on div at bounding box center [689, 342] width 1378 height 684
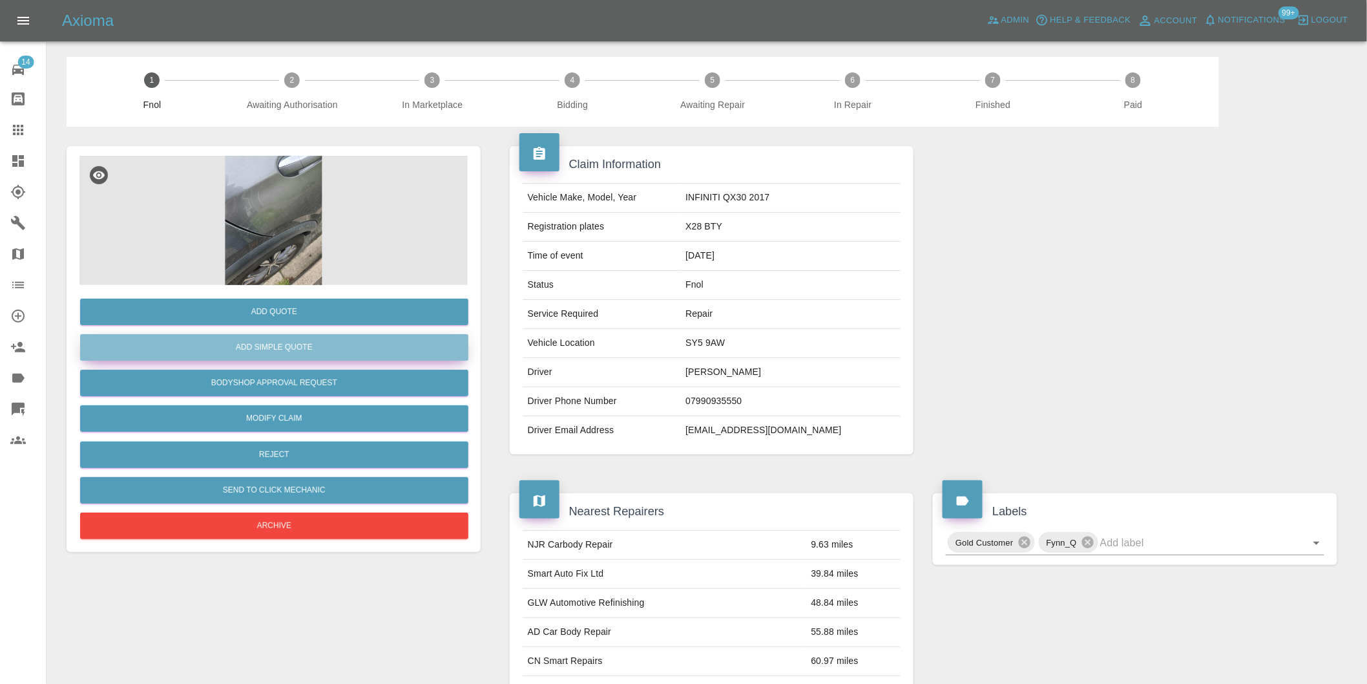
click at [317, 351] on button "Add Simple Quote" at bounding box center [274, 347] width 388 height 26
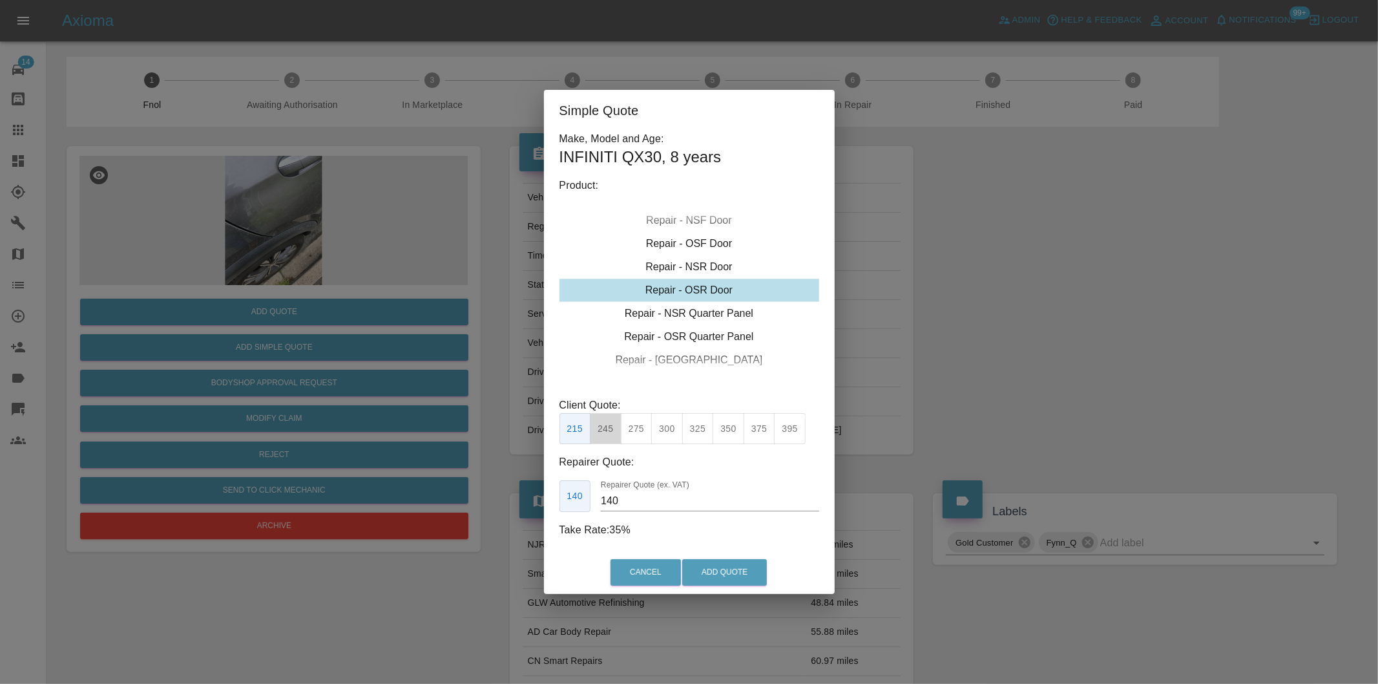
click at [616, 428] on button "245" at bounding box center [606, 429] width 32 height 32
type input "160"
click at [722, 578] on button "Add Quote" at bounding box center [724, 572] width 85 height 26
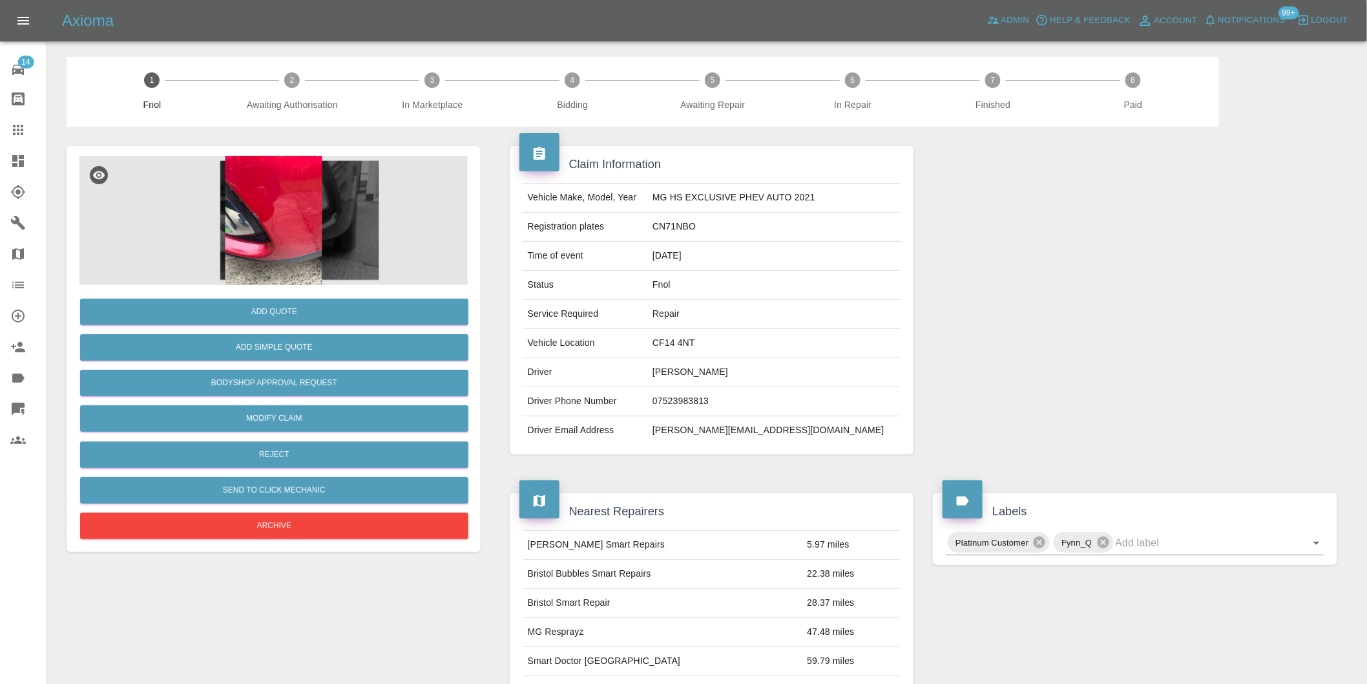
click at [282, 196] on img at bounding box center [273, 220] width 388 height 129
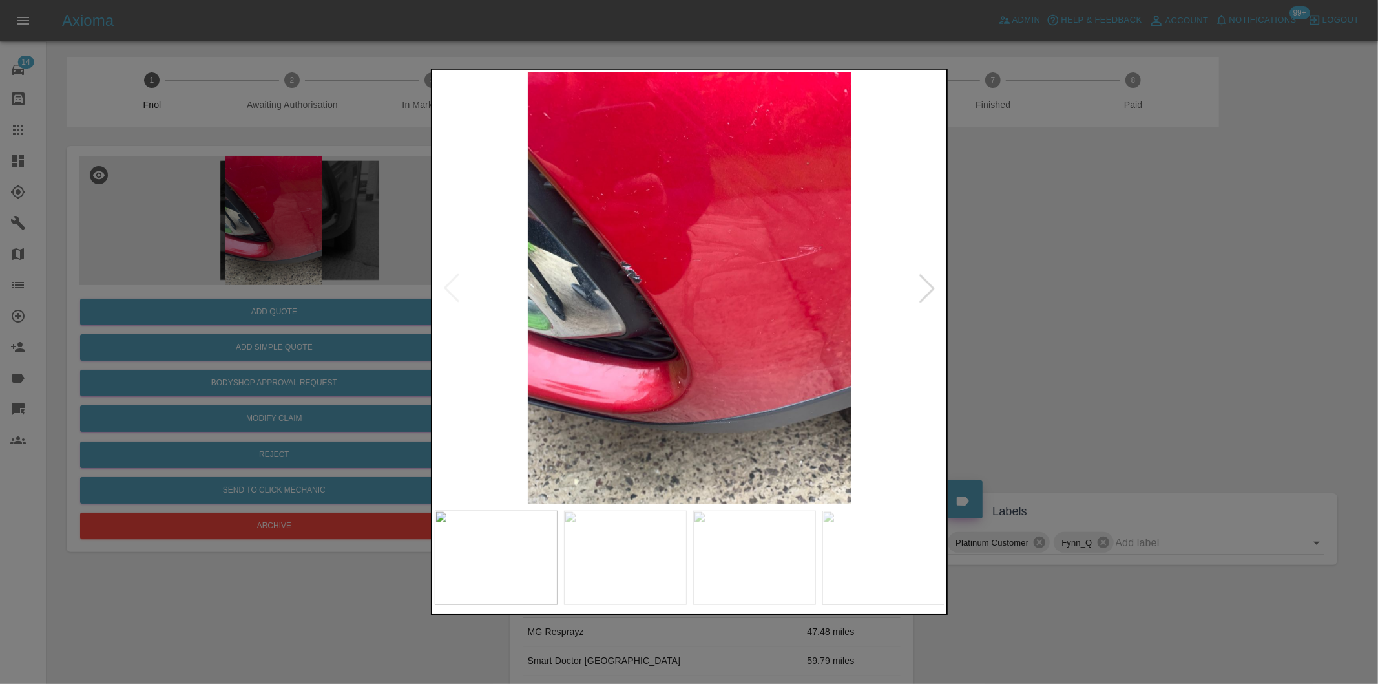
click at [929, 293] on div at bounding box center [927, 288] width 28 height 28
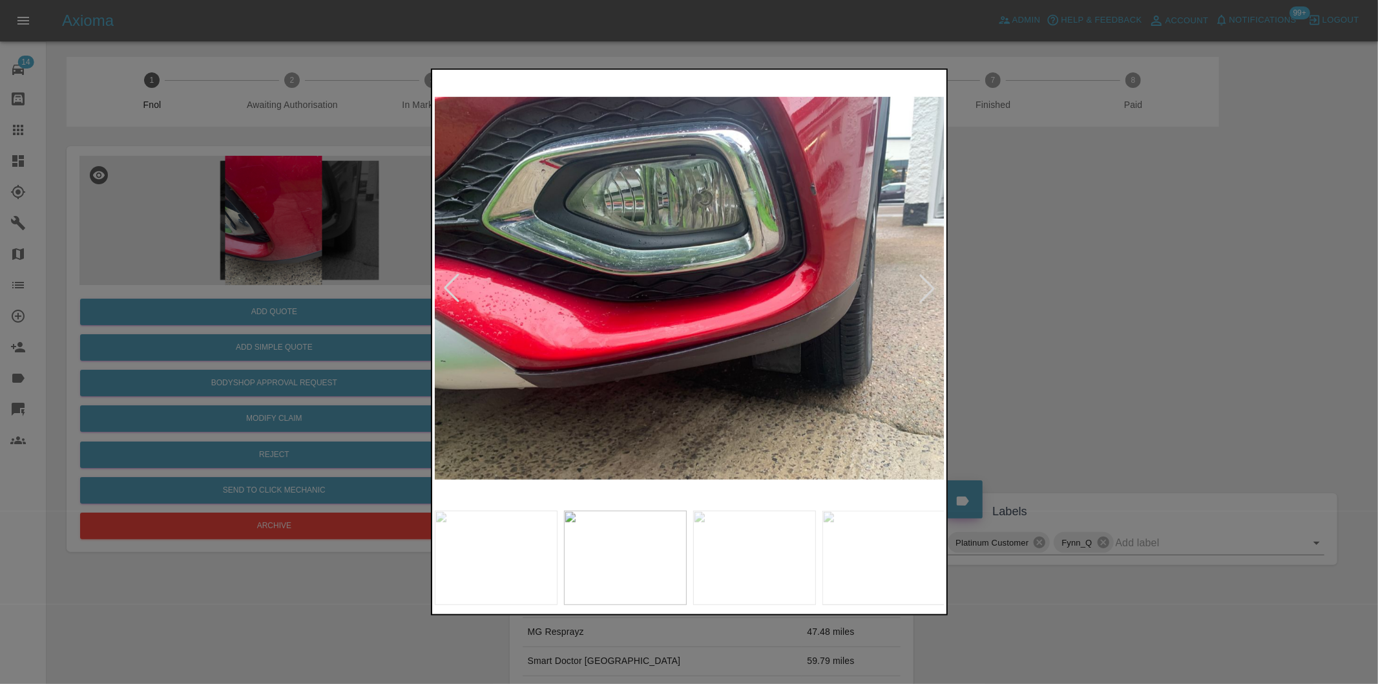
click at [929, 293] on div at bounding box center [927, 288] width 28 height 28
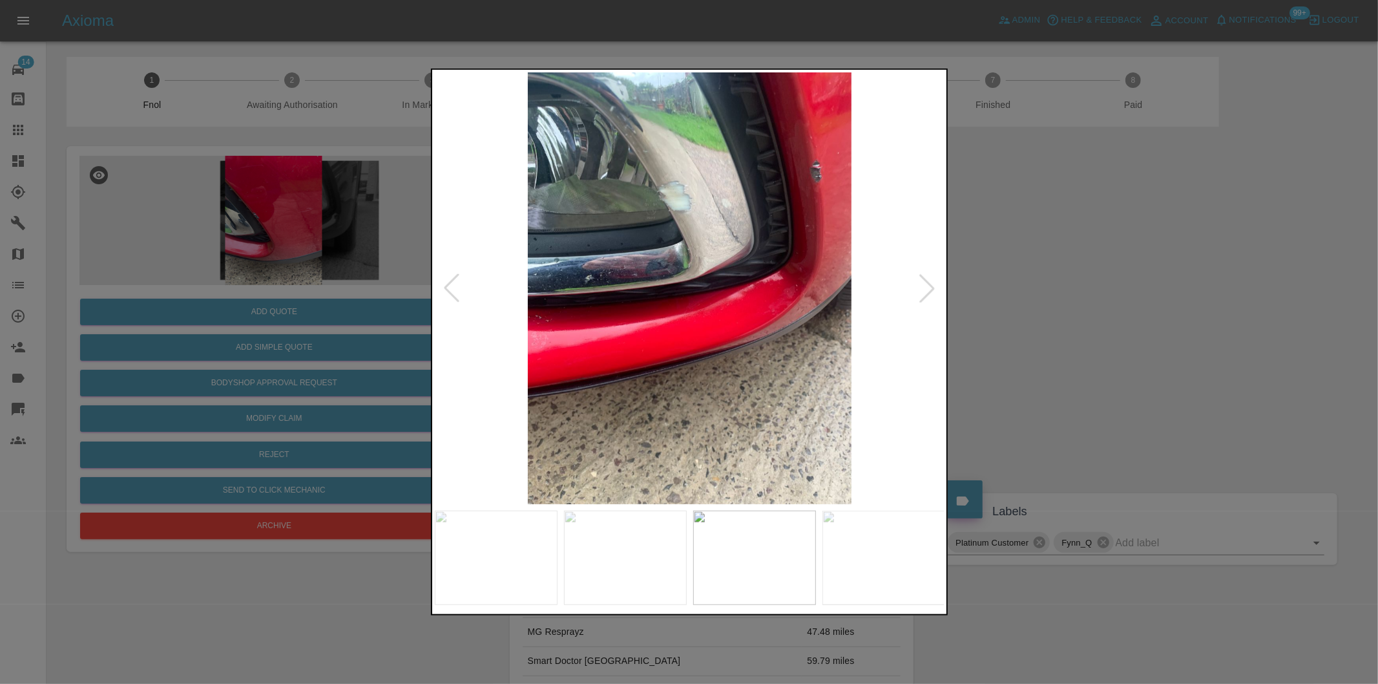
click at [929, 293] on div at bounding box center [927, 288] width 28 height 28
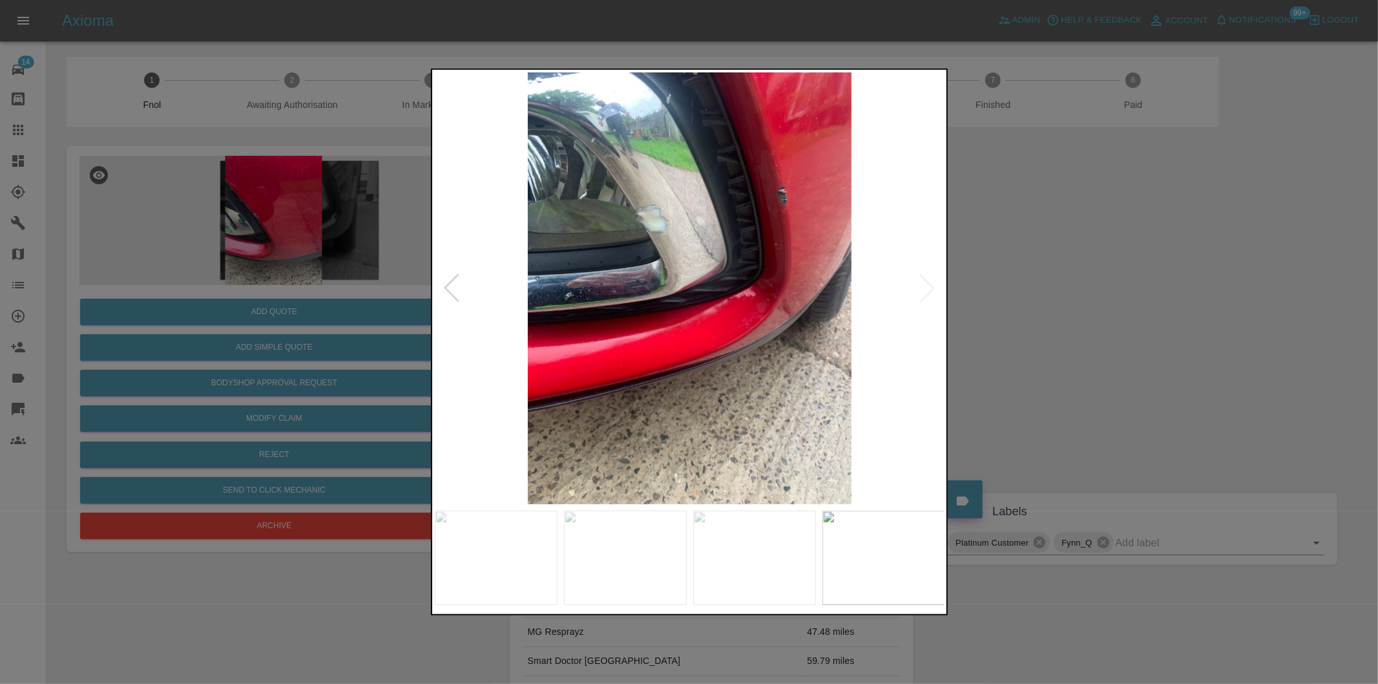
click at [929, 293] on img at bounding box center [690, 288] width 510 height 432
click at [1047, 291] on div at bounding box center [689, 342] width 1378 height 684
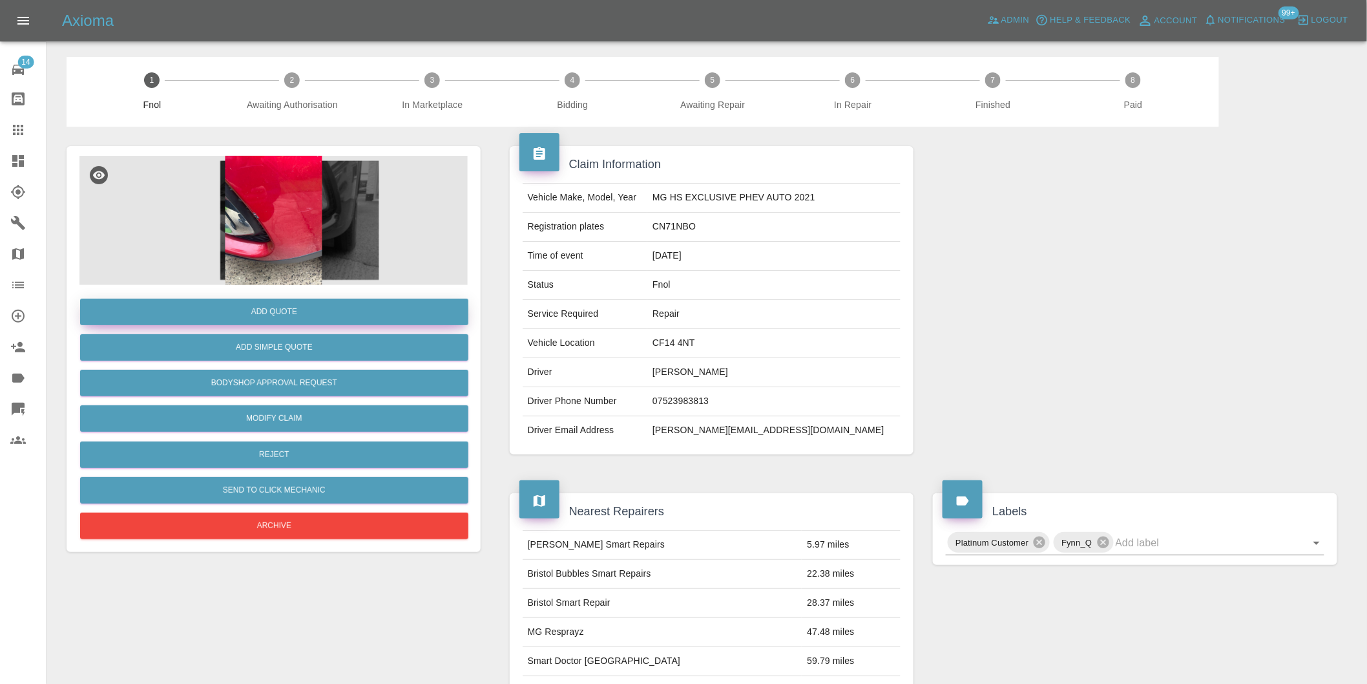
click at [286, 315] on button "Add Quote" at bounding box center [274, 311] width 388 height 26
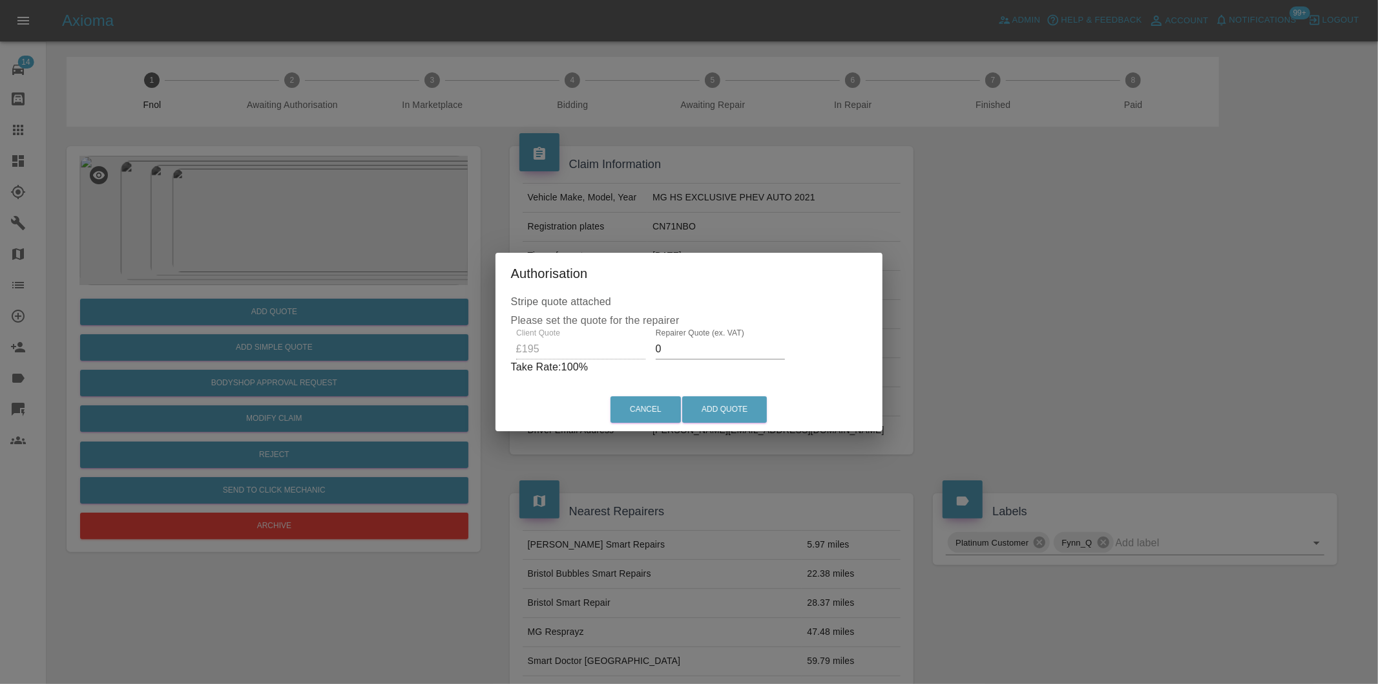
click at [687, 349] on input "0" at bounding box center [720, 349] width 129 height 21
type input "0125"
click at [712, 413] on button "Add Quote" at bounding box center [724, 409] width 85 height 26
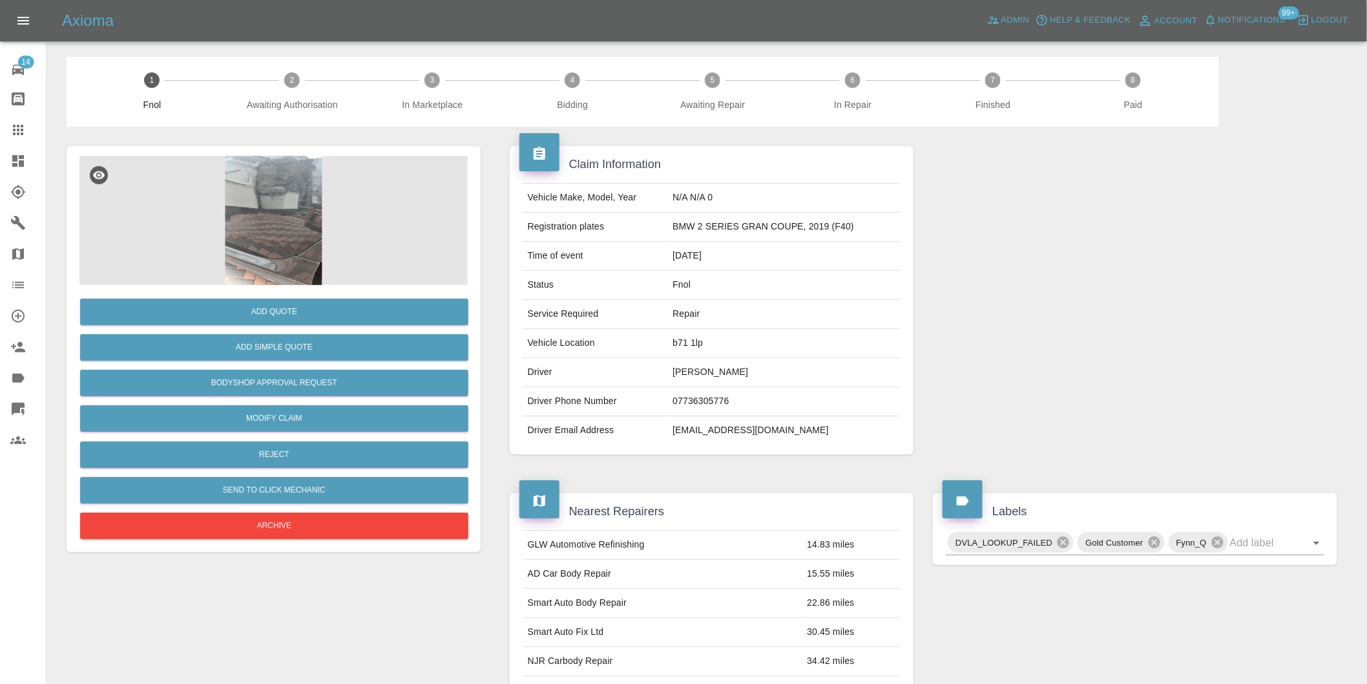
click at [259, 212] on img at bounding box center [273, 220] width 388 height 129
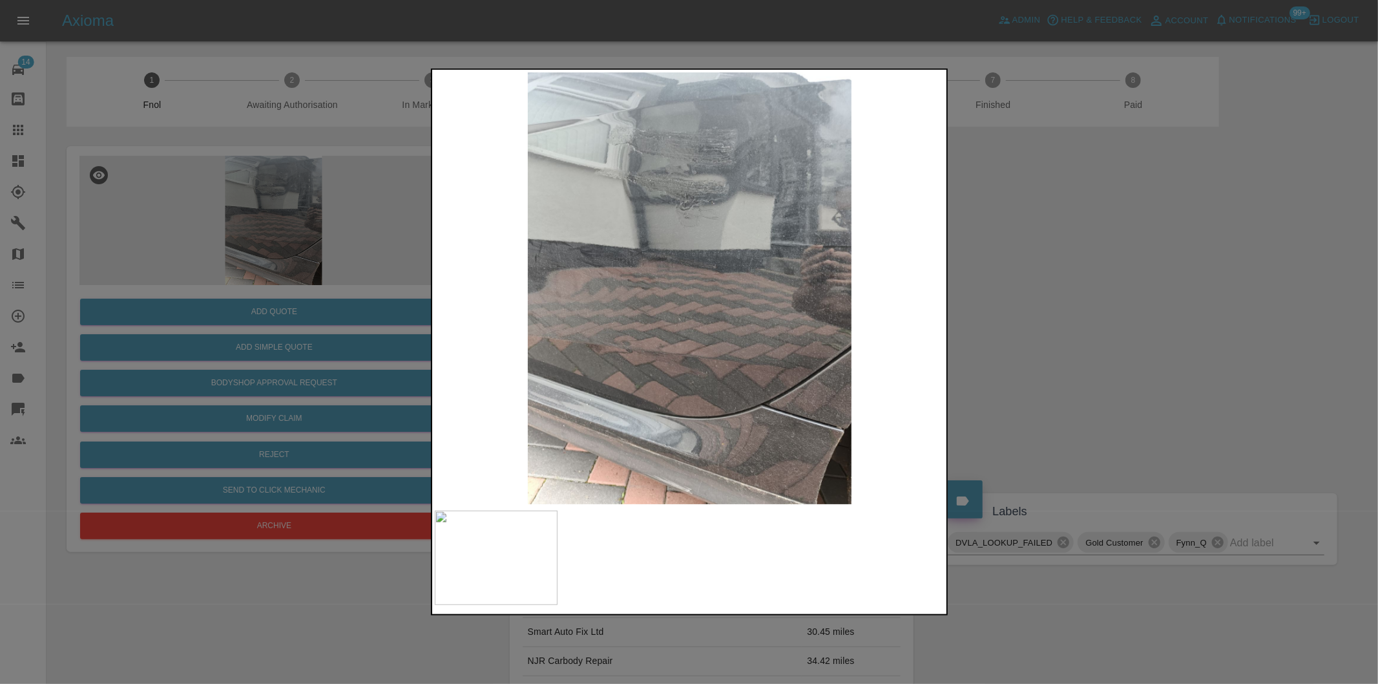
click at [1032, 306] on div at bounding box center [689, 342] width 1378 height 684
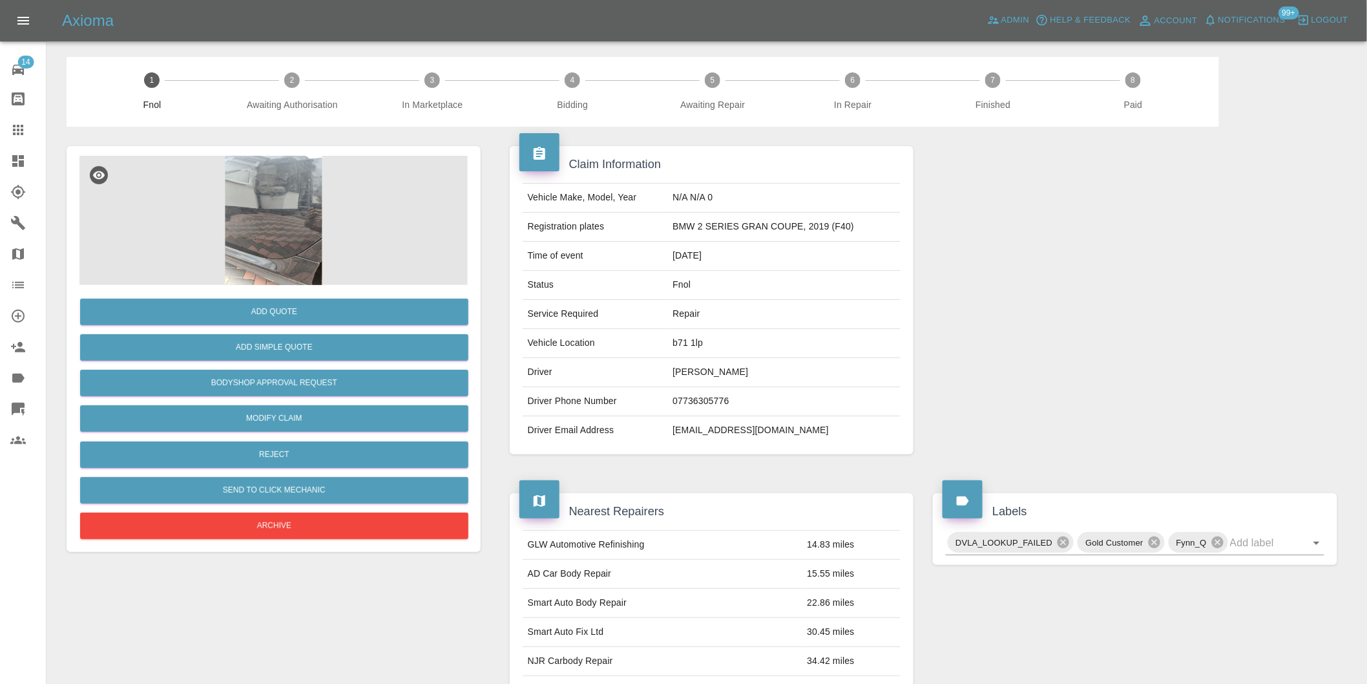
click at [298, 200] on img at bounding box center [273, 220] width 388 height 129
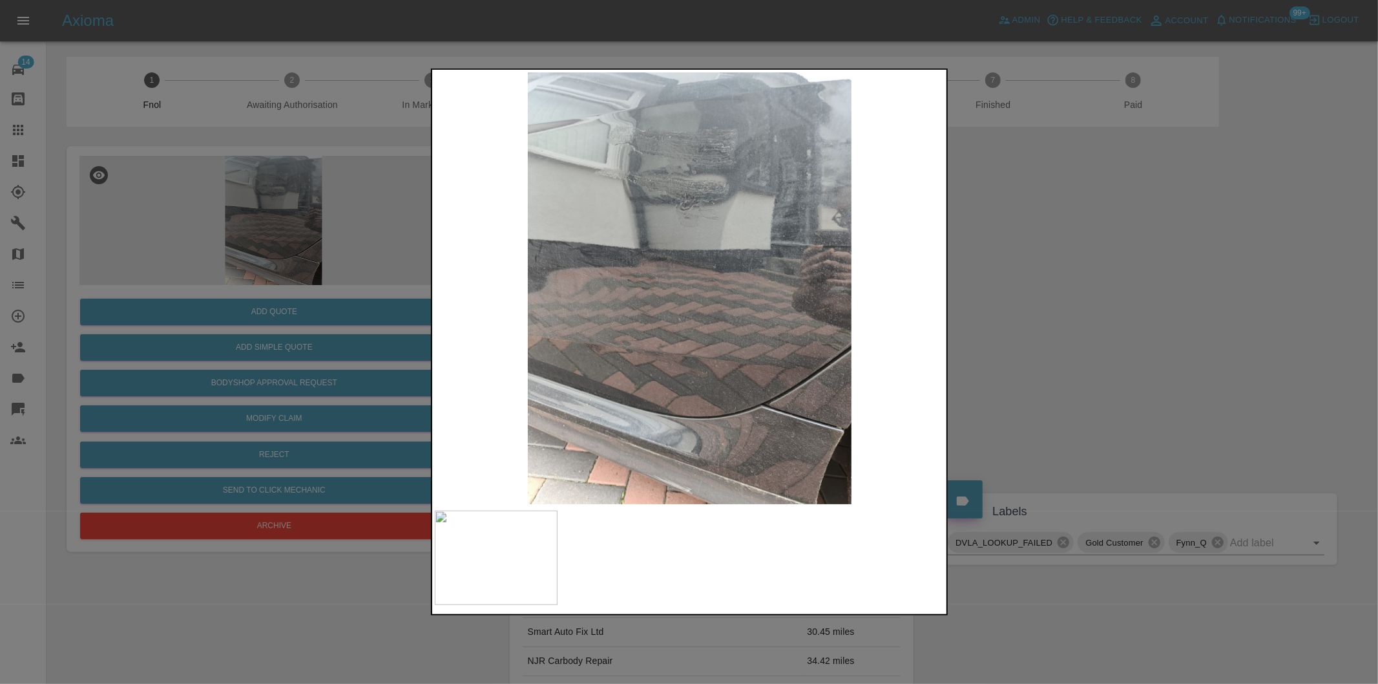
click at [687, 475] on img at bounding box center [690, 288] width 510 height 432
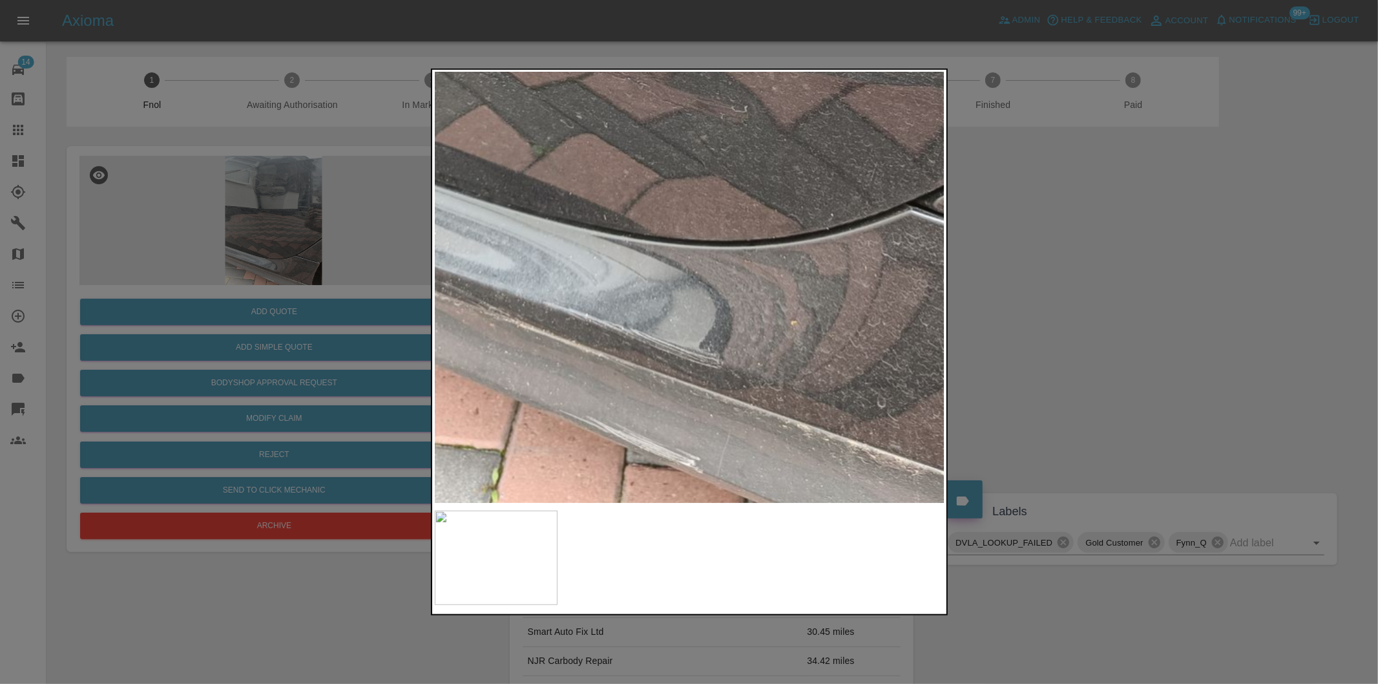
drag, startPoint x: 1145, startPoint y: 360, endPoint x: 1021, endPoint y: 379, distance: 125.5
click at [1144, 360] on div at bounding box center [689, 342] width 1378 height 684
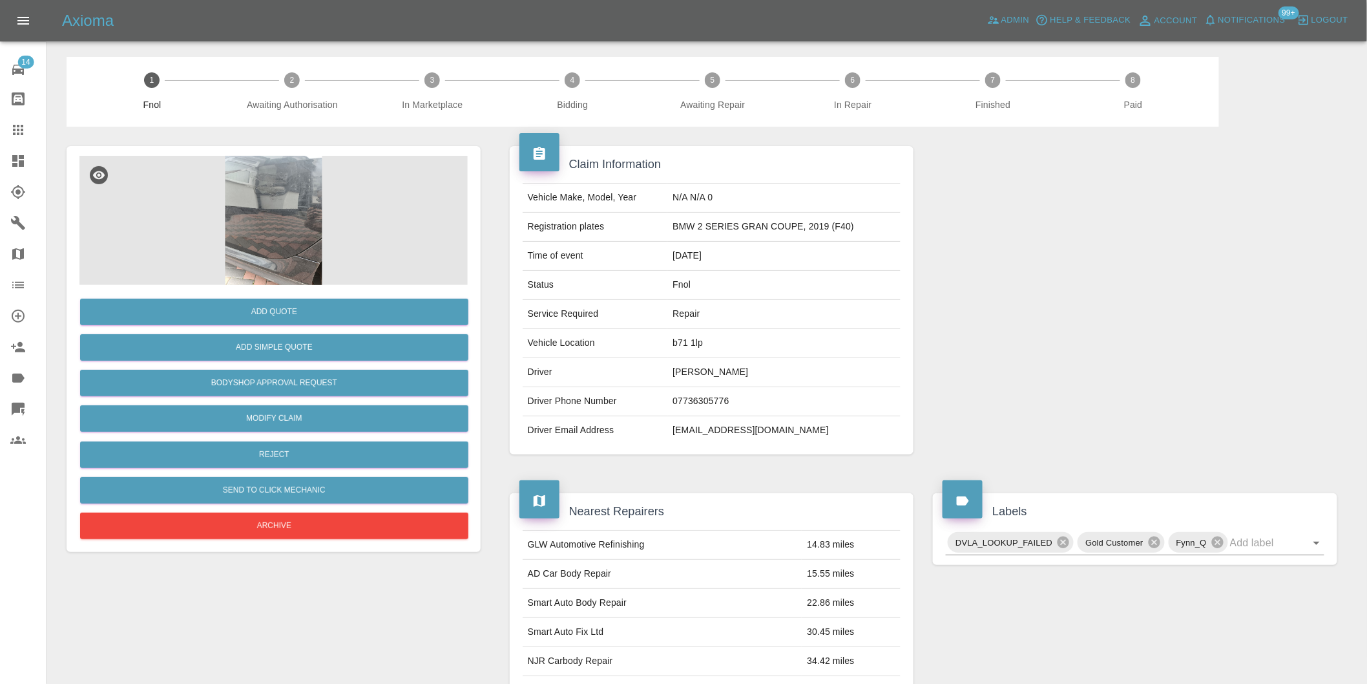
click at [286, 265] on img at bounding box center [273, 220] width 388 height 129
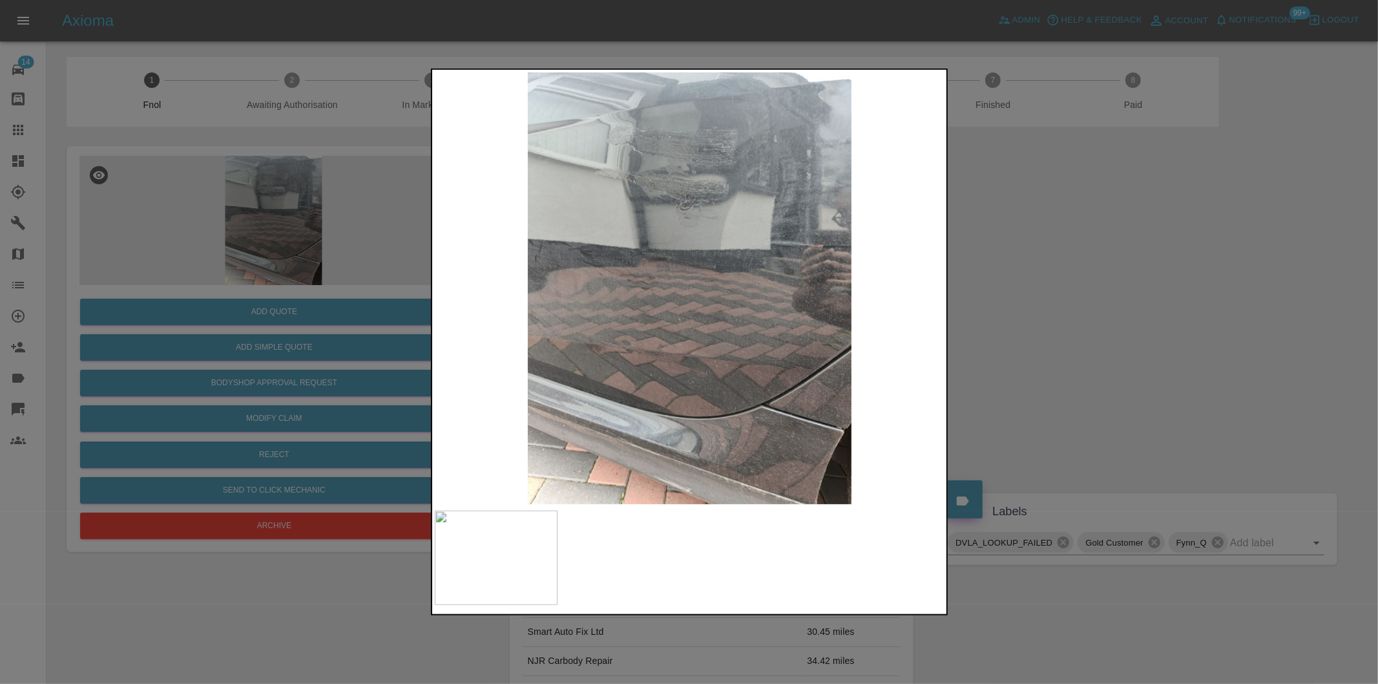
click at [689, 449] on img at bounding box center [690, 288] width 510 height 432
click at [690, 448] on img at bounding box center [690, 288] width 510 height 432
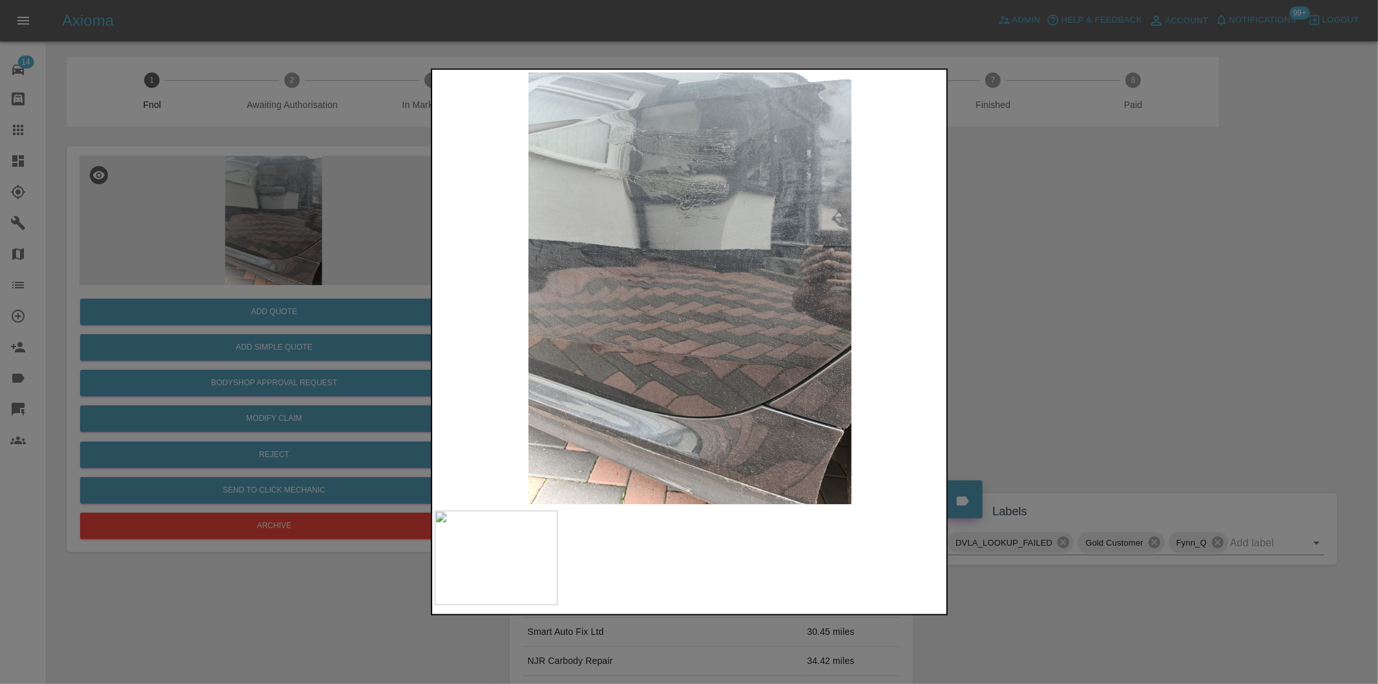
click at [690, 448] on img at bounding box center [690, 288] width 510 height 432
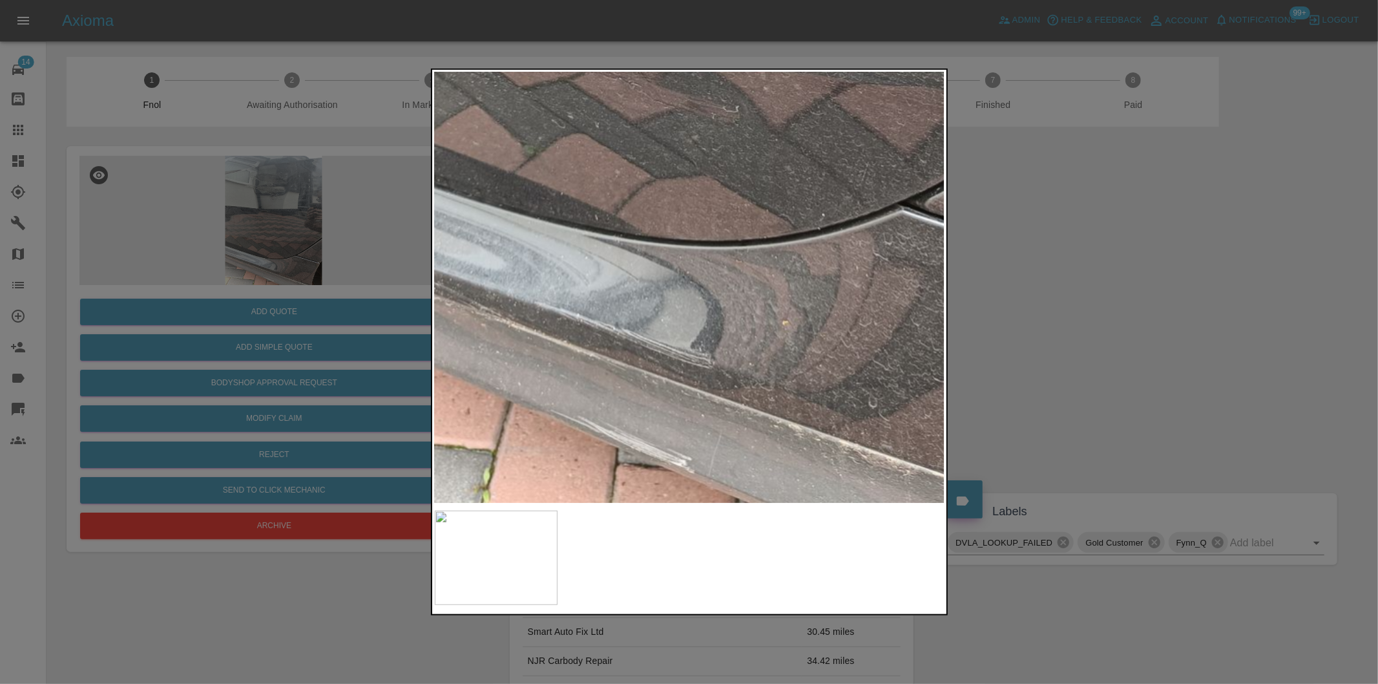
drag, startPoint x: 1116, startPoint y: 385, endPoint x: 1147, endPoint y: 258, distance: 130.4
click at [1147, 258] on div at bounding box center [689, 342] width 1378 height 684
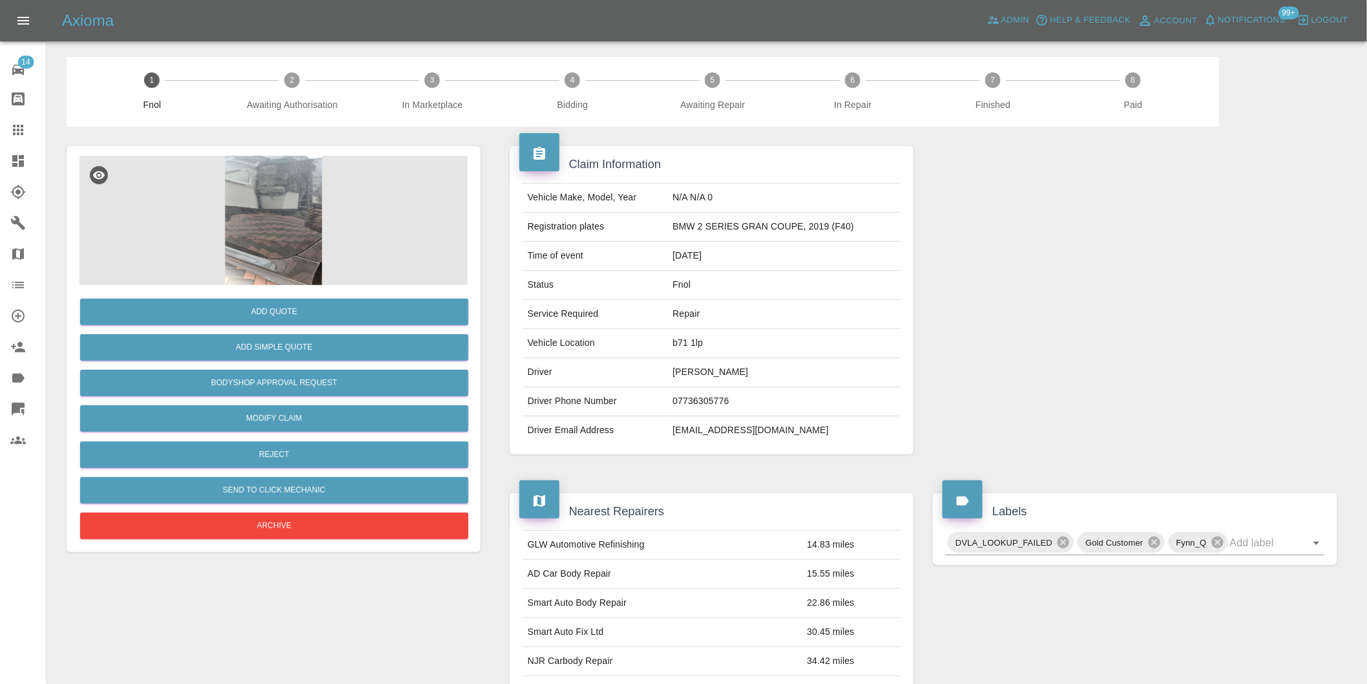
click at [269, 269] on img at bounding box center [273, 220] width 388 height 129
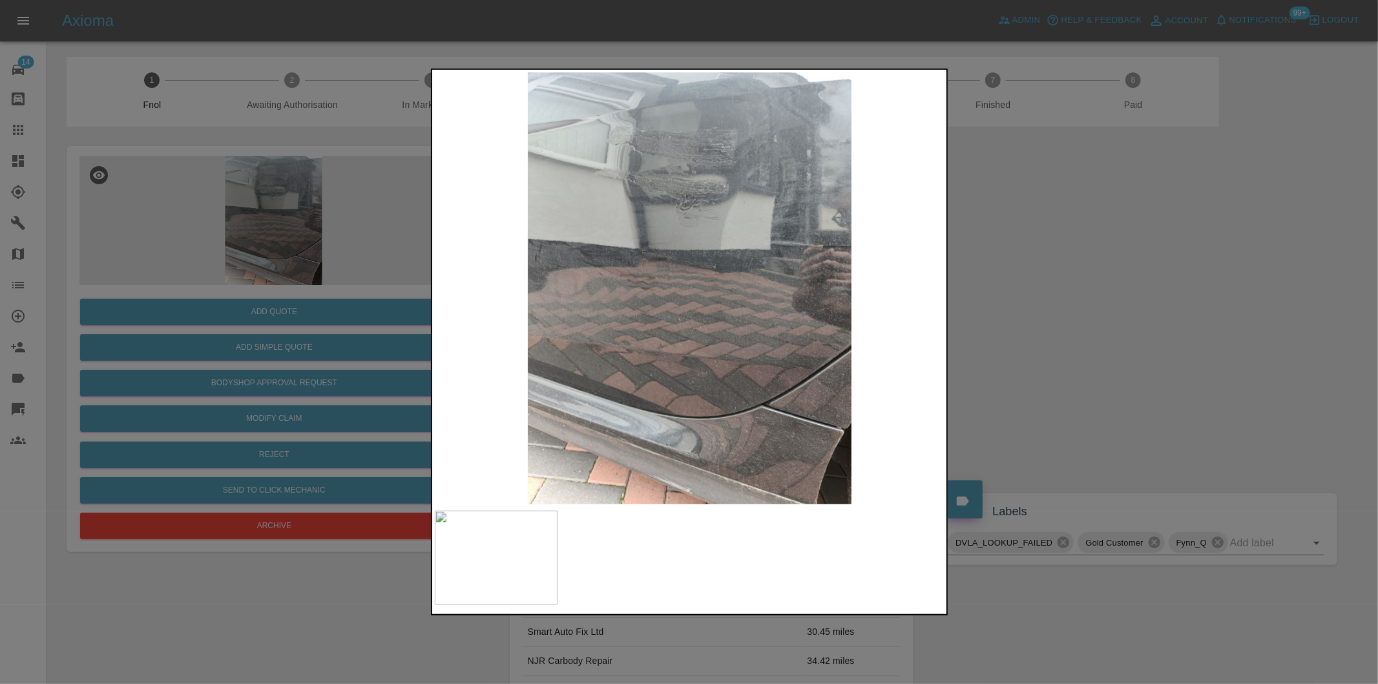
click at [687, 224] on img at bounding box center [690, 288] width 510 height 432
click at [743, 451] on img at bounding box center [690, 288] width 510 height 432
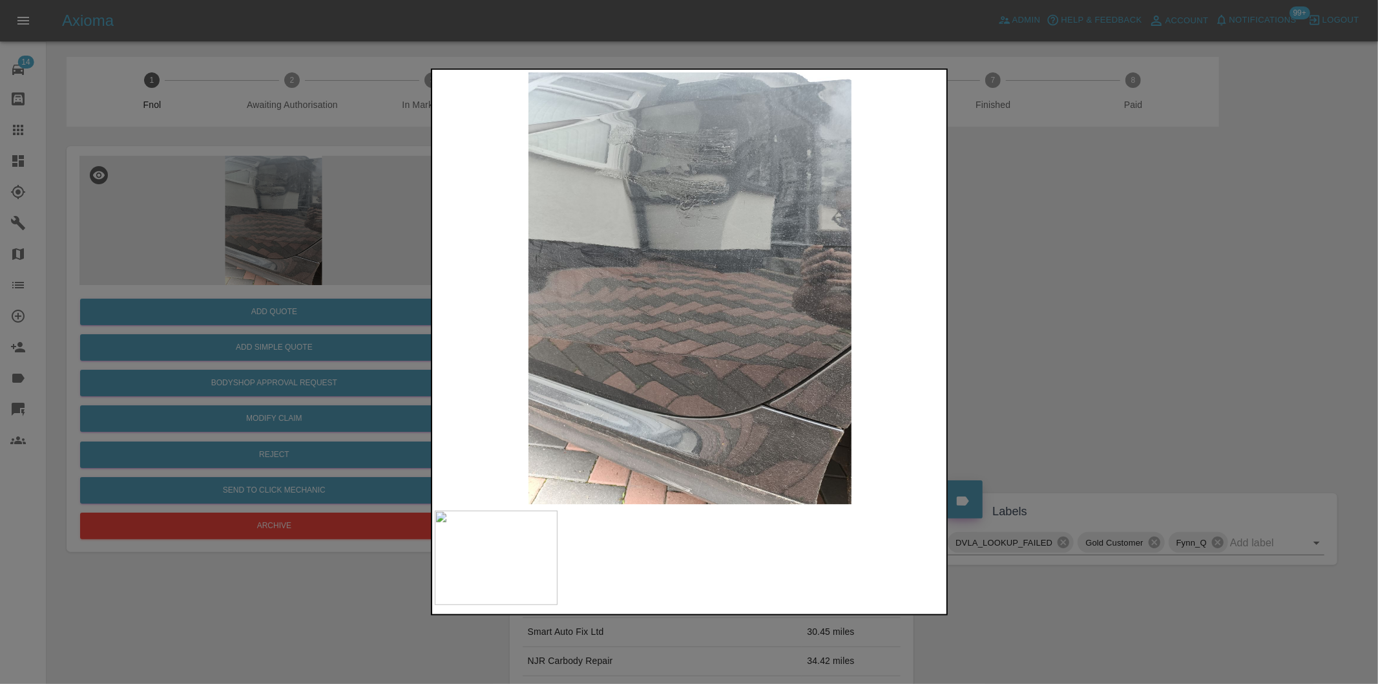
click at [1144, 330] on div at bounding box center [689, 342] width 1378 height 684
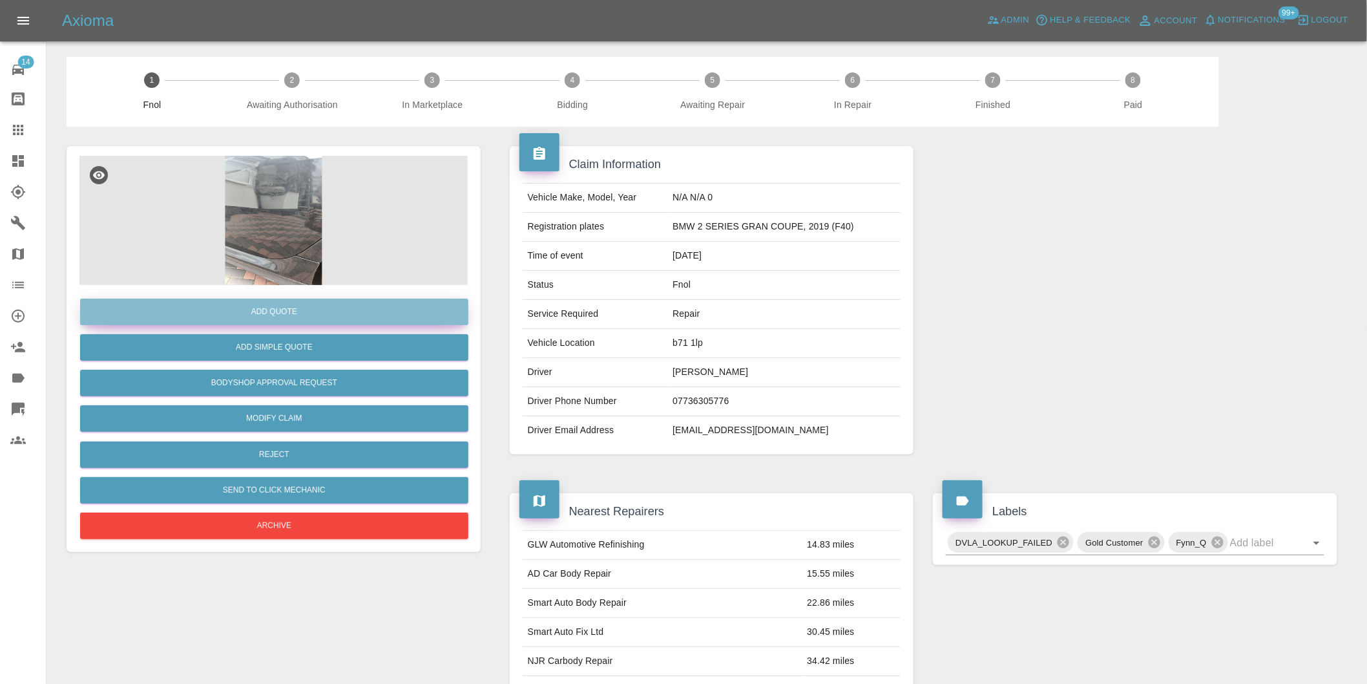
click at [297, 318] on button "Add Quote" at bounding box center [274, 311] width 388 height 26
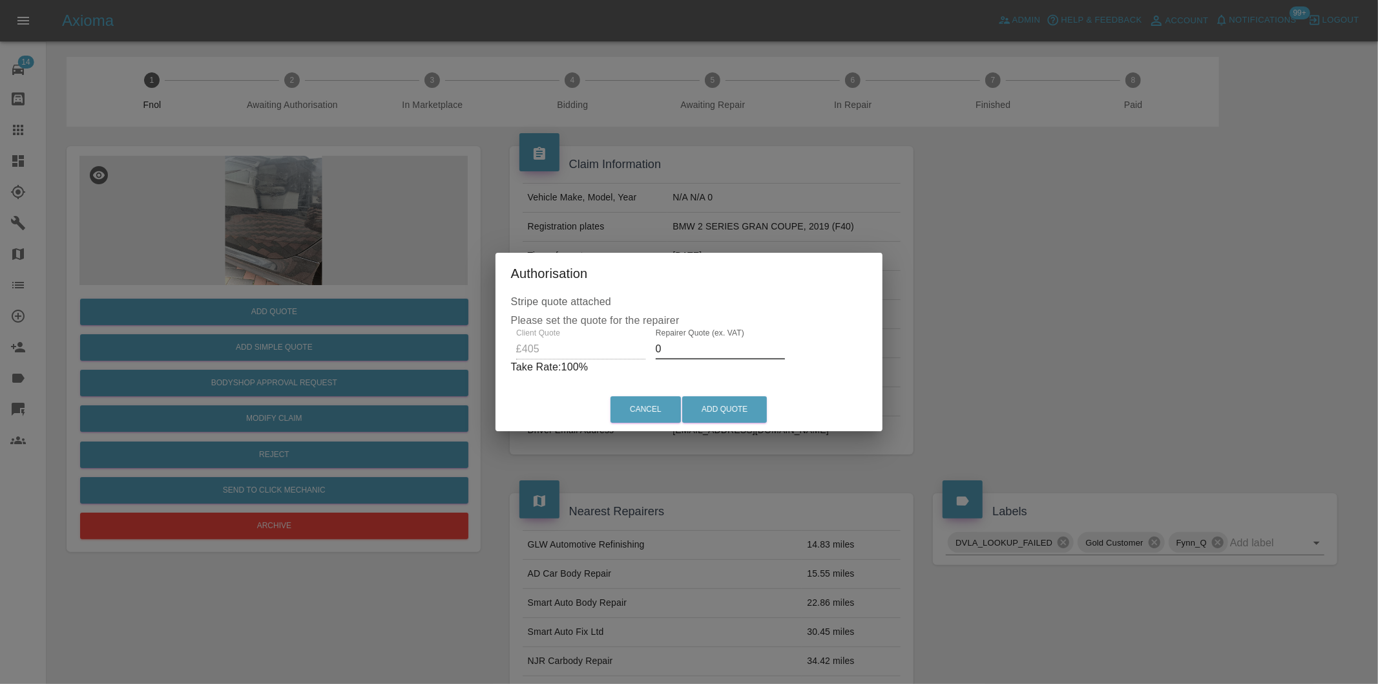
click at [691, 346] on input "0" at bounding box center [720, 349] width 129 height 21
type input "0250"
click at [726, 414] on button "Add Quote" at bounding box center [724, 409] width 85 height 26
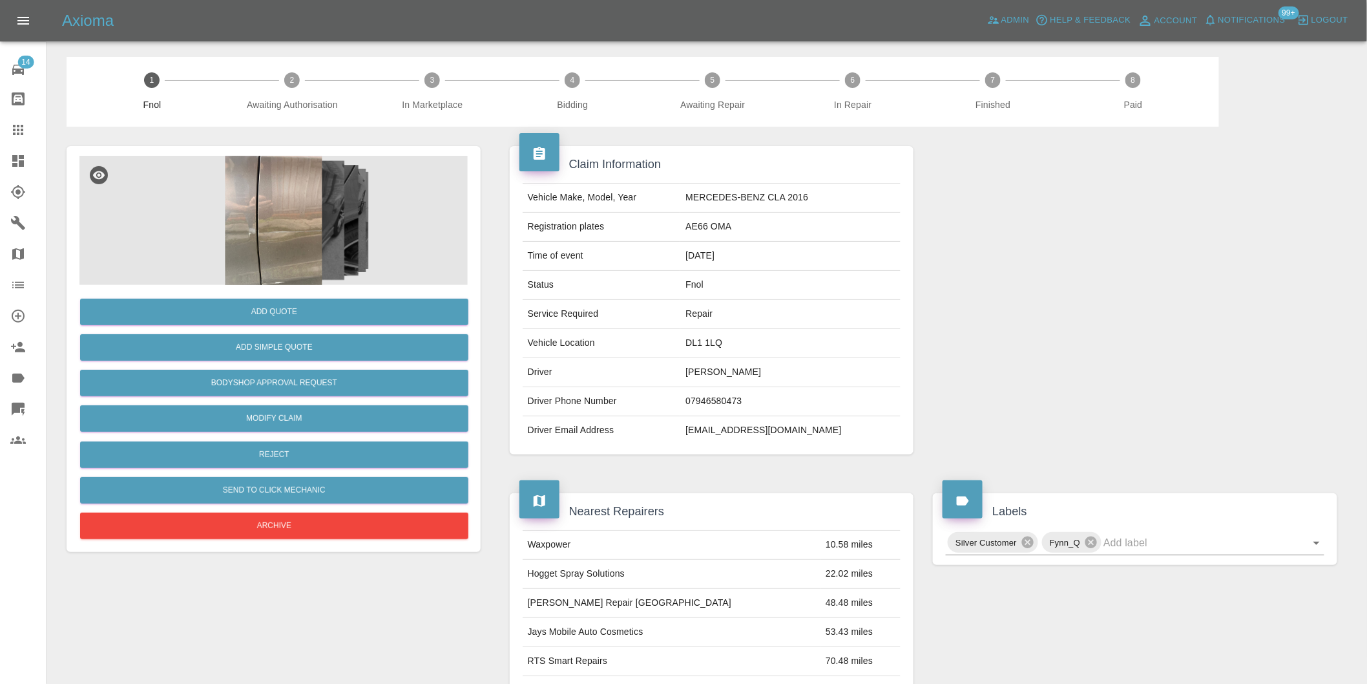
click at [288, 192] on img at bounding box center [273, 220] width 388 height 129
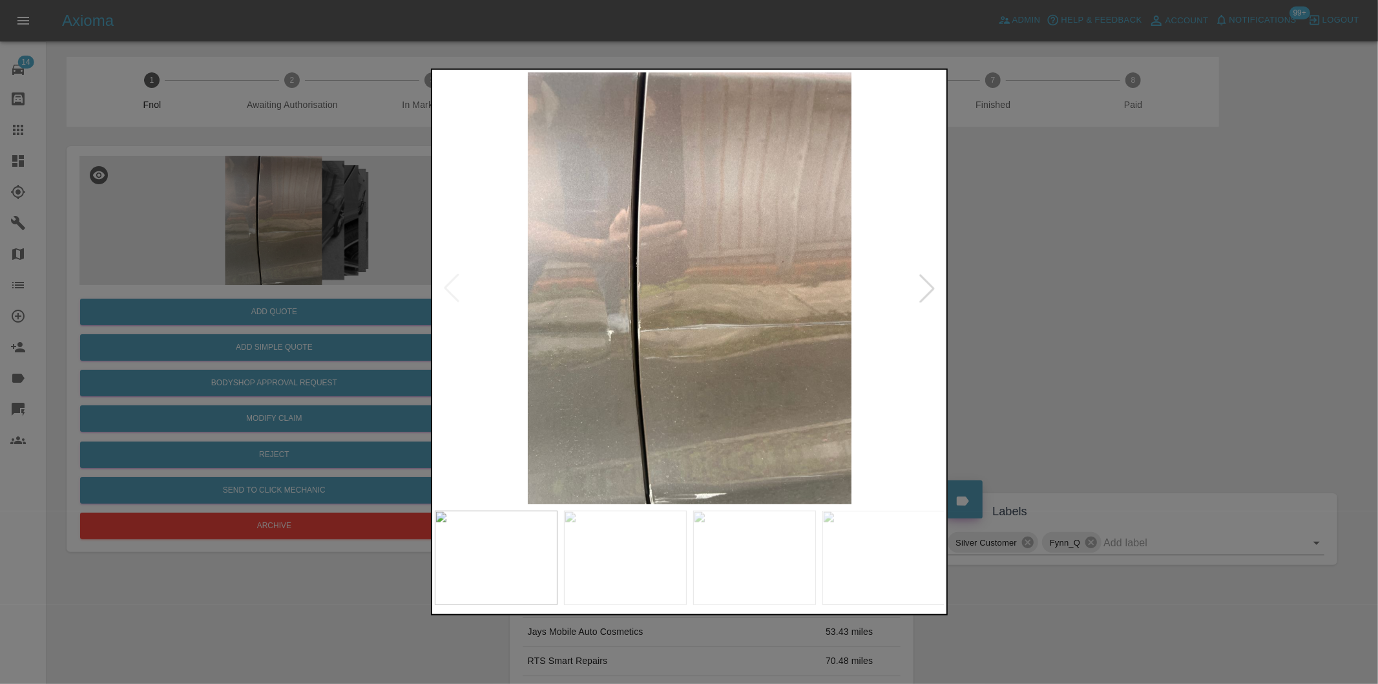
click at [929, 291] on div at bounding box center [927, 288] width 28 height 28
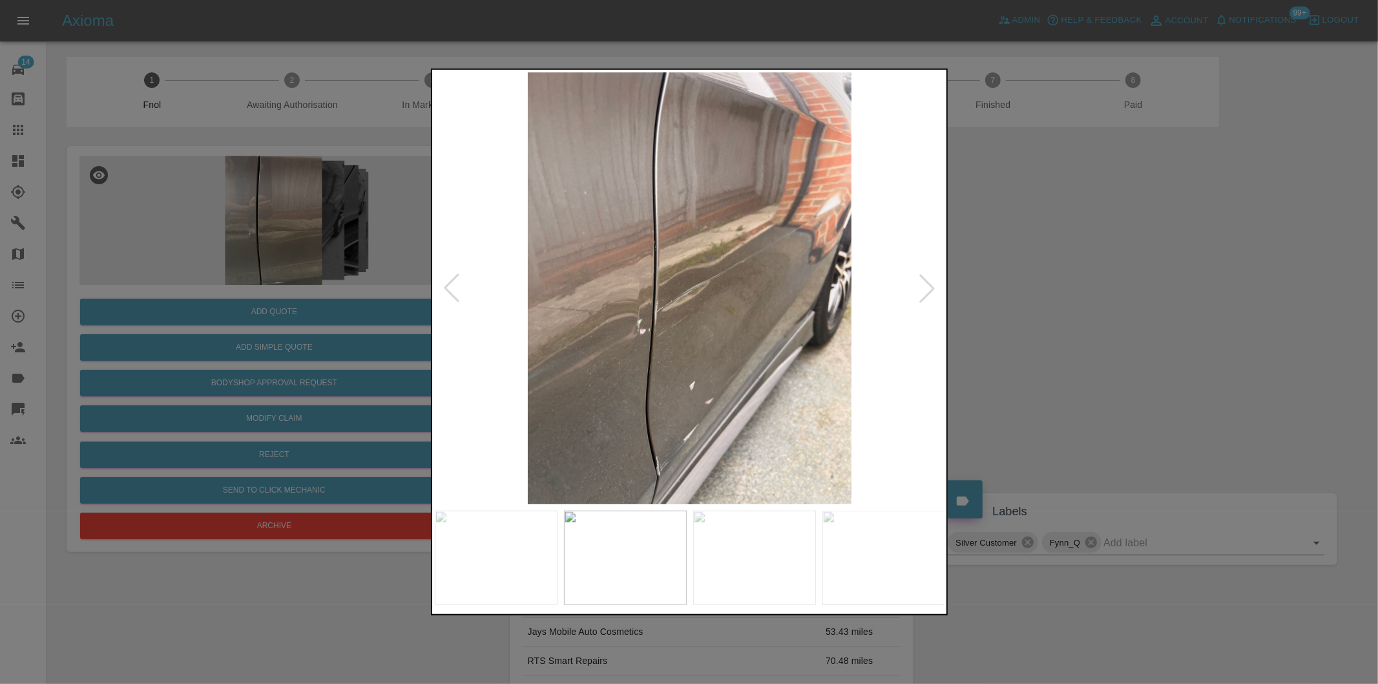
click at [929, 291] on div at bounding box center [927, 288] width 28 height 28
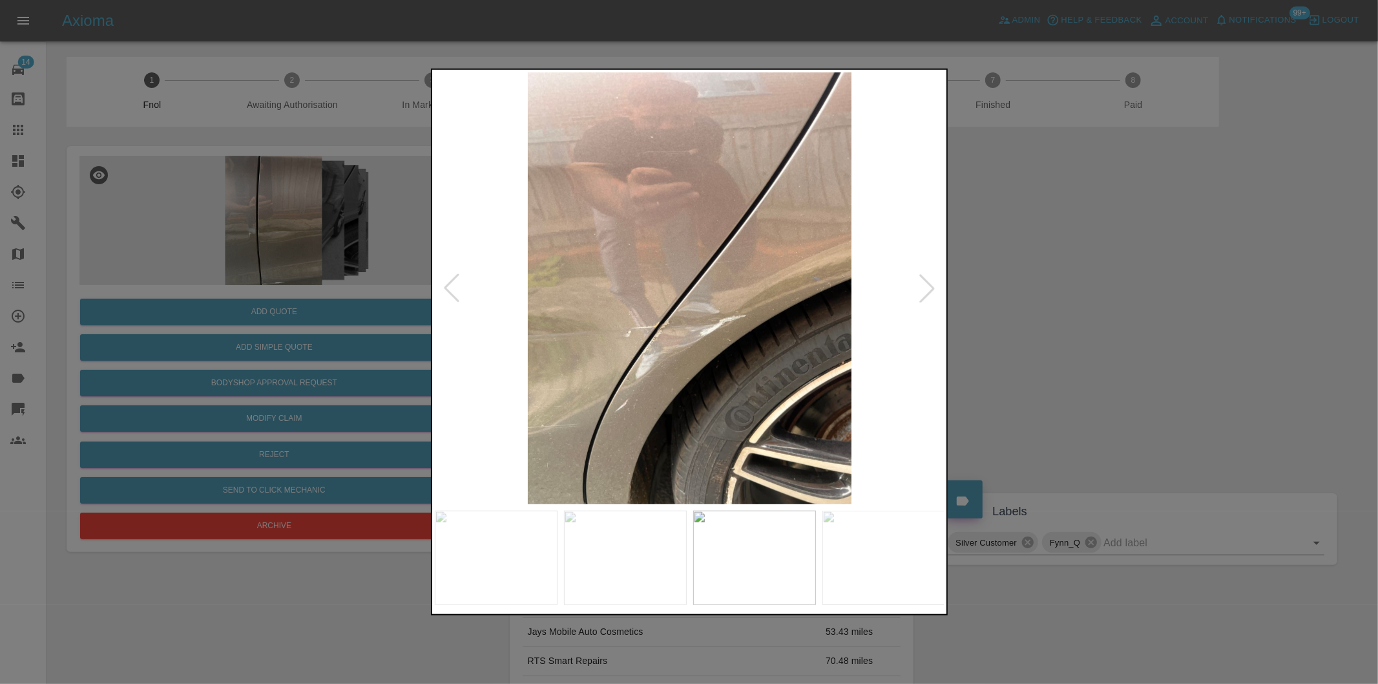
click at [929, 291] on div at bounding box center [927, 288] width 28 height 28
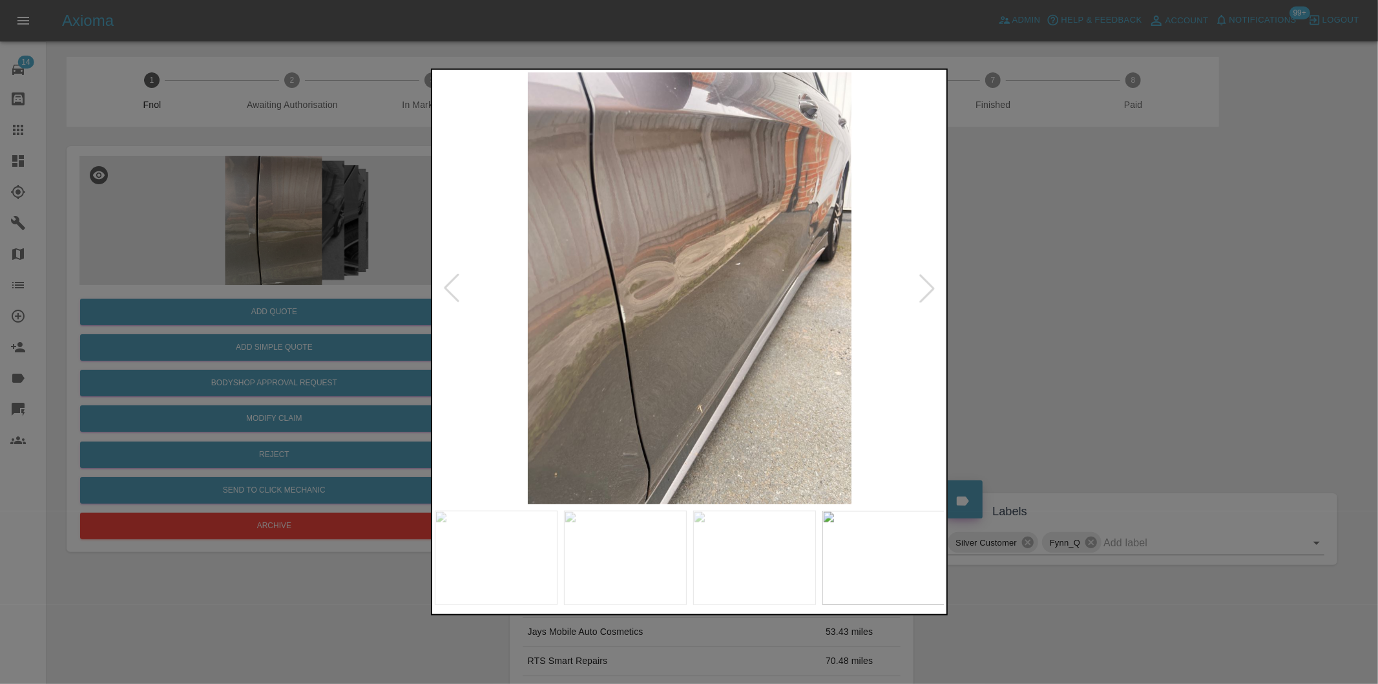
click at [929, 291] on div at bounding box center [927, 288] width 28 height 28
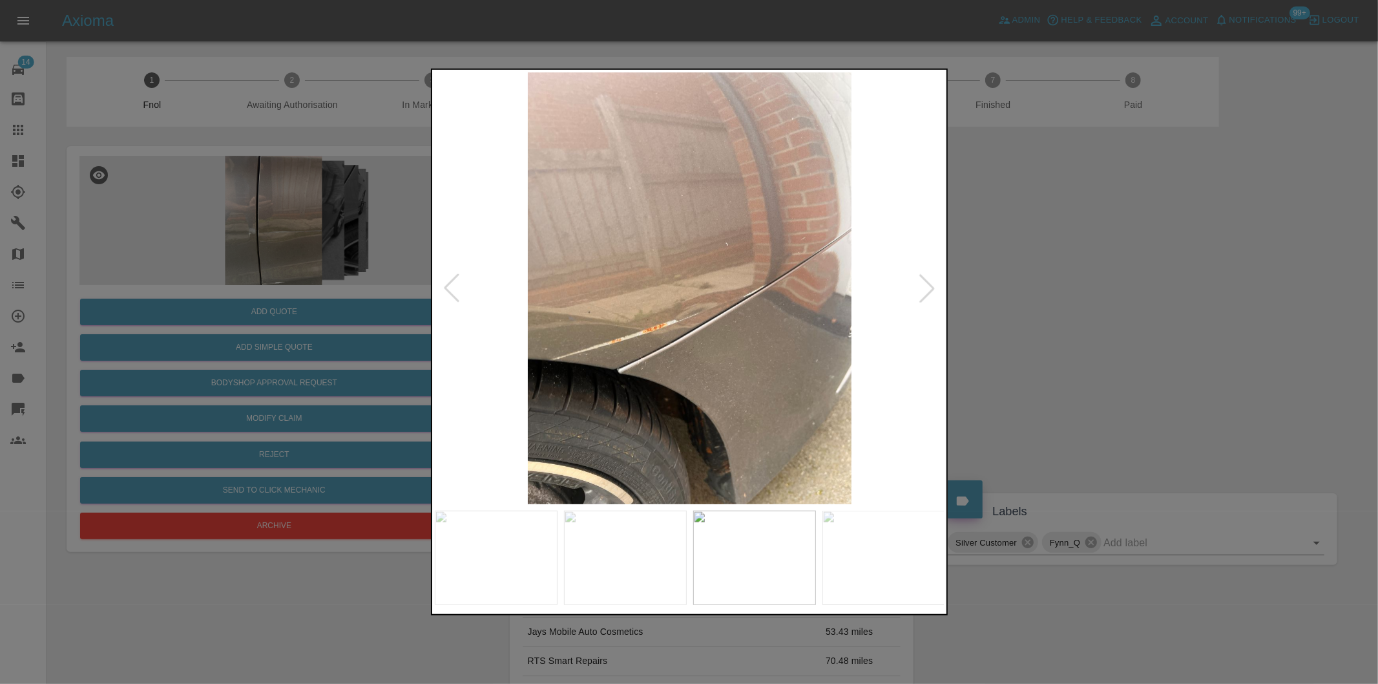
click at [929, 291] on div at bounding box center [927, 288] width 28 height 28
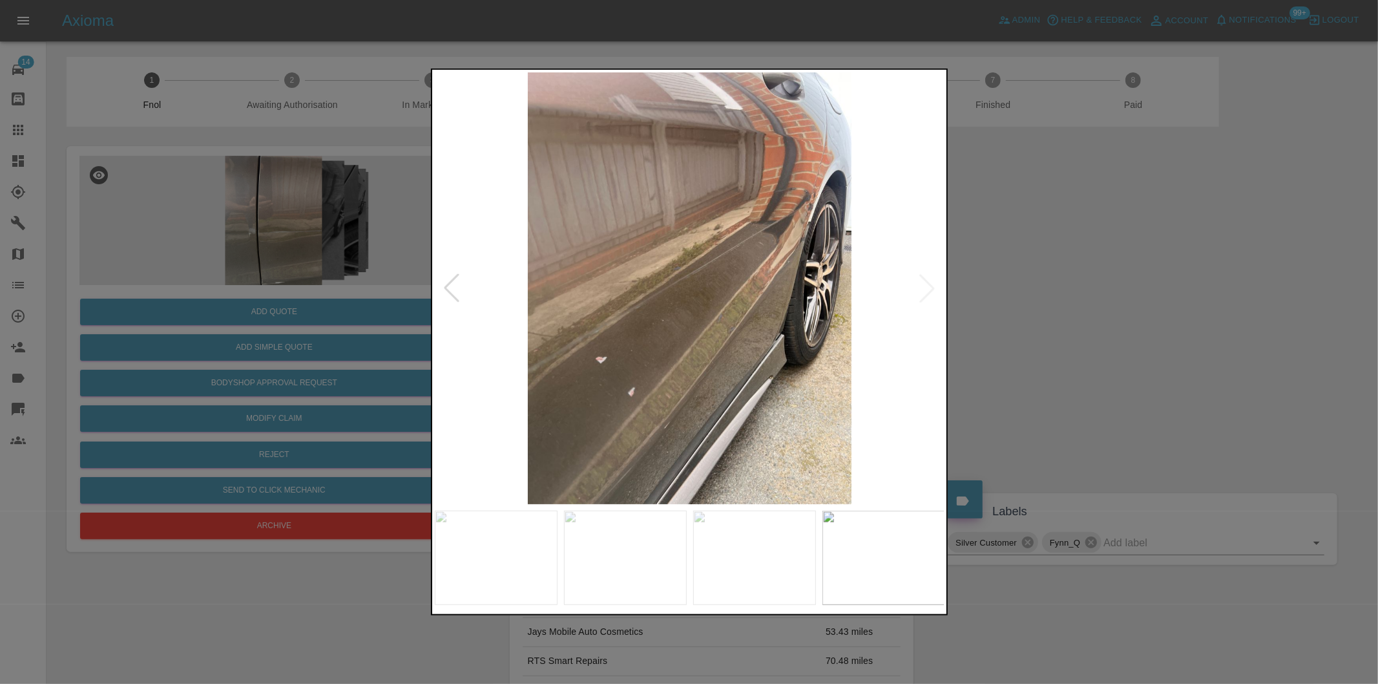
click at [929, 291] on img at bounding box center [690, 288] width 510 height 432
click at [1012, 295] on div at bounding box center [689, 342] width 1378 height 684
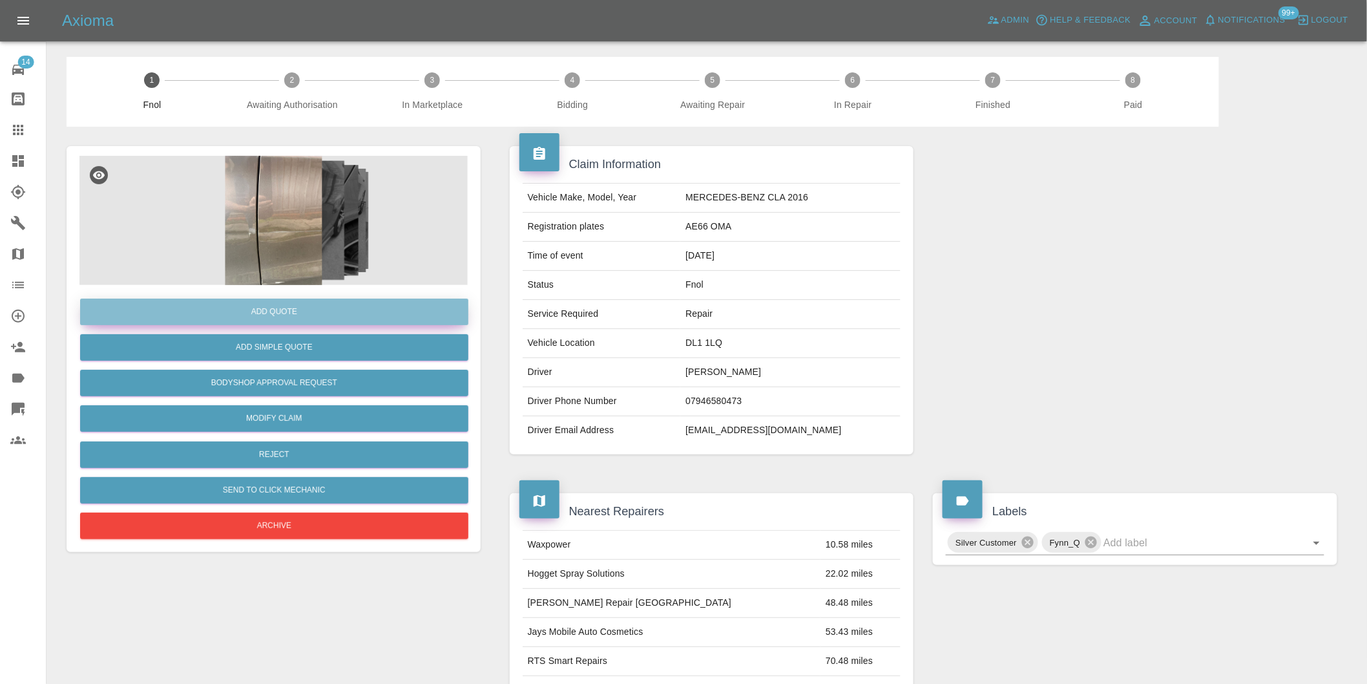
click at [301, 313] on button "Add Quote" at bounding box center [274, 311] width 388 height 26
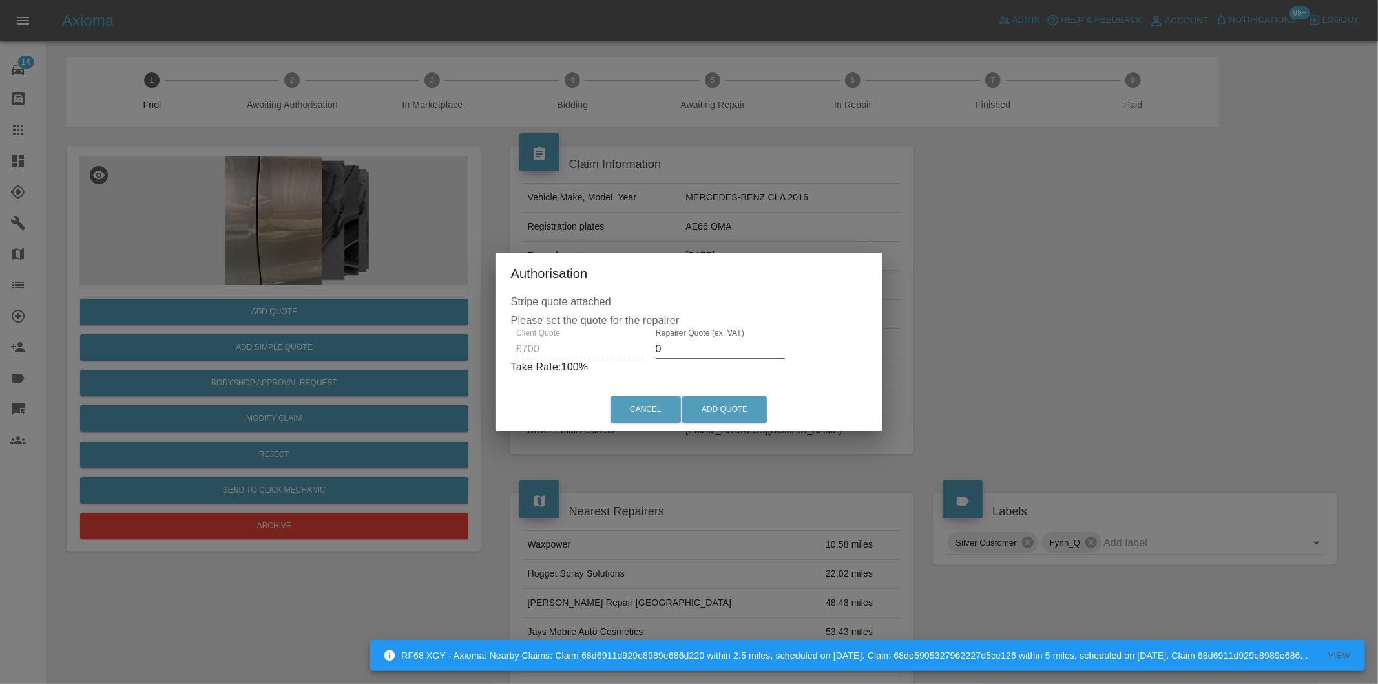
click at [687, 342] on input "0" at bounding box center [720, 349] width 129 height 21
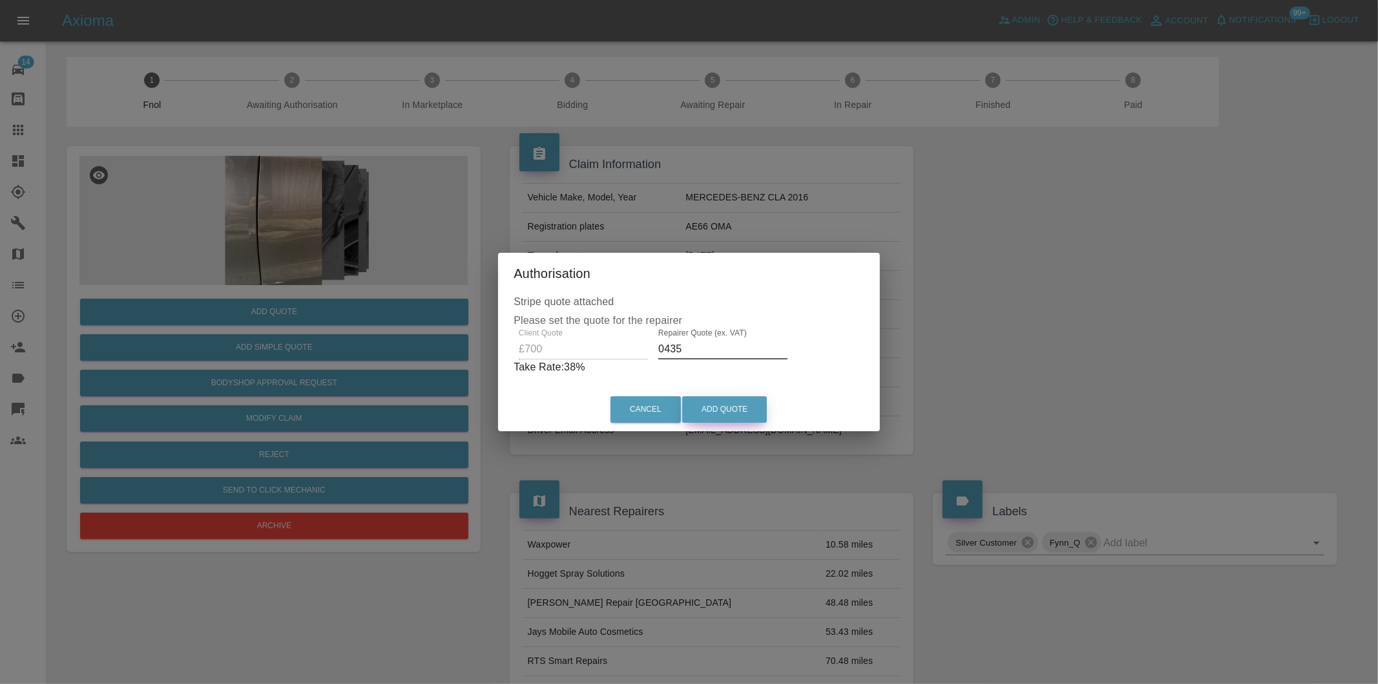
type input "0435"
click at [725, 412] on button "Add Quote" at bounding box center [724, 409] width 85 height 26
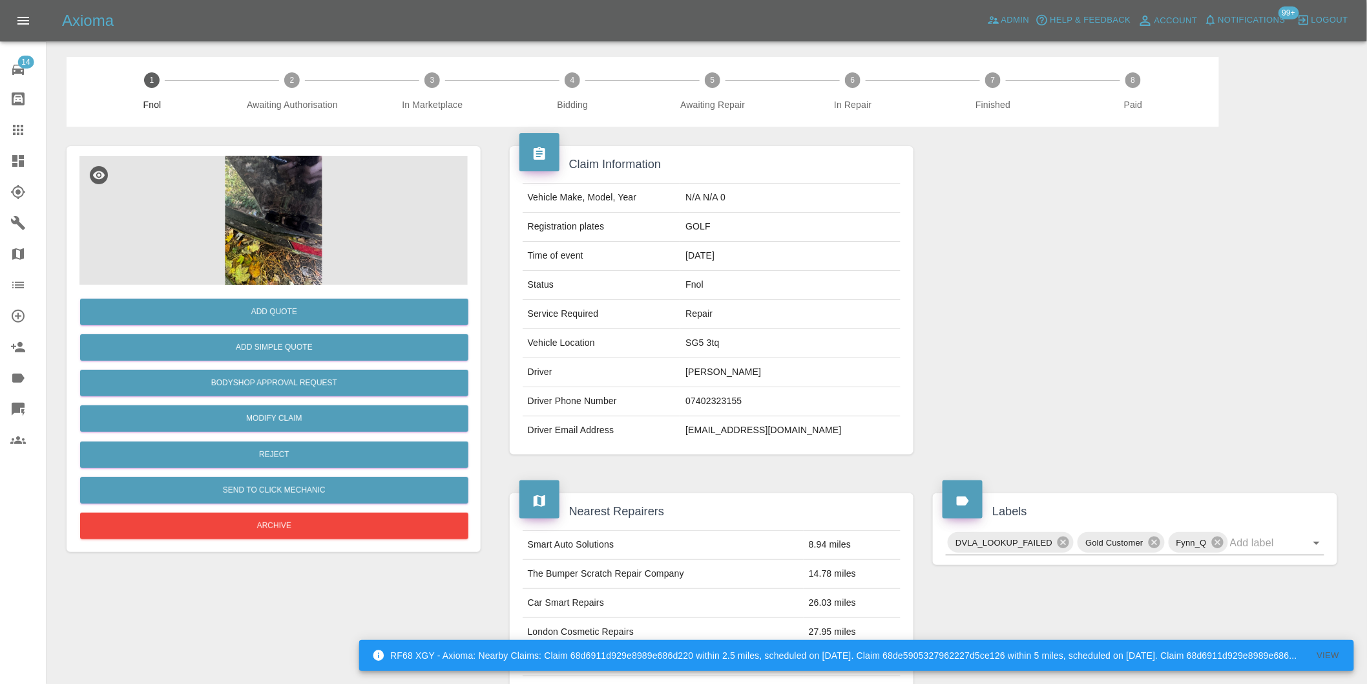
click at [280, 183] on img at bounding box center [273, 220] width 388 height 129
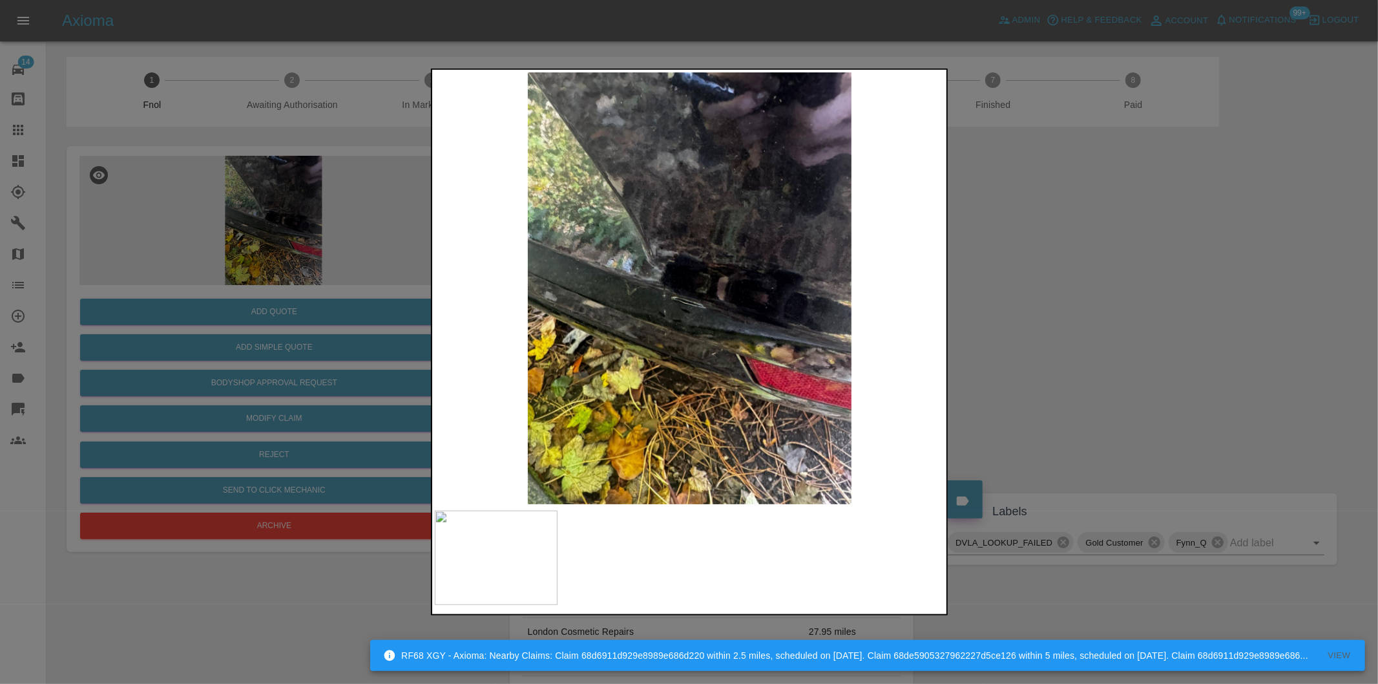
click at [1063, 295] on div at bounding box center [689, 342] width 1378 height 684
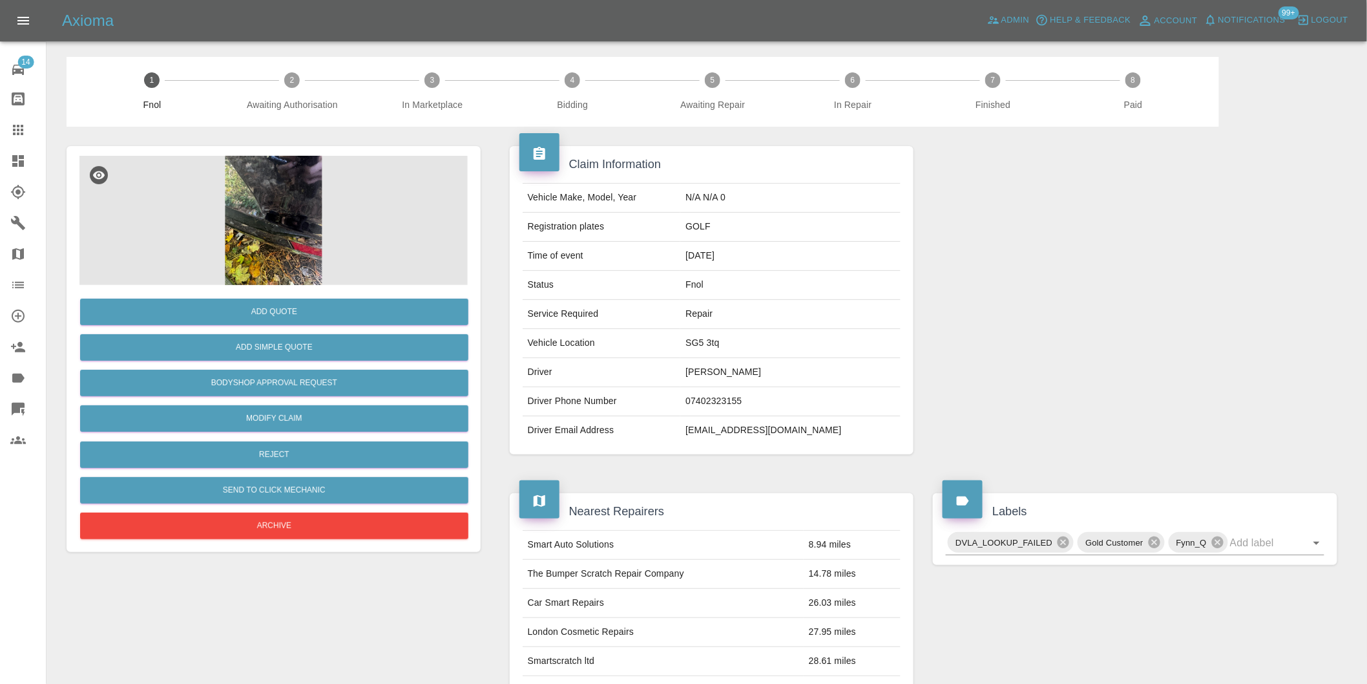
click at [289, 214] on img at bounding box center [273, 220] width 388 height 129
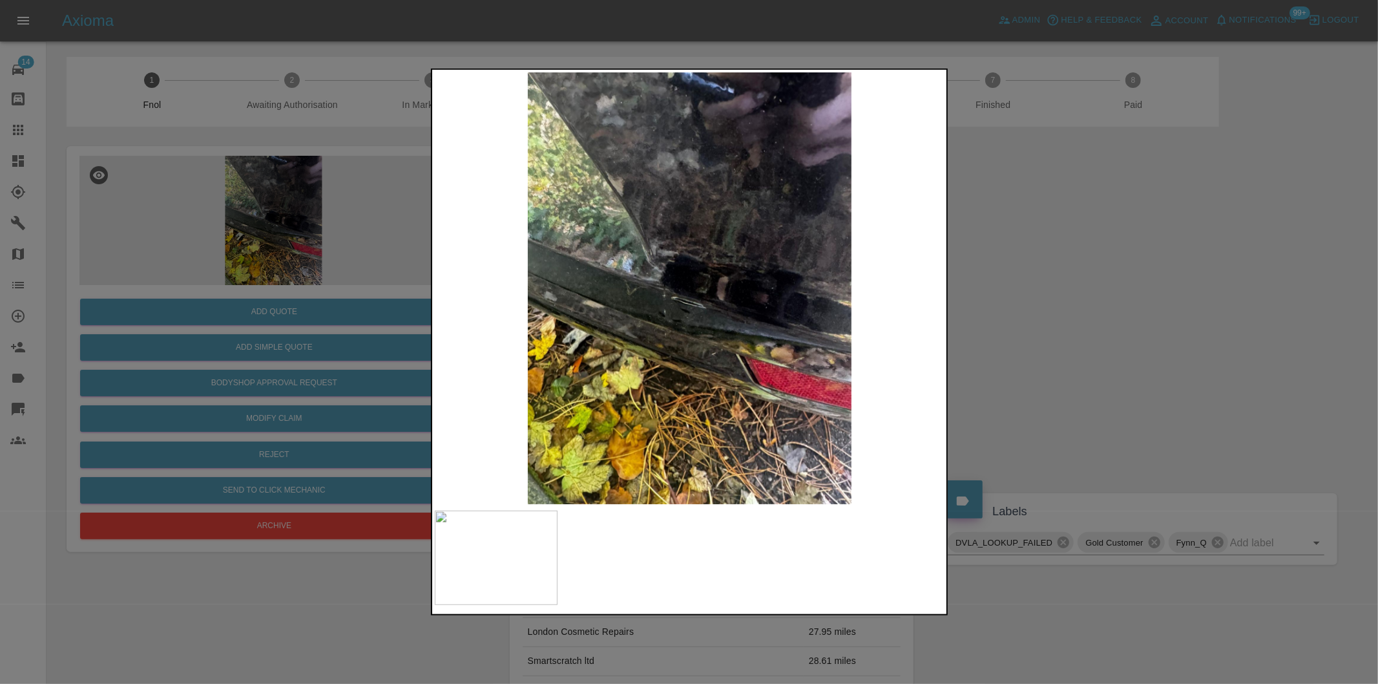
click at [995, 313] on div at bounding box center [689, 342] width 1378 height 684
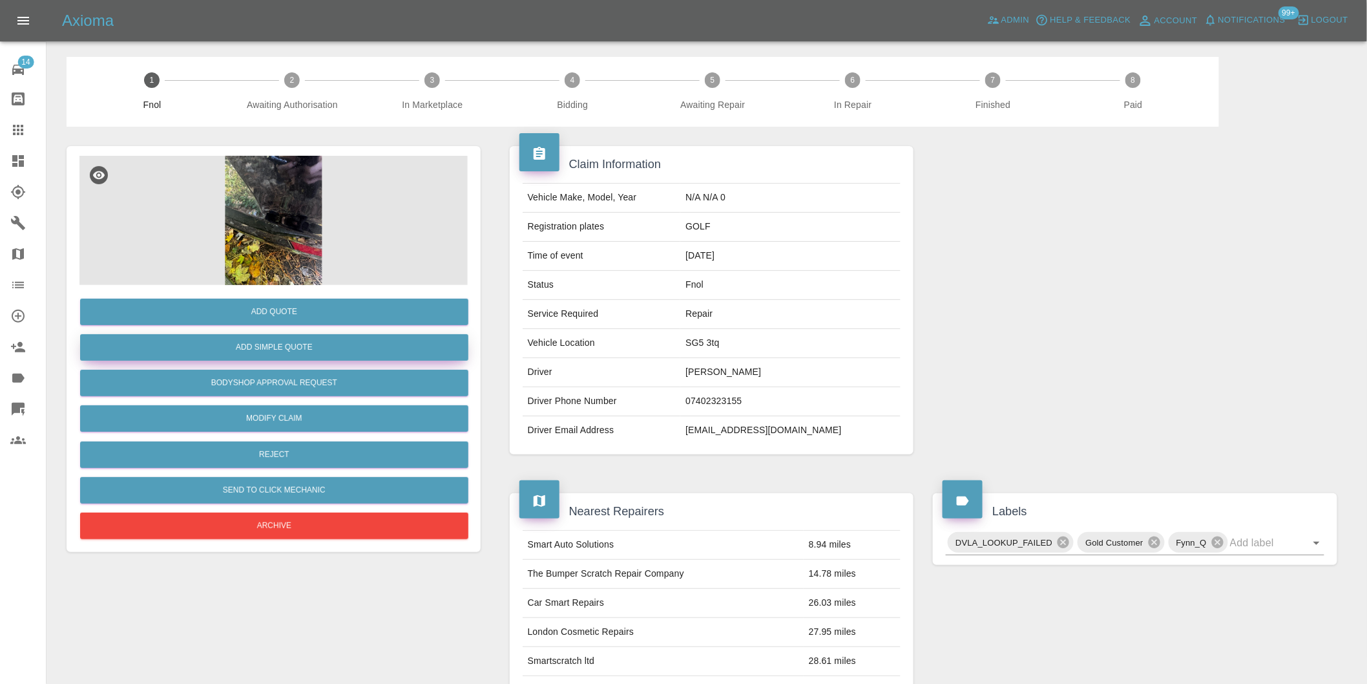
click at [314, 337] on button "Add Simple Quote" at bounding box center [274, 347] width 388 height 26
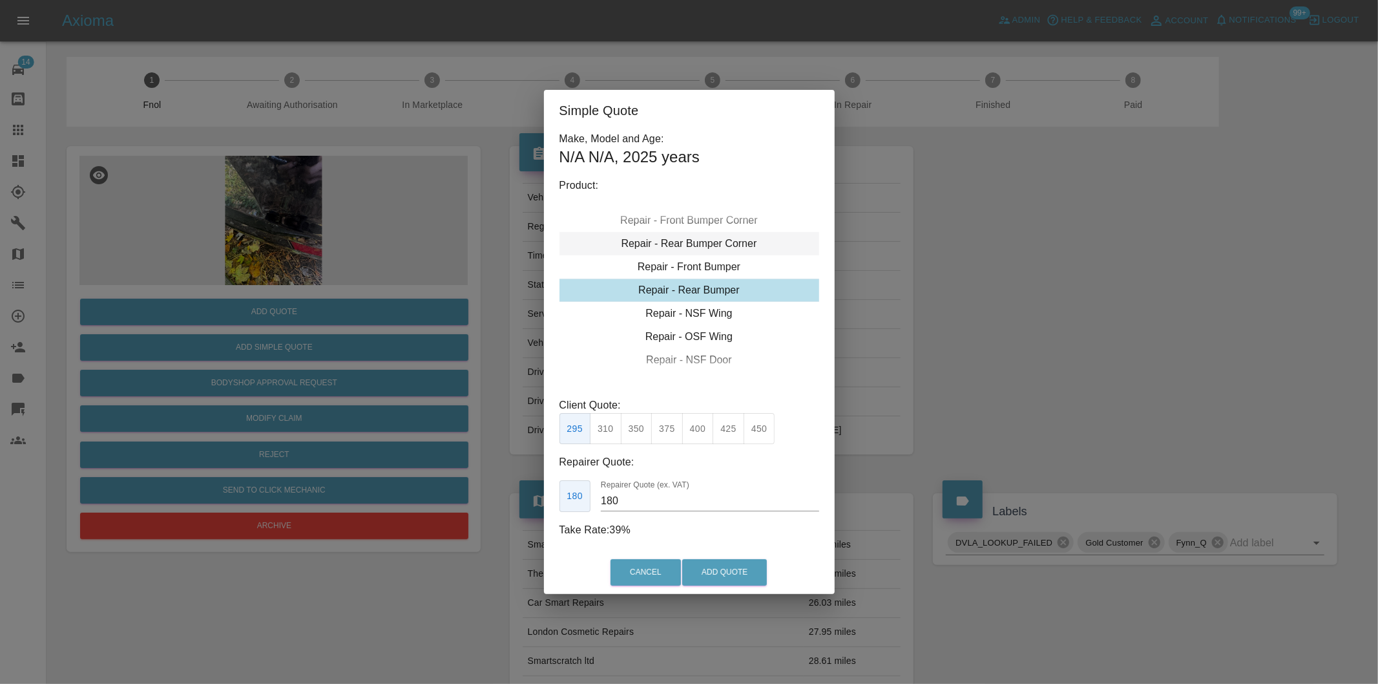
click at [726, 237] on div "Repair - Rear Bumper Corner" at bounding box center [689, 243] width 260 height 23
type input "120"
click at [617, 430] on button "199" at bounding box center [606, 429] width 32 height 32
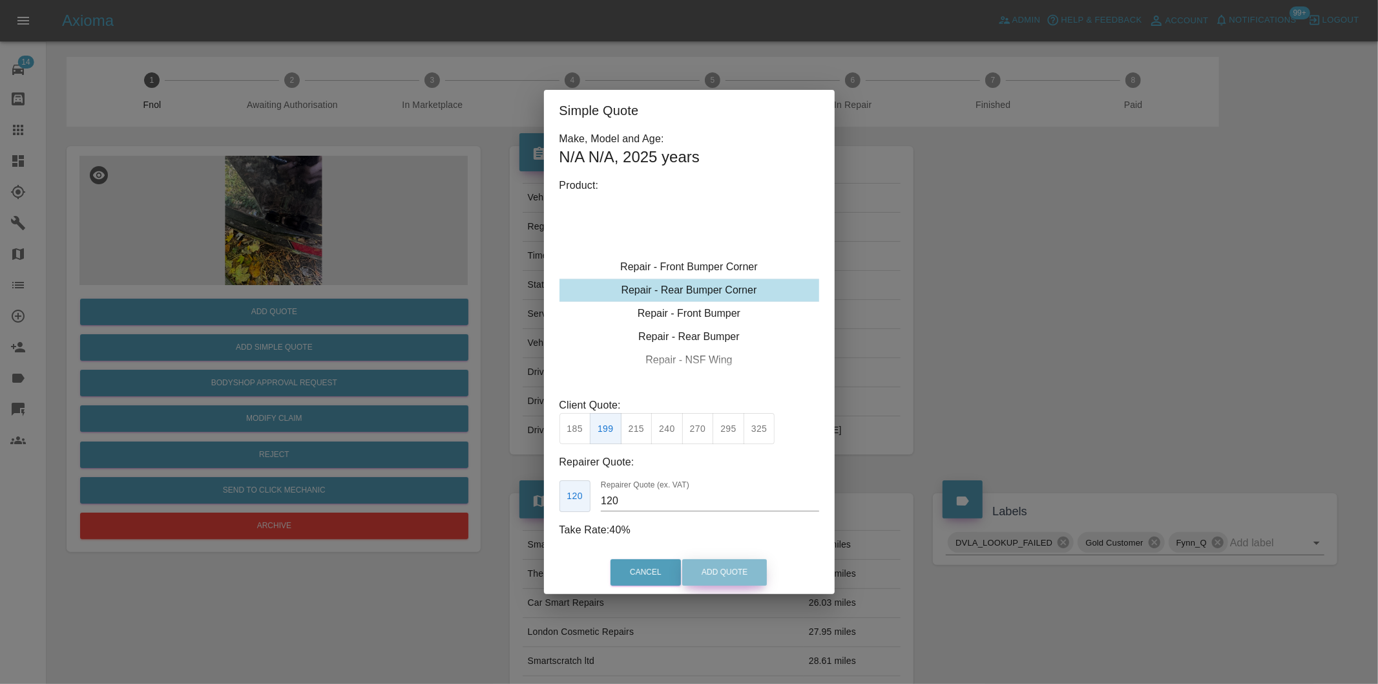
click at [729, 567] on button "Add Quote" at bounding box center [724, 572] width 85 height 26
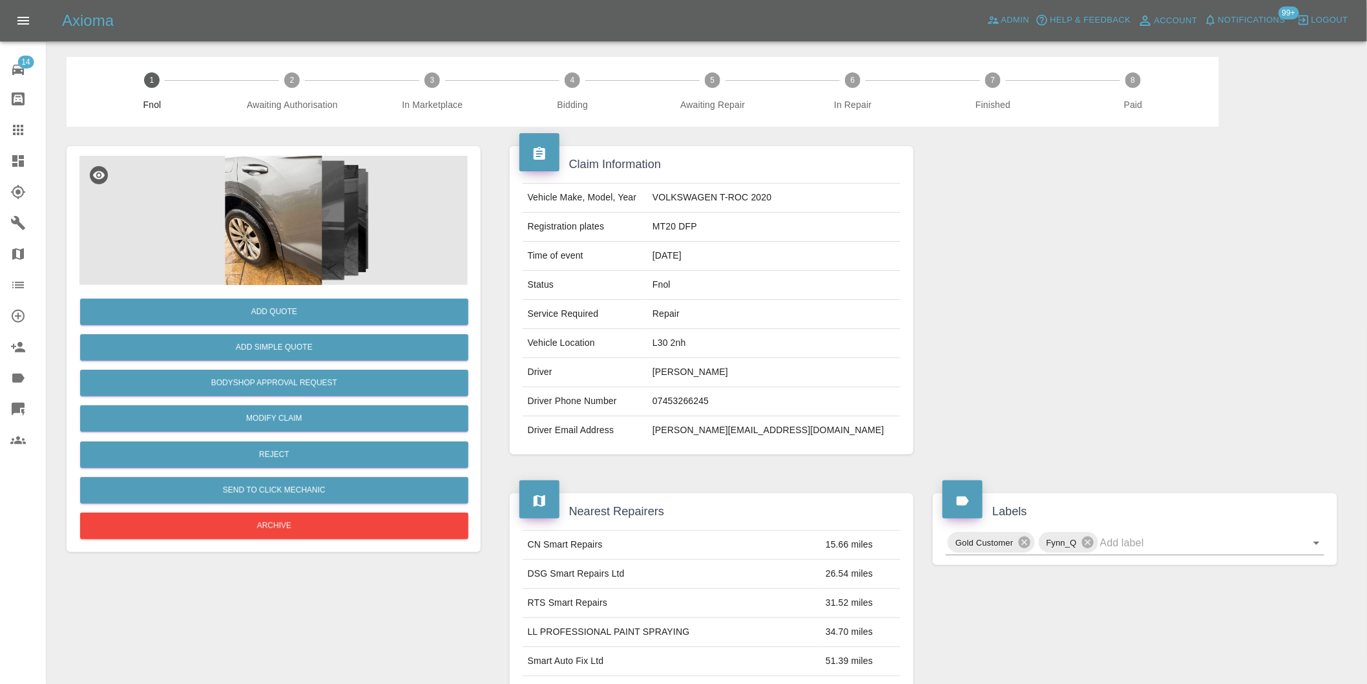
click at [300, 172] on img at bounding box center [273, 220] width 388 height 129
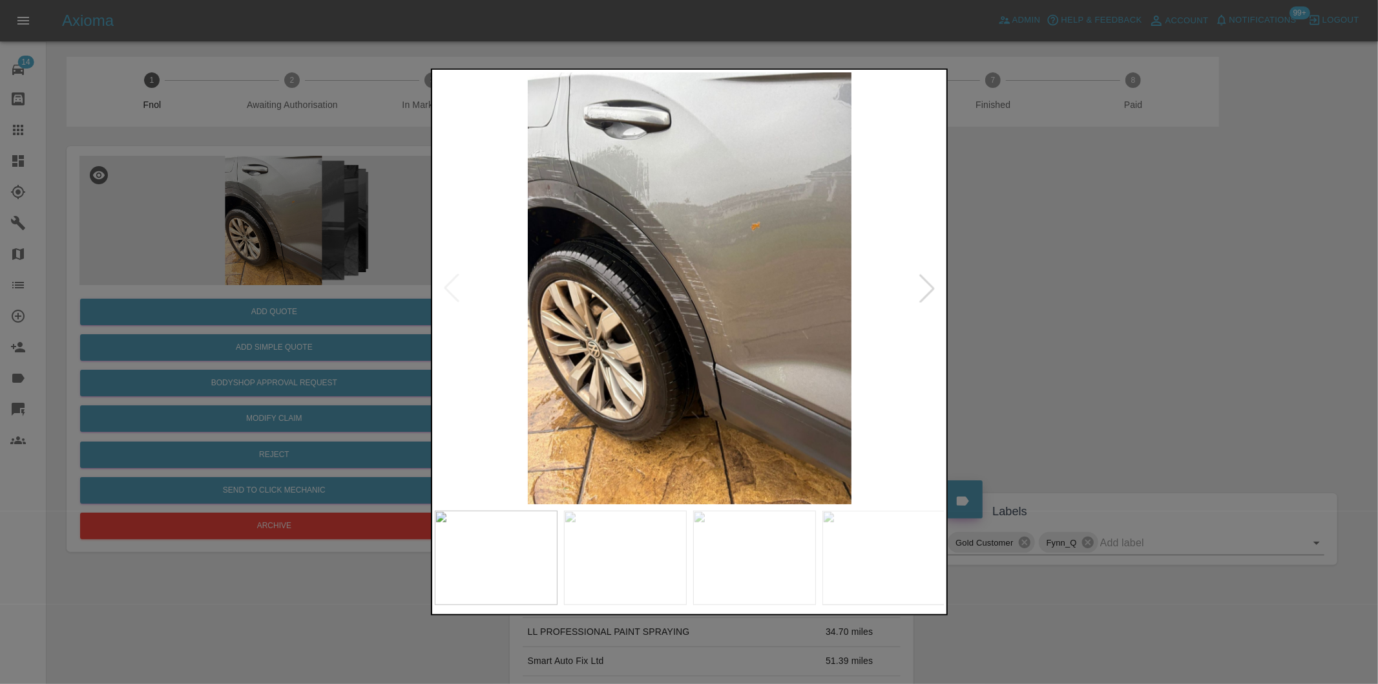
click at [932, 289] on div at bounding box center [927, 288] width 28 height 28
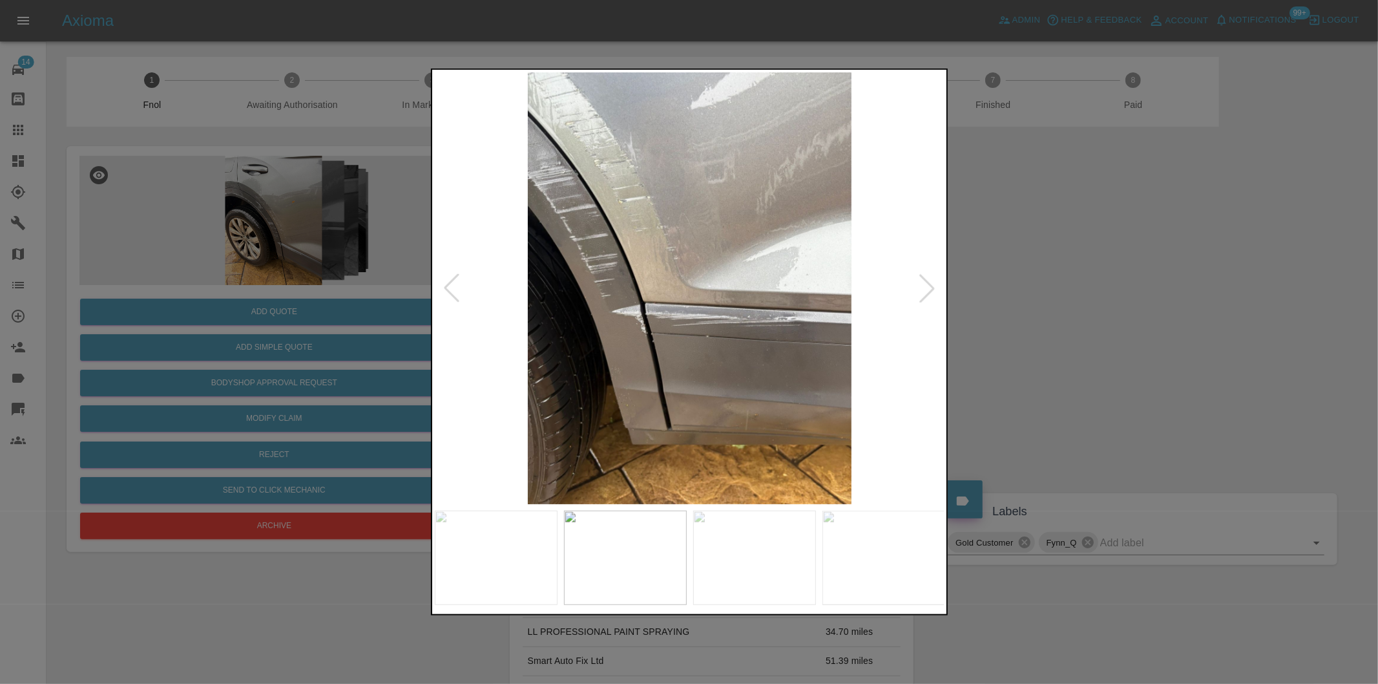
click at [932, 289] on div at bounding box center [927, 288] width 28 height 28
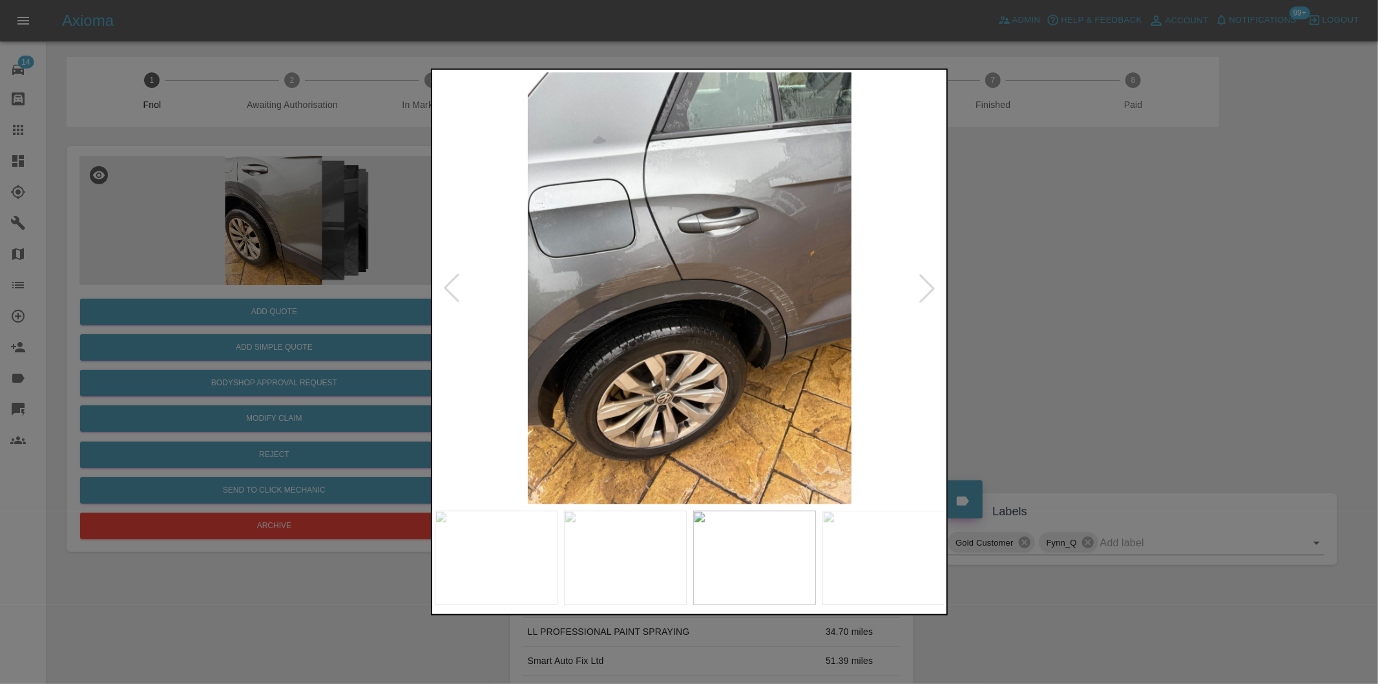
click at [932, 289] on div at bounding box center [927, 288] width 28 height 28
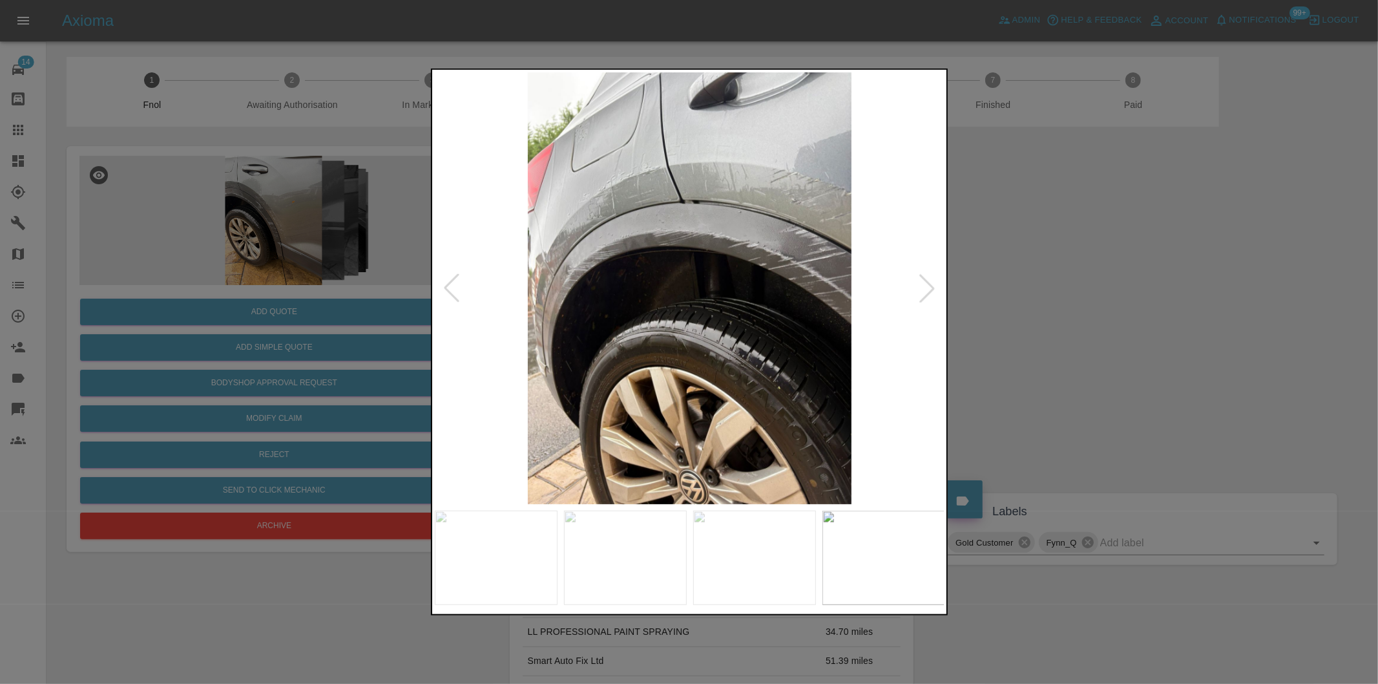
click at [932, 289] on div at bounding box center [927, 288] width 28 height 28
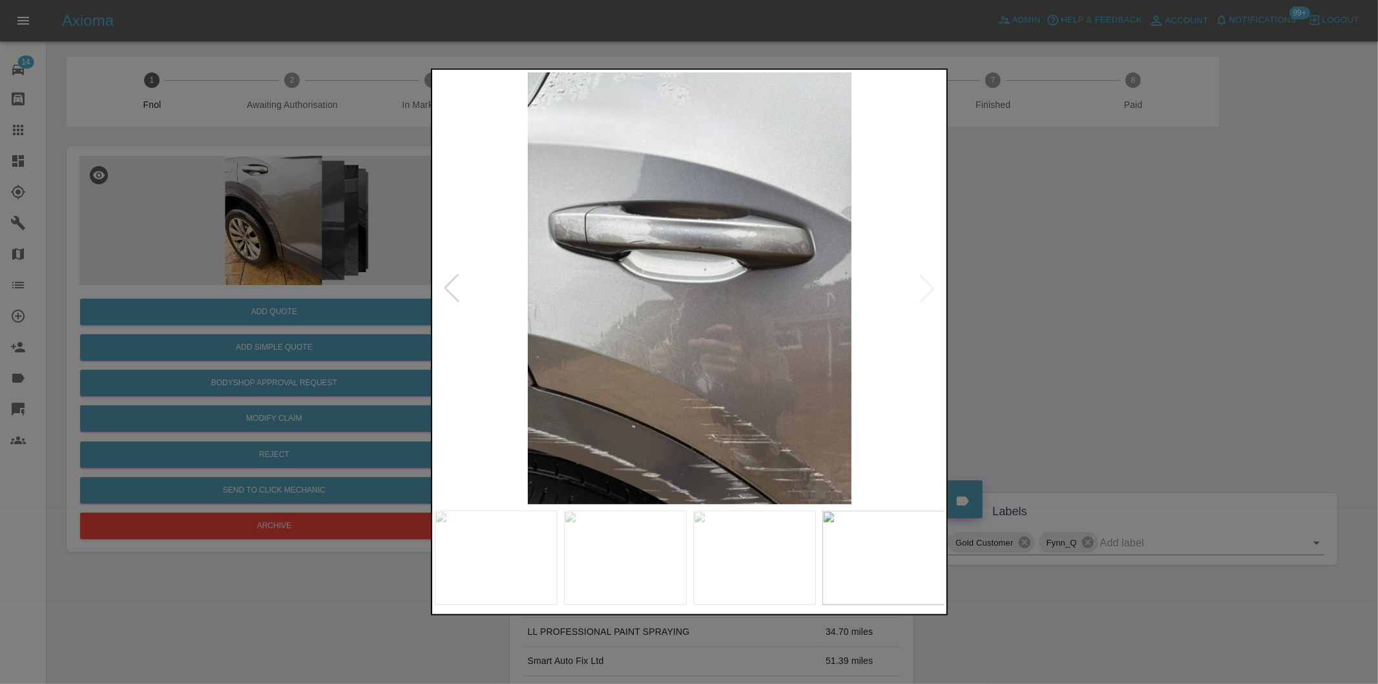
click at [923, 287] on img at bounding box center [690, 288] width 510 height 432
click at [449, 280] on div at bounding box center [451, 288] width 28 height 28
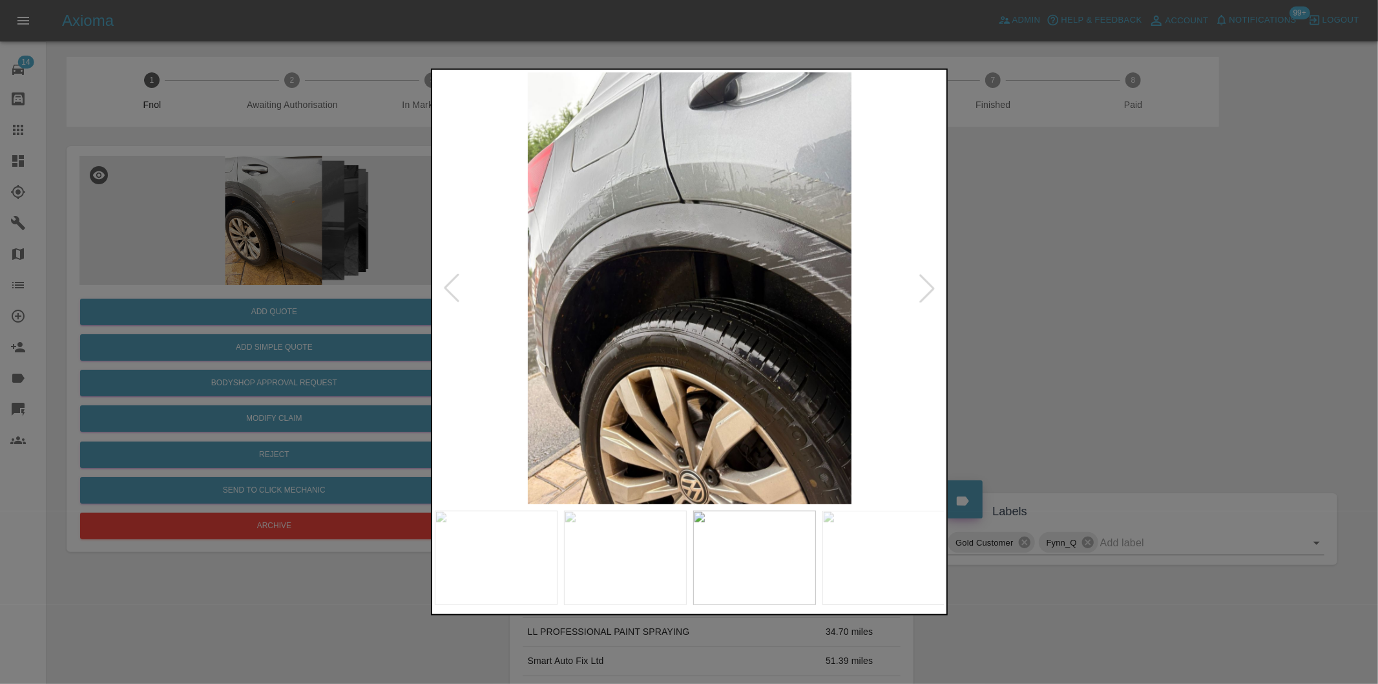
click at [449, 280] on div at bounding box center [451, 288] width 28 height 28
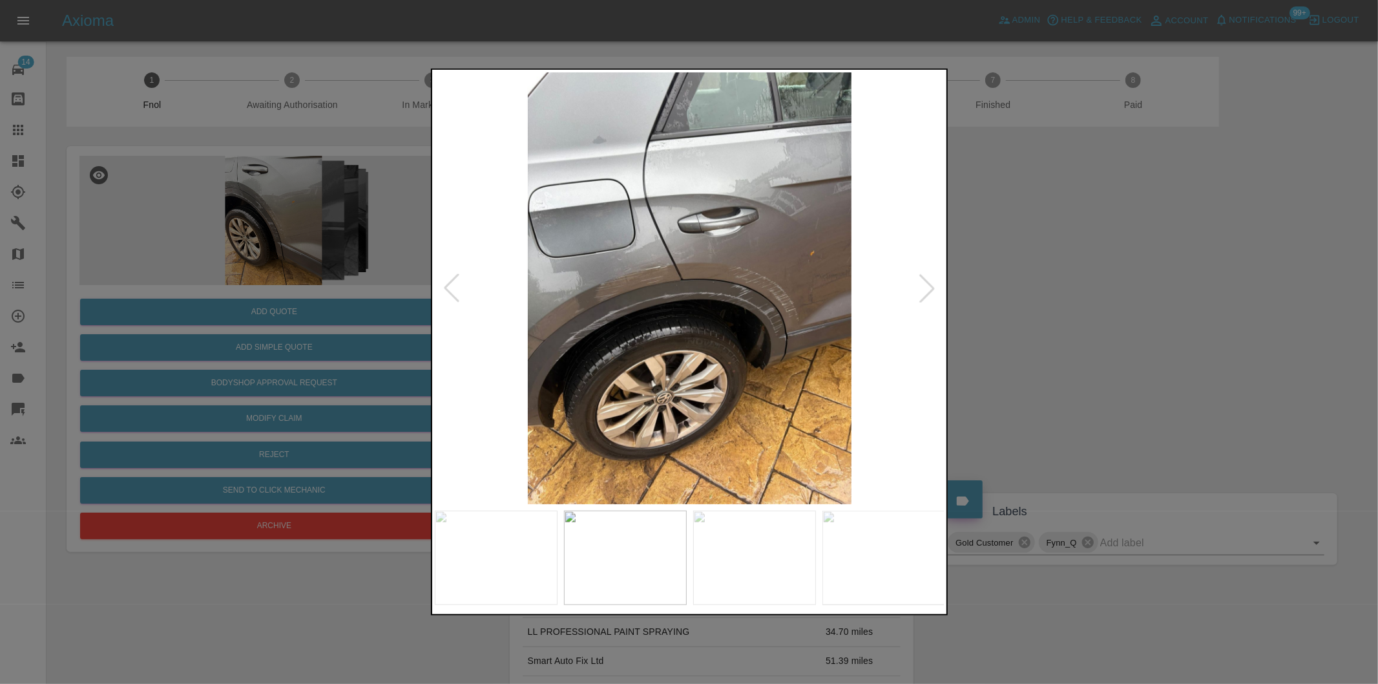
click at [643, 242] on img at bounding box center [690, 288] width 510 height 432
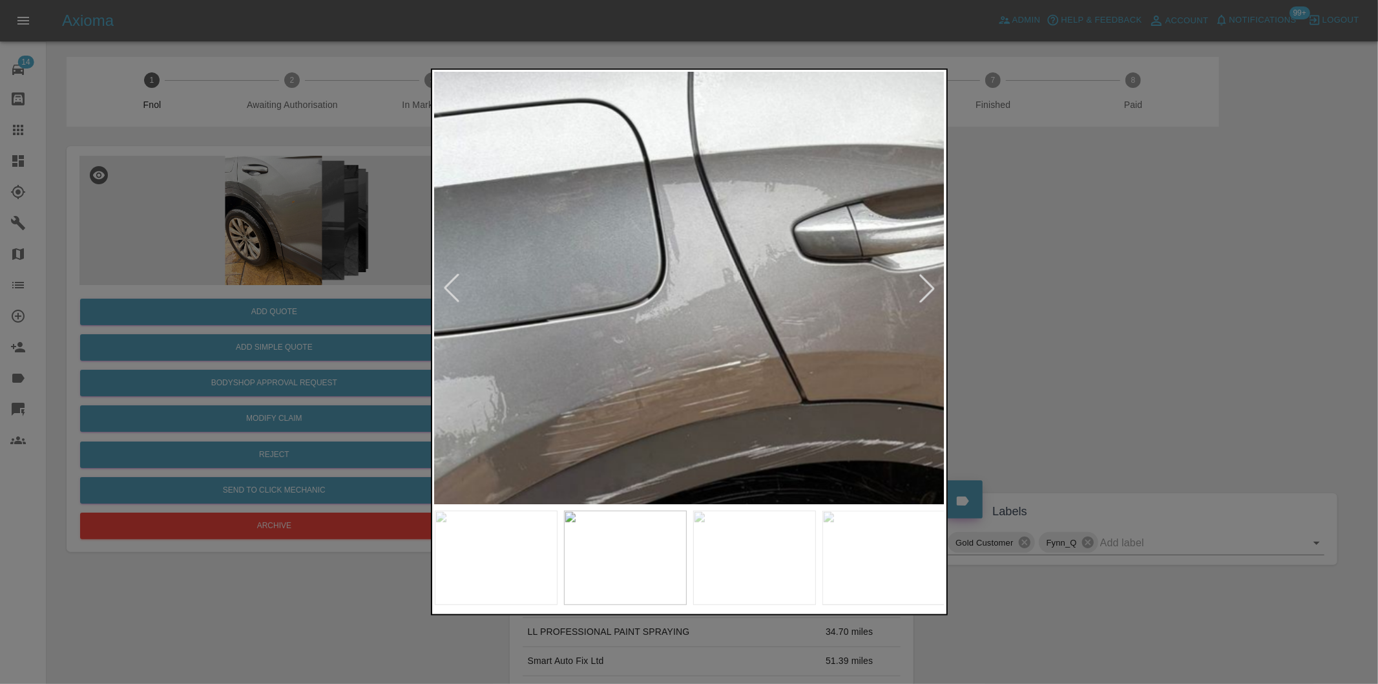
click at [667, 262] on img at bounding box center [827, 427] width 1531 height 1294
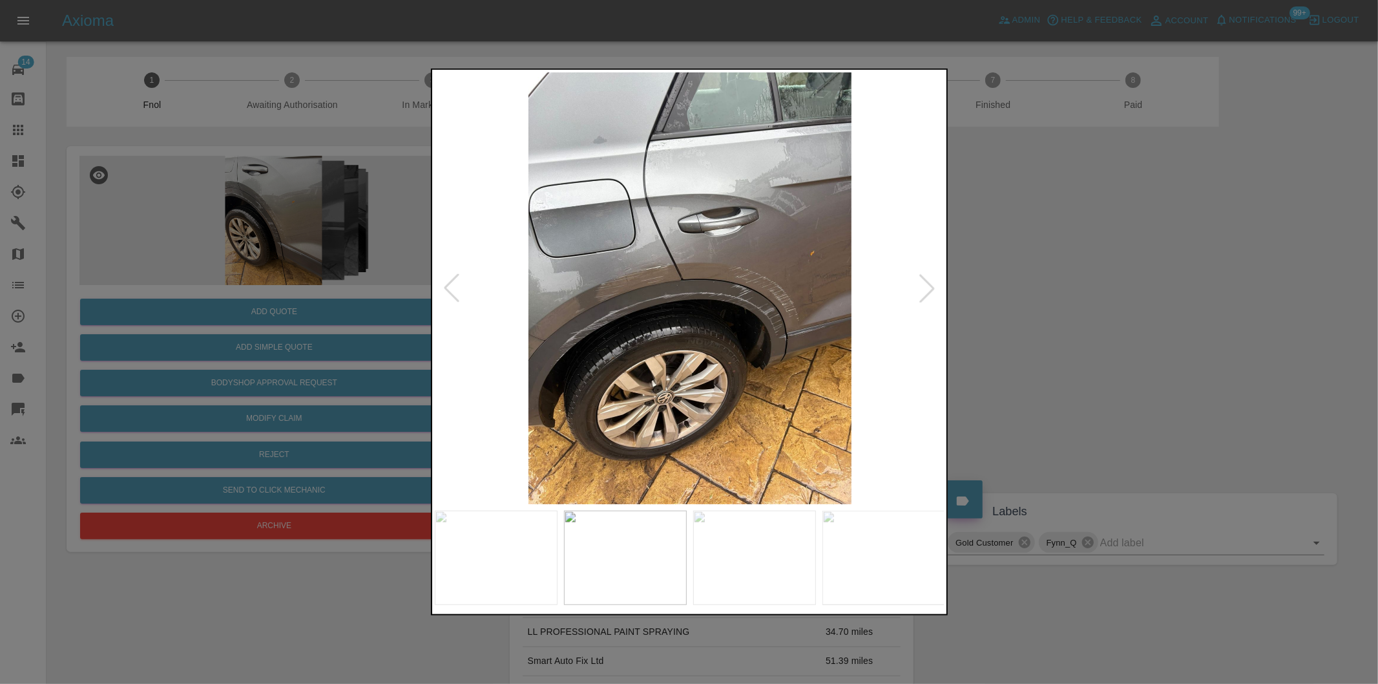
click at [928, 287] on div at bounding box center [927, 288] width 28 height 28
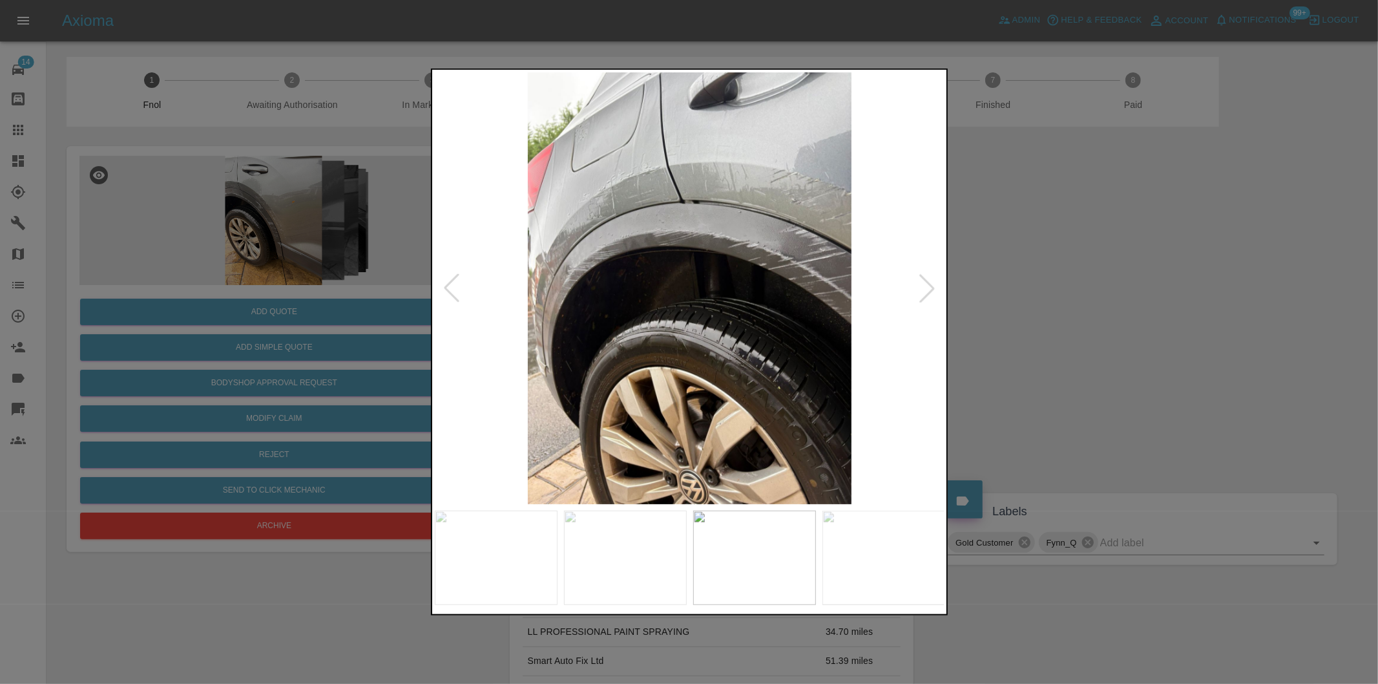
click at [928, 286] on div at bounding box center [927, 288] width 28 height 28
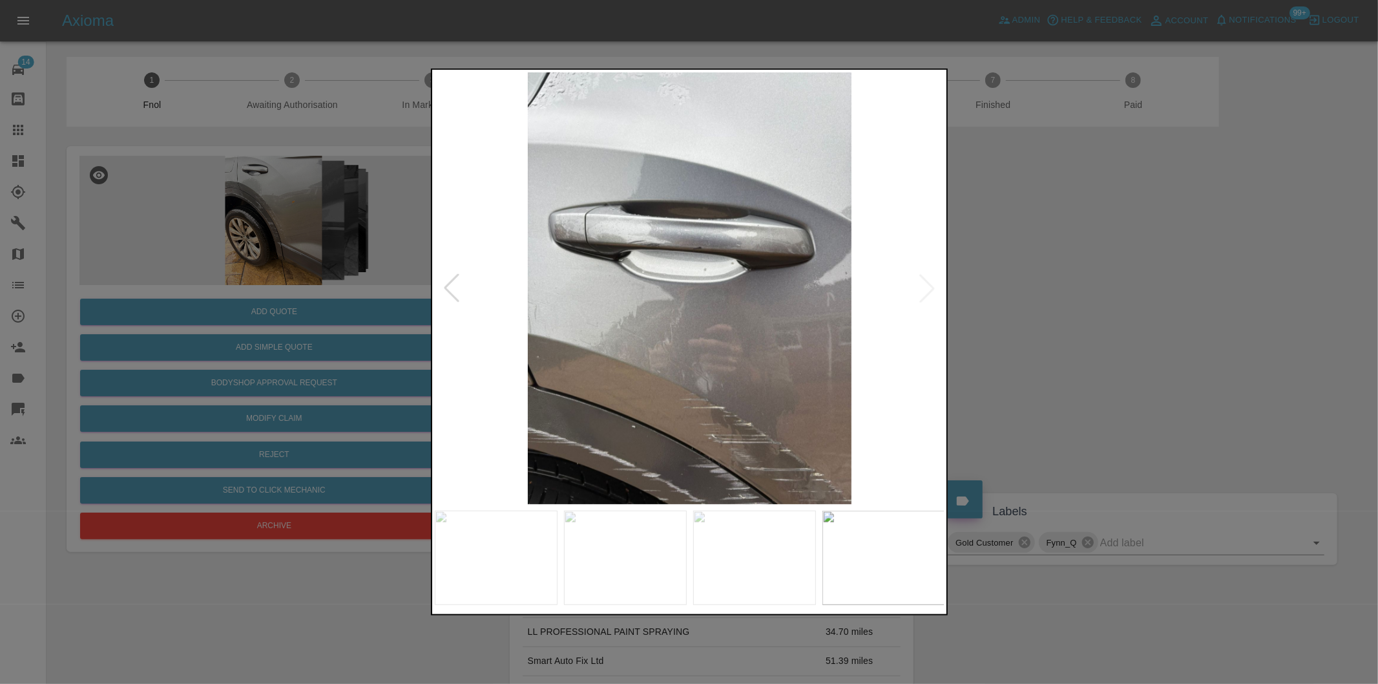
click at [928, 283] on img at bounding box center [690, 288] width 510 height 432
click at [454, 289] on div at bounding box center [451, 288] width 28 height 28
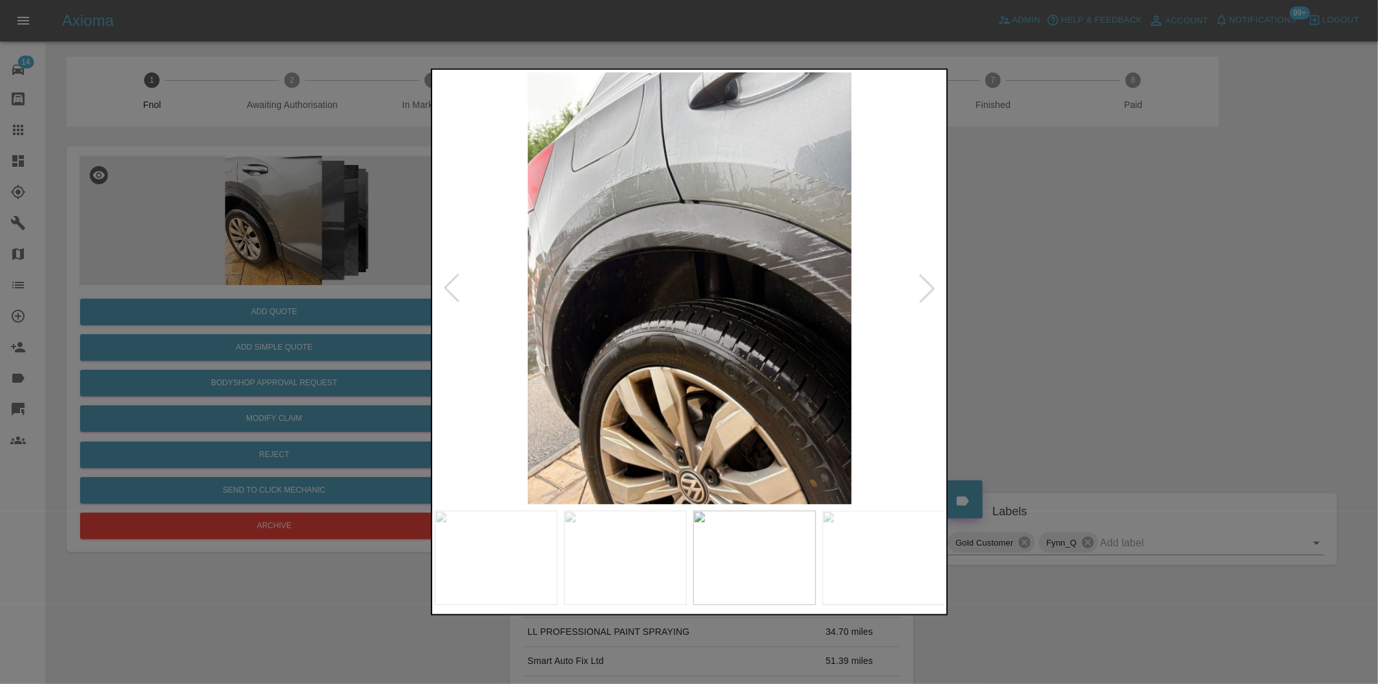
click at [454, 288] on div at bounding box center [451, 288] width 28 height 28
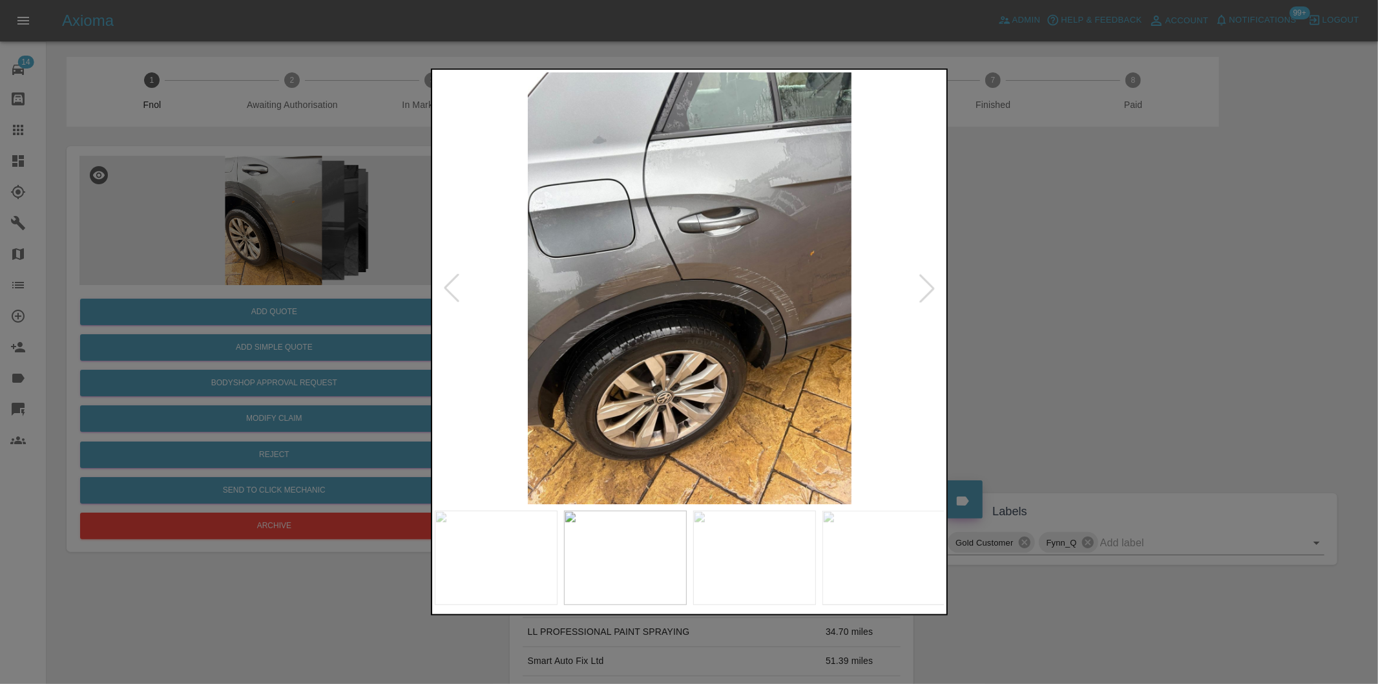
click at [456, 286] on div at bounding box center [451, 288] width 28 height 28
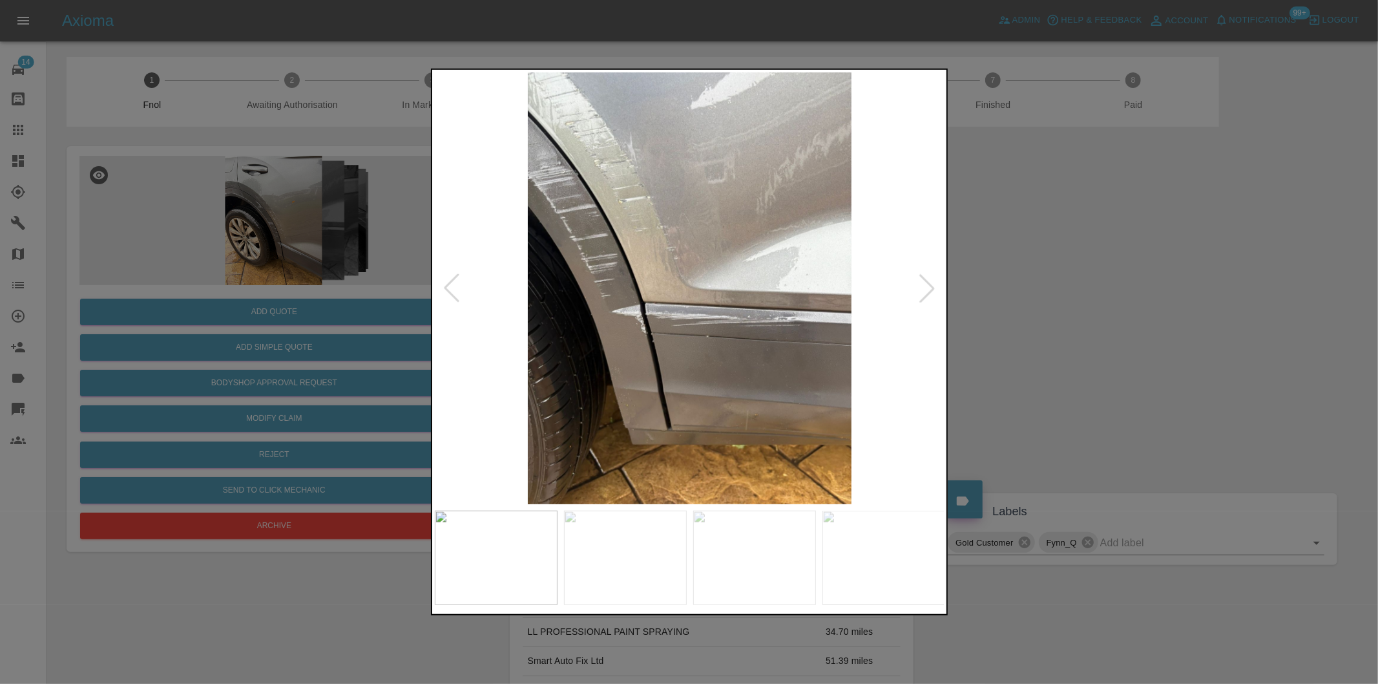
click at [719, 326] on img at bounding box center [690, 288] width 510 height 432
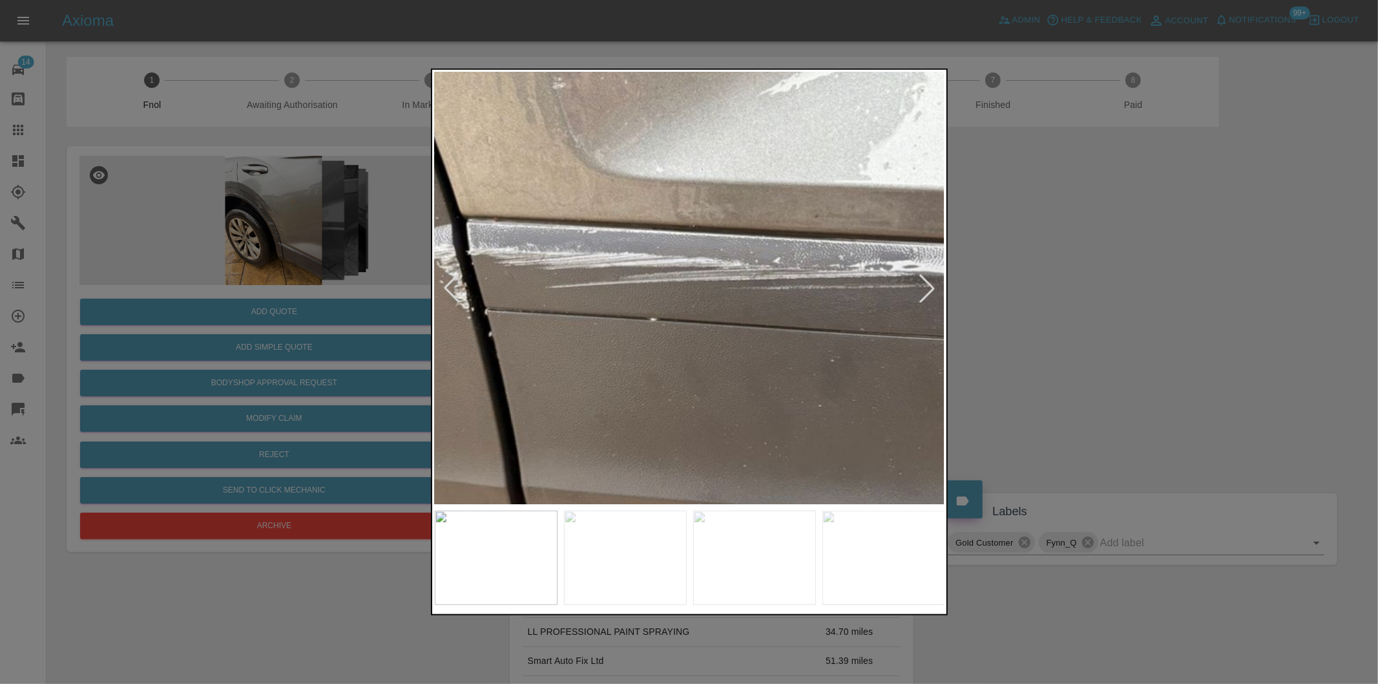
click at [719, 324] on img at bounding box center [599, 175] width 1531 height 1294
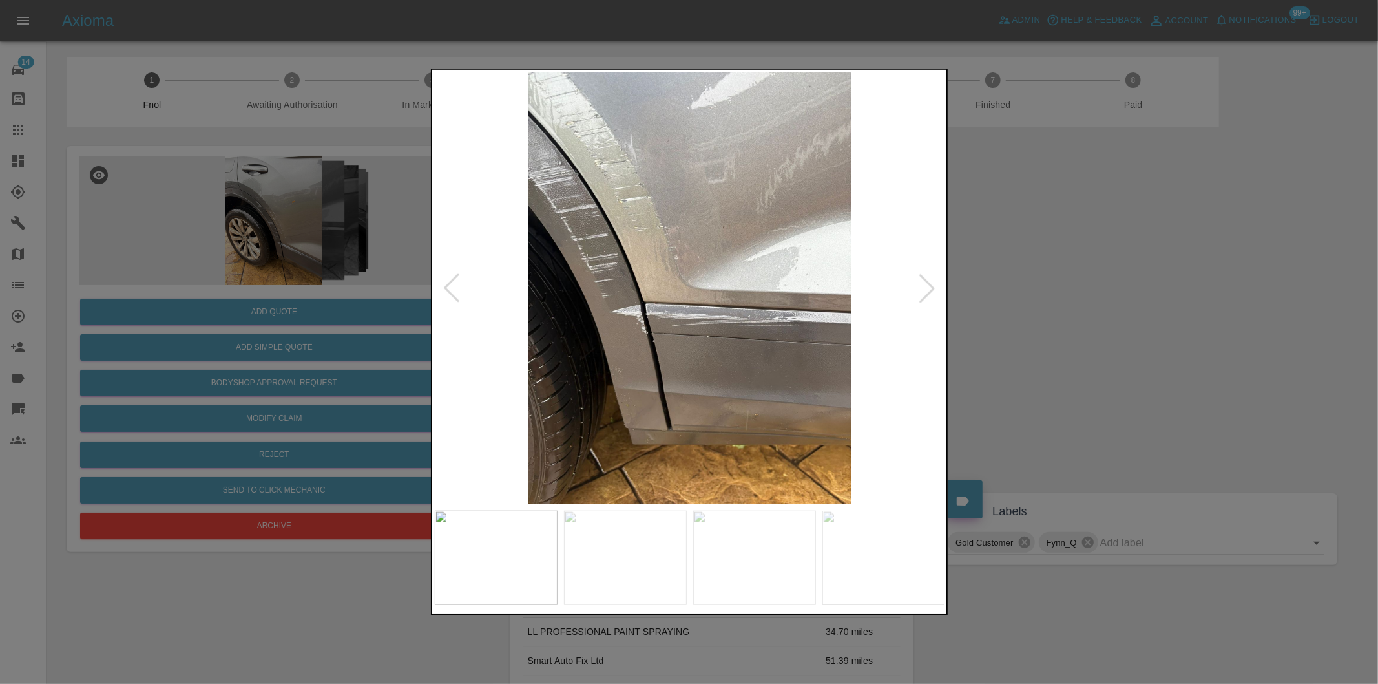
click at [1067, 322] on div at bounding box center [689, 342] width 1378 height 684
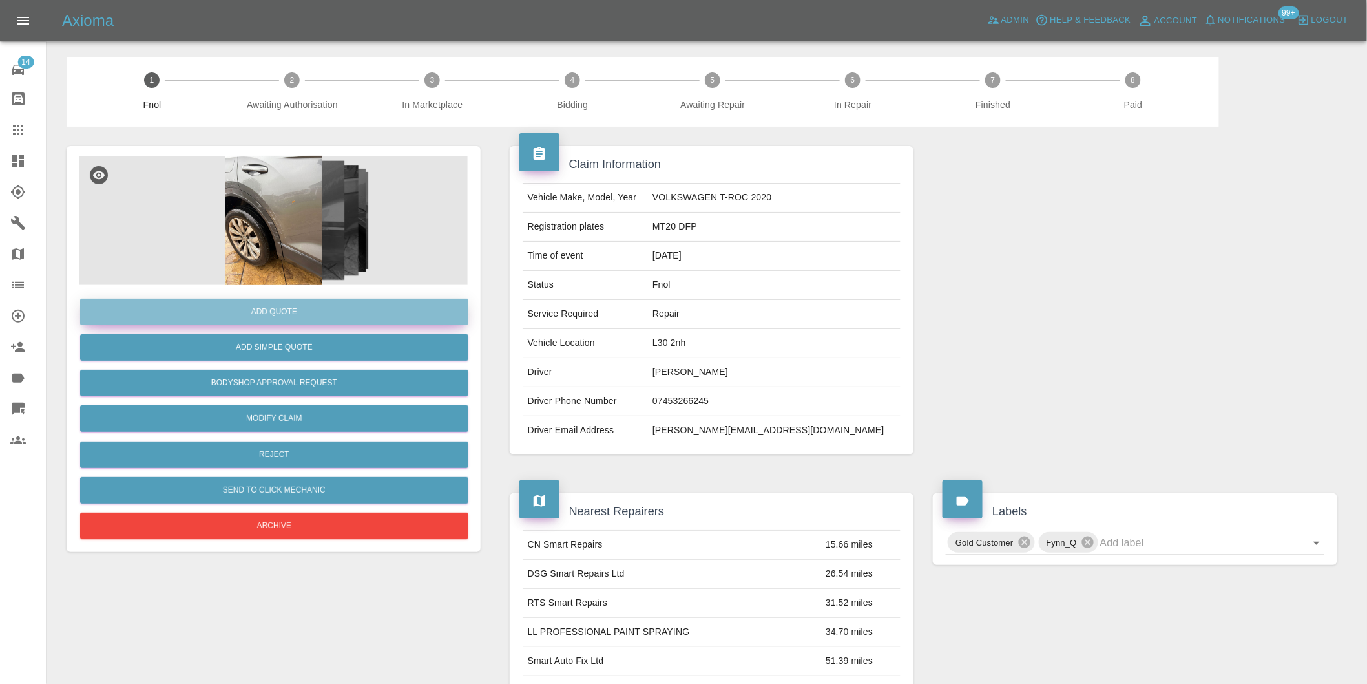
click at [301, 315] on button "Add Quote" at bounding box center [274, 311] width 388 height 26
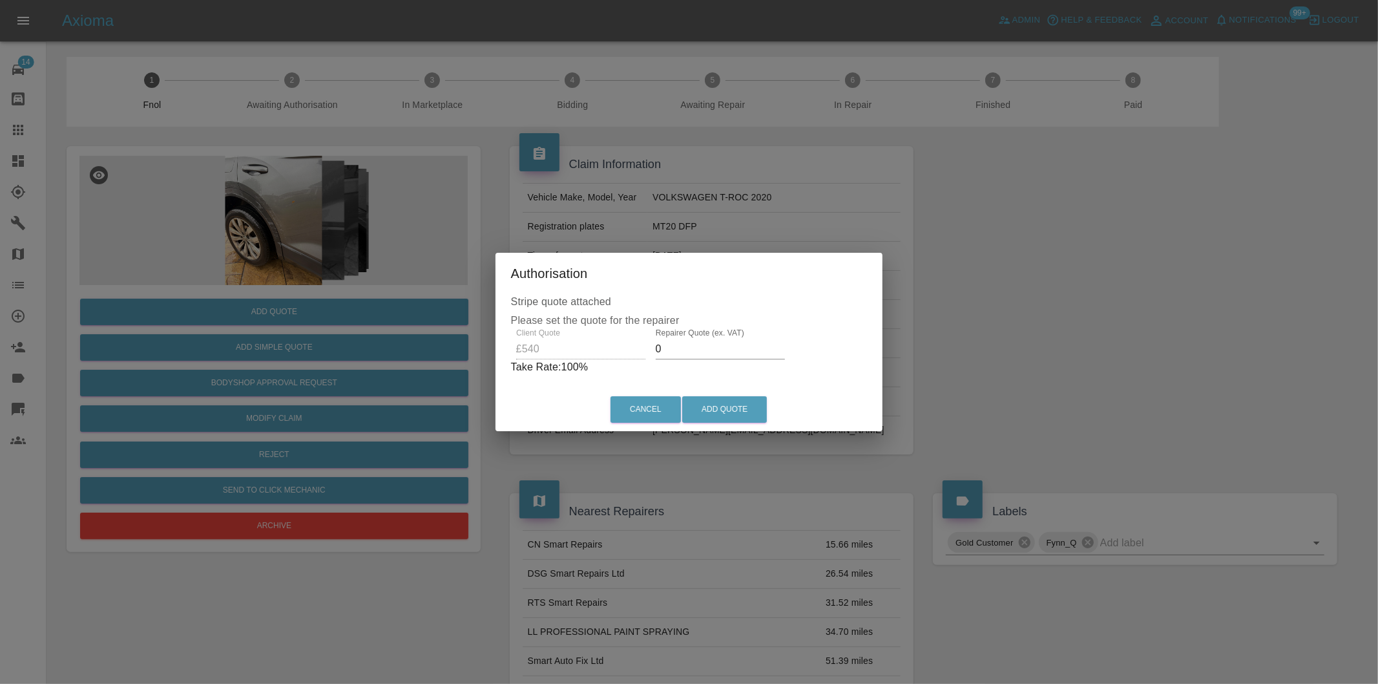
click at [675, 346] on input "0" at bounding box center [720, 349] width 129 height 21
type input "0340"
click at [724, 403] on button "Add Quote" at bounding box center [724, 409] width 85 height 26
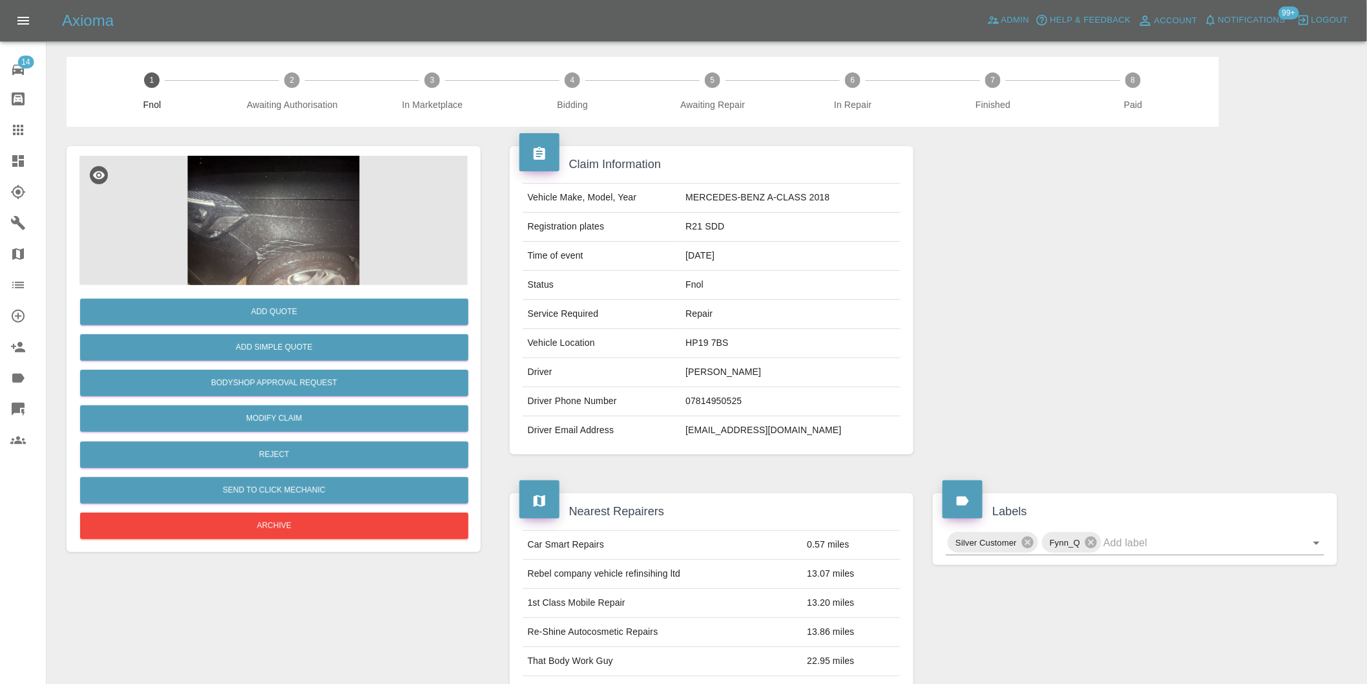
click at [269, 191] on img at bounding box center [273, 220] width 388 height 129
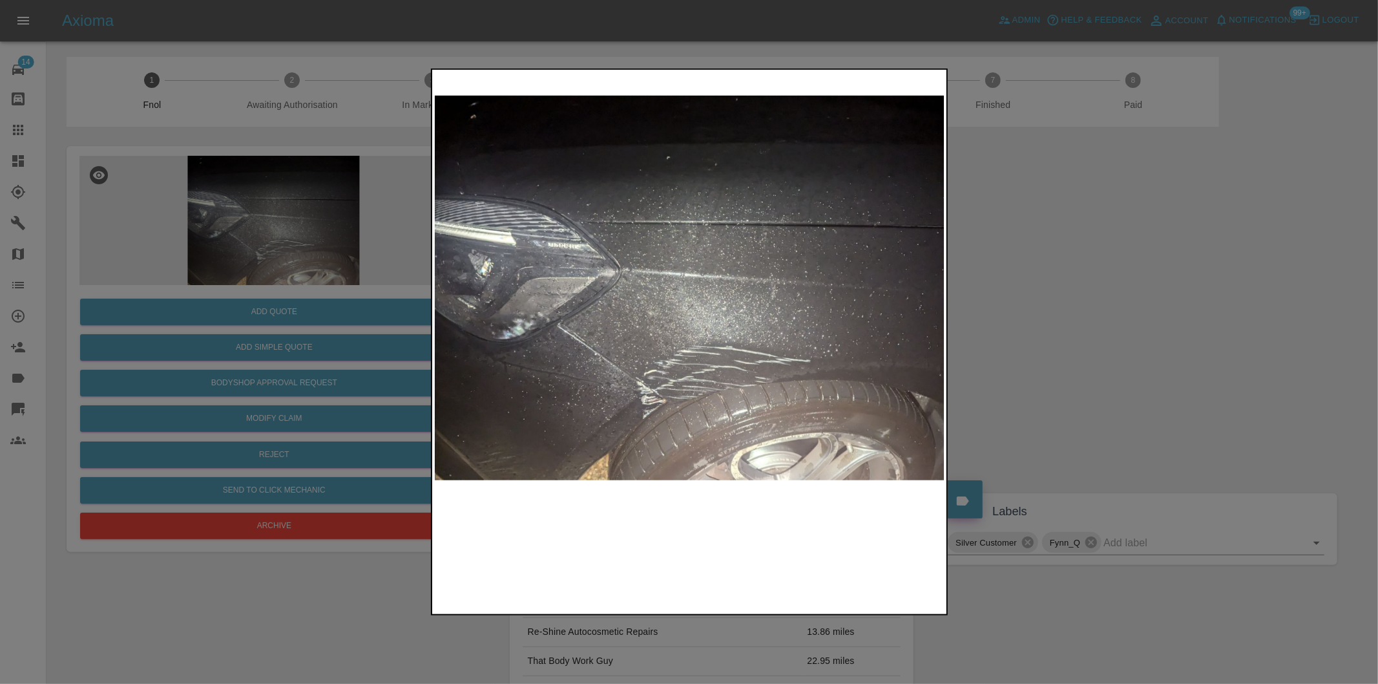
click at [674, 372] on img at bounding box center [690, 288] width 510 height 432
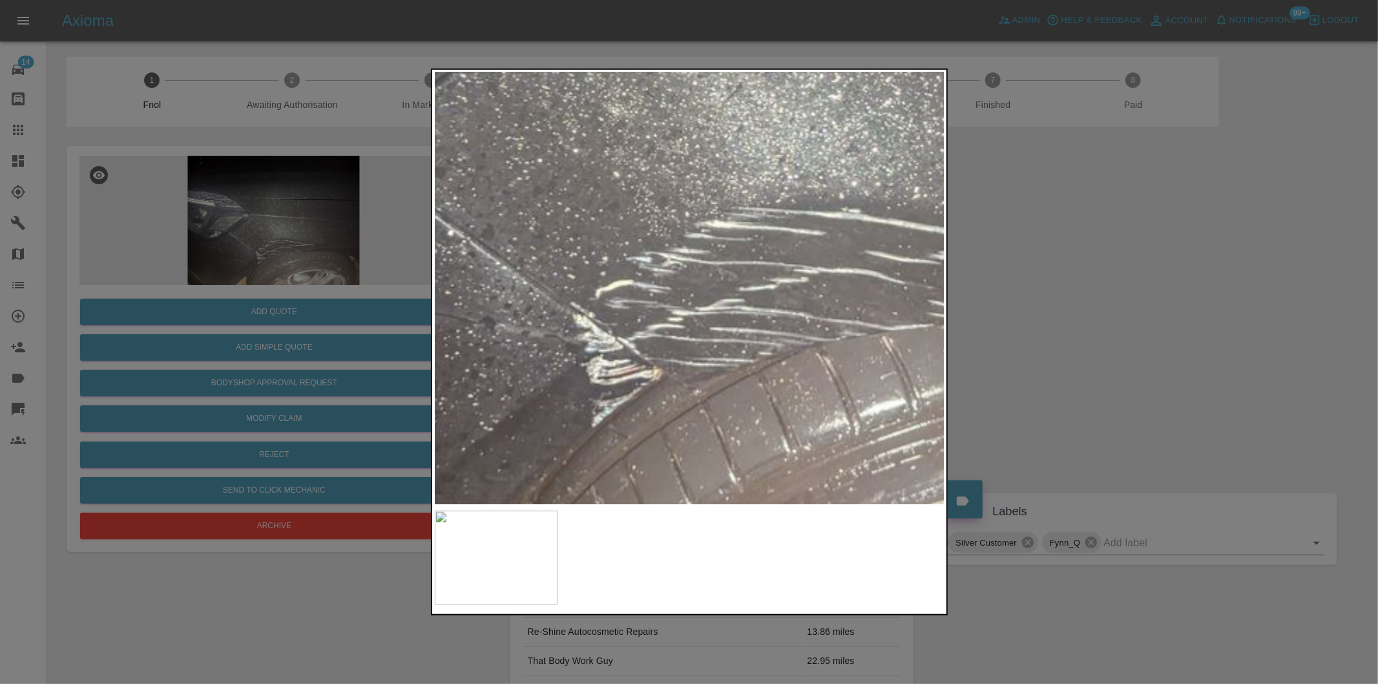
click at [1098, 302] on div at bounding box center [689, 342] width 1378 height 684
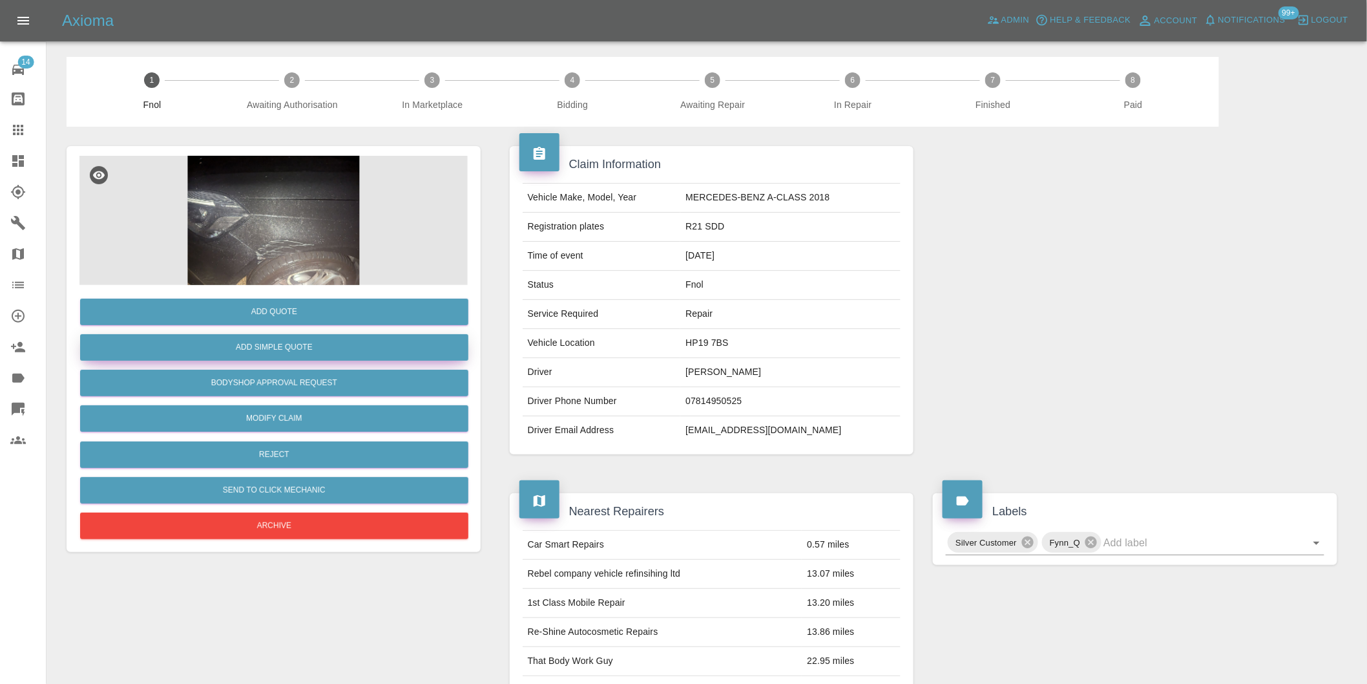
click at [324, 342] on button "Add Simple Quote" at bounding box center [274, 347] width 388 height 26
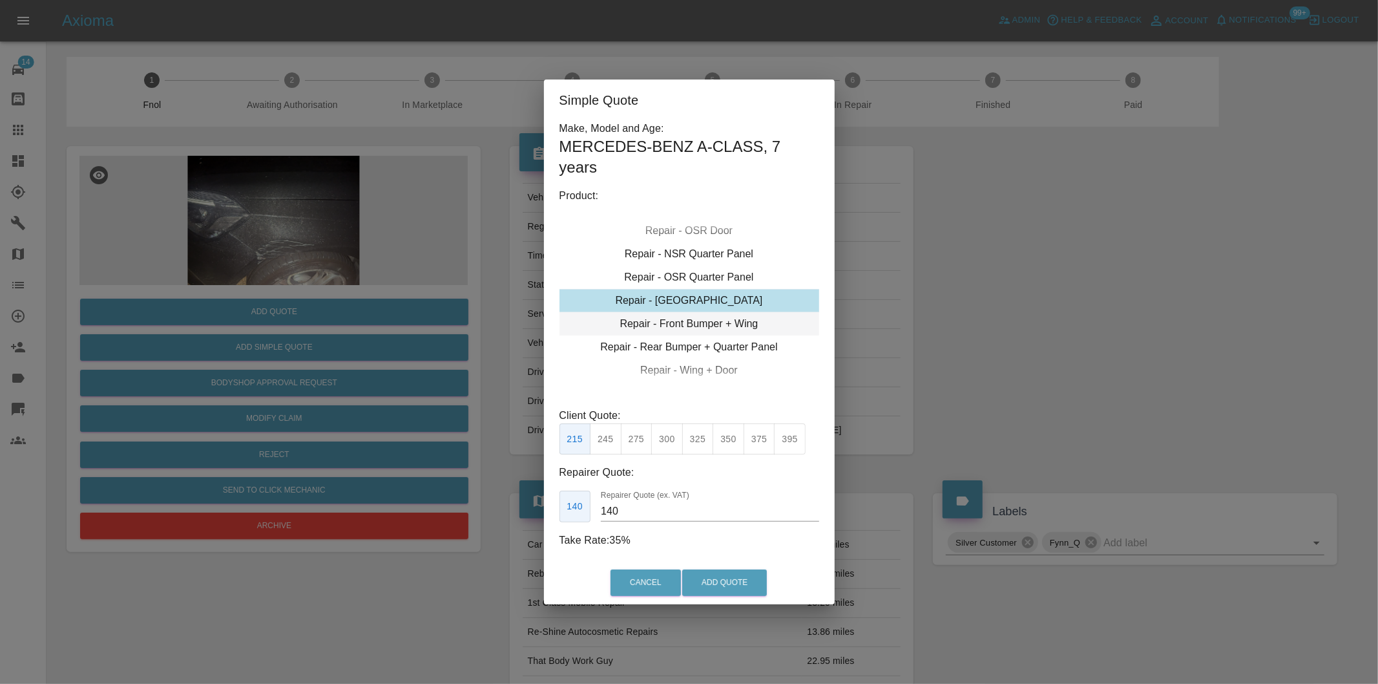
click at [742, 327] on div "Repair - Front Bumper + Wing" at bounding box center [689, 323] width 260 height 23
click at [668, 435] on button "375" at bounding box center [667, 439] width 32 height 32
click at [696, 444] on button "395" at bounding box center [698, 439] width 32 height 32
type input "250"
click at [705, 578] on button "Add Quote" at bounding box center [724, 582] width 85 height 26
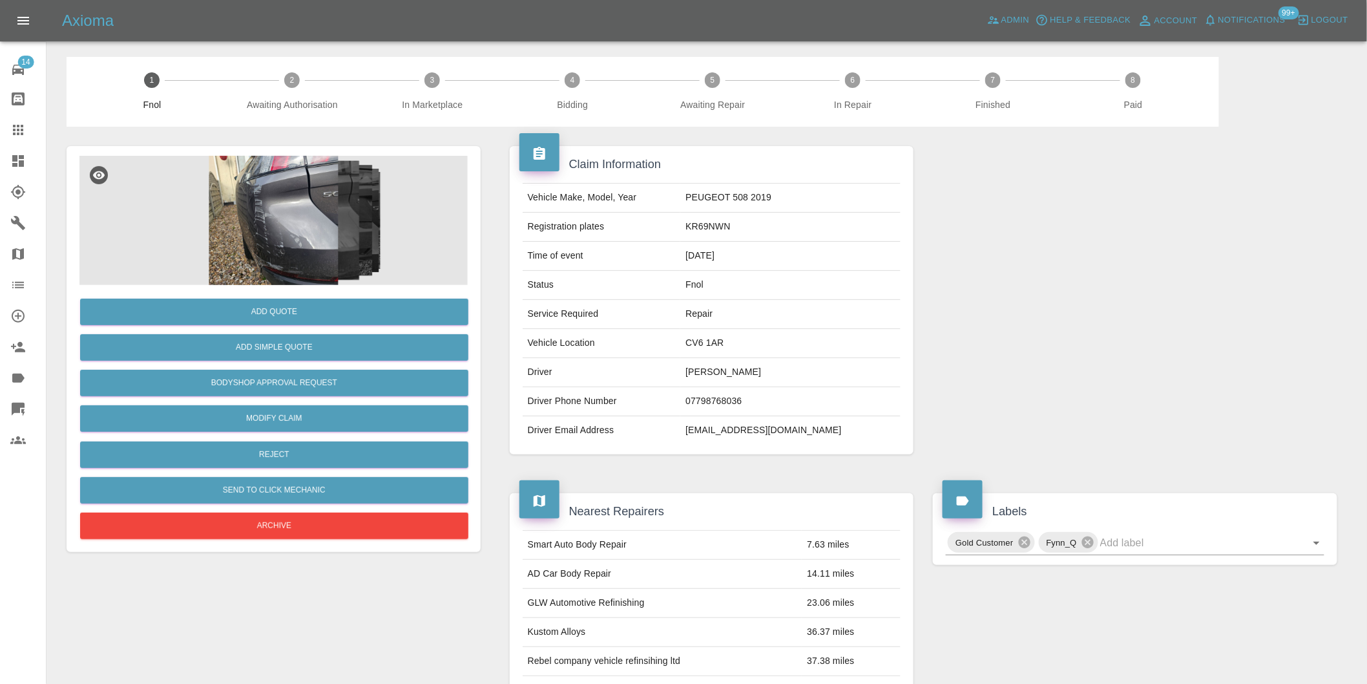
click at [311, 193] on img at bounding box center [273, 220] width 388 height 129
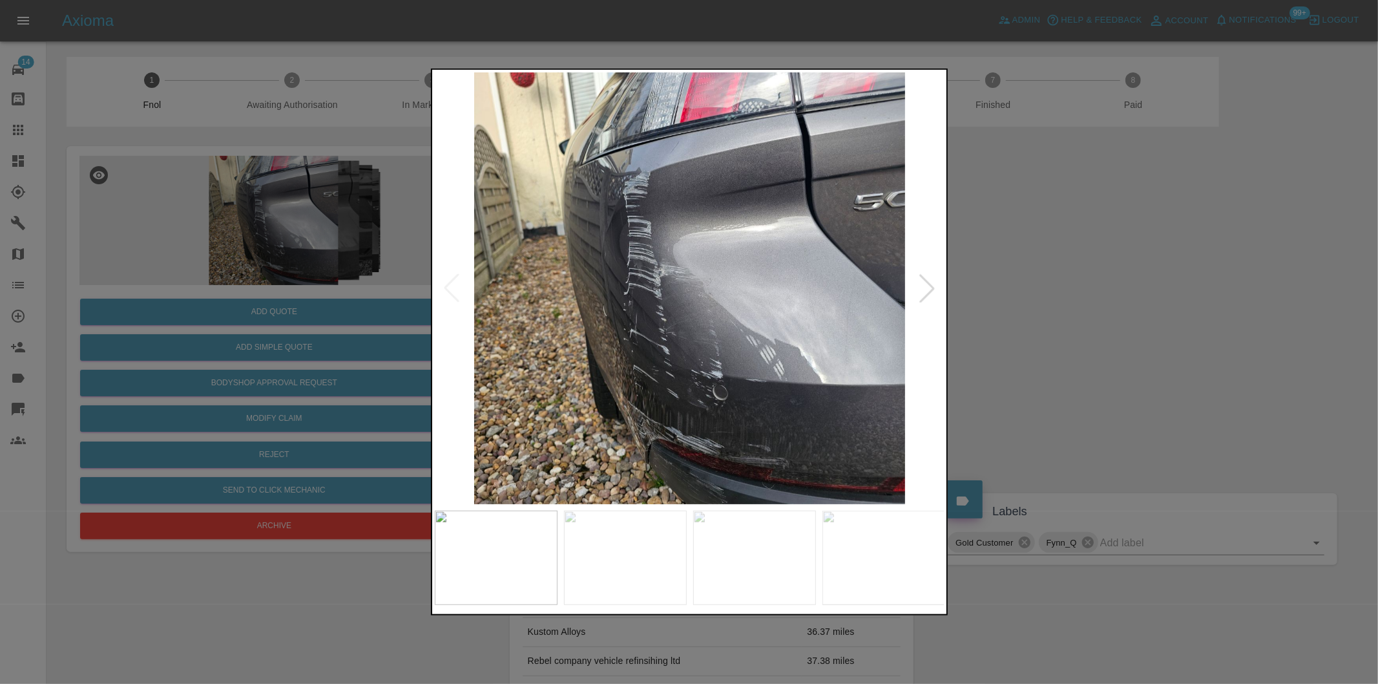
click at [926, 287] on div at bounding box center [927, 288] width 28 height 28
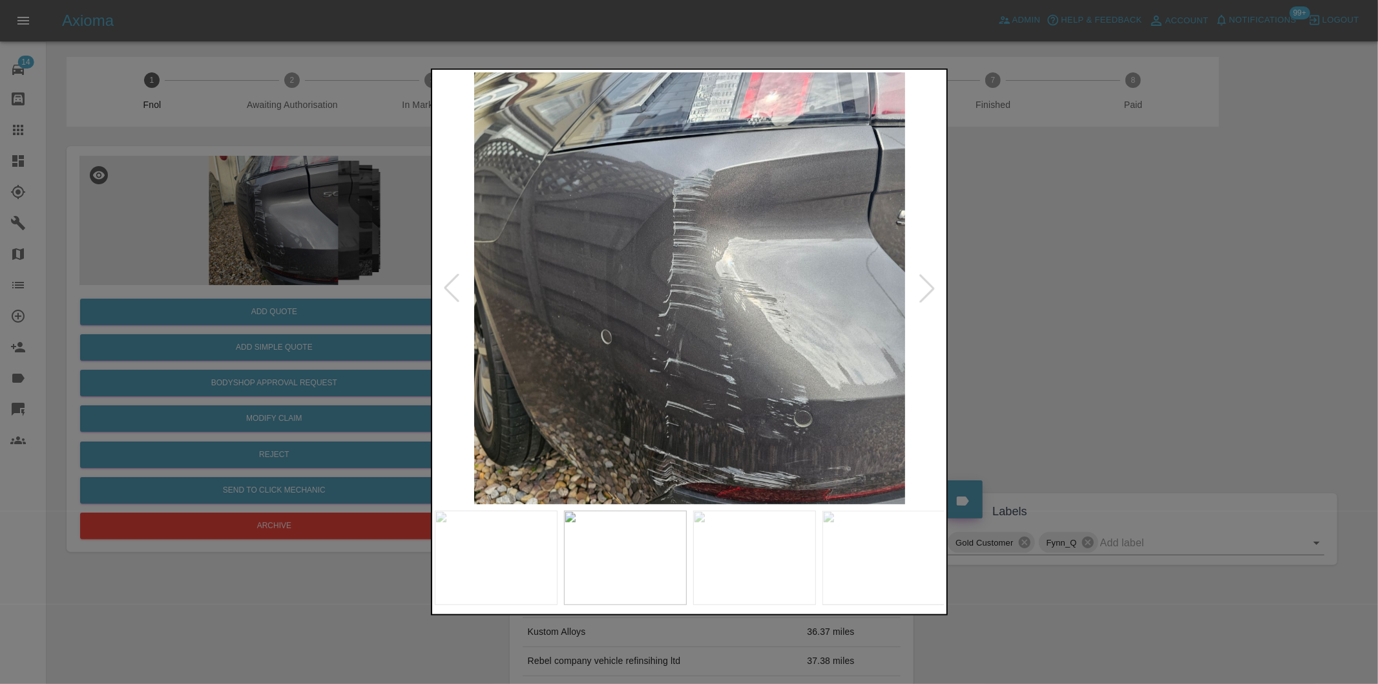
click at [928, 286] on div at bounding box center [927, 288] width 28 height 28
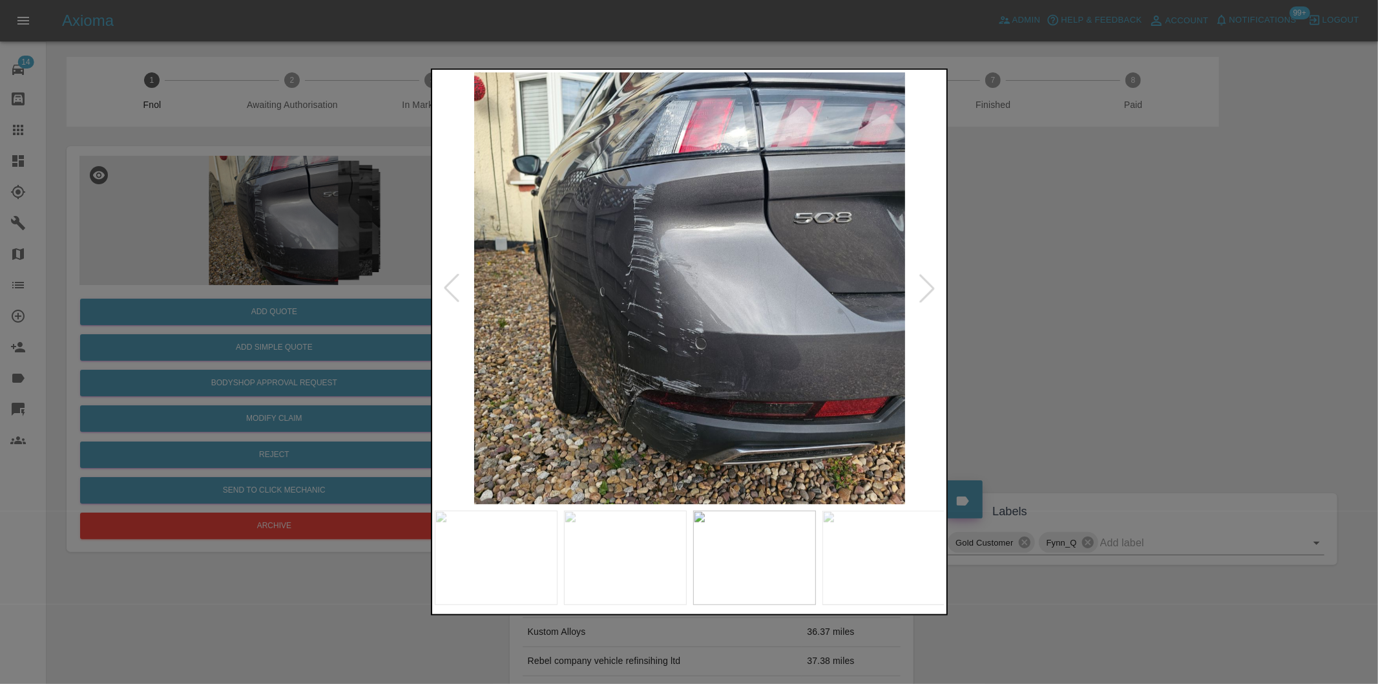
click at [1036, 318] on div at bounding box center [689, 342] width 1378 height 684
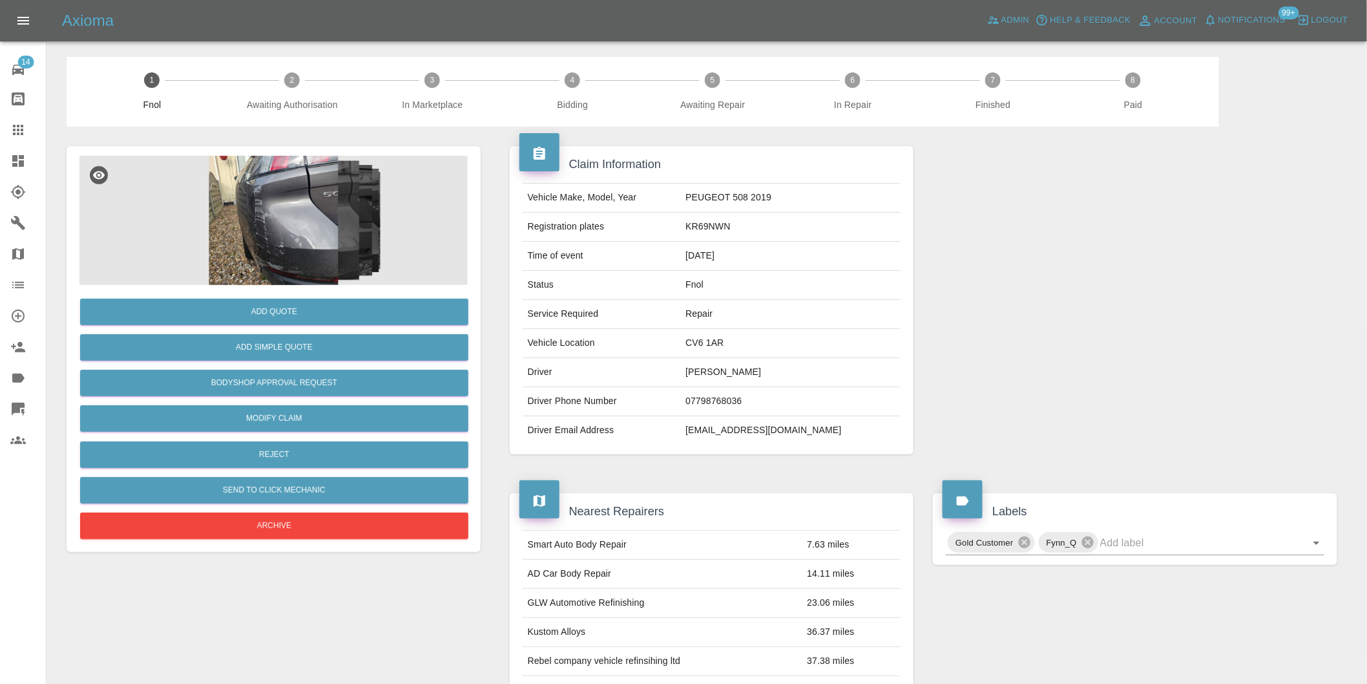
click at [258, 253] on img at bounding box center [273, 220] width 388 height 129
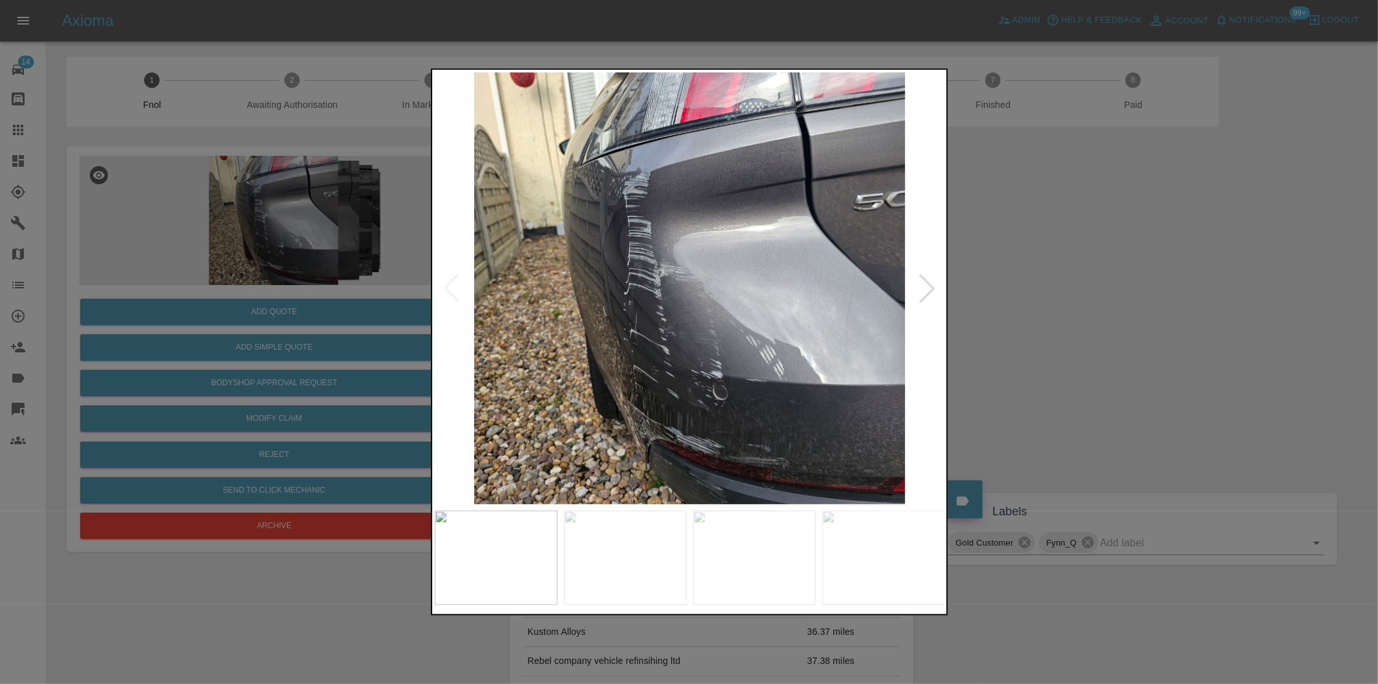
click at [604, 320] on img at bounding box center [690, 288] width 510 height 432
click at [605, 320] on img at bounding box center [690, 288] width 510 height 432
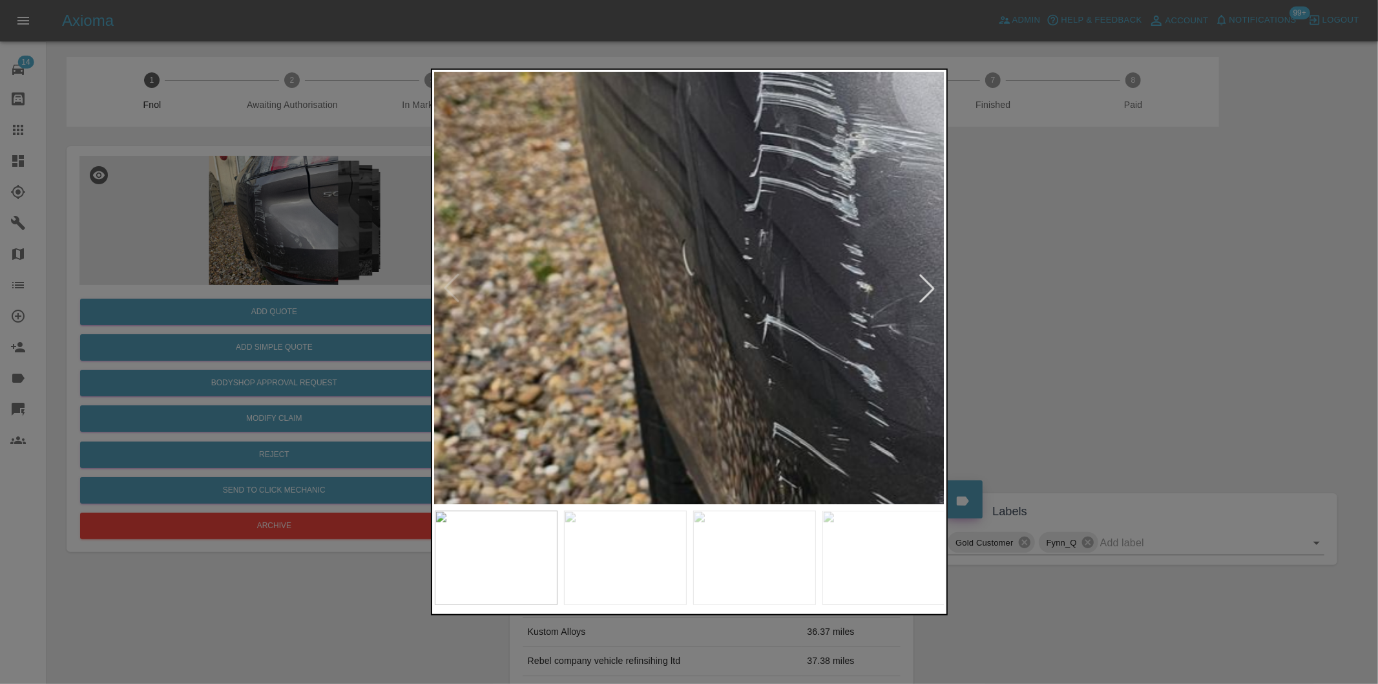
click at [1075, 315] on div at bounding box center [689, 342] width 1378 height 684
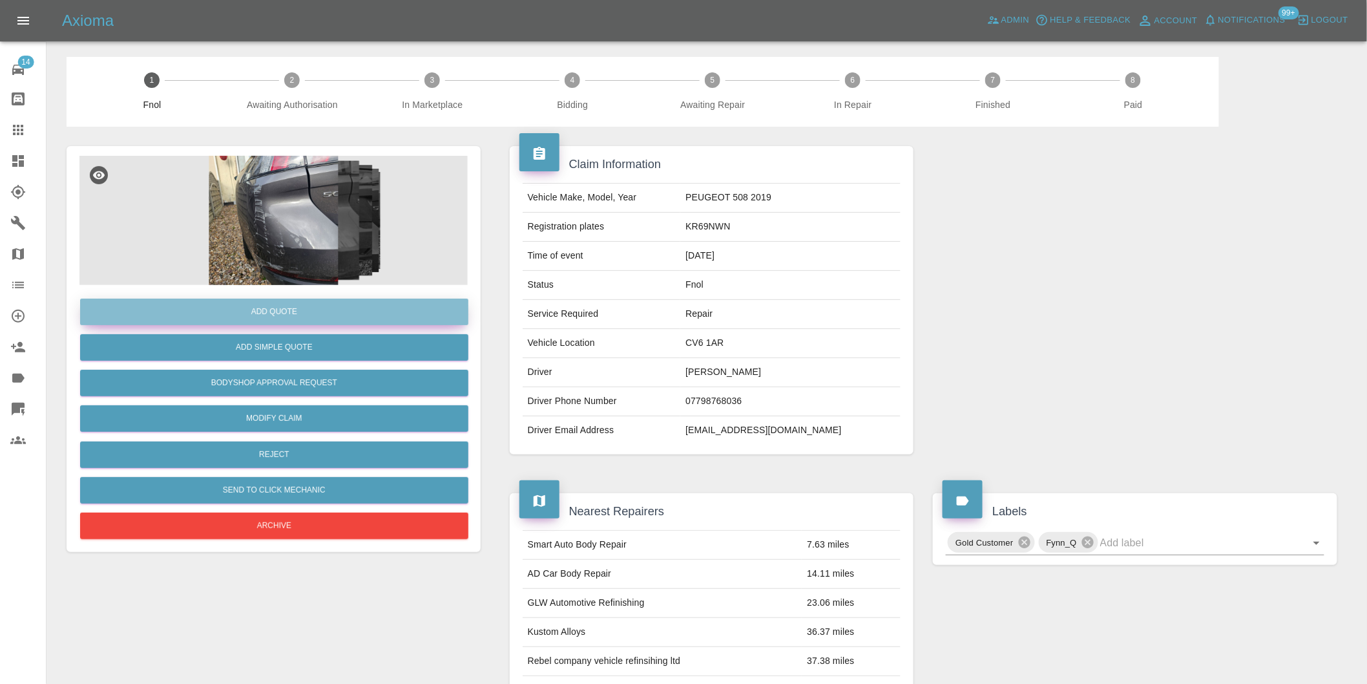
click at [289, 313] on button "Add Quote" at bounding box center [274, 311] width 388 height 26
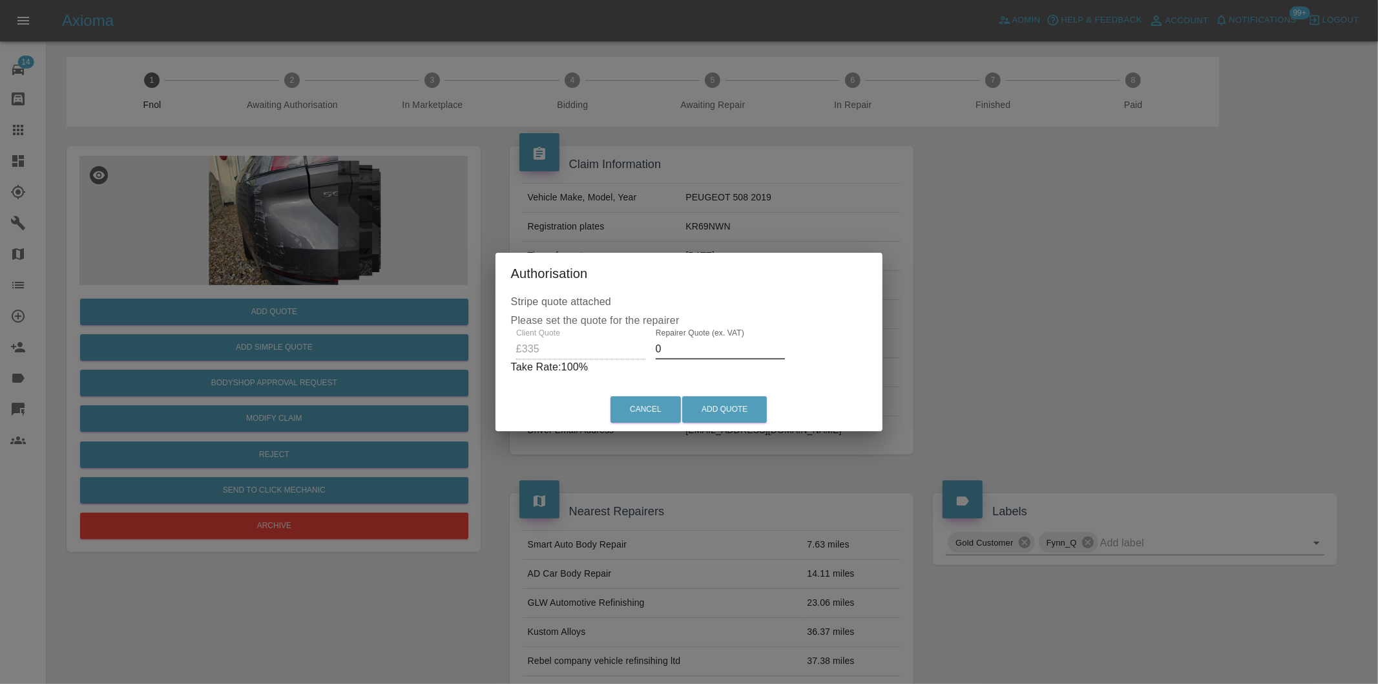
click at [689, 350] on input "0" at bounding box center [720, 349] width 129 height 21
type input "0215"
click at [744, 408] on button "Add Quote" at bounding box center [724, 409] width 85 height 26
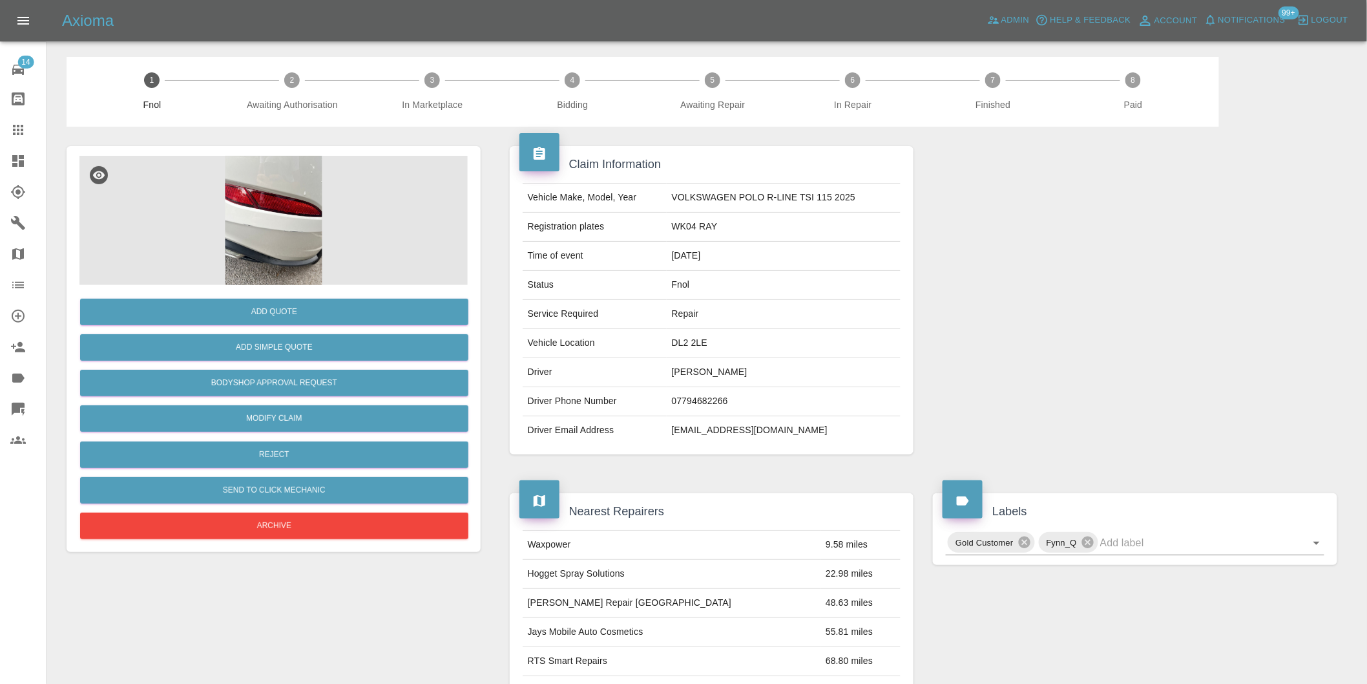
click at [283, 234] on img at bounding box center [273, 220] width 388 height 129
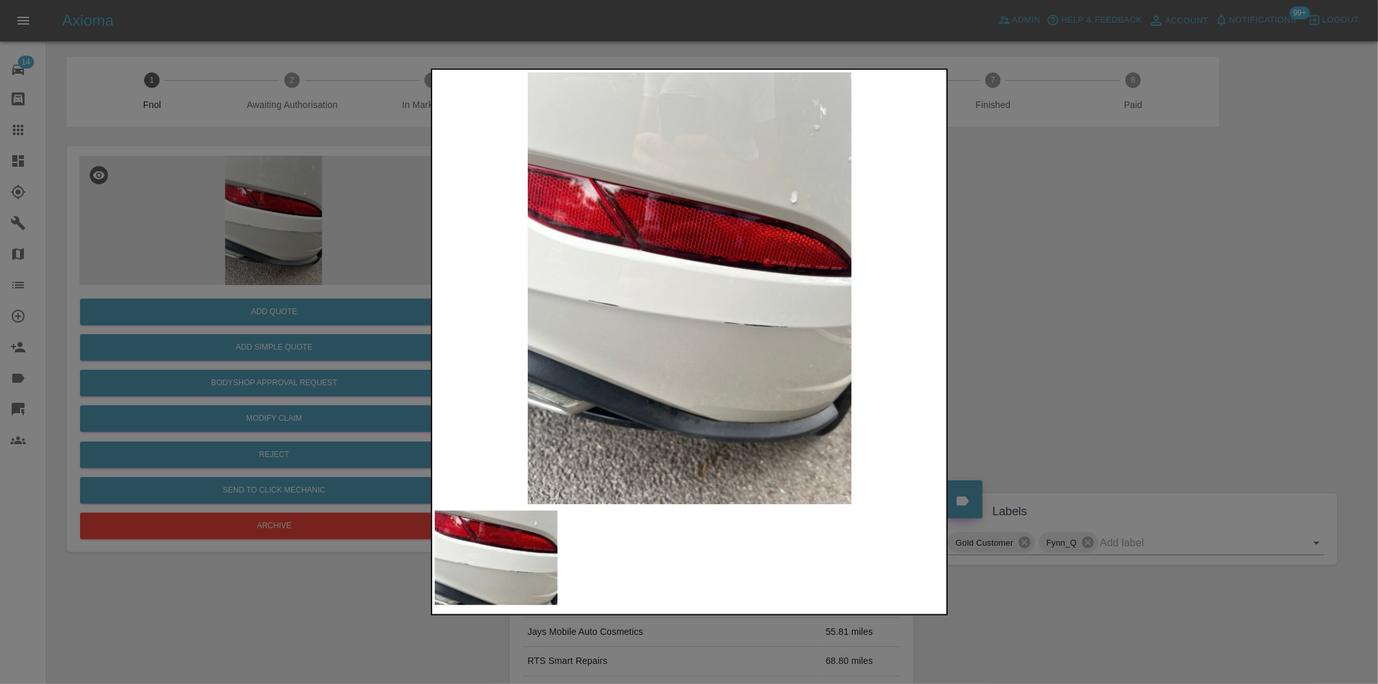
click at [964, 326] on div at bounding box center [689, 342] width 1378 height 684
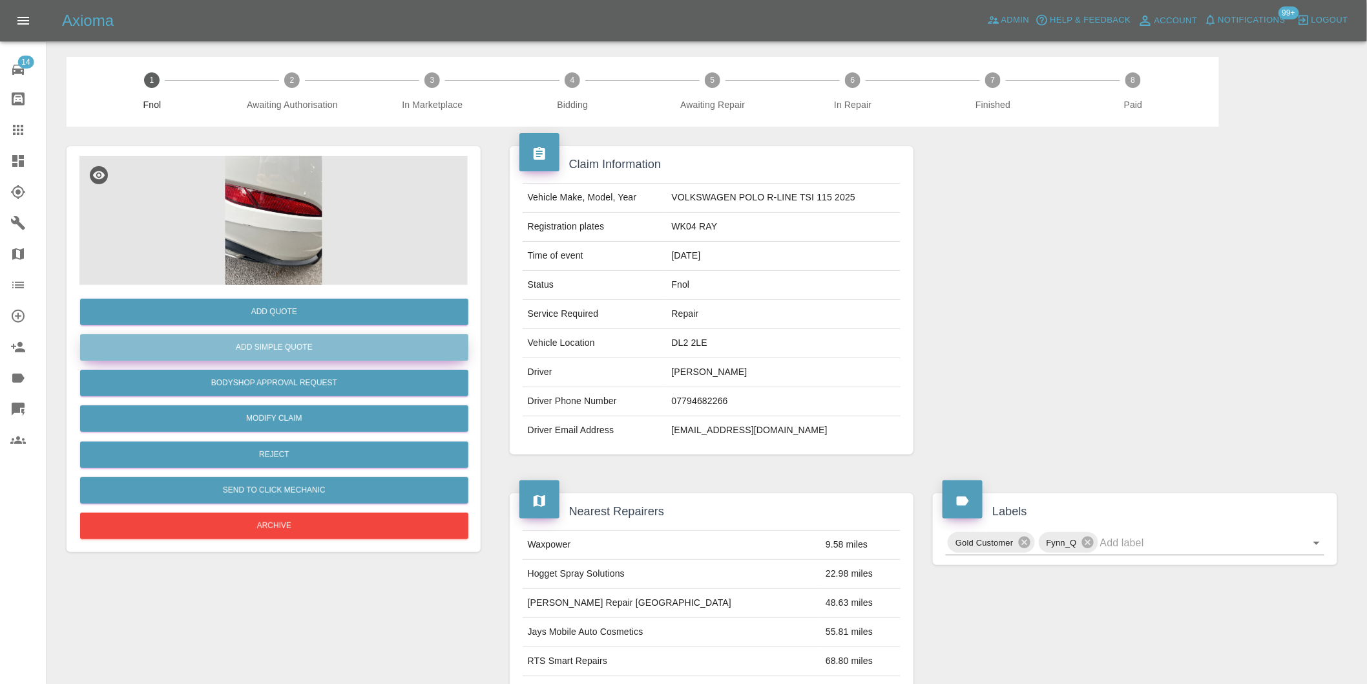
click at [343, 354] on button "Add Simple Quote" at bounding box center [274, 347] width 388 height 26
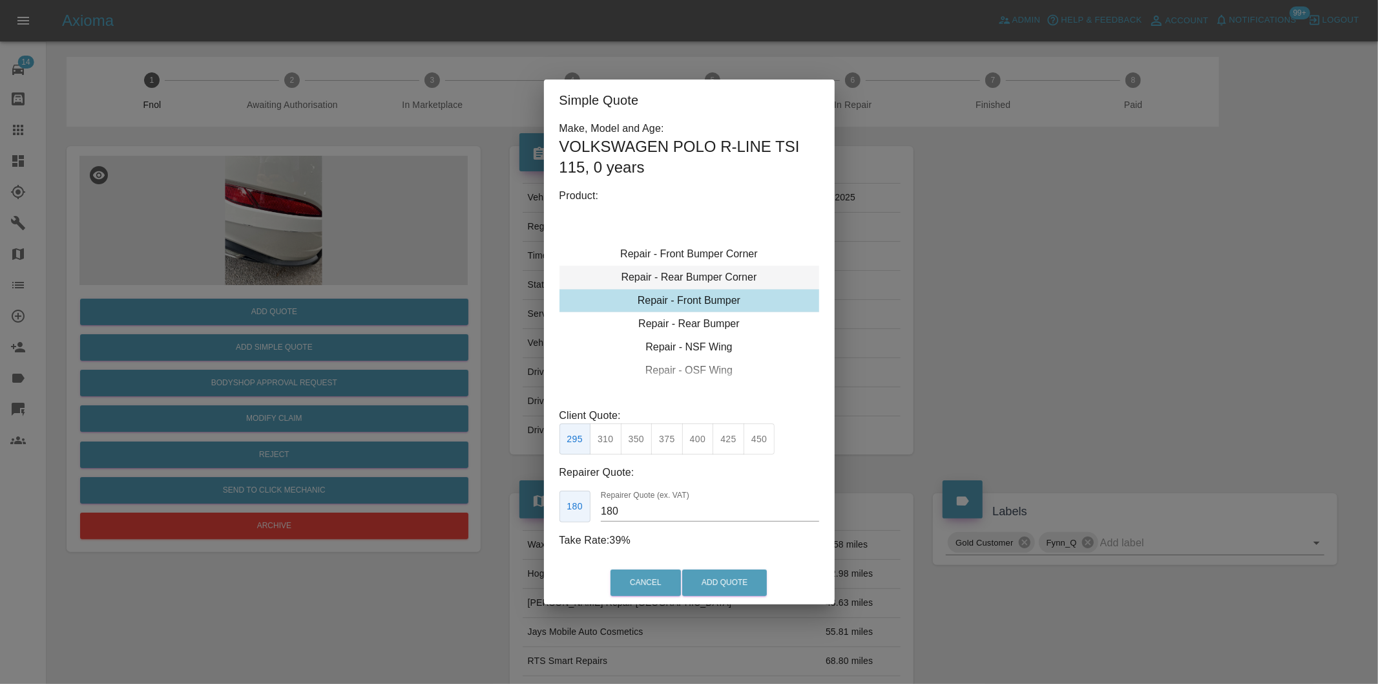
click at [729, 277] on div "Repair - Rear Bumper Corner" at bounding box center [689, 277] width 260 height 23
type input "120"
click at [720, 583] on button "Add Quote" at bounding box center [724, 582] width 85 height 26
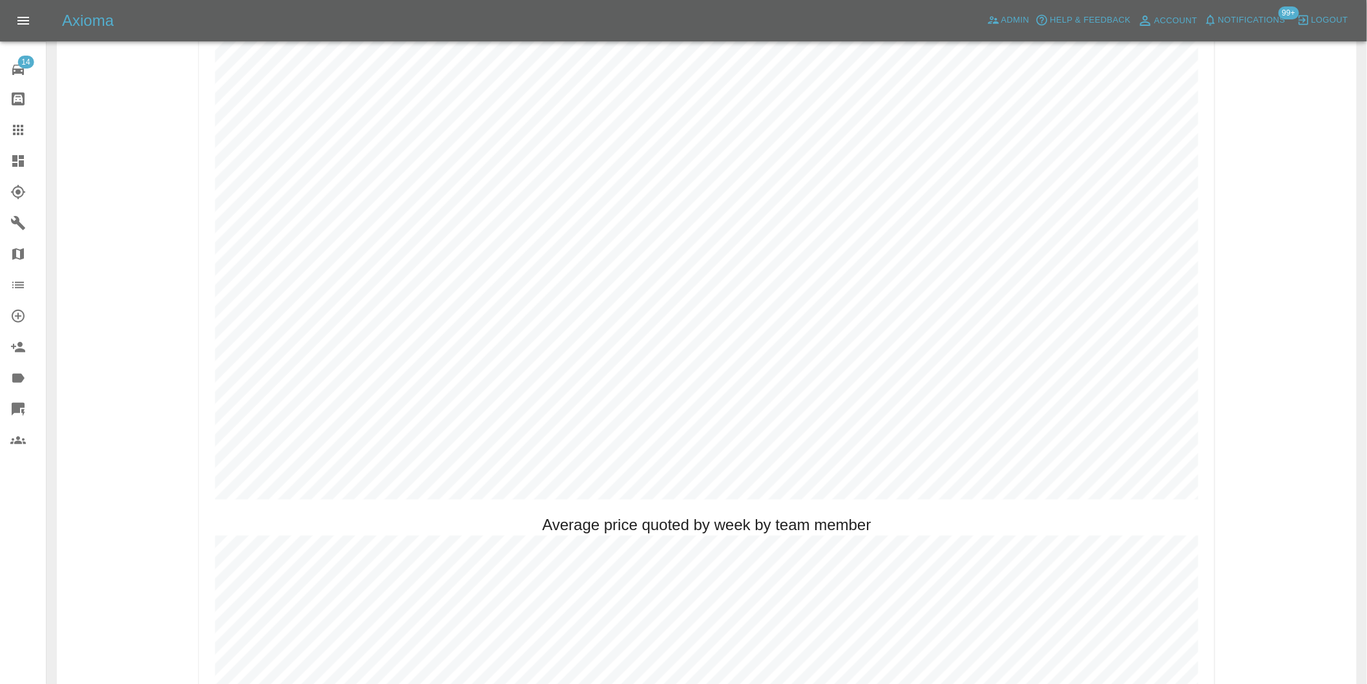
scroll to position [574, 0]
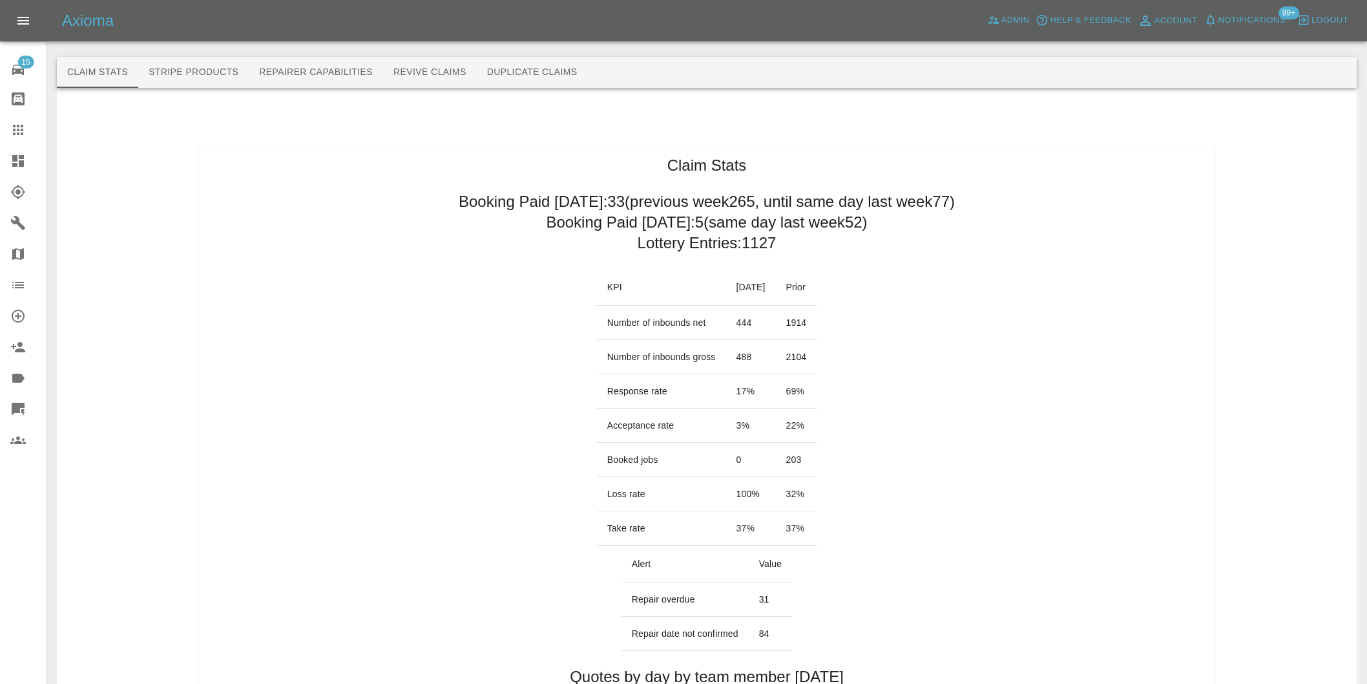
scroll to position [574, 0]
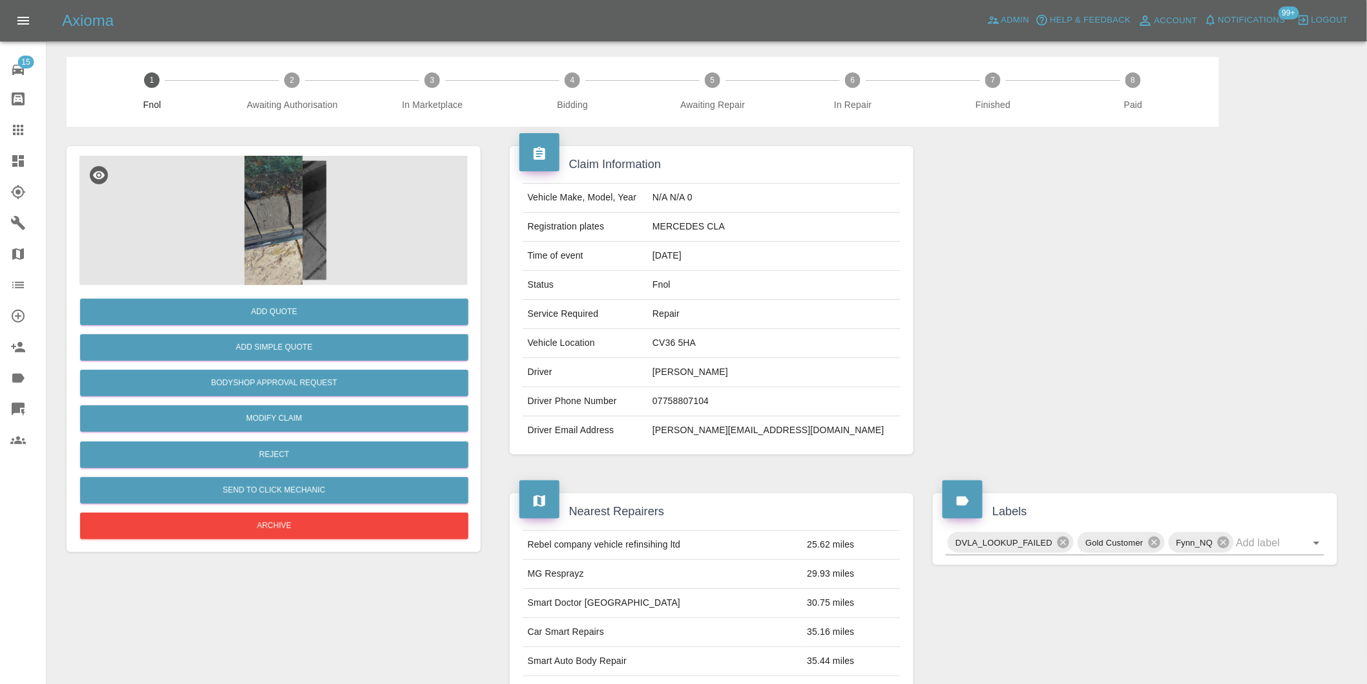
click at [288, 239] on img at bounding box center [273, 220] width 388 height 129
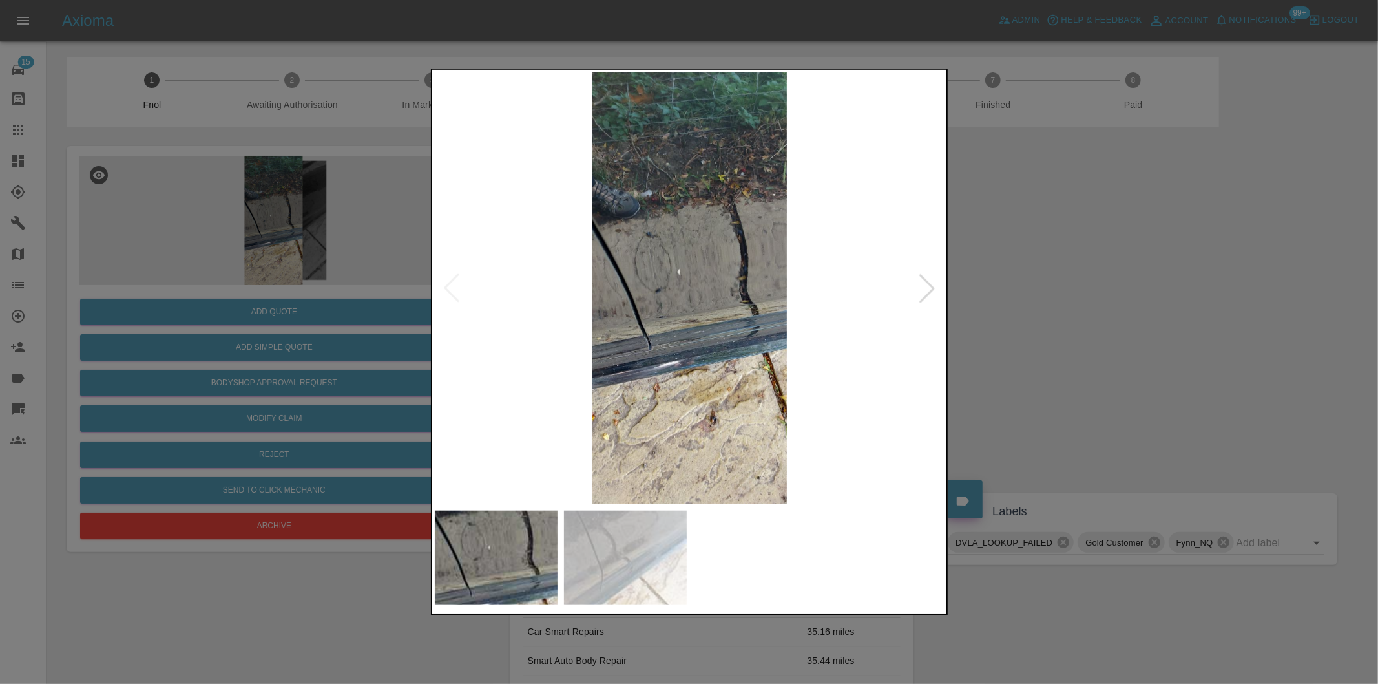
click at [926, 286] on div at bounding box center [927, 288] width 28 height 28
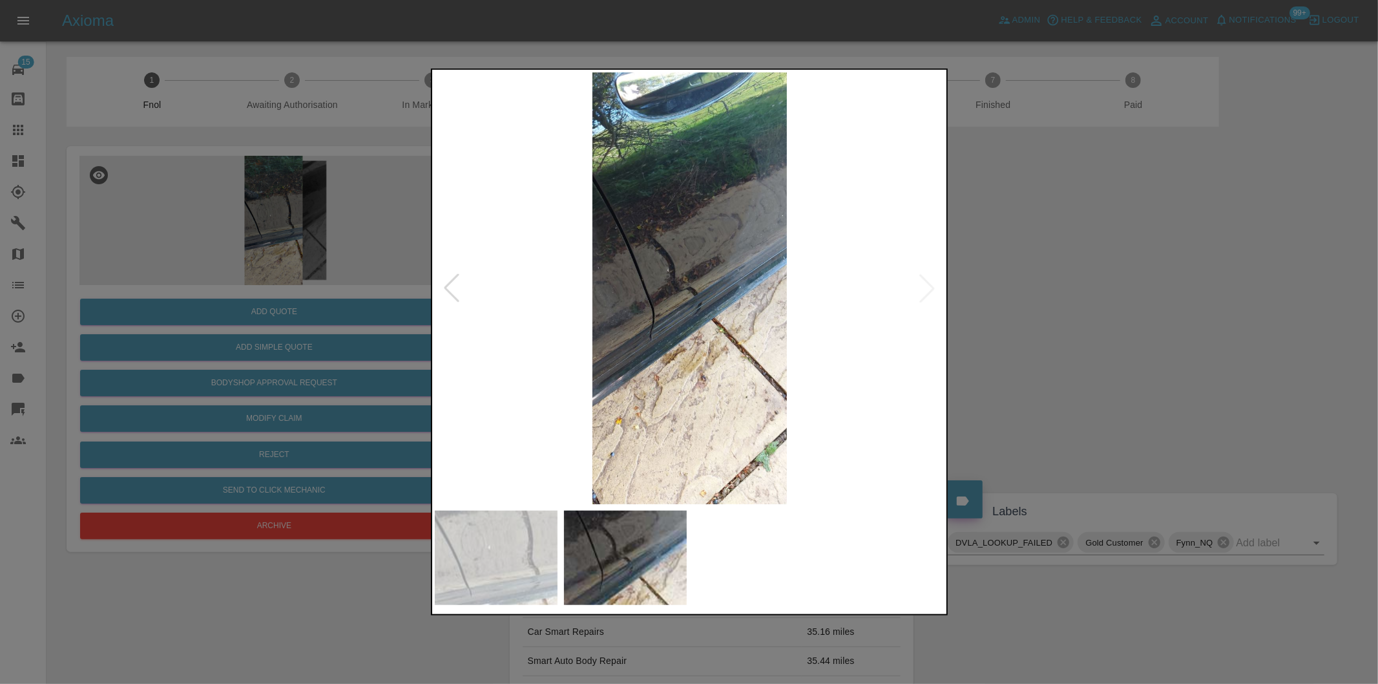
click at [926, 286] on img at bounding box center [690, 288] width 510 height 432
drag, startPoint x: 1108, startPoint y: 323, endPoint x: 968, endPoint y: 308, distance: 141.0
click at [1102, 324] on div at bounding box center [689, 342] width 1378 height 684
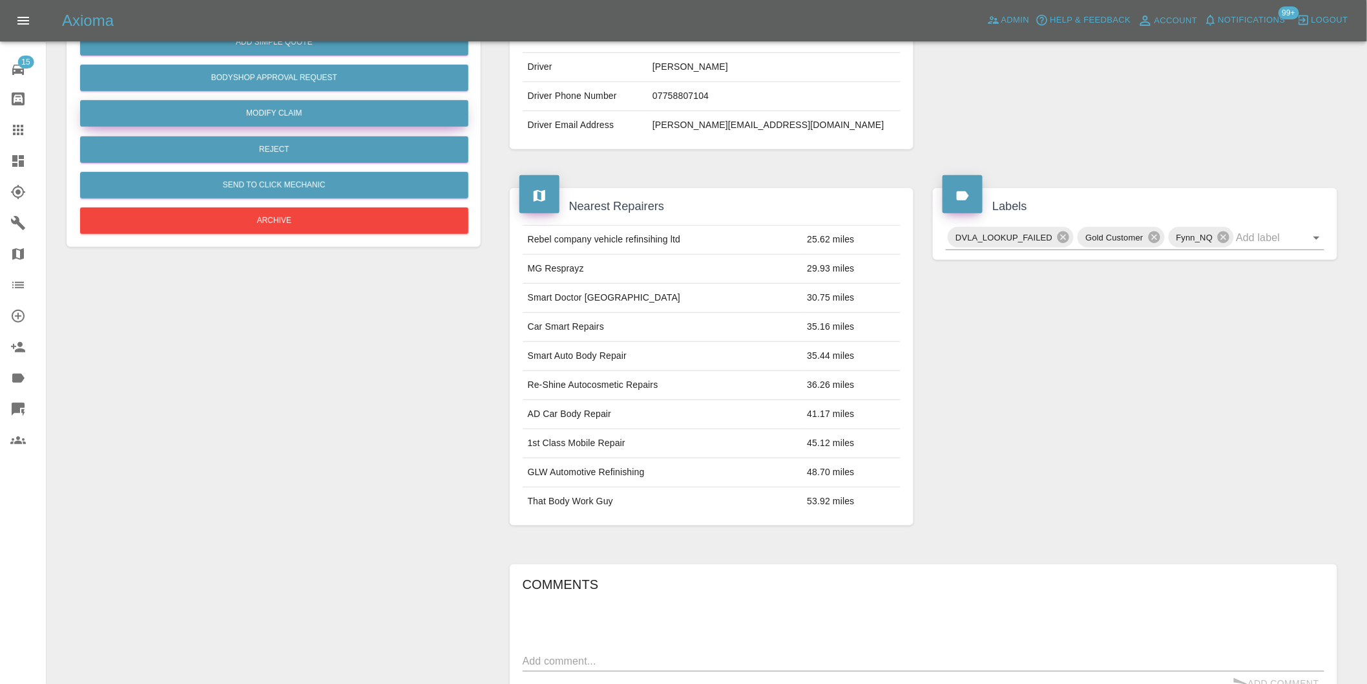
scroll to position [17, 0]
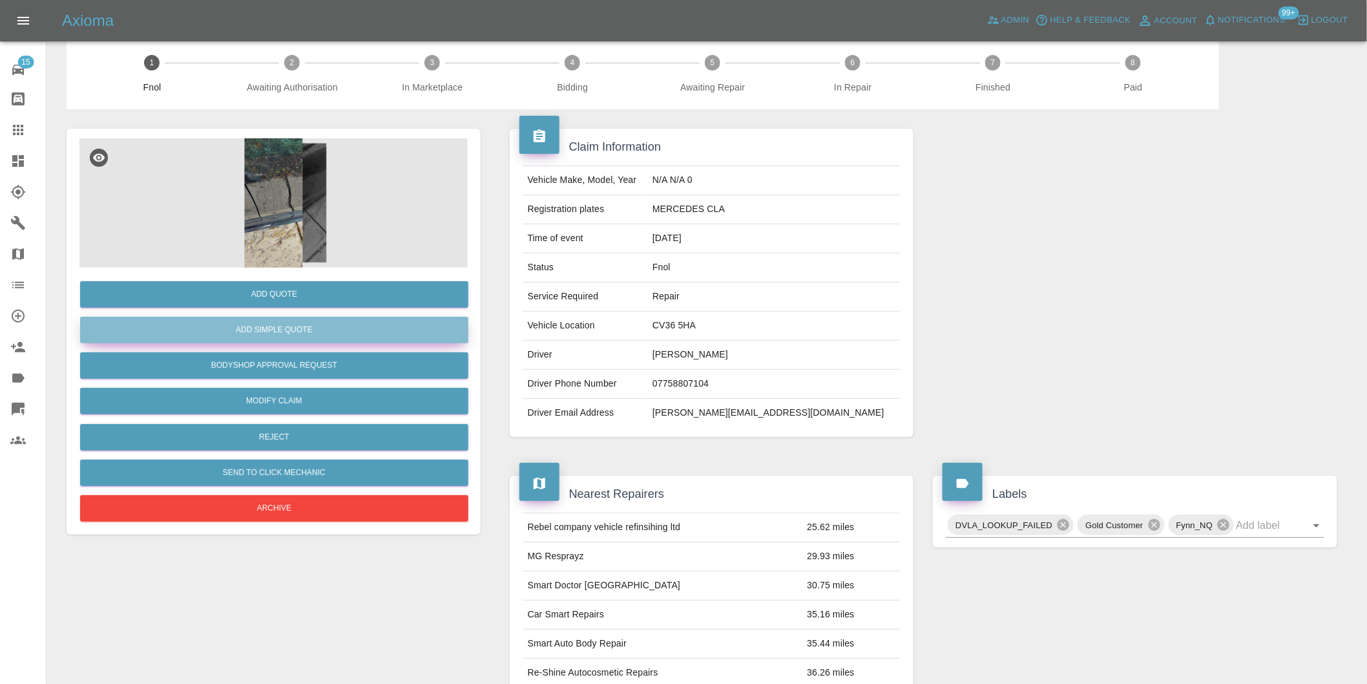
click at [330, 328] on button "Add Simple Quote" at bounding box center [274, 330] width 388 height 26
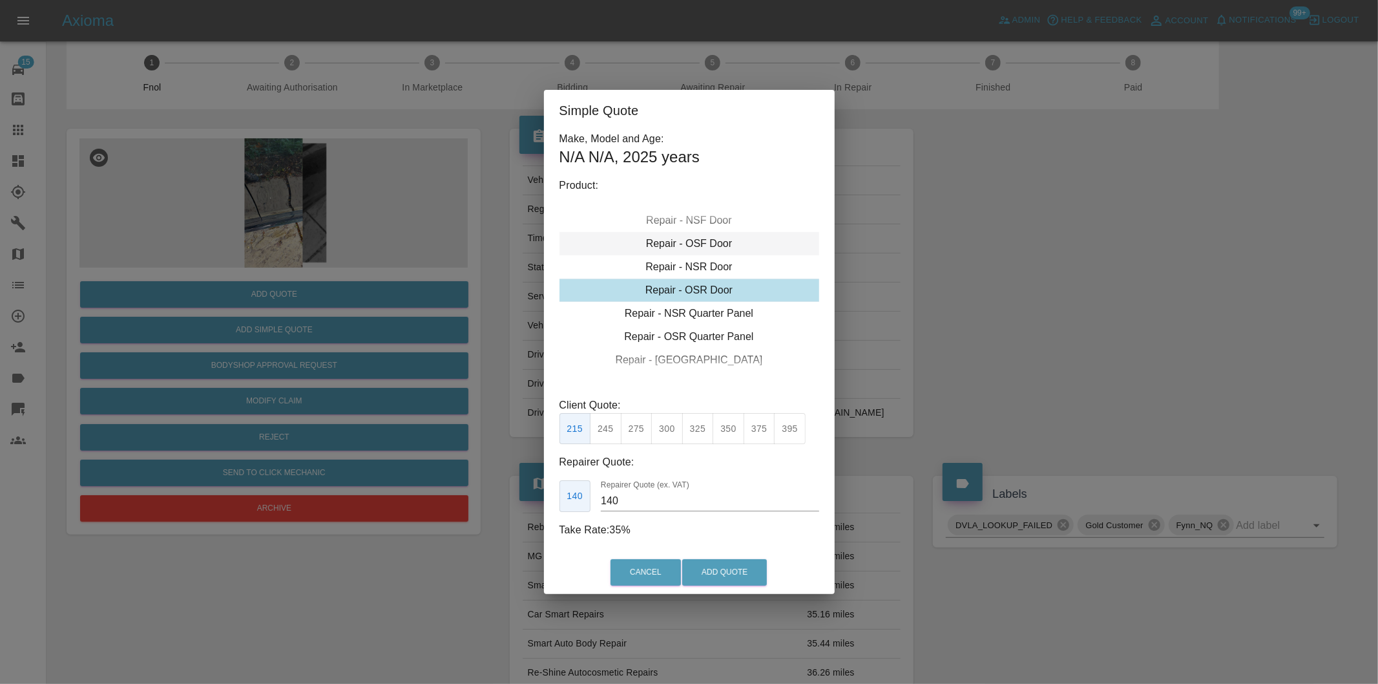
click at [696, 242] on div "Repair - OSF Door" at bounding box center [689, 243] width 260 height 23
click at [611, 424] on button "245" at bounding box center [606, 429] width 32 height 32
drag, startPoint x: 638, startPoint y: 427, endPoint x: 677, endPoint y: 469, distance: 57.6
click at [638, 428] on button "275" at bounding box center [637, 429] width 32 height 32
type input "185"
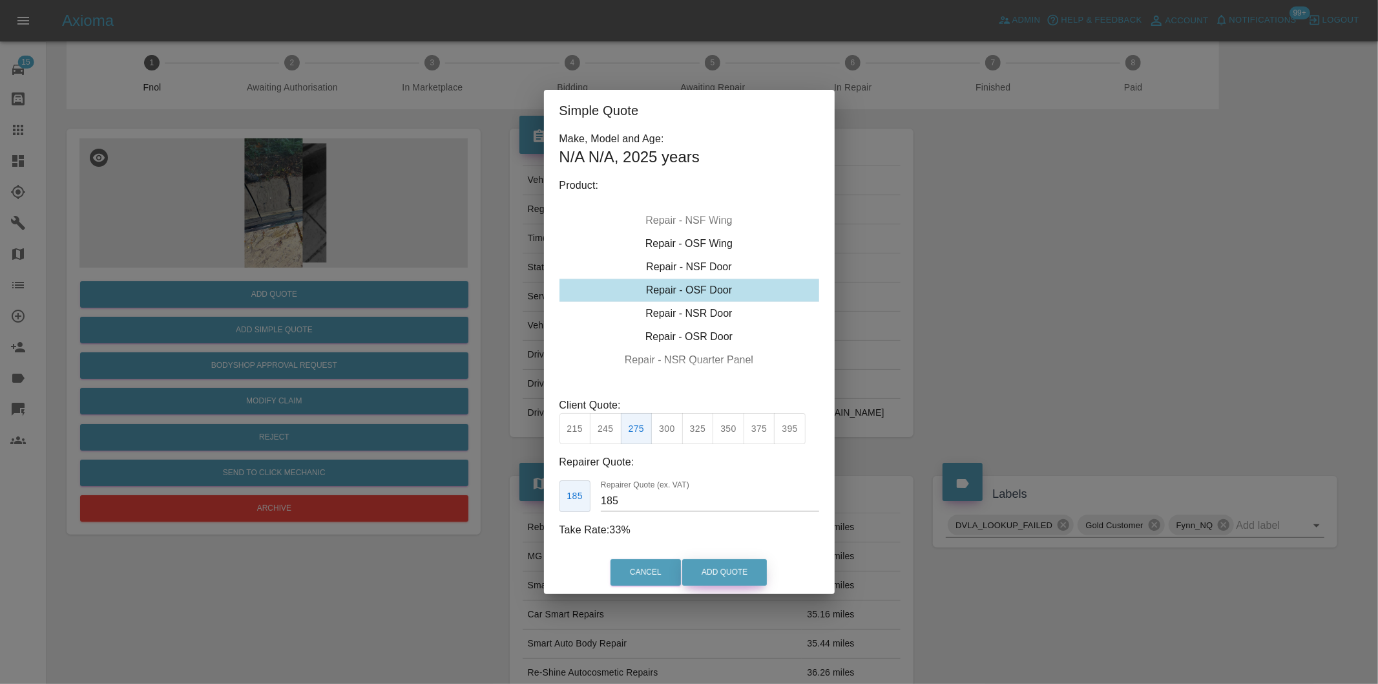
click at [713, 576] on button "Add Quote" at bounding box center [724, 572] width 85 height 26
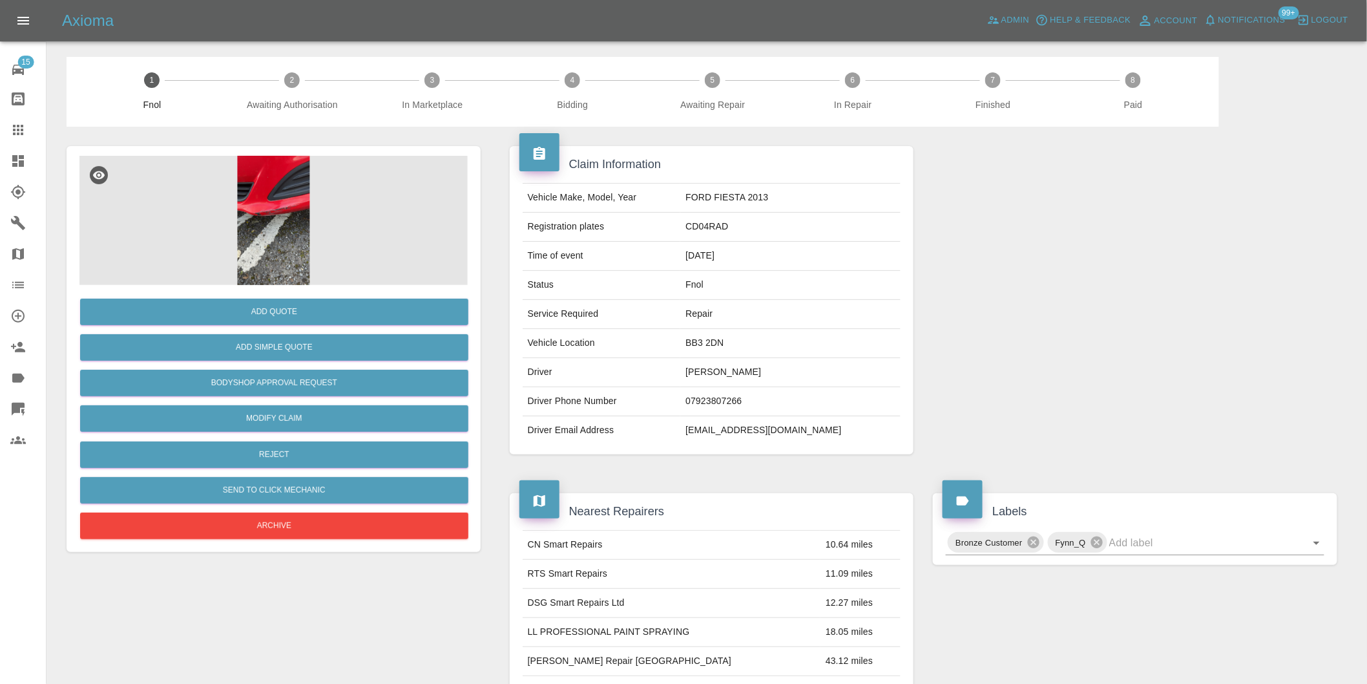
click at [298, 205] on img at bounding box center [273, 220] width 388 height 129
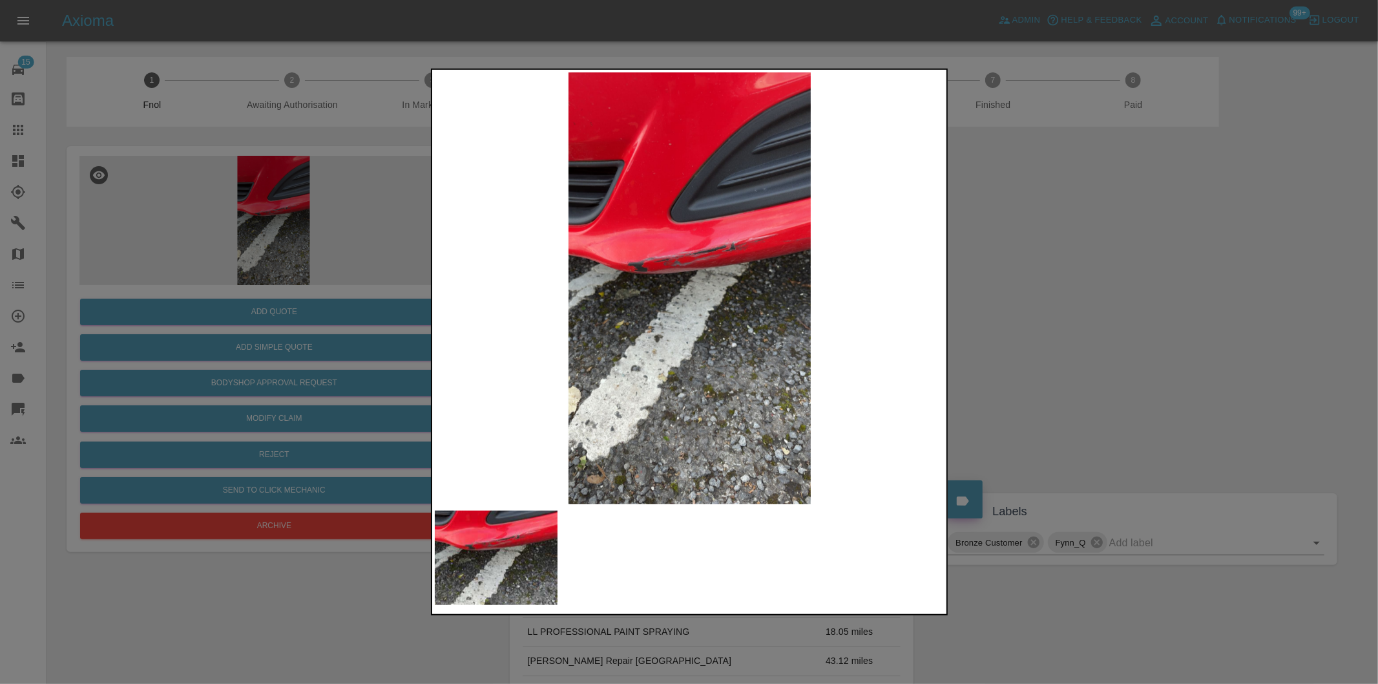
drag, startPoint x: 1019, startPoint y: 300, endPoint x: 836, endPoint y: 312, distance: 183.8
click at [1021, 300] on div at bounding box center [689, 342] width 1378 height 684
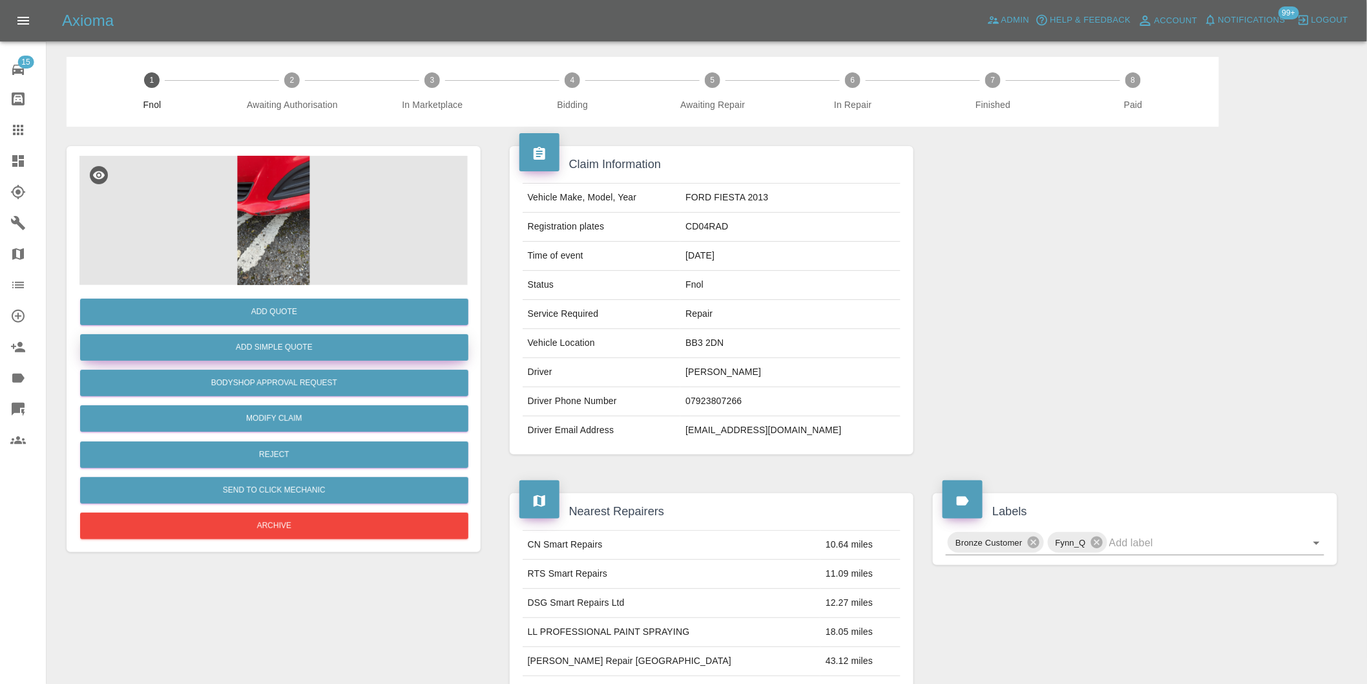
click at [300, 357] on button "Add Simple Quote" at bounding box center [274, 347] width 388 height 26
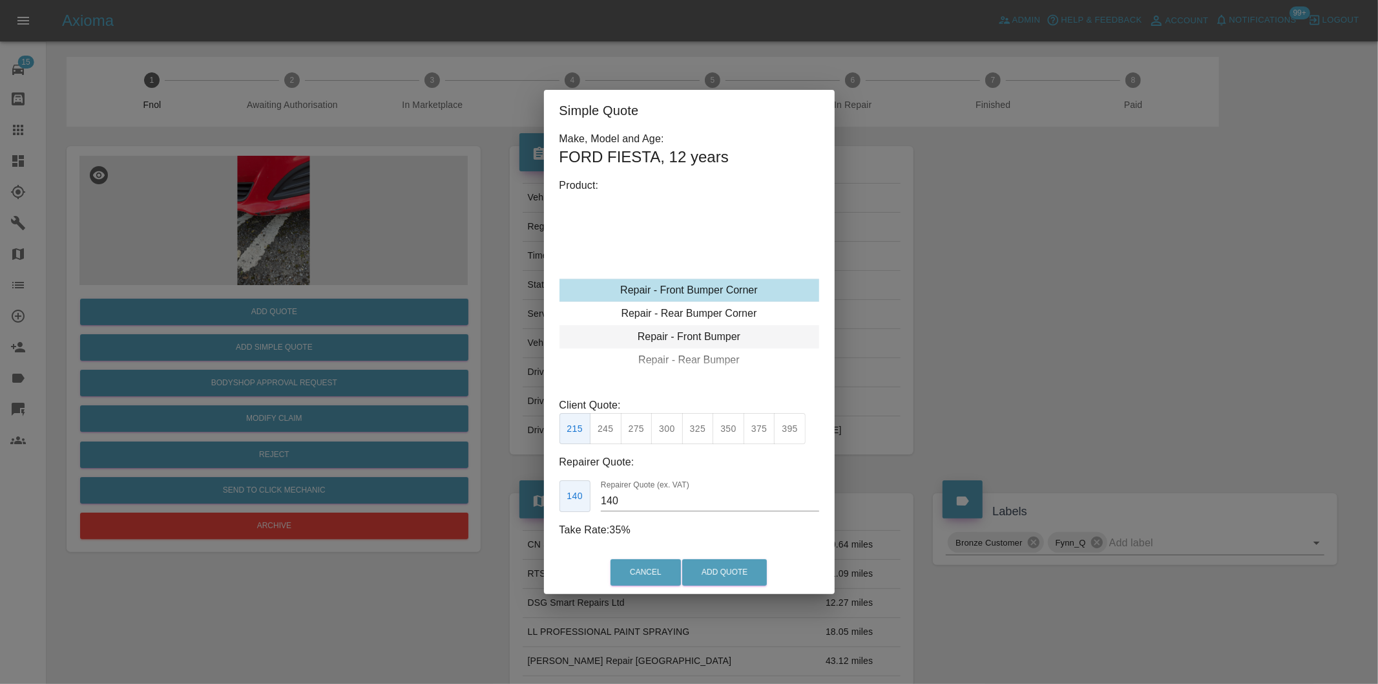
type input "120"
drag, startPoint x: 609, startPoint y: 425, endPoint x: 705, endPoint y: 507, distance: 126.0
click at [612, 426] on button "199" at bounding box center [606, 429] width 32 height 32
click at [715, 567] on button "Add Quote" at bounding box center [724, 572] width 85 height 26
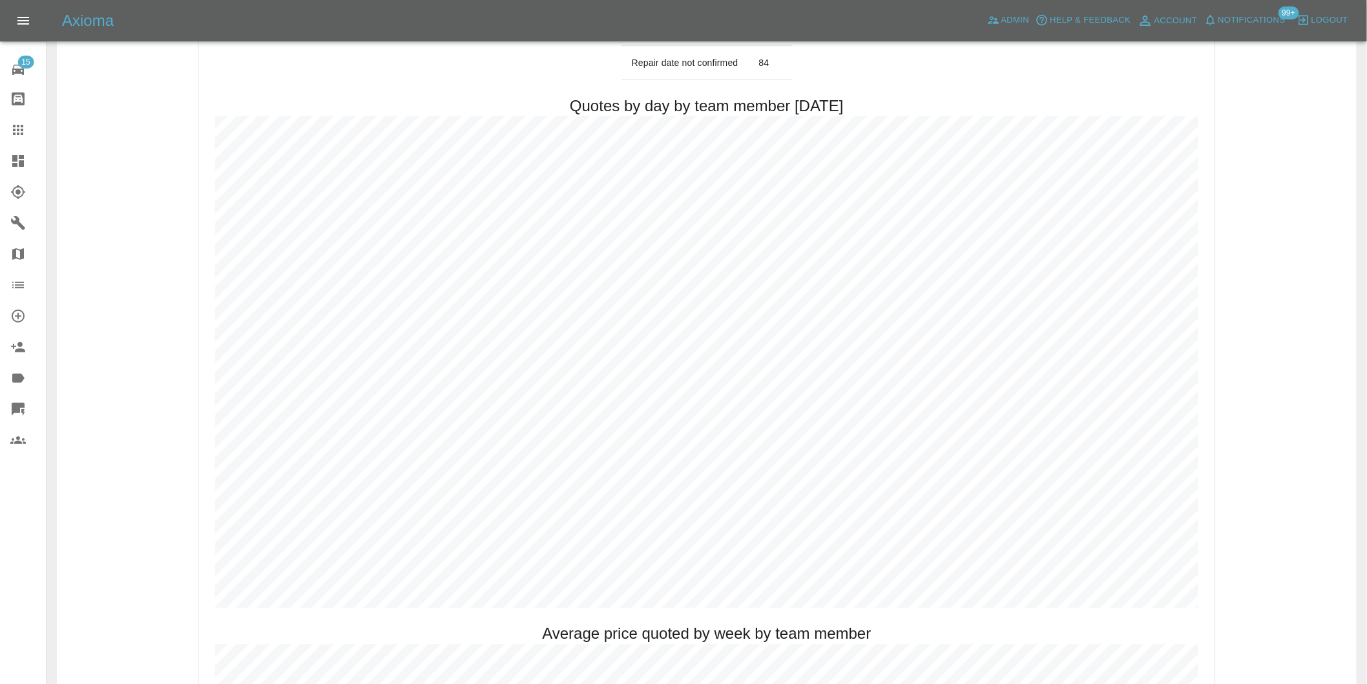
scroll to position [574, 0]
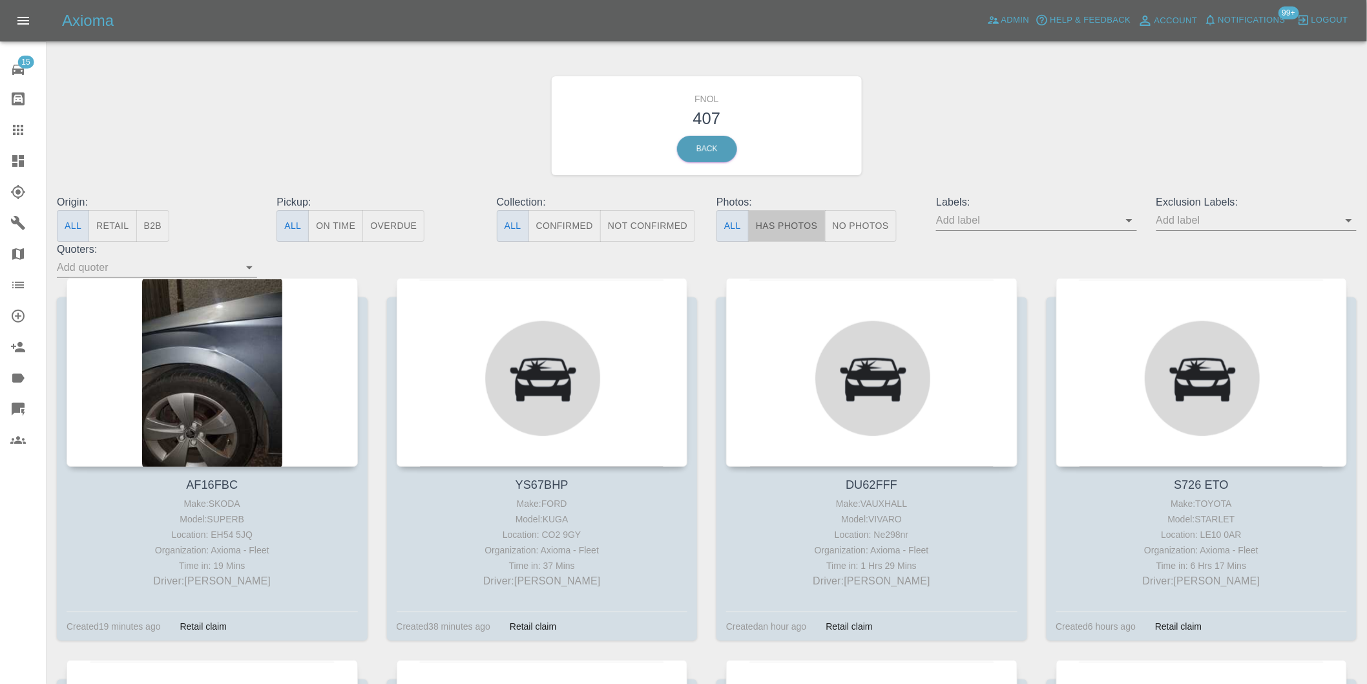
click at [796, 224] on button "Has Photos" at bounding box center [787, 226] width 78 height 32
click at [1346, 220] on icon "Open" at bounding box center [1349, 221] width 16 height 16
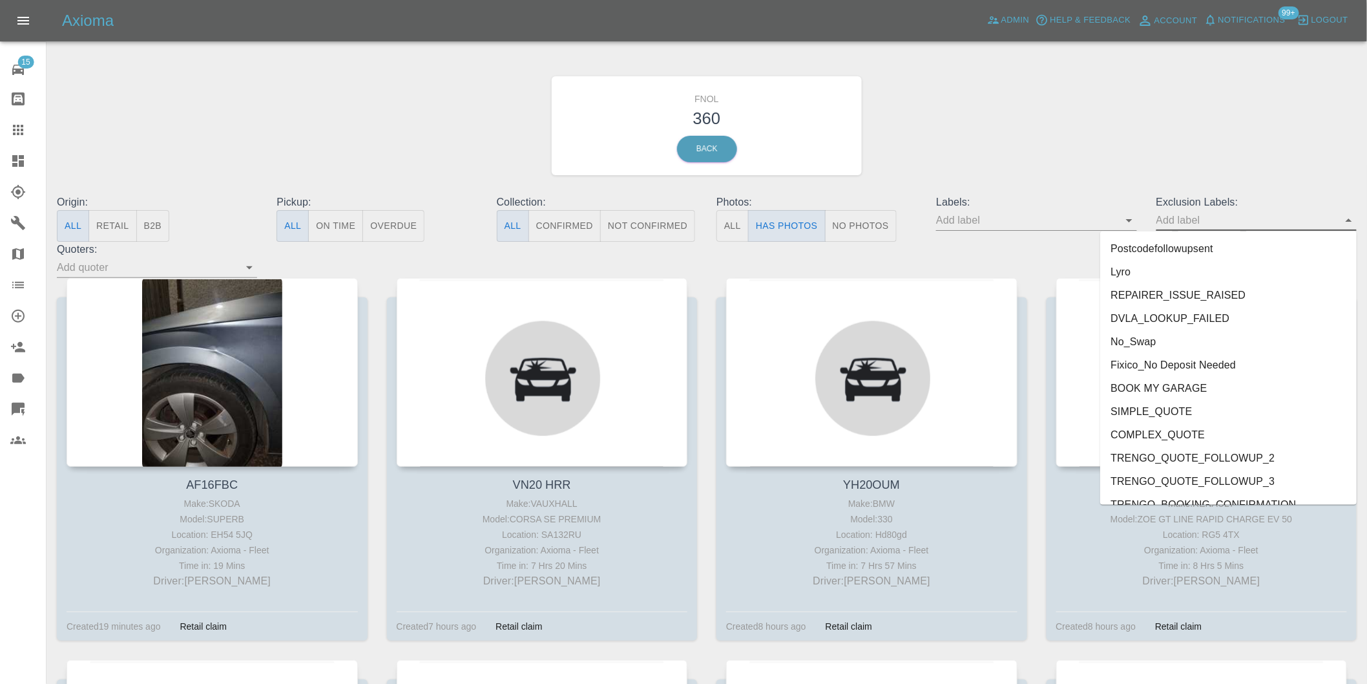
scroll to position [2806, 0]
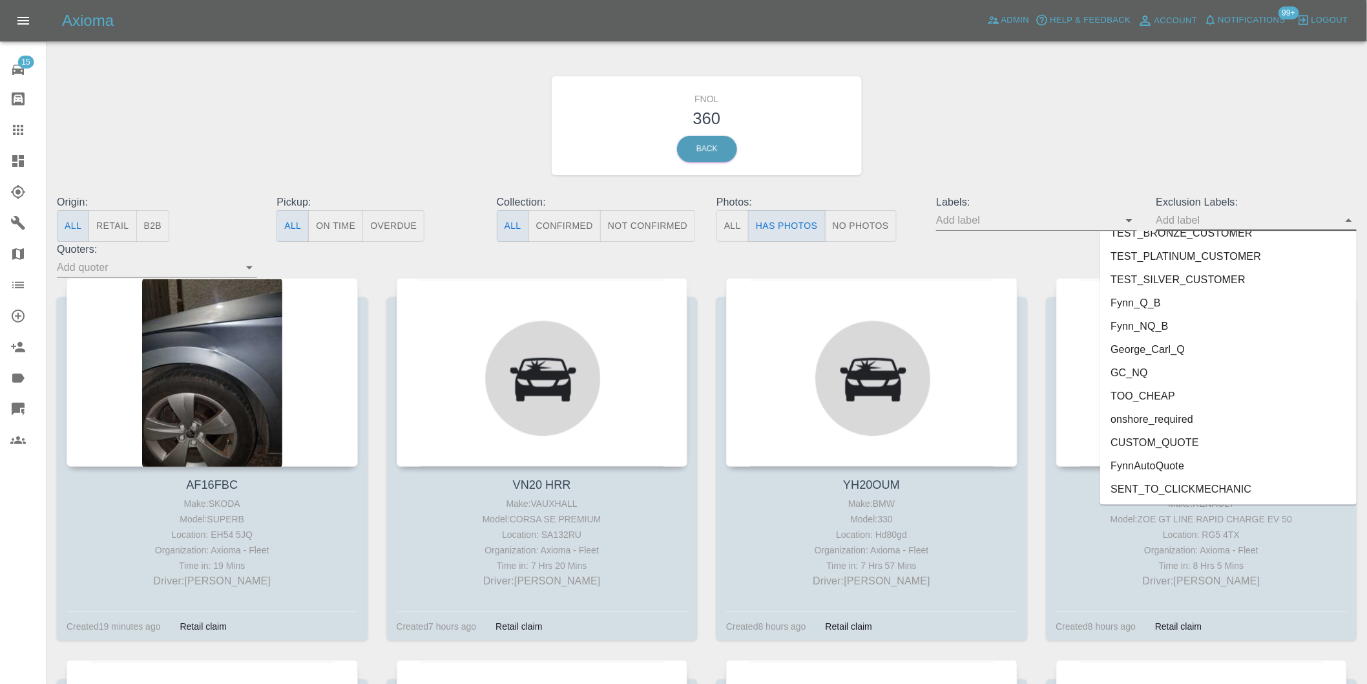
click at [1178, 418] on li "onshore_required" at bounding box center [1228, 419] width 256 height 23
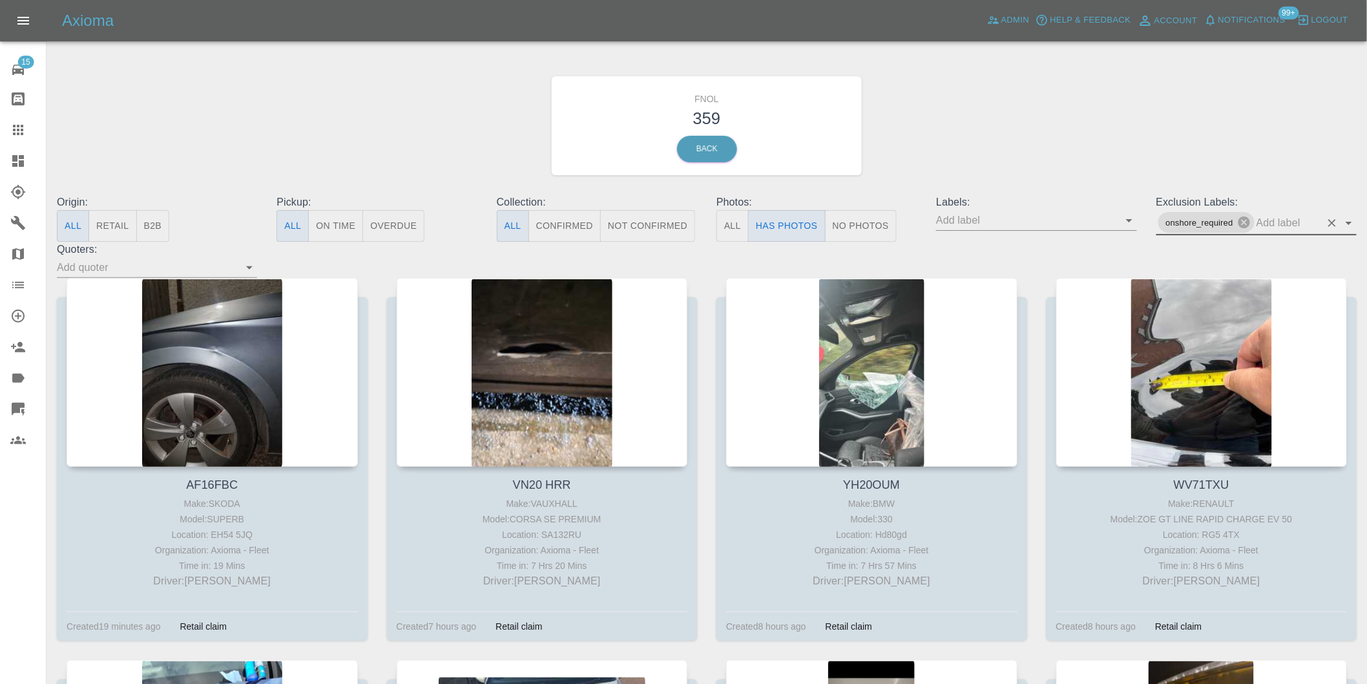
click at [1353, 226] on icon "Open" at bounding box center [1349, 223] width 16 height 16
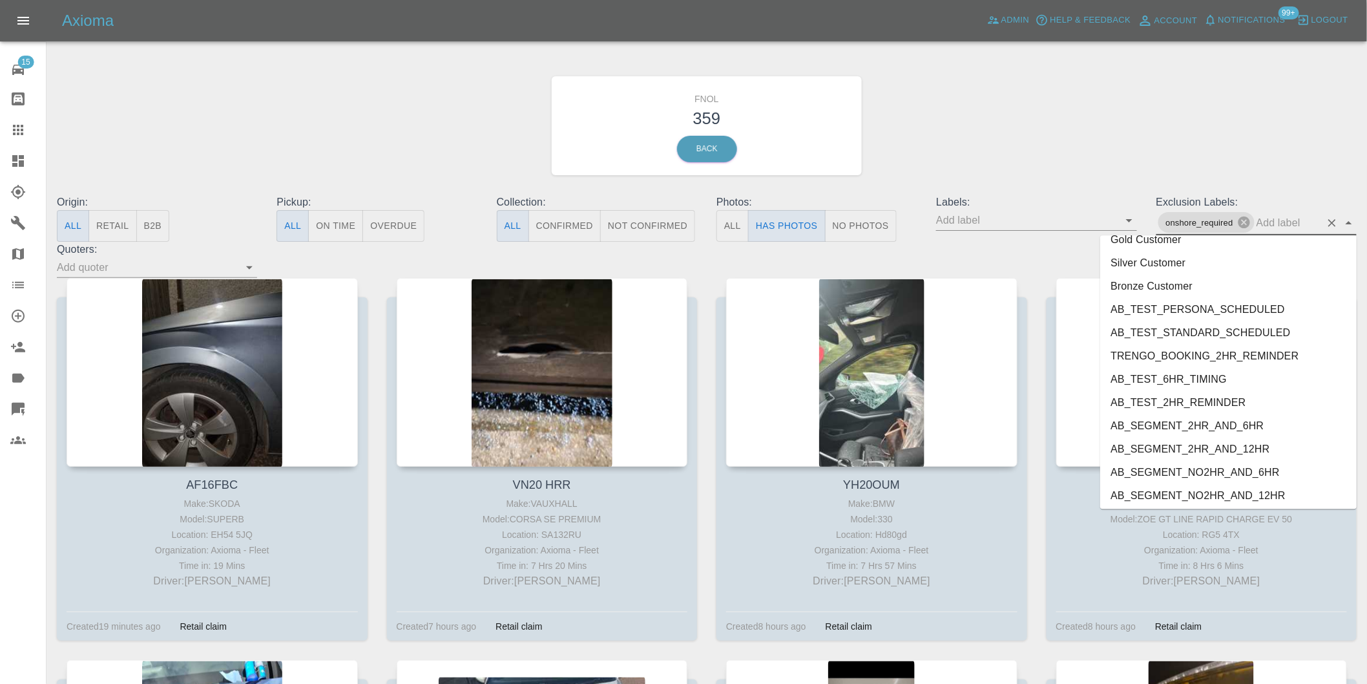
scroll to position [2783, 0]
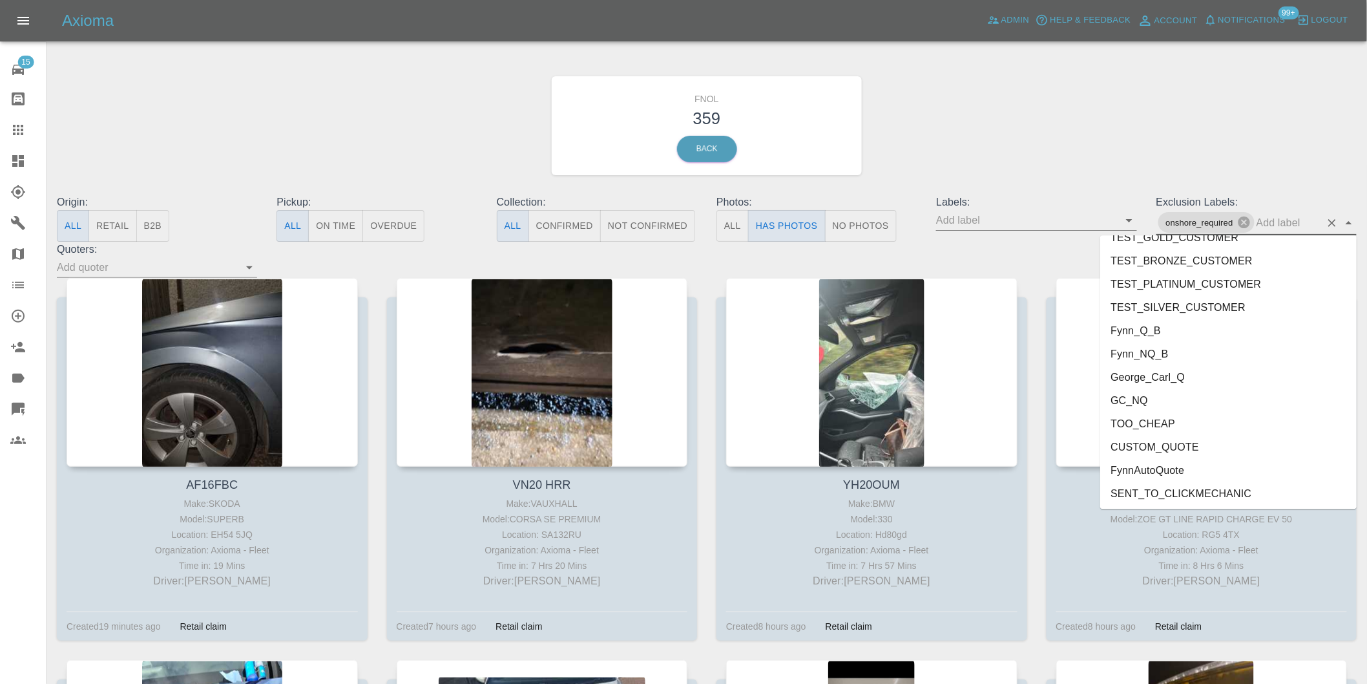
click at [1180, 375] on li "George_Carl_Q" at bounding box center [1228, 376] width 256 height 23
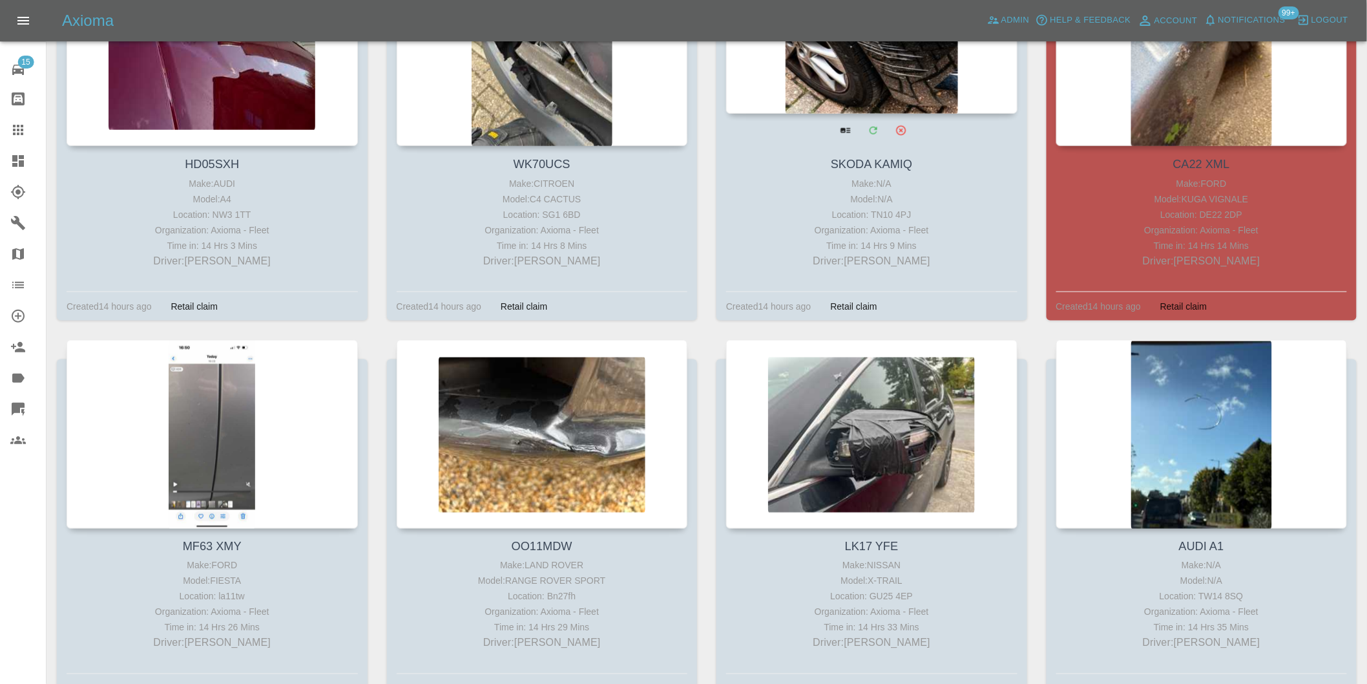
scroll to position [2656, 0]
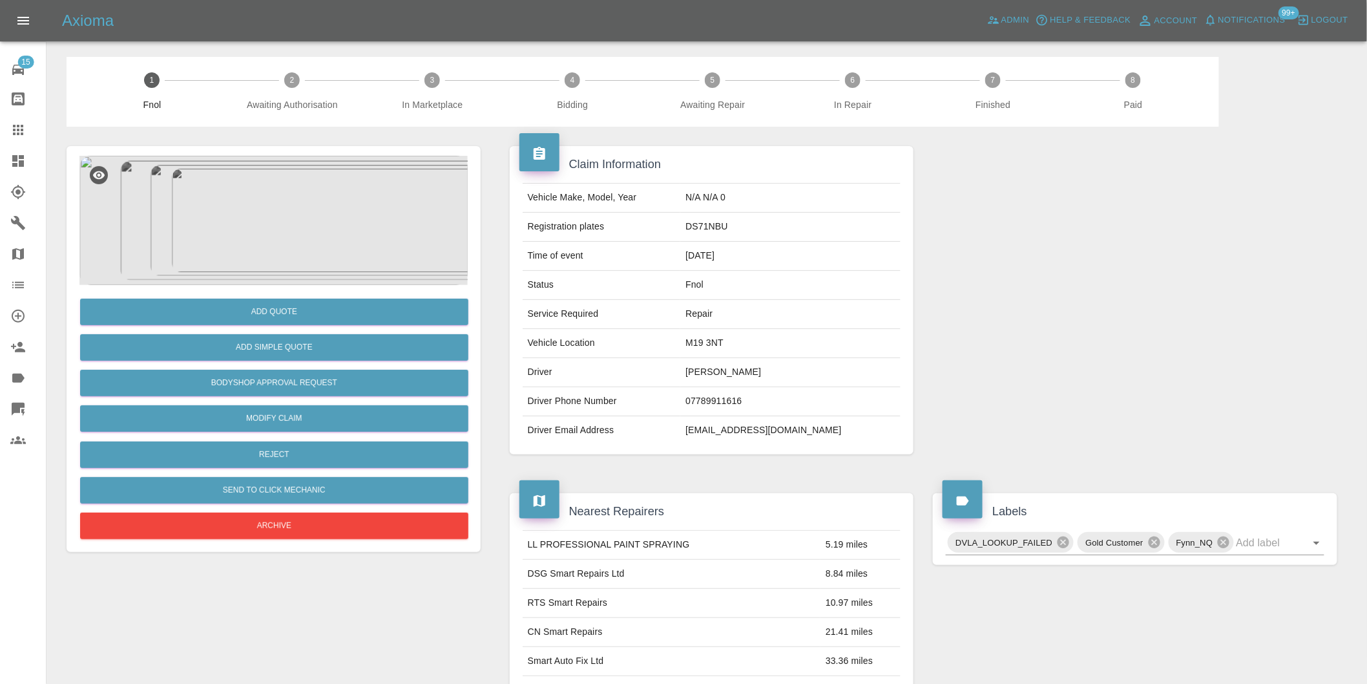
click at [273, 165] on img at bounding box center [273, 220] width 388 height 129
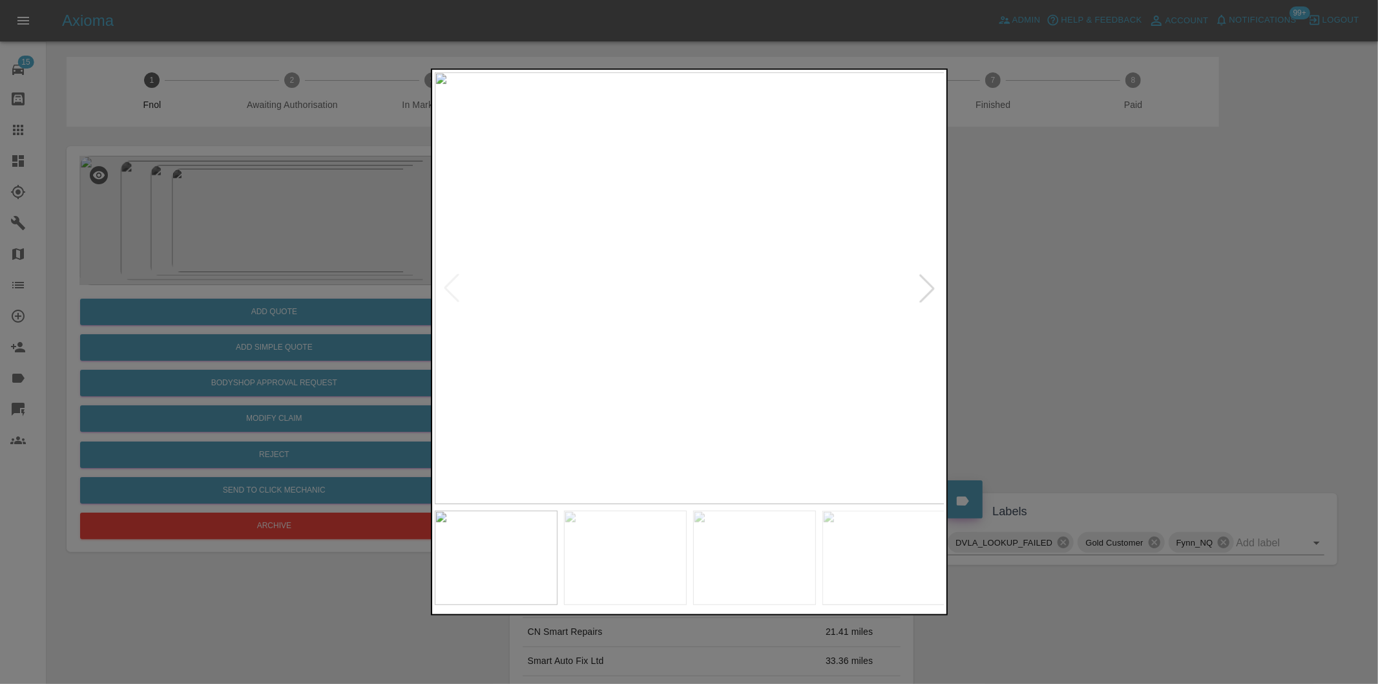
click at [919, 282] on div at bounding box center [927, 288] width 28 height 28
click at [919, 283] on img at bounding box center [690, 288] width 510 height 432
drag, startPoint x: 1103, startPoint y: 284, endPoint x: 952, endPoint y: 196, distance: 175.7
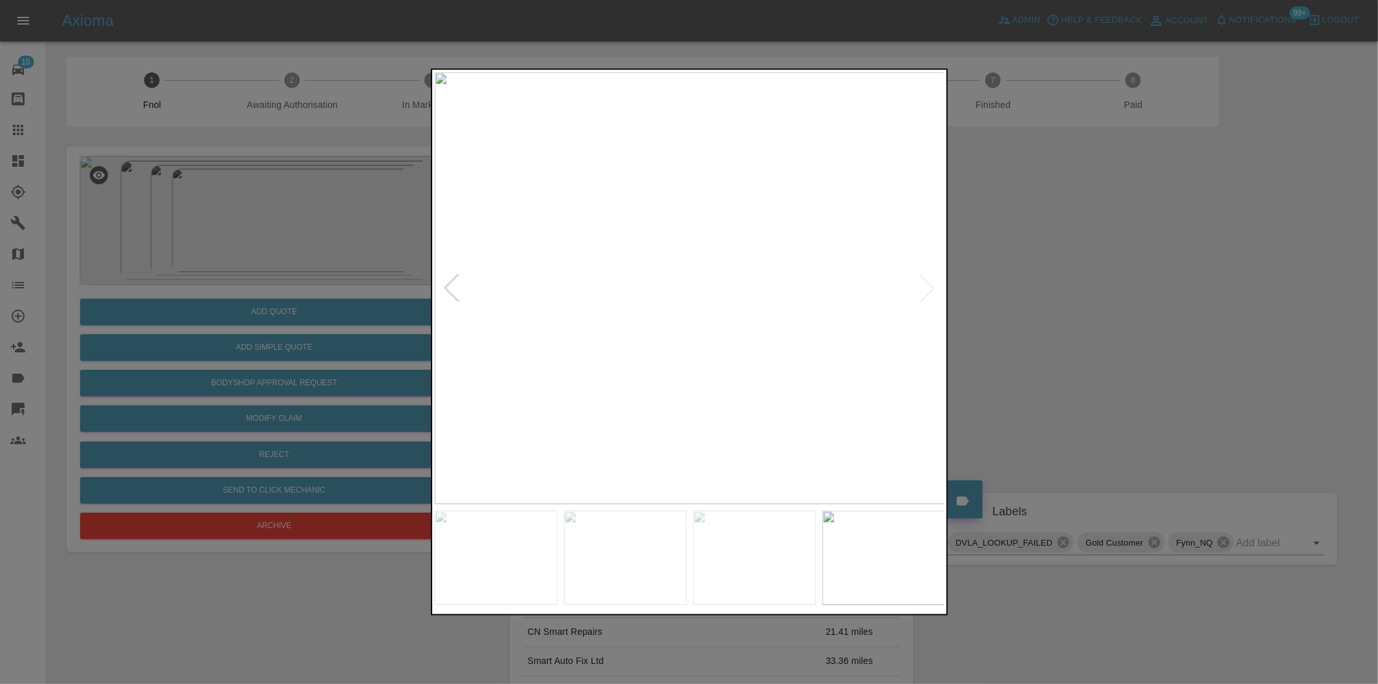
click at [1087, 276] on div at bounding box center [689, 342] width 1378 height 684
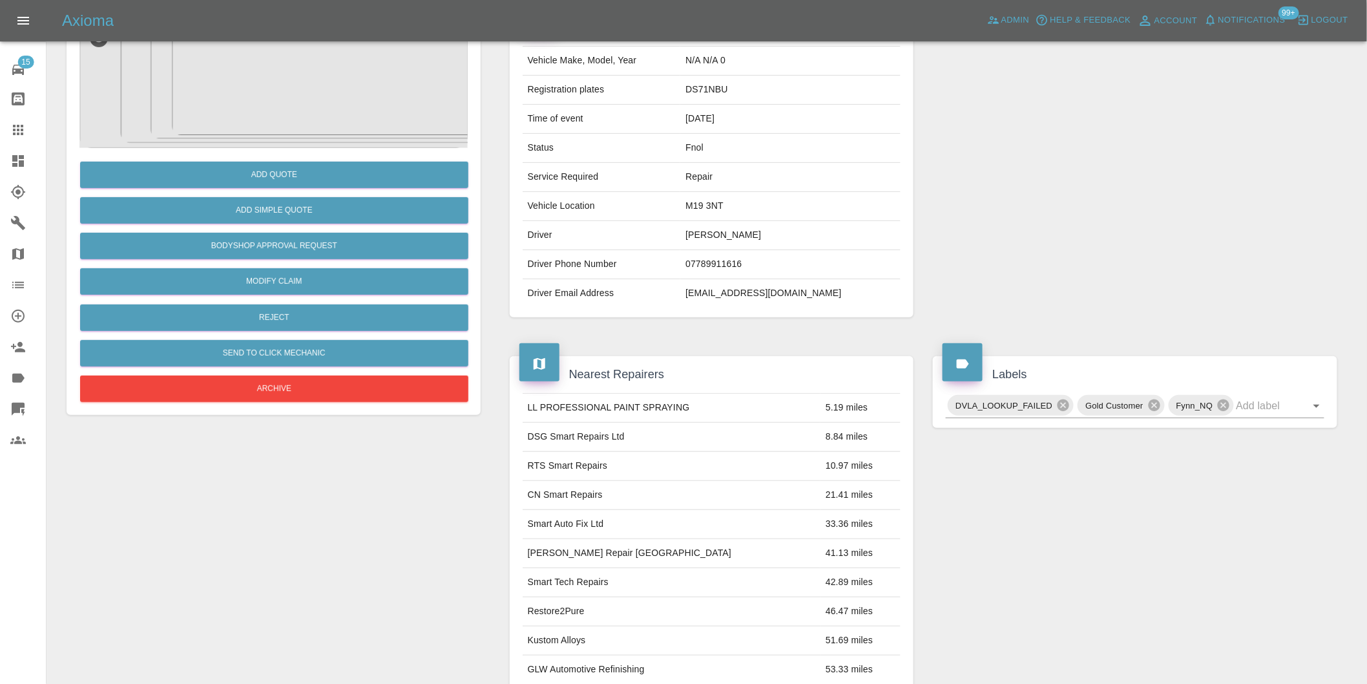
scroll to position [215, 0]
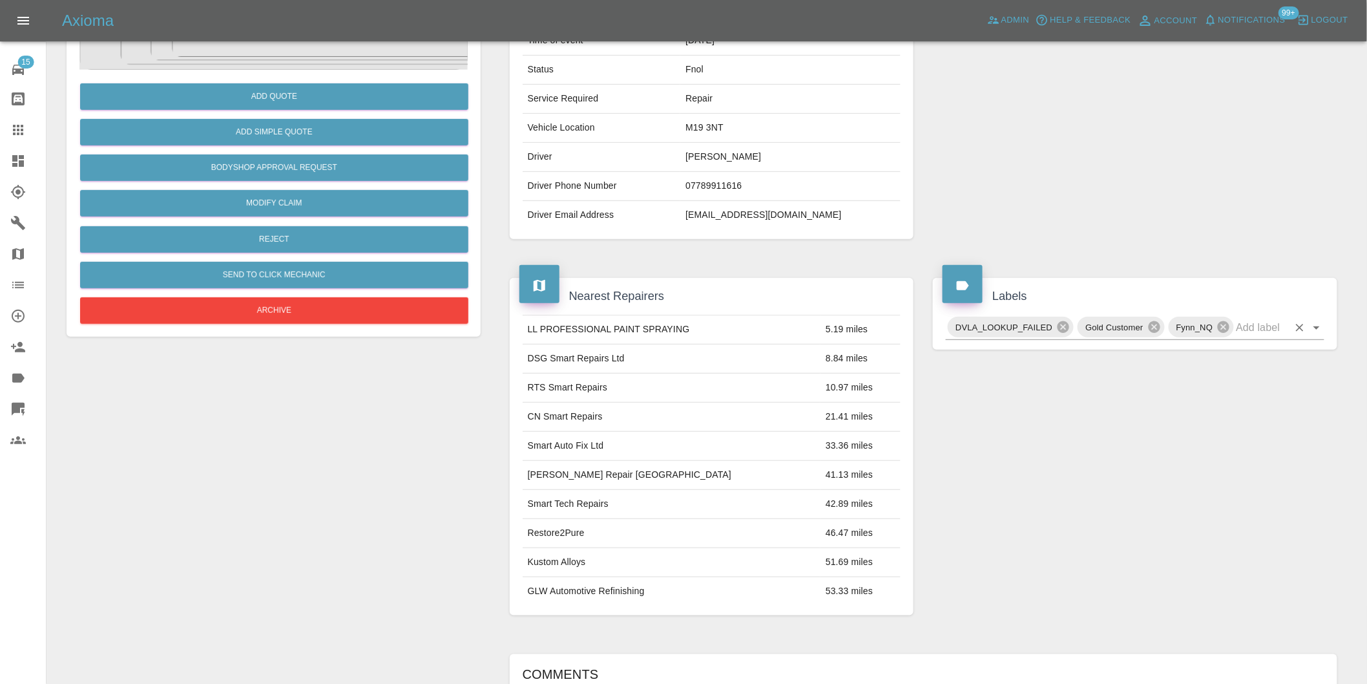
click at [1321, 334] on icon "Open" at bounding box center [1317, 328] width 16 height 16
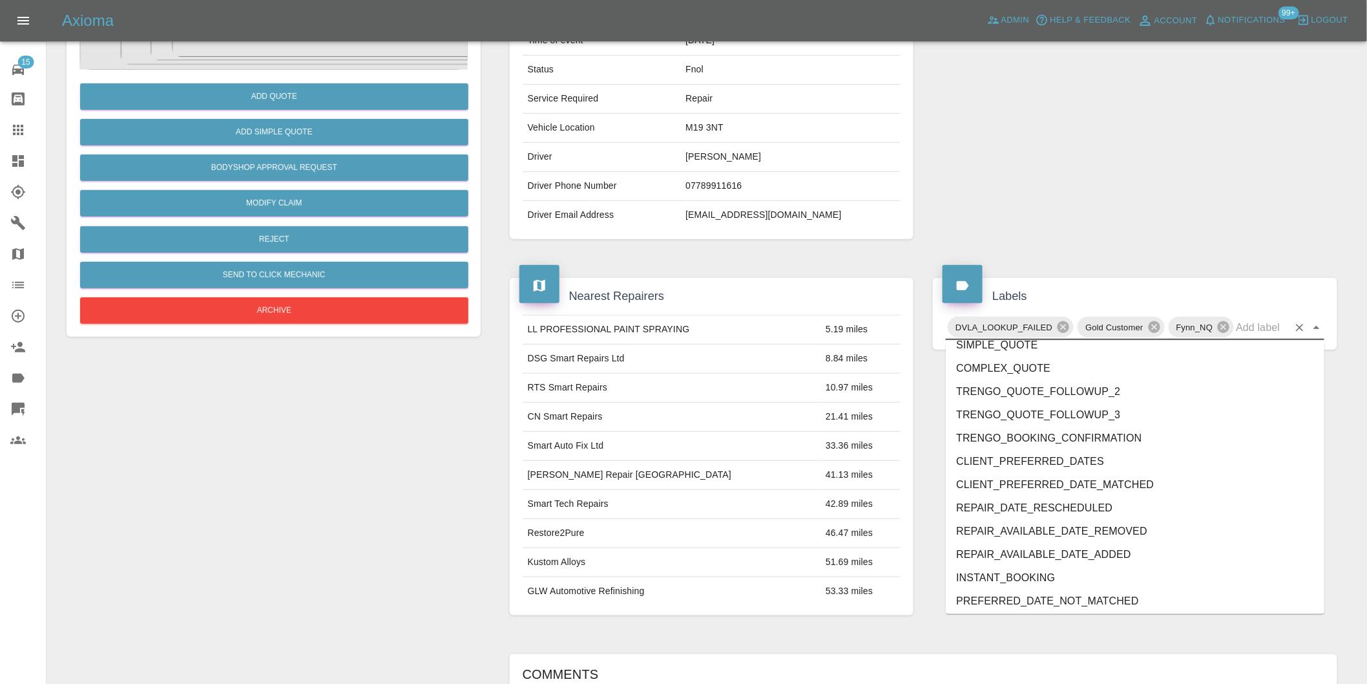
scroll to position [2736, 0]
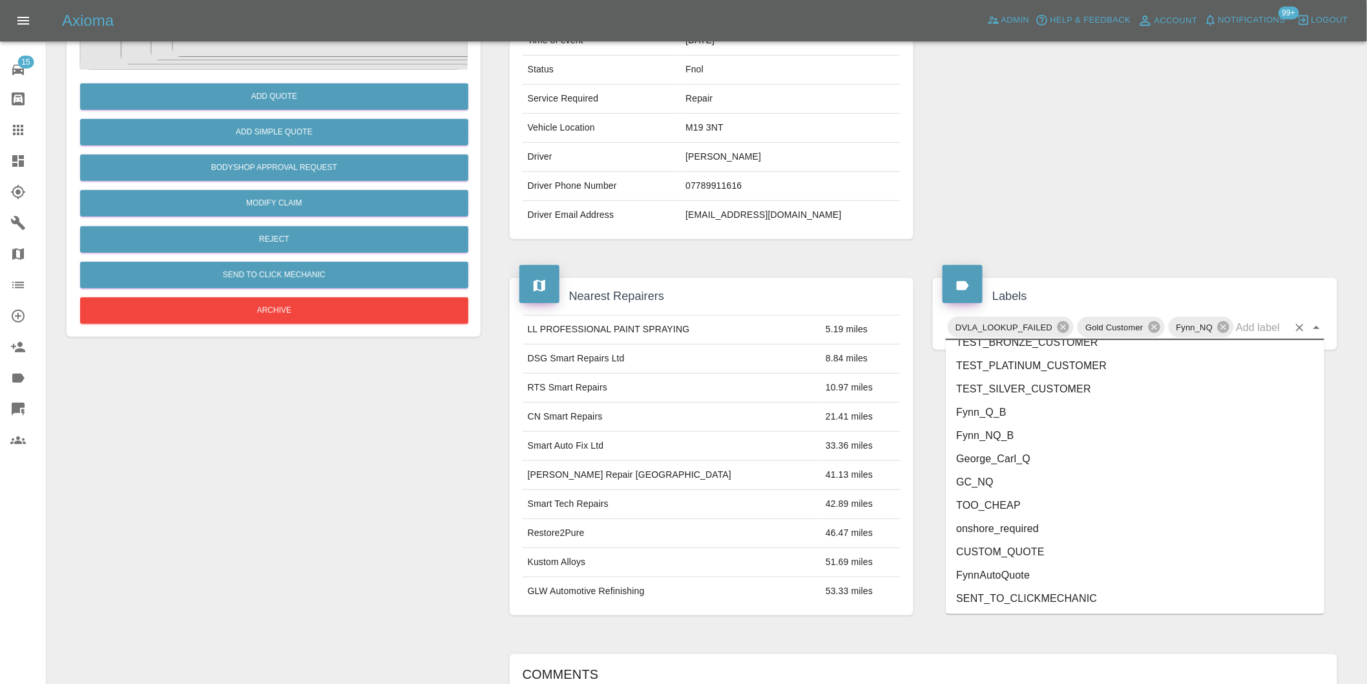
click at [1035, 517] on li "onshore_required" at bounding box center [1135, 528] width 379 height 23
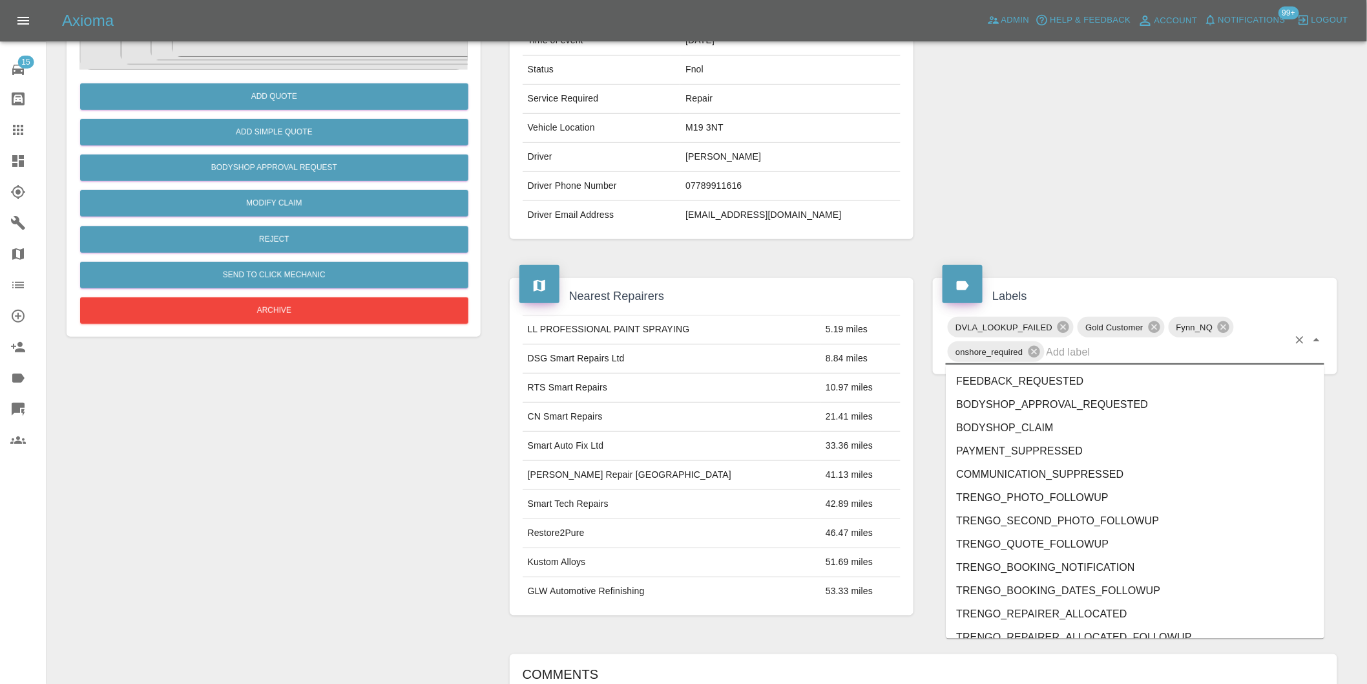
click at [1318, 327] on div "DVLA_LOOKUP_FAILED Gold Customer Fynn_NQ onshore_required" at bounding box center [1135, 340] width 379 height 50
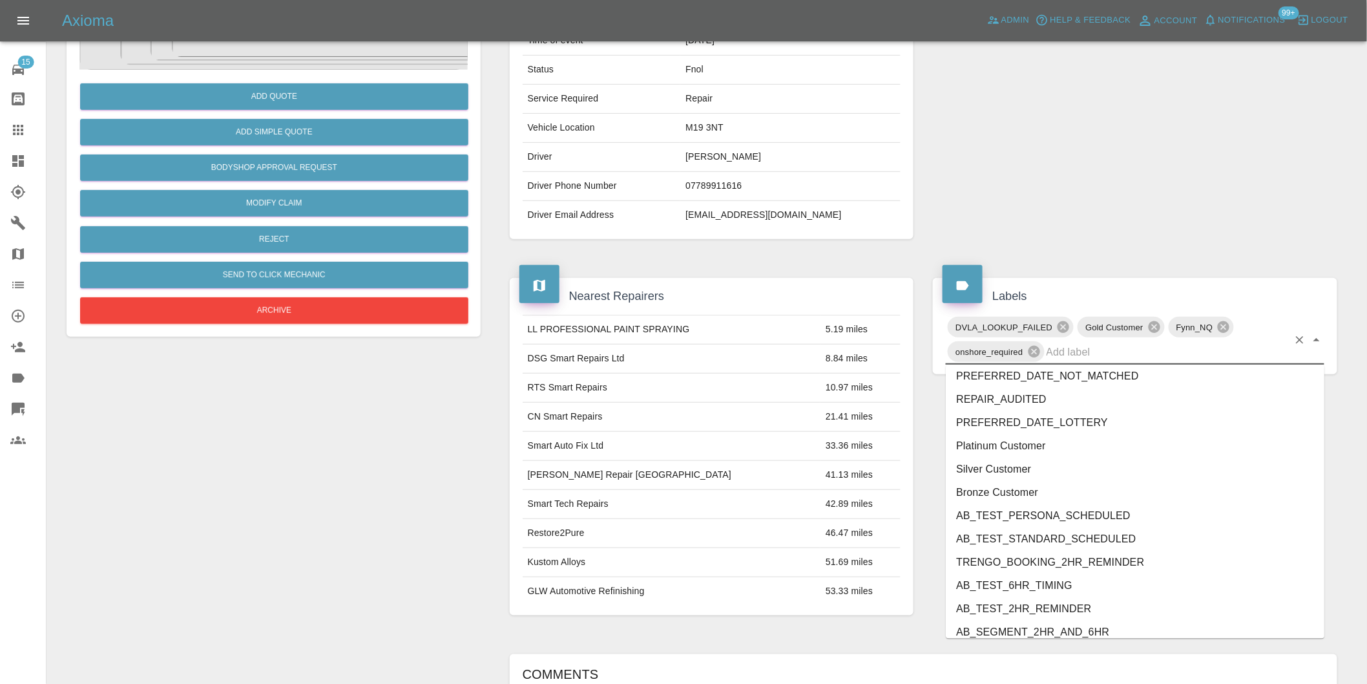
scroll to position [2712, 0]
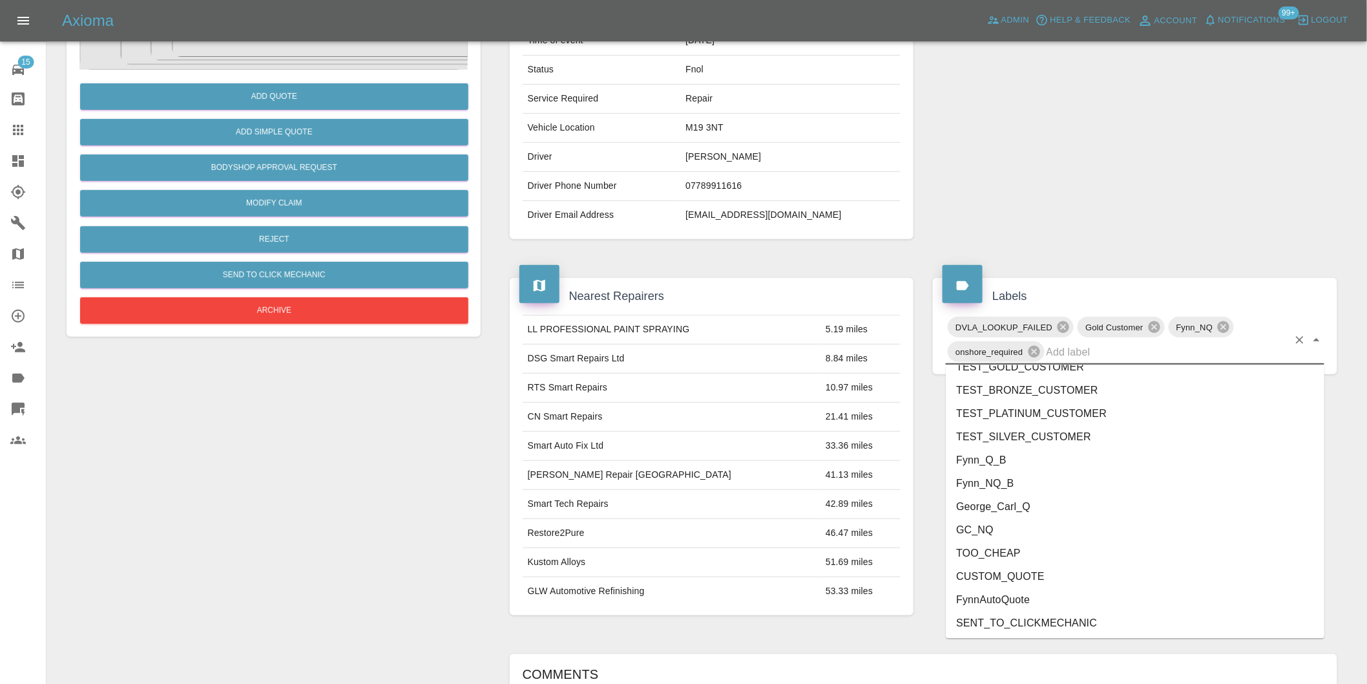
click at [1018, 516] on li "George_Carl_Q" at bounding box center [1135, 507] width 379 height 23
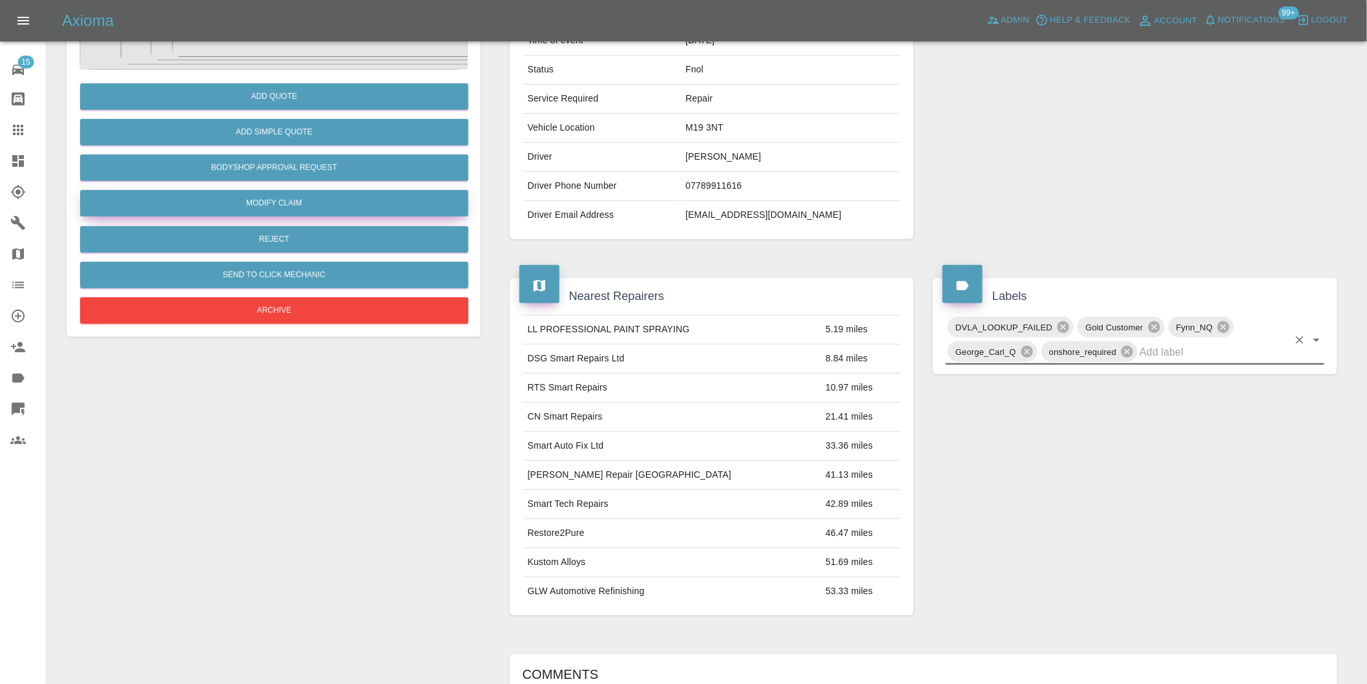
scroll to position [0, 0]
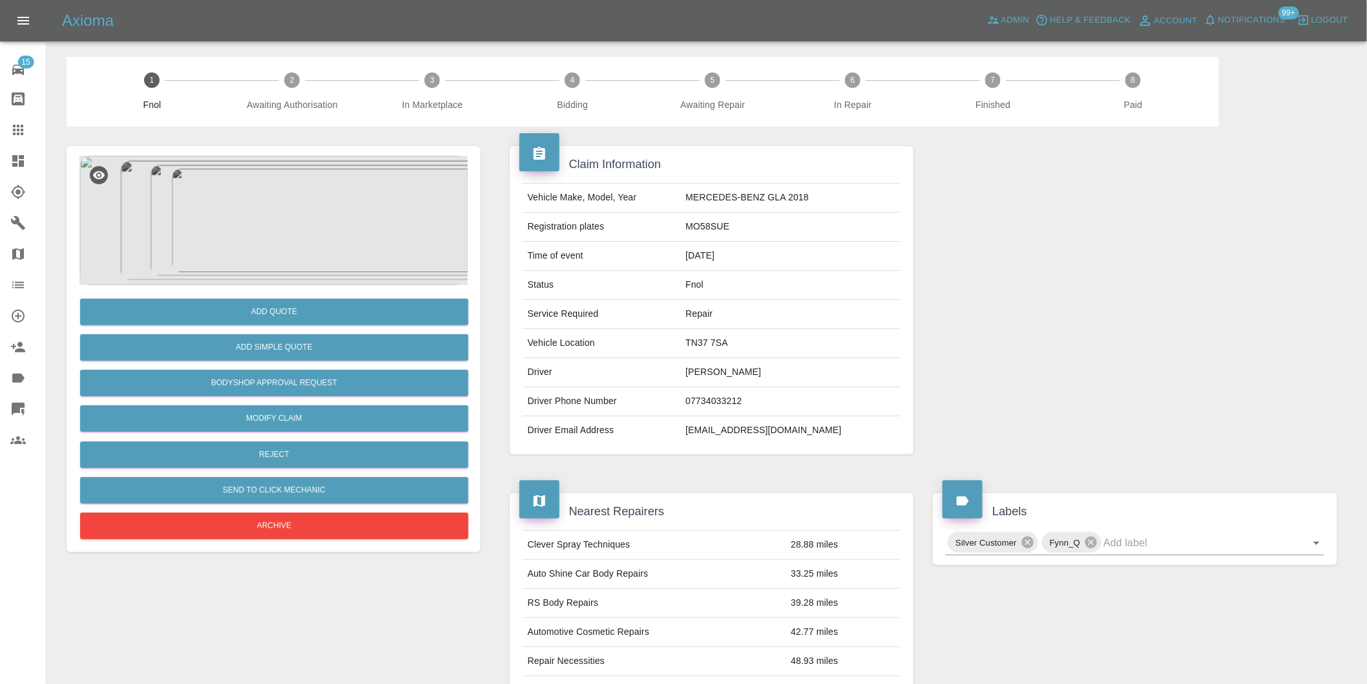
click at [226, 202] on img at bounding box center [273, 220] width 388 height 129
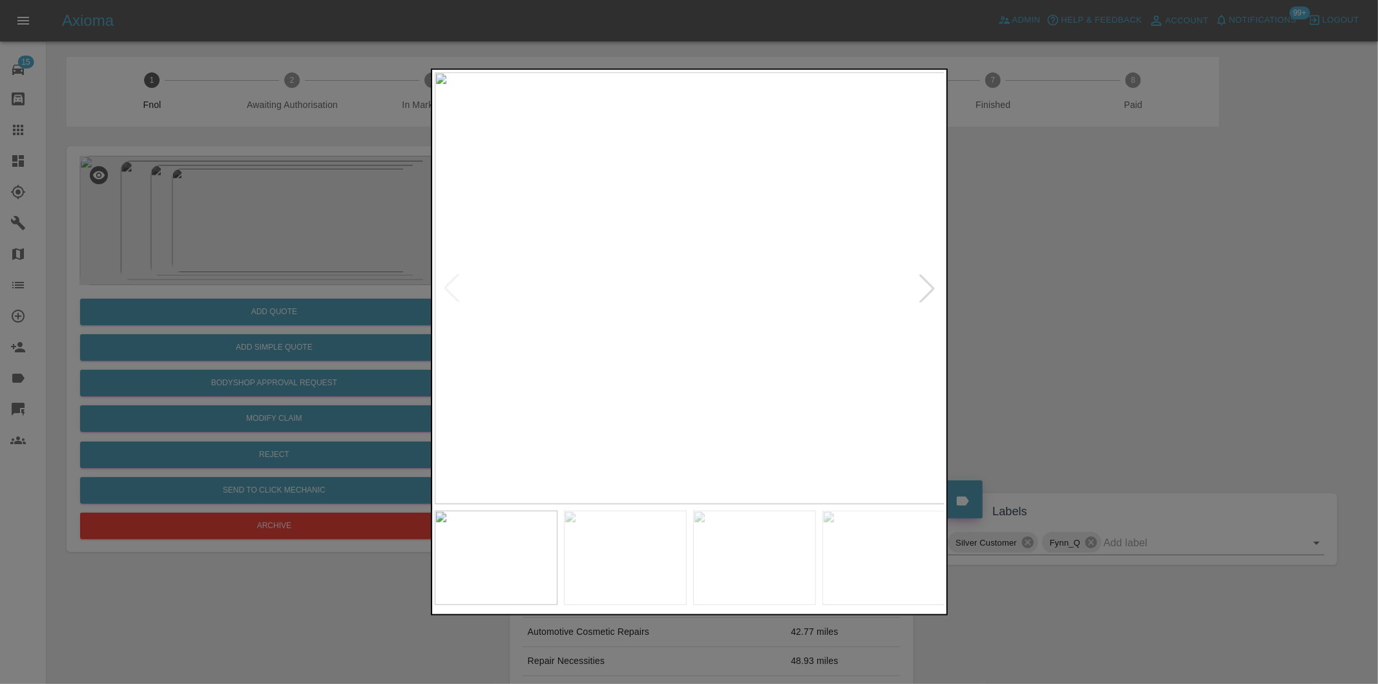
click at [925, 288] on div at bounding box center [927, 288] width 28 height 28
click at [925, 288] on img at bounding box center [690, 288] width 510 height 432
drag, startPoint x: 1088, startPoint y: 288, endPoint x: 465, endPoint y: 295, distance: 622.8
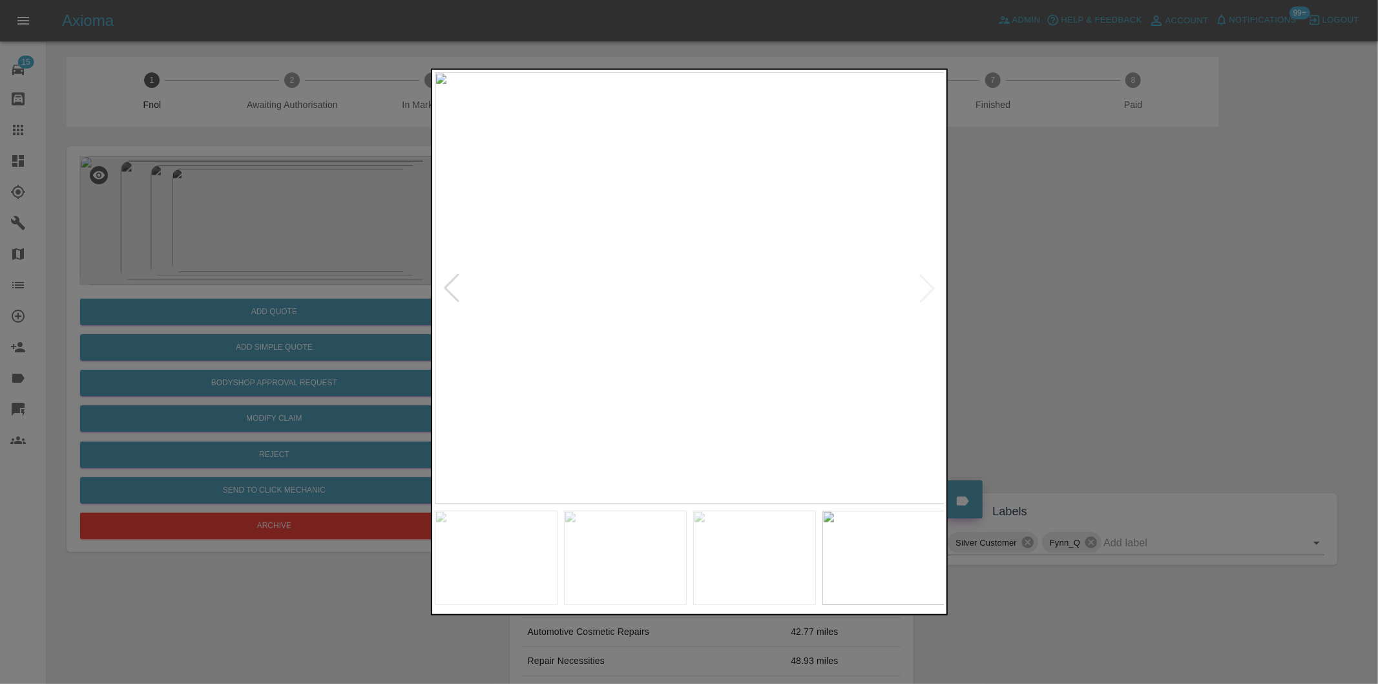
click at [1087, 291] on div at bounding box center [689, 342] width 1378 height 684
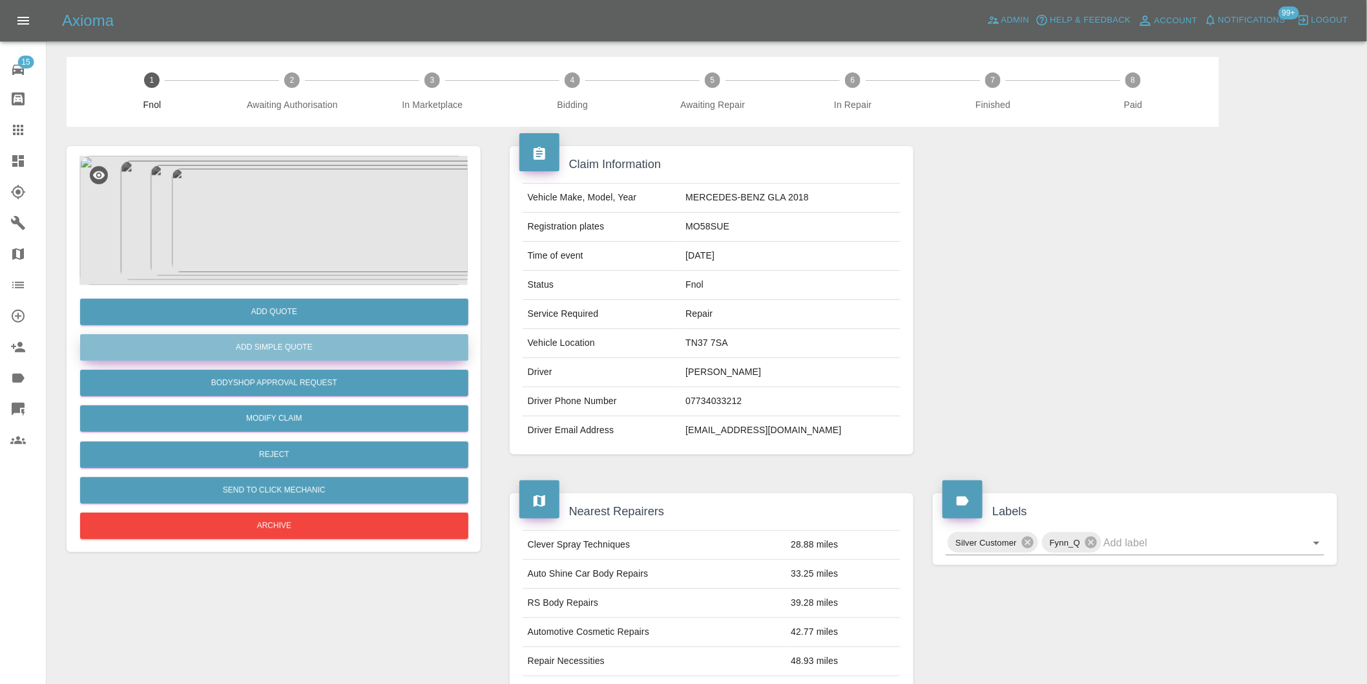
click at [291, 340] on button "Add Simple Quote" at bounding box center [274, 347] width 388 height 26
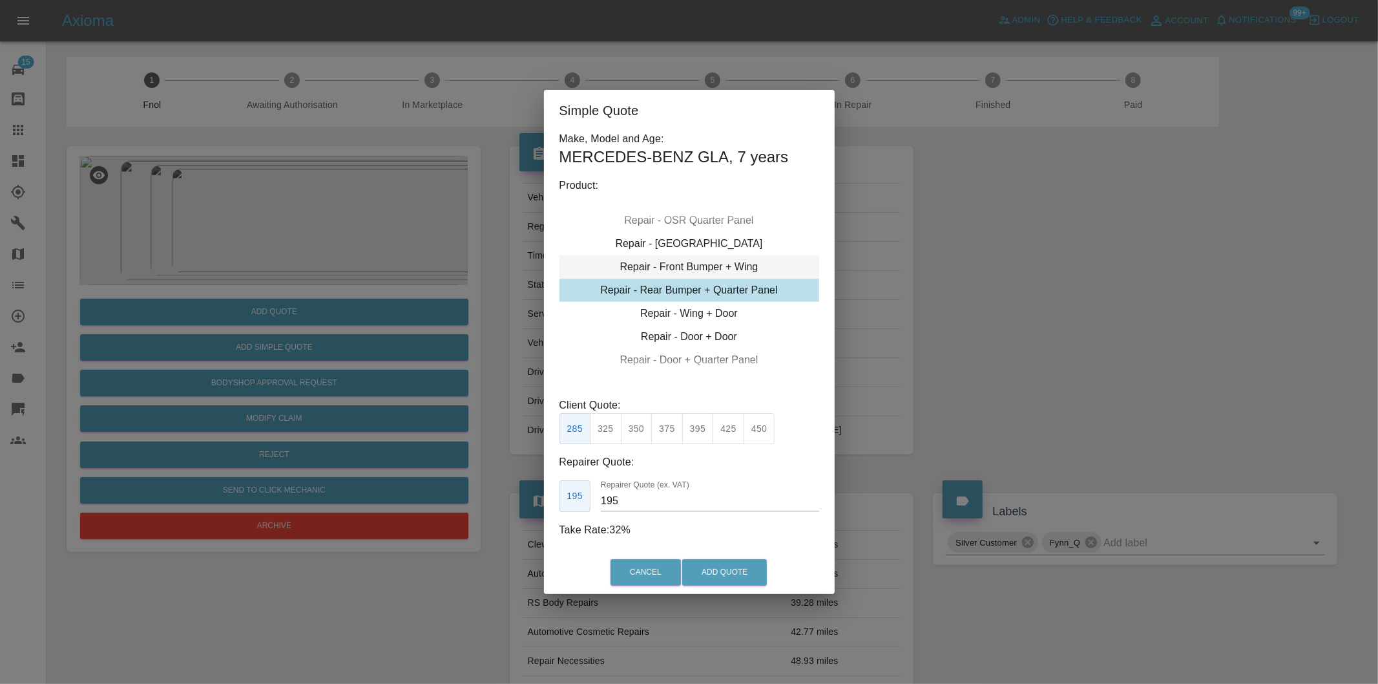
click at [744, 272] on div "Repair - Front Bumper + Wing" at bounding box center [689, 266] width 260 height 23
drag, startPoint x: 606, startPoint y: 431, endPoint x: 678, endPoint y: 493, distance: 95.3
click at [607, 431] on button "310" at bounding box center [606, 429] width 32 height 32
drag, startPoint x: 638, startPoint y: 430, endPoint x: 675, endPoint y: 475, distance: 58.7
click at [640, 432] on button "350" at bounding box center [637, 429] width 32 height 32
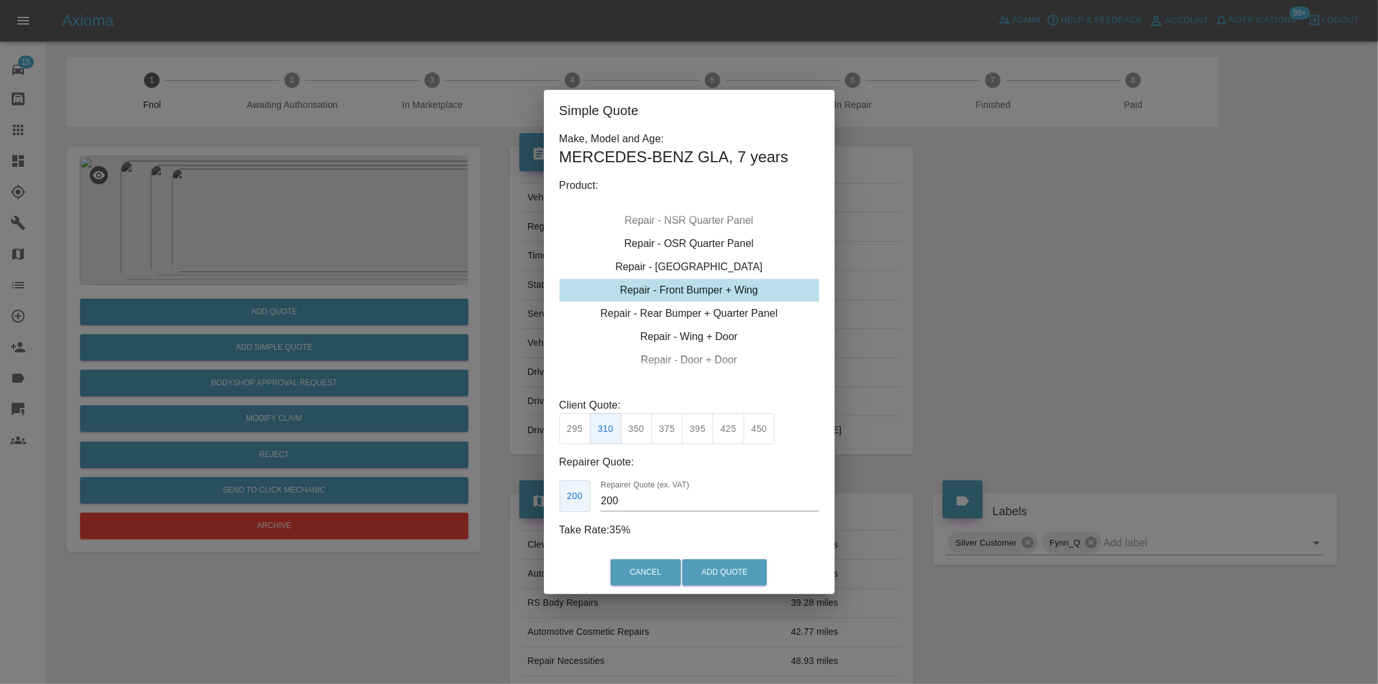
type input "210"
click at [703, 562] on button "Add Quote" at bounding box center [724, 572] width 85 height 26
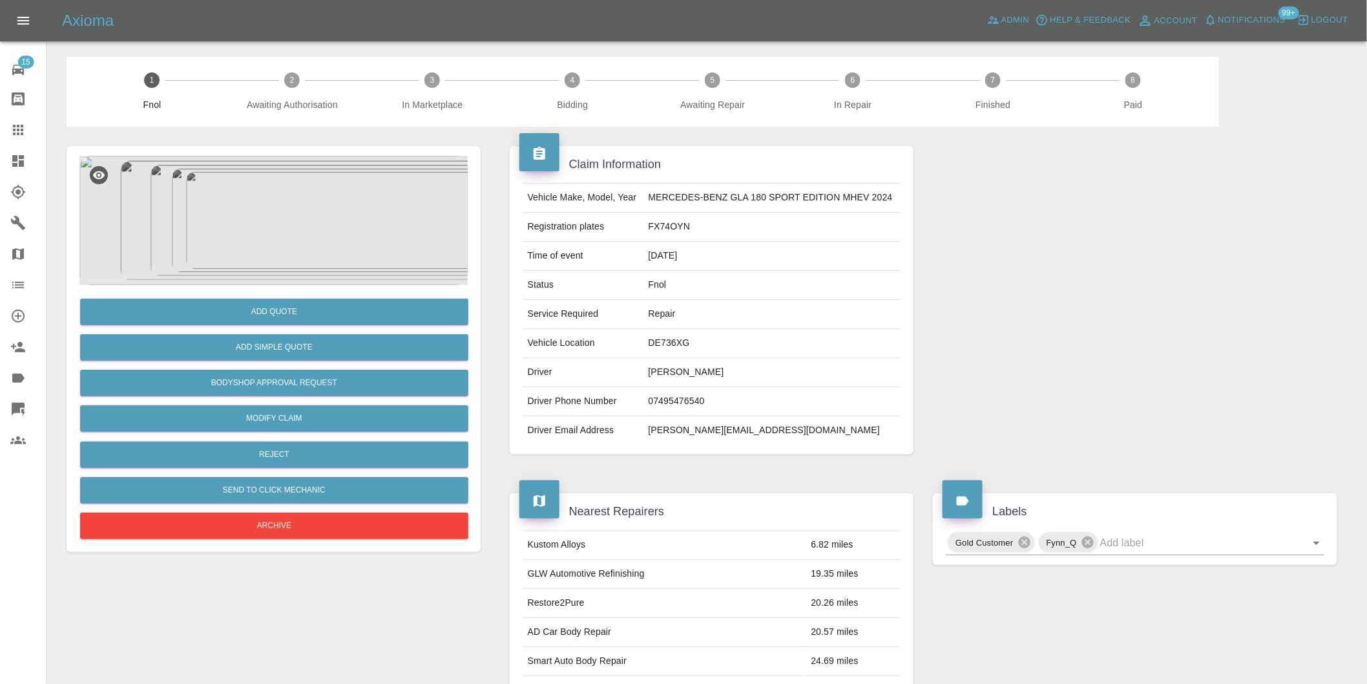
click at [285, 187] on img at bounding box center [273, 220] width 388 height 129
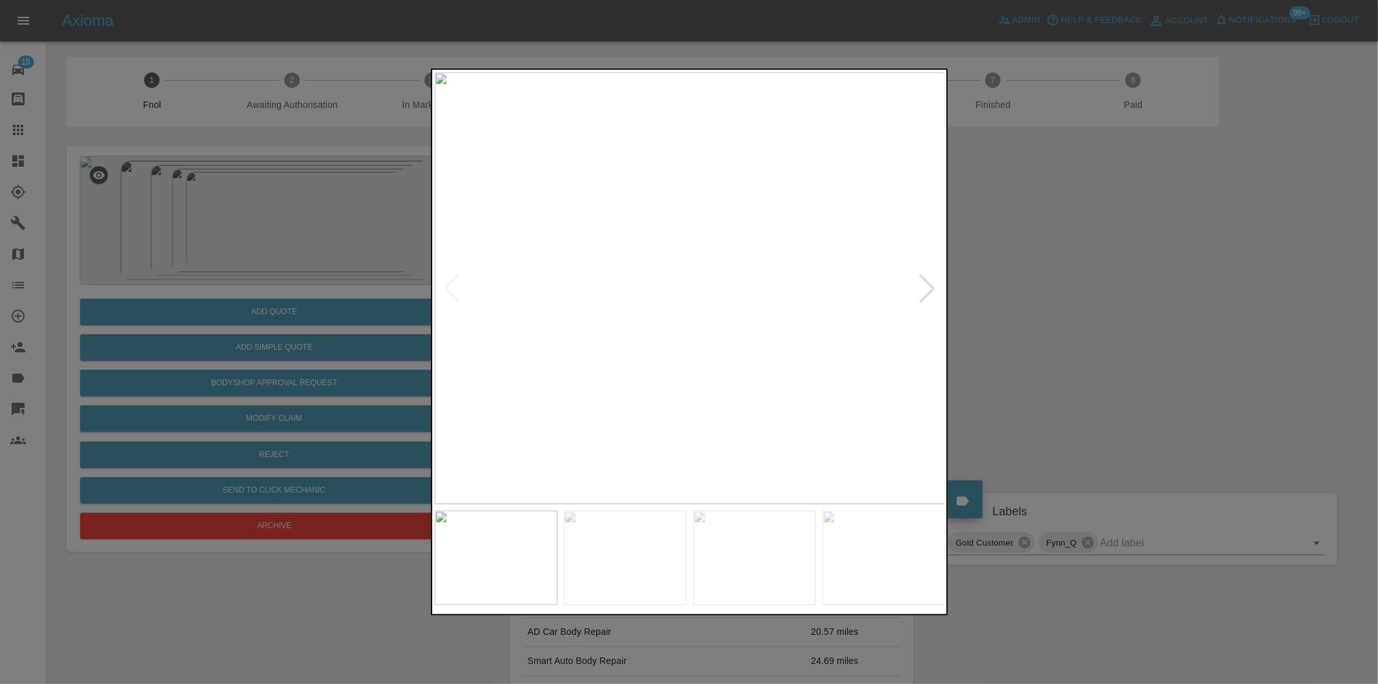
click at [932, 287] on div at bounding box center [927, 288] width 28 height 28
click at [929, 287] on img at bounding box center [690, 288] width 510 height 432
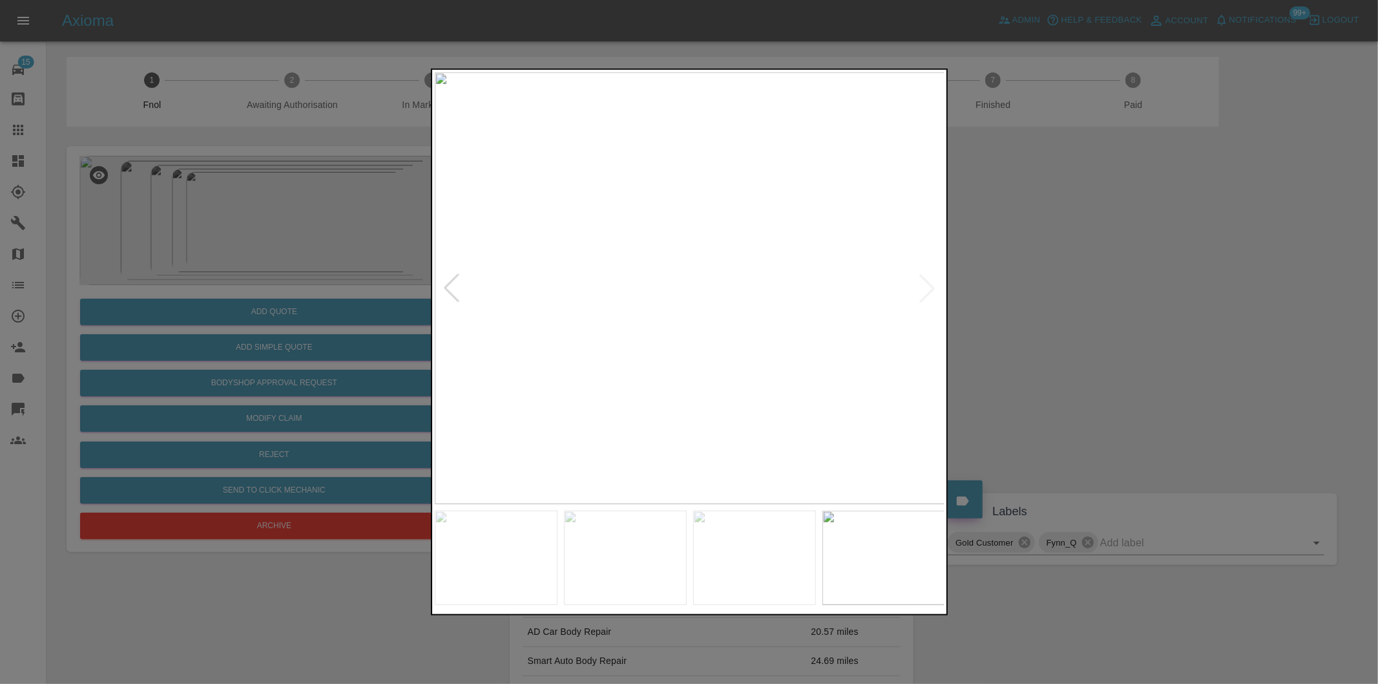
click at [1024, 289] on div at bounding box center [689, 342] width 1378 height 684
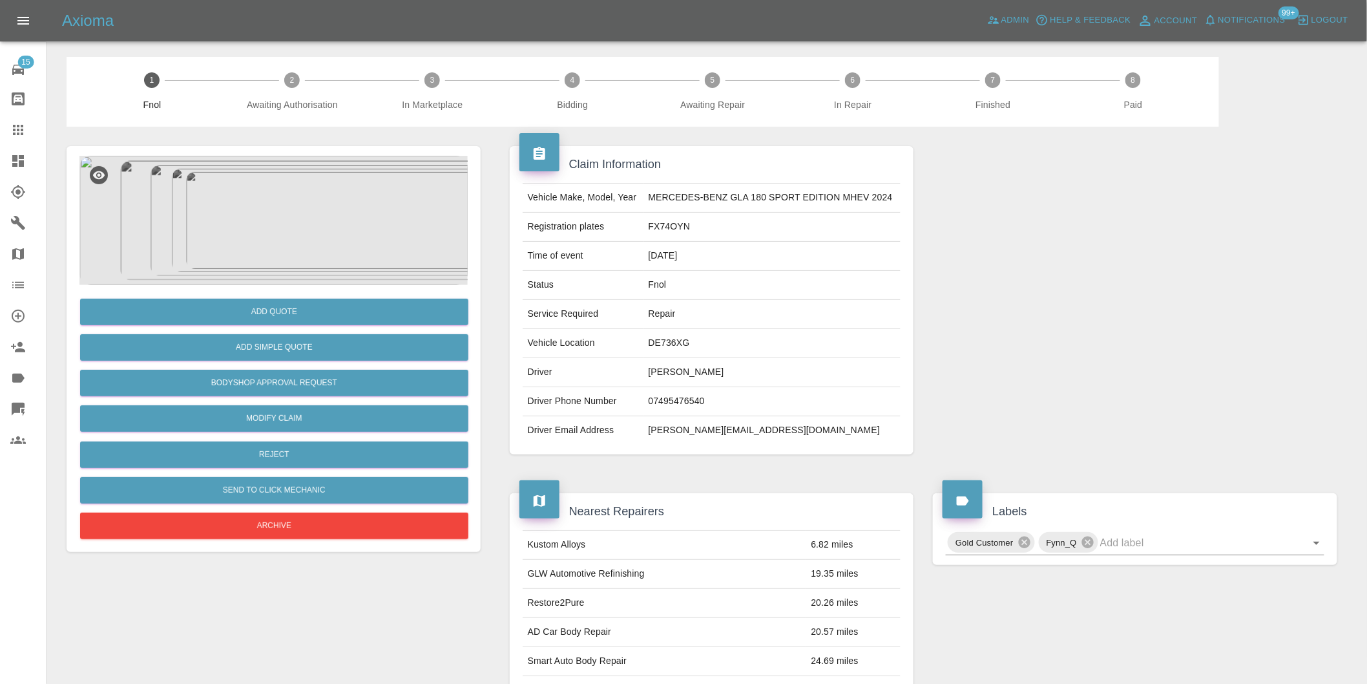
click at [266, 220] on img at bounding box center [273, 220] width 388 height 129
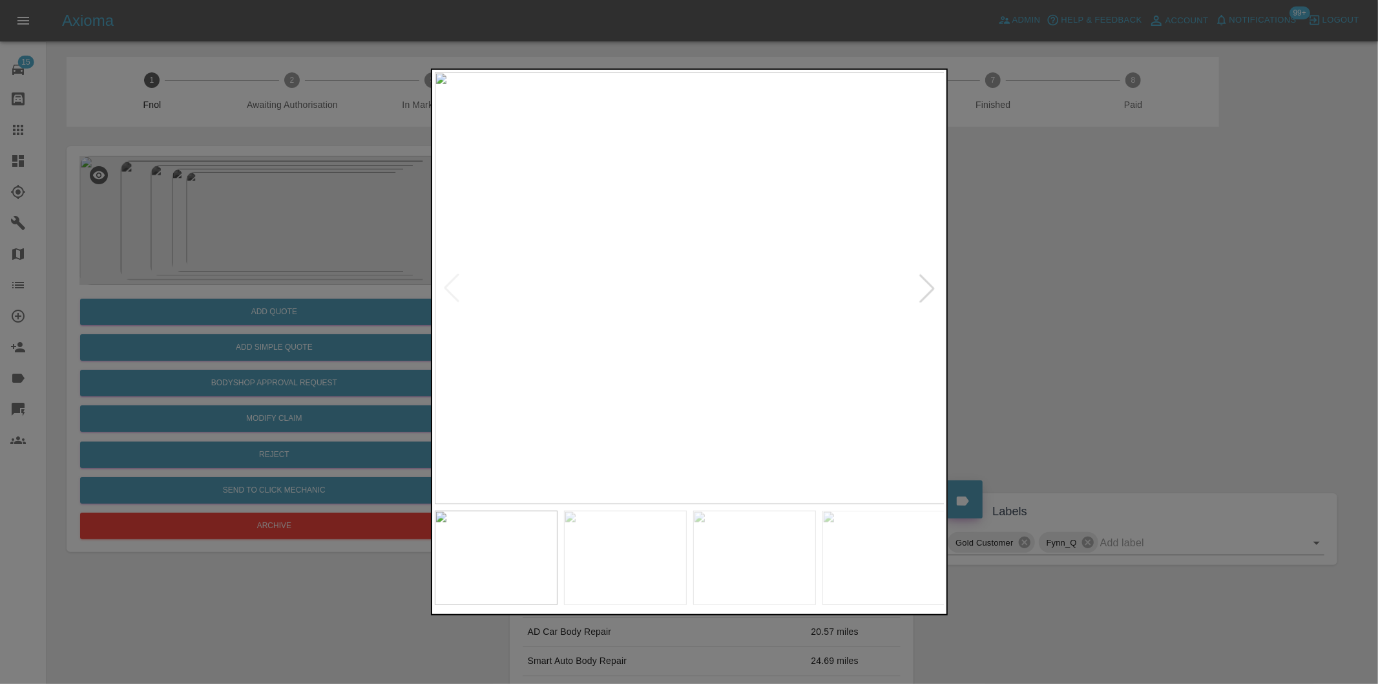
click at [922, 291] on div at bounding box center [927, 288] width 28 height 28
click at [922, 291] on img at bounding box center [690, 288] width 510 height 432
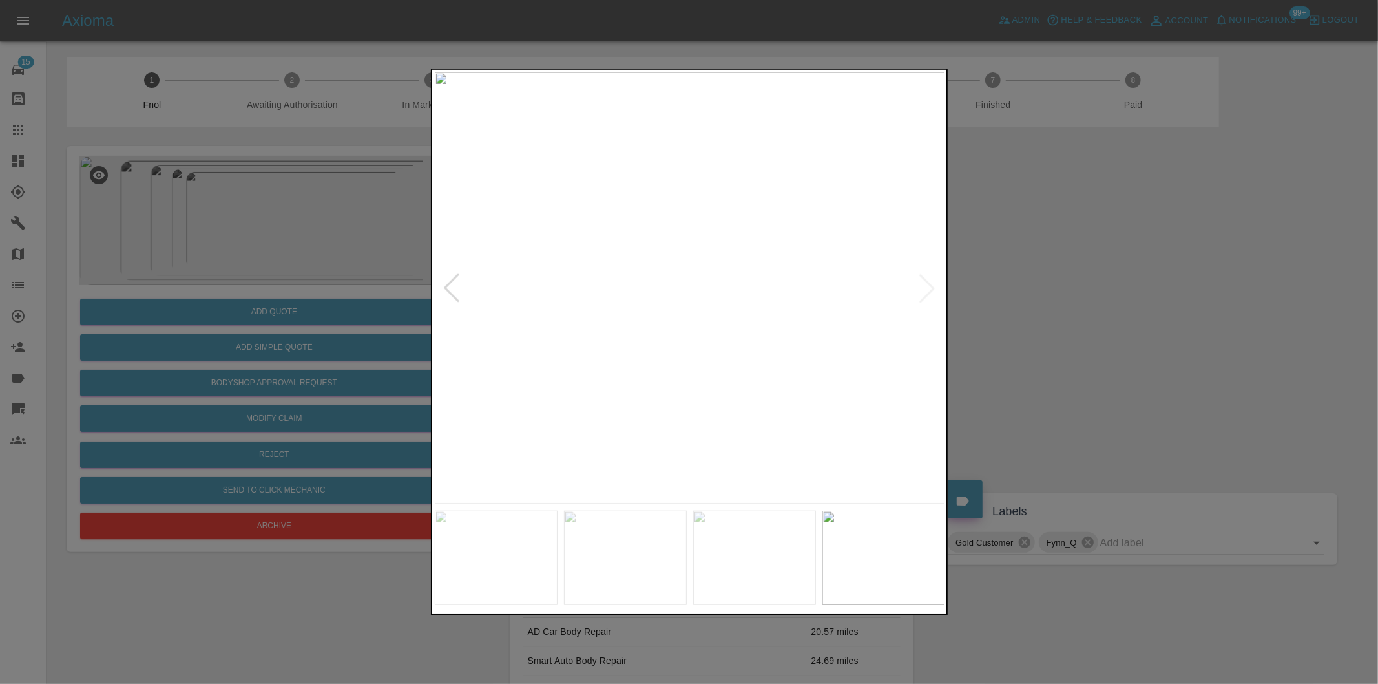
click at [922, 291] on img at bounding box center [690, 288] width 510 height 432
drag, startPoint x: 1157, startPoint y: 382, endPoint x: 998, endPoint y: 379, distance: 159.0
click at [1151, 382] on div at bounding box center [689, 342] width 1378 height 684
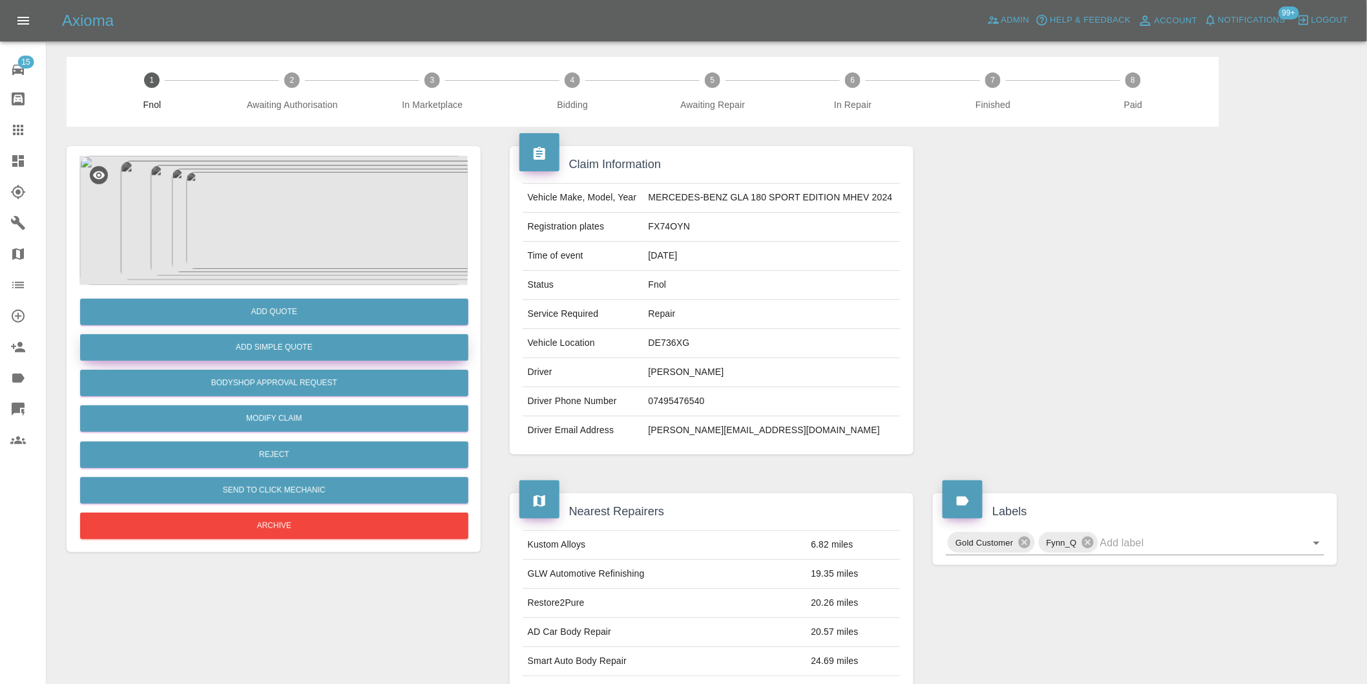
click at [347, 344] on button "Add Simple Quote" at bounding box center [274, 347] width 388 height 26
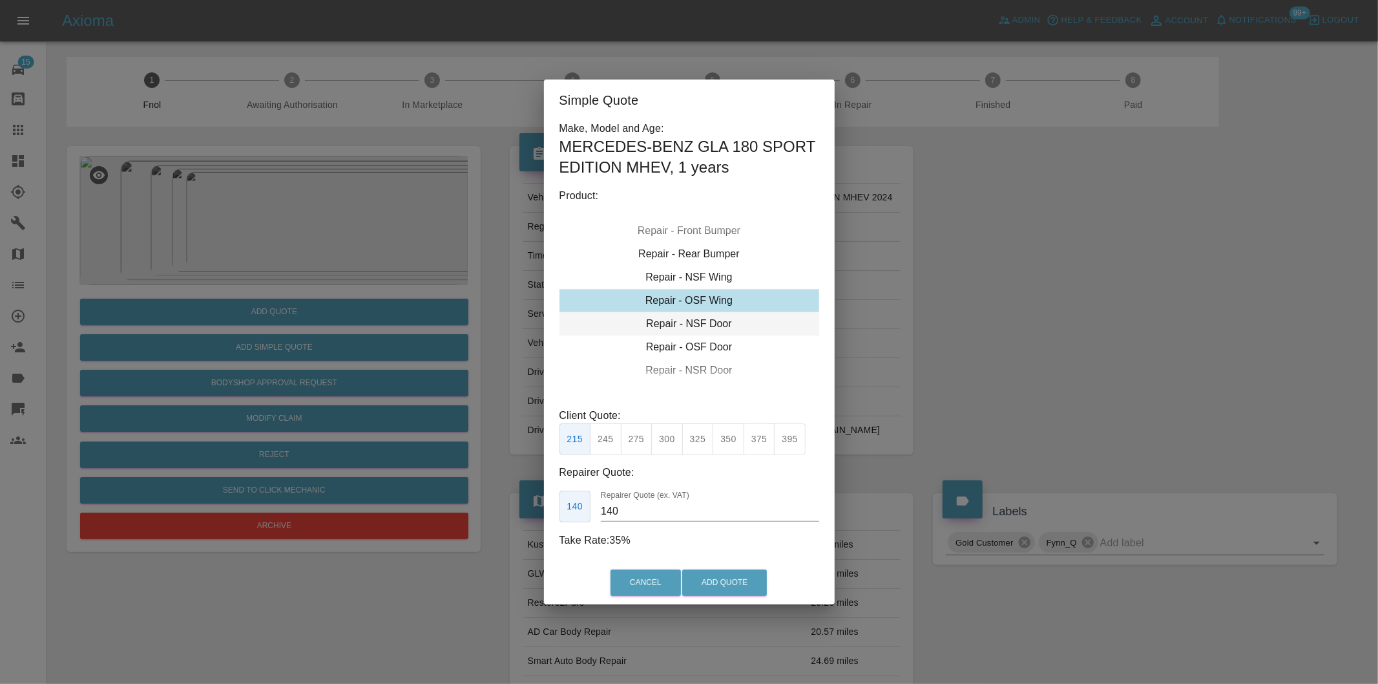
click at [724, 326] on div "Repair - NSF Door" at bounding box center [689, 323] width 260 height 23
drag, startPoint x: 668, startPoint y: 435, endPoint x: 702, endPoint y: 510, distance: 82.1
click at [669, 435] on button "300" at bounding box center [667, 439] width 32 height 32
type input "190"
click at [724, 577] on button "Add Quote" at bounding box center [724, 582] width 85 height 26
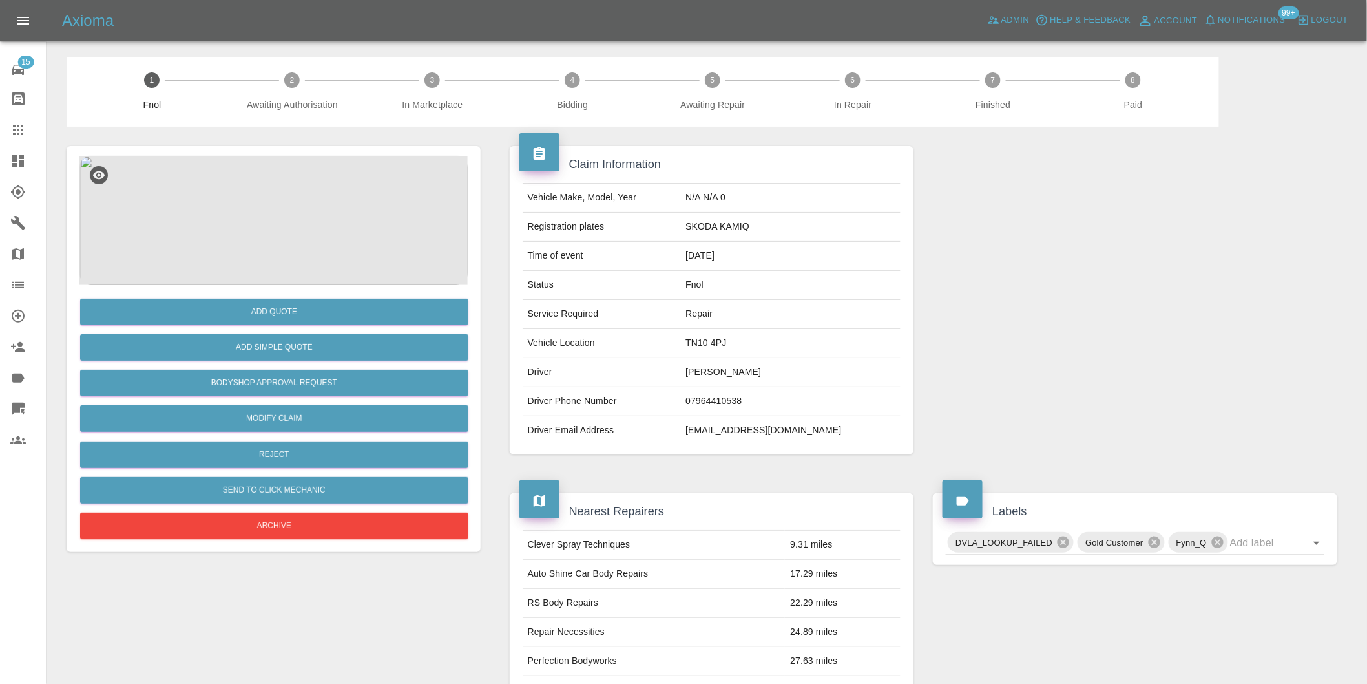
click at [276, 189] on img at bounding box center [273, 220] width 388 height 129
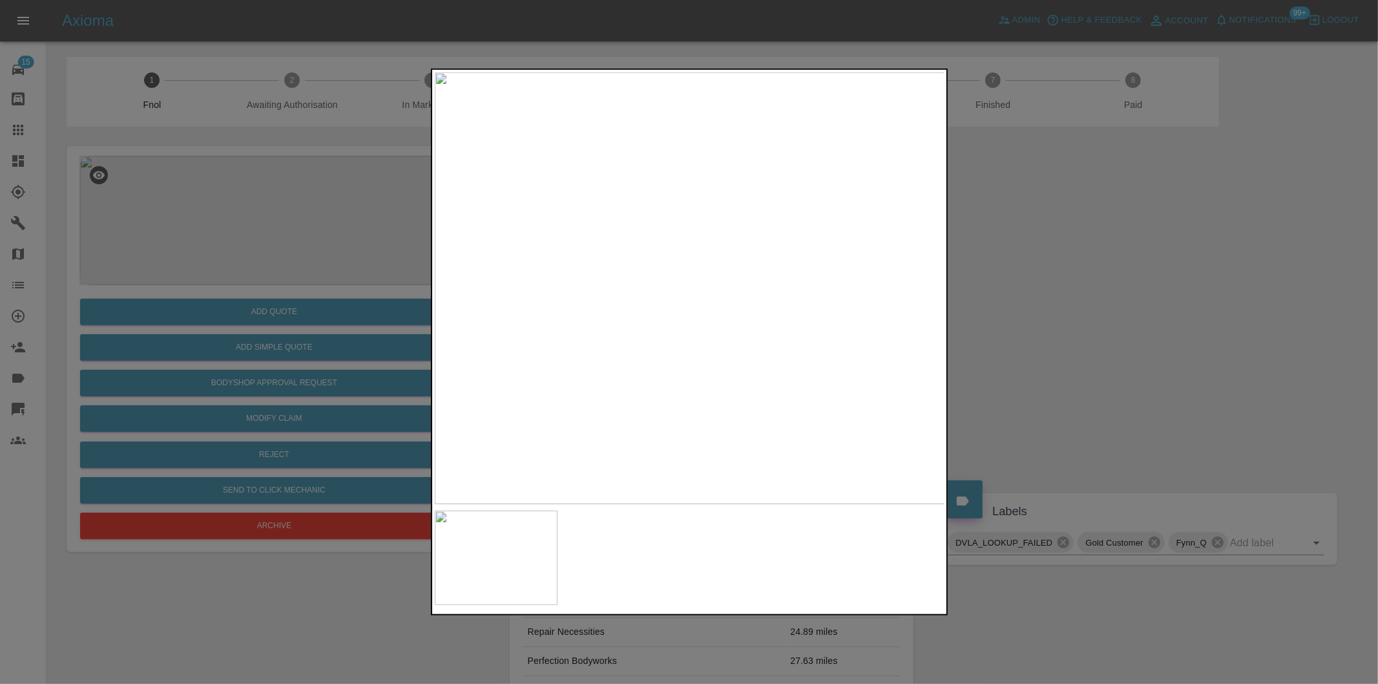
click at [1070, 276] on div at bounding box center [689, 342] width 1378 height 684
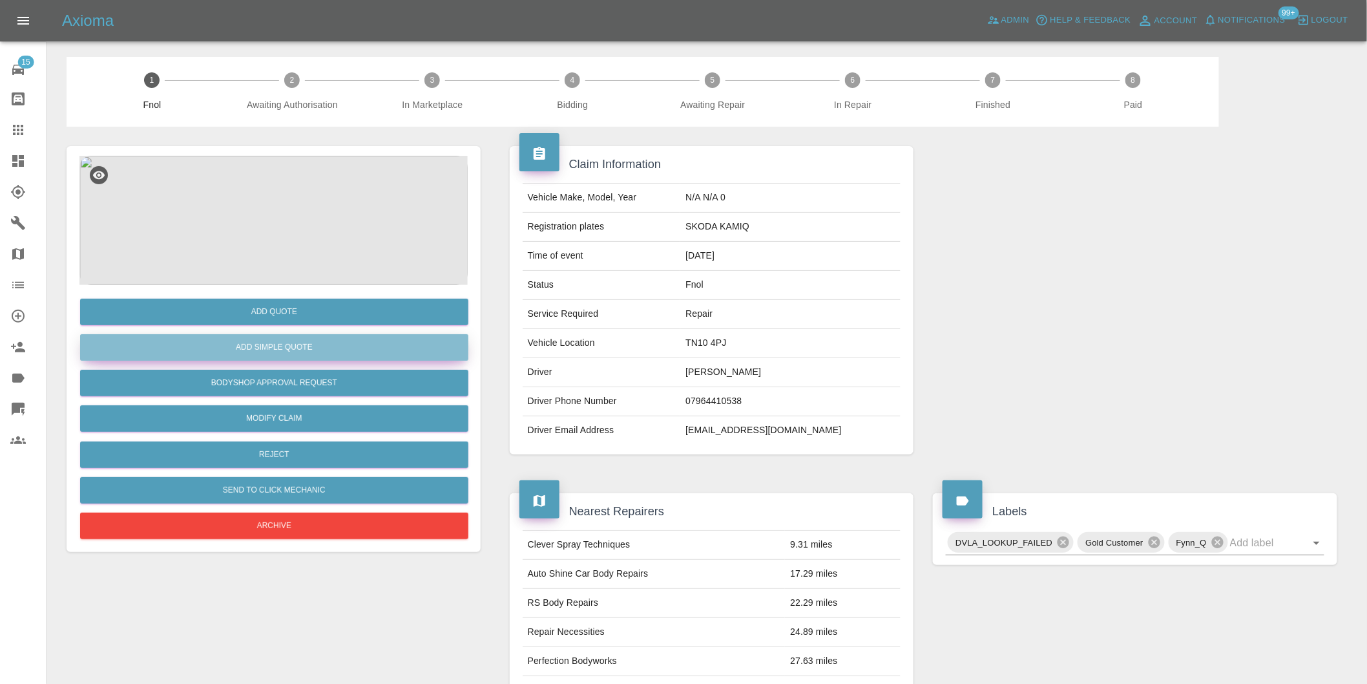
click at [309, 351] on button "Add Simple Quote" at bounding box center [274, 347] width 388 height 26
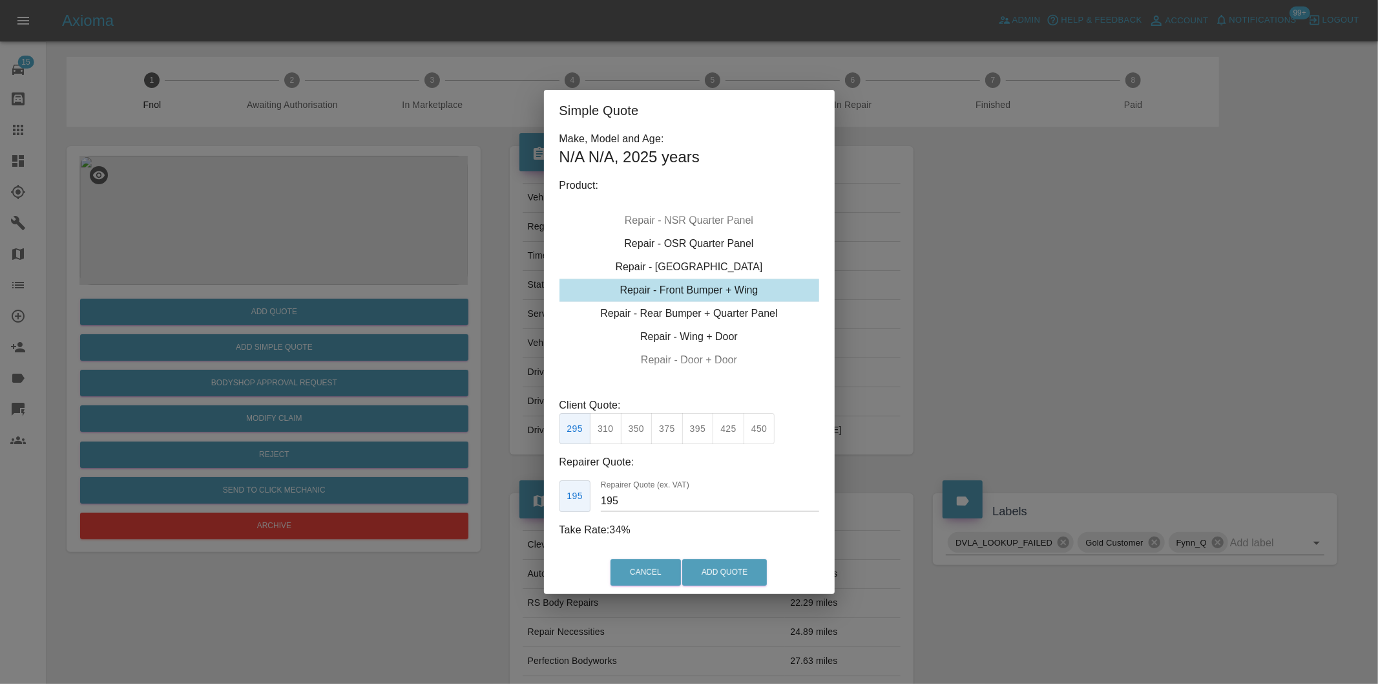
drag, startPoint x: 630, startPoint y: 433, endPoint x: 645, endPoint y: 450, distance: 22.4
click at [631, 433] on button "350" at bounding box center [637, 429] width 32 height 32
type input "210"
click at [701, 569] on button "Add Quote" at bounding box center [724, 572] width 85 height 26
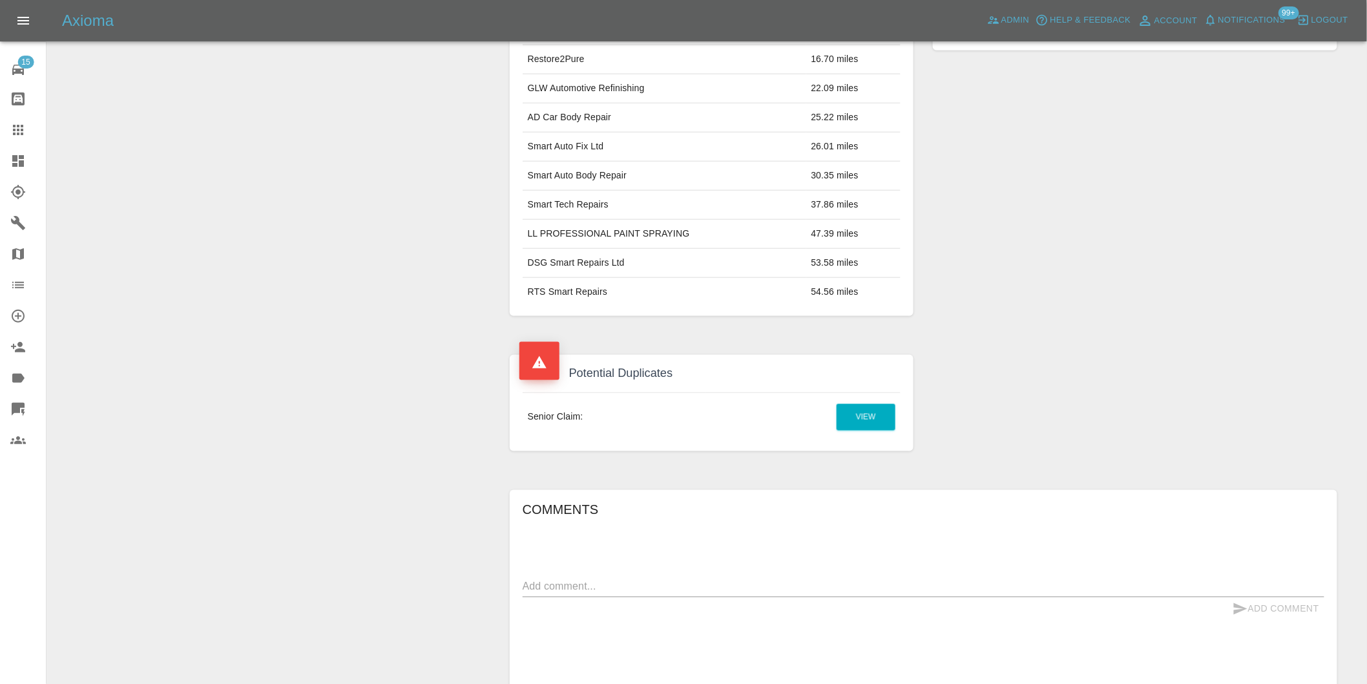
scroll to position [646, 0]
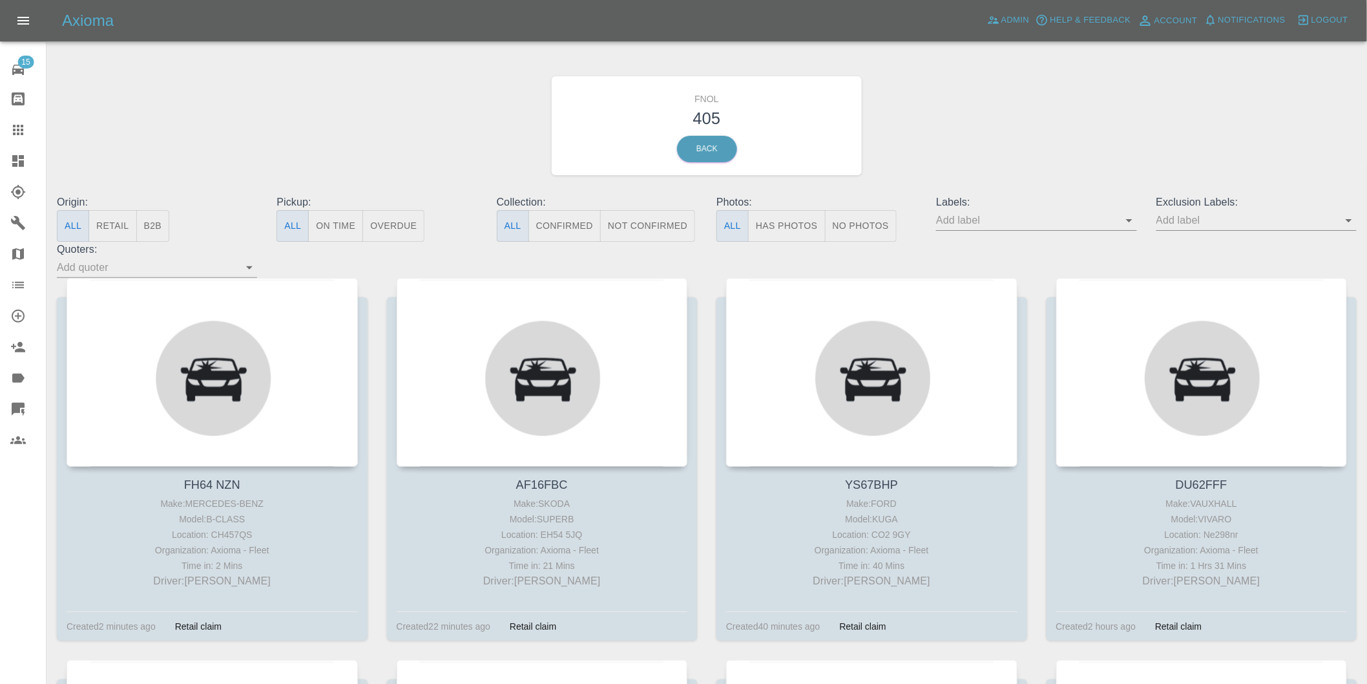
click at [787, 233] on button "Has Photos" at bounding box center [787, 226] width 78 height 32
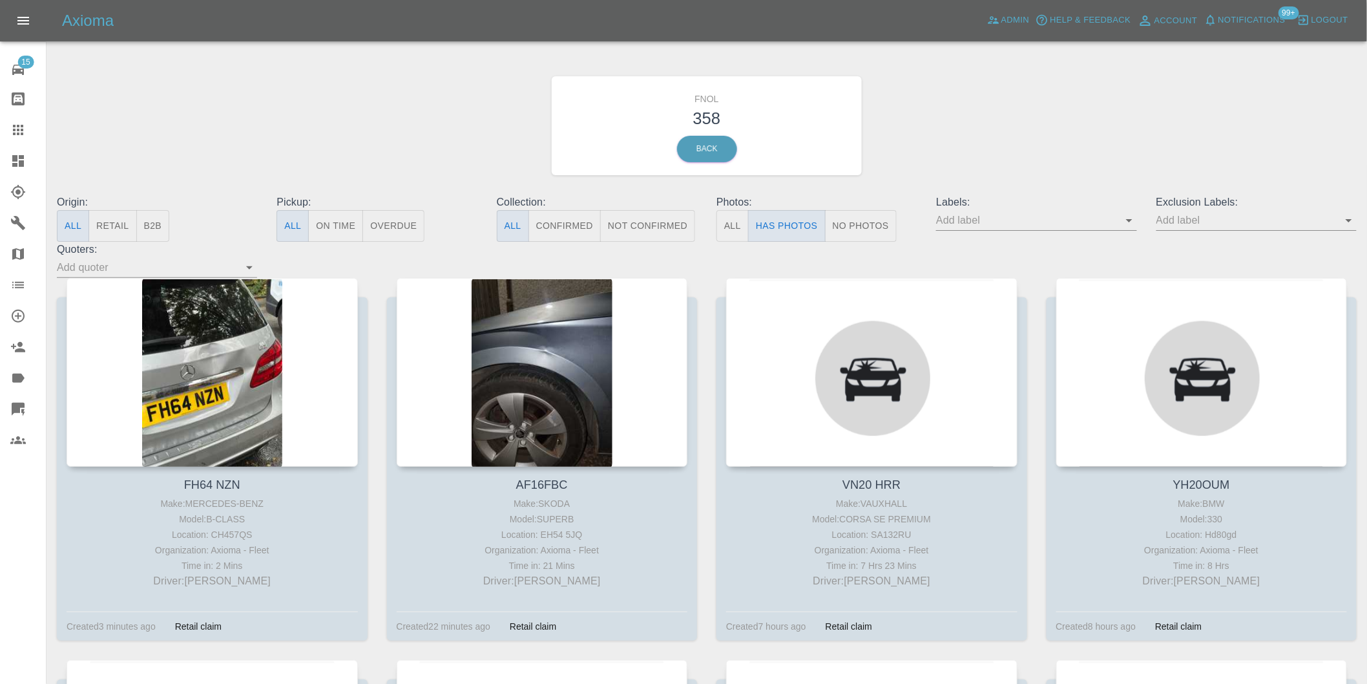
click at [1349, 218] on icon "Open" at bounding box center [1349, 221] width 16 height 16
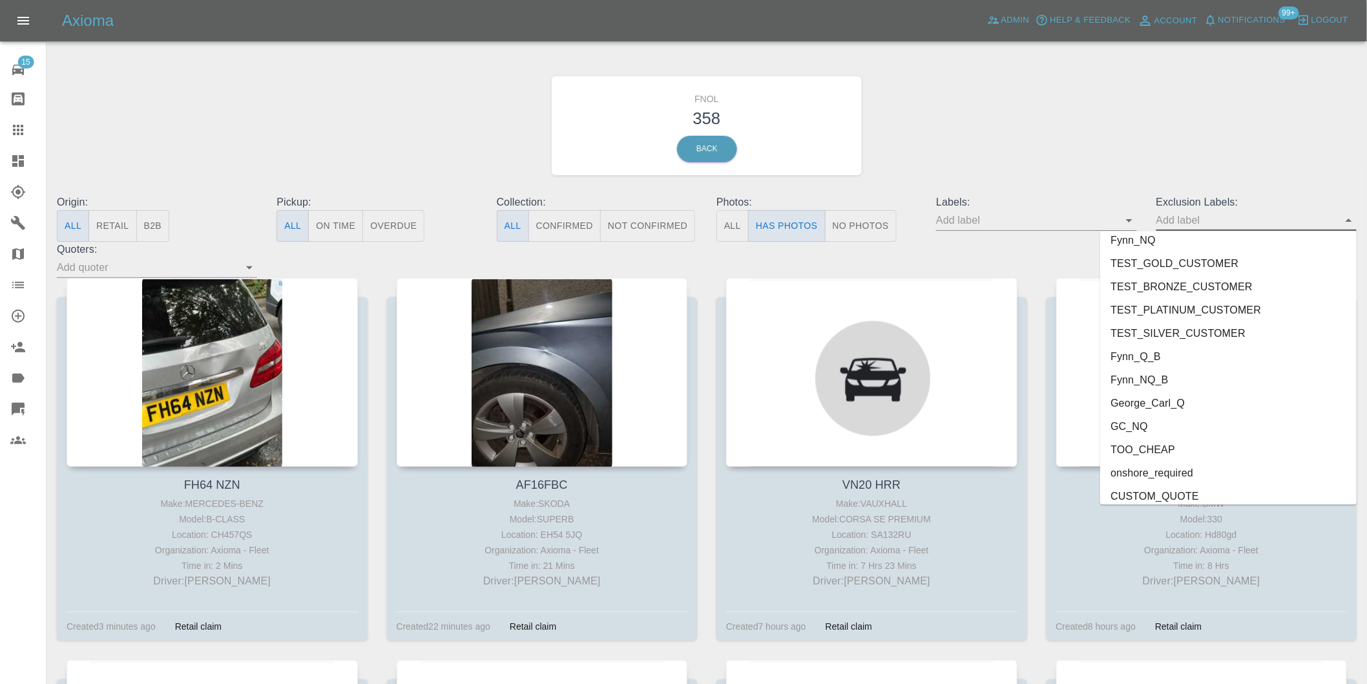
scroll to position [2806, 0]
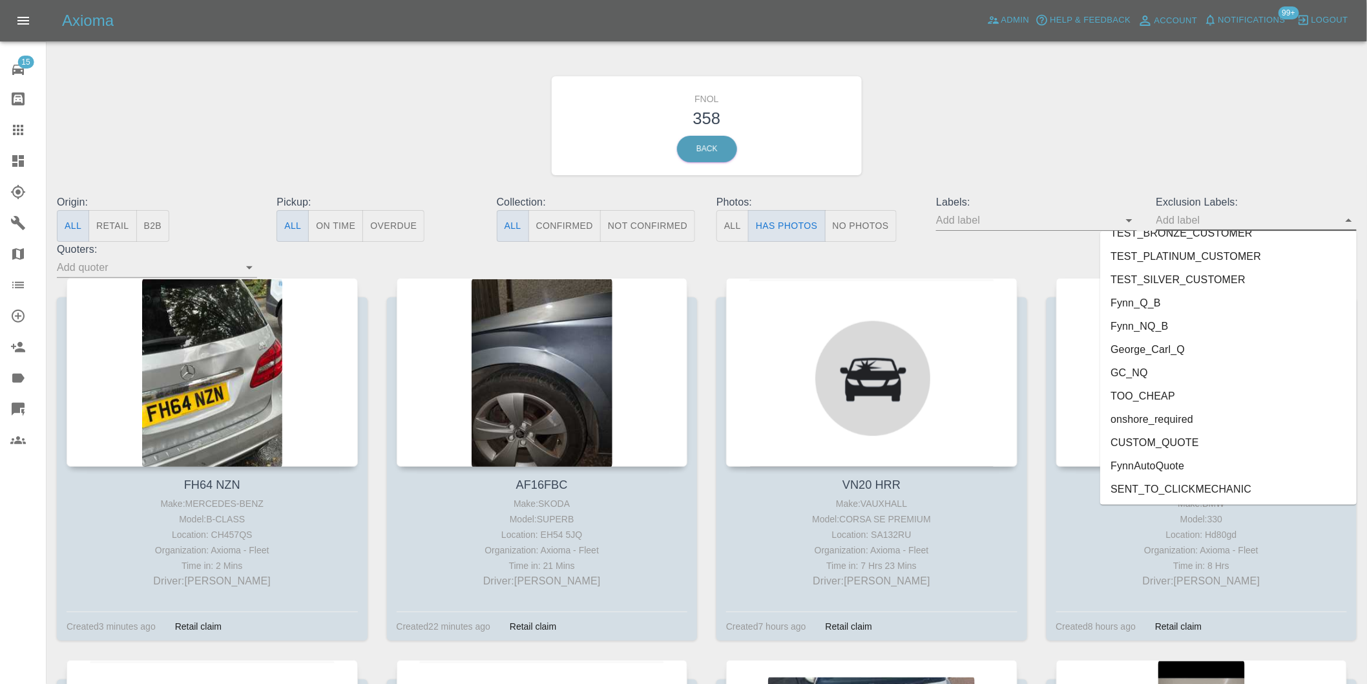
click at [1185, 408] on li "onshore_required" at bounding box center [1228, 419] width 256 height 23
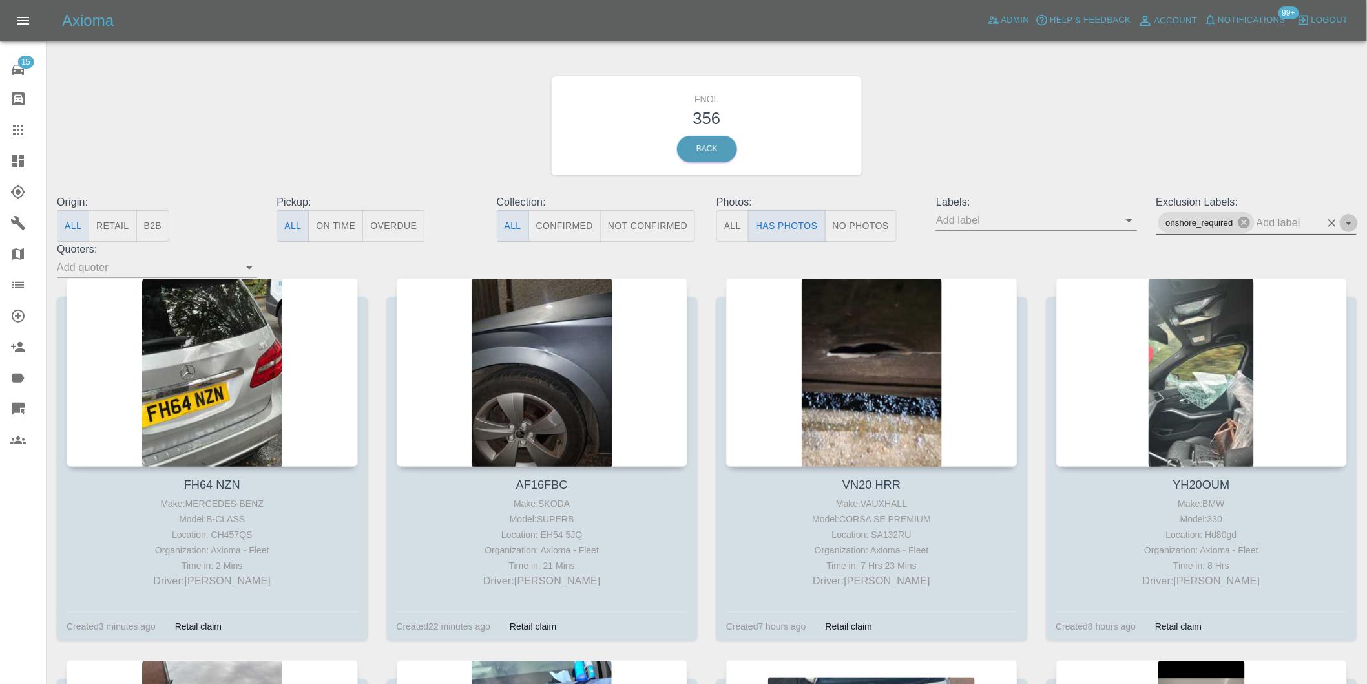
click at [1350, 226] on icon "Open" at bounding box center [1349, 223] width 16 height 16
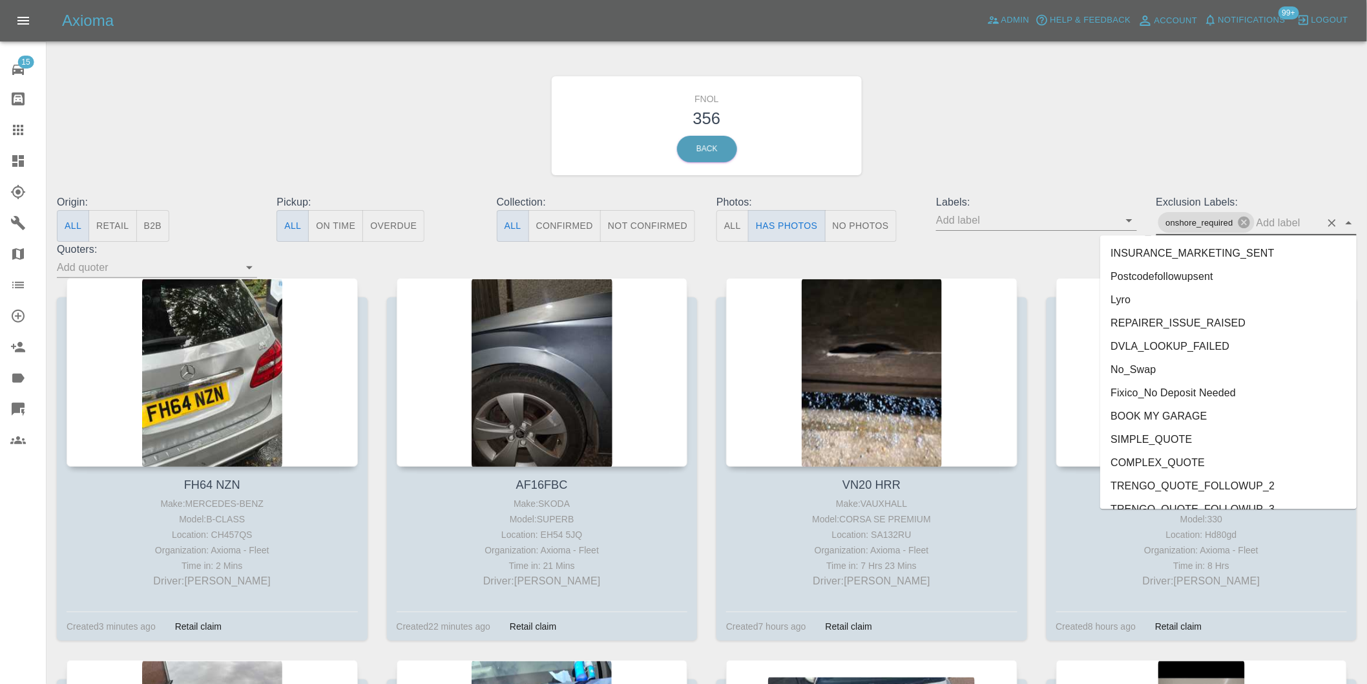
scroll to position [2783, 0]
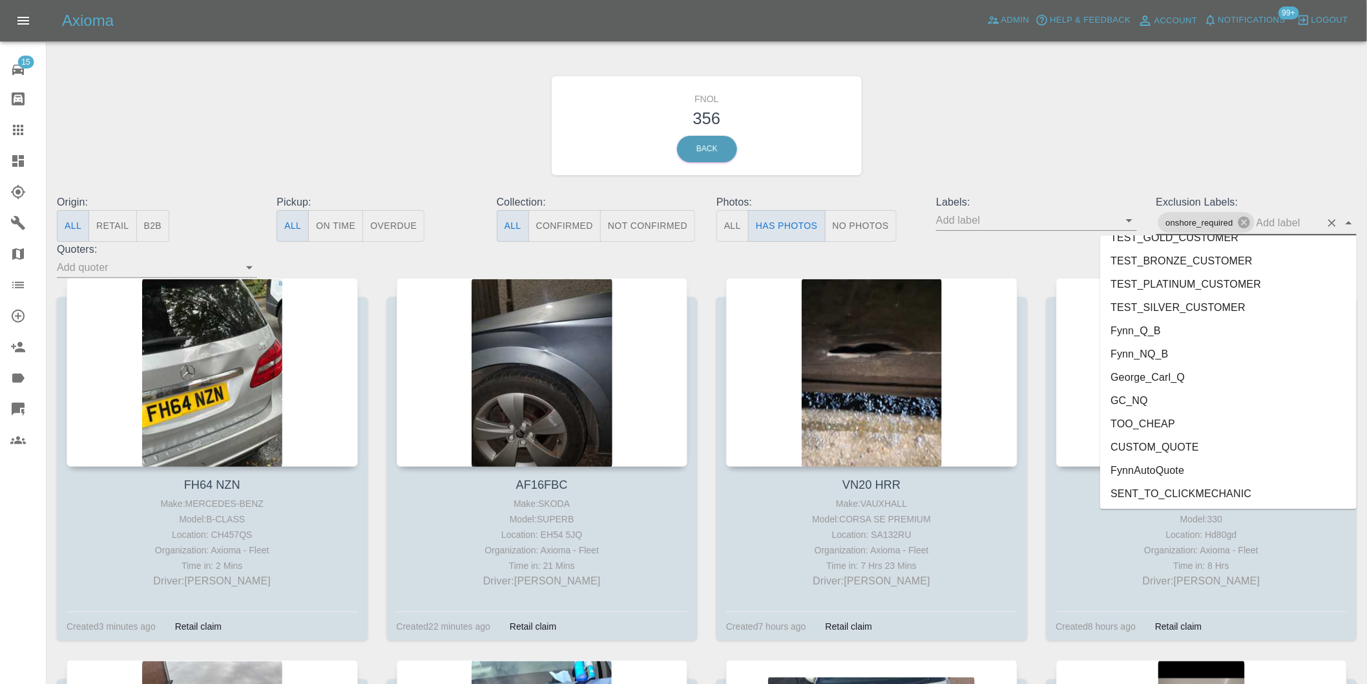
click at [1183, 372] on li "George_Carl_Q" at bounding box center [1228, 376] width 256 height 23
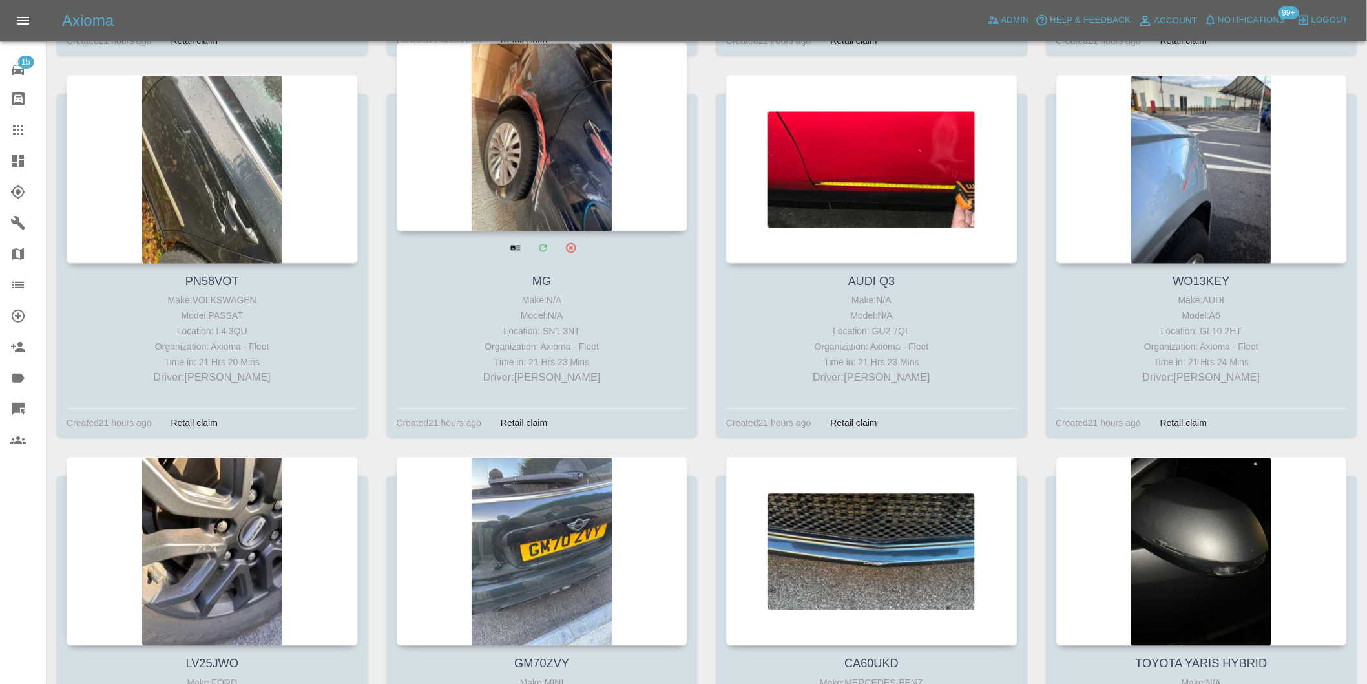
scroll to position [11342, 0]
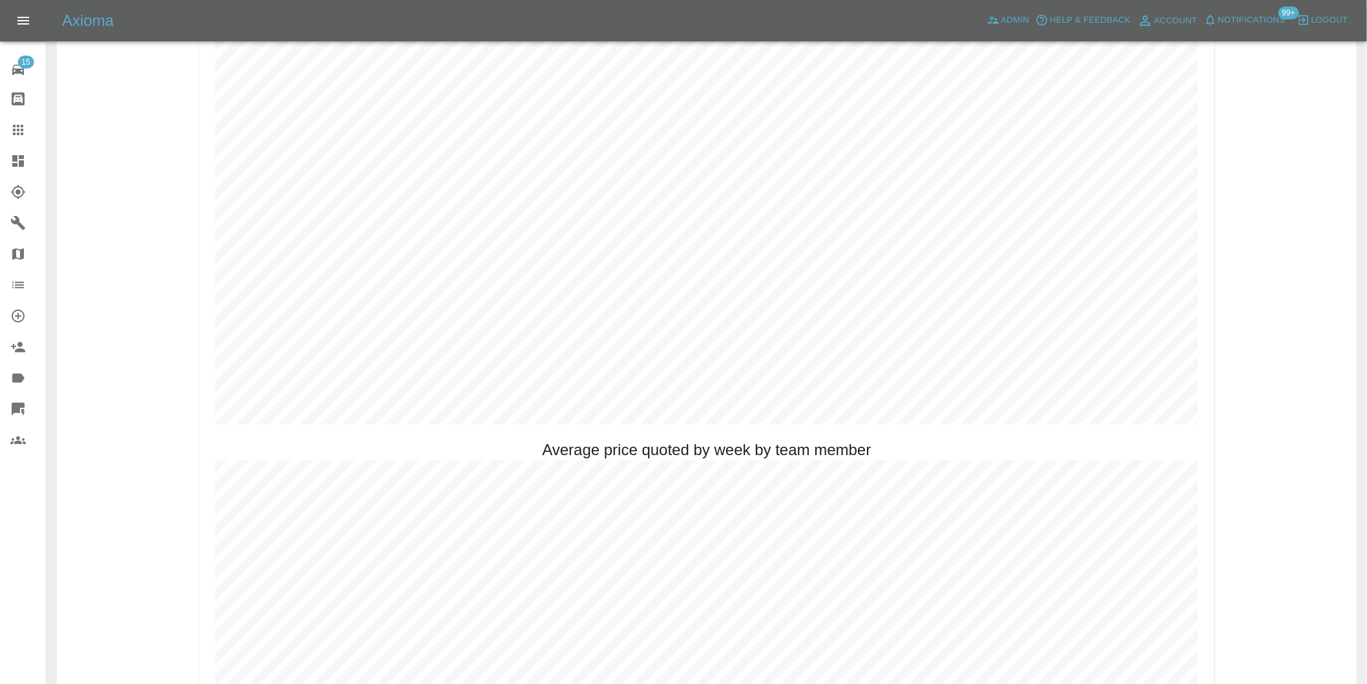
scroll to position [933, 0]
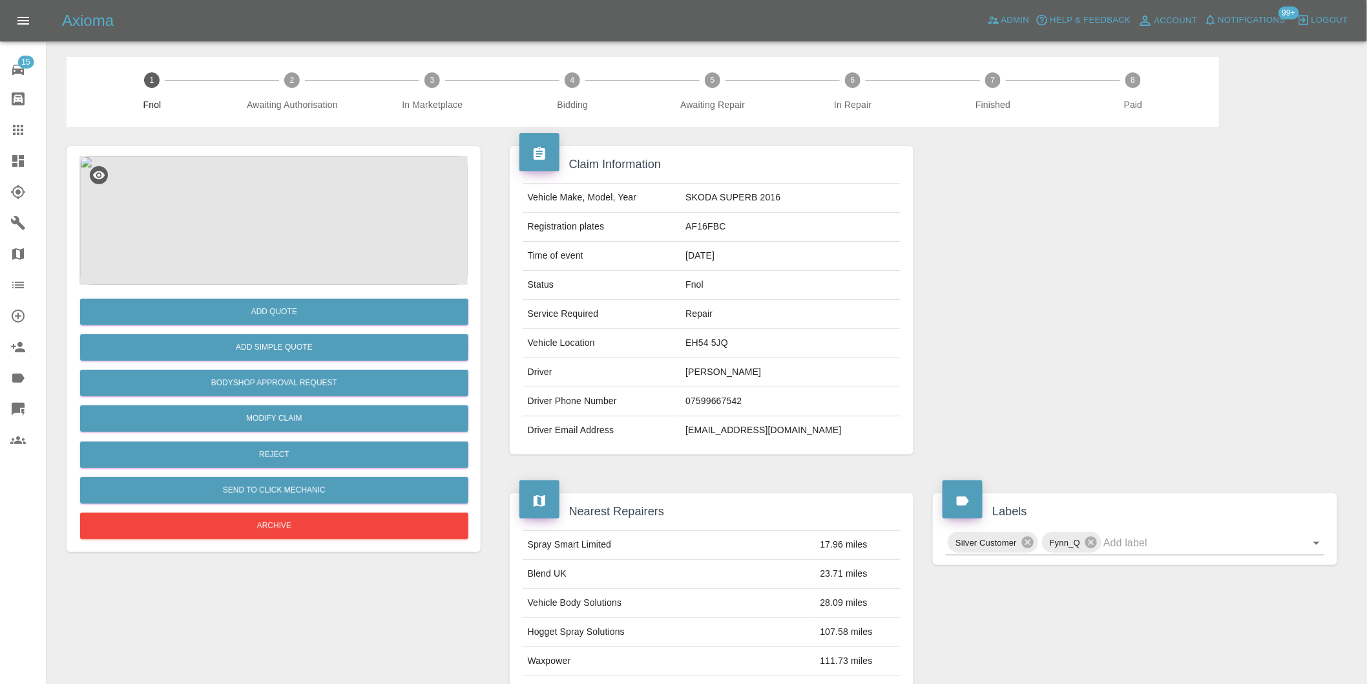
click at [283, 202] on img at bounding box center [273, 220] width 388 height 129
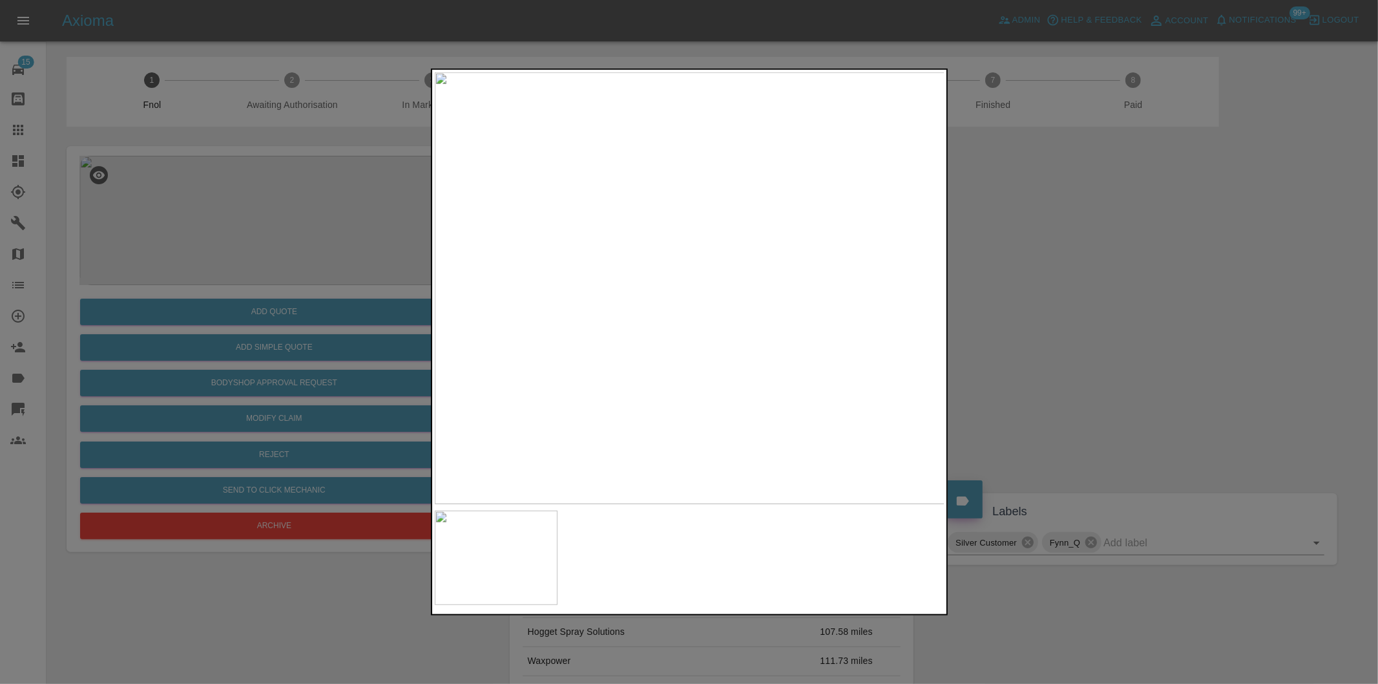
click at [1096, 318] on div at bounding box center [689, 342] width 1378 height 684
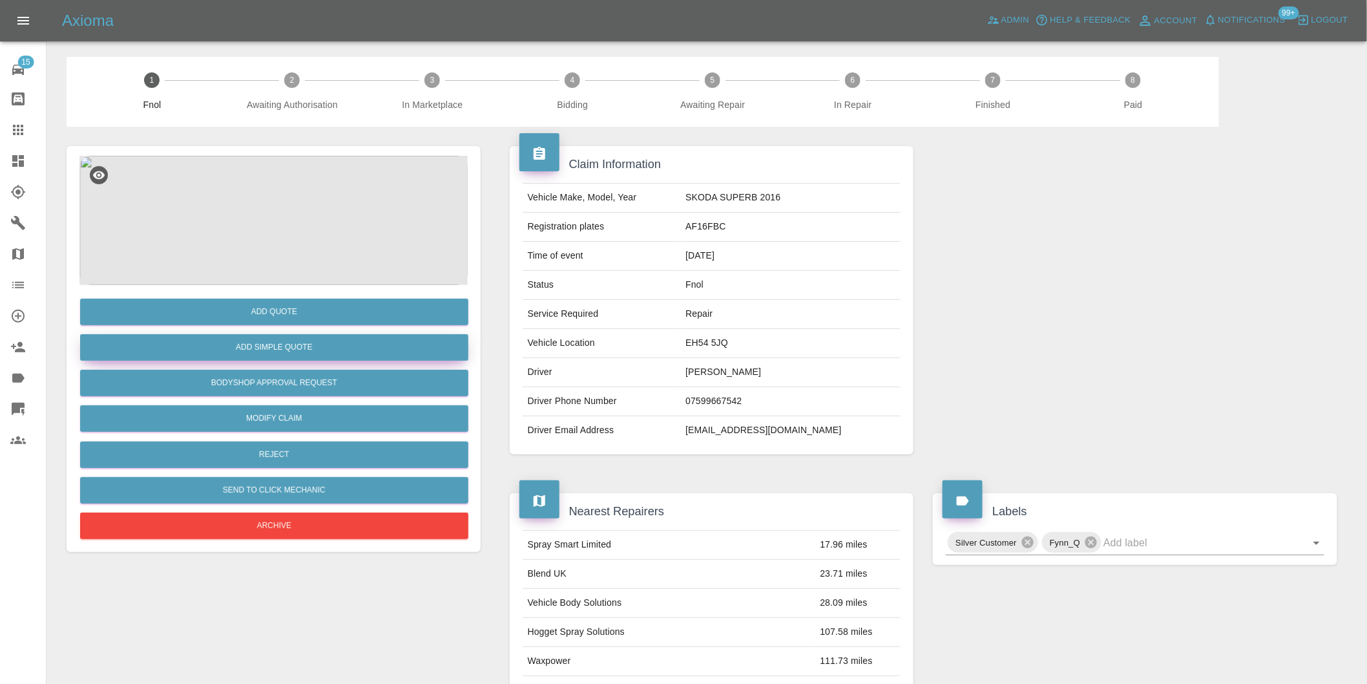
click at [340, 339] on button "Add Simple Quote" at bounding box center [274, 347] width 388 height 26
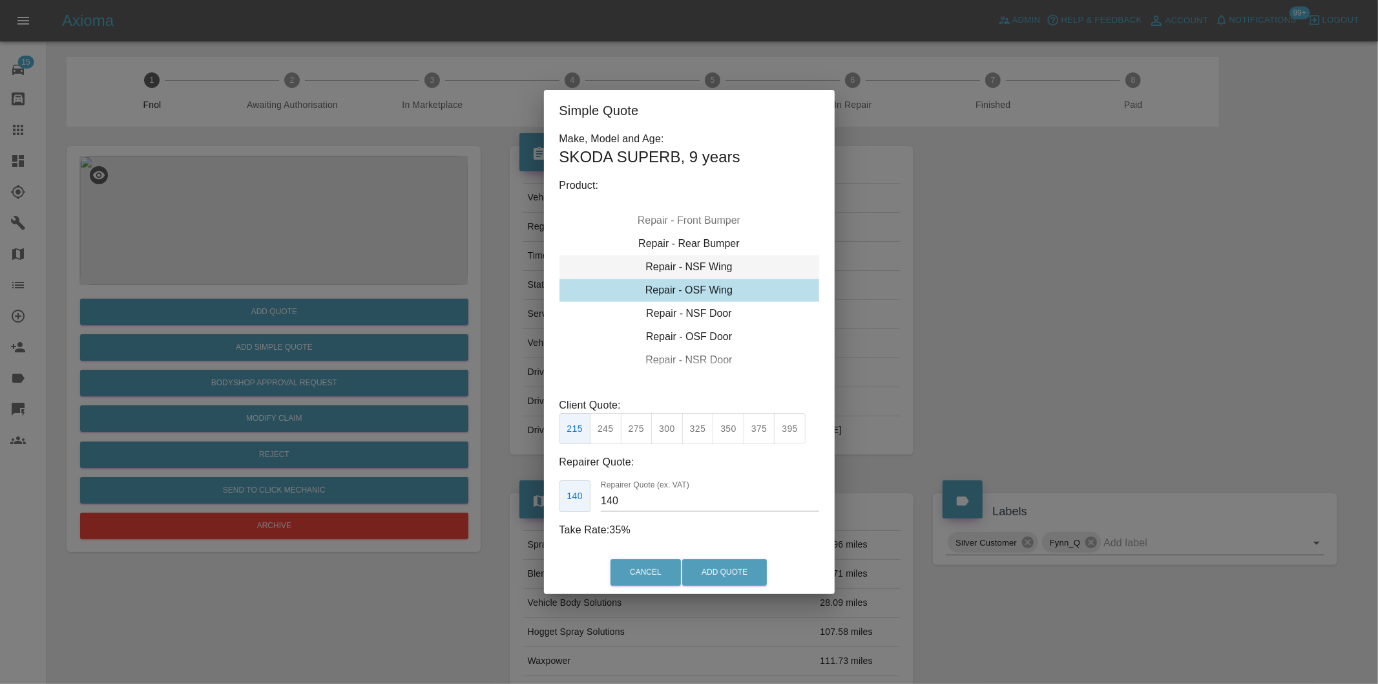
click at [713, 269] on div "Repair - NSF Wing" at bounding box center [689, 266] width 260 height 23
click at [669, 432] on button "300" at bounding box center [667, 429] width 32 height 32
type input "195"
click at [713, 574] on button "Add Quote" at bounding box center [724, 572] width 85 height 26
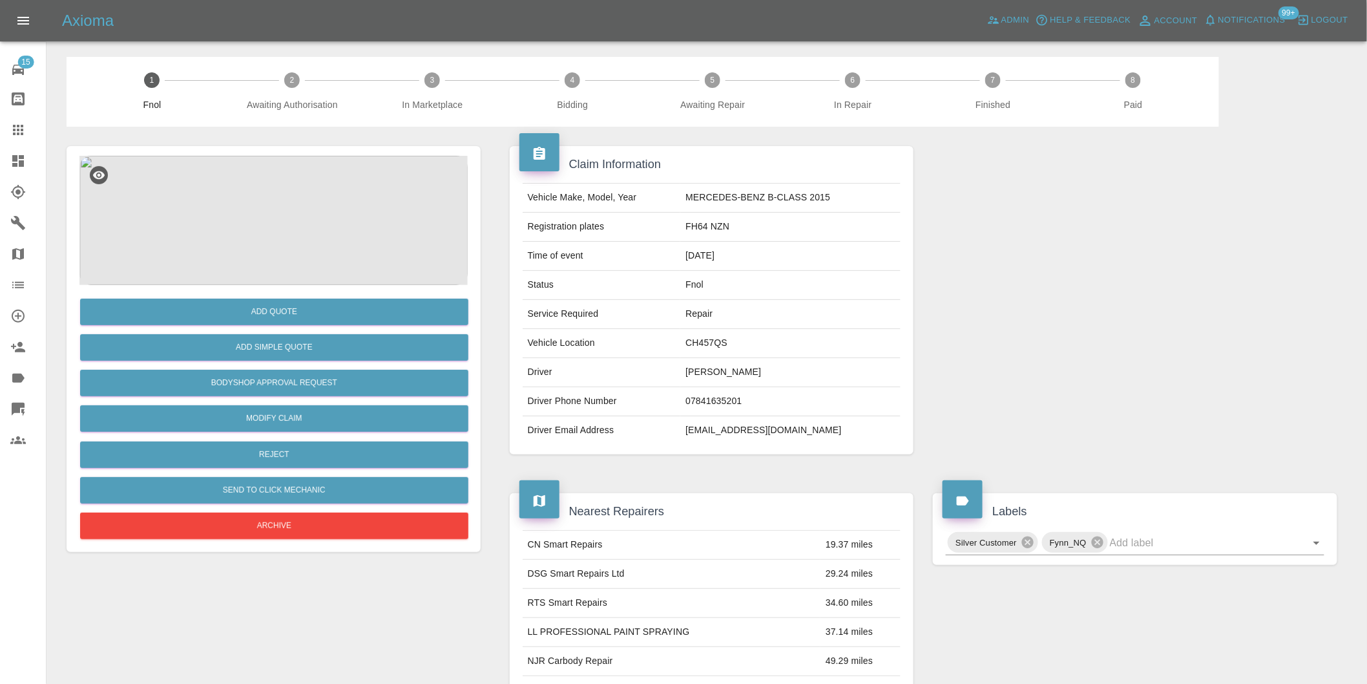
click at [280, 222] on img at bounding box center [273, 220] width 388 height 129
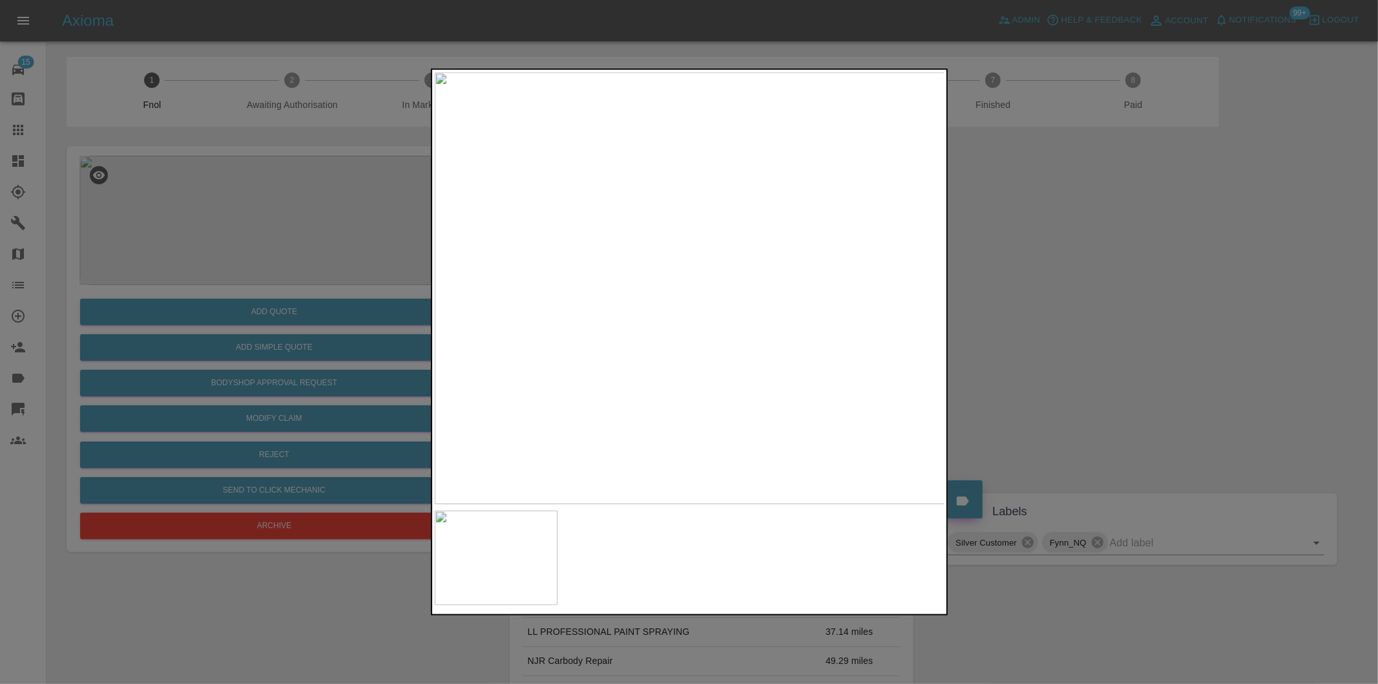
drag, startPoint x: 1025, startPoint y: 366, endPoint x: 550, endPoint y: 460, distance: 484.0
click at [1024, 366] on div at bounding box center [689, 342] width 1378 height 684
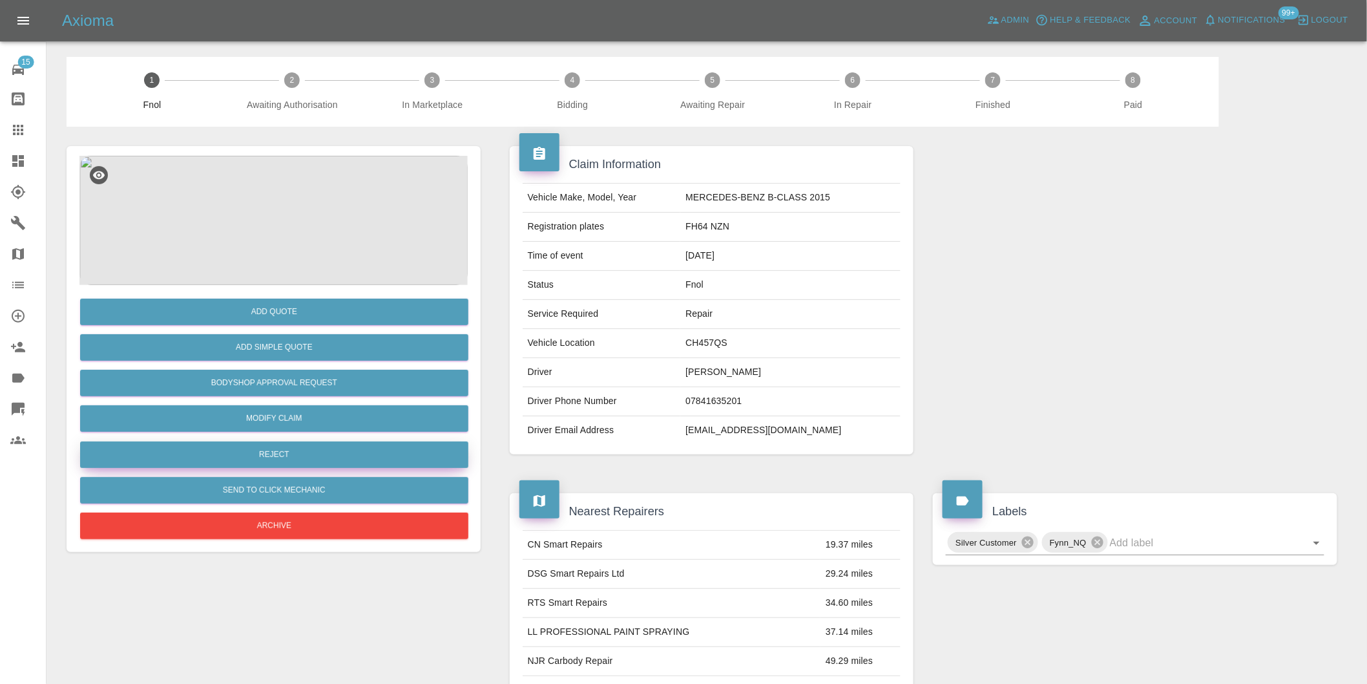
click at [293, 450] on button "Reject" at bounding box center [274, 454] width 388 height 26
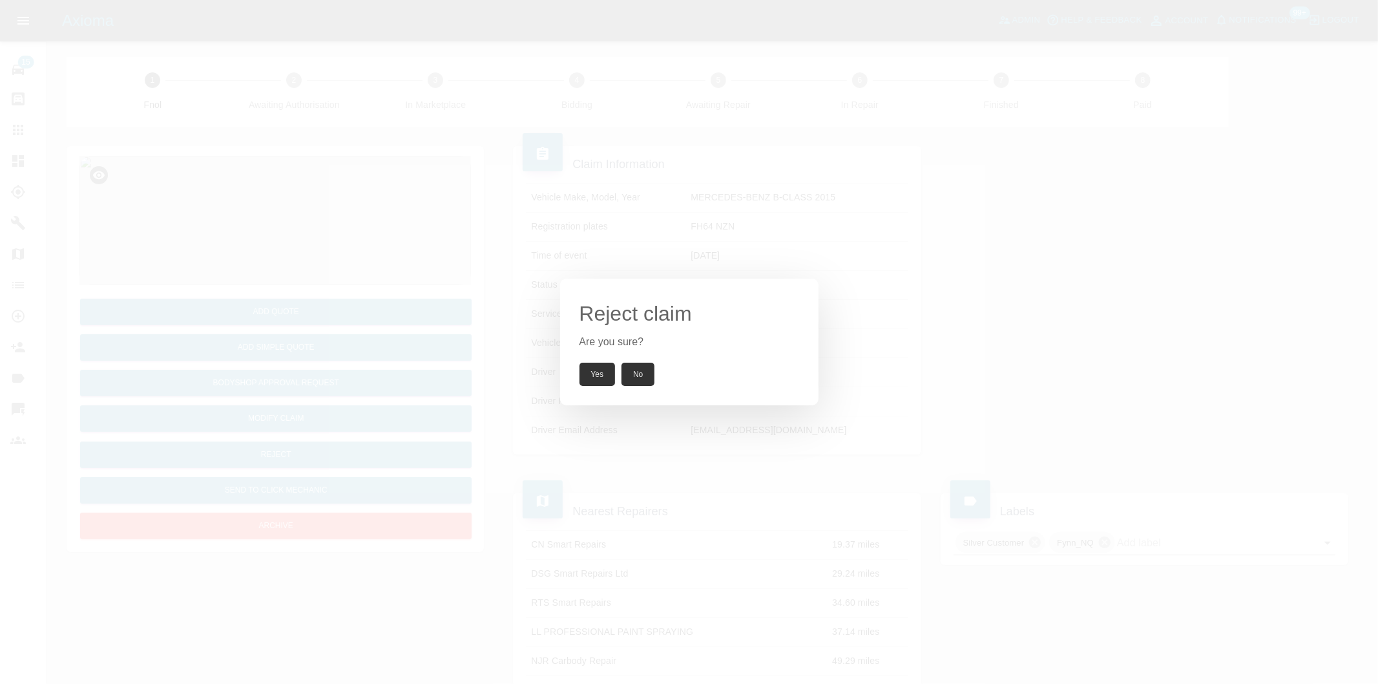
click at [588, 384] on button "Yes" at bounding box center [598, 373] width 36 height 23
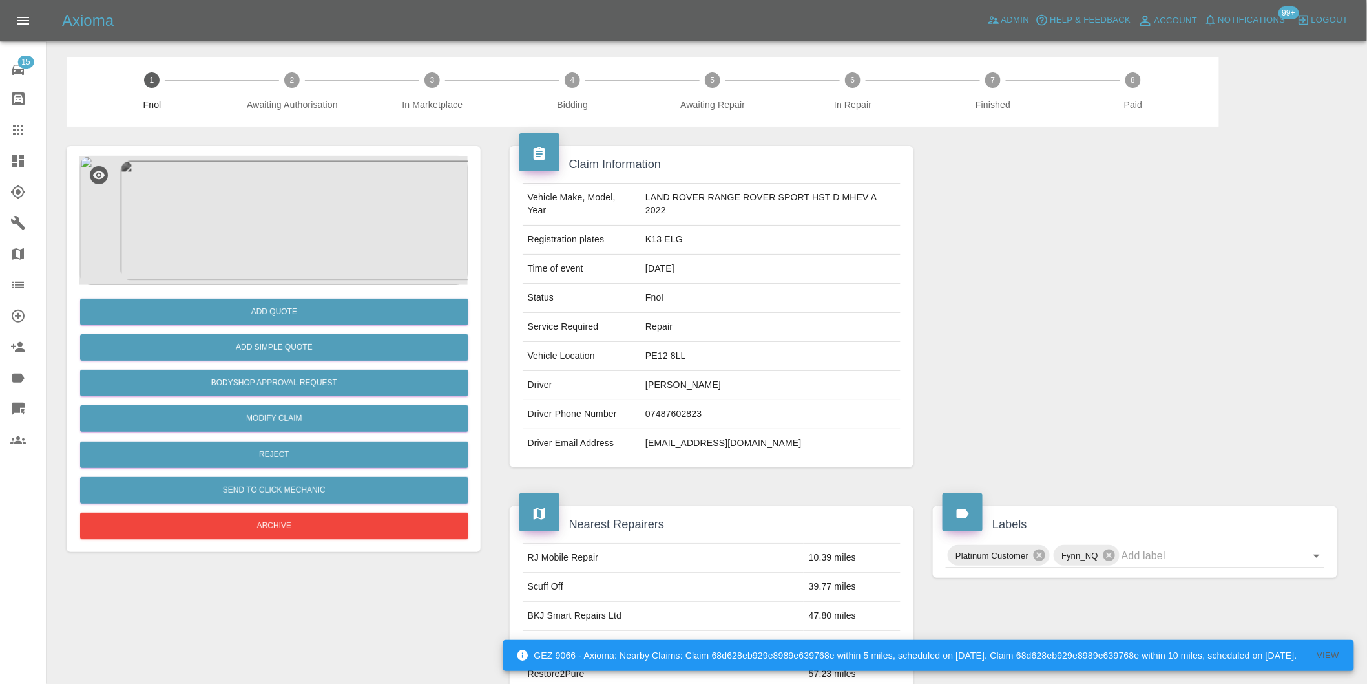
click at [253, 185] on img at bounding box center [273, 220] width 388 height 129
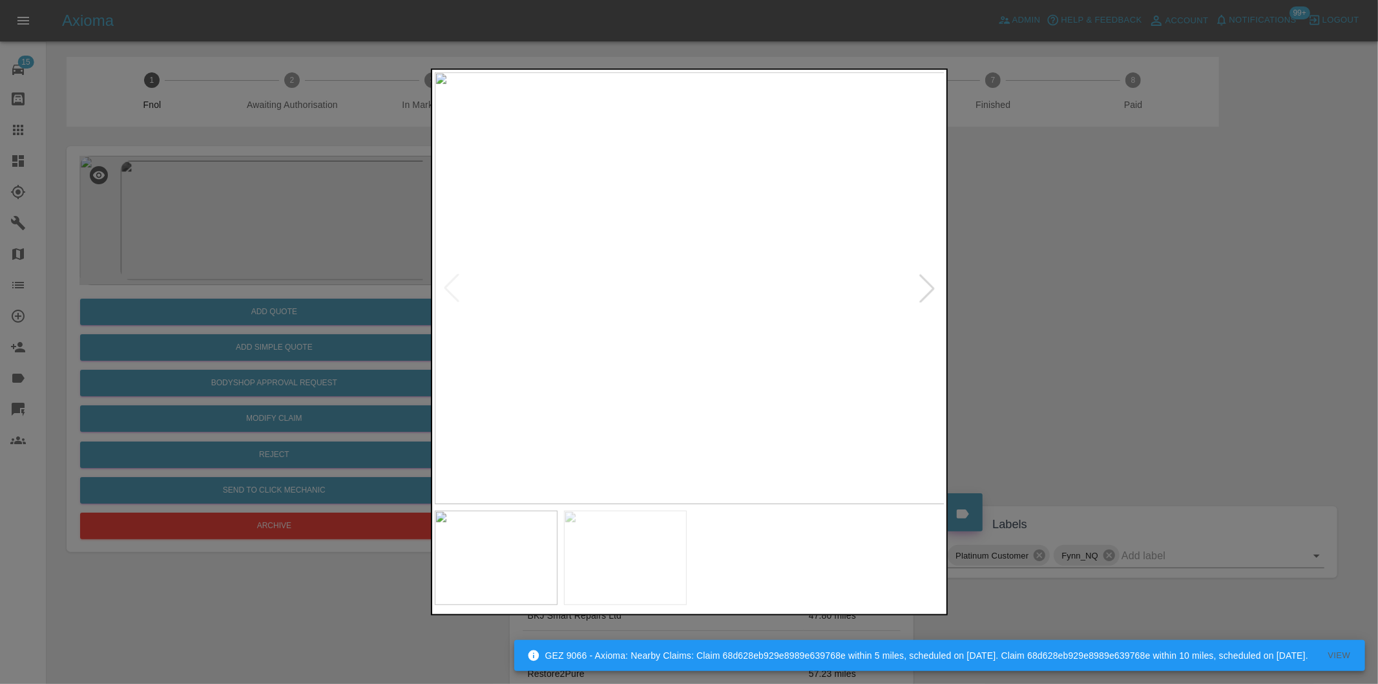
click at [922, 286] on div at bounding box center [927, 288] width 28 height 28
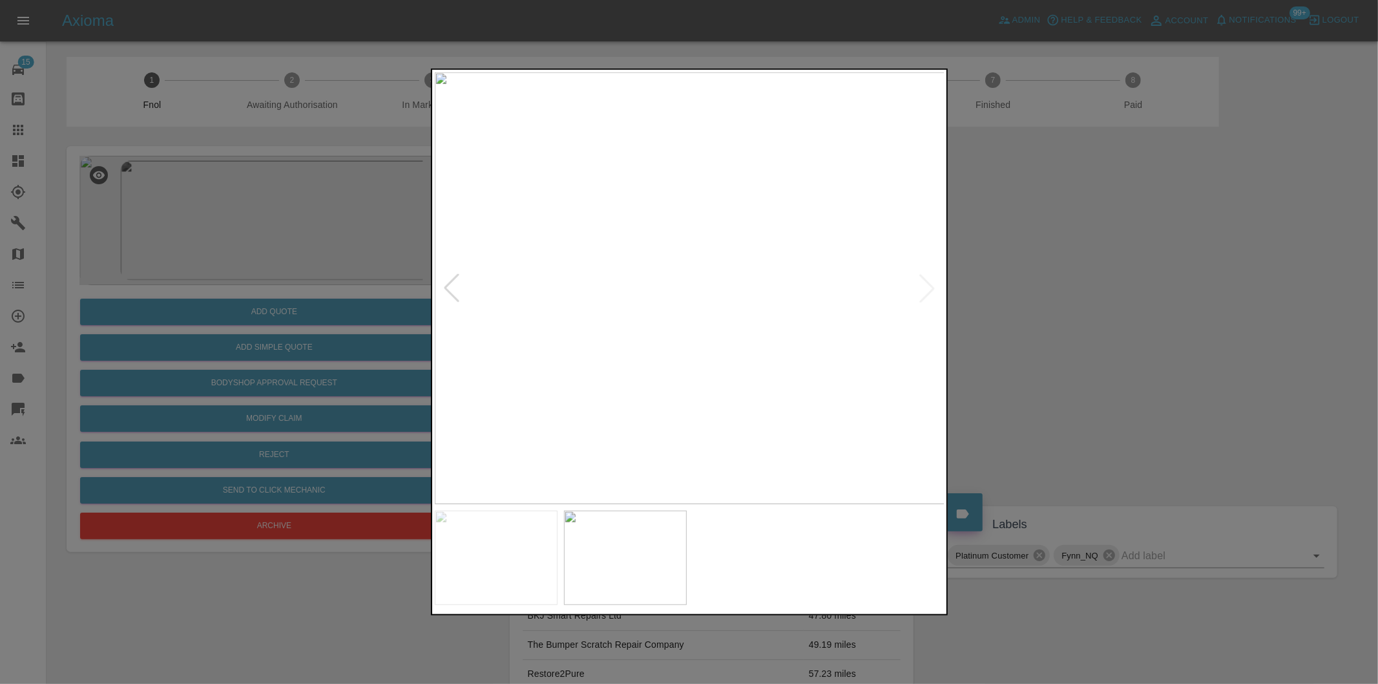
click at [1065, 286] on div at bounding box center [689, 342] width 1378 height 684
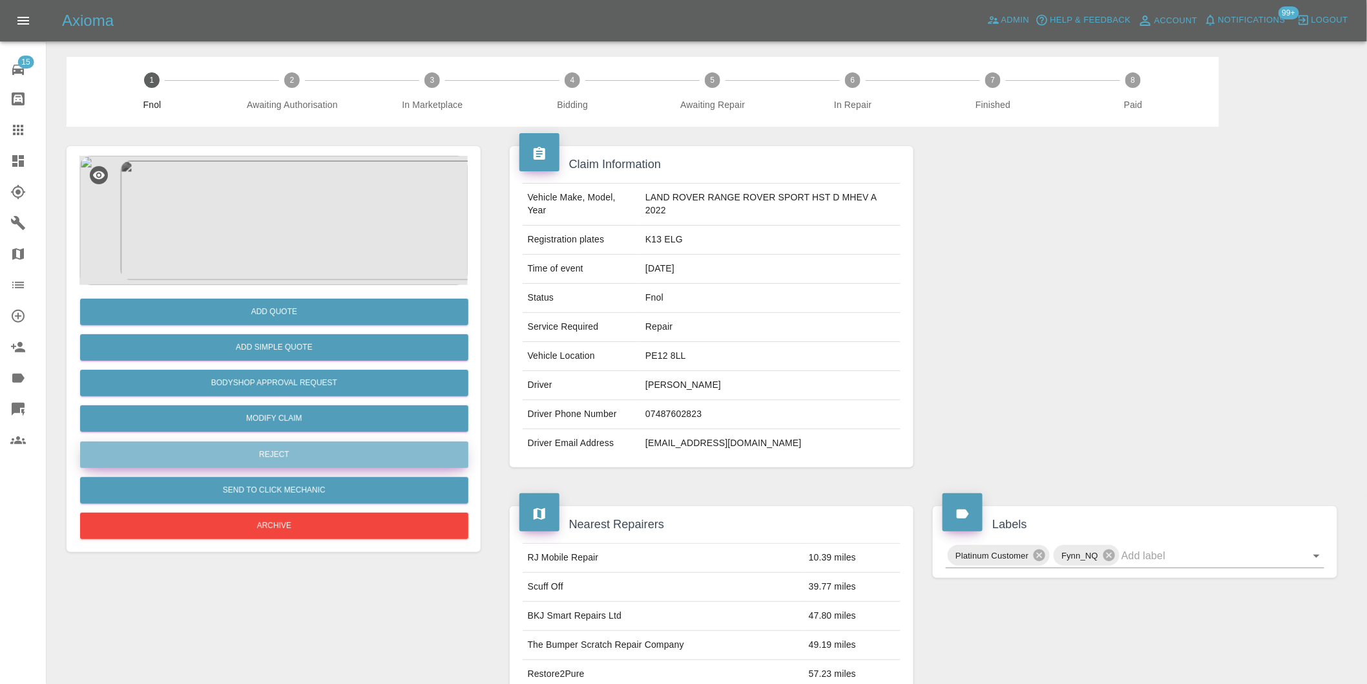
click at [247, 466] on button "Reject" at bounding box center [274, 454] width 388 height 26
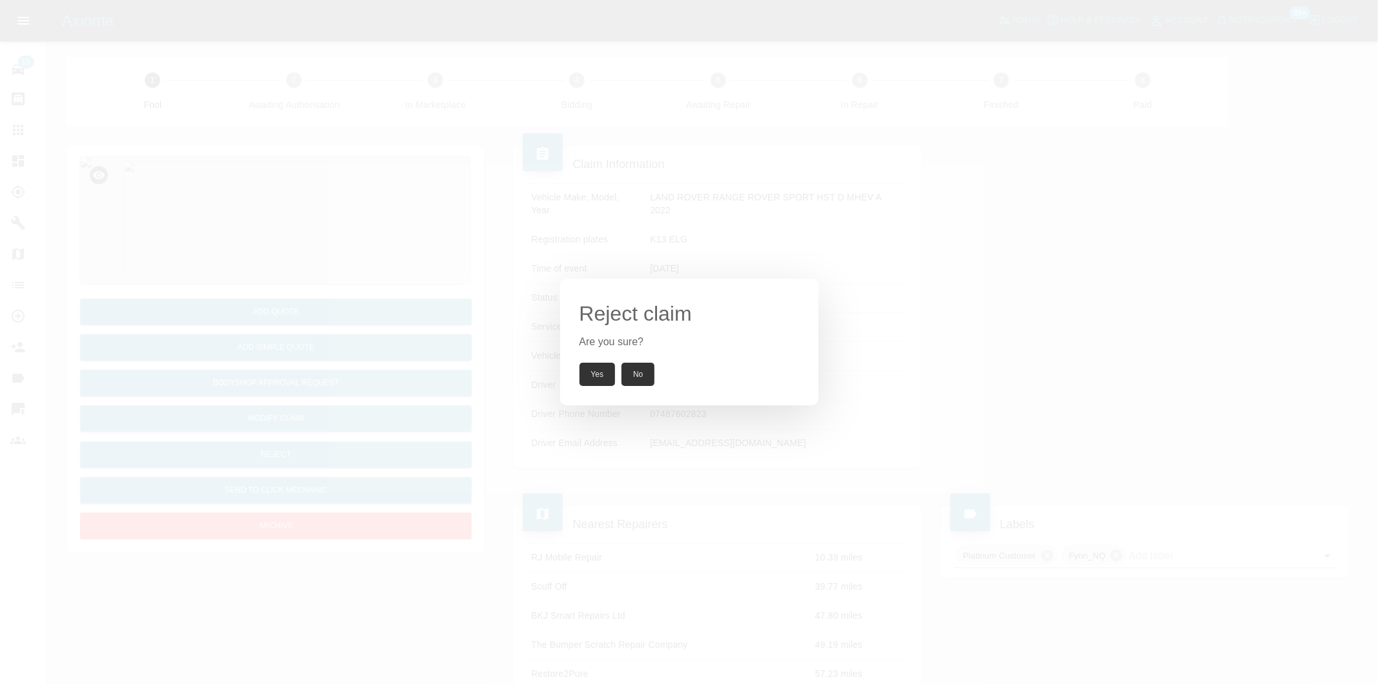
click at [600, 381] on button "Yes" at bounding box center [598, 373] width 36 height 23
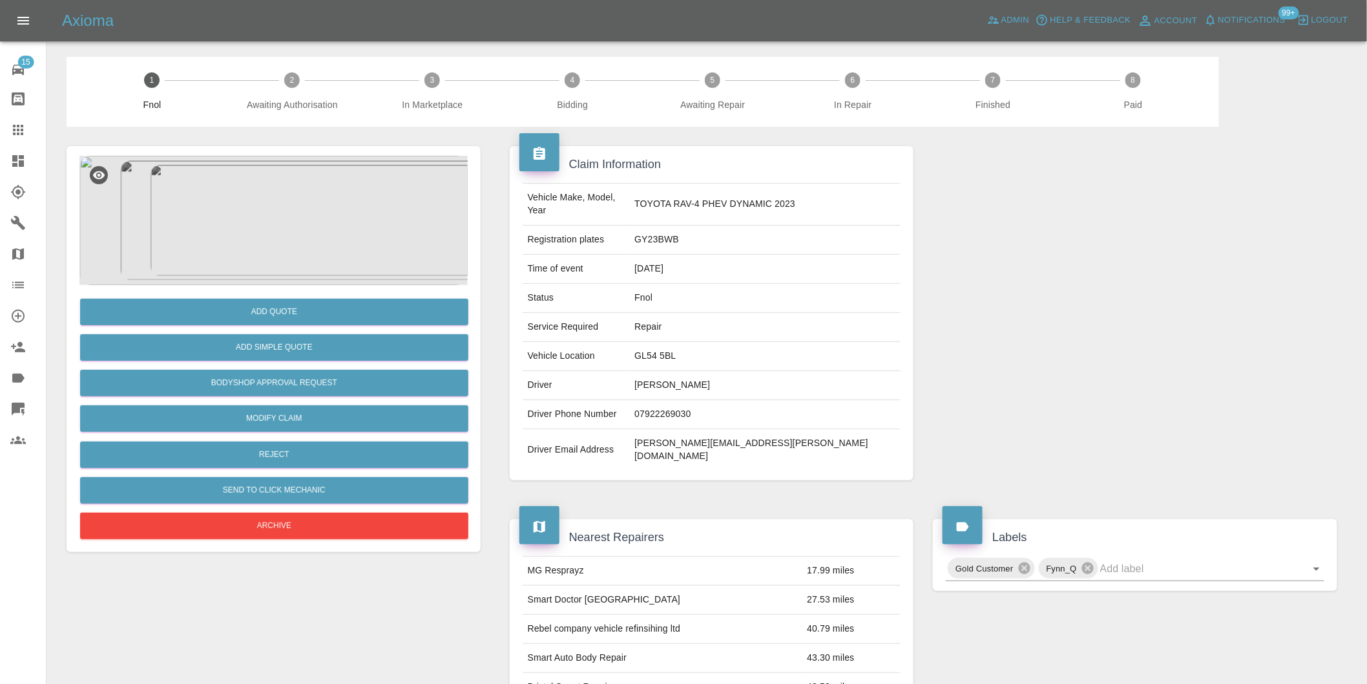
click at [267, 220] on img at bounding box center [273, 220] width 388 height 129
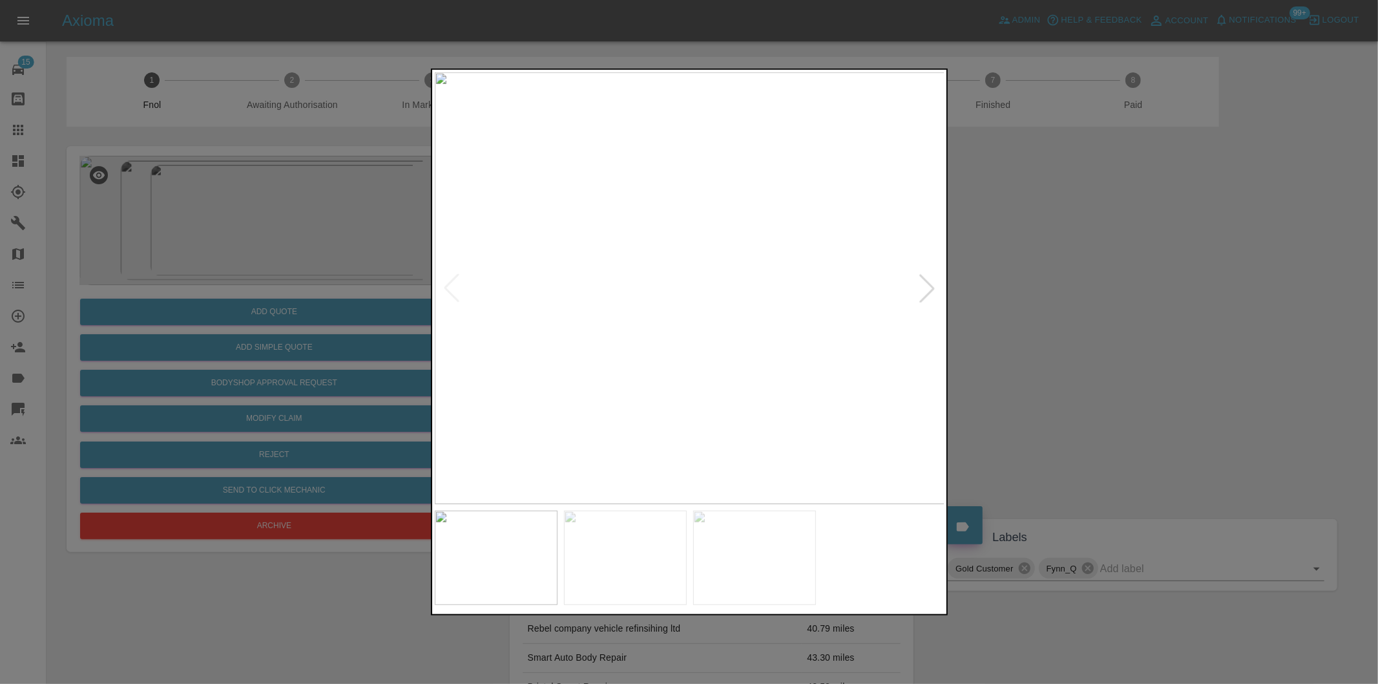
click at [931, 283] on div at bounding box center [927, 288] width 28 height 28
click at [931, 283] on img at bounding box center [690, 288] width 510 height 432
drag, startPoint x: 1093, startPoint y: 298, endPoint x: 793, endPoint y: 376, distance: 310.4
click at [1090, 298] on div at bounding box center [689, 342] width 1378 height 684
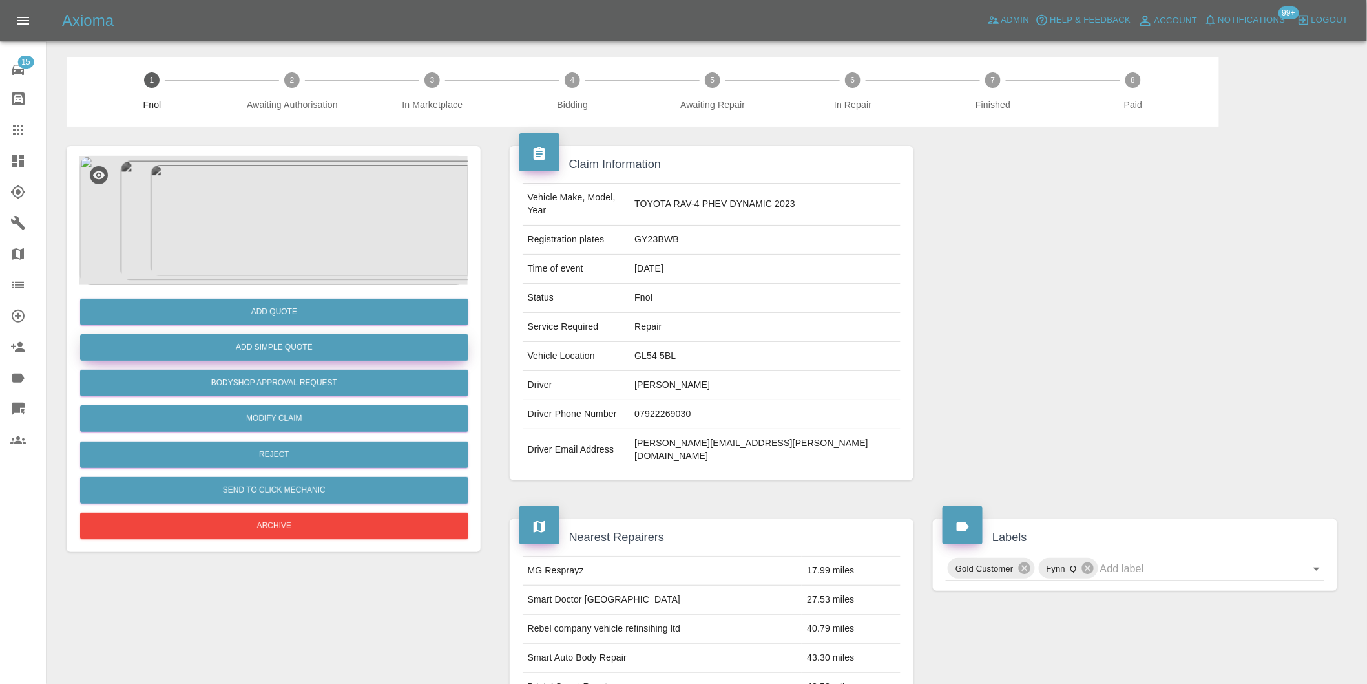
click at [315, 345] on button "Add Simple Quote" at bounding box center [274, 347] width 388 height 26
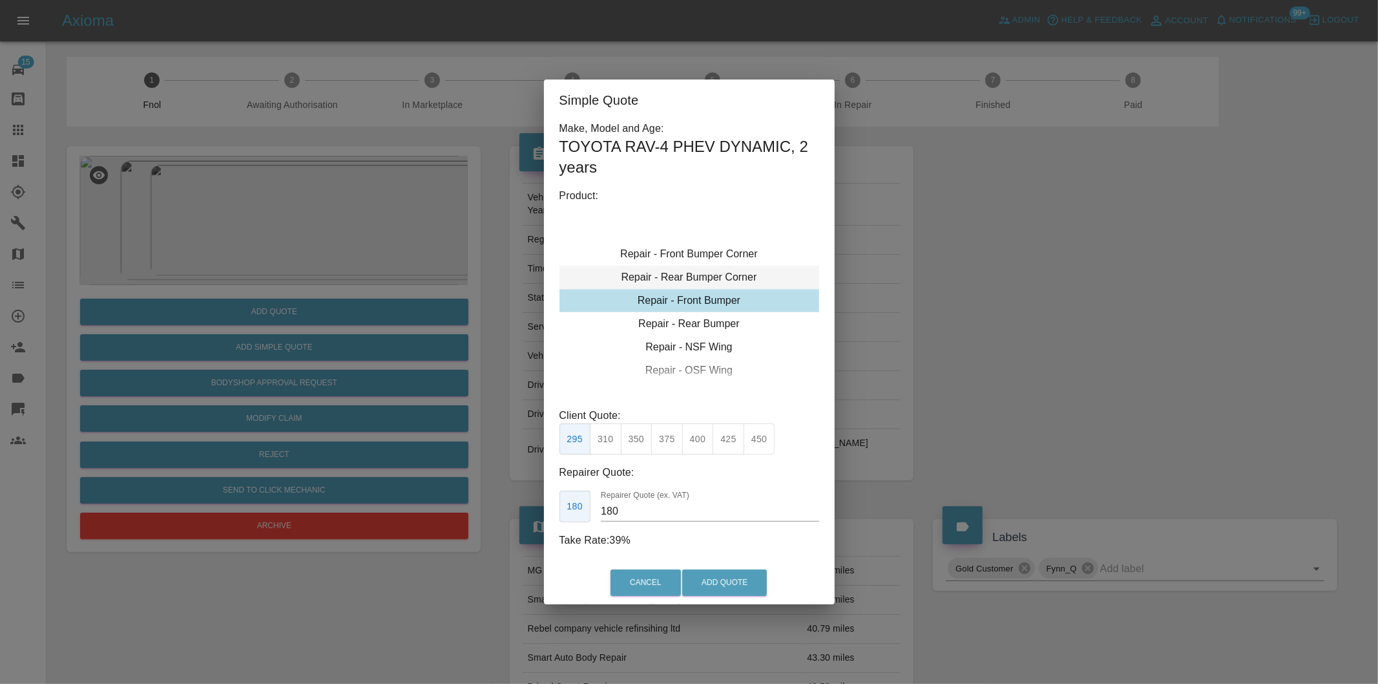
click at [732, 280] on div "Repair - Rear Bumper Corner" at bounding box center [689, 277] width 260 height 23
type input "120"
drag, startPoint x: 605, startPoint y: 437, endPoint x: 620, endPoint y: 440, distance: 15.7
click at [605, 438] on button "199" at bounding box center [606, 439] width 32 height 32
drag, startPoint x: 713, startPoint y: 585, endPoint x: 709, endPoint y: 459, distance: 125.4
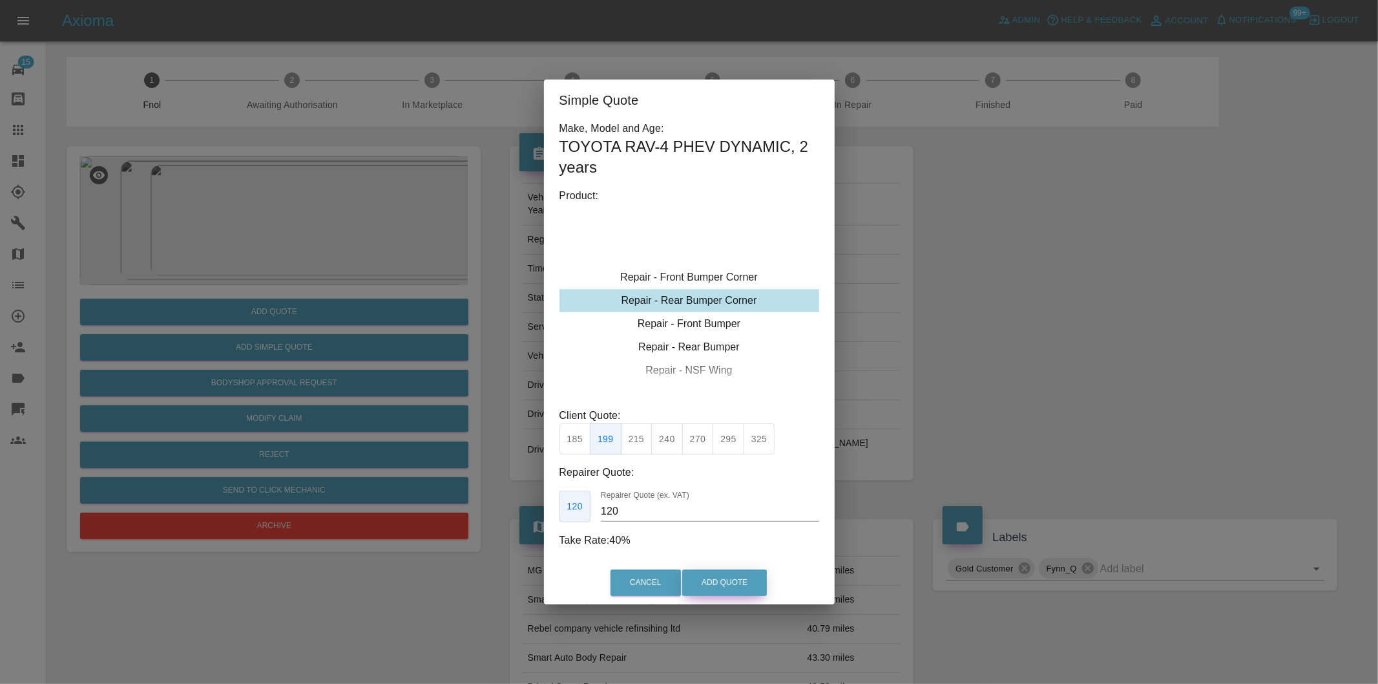
click at [714, 585] on button "Add Quote" at bounding box center [724, 582] width 85 height 26
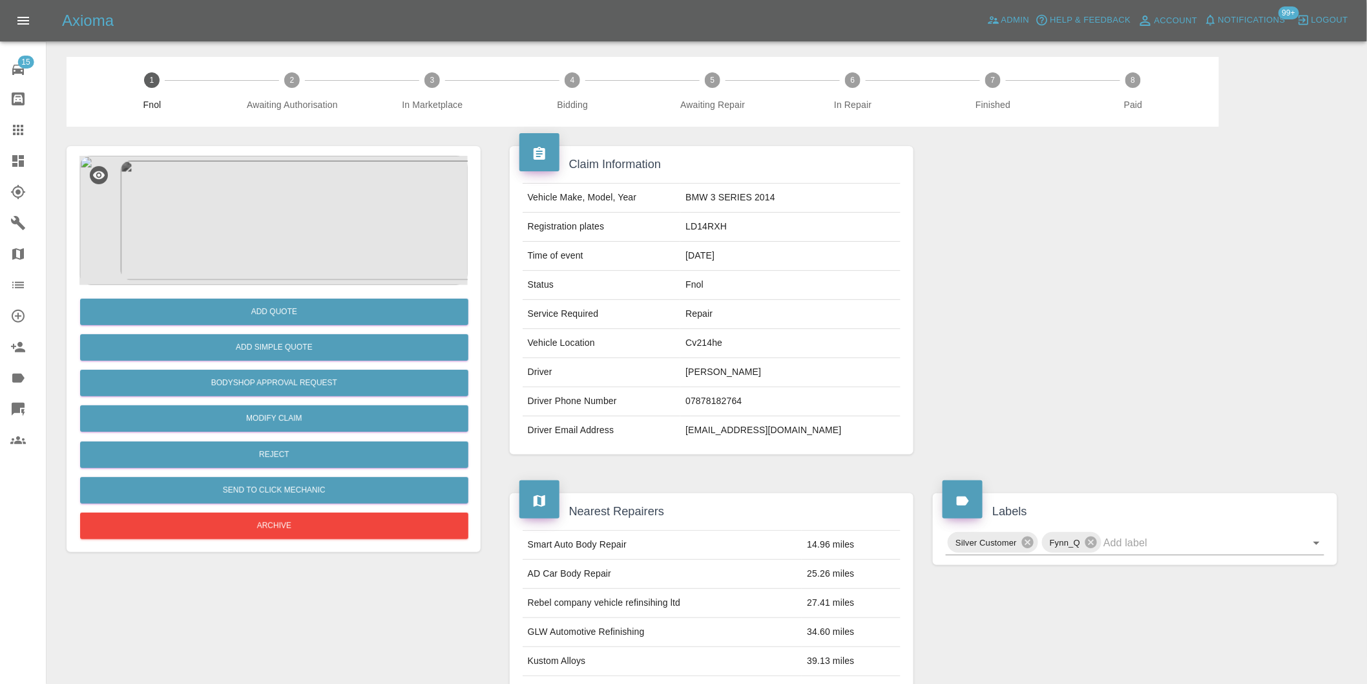
click at [280, 207] on img at bounding box center [273, 220] width 388 height 129
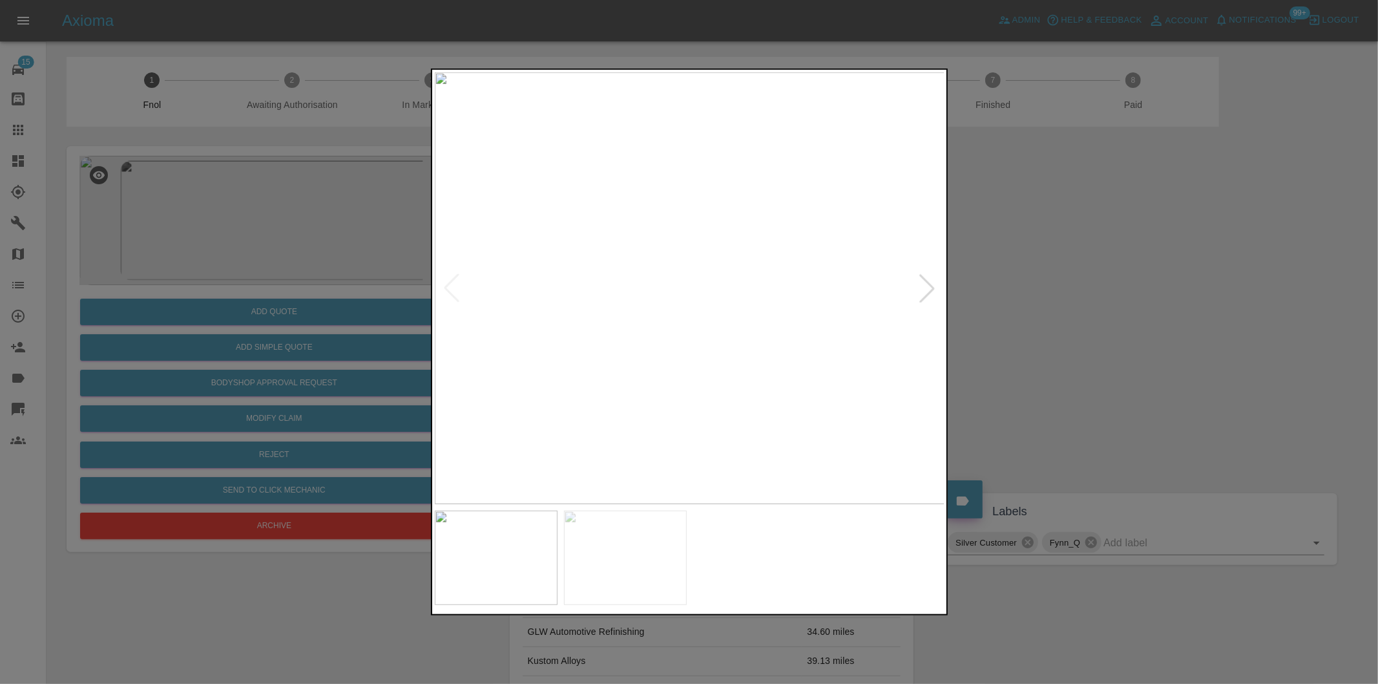
click at [927, 283] on div at bounding box center [927, 288] width 28 height 28
click at [927, 283] on img at bounding box center [690, 288] width 510 height 432
click at [1087, 317] on div at bounding box center [689, 342] width 1378 height 684
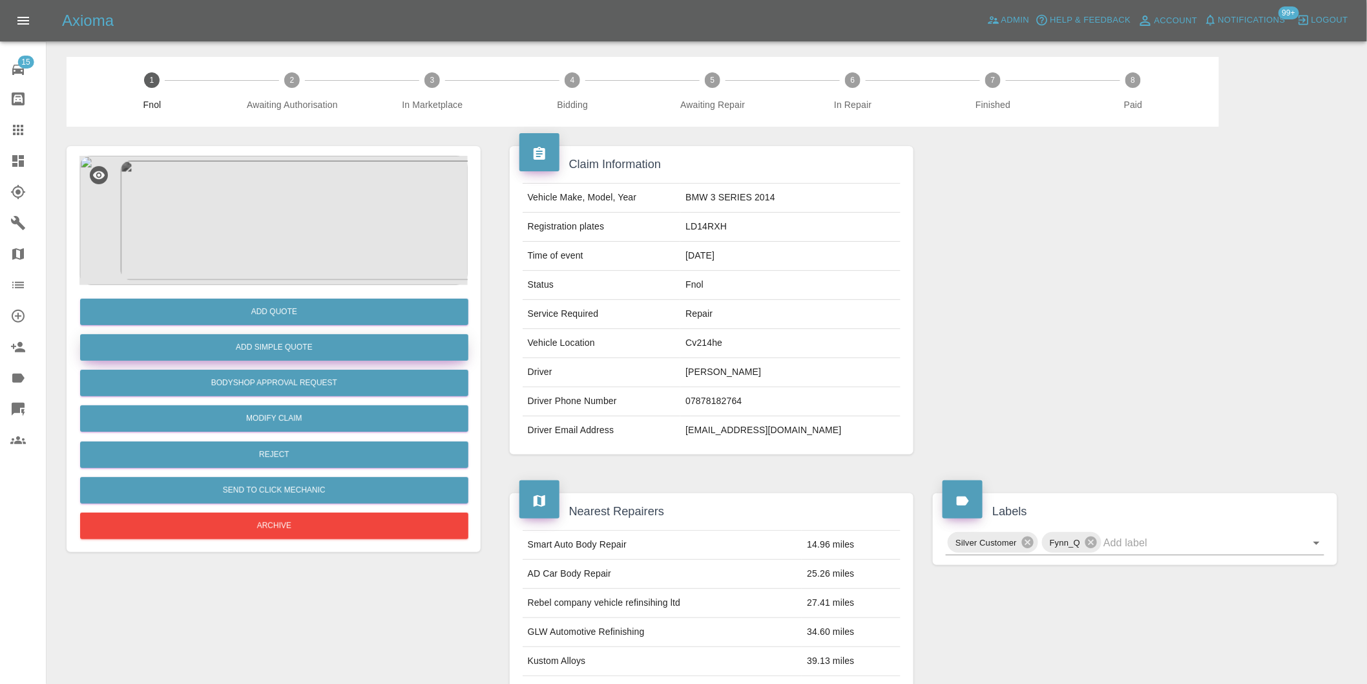
click at [257, 335] on button "Add Simple Quote" at bounding box center [274, 347] width 388 height 26
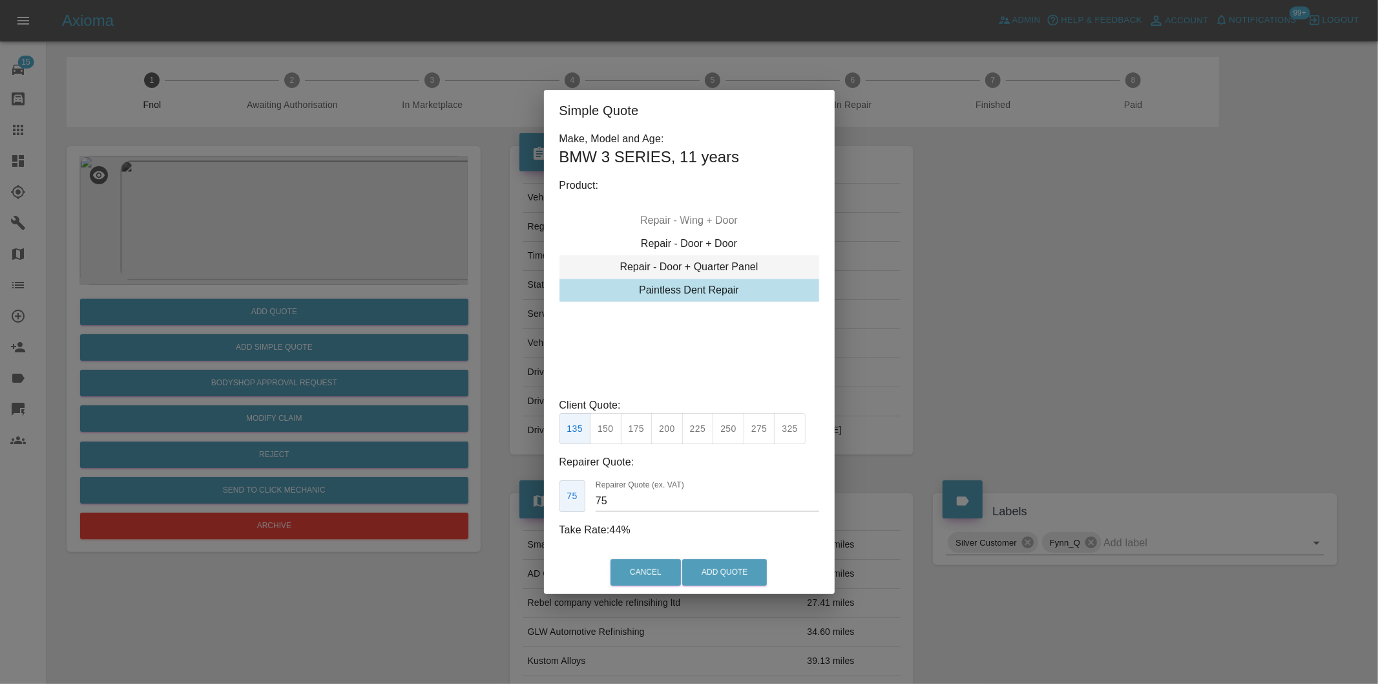
click at [717, 263] on div "Repair - Door + Quarter Panel" at bounding box center [689, 266] width 260 height 23
drag, startPoint x: 609, startPoint y: 427, endPoint x: 665, endPoint y: 485, distance: 80.4
click at [612, 431] on button "350" at bounding box center [606, 429] width 32 height 32
type input "210"
click at [700, 563] on button "Add Quote" at bounding box center [724, 572] width 85 height 26
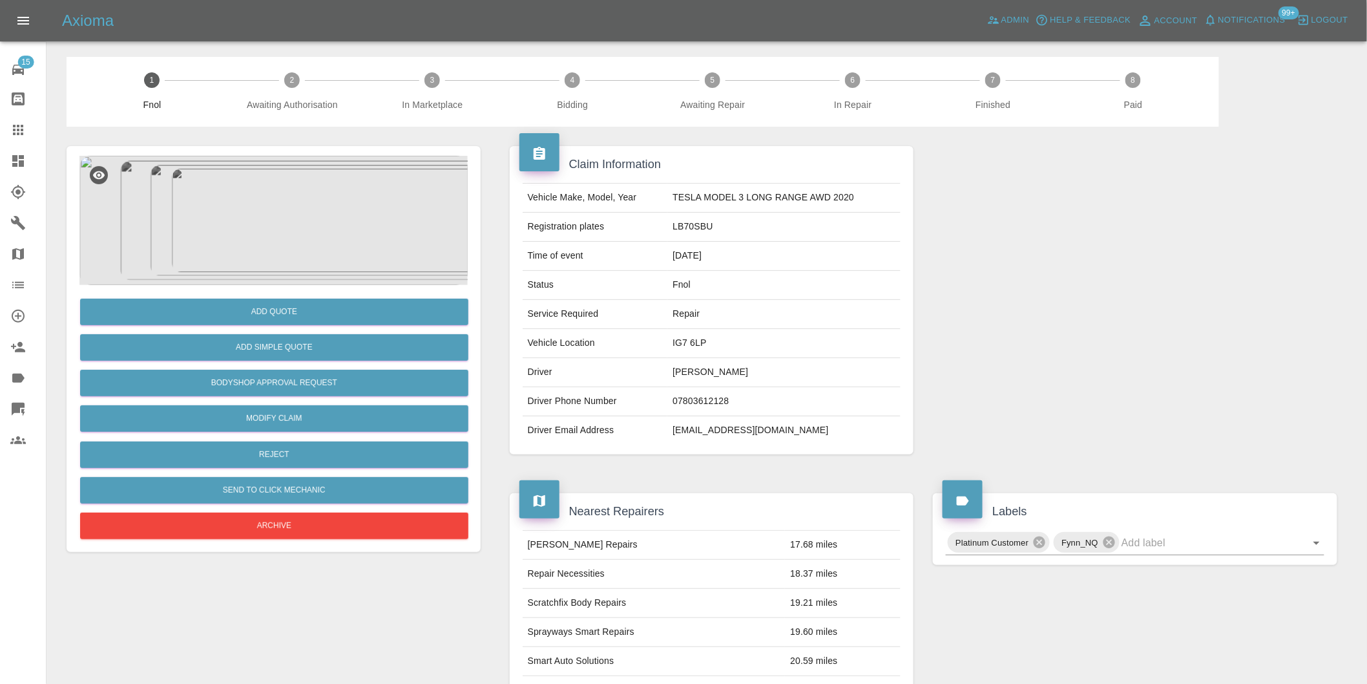
click at [301, 231] on img at bounding box center [273, 220] width 388 height 129
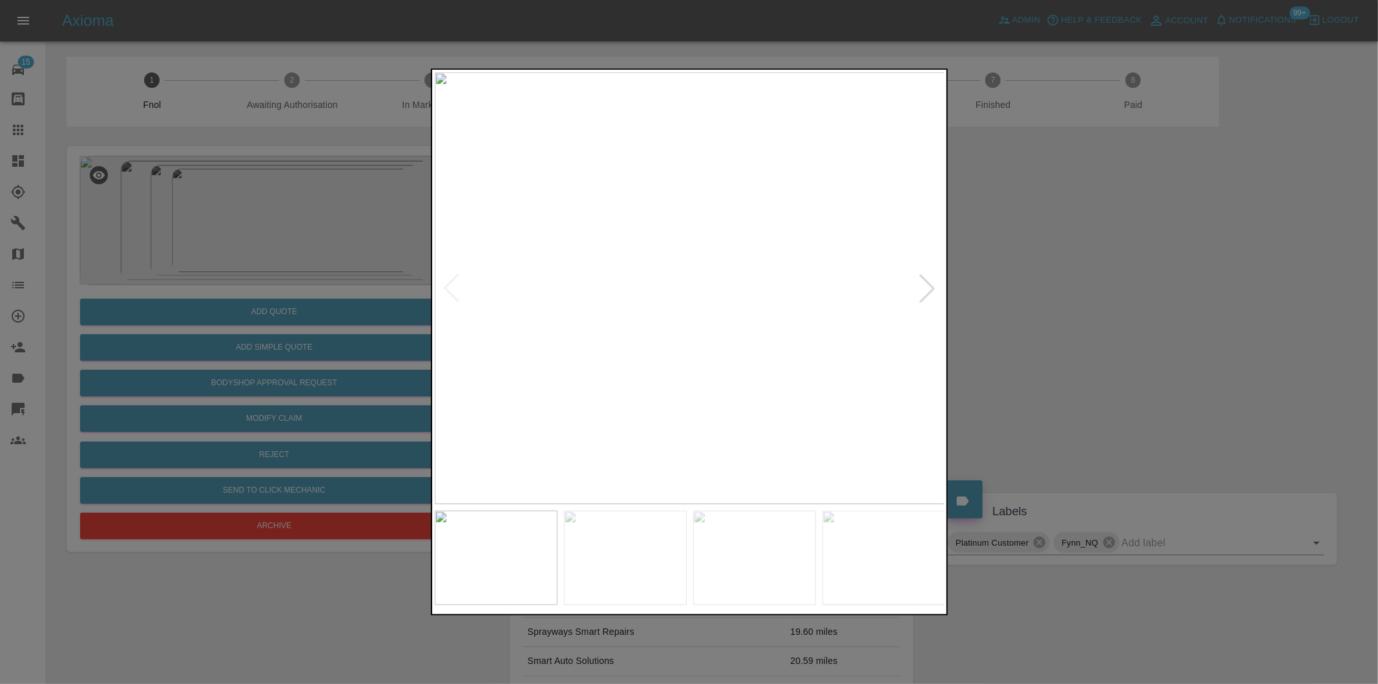
click at [928, 286] on div at bounding box center [927, 288] width 28 height 28
click at [1082, 278] on div at bounding box center [689, 342] width 1378 height 684
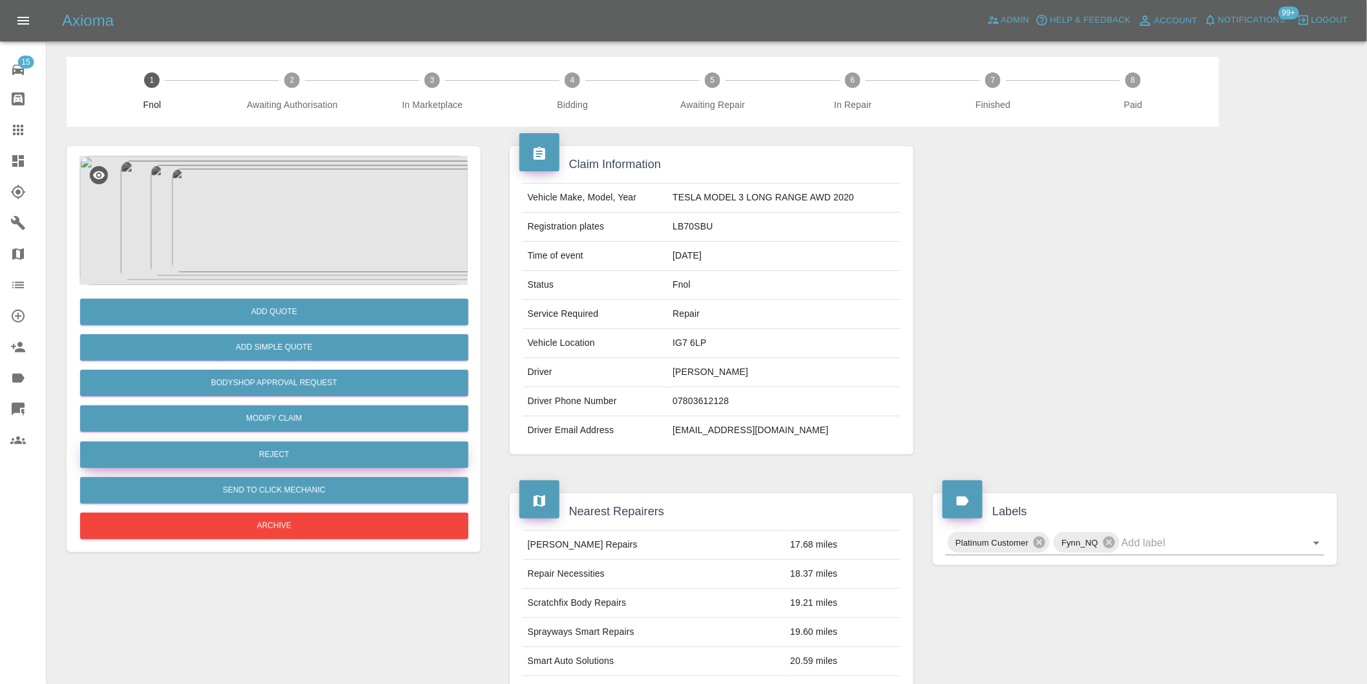
click at [289, 450] on button "Reject" at bounding box center [274, 454] width 388 height 26
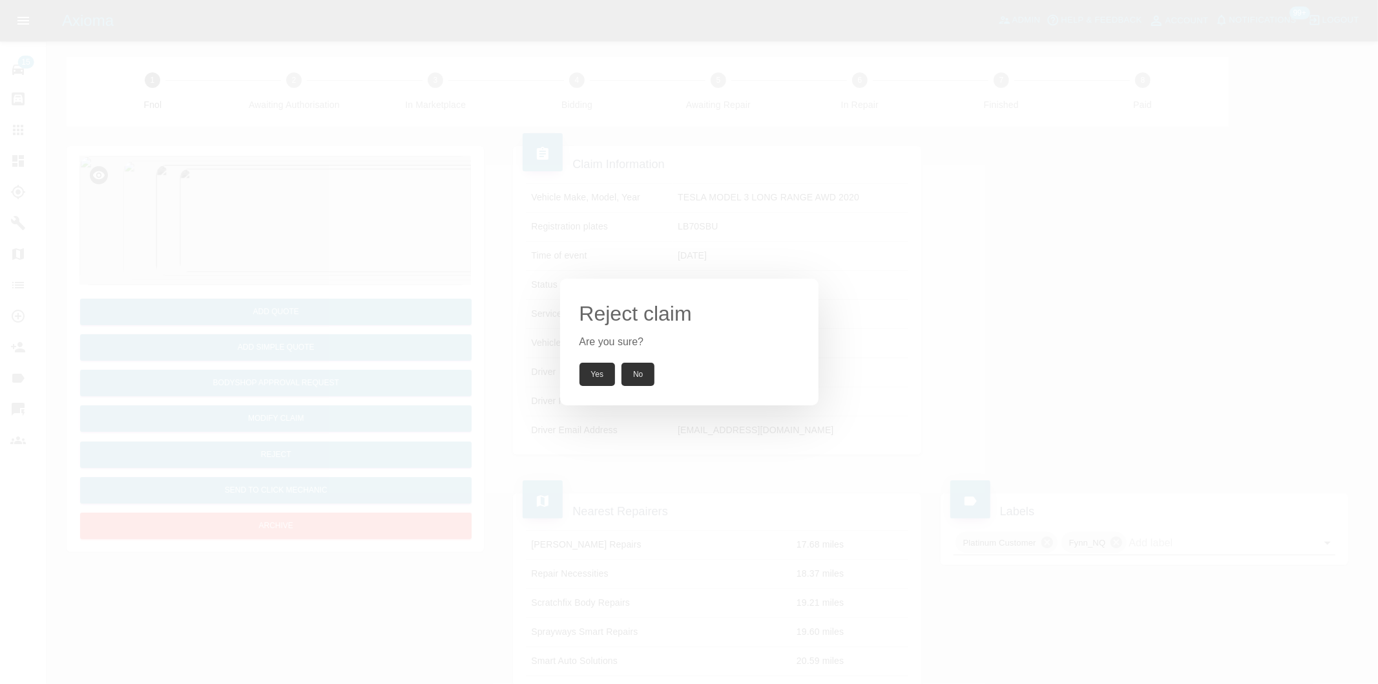
click at [591, 377] on button "Yes" at bounding box center [598, 373] width 36 height 23
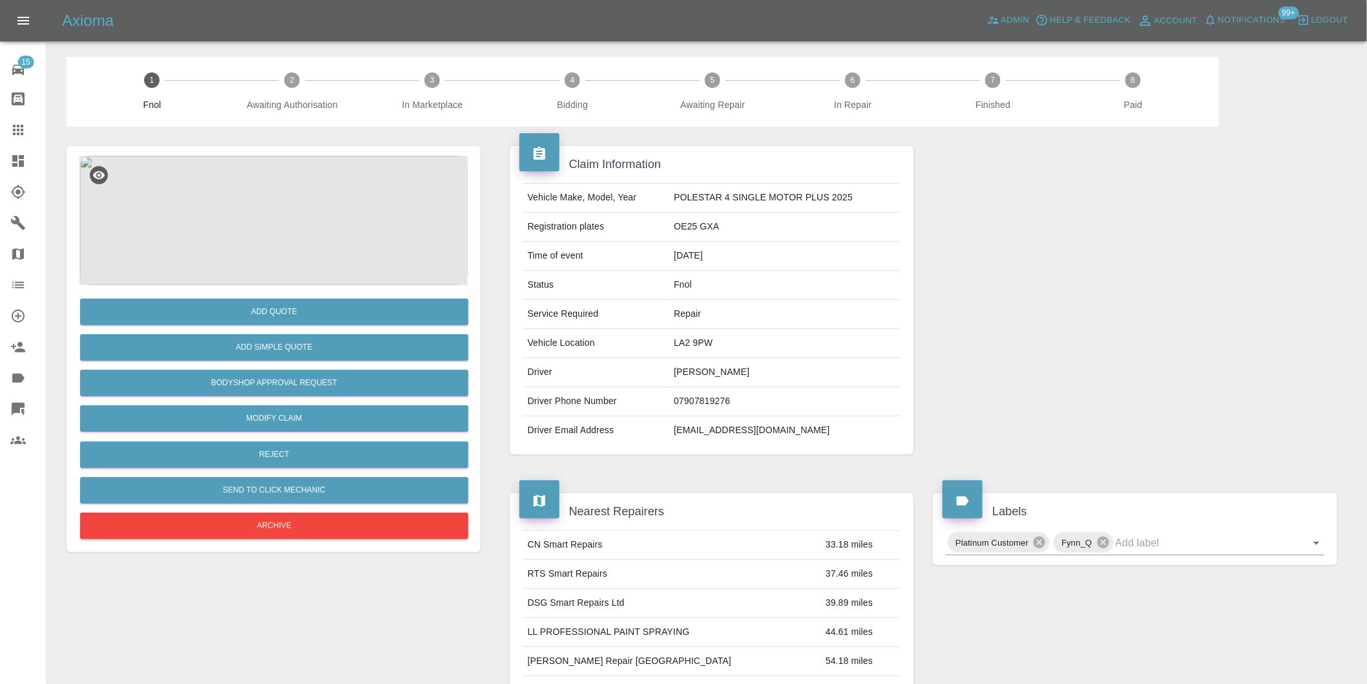
click at [306, 178] on img at bounding box center [273, 220] width 388 height 129
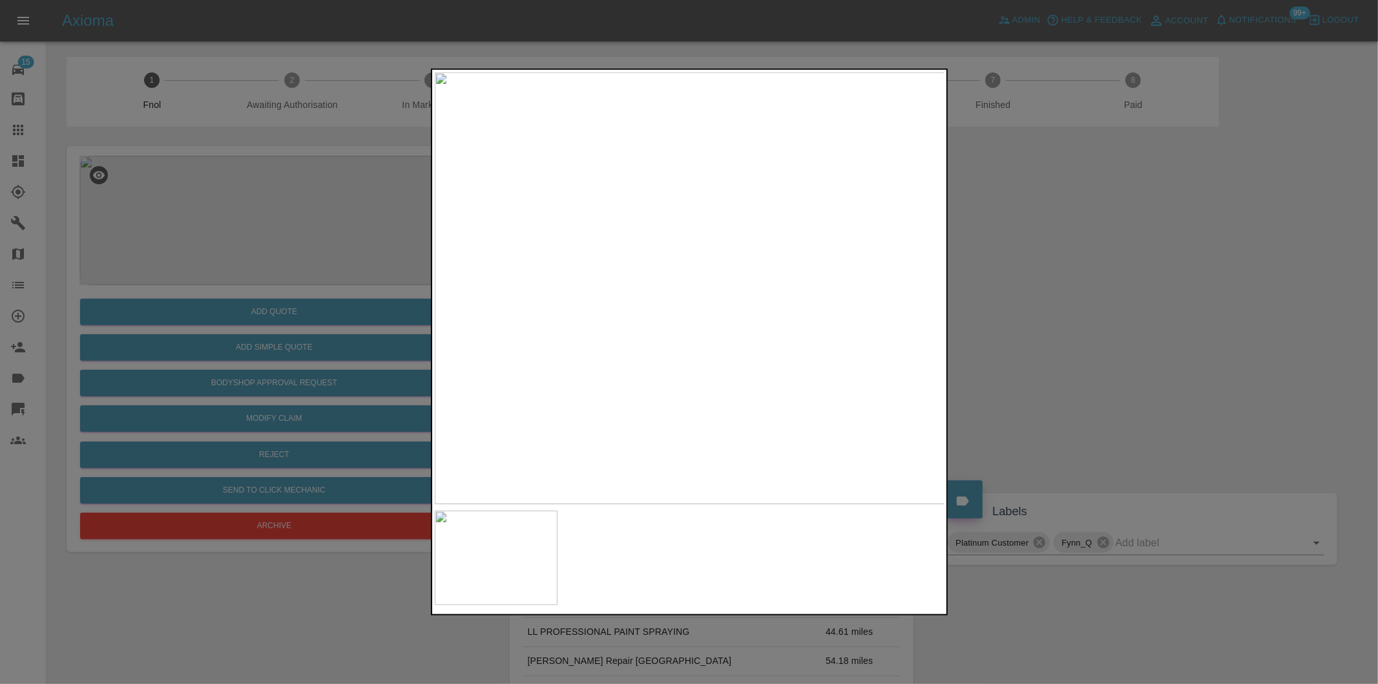
drag, startPoint x: 1105, startPoint y: 293, endPoint x: 695, endPoint y: 454, distance: 440.4
click at [1102, 293] on div at bounding box center [689, 342] width 1378 height 684
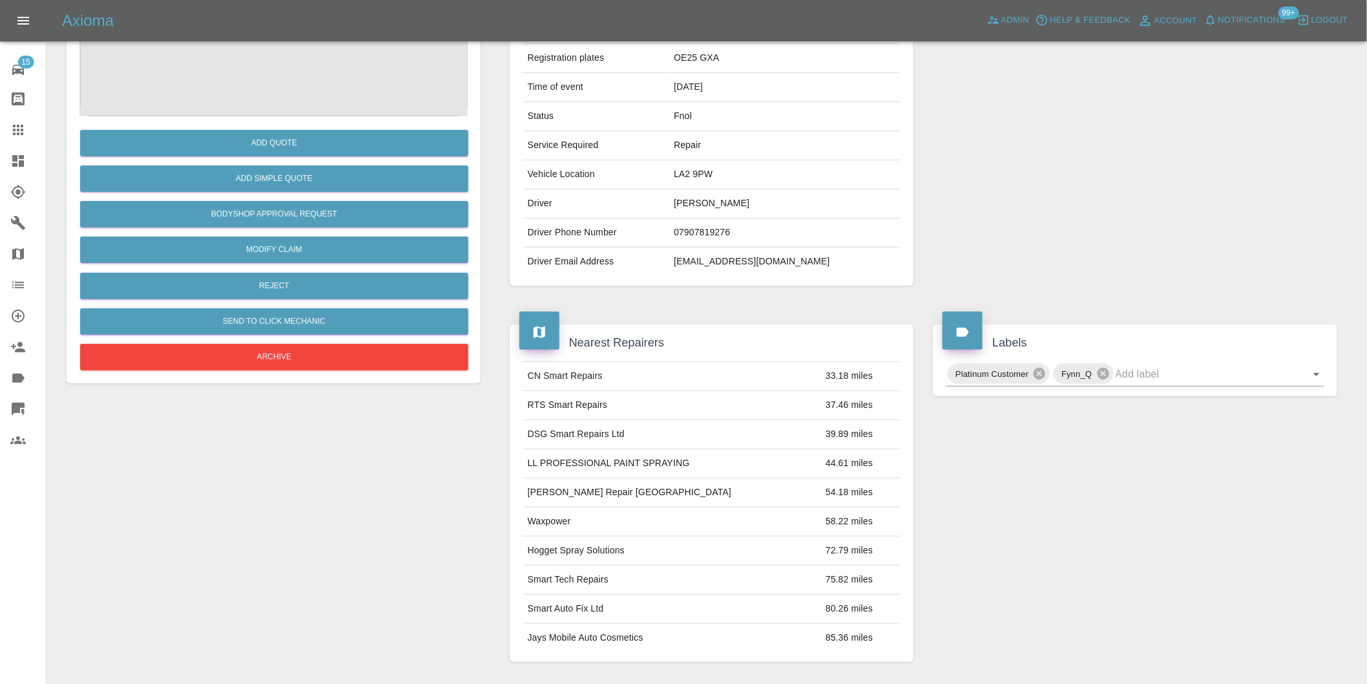
scroll to position [89, 0]
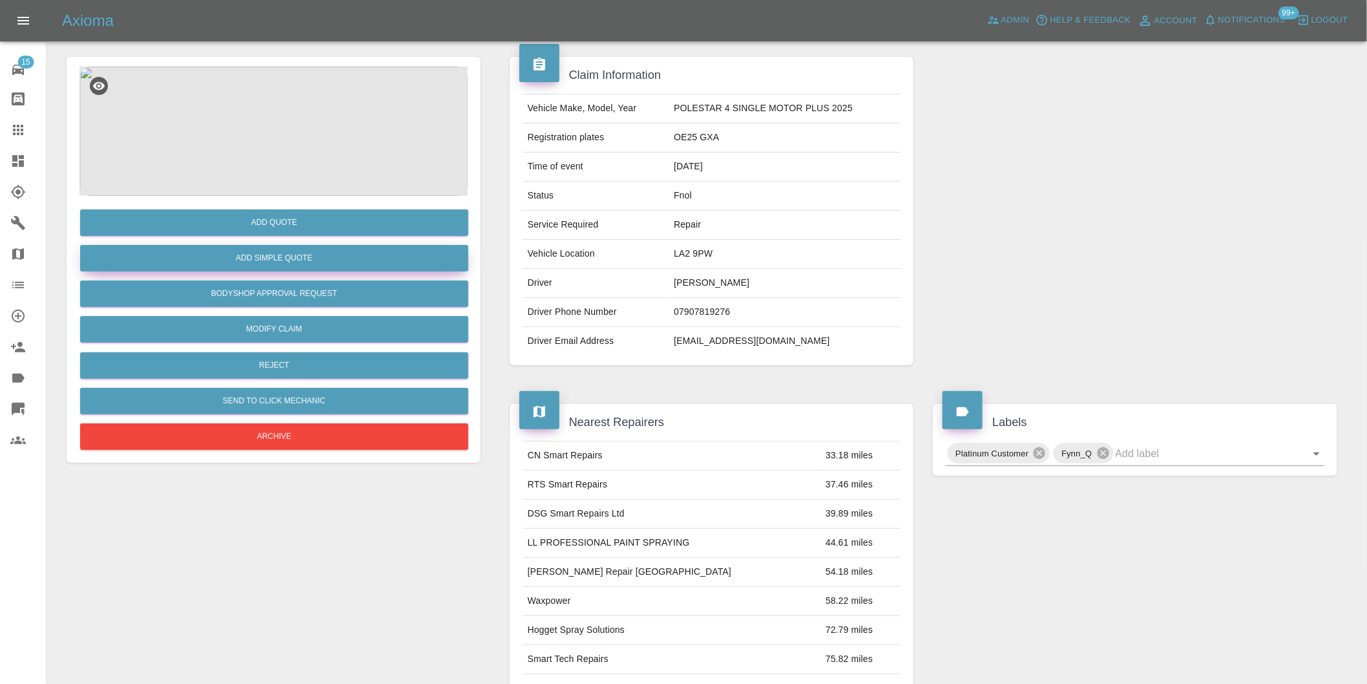
click at [272, 255] on button "Add Simple Quote" at bounding box center [274, 258] width 388 height 26
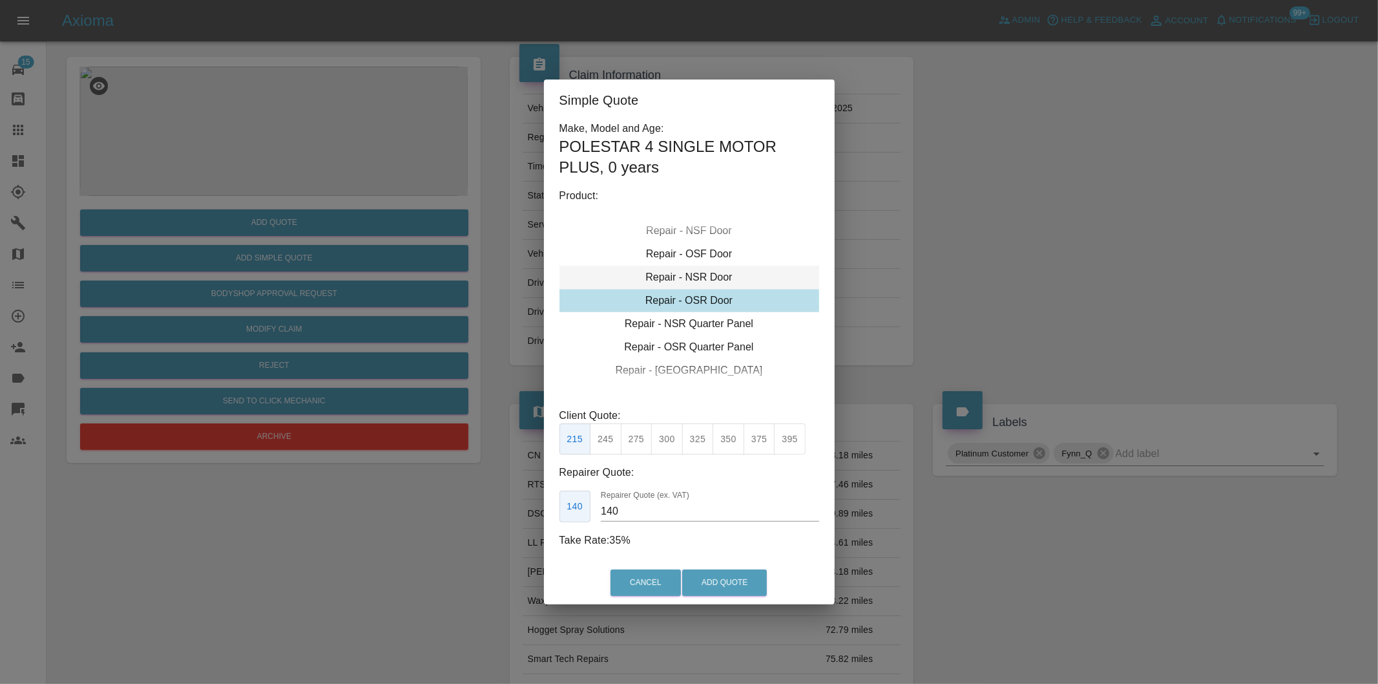
click at [708, 277] on div "Repair - NSR Door" at bounding box center [689, 277] width 260 height 23
drag, startPoint x: 662, startPoint y: 443, endPoint x: 679, endPoint y: 494, distance: 53.9
click at [663, 444] on button "300" at bounding box center [667, 439] width 32 height 32
type input "190"
click at [702, 590] on button "Add Quote" at bounding box center [724, 582] width 85 height 26
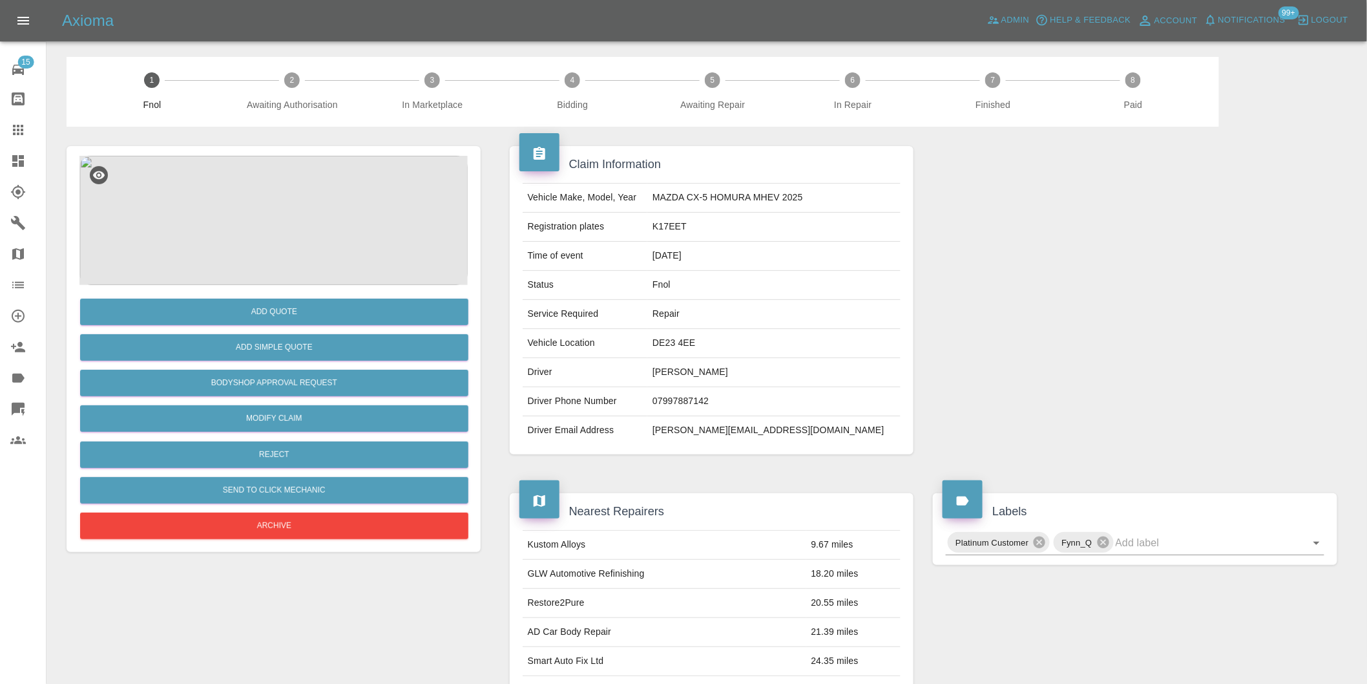
click at [266, 189] on img at bounding box center [273, 220] width 388 height 129
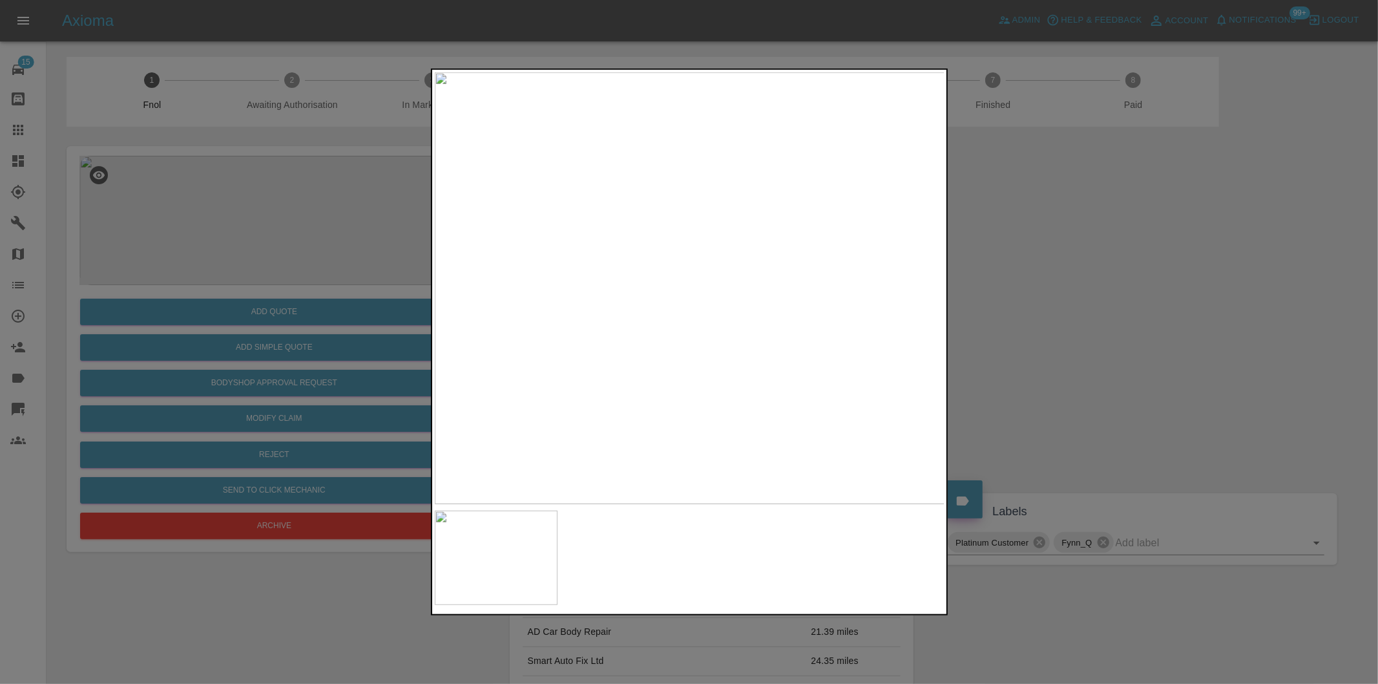
click at [1138, 340] on div at bounding box center [689, 342] width 1378 height 684
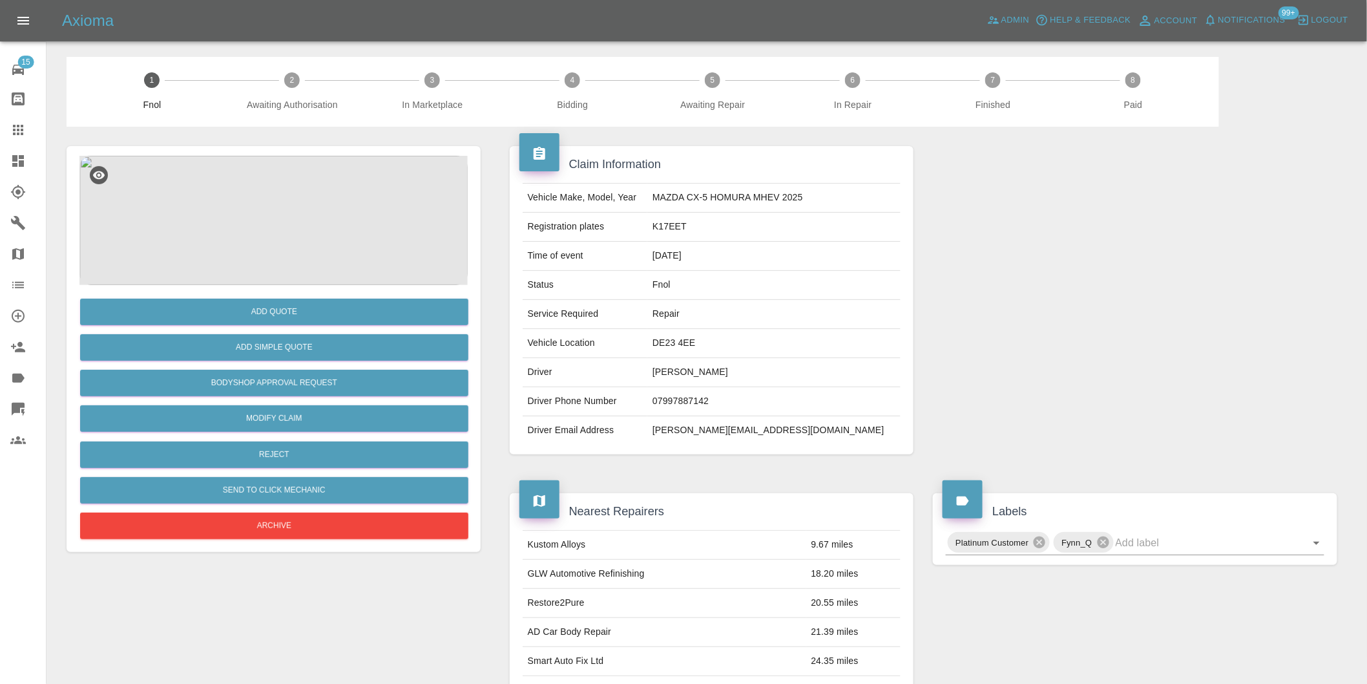
click at [283, 204] on img at bounding box center [273, 220] width 388 height 129
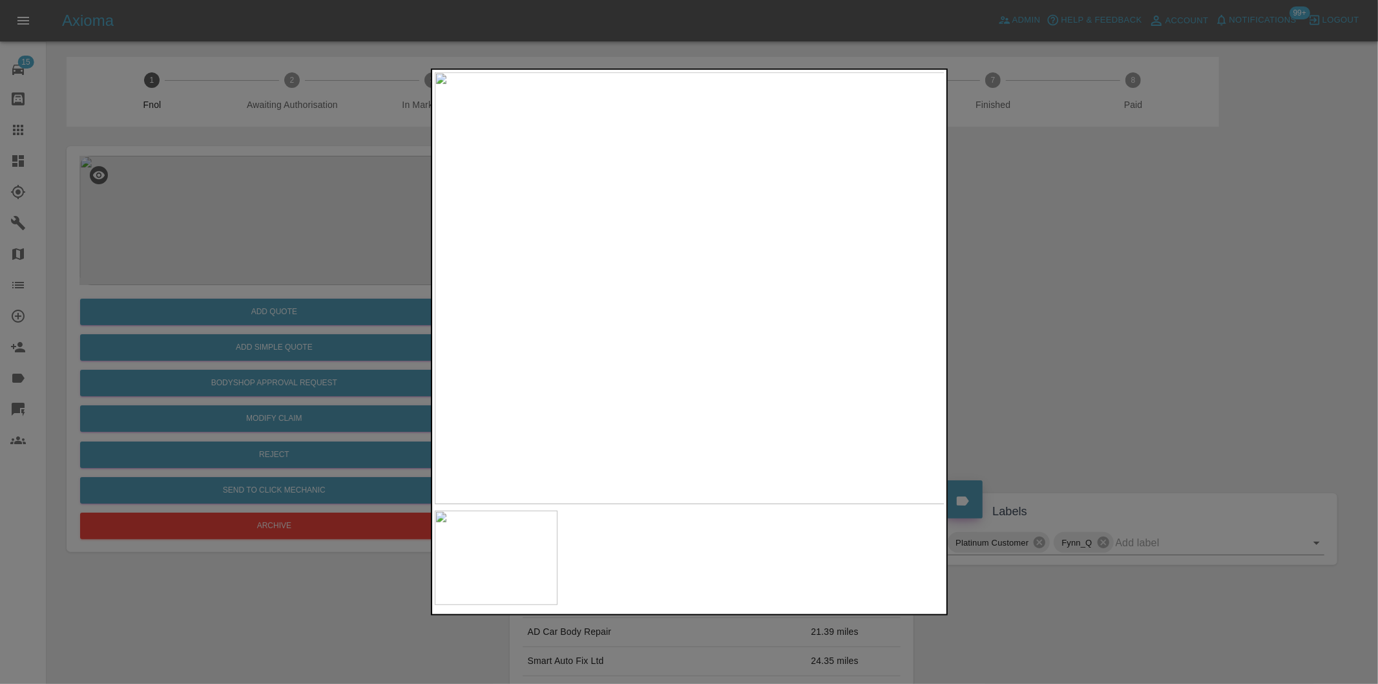
click at [1048, 328] on div at bounding box center [689, 342] width 1378 height 684
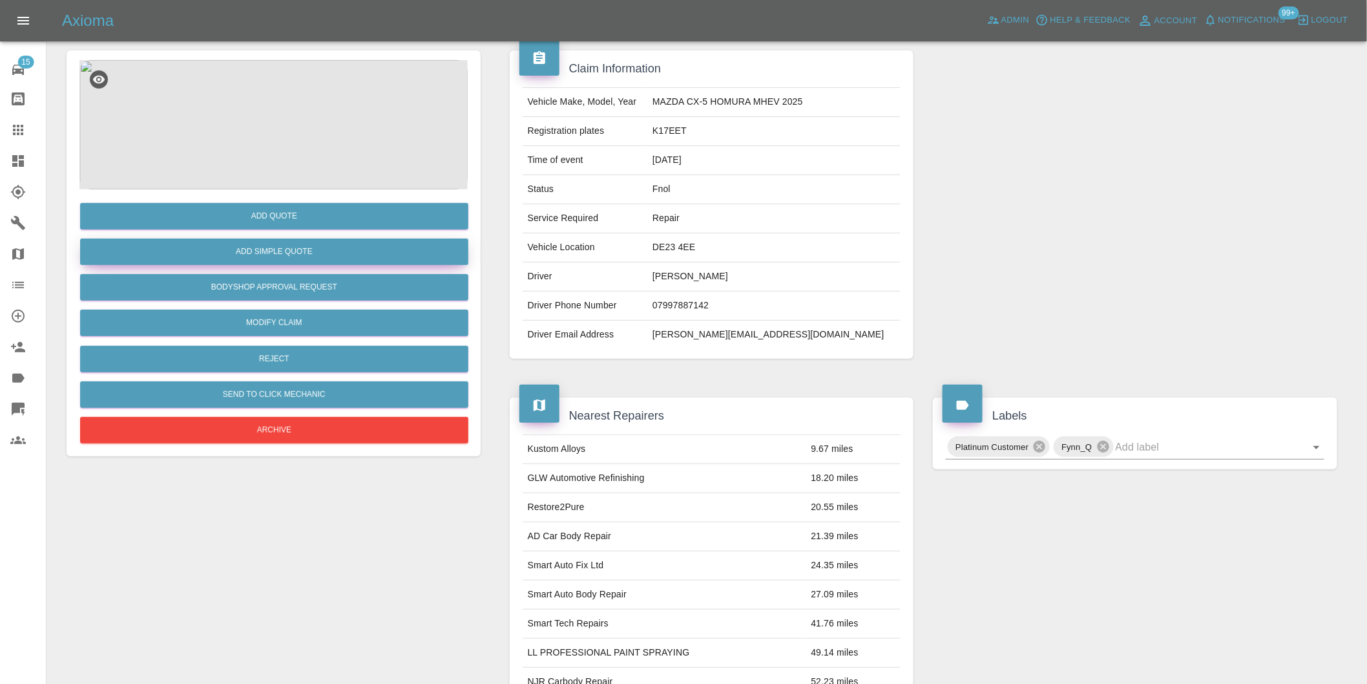
scroll to position [17, 0]
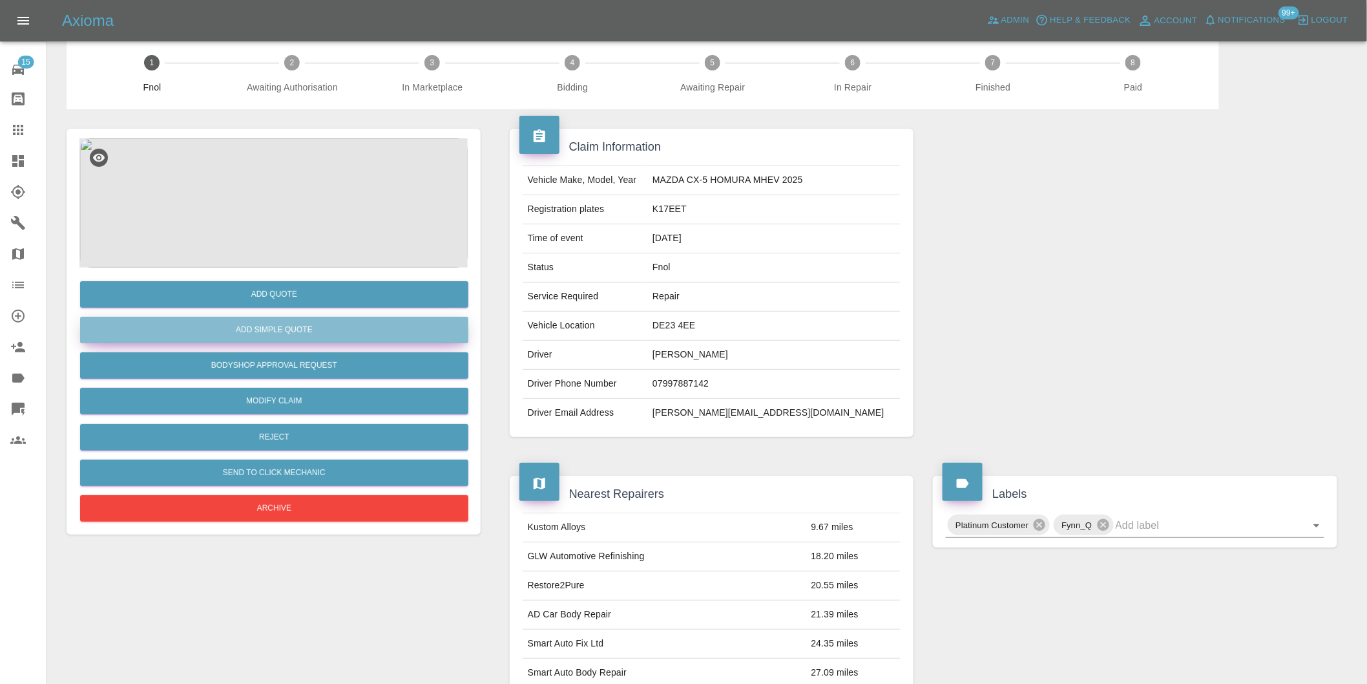
click at [314, 337] on button "Add Simple Quote" at bounding box center [274, 330] width 388 height 26
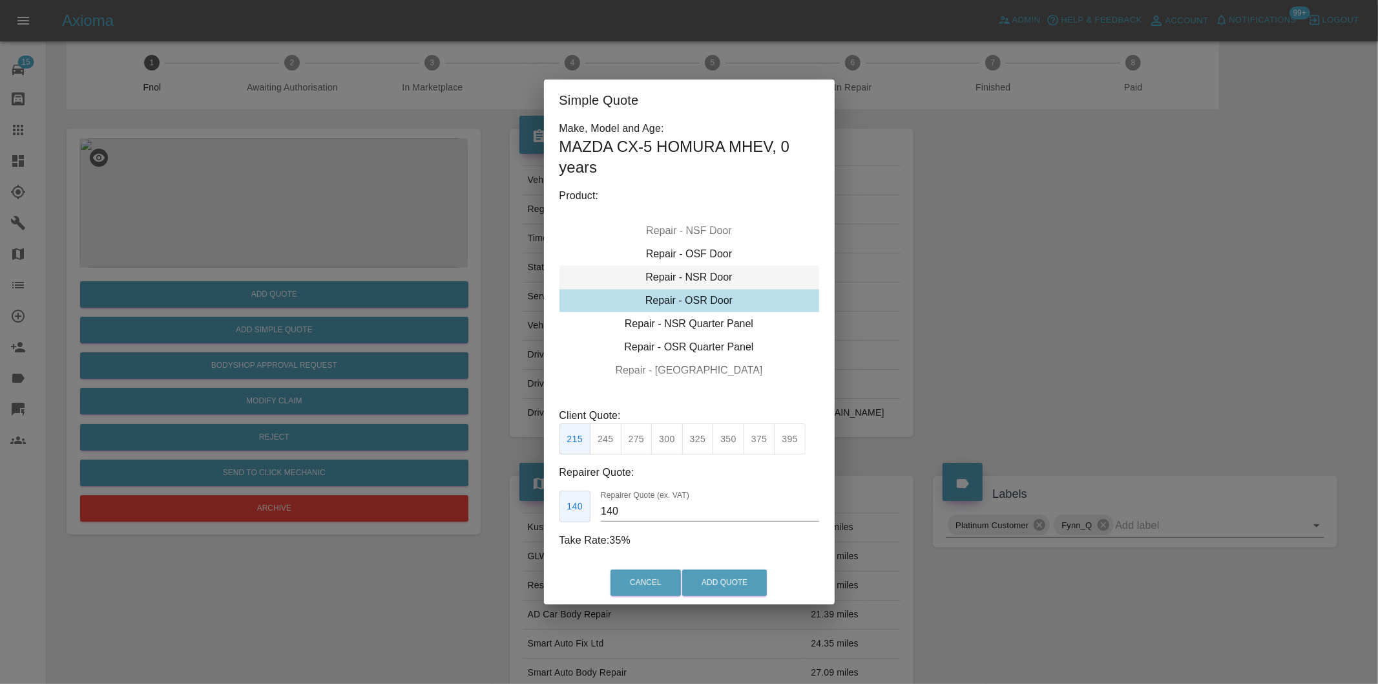
click at [713, 271] on div "Repair - NSR Door" at bounding box center [689, 277] width 260 height 23
drag, startPoint x: 605, startPoint y: 434, endPoint x: 685, endPoint y: 560, distance: 149.8
click at [605, 434] on button "245" at bounding box center [606, 439] width 32 height 32
type input "160"
click at [718, 579] on button "Add Quote" at bounding box center [724, 582] width 85 height 26
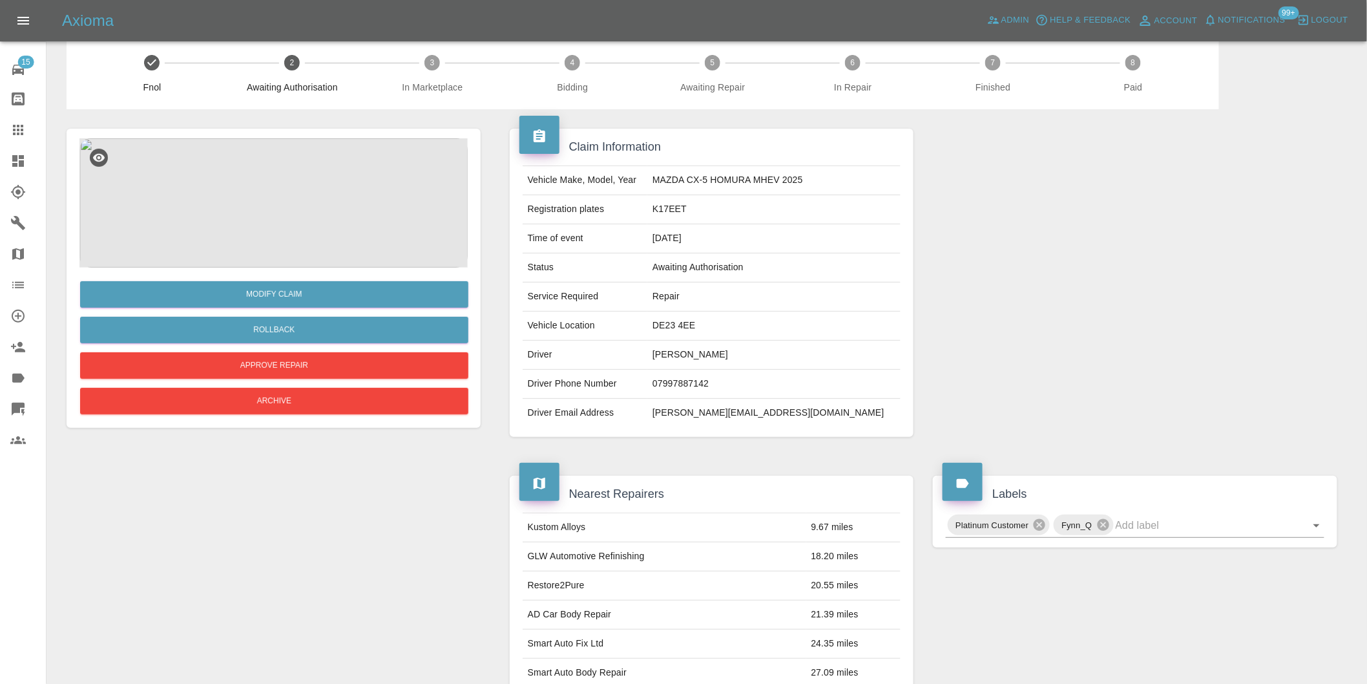
scroll to position [0, 0]
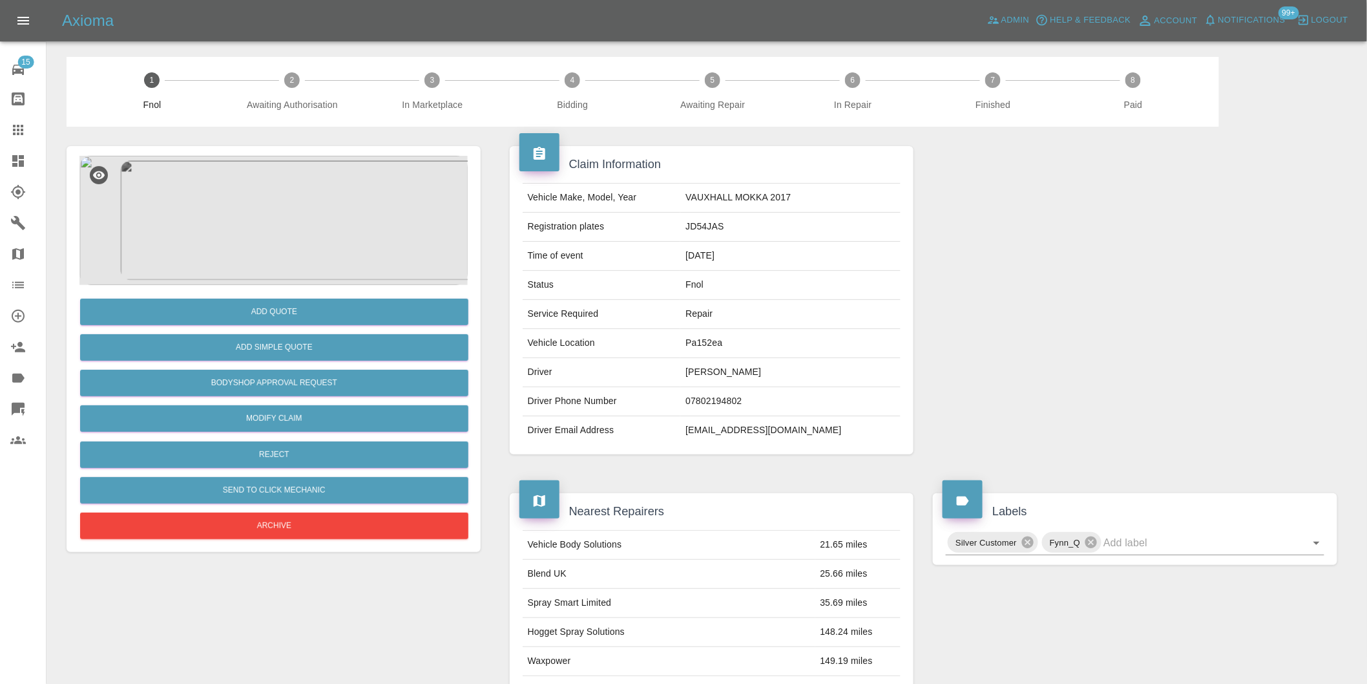
click at [286, 177] on img at bounding box center [273, 220] width 388 height 129
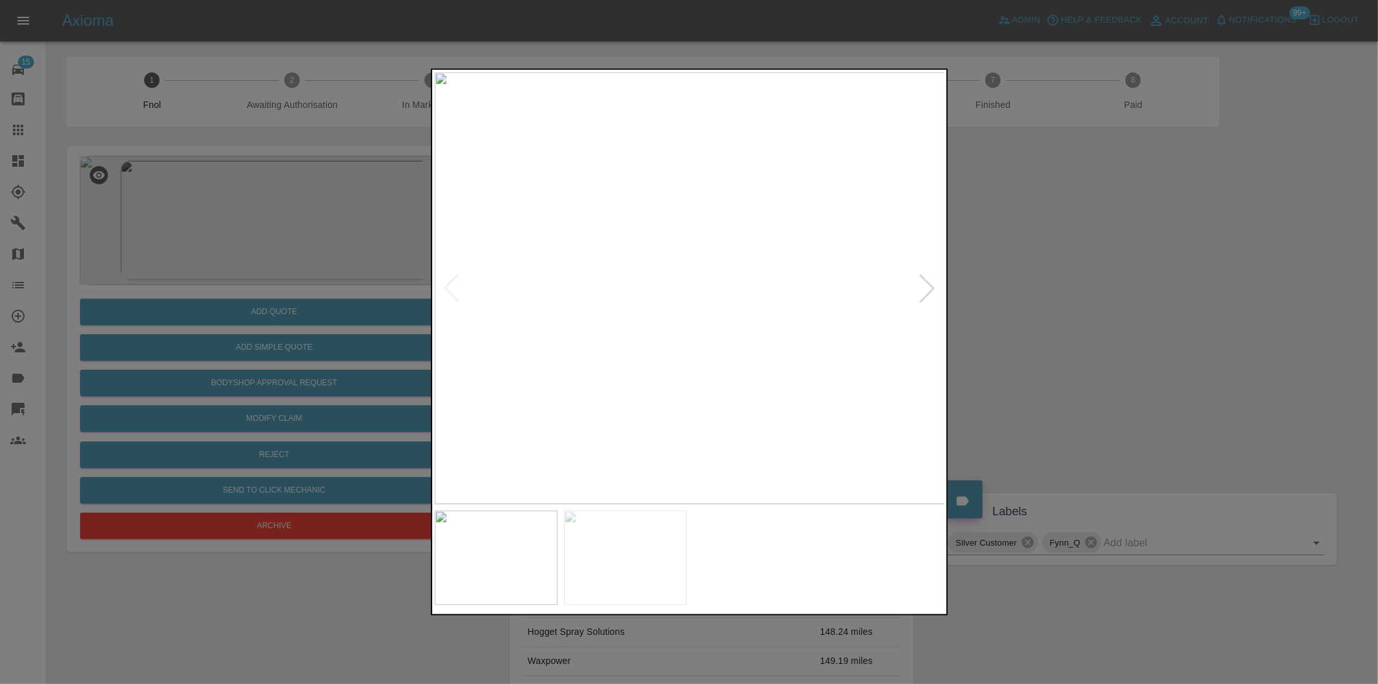
click at [925, 287] on div at bounding box center [927, 288] width 28 height 28
click at [925, 287] on img at bounding box center [690, 288] width 510 height 432
click at [1126, 324] on div at bounding box center [689, 342] width 1378 height 684
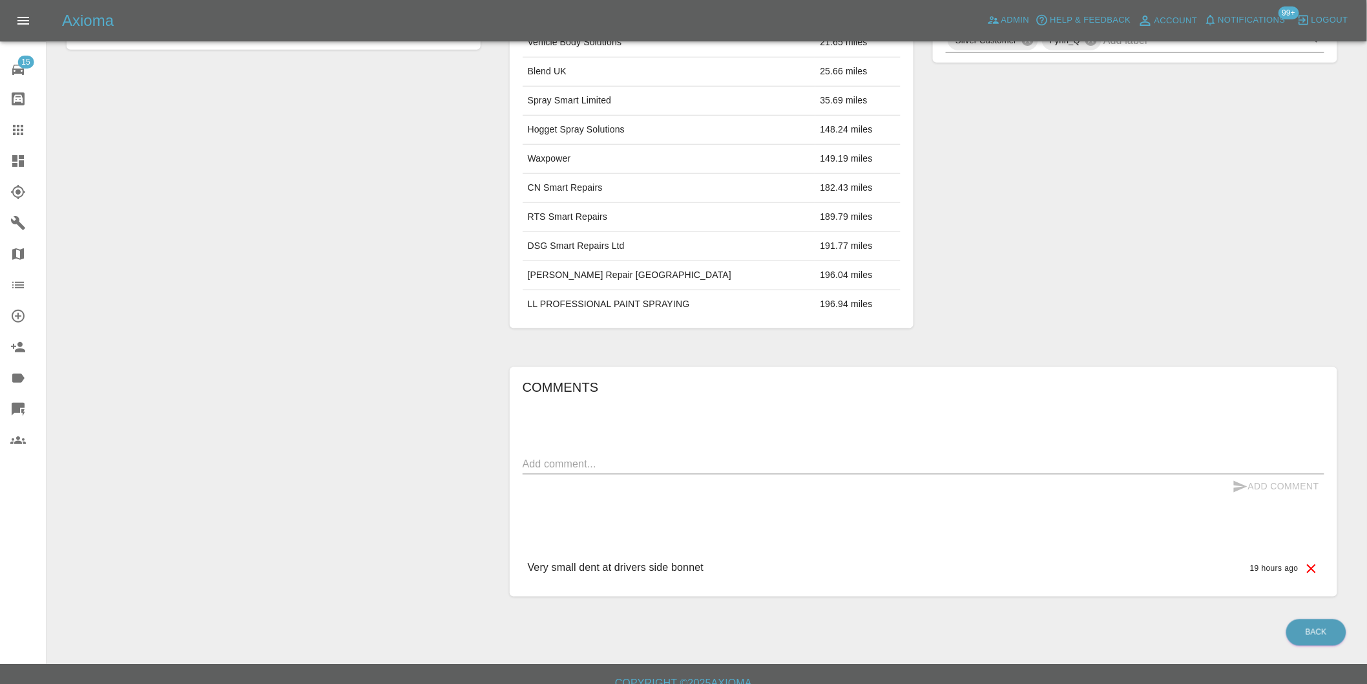
scroll to position [143, 0]
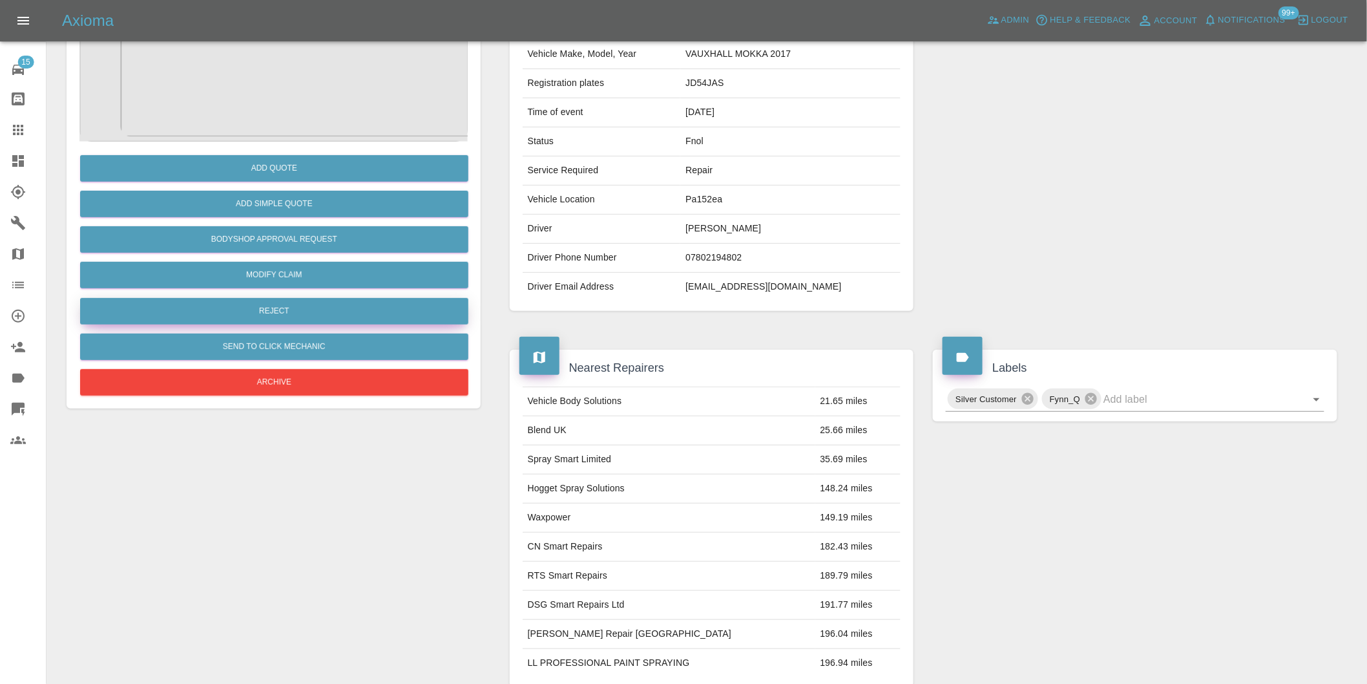
click at [309, 308] on button "Reject" at bounding box center [274, 311] width 388 height 26
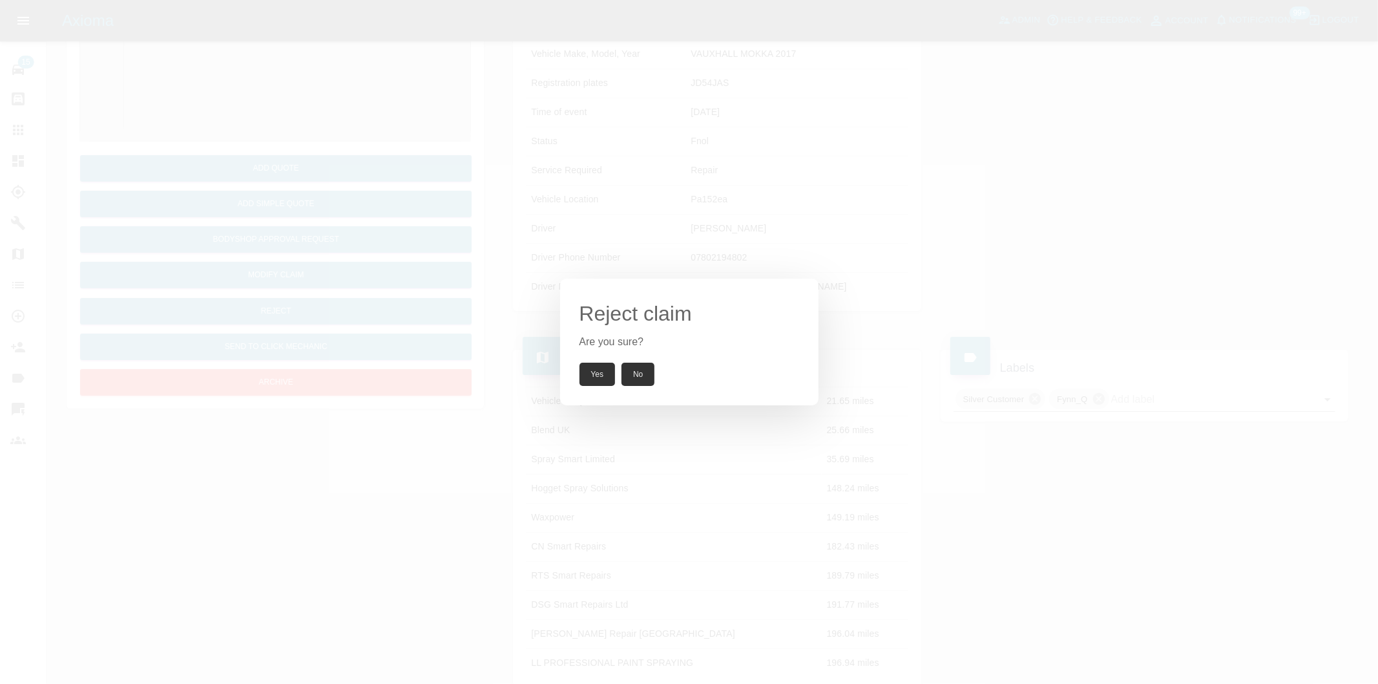
click at [592, 377] on button "Yes" at bounding box center [598, 373] width 36 height 23
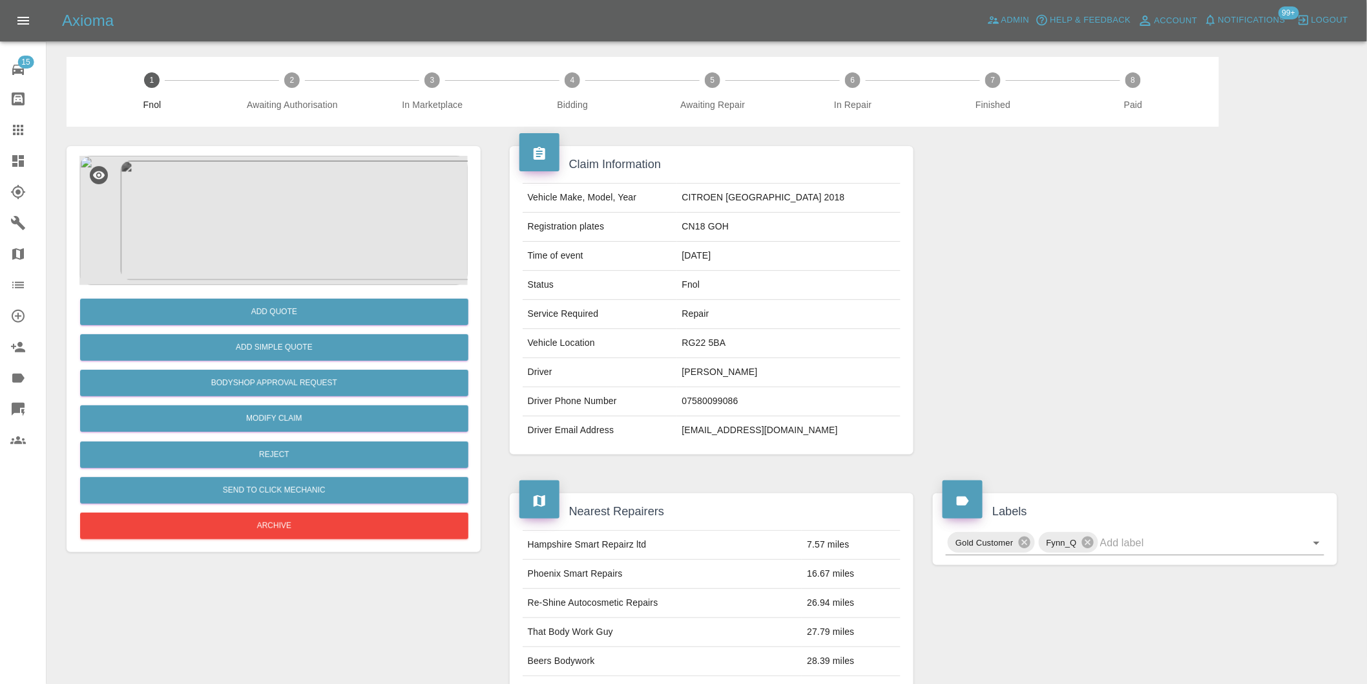
click at [259, 162] on img at bounding box center [273, 220] width 388 height 129
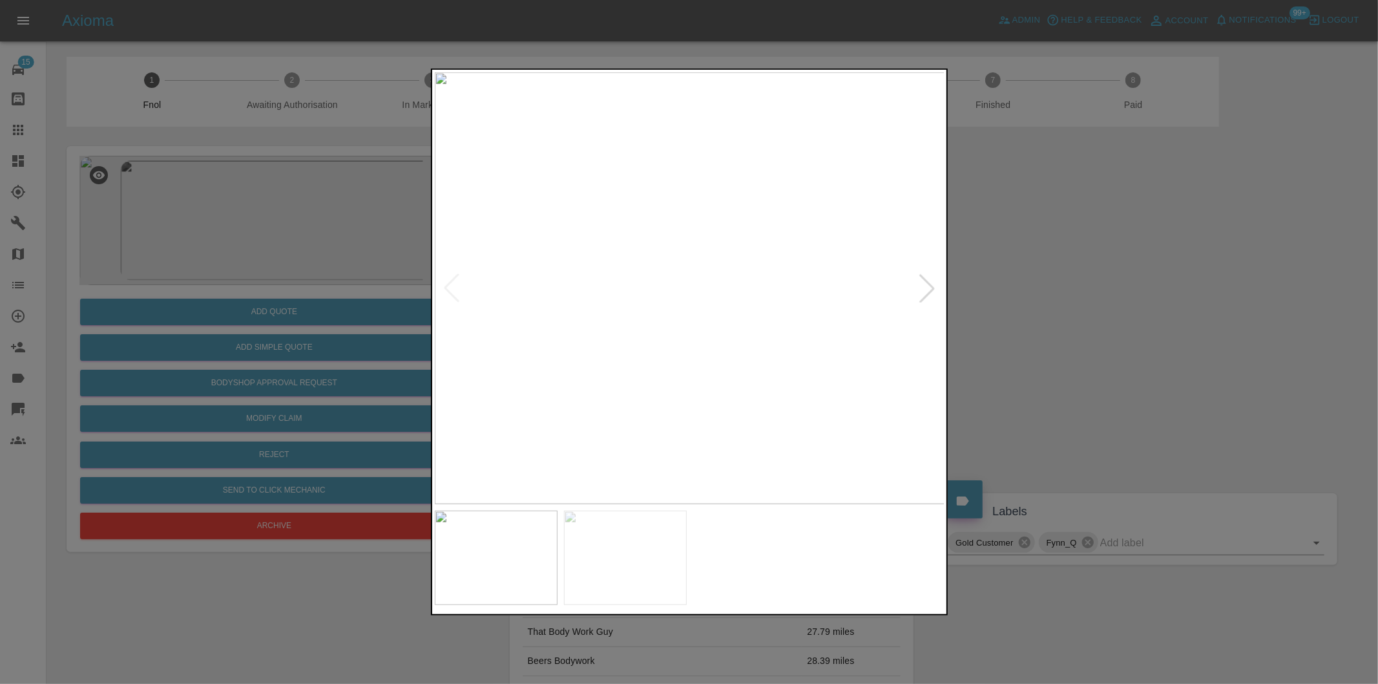
click at [929, 286] on div at bounding box center [927, 288] width 28 height 28
click at [929, 286] on img at bounding box center [690, 288] width 510 height 432
click at [1172, 328] on div at bounding box center [689, 342] width 1378 height 684
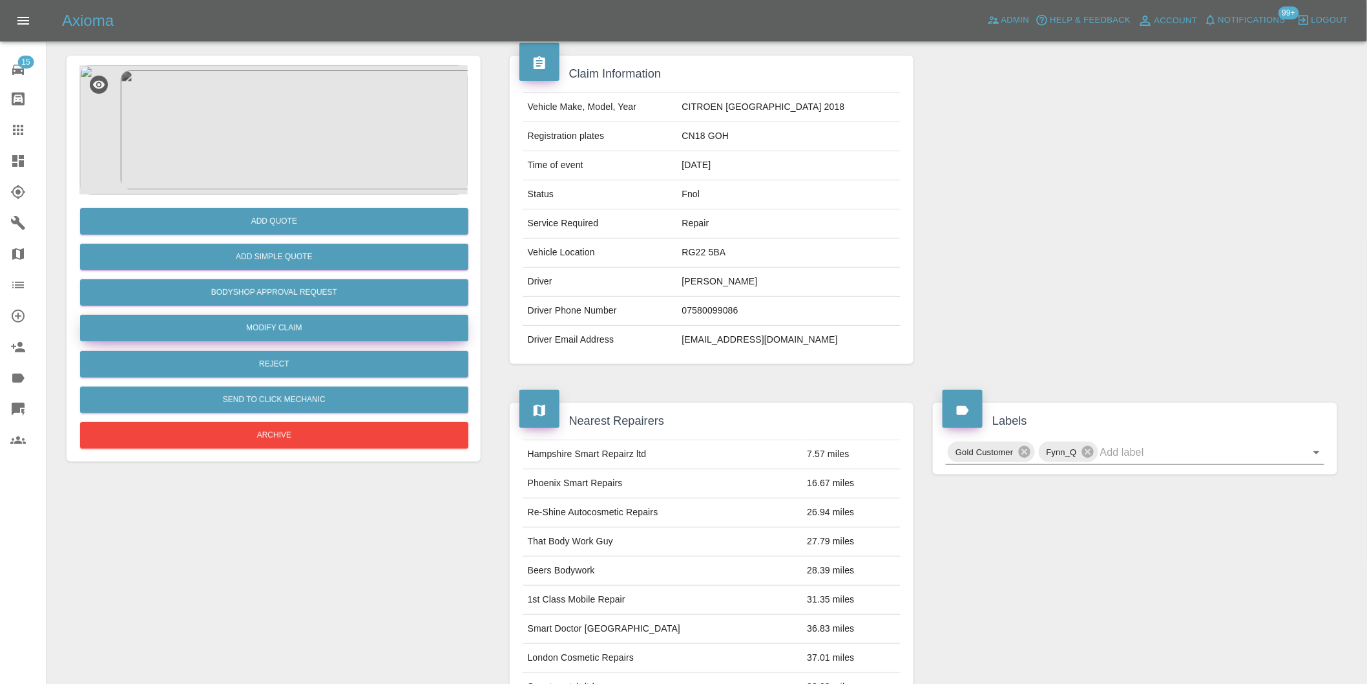
scroll to position [89, 0]
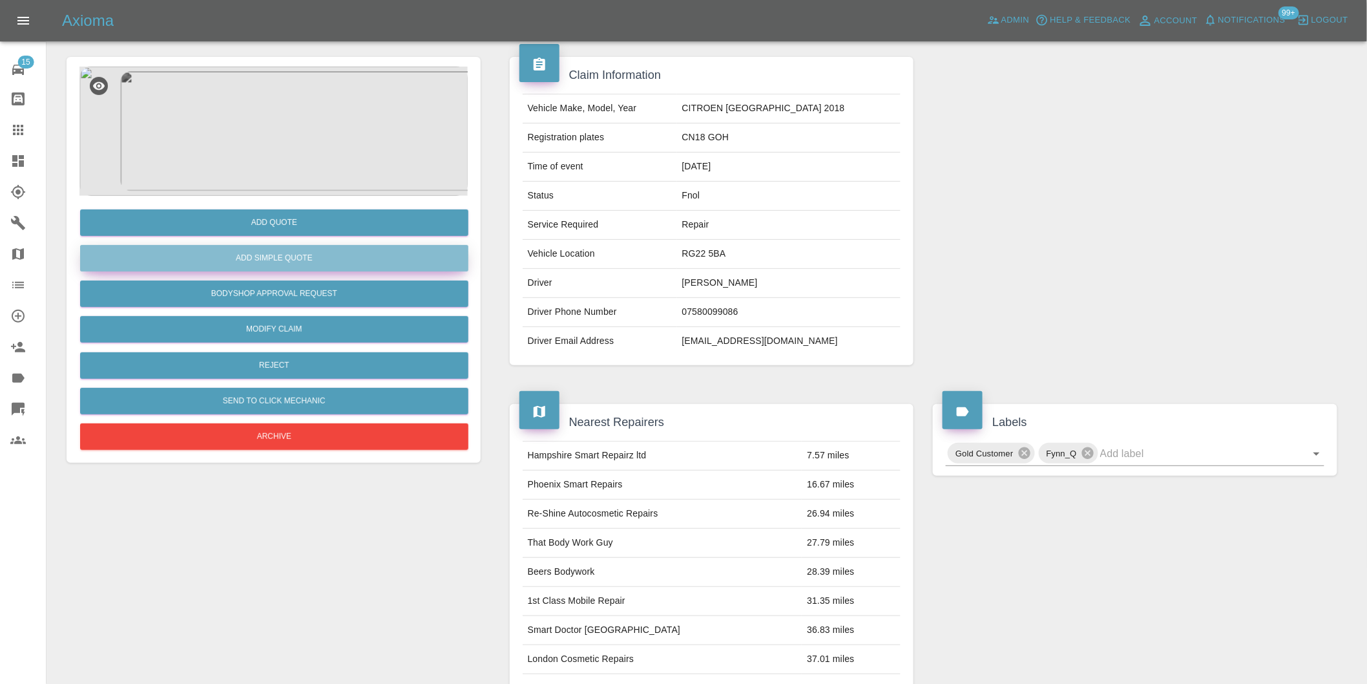
click at [295, 255] on button "Add Simple Quote" at bounding box center [274, 258] width 388 height 26
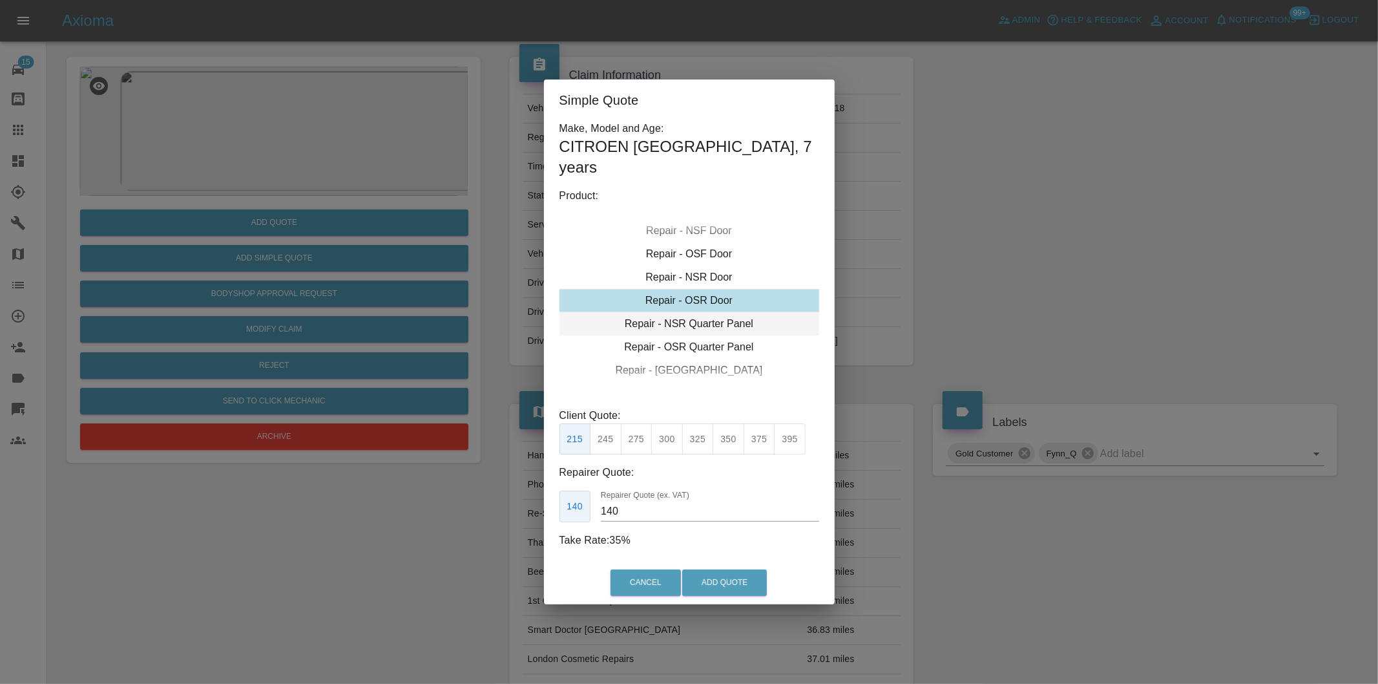
click at [707, 315] on div "Repair - NSR Quarter Panel" at bounding box center [689, 323] width 260 height 23
click at [756, 433] on button "375" at bounding box center [760, 439] width 32 height 32
type input "250"
click at [737, 572] on button "Add Quote" at bounding box center [724, 582] width 85 height 26
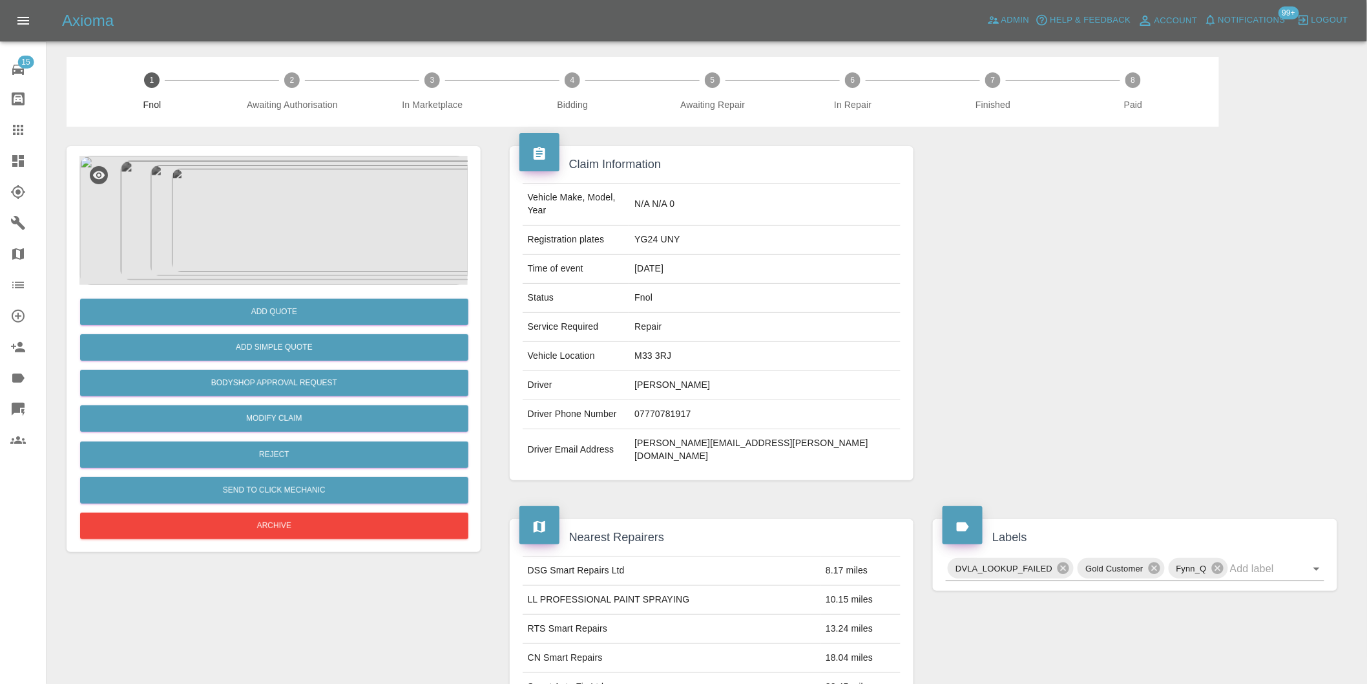
click at [320, 234] on img at bounding box center [273, 220] width 388 height 129
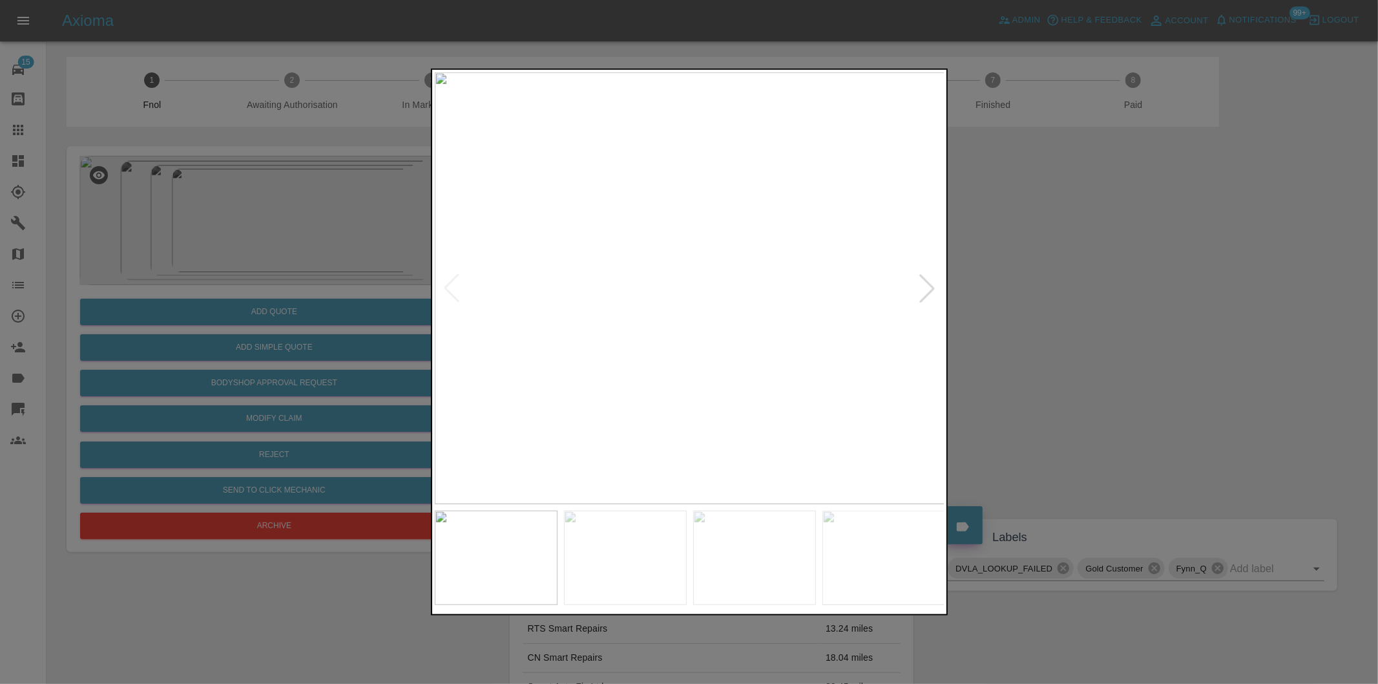
click at [926, 286] on div at bounding box center [927, 288] width 28 height 28
click at [1135, 330] on div at bounding box center [689, 342] width 1378 height 684
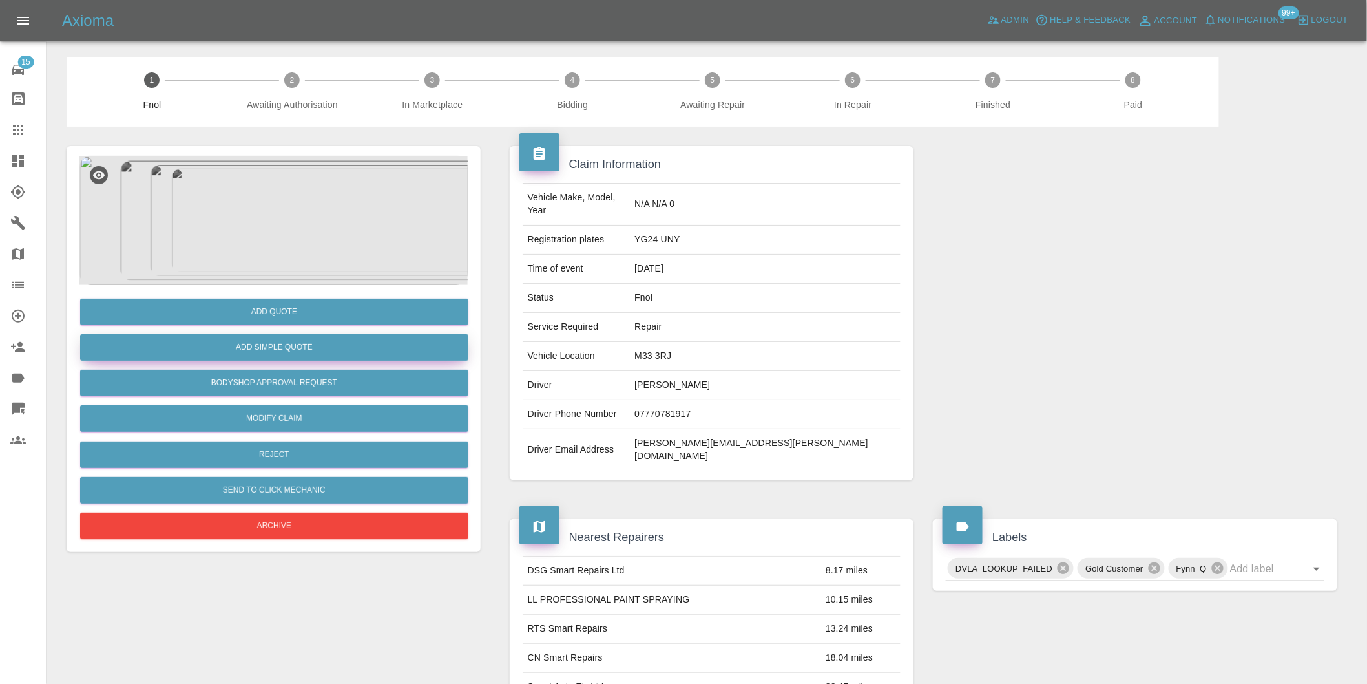
click at [319, 341] on button "Add Simple Quote" at bounding box center [274, 347] width 388 height 26
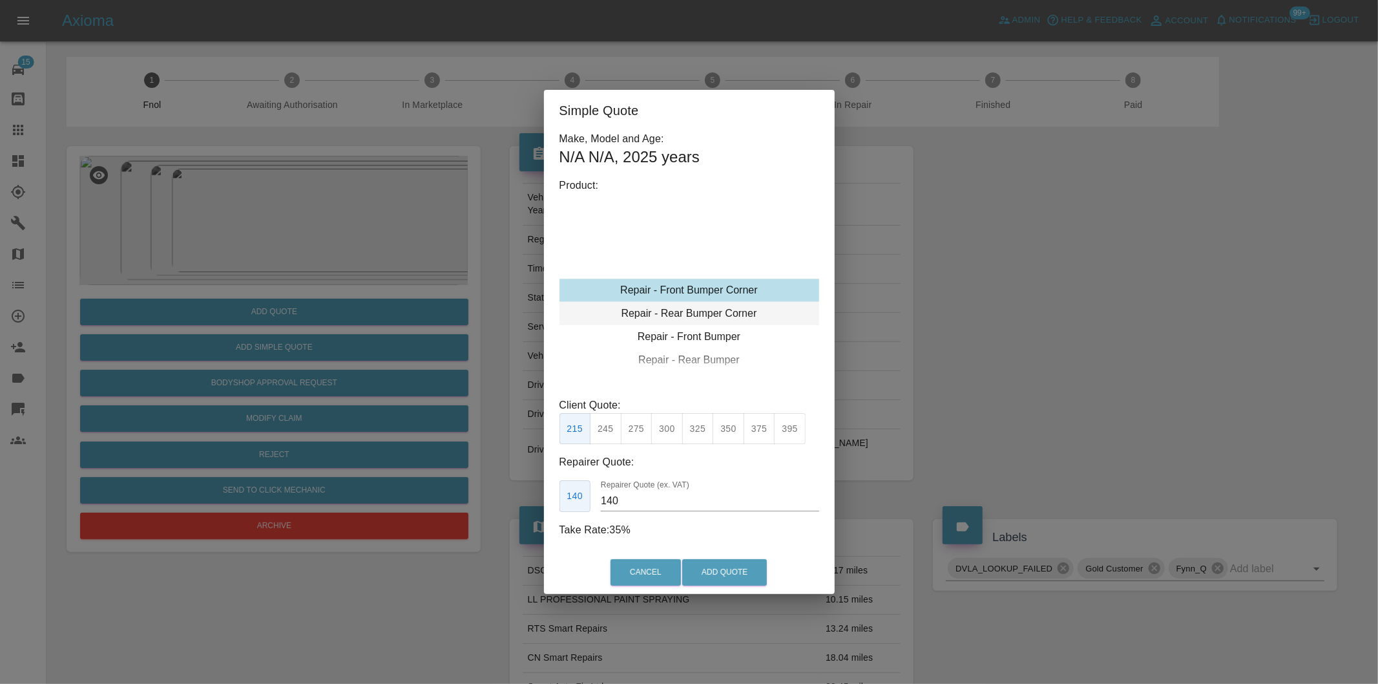
type input "120"
click at [708, 570] on button "Add Quote" at bounding box center [724, 572] width 85 height 26
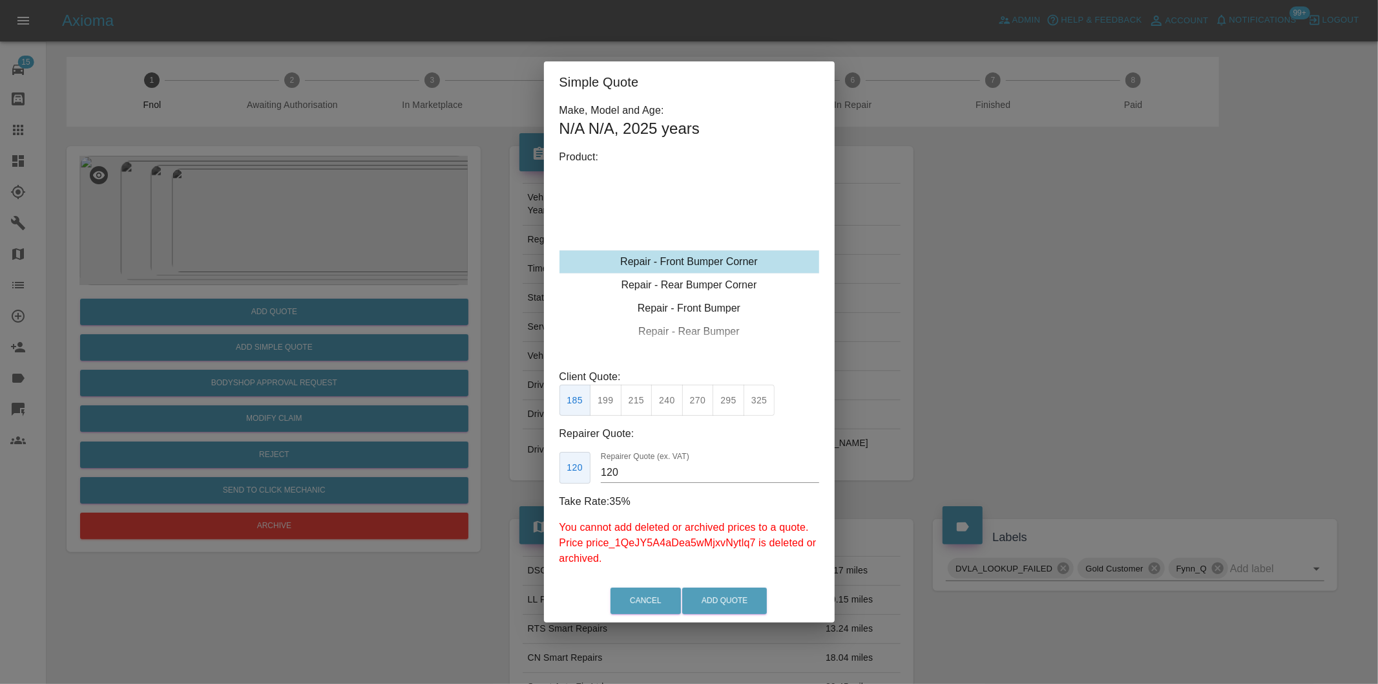
click at [608, 408] on button "199" at bounding box center [606, 400] width 32 height 32
click at [709, 601] on button "Add Quote" at bounding box center [724, 600] width 85 height 26
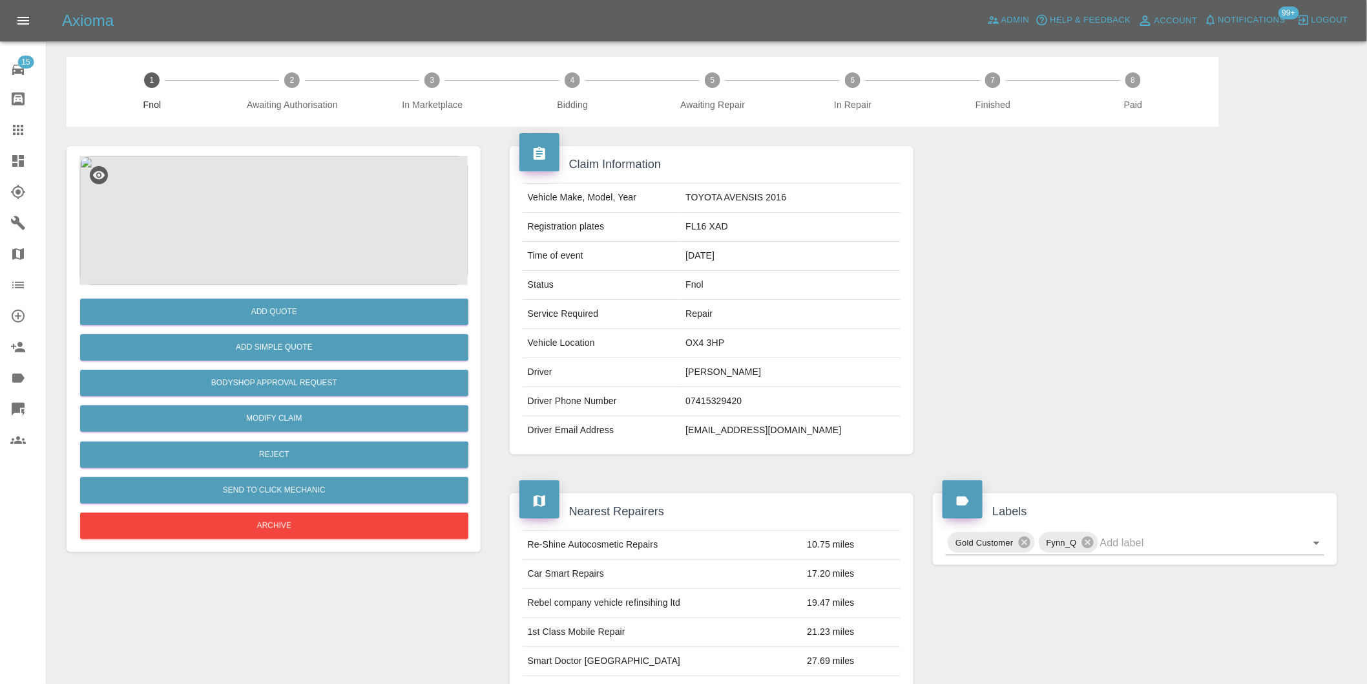
click at [264, 220] on img at bounding box center [273, 220] width 388 height 129
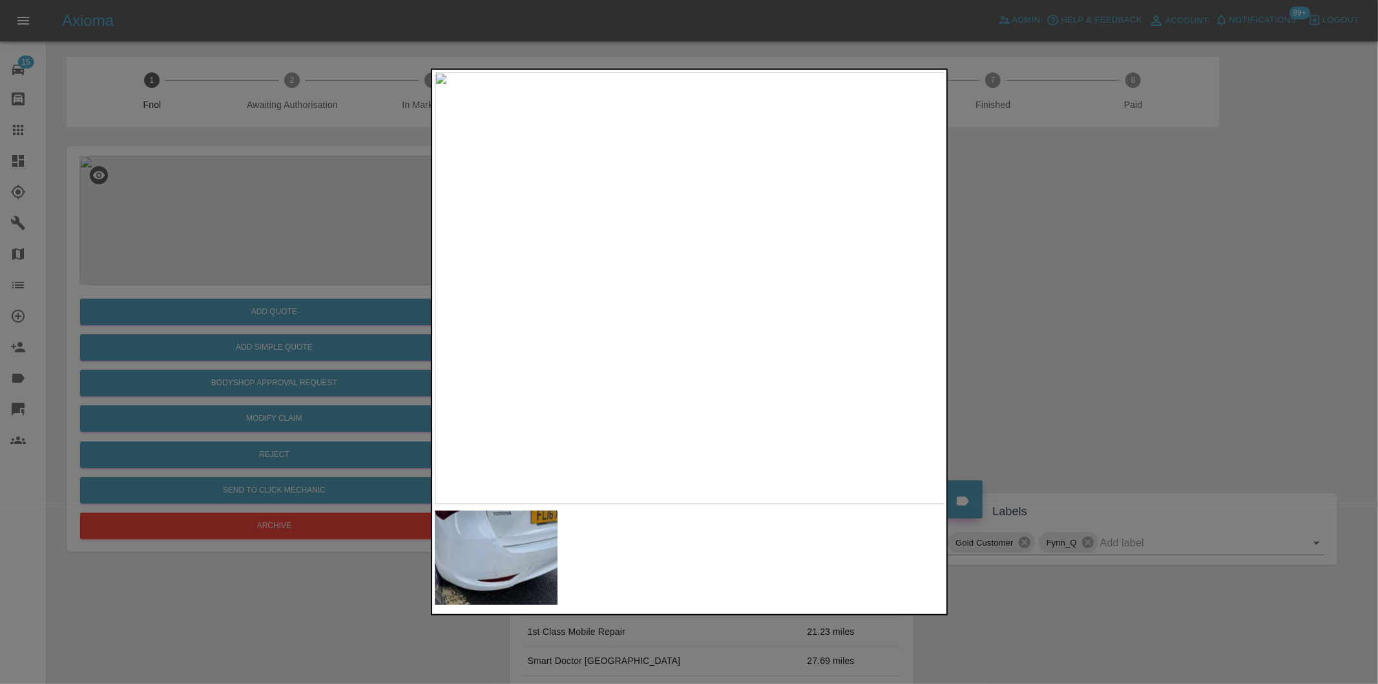
click at [668, 302] on img at bounding box center [690, 288] width 510 height 432
click at [1178, 399] on div at bounding box center [689, 342] width 1378 height 684
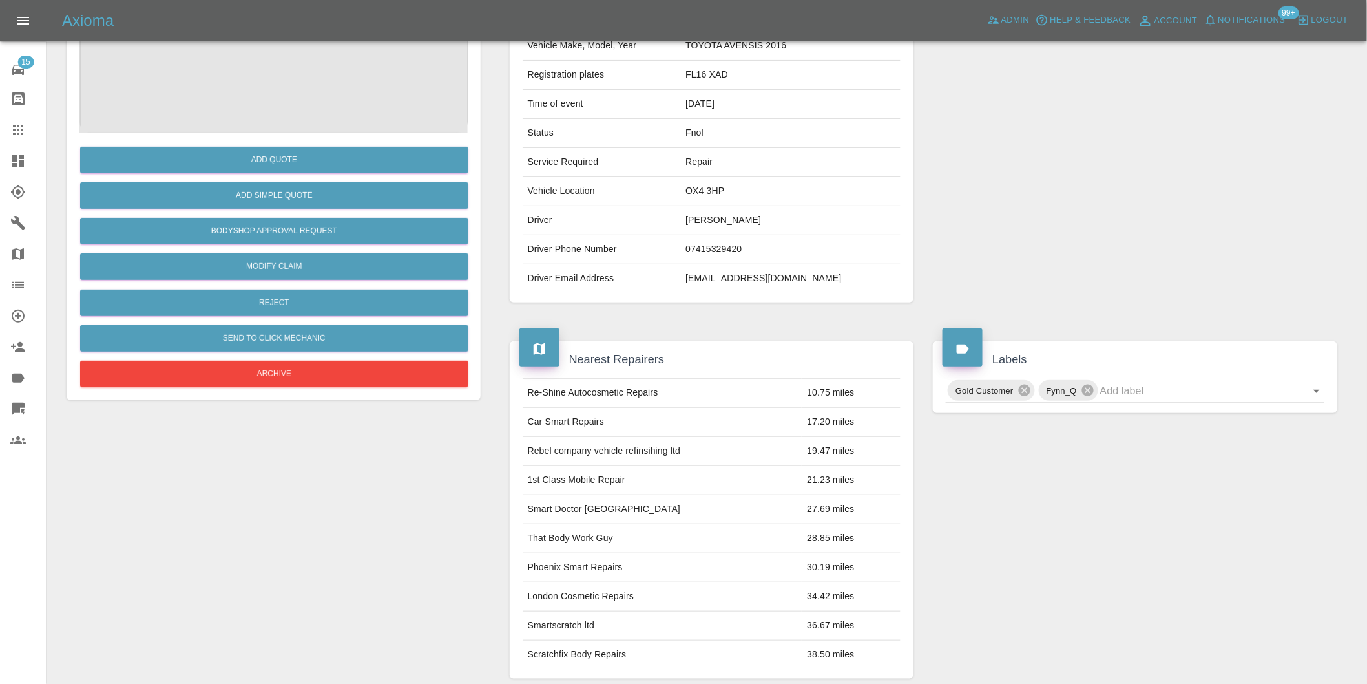
scroll to position [89, 0]
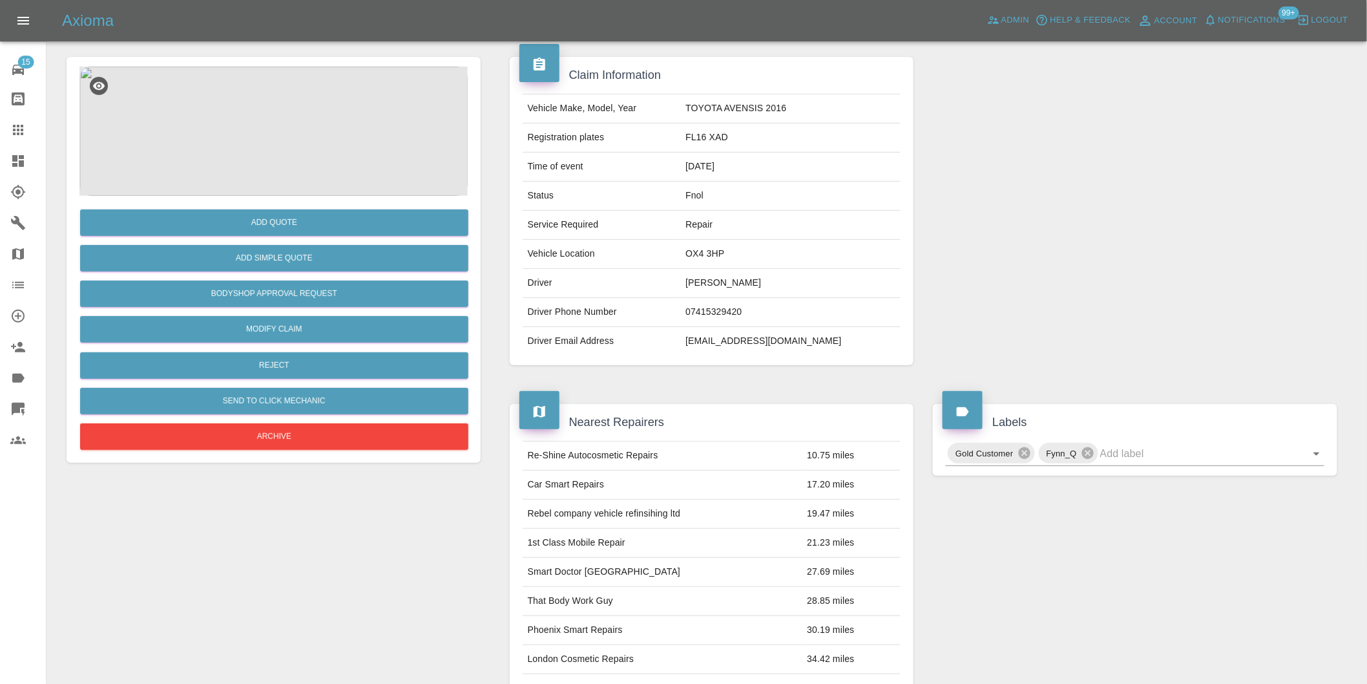
click at [295, 158] on img at bounding box center [273, 131] width 388 height 129
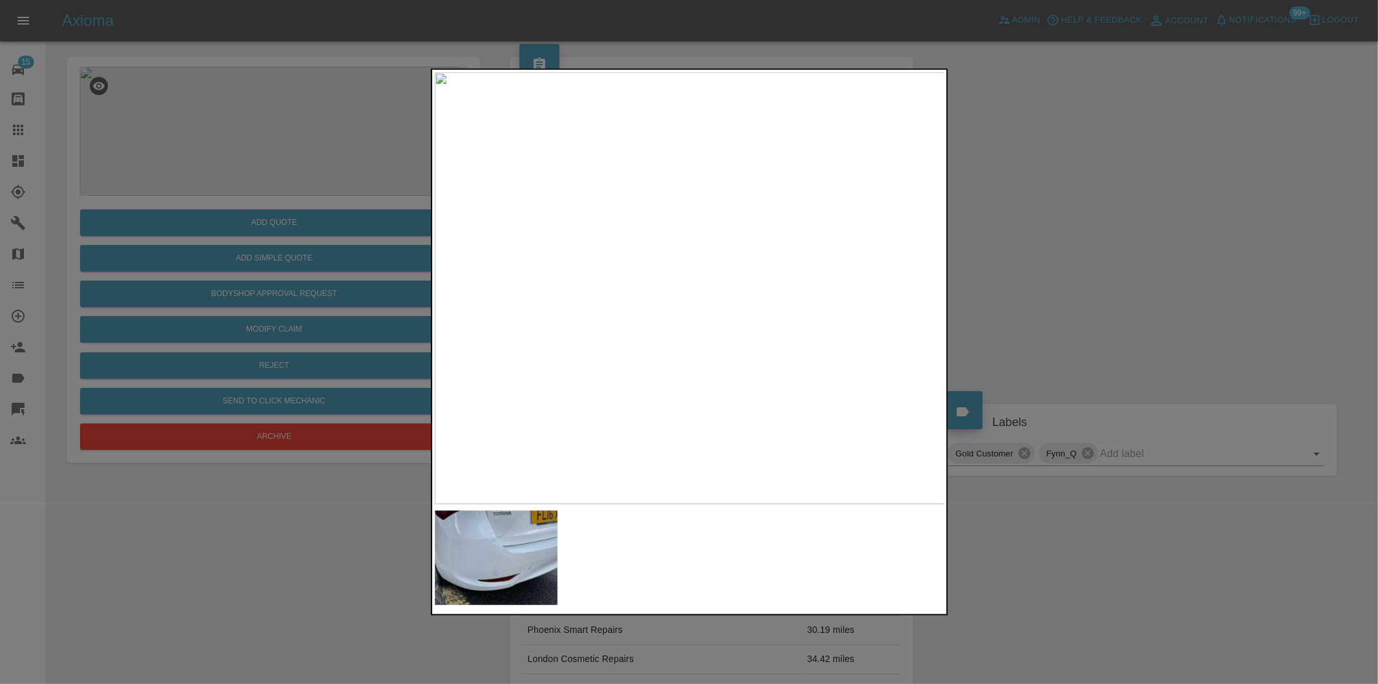
click at [1049, 268] on div at bounding box center [689, 342] width 1378 height 684
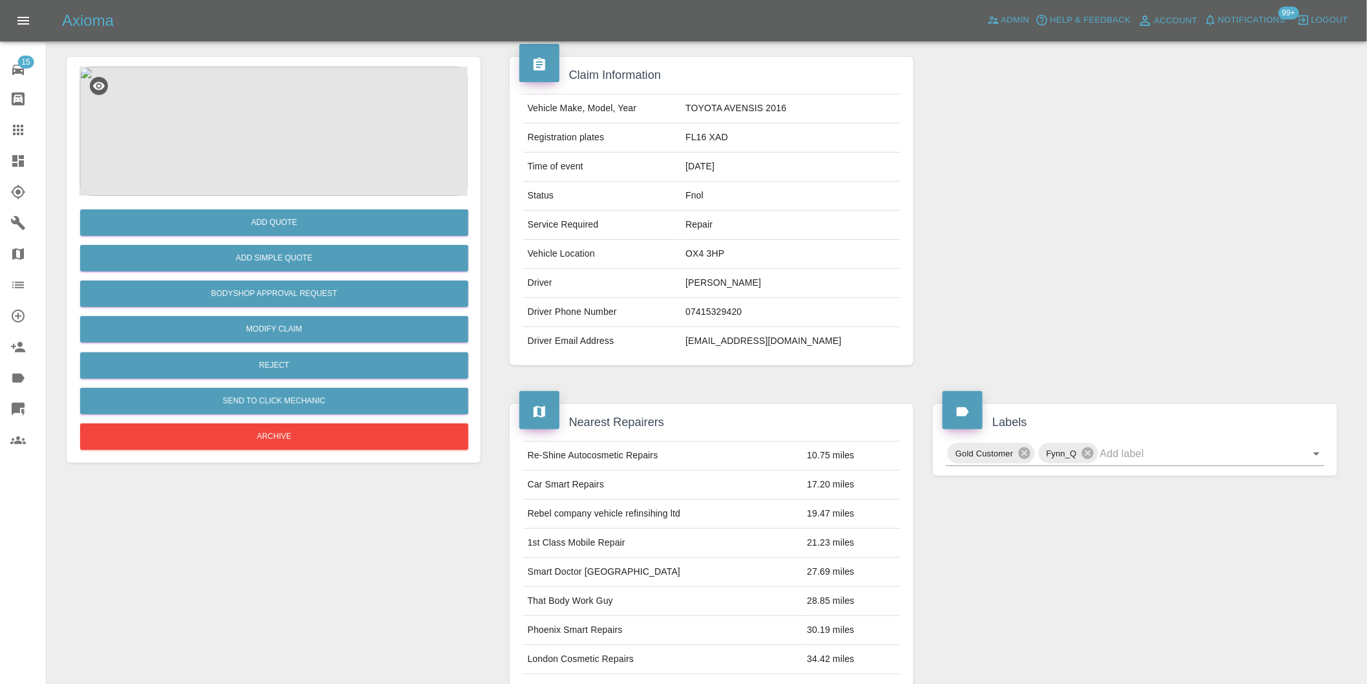
click at [295, 163] on img at bounding box center [273, 131] width 388 height 129
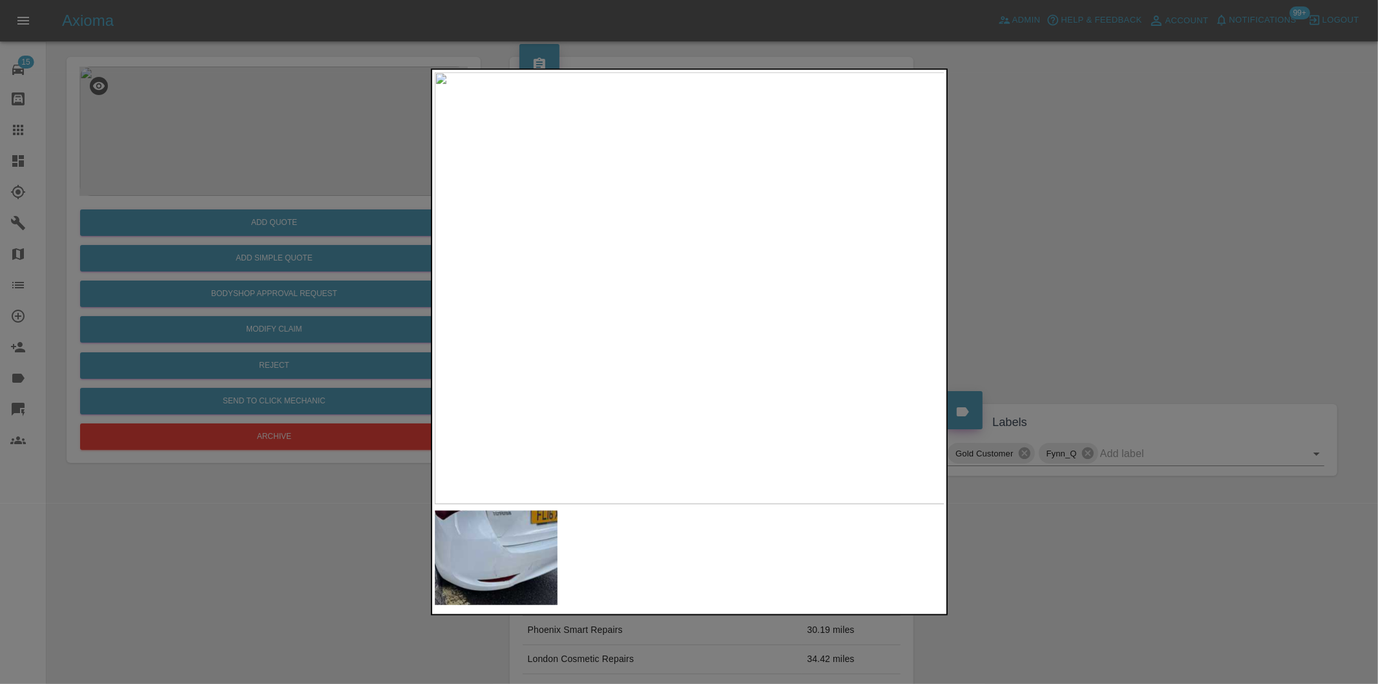
click at [672, 341] on img at bounding box center [690, 288] width 510 height 432
click at [1147, 348] on div at bounding box center [689, 342] width 1378 height 684
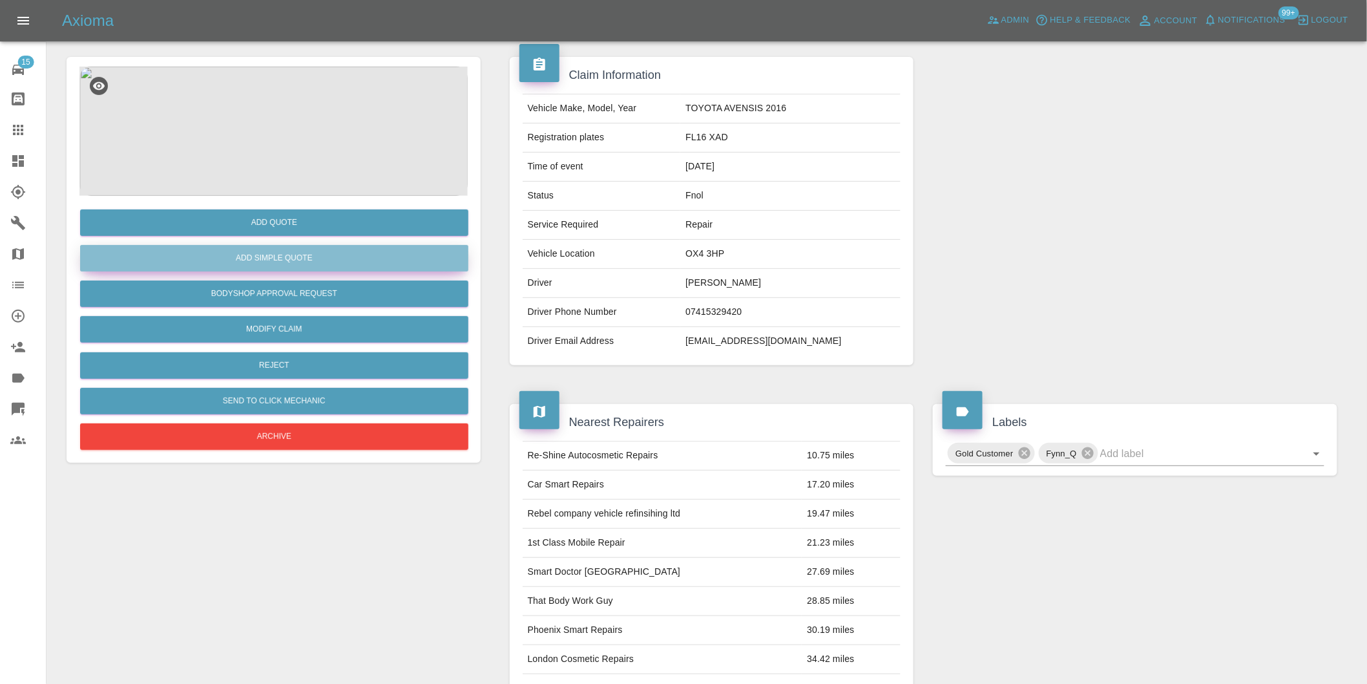
click at [327, 247] on button "Add Simple Quote" at bounding box center [274, 258] width 388 height 26
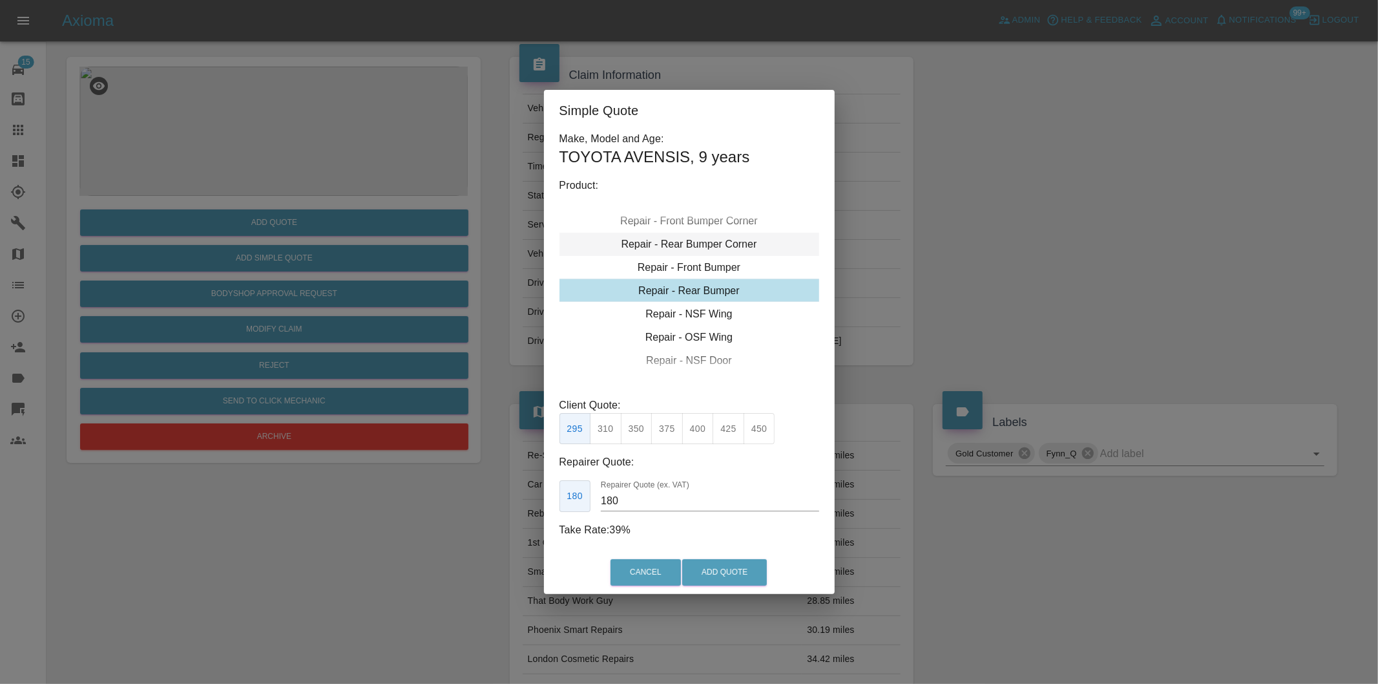
click at [729, 242] on div "Repair - Rear Bumper Corner" at bounding box center [689, 244] width 260 height 23
click at [713, 248] on div "Repair - Rear Bumper Corner" at bounding box center [689, 243] width 260 height 23
click at [669, 429] on button "240" at bounding box center [667, 429] width 32 height 32
click at [700, 434] on button "270" at bounding box center [698, 429] width 32 height 32
type input "165"
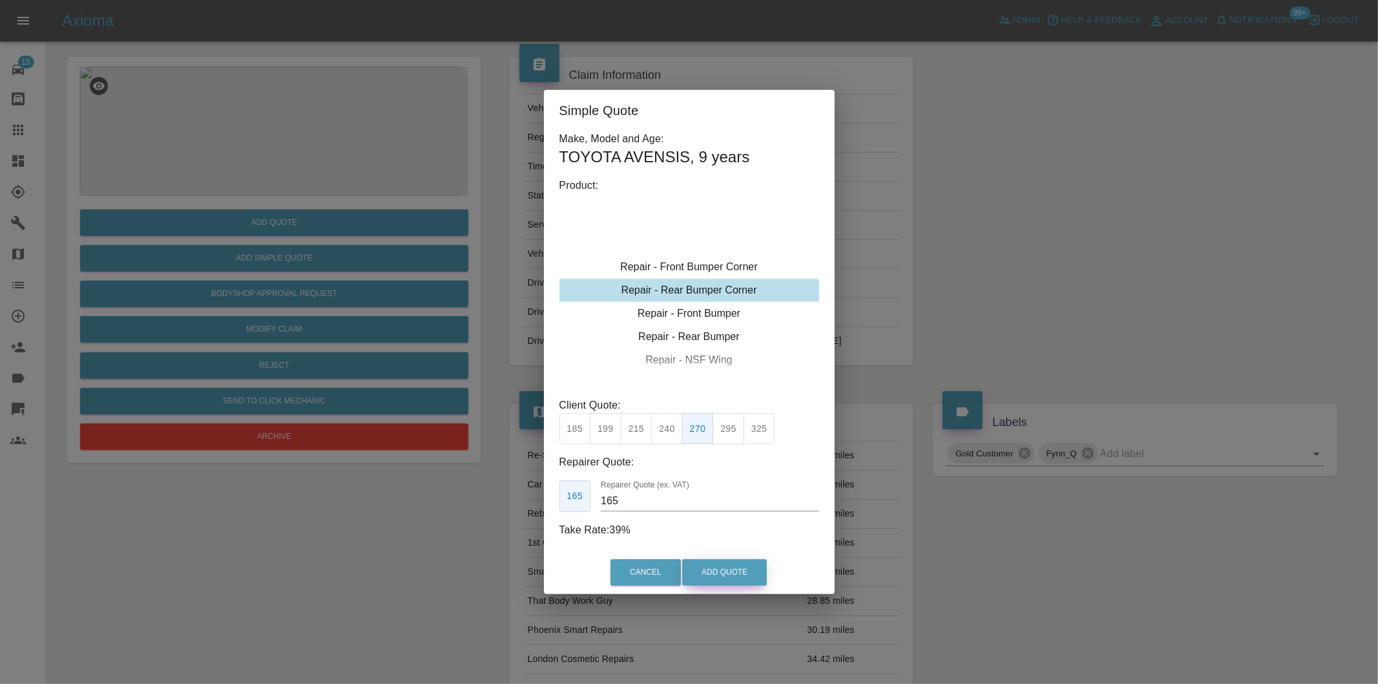
click at [730, 576] on button "Add Quote" at bounding box center [724, 572] width 85 height 26
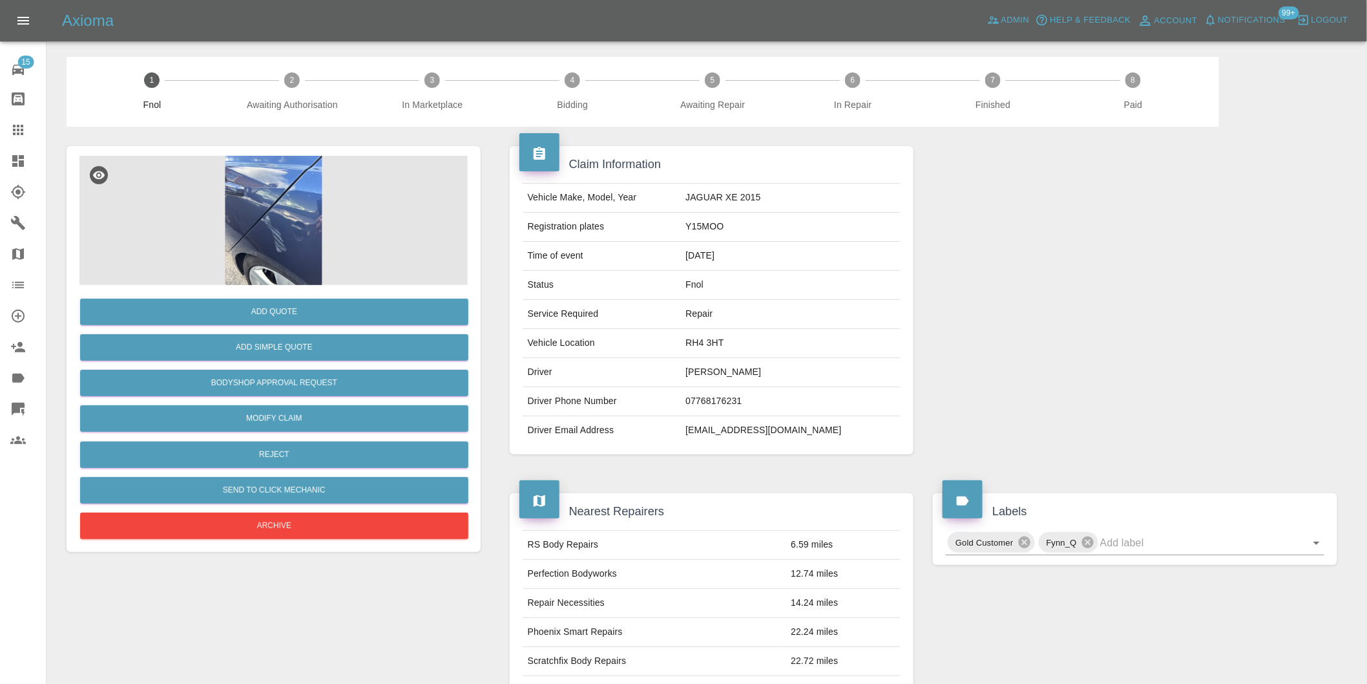
click at [293, 209] on img at bounding box center [273, 220] width 388 height 129
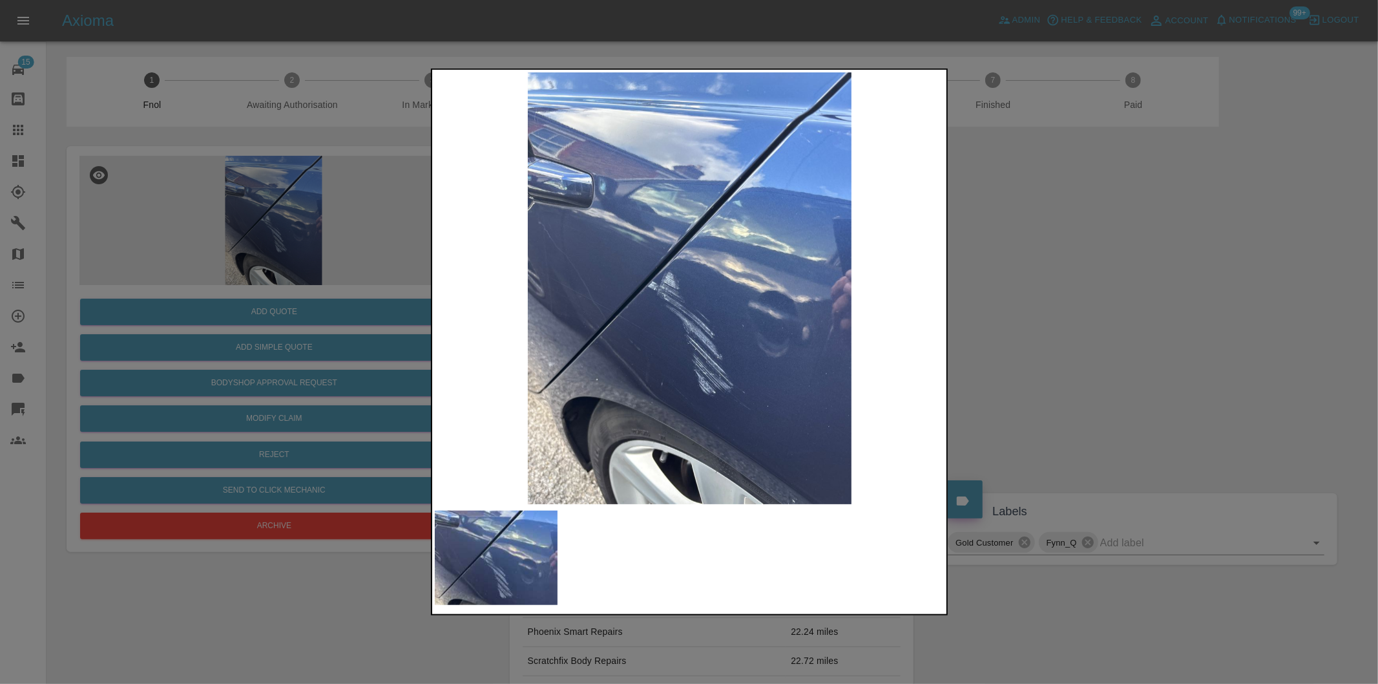
click at [993, 331] on div at bounding box center [689, 342] width 1378 height 684
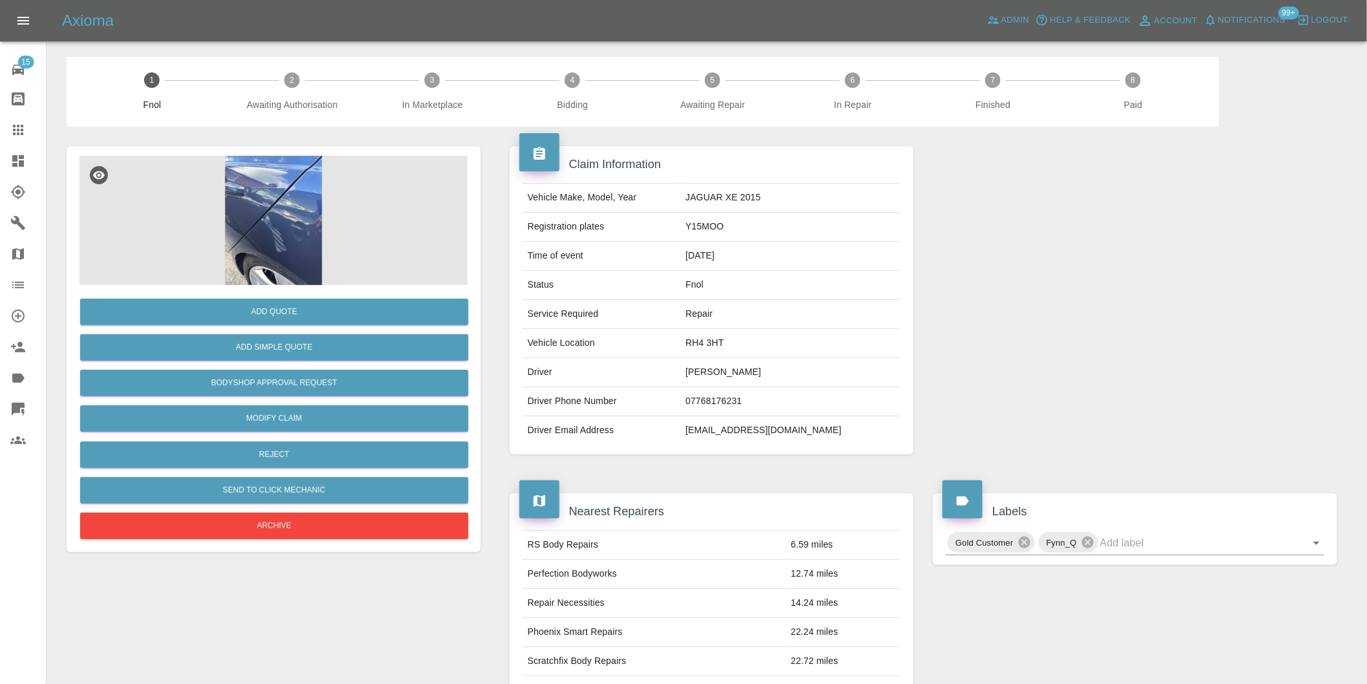
click at [269, 244] on img at bounding box center [273, 220] width 388 height 129
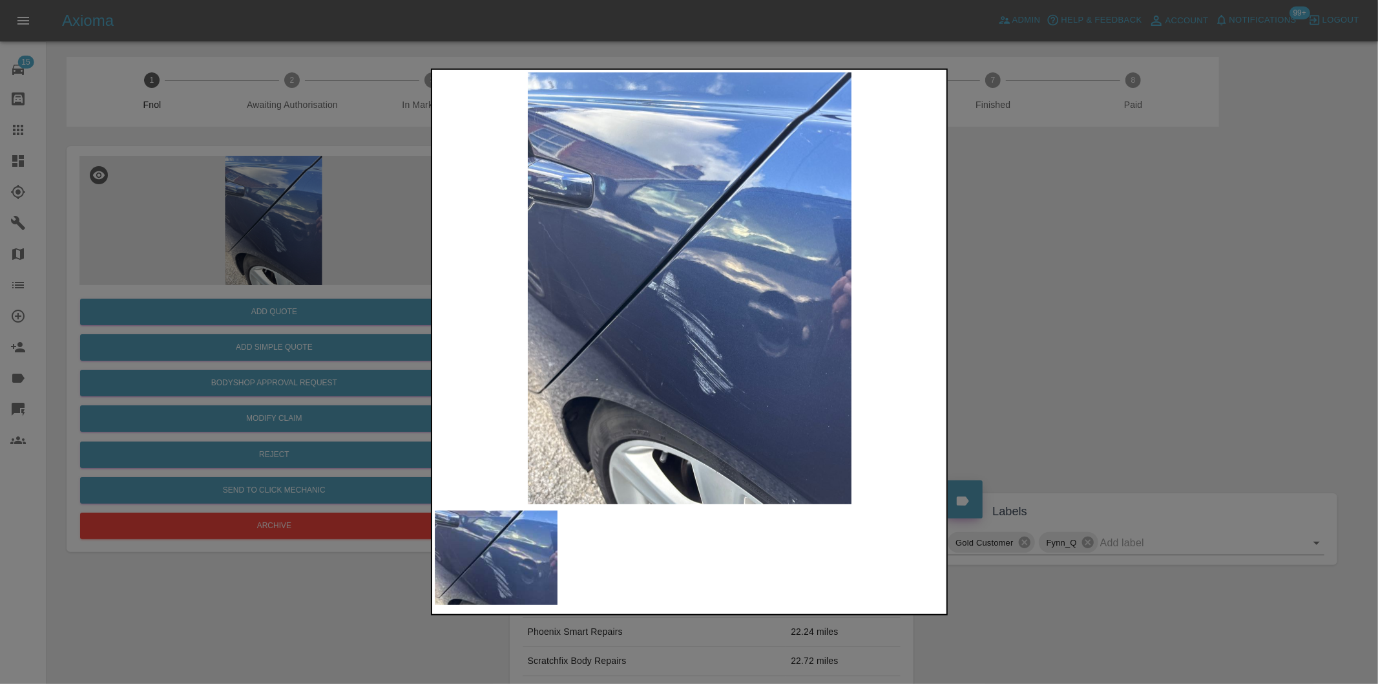
click at [559, 304] on img at bounding box center [690, 288] width 510 height 432
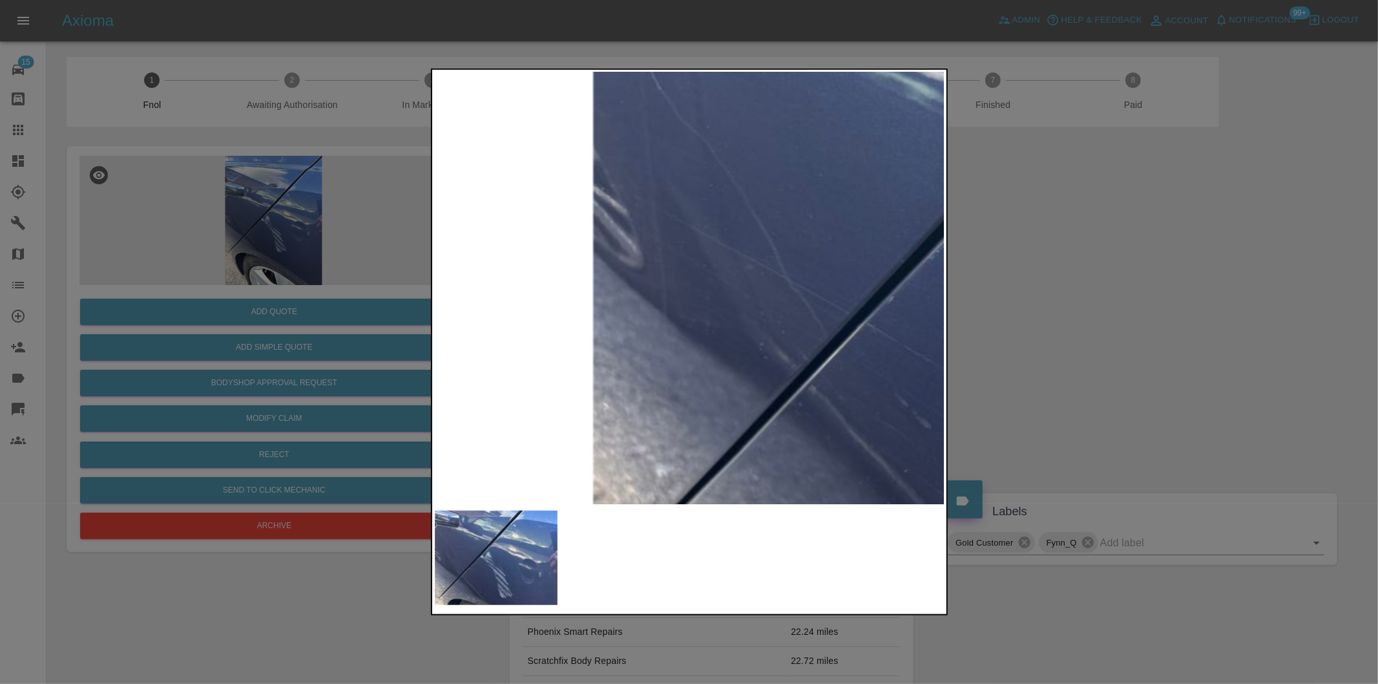
click at [751, 315] on img at bounding box center [1077, 241] width 1531 height 1294
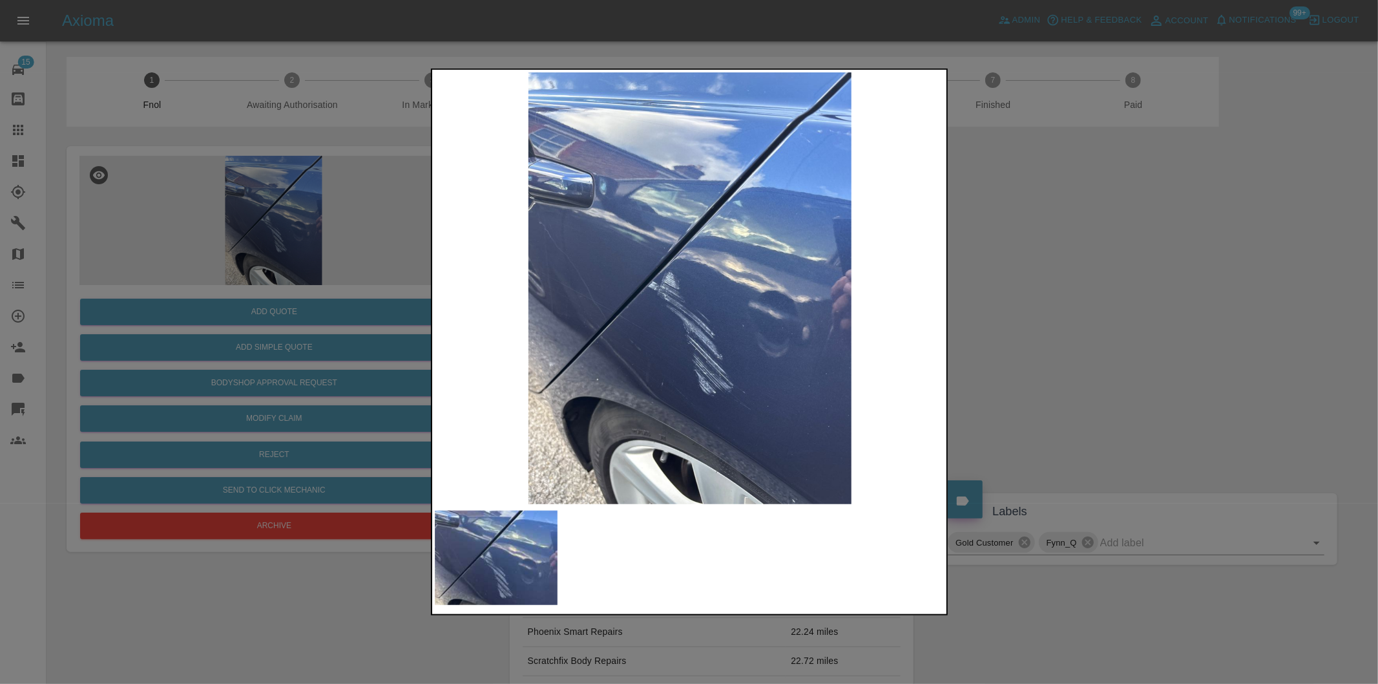
click at [1140, 357] on div at bounding box center [689, 342] width 1378 height 684
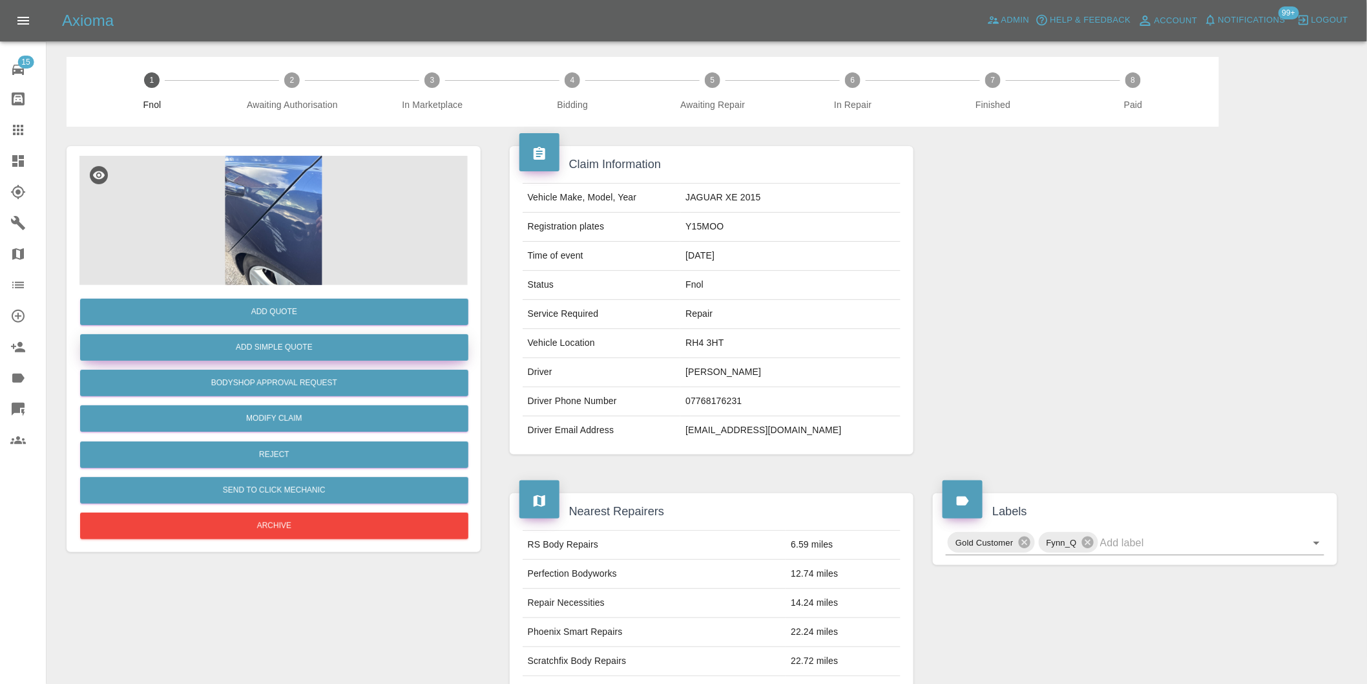
click at [329, 343] on button "Add Simple Quote" at bounding box center [274, 347] width 388 height 26
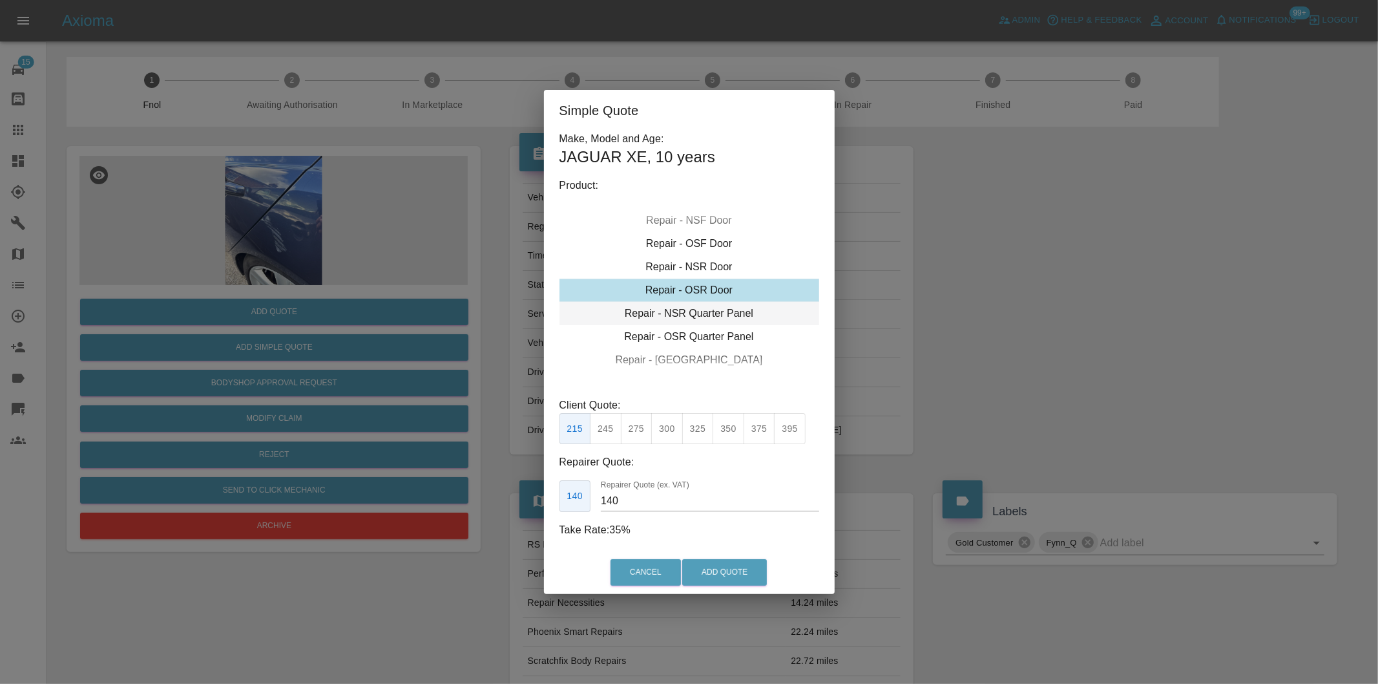
click at [718, 322] on div "Repair - NSR Quarter Panel" at bounding box center [689, 313] width 260 height 23
click at [673, 435] on button "300" at bounding box center [667, 429] width 32 height 32
type input "190"
drag, startPoint x: 702, startPoint y: 565, endPoint x: 702, endPoint y: 558, distance: 7.8
click at [703, 565] on button "Add Quote" at bounding box center [724, 572] width 85 height 26
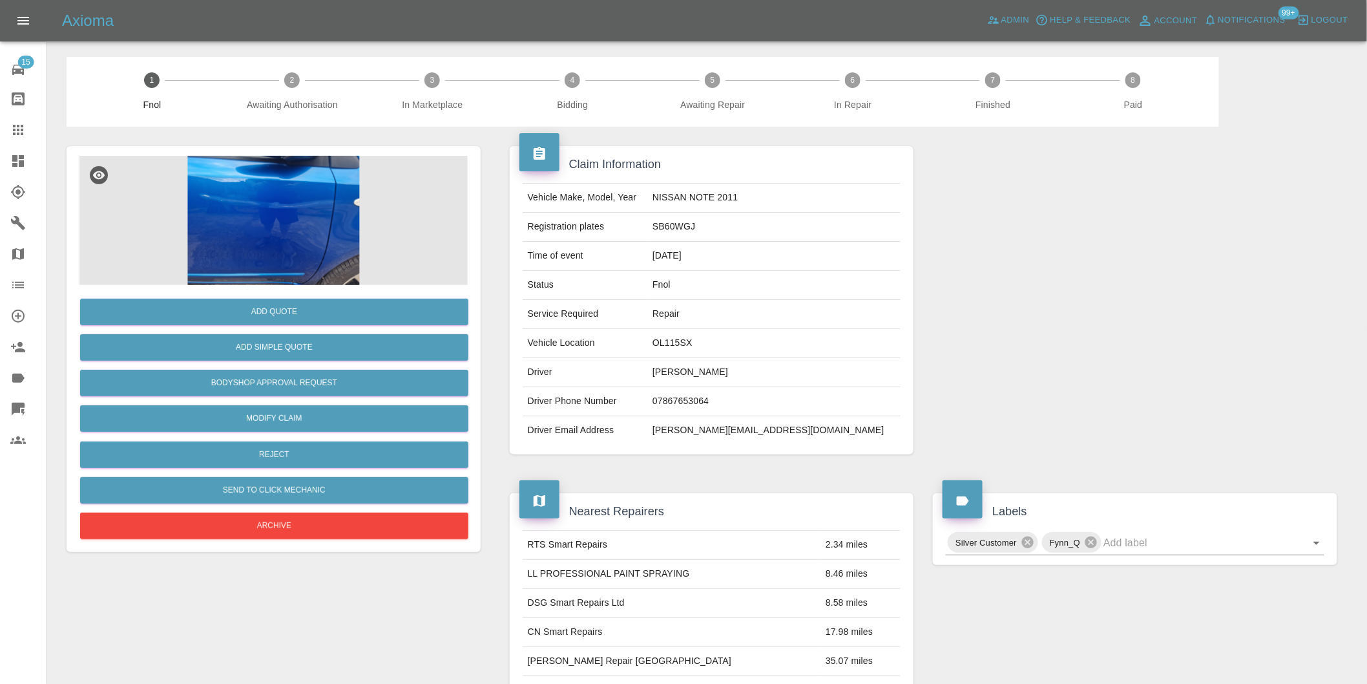
click at [334, 175] on img at bounding box center [273, 220] width 388 height 129
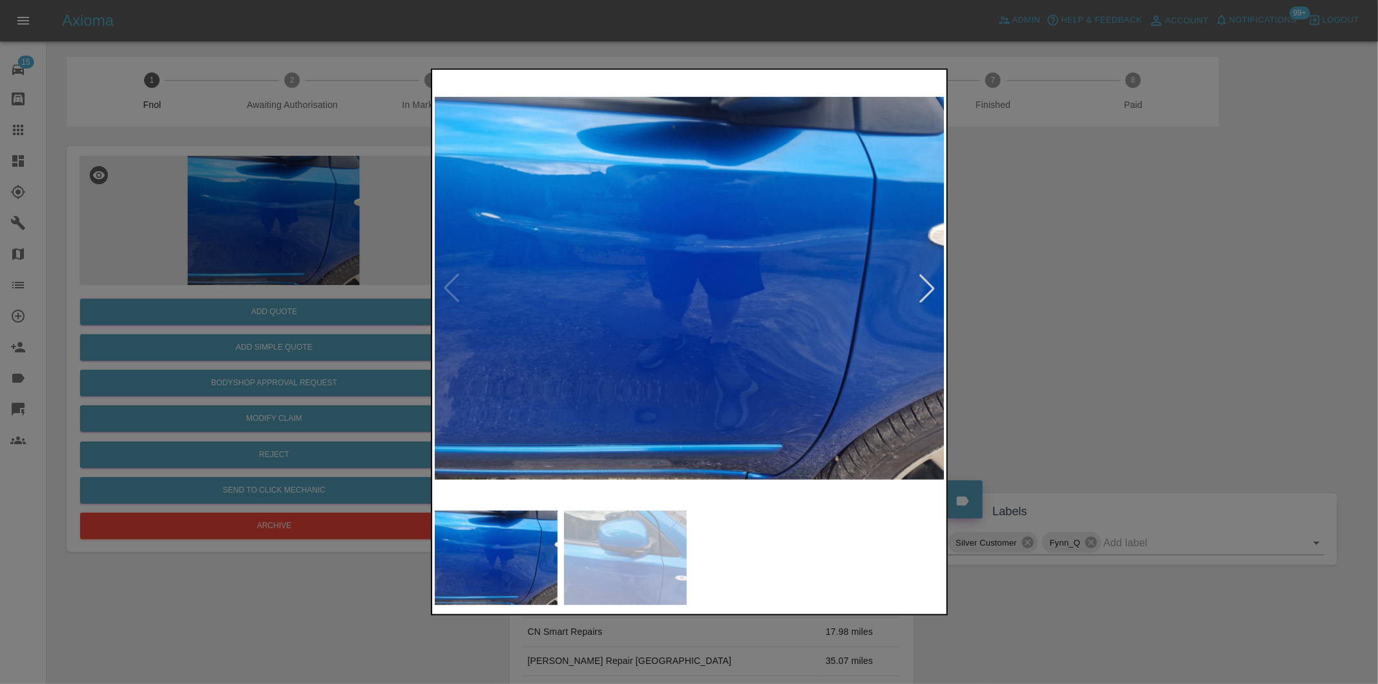
click at [921, 287] on div at bounding box center [927, 288] width 28 height 28
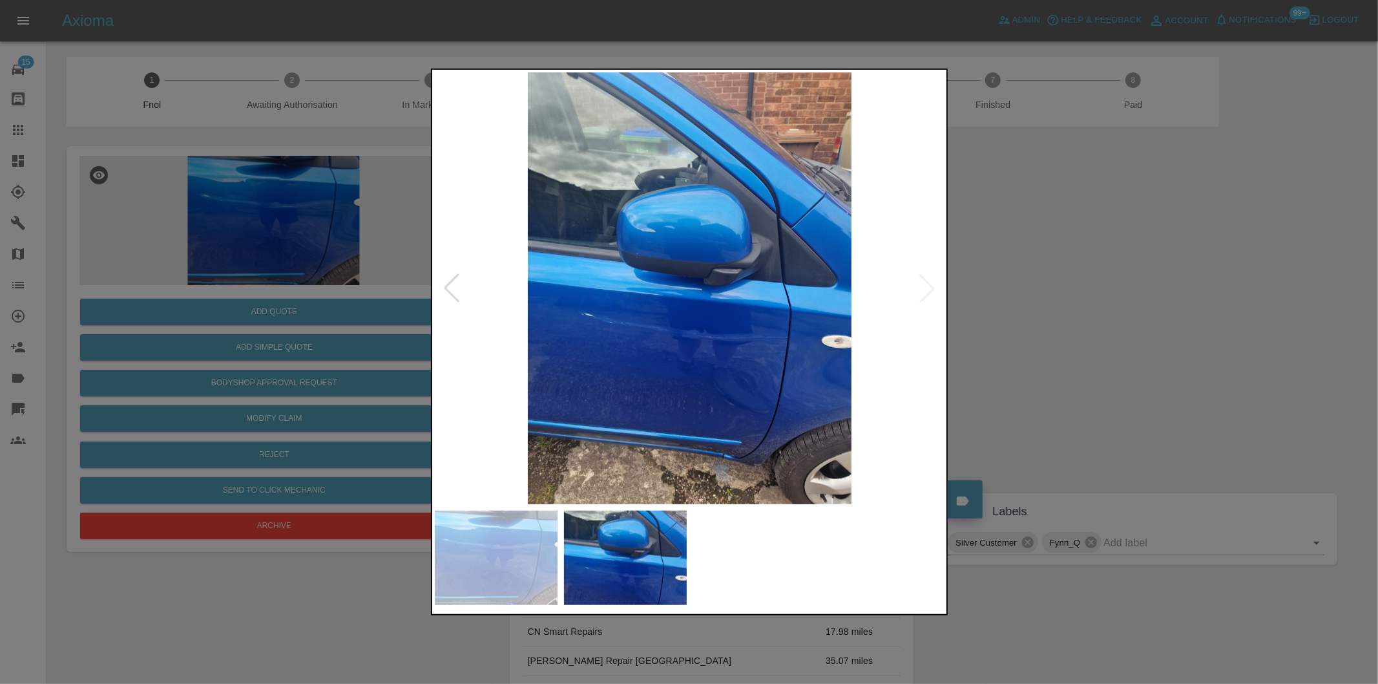
click at [921, 287] on img at bounding box center [690, 288] width 510 height 432
click at [1039, 308] on div at bounding box center [689, 342] width 1378 height 684
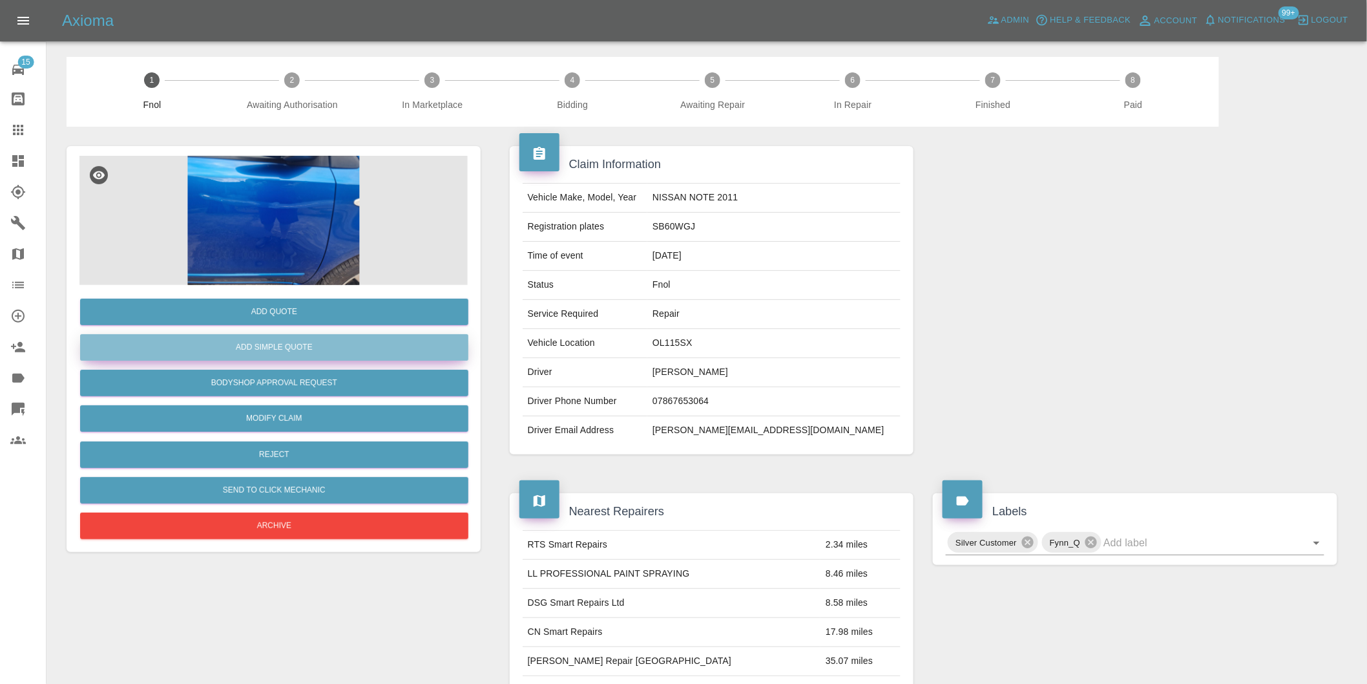
click at [332, 357] on button "Add Simple Quote" at bounding box center [274, 347] width 388 height 26
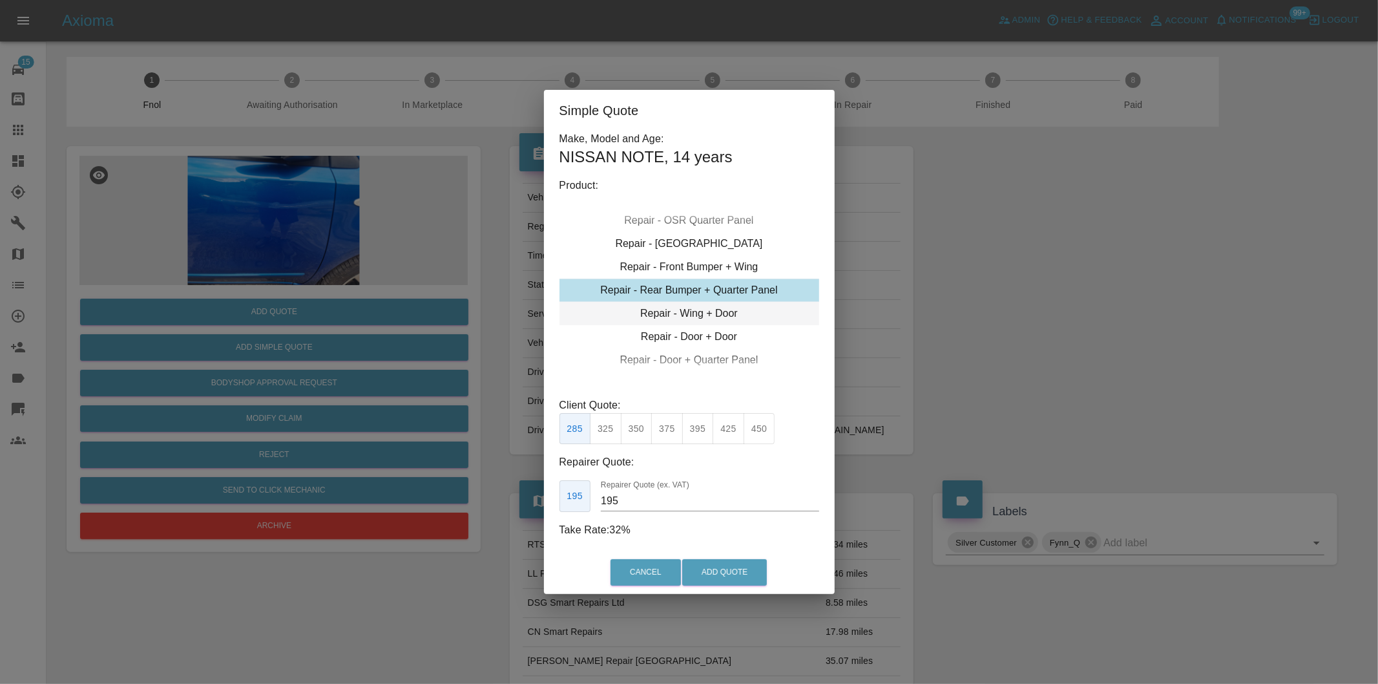
click at [715, 318] on div "Repair - Wing + Door" at bounding box center [689, 313] width 260 height 23
drag, startPoint x: 607, startPoint y: 427, endPoint x: 617, endPoint y: 436, distance: 13.3
click at [609, 427] on button "350" at bounding box center [606, 429] width 32 height 32
type input "260"
click at [739, 574] on button "Add Quote" at bounding box center [724, 572] width 85 height 26
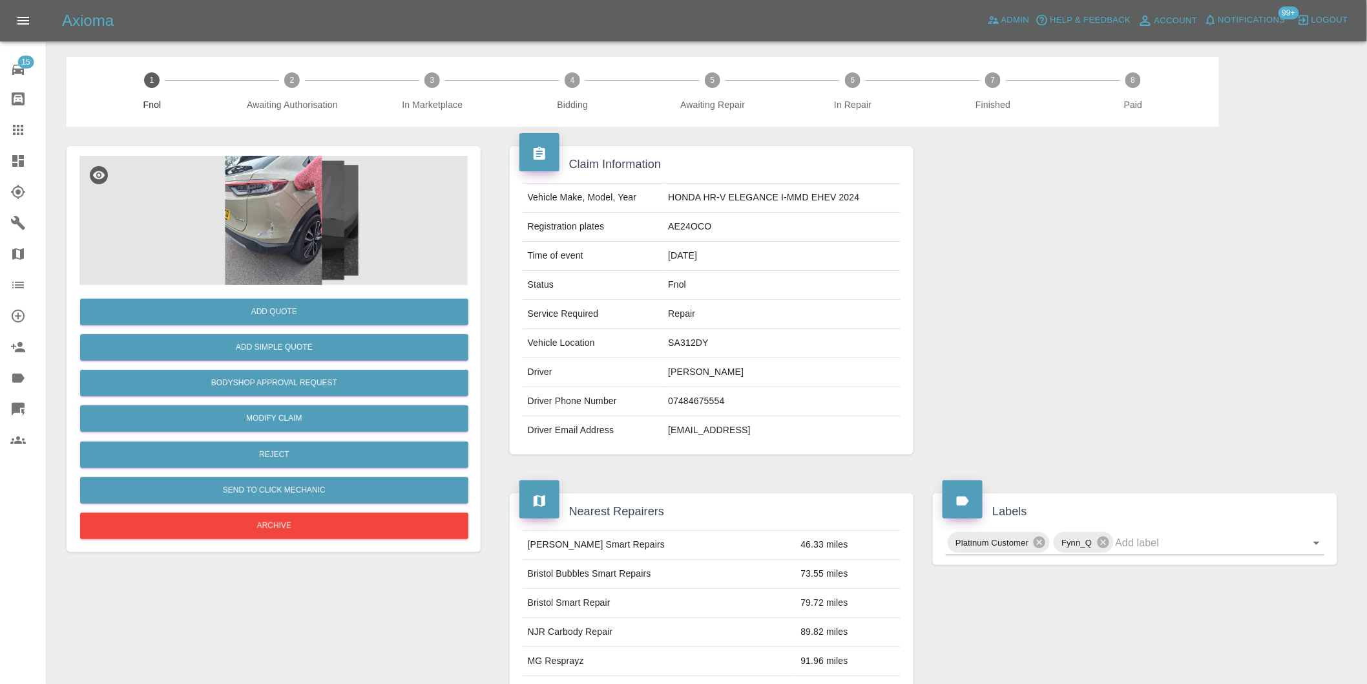
click at [272, 229] on img at bounding box center [273, 220] width 388 height 129
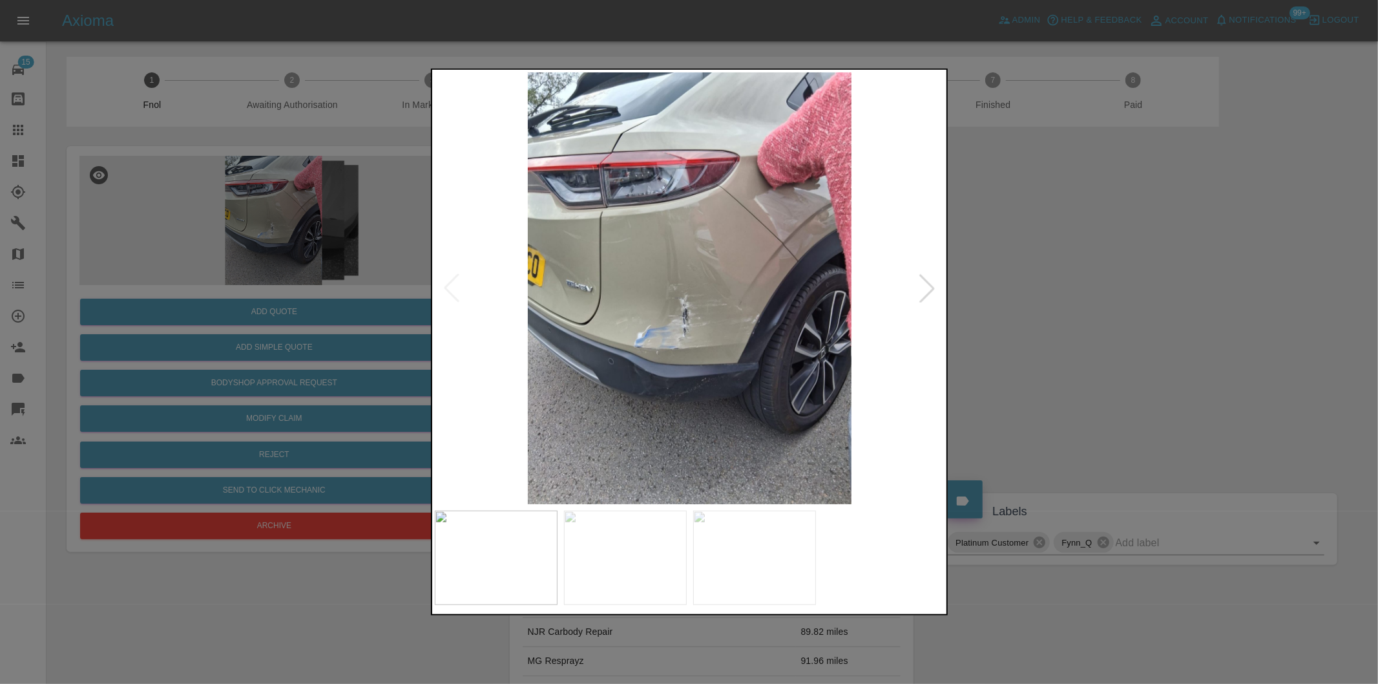
click at [686, 328] on img at bounding box center [690, 288] width 510 height 432
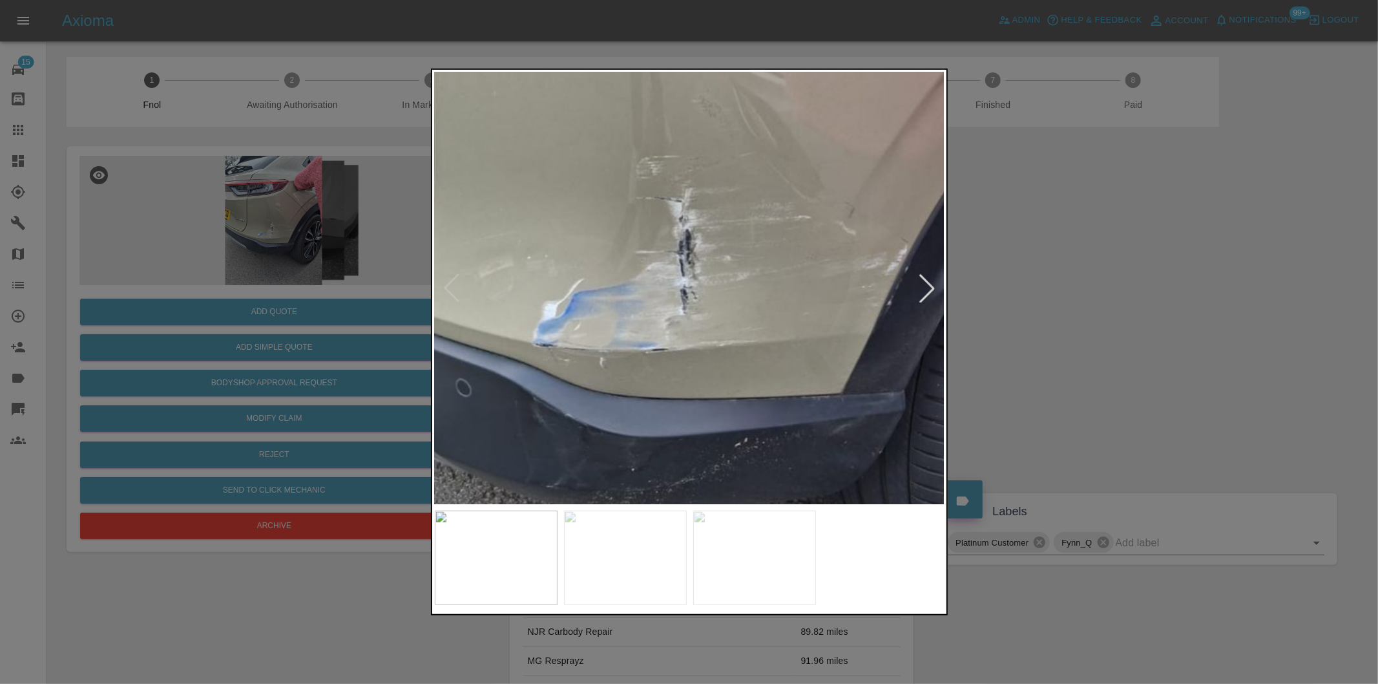
click at [686, 328] on img at bounding box center [698, 168] width 1531 height 1294
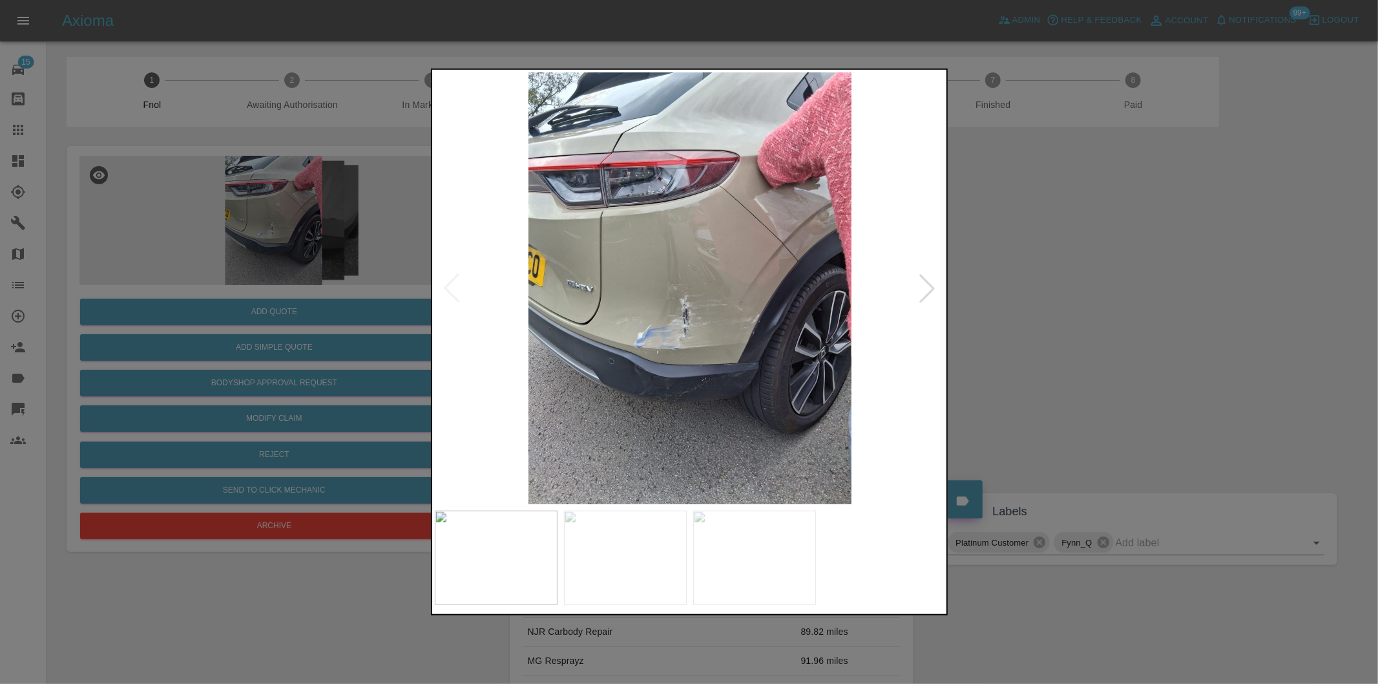
click at [926, 294] on div at bounding box center [927, 288] width 28 height 28
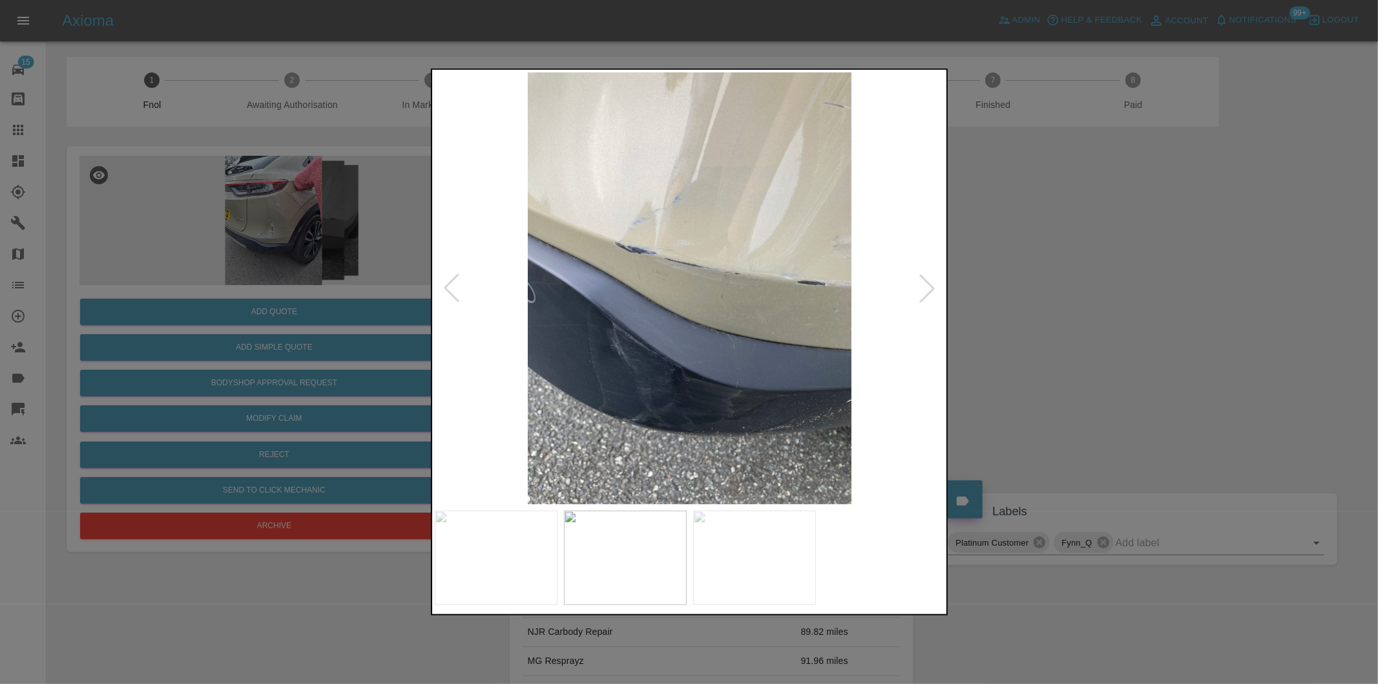
click at [926, 294] on div at bounding box center [927, 288] width 28 height 28
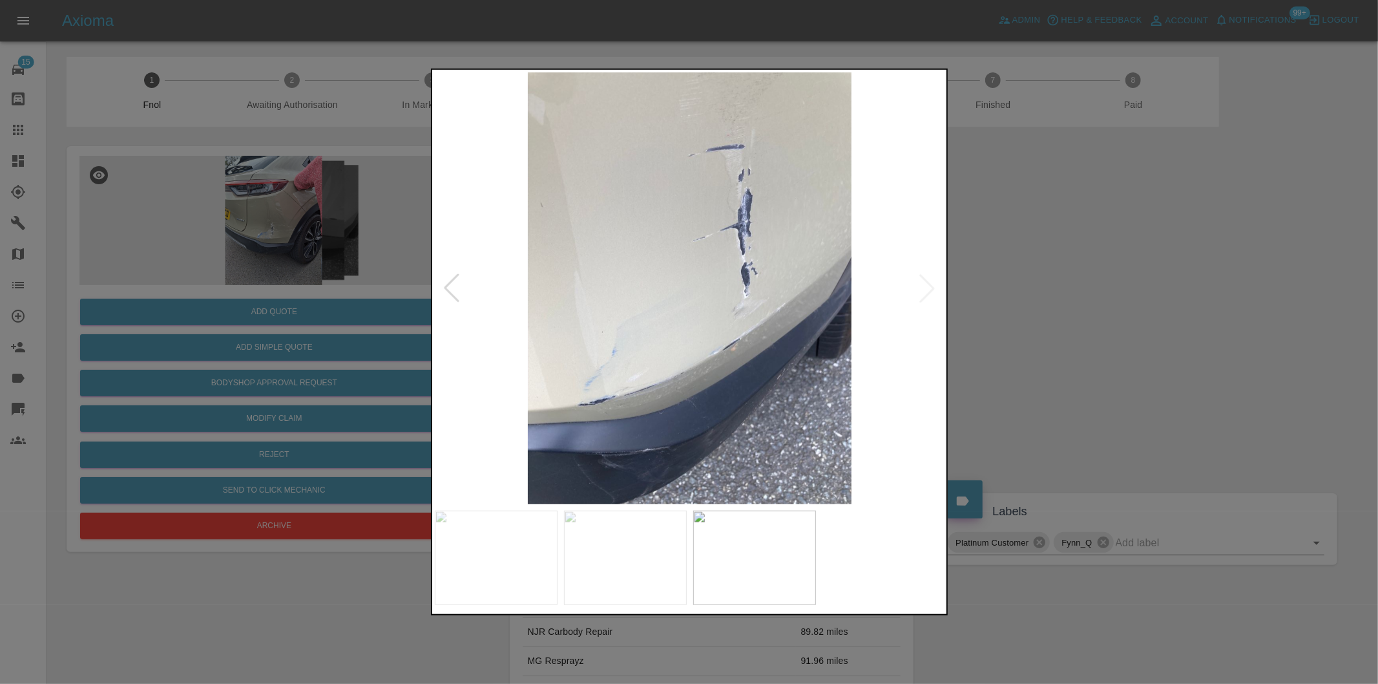
click at [926, 294] on img at bounding box center [690, 288] width 510 height 432
click at [451, 289] on div at bounding box center [451, 288] width 28 height 28
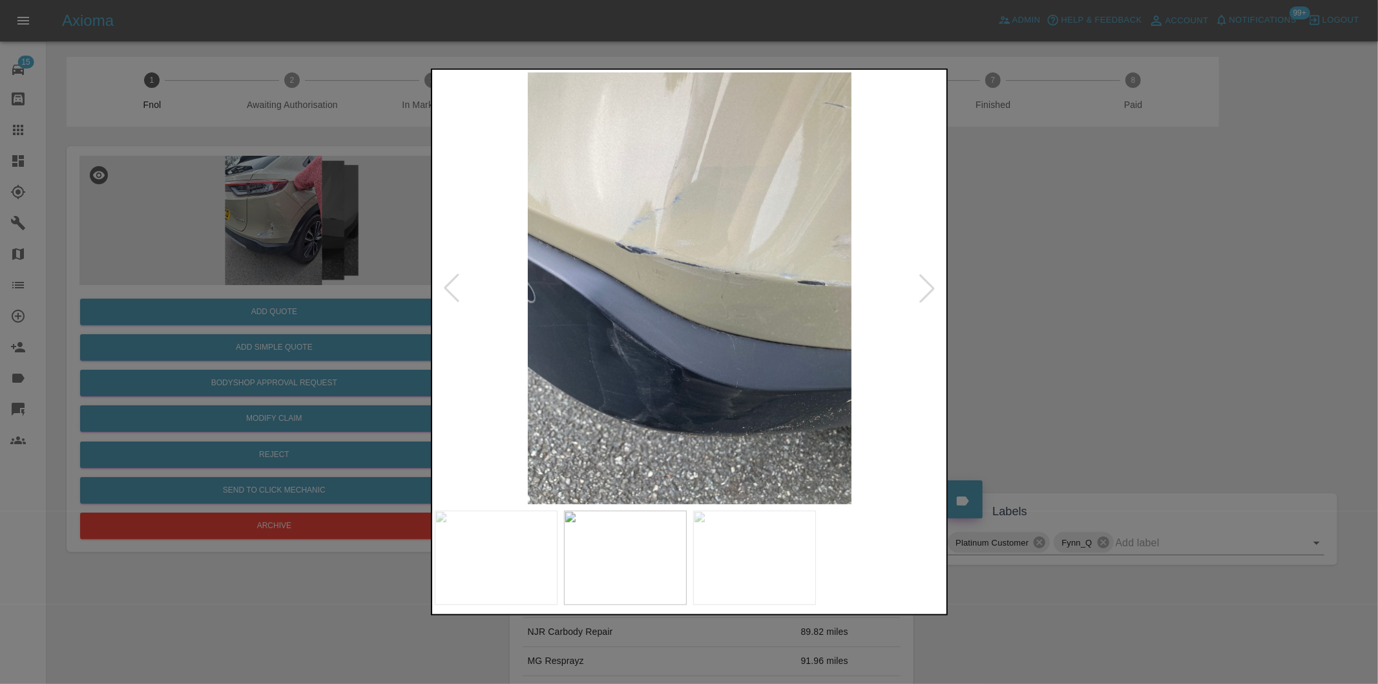
click at [451, 289] on div at bounding box center [451, 288] width 28 height 28
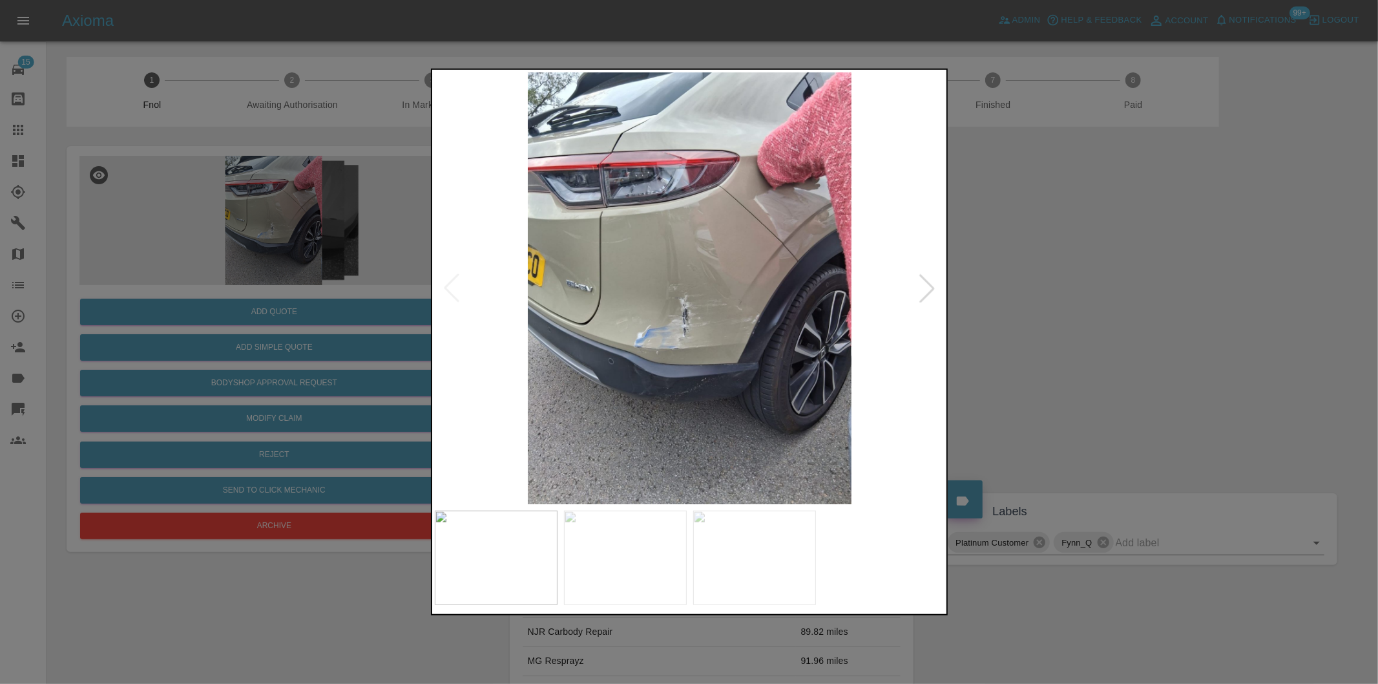
click at [673, 294] on img at bounding box center [690, 288] width 510 height 432
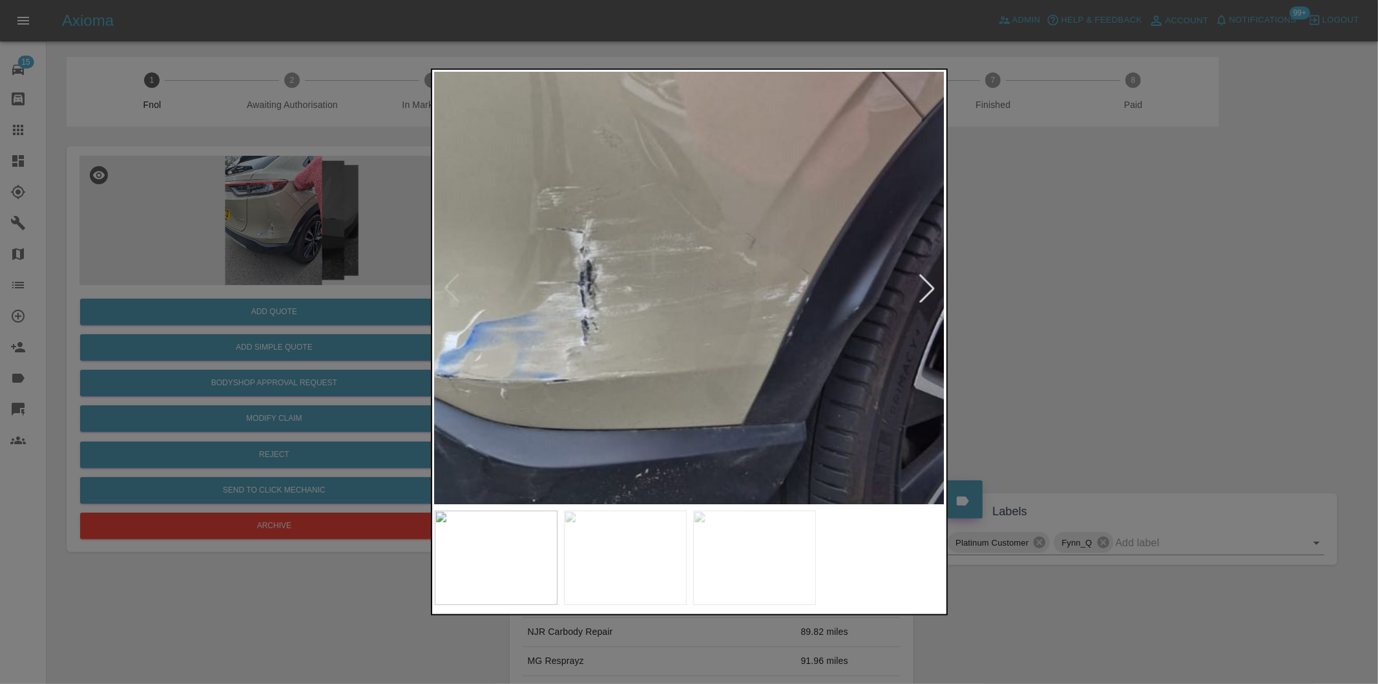
click at [702, 292] on img at bounding box center [599, 199] width 1531 height 1294
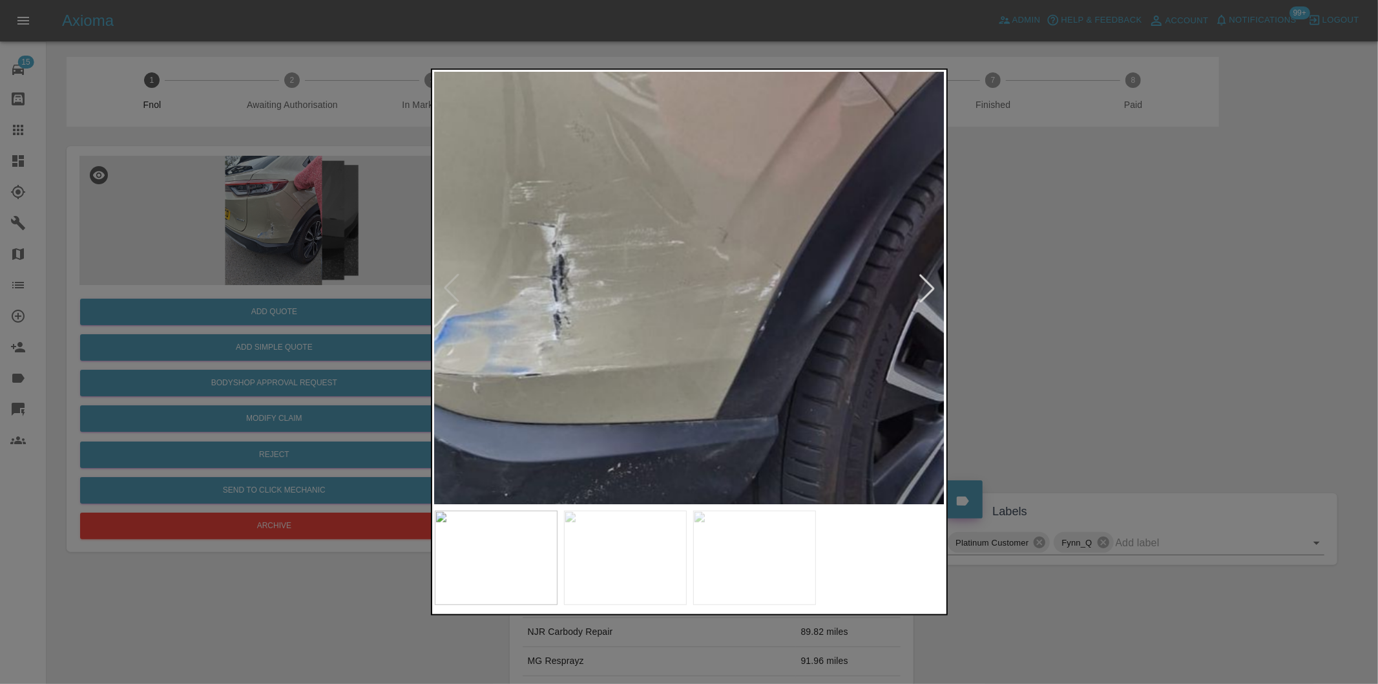
click at [688, 291] on img at bounding box center [571, 193] width 1531 height 1294
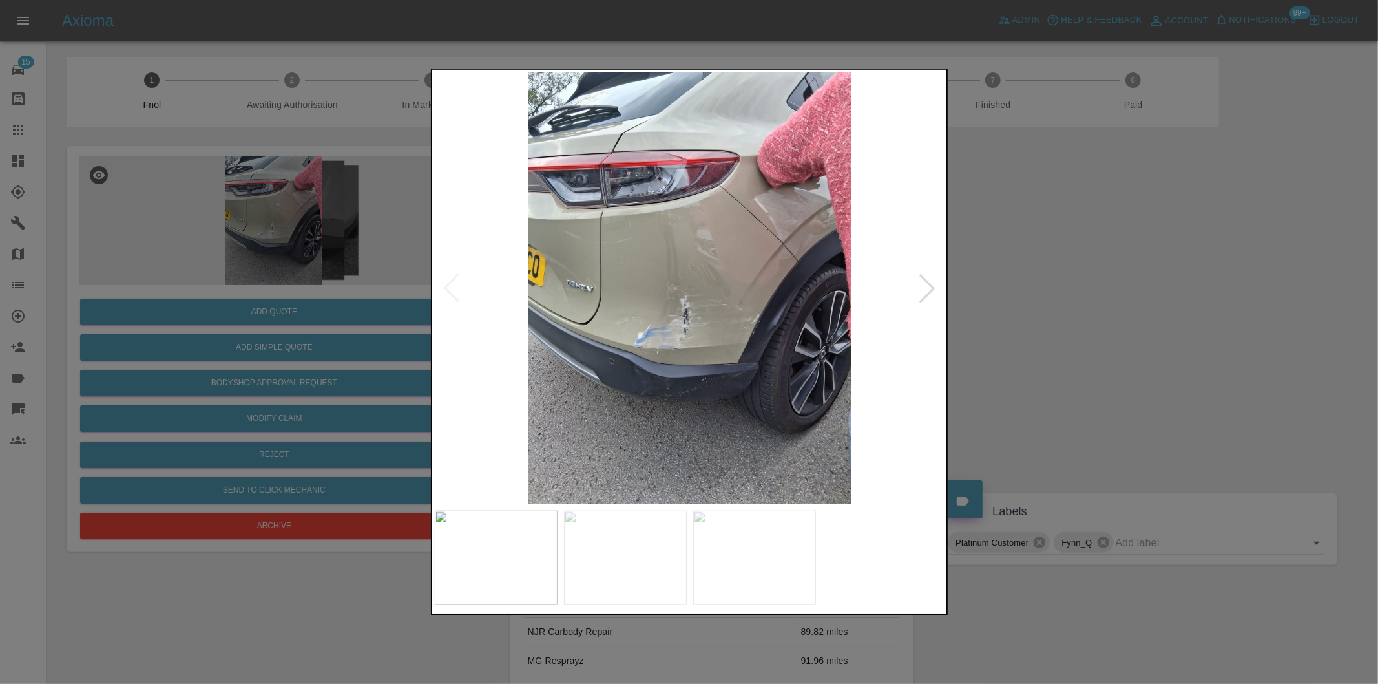
click at [1064, 350] on div at bounding box center [689, 342] width 1378 height 684
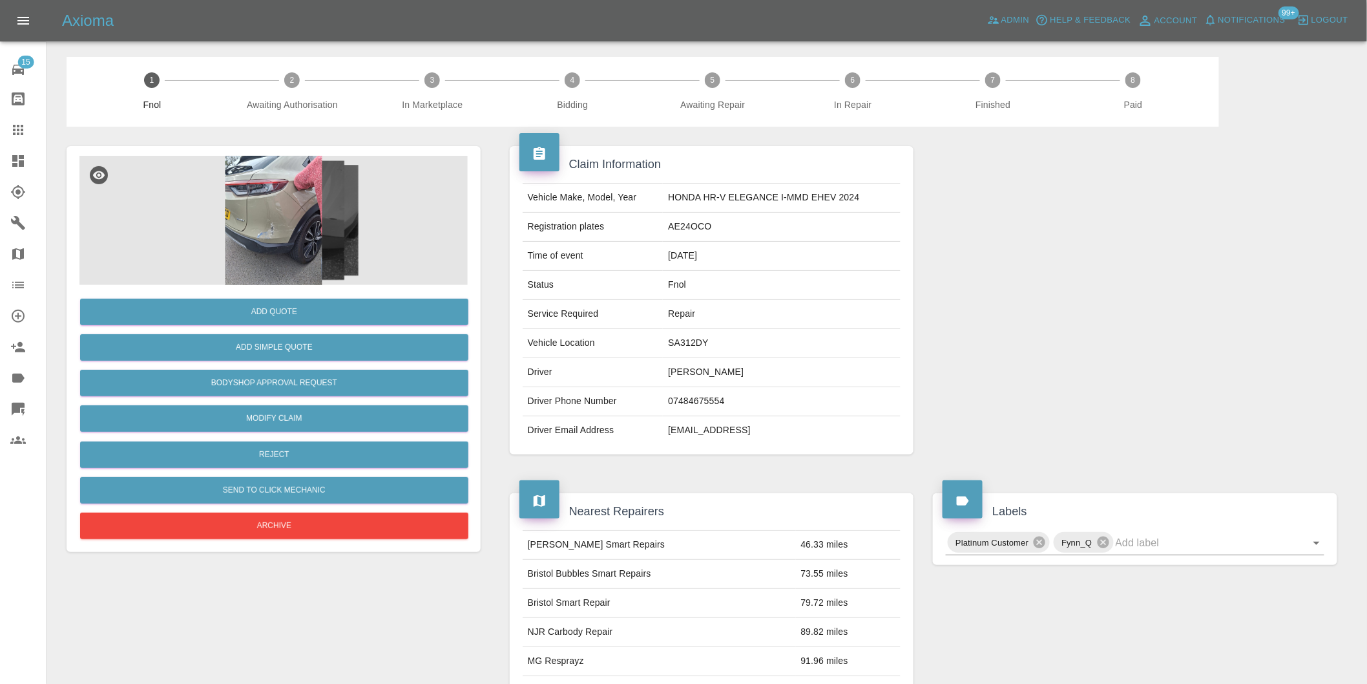
click at [273, 231] on img at bounding box center [273, 220] width 388 height 129
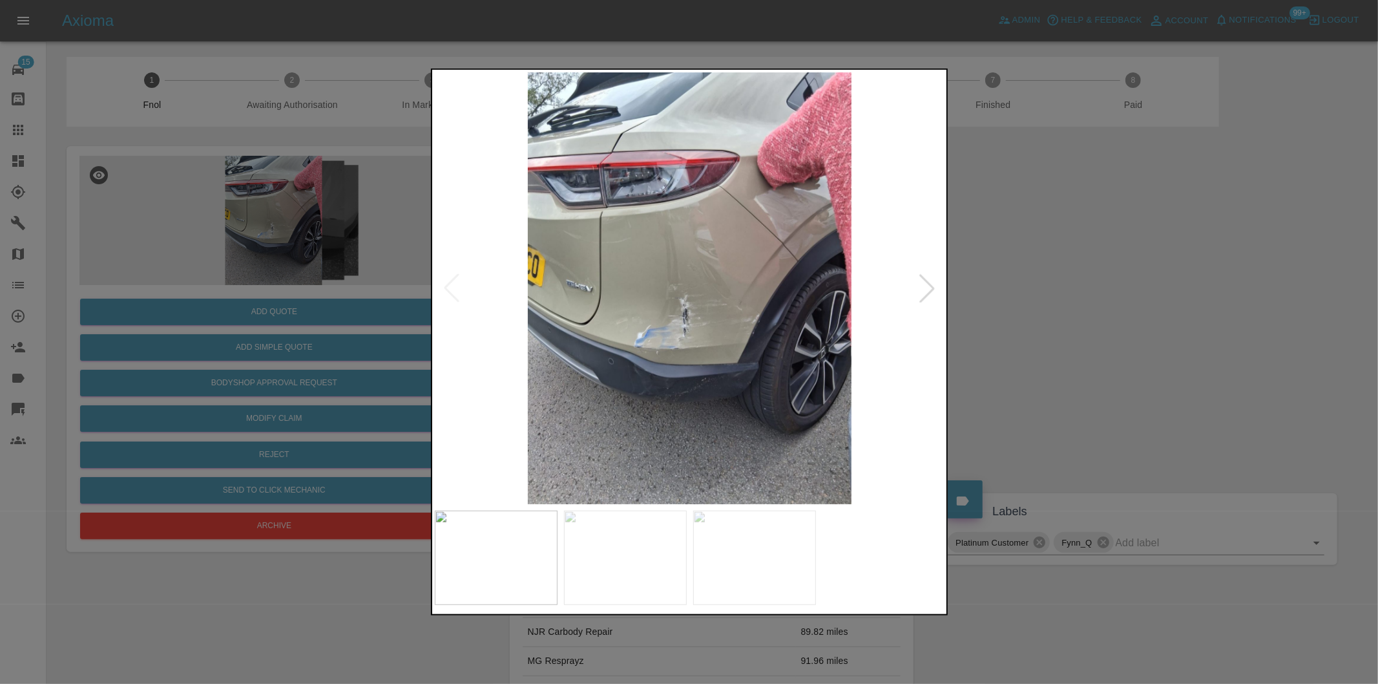
click at [927, 291] on div at bounding box center [927, 288] width 28 height 28
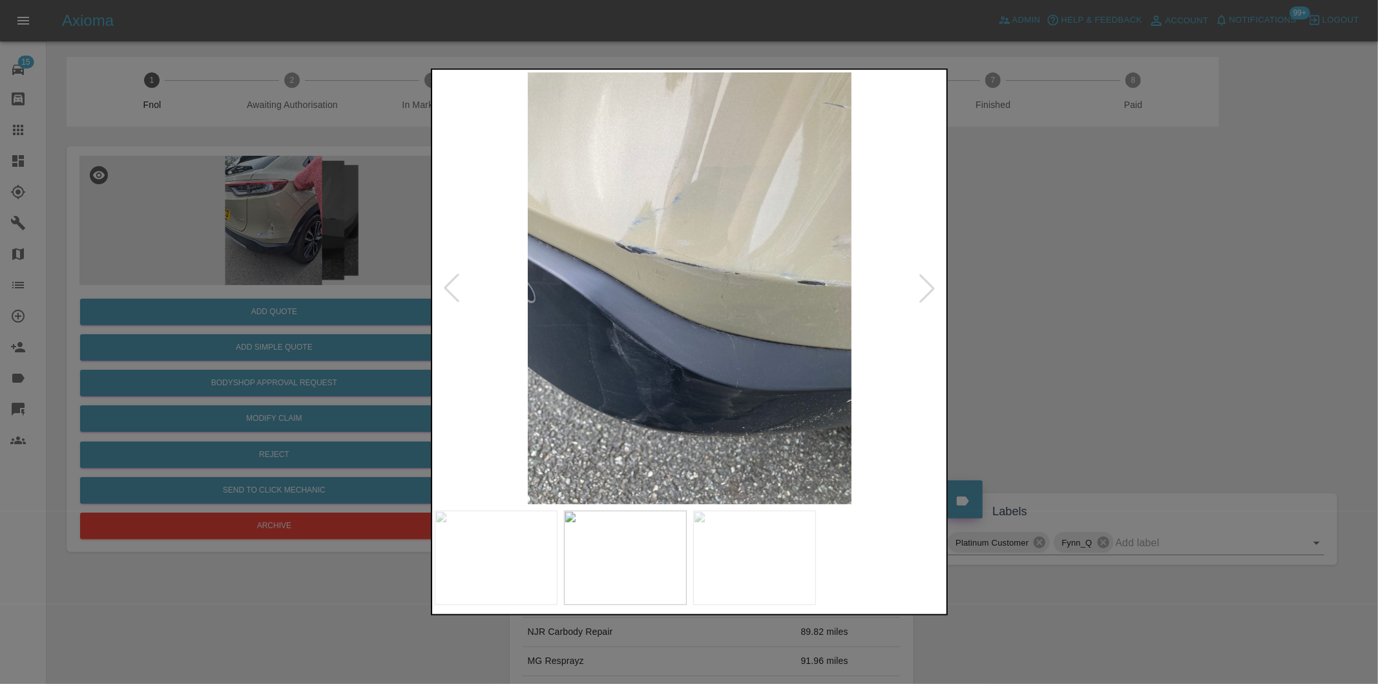
click at [927, 291] on div at bounding box center [927, 288] width 28 height 28
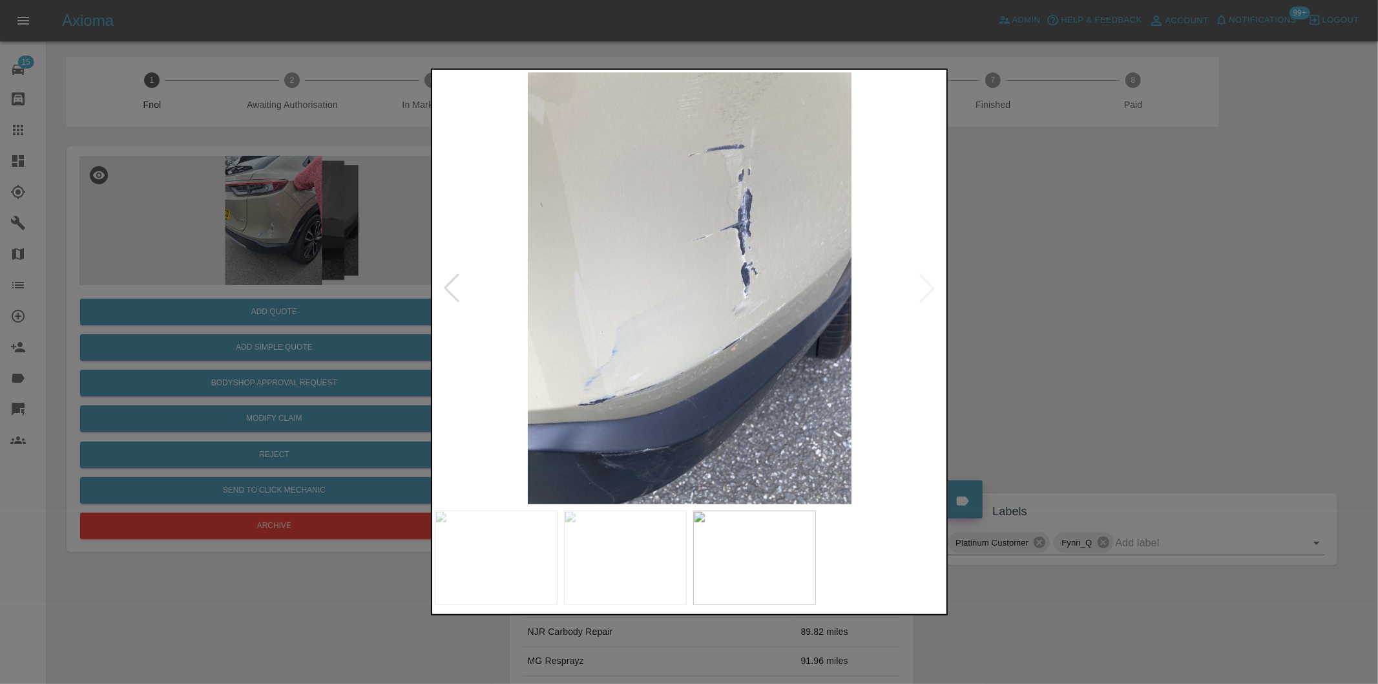
click at [1050, 304] on div at bounding box center [689, 342] width 1378 height 684
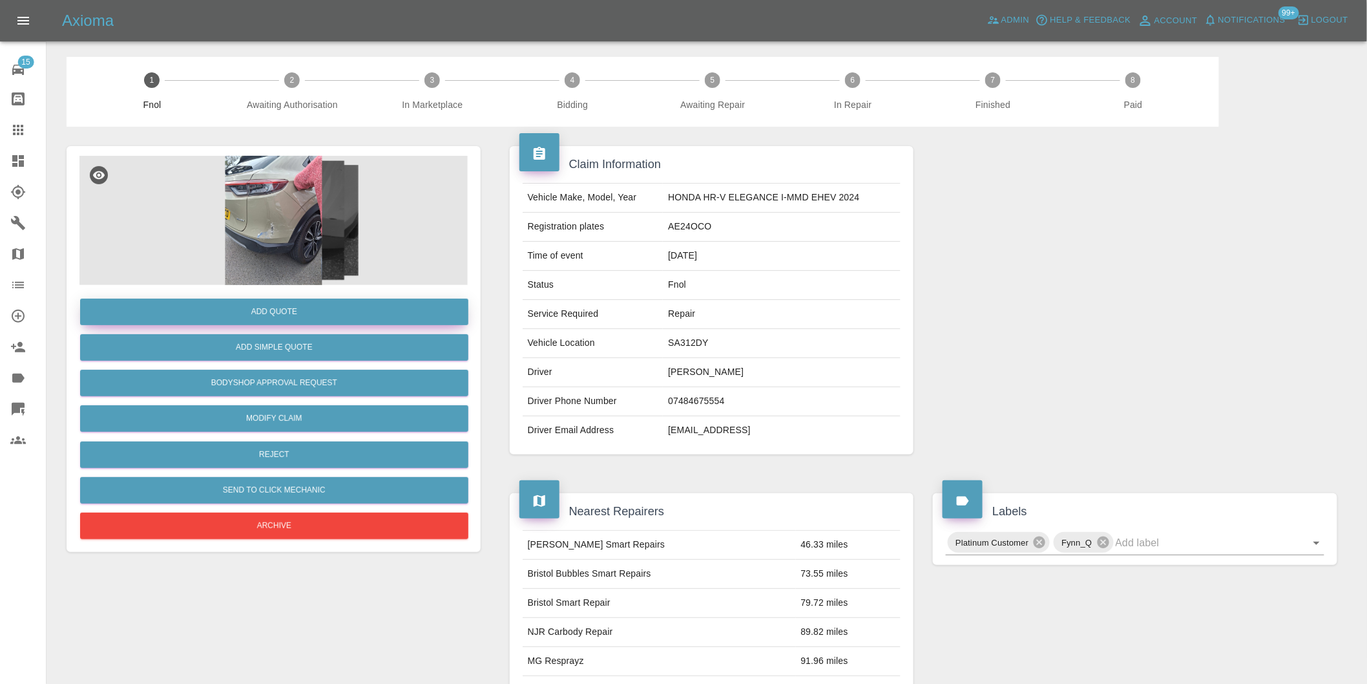
click at [273, 306] on button "Add Quote" at bounding box center [274, 311] width 388 height 26
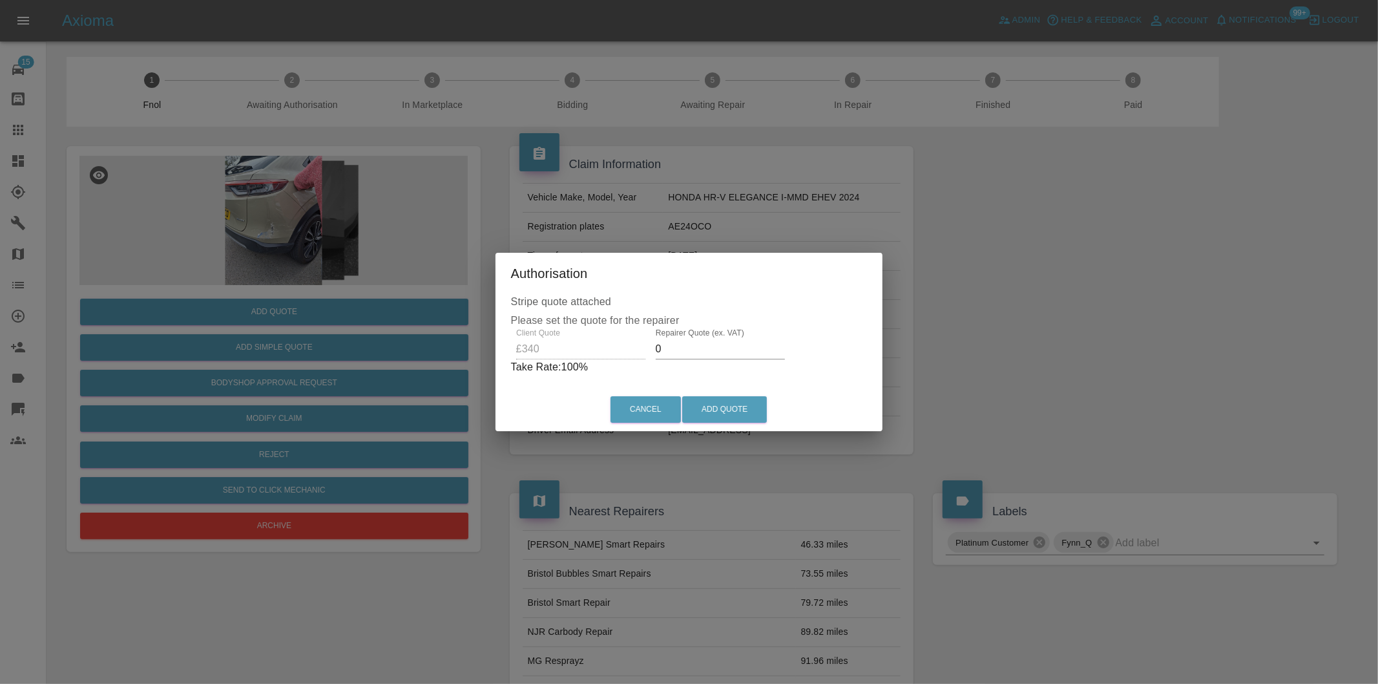
click at [702, 349] on input "0" at bounding box center [720, 349] width 129 height 21
type input "0215"
click at [744, 414] on button "Add Quote" at bounding box center [724, 409] width 85 height 26
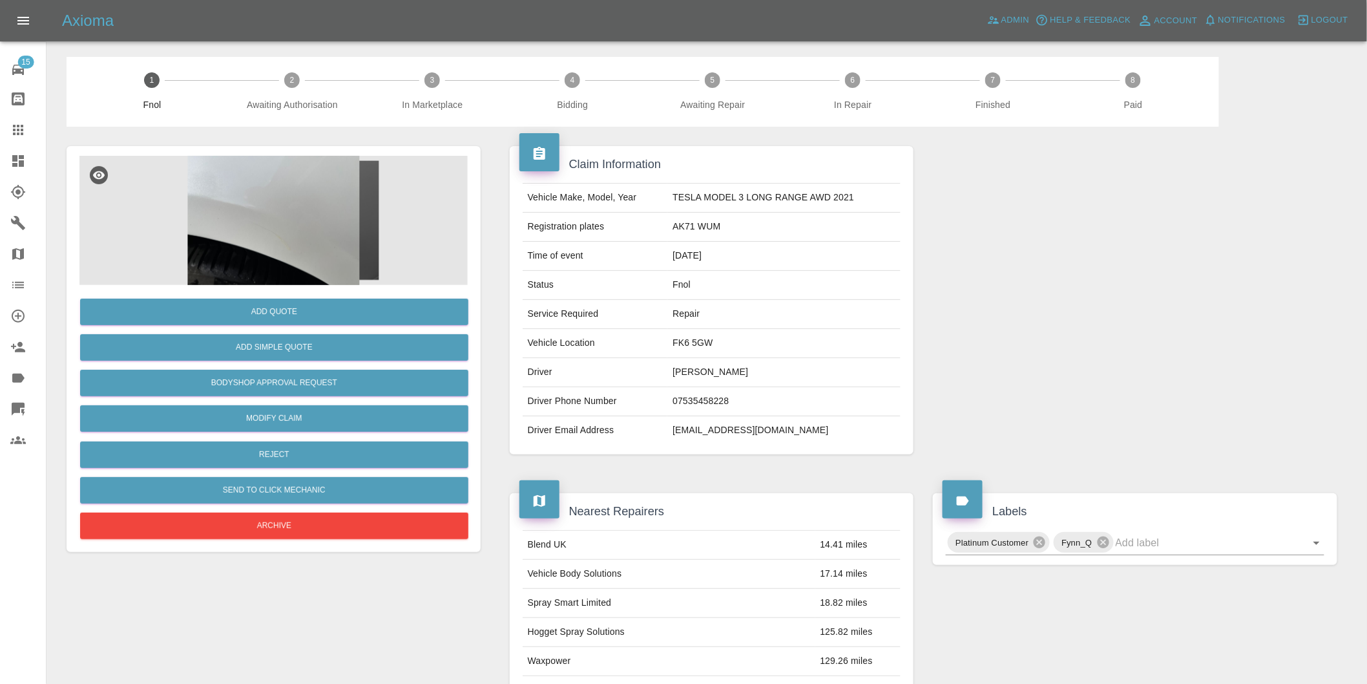
click at [293, 202] on img at bounding box center [273, 220] width 388 height 129
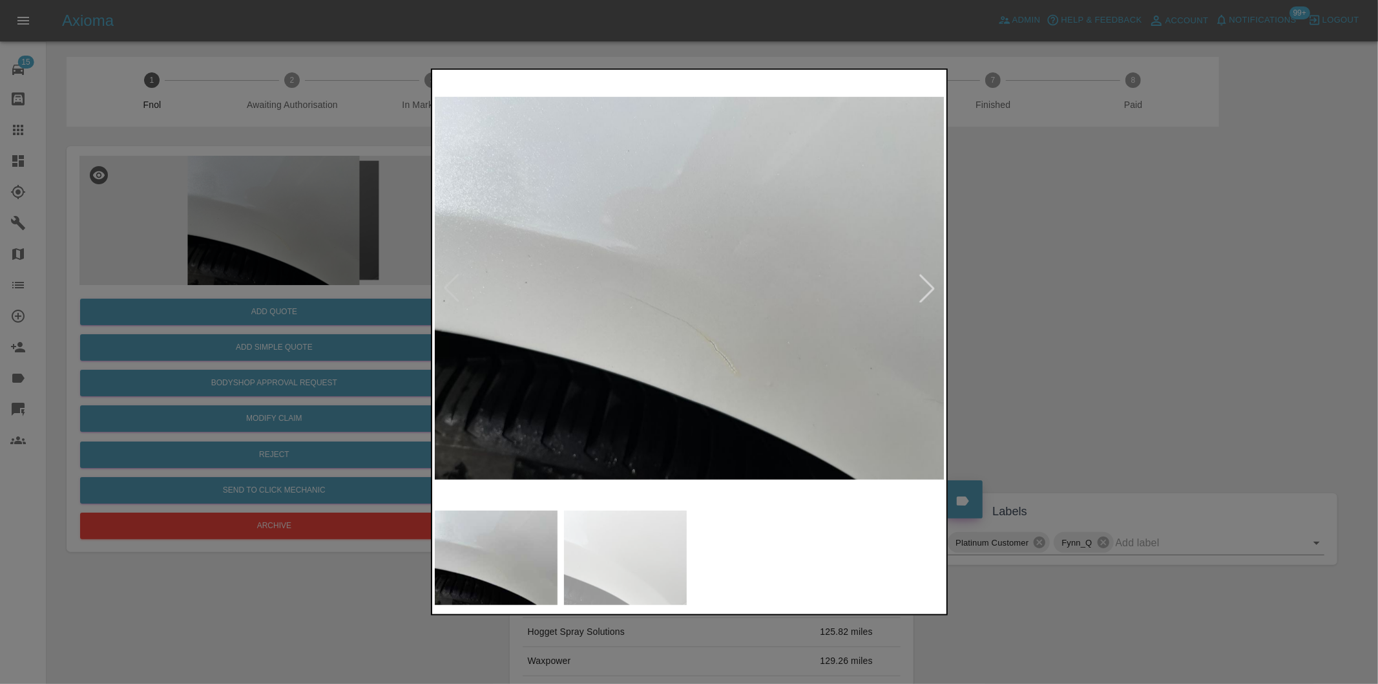
click at [928, 288] on div at bounding box center [927, 288] width 28 height 28
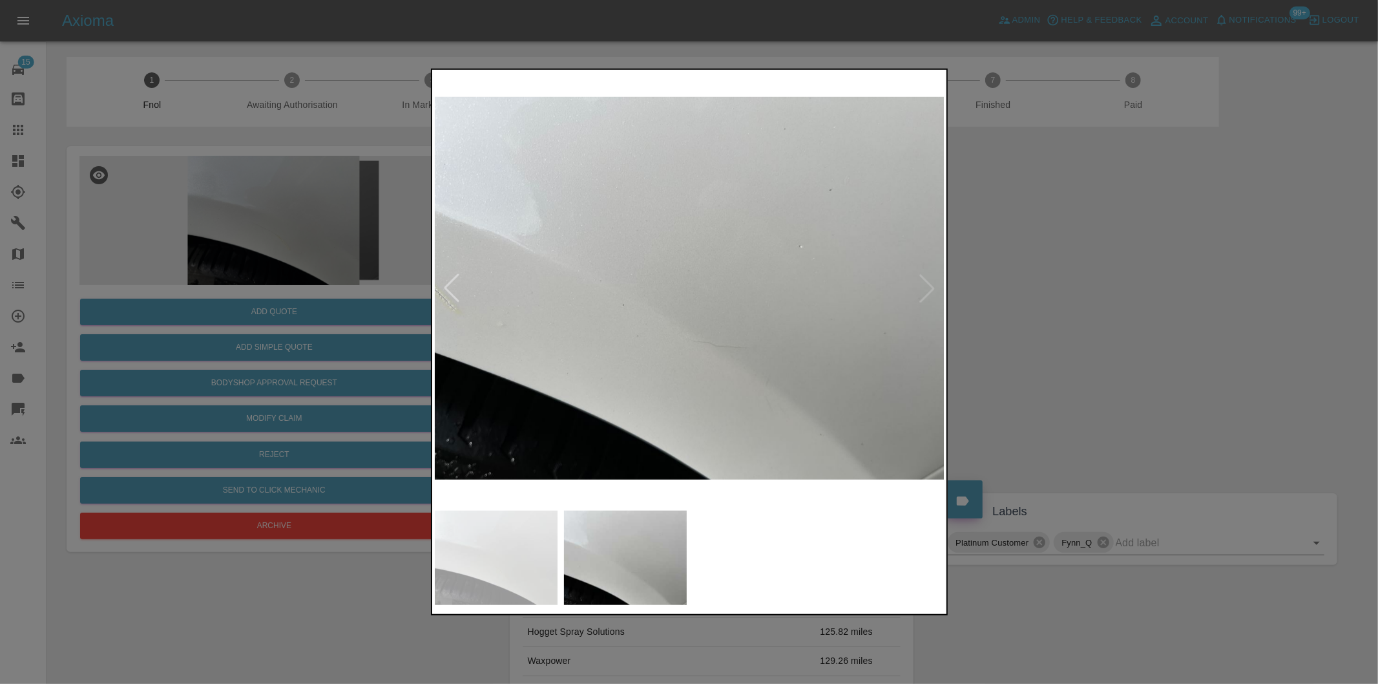
click at [927, 287] on img at bounding box center [690, 288] width 510 height 432
click at [1069, 322] on div at bounding box center [689, 342] width 1378 height 684
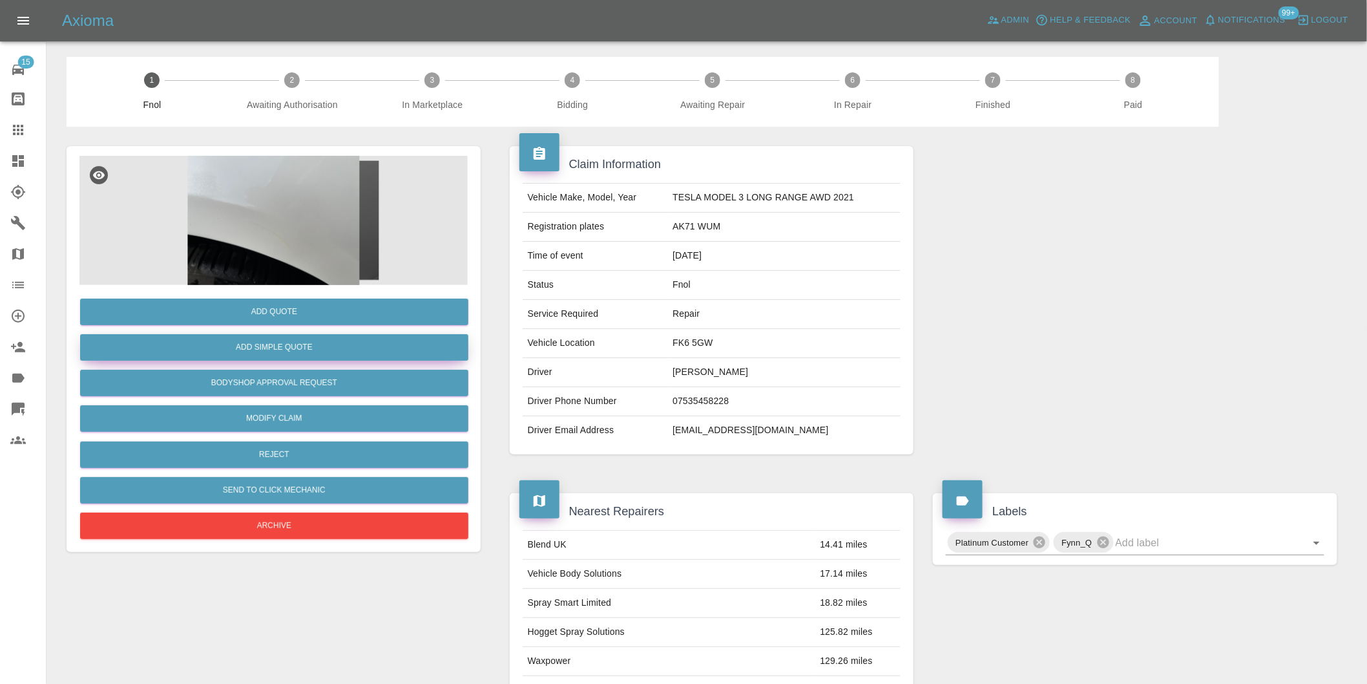
click at [311, 350] on button "Add Simple Quote" at bounding box center [274, 347] width 388 height 26
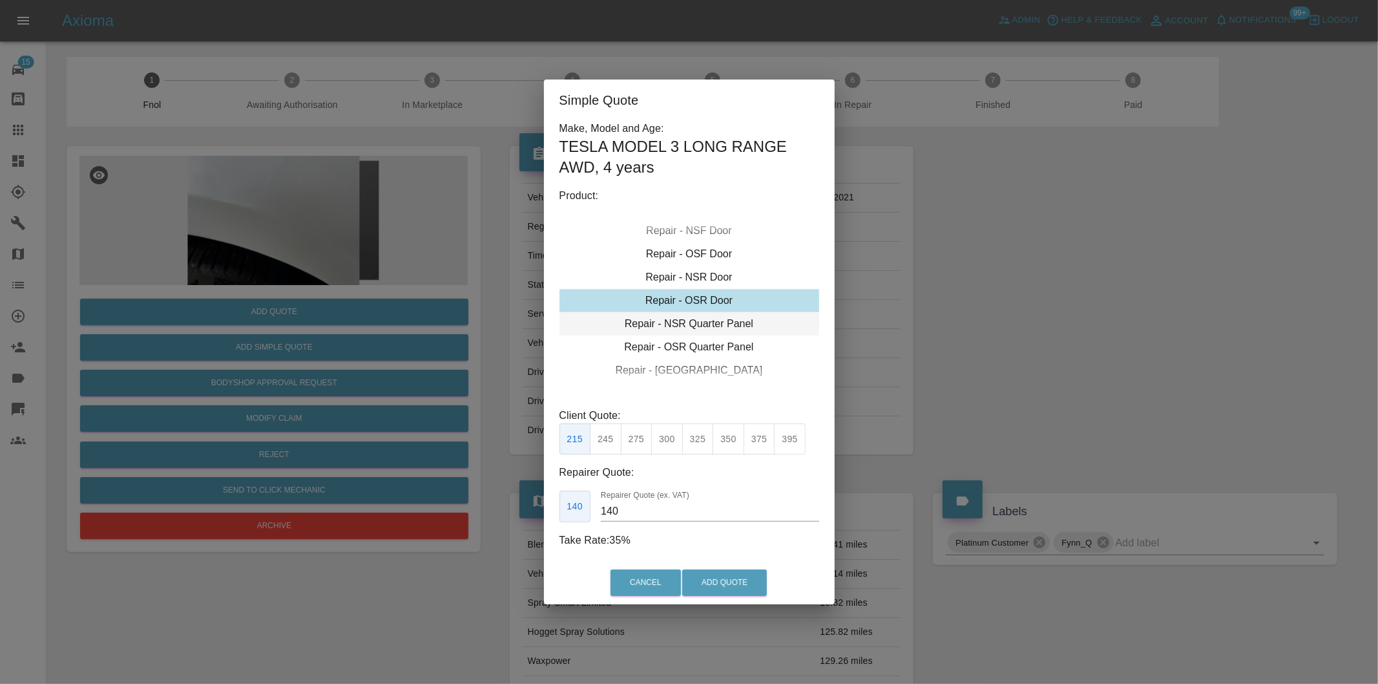
click at [731, 325] on div "Repair - NSR Quarter Panel" at bounding box center [689, 323] width 260 height 23
drag, startPoint x: 597, startPoint y: 438, endPoint x: 636, endPoint y: 466, distance: 48.2
click at [598, 439] on button "245" at bounding box center [606, 439] width 32 height 32
type input "160"
click at [749, 579] on button "Add Quote" at bounding box center [724, 582] width 85 height 26
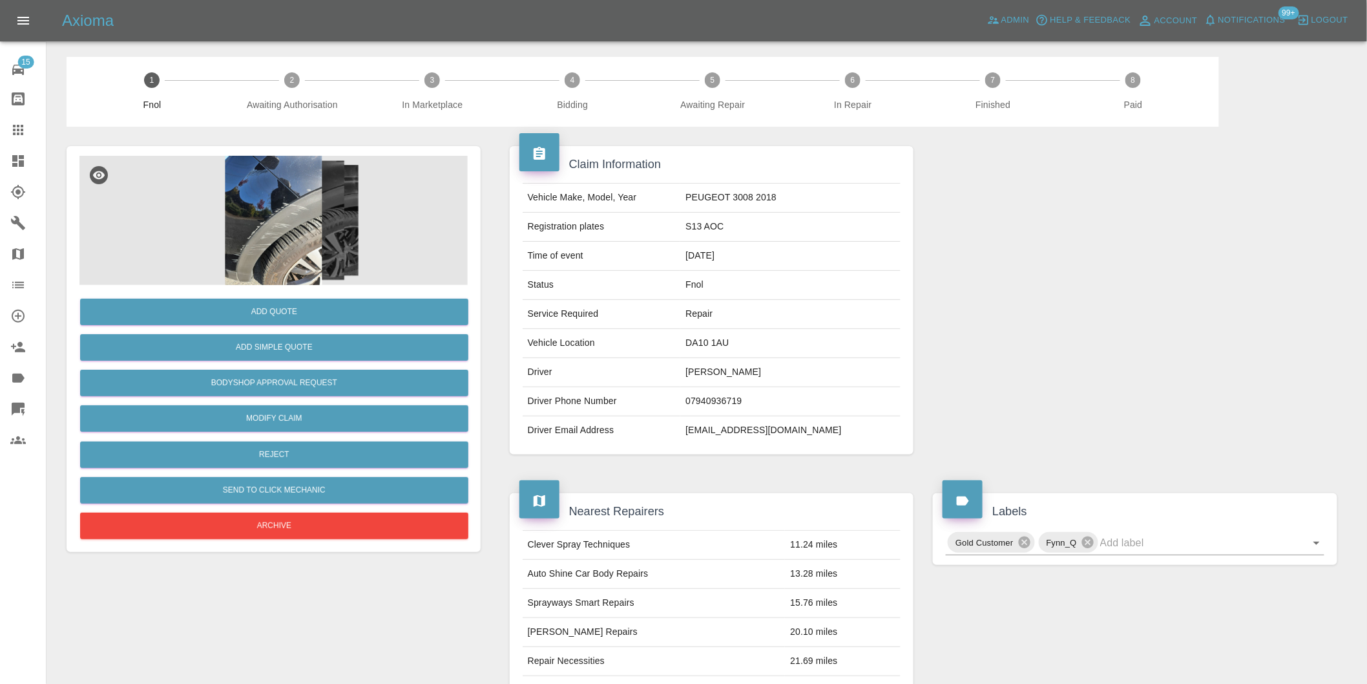
click at [239, 182] on img at bounding box center [273, 220] width 388 height 129
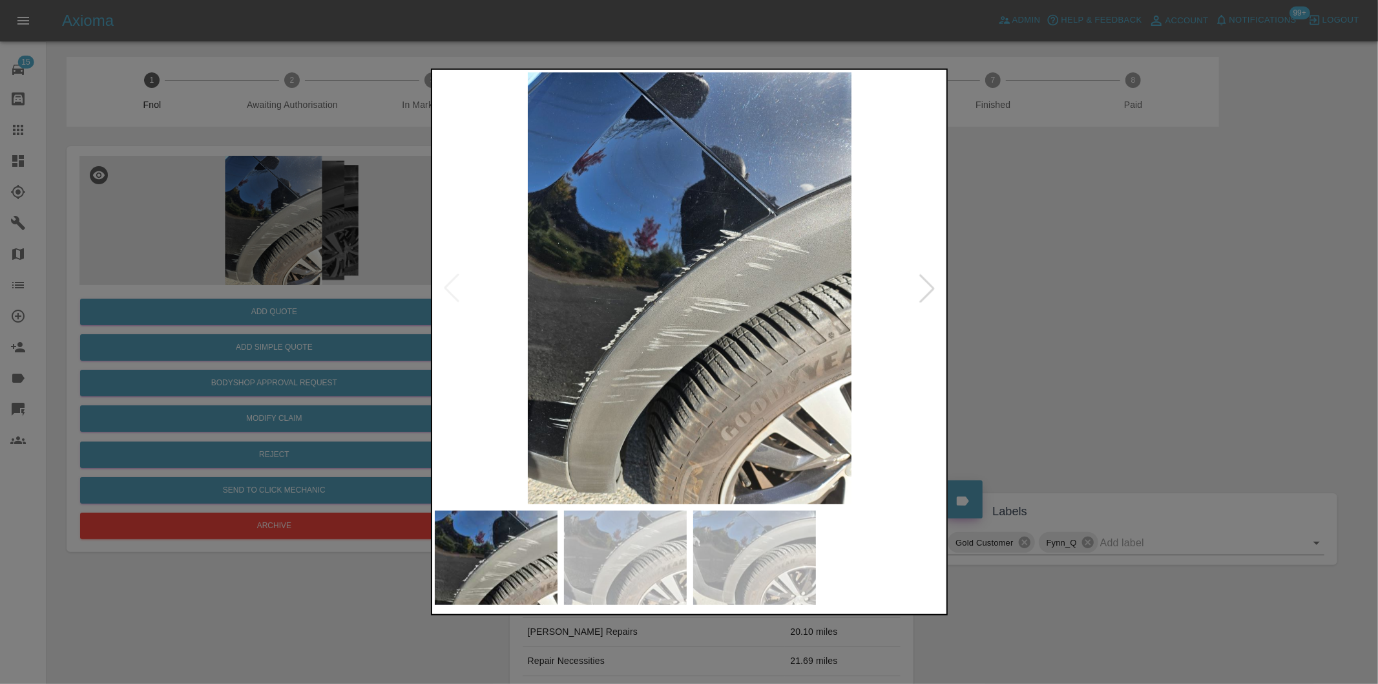
click at [929, 286] on div at bounding box center [927, 288] width 28 height 28
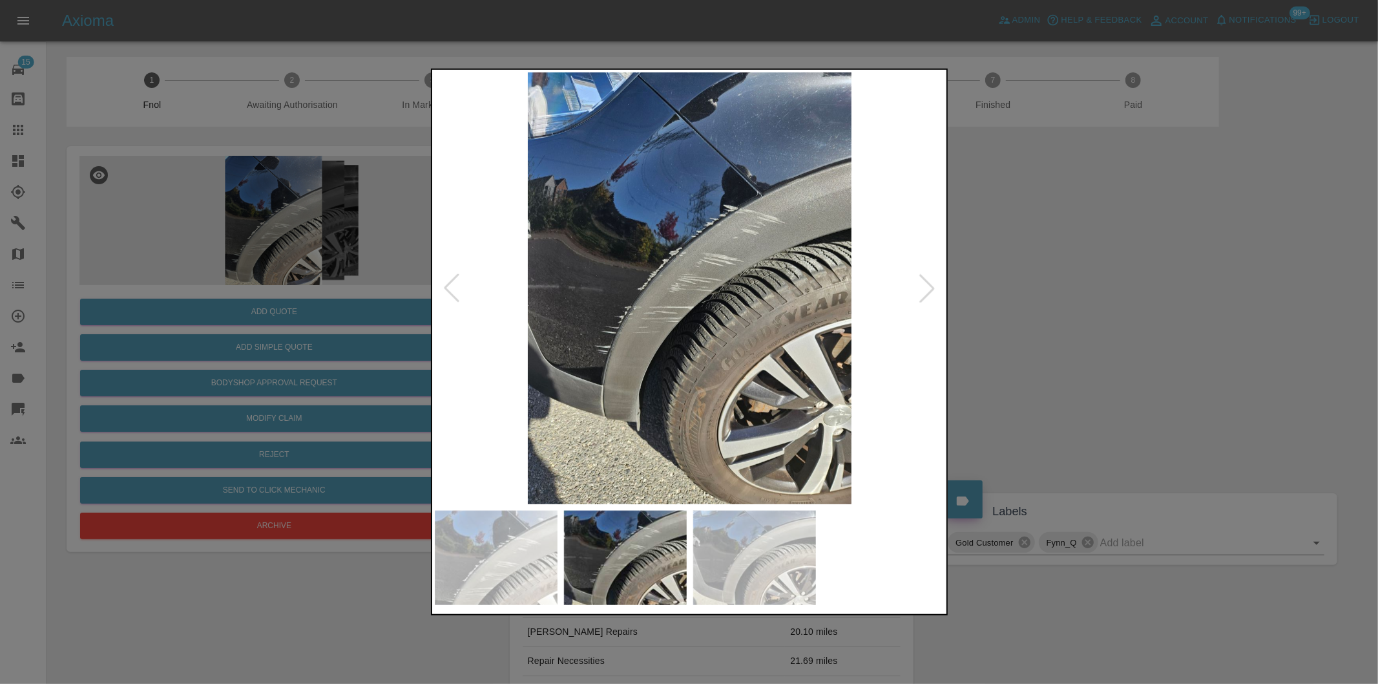
click at [929, 286] on div at bounding box center [927, 288] width 28 height 28
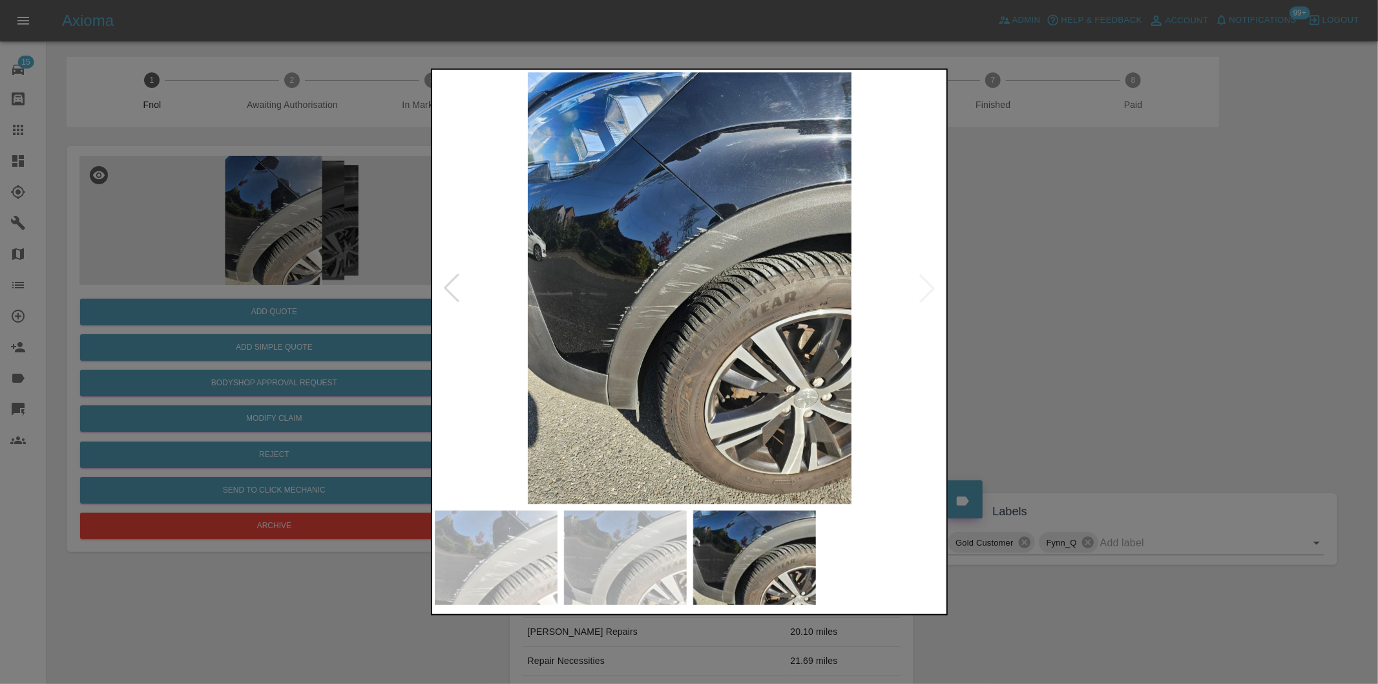
click at [929, 286] on img at bounding box center [690, 288] width 510 height 432
click at [1049, 295] on div at bounding box center [689, 342] width 1378 height 684
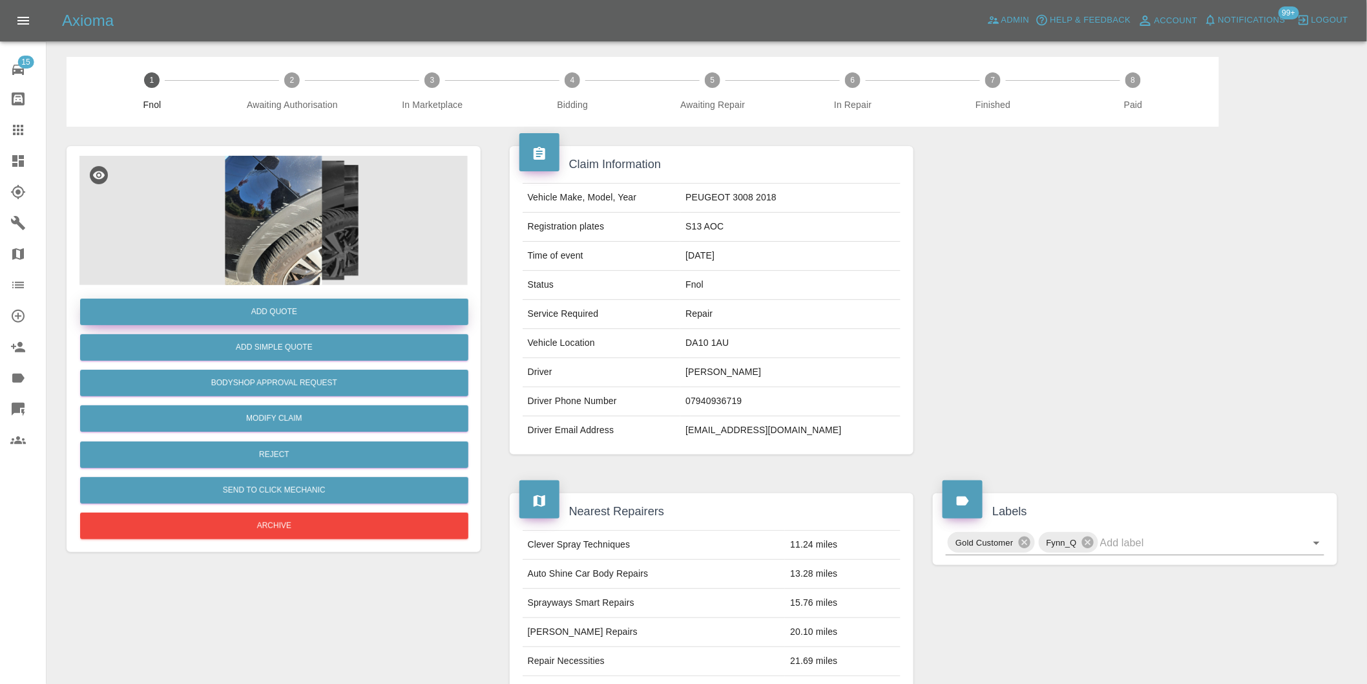
click at [313, 319] on button "Add Quote" at bounding box center [274, 311] width 388 height 26
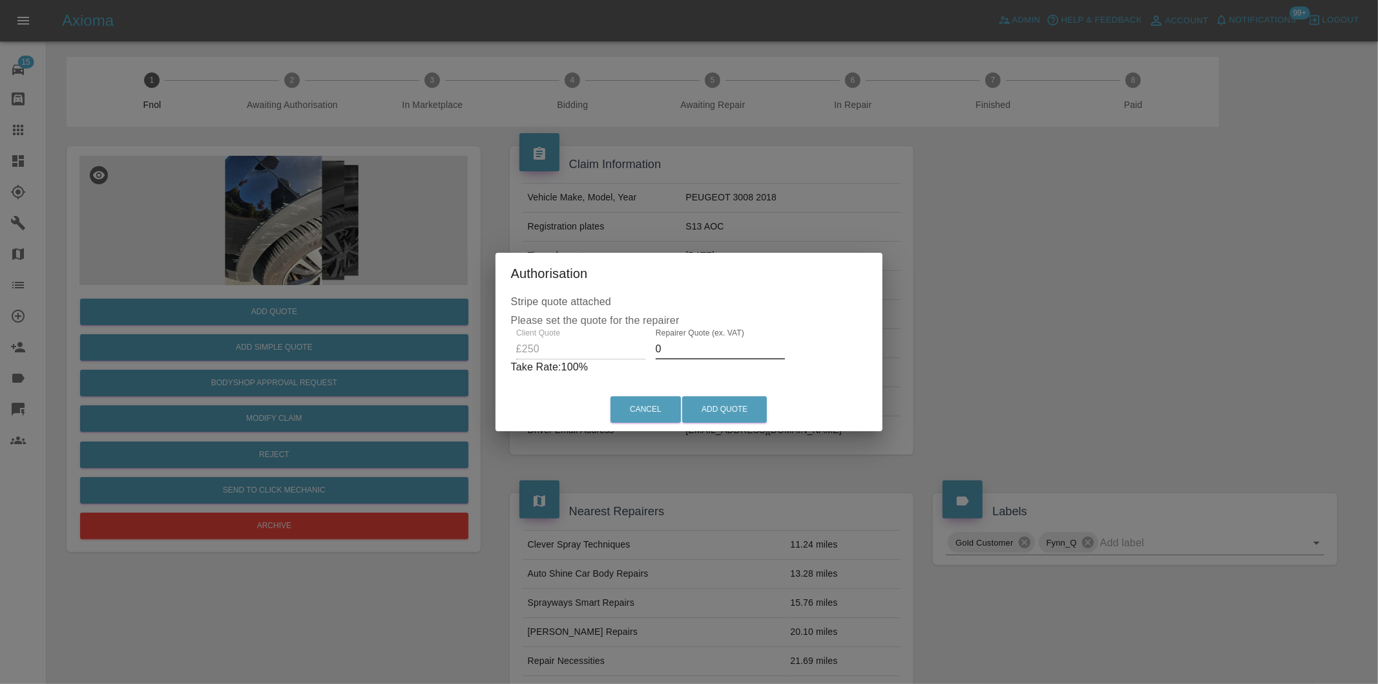
click at [700, 350] on input "0" at bounding box center [720, 349] width 129 height 21
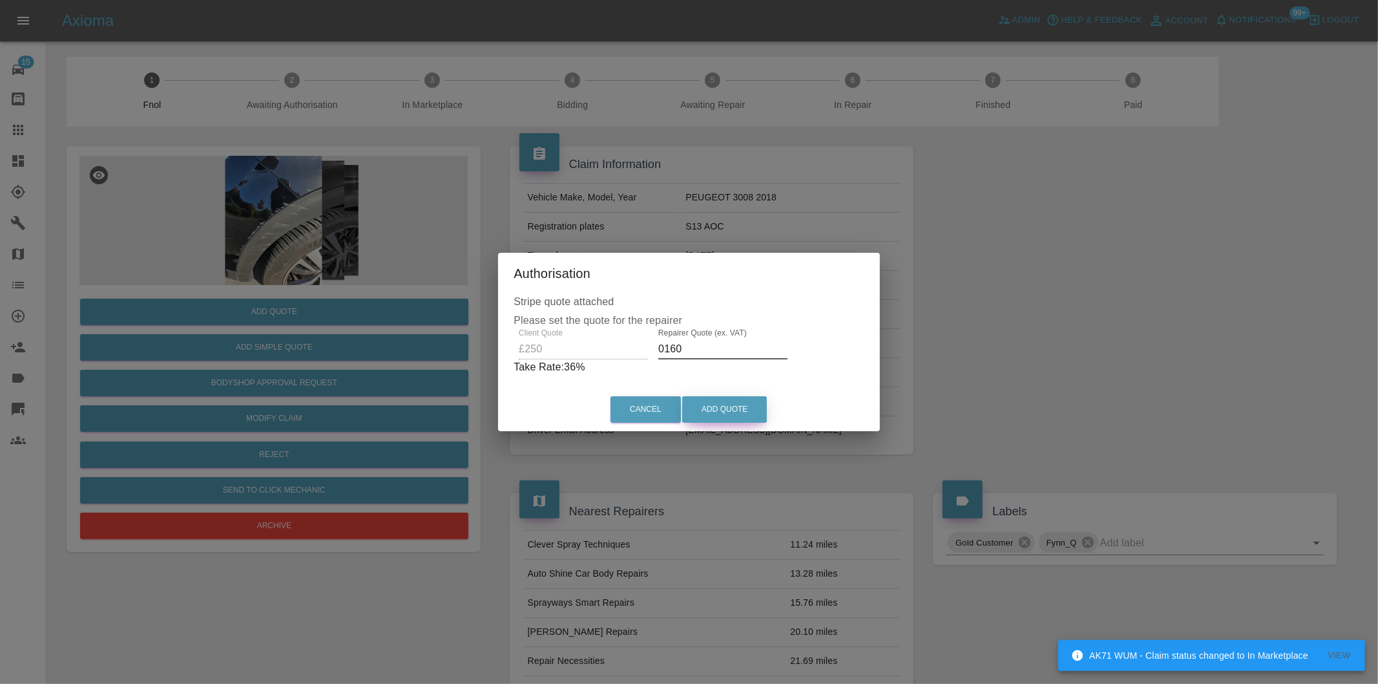
type input "0160"
click at [716, 412] on button "Add Quote" at bounding box center [724, 409] width 85 height 26
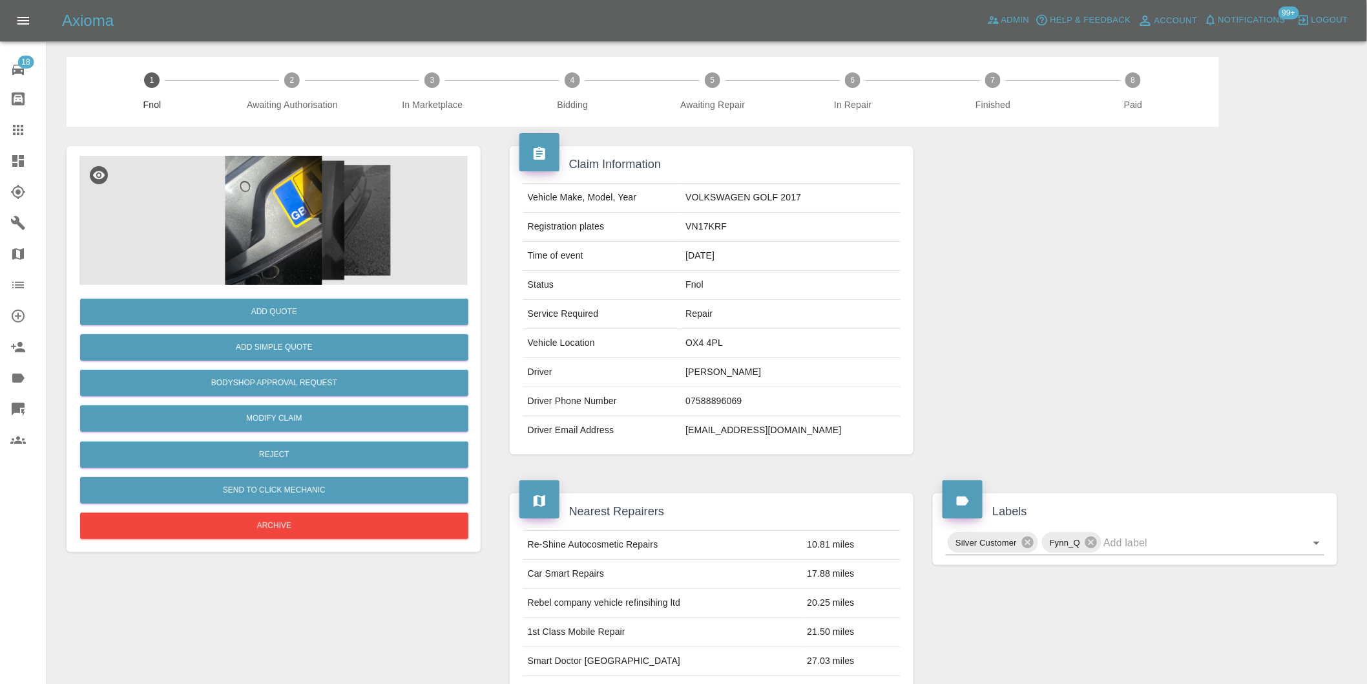
click at [273, 191] on img at bounding box center [273, 220] width 388 height 129
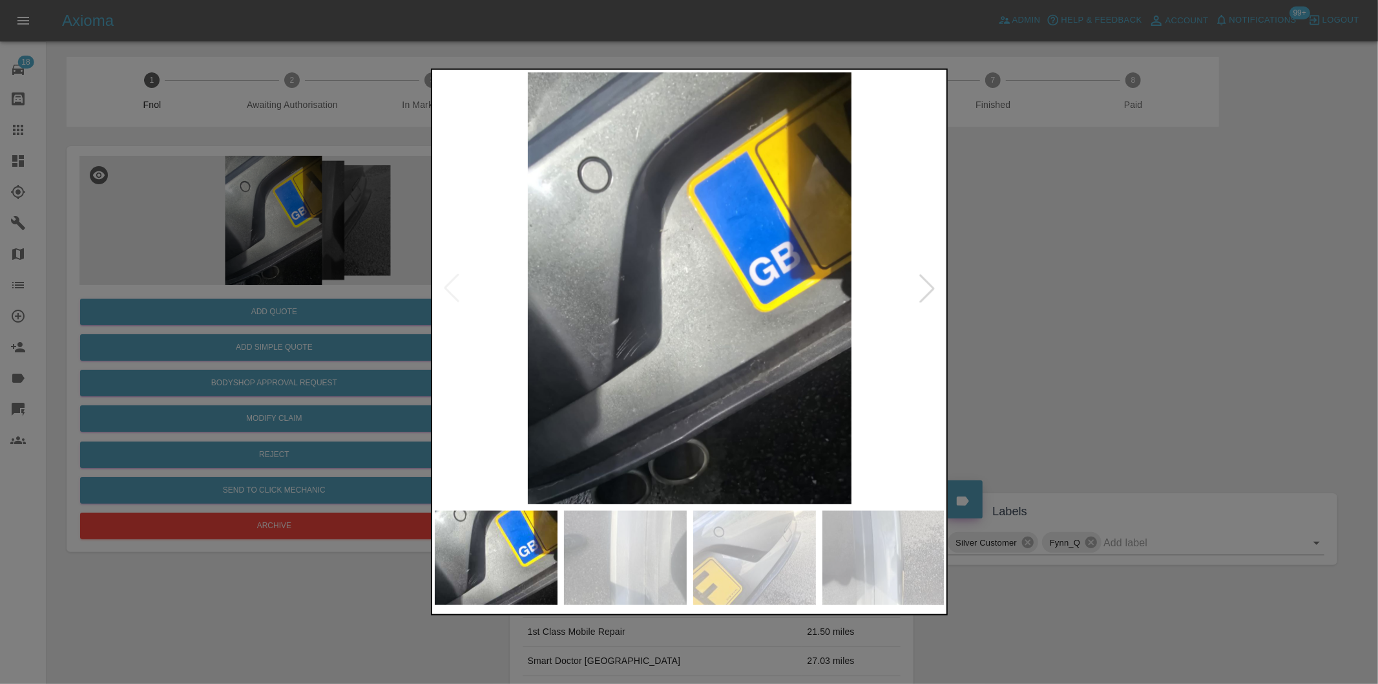
click at [929, 287] on div at bounding box center [927, 288] width 28 height 28
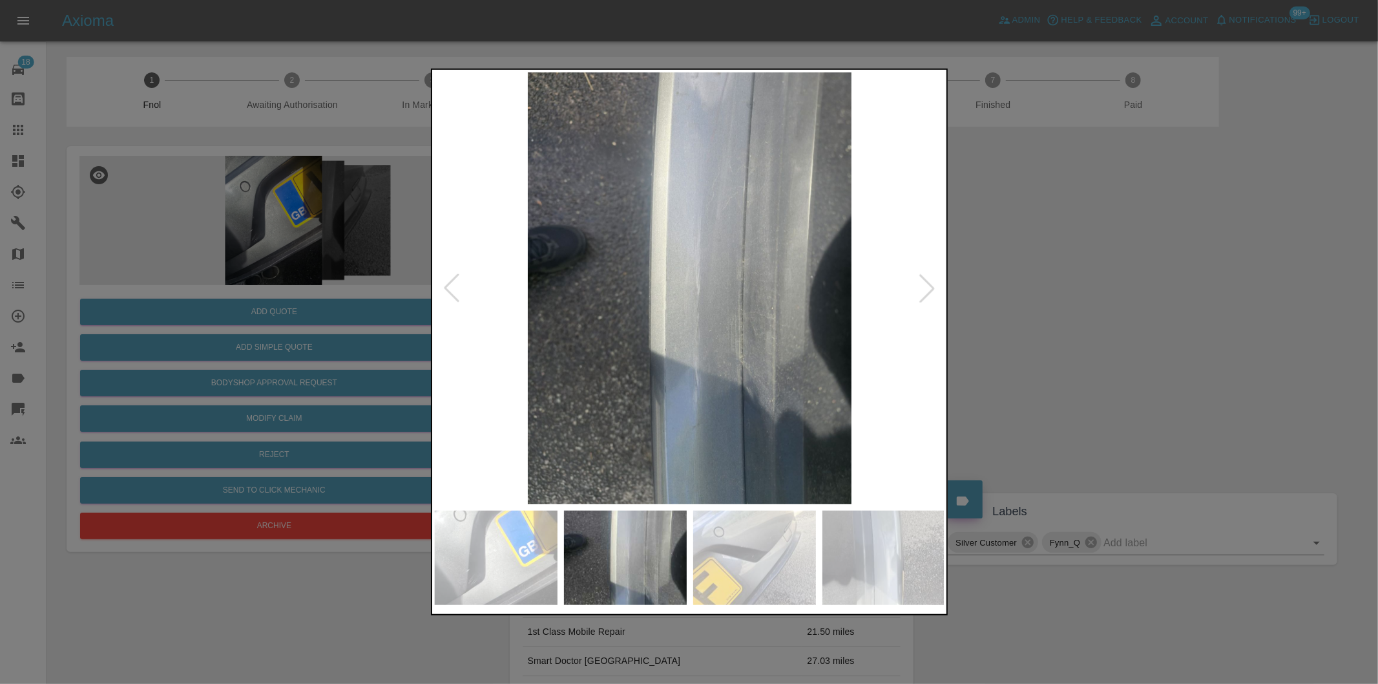
click at [929, 287] on div at bounding box center [927, 288] width 28 height 28
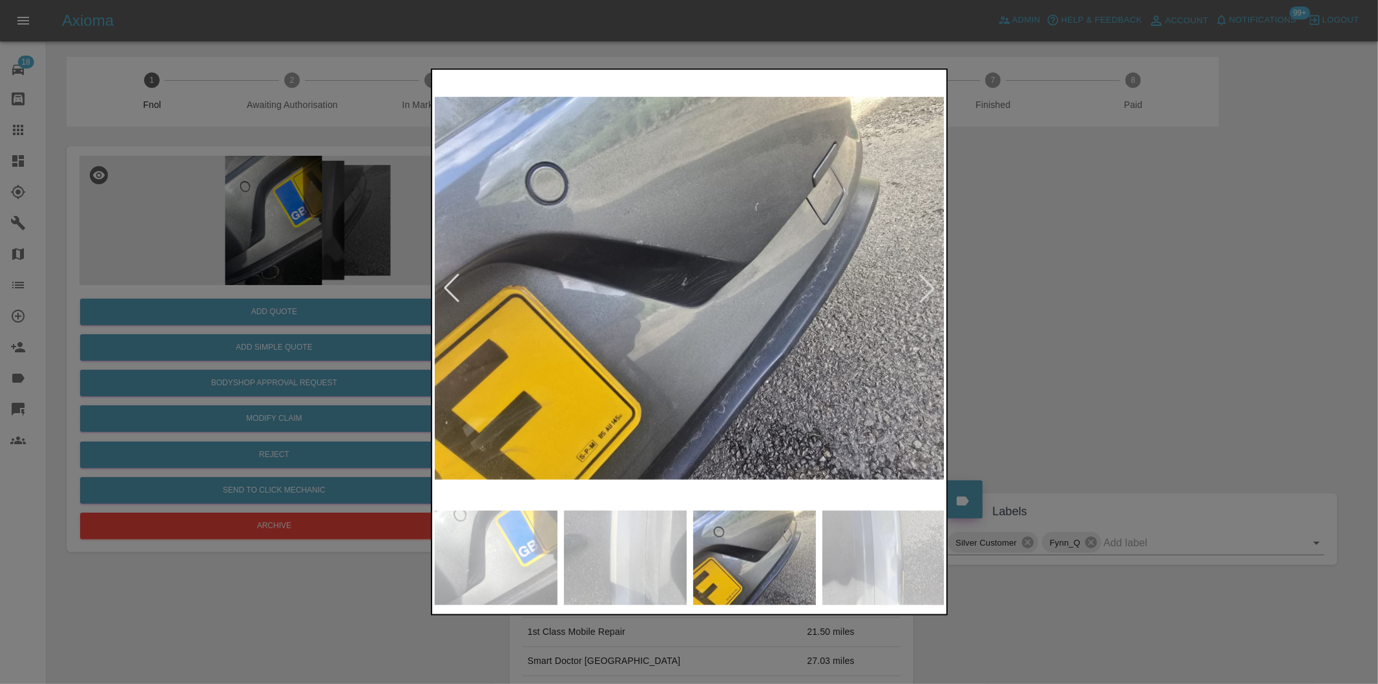
click at [929, 287] on div at bounding box center [927, 288] width 28 height 28
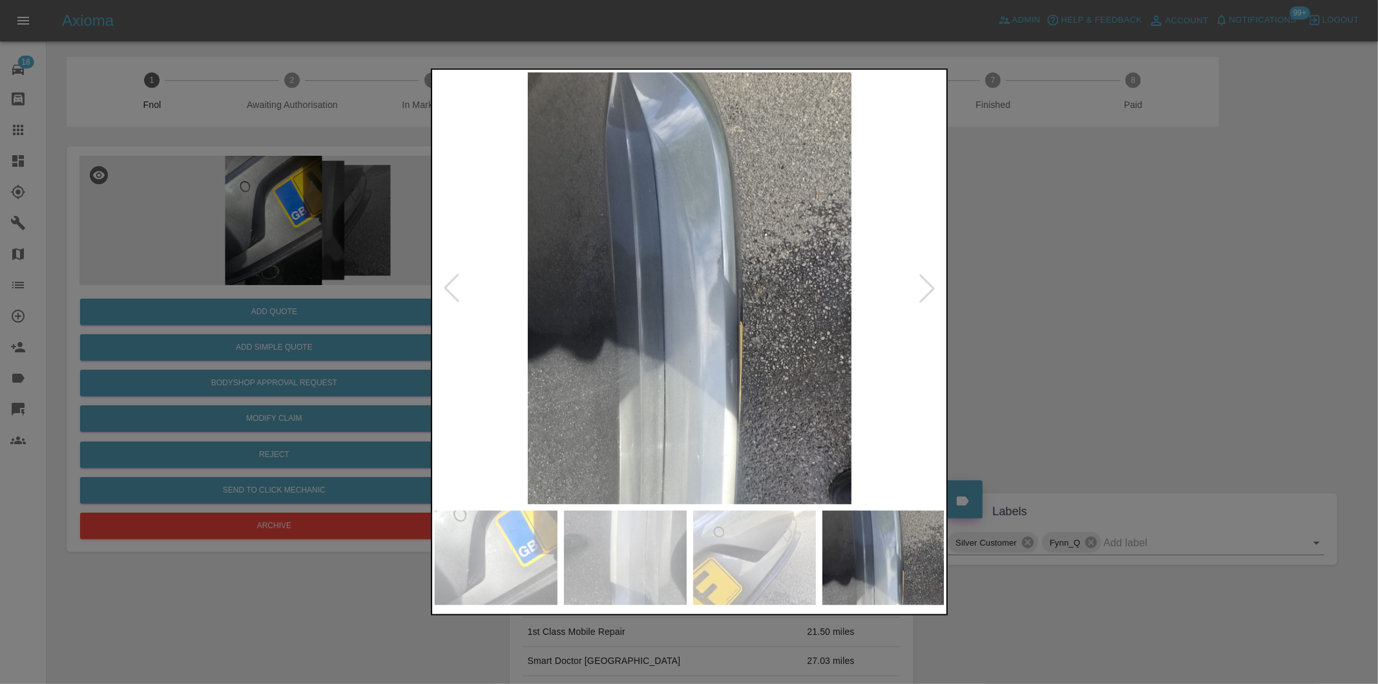
click at [1049, 295] on div at bounding box center [689, 342] width 1378 height 684
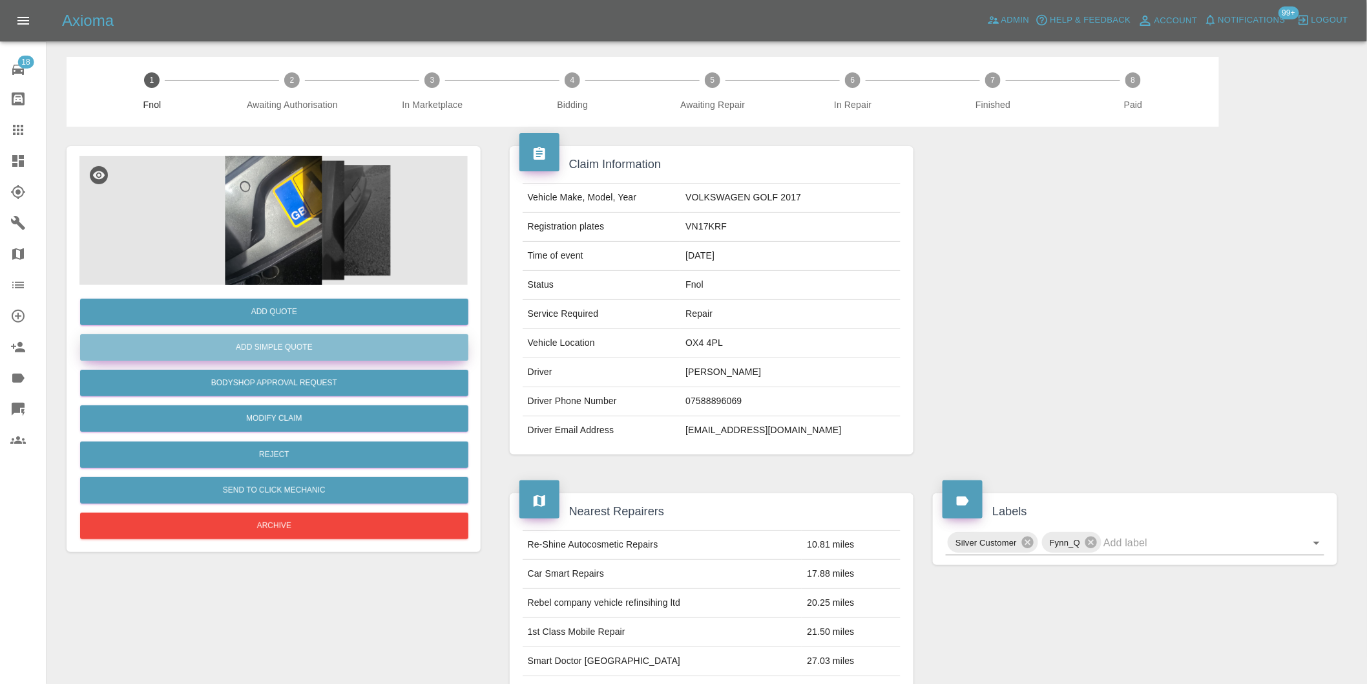
click at [315, 349] on button "Add Simple Quote" at bounding box center [274, 347] width 388 height 26
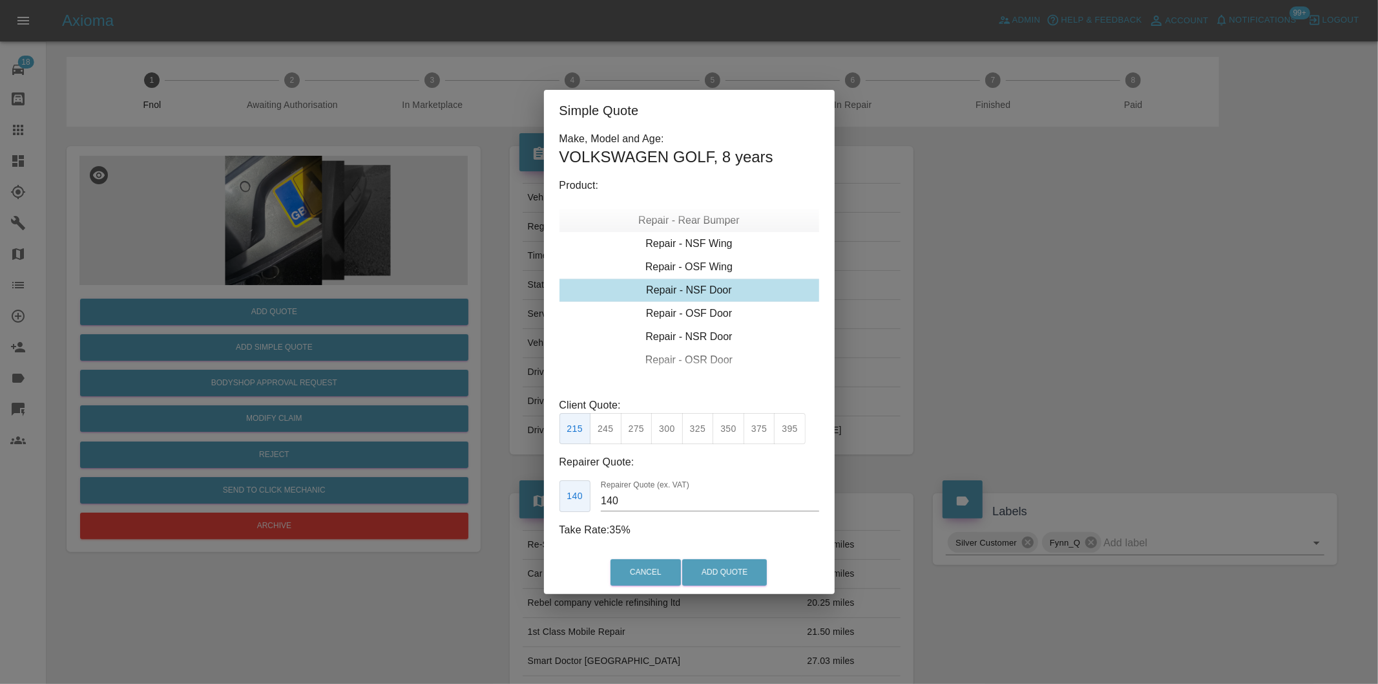
click at [715, 217] on div "Repair - Rear Bumper" at bounding box center [689, 220] width 260 height 23
click at [647, 430] on button "350" at bounding box center [637, 429] width 32 height 32
type input "210"
click at [744, 584] on button "Add Quote" at bounding box center [724, 572] width 85 height 26
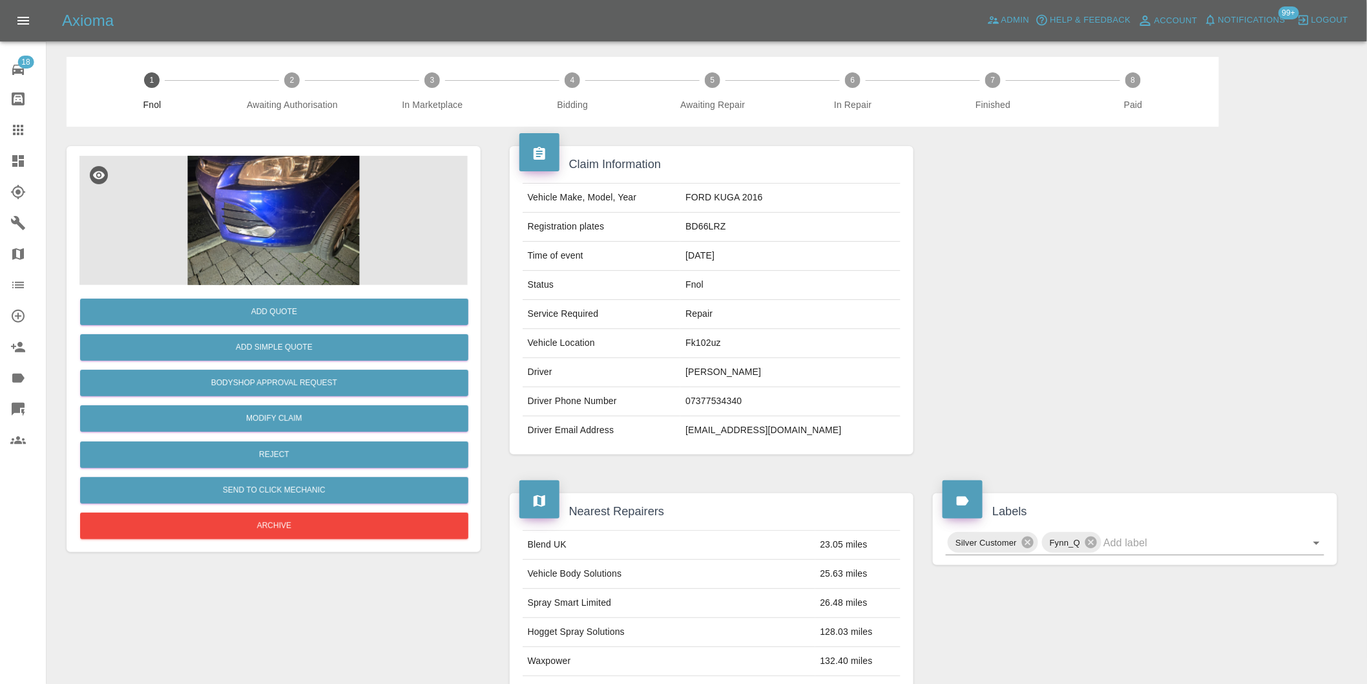
click at [304, 225] on img at bounding box center [273, 220] width 388 height 129
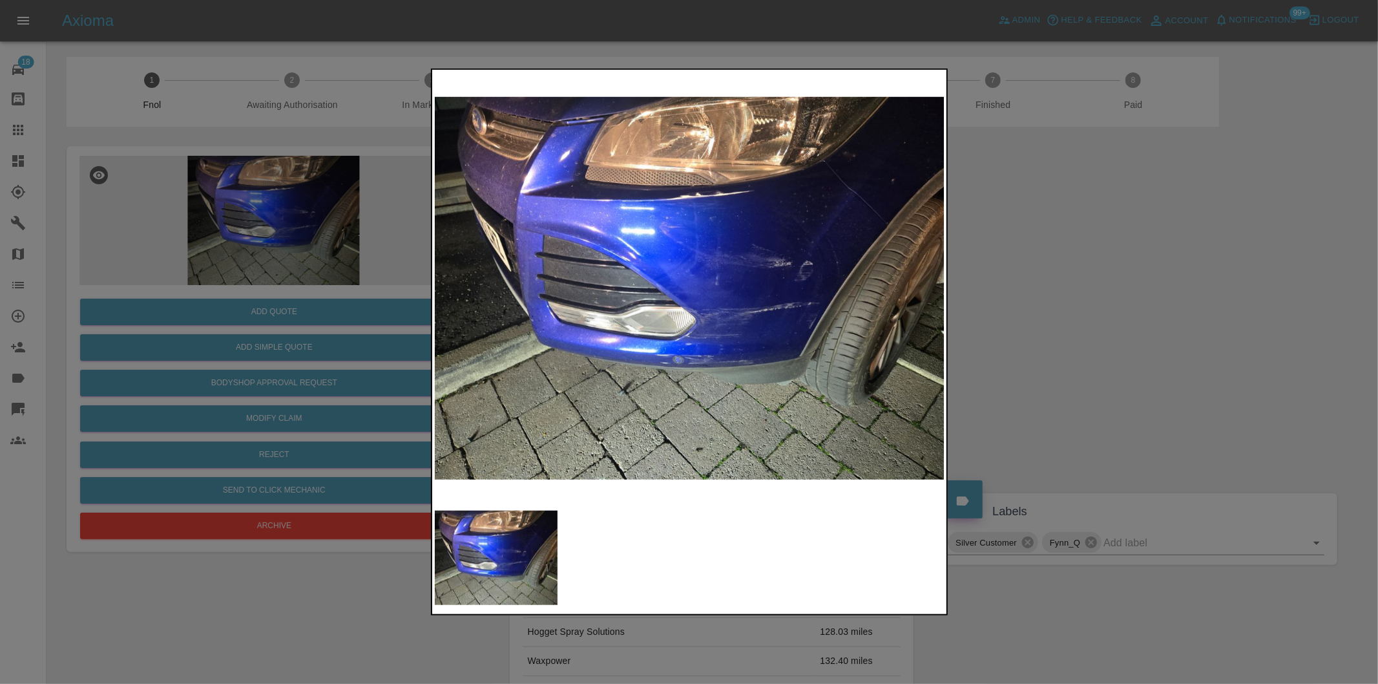
click at [1043, 331] on div at bounding box center [689, 342] width 1378 height 684
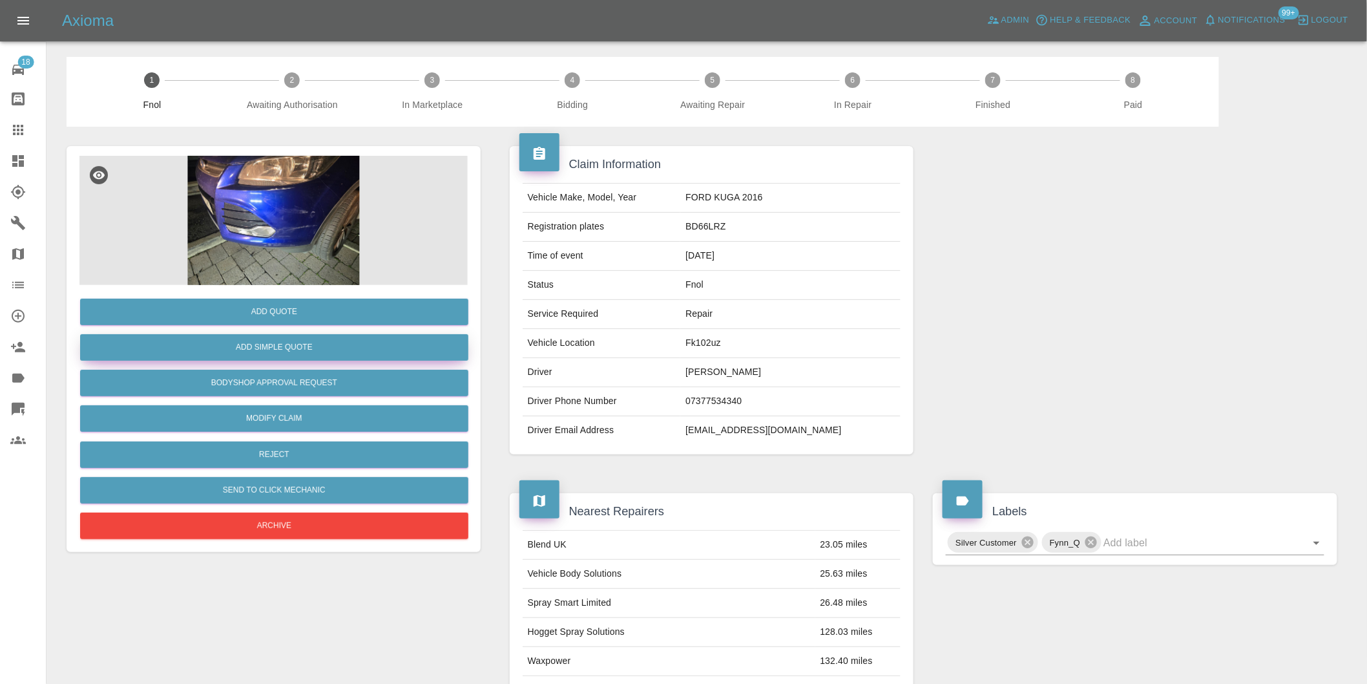
click at [358, 353] on button "Add Simple Quote" at bounding box center [274, 347] width 388 height 26
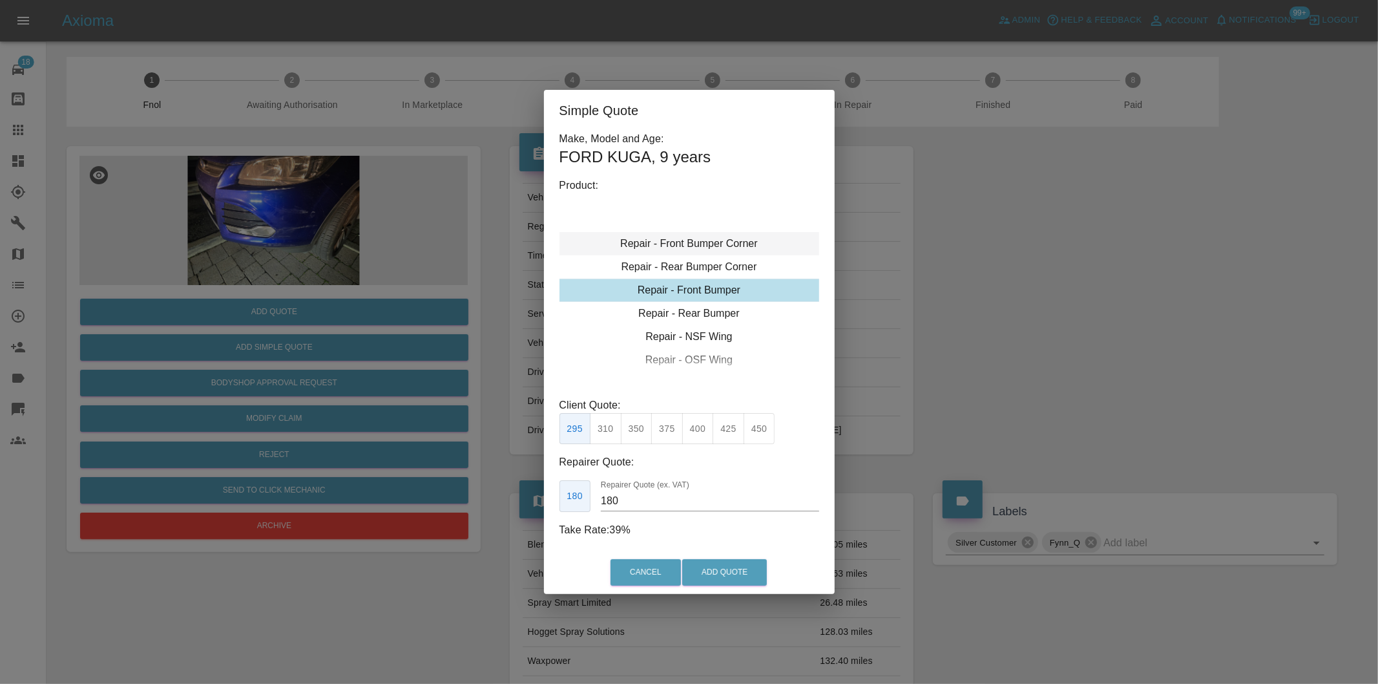
click at [725, 249] on div "Repair - Front Bumper Corner" at bounding box center [689, 243] width 260 height 23
click at [608, 430] on button "199" at bounding box center [606, 429] width 32 height 32
drag, startPoint x: 640, startPoint y: 432, endPoint x: 716, endPoint y: 530, distance: 124.8
click at [642, 434] on button "215" at bounding box center [637, 429] width 32 height 32
type input "135"
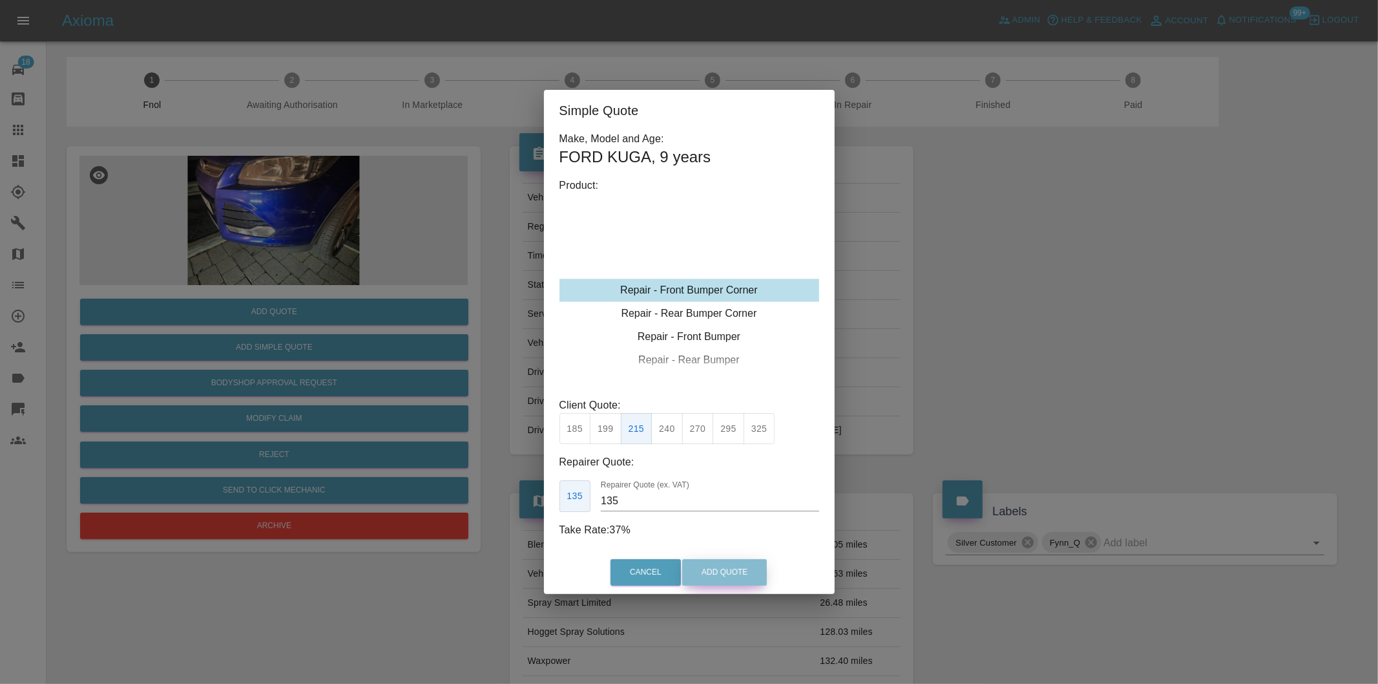
drag, startPoint x: 733, startPoint y: 564, endPoint x: 757, endPoint y: 454, distance: 112.3
click at [733, 565] on button "Add Quote" at bounding box center [724, 572] width 85 height 26
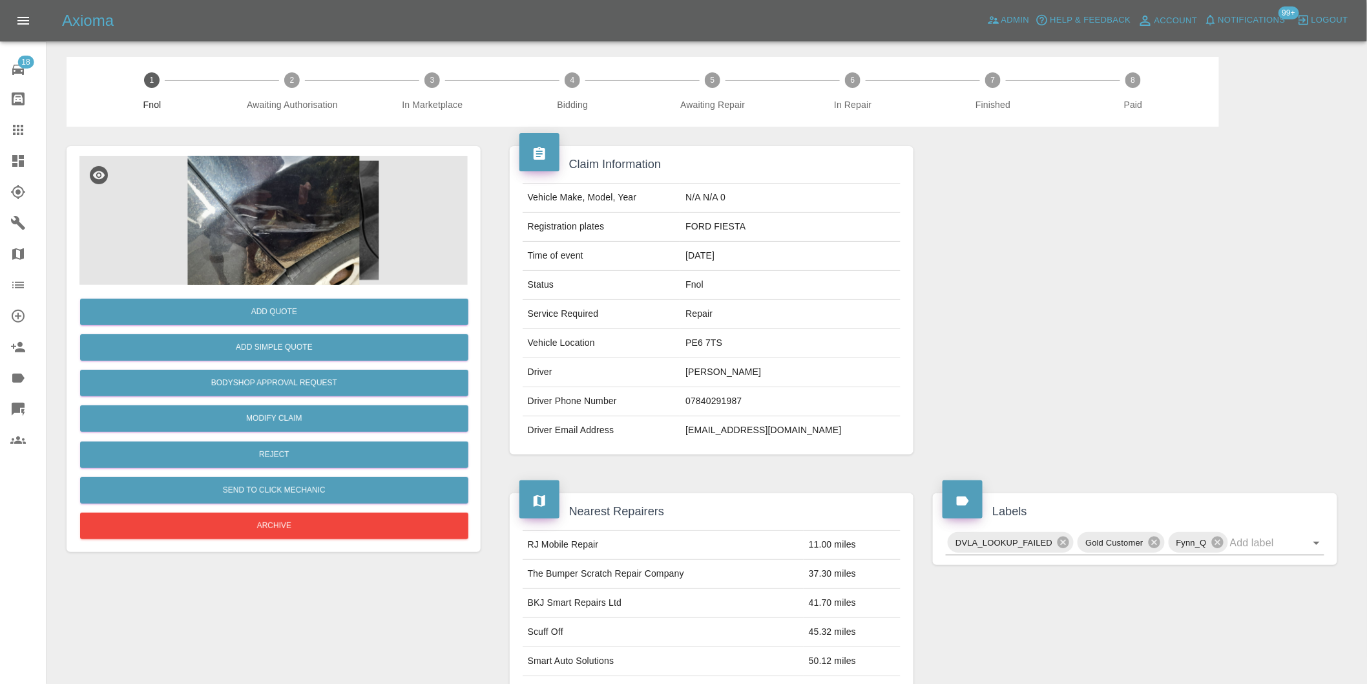
click at [278, 226] on img at bounding box center [273, 220] width 388 height 129
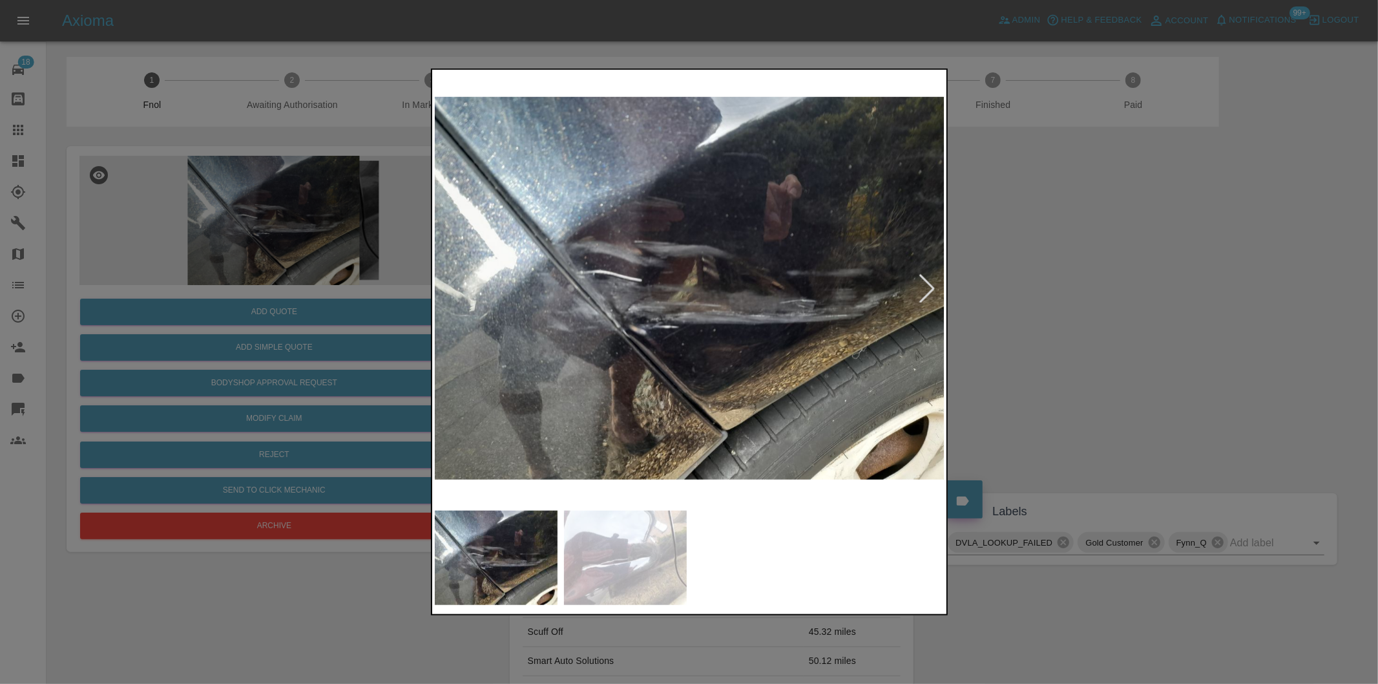
click at [926, 289] on div at bounding box center [927, 288] width 28 height 28
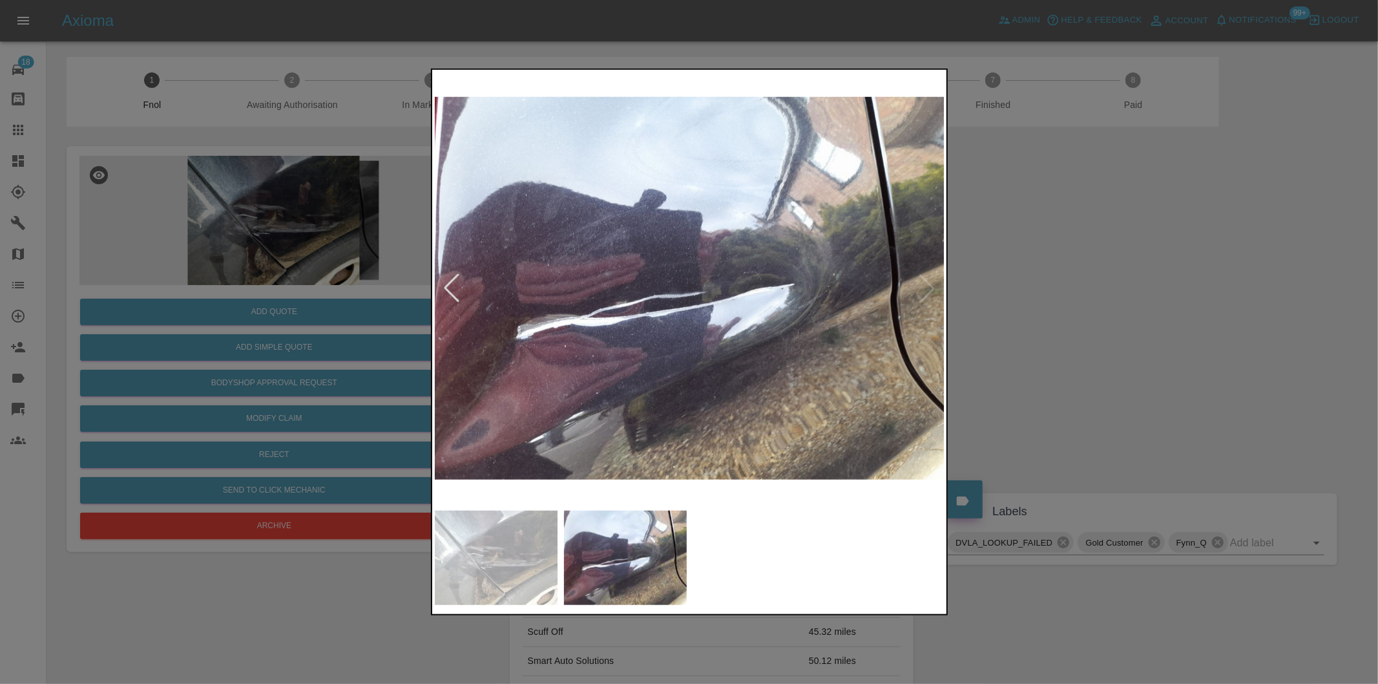
click at [926, 289] on img at bounding box center [690, 288] width 510 height 432
click at [455, 287] on div at bounding box center [451, 288] width 28 height 28
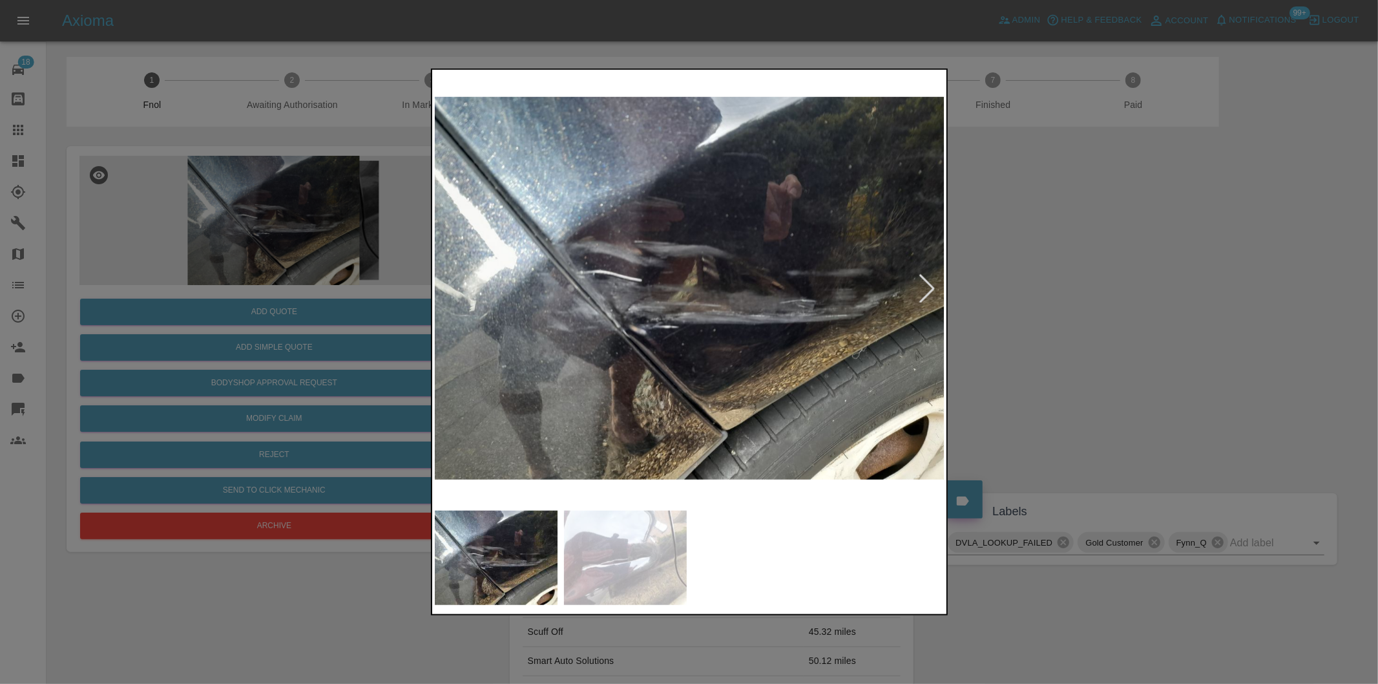
click at [455, 287] on img at bounding box center [690, 288] width 510 height 432
click at [1083, 310] on div at bounding box center [689, 342] width 1378 height 684
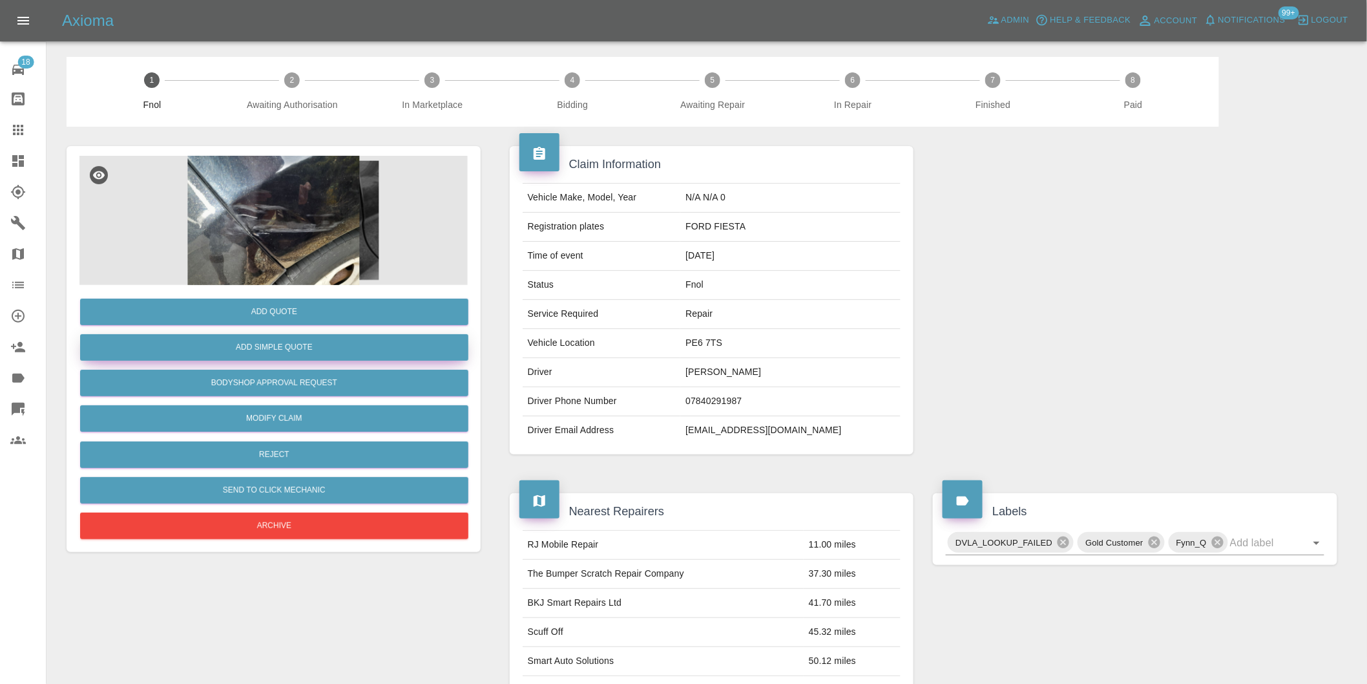
click at [275, 342] on button "Add Simple Quote" at bounding box center [274, 347] width 388 height 26
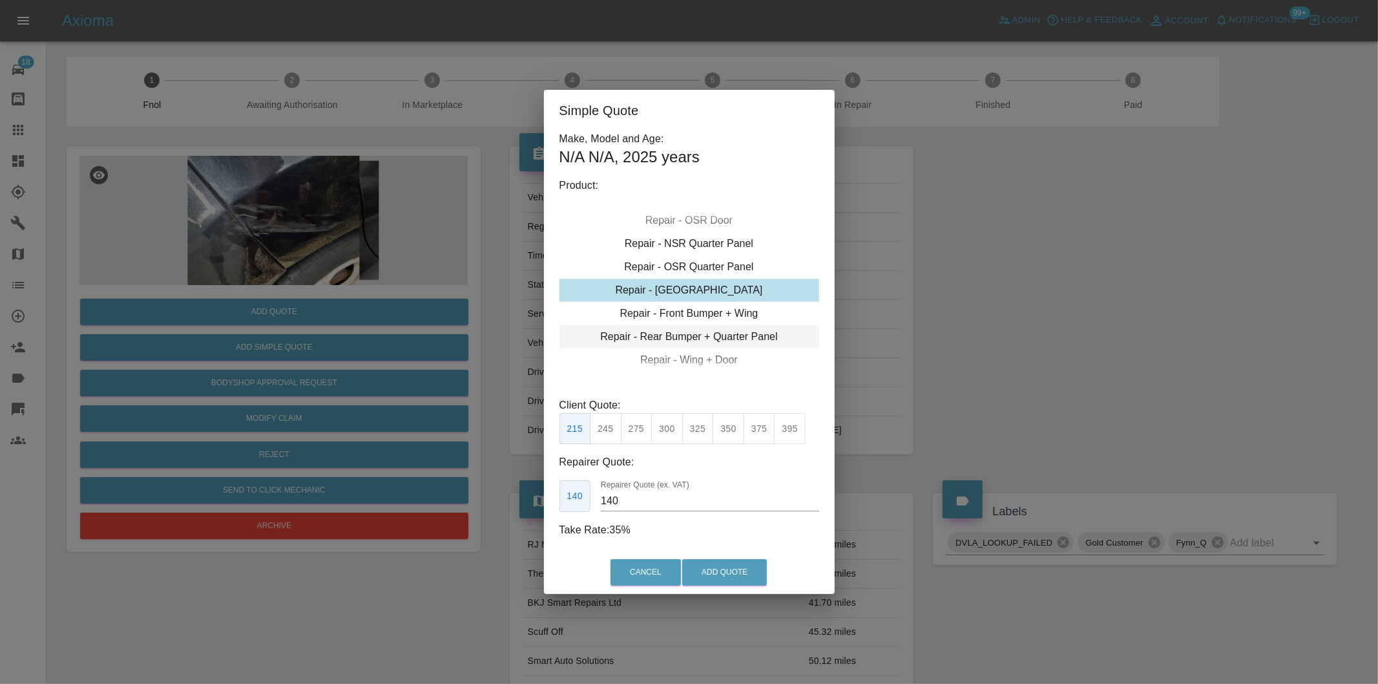
click at [731, 333] on div "Repair - Rear Bumper + Quarter Panel" at bounding box center [689, 336] width 260 height 23
click at [640, 429] on button "350" at bounding box center [637, 429] width 32 height 32
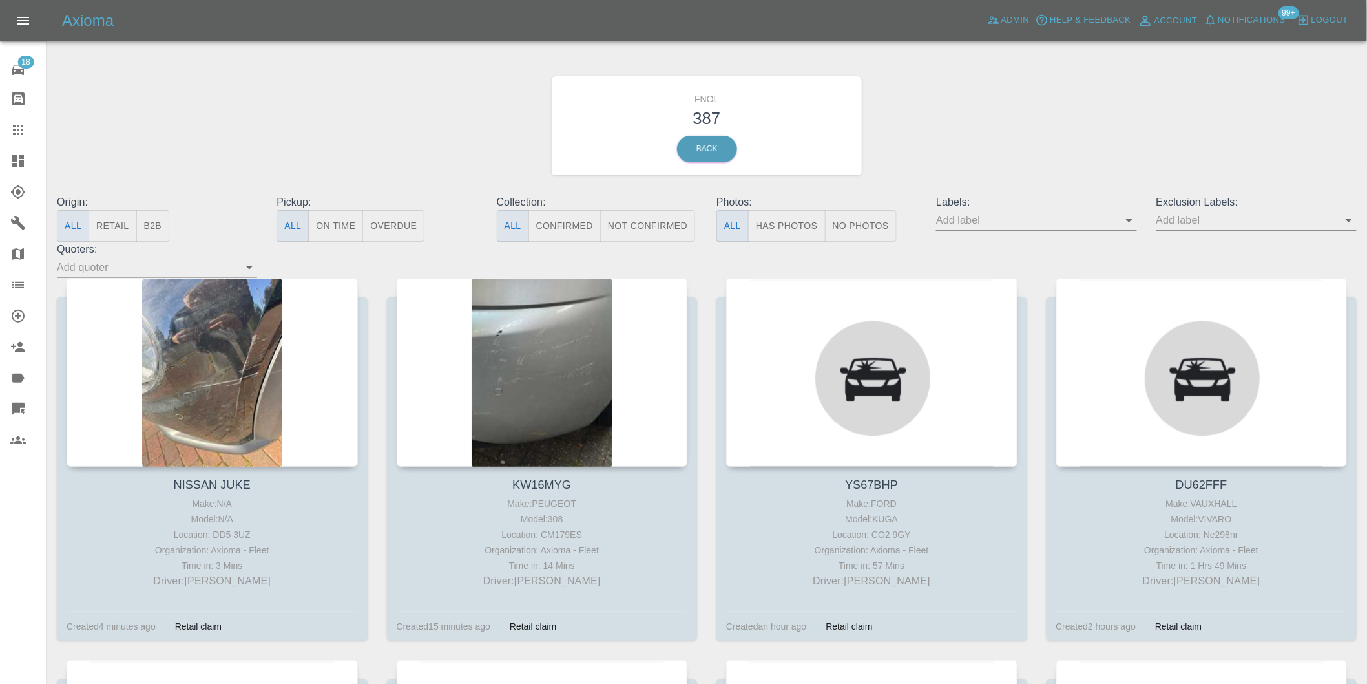
click at [798, 220] on button "Has Photos" at bounding box center [787, 226] width 78 height 32
click at [787, 229] on button "Has Photos" at bounding box center [787, 226] width 78 height 32
click at [1348, 214] on icon "Open" at bounding box center [1349, 221] width 16 height 16
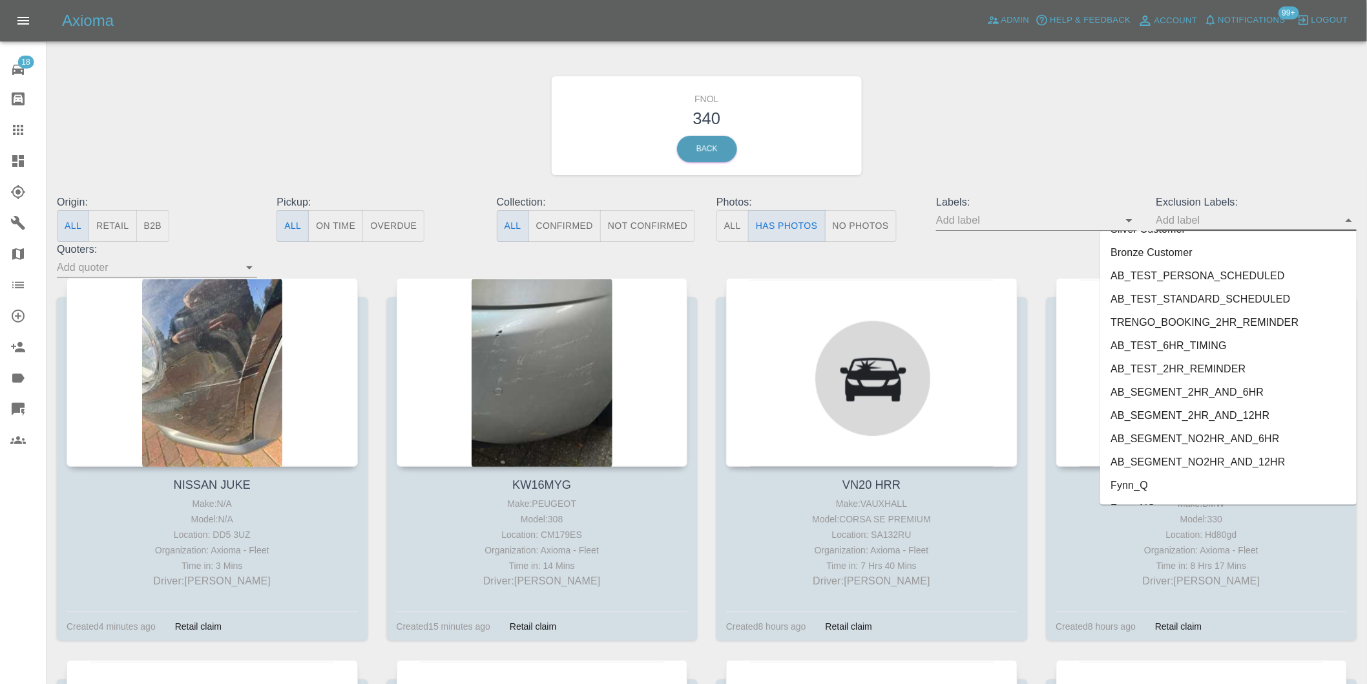
scroll to position [2806, 0]
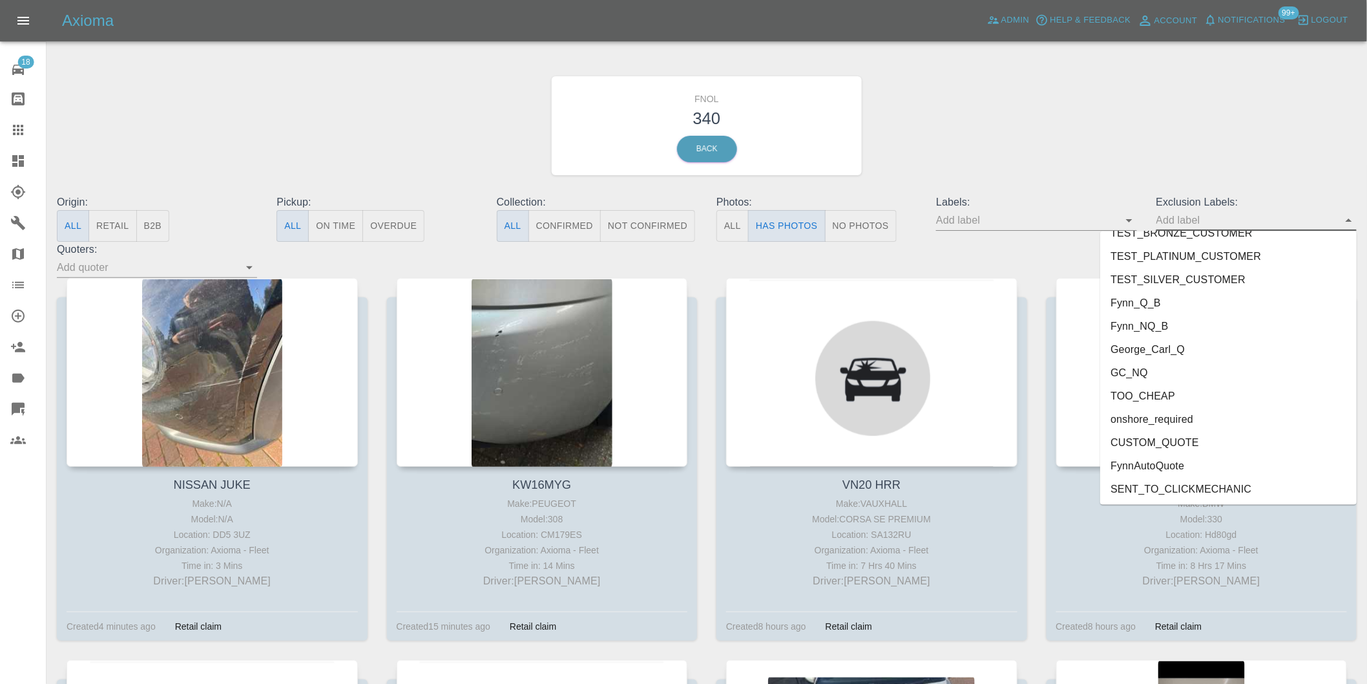
drag, startPoint x: 1193, startPoint y: 417, endPoint x: 1338, endPoint y: 266, distance: 209.3
click at [1193, 416] on li "onshore_required" at bounding box center [1228, 419] width 256 height 23
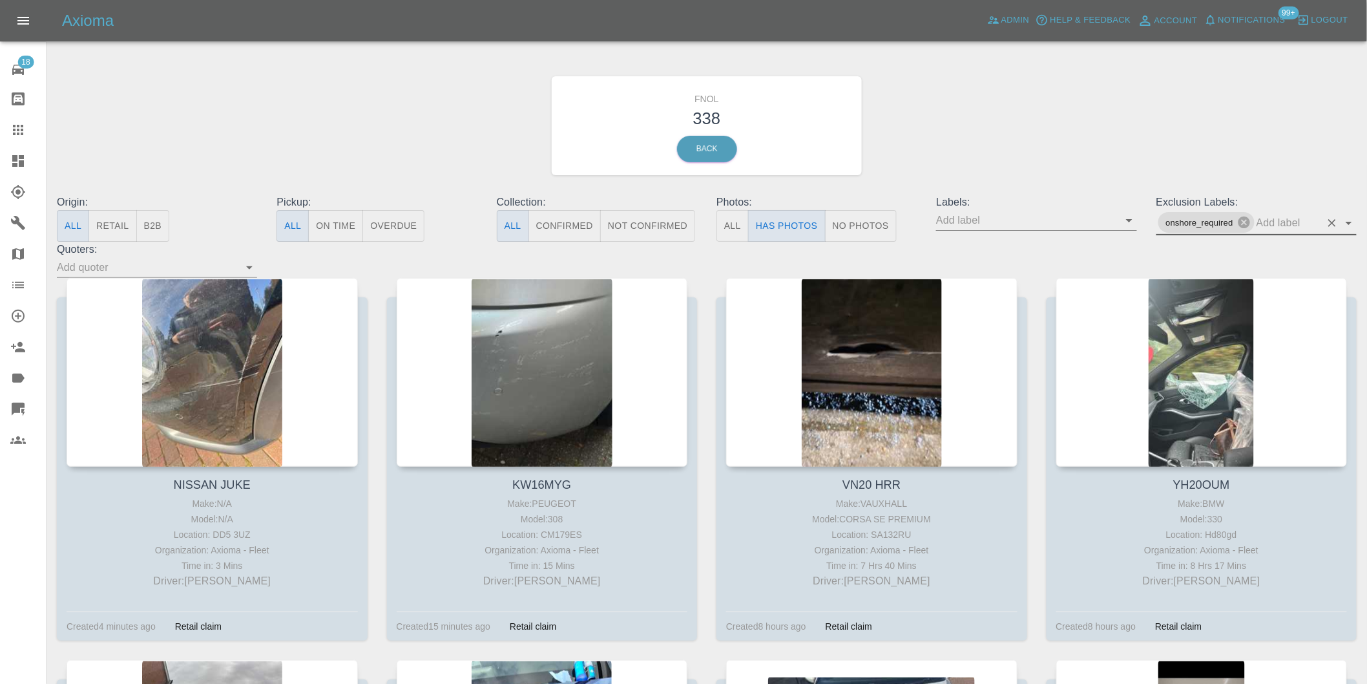
click at [1349, 228] on icon "Open" at bounding box center [1349, 223] width 16 height 16
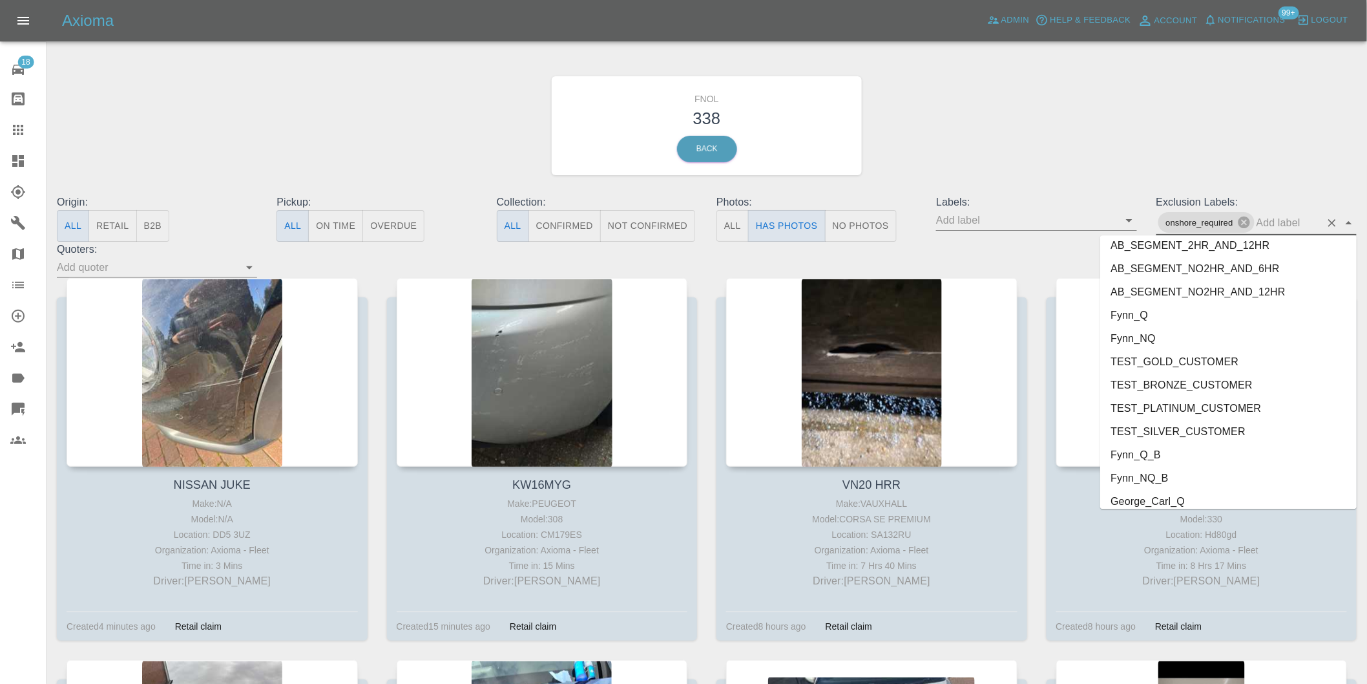
scroll to position [2783, 0]
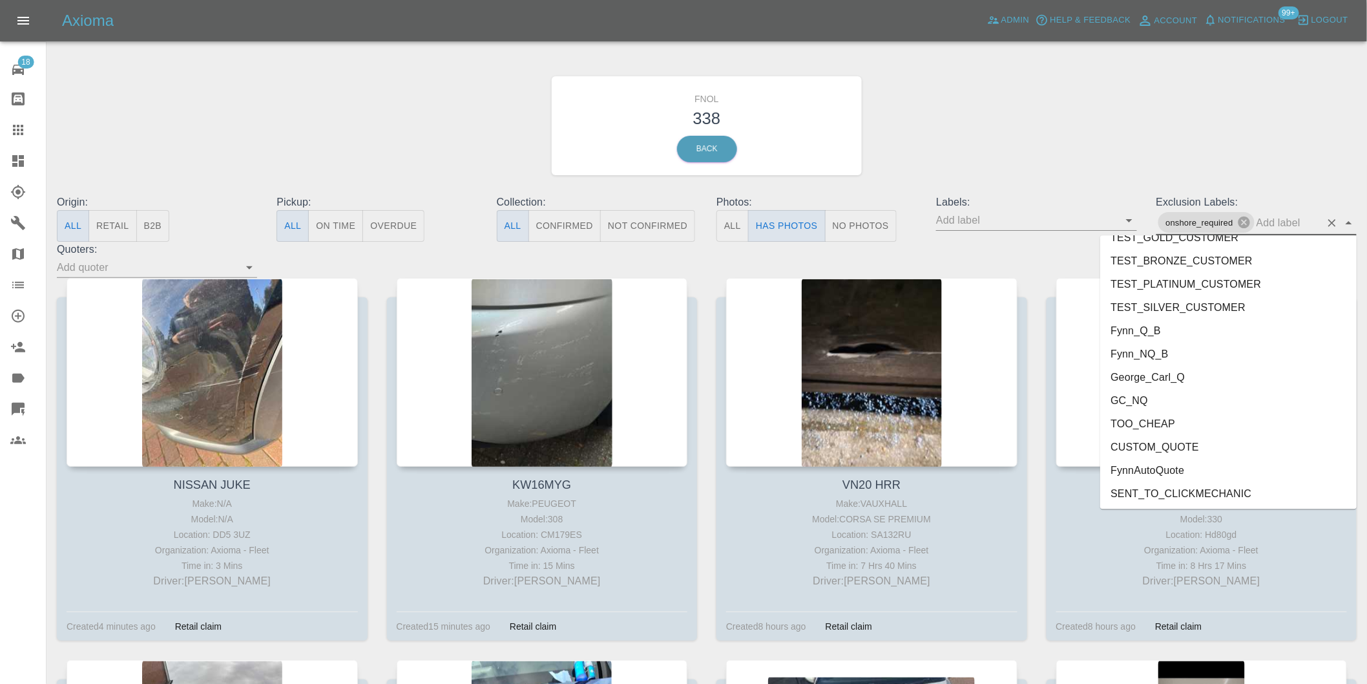
click at [1174, 380] on li "George_Carl_Q" at bounding box center [1228, 376] width 256 height 23
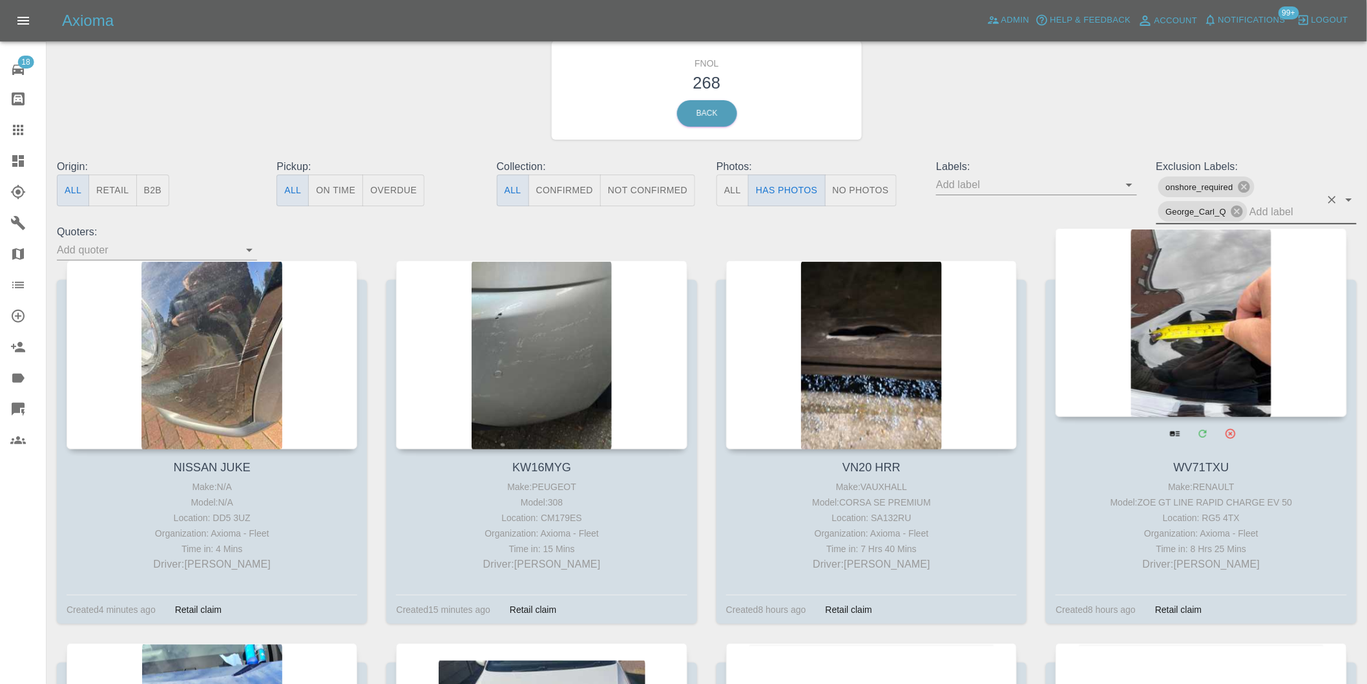
scroll to position [143, 0]
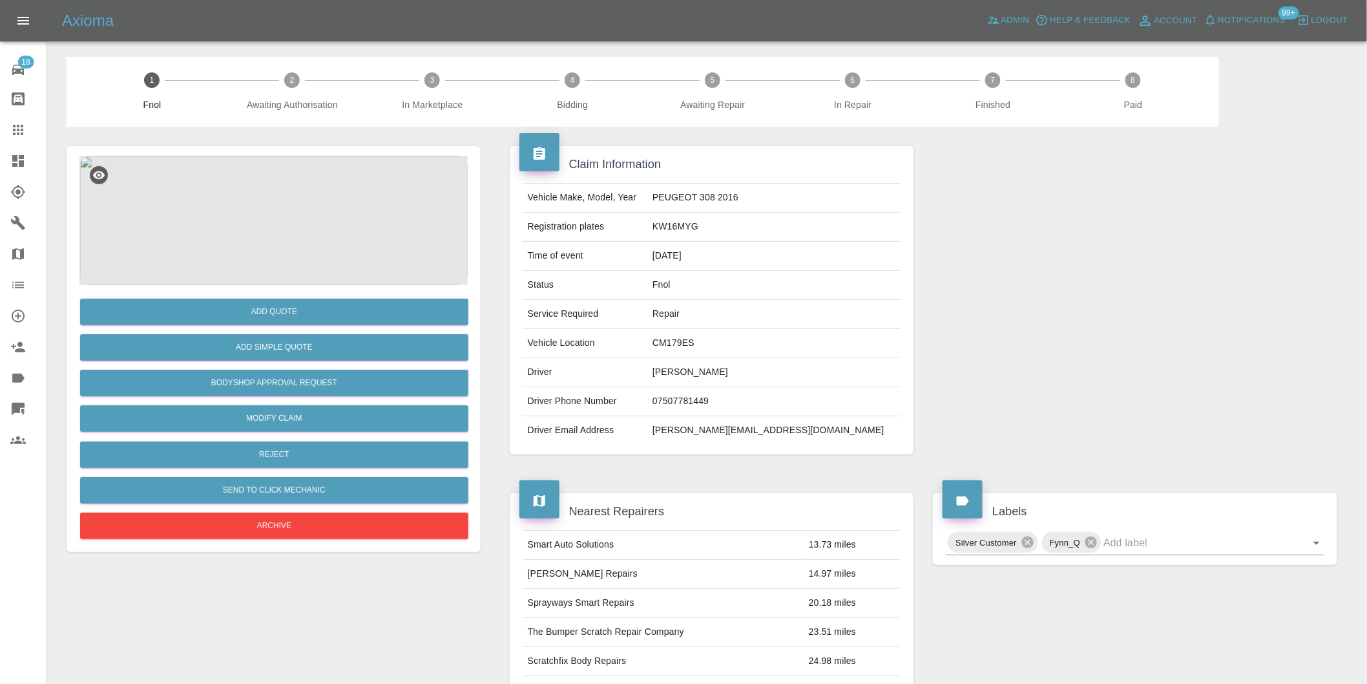
click at [270, 202] on img at bounding box center [273, 220] width 388 height 129
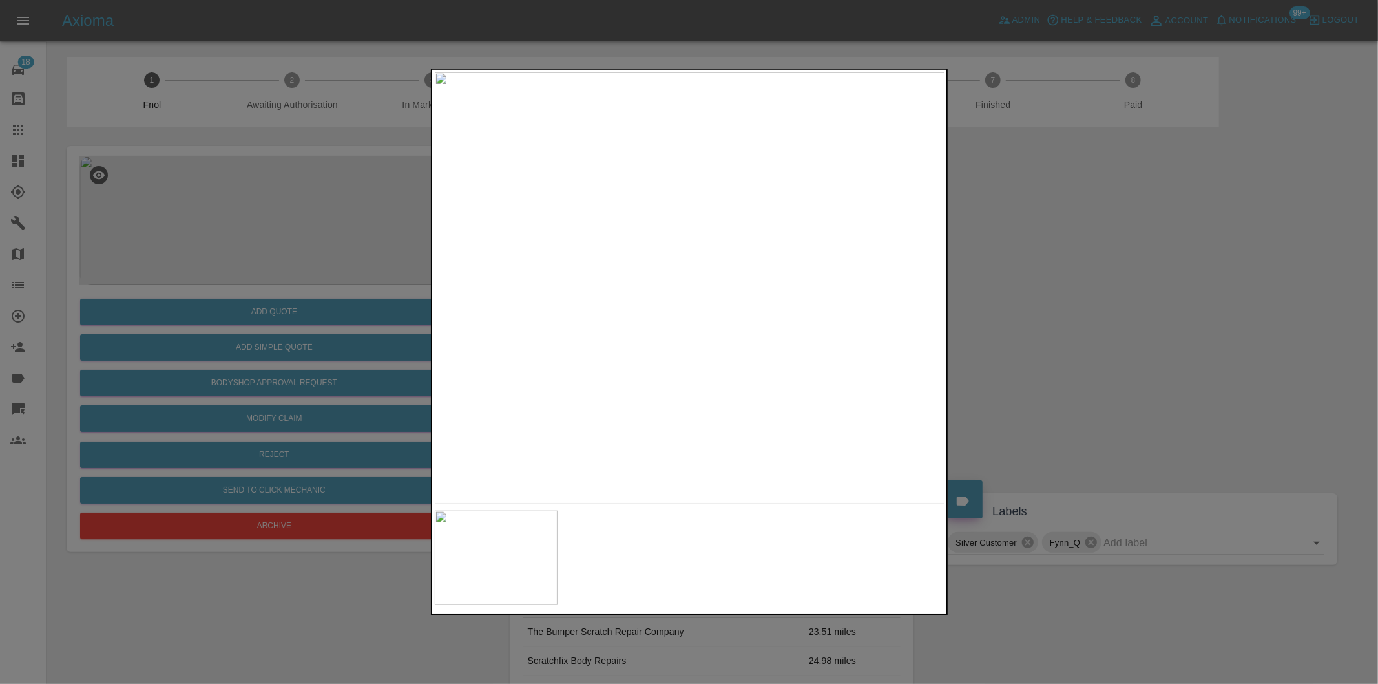
click at [1063, 340] on div at bounding box center [689, 342] width 1378 height 684
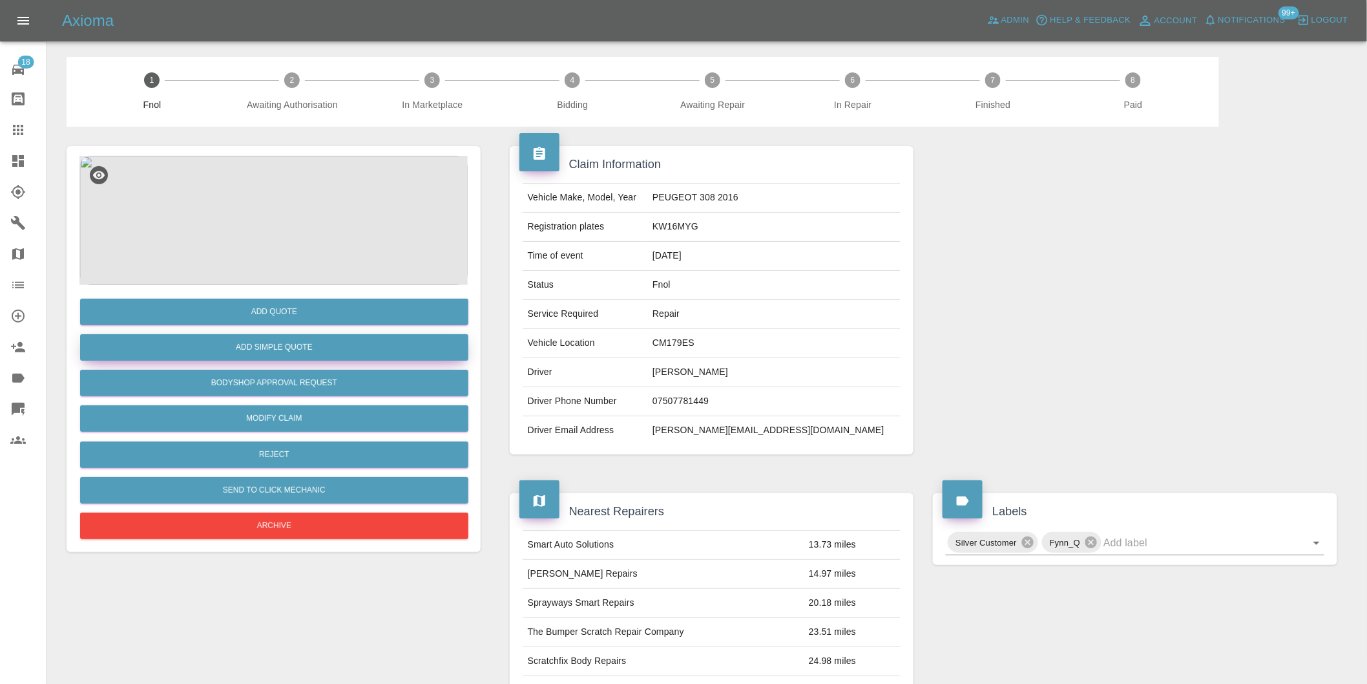
click at [352, 346] on button "Add Simple Quote" at bounding box center [274, 347] width 388 height 26
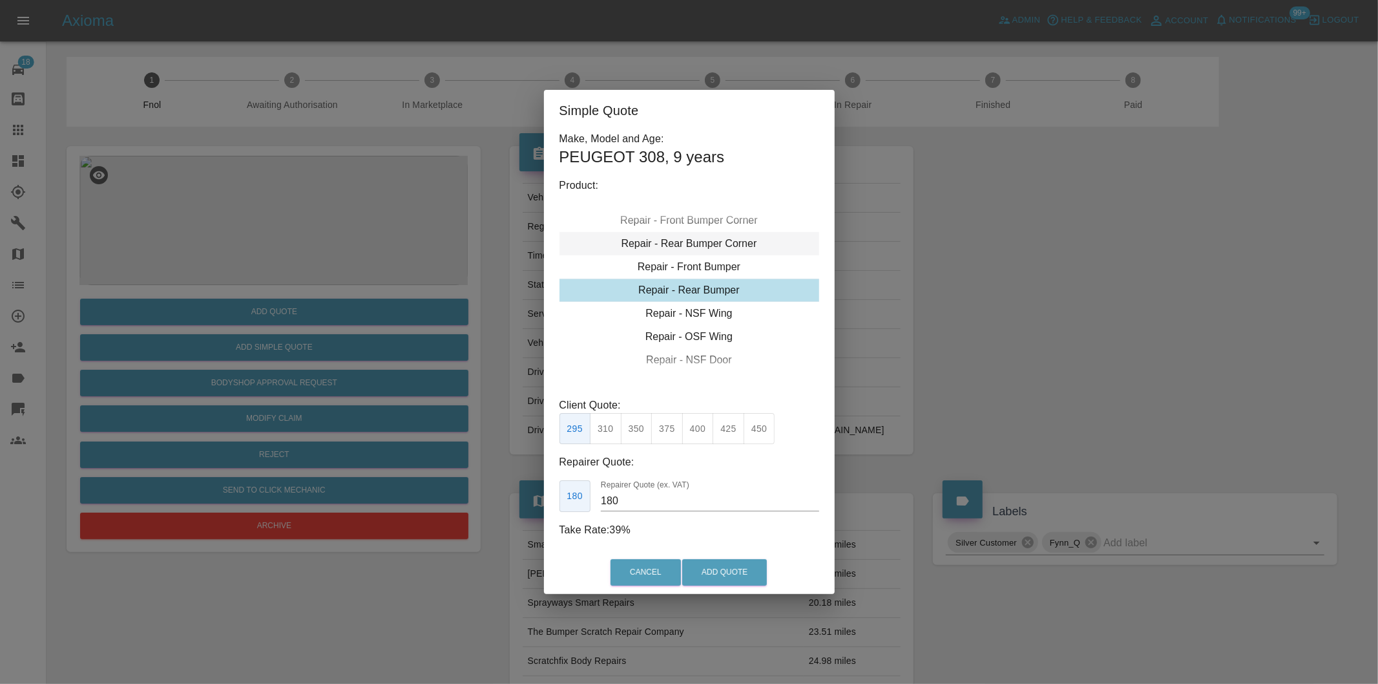
click at [709, 246] on div "Repair - Rear Bumper Corner" at bounding box center [689, 243] width 260 height 23
type input "120"
click at [724, 563] on button "Add Quote" at bounding box center [724, 572] width 85 height 26
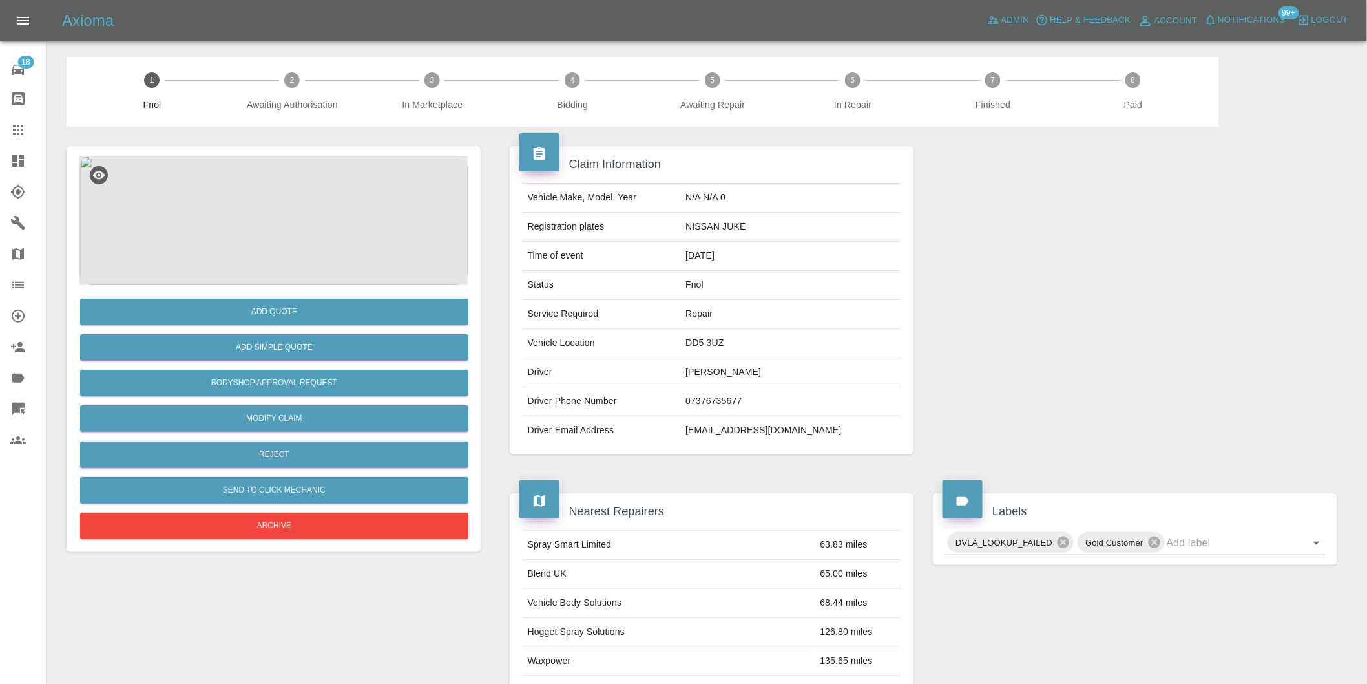
click at [260, 199] on img at bounding box center [273, 220] width 388 height 129
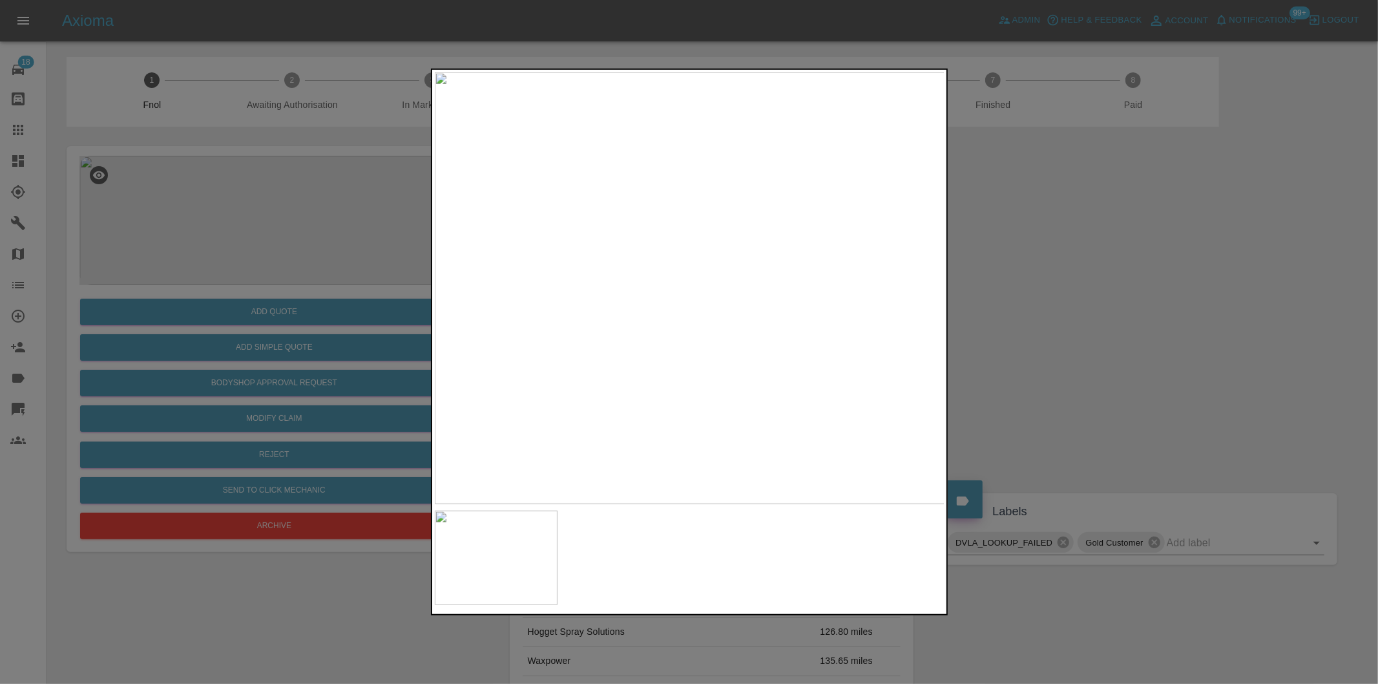
click at [1069, 297] on div at bounding box center [689, 342] width 1378 height 684
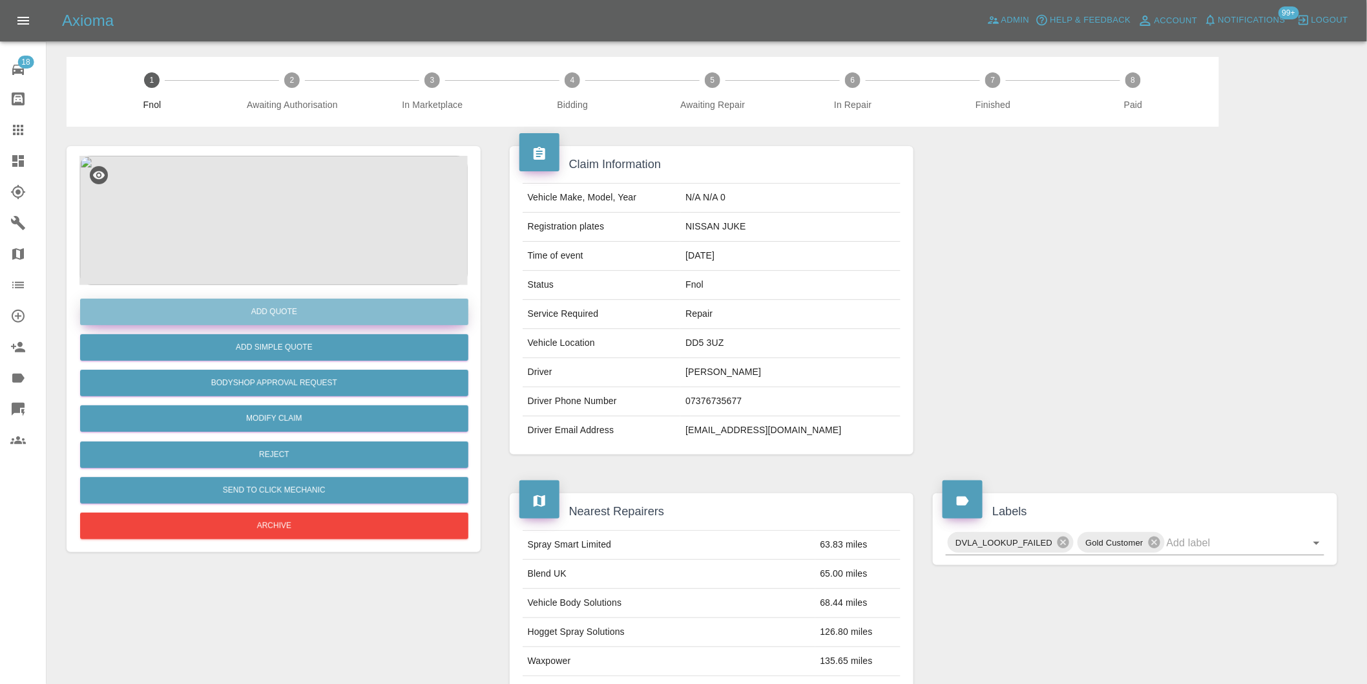
click at [295, 320] on button "Add Quote" at bounding box center [274, 311] width 388 height 26
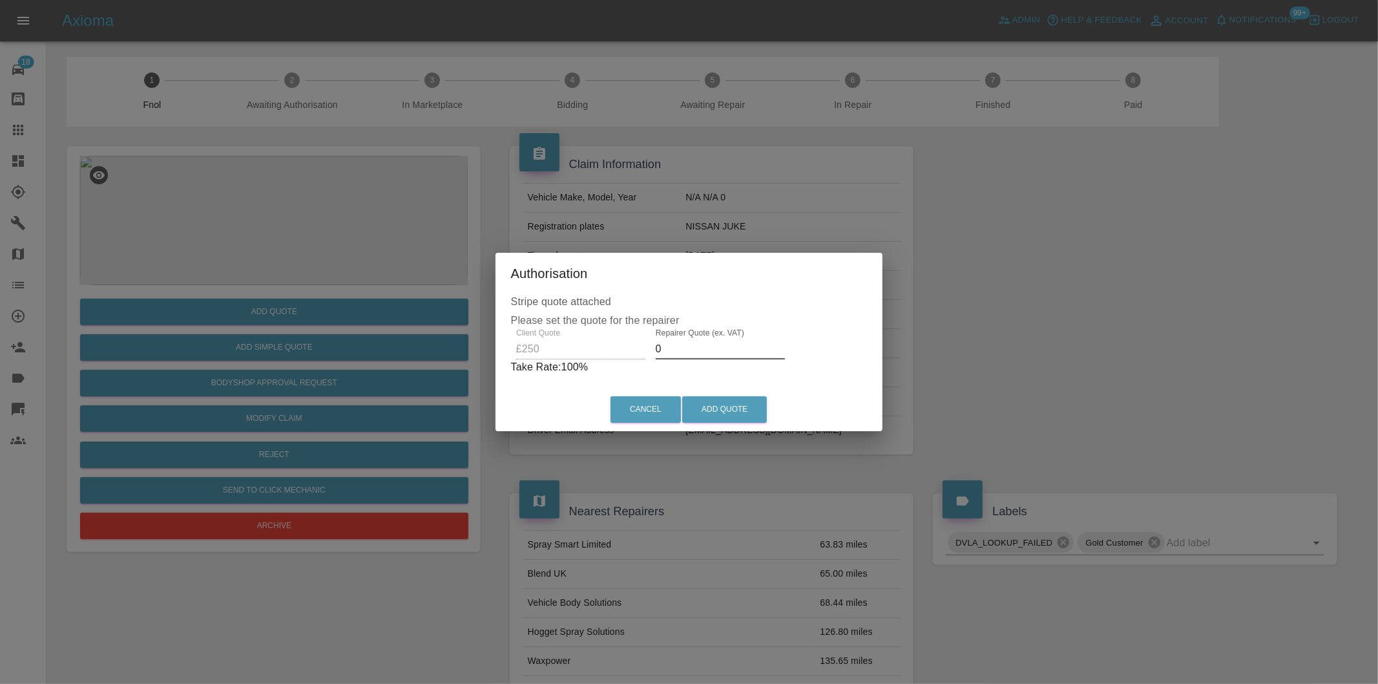
click at [715, 354] on input "0" at bounding box center [720, 349] width 129 height 21
type input "0155"
click at [747, 404] on button "Add Quote" at bounding box center [724, 409] width 85 height 26
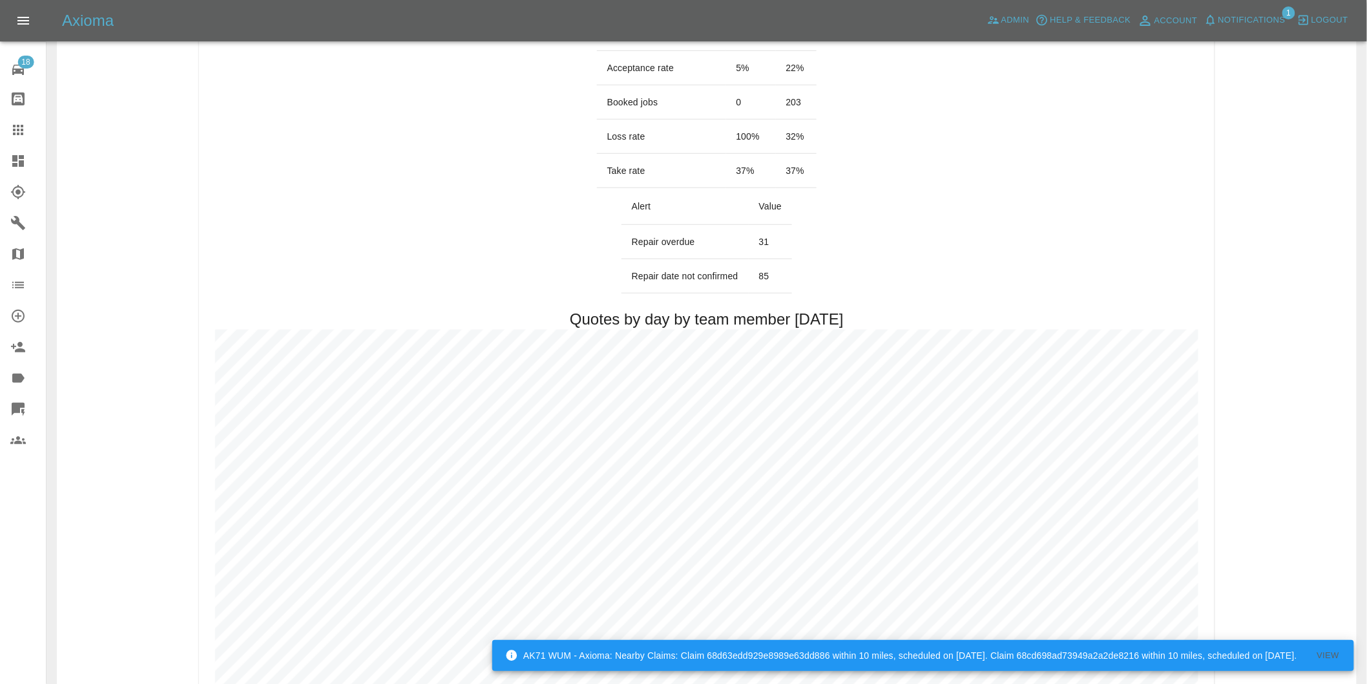
scroll to position [359, 0]
